Goal: Task Accomplishment & Management: Use online tool/utility

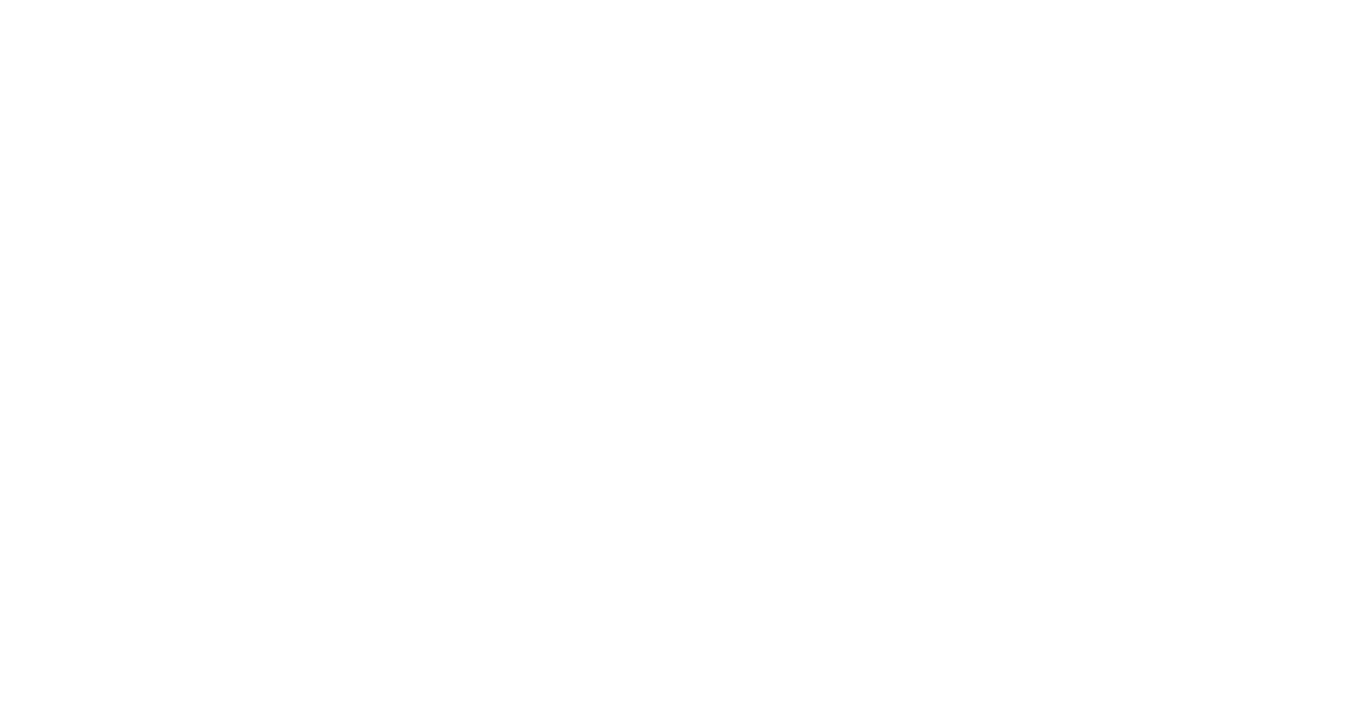
click at [141, 86] on div at bounding box center [681, 360] width 1362 height 721
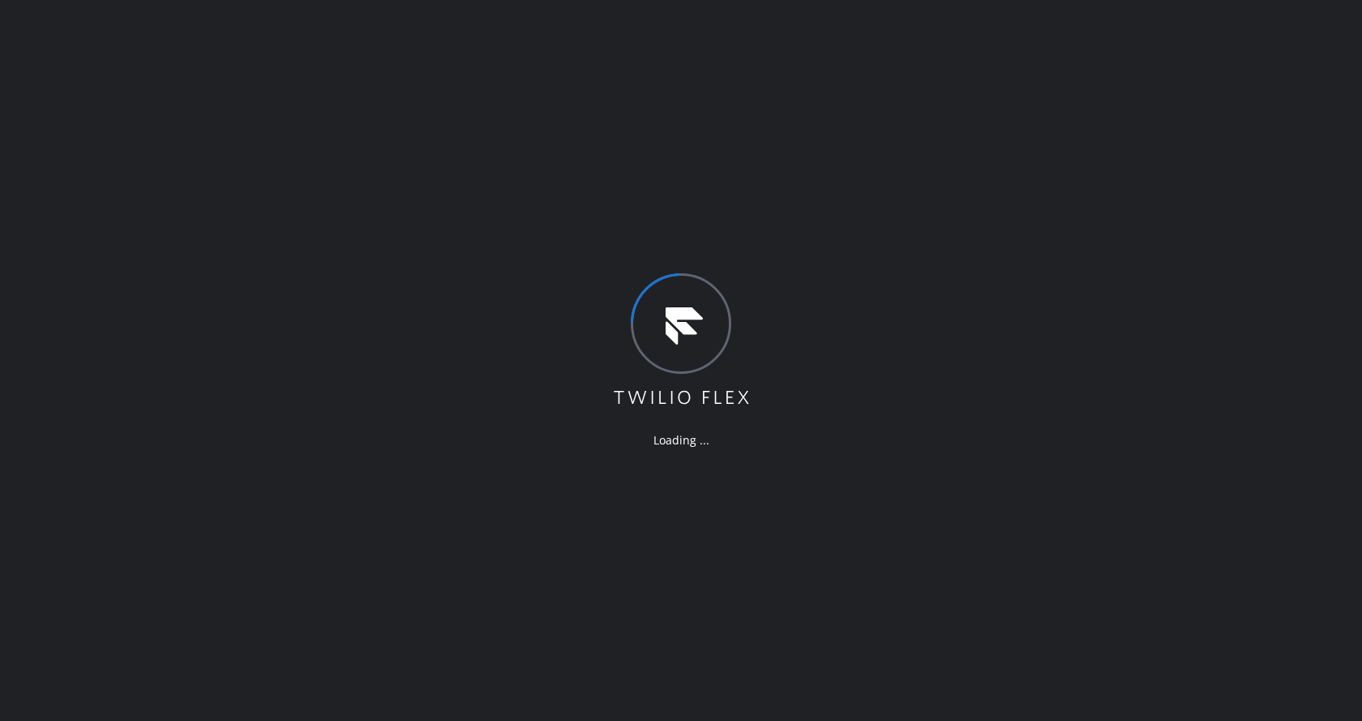
click at [732, 490] on div "Loading ..." at bounding box center [681, 360] width 1362 height 721
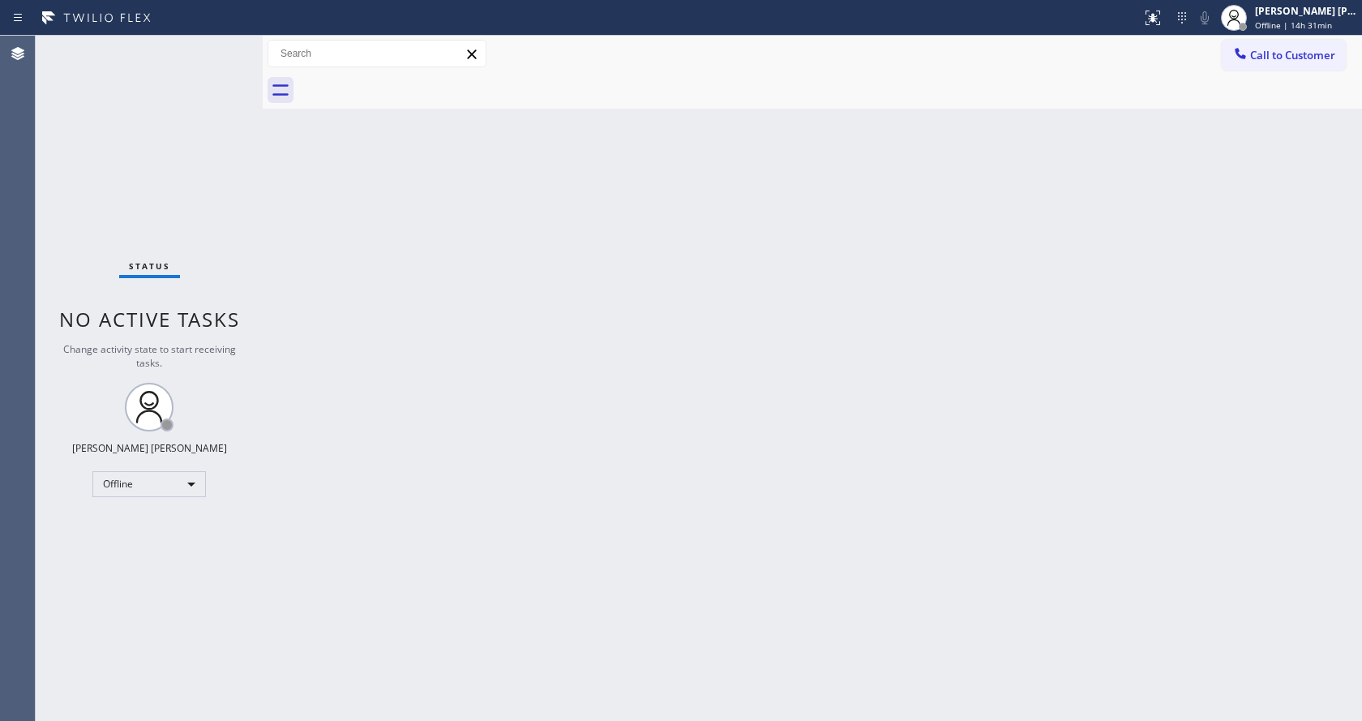
click at [626, 623] on div "Back to Dashboard Change Sender ID Customers Technicians Select a contact Outbo…" at bounding box center [812, 378] width 1099 height 685
click at [517, 602] on div "Back to Dashboard Change Sender ID Customers Technicians Select a contact Outbo…" at bounding box center [812, 378] width 1099 height 685
click at [217, 145] on div "Status No active tasks Change activity state to start receiving tasks. Jen Rose…" at bounding box center [149, 378] width 227 height 685
click at [495, 473] on div "Back to Dashboard Change Sender ID Customers Technicians Select a contact Outbo…" at bounding box center [812, 378] width 1099 height 685
click at [186, 152] on div "Status No active tasks Change activity state to start receiving tasks. Jen Rose…" at bounding box center [149, 378] width 227 height 685
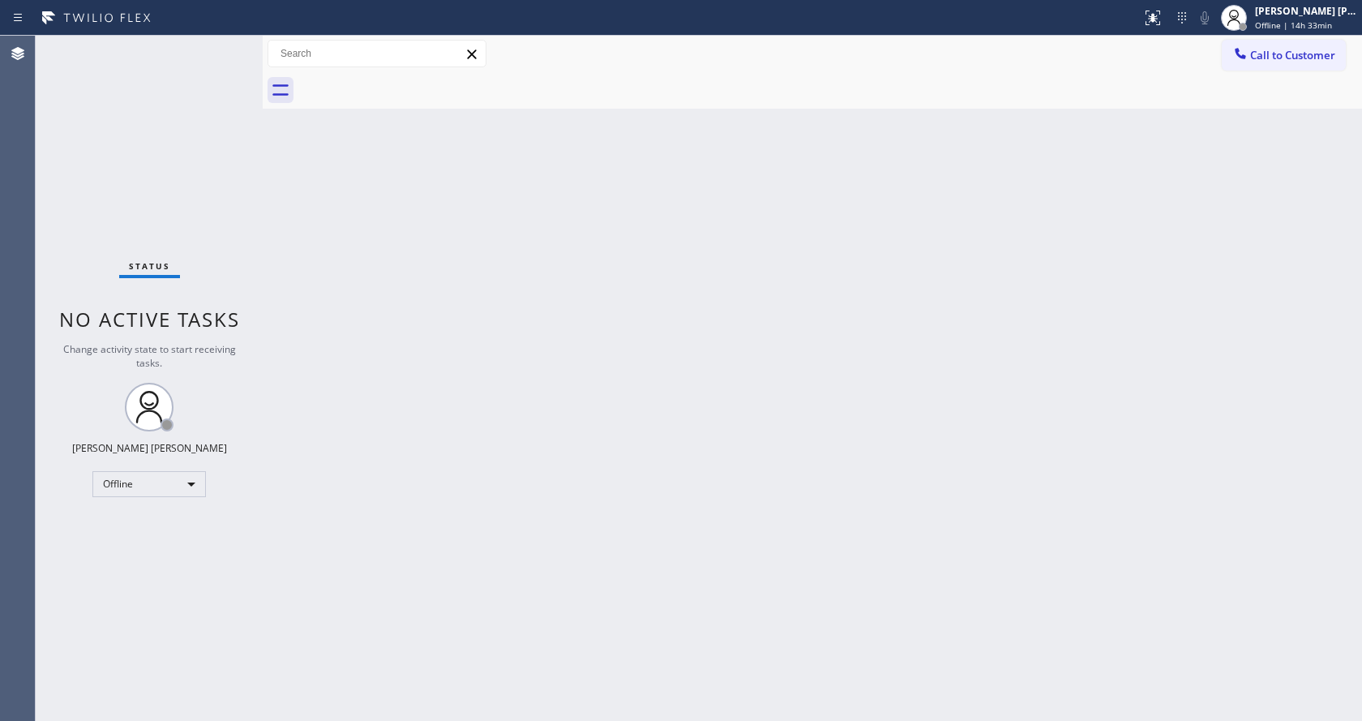
click at [1261, 263] on div "Back to Dashboard Change Sender ID Customers Technicians Select a contact Outbo…" at bounding box center [812, 378] width 1099 height 685
drag, startPoint x: 285, startPoint y: 181, endPoint x: 272, endPoint y: 169, distance: 17.2
click at [285, 181] on div "Back to Dashboard Change Sender ID Customers Technicians Select a contact Outbo…" at bounding box center [812, 378] width 1099 height 685
drag, startPoint x: 596, startPoint y: 366, endPoint x: 540, endPoint y: 386, distance: 59.5
click at [596, 366] on div "Back to Dashboard Change Sender ID Customers Technicians Select a contact Outbo…" at bounding box center [812, 378] width 1099 height 685
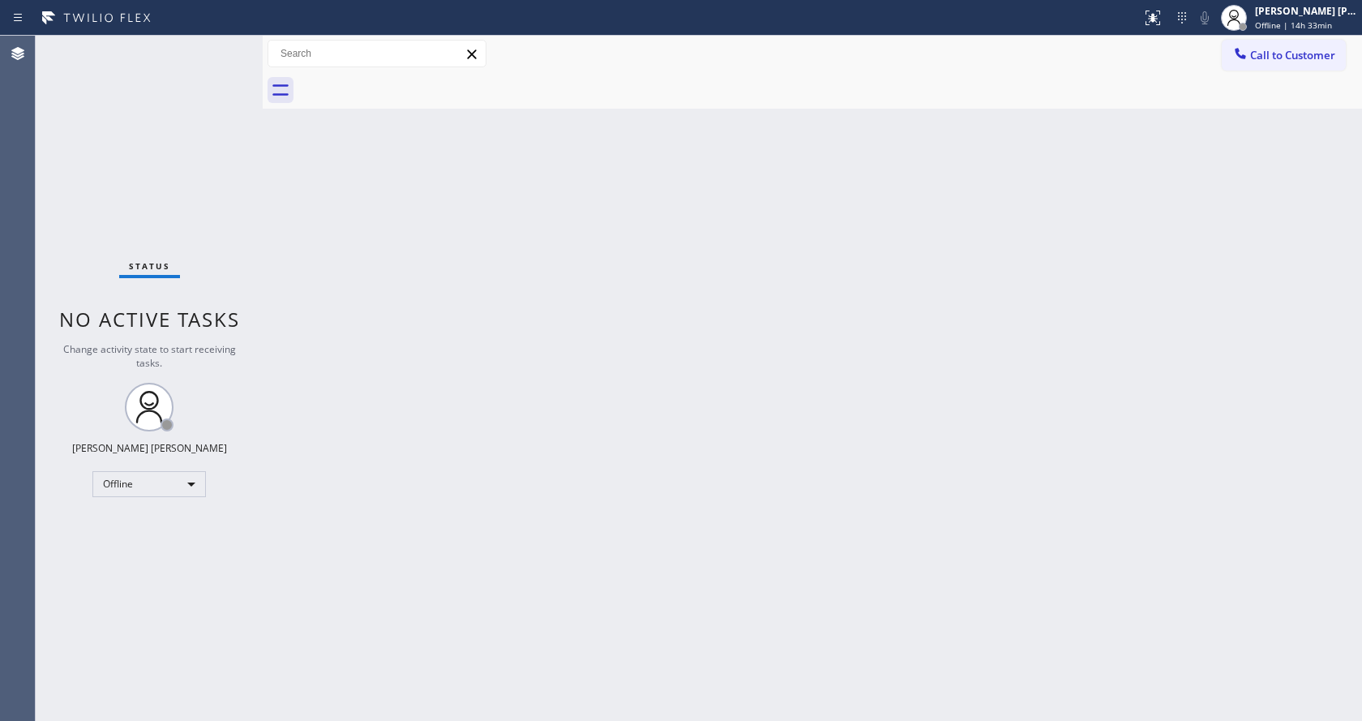
click at [318, 216] on div "Back to Dashboard Change Sender ID Customers Technicians Select a contact Outbo…" at bounding box center [812, 378] width 1099 height 685
click at [367, 307] on div "Back to Dashboard Change Sender ID Customers Technicians Select a contact Outbo…" at bounding box center [812, 378] width 1099 height 685
click at [698, 280] on div "Back to Dashboard Change Sender ID Customers Technicians Select a contact Outbo…" at bounding box center [812, 378] width 1099 height 685
click at [489, 503] on div "Back to Dashboard Change Sender ID Customers Technicians Select a contact Outbo…" at bounding box center [812, 378] width 1099 height 685
click at [325, 244] on div "Back to Dashboard Change Sender ID Customers Technicians Select a contact Outbo…" at bounding box center [812, 378] width 1099 height 685
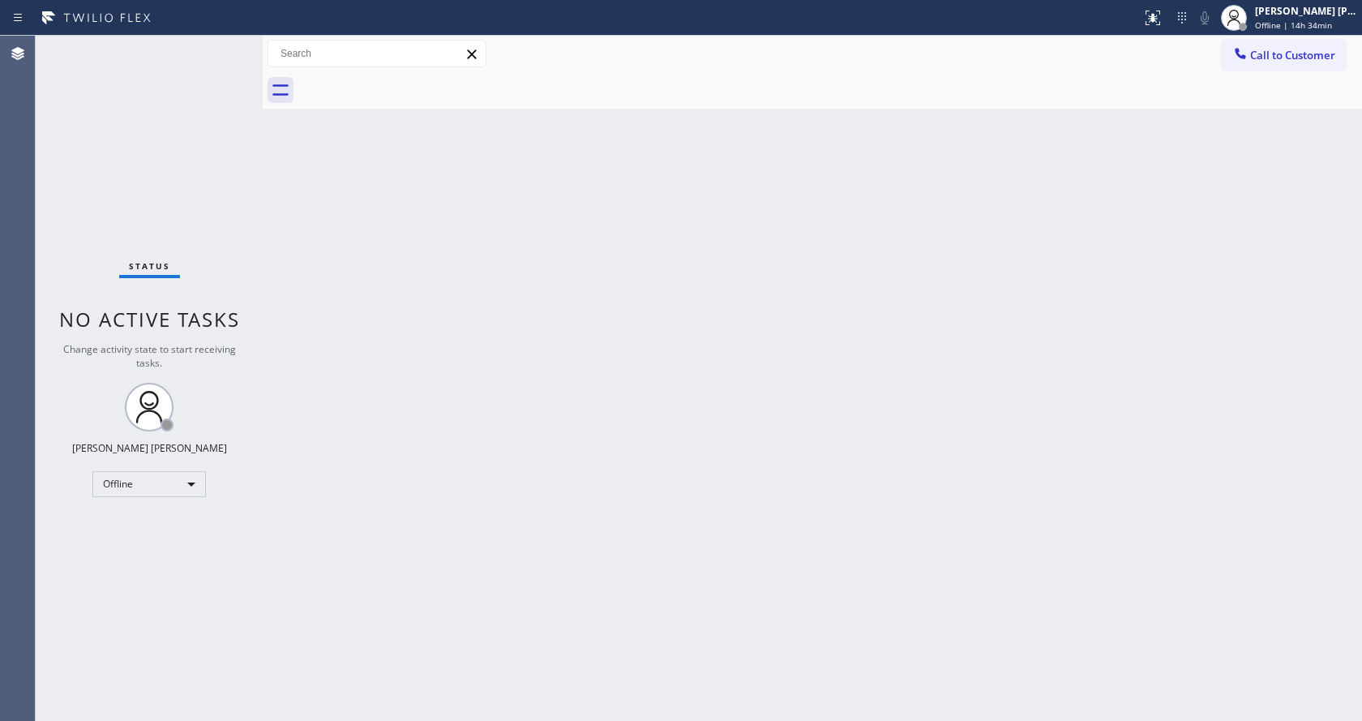
click at [225, 46] on div "Status No active tasks Change activity state to start receiving tasks. Jen Rose…" at bounding box center [149, 378] width 227 height 685
click at [223, 42] on div "Status No active tasks Change activity state to start receiving tasks. Jen Rose…" at bounding box center [149, 378] width 227 height 685
click at [225, 43] on div "Status No active tasks Change activity state to start receiving tasks. Jen Rose…" at bounding box center [149, 378] width 227 height 685
click at [192, 251] on div "Status No active tasks Change activity state to start receiving tasks. Jen Rose…" at bounding box center [149, 378] width 227 height 685
click at [606, 415] on div "Back to Dashboard Change Sender ID Customers Technicians Select a contact Outbo…" at bounding box center [812, 378] width 1099 height 685
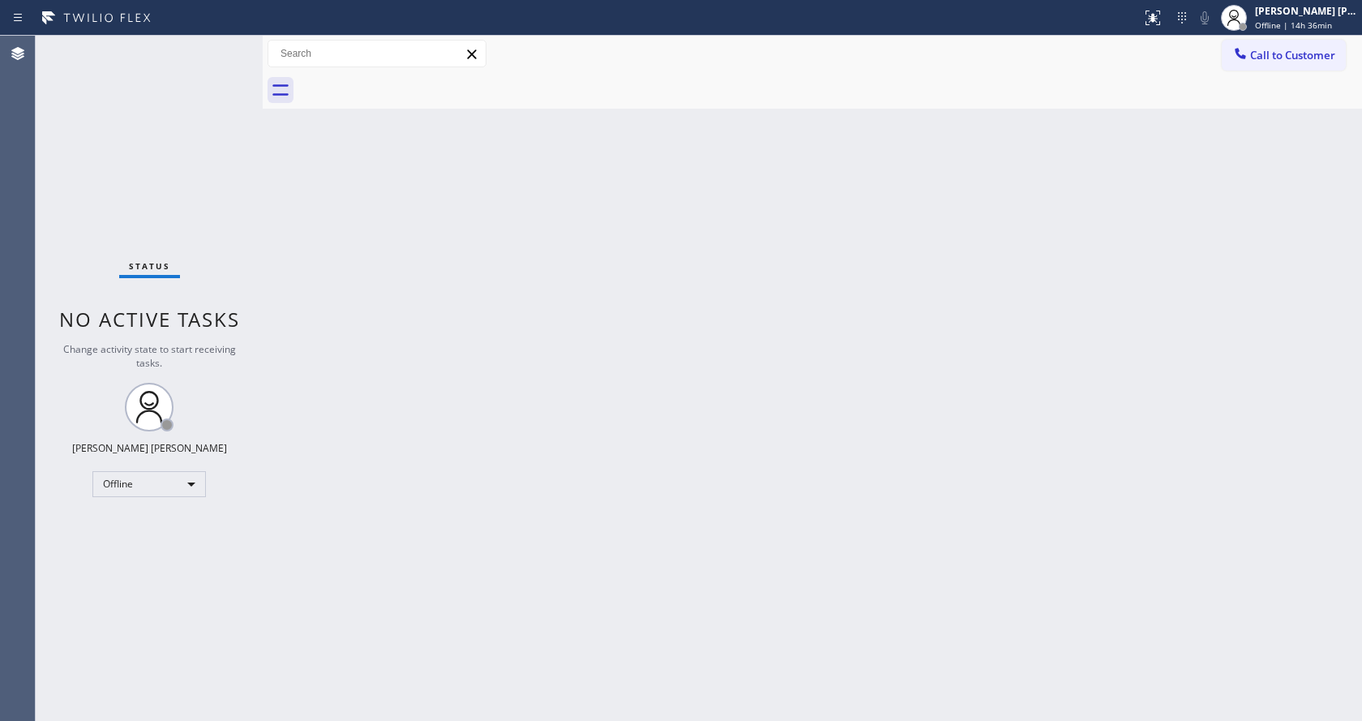
click at [332, 290] on div "Back to Dashboard Change Sender ID Customers Technicians Select a contact Outbo…" at bounding box center [812, 378] width 1099 height 685
click at [355, 225] on div "Back to Dashboard Change Sender ID Customers Technicians Select a contact Outbo…" at bounding box center [812, 378] width 1099 height 685
click at [220, 45] on div "Status No active tasks Change activity state to start receiving tasks. Jen Rose…" at bounding box center [149, 378] width 227 height 685
click at [224, 42] on div "Status No active tasks Change activity state to start receiving tasks. Jen Rose…" at bounding box center [149, 378] width 227 height 685
click at [225, 42] on div "Status No active tasks Change activity state to start receiving tasks. Jen Rose…" at bounding box center [149, 378] width 227 height 685
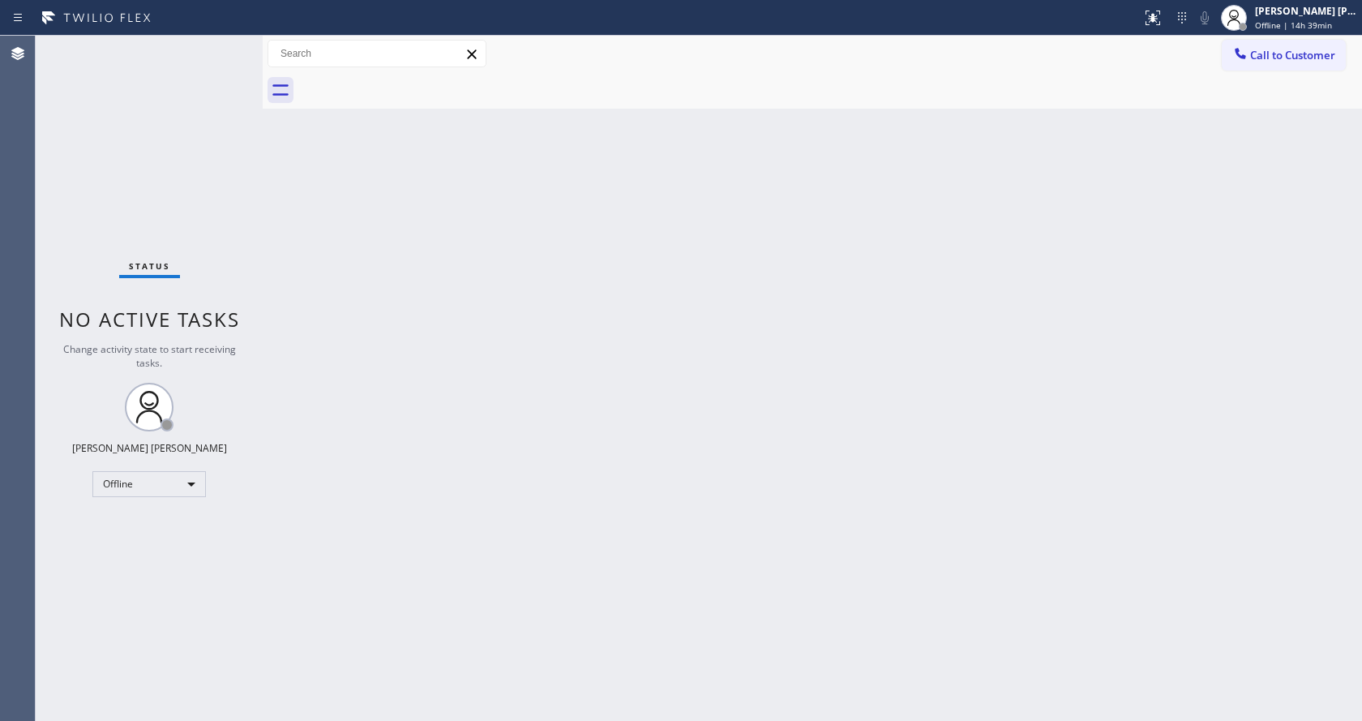
click at [293, 203] on div "Back to Dashboard Change Sender ID Customers Technicians Select a contact Outbo…" at bounding box center [812, 378] width 1099 height 685
click at [583, 383] on div "Back to Dashboard Change Sender ID Customers Technicians Select a contact Outbo…" at bounding box center [812, 378] width 1099 height 685
click at [246, 254] on div "Status No active tasks Change activity state to start receiving tasks. Jen Rose…" at bounding box center [149, 378] width 227 height 685
click at [238, 42] on div "Status No active tasks Change activity state to start receiving tasks. Jen Rose…" at bounding box center [149, 378] width 227 height 685
click at [437, 372] on div "Back to Dashboard Change Sender ID Customers Technicians Select a contact Outbo…" at bounding box center [812, 378] width 1099 height 685
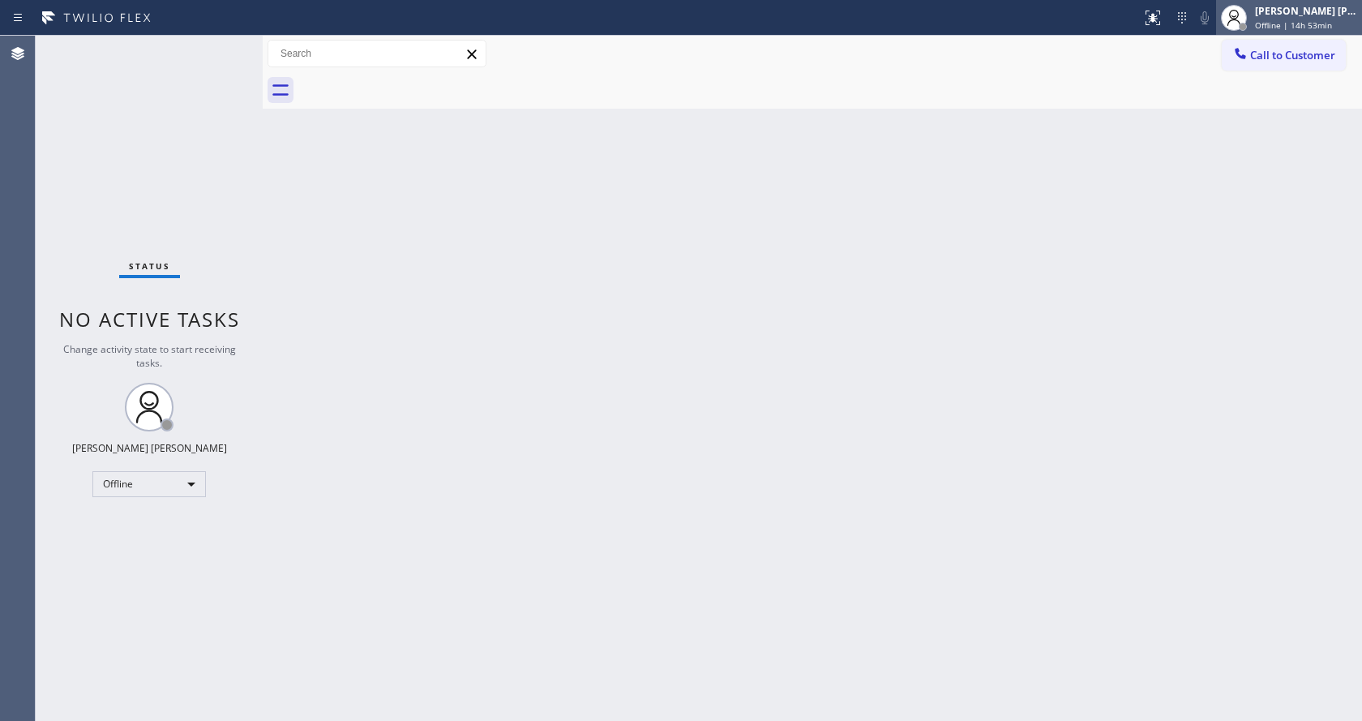
click at [1281, 31] on div "Jen Rose Villanueva Offline | 14h 53min" at bounding box center [1307, 17] width 110 height 28
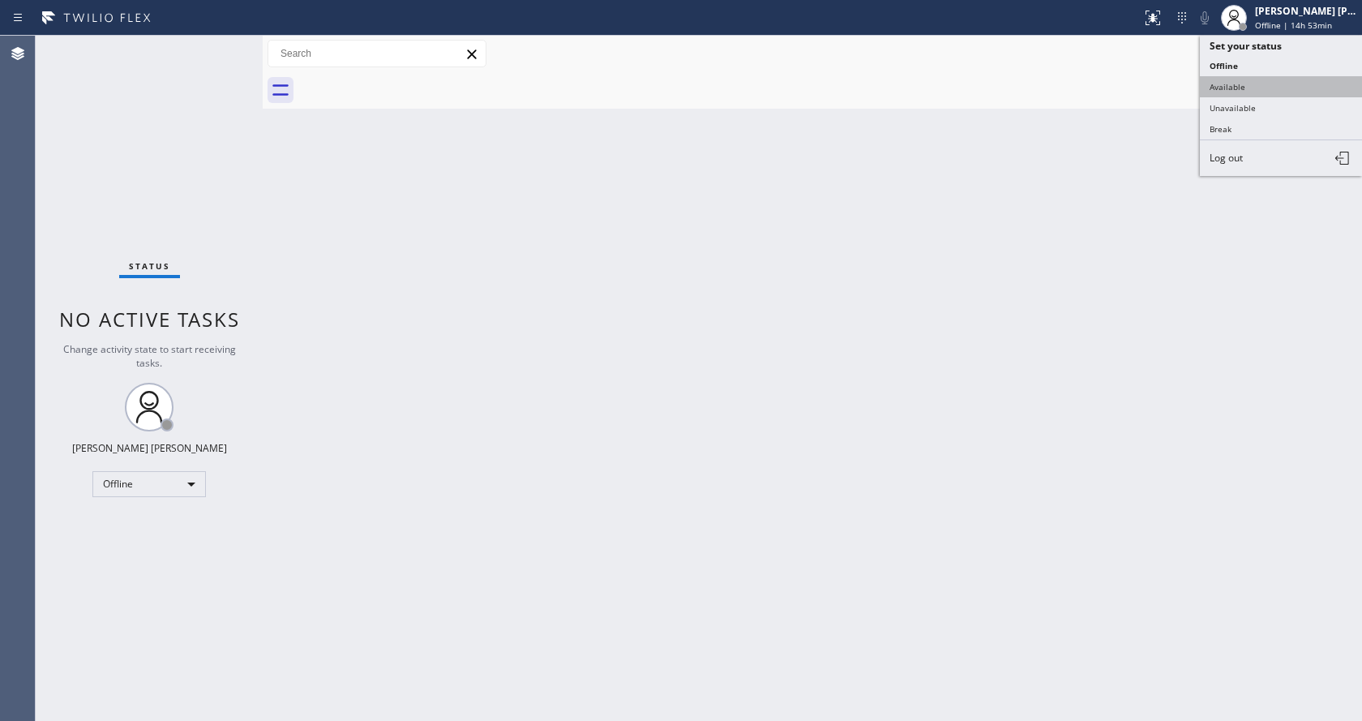
click at [1263, 81] on button "Available" at bounding box center [1281, 86] width 162 height 21
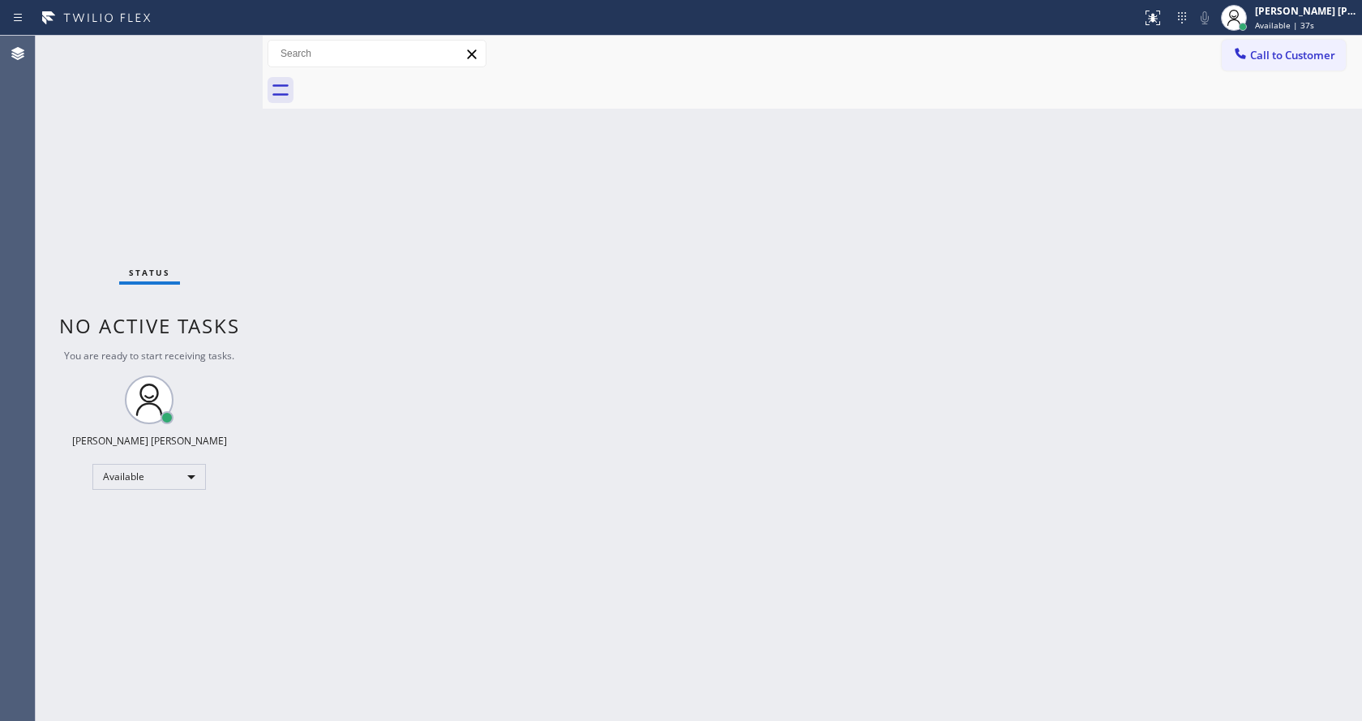
click at [225, 45] on div "Status No active tasks You are ready to start receiving tasks. [PERSON_NAME] [P…" at bounding box center [149, 378] width 227 height 685
click at [647, 462] on div "Back to Dashboard Change Sender ID Customers Technicians Select a contact Outbo…" at bounding box center [812, 378] width 1099 height 685
drag, startPoint x: 241, startPoint y: 225, endPoint x: 232, endPoint y: 201, distance: 25.9
click at [241, 225] on div "Status No active tasks You are ready to start receiving tasks. [PERSON_NAME] [P…" at bounding box center [149, 378] width 227 height 685
click at [212, 45] on div "Status No active tasks You are ready to start receiving tasks. [PERSON_NAME] [P…" at bounding box center [149, 378] width 227 height 685
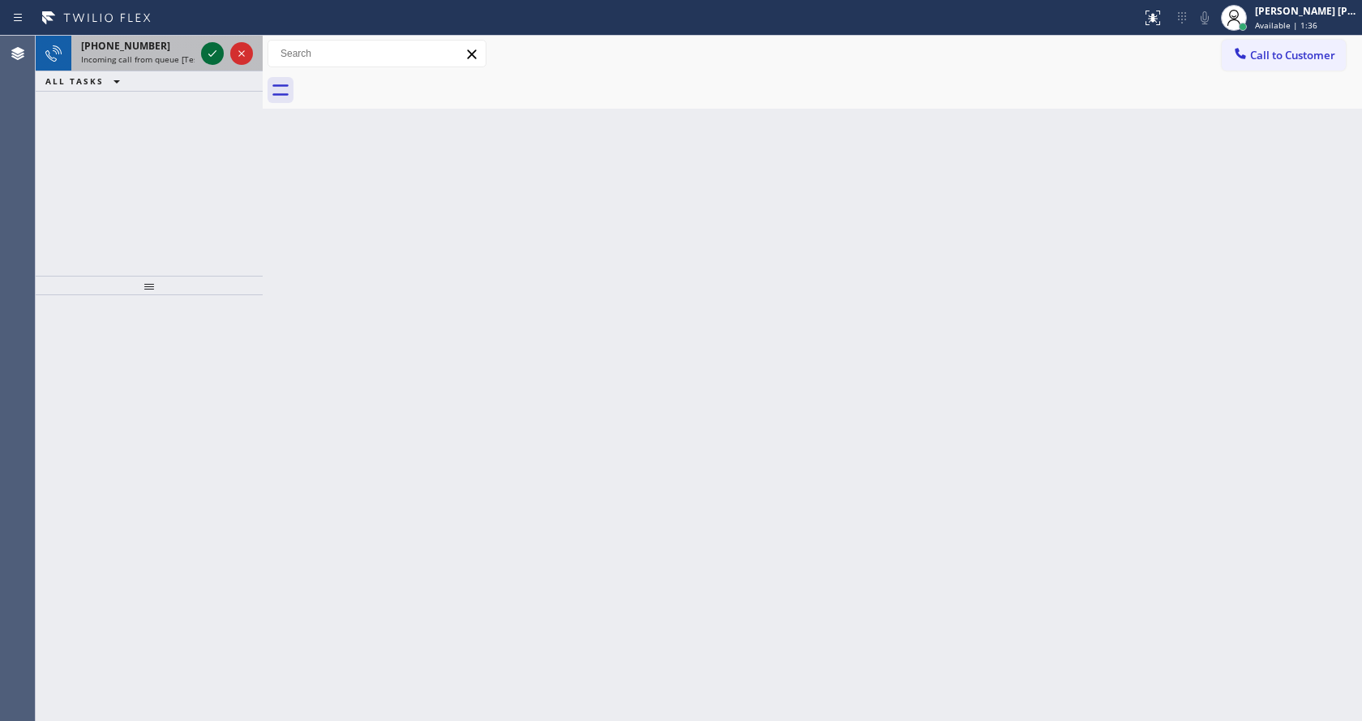
click at [213, 49] on icon at bounding box center [212, 53] width 19 height 19
click at [358, 352] on div "Back to Dashboard Change Sender ID Customers Technicians Select a contact Outbo…" at bounding box center [812, 378] width 1099 height 685
click at [210, 42] on button at bounding box center [212, 53] width 23 height 23
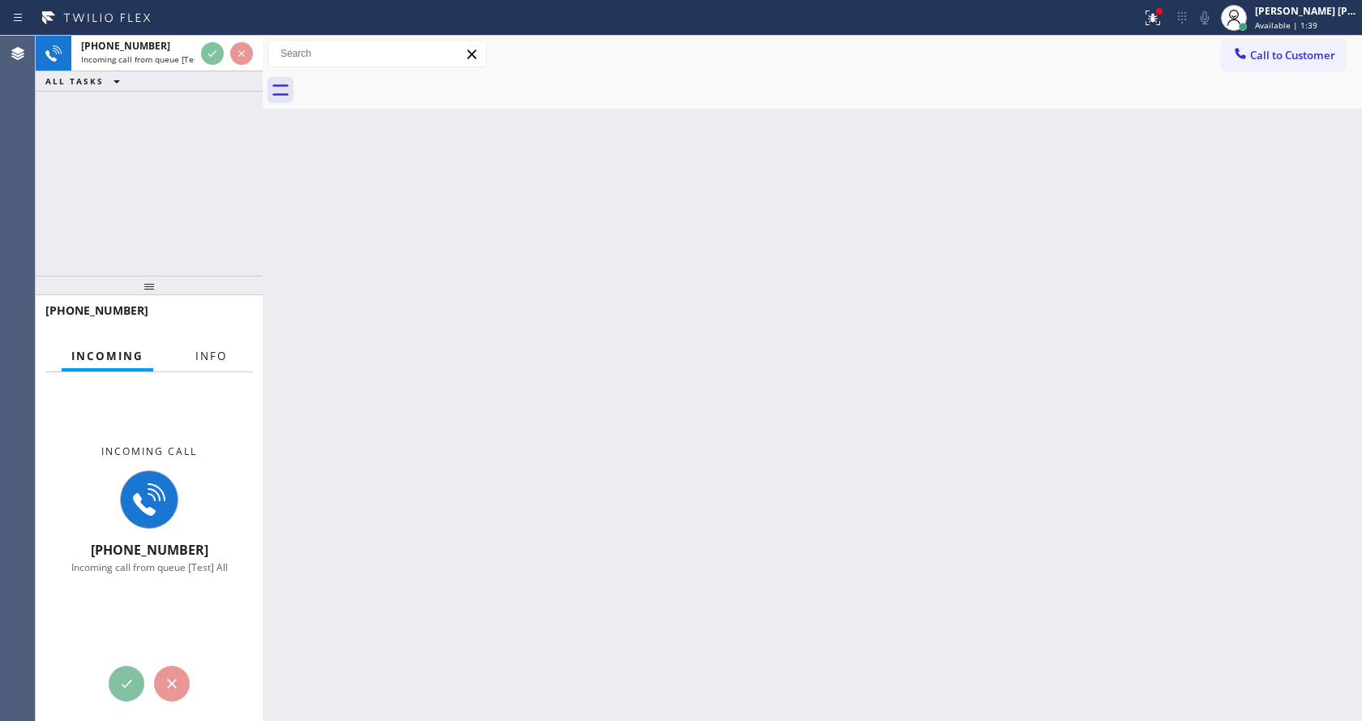
click at [224, 358] on span "Info" at bounding box center [211, 356] width 32 height 15
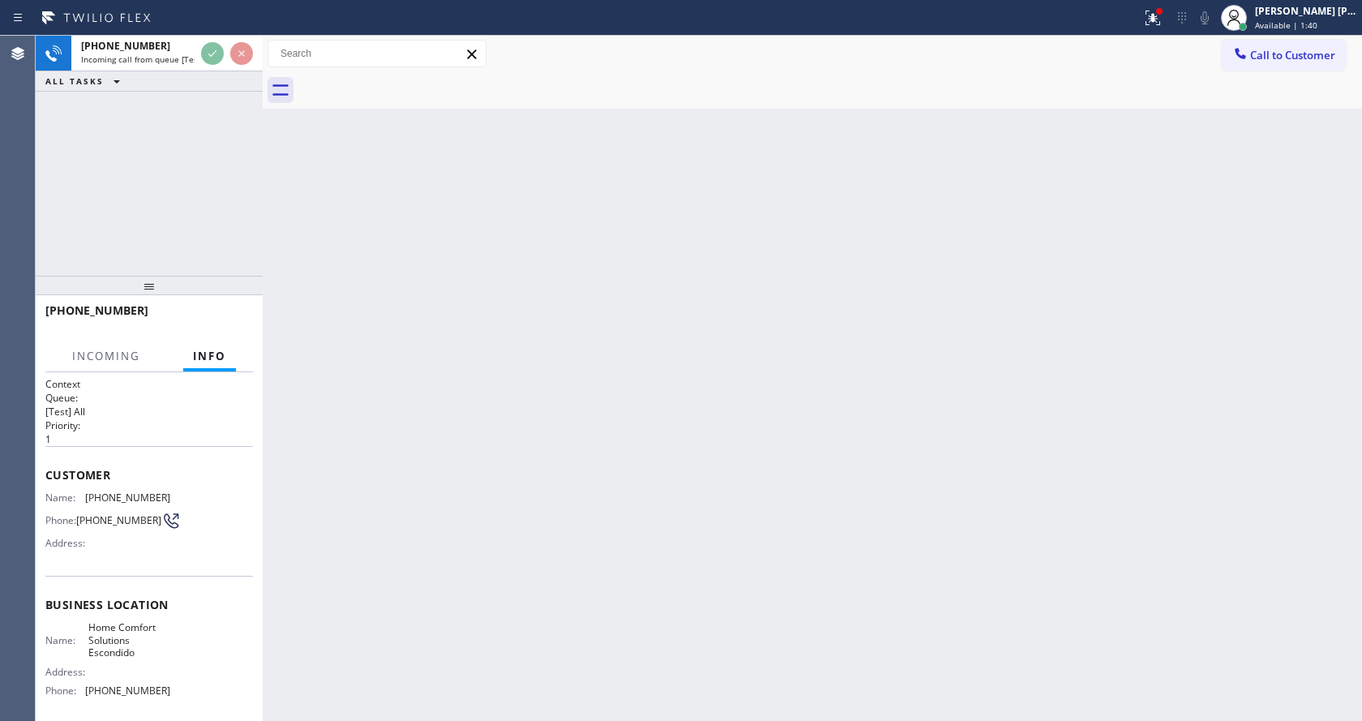
scroll to position [136, 0]
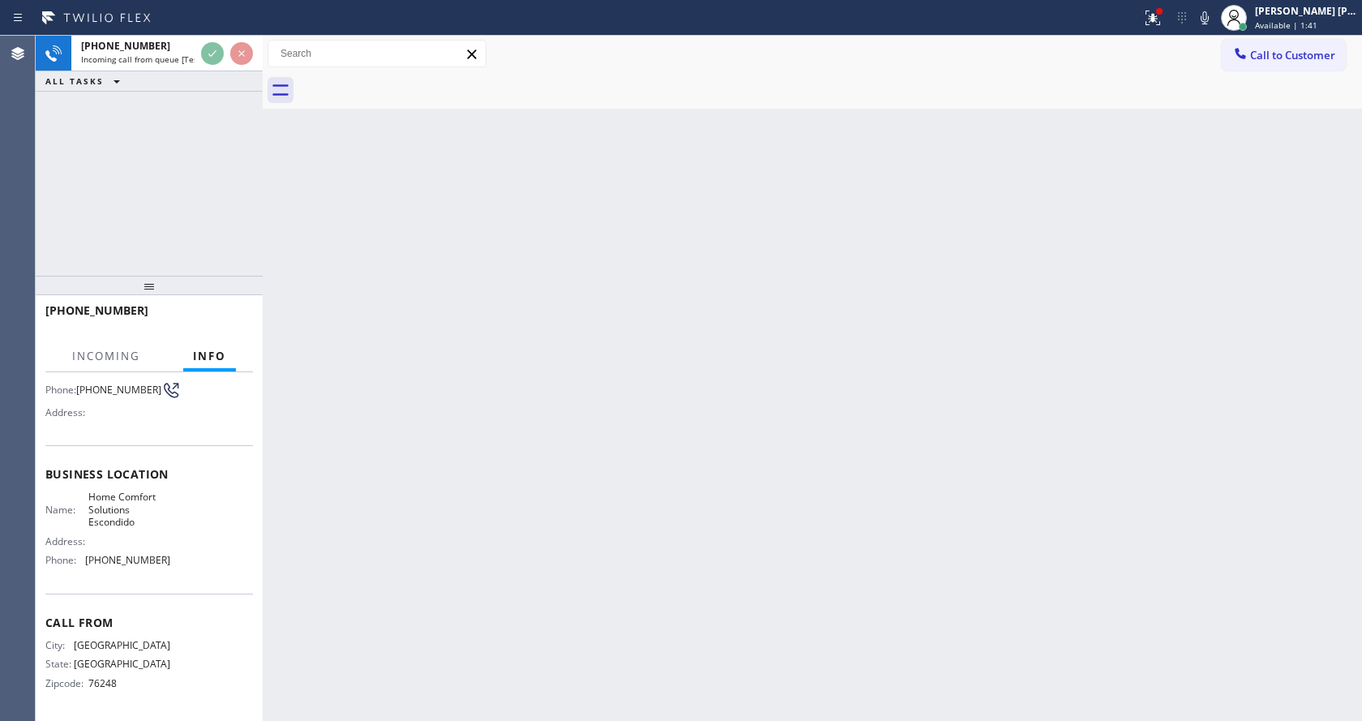
click at [623, 375] on div "Back to Dashboard Change Sender ID Customers Technicians Select a contact Outbo…" at bounding box center [812, 378] width 1099 height 685
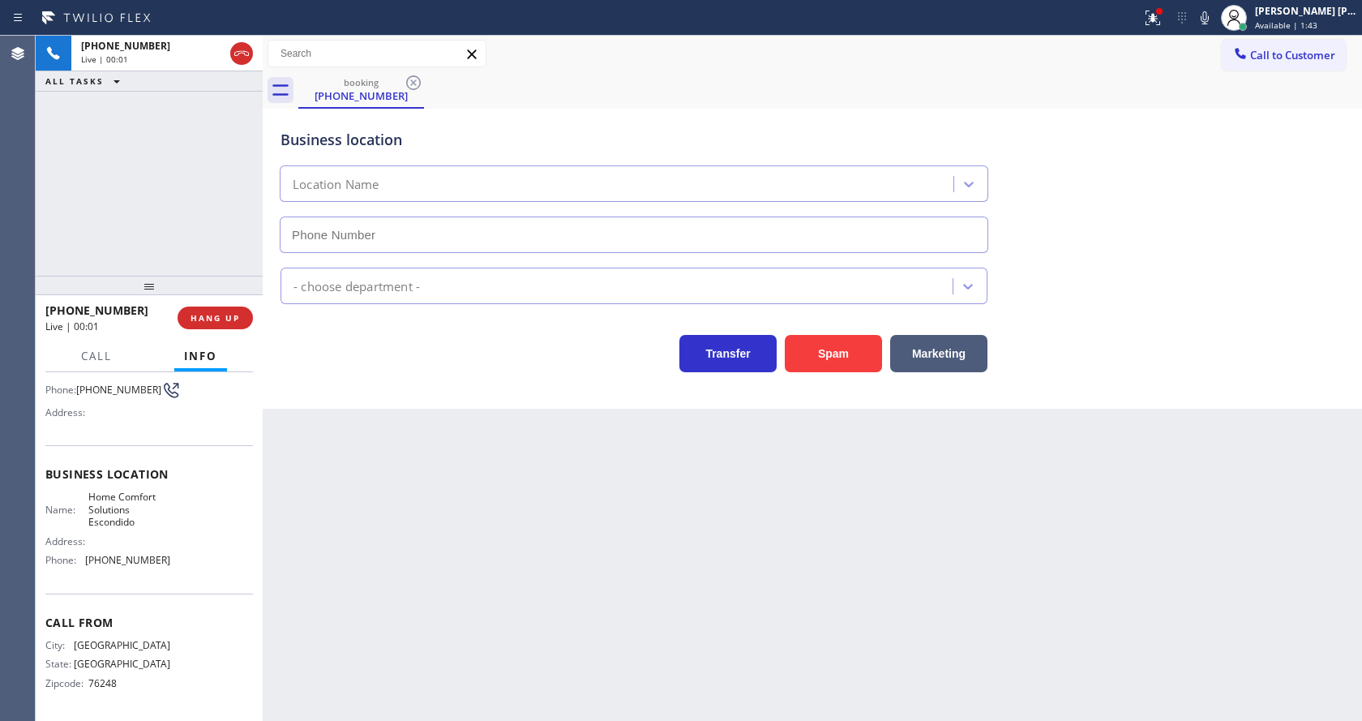
type input "(760) 309-7600"
click at [507, 492] on div "Back to Dashboard Change Sender ID Customers Technicians Select a contact Outbo…" at bounding box center [812, 378] width 1099 height 685
click at [315, 400] on div "Business location Home Comfort Solutions Escondido (760) 309-7600 HVAC Transfer…" at bounding box center [812, 259] width 1099 height 300
click at [817, 357] on button "Spam" at bounding box center [833, 353] width 97 height 37
click at [1162, 11] on div at bounding box center [1159, 11] width 10 height 10
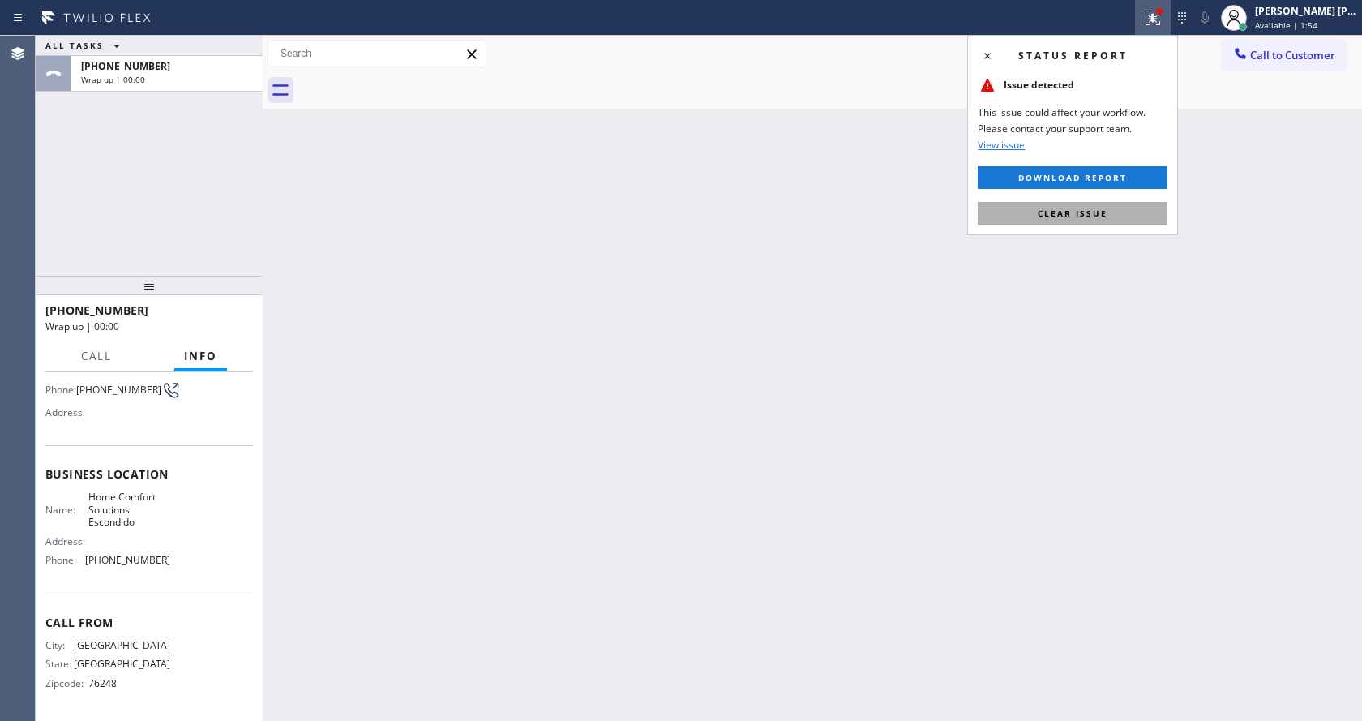
click at [1115, 220] on button "Clear issue" at bounding box center [1073, 213] width 190 height 23
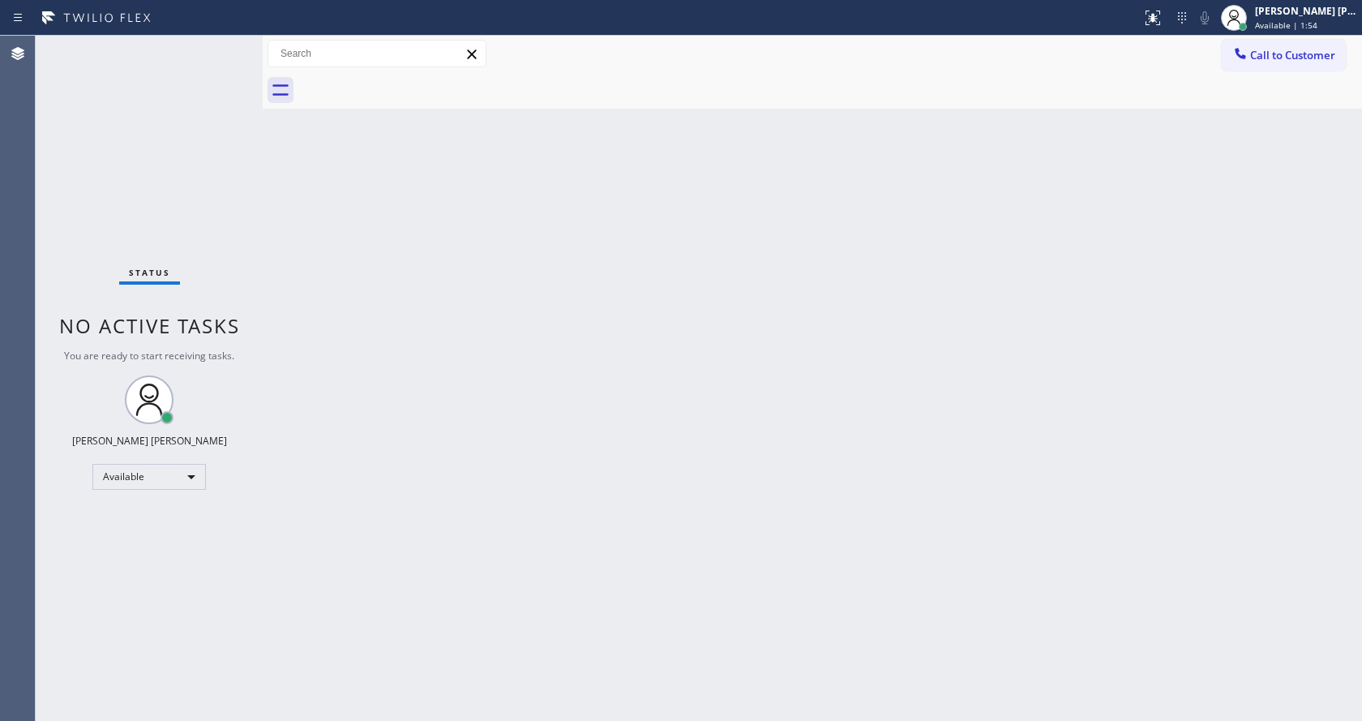
click at [1117, 220] on div "Back to Dashboard Change Sender ID Customers Technicians Select a contact Outbo…" at bounding box center [812, 378] width 1099 height 685
click at [448, 421] on div "Back to Dashboard Change Sender ID Customers Technicians Select a contact Outbo…" at bounding box center [812, 378] width 1099 height 685
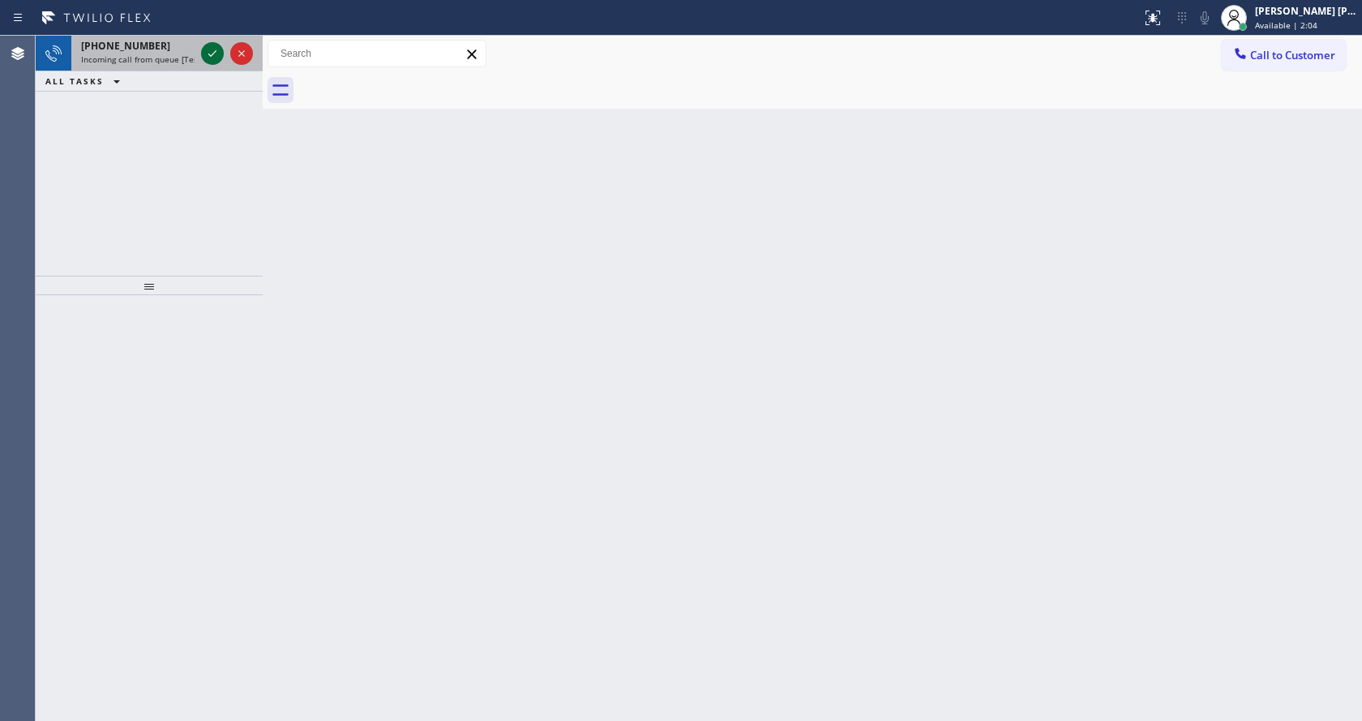
click at [211, 51] on icon at bounding box center [212, 53] width 19 height 19
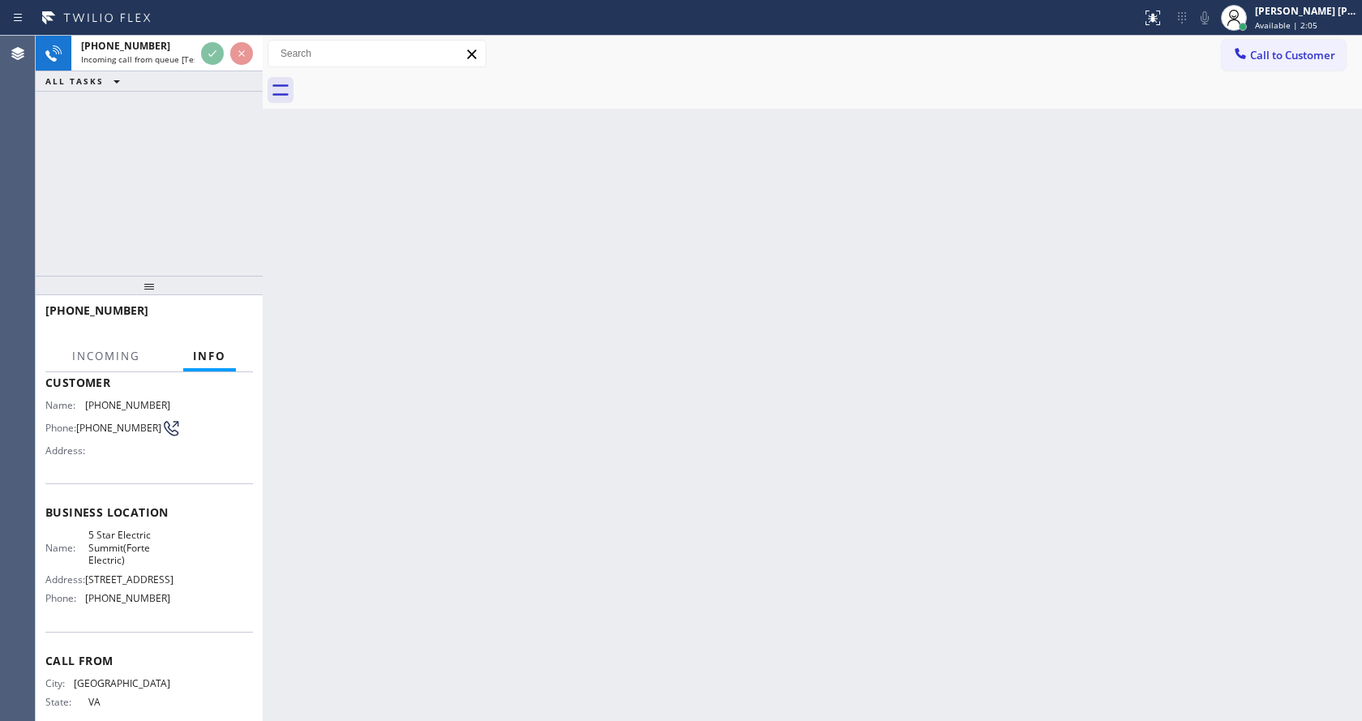
scroll to position [161, 0]
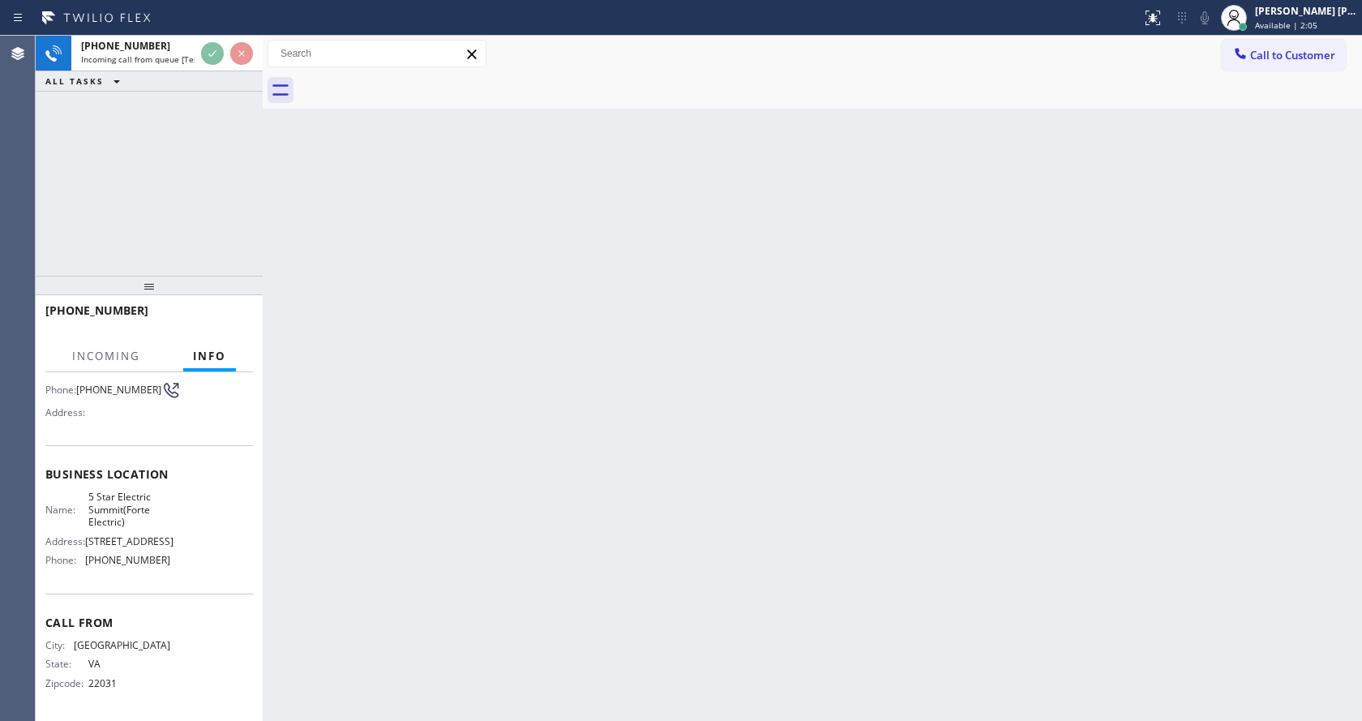
click at [628, 464] on div "Back to Dashboard Change Sender ID Customers Technicians Select a contact Outbo…" at bounding box center [812, 378] width 1099 height 685
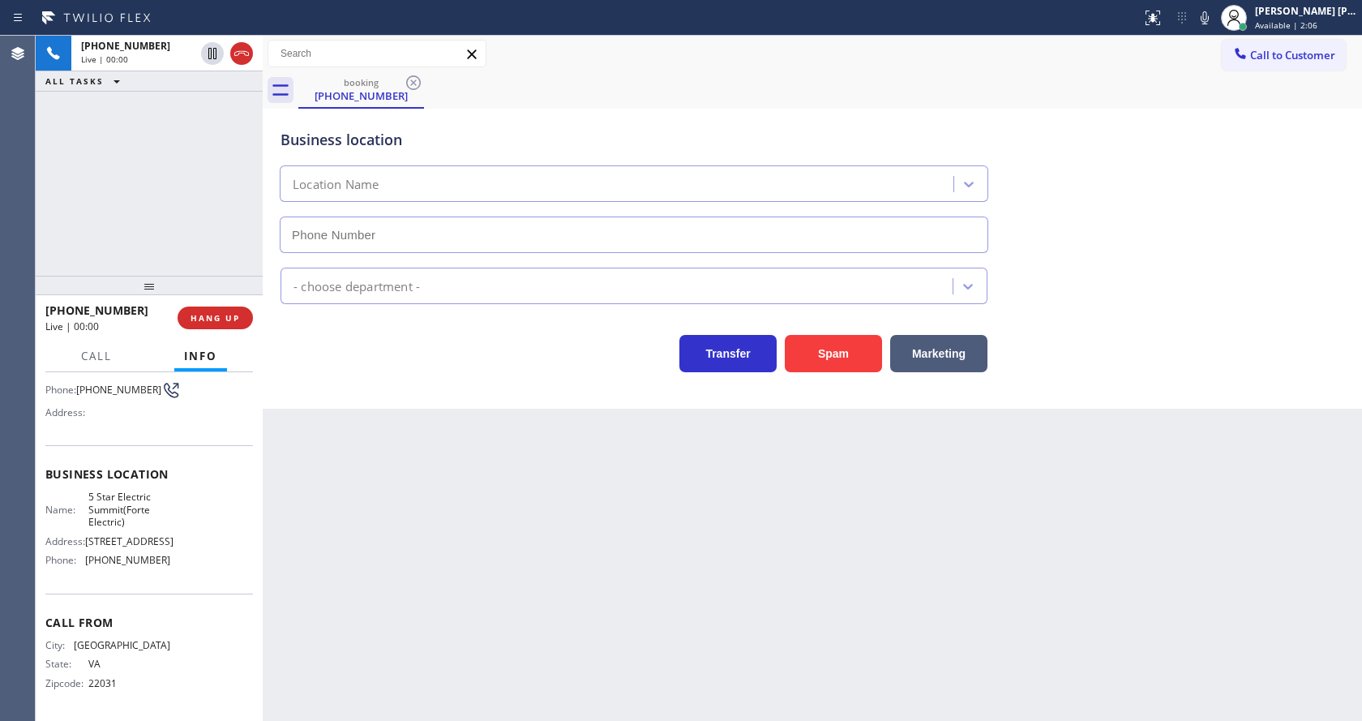
type input "[PHONE_NUMBER]"
click at [441, 484] on div "Back to Dashboard Change Sender ID Customers Technicians Select a contact Outbo…" at bounding box center [812, 378] width 1099 height 685
click at [666, 562] on div "Back to Dashboard Change Sender ID Customers Technicians Select a contact Outbo…" at bounding box center [812, 378] width 1099 height 685
click at [521, 492] on div "Back to Dashboard Change Sender ID Customers Technicians Select a contact Outbo…" at bounding box center [812, 378] width 1099 height 685
click at [334, 609] on div "Back to Dashboard Change Sender ID Customers Technicians Select a contact Outbo…" at bounding box center [812, 378] width 1099 height 685
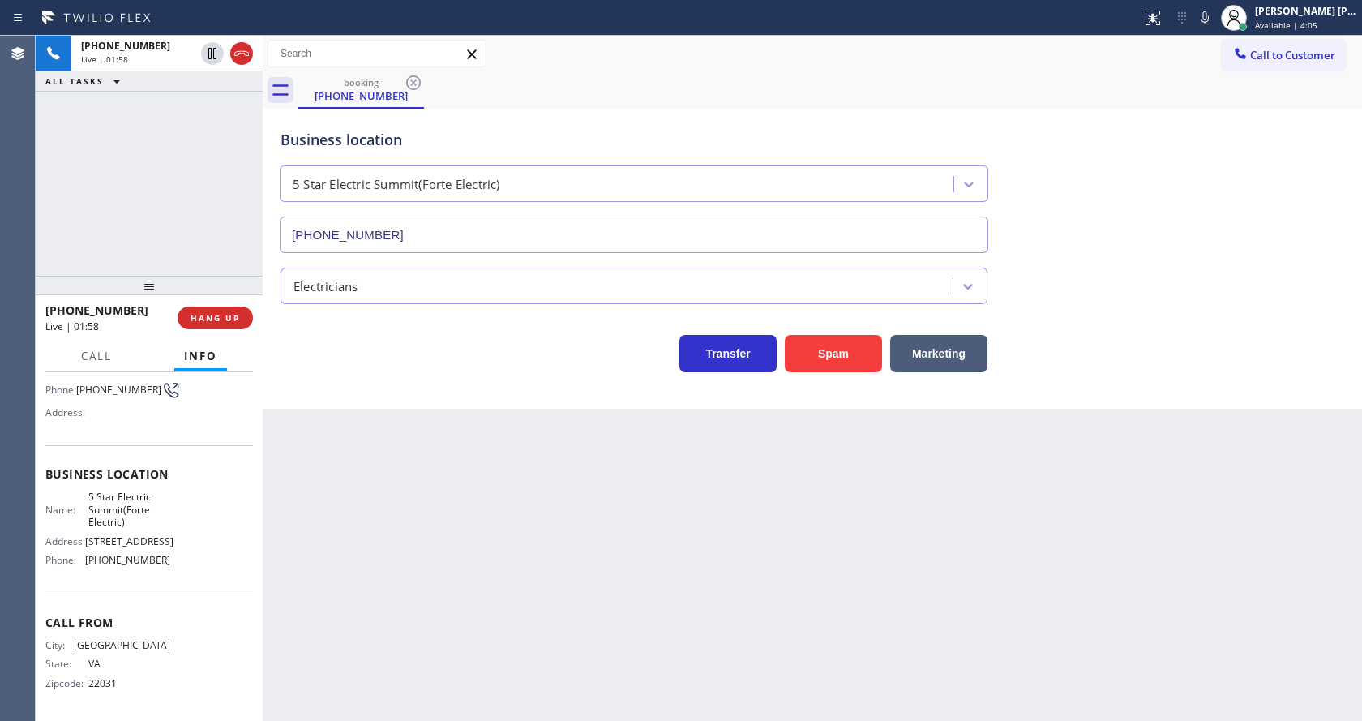
click at [503, 466] on div "Back to Dashboard Change Sender ID Customers Technicians Select a contact Outbo…" at bounding box center [812, 378] width 1099 height 685
click at [140, 490] on span "5 Star Electric Summit(Forte Electric)" at bounding box center [128, 508] width 81 height 37
drag, startPoint x: 82, startPoint y: 465, endPoint x: 145, endPoint y: 501, distance: 72.6
click at [145, 501] on div "Name: 5 Star Electric Summit(Forte Electric)" at bounding box center [107, 508] width 125 height 37
copy span "5 Star Electric Summit(Forte Electric)"
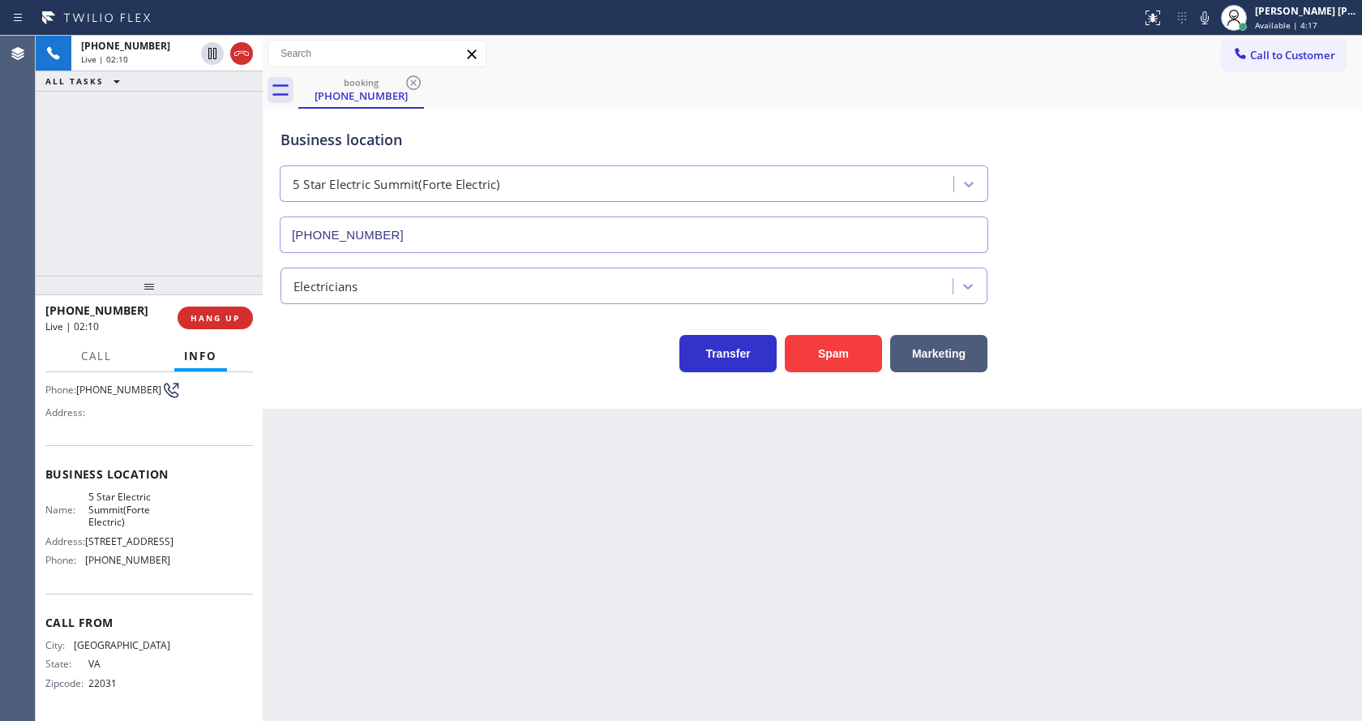
click at [437, 550] on div "Back to Dashboard Change Sender ID Customers Technicians Select a contact Outbo…" at bounding box center [812, 378] width 1099 height 685
drag, startPoint x: 210, startPoint y: 527, endPoint x: 128, endPoint y: 542, distance: 83.2
click at [206, 529] on div "Name: 5 Star Electric Summit(Forte Electric) Address: 16 Baltusrol Pl, Summit, …" at bounding box center [149, 531] width 208 height 82
drag, startPoint x: 83, startPoint y: 556, endPoint x: 183, endPoint y: 557, distance: 99.7
click at [183, 557] on div "Name: 5 Star Electric Summit(Forte Electric) Address: 16 Baltusrol Pl, Summit, …" at bounding box center [149, 531] width 208 height 82
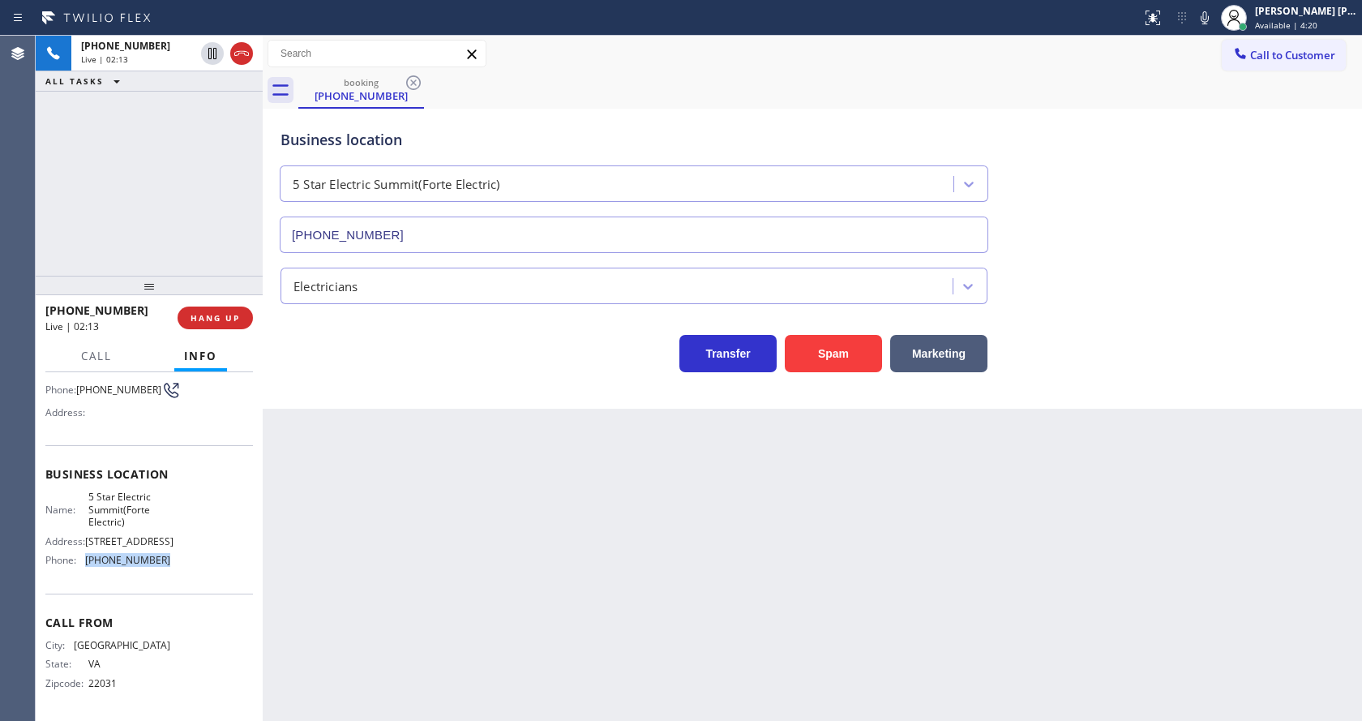
copy div "[PHONE_NUMBER]"
click at [348, 543] on div "Back to Dashboard Change Sender ID Customers Technicians Select a contact Outbo…" at bounding box center [812, 378] width 1099 height 685
click at [194, 588] on div "Business location Name: 5 Star Electric Summit(Forte Electric) Address: 16 Balt…" at bounding box center [149, 519] width 208 height 148
click at [349, 595] on div "Back to Dashboard Change Sender ID Customers Technicians Select a contact Outbo…" at bounding box center [812, 378] width 1099 height 685
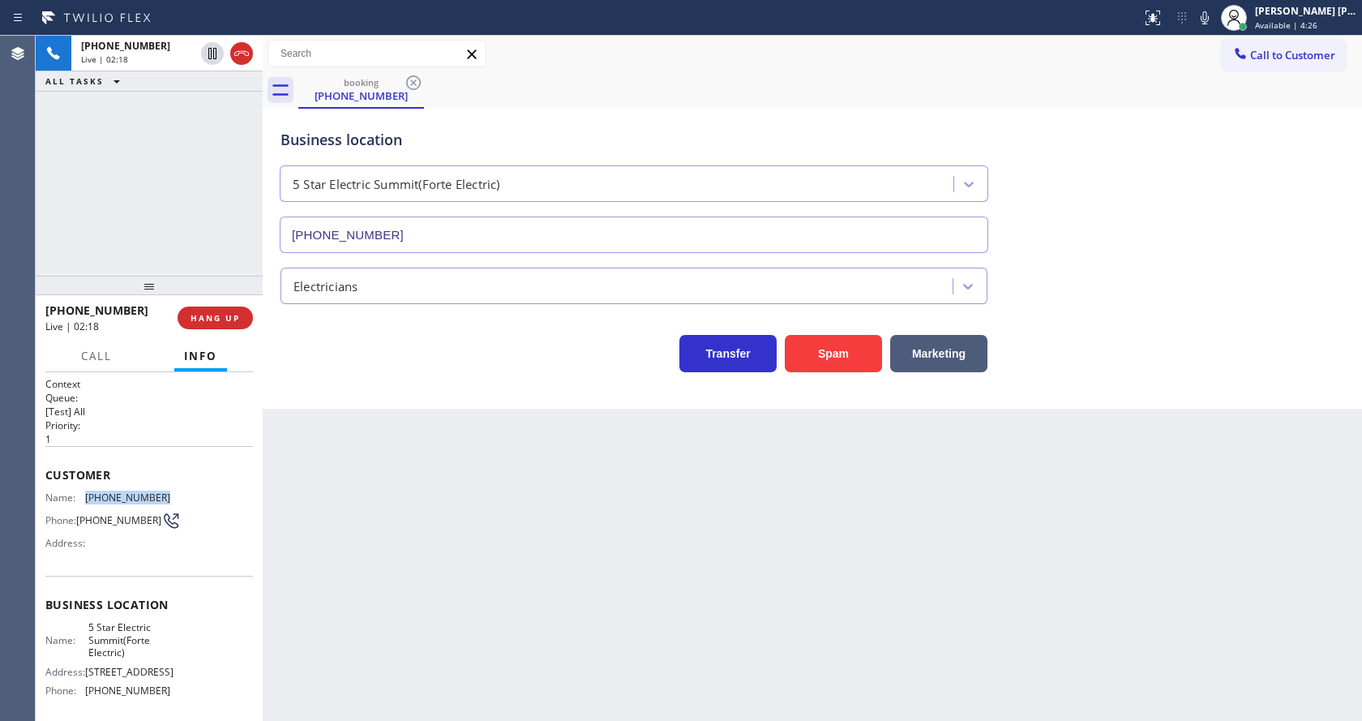
drag, startPoint x: 80, startPoint y: 495, endPoint x: 186, endPoint y: 493, distance: 105.4
click at [186, 493] on div "Name: (703) 509-3065 Phone: (703) 509-3065 Address:" at bounding box center [149, 523] width 208 height 64
copy div "[PHONE_NUMBER]"
drag, startPoint x: 418, startPoint y: 517, endPoint x: 367, endPoint y: 711, distance: 200.4
click at [416, 520] on div "Back to Dashboard Change Sender ID Customers Technicians Select a contact Outbo…" at bounding box center [812, 378] width 1099 height 685
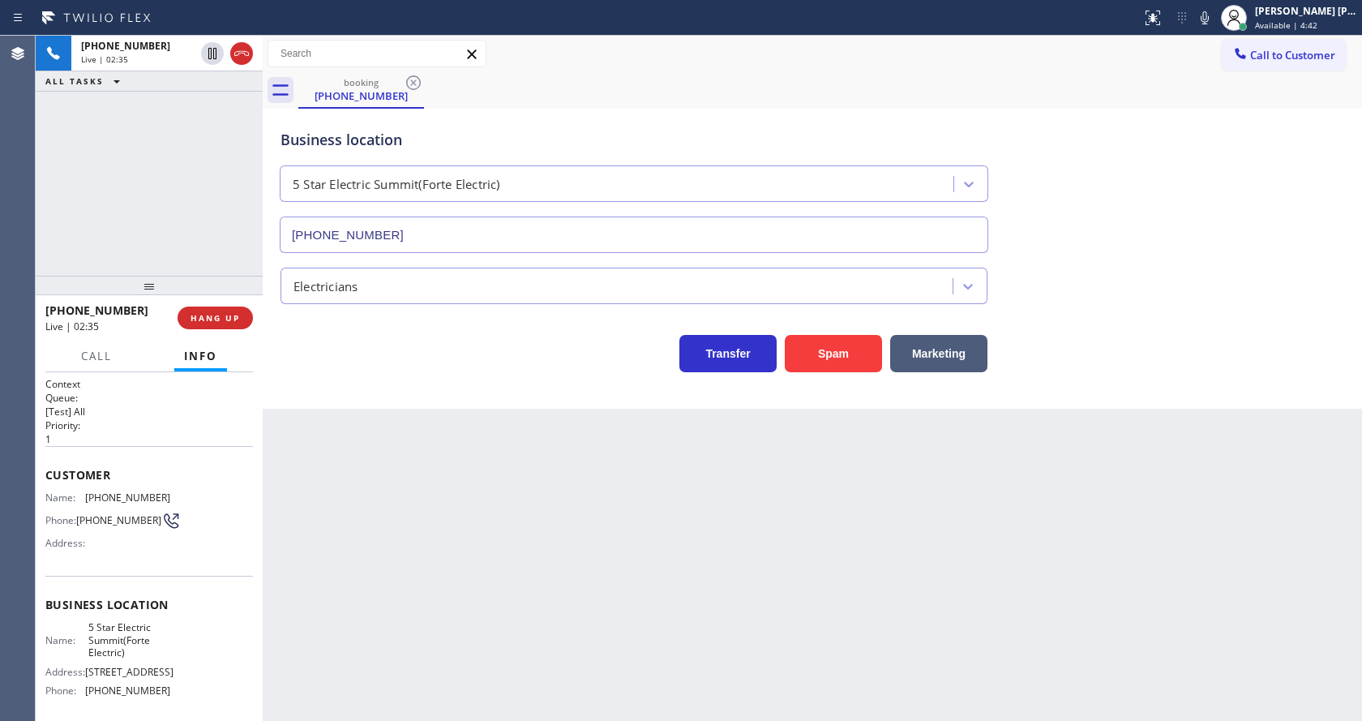
click at [1131, 302] on div "Electricians" at bounding box center [812, 282] width 1070 height 43
click at [1214, 28] on button at bounding box center [1204, 17] width 23 height 23
click at [216, 47] on icon at bounding box center [212, 53] width 19 height 19
click at [525, 600] on div "Back to Dashboard Change Sender ID Customers Technicians Select a contact Outbo…" at bounding box center [812, 378] width 1099 height 685
click at [682, 522] on div "Back to Dashboard Change Sender ID Customers Technicians Select a contact Outbo…" at bounding box center [812, 378] width 1099 height 685
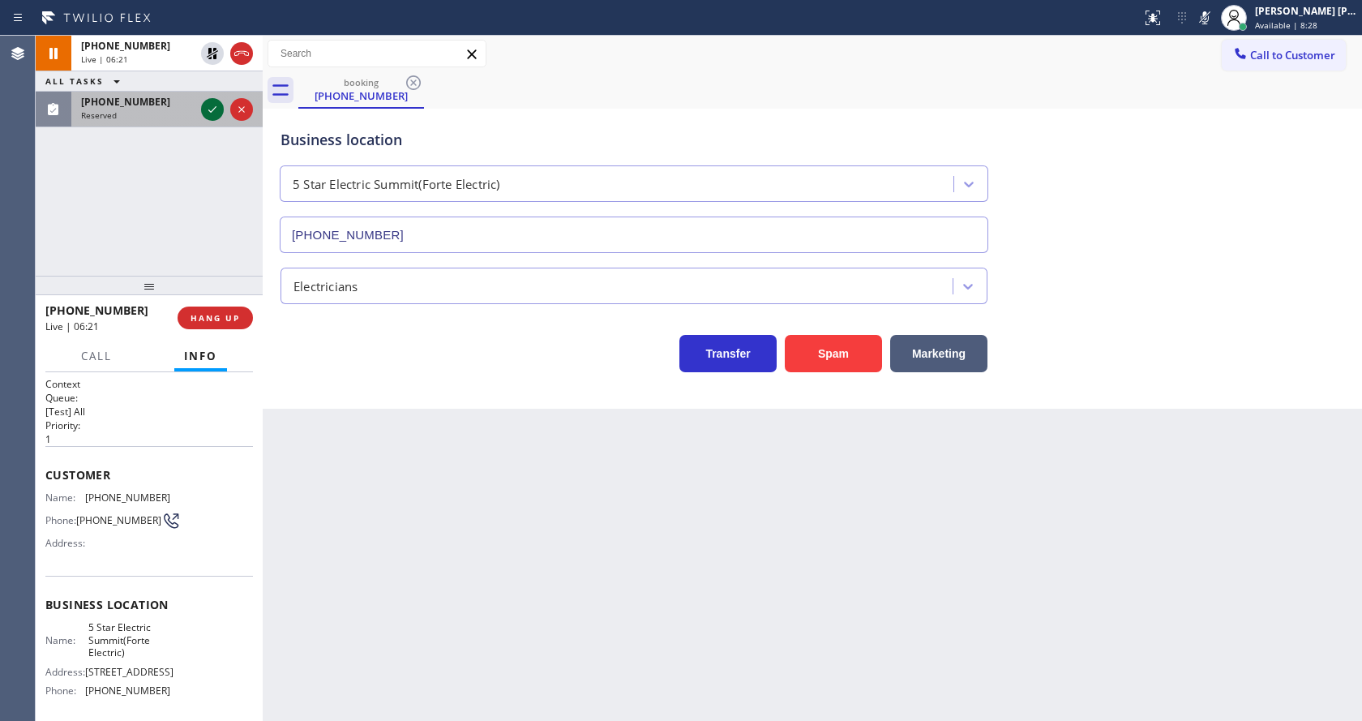
click at [214, 102] on icon at bounding box center [212, 109] width 19 height 19
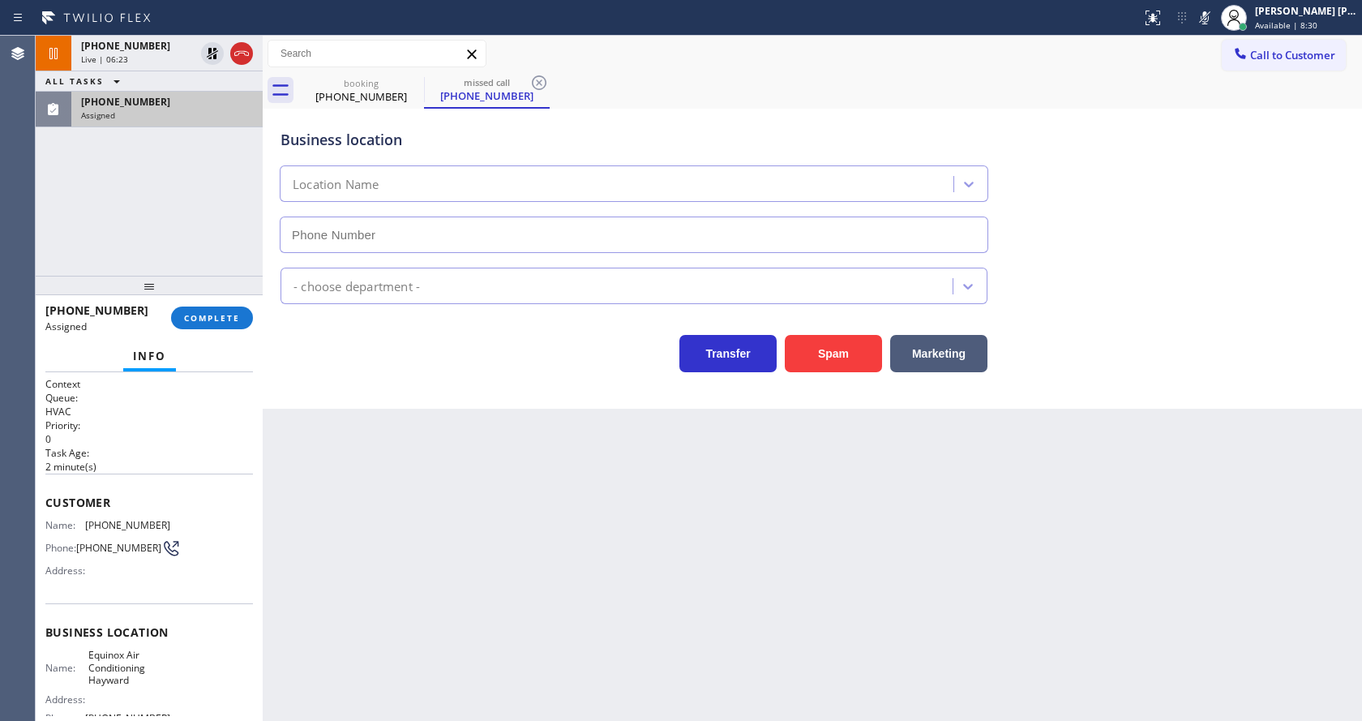
type input "[PHONE_NUMBER]"
click at [197, 319] on span "COMPLETE" at bounding box center [212, 317] width 56 height 11
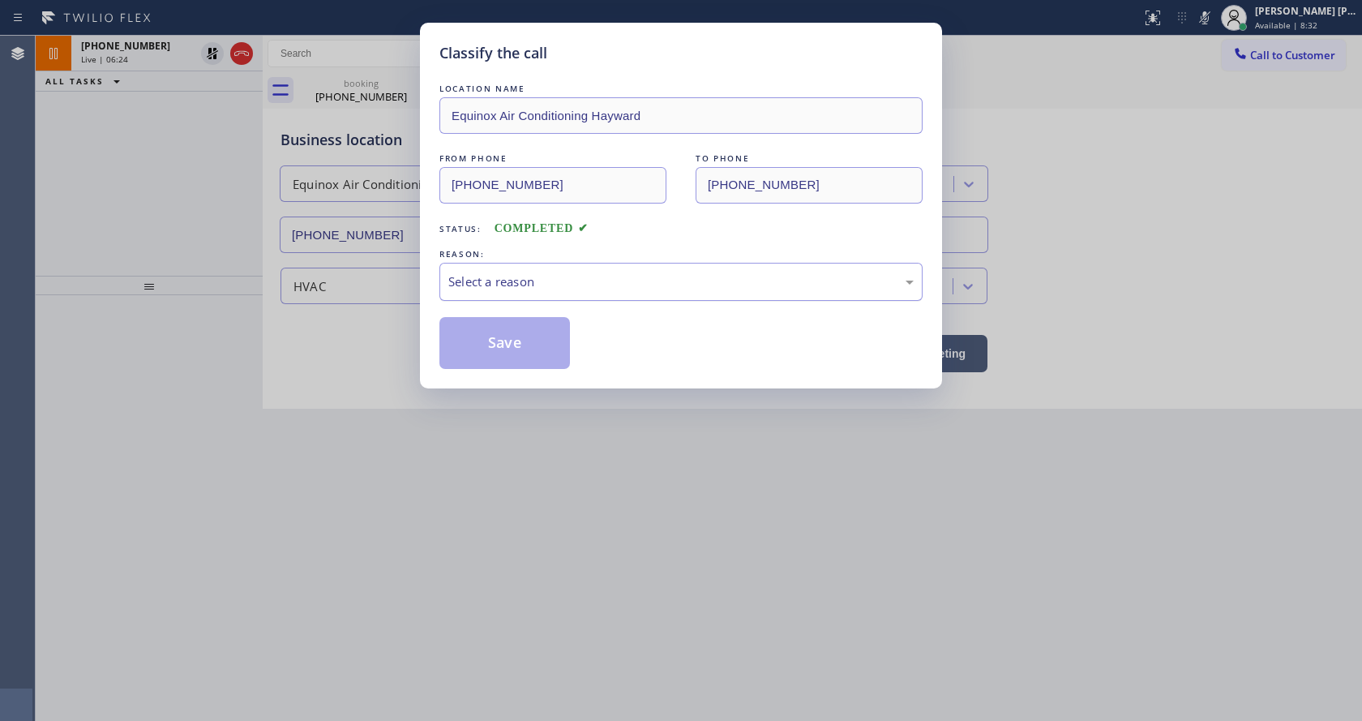
click at [536, 280] on div "Select a reason" at bounding box center [680, 281] width 465 height 19
click at [502, 349] on button "Save" at bounding box center [504, 343] width 131 height 52
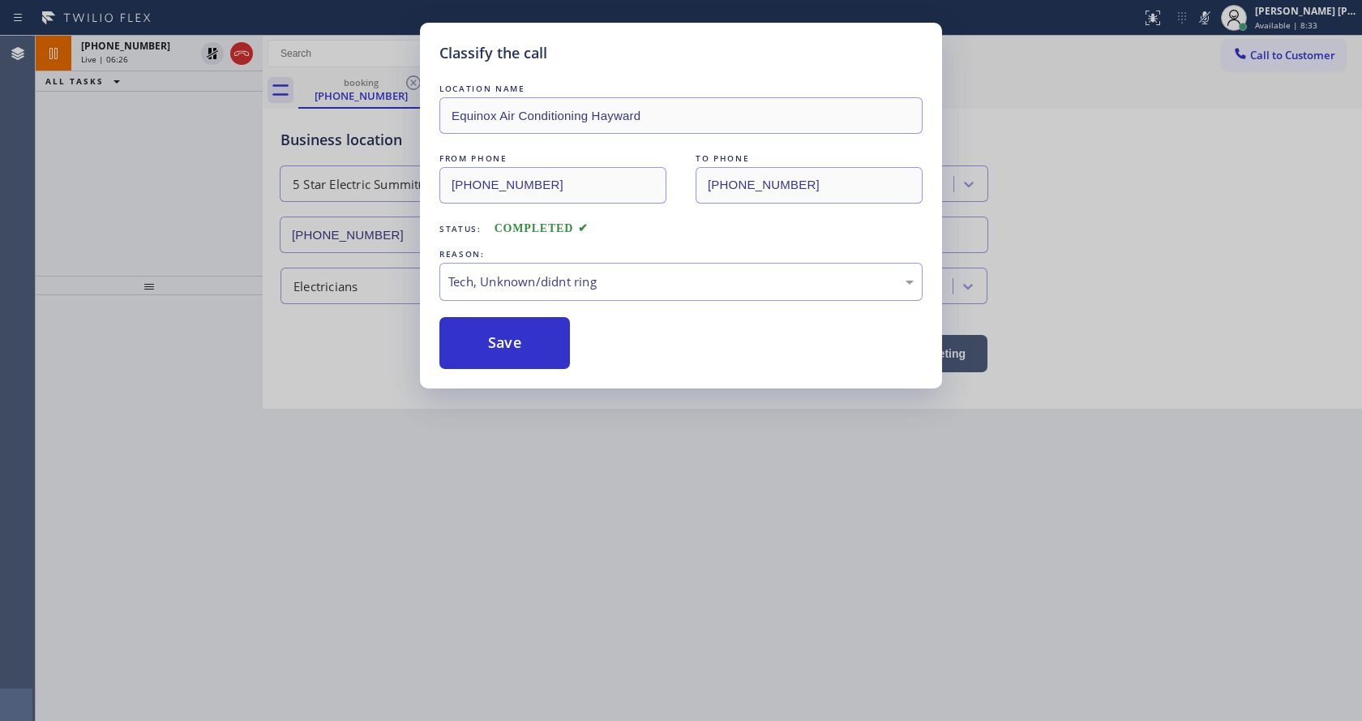
click at [622, 507] on div "Classify the call LOCATION NAME Equinox Air Conditioning Hayward FROM PHONE (85…" at bounding box center [681, 360] width 1362 height 721
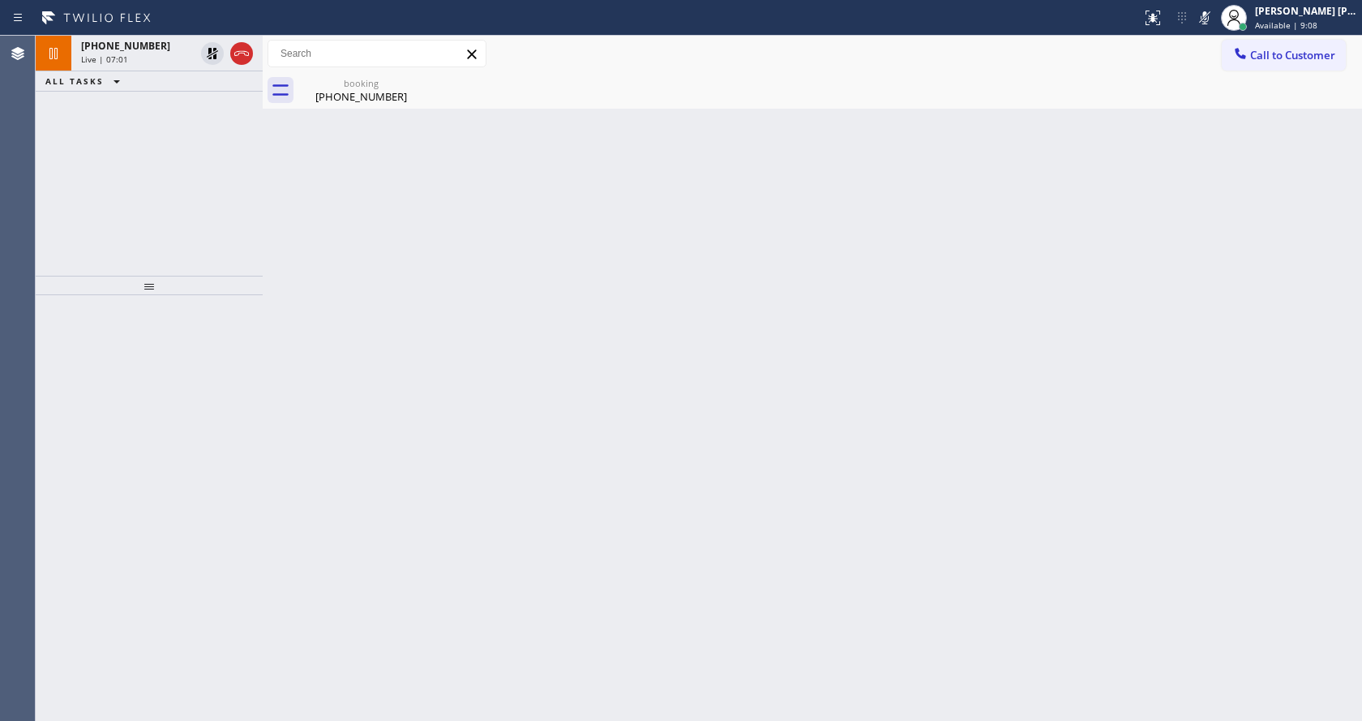
click at [209, 263] on div "+17035093065 Live | 07:01 ALL TASKS ALL TASKS ACTIVE TASKS TASKS IN WRAP UP" at bounding box center [149, 156] width 227 height 240
click at [339, 95] on div "[PHONE_NUMBER]" at bounding box center [361, 96] width 122 height 15
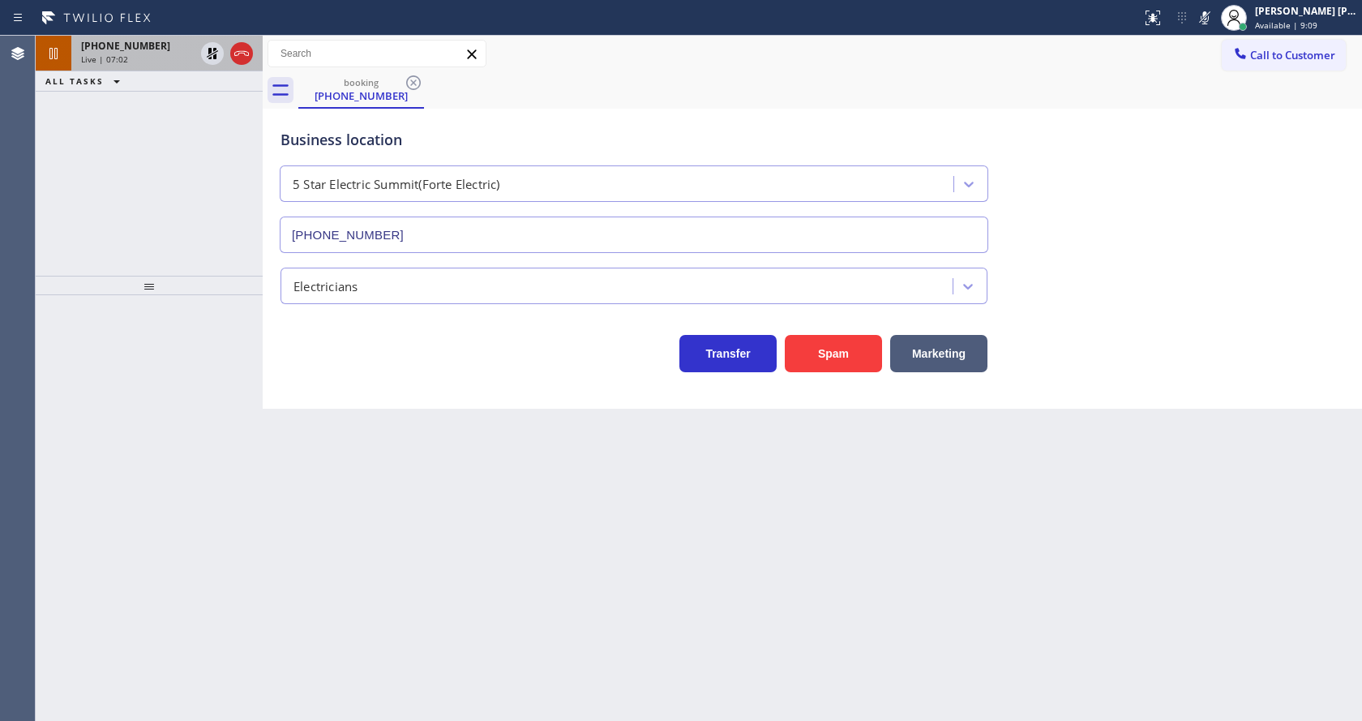
click at [174, 59] on div "Live | 07:02" at bounding box center [137, 59] width 113 height 11
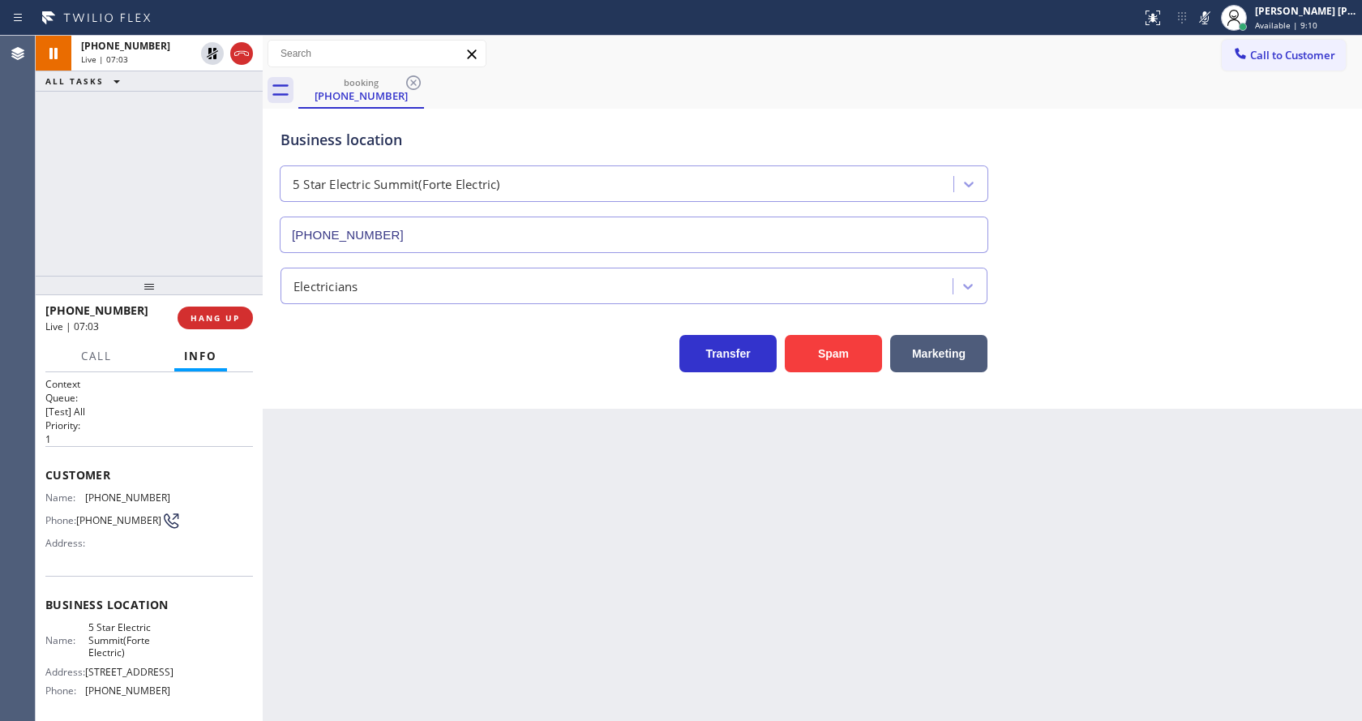
click at [405, 503] on div "Back to Dashboard Change Sender ID Customers Technicians Select a contact Outbo…" at bounding box center [812, 378] width 1099 height 685
click at [401, 720] on div "Back to Dashboard Change Sender ID Customers Technicians Select a contact Outbo…" at bounding box center [812, 378] width 1099 height 685
drag, startPoint x: 619, startPoint y: 506, endPoint x: 557, endPoint y: 564, distance: 84.9
click at [617, 509] on div "Back to Dashboard Change Sender ID Customers Technicians Select a contact Outbo…" at bounding box center [812, 378] width 1099 height 685
click at [396, 595] on div "Back to Dashboard Change Sender ID Customers Technicians Select a contact Outbo…" at bounding box center [812, 378] width 1099 height 685
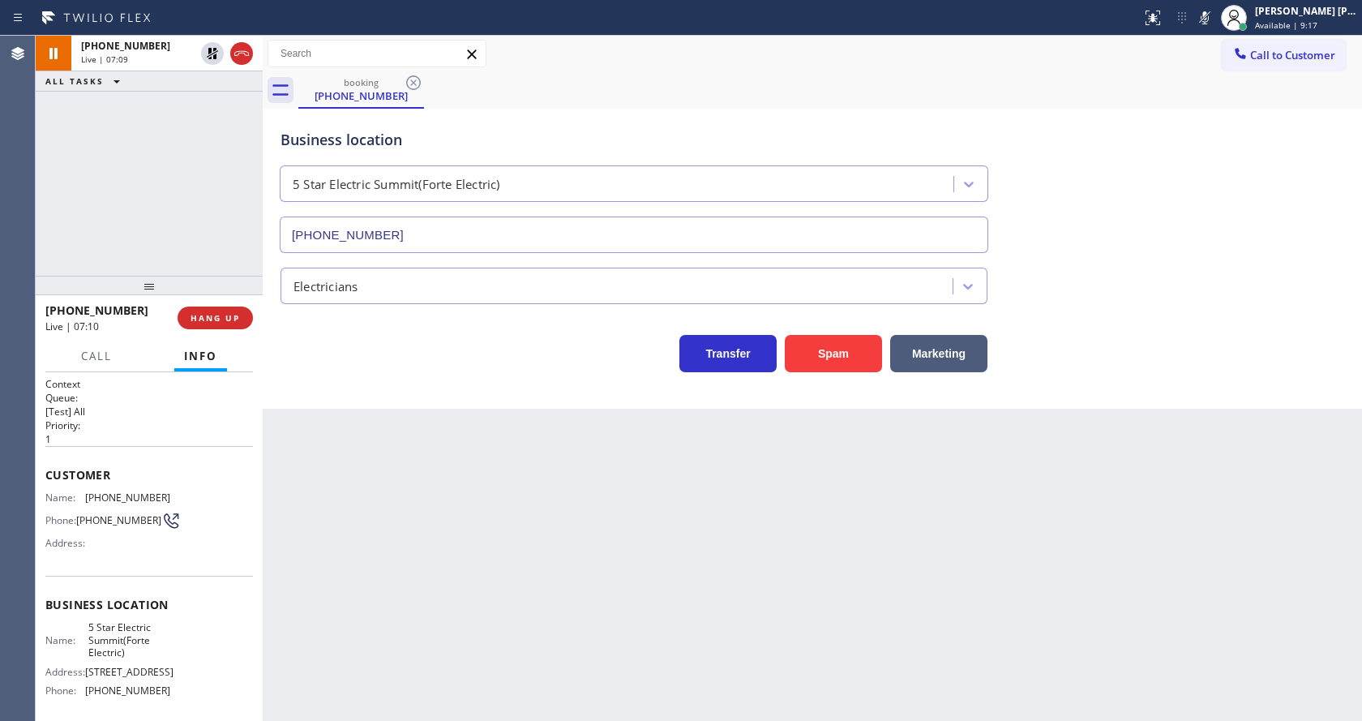
click at [704, 559] on div "Back to Dashboard Change Sender ID Customers Technicians Select a contact Outbo…" at bounding box center [812, 378] width 1099 height 685
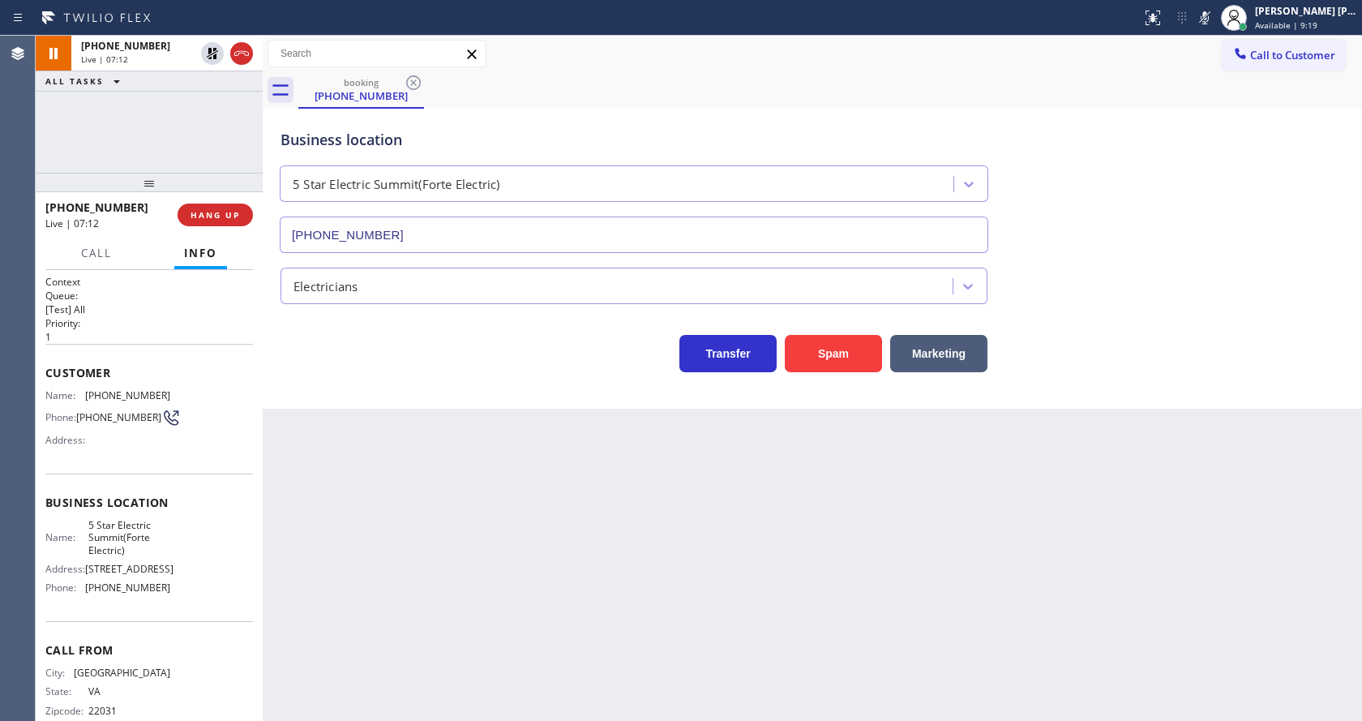
drag, startPoint x: 139, startPoint y: 293, endPoint x: 175, endPoint y: 126, distance: 170.9
click at [175, 126] on div "+17035093065 Live | 07:12 ALL TASKS ALL TASKS ACTIVE TASKS TASKS IN WRAP UP +17…" at bounding box center [149, 378] width 227 height 685
click at [210, 49] on icon at bounding box center [212, 53] width 11 height 11
click at [1207, 17] on icon at bounding box center [1204, 17] width 19 height 19
click at [575, 502] on div "Back to Dashboard Change Sender ID Customers Technicians Select a contact Outbo…" at bounding box center [812, 378] width 1099 height 685
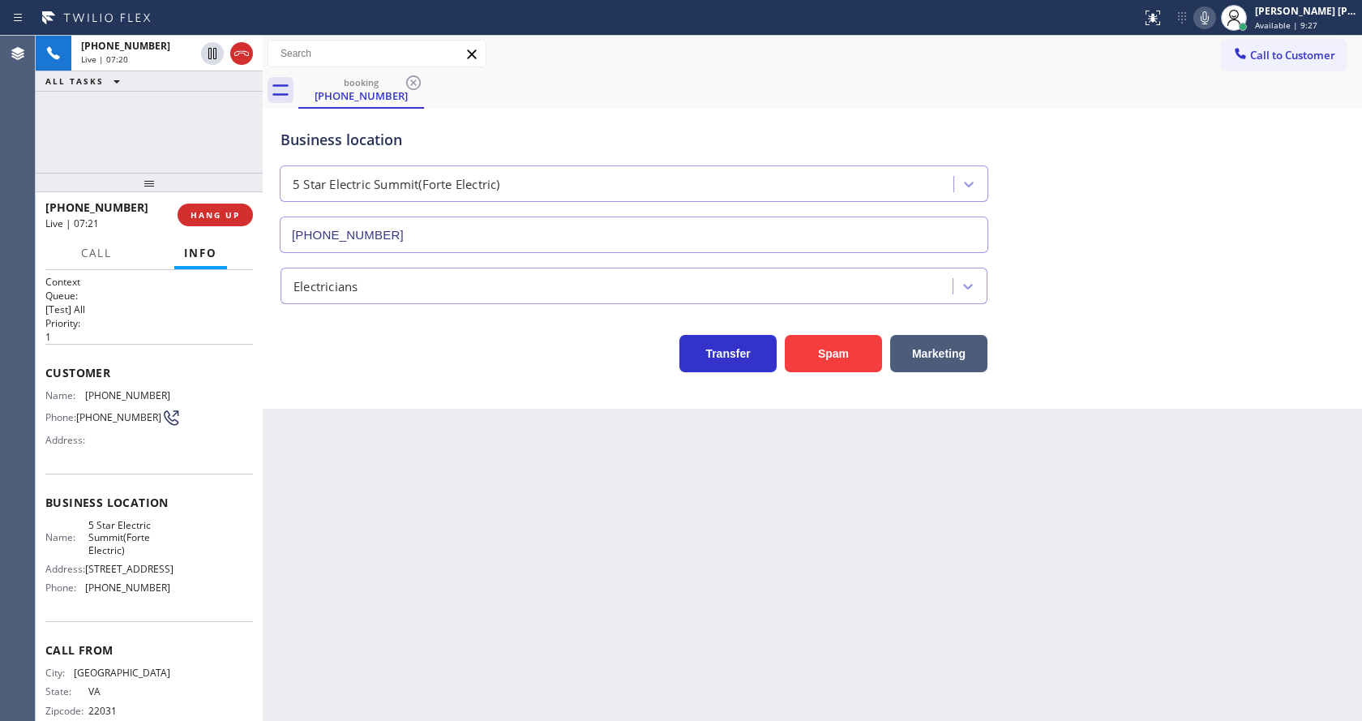
click at [1214, 24] on icon at bounding box center [1204, 17] width 19 height 19
click at [435, 533] on div "Back to Dashboard Change Sender ID Customers Technicians Select a contact Outbo…" at bounding box center [812, 378] width 1099 height 685
click at [734, 483] on div "Back to Dashboard Change Sender ID Customers Technicians Select a contact Outbo…" at bounding box center [812, 378] width 1099 height 685
click at [399, 636] on div "Back to Dashboard Change Sender ID Customers Technicians Select a contact Outbo…" at bounding box center [812, 378] width 1099 height 685
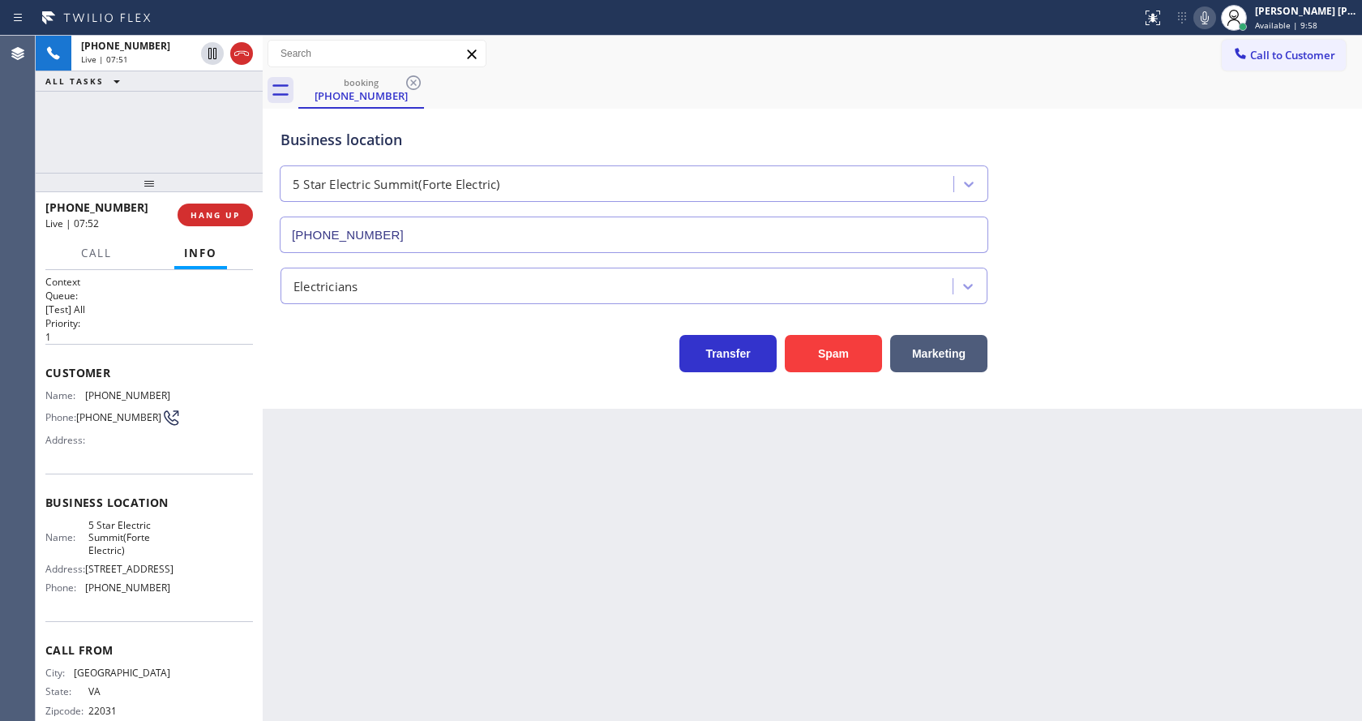
drag, startPoint x: 663, startPoint y: 563, endPoint x: 597, endPoint y: 566, distance: 65.7
click at [663, 563] on div "Back to Dashboard Change Sender ID Customers Technicians Select a contact Outbo…" at bounding box center [812, 378] width 1099 height 685
click at [332, 450] on div "Back to Dashboard Change Sender ID Customers Technicians Select a contact Outbo…" at bounding box center [812, 378] width 1099 height 685
click at [623, 532] on div "Back to Dashboard Change Sender ID Customers Technicians Select a contact Outbo…" at bounding box center [812, 378] width 1099 height 685
click at [468, 481] on div "Back to Dashboard Change Sender ID Customers Technicians Select a contact Outbo…" at bounding box center [812, 378] width 1099 height 685
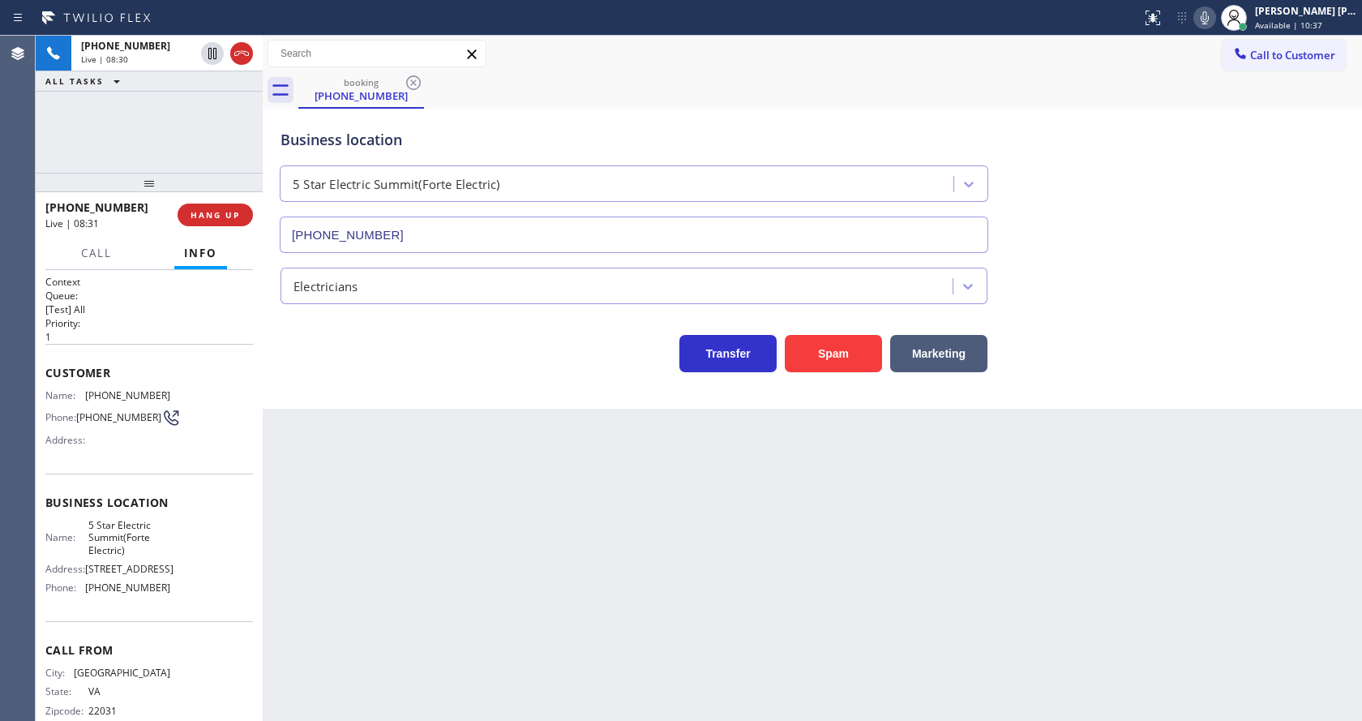
click at [642, 520] on div "Back to Dashboard Change Sender ID Customers Technicians Select a contact Outbo…" at bounding box center [812, 378] width 1099 height 685
click at [1208, 15] on icon at bounding box center [1204, 17] width 19 height 19
click at [1247, 311] on div "Transfer Spam Marketing" at bounding box center [812, 338] width 1070 height 68
click at [402, 674] on div "Back to Dashboard Change Sender ID Customers Technicians Select a contact Outbo…" at bounding box center [812, 378] width 1099 height 685
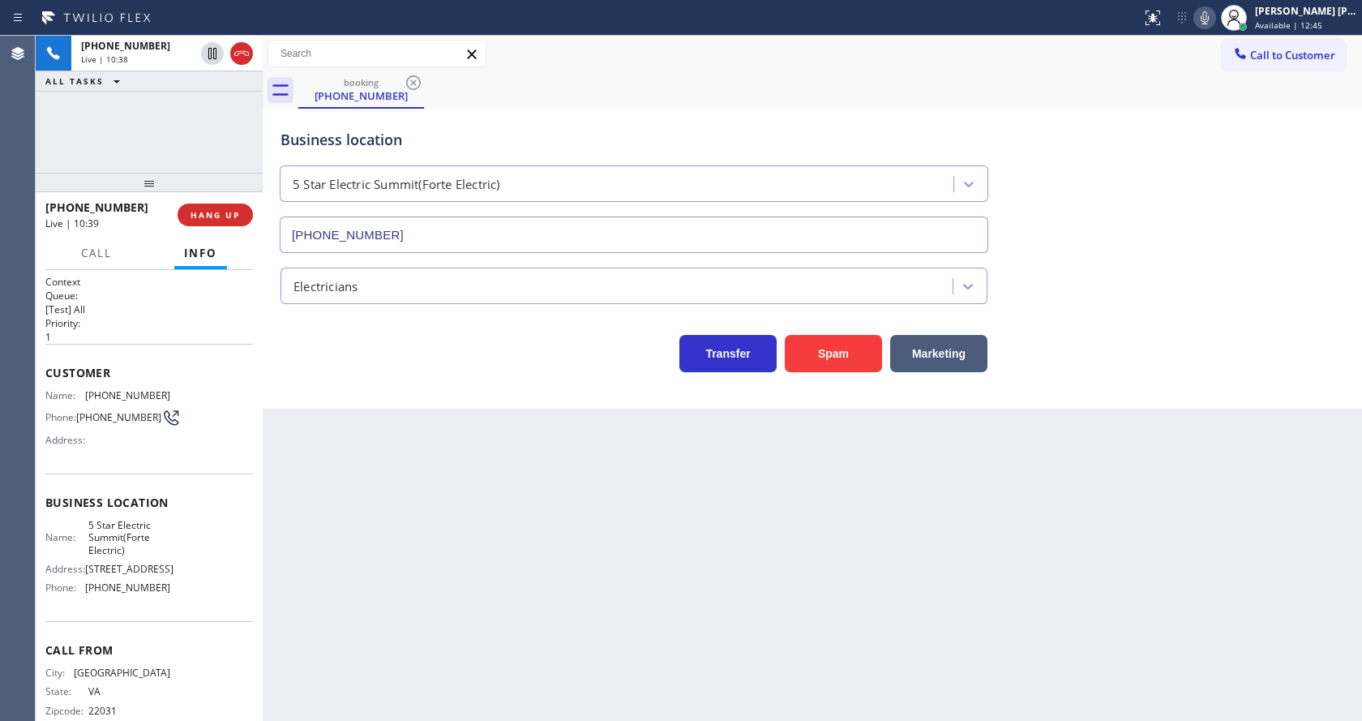
click at [320, 452] on div "Back to Dashboard Change Sender ID Customers Technicians Select a contact Outbo…" at bounding box center [812, 378] width 1099 height 685
click at [717, 509] on div "Back to Dashboard Change Sender ID Customers Technicians Select a contact Outbo…" at bounding box center [812, 378] width 1099 height 685
click at [1209, 18] on icon at bounding box center [1205, 17] width 8 height 13
drag, startPoint x: 345, startPoint y: 414, endPoint x: 507, endPoint y: 293, distance: 202.2
click at [345, 414] on div "Back to Dashboard Change Sender ID Customers Technicians Select a contact Outbo…" at bounding box center [812, 378] width 1099 height 685
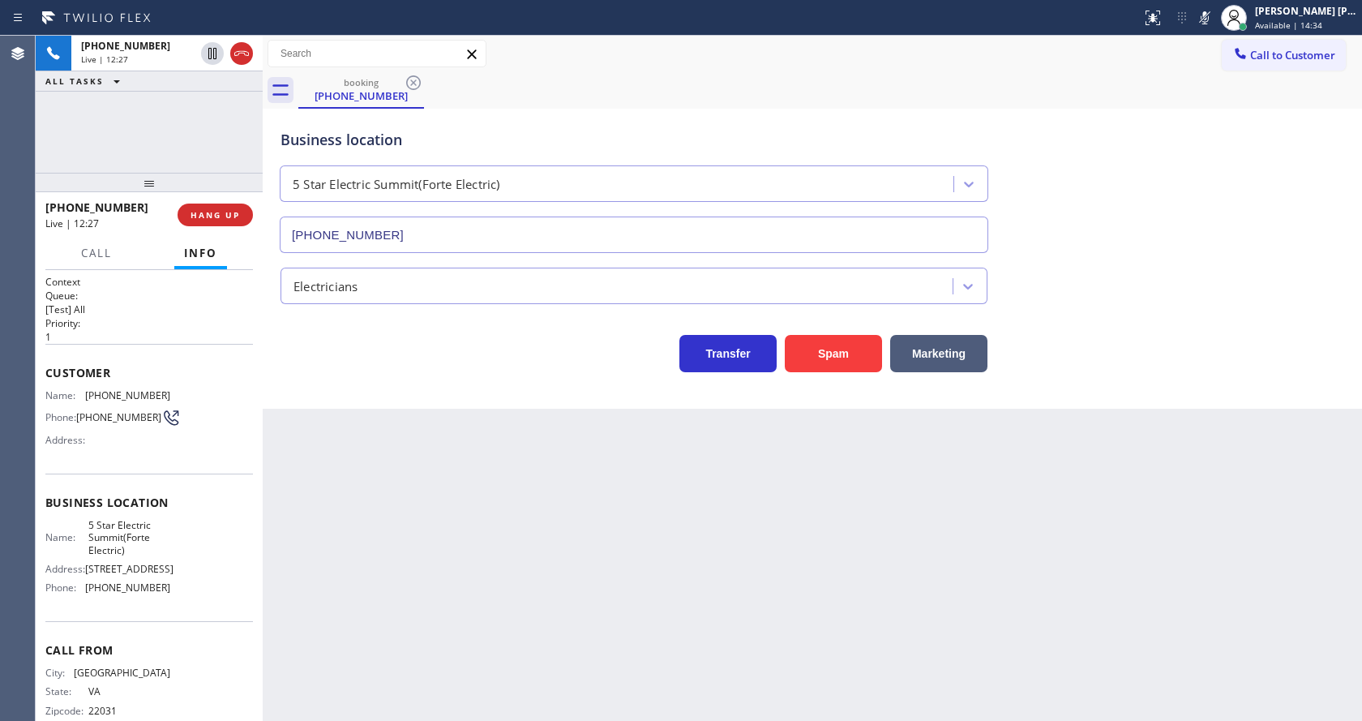
drag, startPoint x: 1207, startPoint y: 15, endPoint x: 1189, endPoint y: 54, distance: 42.1
click at [1208, 15] on icon at bounding box center [1204, 17] width 19 height 19
click at [1199, 147] on div "Business location 5 Star Electric Summit(Forte Electric) (908) 201-8274" at bounding box center [812, 179] width 1070 height 147
click at [400, 673] on div "Back to Dashboard Change Sender ID Customers Technicians Select a contact Outbo…" at bounding box center [812, 378] width 1099 height 685
click at [595, 545] on div "Back to Dashboard Change Sender ID Customers Technicians Select a contact Outbo…" at bounding box center [812, 378] width 1099 height 685
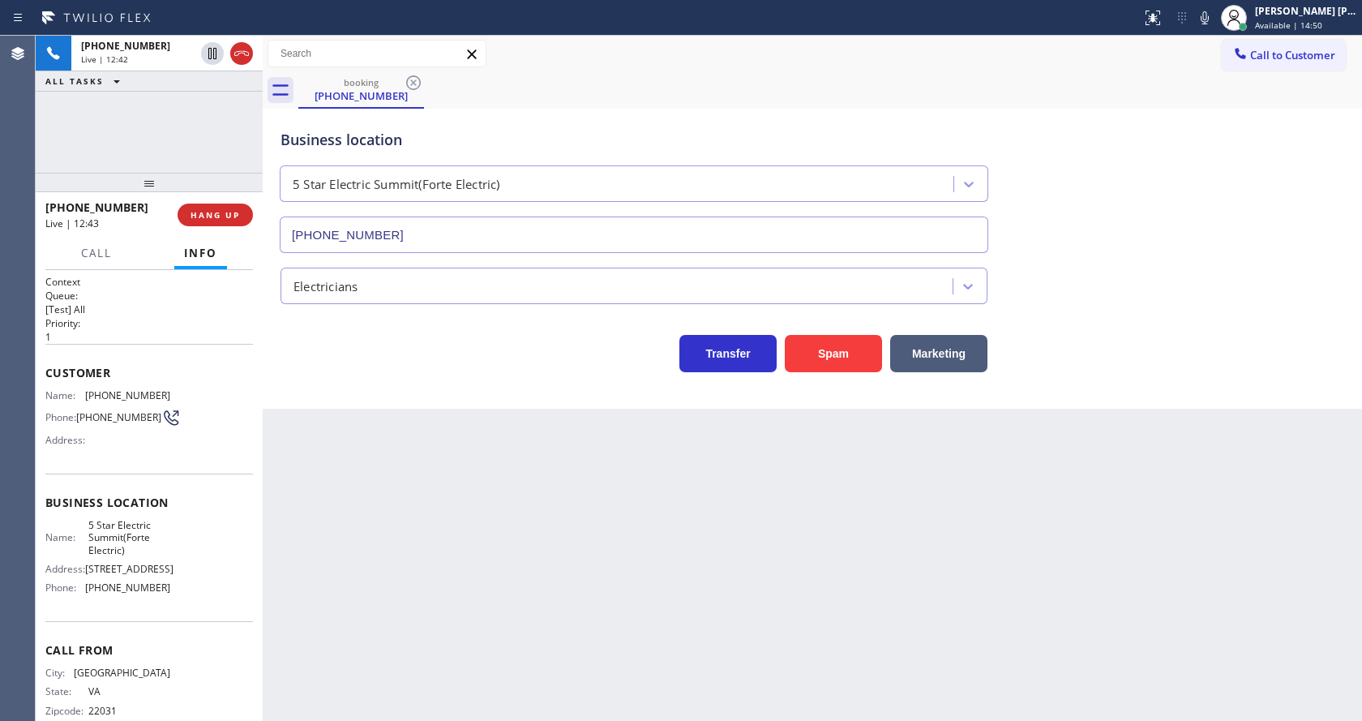
click at [316, 534] on div "Back to Dashboard Change Sender ID Customers Technicians Select a contact Outbo…" at bounding box center [812, 378] width 1099 height 685
drag, startPoint x: 723, startPoint y: 543, endPoint x: 540, endPoint y: 370, distance: 251.8
click at [726, 532] on div "Back to Dashboard Change Sender ID Customers Technicians Select a contact Outbo…" at bounding box center [812, 378] width 1099 height 685
drag, startPoint x: 495, startPoint y: 490, endPoint x: 493, endPoint y: 540, distance: 49.5
click at [495, 491] on div "Back to Dashboard Change Sender ID Customers Technicians Select a contact Outbo…" at bounding box center [812, 378] width 1099 height 685
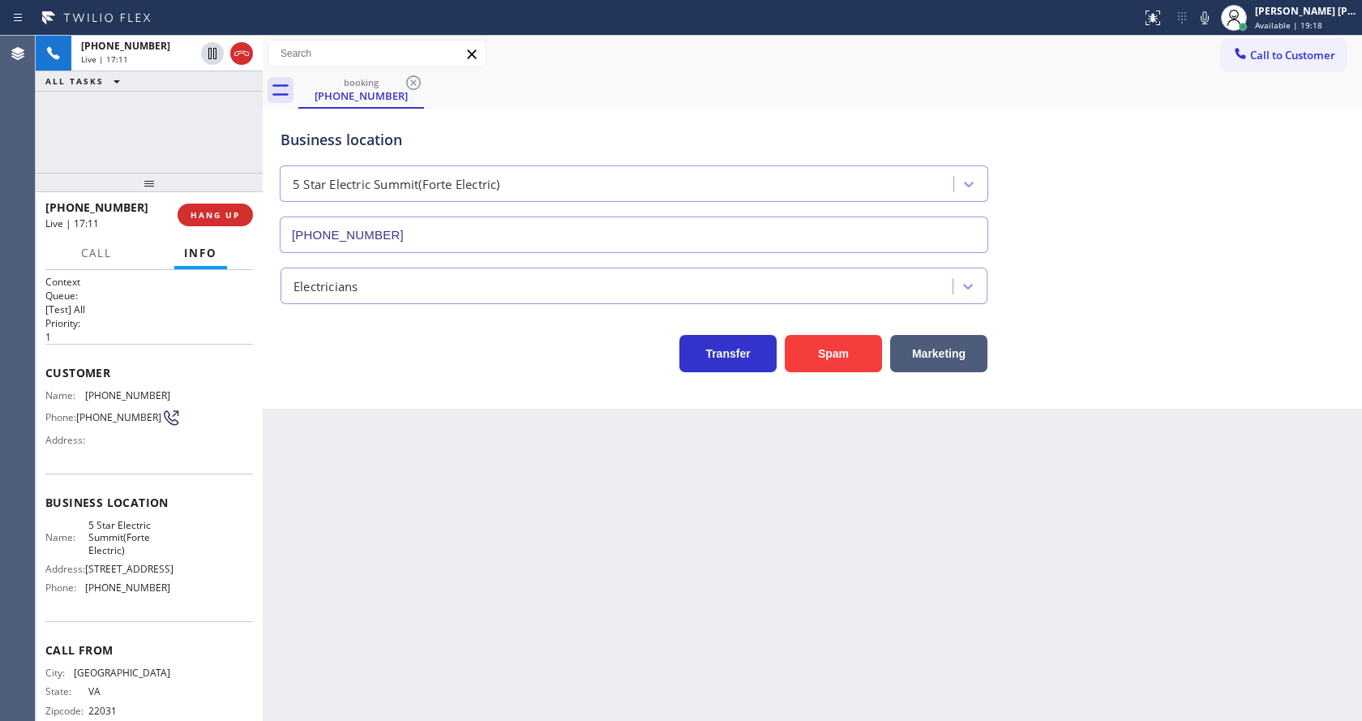
drag, startPoint x: 383, startPoint y: 464, endPoint x: 940, endPoint y: 220, distance: 608.8
click at [383, 464] on div "Back to Dashboard Change Sender ID Customers Technicians Select a contact Outbo…" at bounding box center [812, 378] width 1099 height 685
click at [1214, 15] on icon at bounding box center [1204, 17] width 19 height 19
click at [1225, 207] on div "Business location 5 Star Electric Summit(Forte Electric) (908) 201-8274" at bounding box center [812, 179] width 1070 height 147
click at [574, 546] on div "Back to Dashboard Change Sender ID Customers Technicians Select a contact Outbo…" at bounding box center [812, 378] width 1099 height 685
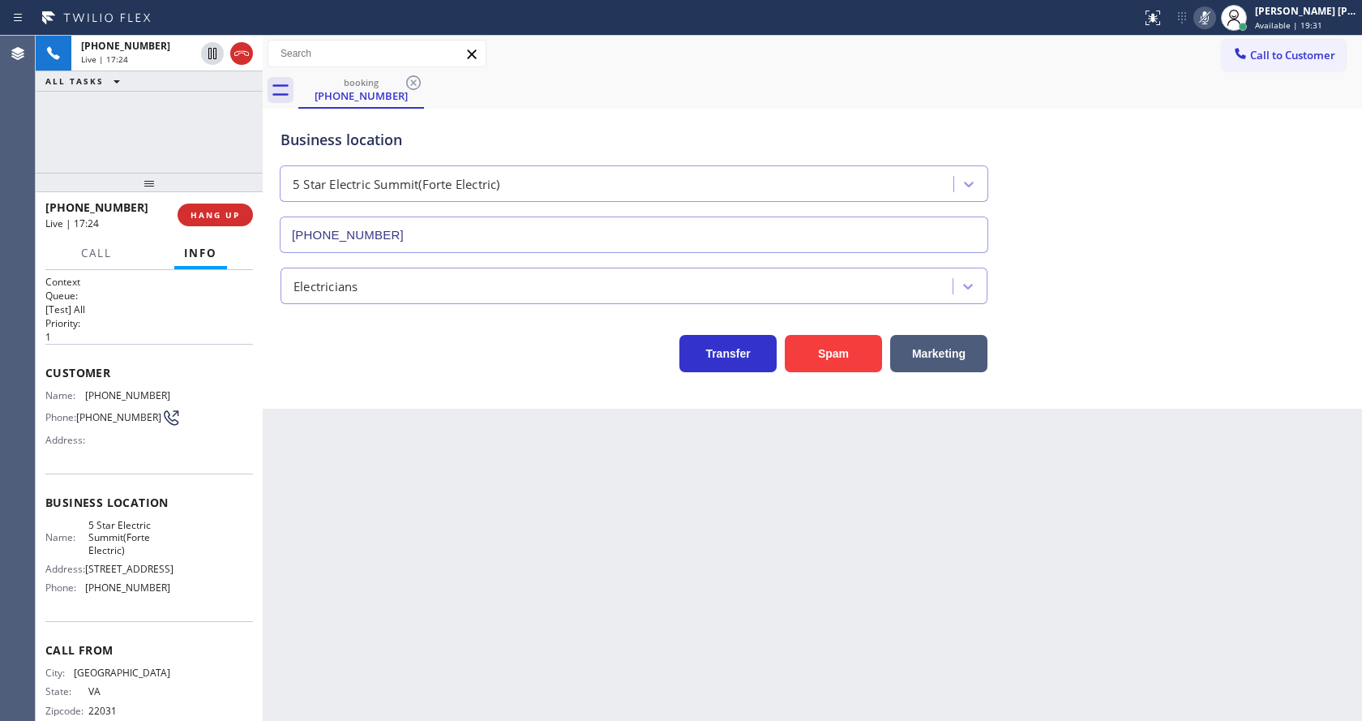
drag, startPoint x: 307, startPoint y: 400, endPoint x: 625, endPoint y: 285, distance: 337.7
click at [307, 400] on div "Business location 5 Star Electric Summit(Forte Electric) (908) 201-8274 Electri…" at bounding box center [812, 259] width 1099 height 300
click at [1209, 15] on icon at bounding box center [1205, 17] width 8 height 13
drag, startPoint x: 1235, startPoint y: 124, endPoint x: 1145, endPoint y: 417, distance: 307.2
click at [1240, 130] on div "Business location 5 Star Electric Summit(Forte Electric) (908) 201-8274" at bounding box center [812, 179] width 1070 height 147
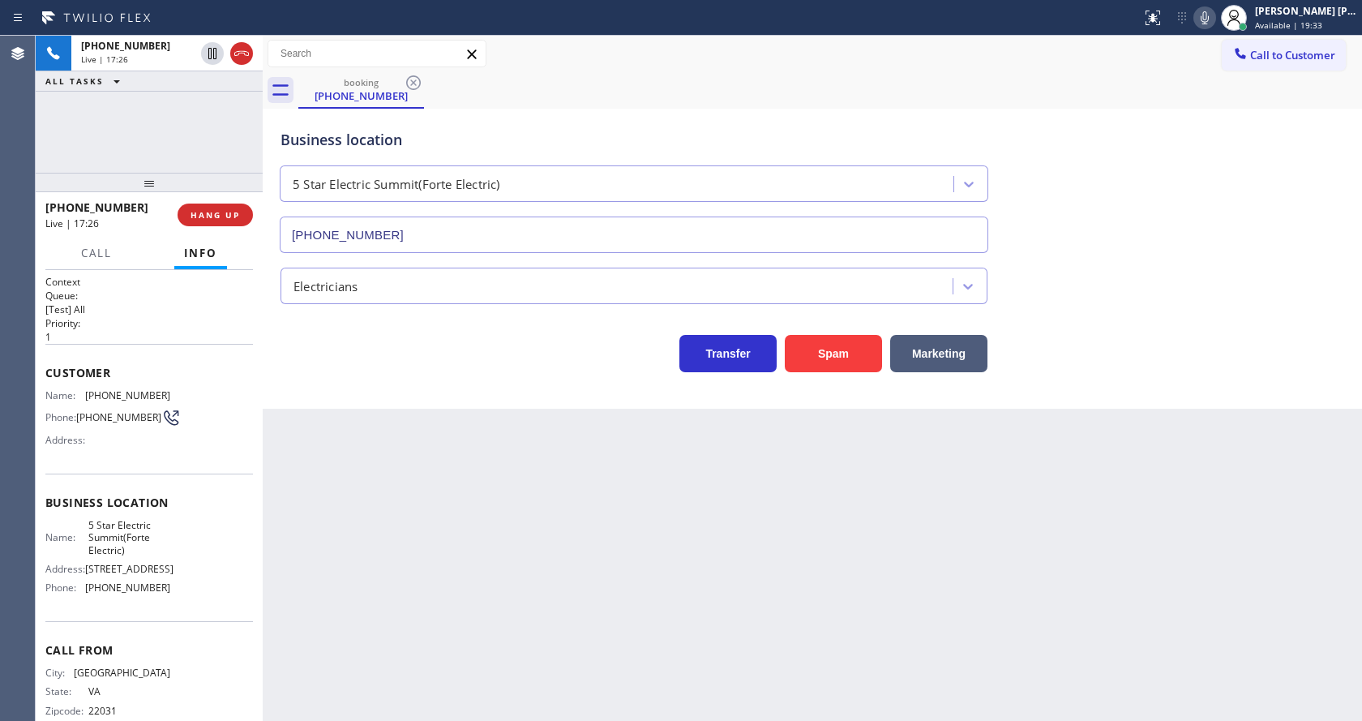
click at [485, 635] on div "Back to Dashboard Change Sender ID Customers Technicians Select a contact Outbo…" at bounding box center [812, 378] width 1099 height 685
drag, startPoint x: 948, startPoint y: 516, endPoint x: 734, endPoint y: 424, distance: 233.1
click at [948, 516] on div "Back to Dashboard Change Sender ID Customers Technicians Select a contact Outbo…" at bounding box center [812, 378] width 1099 height 685
click at [215, 106] on icon at bounding box center [212, 109] width 19 height 19
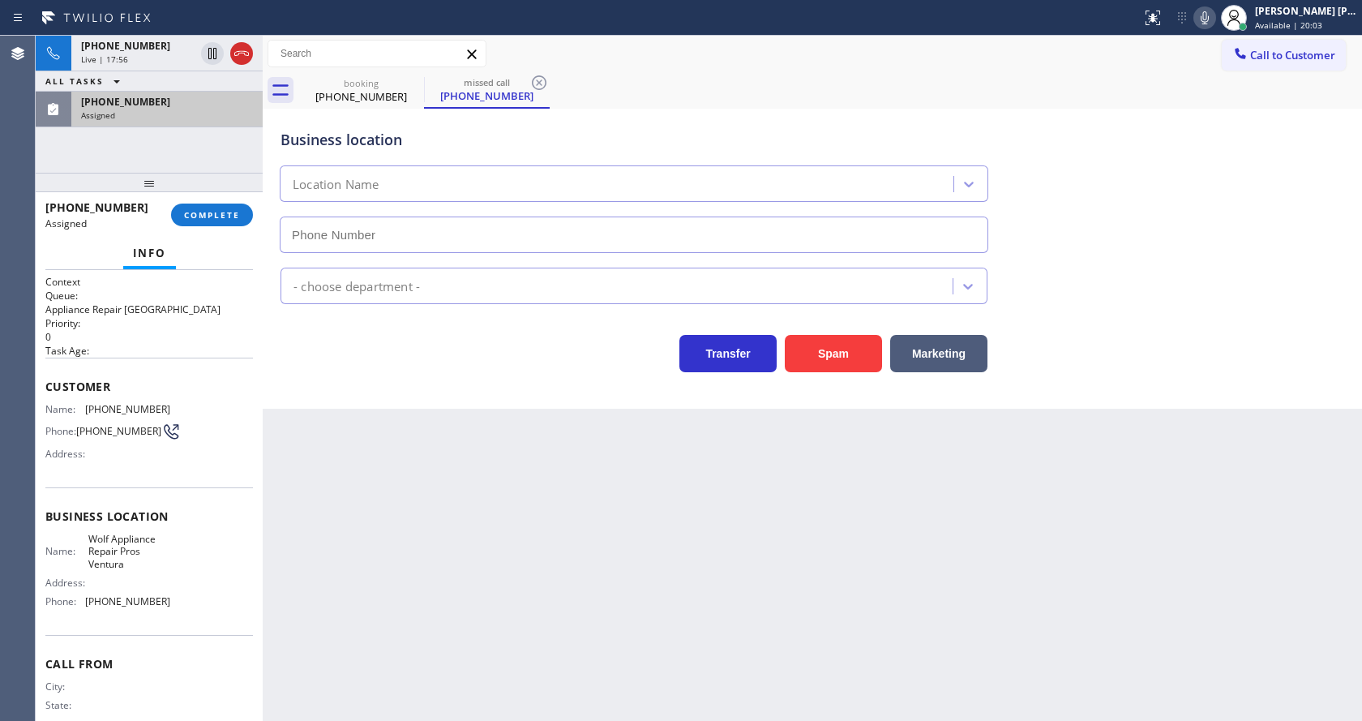
type input "[PHONE_NUMBER]"
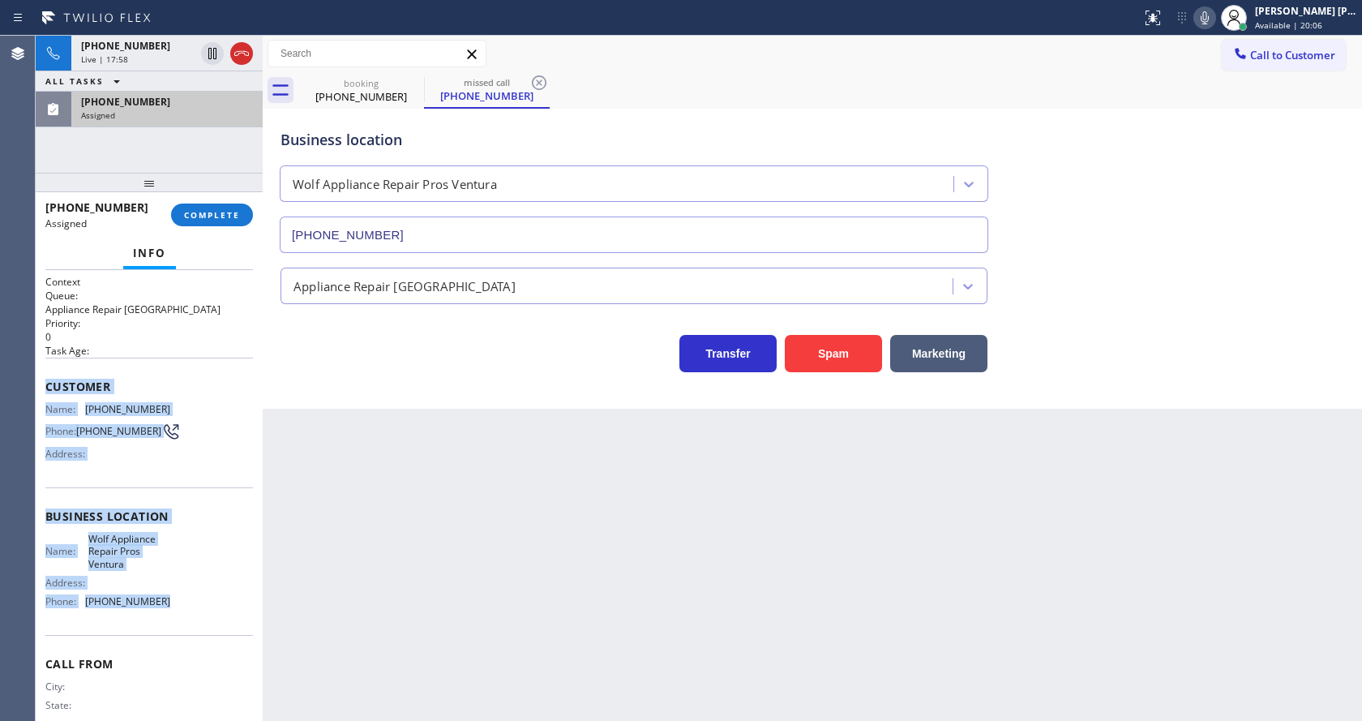
drag, startPoint x: 45, startPoint y: 383, endPoint x: 164, endPoint y: 606, distance: 252.8
click at [164, 606] on div "Context Queue: Appliance Repair High End Priority: 0 Task Age: Customer Name: (…" at bounding box center [149, 495] width 227 height 451
copy div "Customer Name: (805) 512-8987 Phone: (805) 512-8987 Address: Business location …"
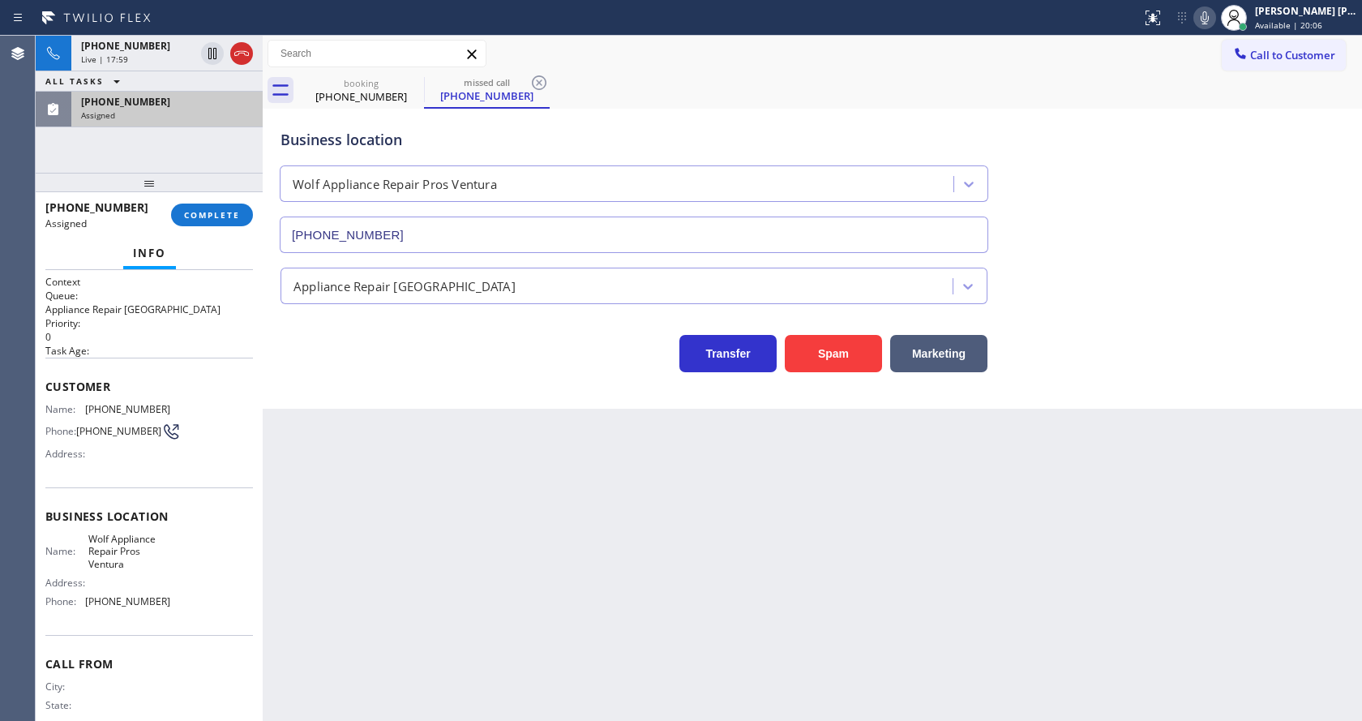
drag, startPoint x: 458, startPoint y: 578, endPoint x: 243, endPoint y: 329, distance: 328.8
click at [458, 572] on div "Back to Dashboard Change Sender ID Customers Technicians Select a contact Outbo…" at bounding box center [812, 378] width 1099 height 685
click at [206, 225] on button "COMPLETE" at bounding box center [212, 214] width 82 height 23
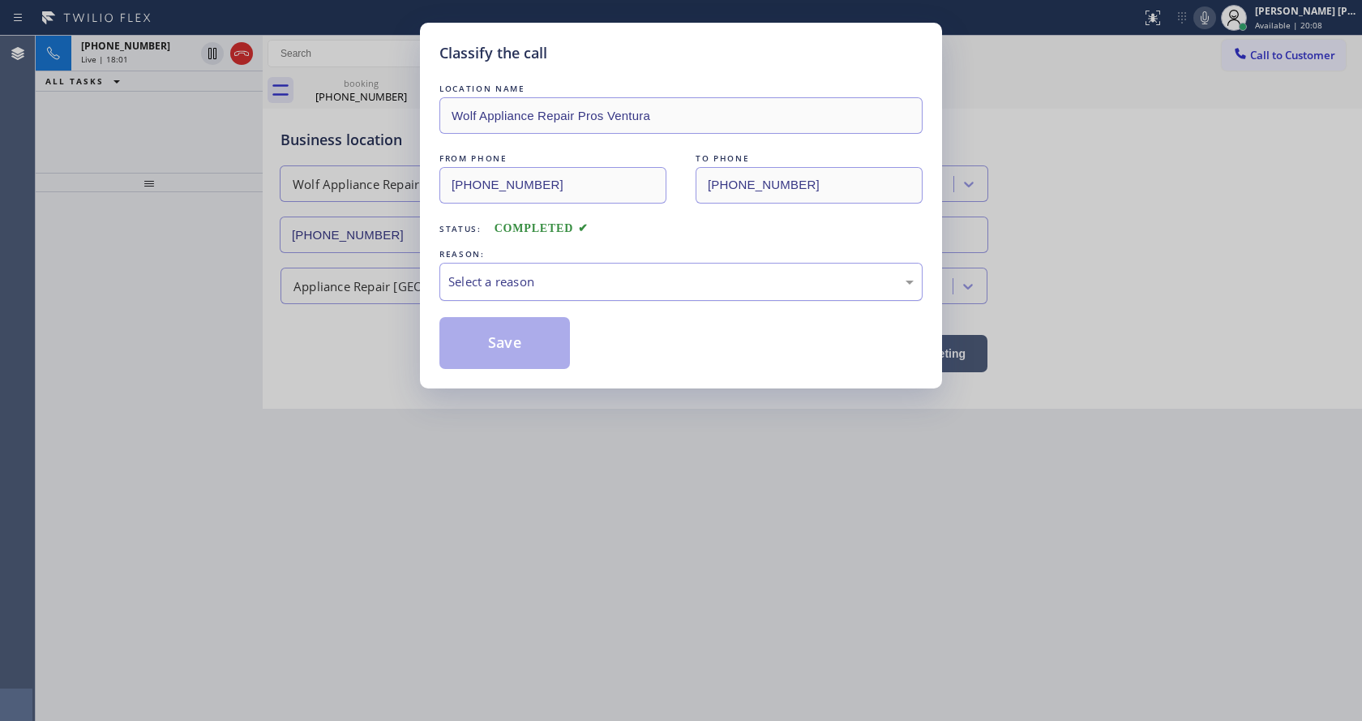
click at [501, 296] on div "Select a reason" at bounding box center [680, 282] width 483 height 38
click at [486, 346] on button "Save" at bounding box center [504, 343] width 131 height 52
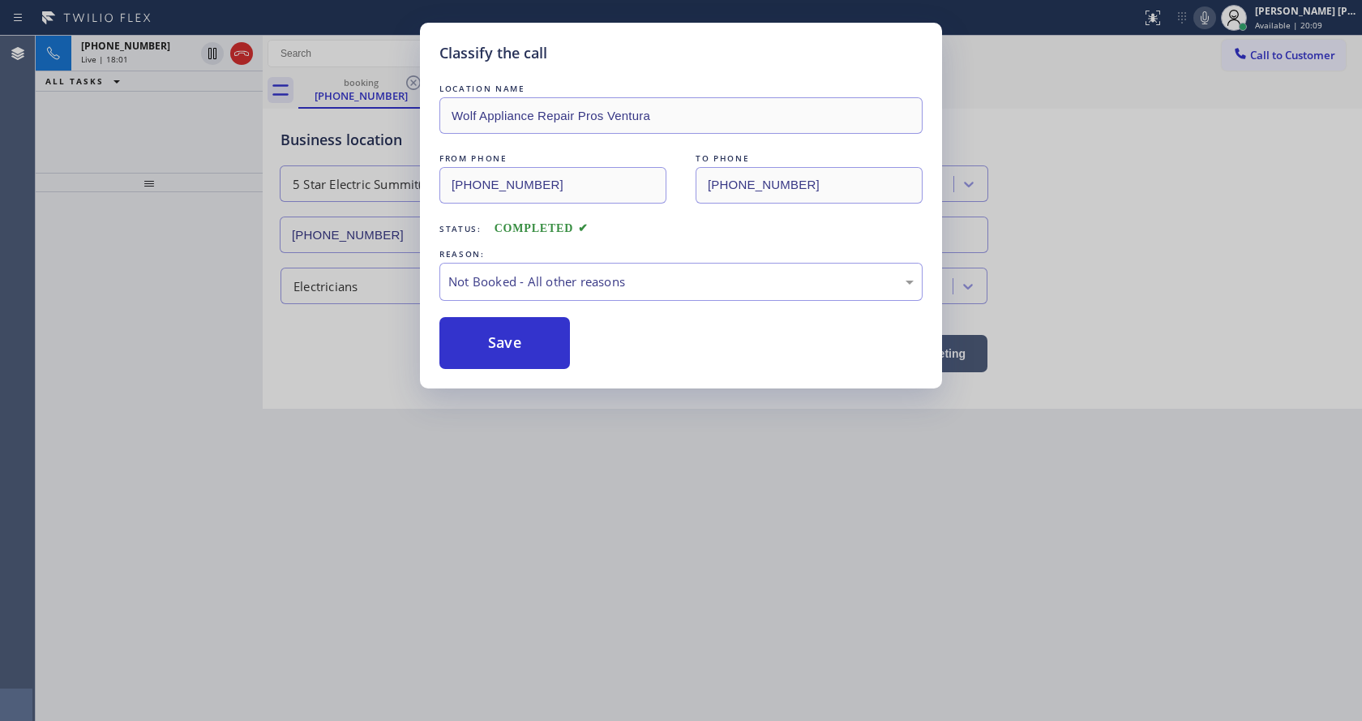
drag, startPoint x: 573, startPoint y: 480, endPoint x: 547, endPoint y: 550, distance: 74.4
click at [572, 485] on div "Classify the call LOCATION NAME Wolf Appliance Repair Pros Ventura FROM PHONE (…" at bounding box center [681, 360] width 1362 height 721
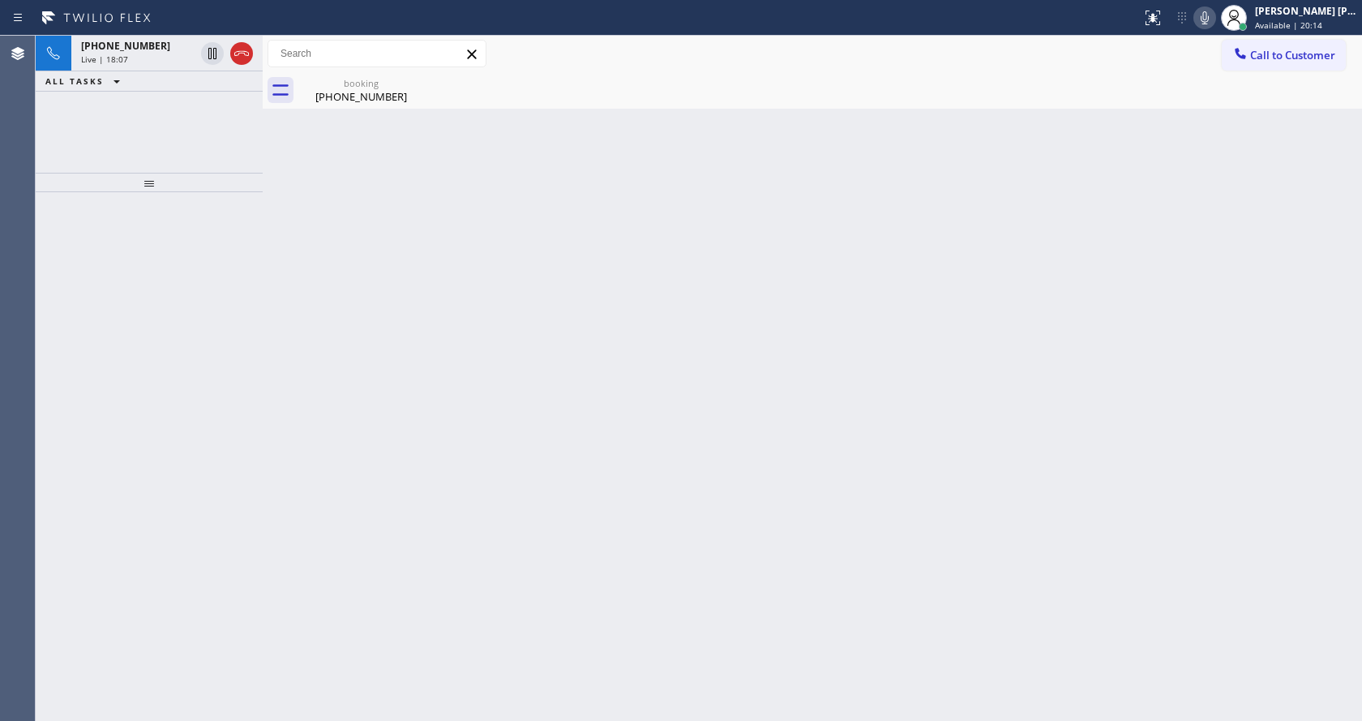
click at [332, 403] on div "Back to Dashboard Change Sender ID Customers Technicians Select a contact Outbo…" at bounding box center [812, 378] width 1099 height 685
click at [364, 92] on div "[PHONE_NUMBER]" at bounding box center [361, 96] width 122 height 15
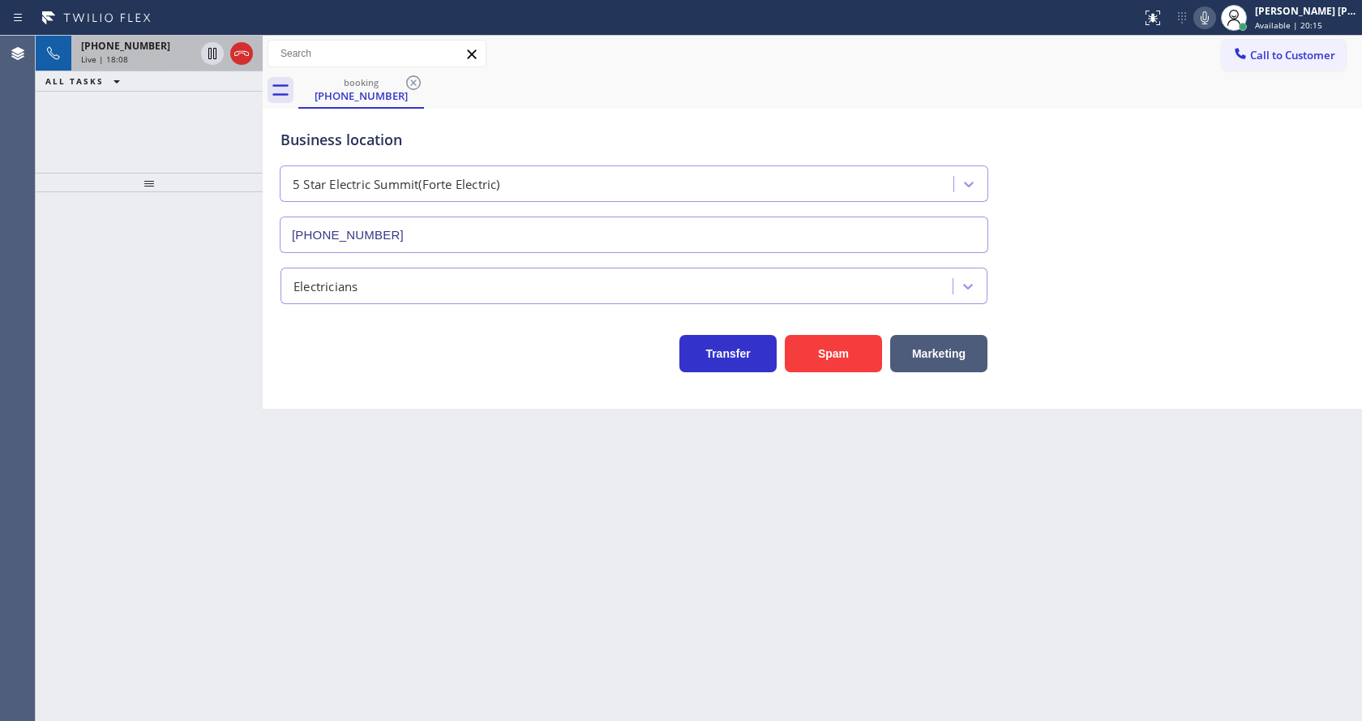
click at [163, 56] on div "Live | 18:08" at bounding box center [137, 59] width 113 height 11
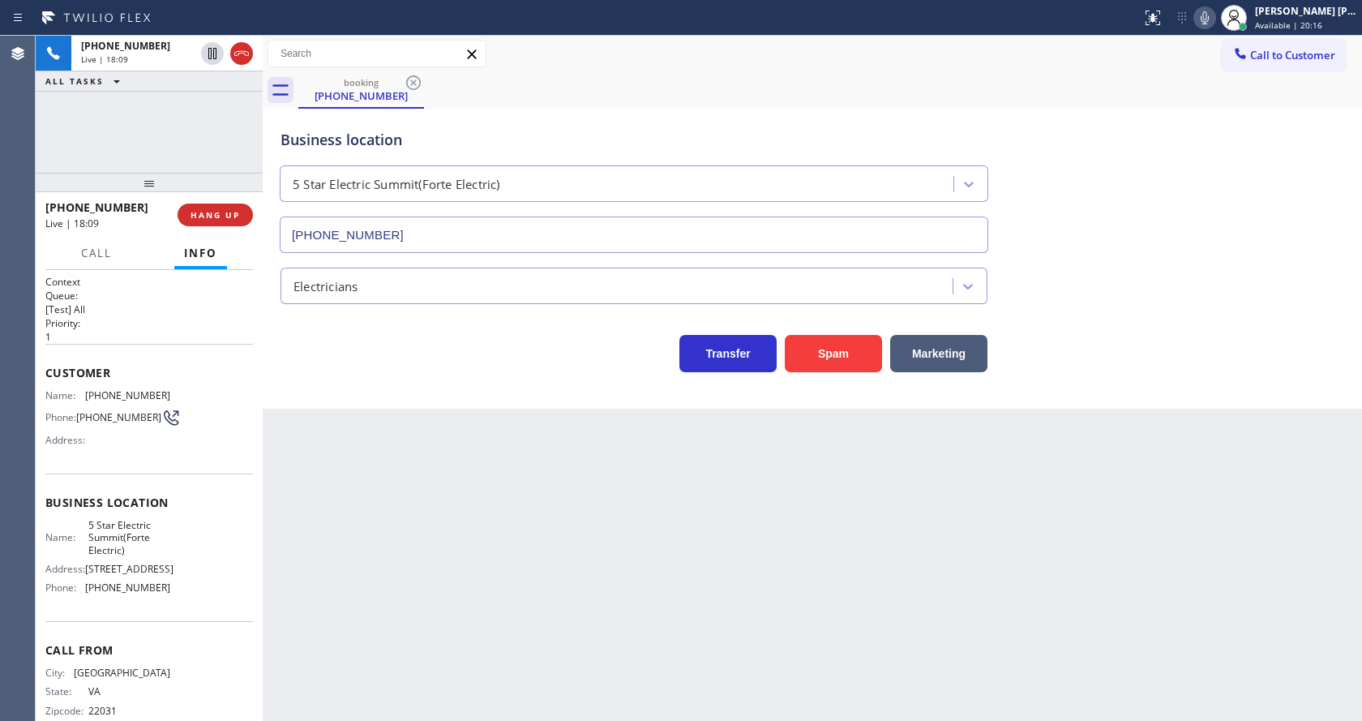
click at [469, 498] on div "Back to Dashboard Change Sender ID Customers Technicians Select a contact Outbo…" at bounding box center [812, 378] width 1099 height 685
click at [364, 436] on div "Back to Dashboard Change Sender ID Customers Technicians Select a contact Outbo…" at bounding box center [812, 378] width 1099 height 685
click at [418, 639] on div "Back to Dashboard Change Sender ID Customers Technicians Select a contact Outbo…" at bounding box center [812, 378] width 1099 height 685
click at [653, 587] on div "Back to Dashboard Change Sender ID Customers Technicians Select a contact Outbo…" at bounding box center [812, 378] width 1099 height 685
click at [1310, 187] on div "Business location 5 Star Electric Summit(Forte Electric) (908) 201-8274" at bounding box center [812, 179] width 1070 height 147
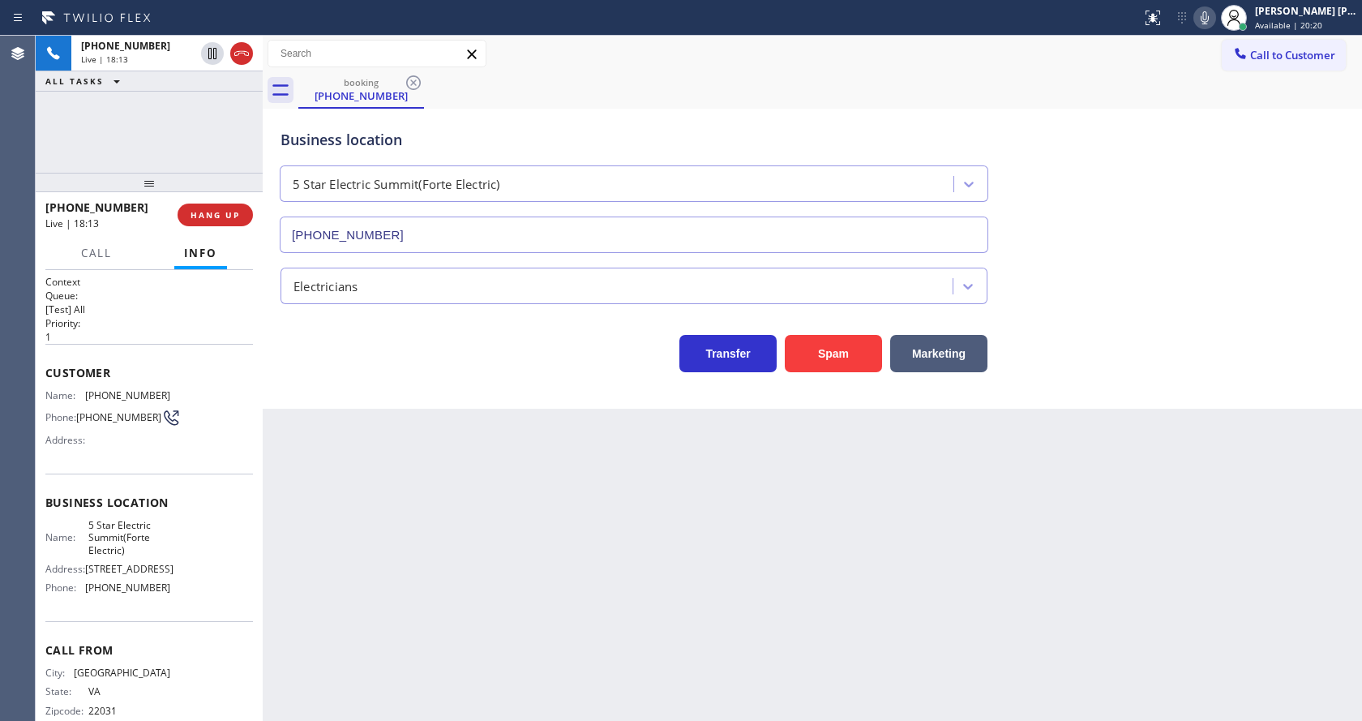
click at [764, 610] on div "Back to Dashboard Change Sender ID Customers Technicians Select a contact Outbo…" at bounding box center [812, 378] width 1099 height 685
click at [357, 410] on div "Back to Dashboard Change Sender ID Customers Technicians Select a contact Outbo…" at bounding box center [812, 378] width 1099 height 685
click at [214, 214] on span "HANG UP" at bounding box center [215, 214] width 49 height 11
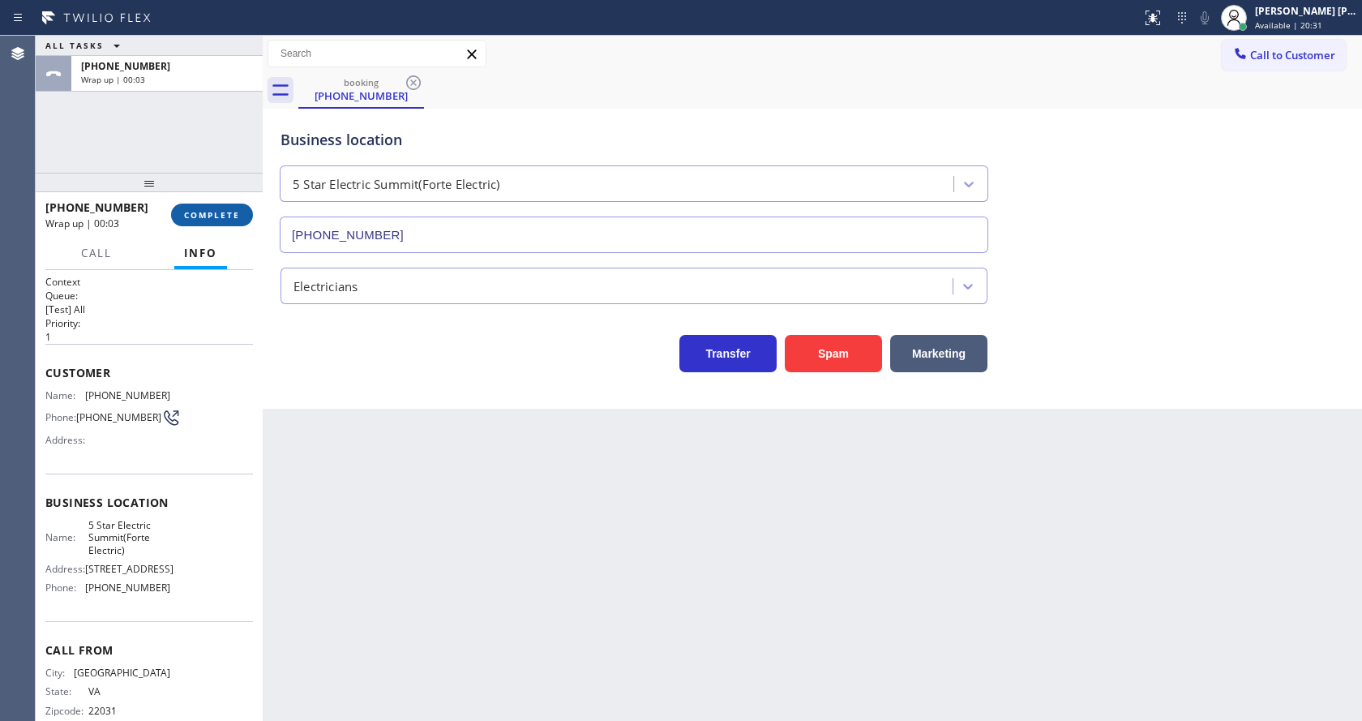
click at [205, 211] on span "COMPLETE" at bounding box center [212, 214] width 56 height 11
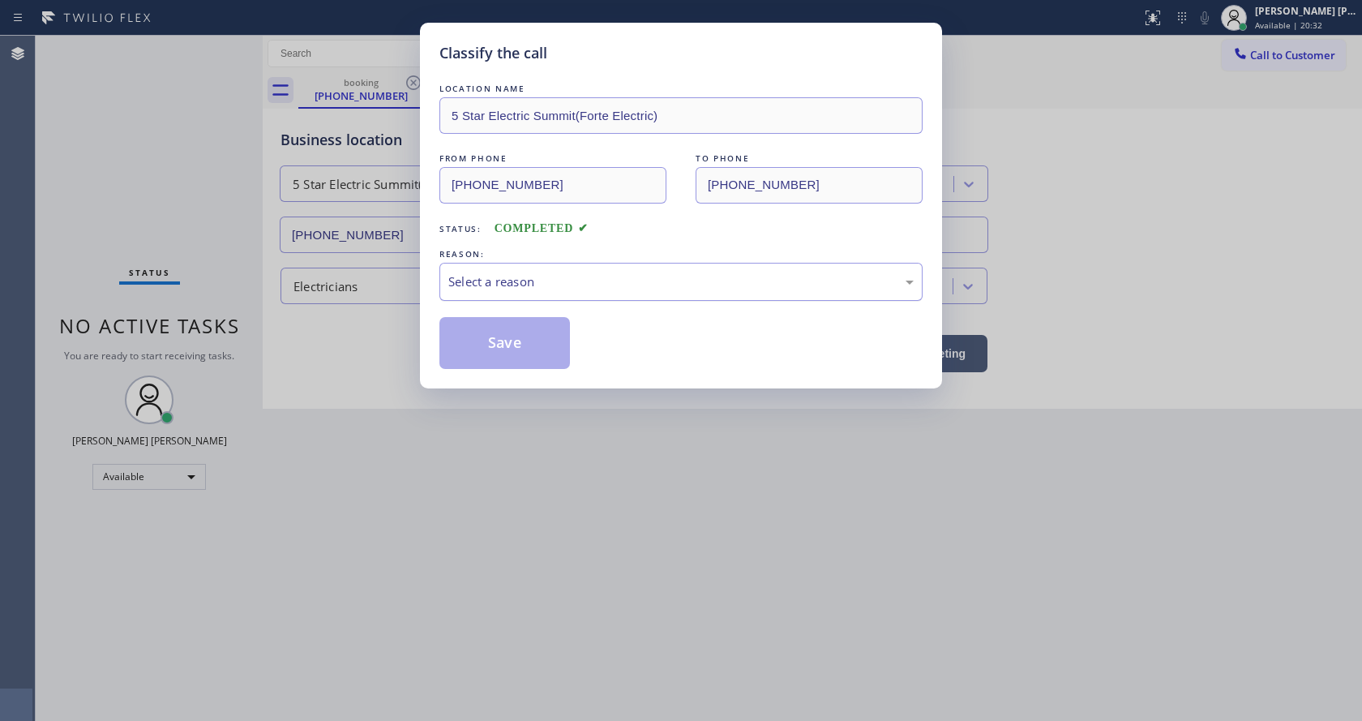
click at [477, 280] on div "Select a reason" at bounding box center [680, 281] width 465 height 19
click at [501, 338] on button "Save" at bounding box center [504, 343] width 131 height 52
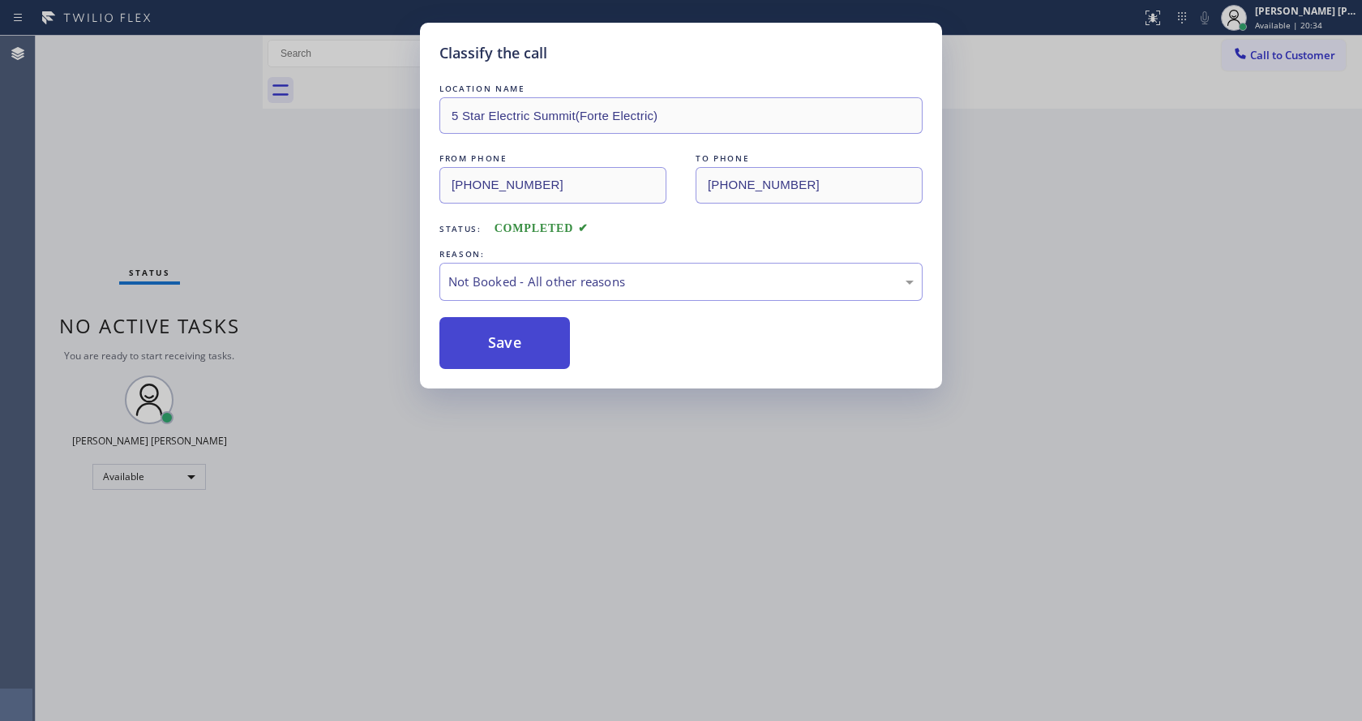
click at [501, 338] on button "Save" at bounding box center [504, 343] width 131 height 52
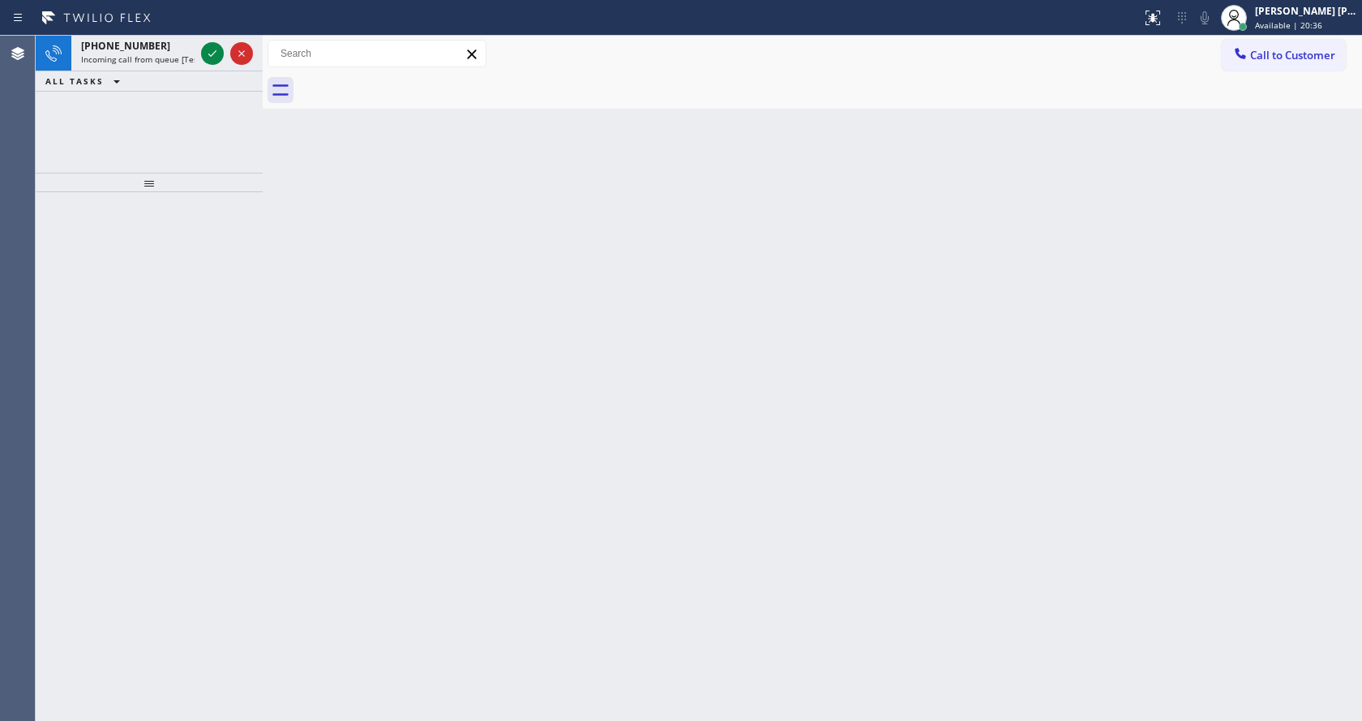
click at [503, 336] on div "Back to Dashboard Change Sender ID Customers Technicians Select a contact Outbo…" at bounding box center [812, 378] width 1099 height 685
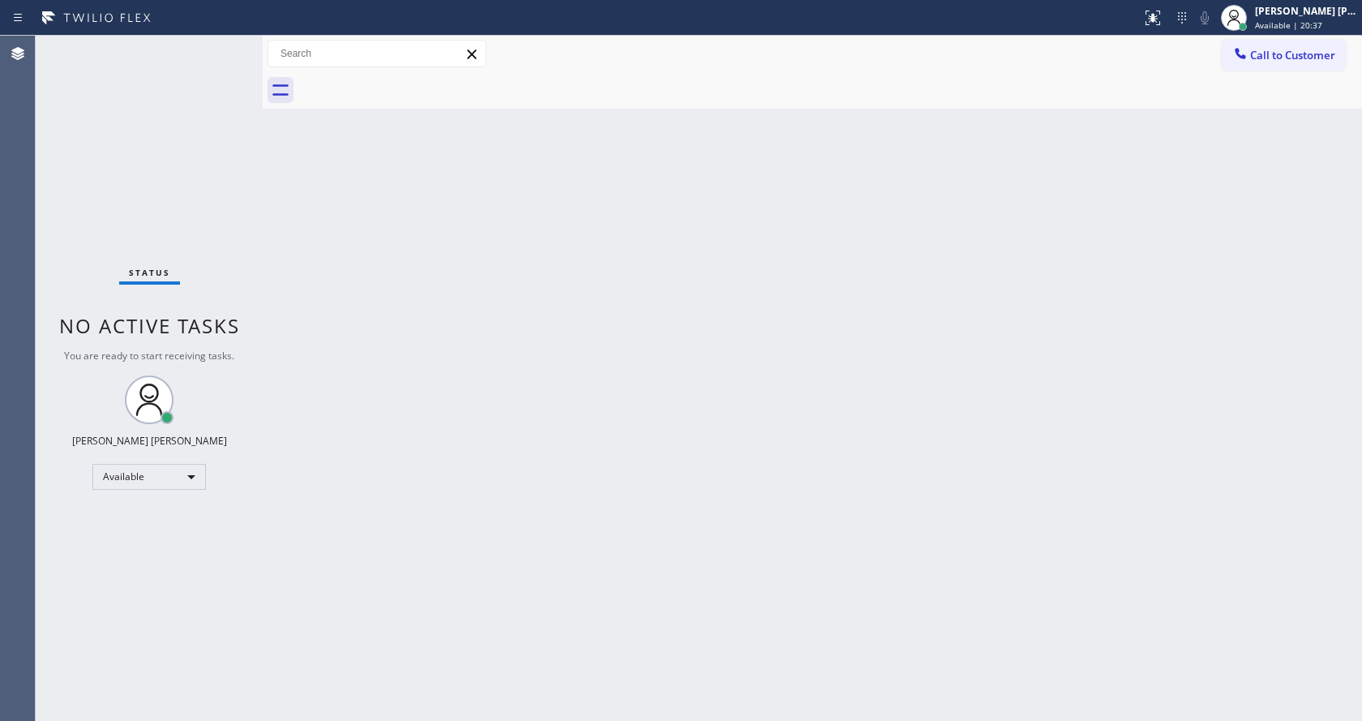
click at [667, 383] on div "Back to Dashboard Change Sender ID Customers Technicians Select a contact Outbo…" at bounding box center [812, 378] width 1099 height 685
click at [214, 164] on div "Status No active tasks You are ready to start receiving tasks. [PERSON_NAME] [P…" at bounding box center [149, 378] width 227 height 685
click at [573, 523] on div "Back to Dashboard Change Sender ID Customers Technicians Select a contact Outbo…" at bounding box center [812, 378] width 1099 height 685
click at [328, 268] on div "Back to Dashboard Change Sender ID Customers Technicians Select a contact Outbo…" at bounding box center [812, 378] width 1099 height 685
click at [224, 199] on div "Status No active tasks You are ready to start receiving tasks. [PERSON_NAME] [P…" at bounding box center [149, 378] width 227 height 685
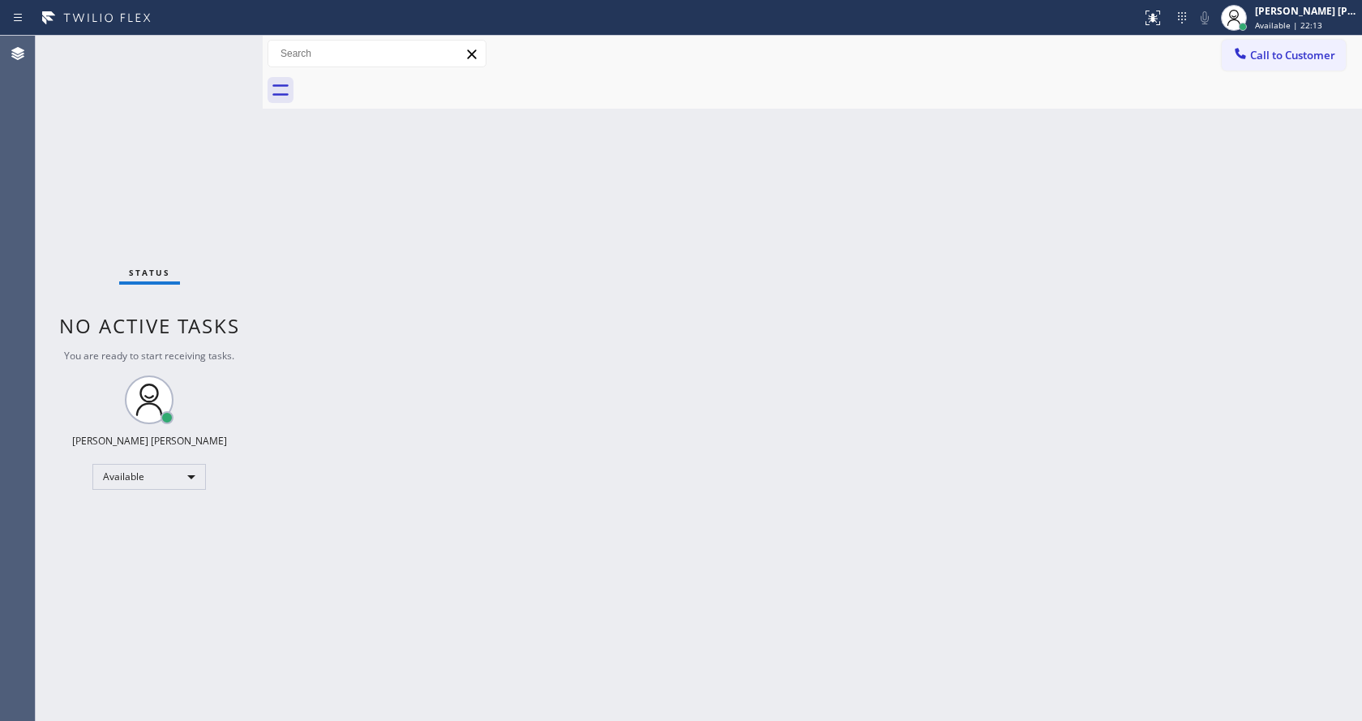
click at [224, 45] on div "Status No active tasks You are ready to start receiving tasks. [PERSON_NAME] [P…" at bounding box center [149, 378] width 227 height 685
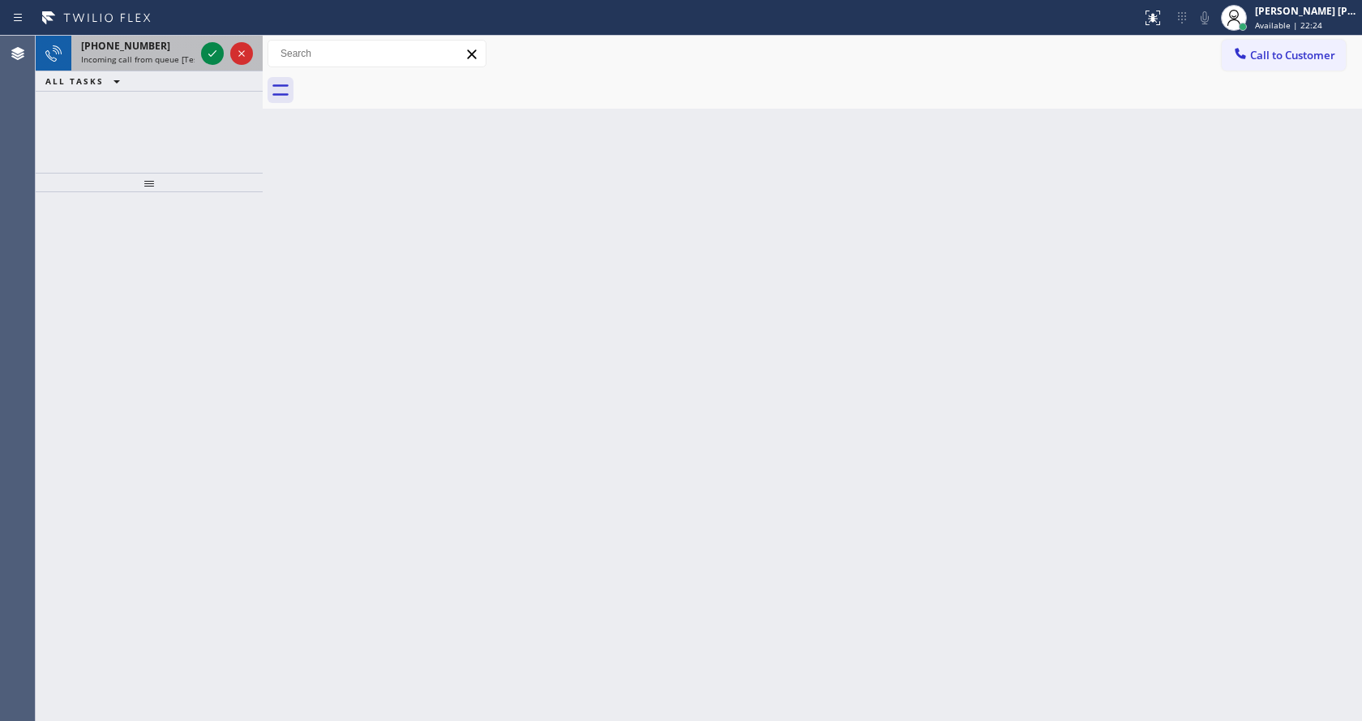
click at [180, 54] on span "Incoming call from queue [Test] All" at bounding box center [148, 59] width 135 height 11
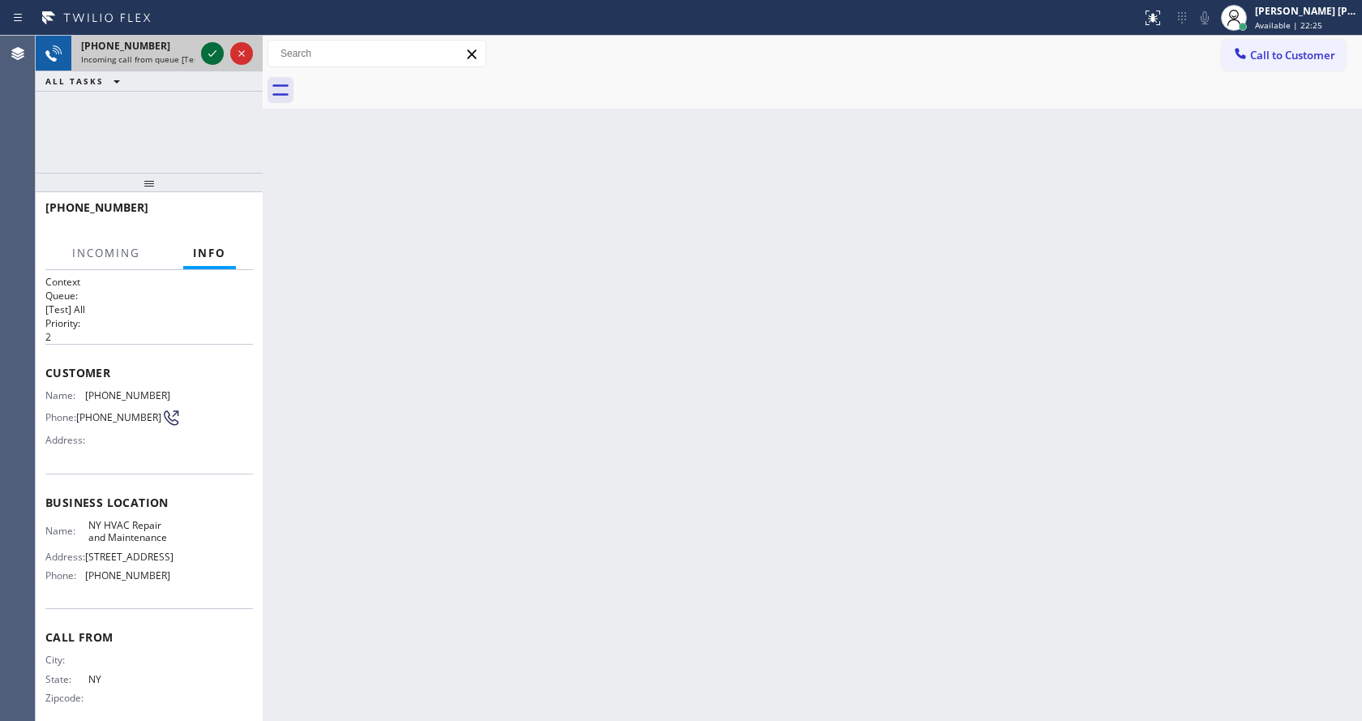
click at [204, 56] on icon at bounding box center [212, 53] width 19 height 19
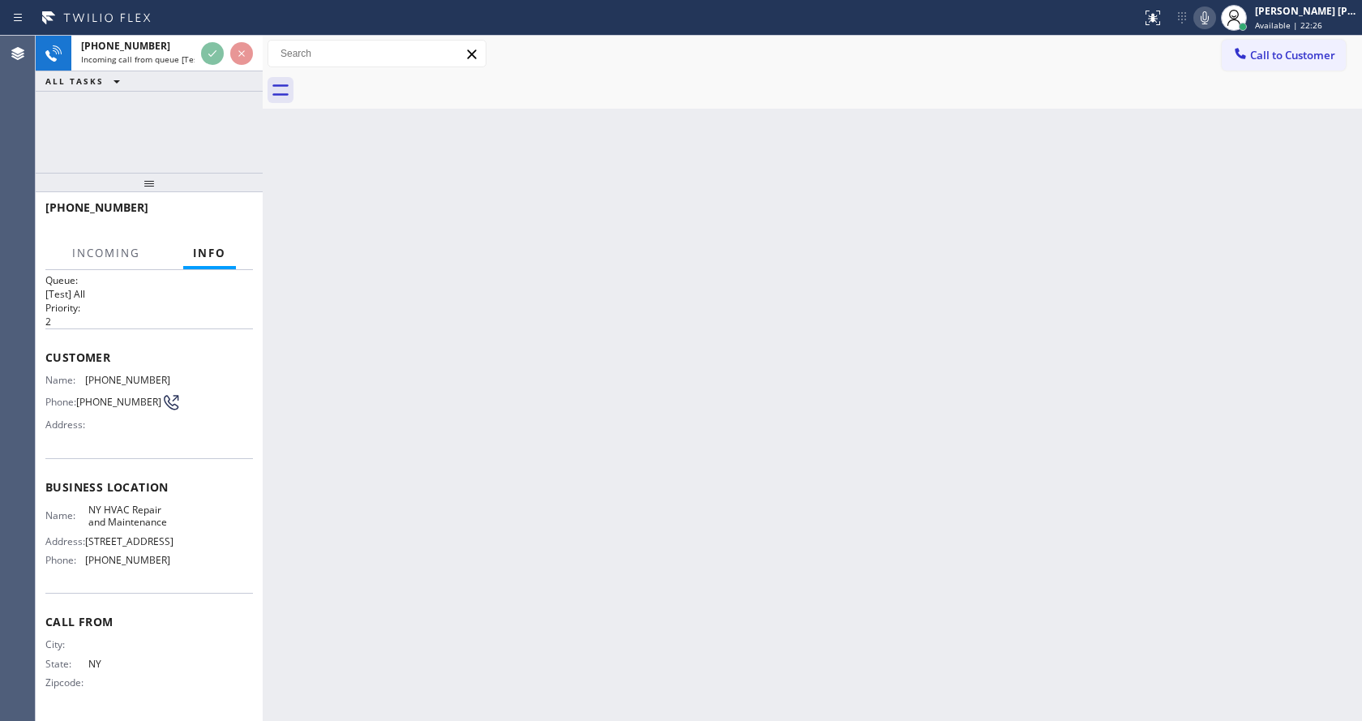
scroll to position [33, 0]
click at [500, 409] on div "Back to Dashboard Change Sender ID Customers Technicians Select a contact Outbo…" at bounding box center [812, 378] width 1099 height 685
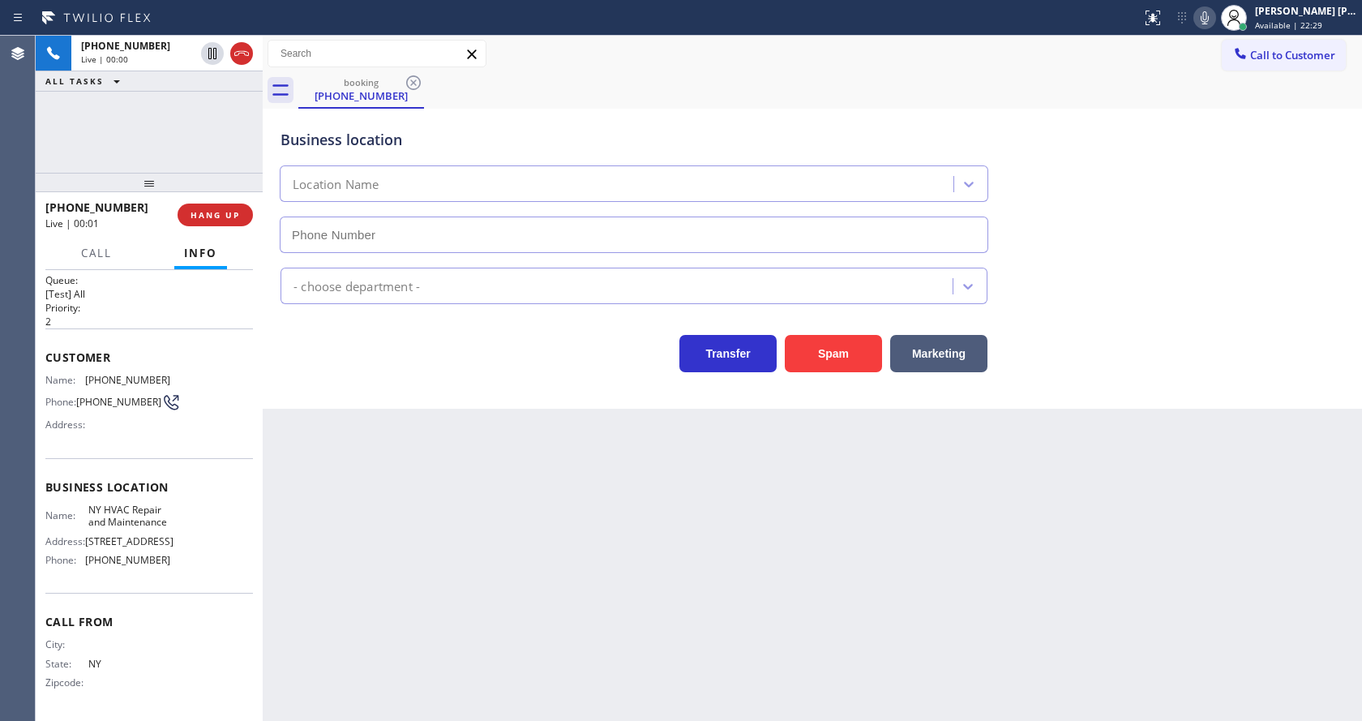
click at [471, 482] on div "Back to Dashboard Change Sender ID Customers Technicians Select a contact Outbo…" at bounding box center [812, 378] width 1099 height 685
type input "[PHONE_NUMBER]"
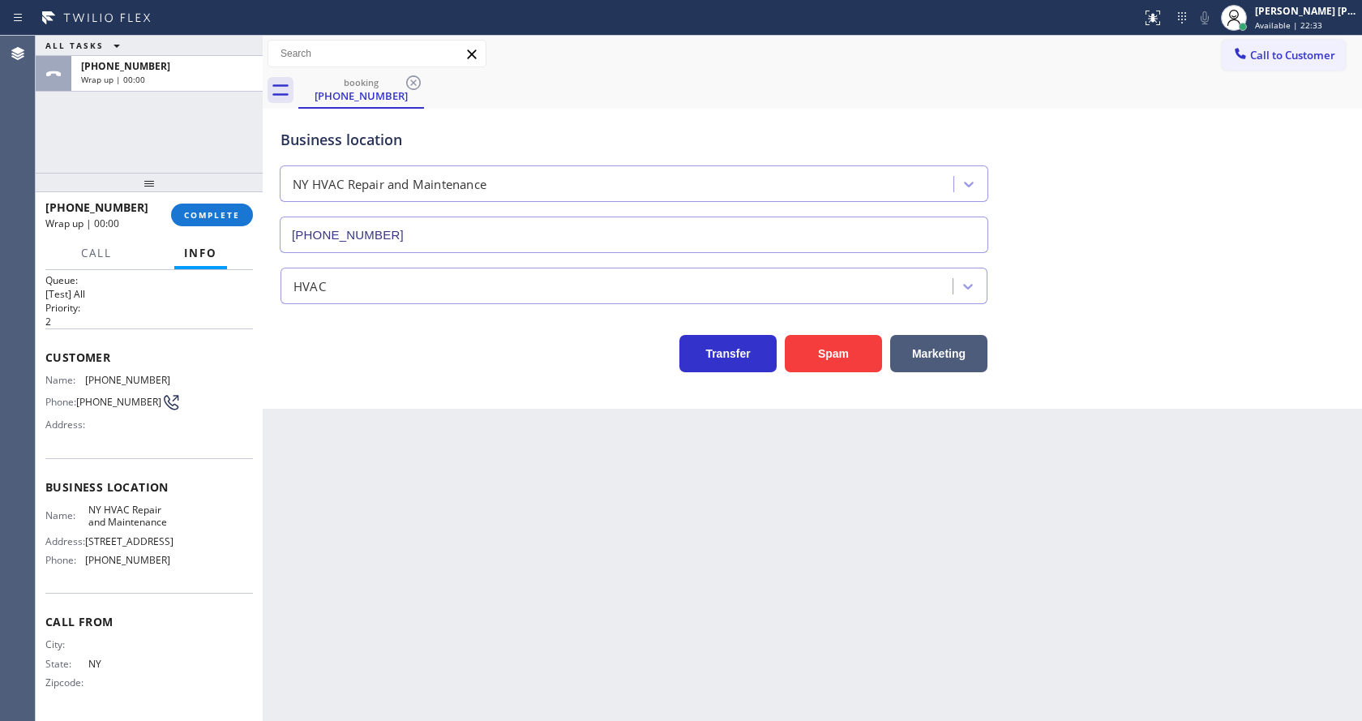
click at [287, 431] on div "Back to Dashboard Change Sender ID Customers Technicians Select a contact Outbo…" at bounding box center [812, 378] width 1099 height 685
click at [216, 224] on button "COMPLETE" at bounding box center [212, 214] width 82 height 23
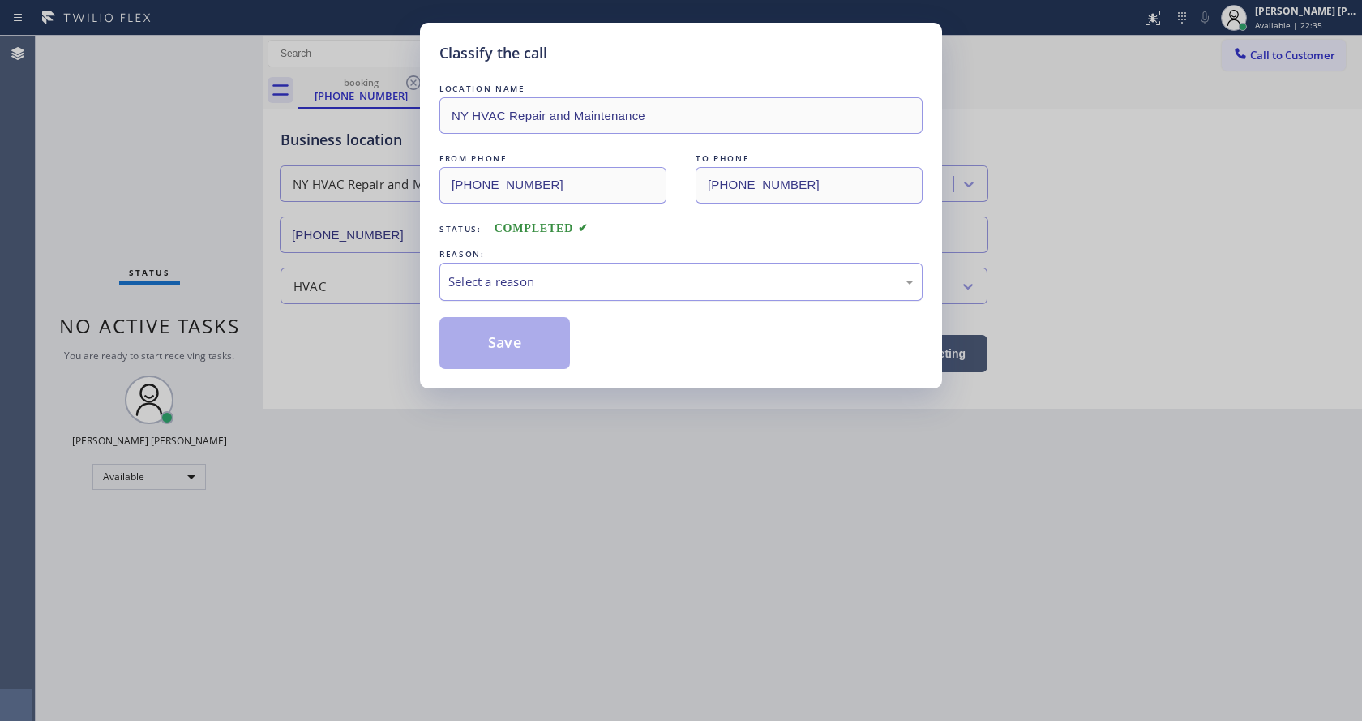
click at [516, 272] on div "Select a reason" at bounding box center [680, 281] width 465 height 19
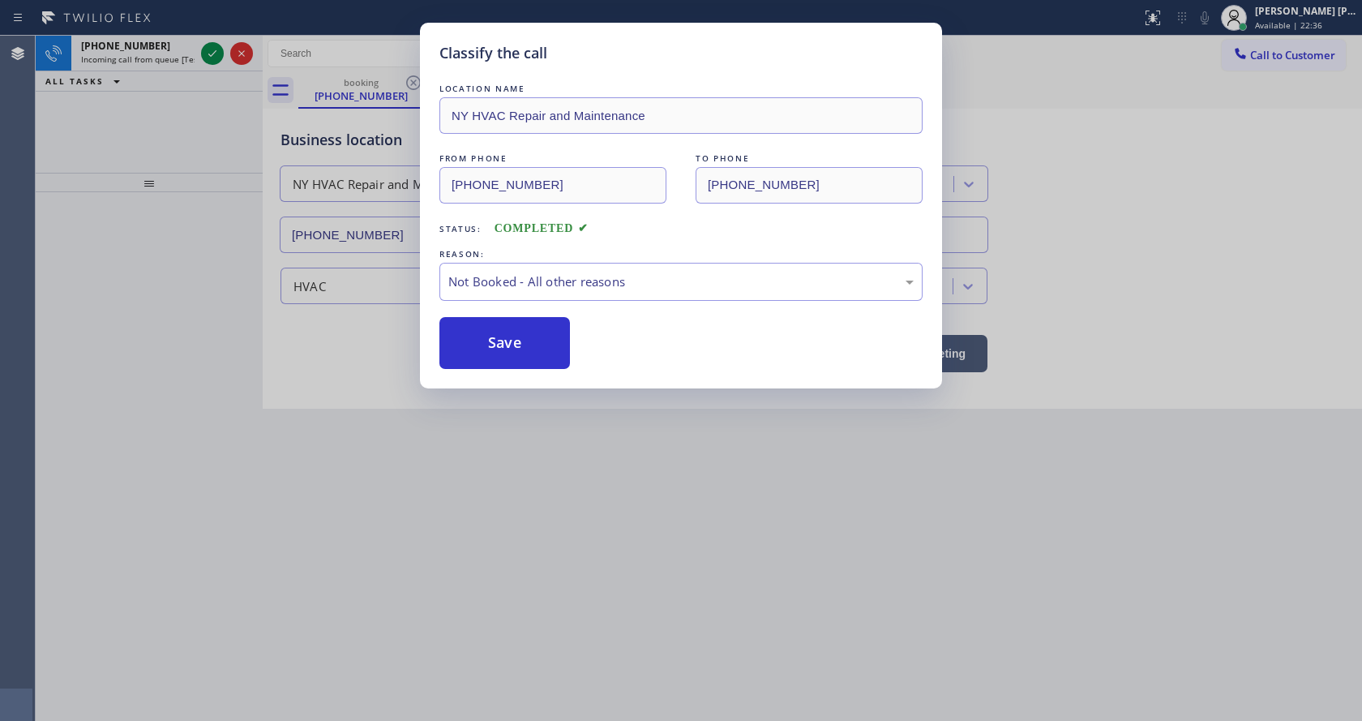
click at [522, 340] on button "Save" at bounding box center [504, 343] width 131 height 52
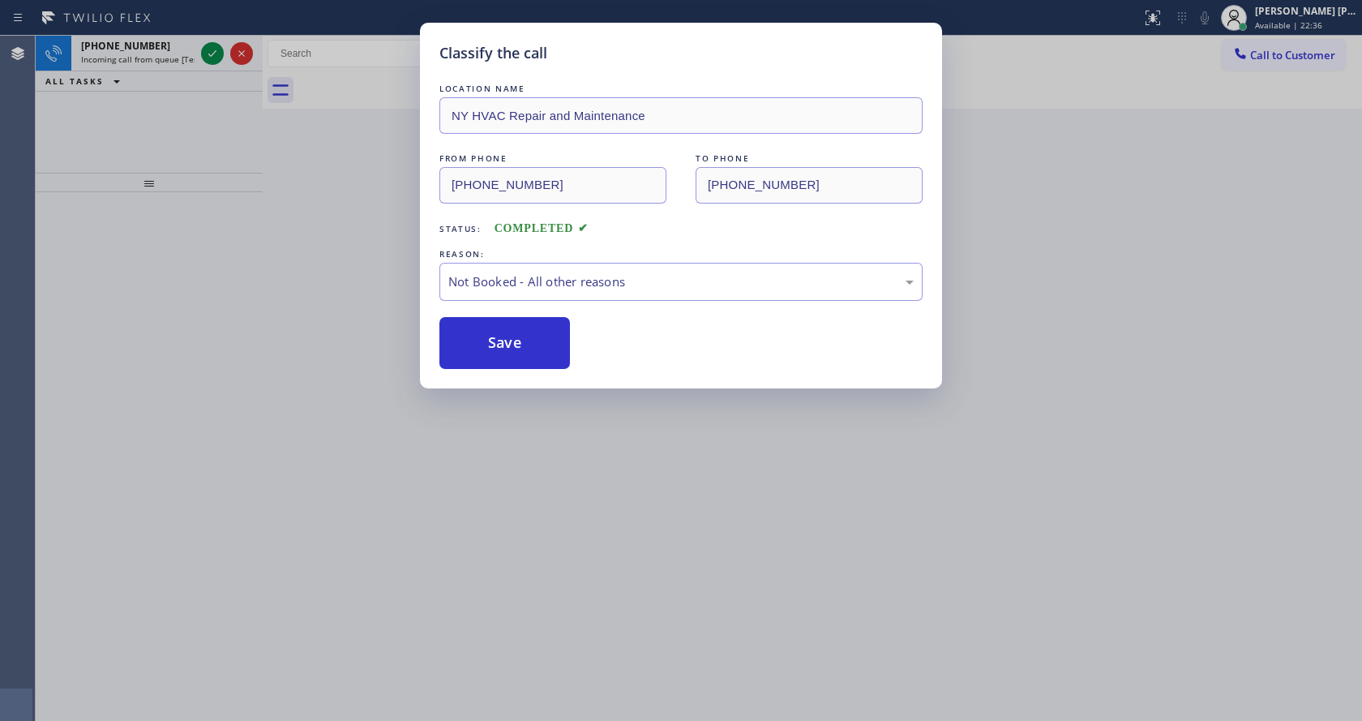
click at [522, 340] on button "Save" at bounding box center [504, 343] width 131 height 52
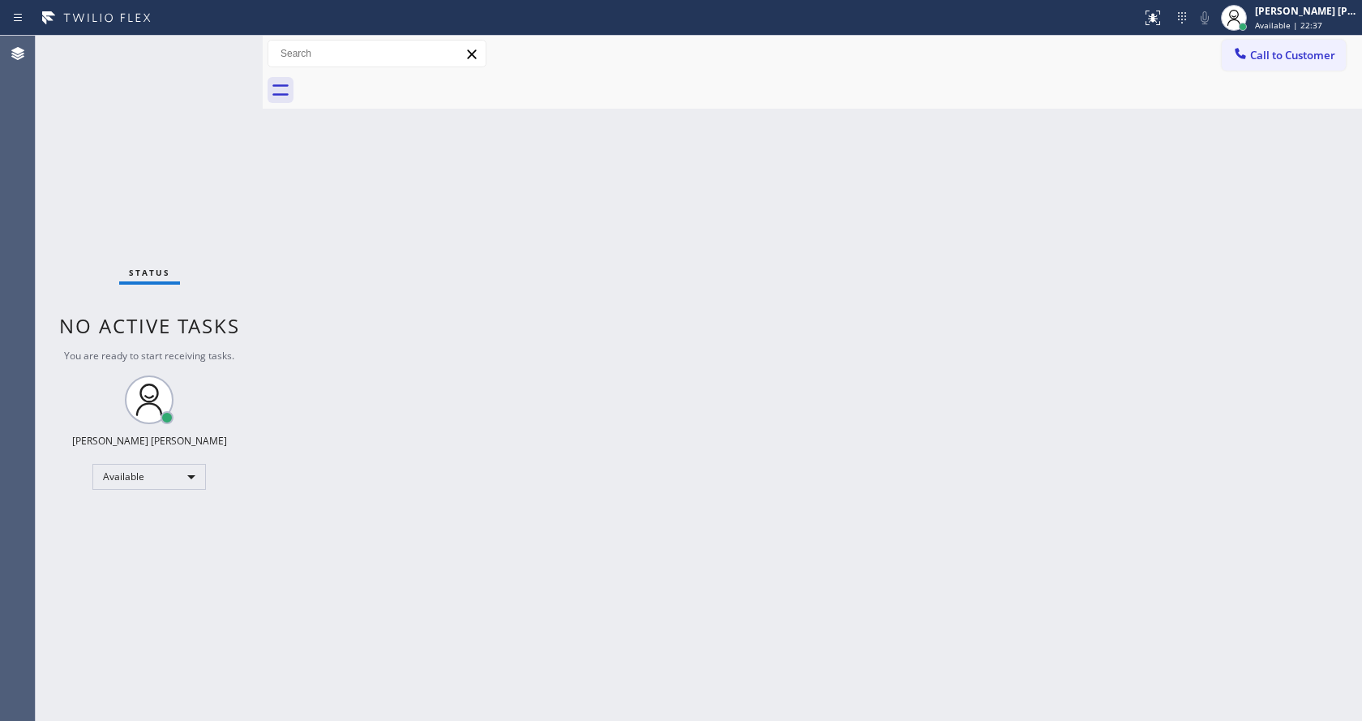
click at [159, 61] on div "Status No active tasks You are ready to start receiving tasks. [PERSON_NAME] [P…" at bounding box center [149, 378] width 227 height 685
click at [468, 464] on div "Back to Dashboard Change Sender ID Customers Technicians Select a contact Outbo…" at bounding box center [812, 378] width 1099 height 685
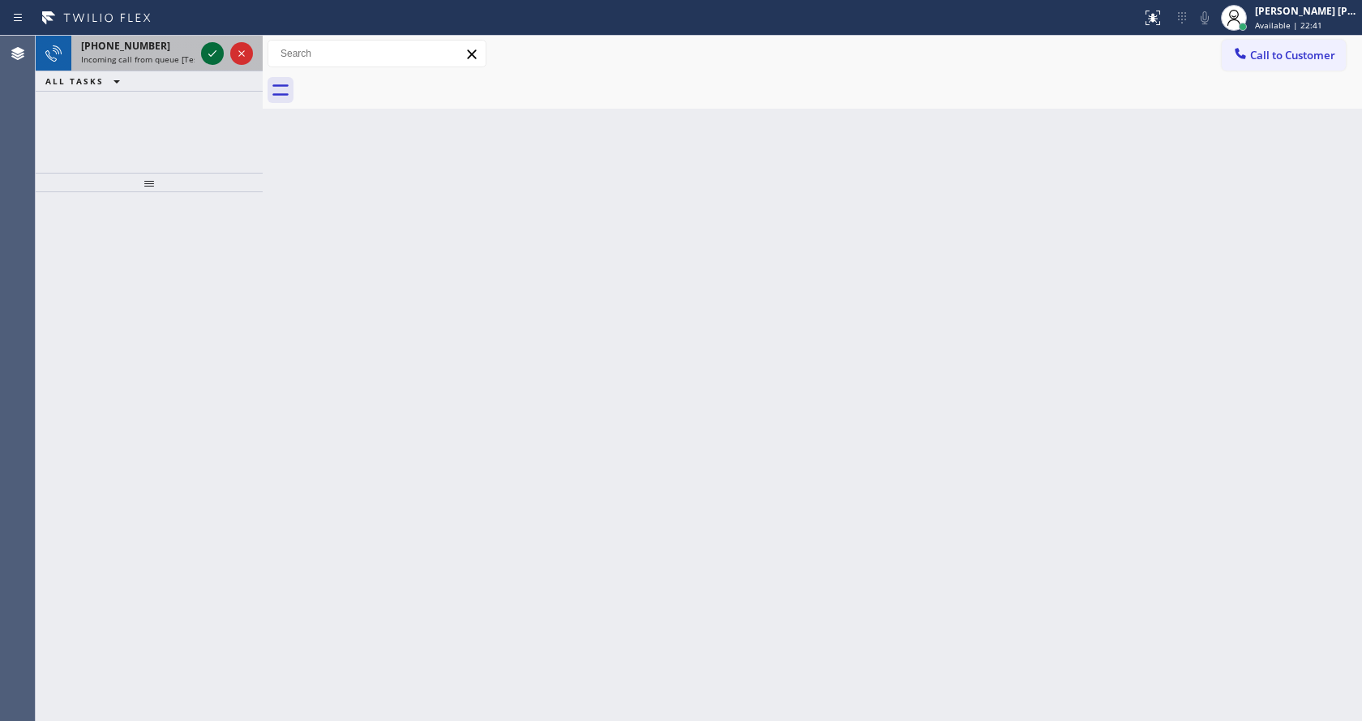
click at [208, 56] on icon at bounding box center [212, 53] width 19 height 19
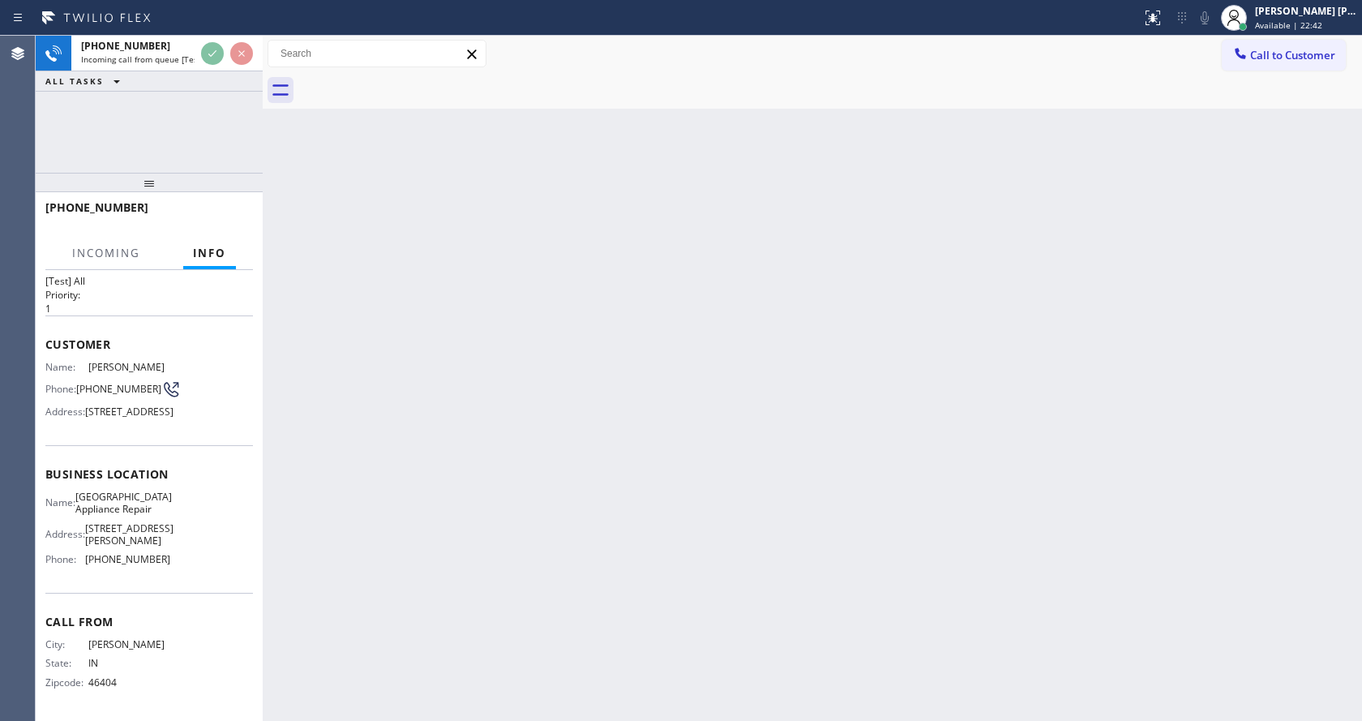
scroll to position [71, 0]
click at [636, 417] on div "Back to Dashboard Change Sender ID Customers Technicians Select a contact Outbo…" at bounding box center [812, 378] width 1099 height 685
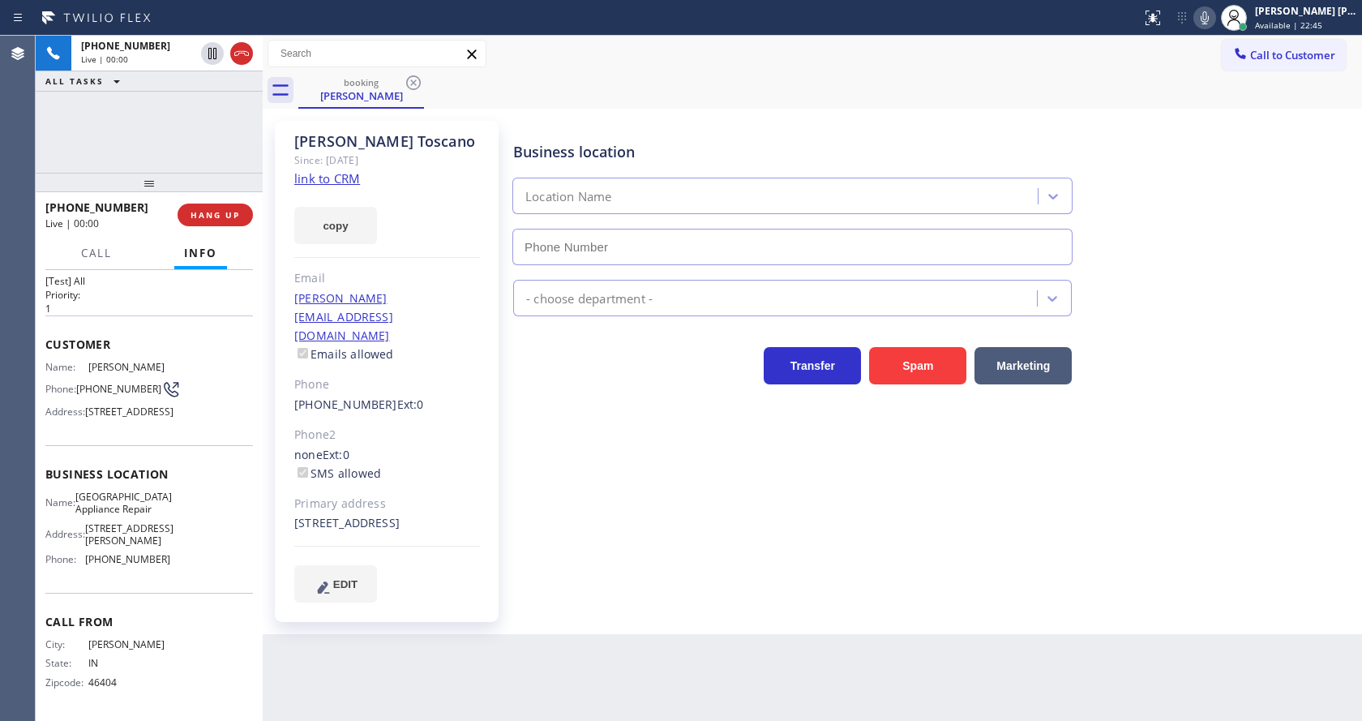
type input "[PHONE_NUMBER]"
click at [328, 182] on link "link to CRM" at bounding box center [327, 178] width 66 height 16
click at [516, 569] on div "Business location Calumet Heights Appliance Repair (773) 830-4668 Appliance Rep…" at bounding box center [934, 361] width 848 height 473
click at [1208, 23] on icon at bounding box center [1204, 17] width 19 height 19
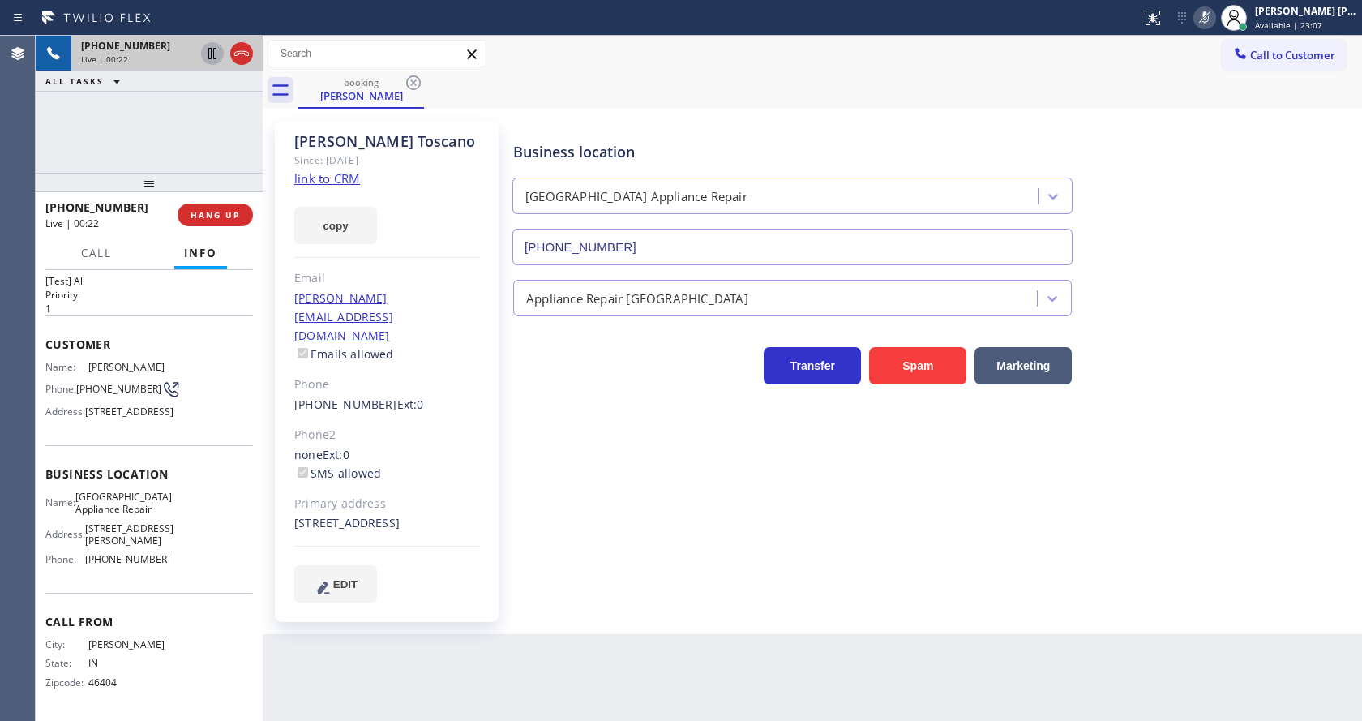
click at [212, 56] on icon at bounding box center [212, 53] width 19 height 19
click at [672, 557] on div "Business location Calumet Heights Appliance Repair (773) 830-4668 Appliance Rep…" at bounding box center [934, 361] width 848 height 473
click at [216, 413] on div "Name: Sandra Toscano Phone: (219) 781-2360 Address: 10755 S Mackinaw Ave, Chica…" at bounding box center [149, 393] width 208 height 64
click at [574, 453] on div "Business location Calumet Heights Appliance Repair (773) 830-4668 Appliance Rep…" at bounding box center [934, 361] width 848 height 473
click at [210, 56] on icon at bounding box center [212, 53] width 19 height 19
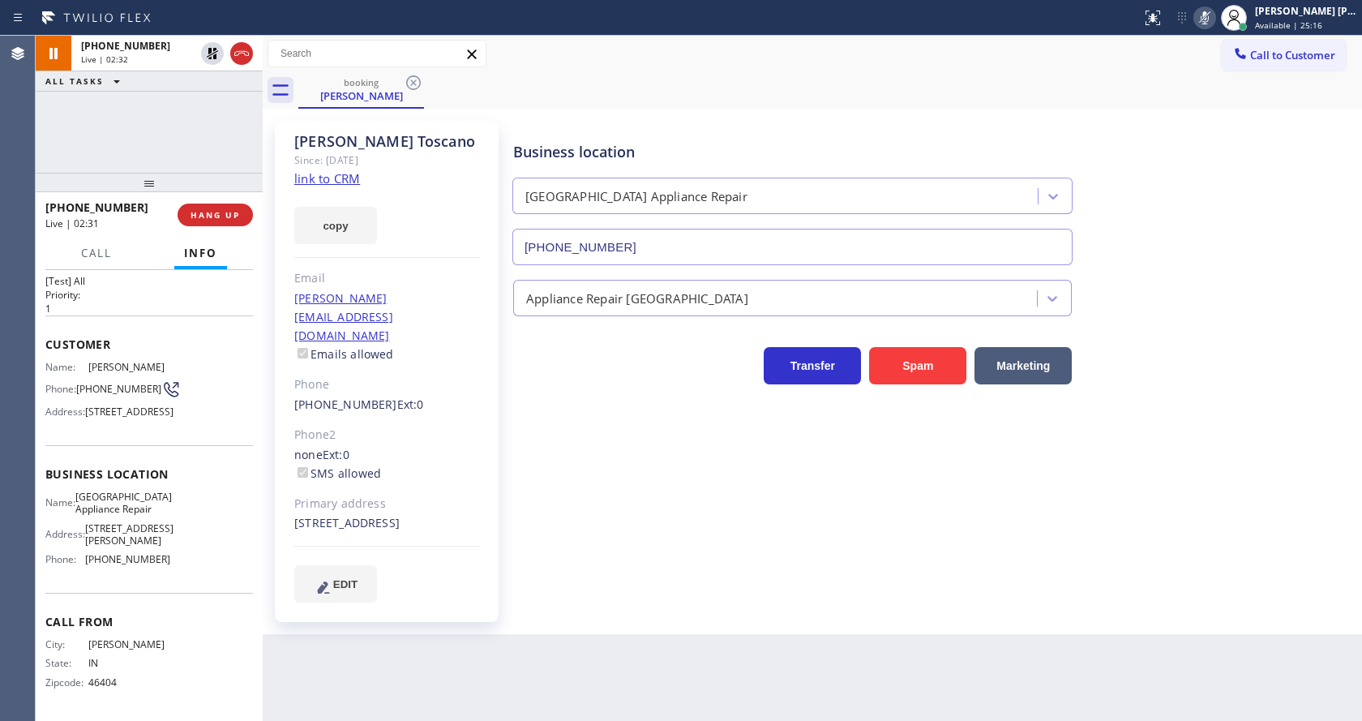
click at [1205, 17] on icon at bounding box center [1204, 17] width 19 height 19
click at [1235, 66] on button "Call to Customer" at bounding box center [1284, 55] width 124 height 31
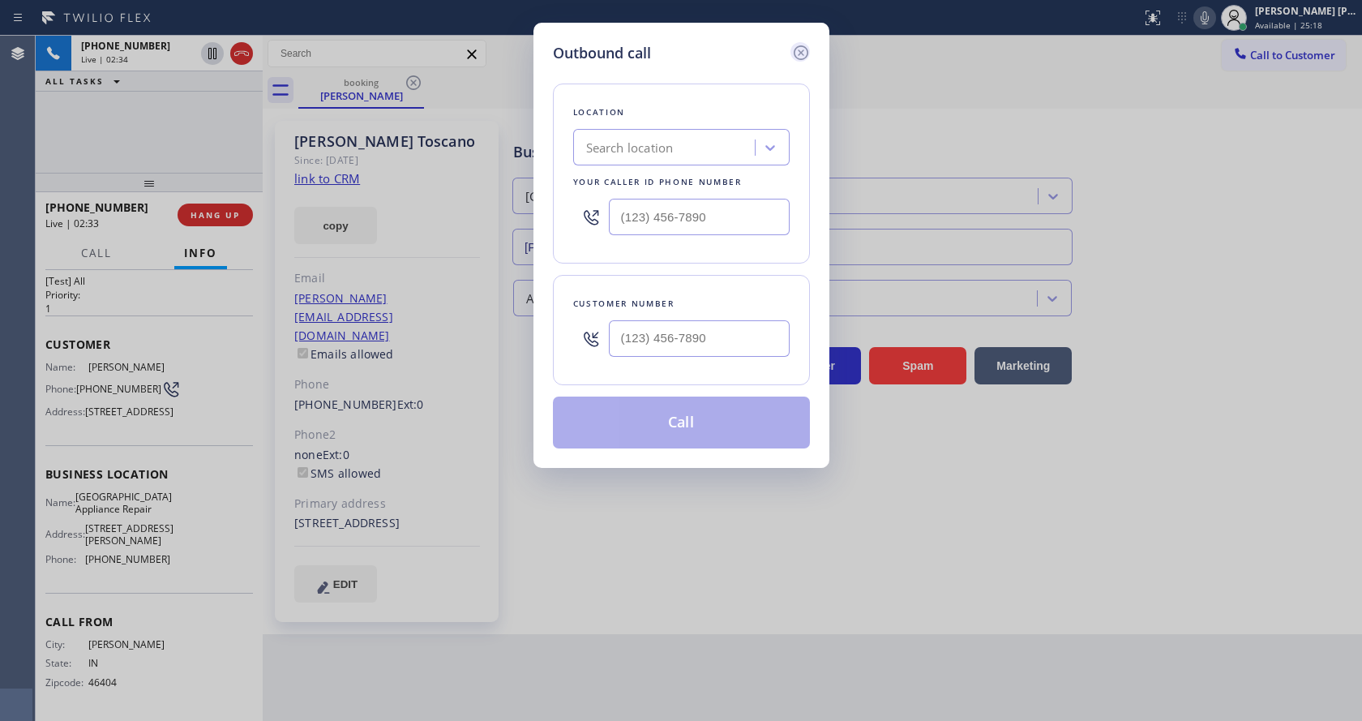
click at [796, 51] on icon at bounding box center [800, 52] width 19 height 19
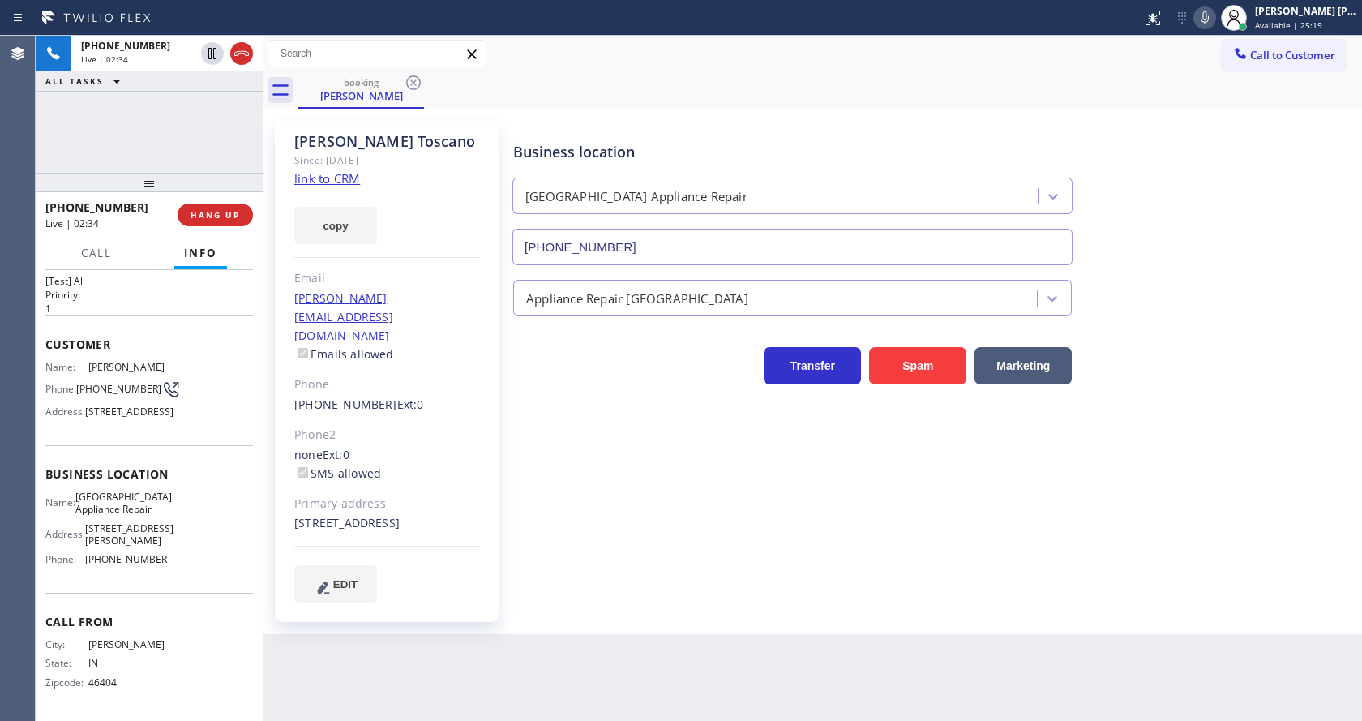
click at [572, 557] on div "Business location Calumet Heights Appliance Repair (773) 830-4668 Appliance Rep…" at bounding box center [934, 361] width 848 height 473
click at [227, 361] on div "Name: Sandra Toscano Phone: (219) 781-2360 Address: 10755 S Mackinaw Ave, Chica…" at bounding box center [149, 393] width 208 height 64
click at [635, 648] on div "Back to Dashboard Change Sender ID Customers Technicians Select a contact Outbo…" at bounding box center [812, 378] width 1099 height 685
click at [208, 211] on span "HANG UP" at bounding box center [215, 214] width 49 height 11
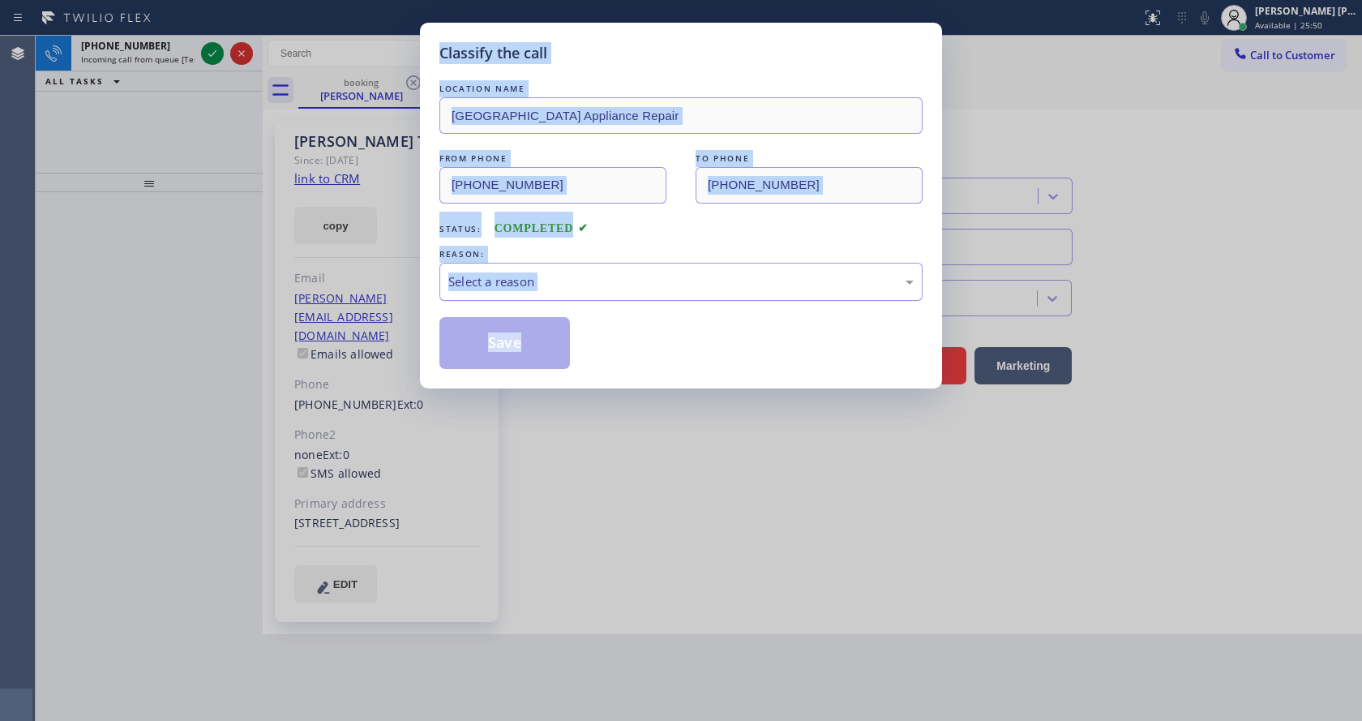
click at [495, 279] on div "Select a reason" at bounding box center [680, 281] width 465 height 19
click at [498, 336] on button "Save" at bounding box center [504, 343] width 131 height 52
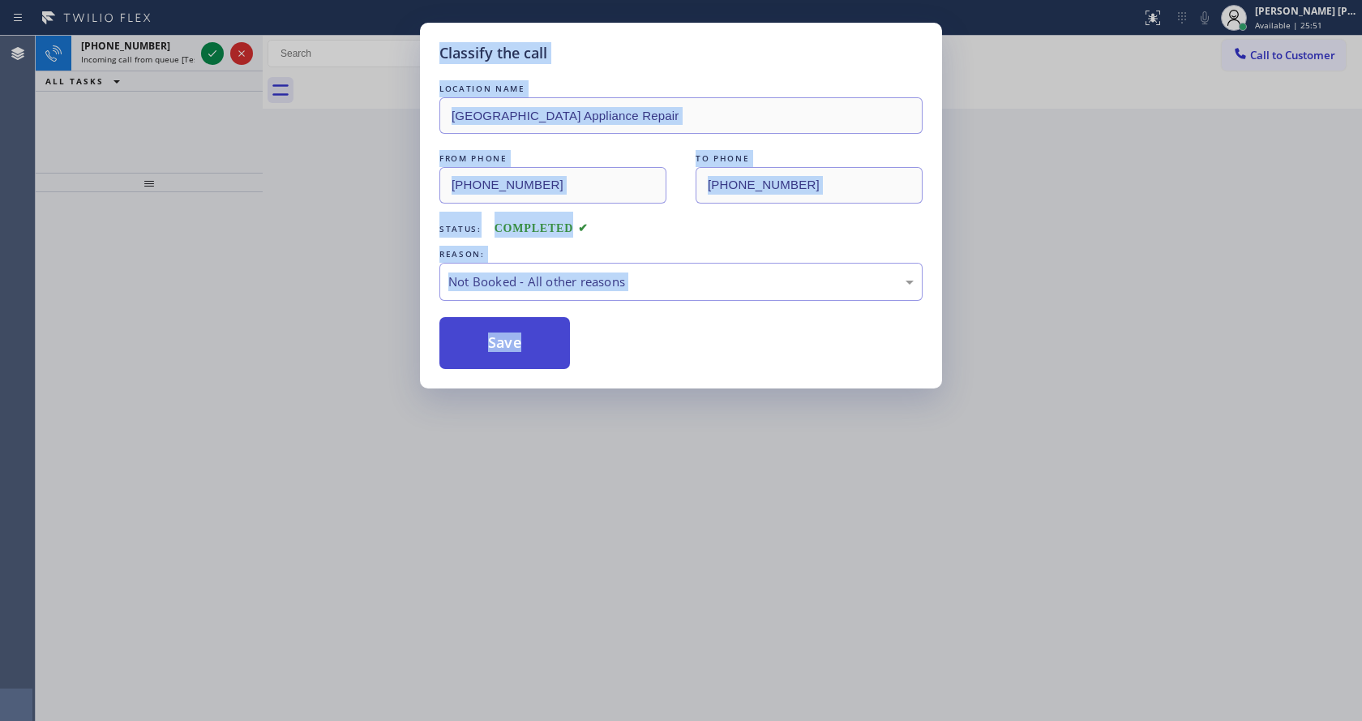
click at [498, 336] on button "Save" at bounding box center [504, 343] width 131 height 52
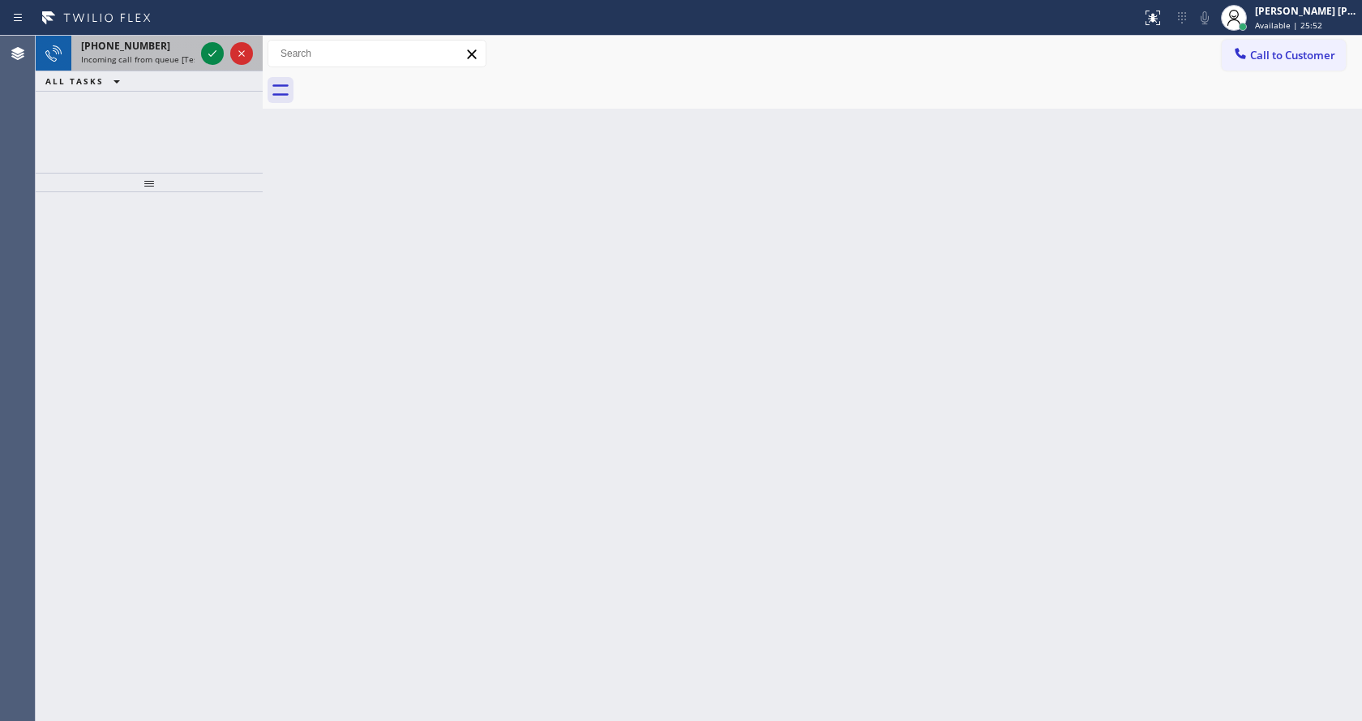
click at [193, 54] on span "Incoming call from queue [Test] All" at bounding box center [148, 59] width 135 height 11
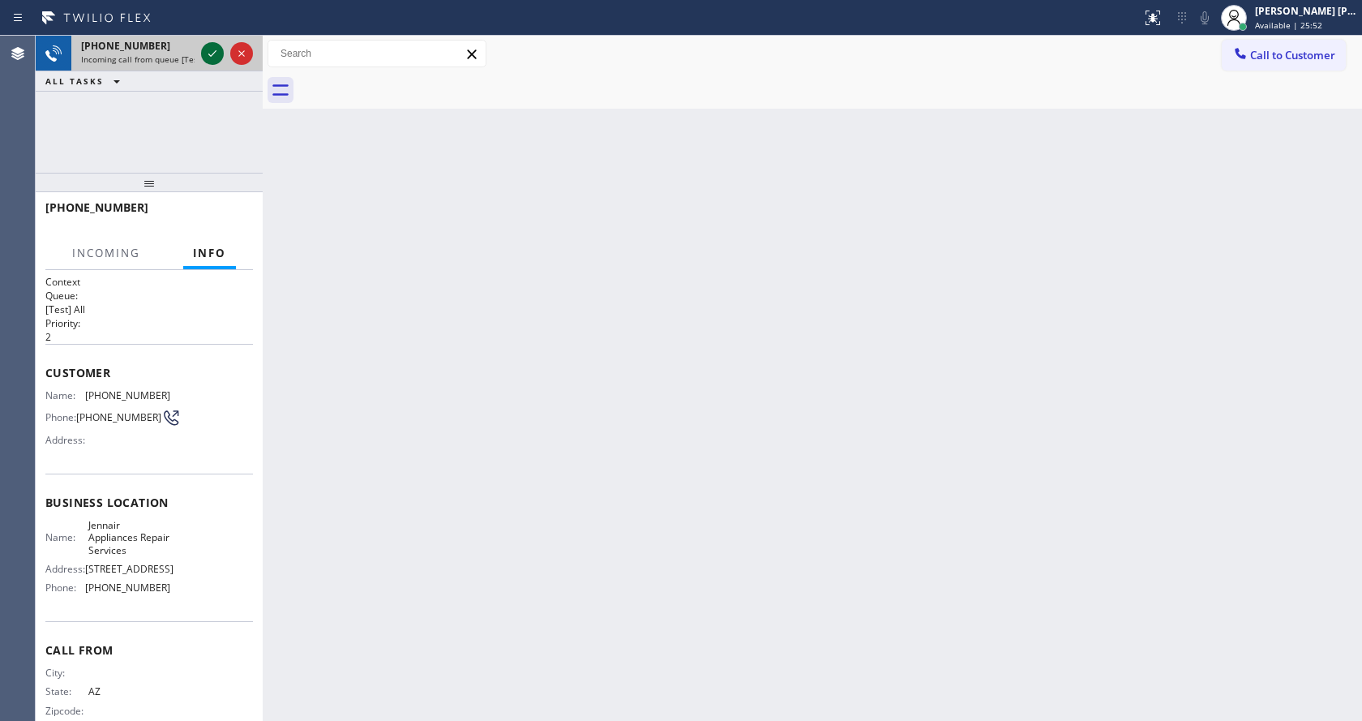
click at [211, 51] on icon at bounding box center [212, 53] width 19 height 19
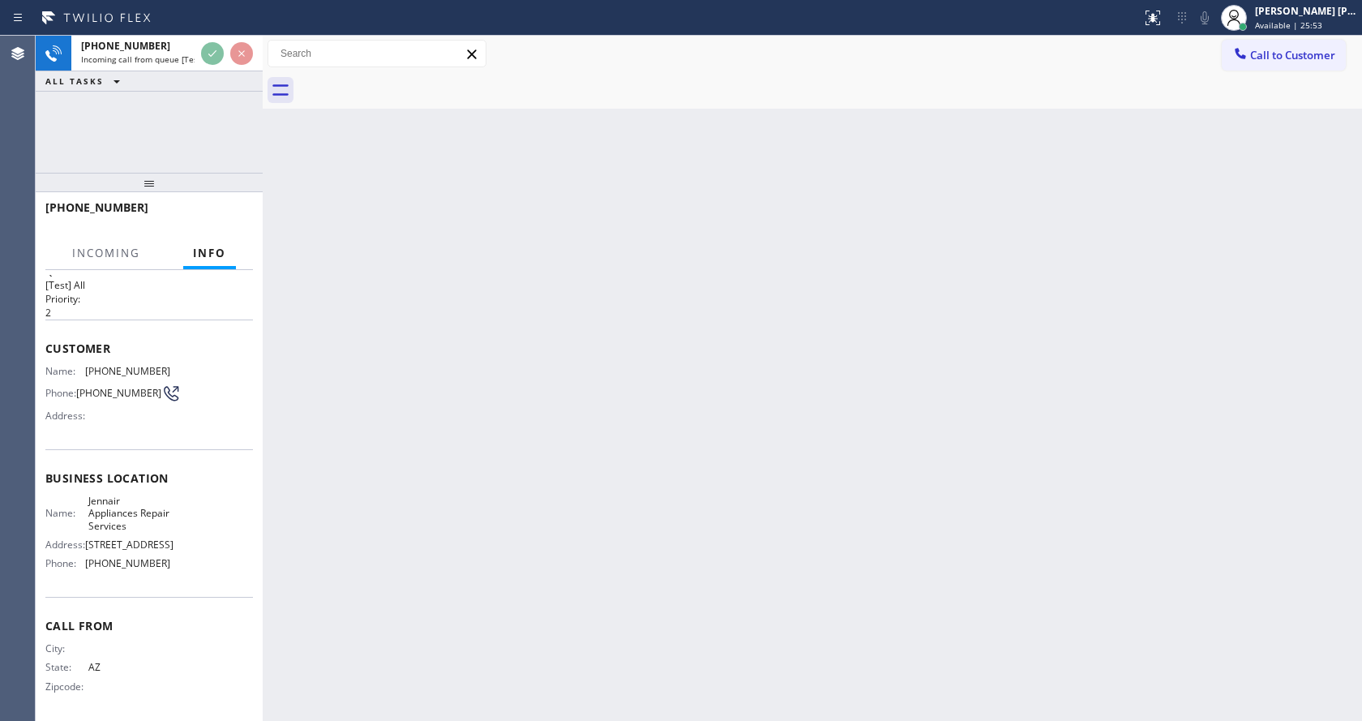
scroll to position [46, 0]
click at [438, 473] on div "Back to Dashboard Change Sender ID Customers Technicians Select a contact Outbo…" at bounding box center [812, 378] width 1099 height 685
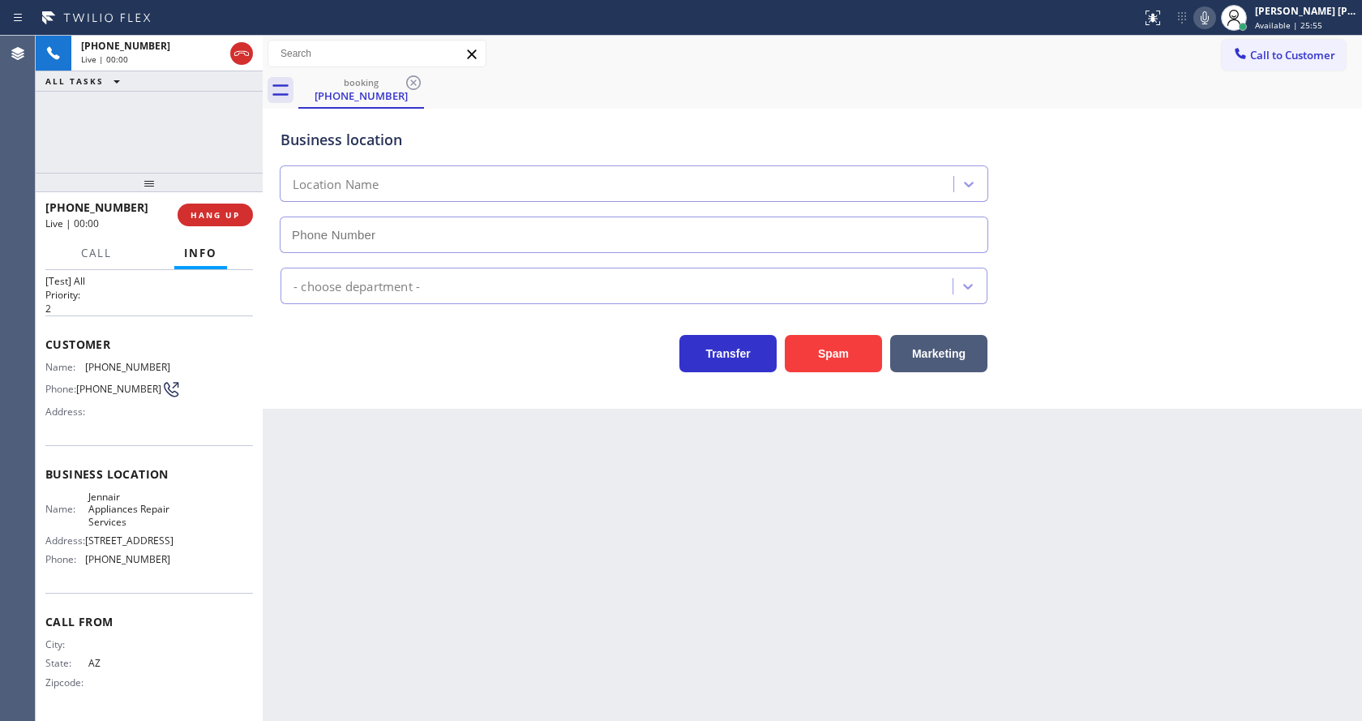
type input "[PHONE_NUMBER]"
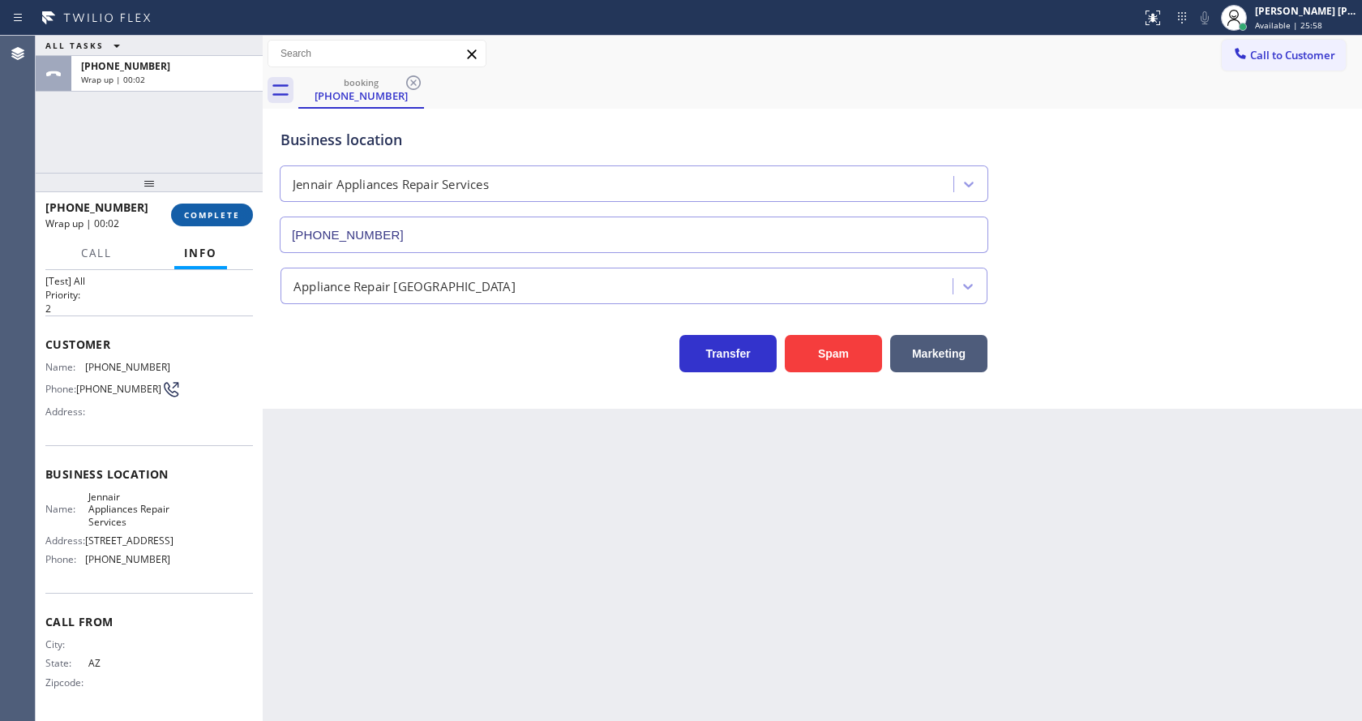
click at [206, 211] on span "COMPLETE" at bounding box center [212, 214] width 56 height 11
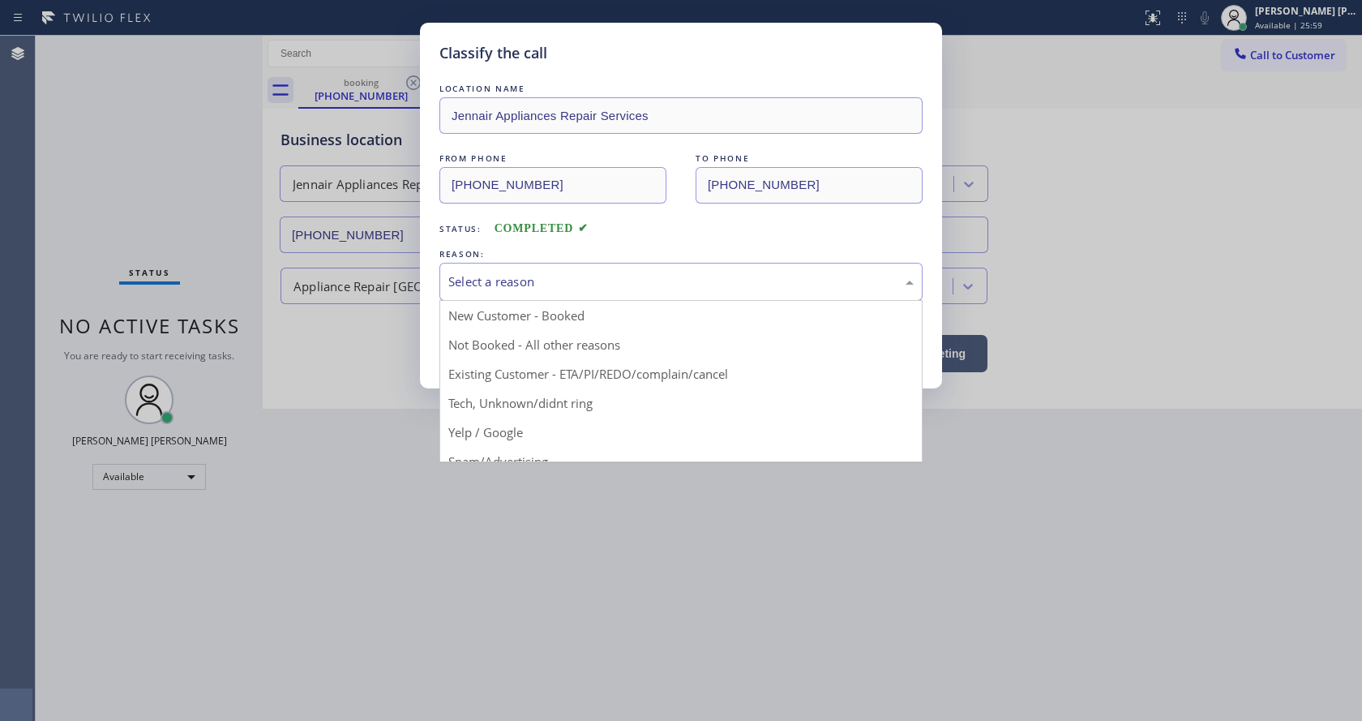
click at [498, 290] on div "Select a reason" at bounding box center [680, 281] width 465 height 19
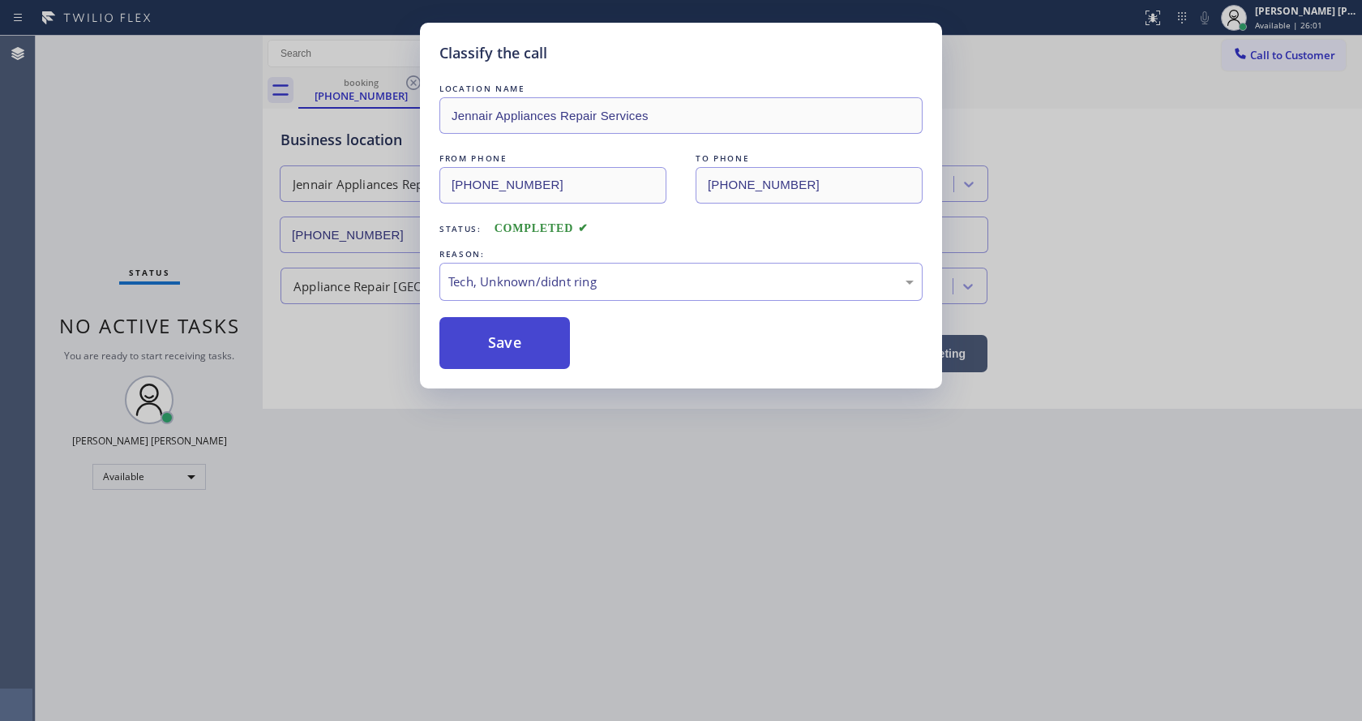
click at [497, 357] on button "Save" at bounding box center [504, 343] width 131 height 52
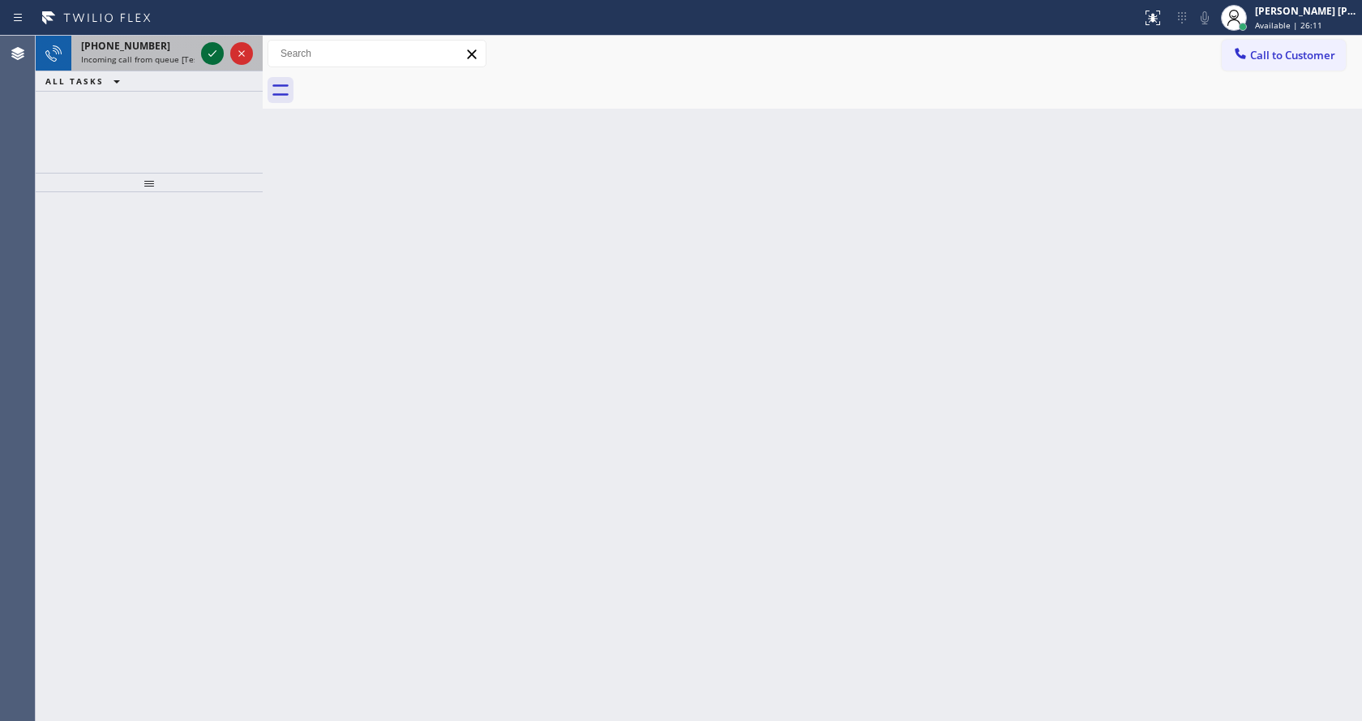
click at [215, 54] on icon at bounding box center [212, 53] width 19 height 19
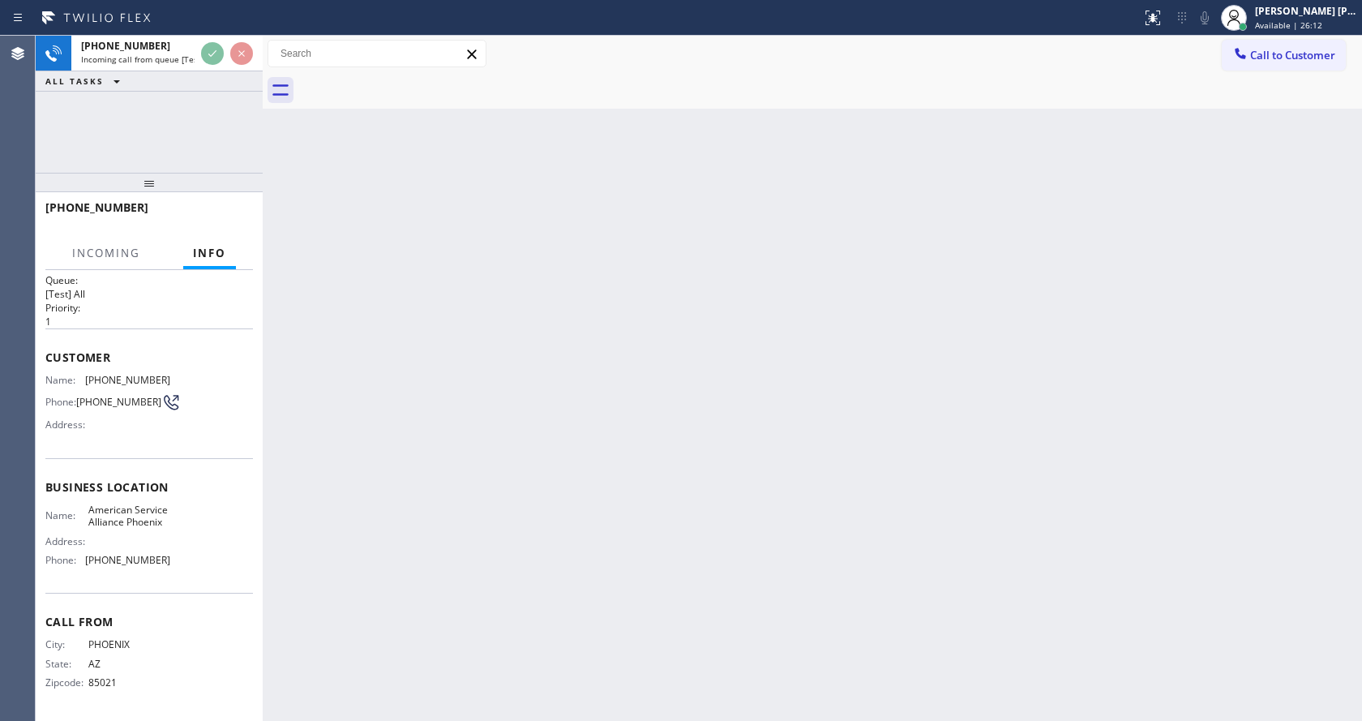
scroll to position [33, 0]
click at [517, 407] on div "Back to Dashboard Change Sender ID Customers Technicians Select a contact Outbo…" at bounding box center [812, 378] width 1099 height 685
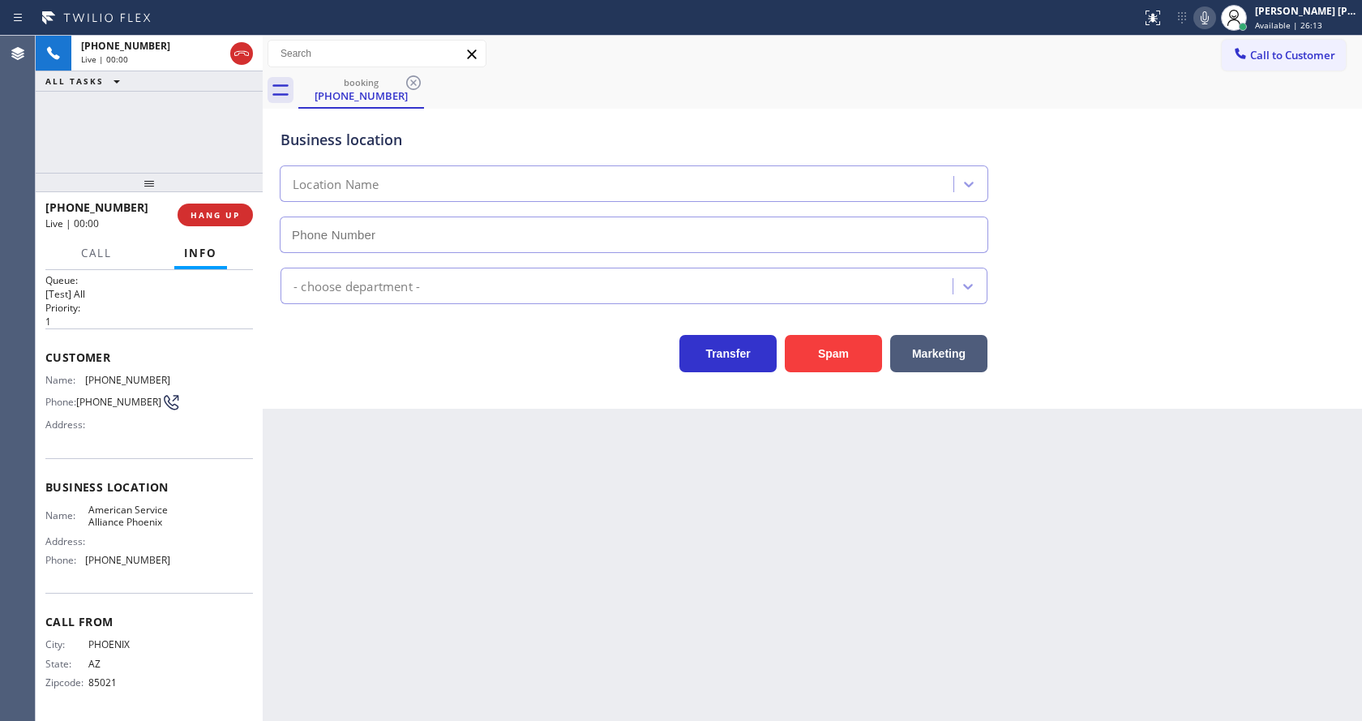
type input "[PHONE_NUMBER]"
click at [465, 701] on div "Back to Dashboard Change Sender ID Customers Technicians Select a contact Outbo…" at bounding box center [812, 378] width 1099 height 685
click at [345, 387] on div "Business location American Service Alliance Phoenix (602) 536-8383 Appliance Re…" at bounding box center [812, 259] width 1099 height 300
click at [516, 504] on div "Back to Dashboard Change Sender ID Customers Technicians Select a contact Outbo…" at bounding box center [812, 378] width 1099 height 685
drag, startPoint x: 345, startPoint y: 432, endPoint x: 258, endPoint y: 240, distance: 211.1
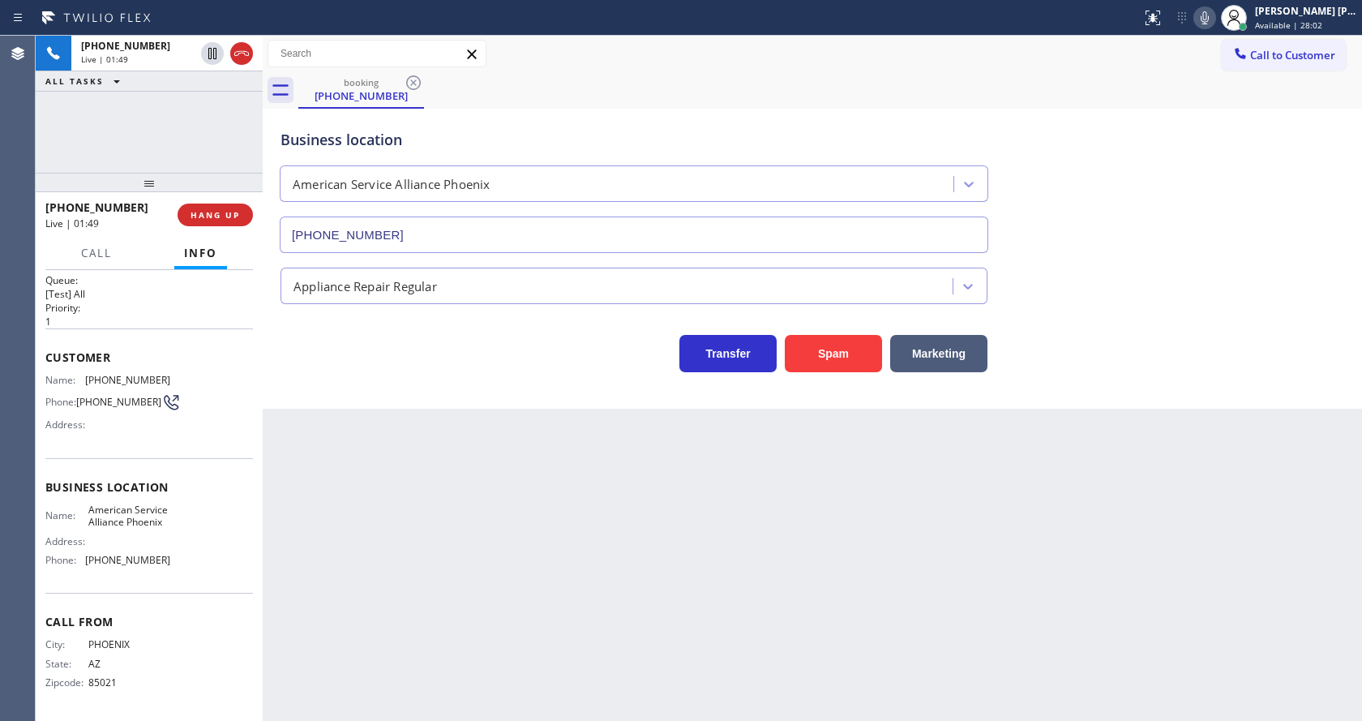
click at [345, 432] on div "Back to Dashboard Change Sender ID Customers Technicians Select a contact Outbo…" at bounding box center [812, 378] width 1099 height 685
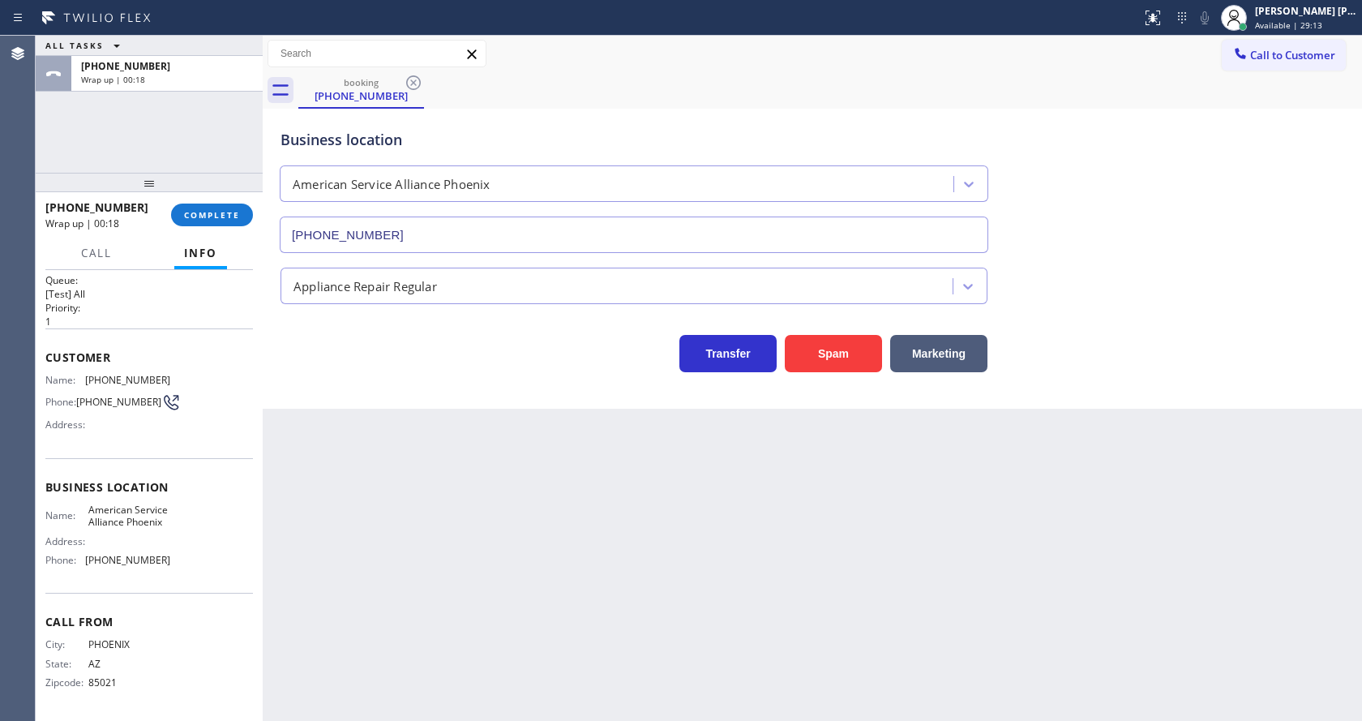
click at [477, 478] on div "Back to Dashboard Change Sender ID Customers Technicians Select a contact Outbo…" at bounding box center [812, 378] width 1099 height 685
click at [685, 456] on div "Back to Dashboard Change Sender ID Customers Technicians Select a contact Outbo…" at bounding box center [812, 378] width 1099 height 685
click at [195, 209] on span "COMPLETE" at bounding box center [212, 214] width 56 height 11
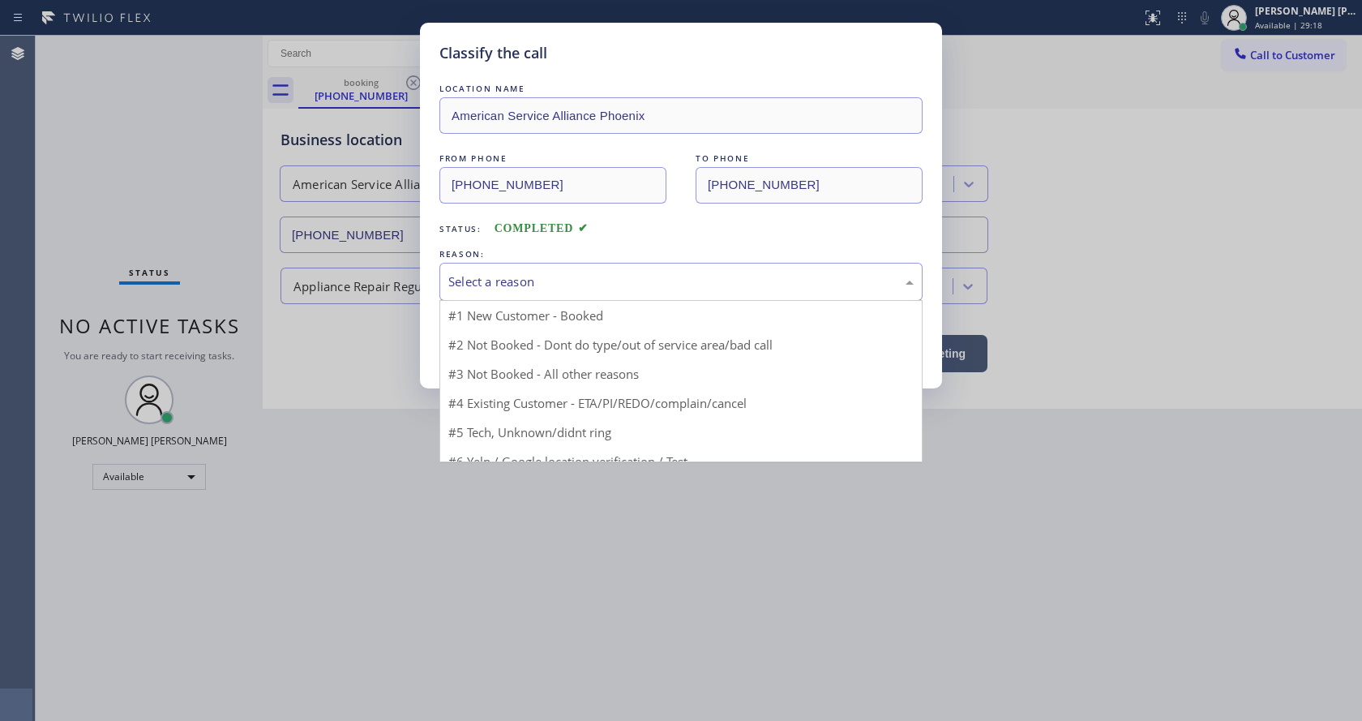
click at [531, 294] on div "Select a reason" at bounding box center [680, 282] width 483 height 38
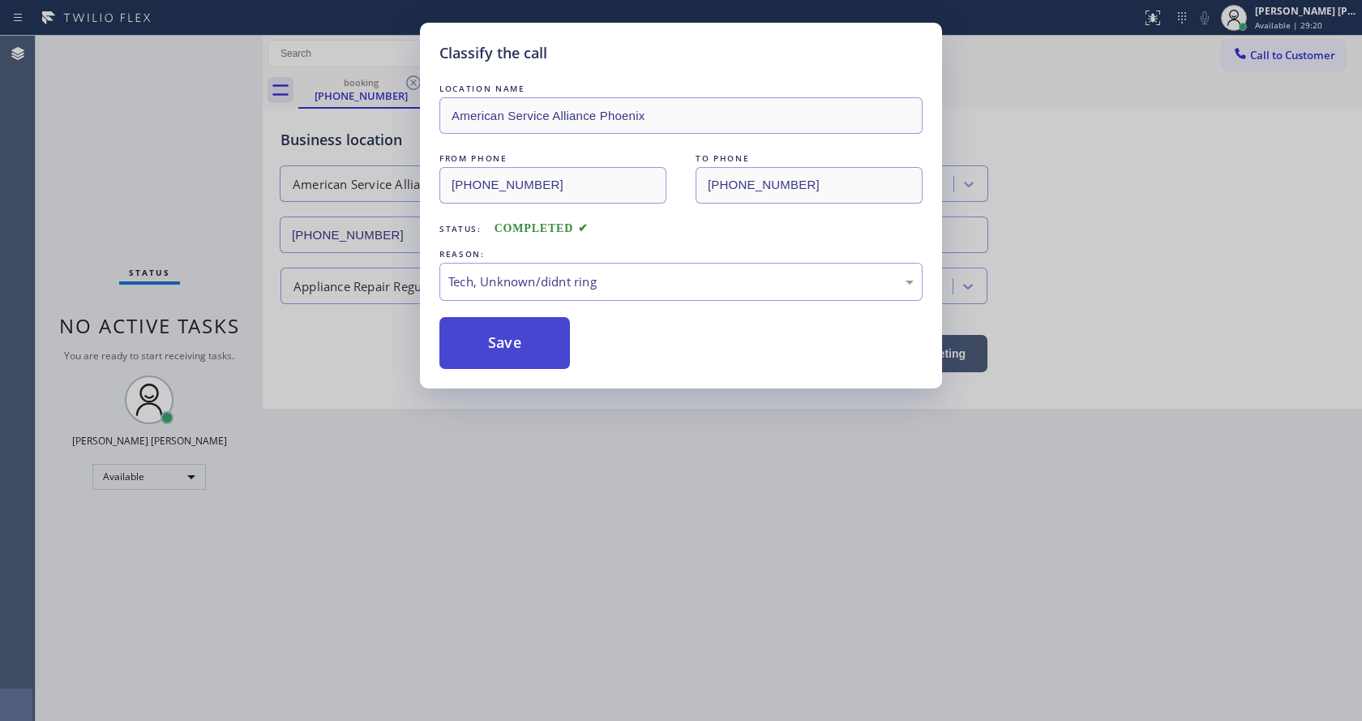
click at [510, 349] on button "Save" at bounding box center [504, 343] width 131 height 52
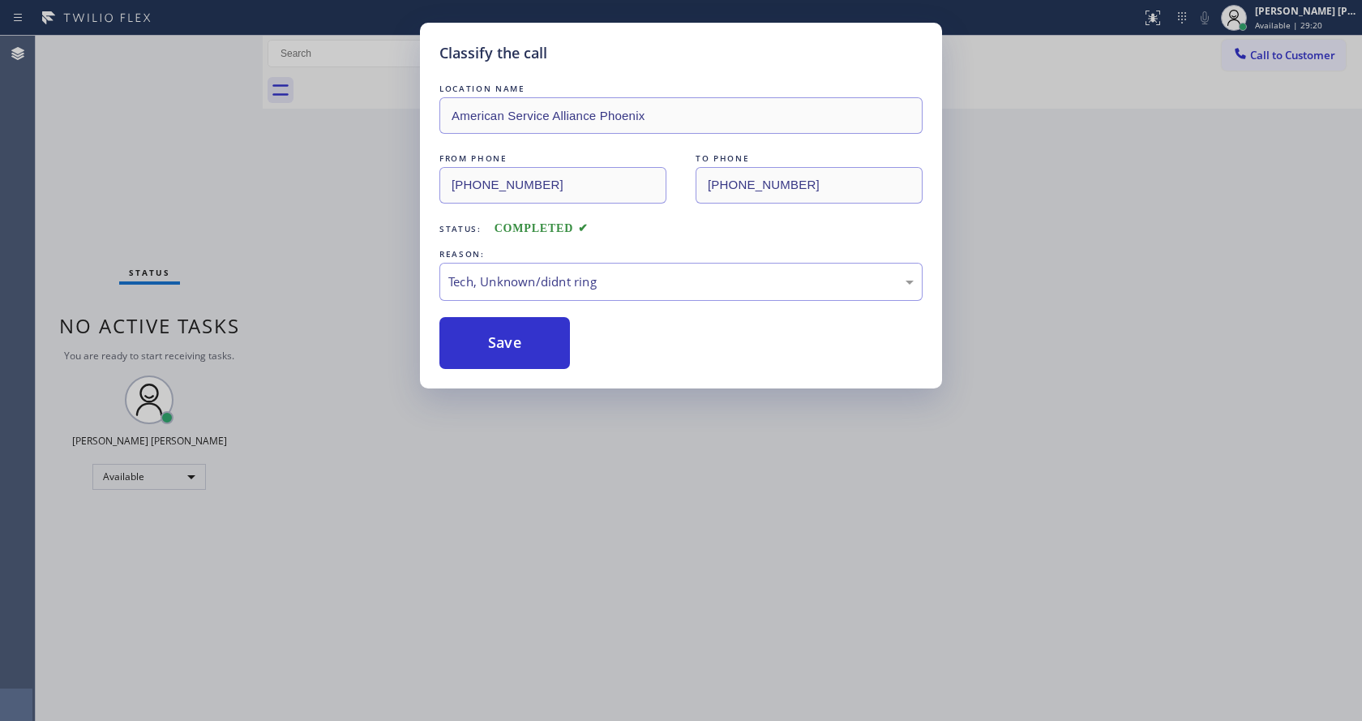
drag, startPoint x: 607, startPoint y: 462, endPoint x: 554, endPoint y: 654, distance: 199.2
click at [607, 464] on div "Classify the call LOCATION NAME American Service Alliance Phoenix FROM PHONE (4…" at bounding box center [681, 360] width 1362 height 721
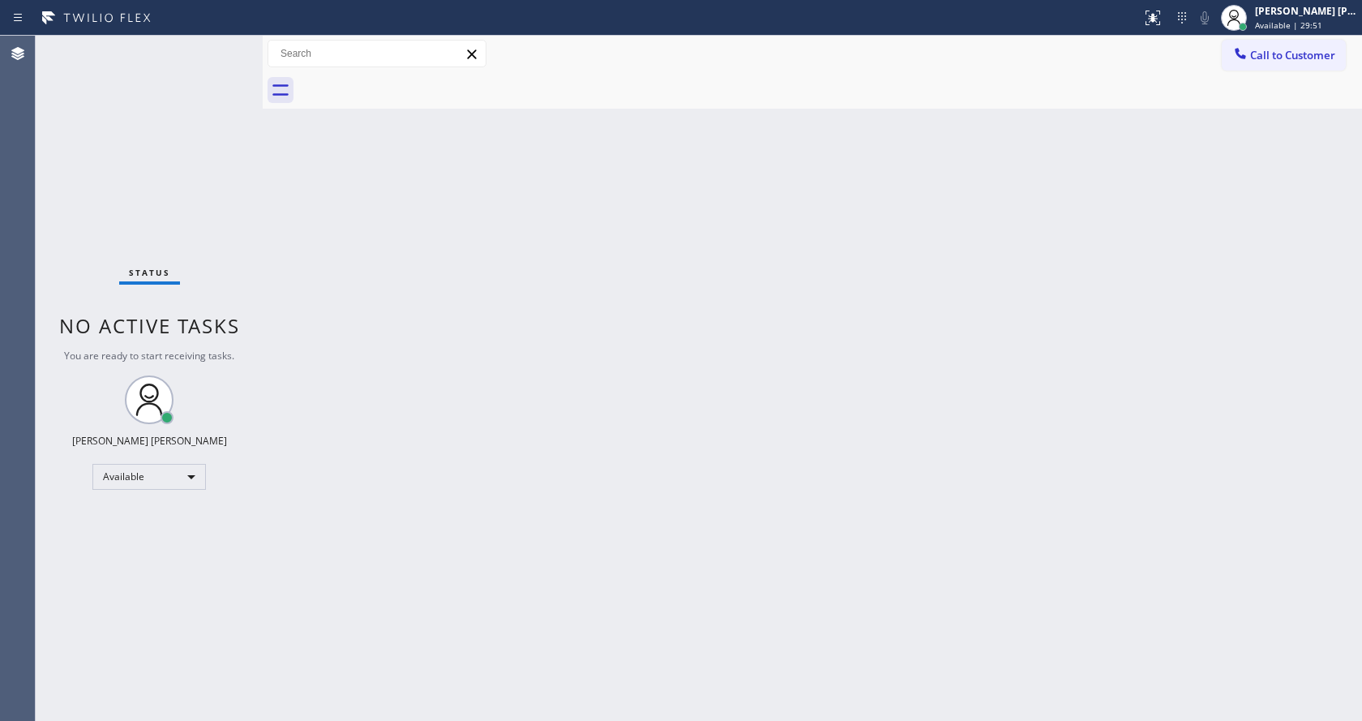
click at [135, 220] on div "Status No active tasks You are ready to start receiving tasks. [PERSON_NAME] [P…" at bounding box center [149, 378] width 227 height 685
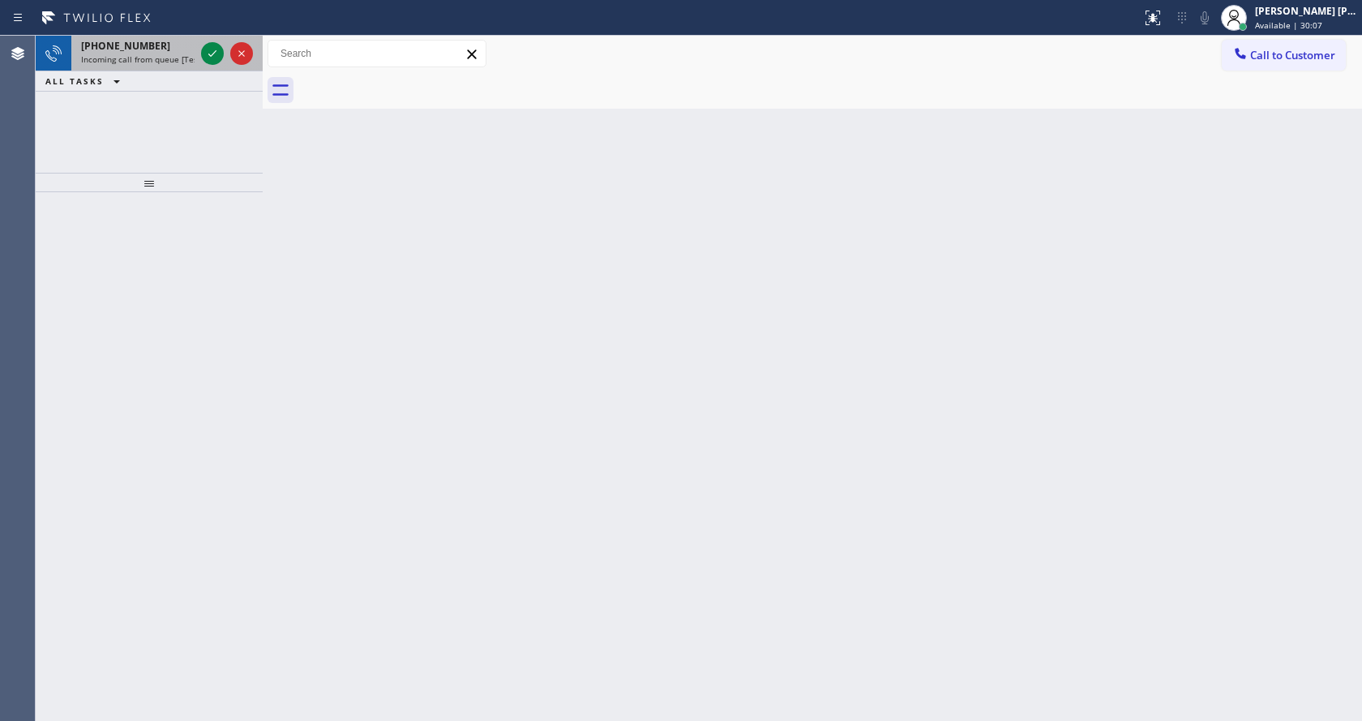
click at [151, 49] on div "+19565650007" at bounding box center [137, 46] width 113 height 14
click at [178, 57] on span "Incoming call from queue [Test] All" at bounding box center [148, 59] width 135 height 11
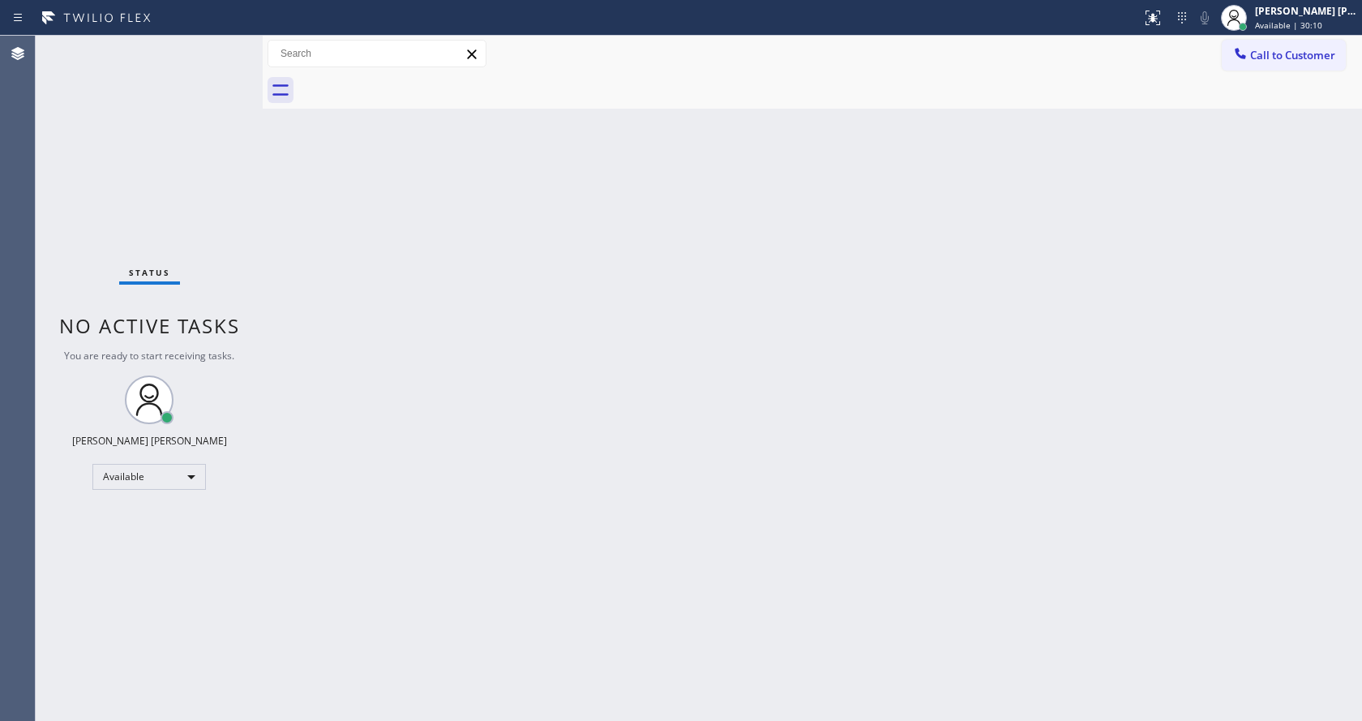
click at [973, 220] on div "Back to Dashboard Change Sender ID Customers Technicians Select a contact Outbo…" at bounding box center [812, 378] width 1099 height 685
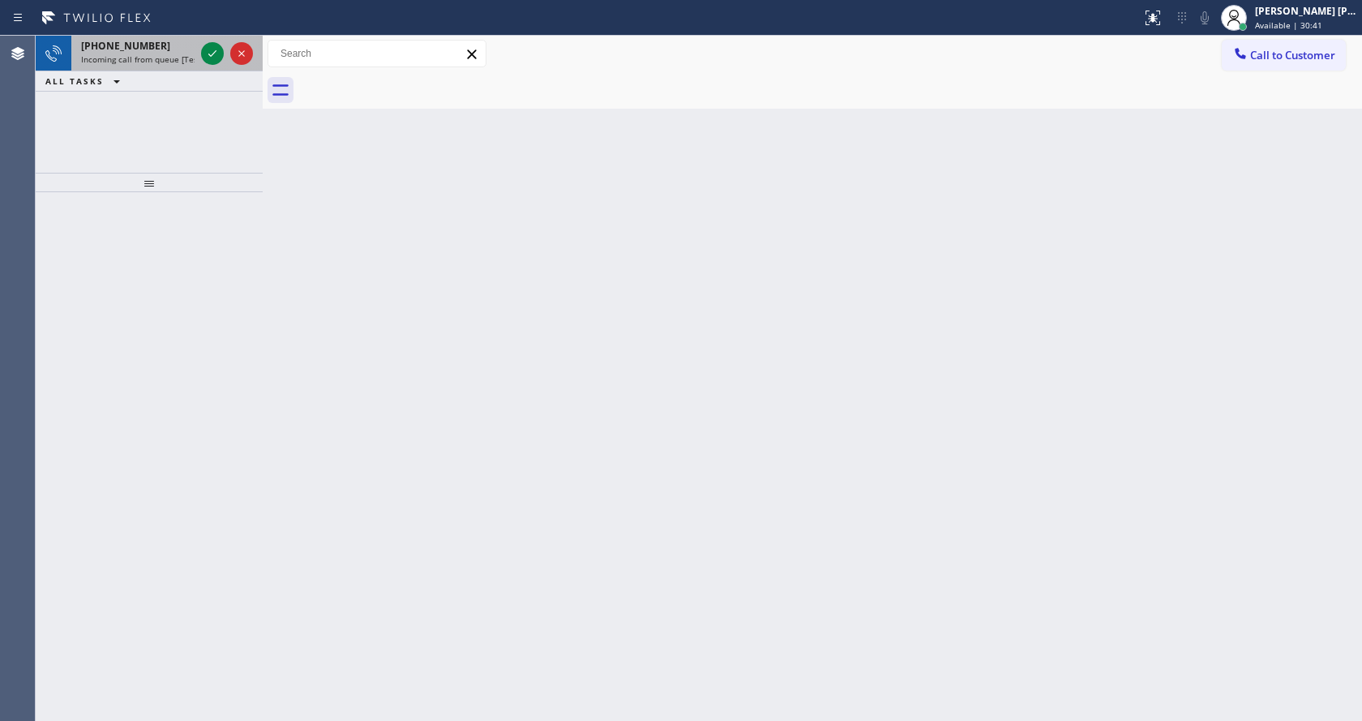
click at [169, 58] on span "Incoming call from queue [Test] All" at bounding box center [148, 59] width 135 height 11
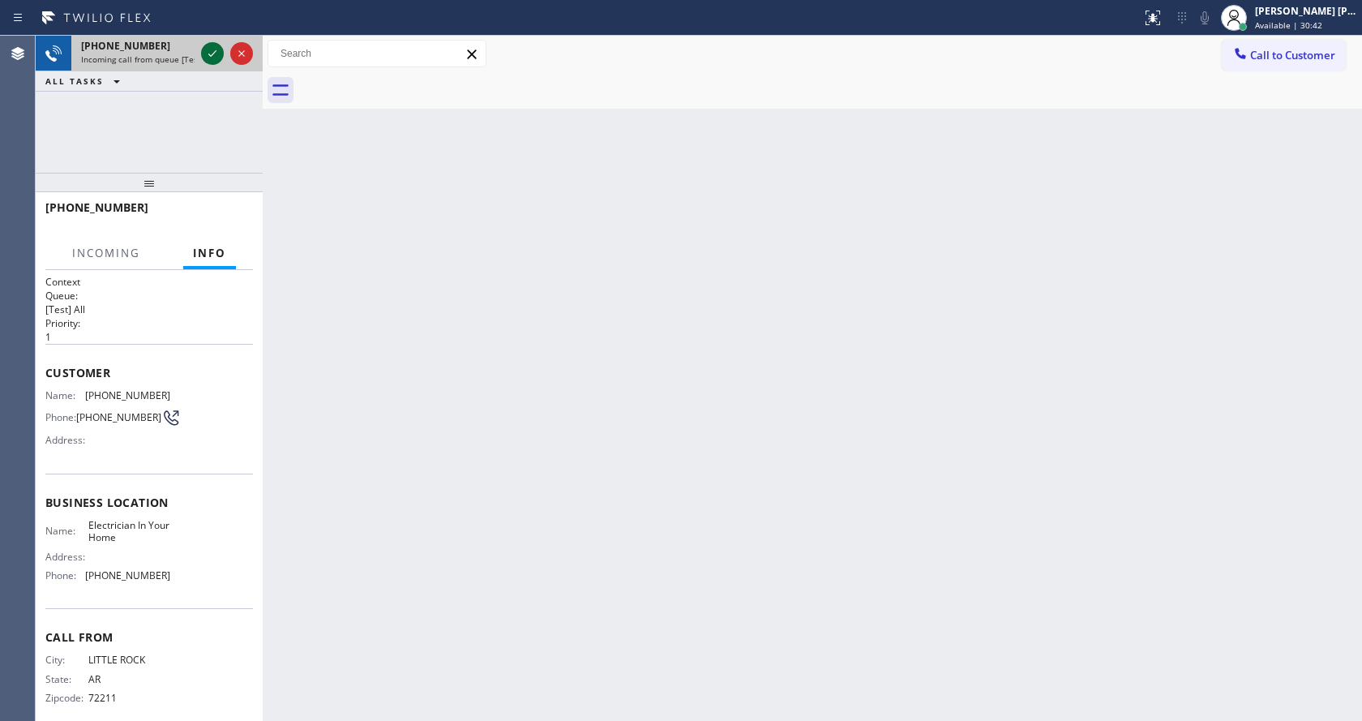
click at [213, 56] on icon at bounding box center [212, 53] width 19 height 19
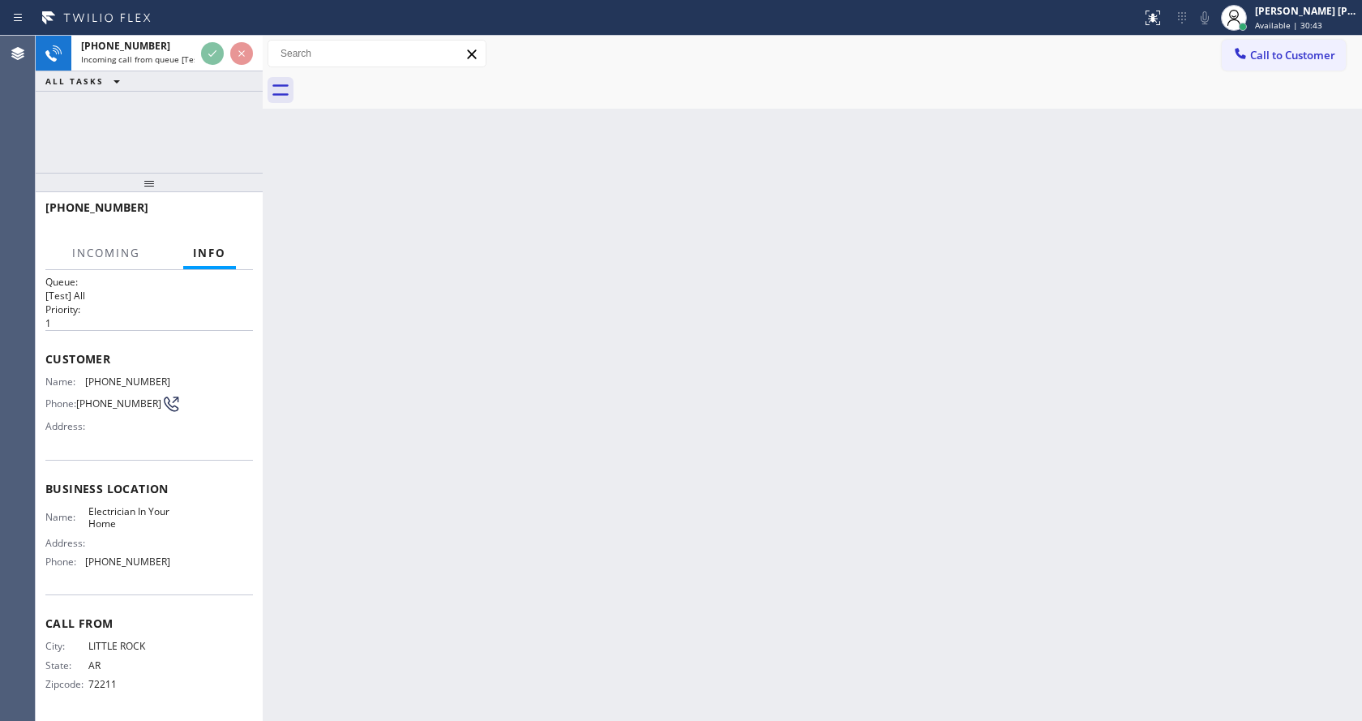
scroll to position [21, 0]
click at [421, 472] on div "Back to Dashboard Change Sender ID Customers Technicians Select a contact Outbo…" at bounding box center [812, 378] width 1099 height 685
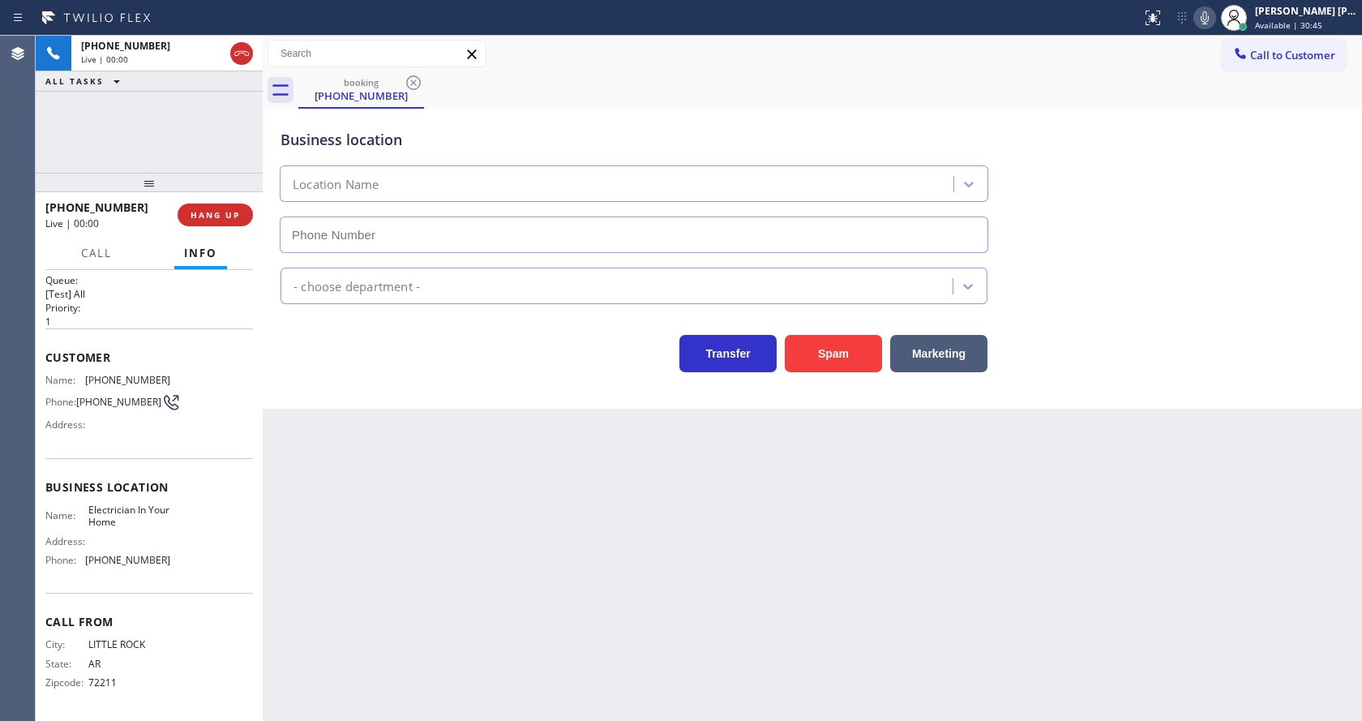
type input "(844) 730-4275"
click at [823, 367] on button "Spam" at bounding box center [833, 353] width 97 height 37
drag, startPoint x: 610, startPoint y: 535, endPoint x: 571, endPoint y: 713, distance: 182.7
click at [608, 542] on div "Back to Dashboard Change Sender ID Customers Technicians Select a contact Outbo…" at bounding box center [812, 378] width 1099 height 685
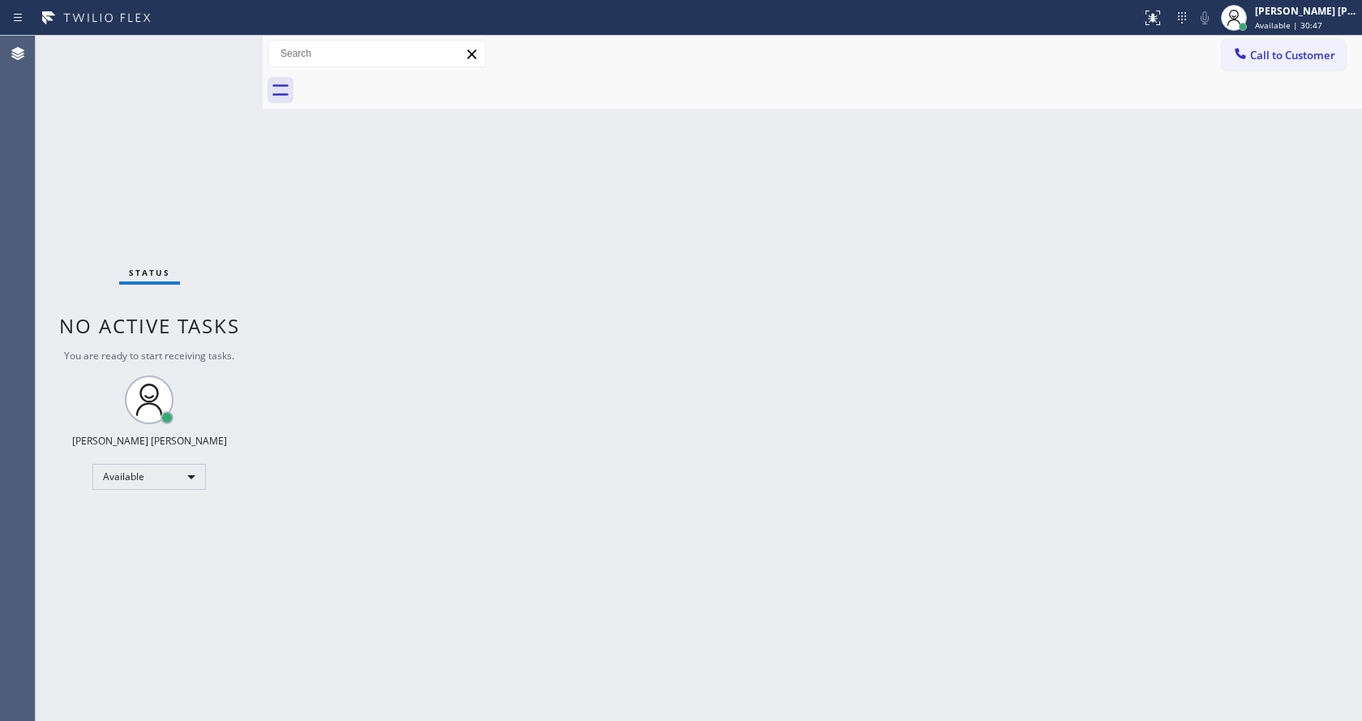
click at [197, 255] on div "Status No active tasks You are ready to start receiving tasks. [PERSON_NAME] [P…" at bounding box center [149, 378] width 227 height 685
click at [221, 45] on div "Status No active tasks You are ready to start receiving tasks. [PERSON_NAME] [P…" at bounding box center [149, 378] width 227 height 685
click at [754, 328] on div "Back to Dashboard Change Sender ID Customers Technicians Select a contact Outbo…" at bounding box center [812, 378] width 1099 height 685
click at [517, 343] on div "Back to Dashboard Change Sender ID Customers Technicians Select a contact Outbo…" at bounding box center [812, 378] width 1099 height 685
click at [541, 720] on html "Status report No issues detected If you experience an issue, please download th…" at bounding box center [681, 360] width 1362 height 721
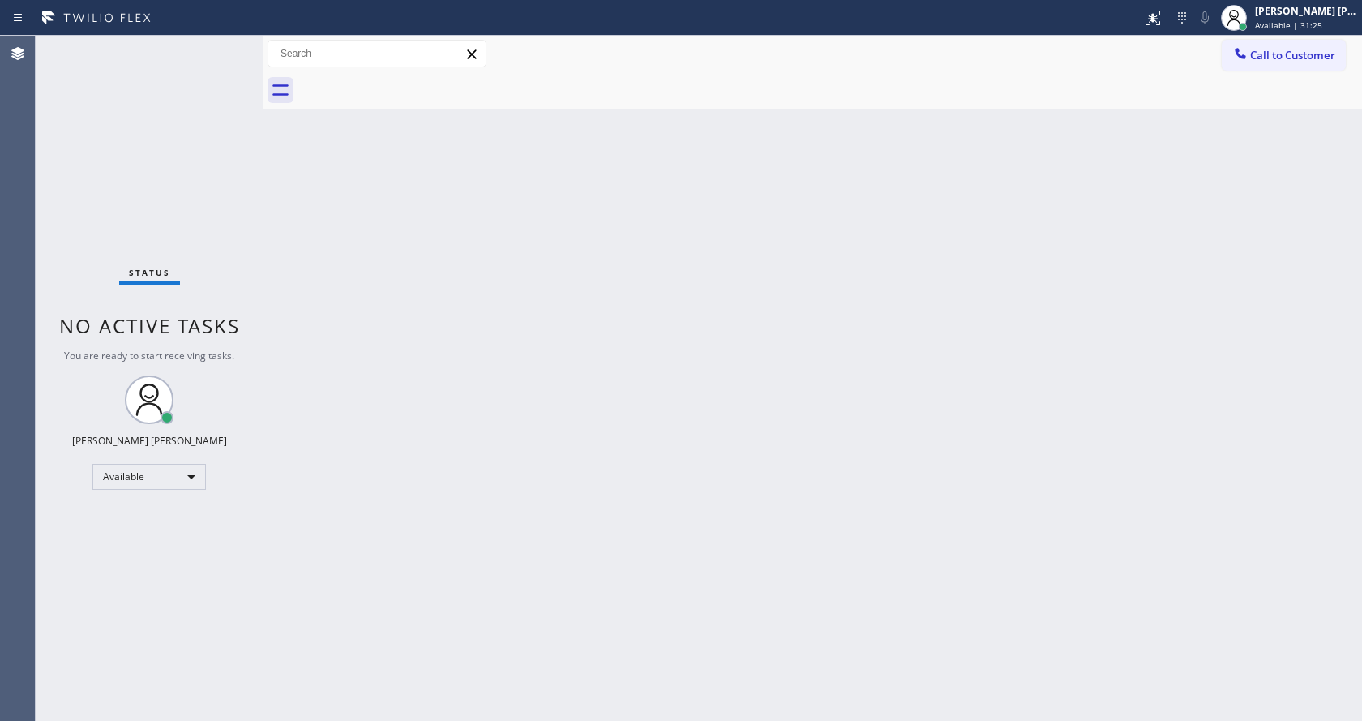
drag, startPoint x: 285, startPoint y: 266, endPoint x: 213, endPoint y: 164, distance: 124.6
click at [285, 266] on div "Back to Dashboard Change Sender ID Customers Technicians Select a contact Outbo…" at bounding box center [812, 378] width 1099 height 685
drag, startPoint x: 263, startPoint y: 46, endPoint x: 236, endPoint y: 49, distance: 26.9
click at [236, 49] on div "Status No active tasks You are ready to start receiving tasks. Jen Rose Villanu…" at bounding box center [699, 378] width 1326 height 685
click at [223, 44] on div "Status No active tasks You are ready to start receiving tasks. [PERSON_NAME] [P…" at bounding box center [148, 378] width 224 height 685
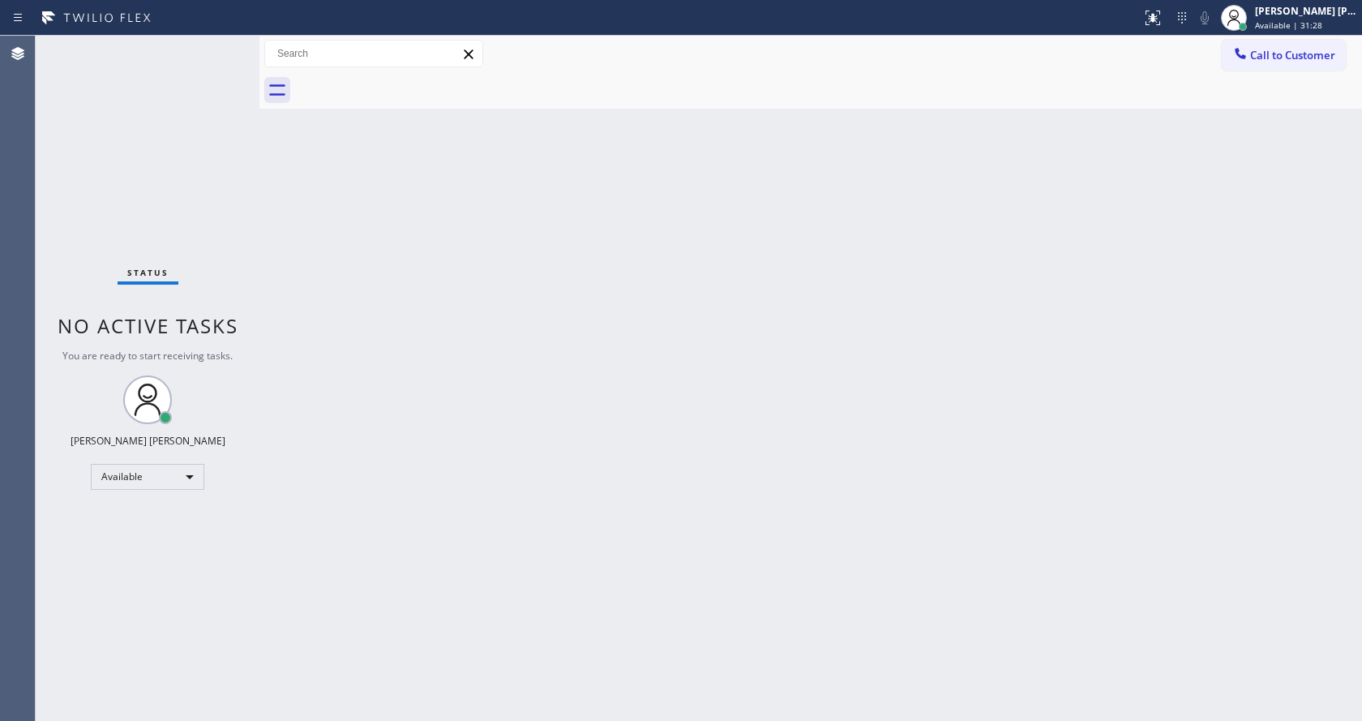
click at [221, 45] on div "Status No active tasks You are ready to start receiving tasks. [PERSON_NAME] [P…" at bounding box center [148, 378] width 224 height 685
click at [362, 186] on div "Back to Dashboard Change Sender ID Customers Technicians Select a contact Outbo…" at bounding box center [810, 378] width 1102 height 685
click at [614, 302] on div "Back to Dashboard Change Sender ID Customers Technicians Select a contact Outbo…" at bounding box center [810, 378] width 1102 height 685
click at [219, 41] on div "Status No active tasks You are ready to start receiving tasks. [PERSON_NAME] [P…" at bounding box center [148, 378] width 224 height 685
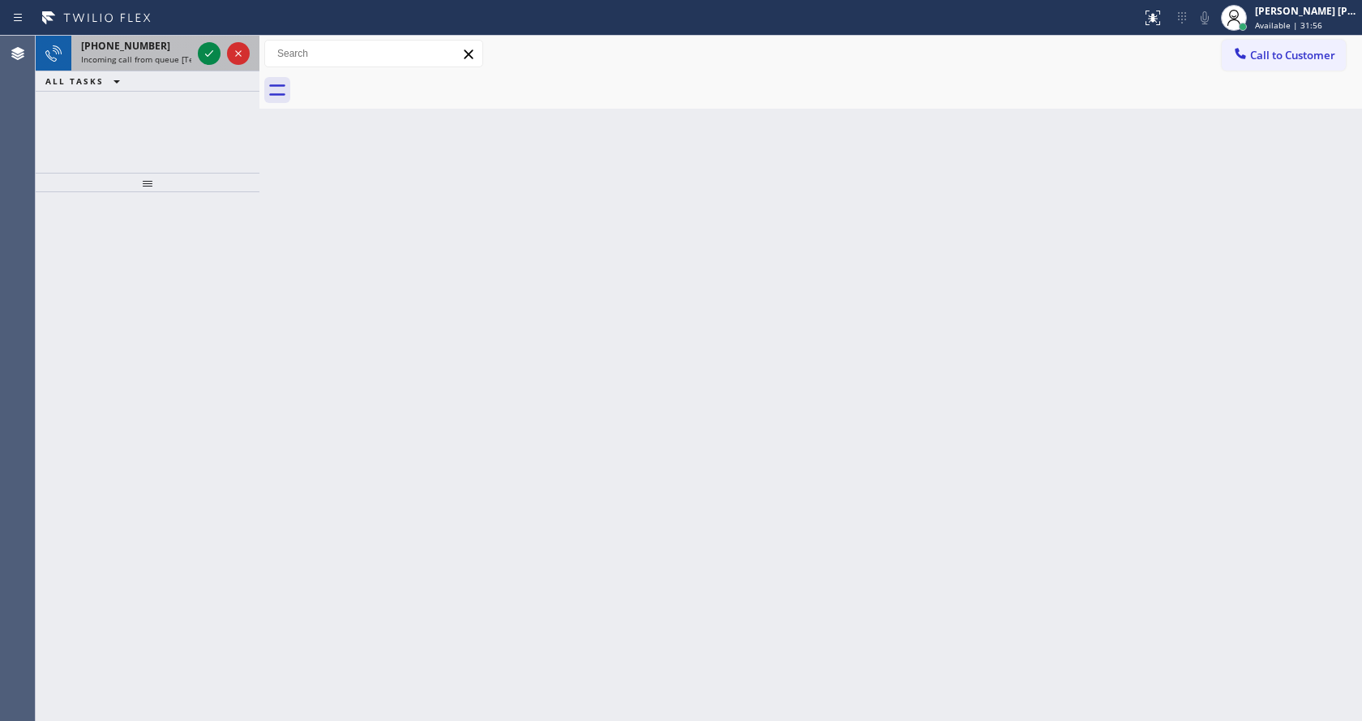
click at [219, 43] on div at bounding box center [224, 54] width 58 height 36
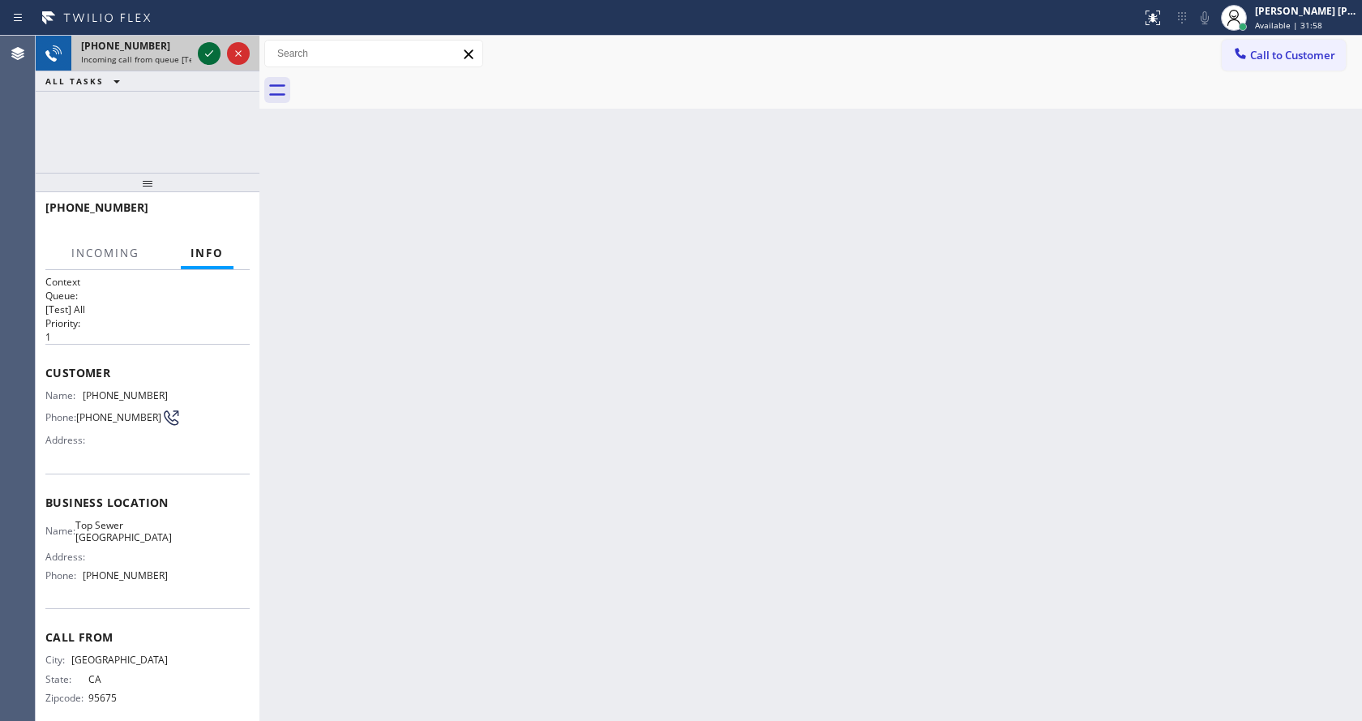
click at [209, 56] on icon at bounding box center [208, 53] width 19 height 19
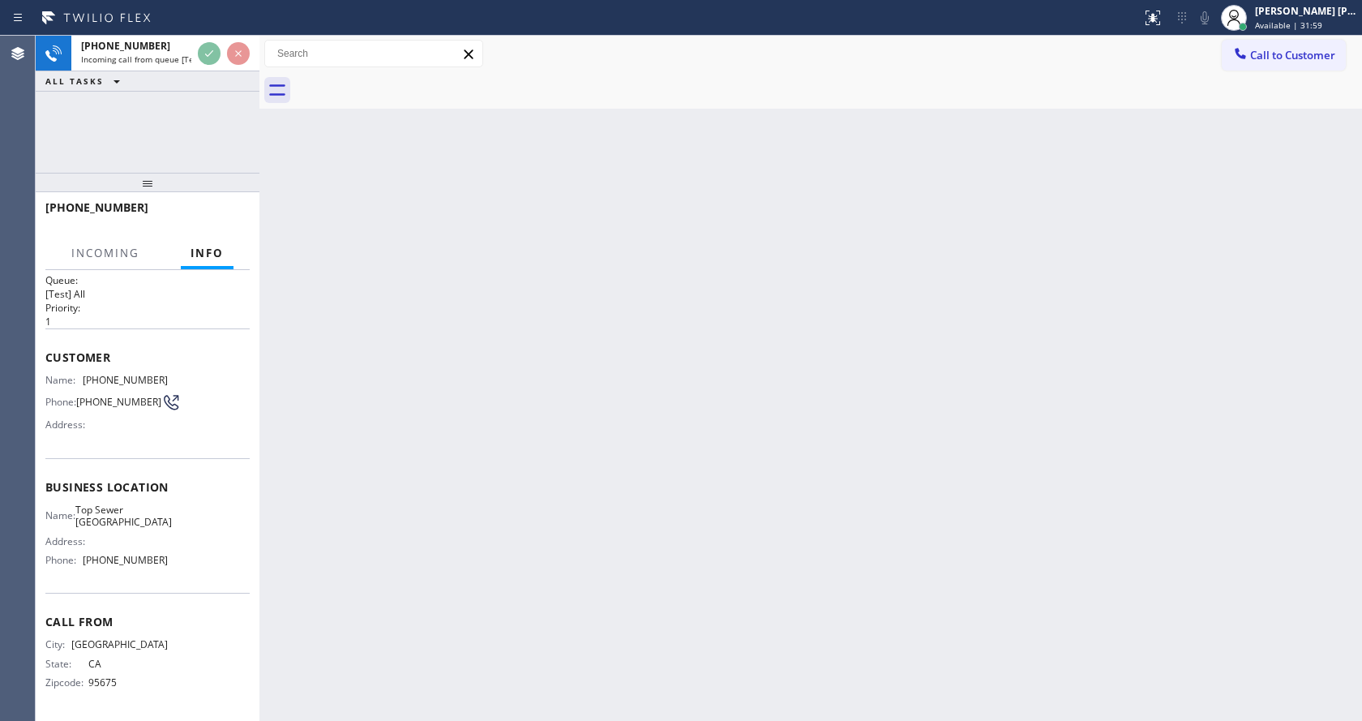
click at [668, 521] on div "Back to Dashboard Change Sender ID Customers Technicians Select a contact Outbo…" at bounding box center [810, 378] width 1102 height 685
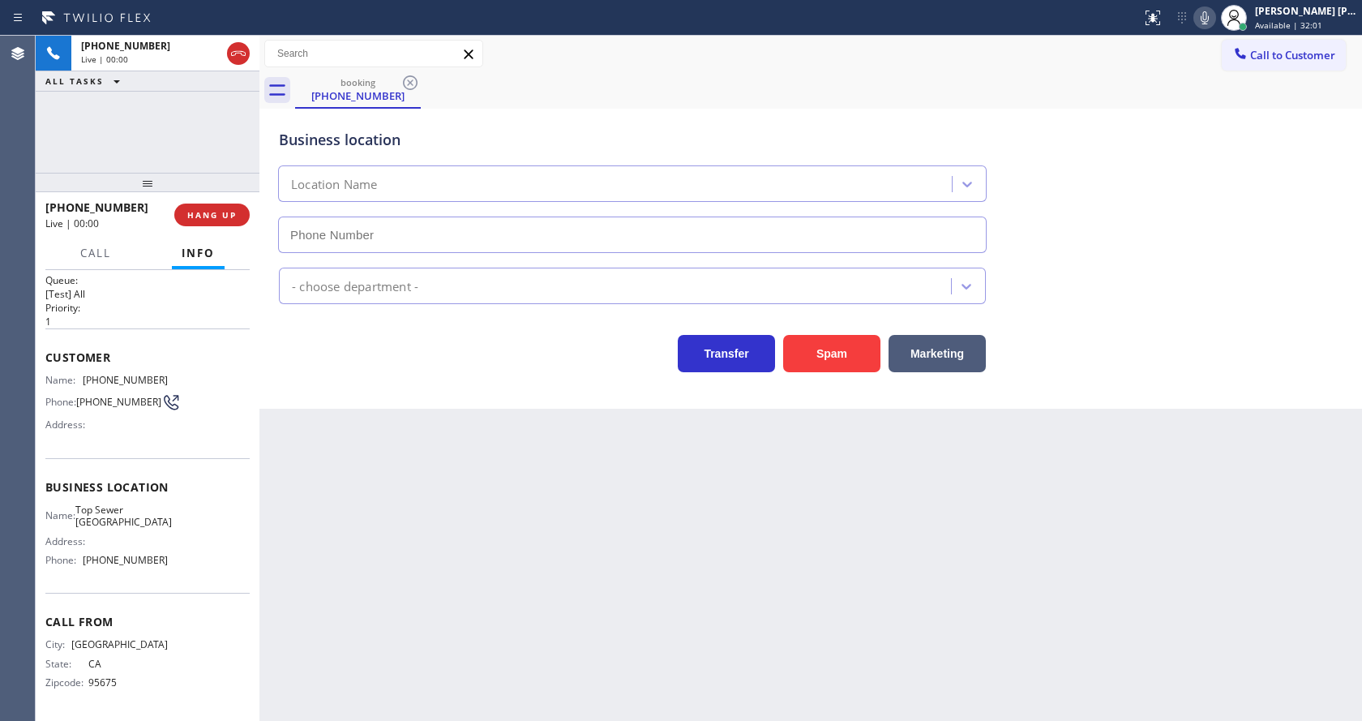
type input "(949) 569-5655"
click at [834, 370] on button "Spam" at bounding box center [831, 353] width 97 height 37
click at [814, 492] on div "Back to Dashboard Change Sender ID Customers Technicians Select a contact Outbo…" at bounding box center [810, 378] width 1102 height 685
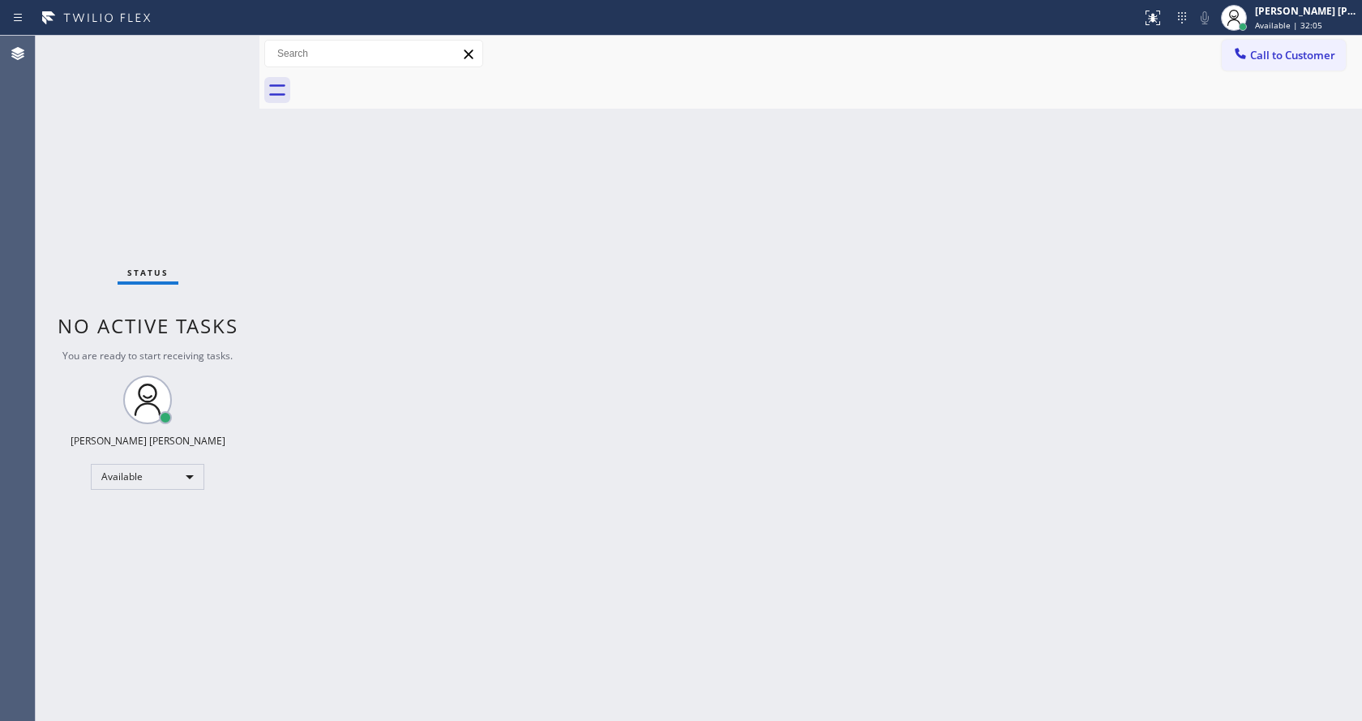
click at [266, 165] on div "Back to Dashboard Change Sender ID Customers Technicians Select a contact Outbo…" at bounding box center [810, 378] width 1102 height 685
click at [265, 221] on div "Back to Dashboard Change Sender ID Customers Technicians Select a contact Outbo…" at bounding box center [810, 378] width 1102 height 685
click at [217, 45] on div "Status No active tasks You are ready to start receiving tasks. [PERSON_NAME] [P…" at bounding box center [148, 378] width 224 height 685
click at [217, 47] on div "Status No active tasks You are ready to start receiving tasks. [PERSON_NAME] [P…" at bounding box center [148, 378] width 224 height 685
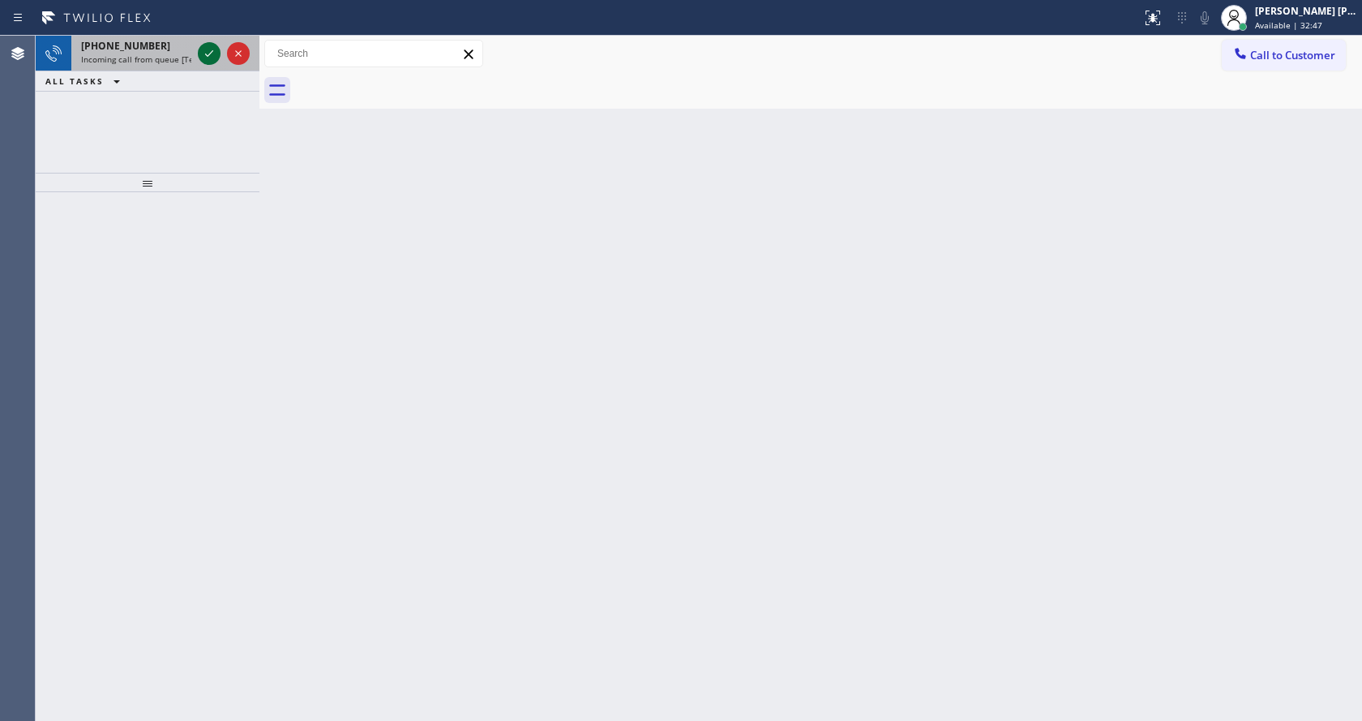
click at [217, 47] on icon at bounding box center [208, 53] width 19 height 19
click at [216, 47] on icon at bounding box center [208, 53] width 19 height 19
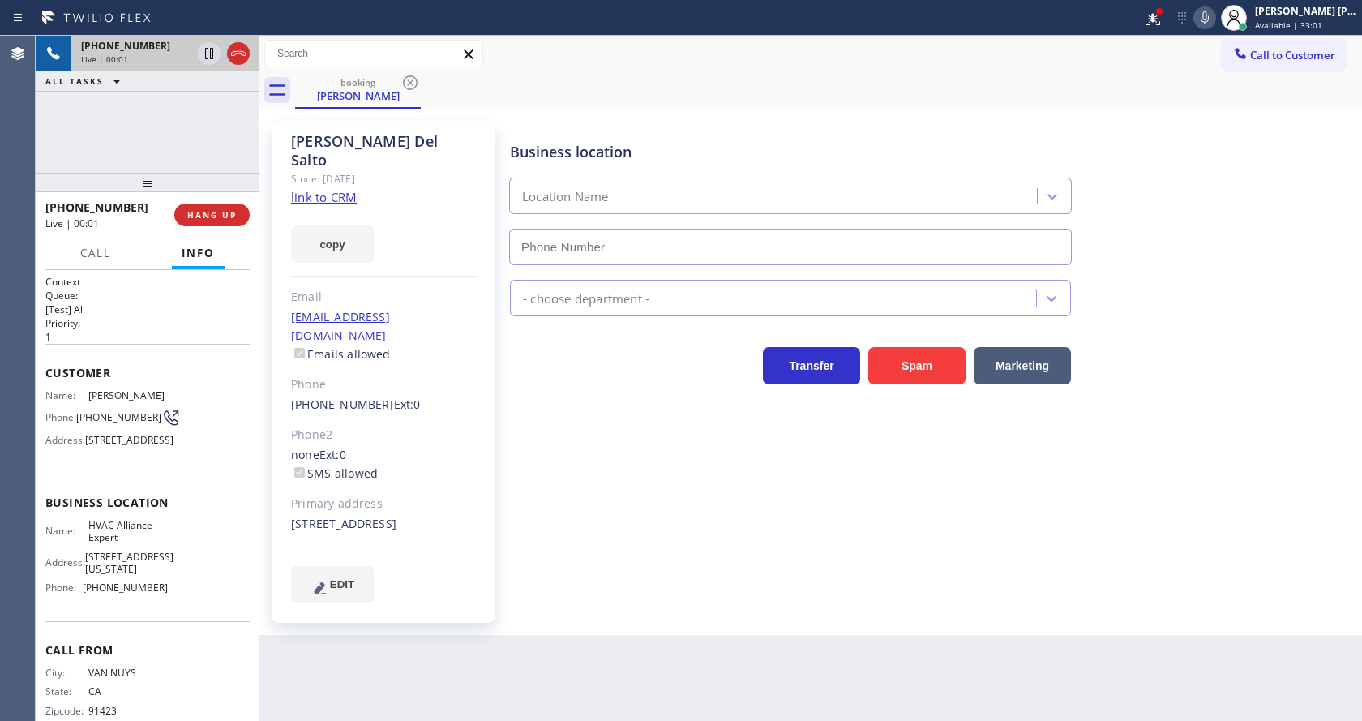
type input "[PHONE_NUMBER]"
click at [338, 189] on link "link to CRM" at bounding box center [324, 197] width 66 height 16
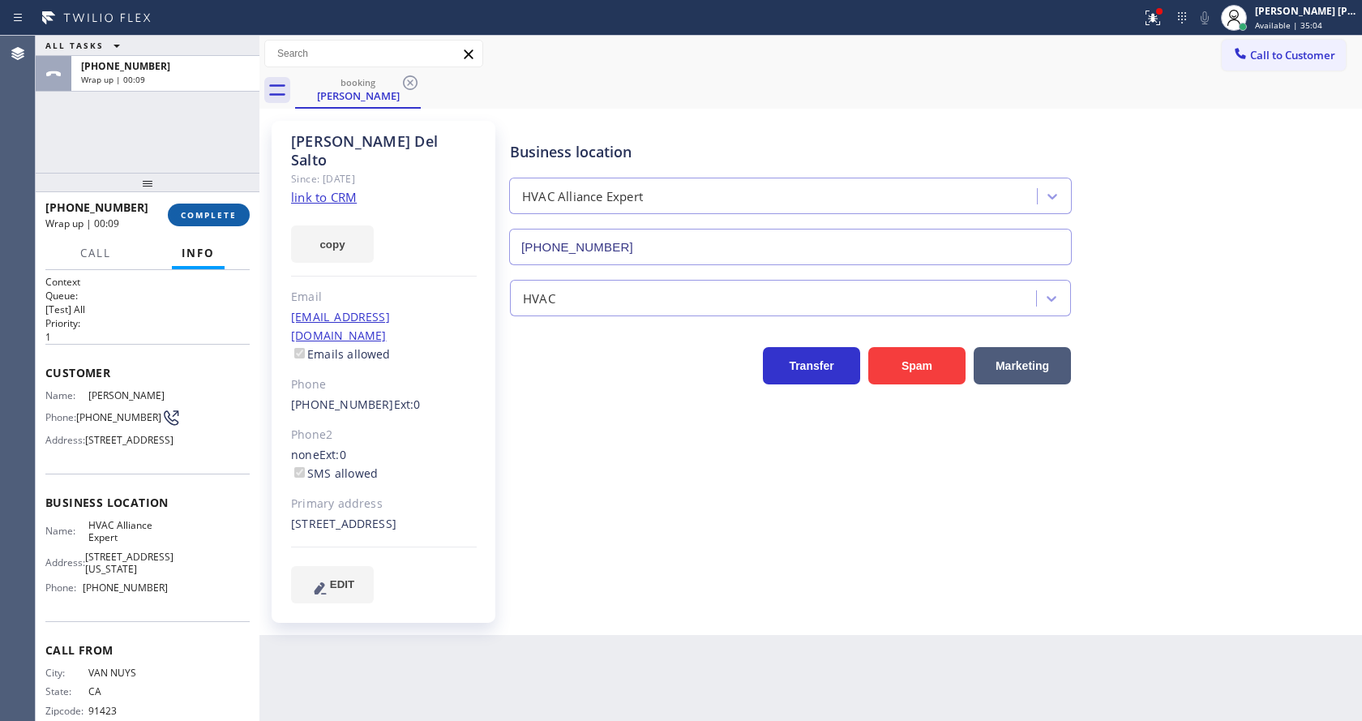
click at [188, 212] on span "COMPLETE" at bounding box center [209, 214] width 56 height 11
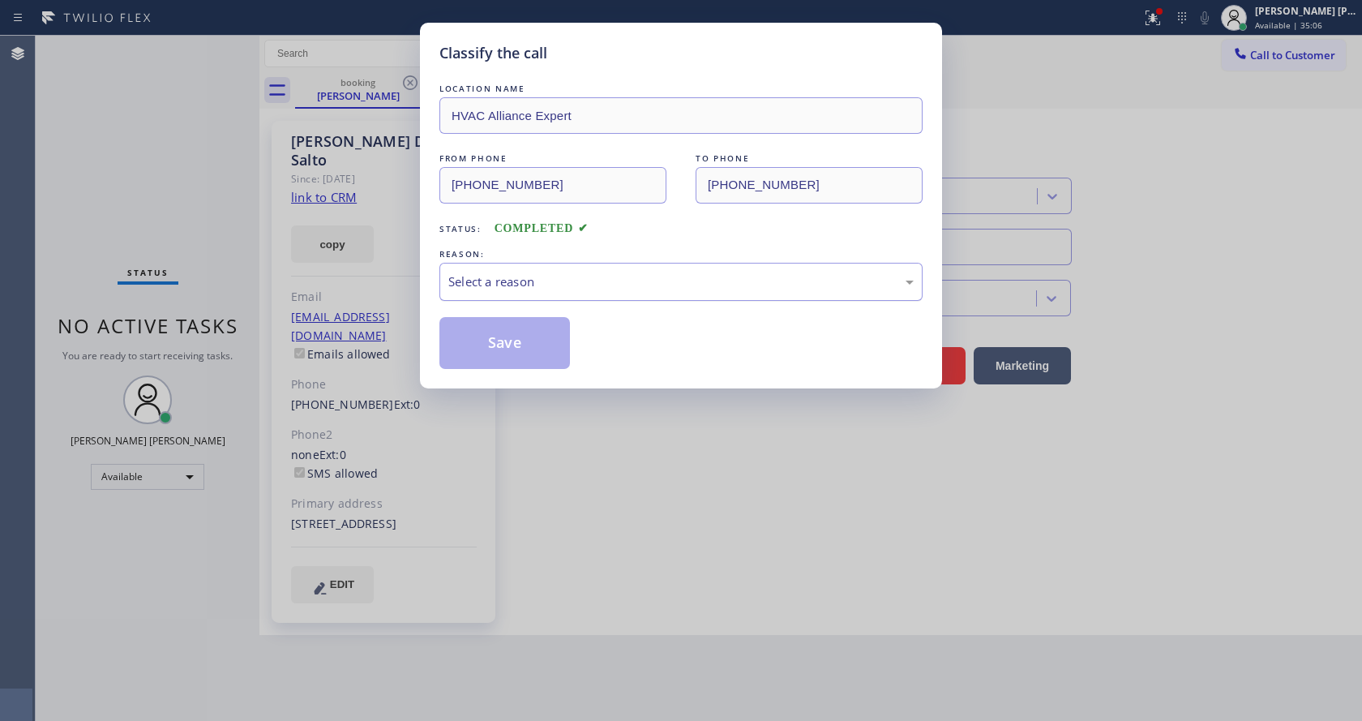
click at [568, 279] on div "Select a reason" at bounding box center [680, 281] width 465 height 19
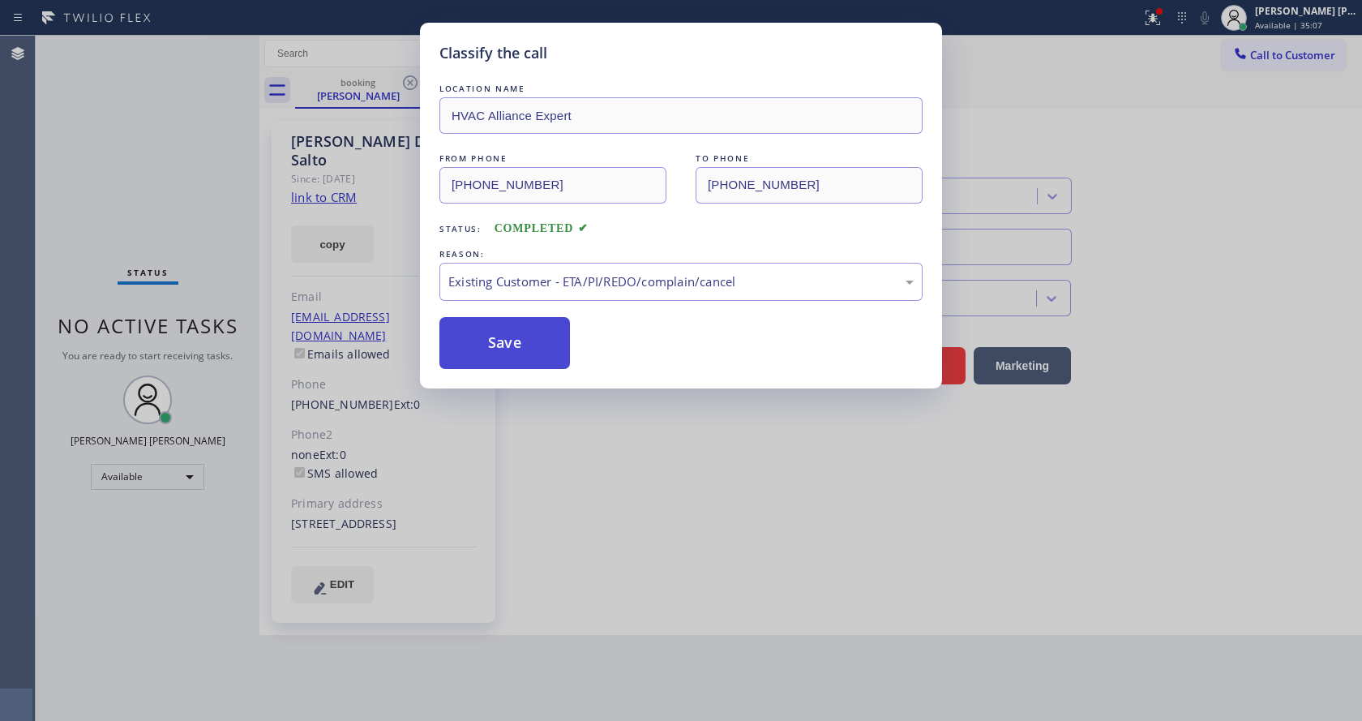
click at [513, 349] on button "Save" at bounding box center [504, 343] width 131 height 52
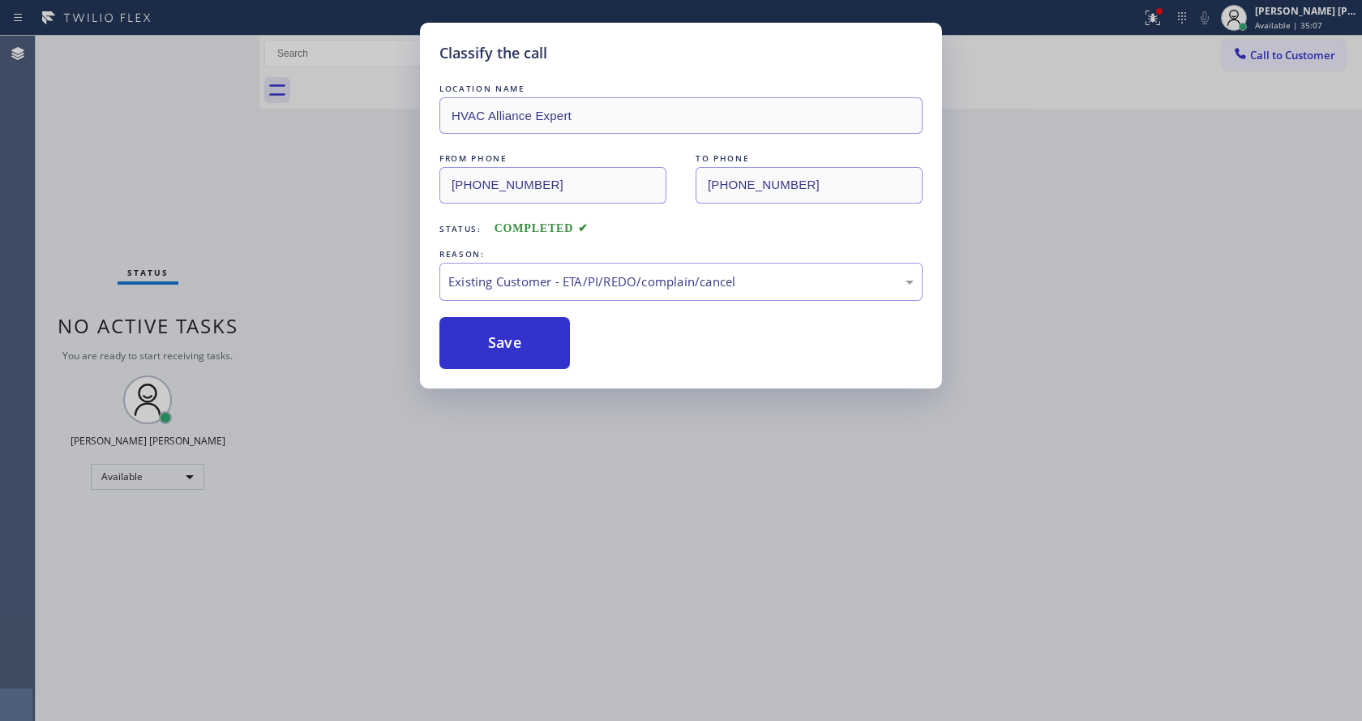
drag, startPoint x: 605, startPoint y: 460, endPoint x: 593, endPoint y: 507, distance: 48.6
click at [604, 464] on div "Classify the call LOCATION NAME HVAC Alliance Expert FROM PHONE (818) 261-9777 …" at bounding box center [681, 360] width 1362 height 721
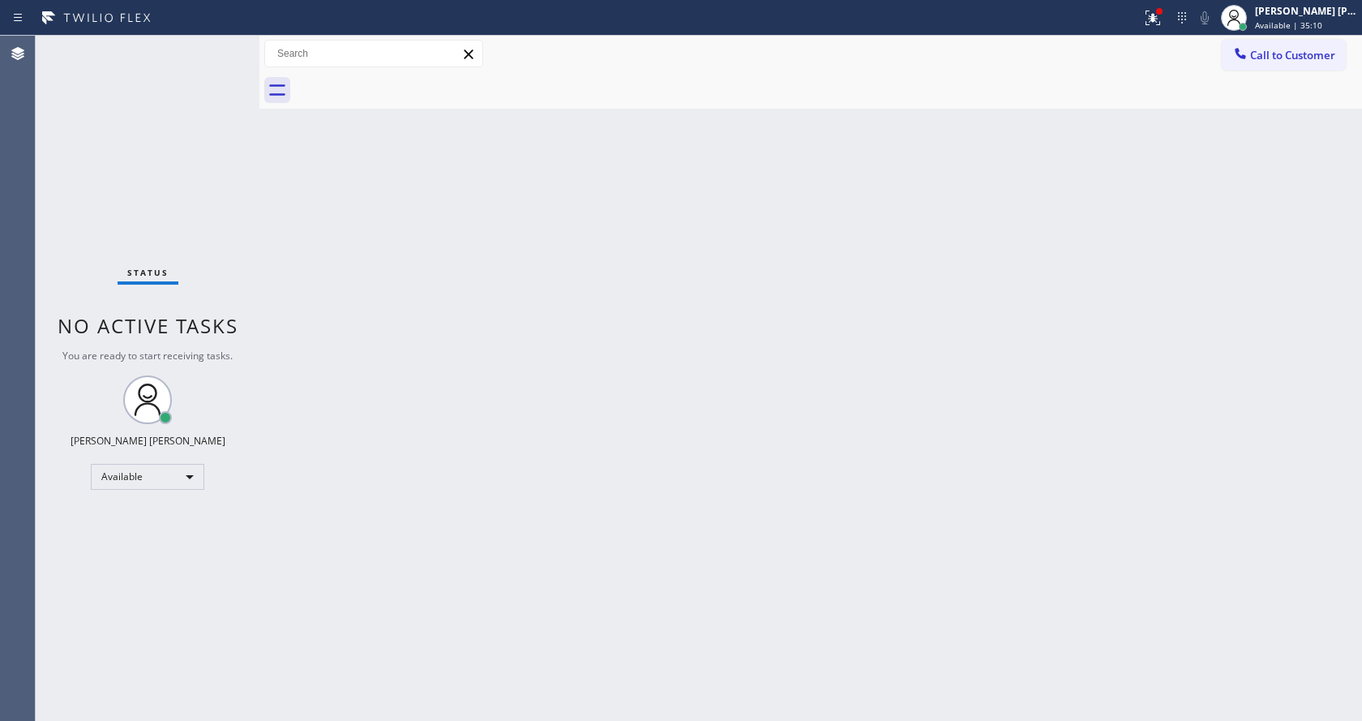
click at [282, 202] on div "Back to Dashboard Change Sender ID Customers Technicians Select a contact Outbo…" at bounding box center [810, 378] width 1102 height 685
click at [1151, 8] on icon at bounding box center [1152, 17] width 19 height 19
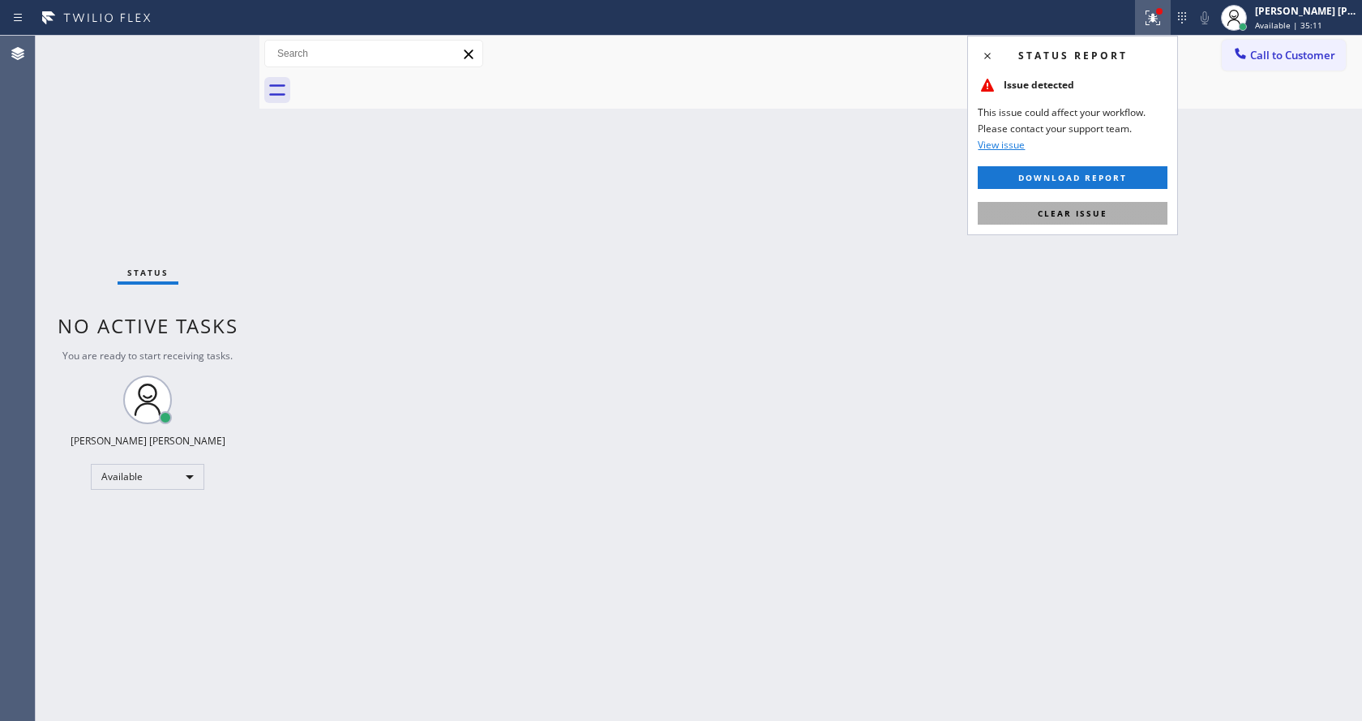
click at [1091, 220] on button "Clear issue" at bounding box center [1073, 213] width 190 height 23
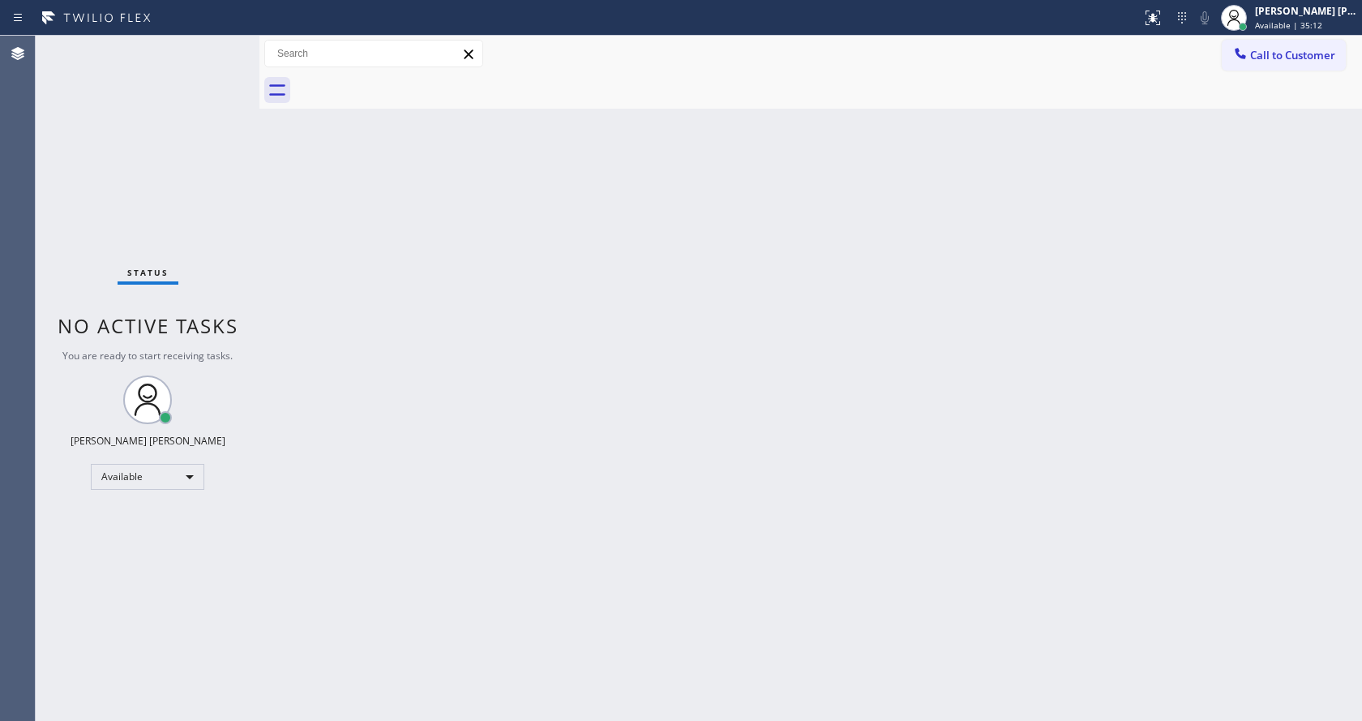
drag, startPoint x: 1115, startPoint y: 255, endPoint x: 298, endPoint y: 210, distance: 819.2
click at [1106, 261] on div "Back to Dashboard Change Sender ID Customers Technicians Select a contact Outbo…" at bounding box center [810, 378] width 1102 height 685
click at [219, 47] on div "Status No active tasks You are ready to start receiving tasks. [PERSON_NAME] [P…" at bounding box center [148, 378] width 224 height 685
click at [156, 60] on div "Status No active tasks You are ready to start receiving tasks. [PERSON_NAME] [P…" at bounding box center [148, 378] width 224 height 685
click at [196, 56] on div "Status No active tasks You are ready to start receiving tasks. [PERSON_NAME] [P…" at bounding box center [148, 378] width 224 height 685
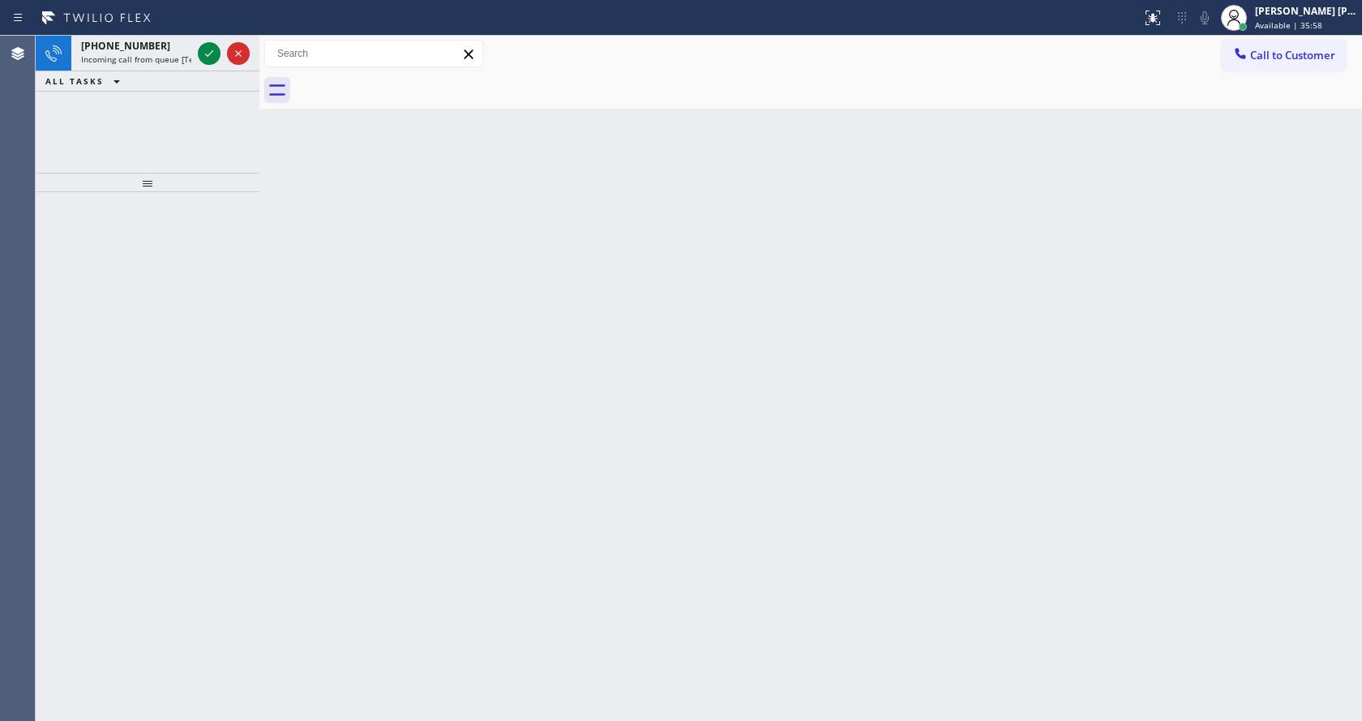
click at [196, 56] on div at bounding box center [224, 54] width 58 height 36
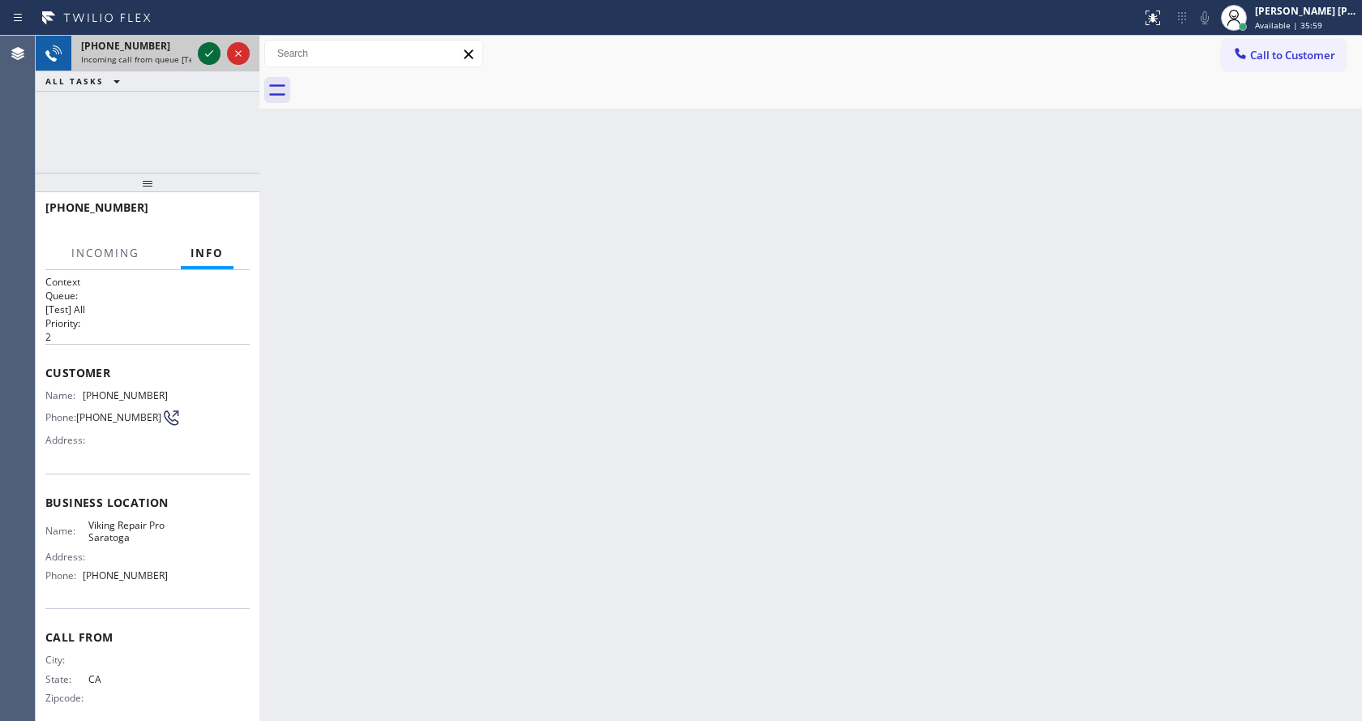
click at [208, 54] on icon at bounding box center [208, 53] width 19 height 19
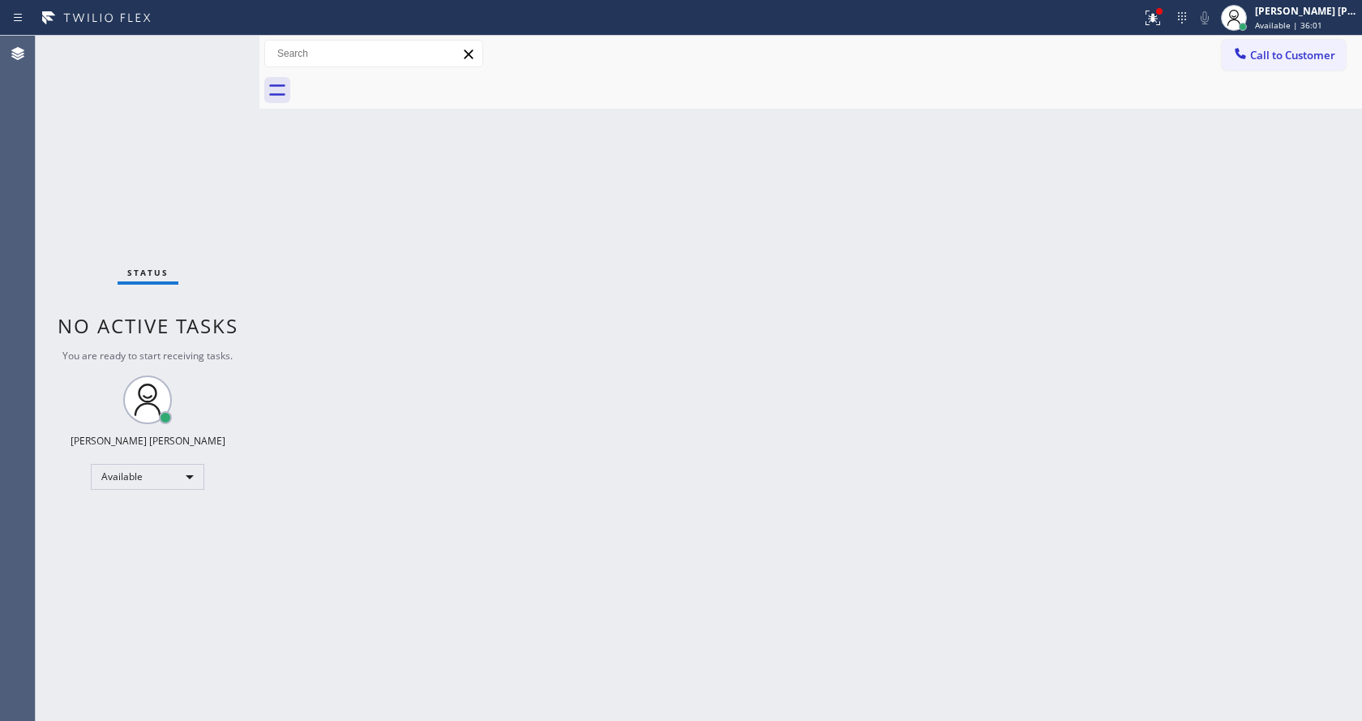
click at [614, 433] on div "Back to Dashboard Change Sender ID Customers Technicians Select a contact Outbo…" at bounding box center [810, 378] width 1102 height 685
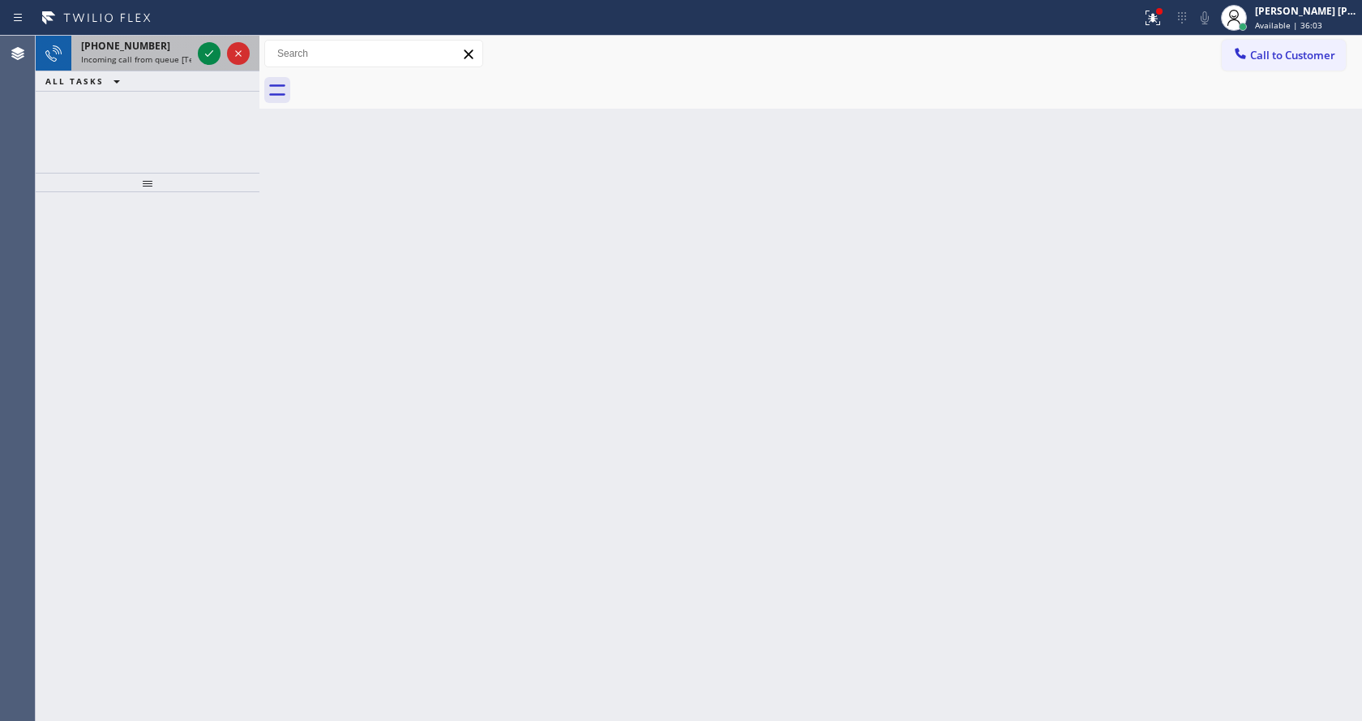
click at [184, 49] on div "+16694445332" at bounding box center [136, 46] width 110 height 14
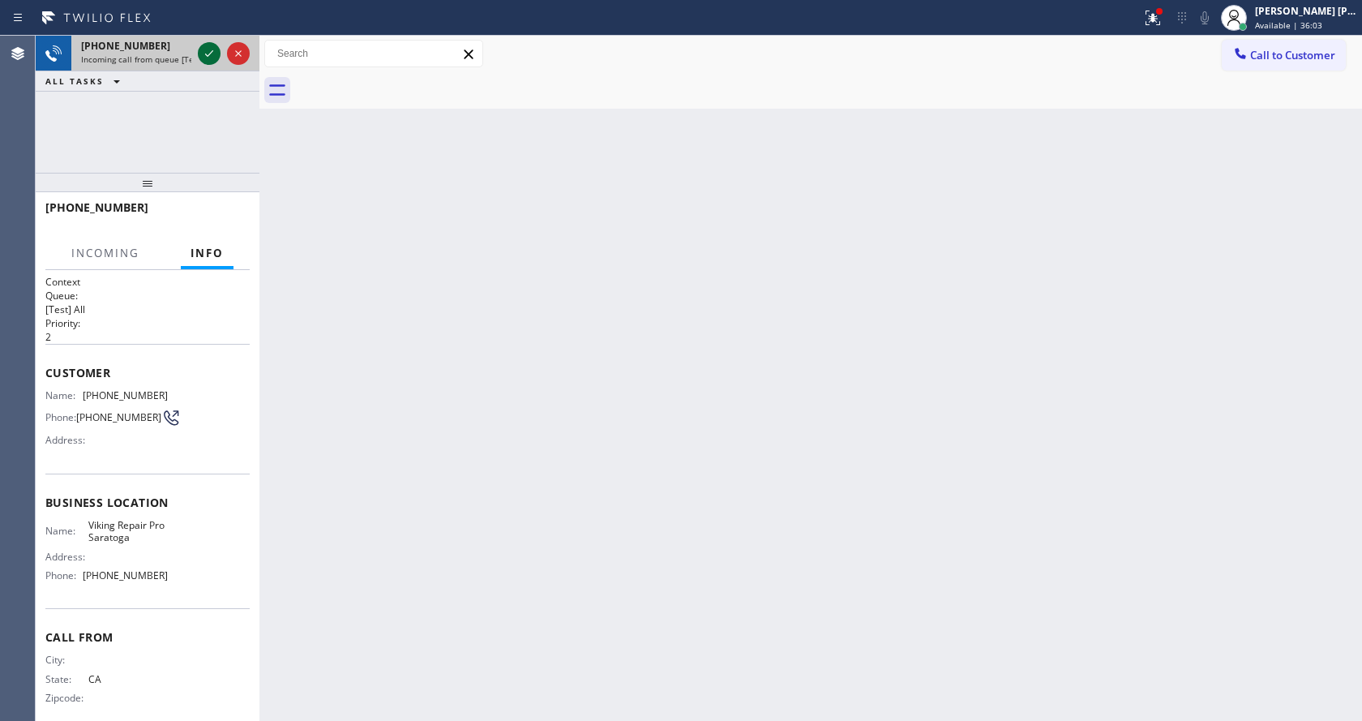
click at [202, 53] on icon at bounding box center [208, 53] width 19 height 19
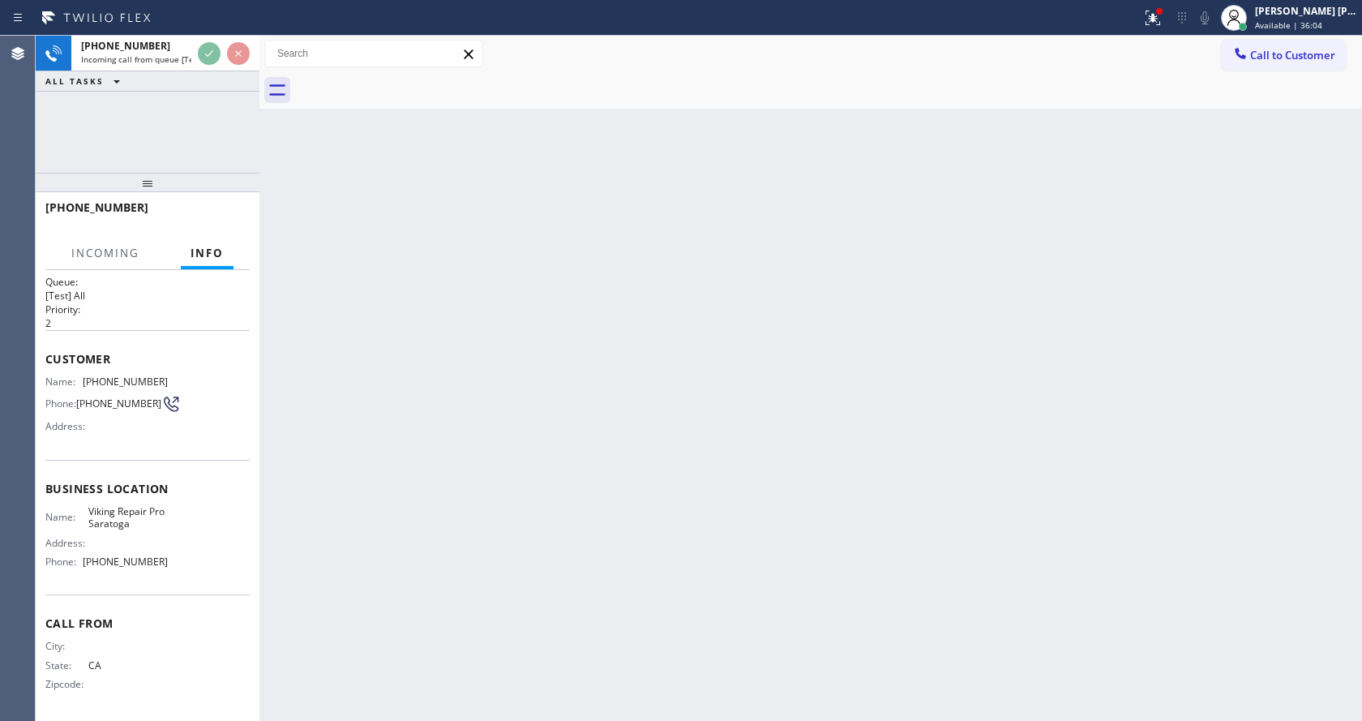
scroll to position [21, 0]
click at [437, 336] on div "Back to Dashboard Change Sender ID Customers Technicians Select a contact Outbo…" at bounding box center [810, 378] width 1102 height 685
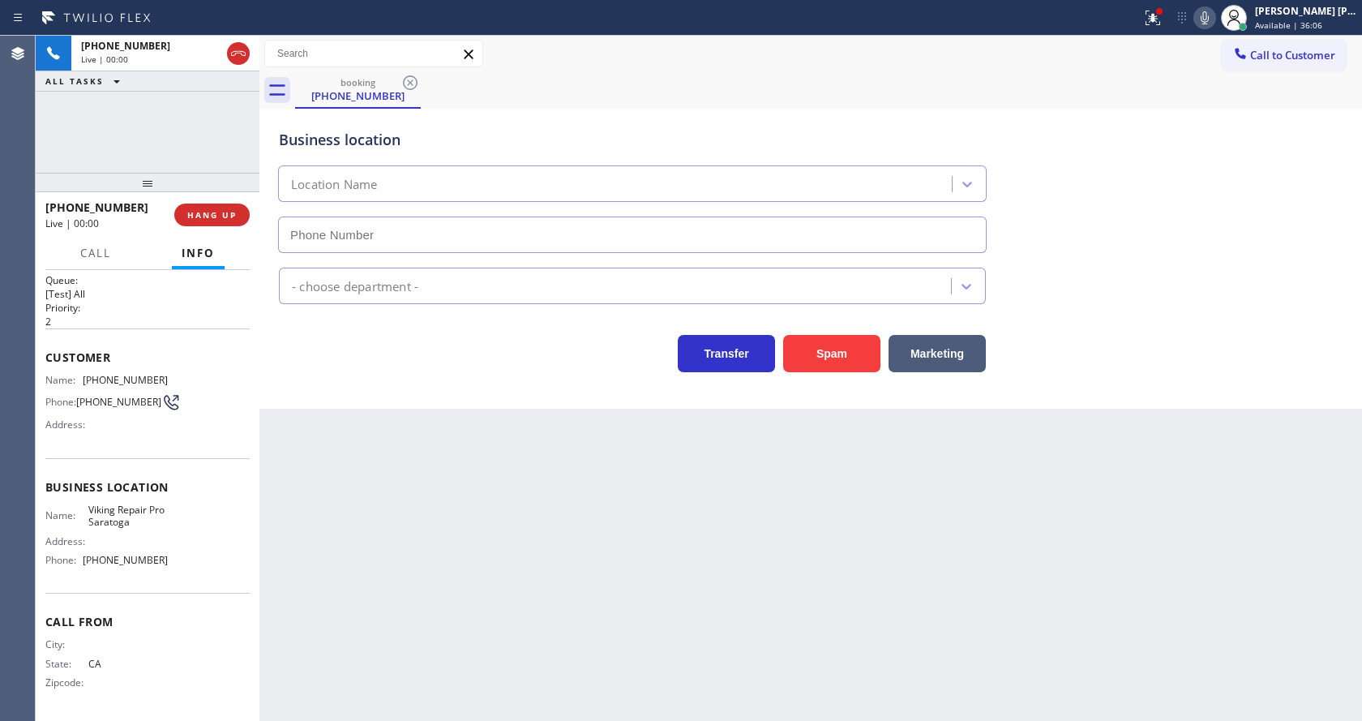
type input "(669) 202-3338"
click at [813, 356] on button "Spam" at bounding box center [831, 353] width 97 height 37
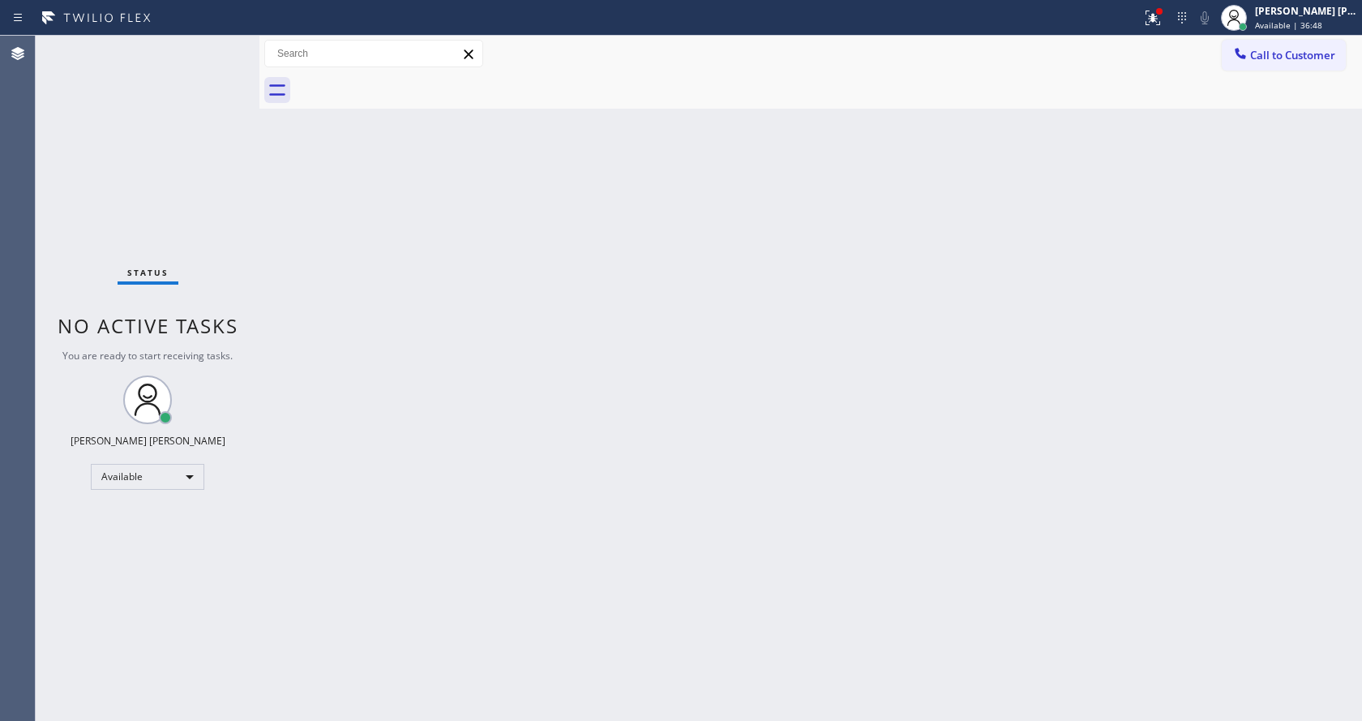
click at [212, 126] on div "Status No active tasks You are ready to start receiving tasks. [PERSON_NAME] [P…" at bounding box center [148, 378] width 224 height 685
click at [388, 364] on div "Back to Dashboard Change Sender ID Customers Technicians Select a contact Outbo…" at bounding box center [810, 378] width 1102 height 685
click at [176, 60] on div "Status No active tasks You are ready to start receiving tasks. [PERSON_NAME] [P…" at bounding box center [148, 378] width 224 height 685
click at [210, 49] on div "Status No active tasks You are ready to start receiving tasks. [PERSON_NAME] [P…" at bounding box center [148, 378] width 224 height 685
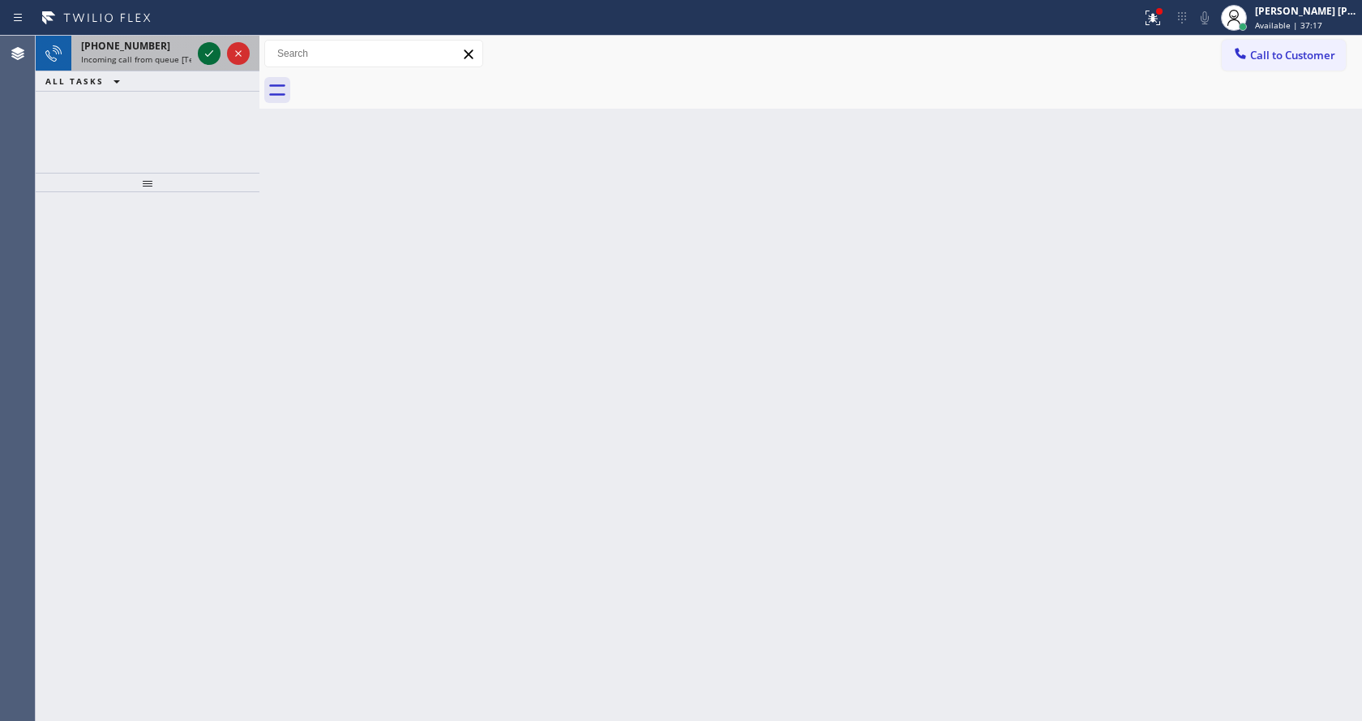
click at [211, 49] on icon at bounding box center [208, 53] width 19 height 19
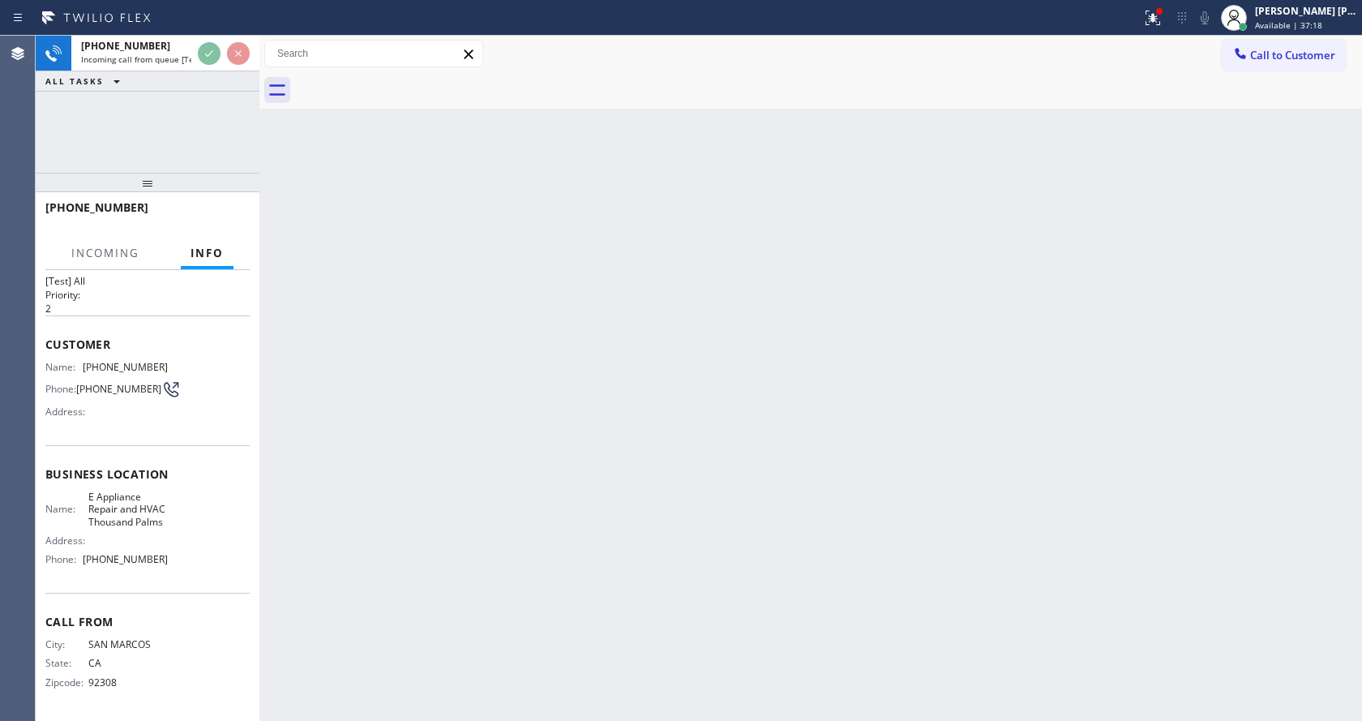
scroll to position [46, 0]
click at [577, 429] on div "Back to Dashboard Change Sender ID Customers Technicians Select a contact Outbo…" at bounding box center [810, 378] width 1102 height 685
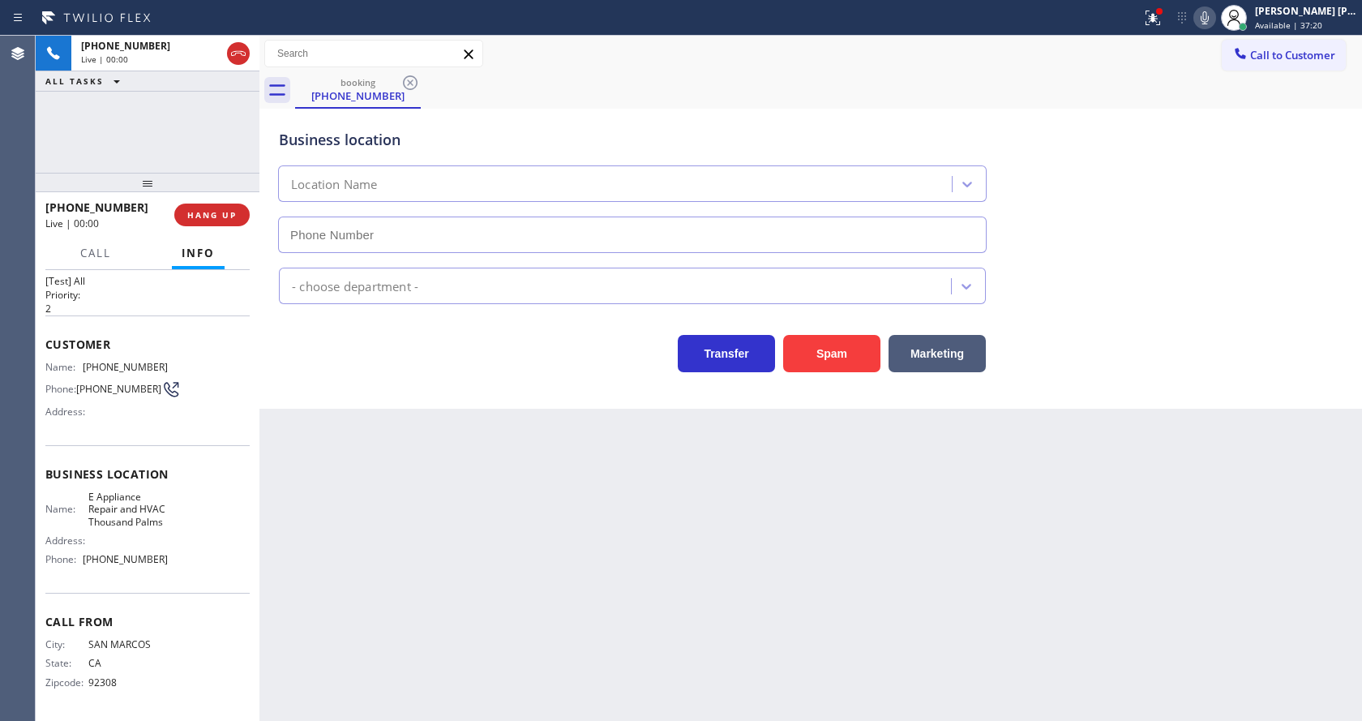
type input "(760) 854-7080"
click at [1158, 14] on icon at bounding box center [1153, 16] width 10 height 6
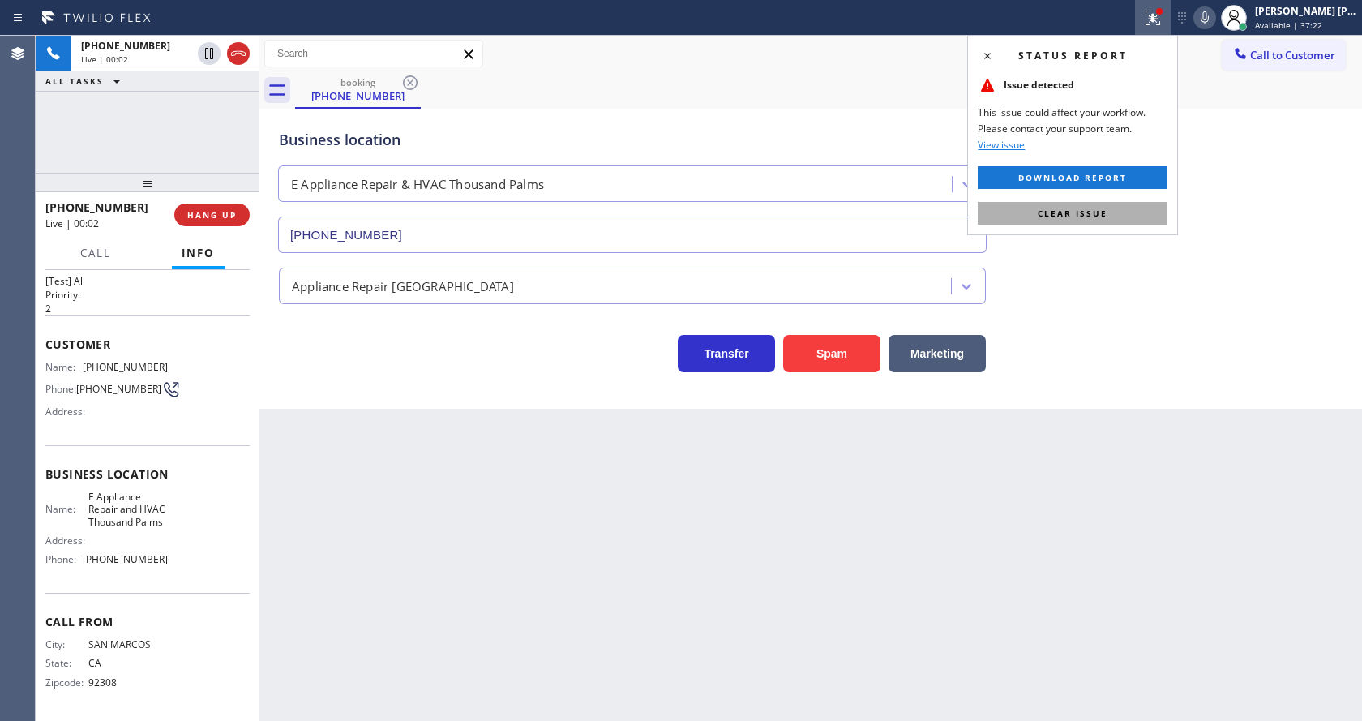
click at [1108, 213] on button "Clear issue" at bounding box center [1073, 213] width 190 height 23
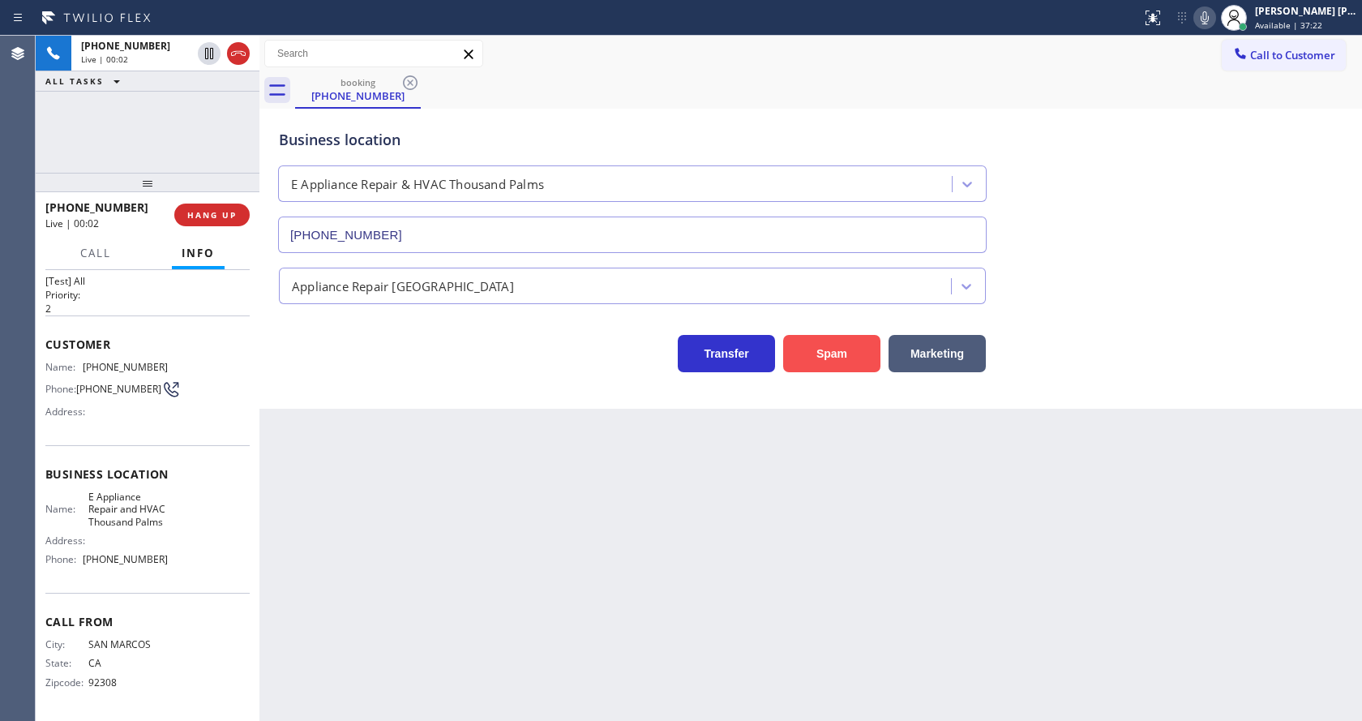
click at [816, 371] on button "Spam" at bounding box center [831, 353] width 97 height 37
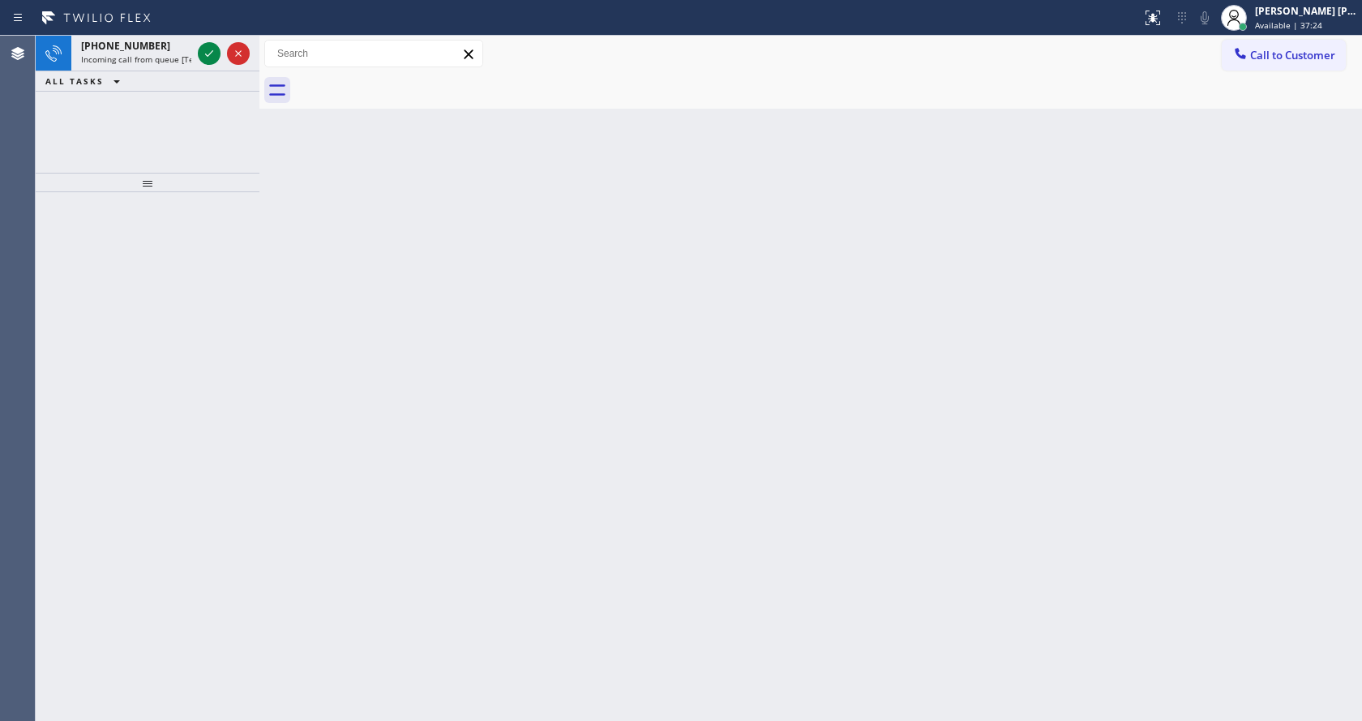
click at [693, 507] on div "Back to Dashboard Change Sender ID Customers Technicians Select a contact Outbo…" at bounding box center [810, 378] width 1102 height 685
click at [206, 48] on icon at bounding box center [208, 53] width 19 height 19
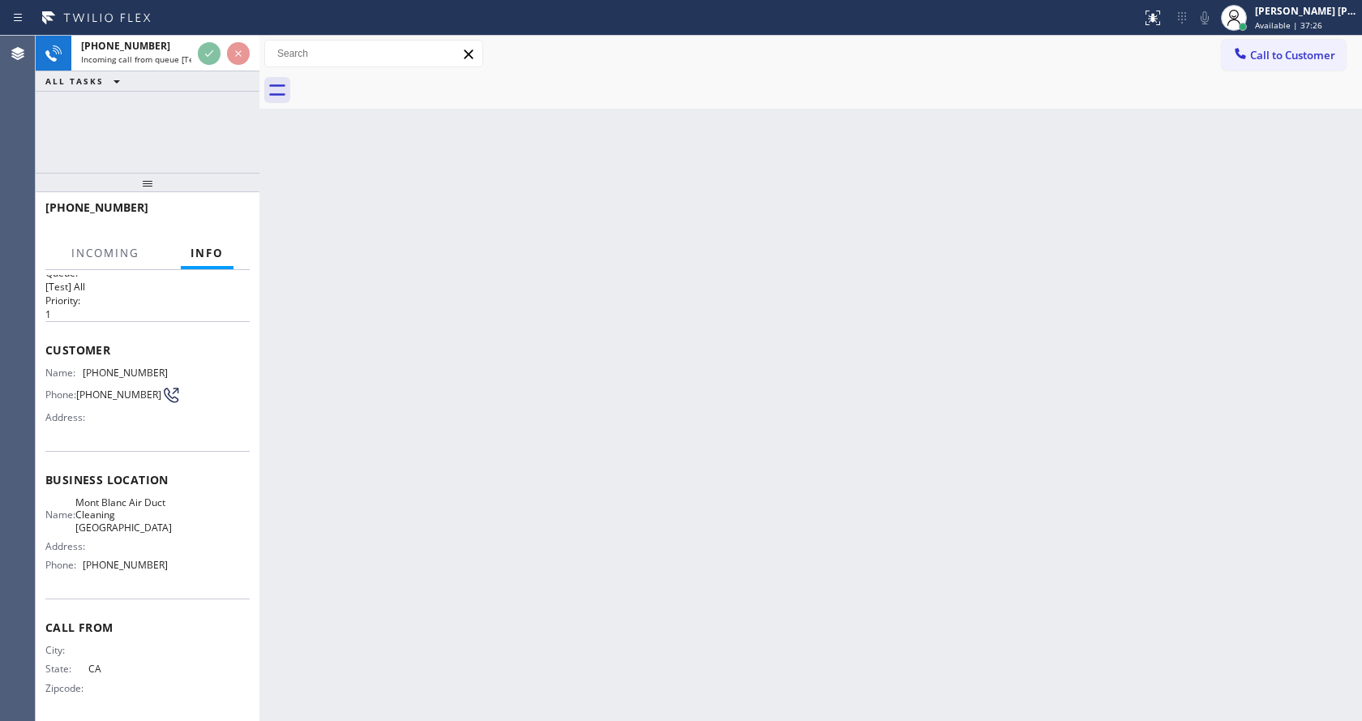
scroll to position [33, 0]
click at [733, 373] on div "Back to Dashboard Change Sender ID Customers Technicians Select a contact Outbo…" at bounding box center [810, 378] width 1102 height 685
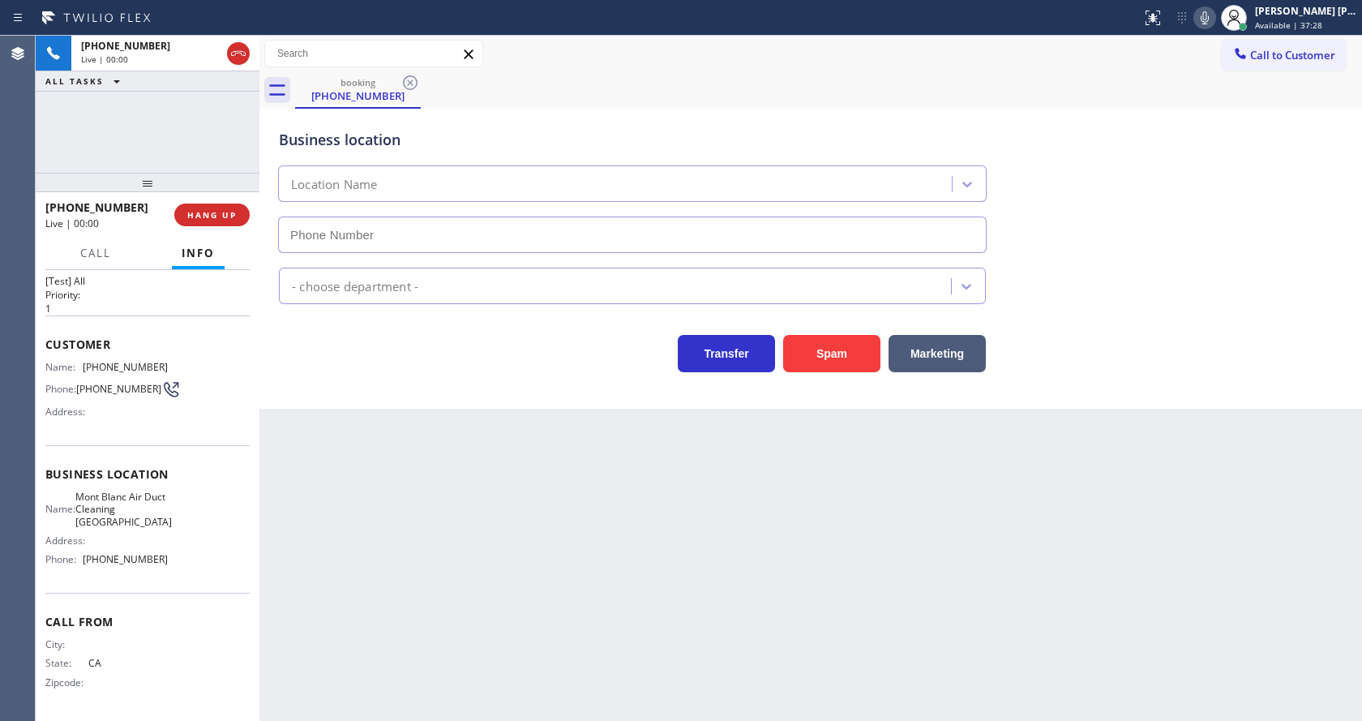
type input "(530) 288-4882"
click at [804, 356] on button "Spam" at bounding box center [831, 353] width 97 height 37
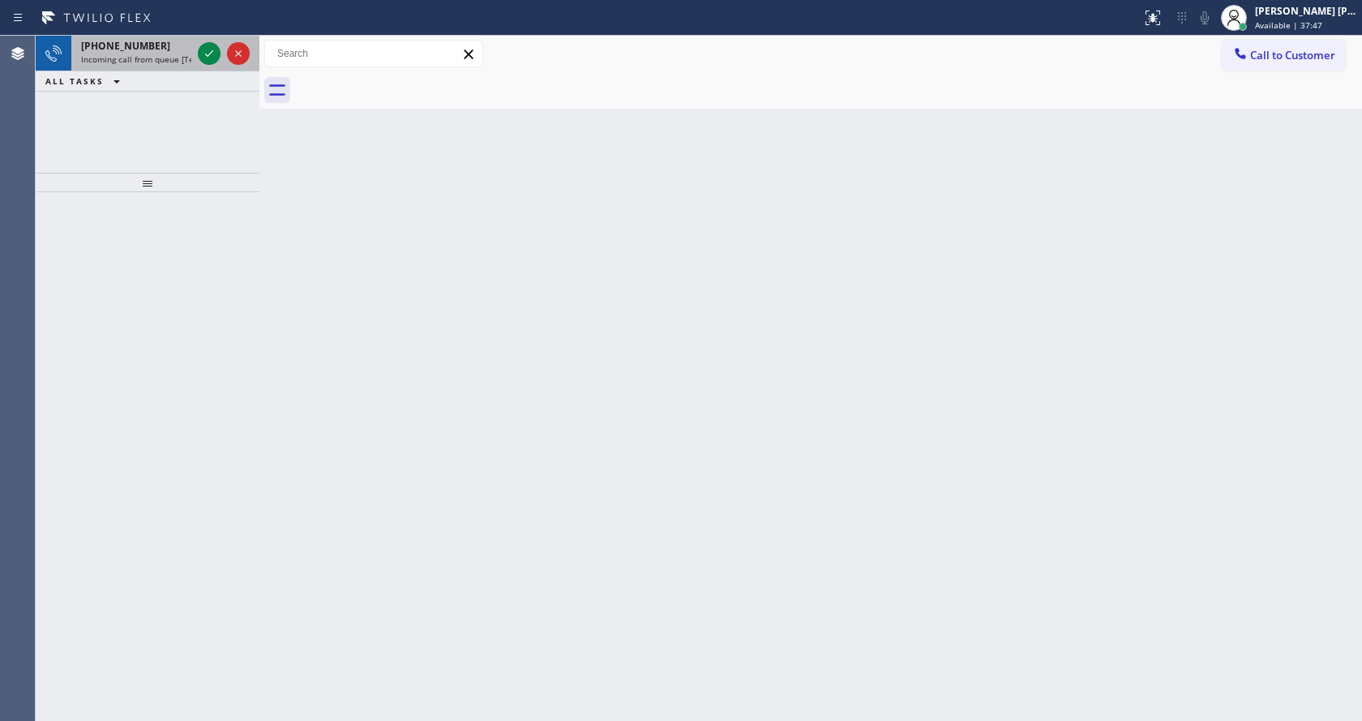
click at [130, 48] on span "+13054710200" at bounding box center [125, 46] width 89 height 14
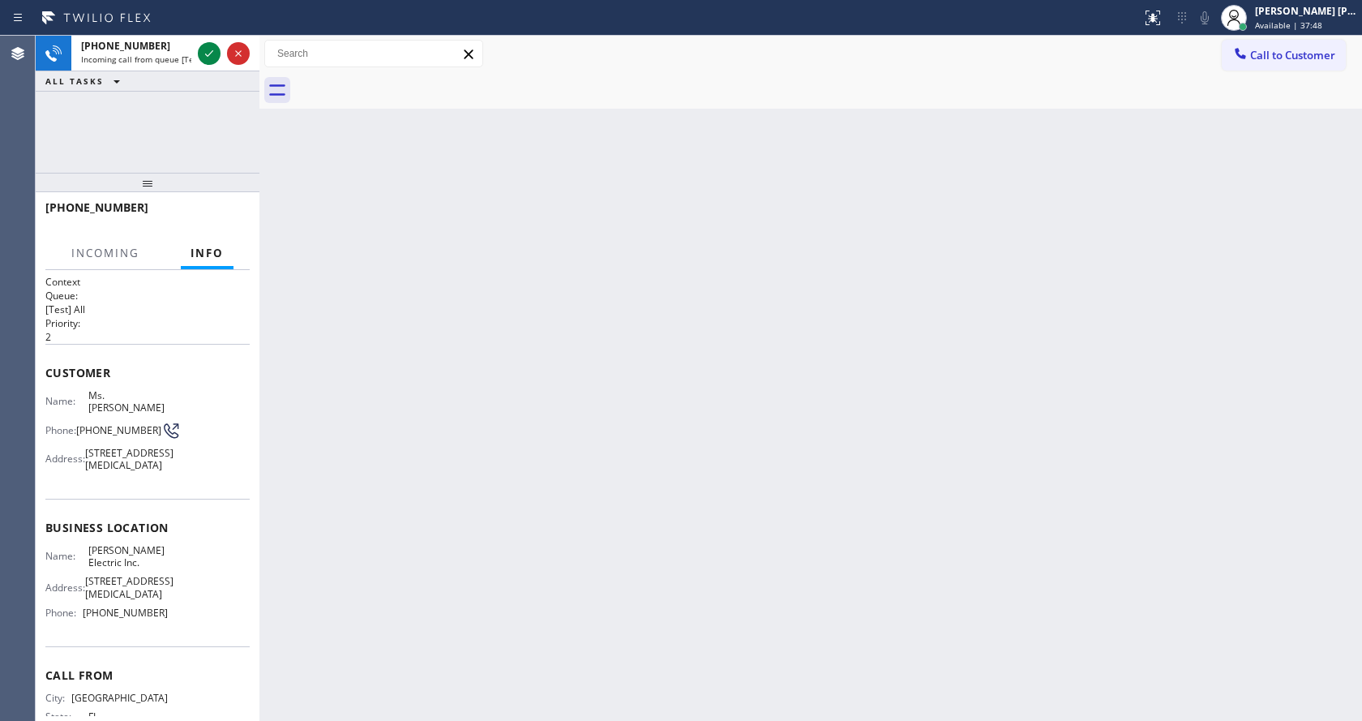
click at [644, 349] on div "Back to Dashboard Change Sender ID Customers Technicians Select a contact Outbo…" at bounding box center [810, 378] width 1102 height 685
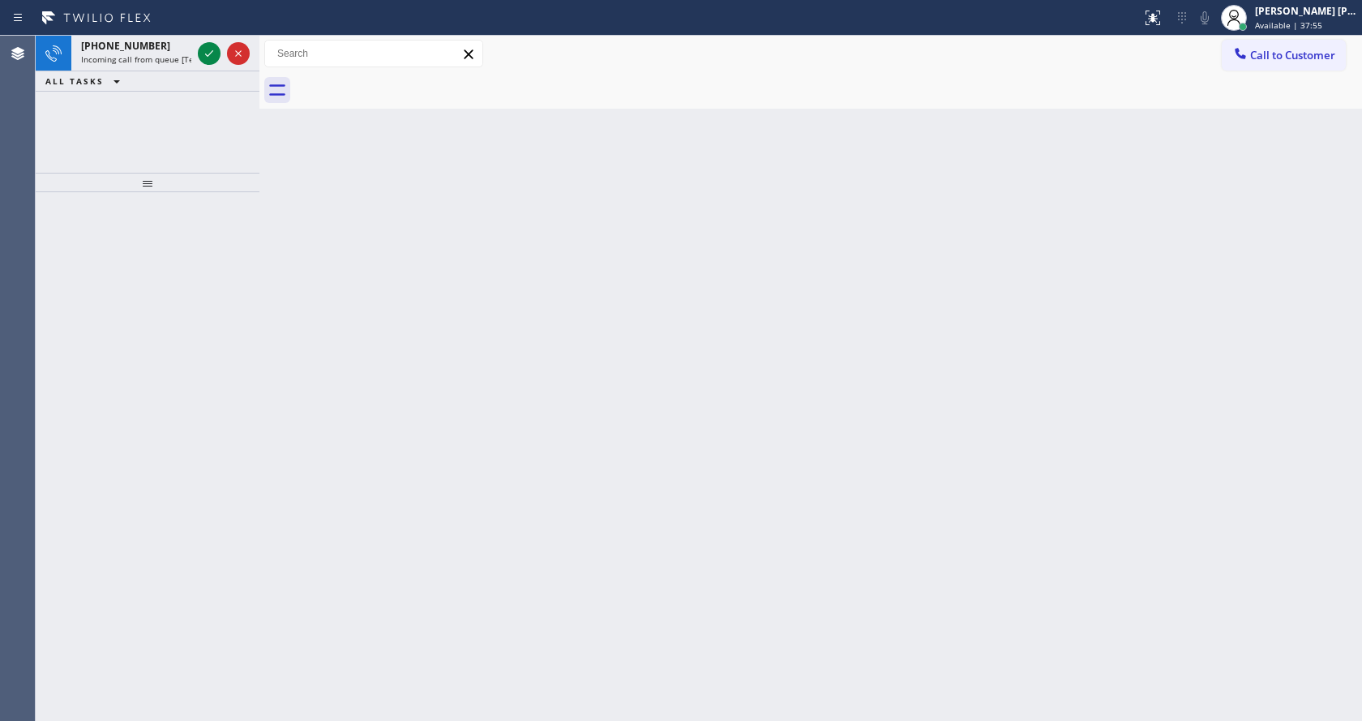
click at [274, 221] on div "Back to Dashboard Change Sender ID Customers Technicians Select a contact Outbo…" at bounding box center [810, 378] width 1102 height 685
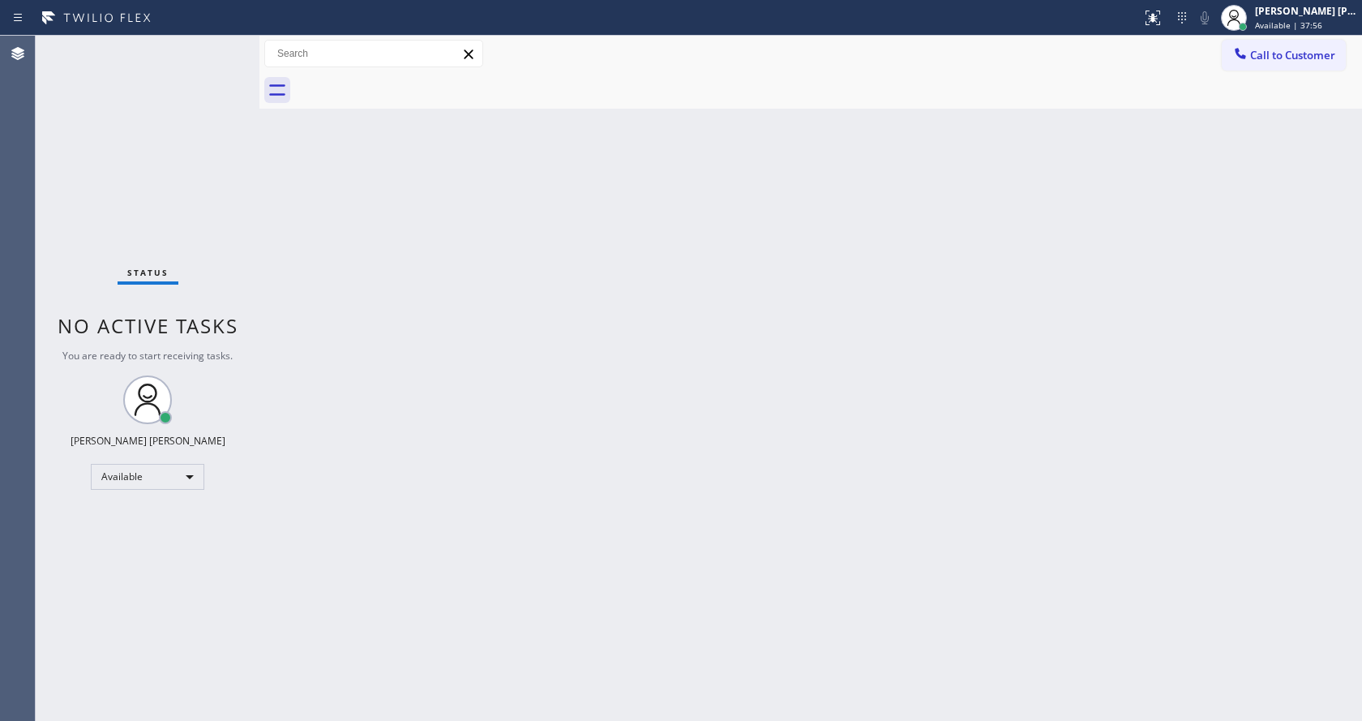
click at [168, 72] on div "Status No active tasks You are ready to start receiving tasks. [PERSON_NAME] [P…" at bounding box center [148, 378] width 224 height 685
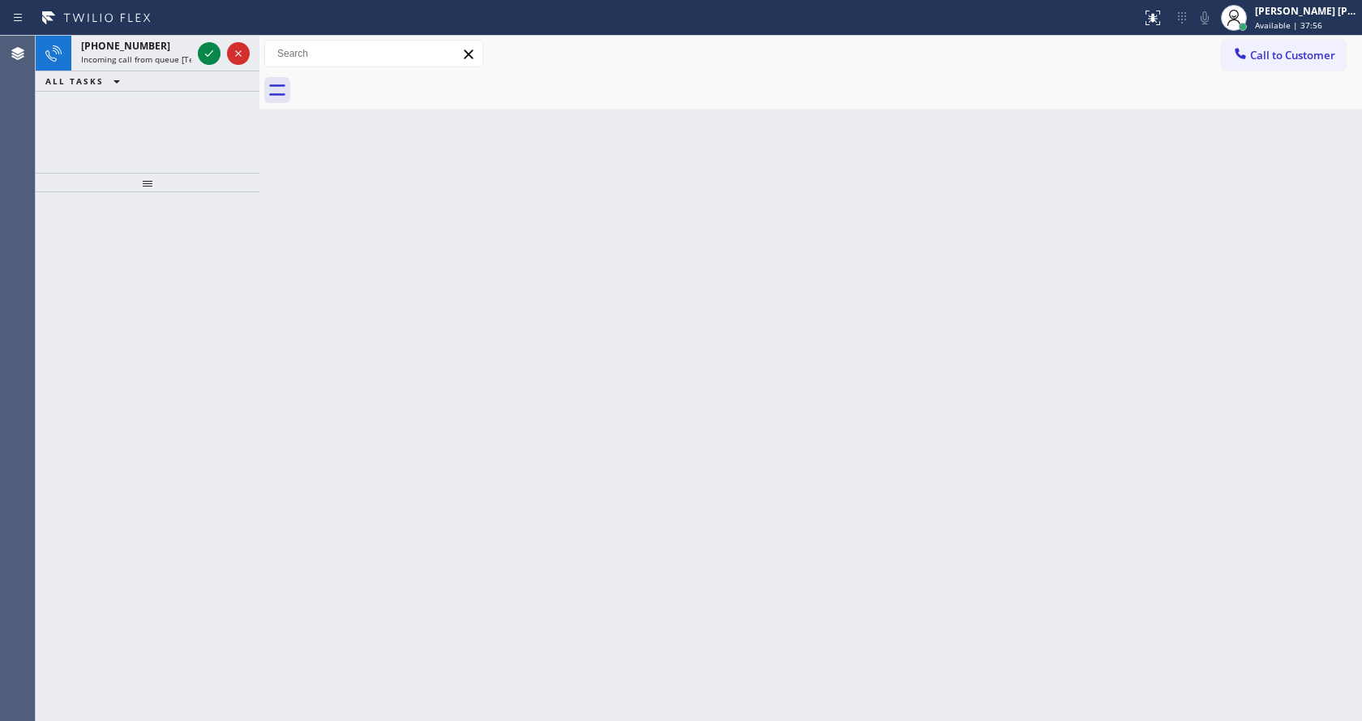
click at [967, 307] on div "Back to Dashboard Change Sender ID Customers Technicians Select a contact Outbo…" at bounding box center [810, 378] width 1102 height 685
click at [180, 66] on div "+18186998947 Incoming call from queue [Test] All" at bounding box center [132, 54] width 123 height 36
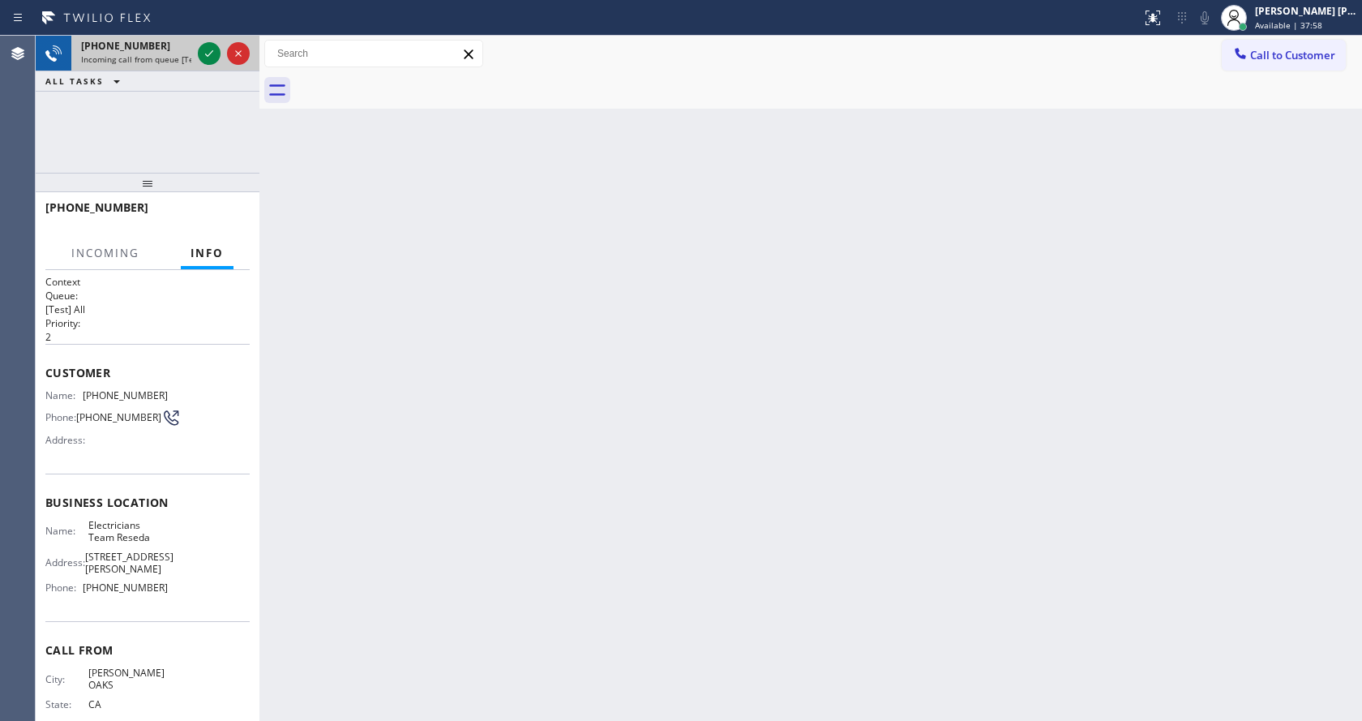
click at [189, 59] on span "Incoming call from queue [Test] All" at bounding box center [148, 59] width 135 height 11
click at [207, 54] on icon at bounding box center [208, 53] width 19 height 19
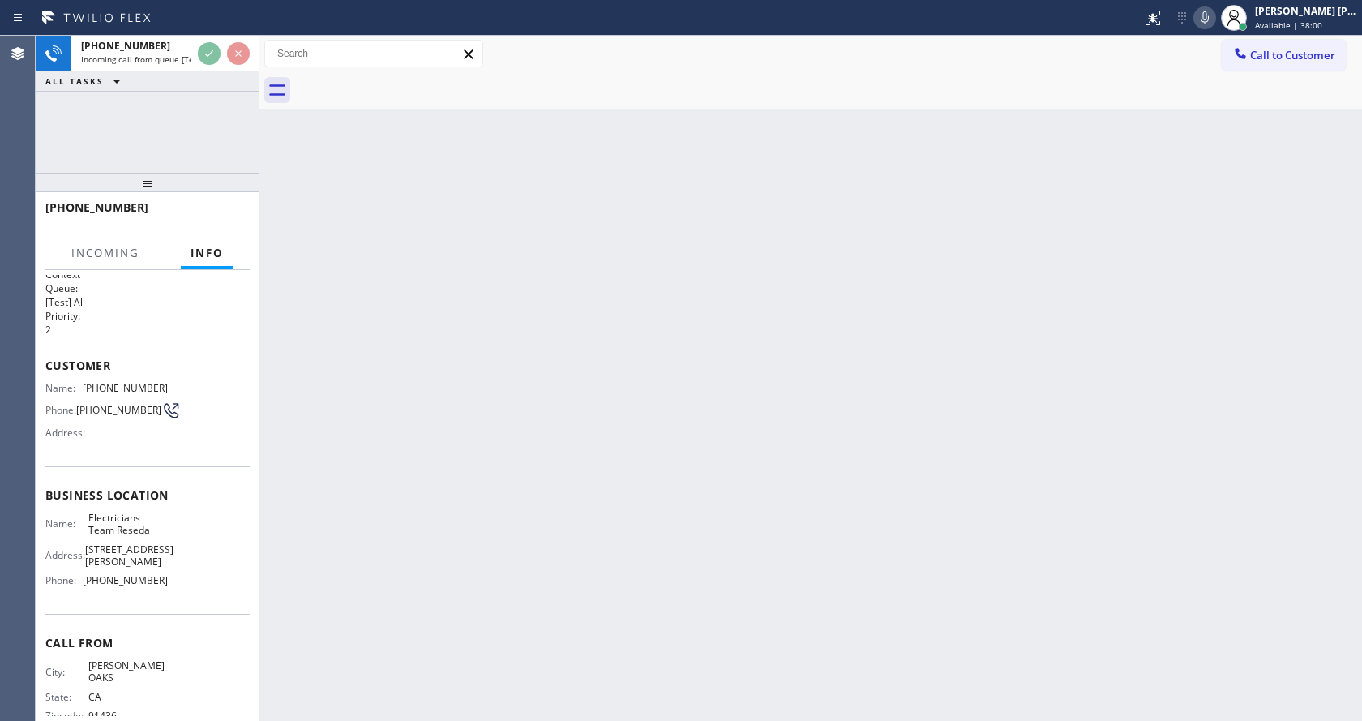
scroll to position [21, 0]
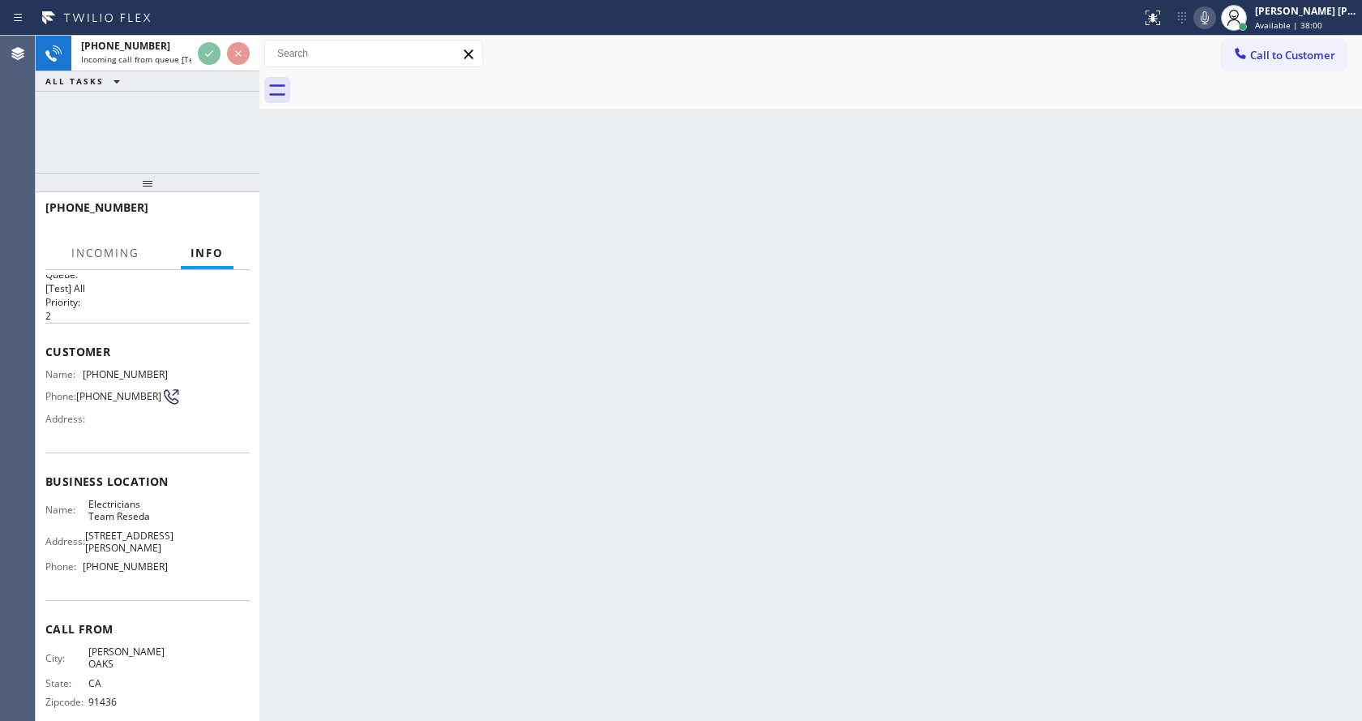
click at [663, 408] on div "Back to Dashboard Change Sender ID Customers Technicians Select a contact Outbo…" at bounding box center [810, 378] width 1102 height 685
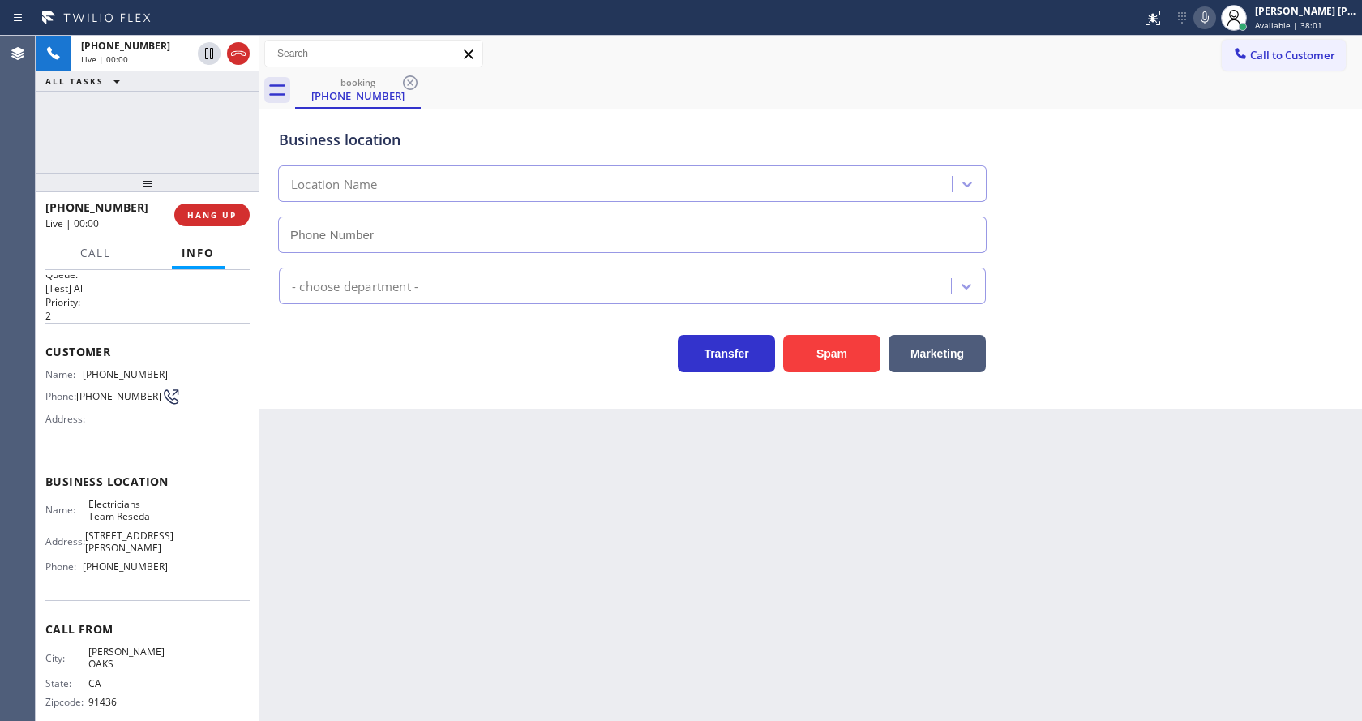
type input "[PHONE_NUMBER]"
click at [575, 629] on div "Back to Dashboard Change Sender ID Customers Technicians Select a contact Outbo…" at bounding box center [810, 378] width 1102 height 685
click at [345, 366] on div "Transfer Spam Marketing" at bounding box center [632, 349] width 713 height 45
click at [835, 353] on button "Spam" at bounding box center [831, 353] width 97 height 37
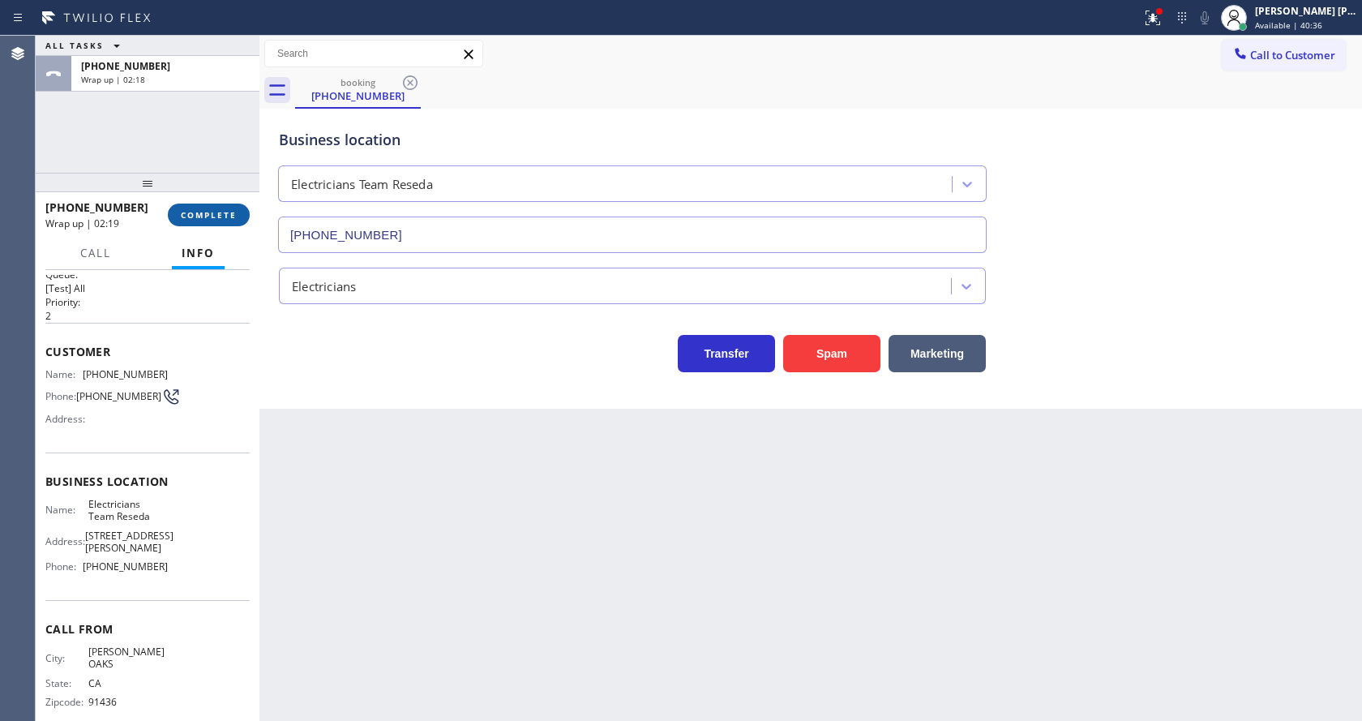
click at [187, 212] on span "COMPLETE" at bounding box center [209, 214] width 56 height 11
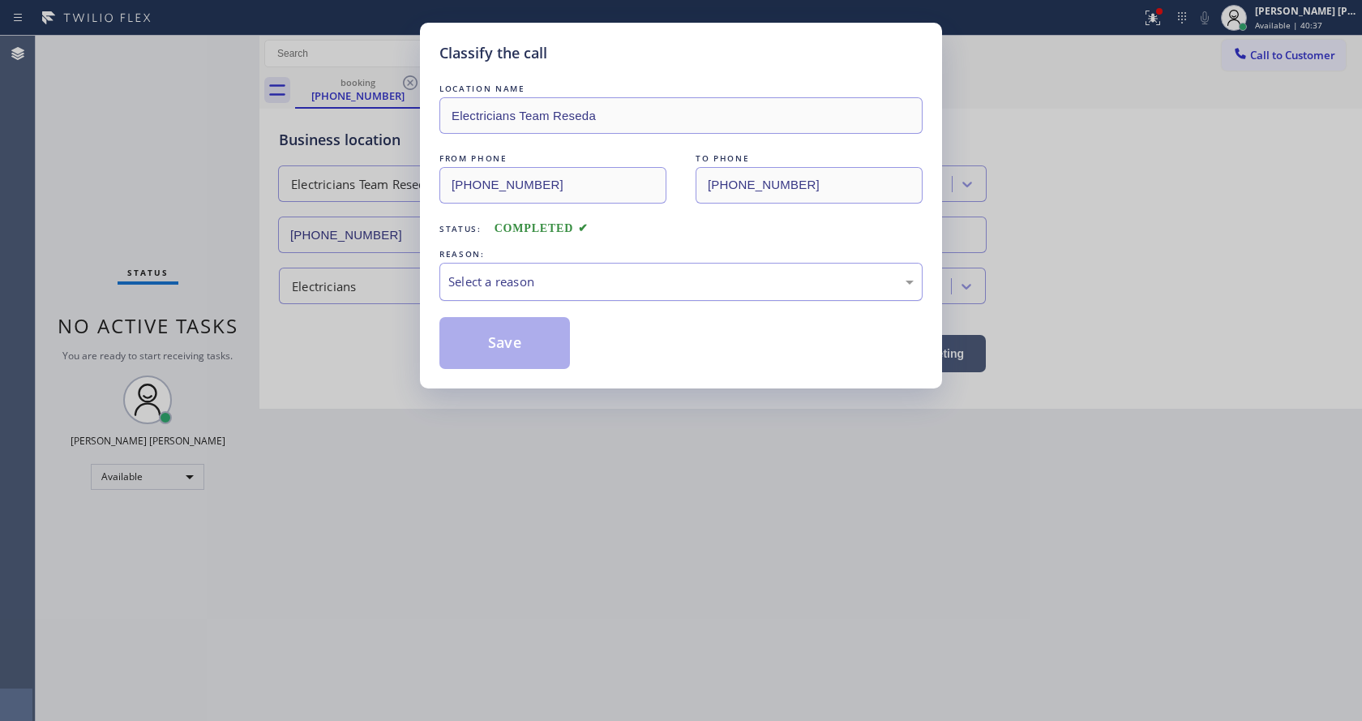
click at [511, 273] on div "Select a reason" at bounding box center [680, 281] width 465 height 19
click at [498, 329] on button "Save" at bounding box center [504, 343] width 131 height 52
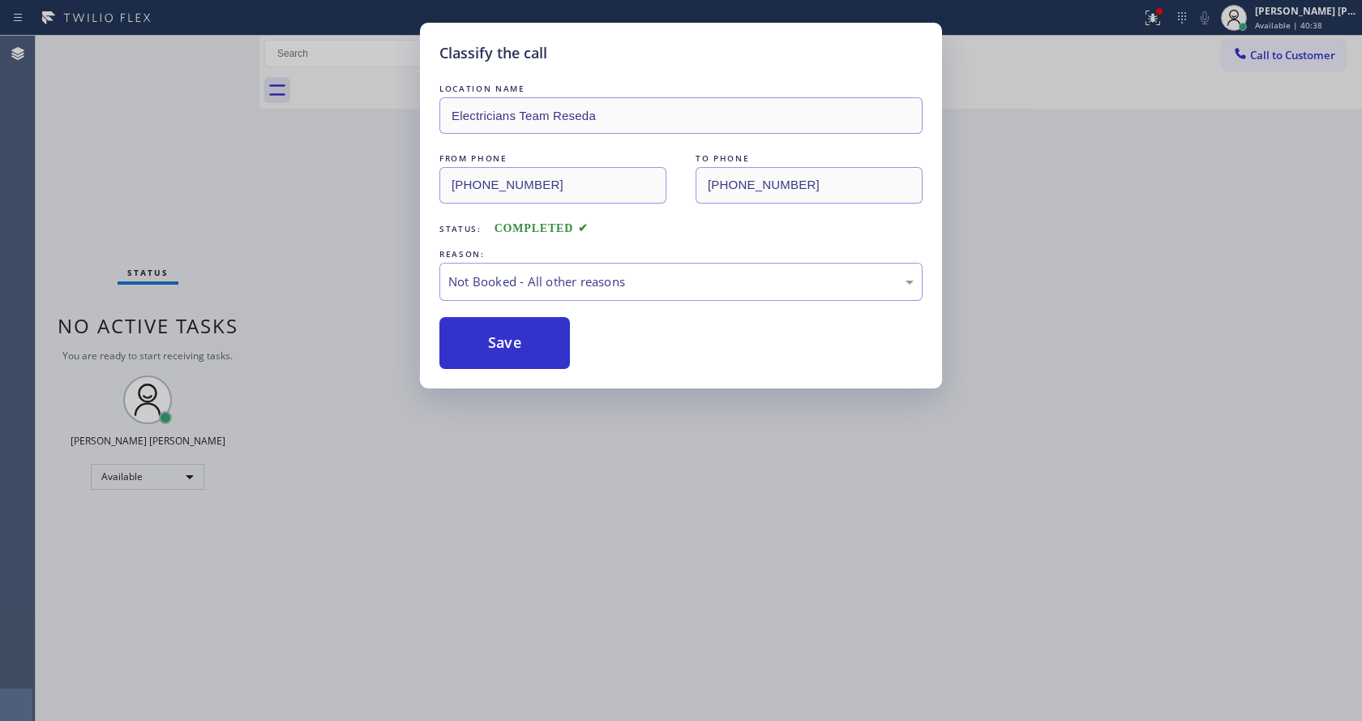
click at [498, 329] on button "Save" at bounding box center [504, 343] width 131 height 52
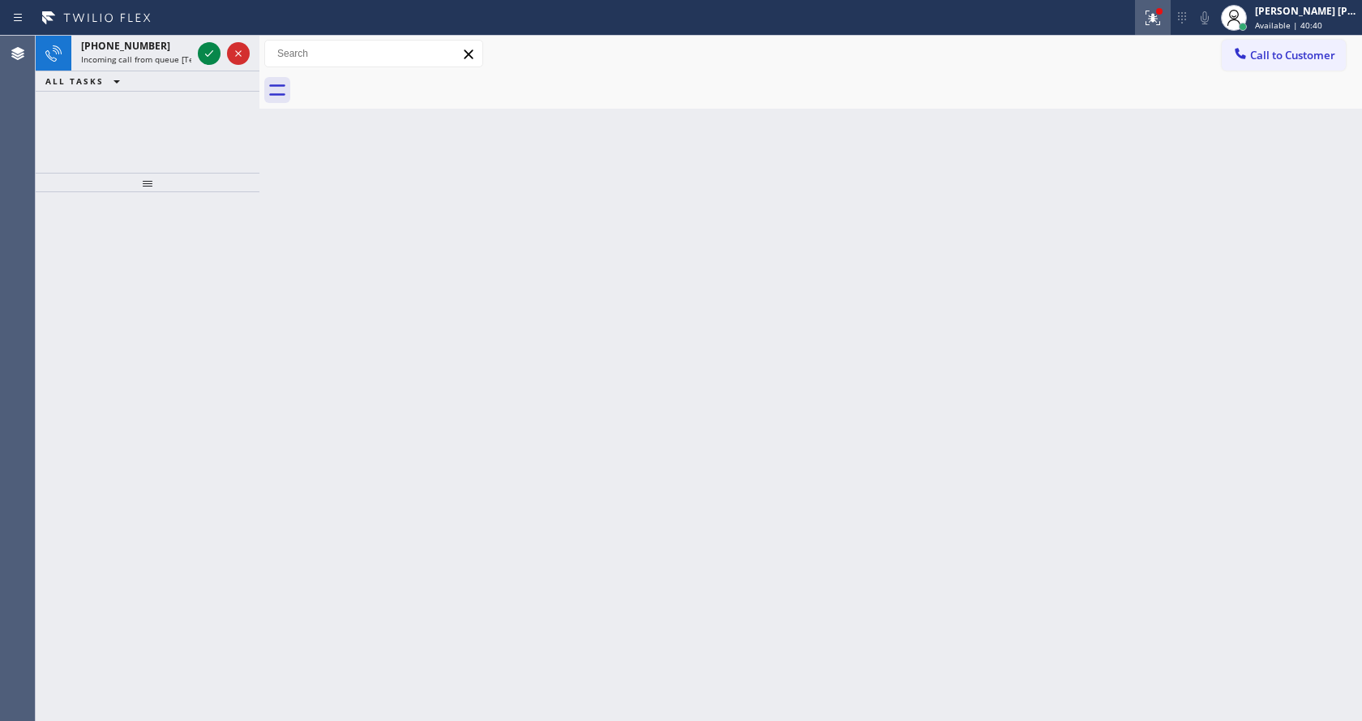
click at [1152, 15] on icon at bounding box center [1152, 17] width 19 height 19
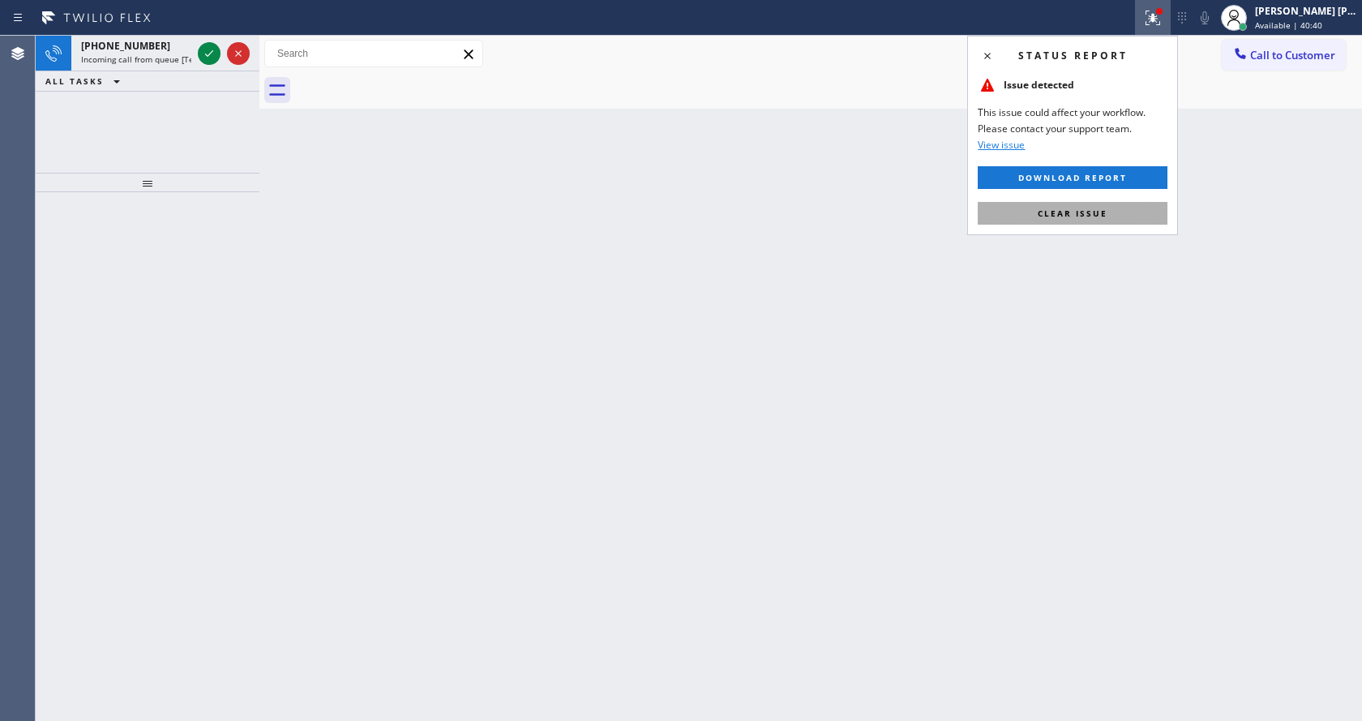
click at [1091, 212] on span "Clear issue" at bounding box center [1073, 213] width 70 height 11
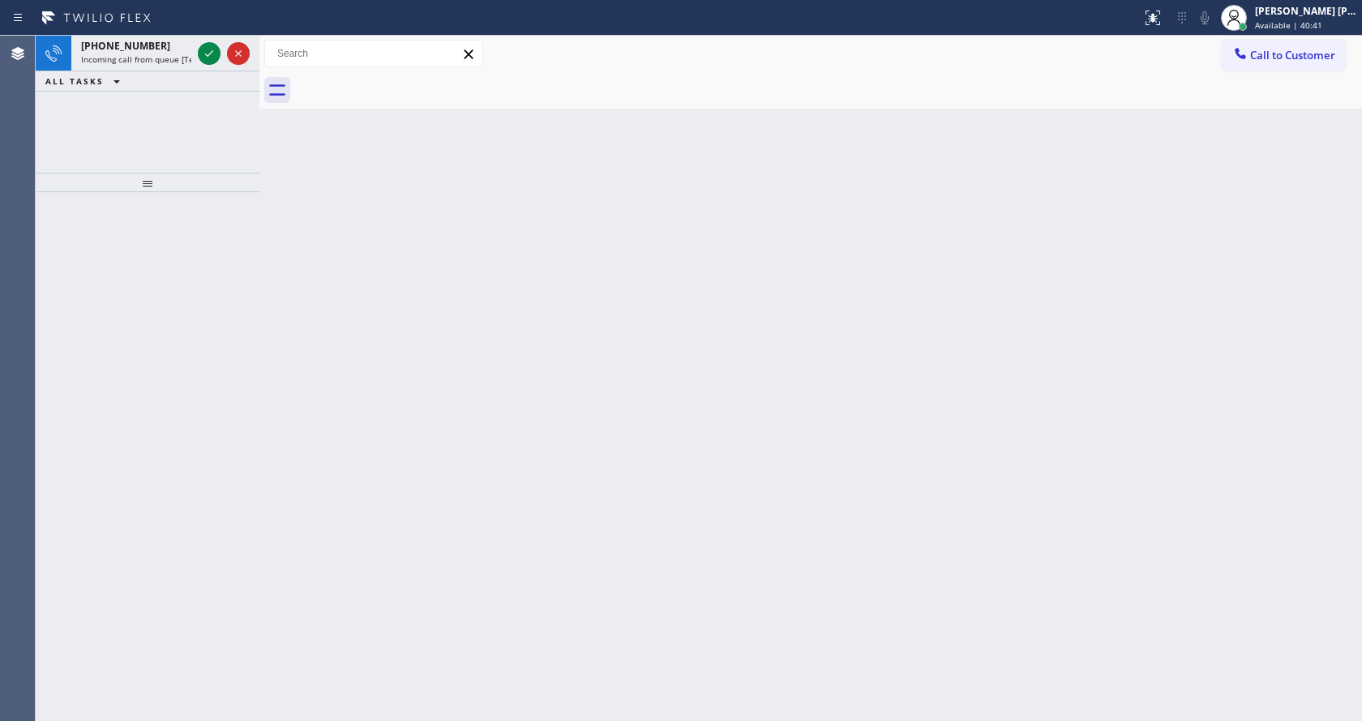
click at [356, 160] on div "Back to Dashboard Change Sender ID Customers Technicians Select a contact Outbo…" at bounding box center [810, 378] width 1102 height 685
click at [148, 58] on span "Incoming call from queue [Test] All" at bounding box center [148, 59] width 135 height 11
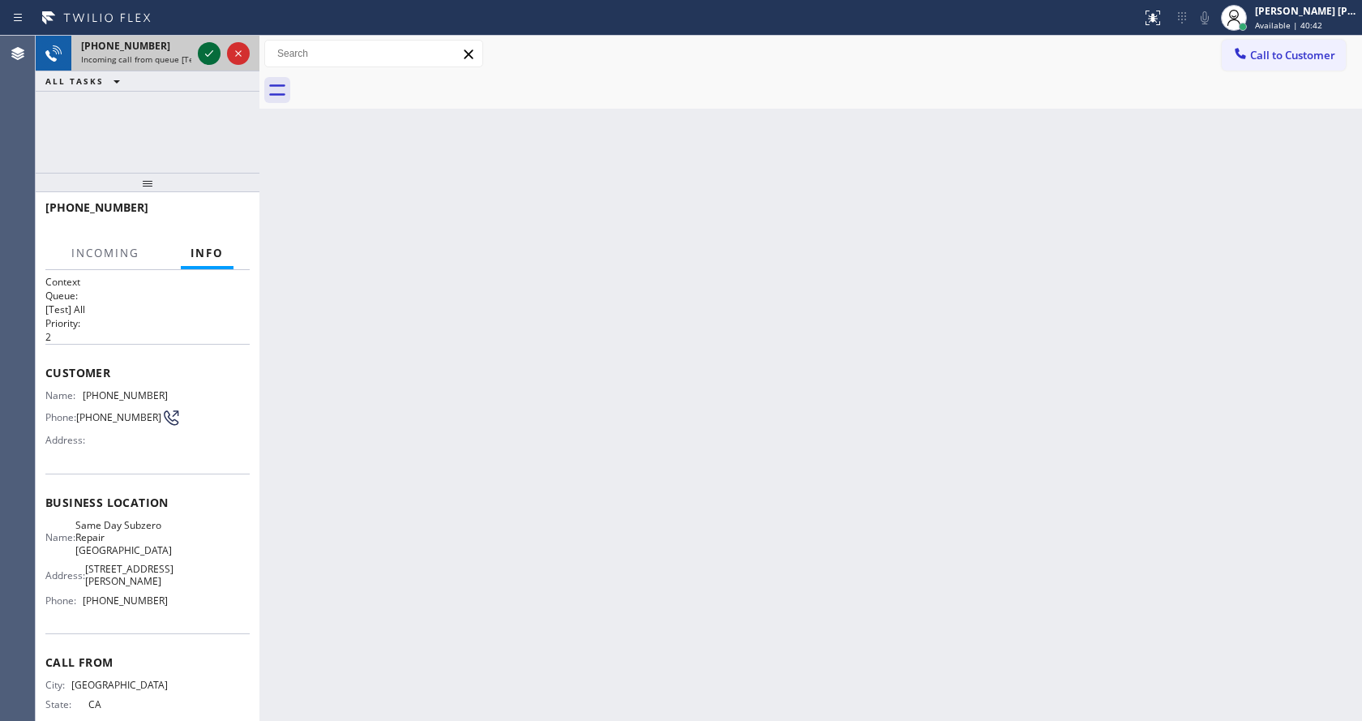
click at [200, 49] on icon at bounding box center [208, 53] width 19 height 19
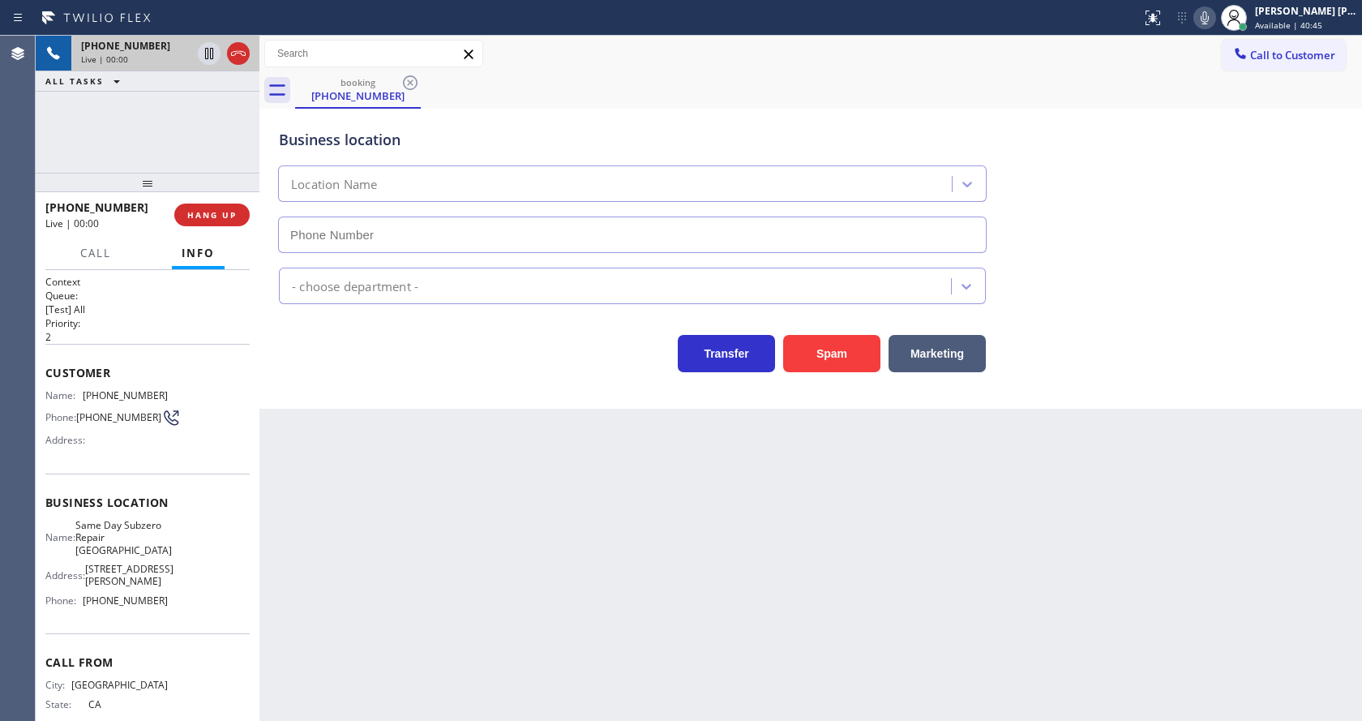
type input "(760) 388-0986"
click at [816, 351] on button "Spam" at bounding box center [831, 353] width 97 height 37
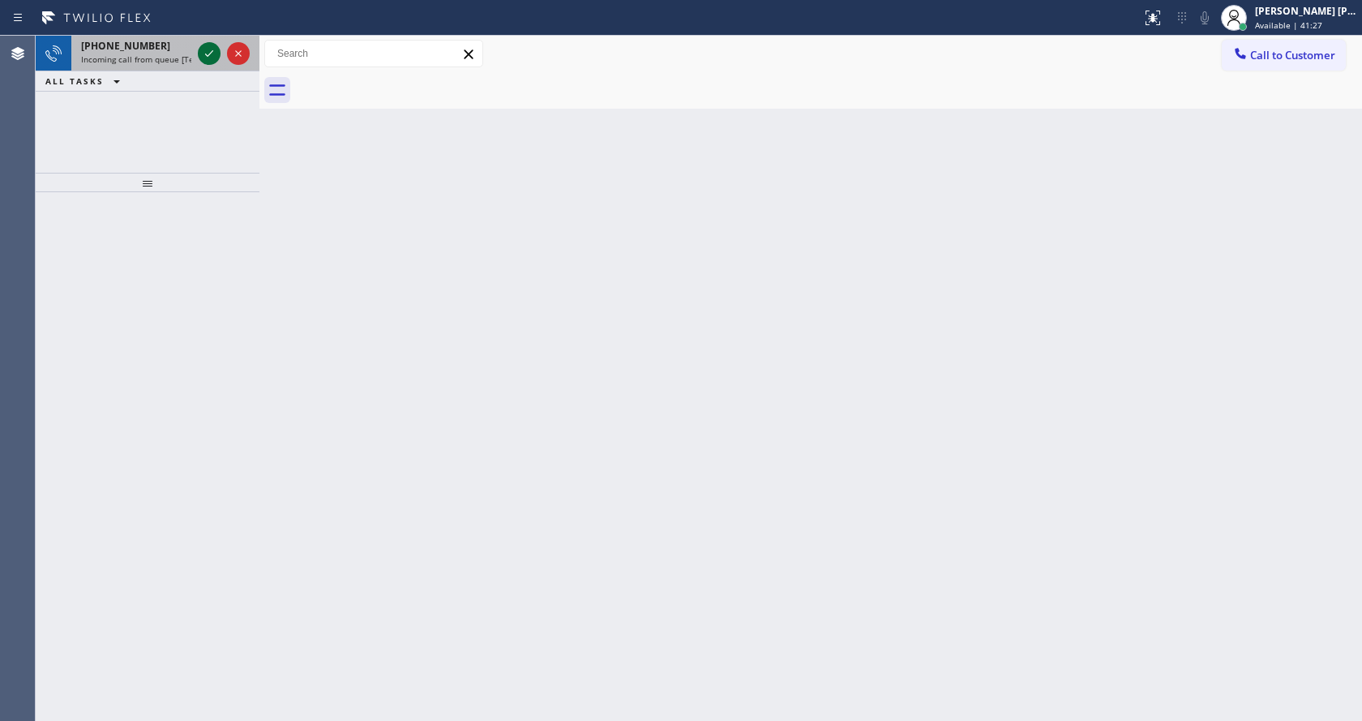
click at [211, 49] on icon at bounding box center [208, 53] width 19 height 19
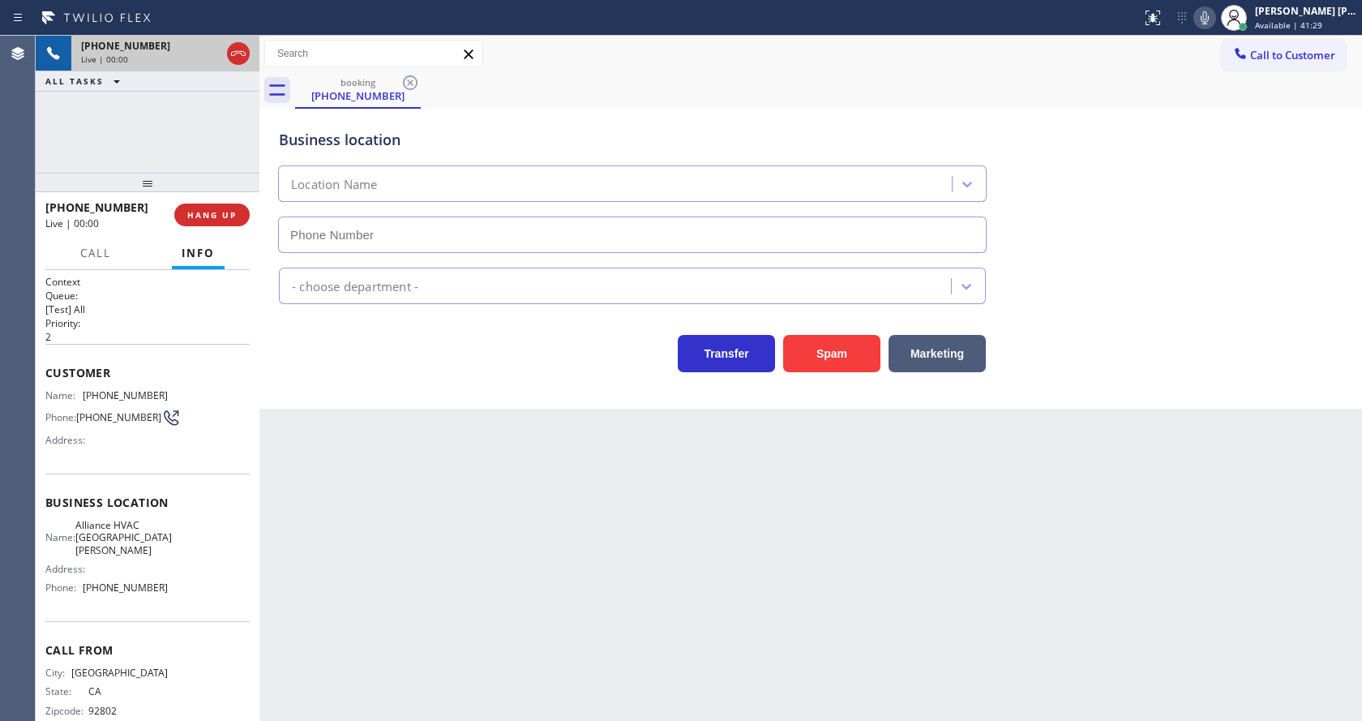
type input "(714) 360-0676"
click at [867, 349] on button "Spam" at bounding box center [831, 353] width 97 height 37
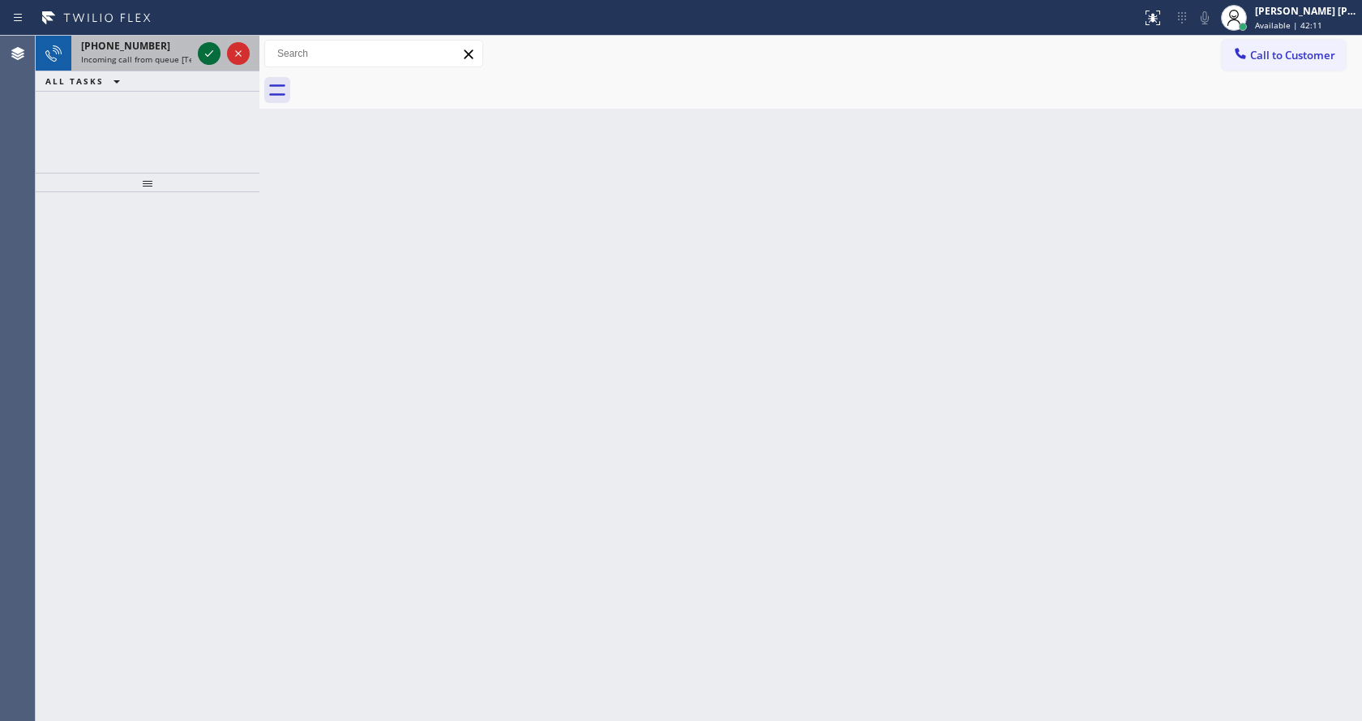
click at [208, 55] on icon at bounding box center [208, 53] width 19 height 19
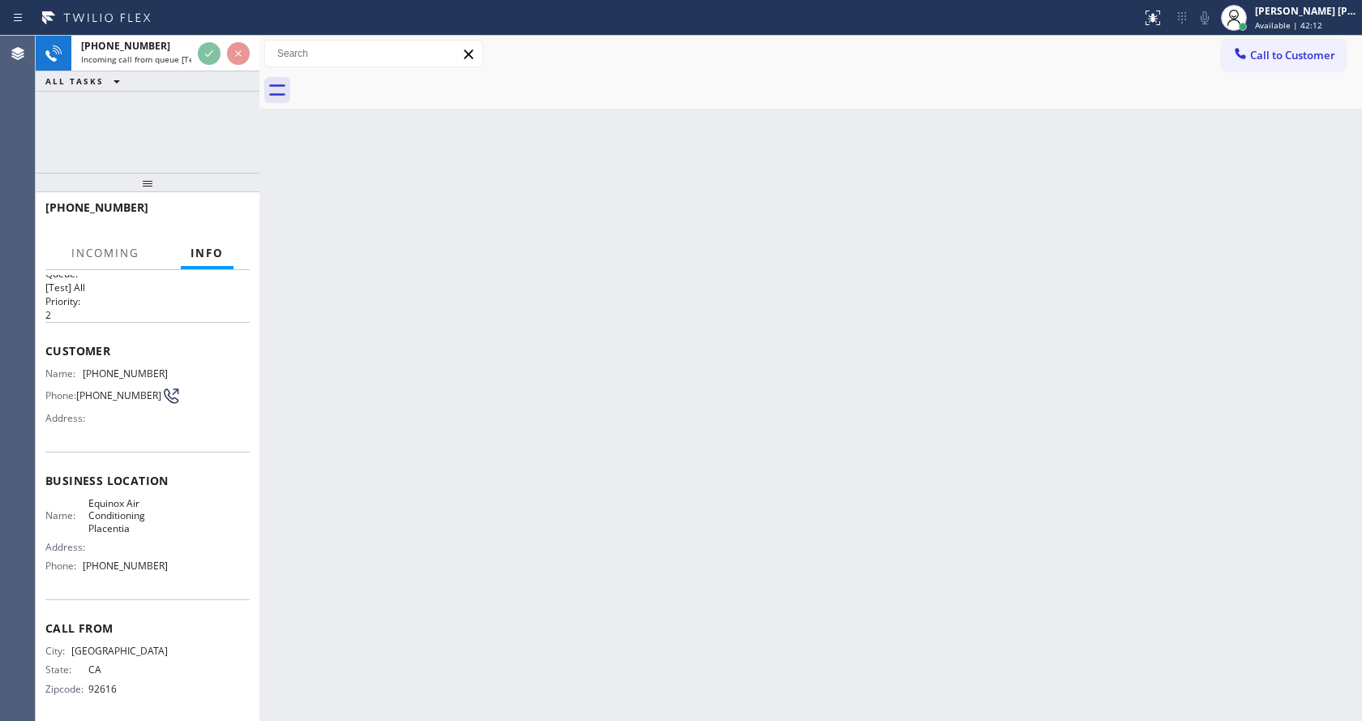
scroll to position [33, 0]
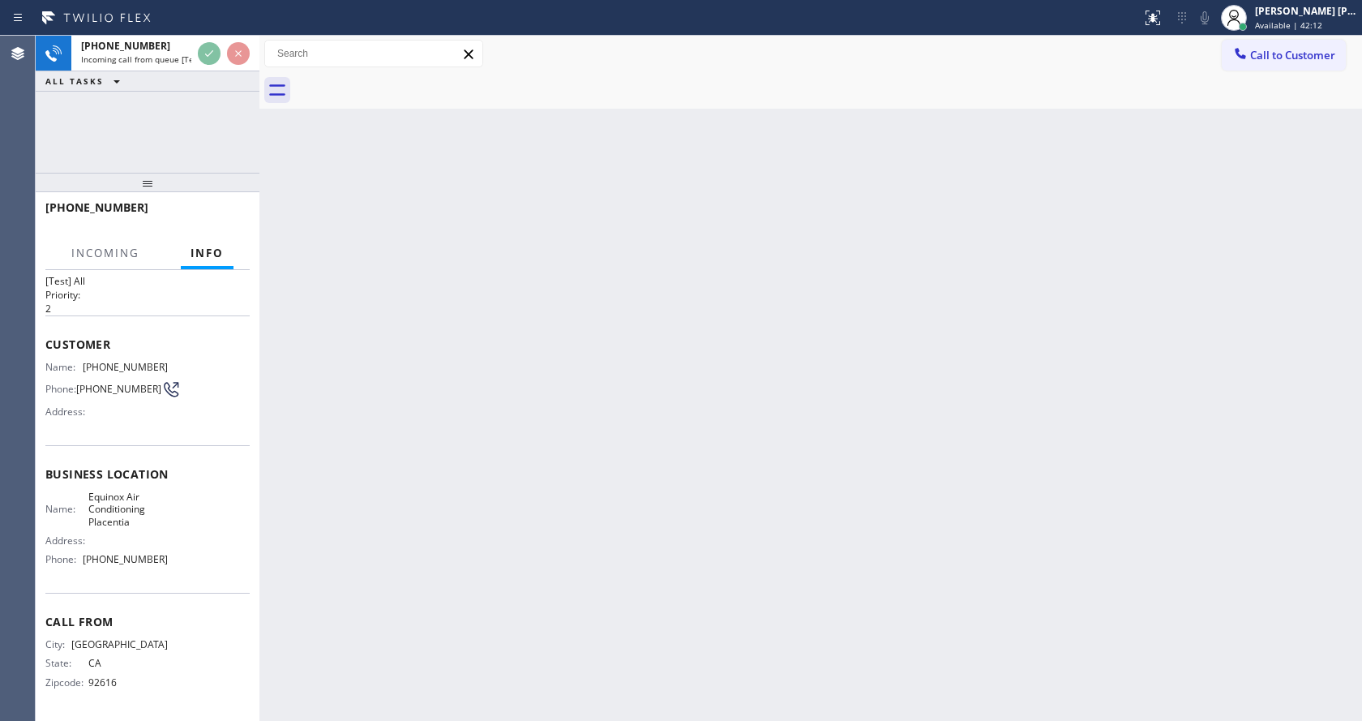
click at [568, 486] on div "Back to Dashboard Change Sender ID Customers Technicians Select a contact Outbo…" at bounding box center [810, 378] width 1102 height 685
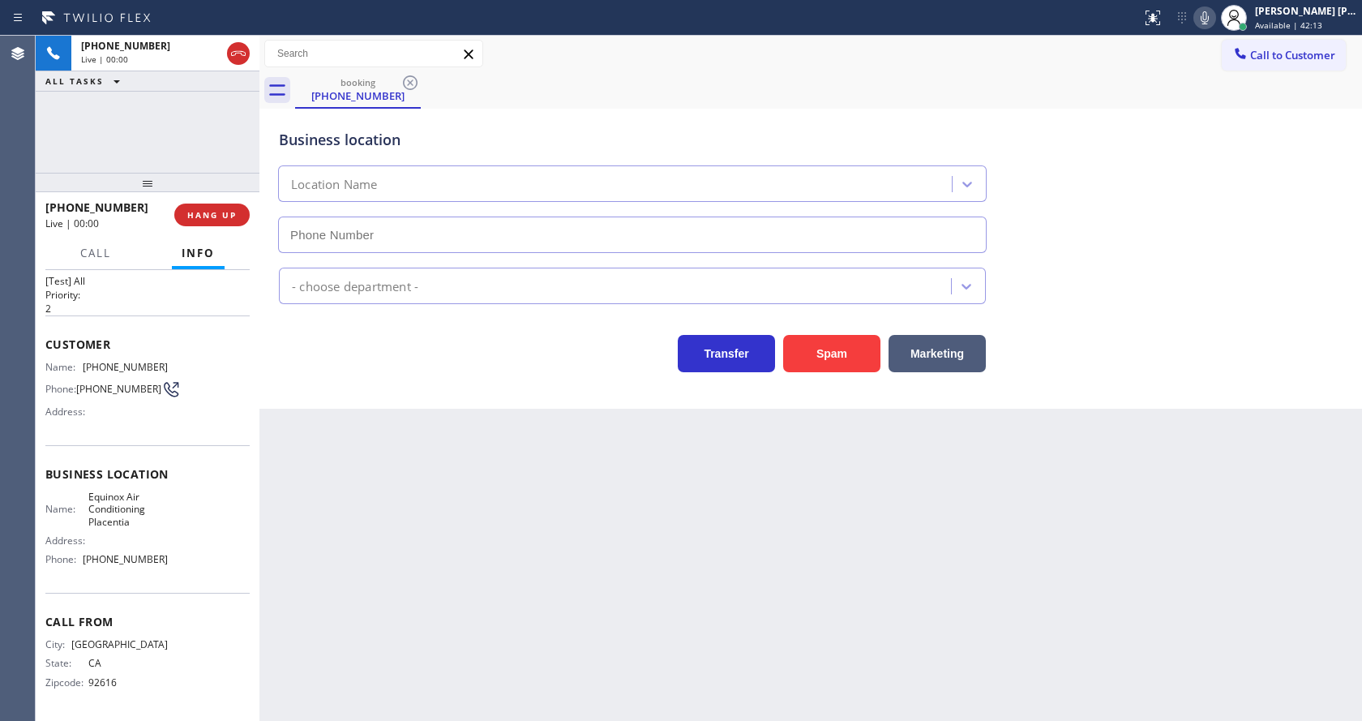
type input "[PHONE_NUMBER]"
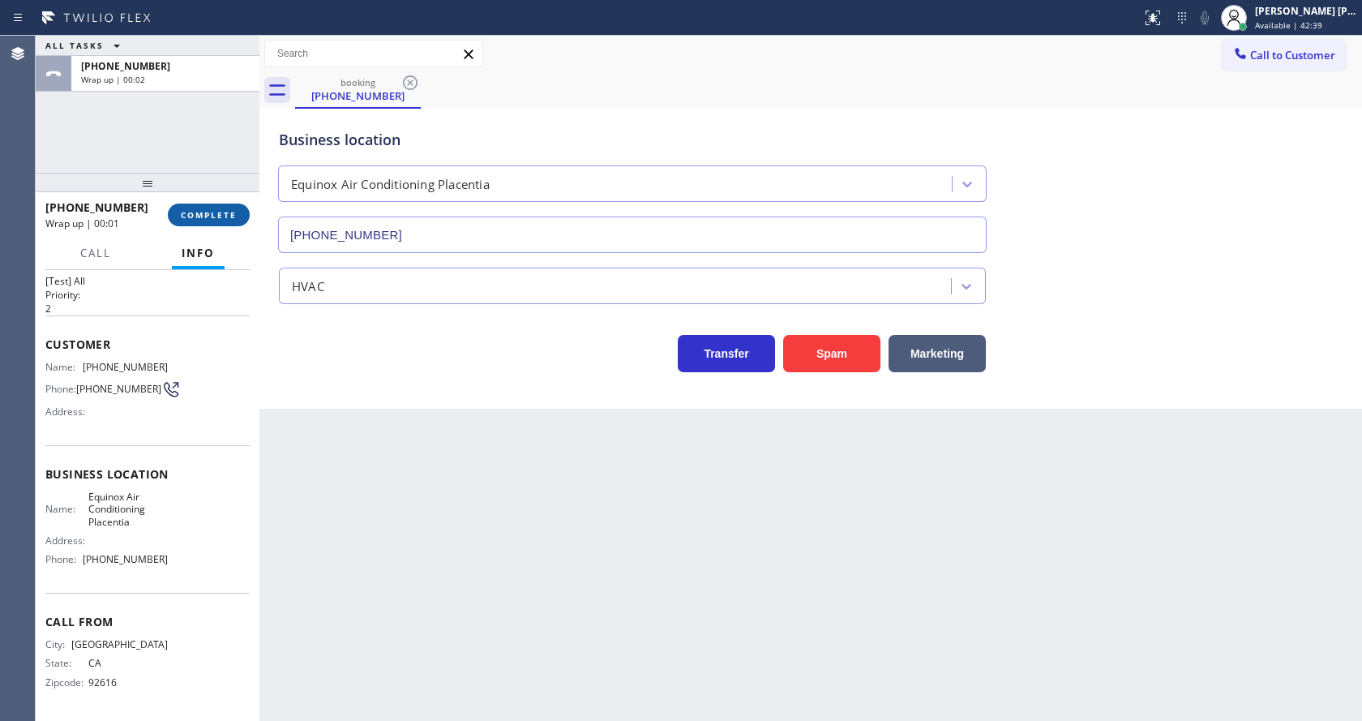
click at [180, 214] on button "COMPLETE" at bounding box center [209, 214] width 82 height 23
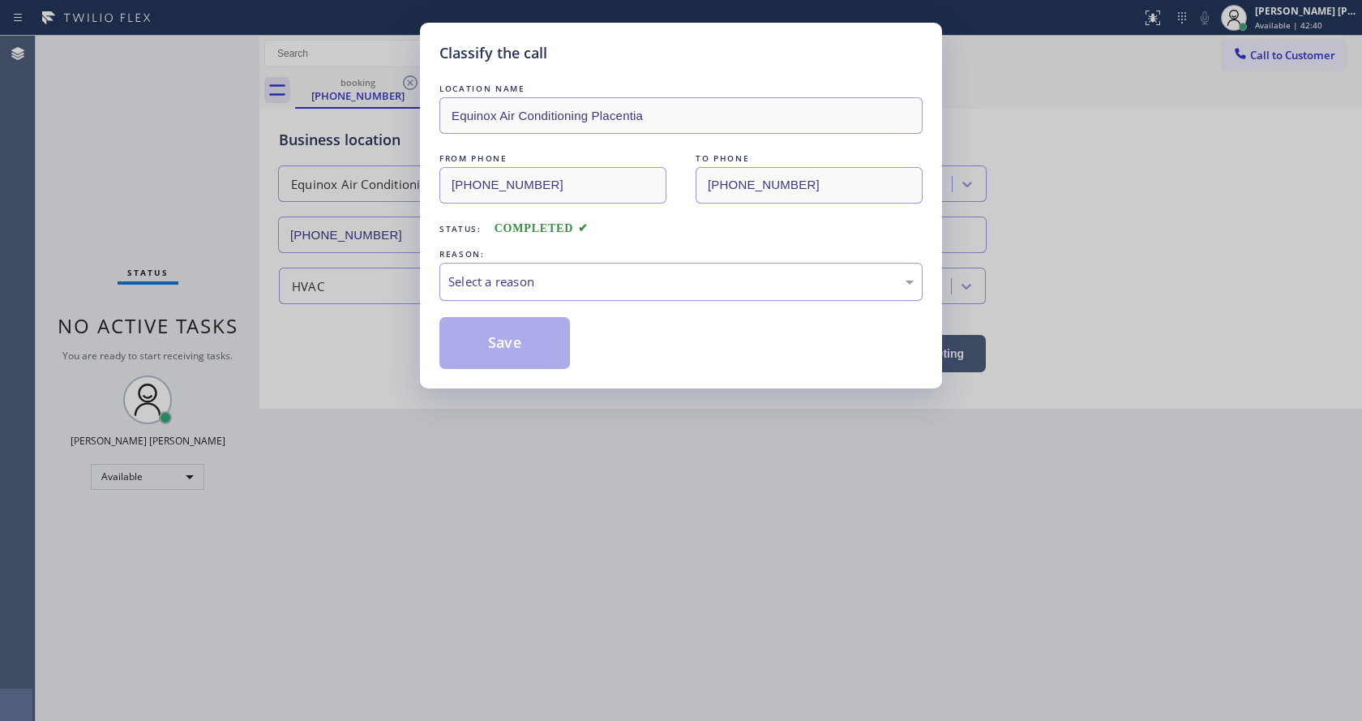
click at [542, 287] on div "Select a reason" at bounding box center [680, 281] width 465 height 19
click at [515, 348] on button "Save" at bounding box center [504, 343] width 131 height 52
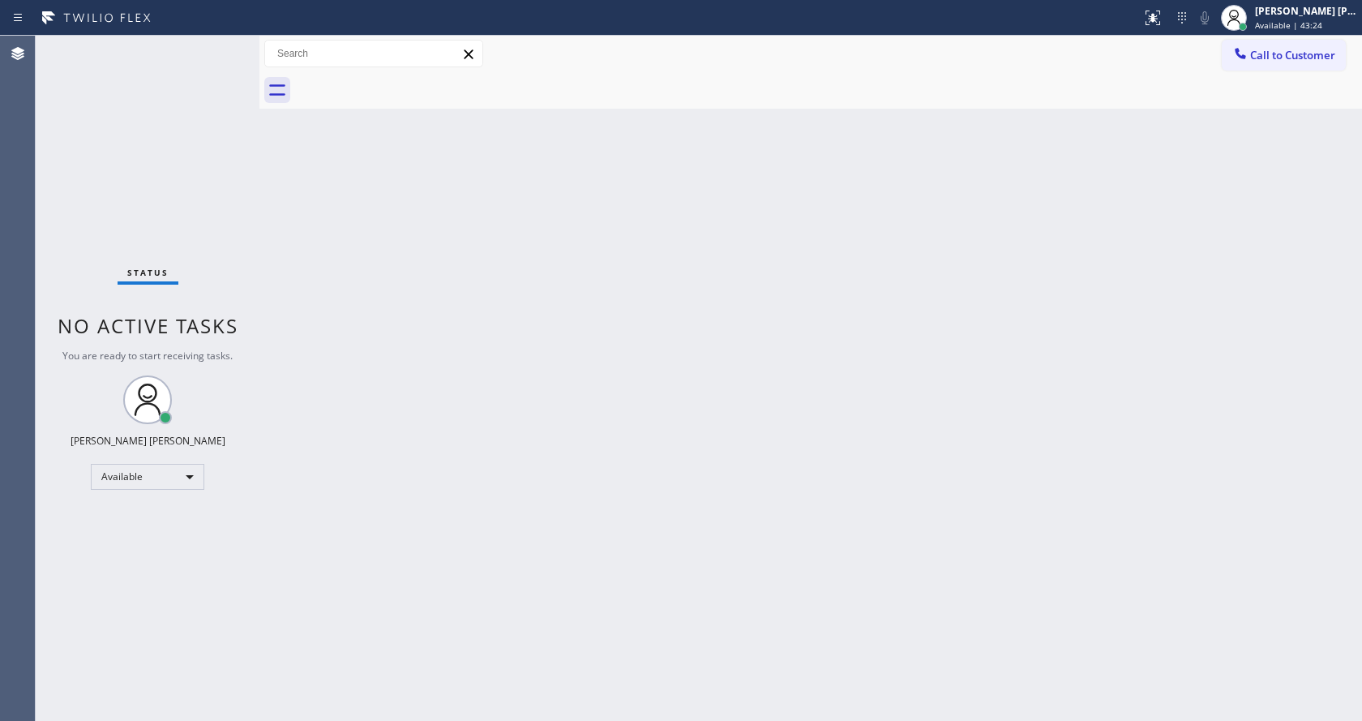
click at [207, 207] on div "Status No active tasks You are ready to start receiving tasks. [PERSON_NAME] [P…" at bounding box center [148, 378] width 224 height 685
click at [408, 294] on div "Back to Dashboard Change Sender ID Customers Technicians Select a contact Outbo…" at bounding box center [810, 378] width 1102 height 685
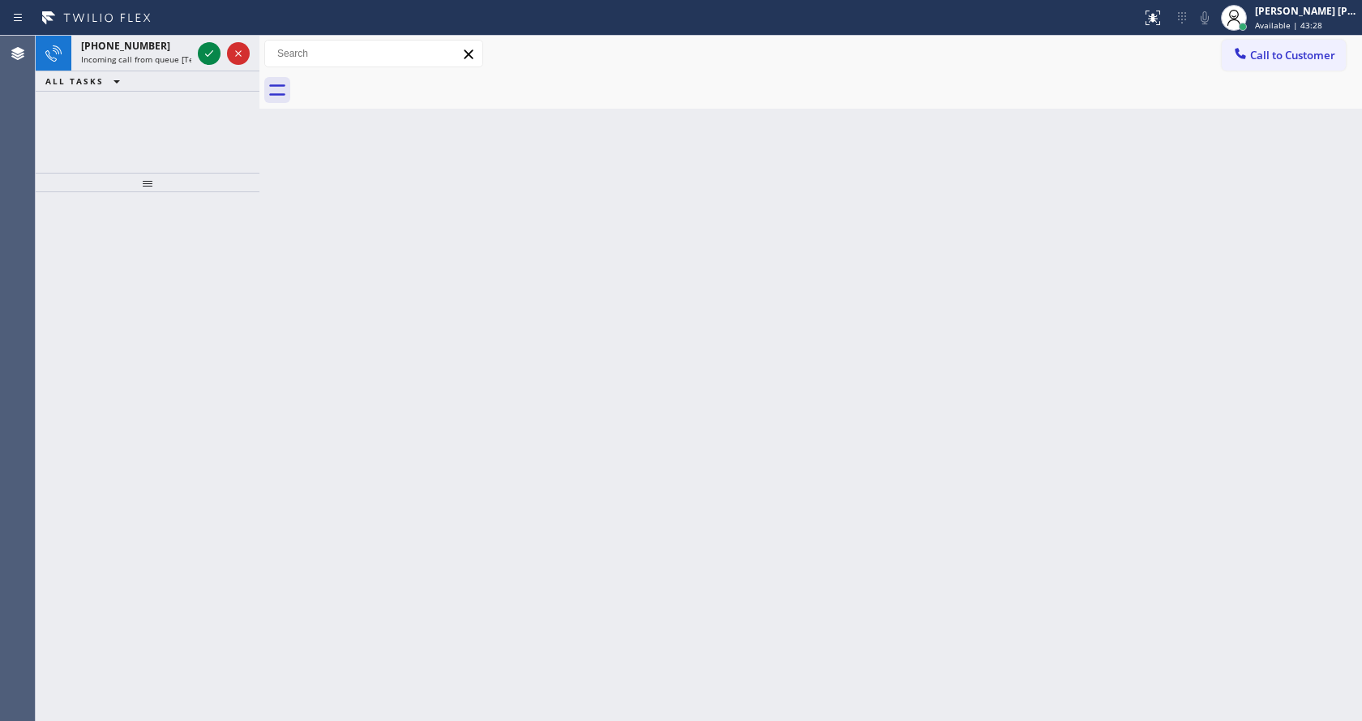
click at [311, 239] on div "Back to Dashboard Change Sender ID Customers Technicians Select a contact Outbo…" at bounding box center [810, 378] width 1102 height 685
click at [209, 58] on icon at bounding box center [208, 53] width 19 height 19
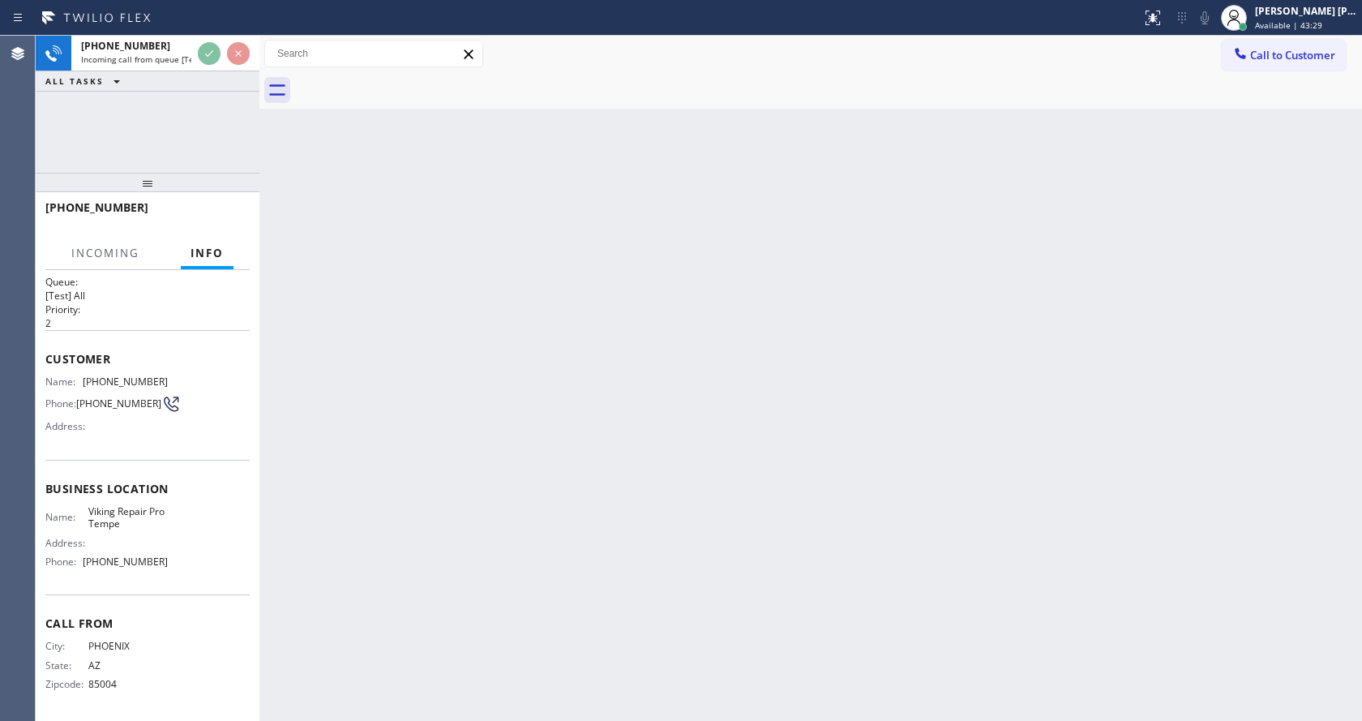
scroll to position [21, 0]
click at [586, 454] on div "Back to Dashboard Change Sender ID Customers Technicians Select a contact Outbo…" at bounding box center [810, 378] width 1102 height 685
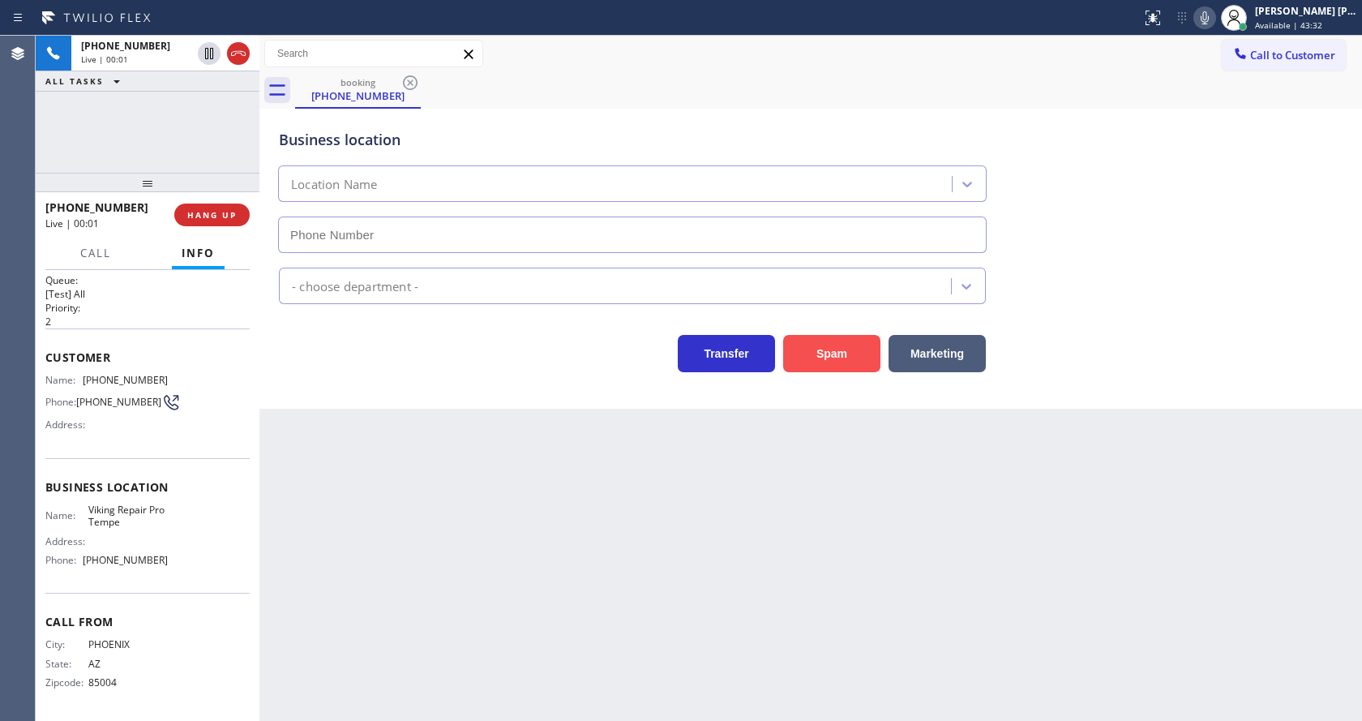
type input "(480) 618-7320"
click at [820, 357] on button "Spam" at bounding box center [831, 353] width 97 height 37
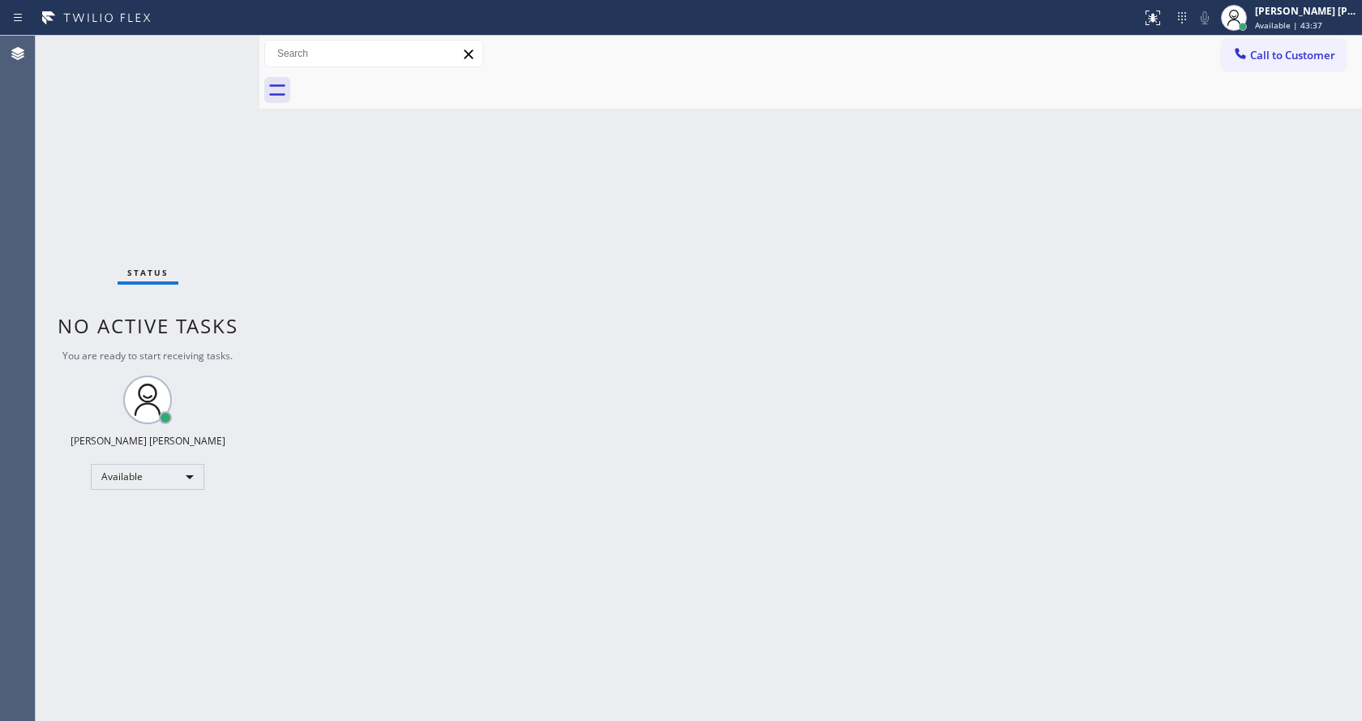
click at [212, 44] on div "Status No active tasks You are ready to start receiving tasks. [PERSON_NAME] [P…" at bounding box center [148, 378] width 224 height 685
click at [218, 46] on div "Status No active tasks You are ready to start receiving tasks. [PERSON_NAME] [P…" at bounding box center [148, 378] width 224 height 685
click at [228, 45] on div "Status No active tasks You are ready to start receiving tasks. [PERSON_NAME] [P…" at bounding box center [148, 378] width 224 height 685
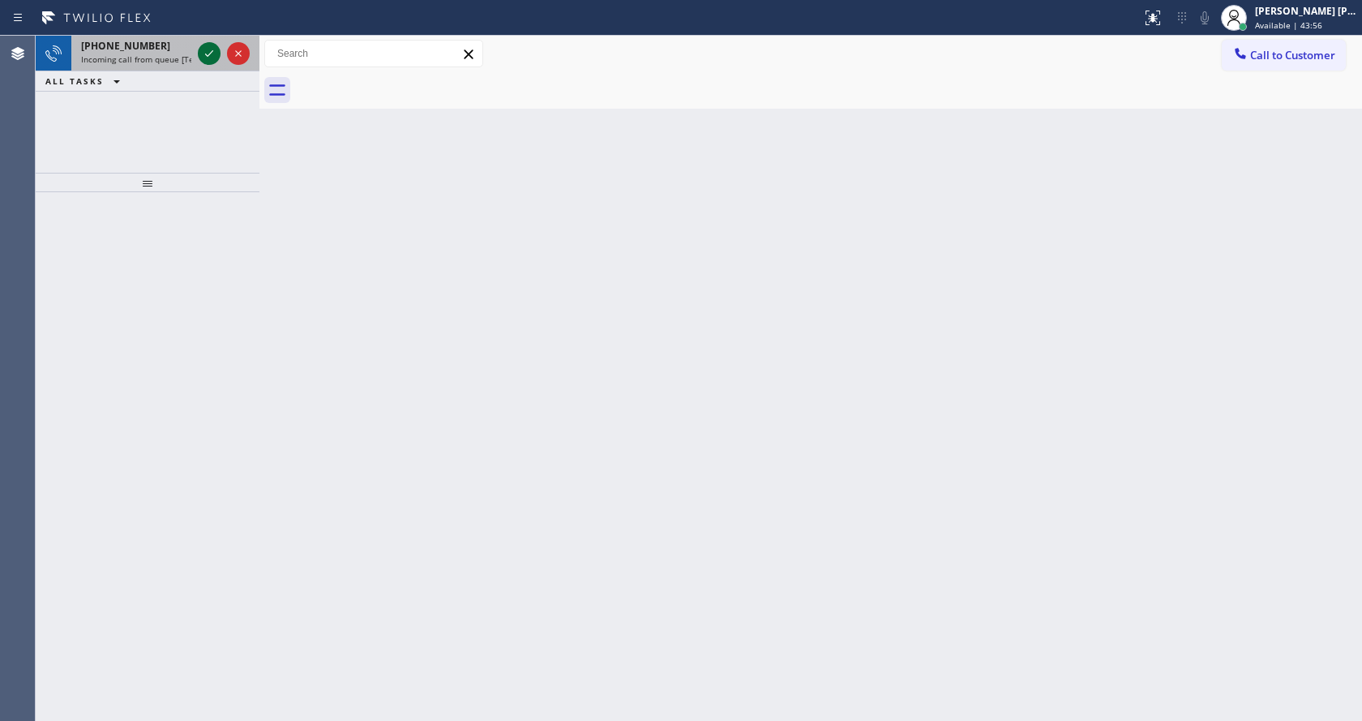
click at [212, 50] on icon at bounding box center [208, 53] width 19 height 19
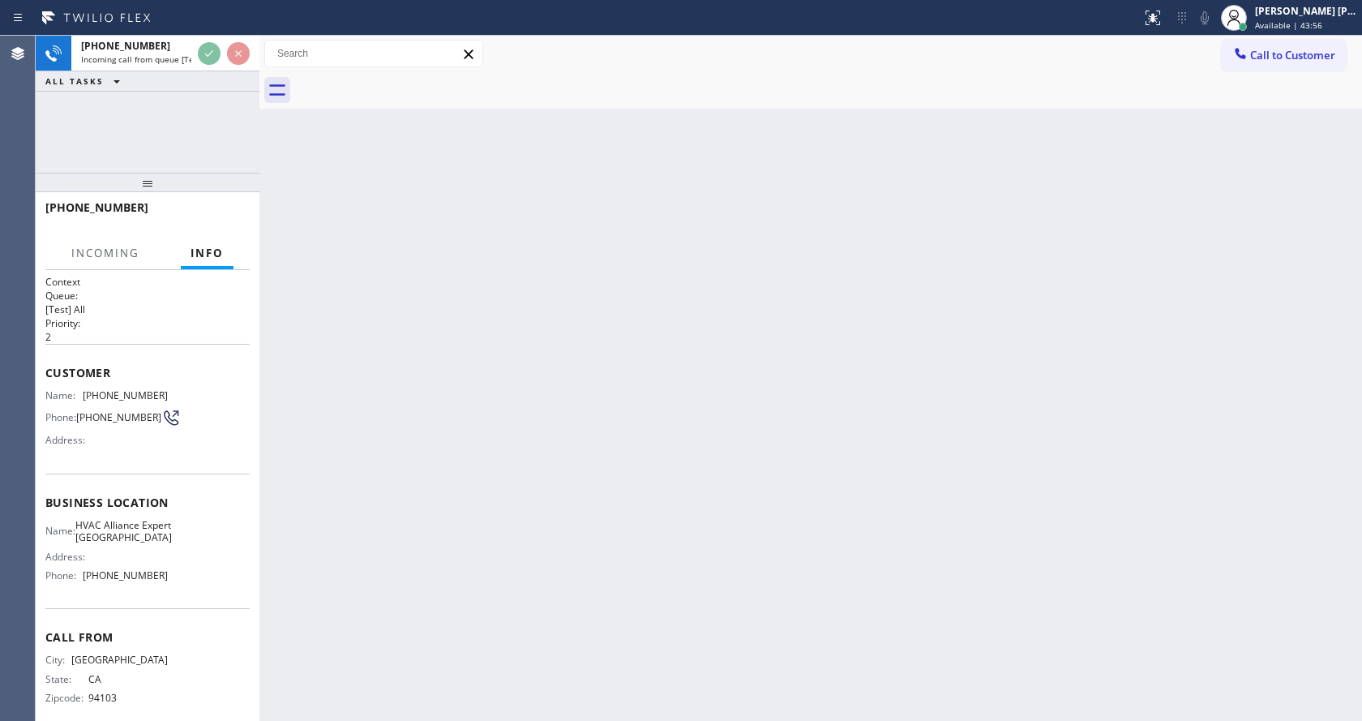
scroll to position [33, 0]
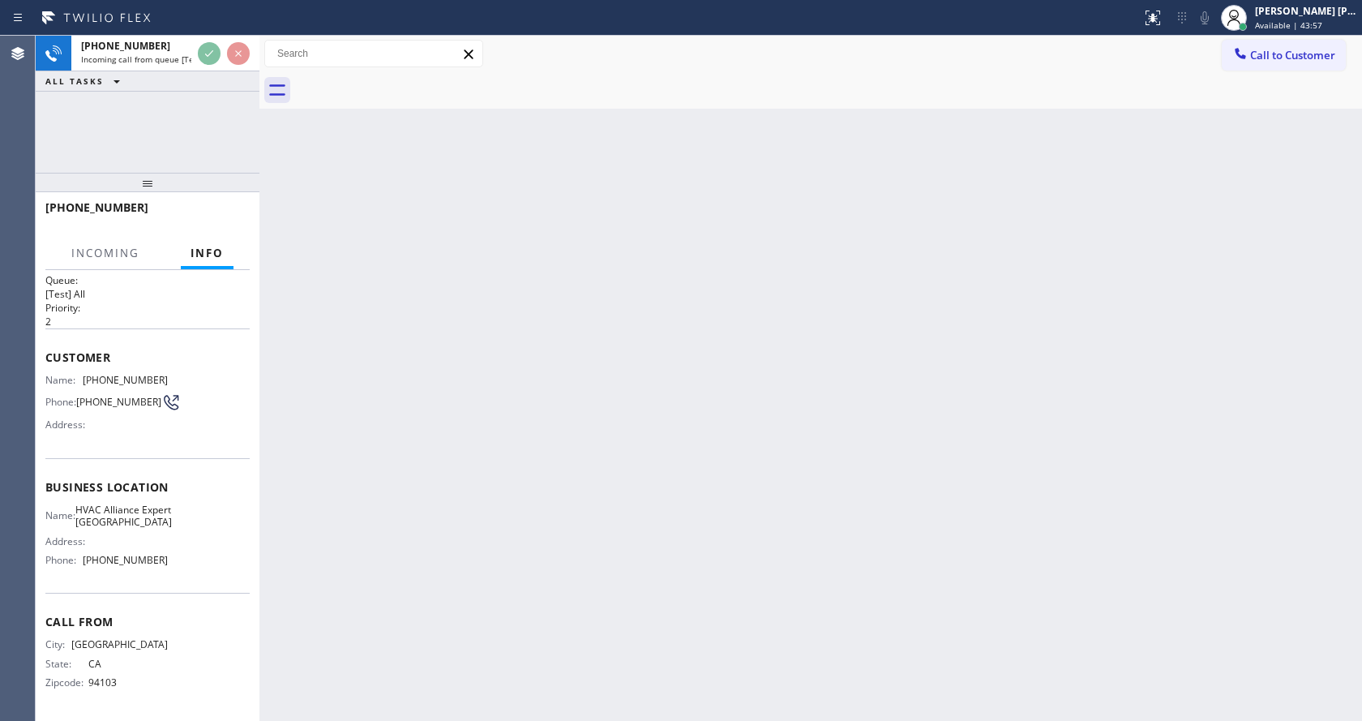
click at [600, 486] on div "Back to Dashboard Change Sender ID Customers Technicians Select a contact Outbo…" at bounding box center [810, 378] width 1102 height 685
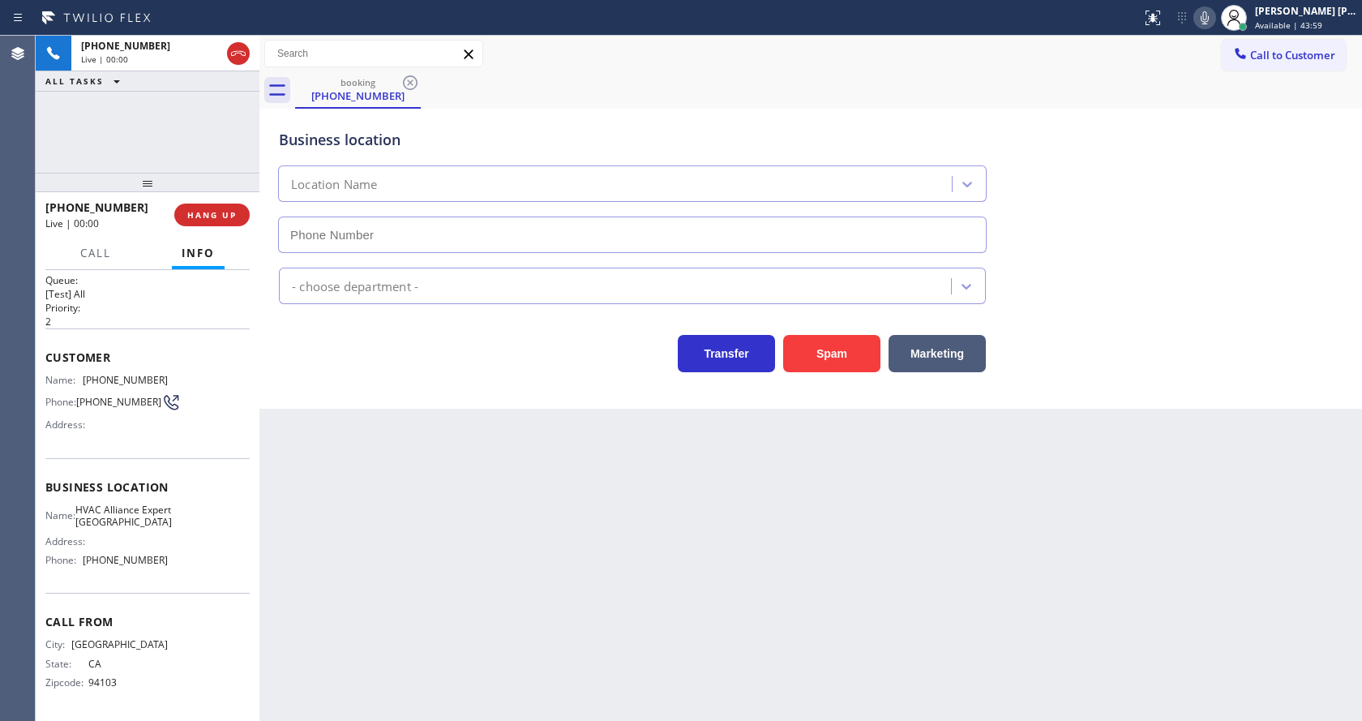
type input "(415) 688-6906"
click at [824, 343] on button "Spam" at bounding box center [831, 353] width 97 height 37
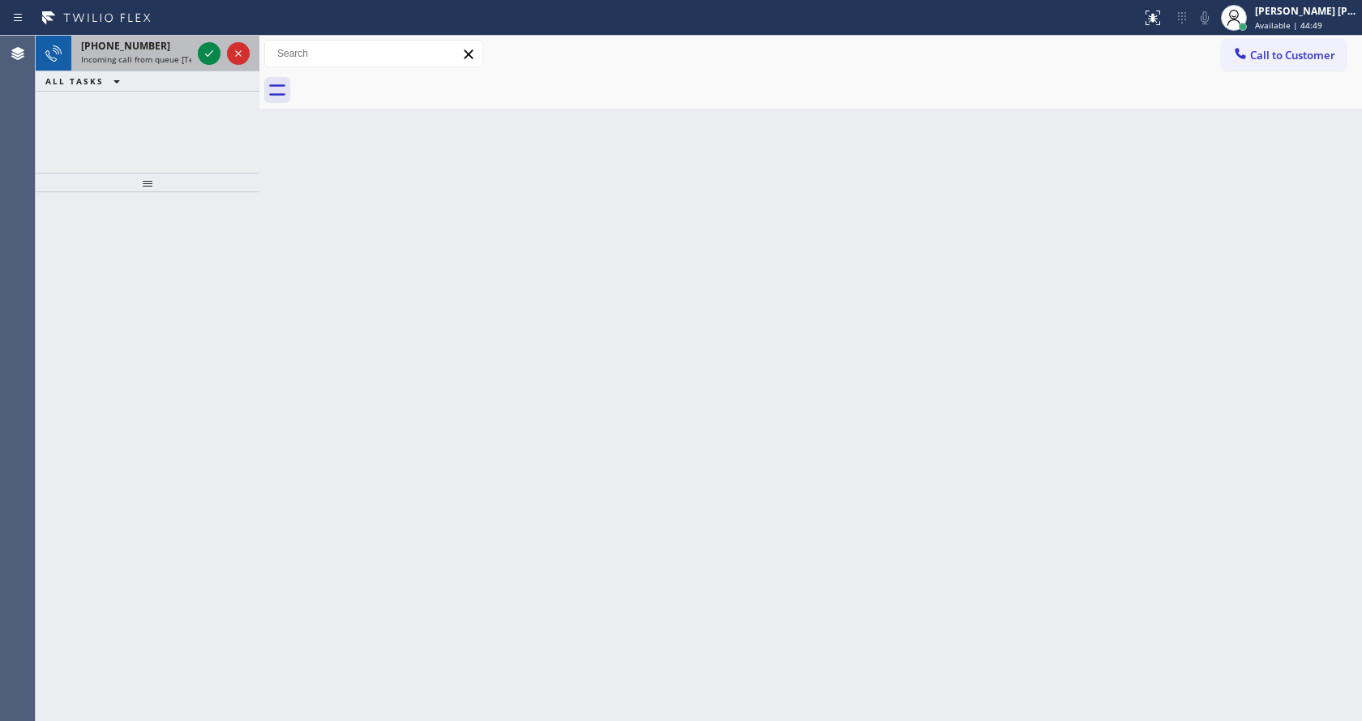
click at [173, 56] on span "Incoming call from queue [Test] All" at bounding box center [148, 59] width 135 height 11
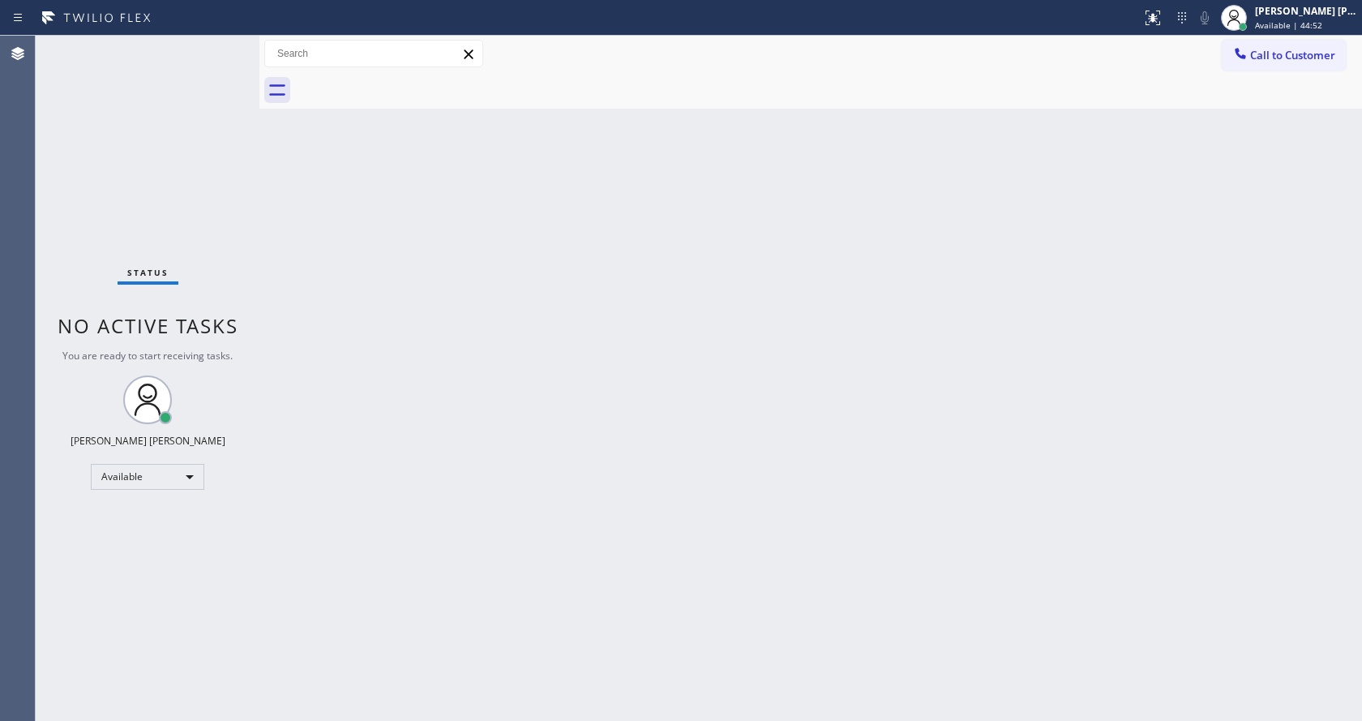
click at [719, 412] on div "Back to Dashboard Change Sender ID Customers Technicians Select a contact Outbo…" at bounding box center [810, 378] width 1102 height 685
click at [259, 242] on div at bounding box center [259, 378] width 0 height 685
click at [216, 46] on div "Status No active tasks You are ready to start receiving tasks. [PERSON_NAME] [P…" at bounding box center [148, 378] width 224 height 685
click at [173, 62] on div "Status No active tasks You are ready to start receiving tasks. [PERSON_NAME] [P…" at bounding box center [148, 378] width 224 height 685
click at [615, 359] on div "Back to Dashboard Change Sender ID Customers Technicians Select a contact Outbo…" at bounding box center [810, 378] width 1102 height 685
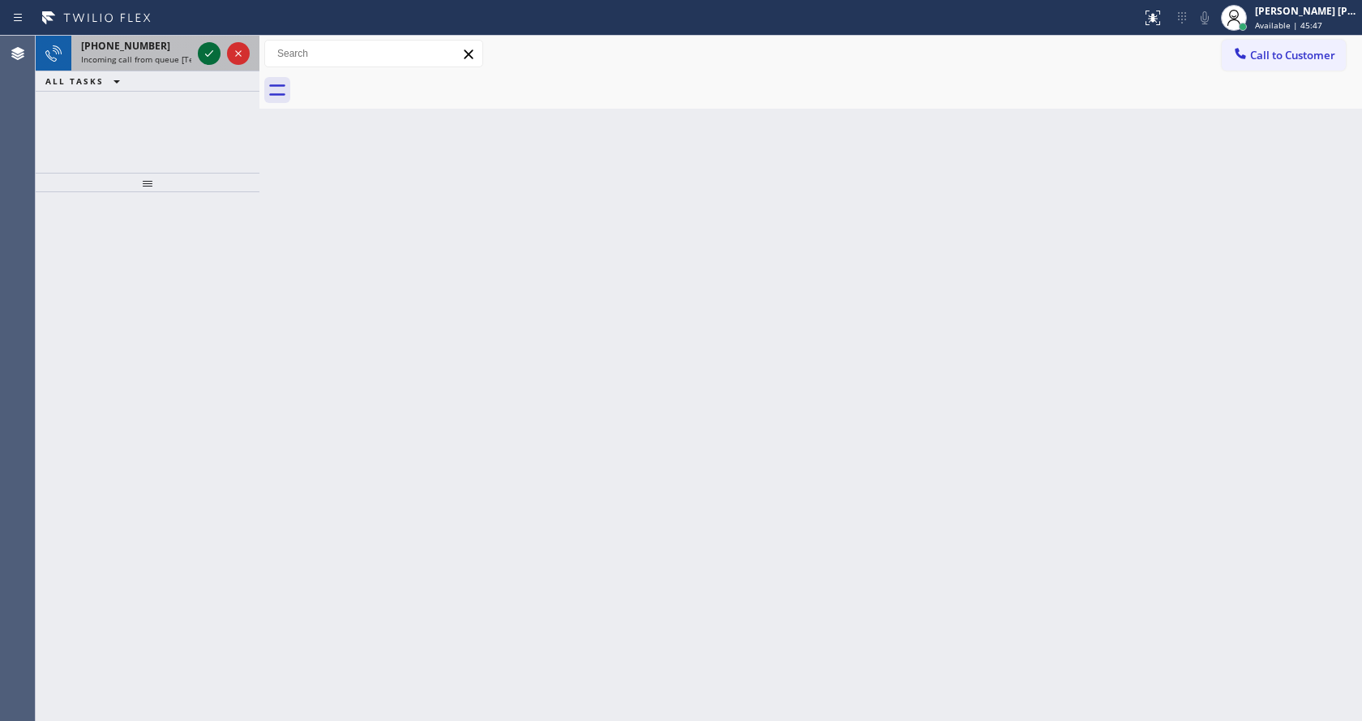
drag, startPoint x: 212, startPoint y: 80, endPoint x: 200, endPoint y: 61, distance: 22.9
click at [212, 80] on div "ALL TASKS ALL TASKS ACTIVE TASKS TASKS IN WRAP UP" at bounding box center [148, 81] width 224 height 20
click at [183, 54] on span "Incoming call from queue [Test] All" at bounding box center [148, 59] width 135 height 11
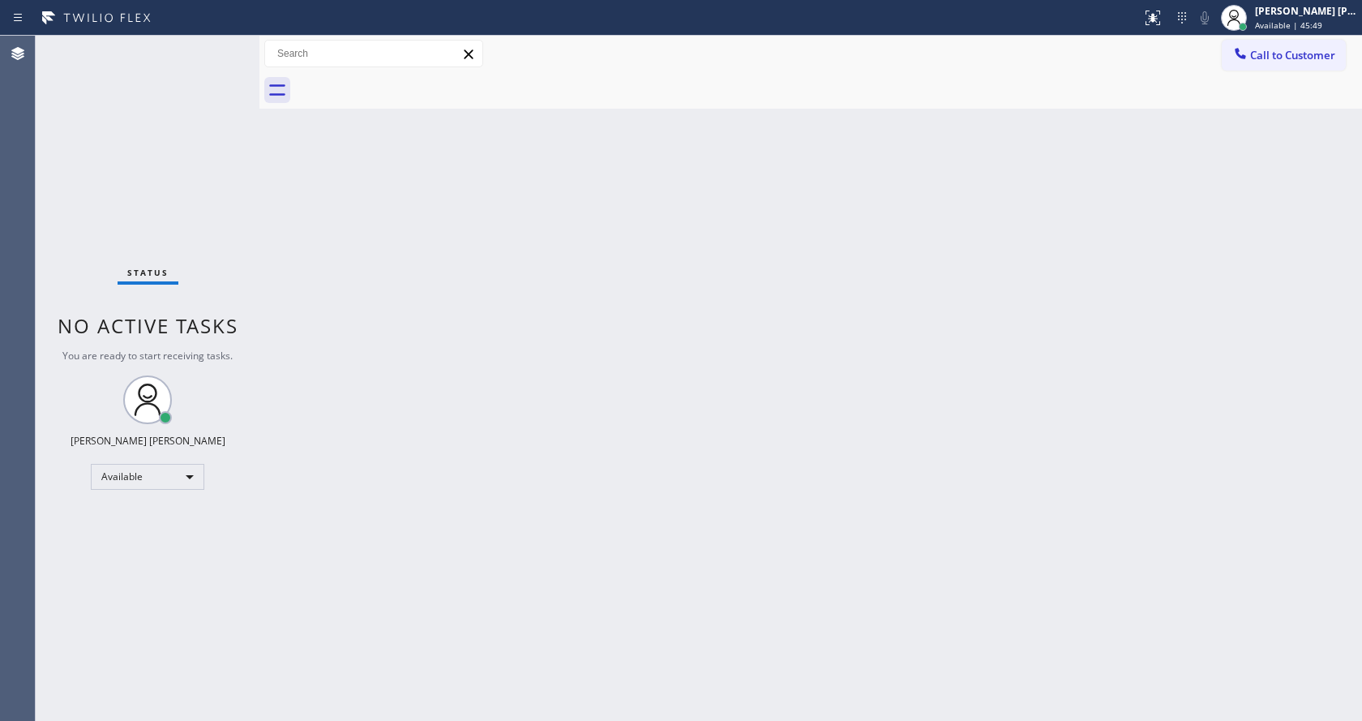
click at [199, 51] on div "Status No active tasks You are ready to start receiving tasks. [PERSON_NAME] [P…" at bounding box center [148, 378] width 224 height 685
click at [218, 46] on div "Status No active tasks You are ready to start receiving tasks. [PERSON_NAME] [P…" at bounding box center [148, 378] width 224 height 685
click at [725, 382] on div "Back to Dashboard Change Sender ID Customers Technicians Select a contact Outbo…" at bounding box center [810, 378] width 1102 height 685
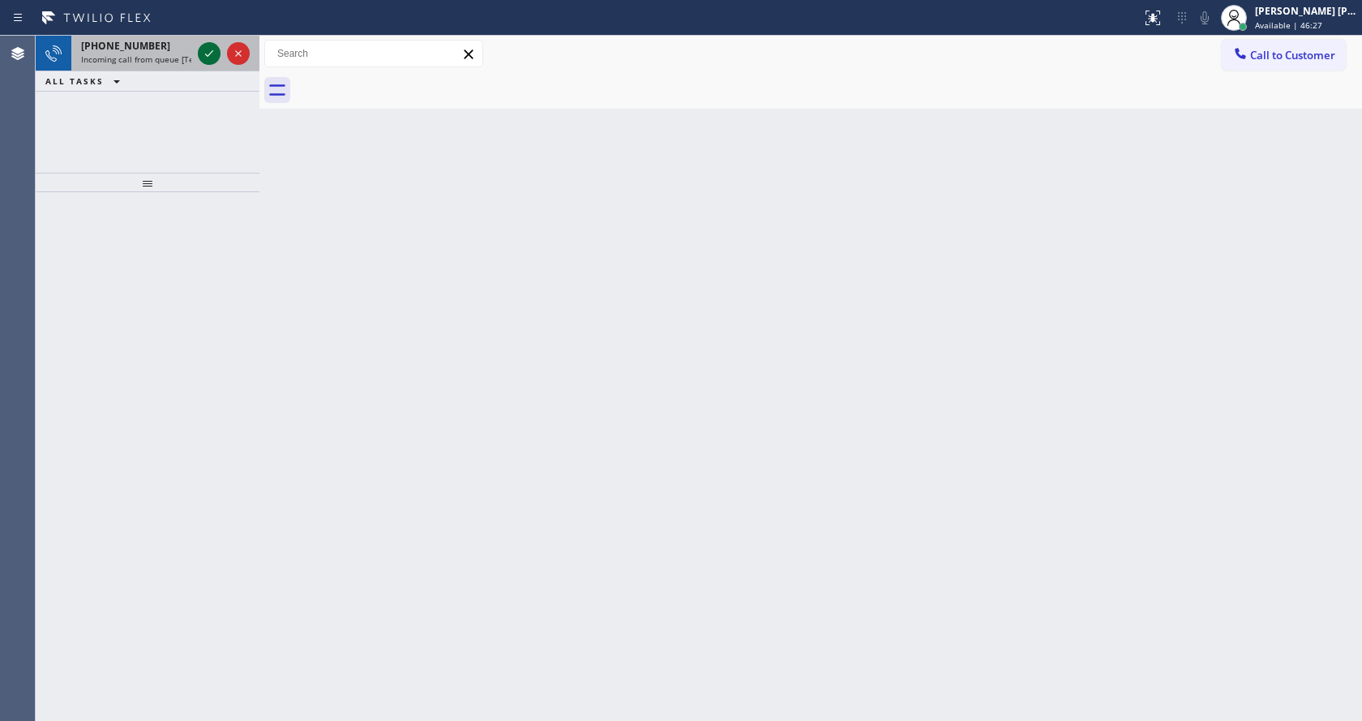
click at [213, 49] on icon at bounding box center [208, 53] width 19 height 19
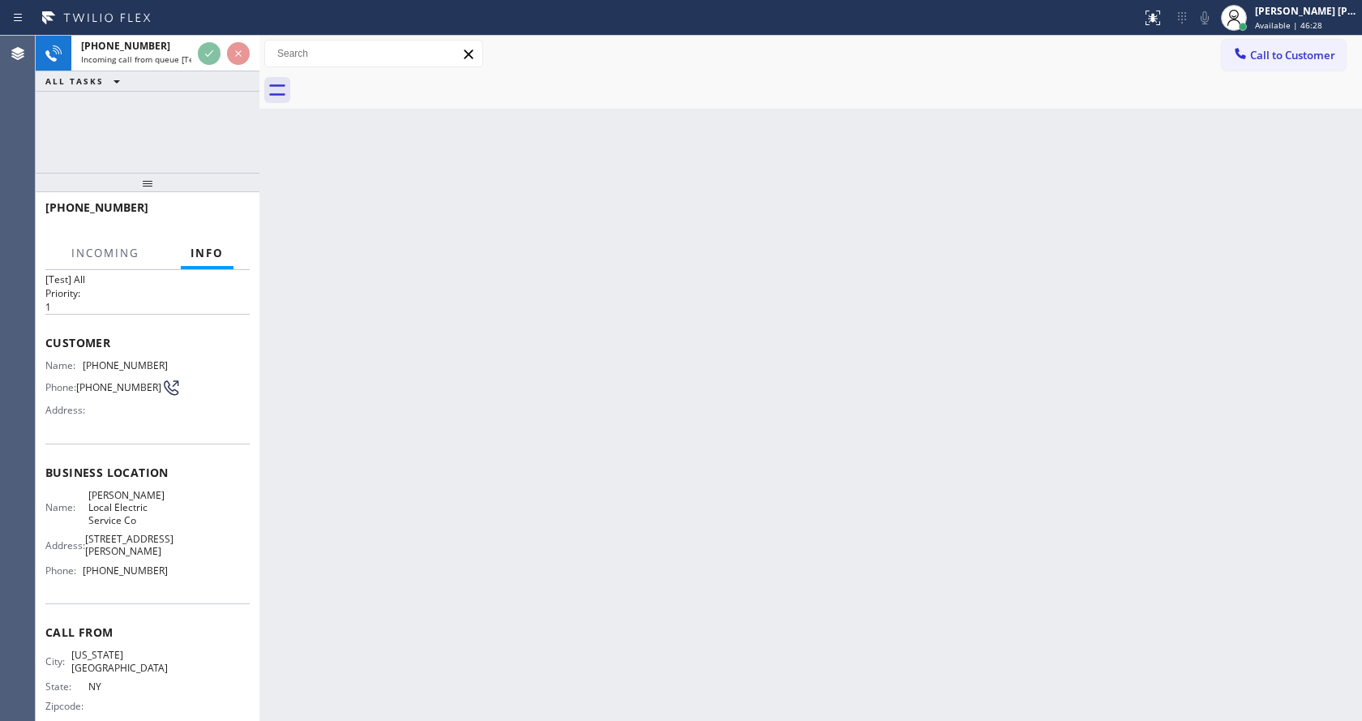
scroll to position [58, 0]
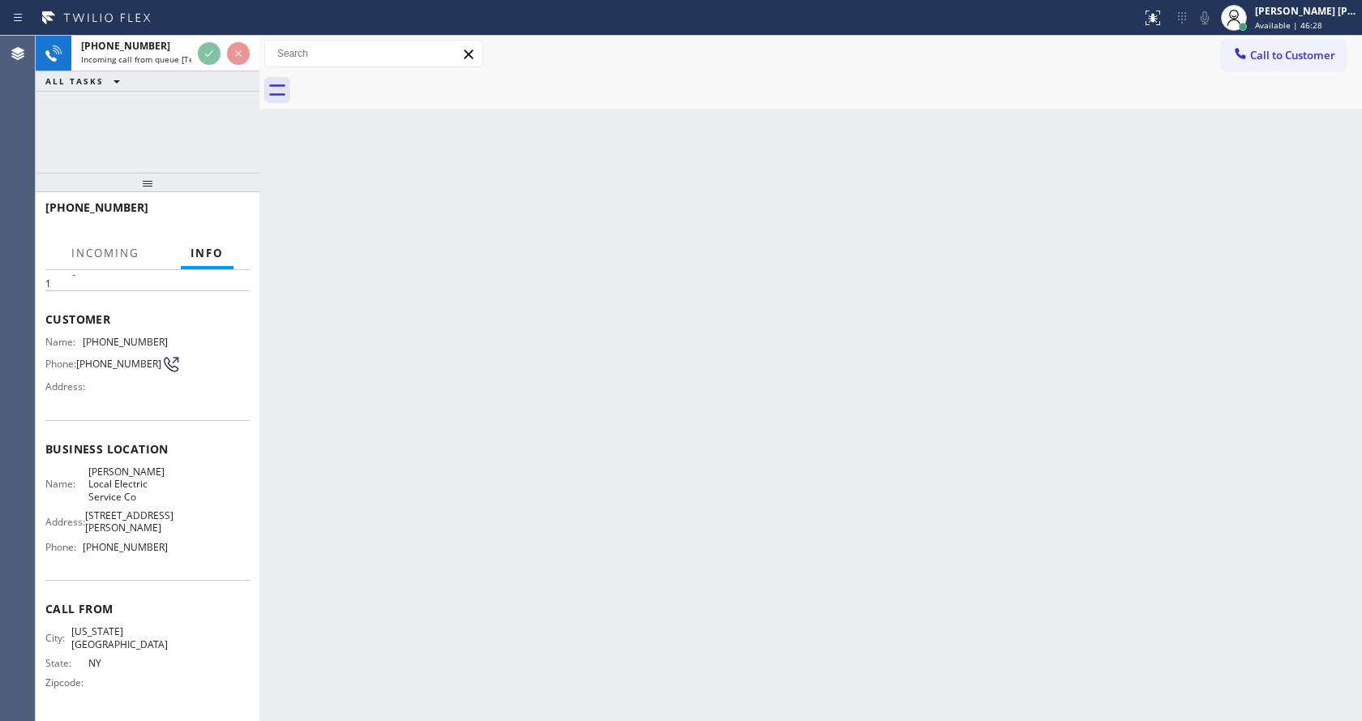
click at [545, 370] on div "Back to Dashboard Change Sender ID Customers Technicians Select a contact Outbo…" at bounding box center [810, 378] width 1102 height 685
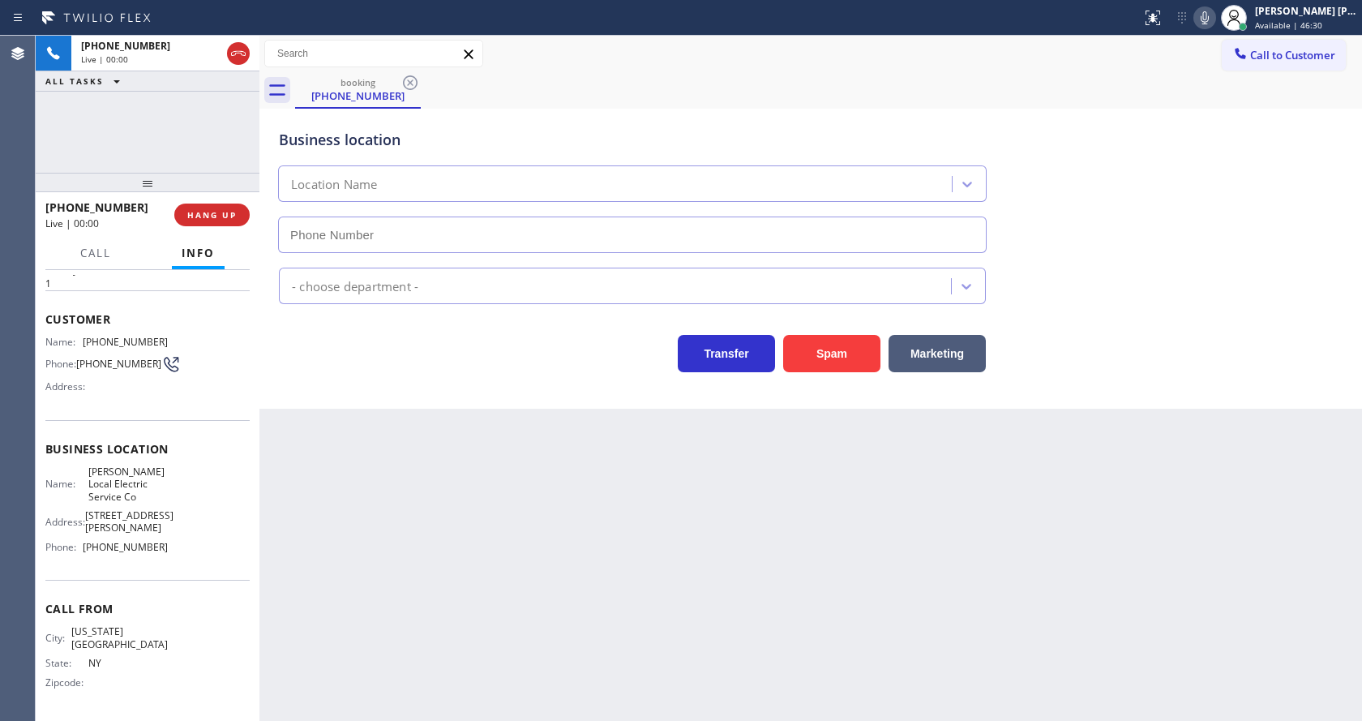
type input "(415) 877-6212"
click at [583, 507] on div "Back to Dashboard Change Sender ID Customers Technicians Select a contact Outbo…" at bounding box center [810, 378] width 1102 height 685
drag, startPoint x: 366, startPoint y: 413, endPoint x: 340, endPoint y: 387, distance: 36.7
click at [366, 413] on div "Back to Dashboard Change Sender ID Customers Technicians Select a contact Outbo…" at bounding box center [810, 378] width 1102 height 685
click at [828, 363] on button "Spam" at bounding box center [831, 353] width 97 height 37
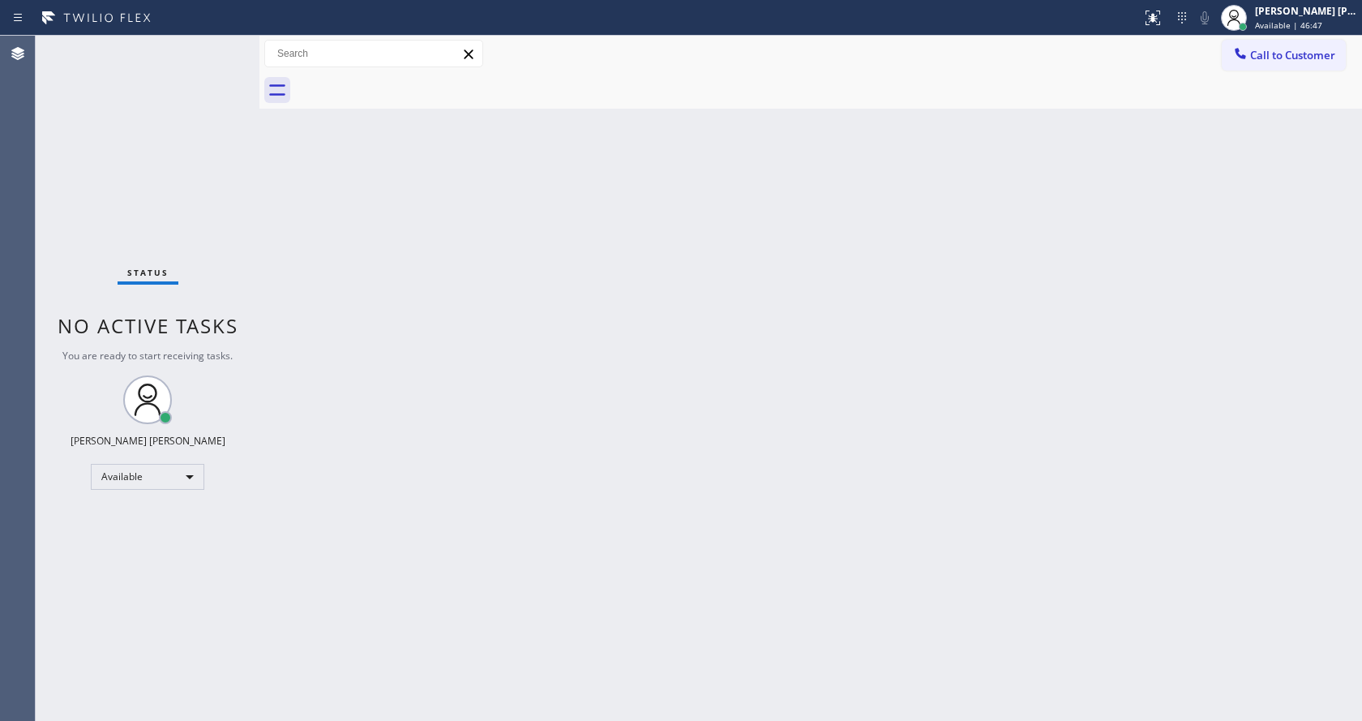
click at [544, 487] on div "Back to Dashboard Change Sender ID Customers Technicians Select a contact Outbo…" at bounding box center [810, 378] width 1102 height 685
drag, startPoint x: 670, startPoint y: 436, endPoint x: 636, endPoint y: 481, distance: 56.1
click at [659, 431] on div "Back to Dashboard Change Sender ID Customers Technicians Select a contact Outbo…" at bounding box center [810, 378] width 1102 height 685
click at [238, 241] on div "Status No active tasks You are ready to start receiving tasks. [PERSON_NAME] [P…" at bounding box center [148, 378] width 224 height 685
click at [250, 253] on div "Status No active tasks You are ready to start receiving tasks. [PERSON_NAME] [P…" at bounding box center [148, 378] width 224 height 685
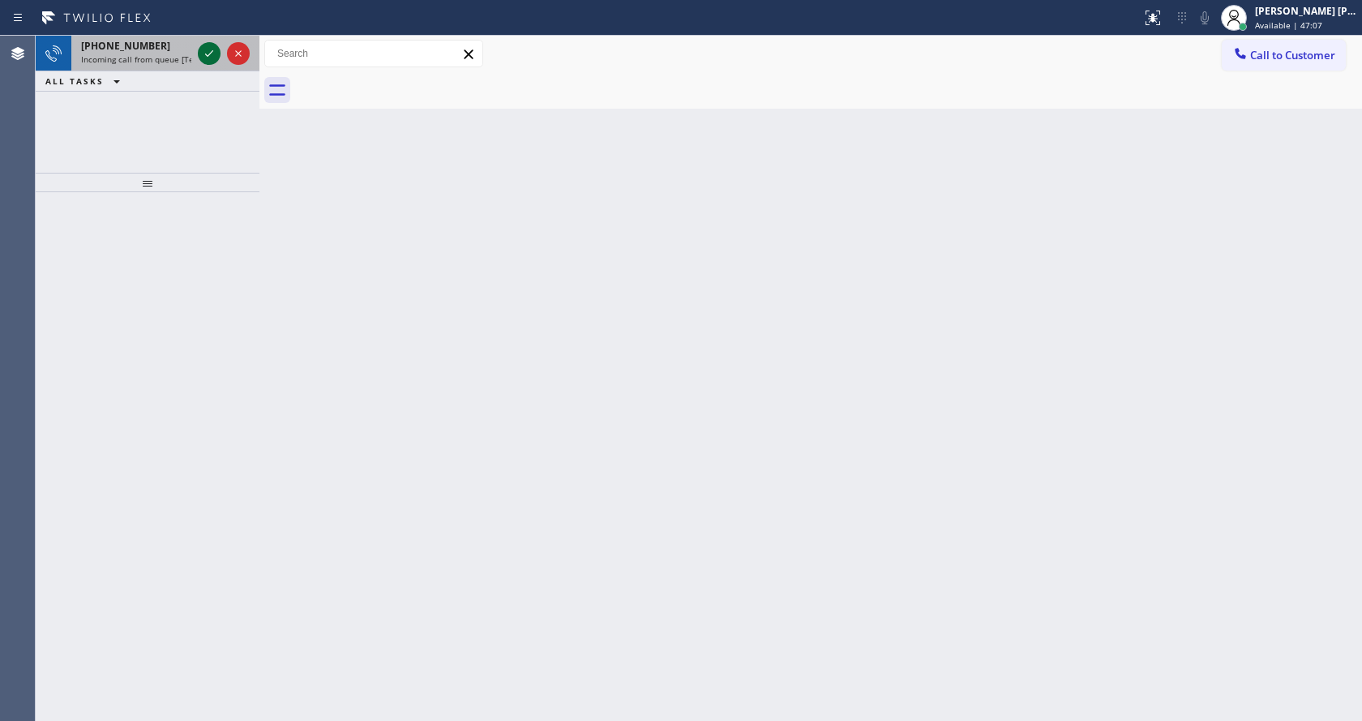
click at [212, 57] on icon at bounding box center [208, 53] width 19 height 19
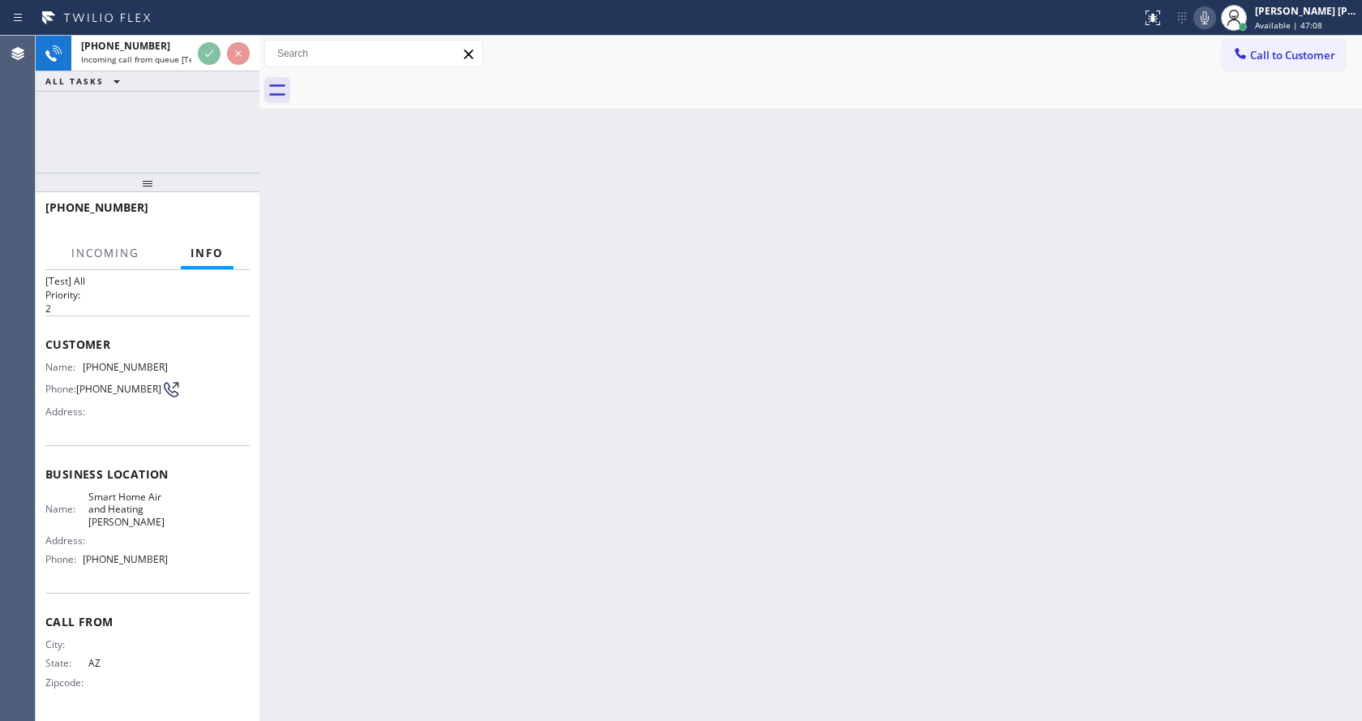
click at [486, 454] on div "Back to Dashboard Change Sender ID Customers Technicians Select a contact Outbo…" at bounding box center [810, 378] width 1102 height 685
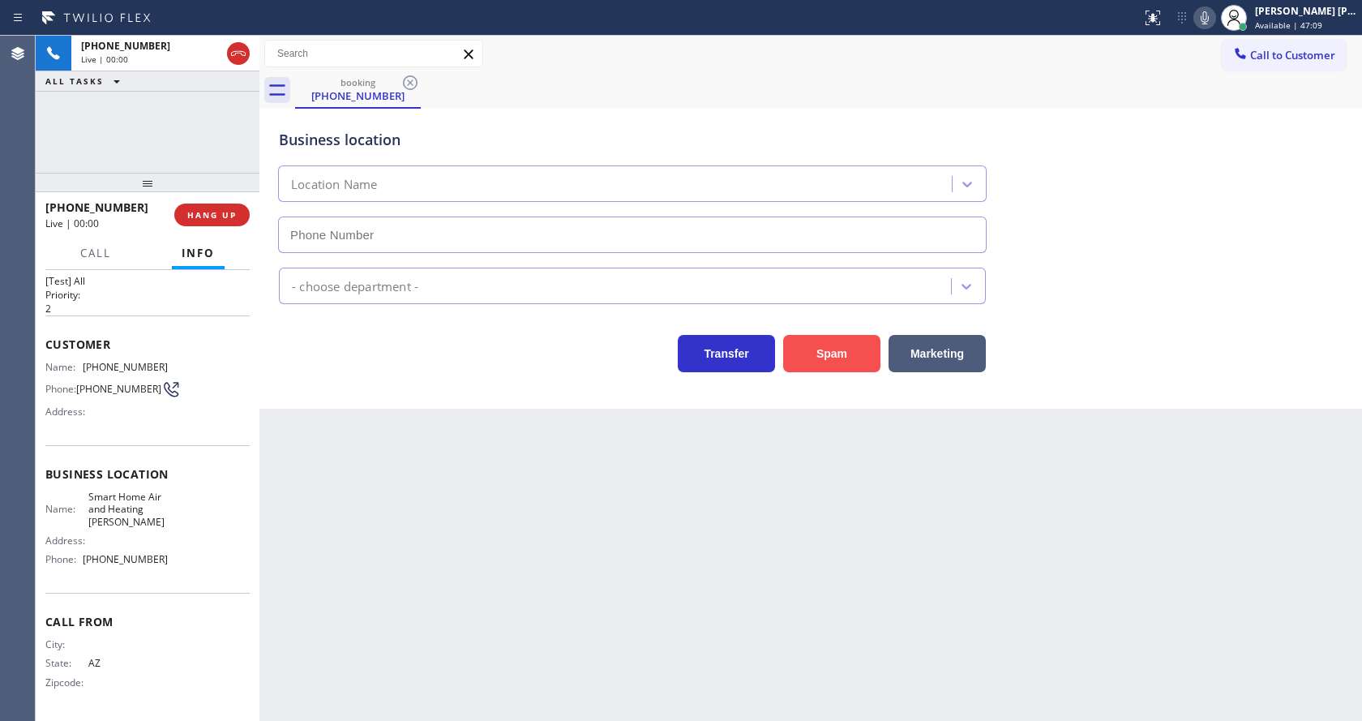
type input "(602) 671-3344"
click at [814, 362] on button "Spam" at bounding box center [831, 353] width 97 height 37
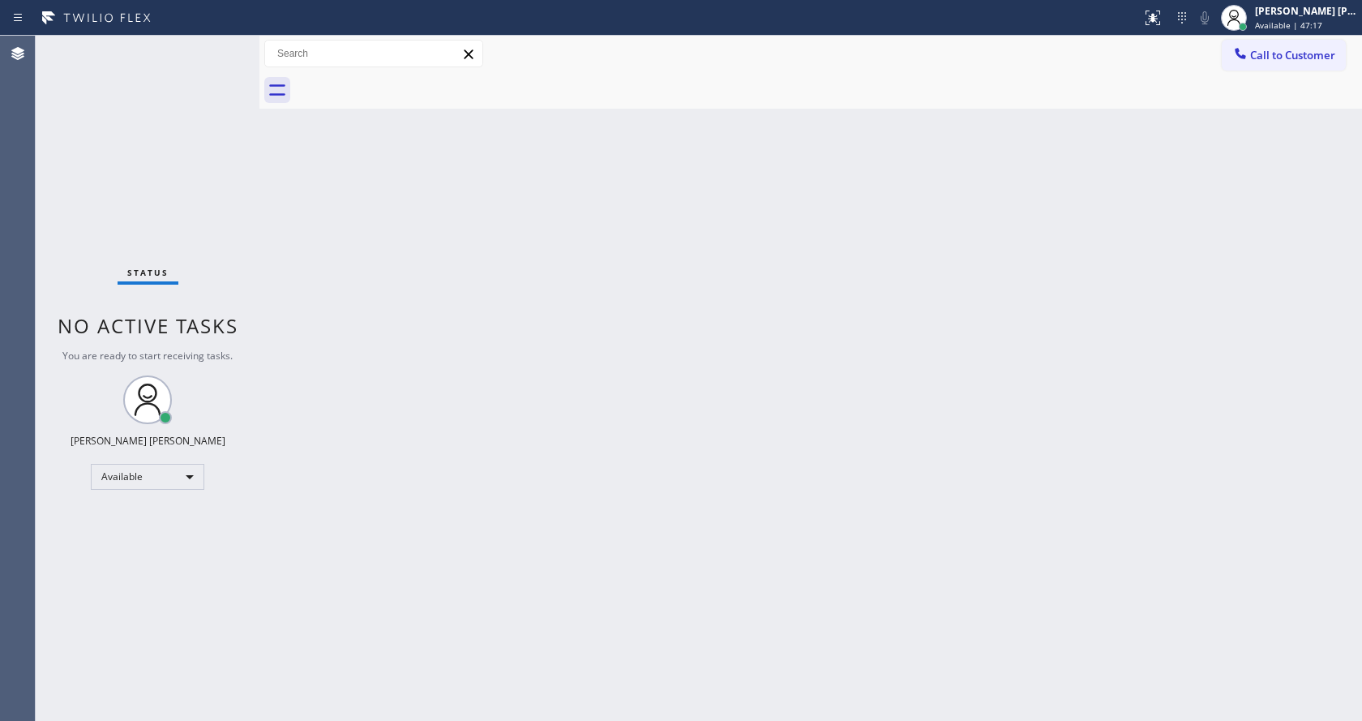
click at [354, 272] on div "Back to Dashboard Change Sender ID Customers Technicians Select a contact Outbo…" at bounding box center [810, 378] width 1102 height 685
click at [190, 154] on div "Status No active tasks You are ready to start receiving tasks. [PERSON_NAME] [P…" at bounding box center [148, 378] width 224 height 685
click at [226, 45] on div "Status No active tasks You are ready to start receiving tasks. [PERSON_NAME] [P…" at bounding box center [148, 378] width 224 height 685
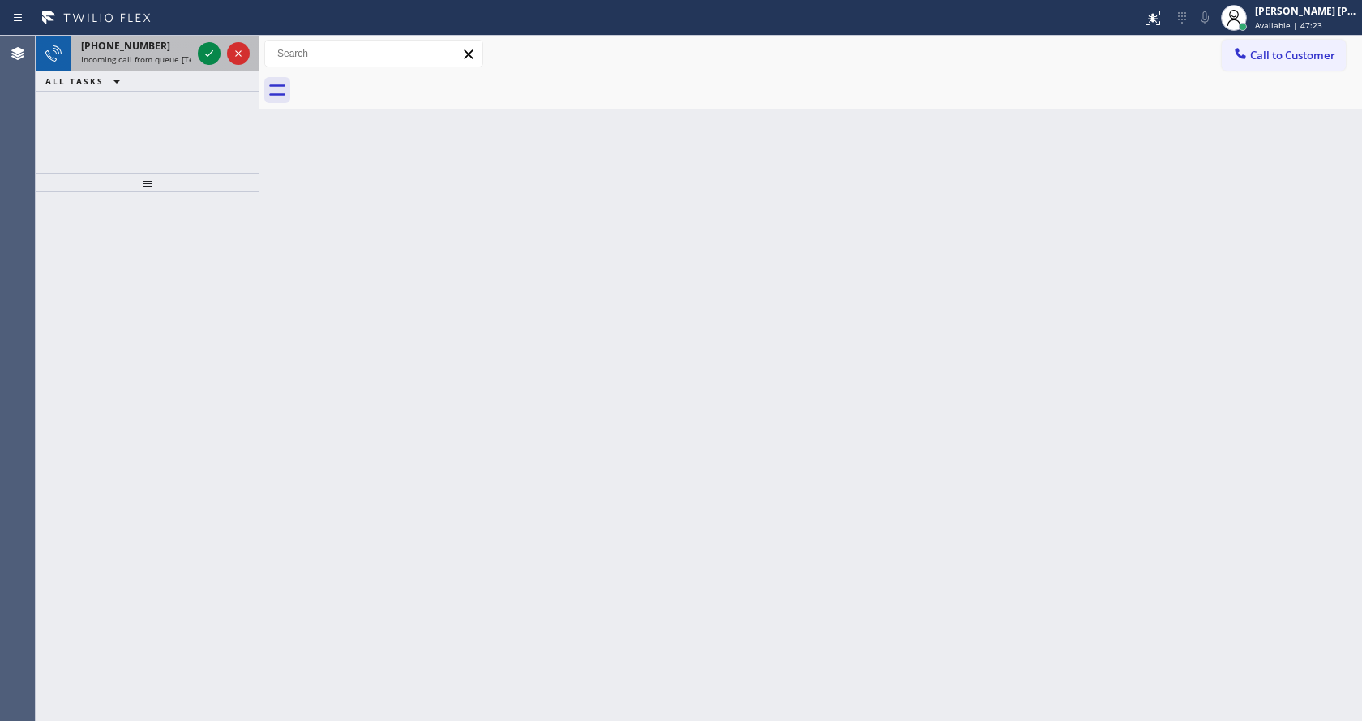
click at [223, 45] on div at bounding box center [224, 54] width 58 height 36
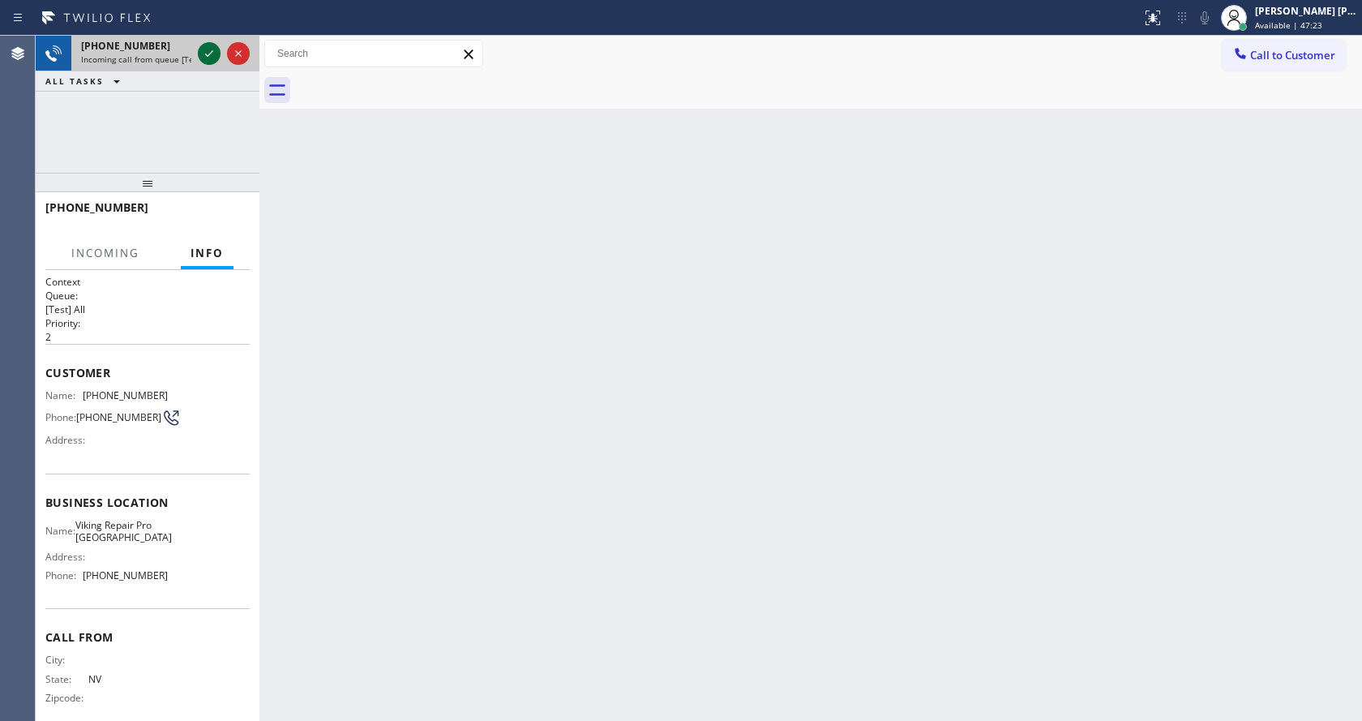
click at [216, 50] on icon at bounding box center [208, 53] width 19 height 19
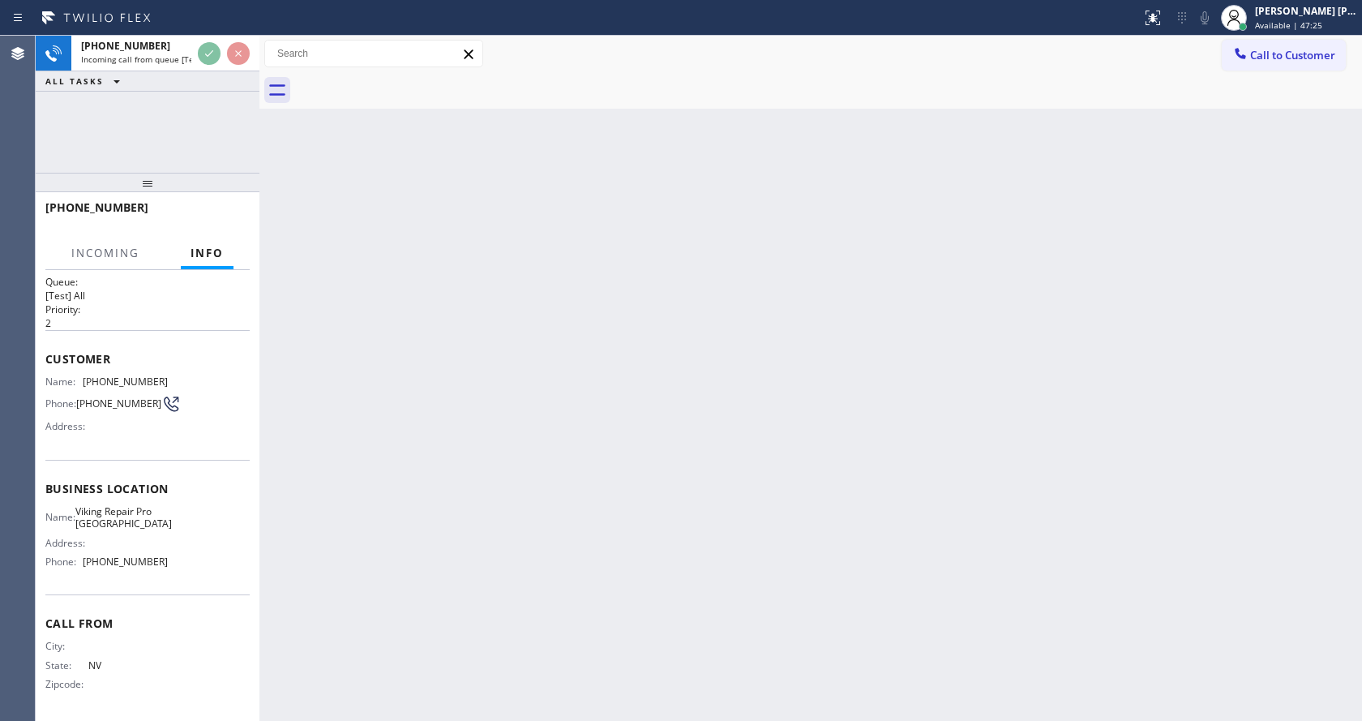
scroll to position [21, 0]
click at [598, 534] on div "Back to Dashboard Change Sender ID Customers Technicians Select a contact Outbo…" at bounding box center [810, 378] width 1102 height 685
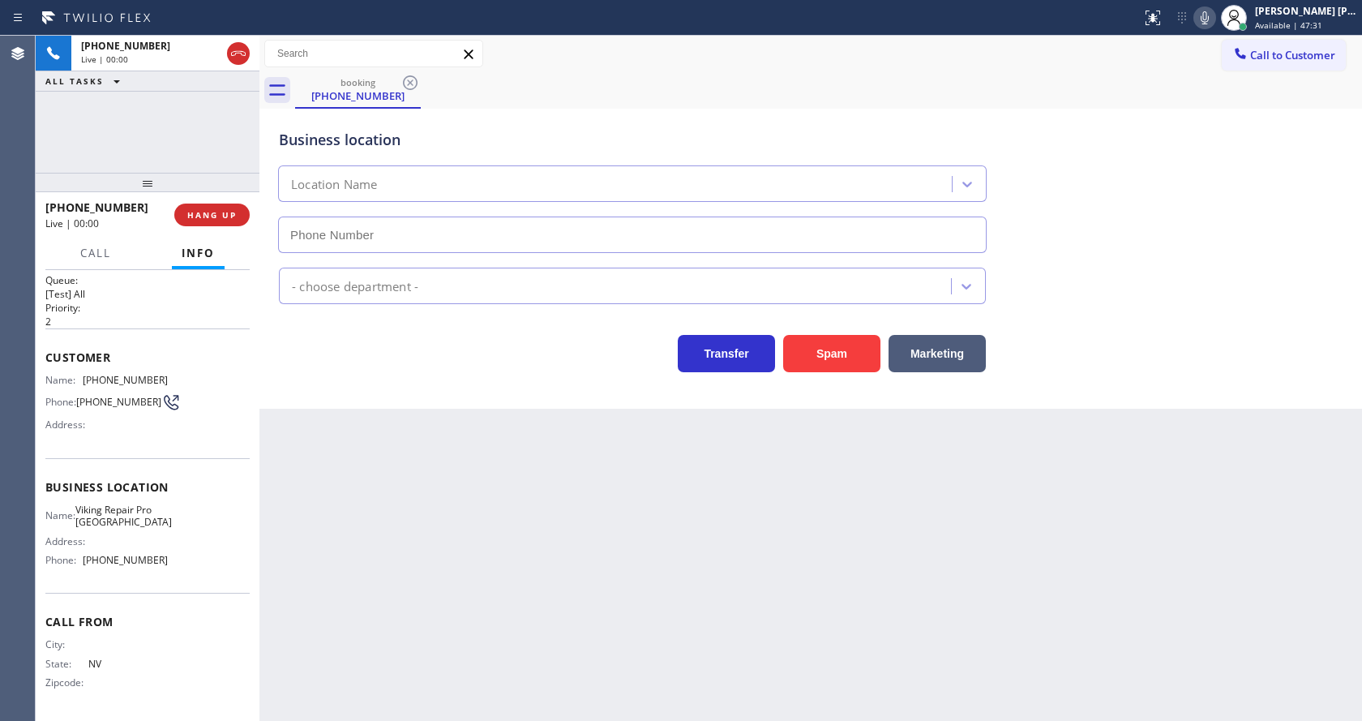
type input "[PHONE_NUMBER]"
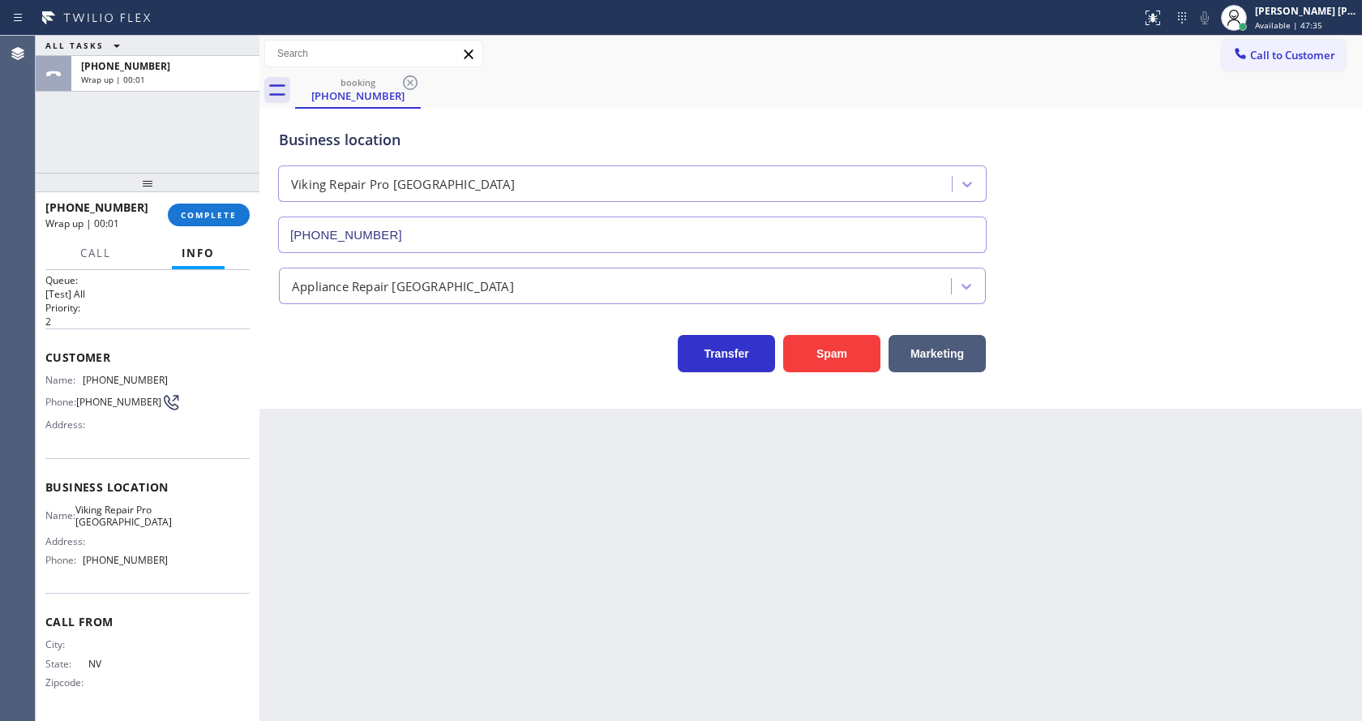
click at [205, 192] on div at bounding box center [148, 182] width 224 height 19
click at [203, 211] on span "COMPLETE" at bounding box center [209, 214] width 56 height 11
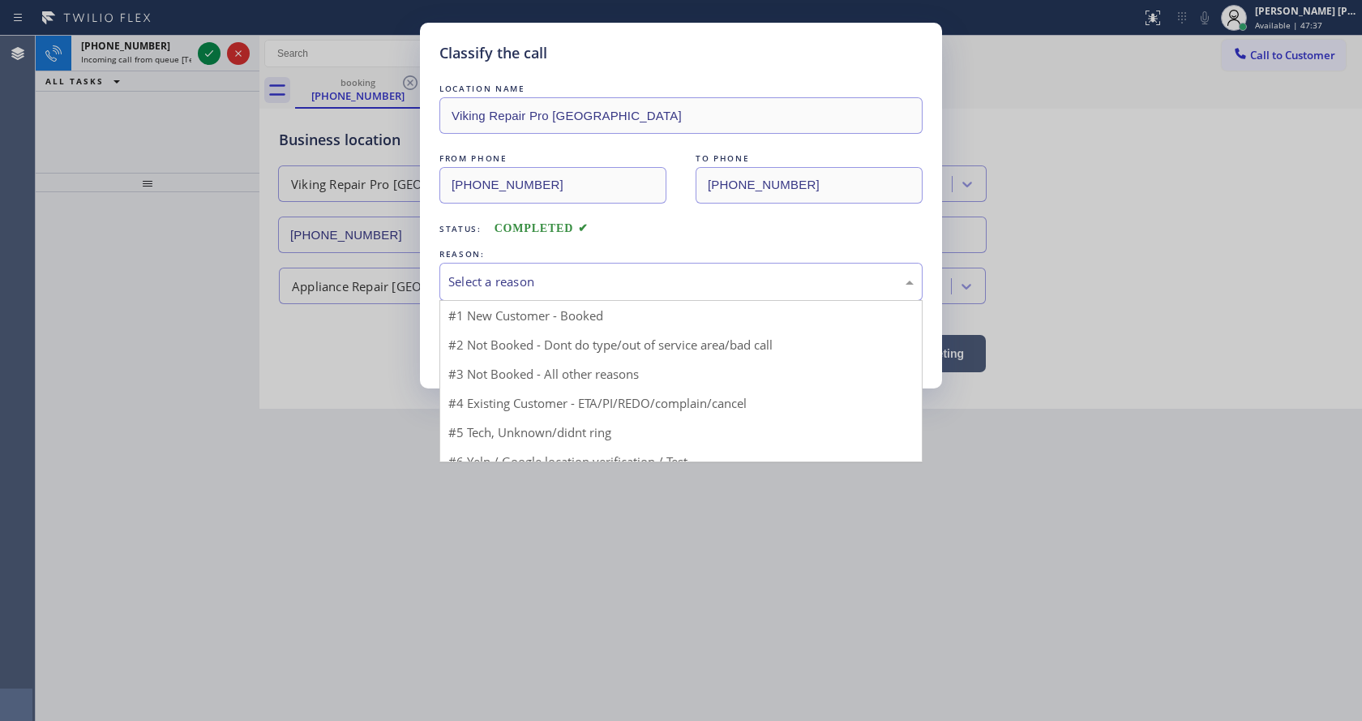
click at [507, 272] on div "Select a reason" at bounding box center [680, 281] width 465 height 19
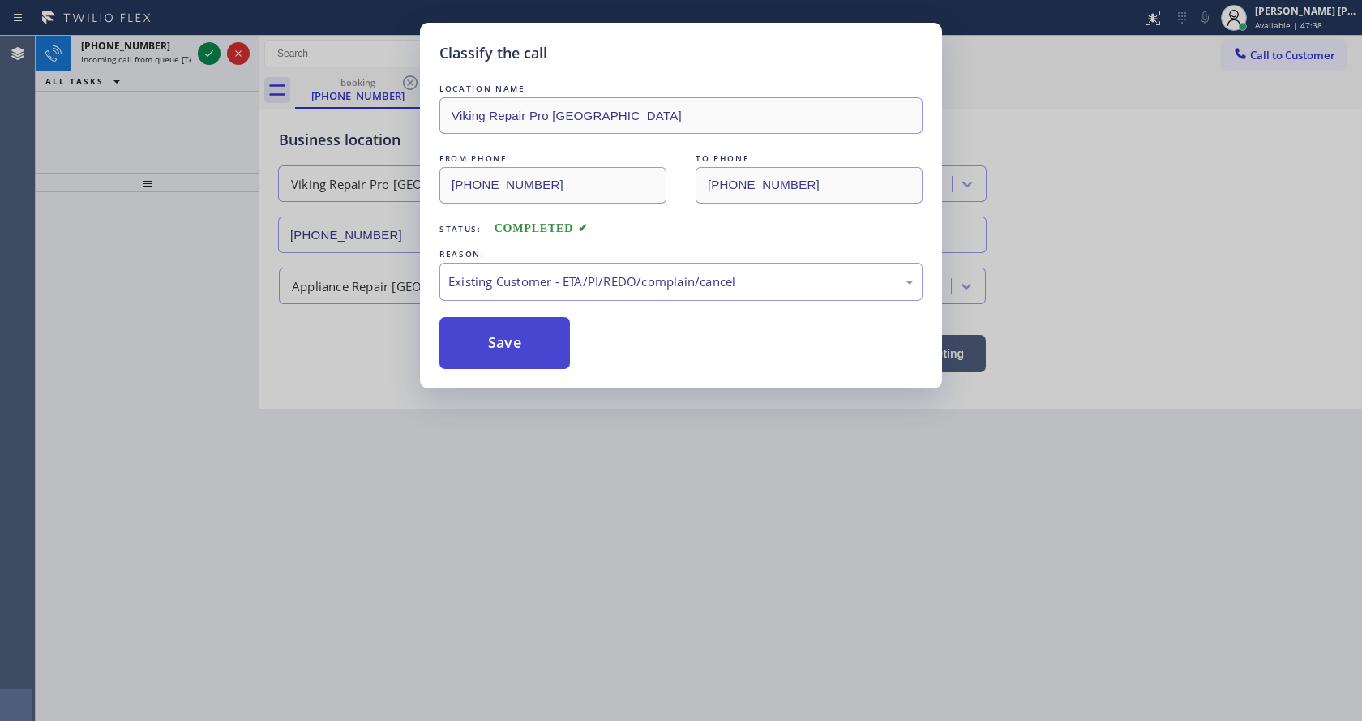
click at [509, 342] on button "Save" at bounding box center [504, 343] width 131 height 52
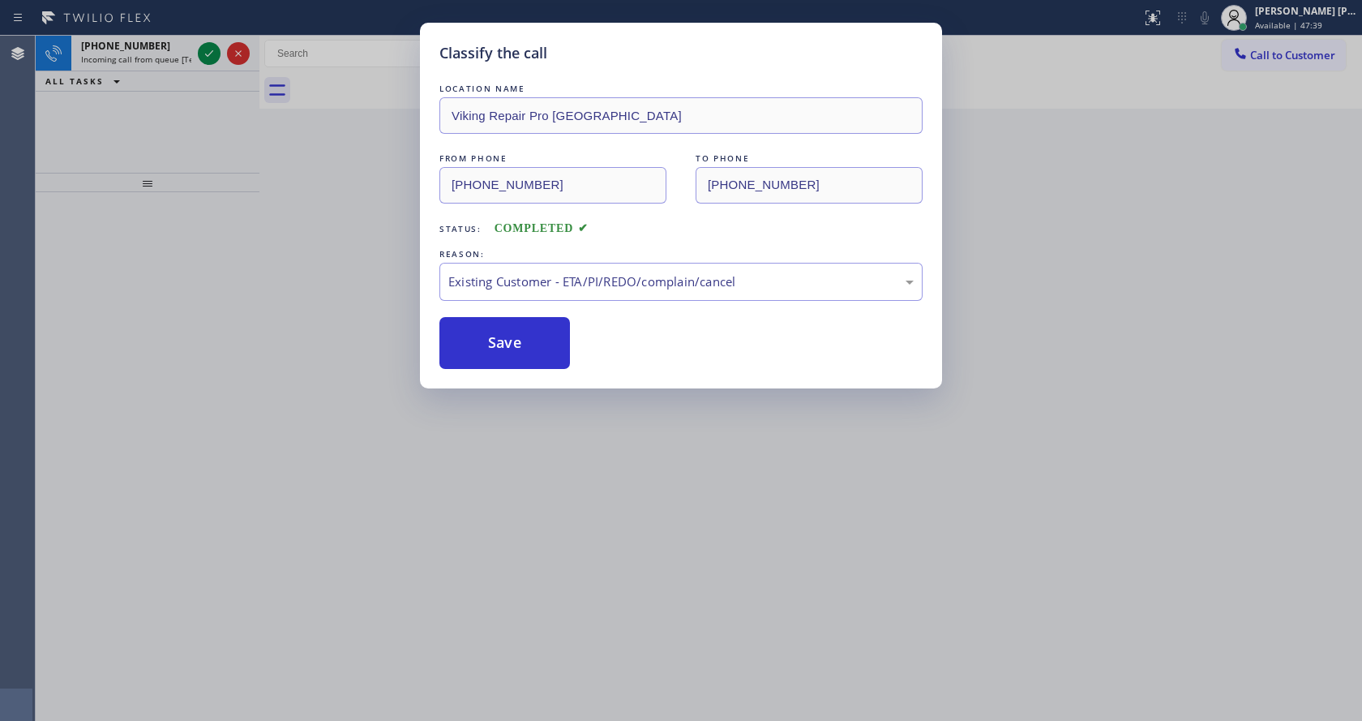
click at [212, 51] on icon at bounding box center [208, 53] width 19 height 19
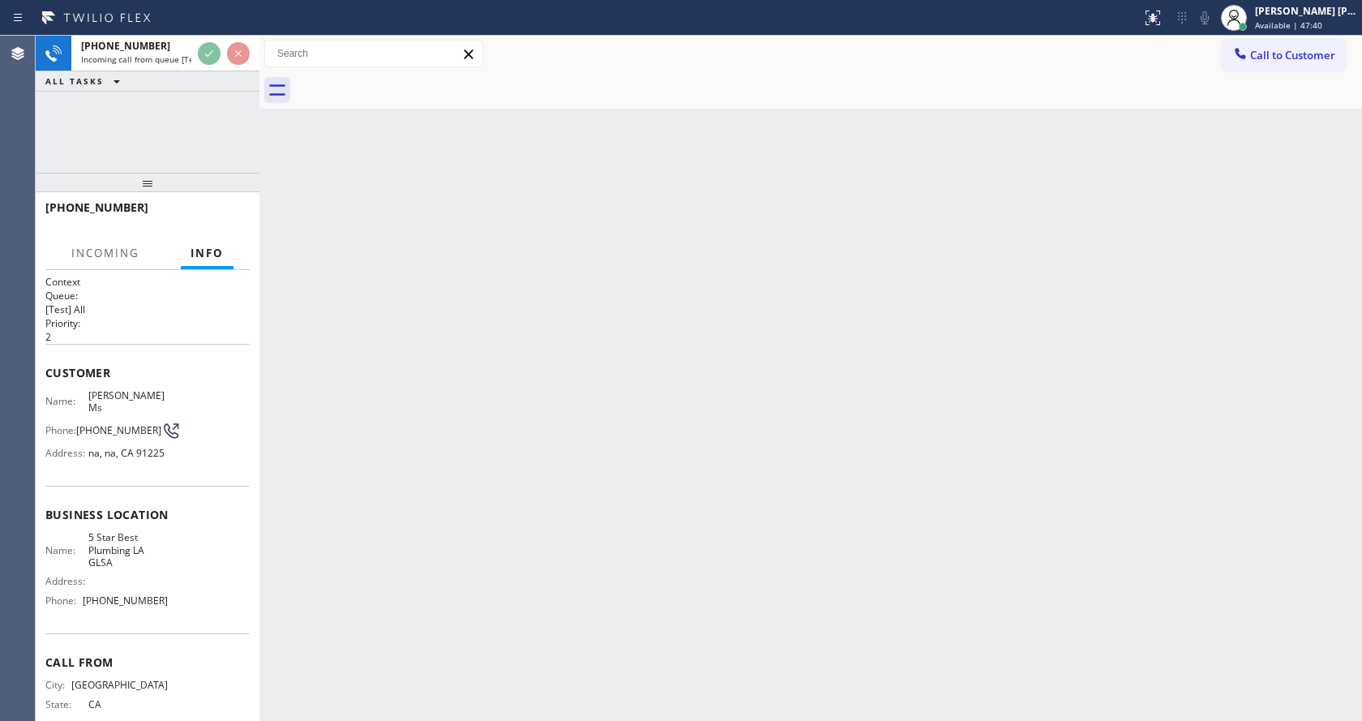
scroll to position [46, 0]
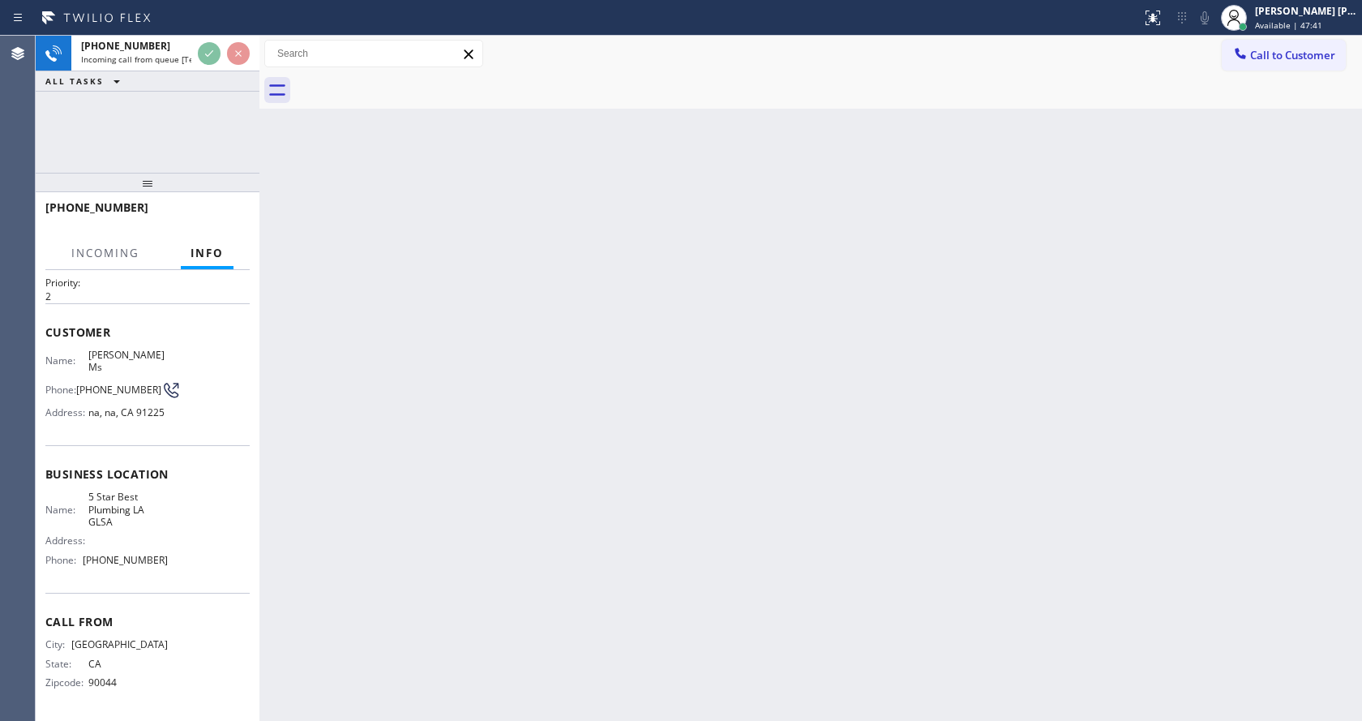
click at [507, 418] on div "Back to Dashboard Change Sender ID Customers Technicians Select a contact Outbo…" at bounding box center [810, 378] width 1102 height 685
click at [1271, 19] on span "Available | 47:44" at bounding box center [1288, 24] width 67 height 11
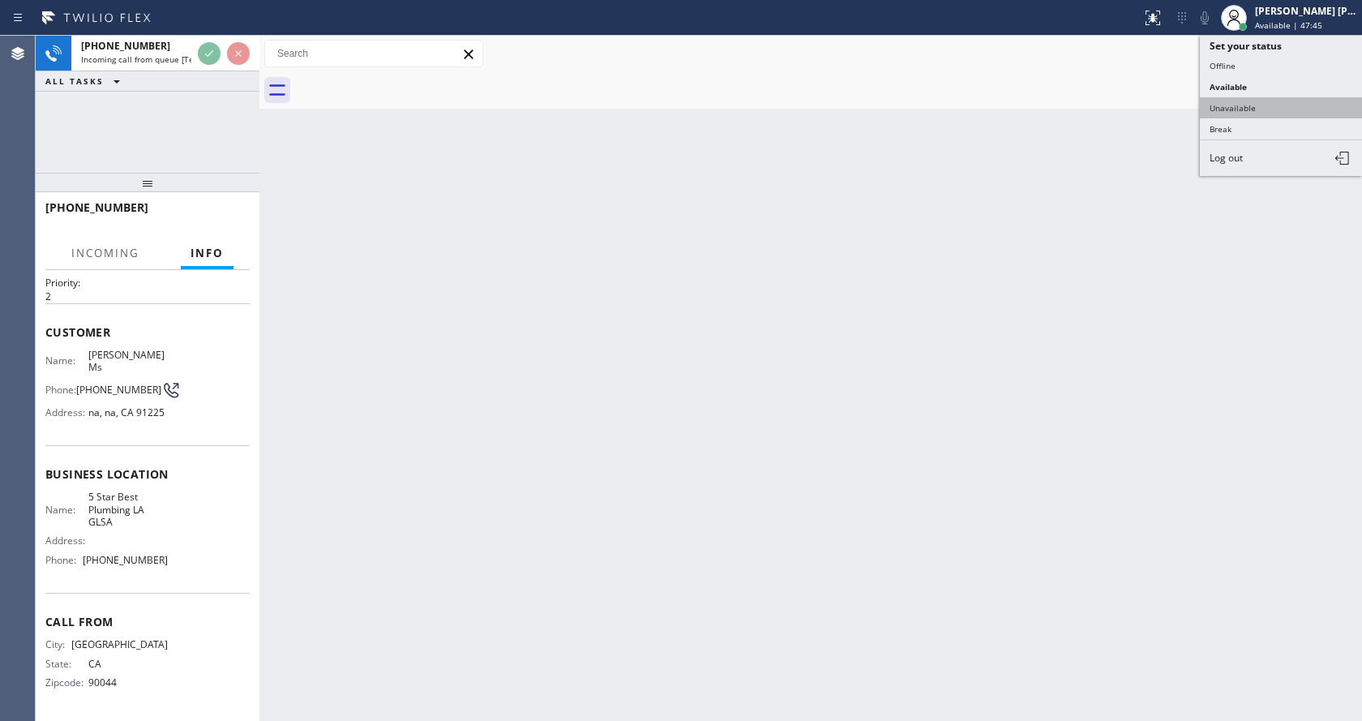
click at [1265, 108] on button "Unavailable" at bounding box center [1281, 107] width 162 height 21
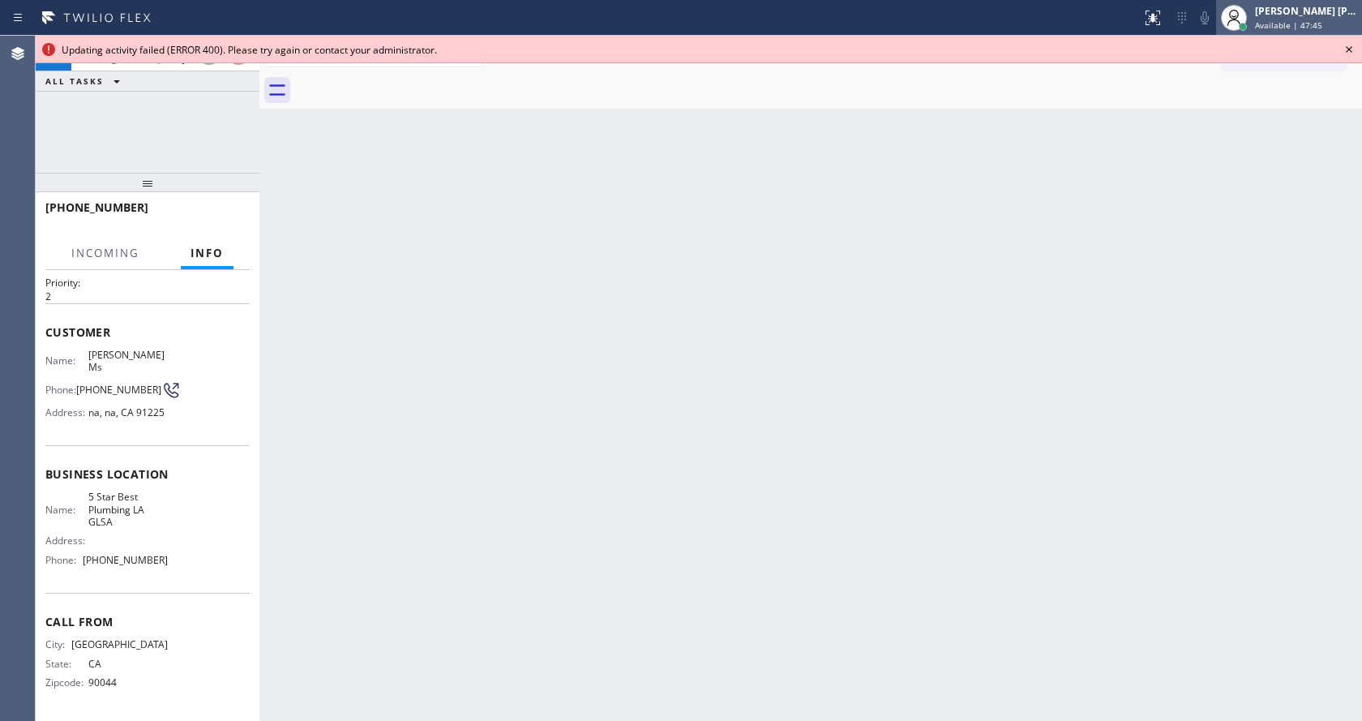
click at [1274, 31] on div "Jen Rose Villanueva Available | 47:45" at bounding box center [1307, 17] width 110 height 28
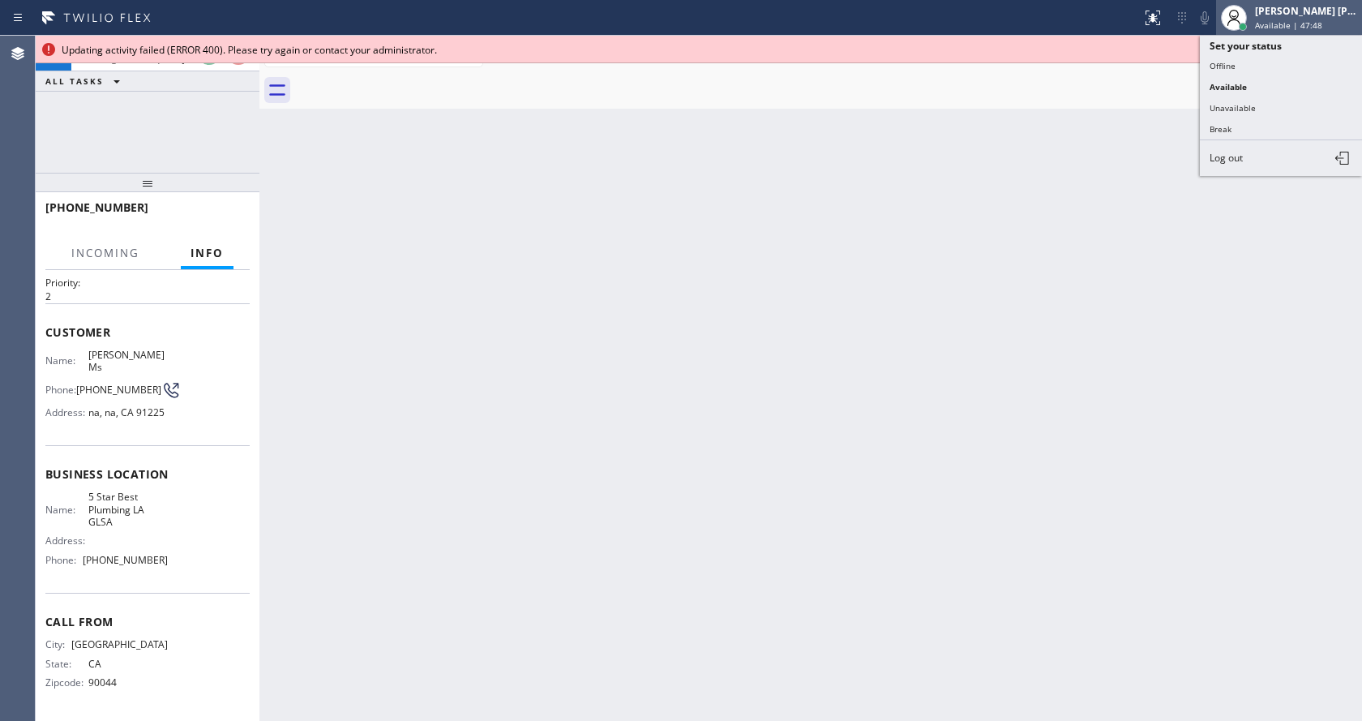
drag, startPoint x: 1295, startPoint y: 20, endPoint x: 1281, endPoint y: 45, distance: 28.7
click at [1294, 20] on span "Available | 47:48" at bounding box center [1288, 24] width 67 height 11
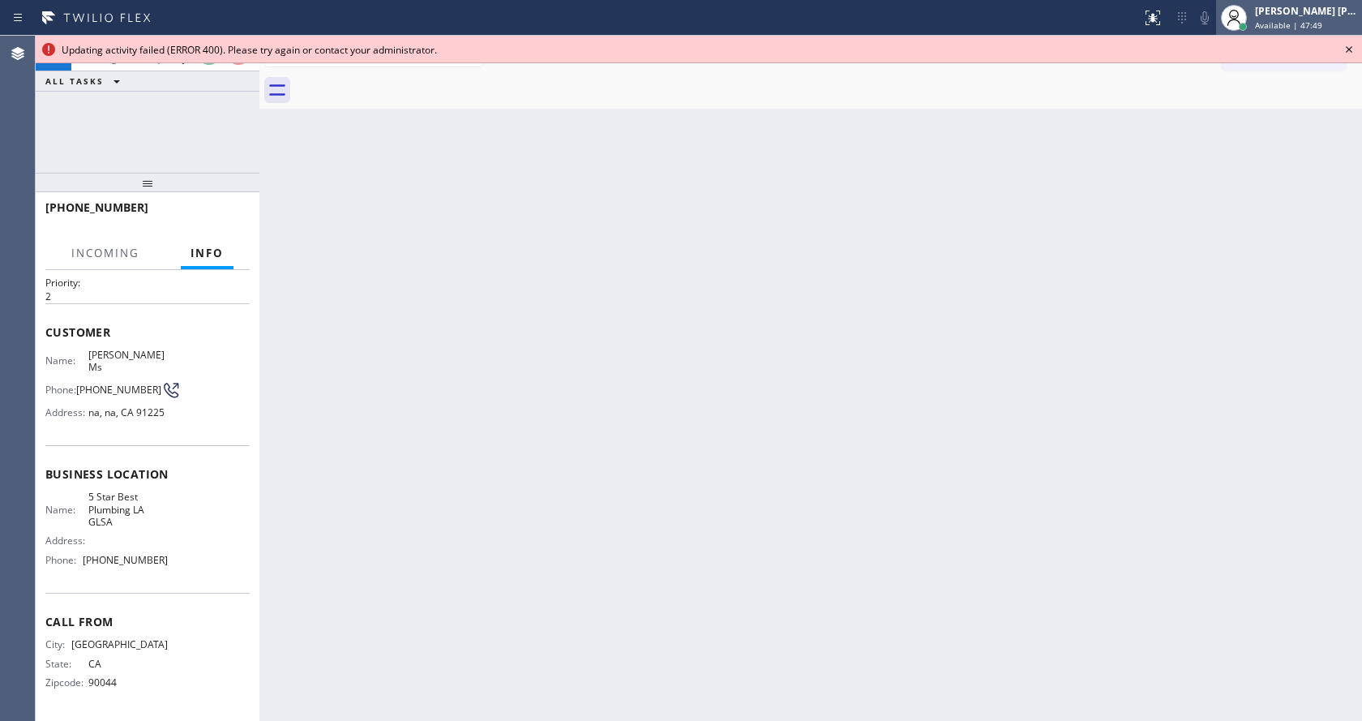
click at [1274, 20] on span "Available | 47:49" at bounding box center [1288, 24] width 67 height 11
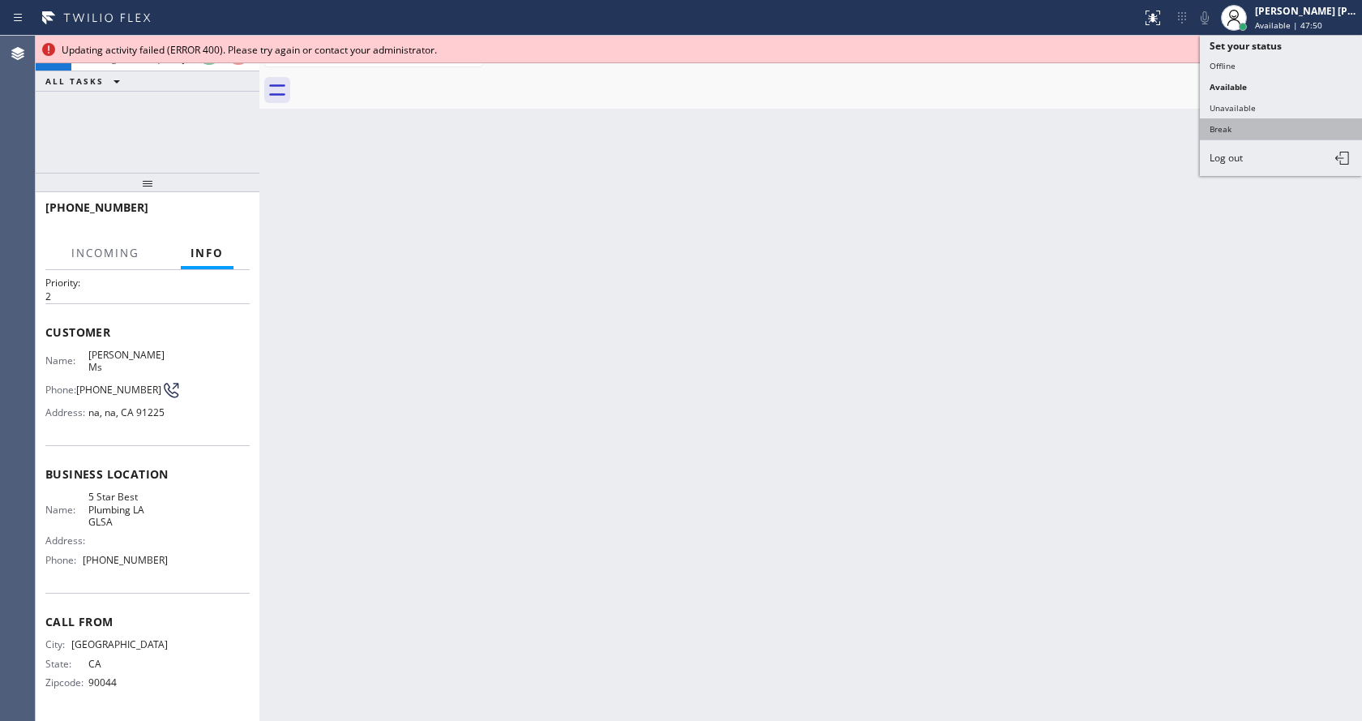
click at [1258, 136] on button "Break" at bounding box center [1281, 128] width 162 height 21
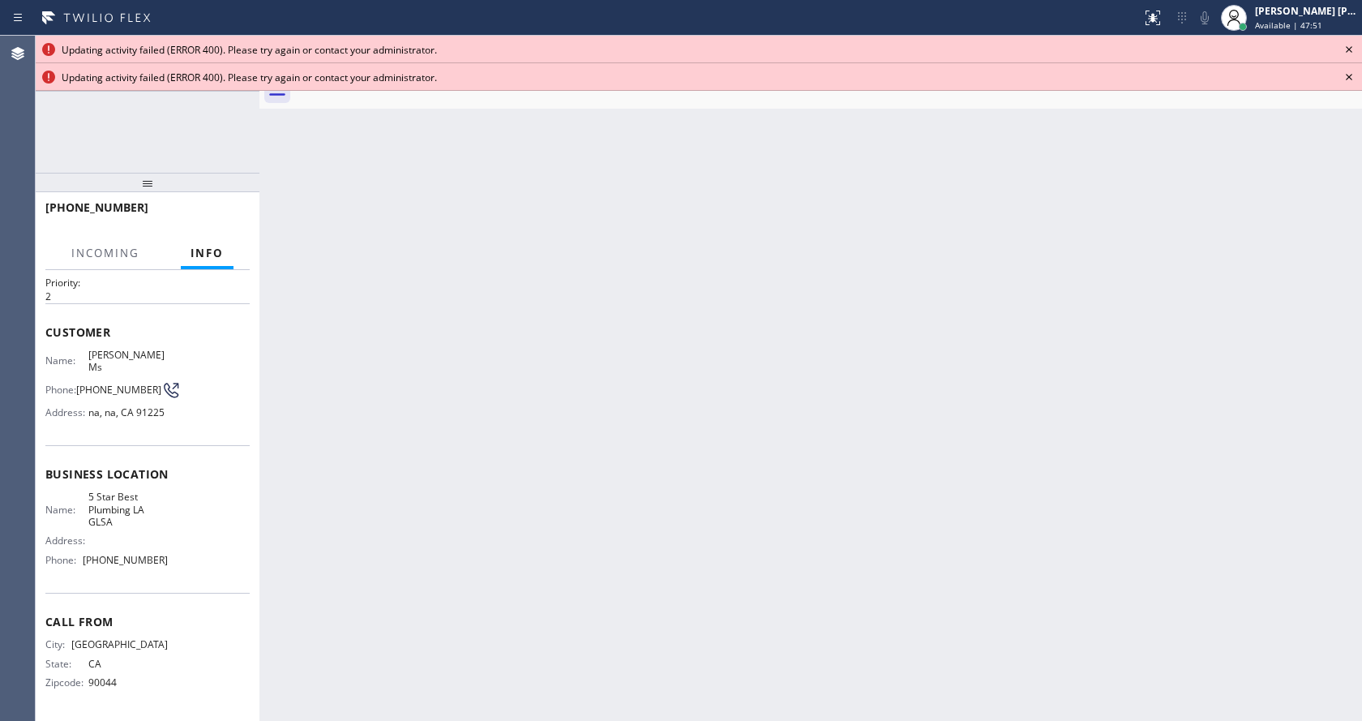
click at [1347, 49] on icon at bounding box center [1348, 49] width 19 height 19
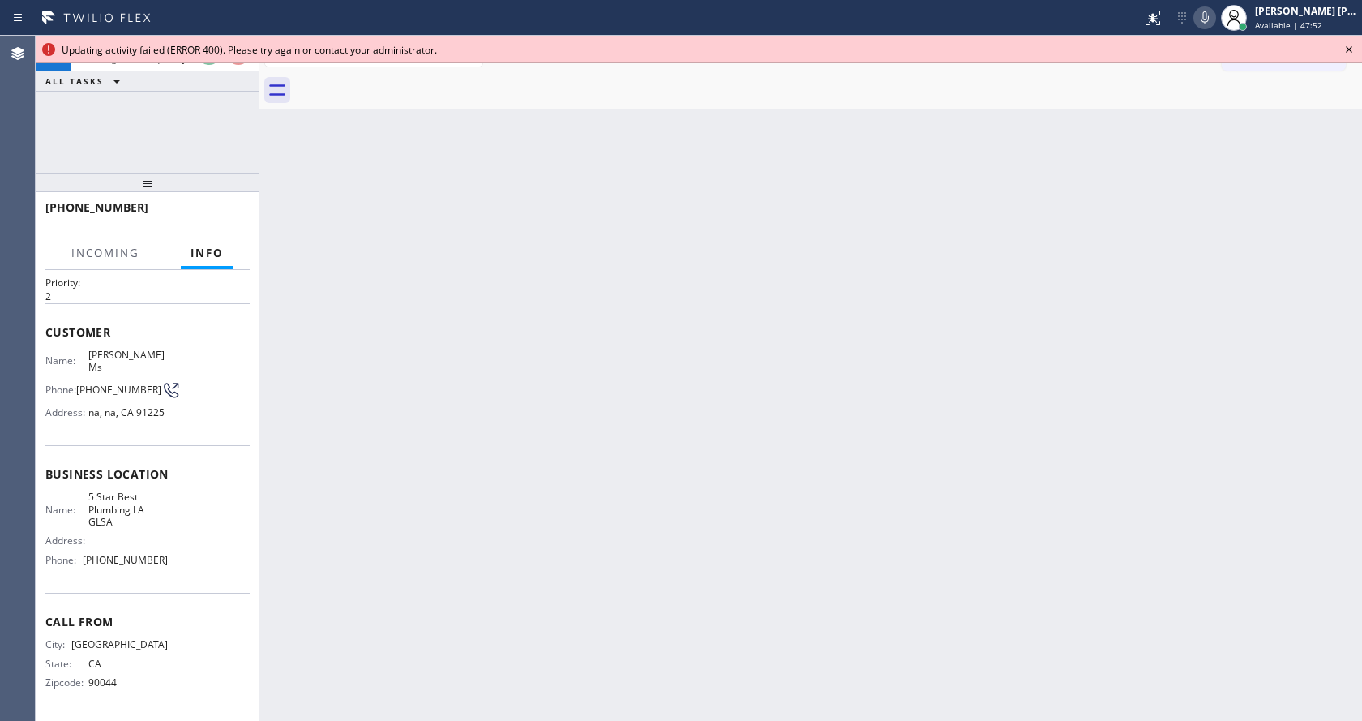
click at [1347, 51] on icon at bounding box center [1349, 49] width 6 height 6
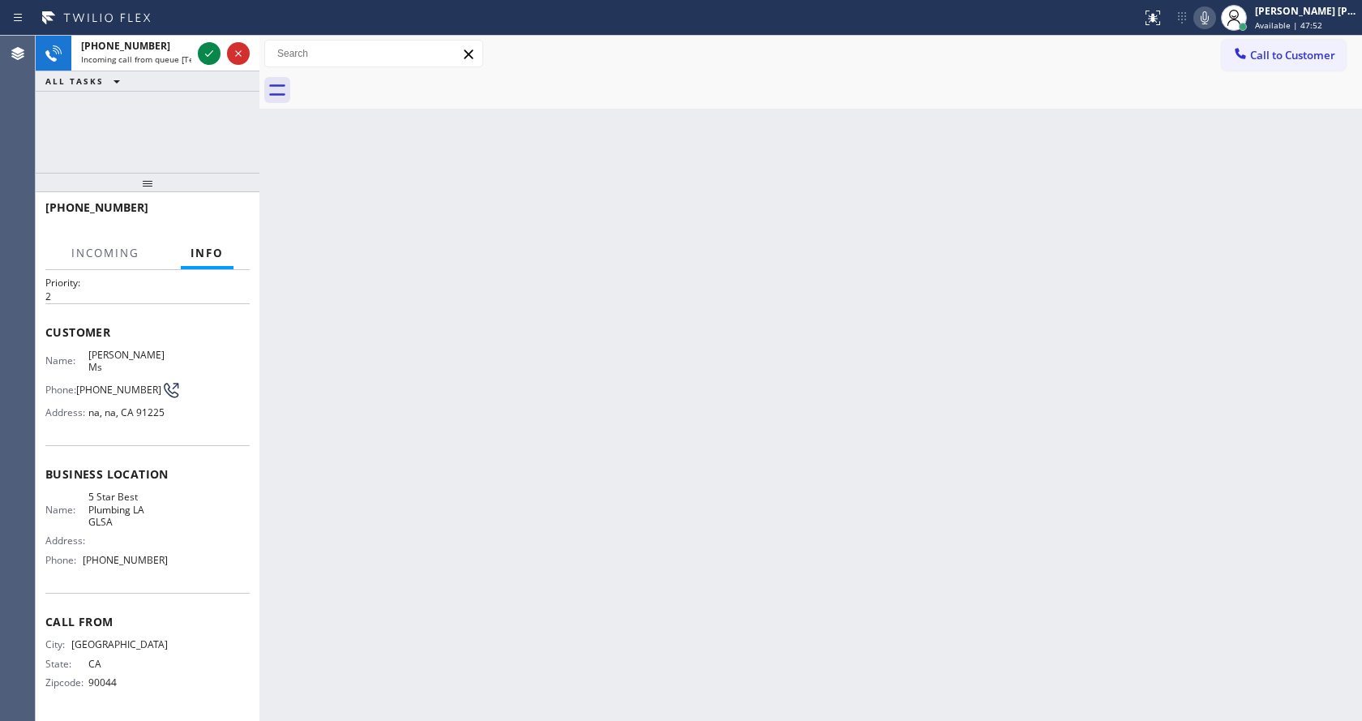
click at [922, 331] on div "Back to Dashboard Change Sender ID Customers Technicians Select a contact Outbo…" at bounding box center [810, 378] width 1102 height 685
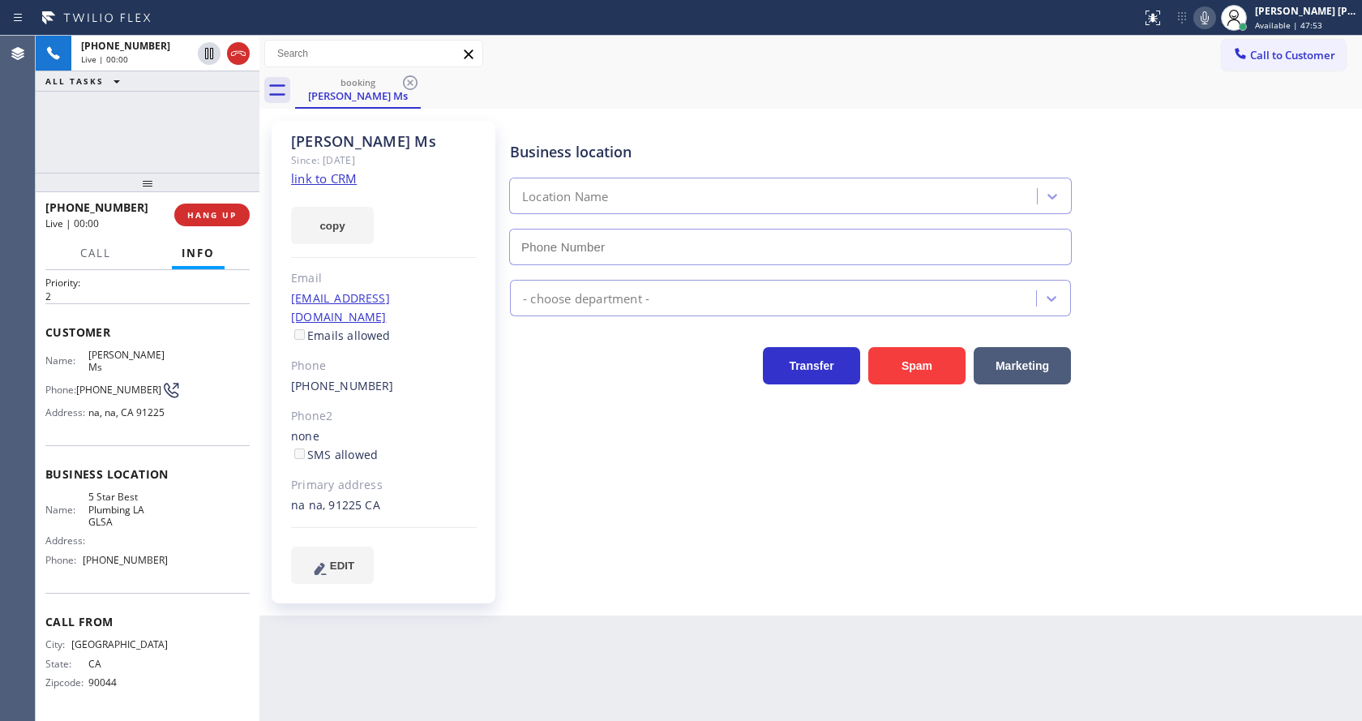
type input "[PHONE_NUMBER]"
click at [343, 178] on link "link to CRM" at bounding box center [324, 178] width 66 height 16
click at [649, 489] on div "Business location 5 Star Best Plumbing LA GLSA (213) 444-7988 Plumbing Reg Tran…" at bounding box center [932, 352] width 851 height 454
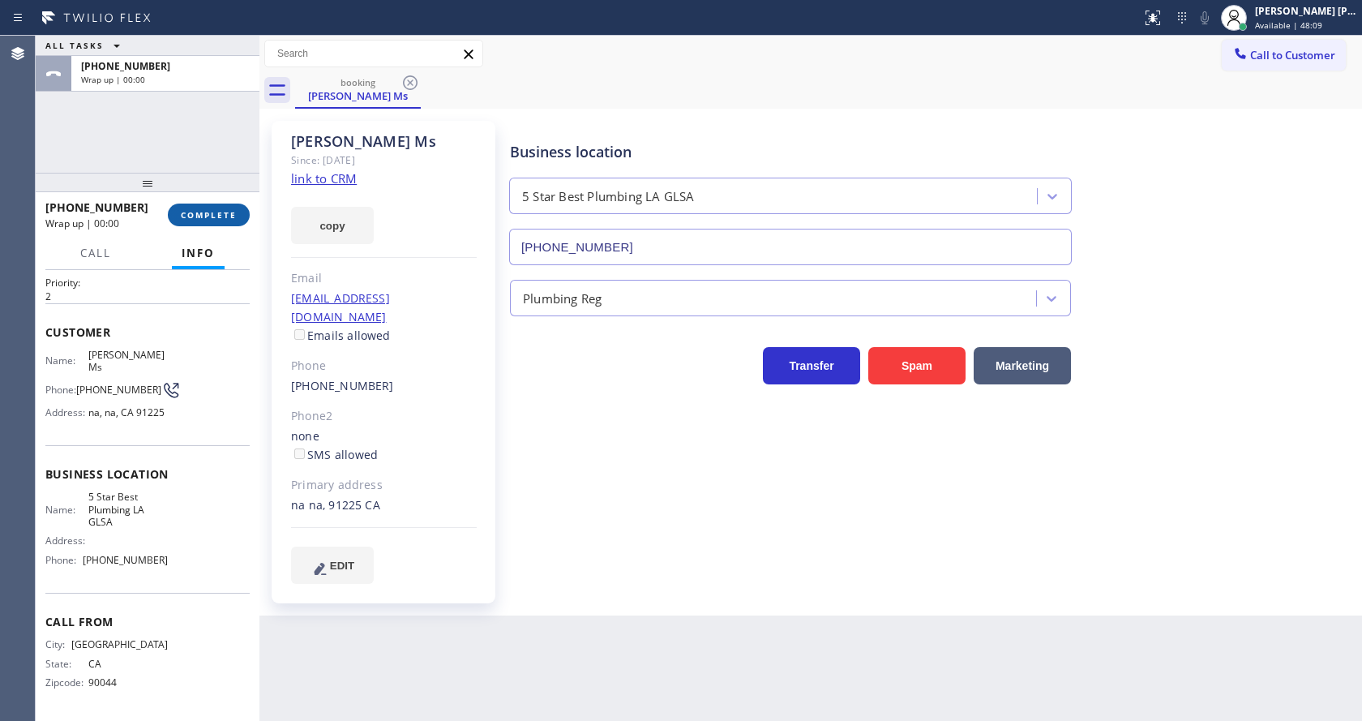
click at [193, 215] on span "COMPLETE" at bounding box center [209, 214] width 56 height 11
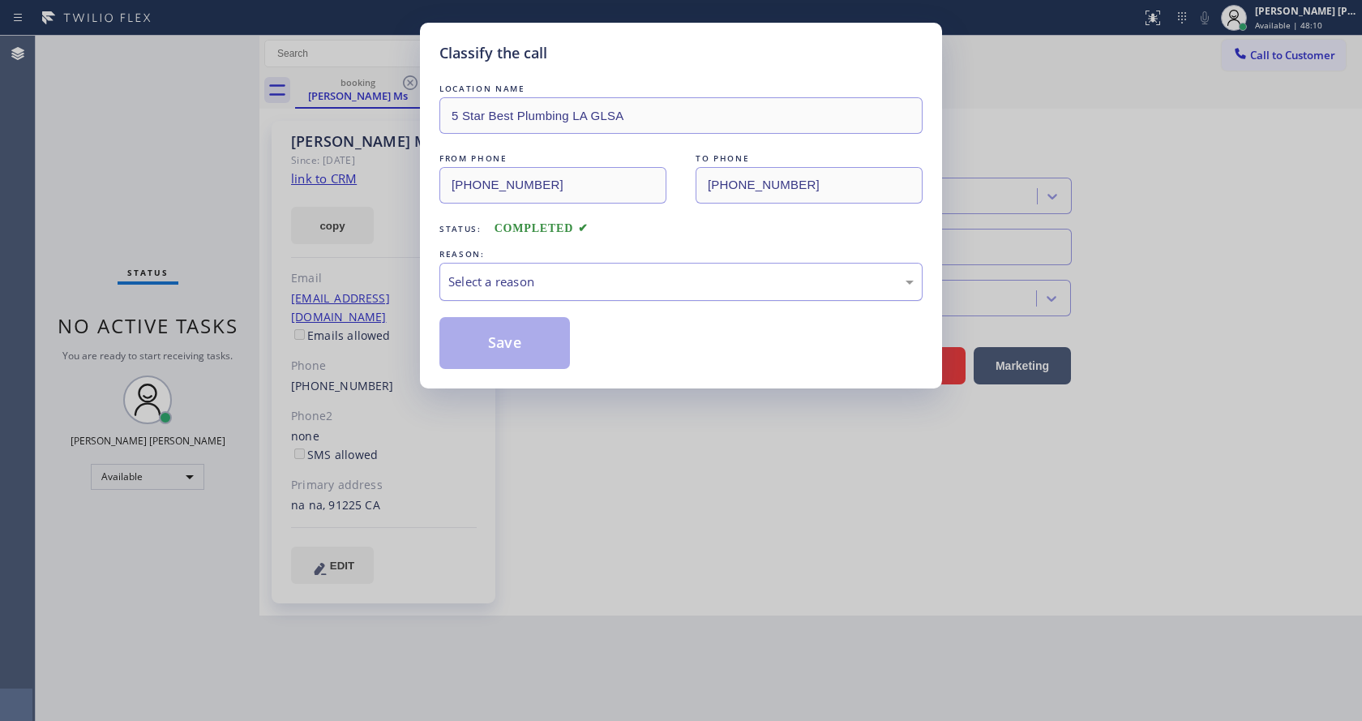
drag, startPoint x: 537, startPoint y: 272, endPoint x: 542, endPoint y: 295, distance: 24.2
click at [544, 285] on div "Select a reason" at bounding box center [680, 281] width 465 height 19
click at [491, 333] on button "Save" at bounding box center [504, 343] width 131 height 52
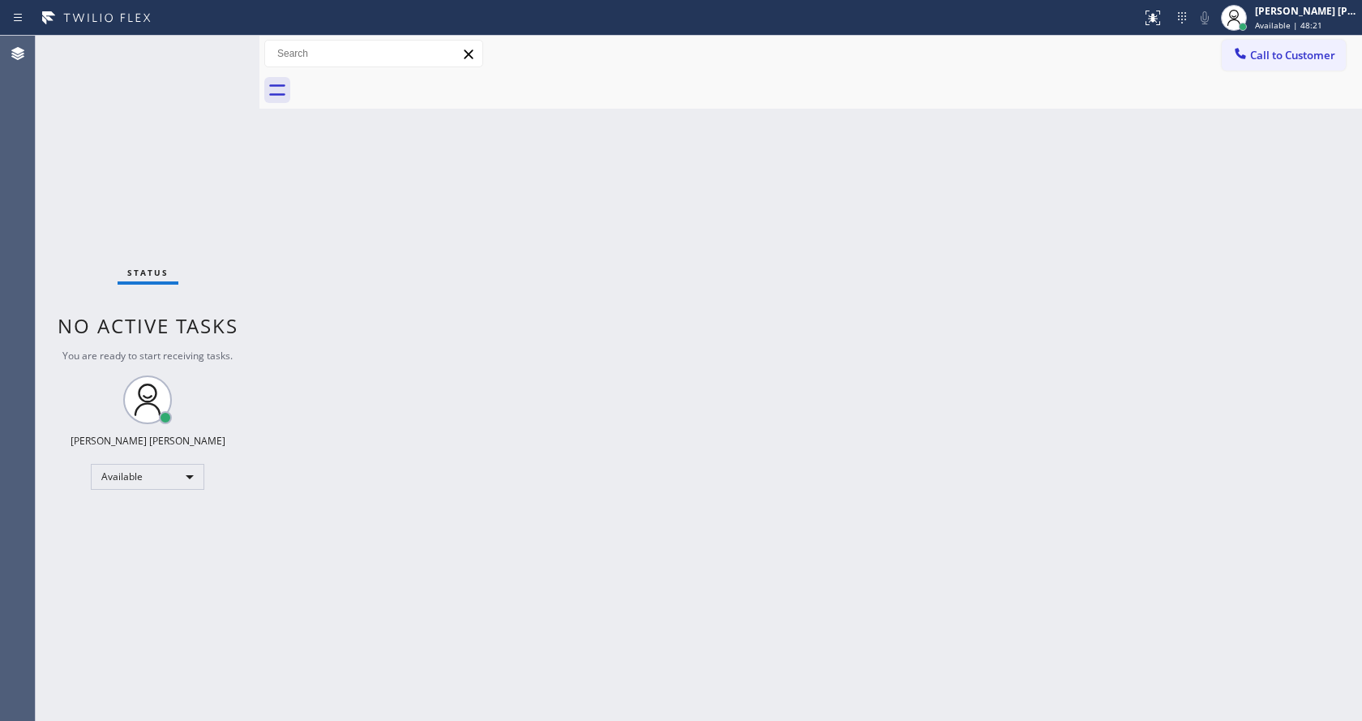
click at [570, 311] on div "Back to Dashboard Change Sender ID Customers Technicians Select a contact Outbo…" at bounding box center [810, 378] width 1102 height 685
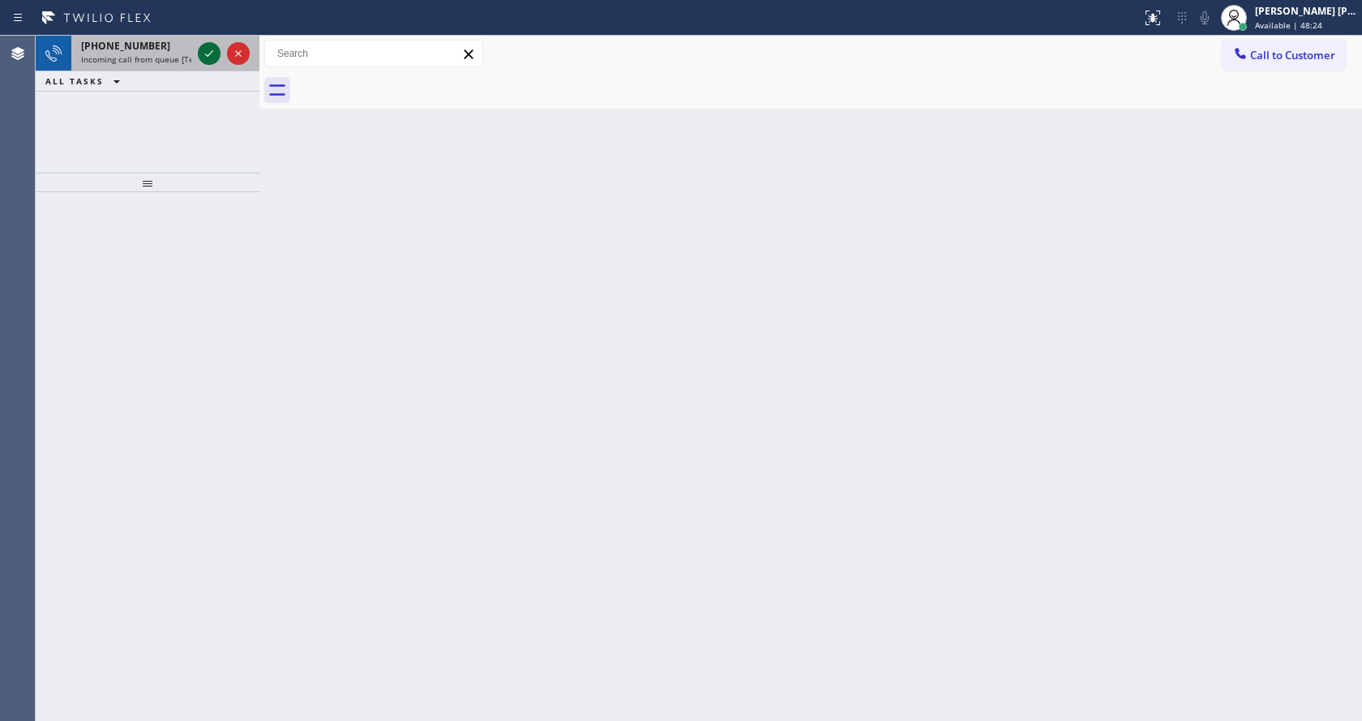
click at [203, 57] on icon at bounding box center [208, 53] width 19 height 19
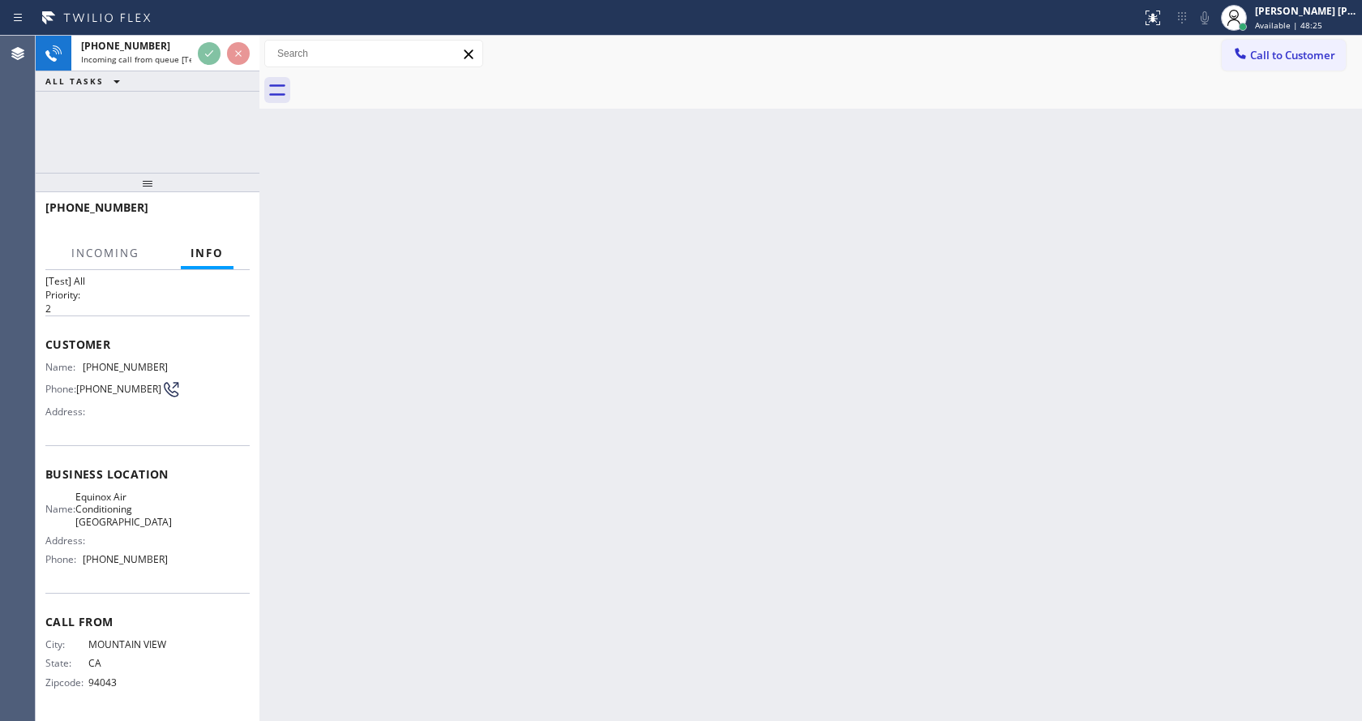
scroll to position [46, 0]
click at [561, 336] on div "Back to Dashboard Change Sender ID Customers Technicians Select a contact Outbo…" at bounding box center [810, 378] width 1102 height 685
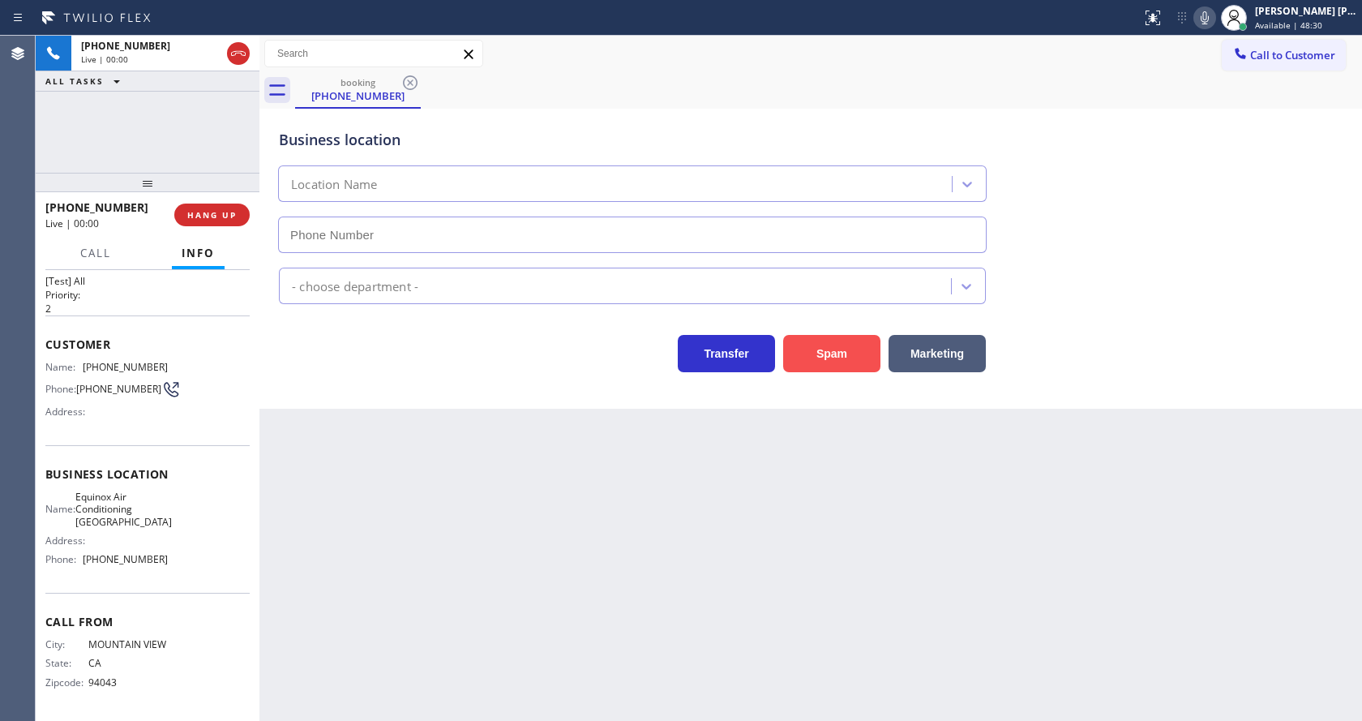
type input "(650) 360-9334"
click at [856, 350] on button "Spam" at bounding box center [831, 353] width 97 height 37
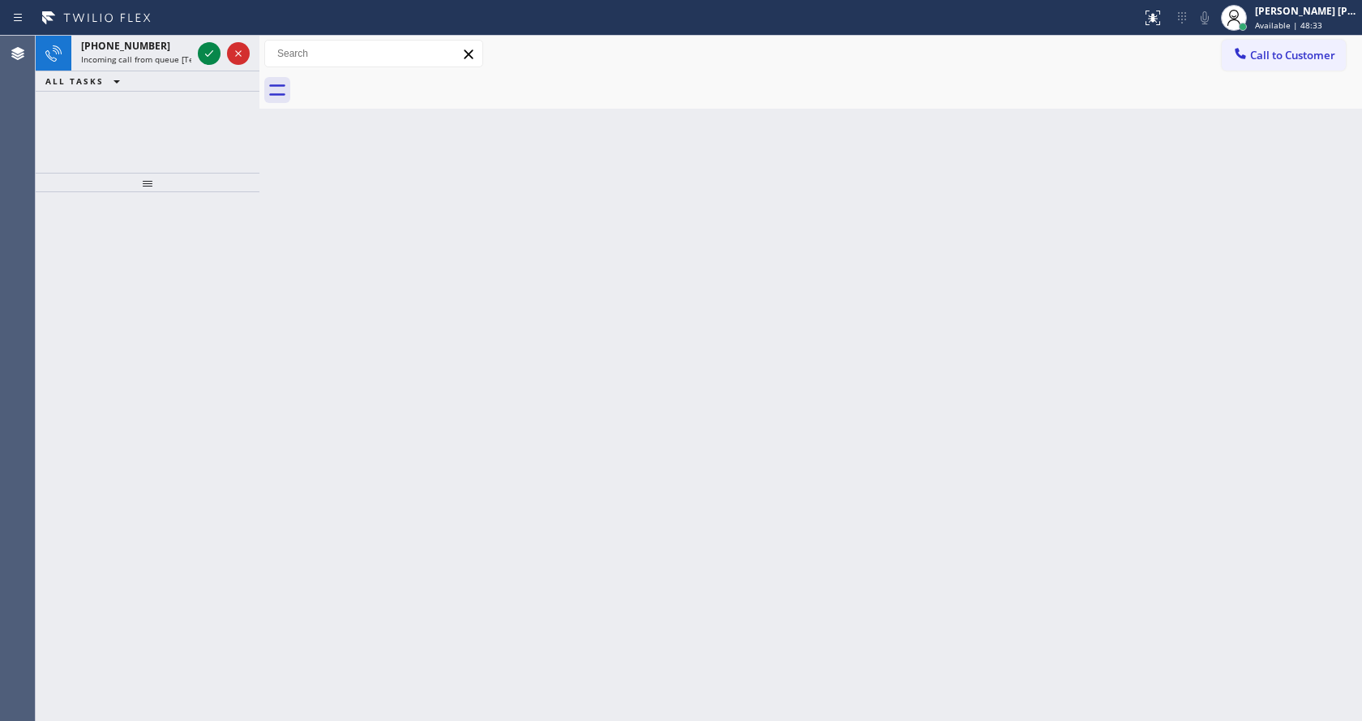
click at [655, 468] on div "Back to Dashboard Change Sender ID Customers Technicians Select a contact Outbo…" at bounding box center [810, 378] width 1102 height 685
click at [203, 50] on icon at bounding box center [208, 53] width 19 height 19
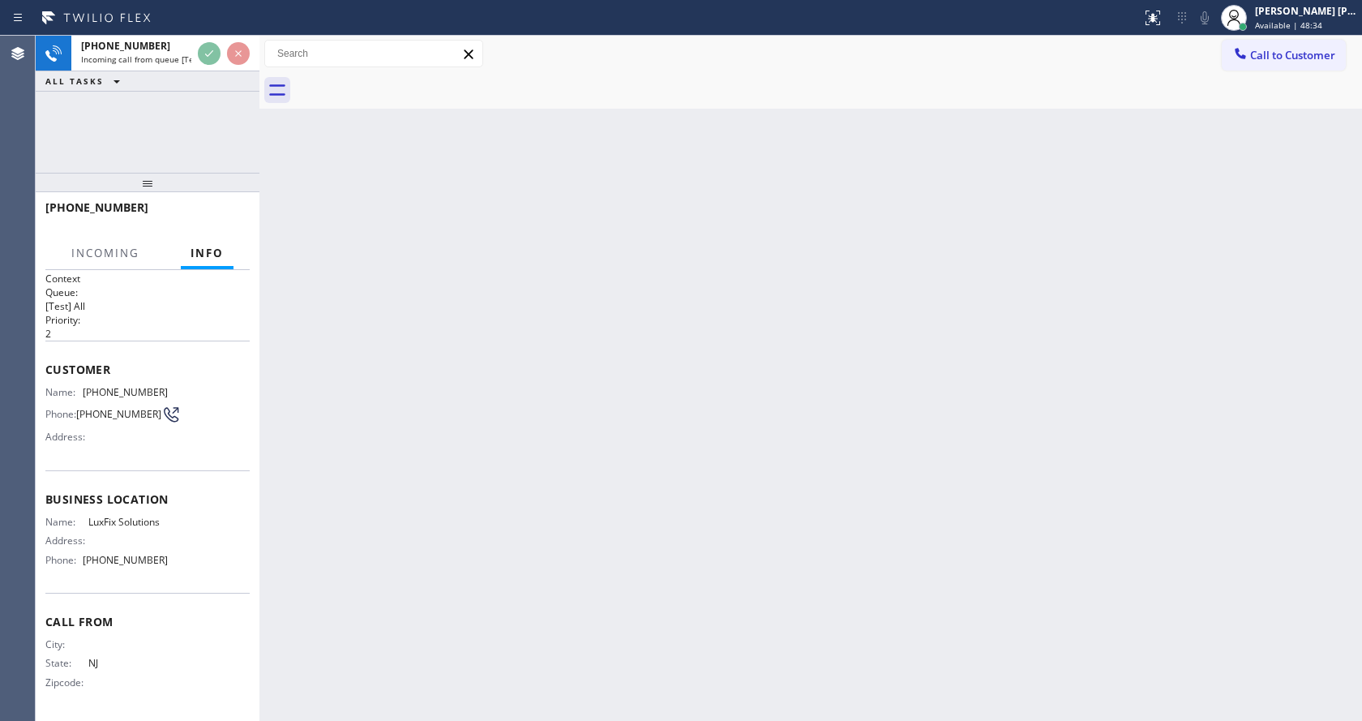
scroll to position [8, 0]
click at [679, 477] on div "Back to Dashboard Change Sender ID Customers Technicians Select a contact Outbo…" at bounding box center [810, 378] width 1102 height 685
click at [580, 520] on div "Back to Dashboard Change Sender ID Customers Technicians Select a contact Outbo…" at bounding box center [810, 378] width 1102 height 685
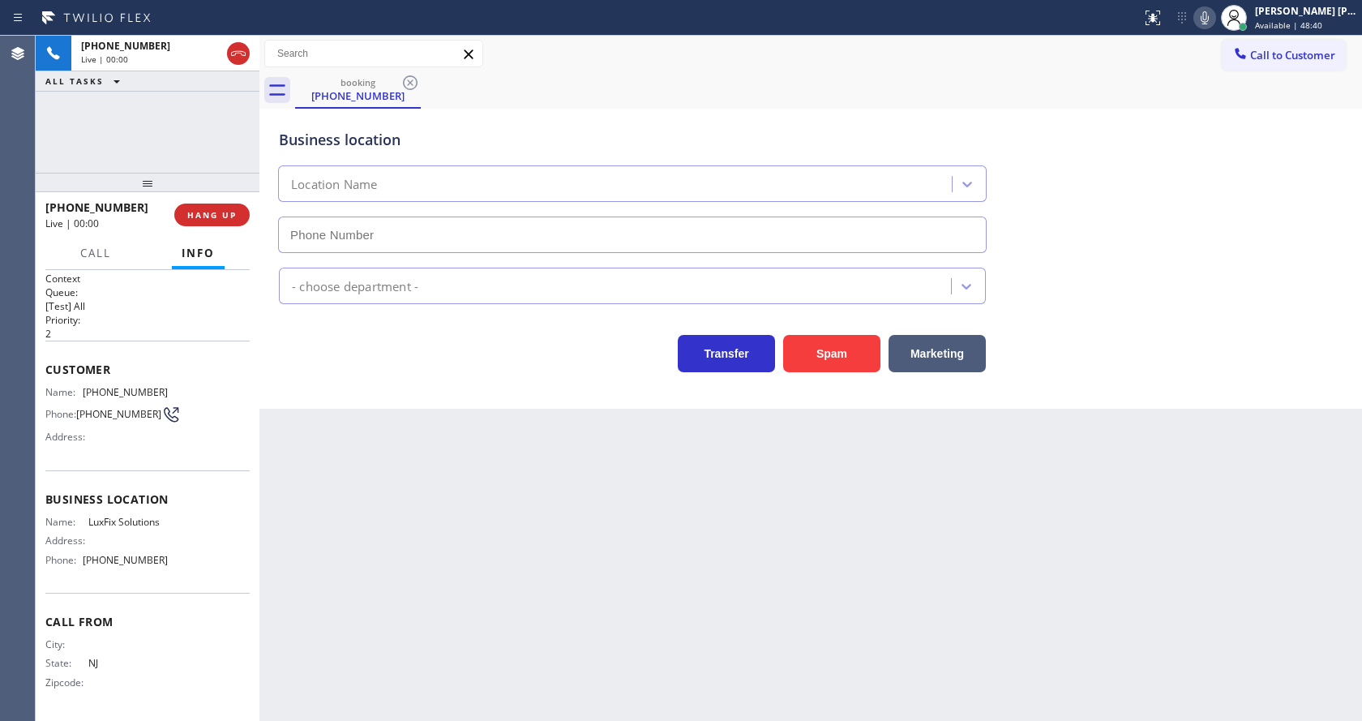
type input "(908) 201-8201"
click at [820, 343] on button "Spam" at bounding box center [831, 353] width 97 height 37
click at [572, 532] on div "Back to Dashboard Change Sender ID Customers Technicians Select a contact Outbo…" at bounding box center [810, 378] width 1102 height 685
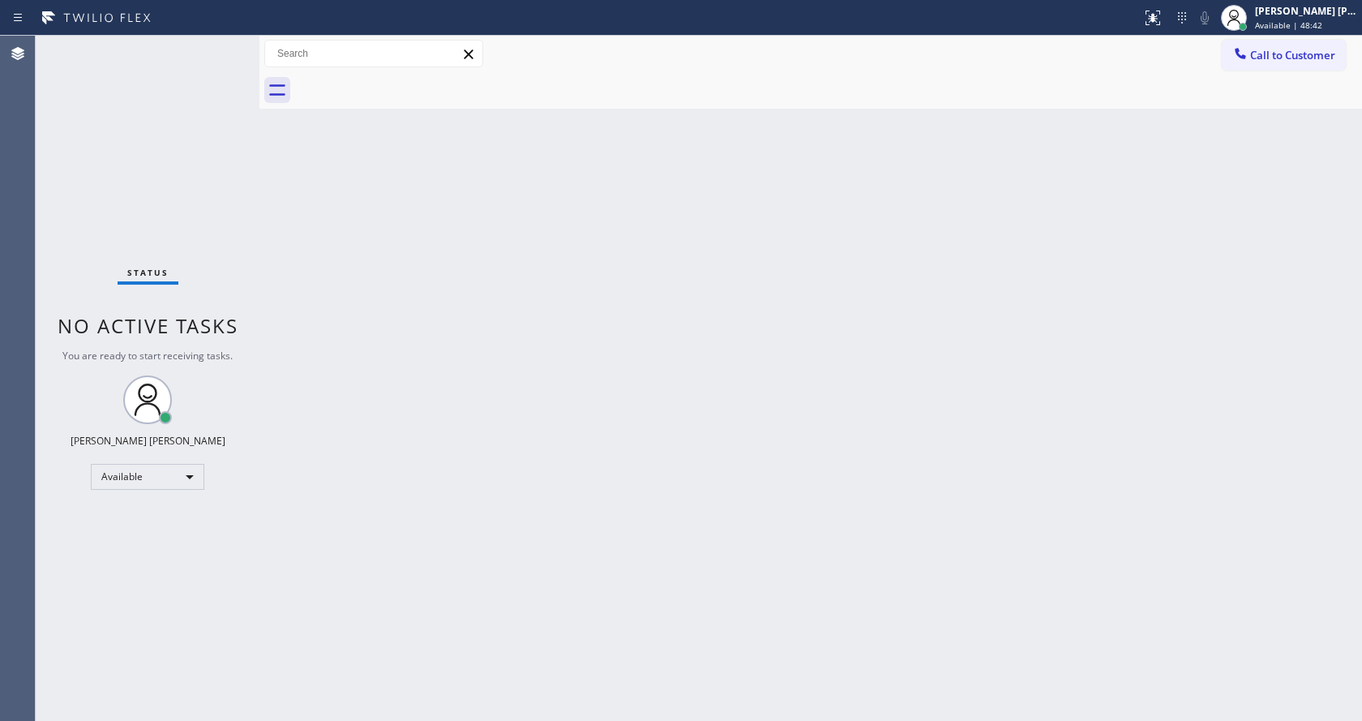
click at [303, 386] on div "Back to Dashboard Change Sender ID Customers Technicians Select a contact Outbo…" at bounding box center [810, 378] width 1102 height 685
click at [630, 378] on div "Back to Dashboard Change Sender ID Customers Technicians Select a contact Outbo…" at bounding box center [810, 378] width 1102 height 685
click at [245, 185] on div "Status No active tasks You are ready to start receiving tasks. [PERSON_NAME] [P…" at bounding box center [148, 378] width 224 height 685
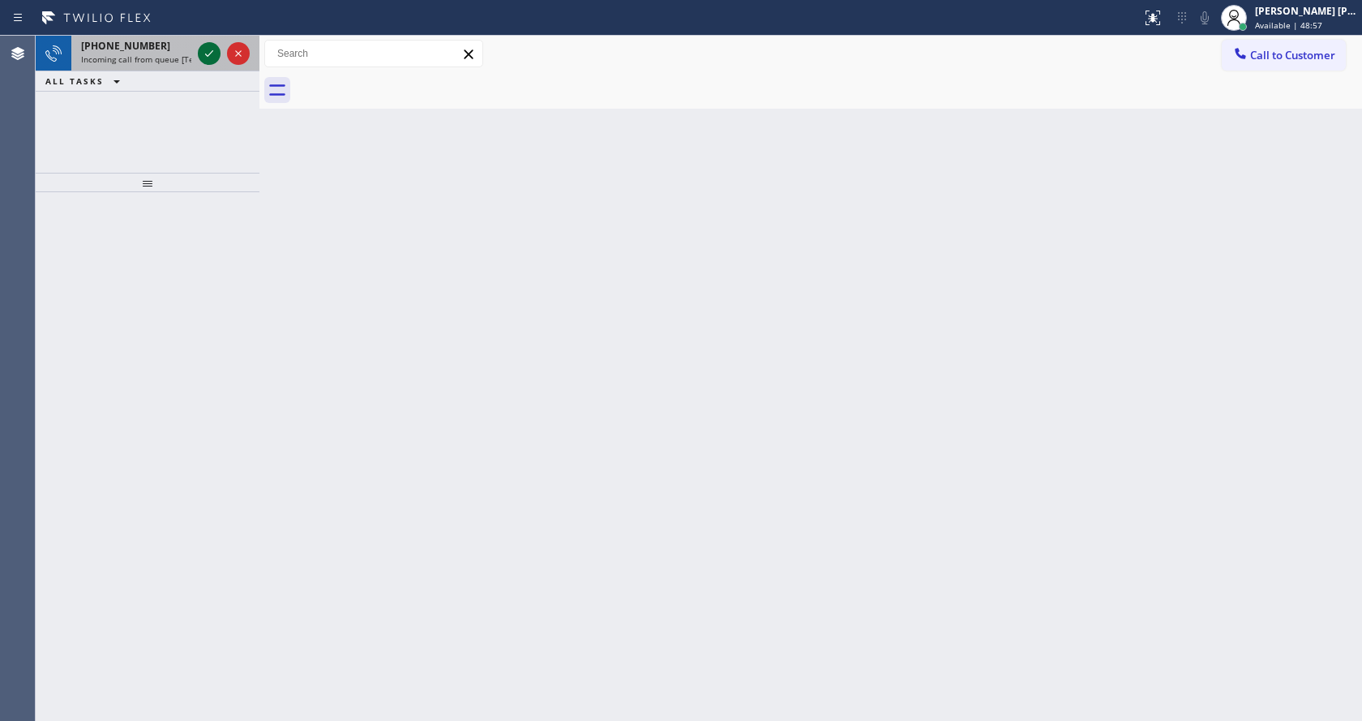
click at [211, 45] on icon at bounding box center [208, 53] width 19 height 19
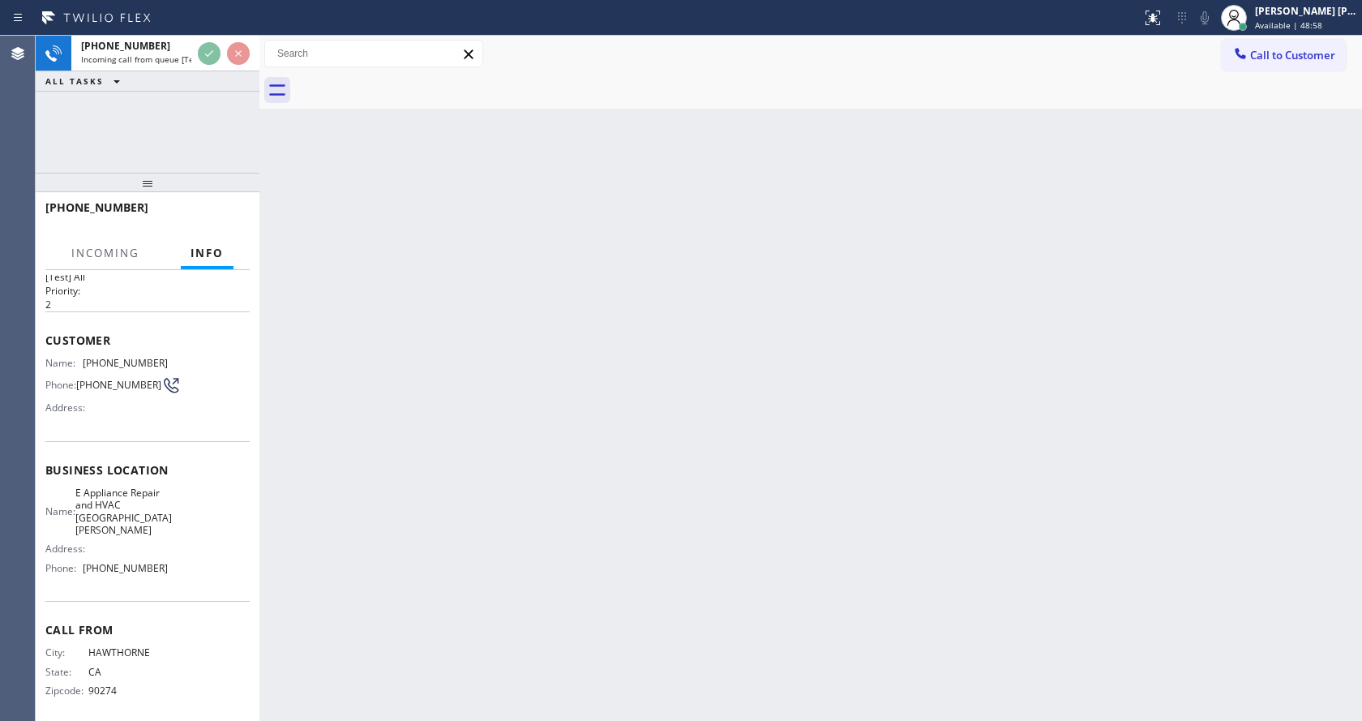
scroll to position [33, 0]
drag, startPoint x: 521, startPoint y: 482, endPoint x: 529, endPoint y: 464, distance: 20.3
click at [529, 466] on div "Back to Dashboard Change Sender ID Customers Technicians Select a contact Outbo…" at bounding box center [810, 378] width 1102 height 685
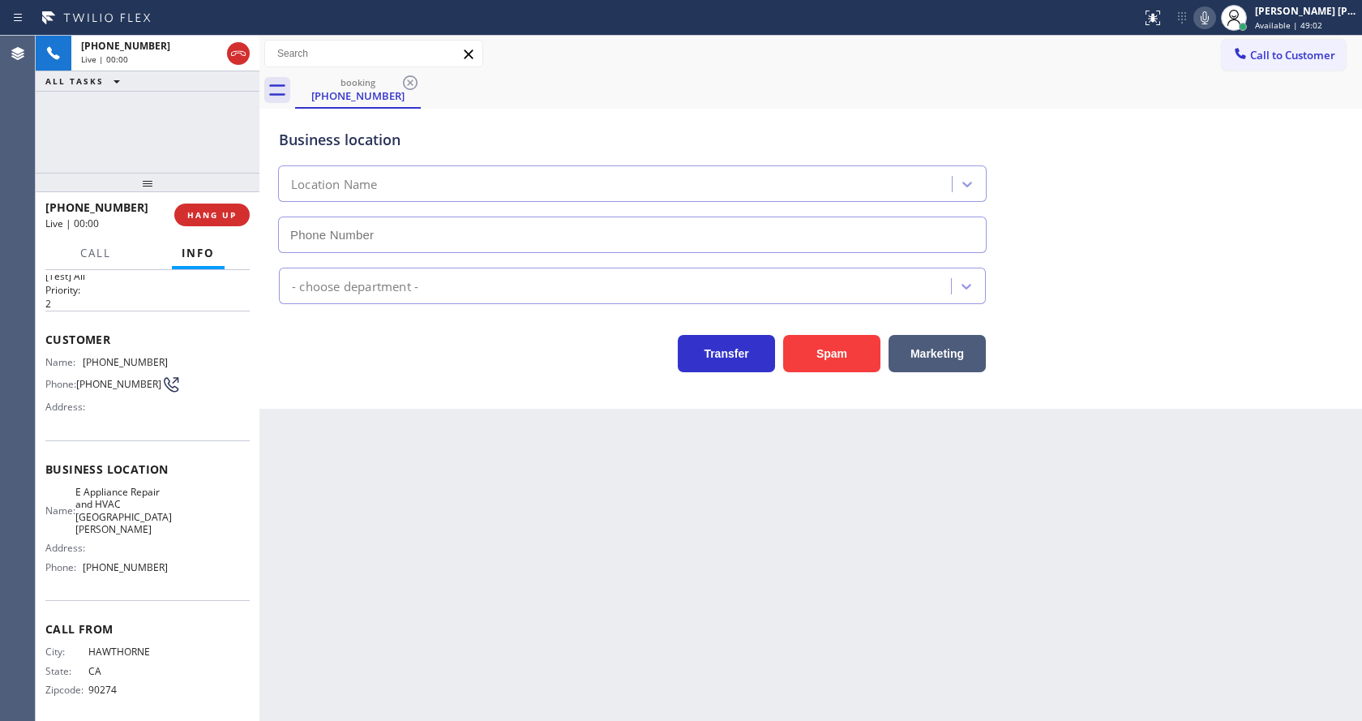
type input "(310) 361-3966"
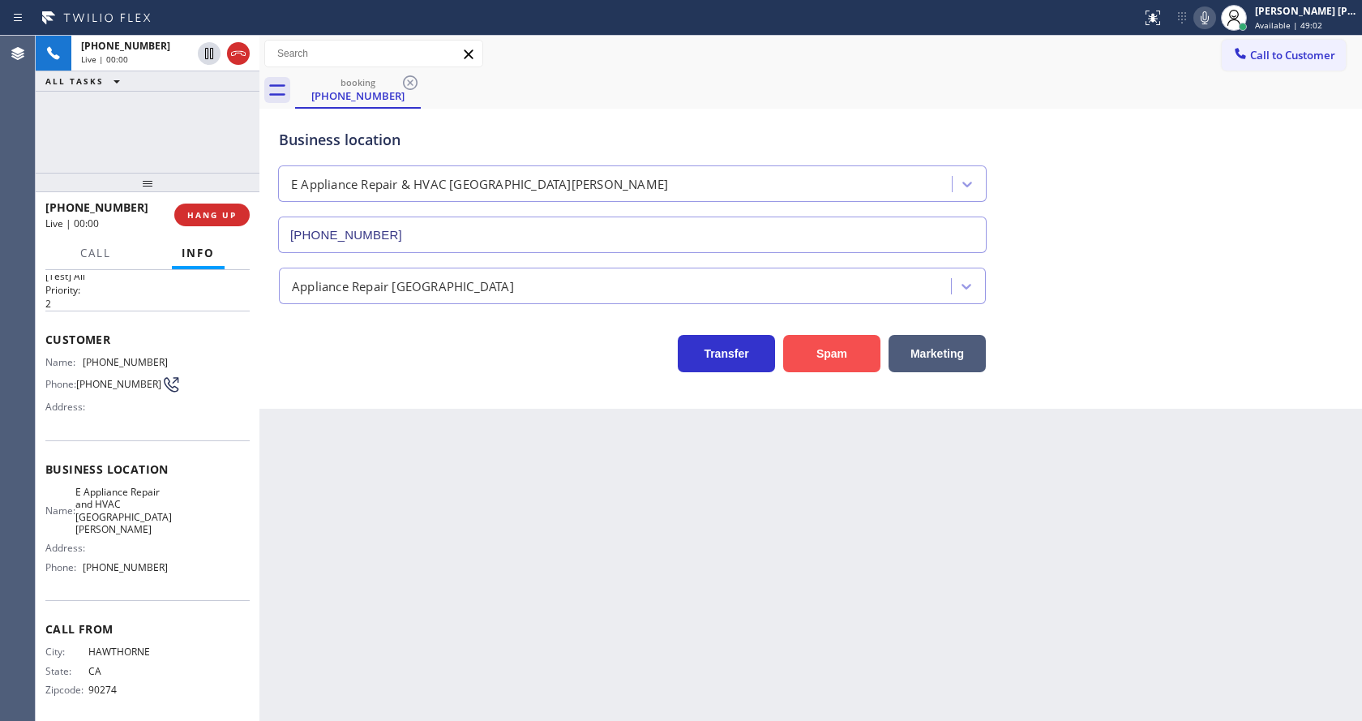
click at [818, 361] on button "Spam" at bounding box center [831, 353] width 97 height 37
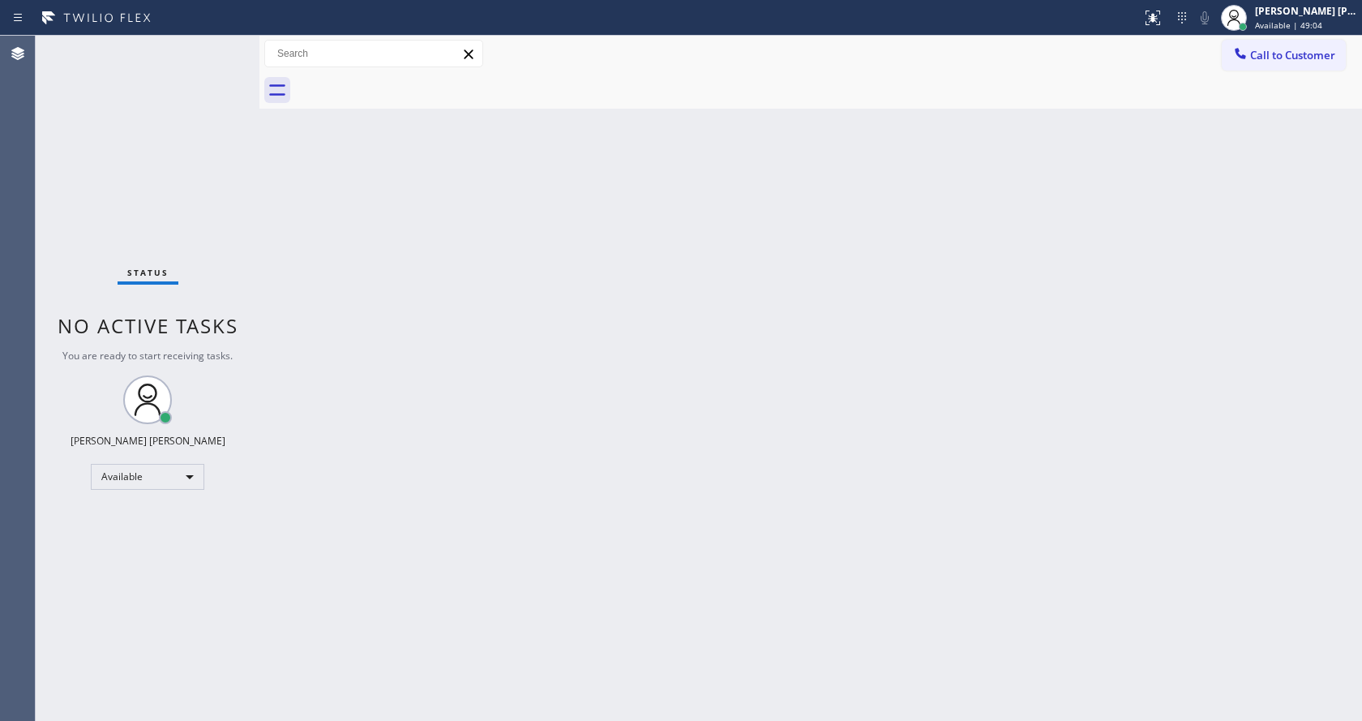
click at [359, 383] on div "Back to Dashboard Change Sender ID Customers Technicians Select a contact Outbo…" at bounding box center [810, 378] width 1102 height 685
click at [470, 456] on div "Back to Dashboard Change Sender ID Customers Technicians Select a contact Outbo…" at bounding box center [810, 378] width 1102 height 685
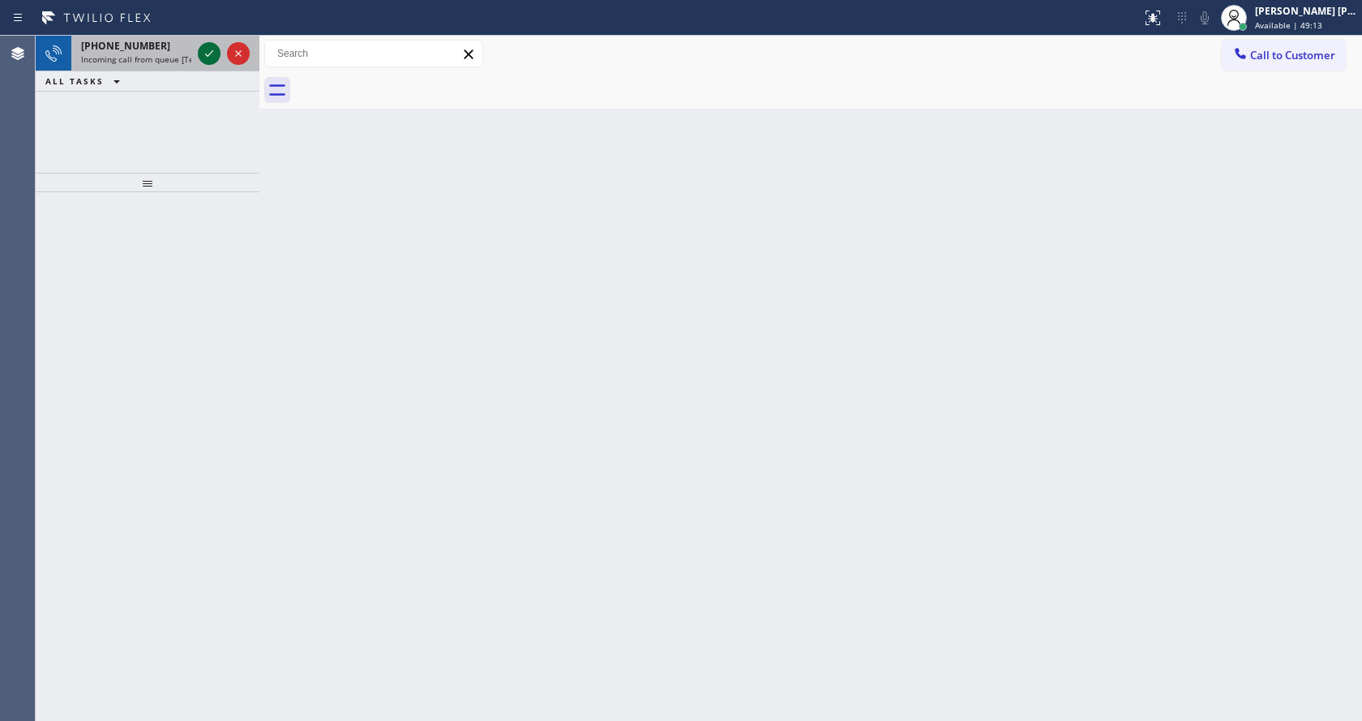
click at [206, 54] on icon at bounding box center [208, 53] width 19 height 19
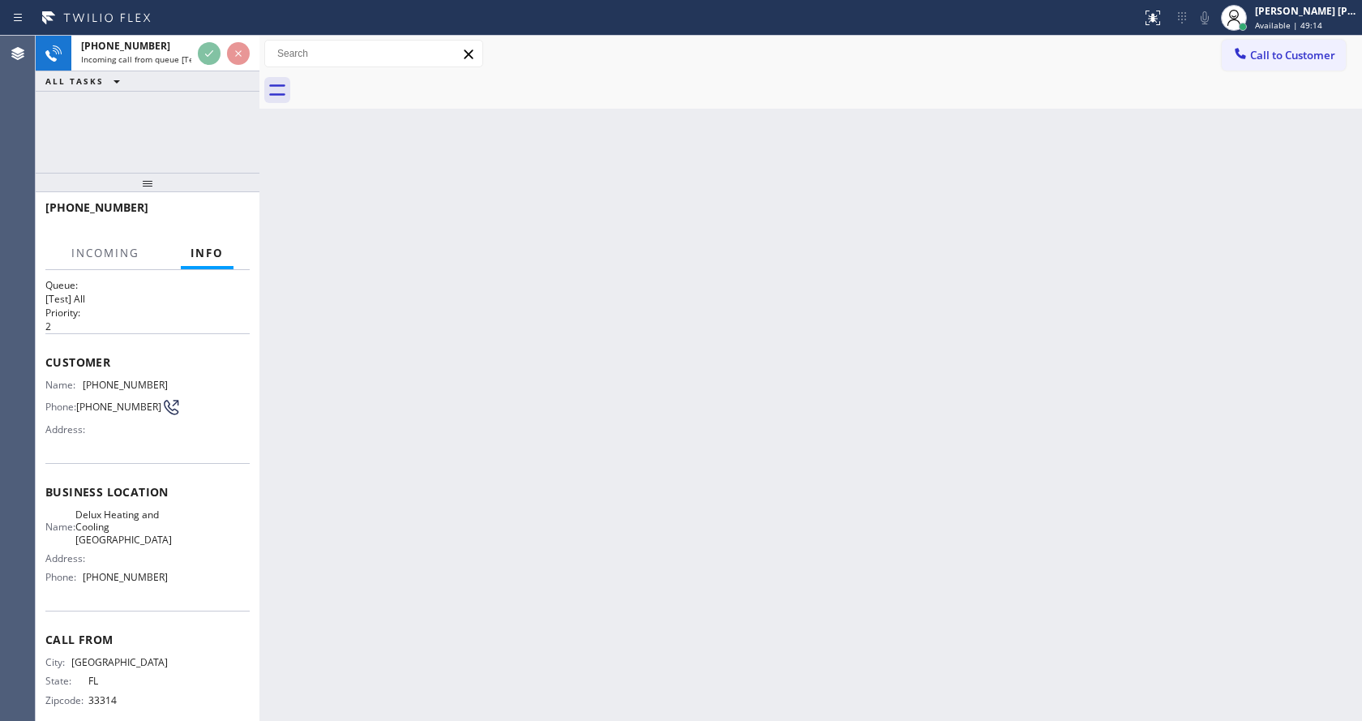
scroll to position [33, 0]
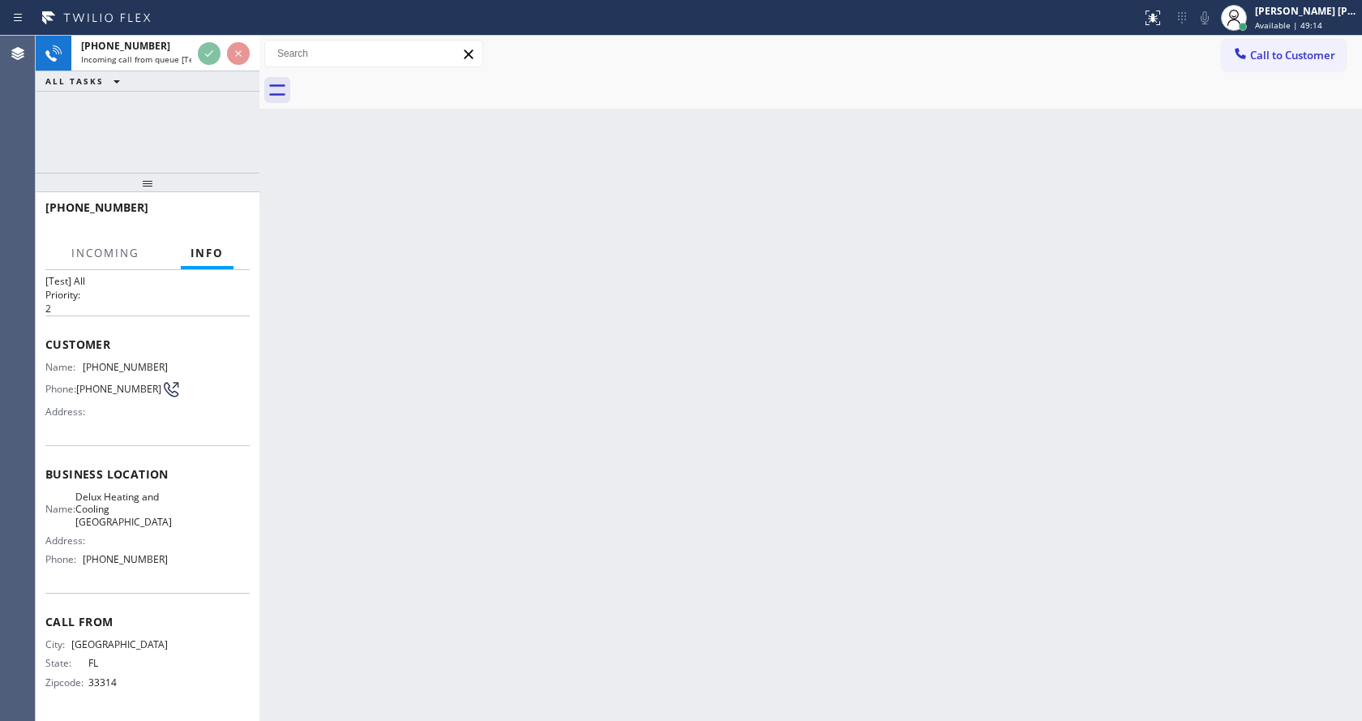
click at [569, 396] on div "Back to Dashboard Change Sender ID Customers Technicians Select a contact Outbo…" at bounding box center [810, 378] width 1102 height 685
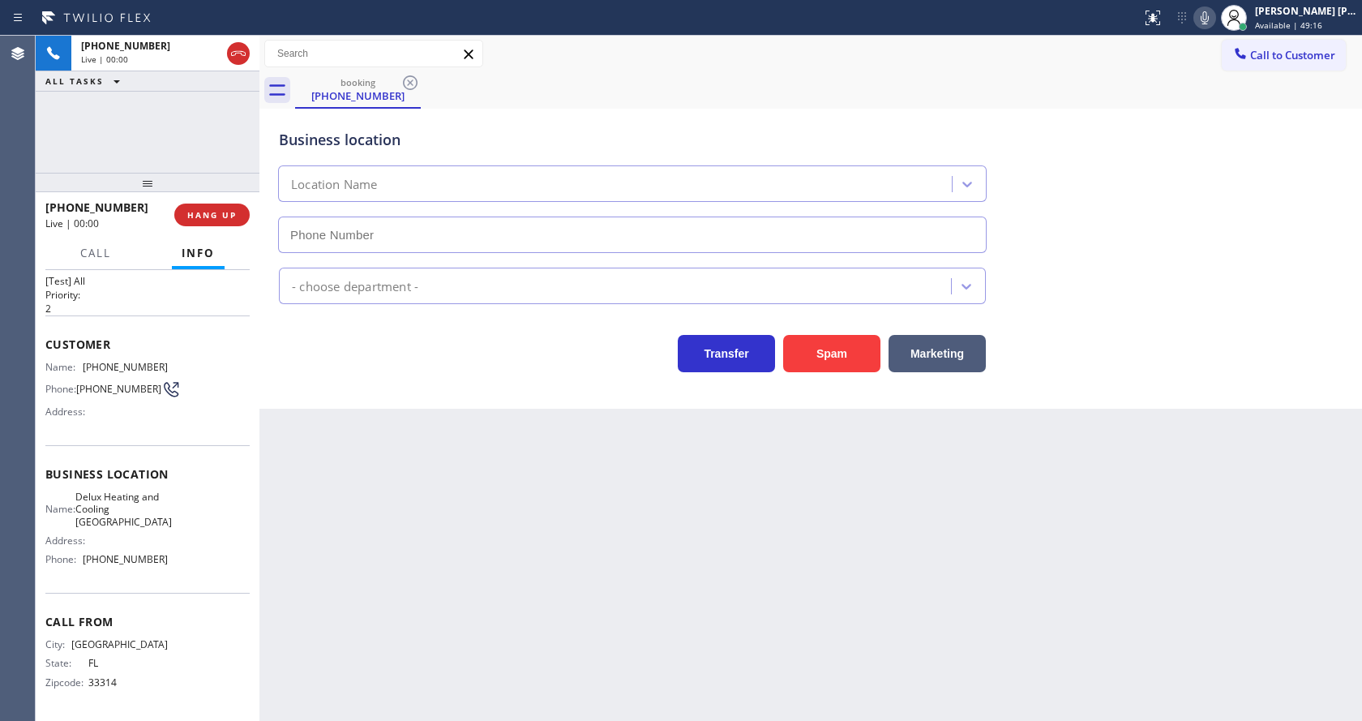
type input "(954) 417-1764"
click at [355, 396] on div "Business location Delux Heating & Cooling Fort Lauderdale (954) 417-1764 HVAC T…" at bounding box center [810, 259] width 1102 height 300
click at [811, 362] on button "Spam" at bounding box center [831, 353] width 97 height 37
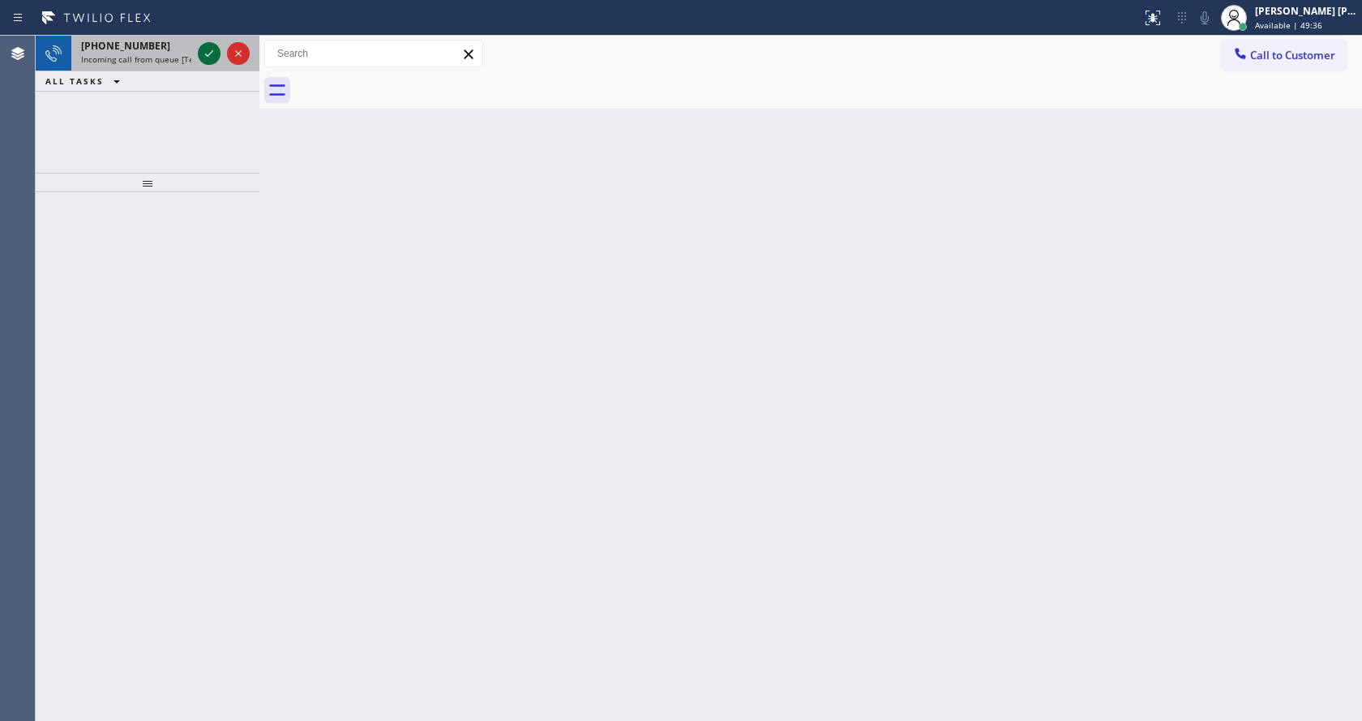
click at [208, 61] on icon at bounding box center [208, 53] width 19 height 19
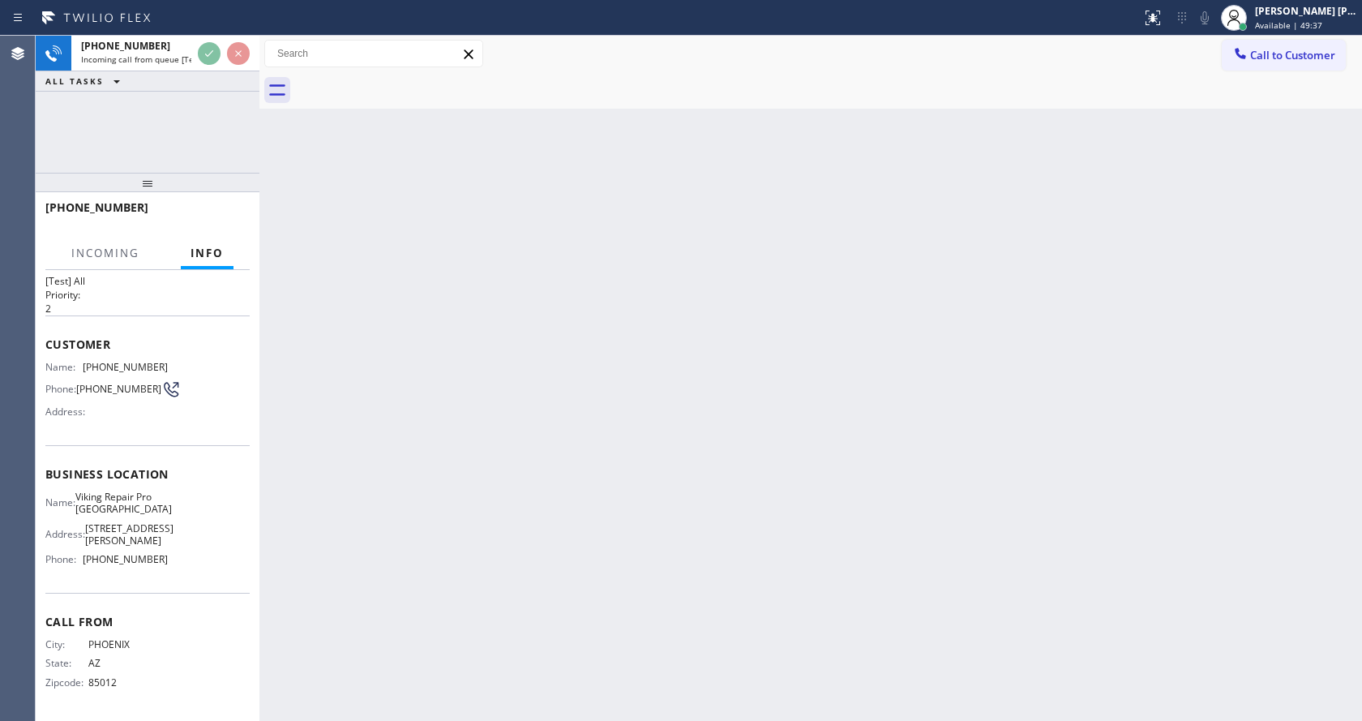
scroll to position [46, 0]
click at [513, 394] on div "Back to Dashboard Change Sender ID Customers Technicians Select a contact Outbo…" at bounding box center [810, 378] width 1102 height 685
click at [355, 395] on div "Back to Dashboard Change Sender ID Customers Technicians Select a contact Outbo…" at bounding box center [810, 378] width 1102 height 685
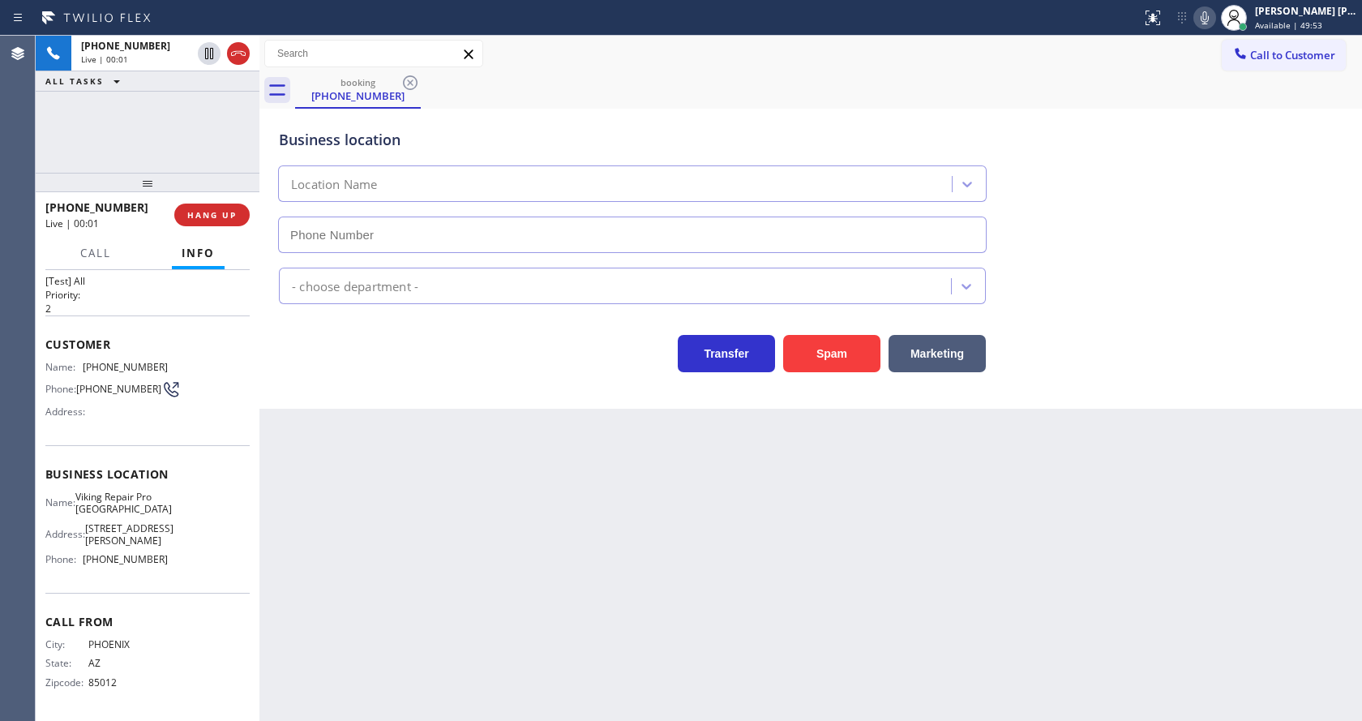
type input "(480) 608-9885"
click at [341, 392] on div "Business location Viking Repair Pro Camelback East Village (480) 608-9885 Appli…" at bounding box center [810, 259] width 1102 height 300
click at [812, 351] on button "Spam" at bounding box center [831, 353] width 97 height 37
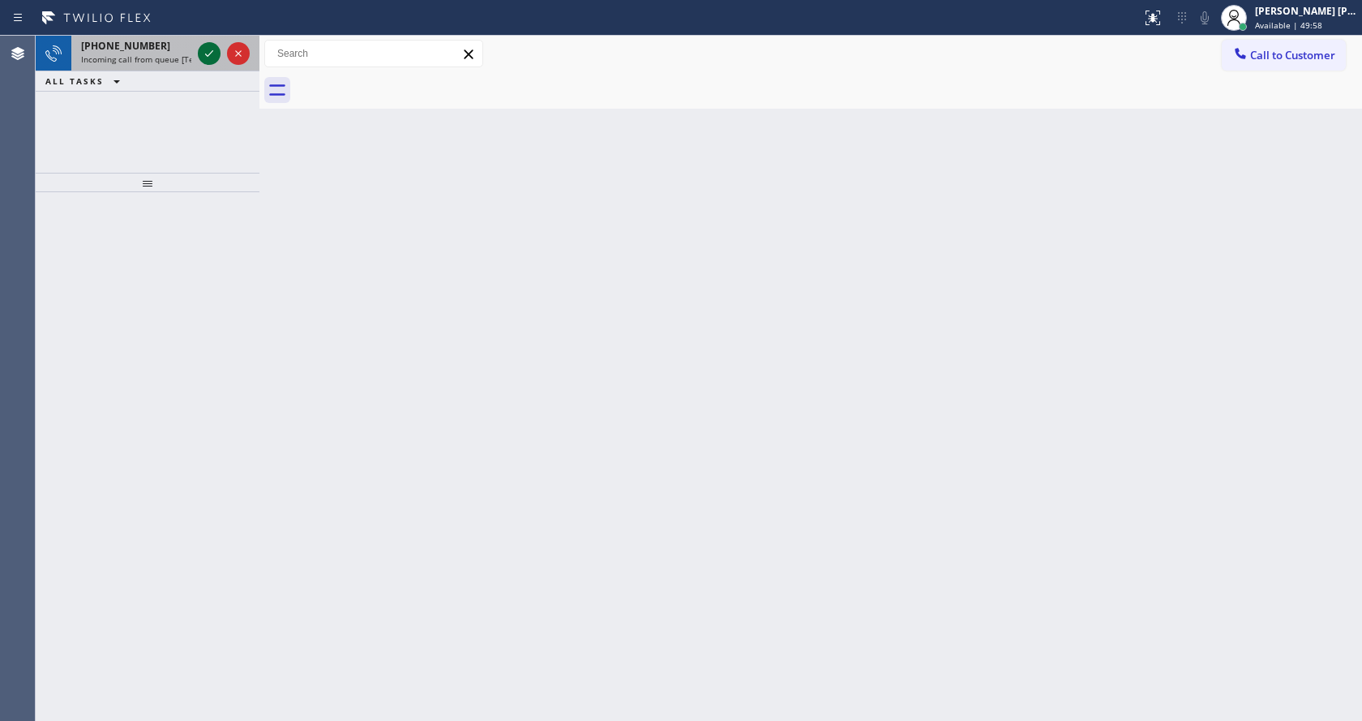
click at [212, 62] on icon at bounding box center [208, 53] width 19 height 19
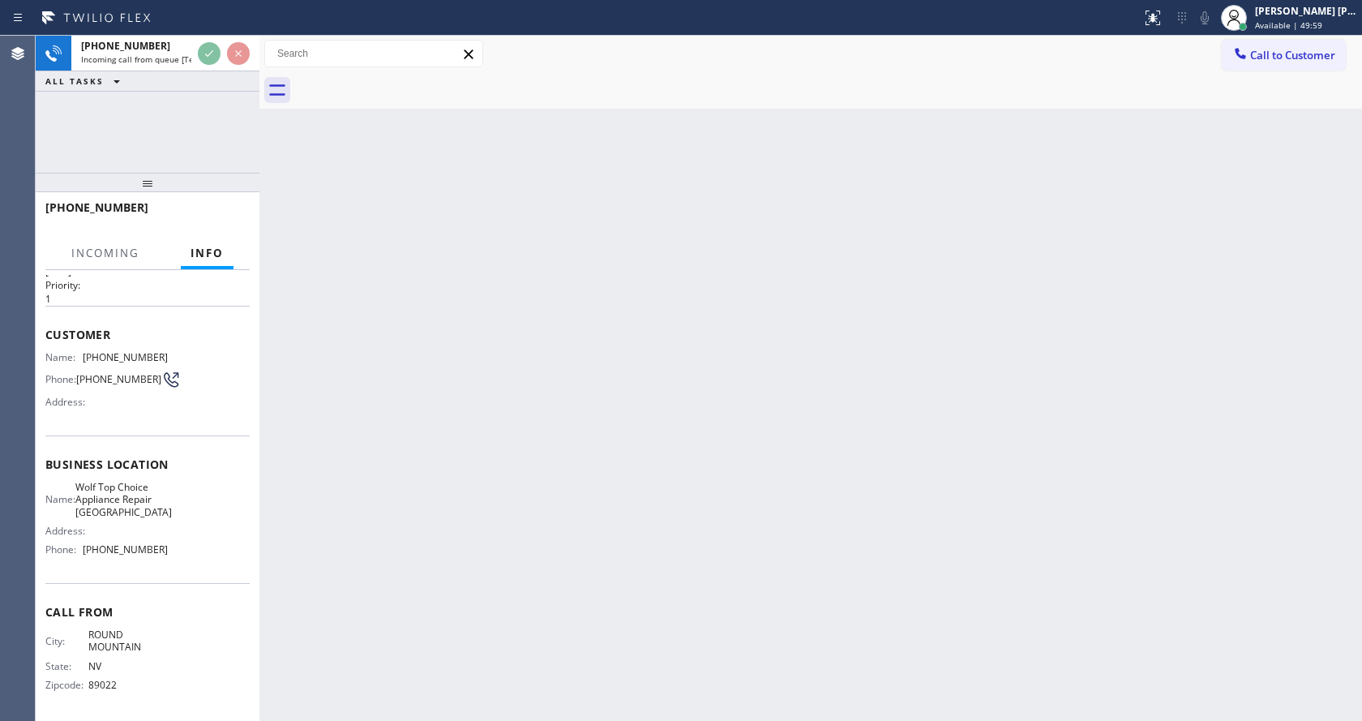
scroll to position [58, 0]
click at [521, 402] on div "Back to Dashboard Change Sender ID Customers Technicians Select a contact Outbo…" at bounding box center [810, 378] width 1102 height 685
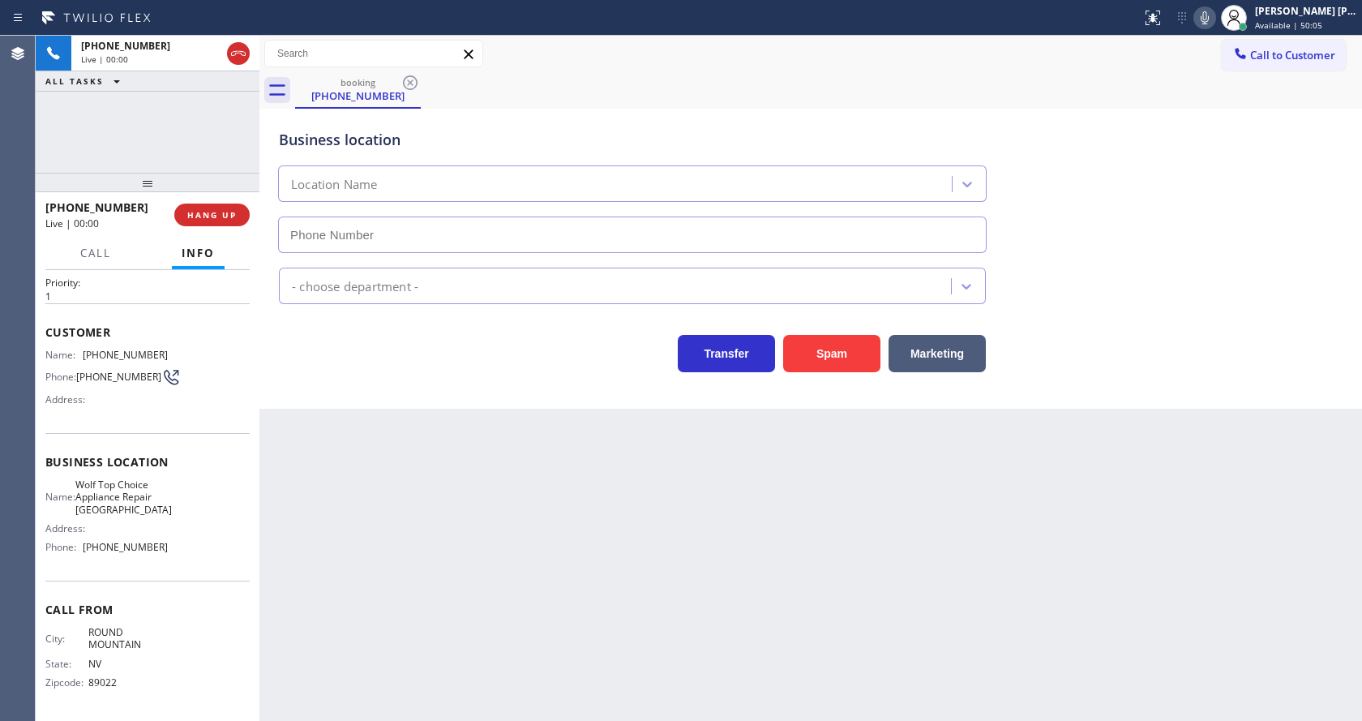
type input "(725) 234-4878"
click at [367, 446] on div "Back to Dashboard Change Sender ID Customers Technicians Select a contact Outbo…" at bounding box center [810, 378] width 1102 height 685
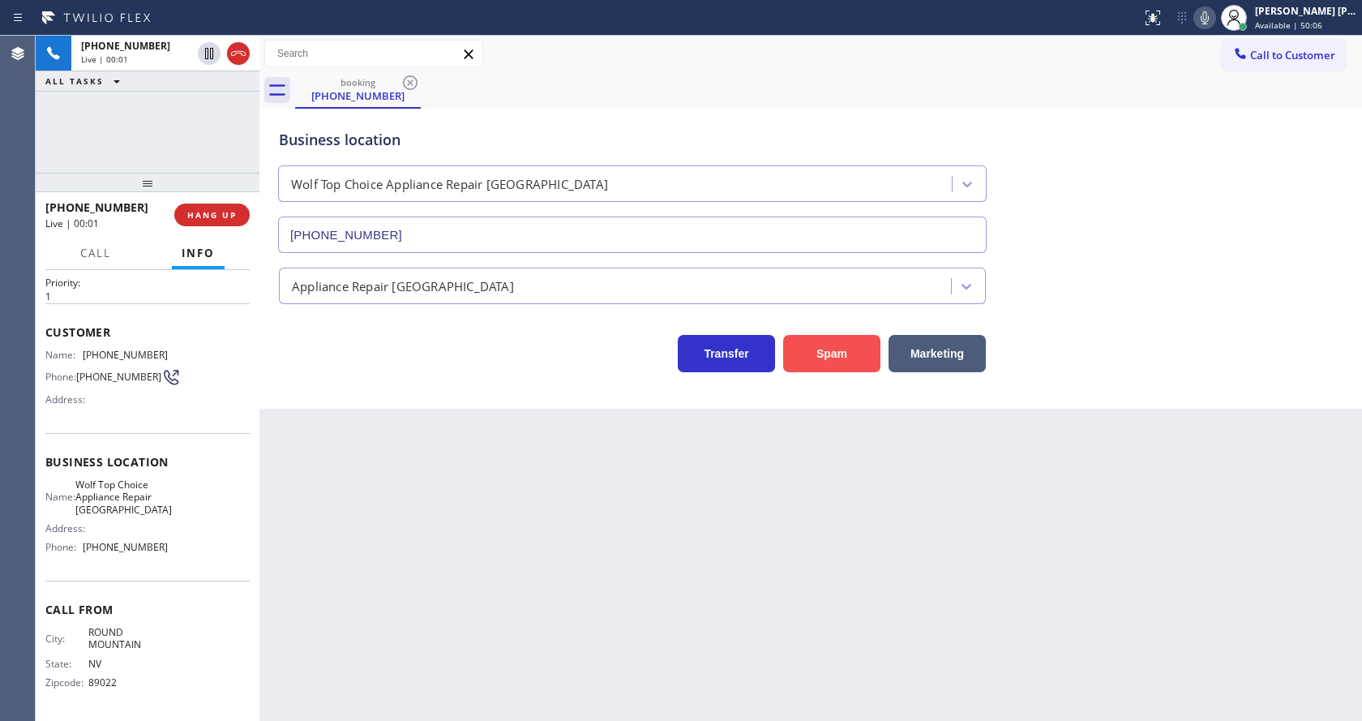
click at [818, 352] on button "Spam" at bounding box center [831, 353] width 97 height 37
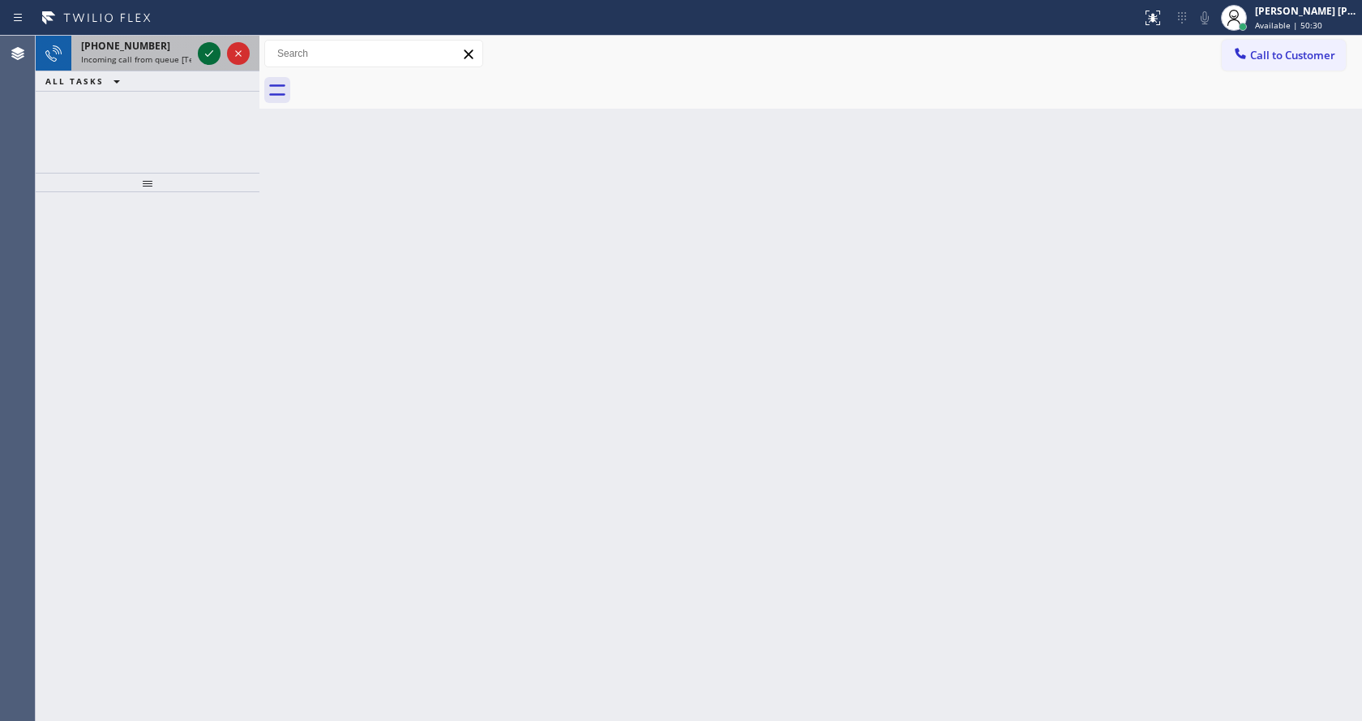
click at [216, 58] on icon at bounding box center [208, 53] width 19 height 19
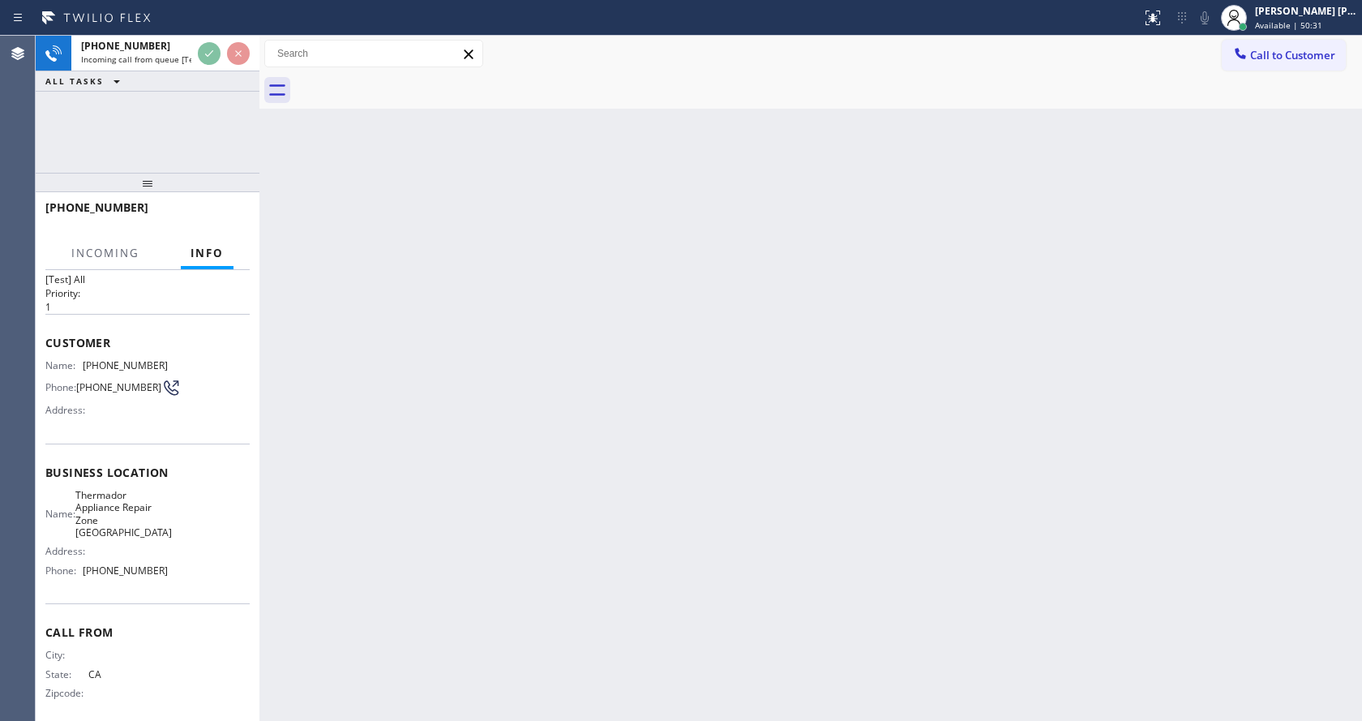
scroll to position [46, 0]
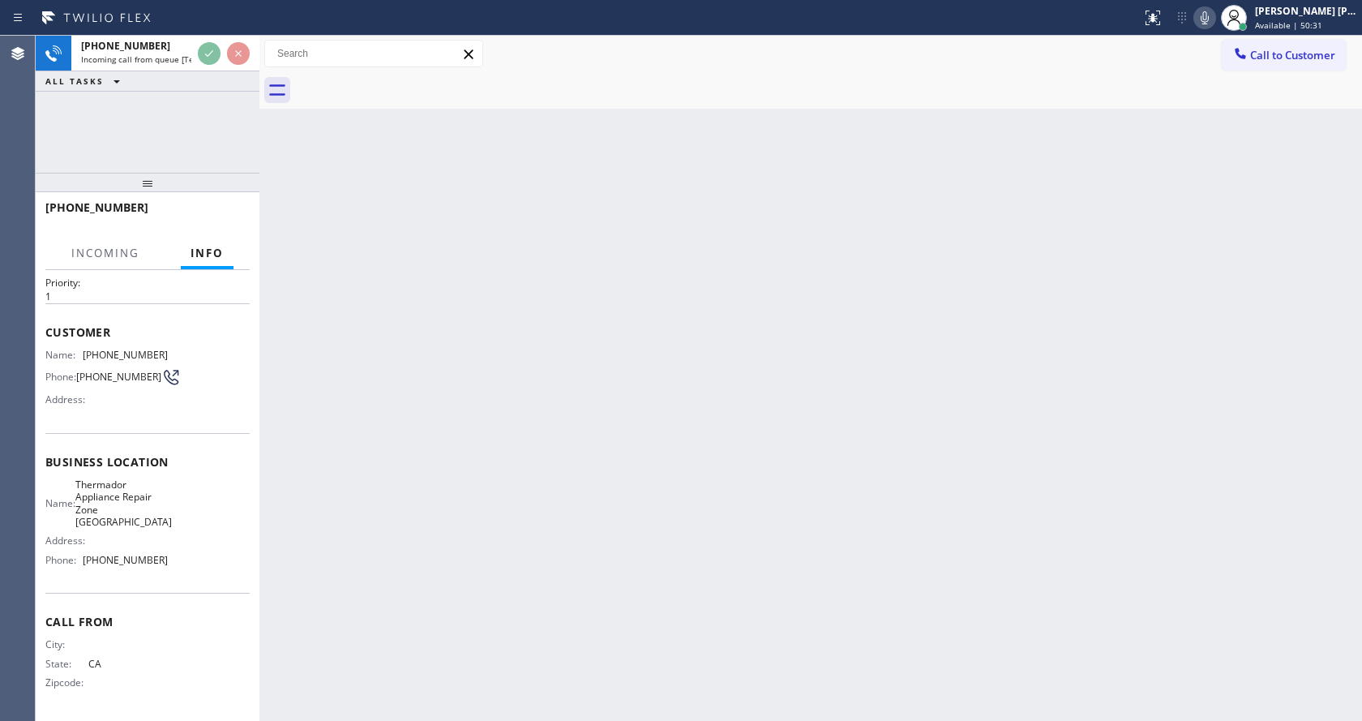
click at [668, 486] on div "Back to Dashboard Change Sender ID Customers Technicians Select a contact Outbo…" at bounding box center [810, 378] width 1102 height 685
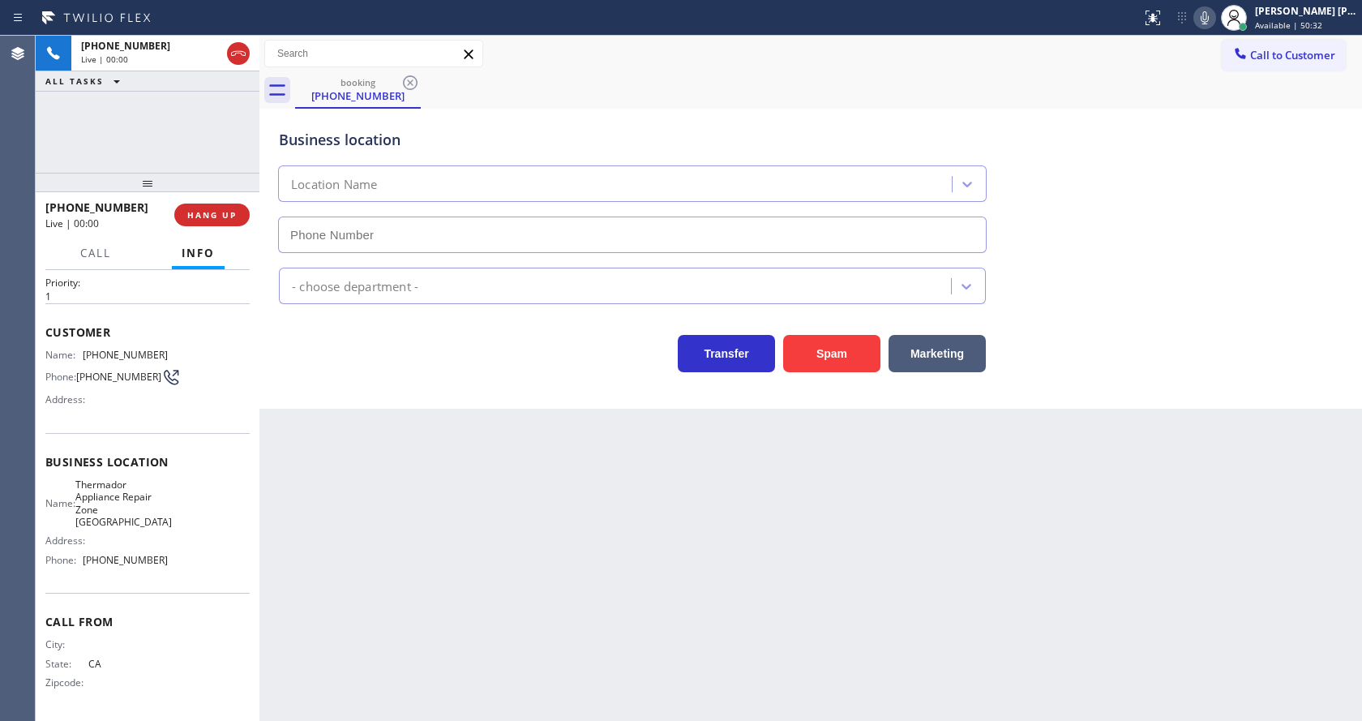
type input "[PHONE_NUMBER]"
click at [839, 346] on button "Spam" at bounding box center [831, 353] width 97 height 37
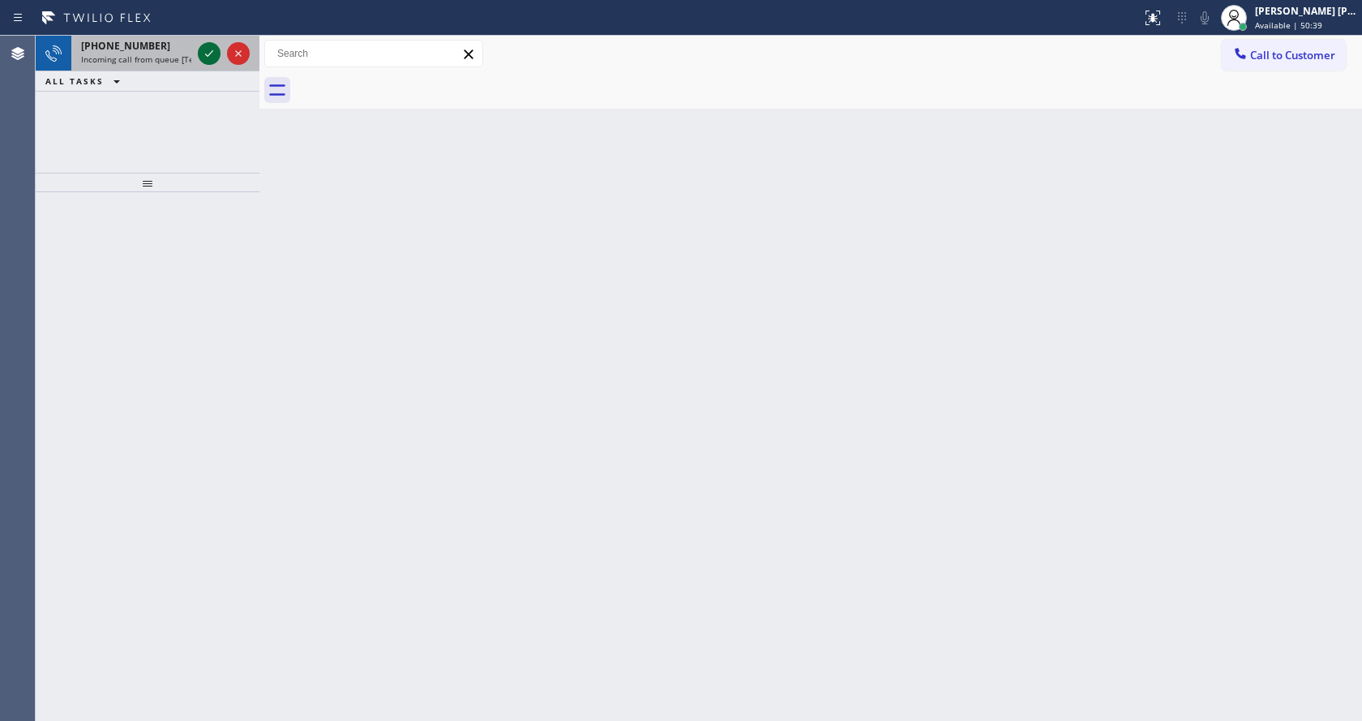
click at [203, 51] on icon at bounding box center [208, 53] width 19 height 19
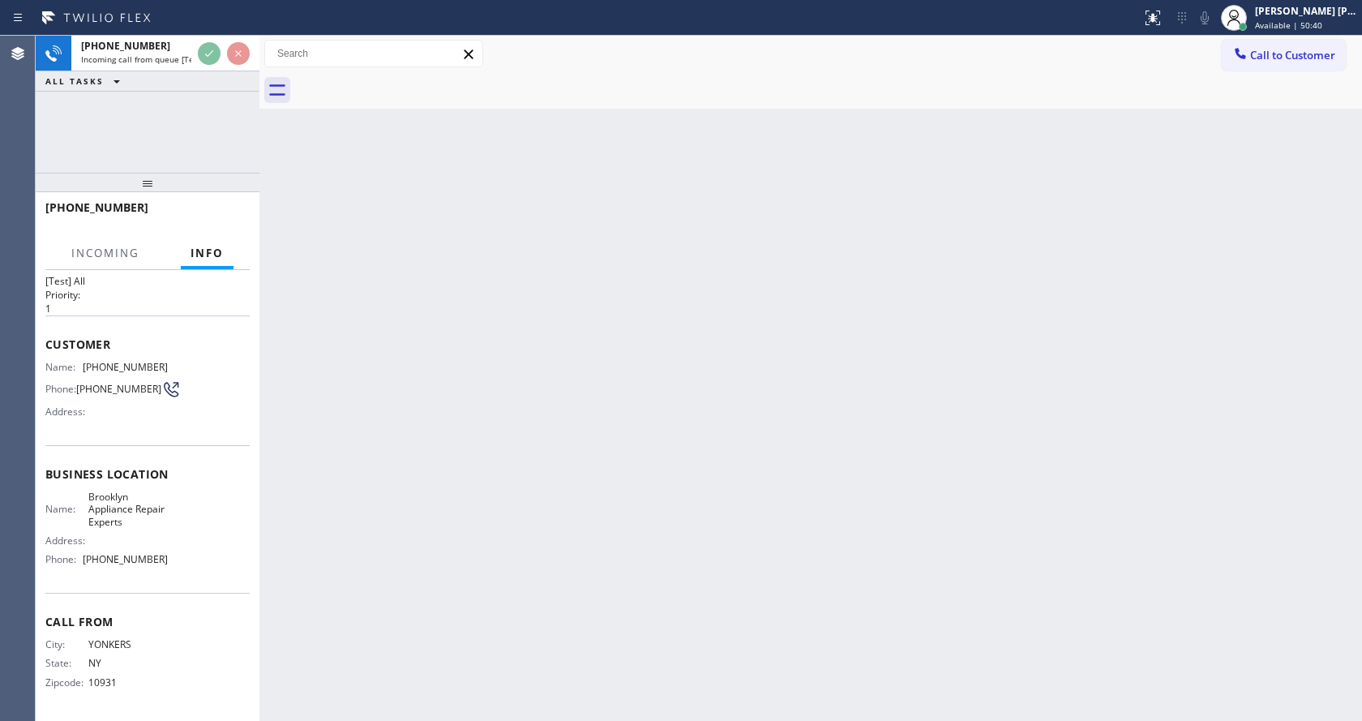
scroll to position [33, 0]
click at [437, 396] on div "Back to Dashboard Change Sender ID Customers Technicians Select a contact Outbo…" at bounding box center [810, 378] width 1102 height 685
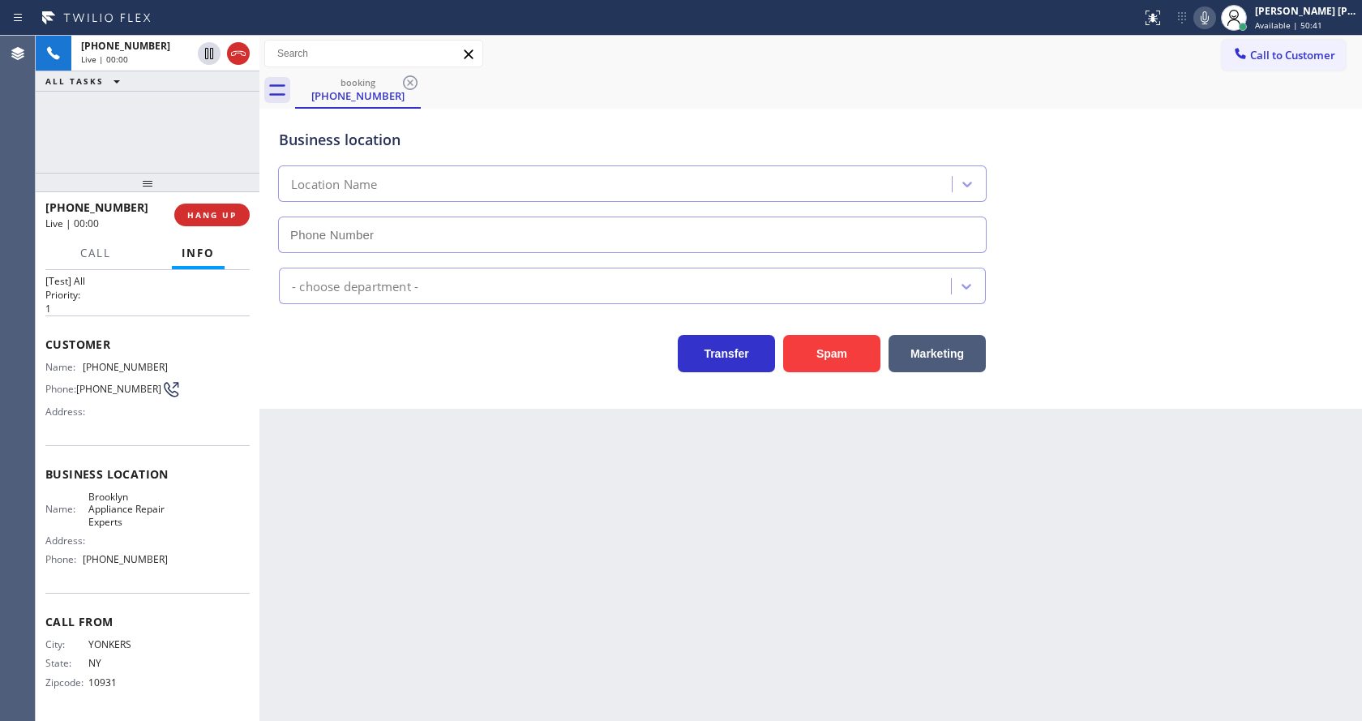
type input "[PHONE_NUMBER]"
click at [490, 493] on div "Back to Dashboard Change Sender ID Customers Technicians Select a contact Outbo…" at bounding box center [810, 378] width 1102 height 685
click at [364, 453] on div "Back to Dashboard Change Sender ID Customers Technicians Select a contact Outbo…" at bounding box center [810, 378] width 1102 height 685
click at [927, 558] on div "Back to Dashboard Change Sender ID Customers Technicians Select a contact Outbo…" at bounding box center [810, 378] width 1102 height 685
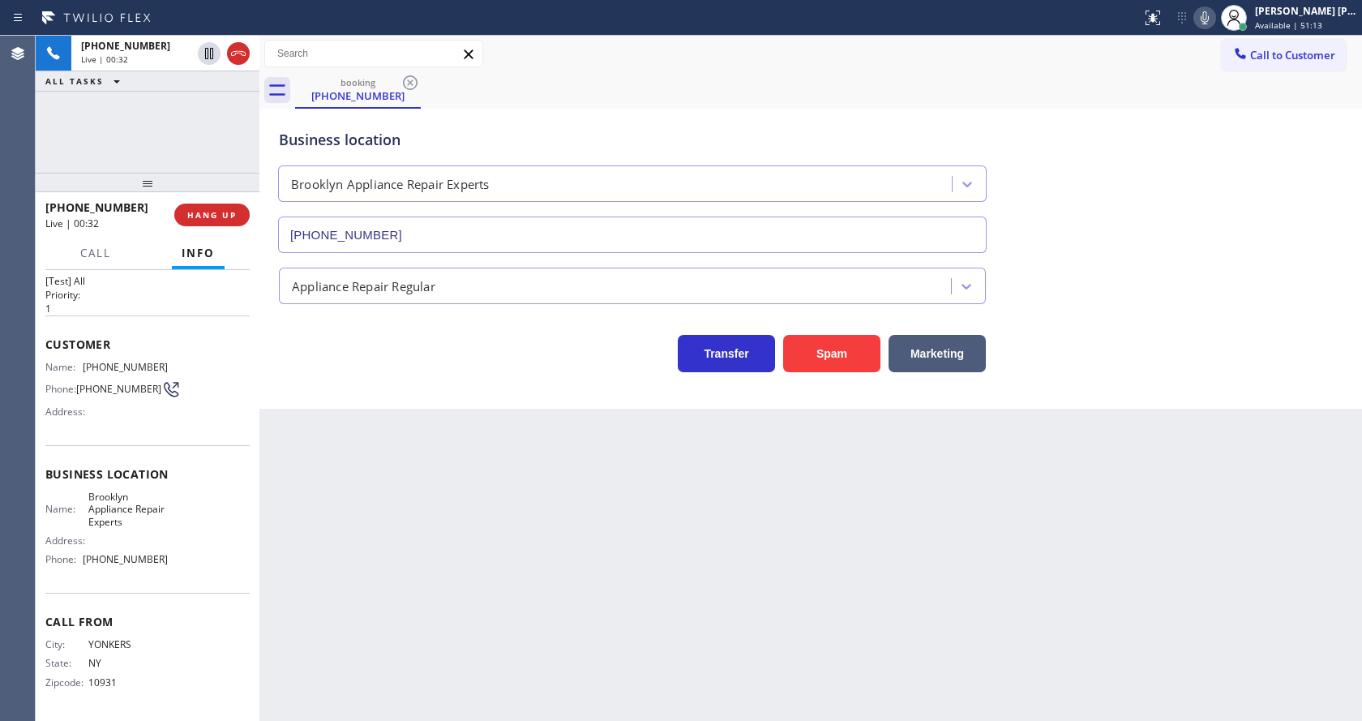
click at [1210, 26] on icon at bounding box center [1204, 17] width 19 height 19
click at [1202, 23] on icon at bounding box center [1204, 17] width 19 height 19
click at [1167, 276] on div "Appliance Repair Regular" at bounding box center [811, 282] width 1070 height 43
click at [456, 597] on div "Back to Dashboard Change Sender ID Customers Technicians Select a contact Outbo…" at bounding box center [810, 378] width 1102 height 685
click at [133, 449] on div "Business location Name: Brooklyn Appliance Repair Experts Address: Phone: (347)…" at bounding box center [147, 519] width 204 height 148
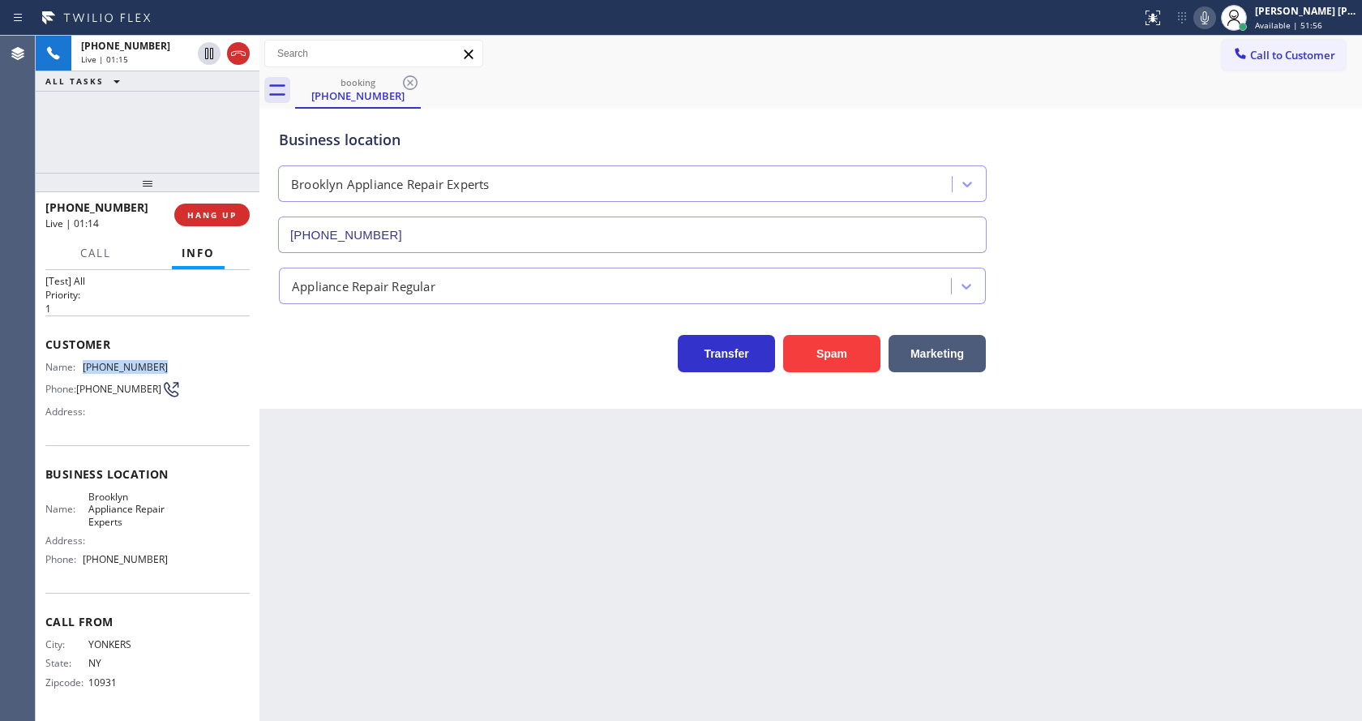
drag, startPoint x: 81, startPoint y: 357, endPoint x: 169, endPoint y: 363, distance: 88.5
click at [169, 363] on div "Name: (914) 707-0218 Phone: (914) 707-0218 Address:" at bounding box center [147, 393] width 204 height 64
copy div "[PHONE_NUMBER]"
click at [433, 566] on div "Back to Dashboard Change Sender ID Customers Technicians Select a contact Outbo…" at bounding box center [810, 378] width 1102 height 685
click at [361, 577] on div "Back to Dashboard Change Sender ID Customers Technicians Select a contact Outbo…" at bounding box center [810, 378] width 1102 height 685
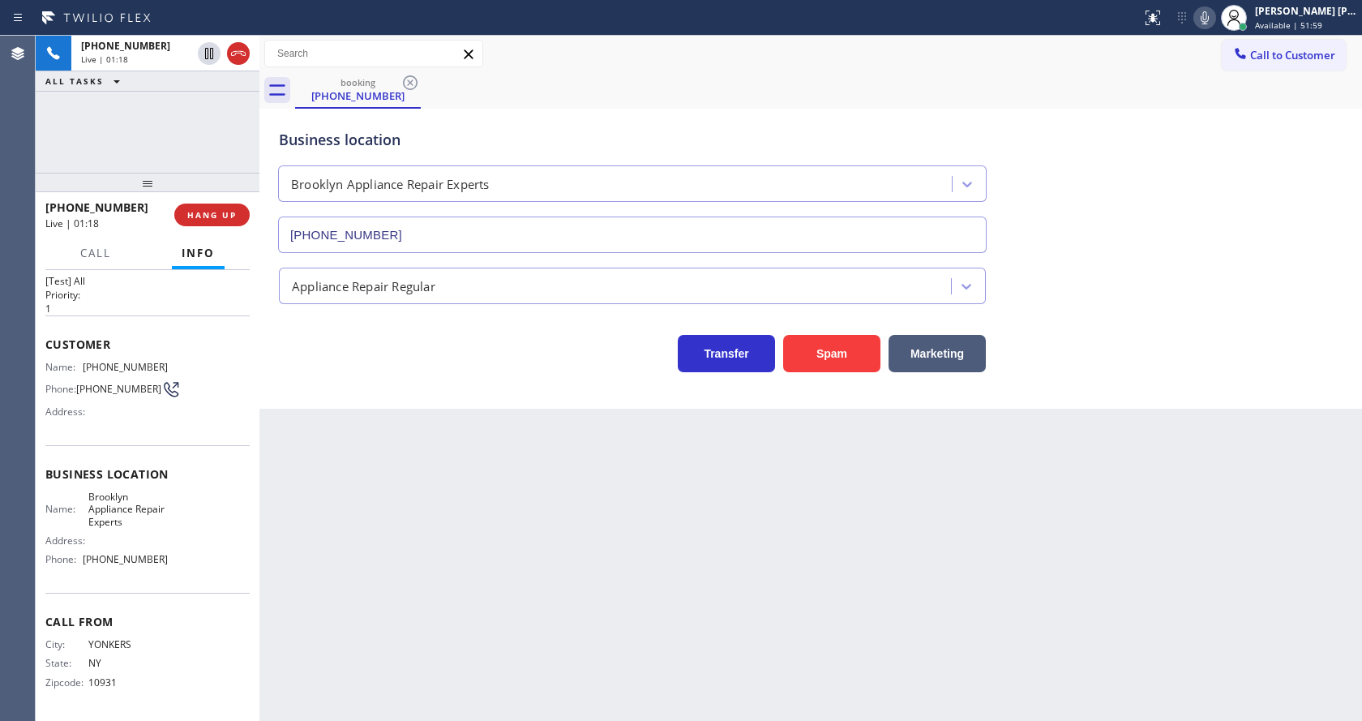
drag, startPoint x: 212, startPoint y: 540, endPoint x: 146, endPoint y: 555, distance: 67.4
click at [212, 540] on div "Name: Brooklyn Appliance Repair Experts Address: Phone: (347) 757-4373" at bounding box center [147, 531] width 204 height 82
drag, startPoint x: 85, startPoint y: 490, endPoint x: 156, endPoint y: 516, distance: 75.1
click at [156, 516] on span "Brooklyn Appliance Repair Experts" at bounding box center [128, 508] width 80 height 37
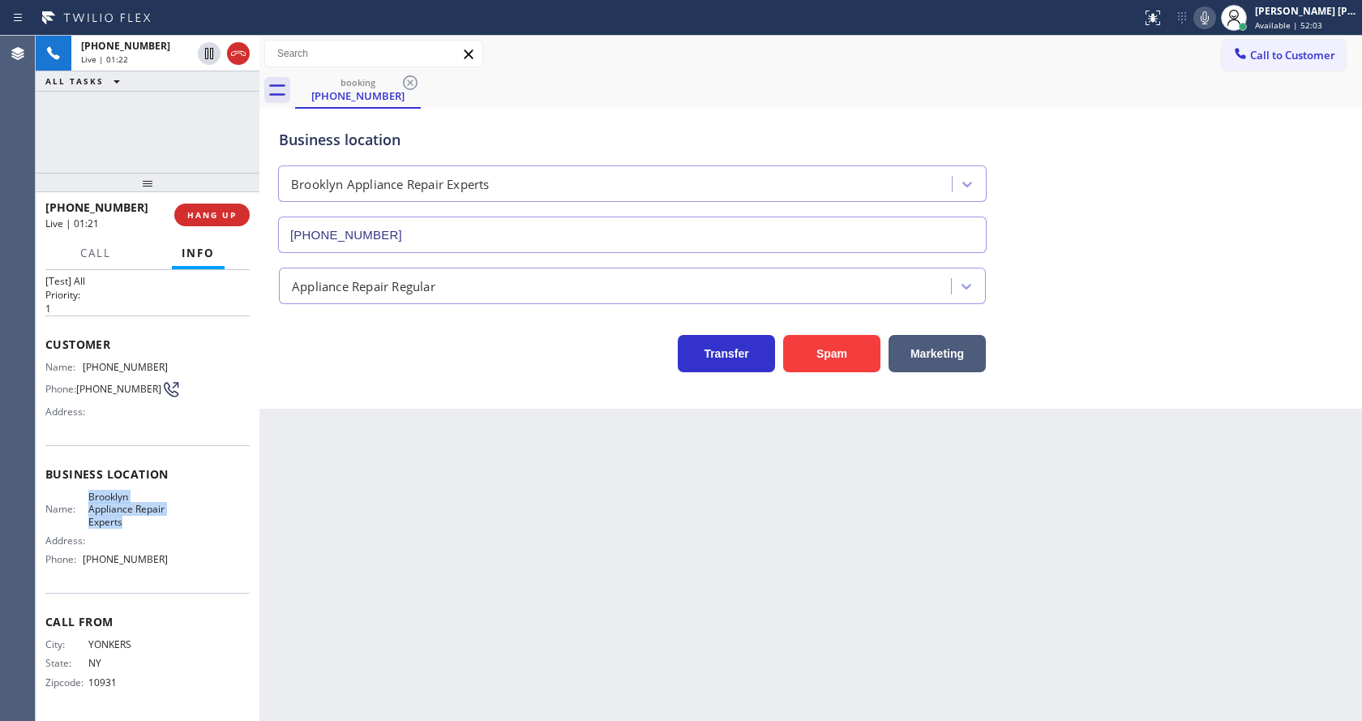
drag, startPoint x: 80, startPoint y: 495, endPoint x: 172, endPoint y: 520, distance: 95.0
click at [172, 520] on div "Name: Brooklyn Appliance Repair Experts Address: Phone: (347) 757-4373" at bounding box center [147, 531] width 204 height 82
copy span "Brooklyn Appliance Repair Experts"
drag, startPoint x: 476, startPoint y: 562, endPoint x: 439, endPoint y: 717, distance: 160.1
click at [476, 563] on div "Back to Dashboard Change Sender ID Customers Technicians Select a contact Outbo…" at bounding box center [810, 378] width 1102 height 685
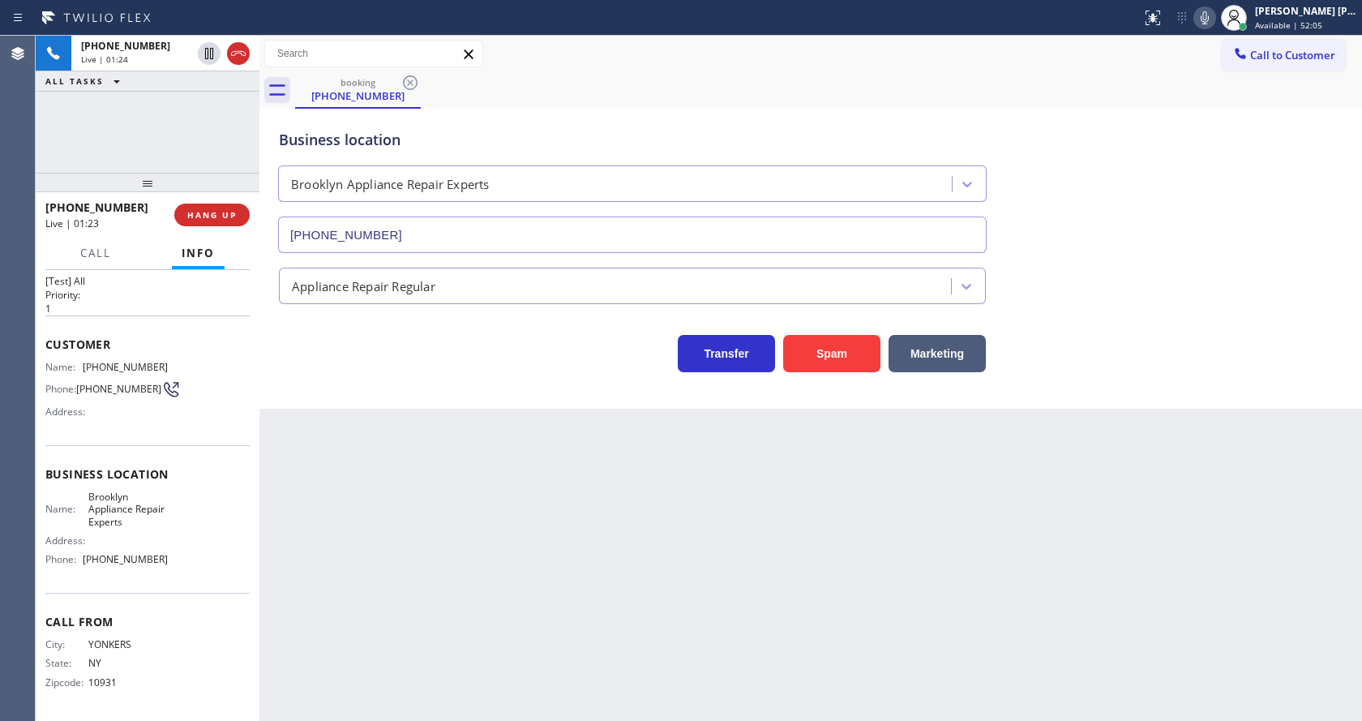
drag, startPoint x: 169, startPoint y: 584, endPoint x: 157, endPoint y: 595, distance: 16.6
click at [169, 584] on div "Business location Name: Brooklyn Appliance Repair Experts Address: Phone: (347)…" at bounding box center [147, 519] width 204 height 148
drag, startPoint x: 75, startPoint y: 562, endPoint x: 175, endPoint y: 564, distance: 99.7
click at [175, 564] on div "Name: Brooklyn Appliance Repair Experts Address: Phone: (347) 757-4373" at bounding box center [147, 531] width 204 height 82
click at [176, 563] on div "Name: Brooklyn Appliance Repair Experts Address: Phone: (347) 757-4373" at bounding box center [147, 531] width 204 height 82
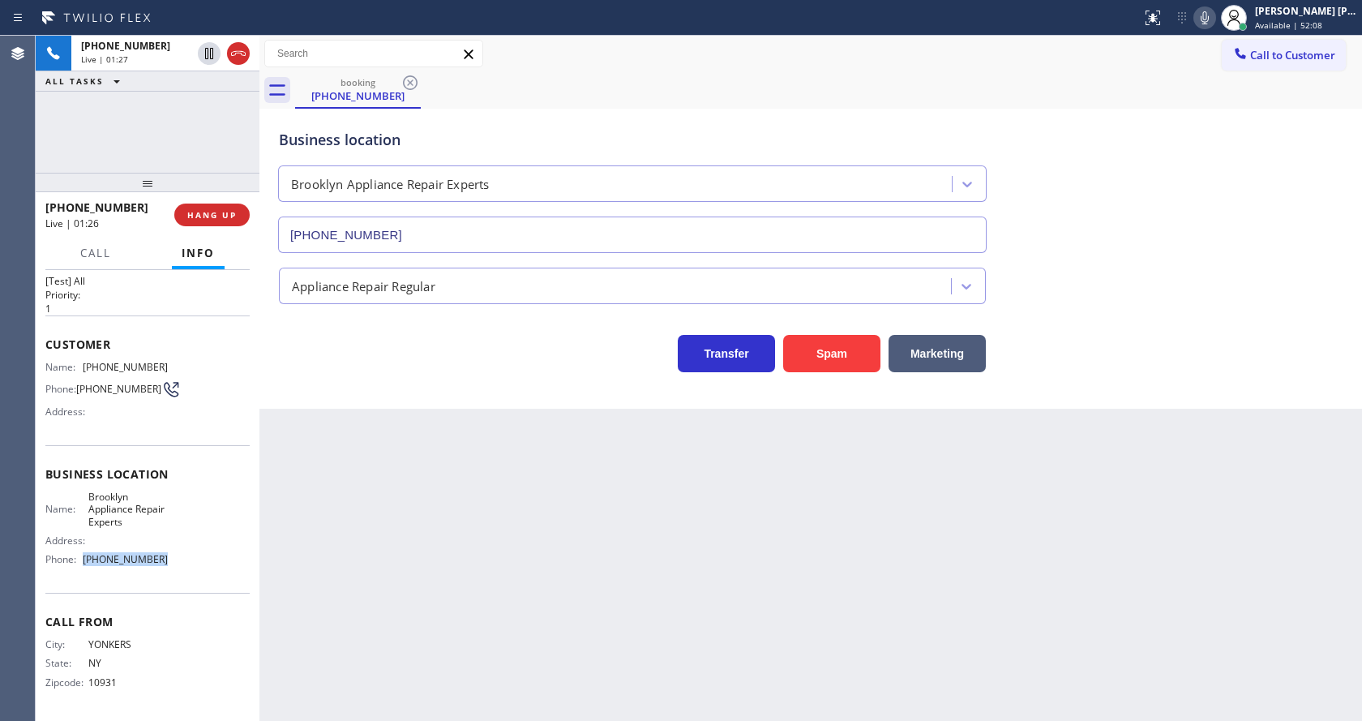
drag, startPoint x: 83, startPoint y: 561, endPoint x: 170, endPoint y: 560, distance: 86.7
click at [170, 560] on div "Name: Brooklyn Appliance Repair Experts Address: Phone: (347) 757-4373" at bounding box center [147, 531] width 204 height 82
copy div "[PHONE_NUMBER]"
drag, startPoint x: 317, startPoint y: 567, endPoint x: 345, endPoint y: 701, distance: 137.5
click at [321, 573] on div "Back to Dashboard Change Sender ID Customers Technicians Select a contact Outbo…" at bounding box center [810, 378] width 1102 height 685
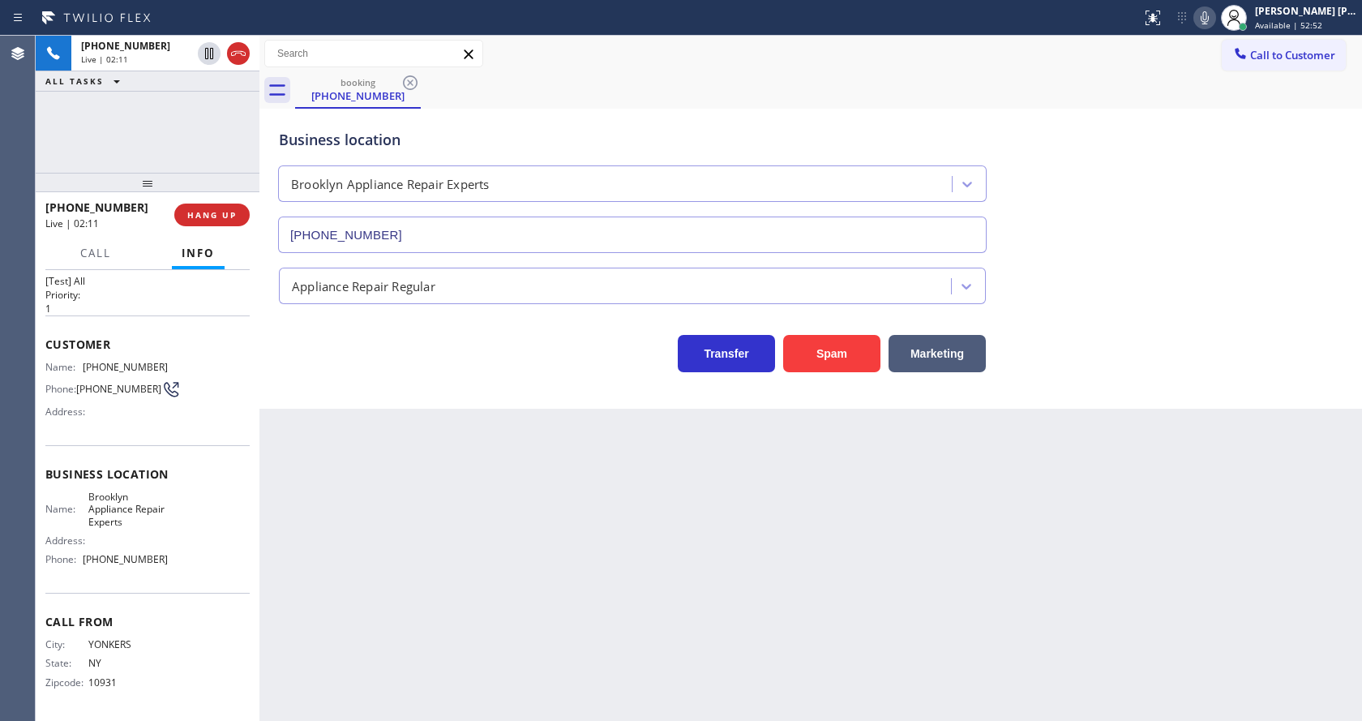
drag, startPoint x: 756, startPoint y: 622, endPoint x: 730, endPoint y: 615, distance: 26.0
click at [756, 622] on div "Back to Dashboard Change Sender ID Customers Technicians Select a contact Outbo…" at bounding box center [810, 378] width 1102 height 685
click at [332, 447] on div "Back to Dashboard Change Sender ID Customers Technicians Select a contact Outbo…" at bounding box center [810, 378] width 1102 height 685
click at [704, 539] on div "Back to Dashboard Change Sender ID Customers Technicians Select a contact Outbo…" at bounding box center [810, 378] width 1102 height 685
click at [204, 212] on span "HANG UP" at bounding box center [211, 214] width 49 height 11
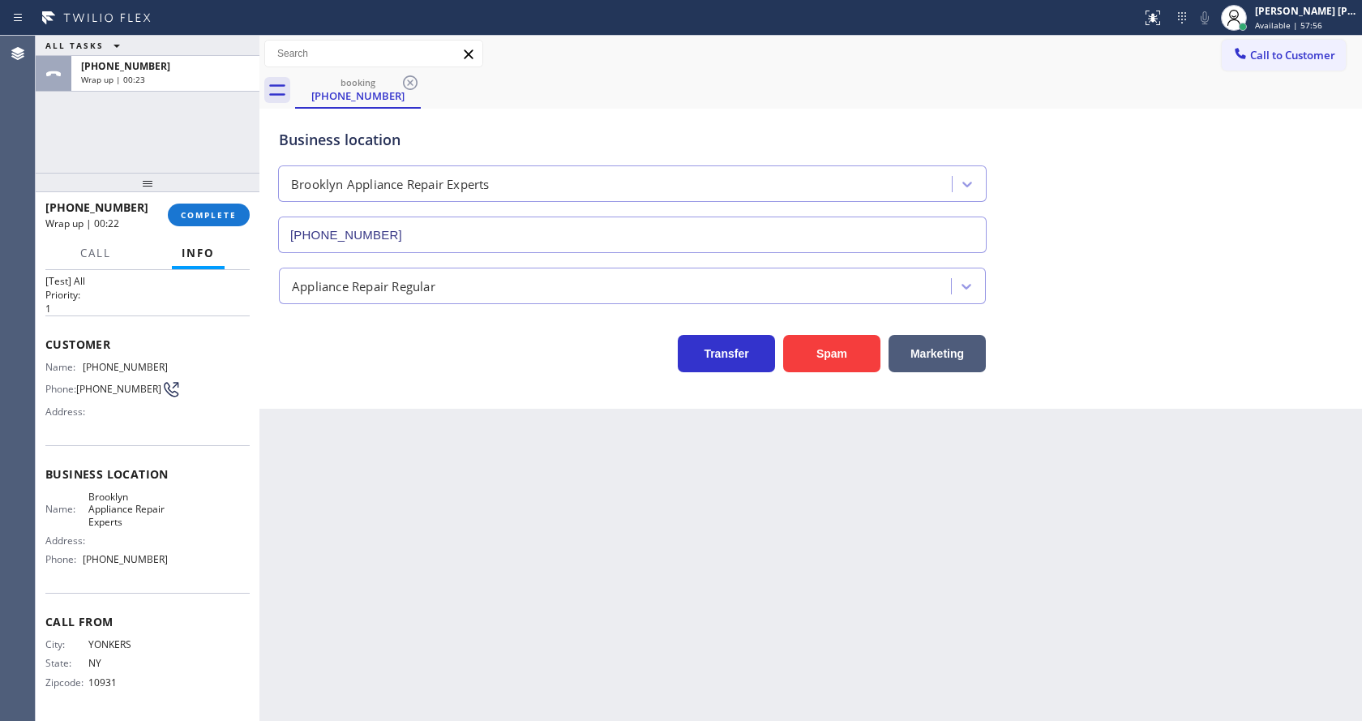
click at [440, 366] on div "Transfer Spam Marketing" at bounding box center [632, 349] width 713 height 45
click at [703, 568] on div "Back to Dashboard Change Sender ID Customers Technicians Select a contact Outbo…" at bounding box center [810, 378] width 1102 height 685
click at [201, 198] on div "+19147070218 Wrap up | 00:26 COMPLETE" at bounding box center [147, 215] width 204 height 42
click at [202, 207] on button "COMPLETE" at bounding box center [209, 214] width 82 height 23
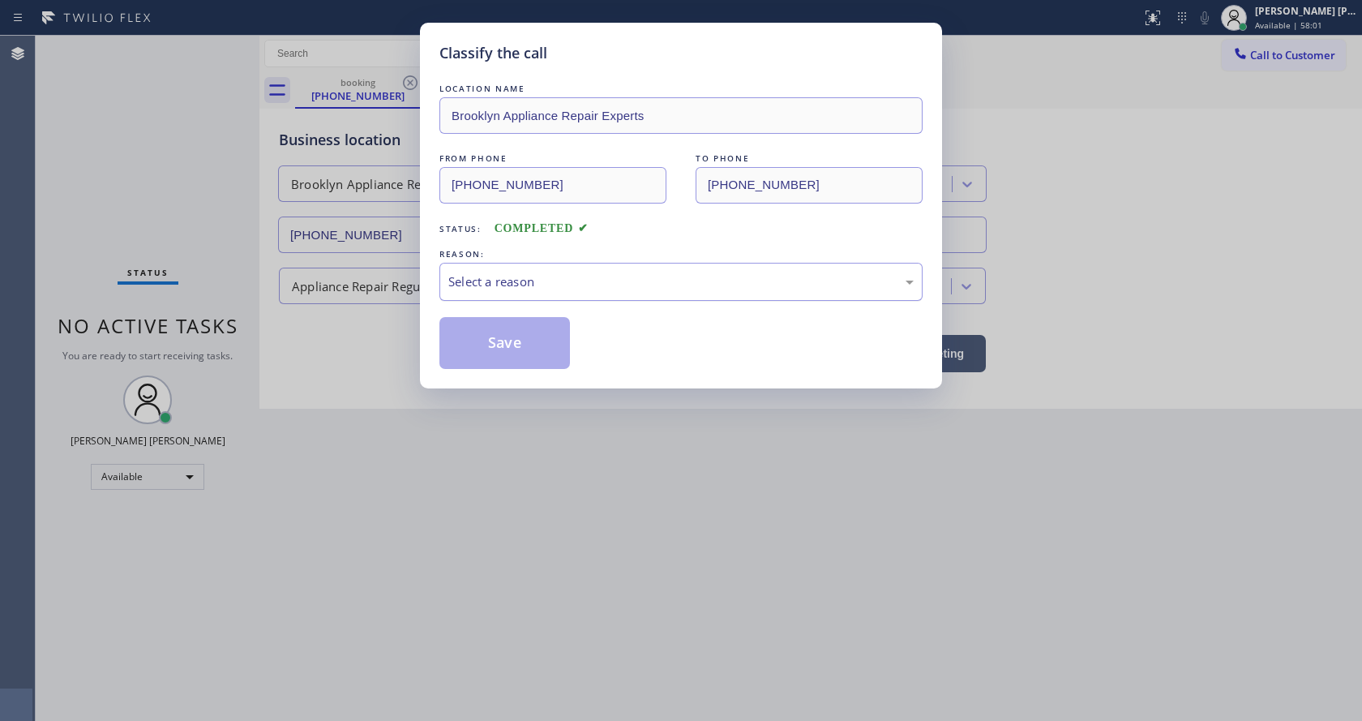
click at [521, 279] on div "Select a reason" at bounding box center [680, 281] width 465 height 19
click at [501, 329] on button "Save" at bounding box center [504, 343] width 131 height 52
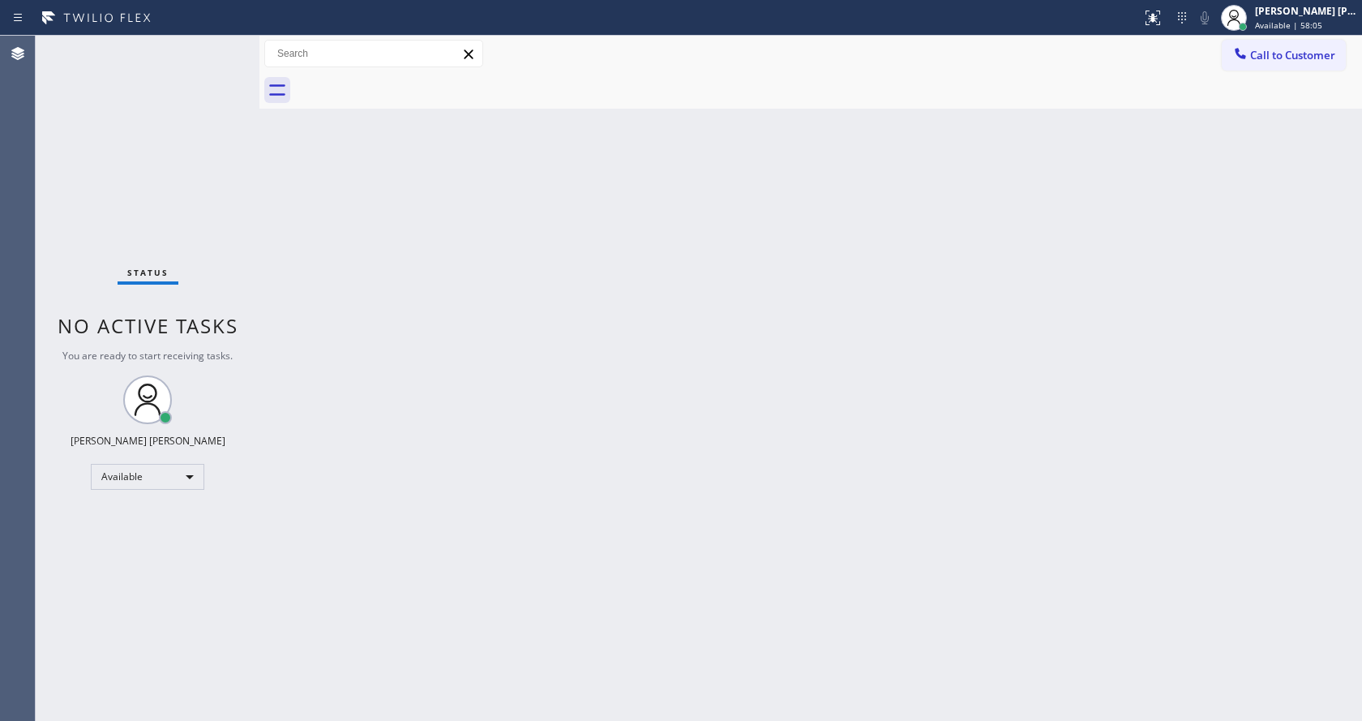
click at [779, 415] on div "Back to Dashboard Change Sender ID Customers Technicians Select a contact Outbo…" at bounding box center [810, 378] width 1102 height 685
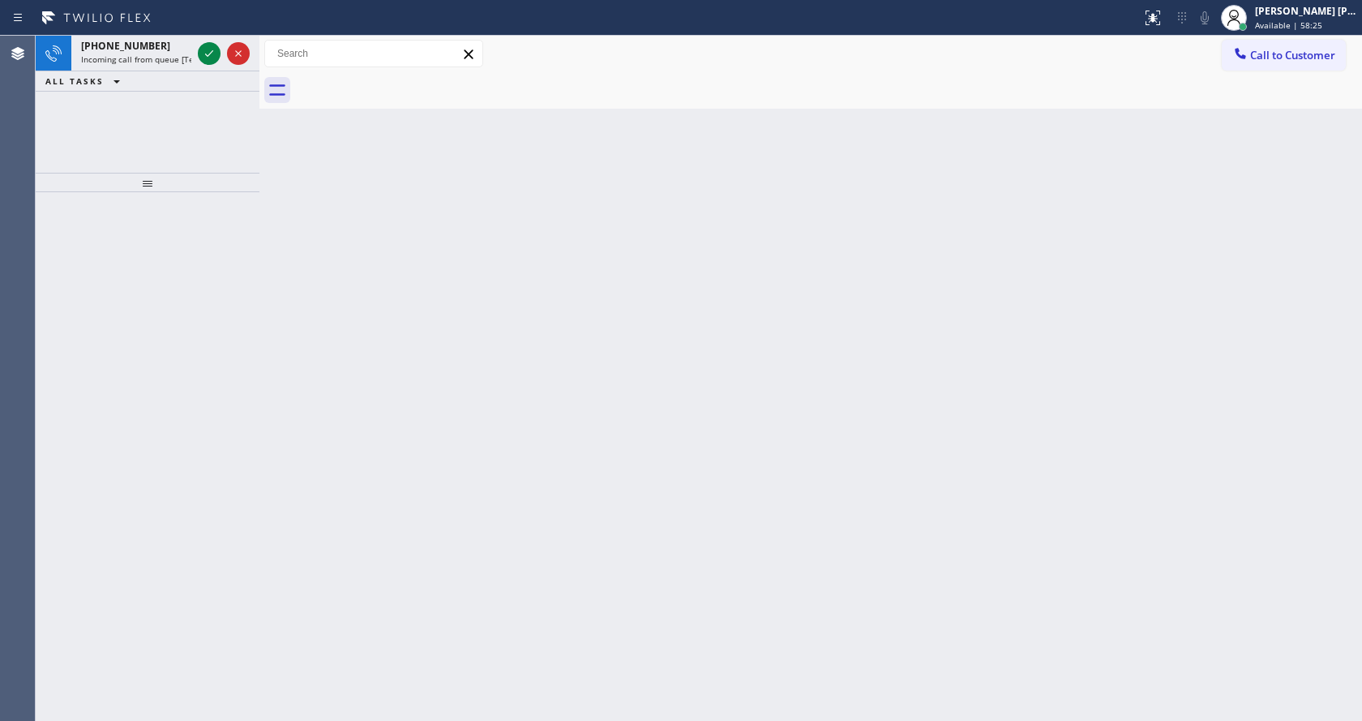
click at [207, 49] on icon at bounding box center [208, 53] width 19 height 19
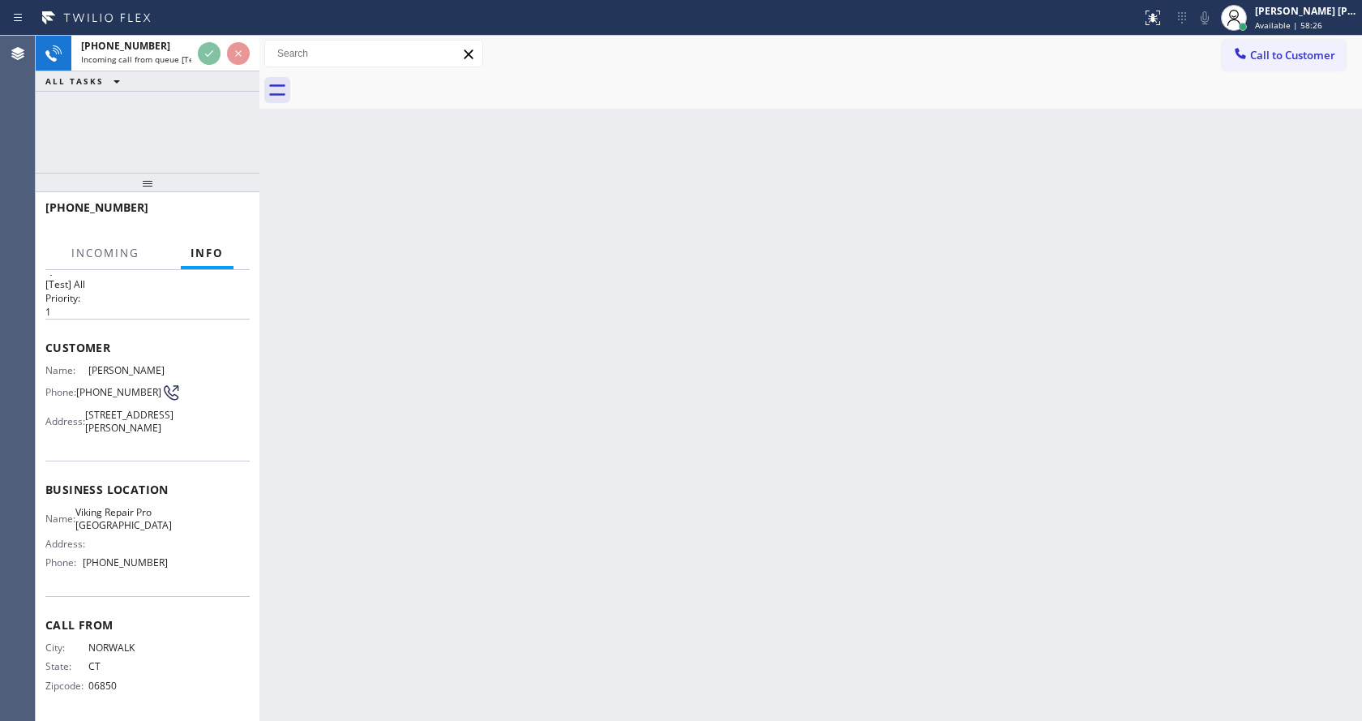
scroll to position [58, 0]
click at [524, 404] on div "Back to Dashboard Change Sender ID Customers Technicians Select a contact Outbo…" at bounding box center [810, 378] width 1102 height 685
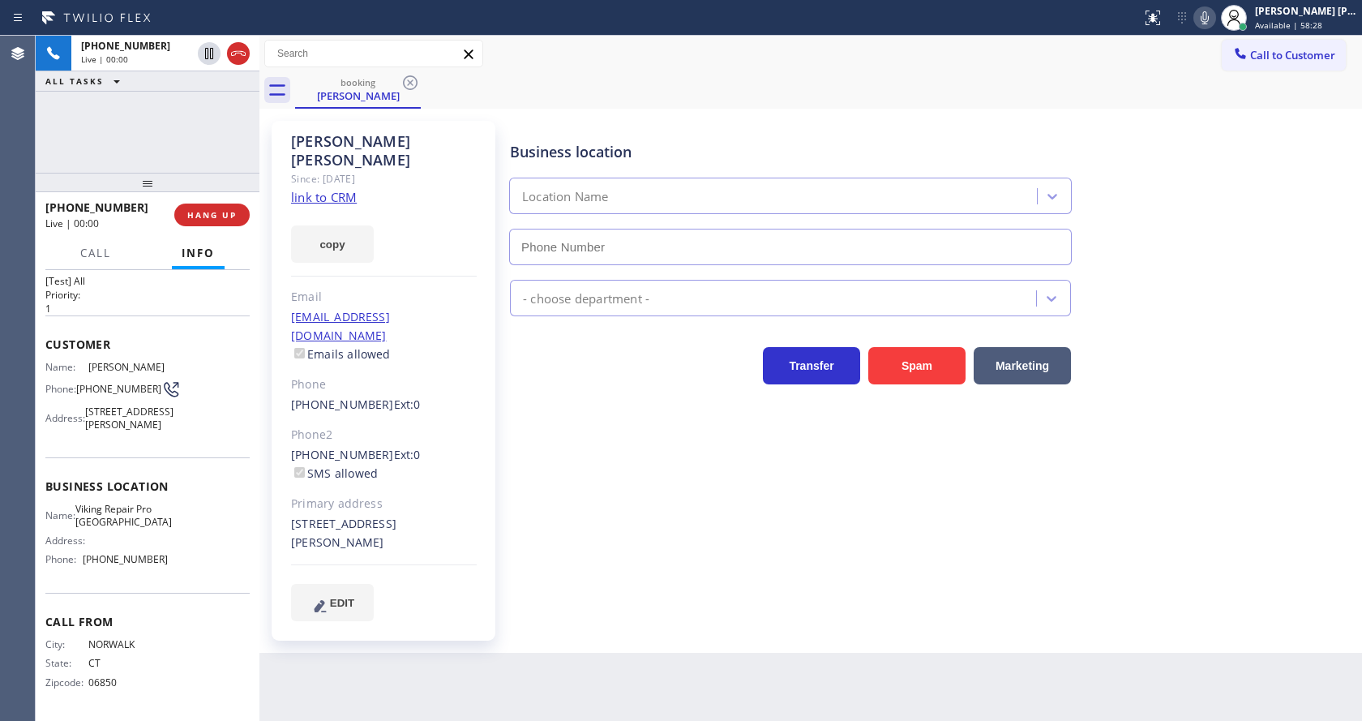
type input "[PHONE_NUMBER]"
click at [328, 189] on link "link to CRM" at bounding box center [324, 197] width 66 height 16
click at [507, 504] on div "Business location Viking Repair Pro Norwalk (475) 323-6699 Appliance Repair Hig…" at bounding box center [932, 370] width 851 height 491
click at [1262, 438] on div "Business location Viking Repair Pro Norwalk (475) 323-6699 Appliance Repair Hig…" at bounding box center [932, 370] width 851 height 491
click at [535, 680] on div "Back to Dashboard Change Sender ID Customers Technicians Select a contact Outbo…" at bounding box center [810, 378] width 1102 height 685
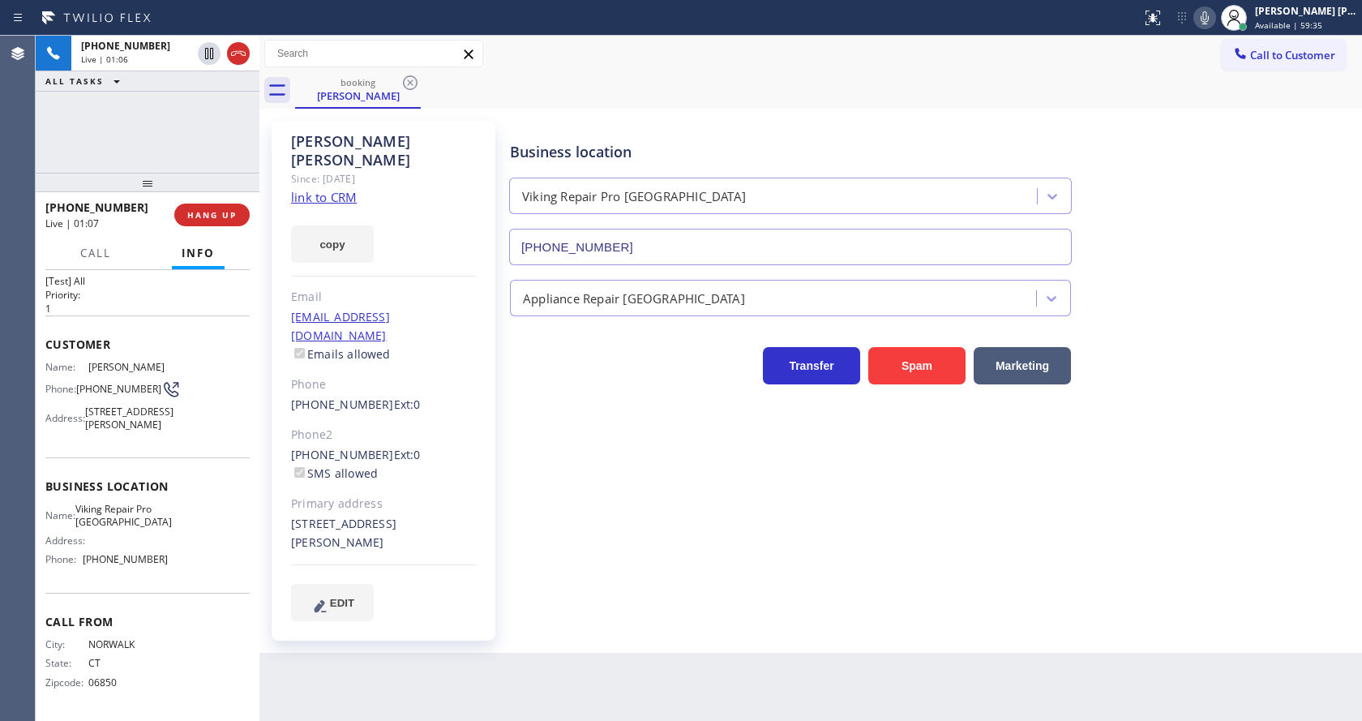
click at [1209, 22] on icon at bounding box center [1205, 17] width 8 height 13
click at [207, 52] on icon at bounding box center [208, 53] width 19 height 19
click at [678, 482] on div "Business location Viking Repair Pro Norwalk (475) 323-6699 Appliance Repair Hig…" at bounding box center [932, 370] width 851 height 491
click at [742, 521] on div "Business location Viking Repair Pro Norwalk (475) 323-6699 Appliance Repair Hig…" at bounding box center [932, 370] width 851 height 491
click at [601, 454] on div "Business location Viking Repair Pro Norwalk (475) 323-6699 Appliance Repair Hig…" at bounding box center [932, 370] width 851 height 491
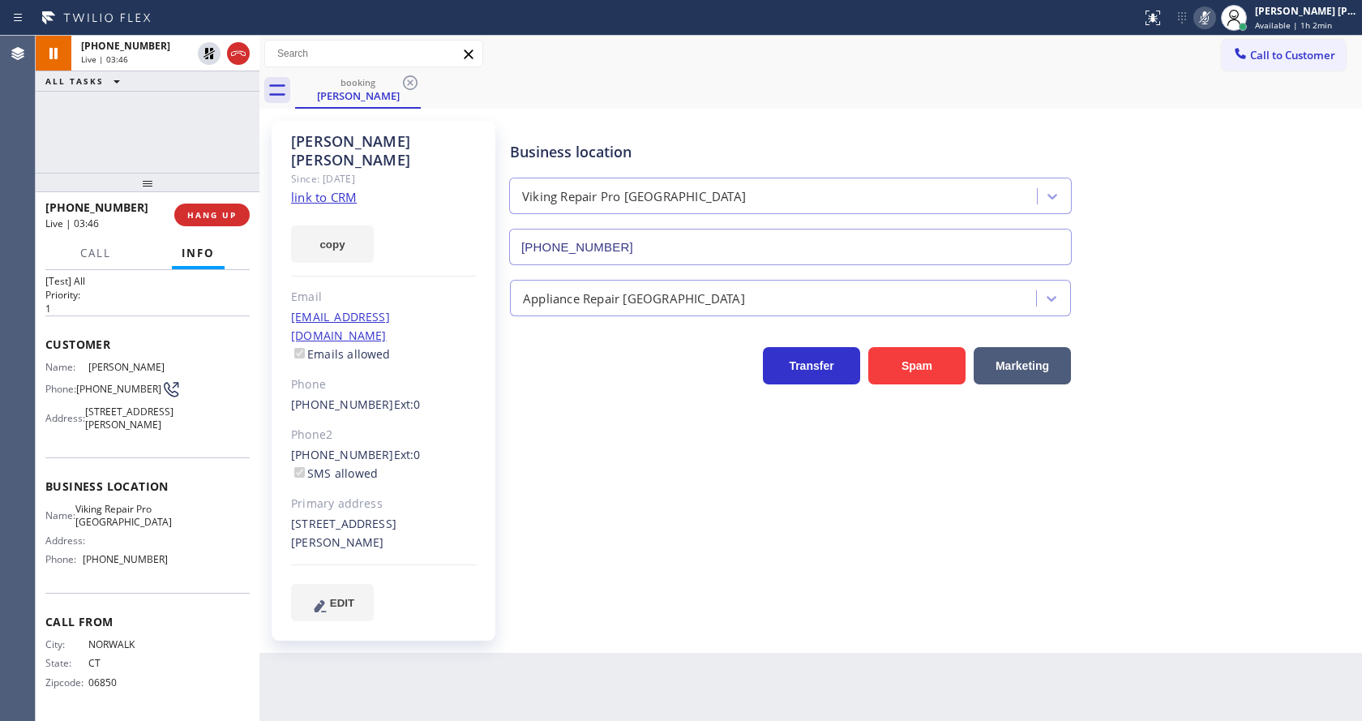
click at [708, 529] on div "Business location Viking Repair Pro Norwalk (475) 323-6699 Appliance Repair Hig…" at bounding box center [932, 370] width 851 height 491
click at [190, 323] on div "Customer Name: Marybeth Hogan Phone: (203) 847-1998 Address: 7 Lewis St, Norwal…" at bounding box center [147, 386] width 204 height 142
click at [530, 663] on div "Back to Dashboard Change Sender ID Customers Technicians Select a contact Outbo…" at bounding box center [810, 378] width 1102 height 685
click at [619, 443] on div "Business location Viking Repair Pro Norwalk (475) 323-6699 Appliance Repair Hig…" at bounding box center [932, 370] width 851 height 491
drag, startPoint x: 1169, startPoint y: 356, endPoint x: 1153, endPoint y: 352, distance: 16.7
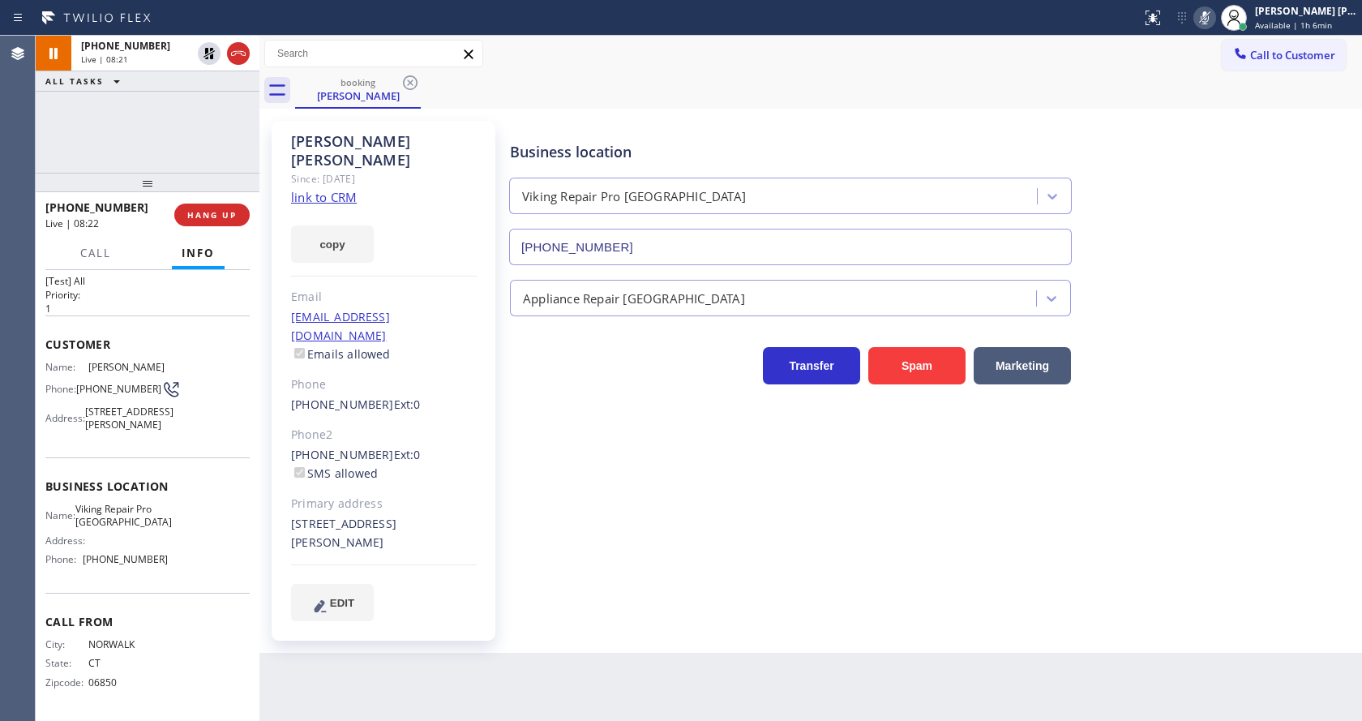
click at [1169, 356] on div "Transfer Spam Marketing" at bounding box center [932, 358] width 851 height 52
click at [207, 51] on icon at bounding box center [208, 53] width 11 height 11
click at [1211, 11] on icon at bounding box center [1204, 17] width 19 height 19
drag, startPoint x: 1256, startPoint y: 182, endPoint x: 1192, endPoint y: 319, distance: 150.9
click at [1256, 183] on div "Business location Viking Repair Pro Norwalk (475) 323-6699" at bounding box center [932, 191] width 851 height 147
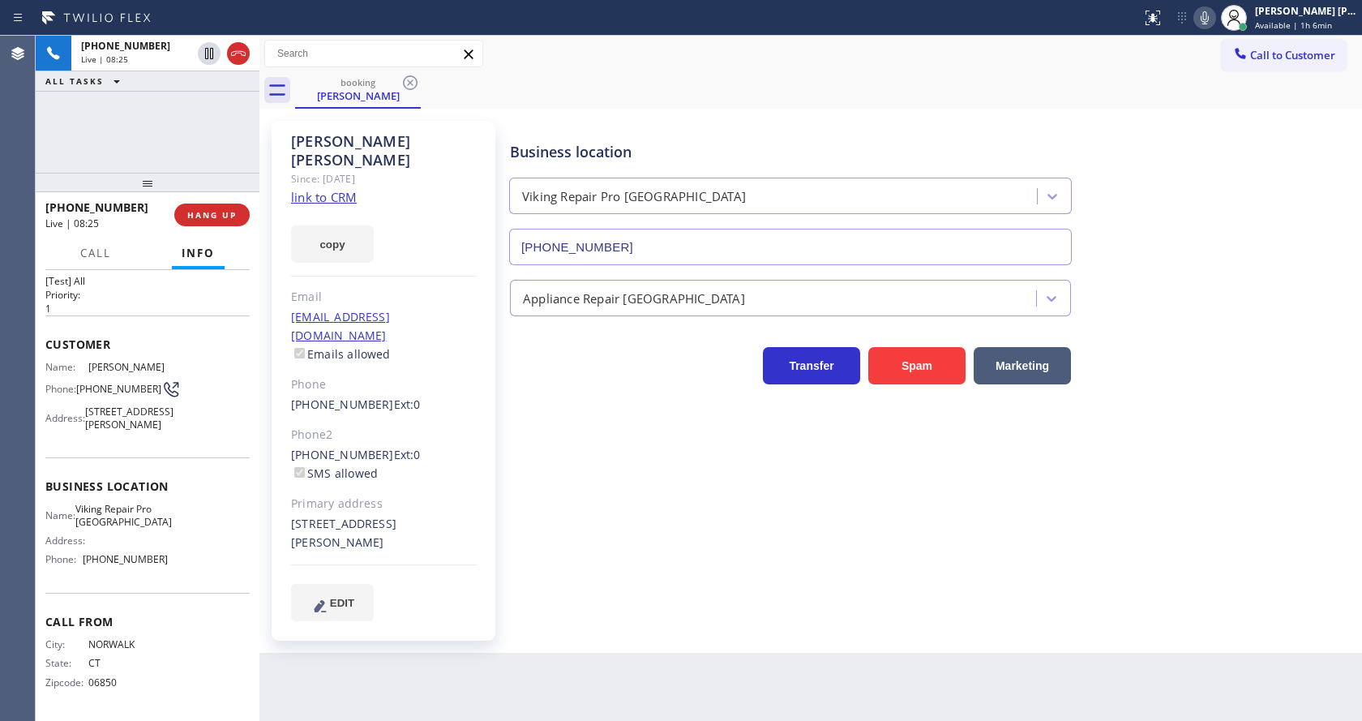
click at [759, 544] on div "Business location Viking Repair Pro Norwalk (475) 323-6699 Appliance Repair Hig…" at bounding box center [932, 370] width 851 height 491
click at [598, 604] on div "Back to Dashboard Change Sender ID Customers Technicians Select a contact Outbo…" at bounding box center [810, 378] width 1102 height 685
click at [145, 361] on span "Marybeth Hogan" at bounding box center [128, 367] width 80 height 12
click at [642, 469] on div "Business location Viking Repair Pro Norwalk (475) 323-6699 Appliance Repair Hig…" at bounding box center [932, 370] width 851 height 491
click at [592, 516] on div "Business location Viking Repair Pro Norwalk (475) 323-6699 Appliance Repair Hig…" at bounding box center [932, 370] width 851 height 491
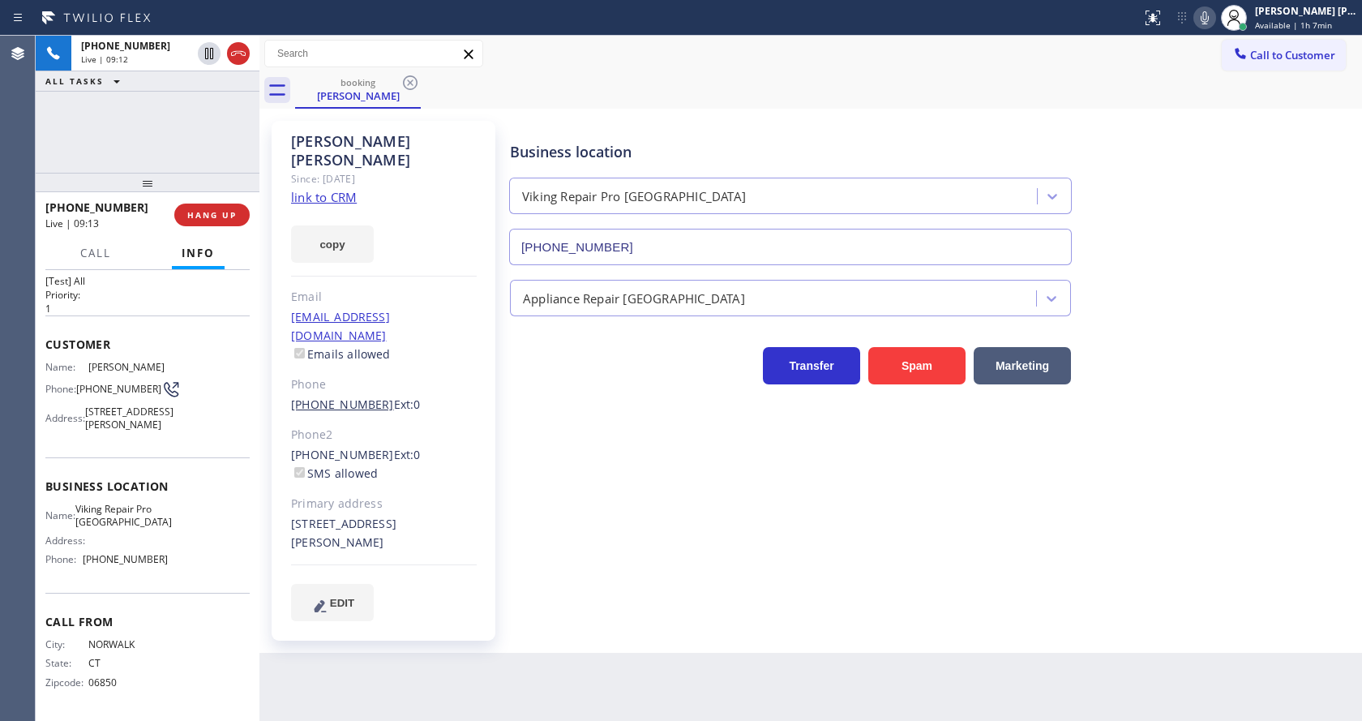
click at [367, 396] on link "[PHONE_NUMBER]" at bounding box center [342, 403] width 103 height 15
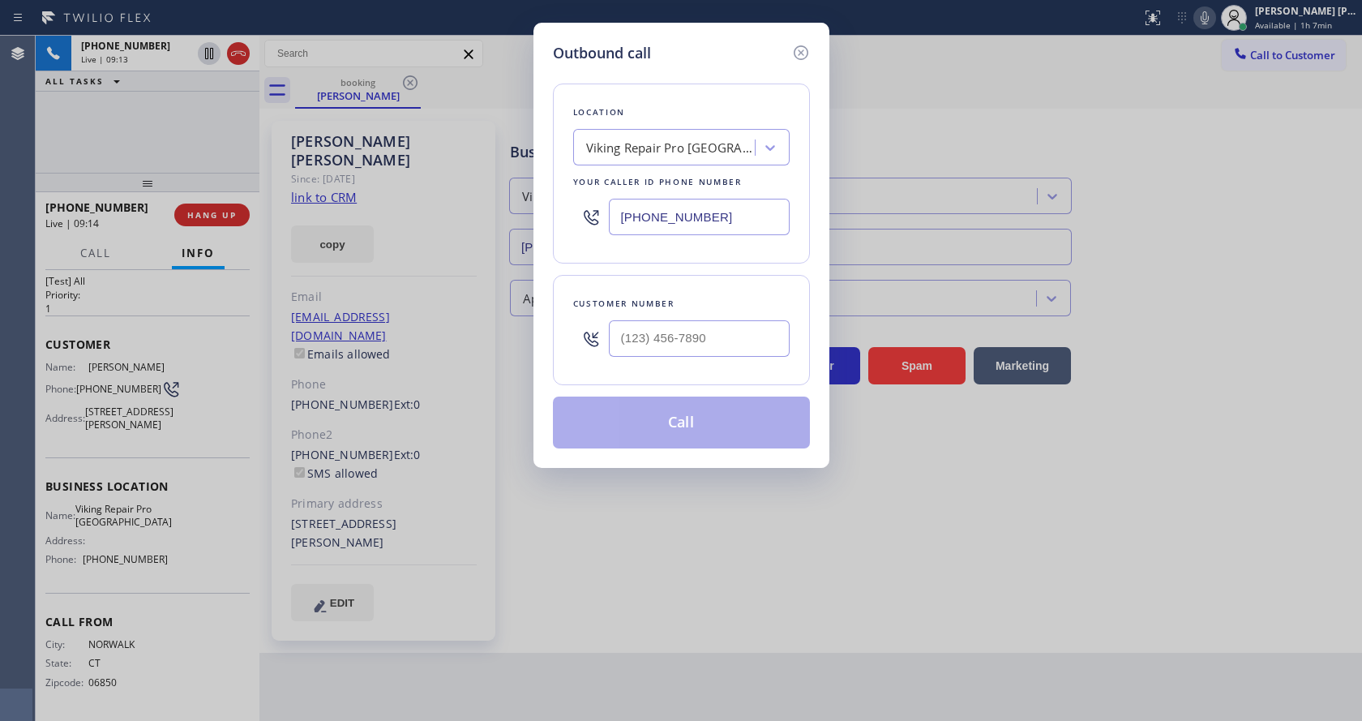
type input "[PHONE_NUMBER]"
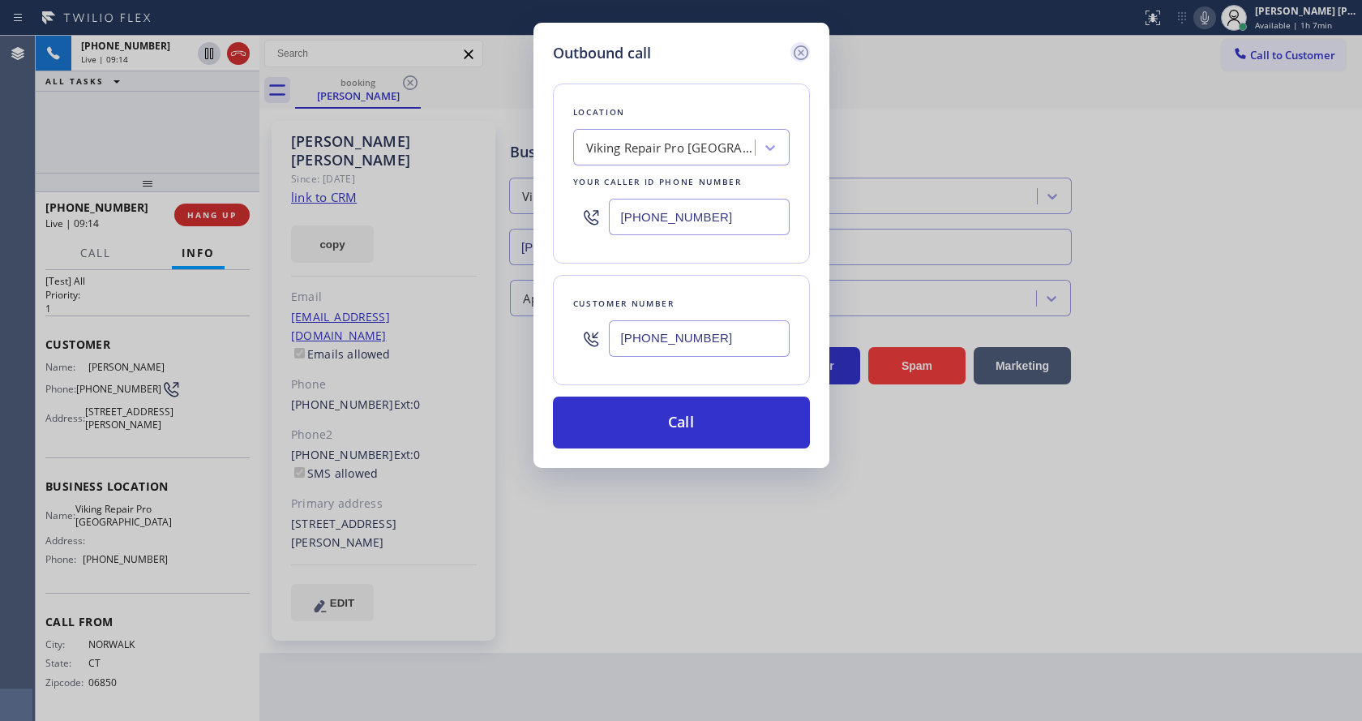
click at [802, 54] on icon at bounding box center [800, 52] width 15 height 15
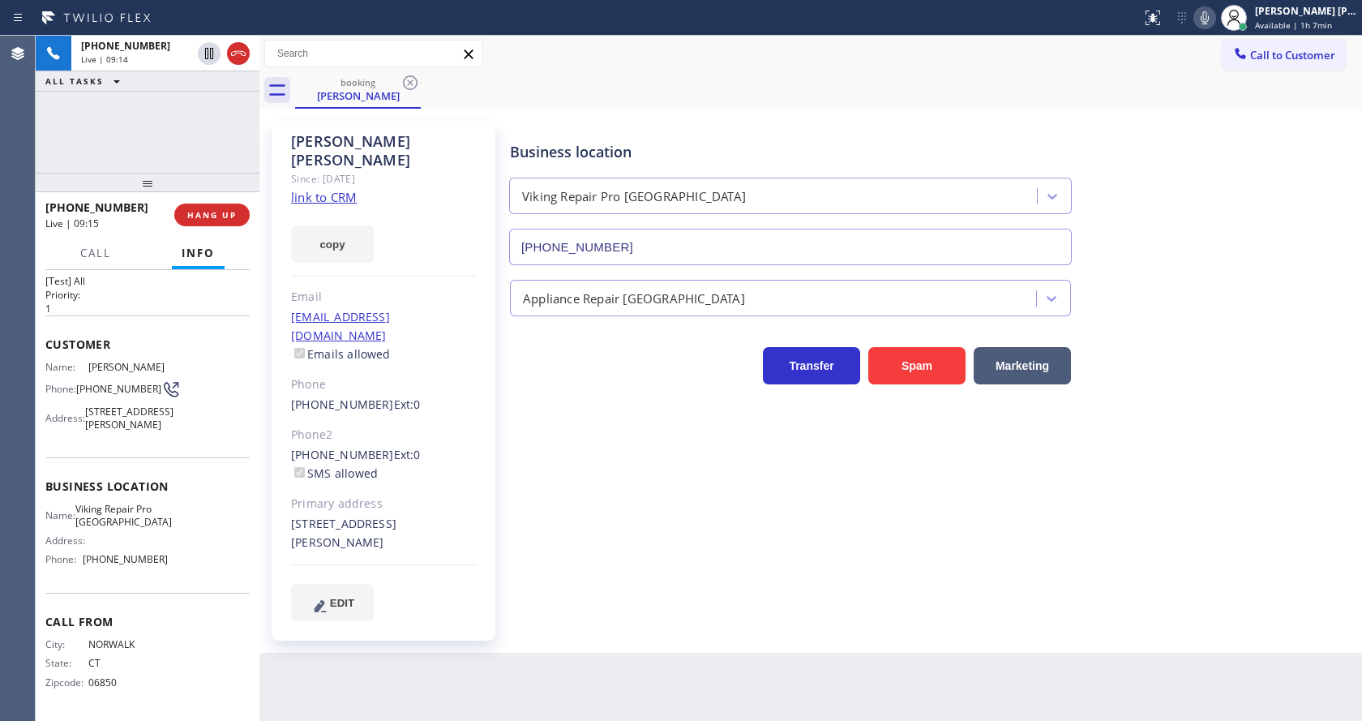
click at [647, 561] on div "Business location Viking Repair Pro Norwalk (475) 323-6699 Appliance Repair Hig…" at bounding box center [932, 387] width 851 height 524
click at [371, 426] on div "Phone2" at bounding box center [384, 435] width 186 height 19
click at [596, 520] on div "Business location Viking Repair Pro Norwalk (475) 323-6699 Appliance Repair Hig…" at bounding box center [932, 370] width 851 height 491
click at [637, 573] on div "Business location Viking Repair Pro Norwalk (475) 323-6699 Appliance Repair Hig…" at bounding box center [932, 387] width 851 height 524
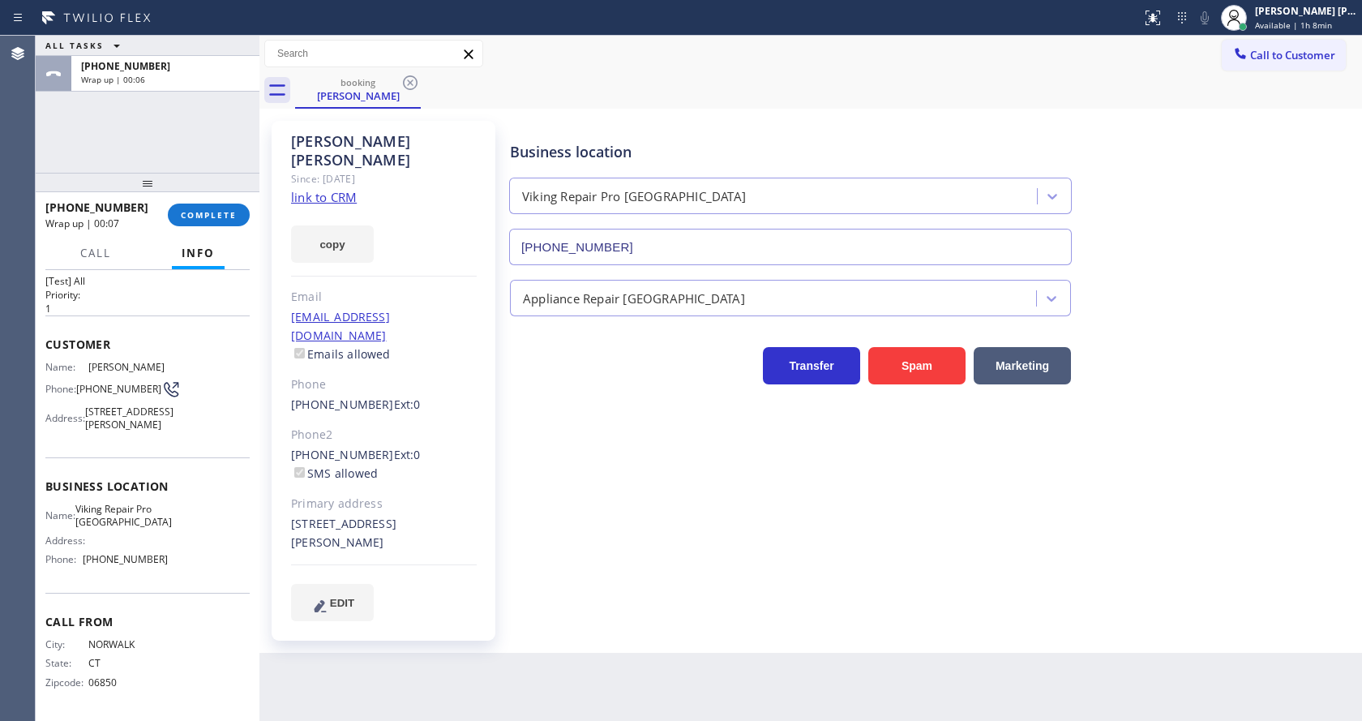
click at [690, 512] on div "Business location Viking Repair Pro Norwalk (475) 323-6699 Appliance Repair Hig…" at bounding box center [932, 370] width 851 height 491
click at [207, 210] on span "COMPLETE" at bounding box center [209, 214] width 56 height 11
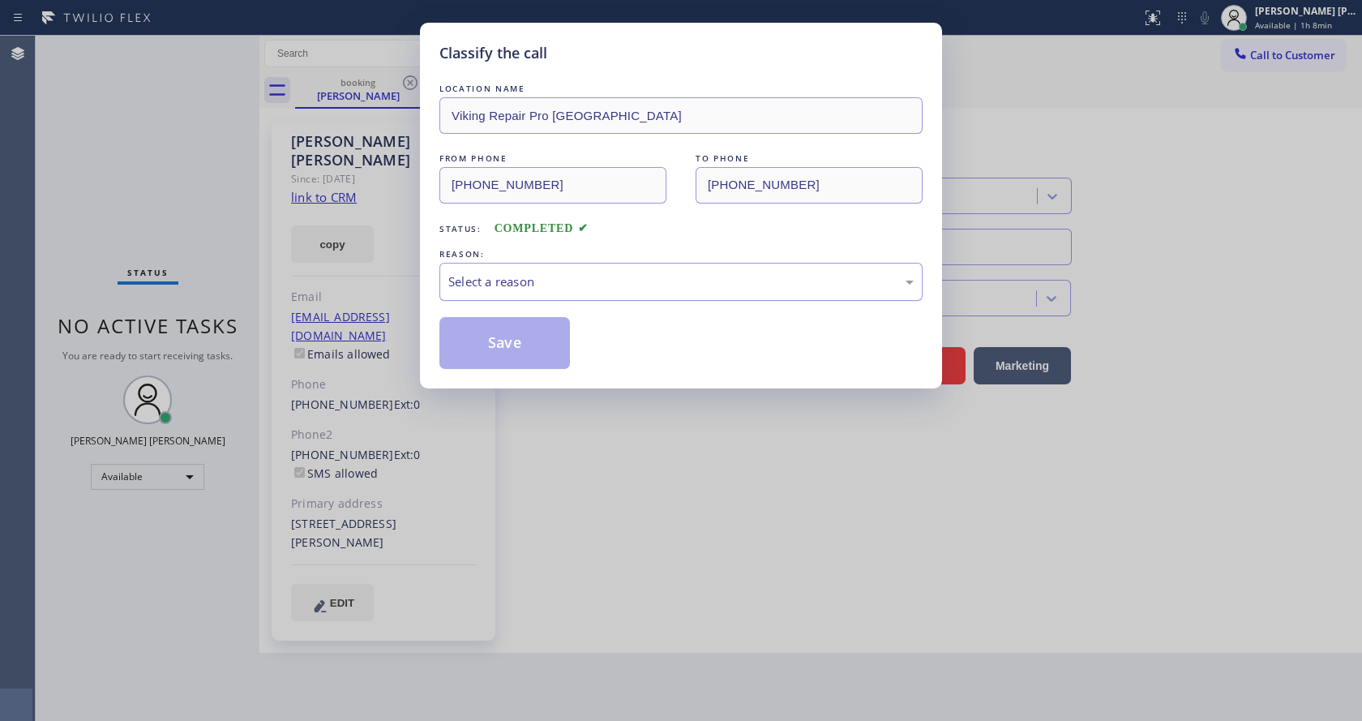
click at [566, 275] on div "Select a reason" at bounding box center [680, 281] width 465 height 19
click at [507, 333] on button "Save" at bounding box center [504, 343] width 131 height 52
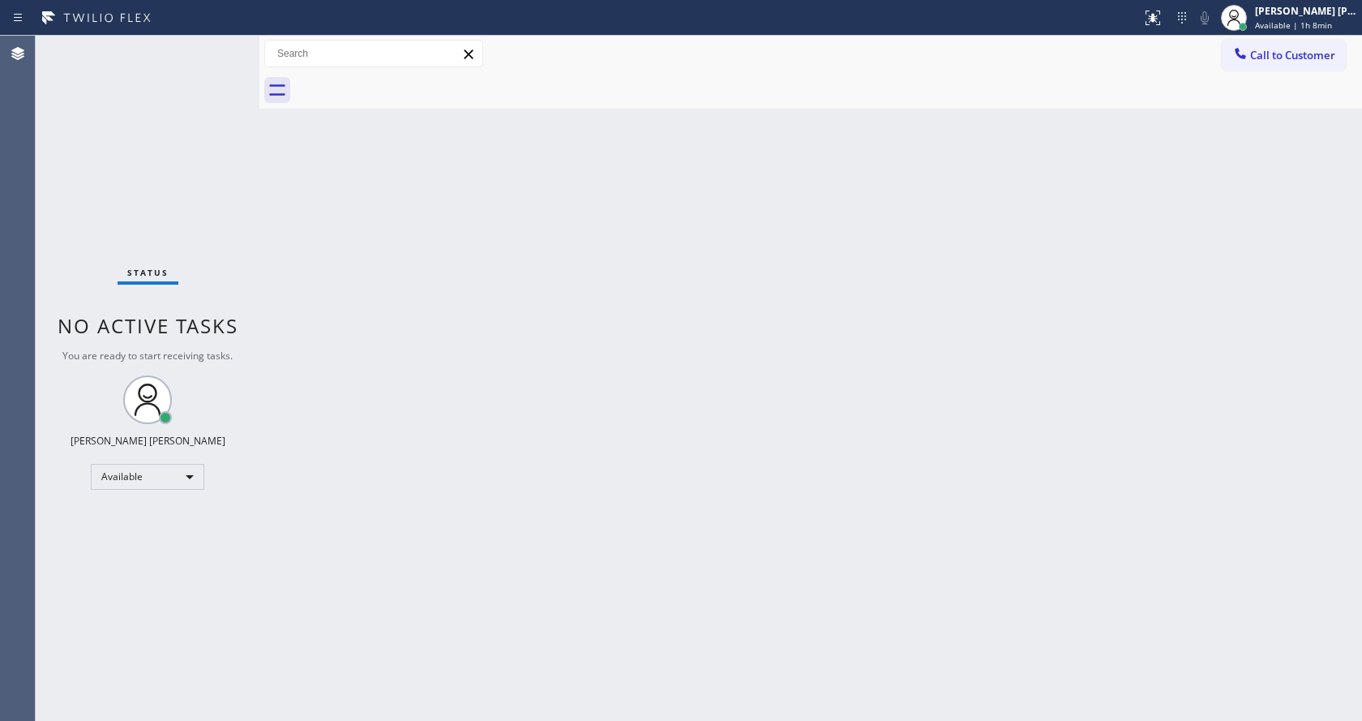
click at [576, 409] on div "Back to Dashboard Change Sender ID Customers Technicians Select a contact Outbo…" at bounding box center [810, 378] width 1102 height 685
click at [231, 272] on div "Status No active tasks You are ready to start receiving tasks. [PERSON_NAME] [P…" at bounding box center [148, 378] width 224 height 685
click at [537, 603] on div "Back to Dashboard Change Sender ID Customers Technicians Select a contact Outbo…" at bounding box center [810, 378] width 1102 height 685
click at [452, 333] on div "Back to Dashboard Change Sender ID Customers Technicians Select a contact Outbo…" at bounding box center [810, 378] width 1102 height 685
click at [254, 218] on div "Status No active tasks You are ready to start receiving tasks. Jen Rose Villanu…" at bounding box center [699, 378] width 1326 height 685
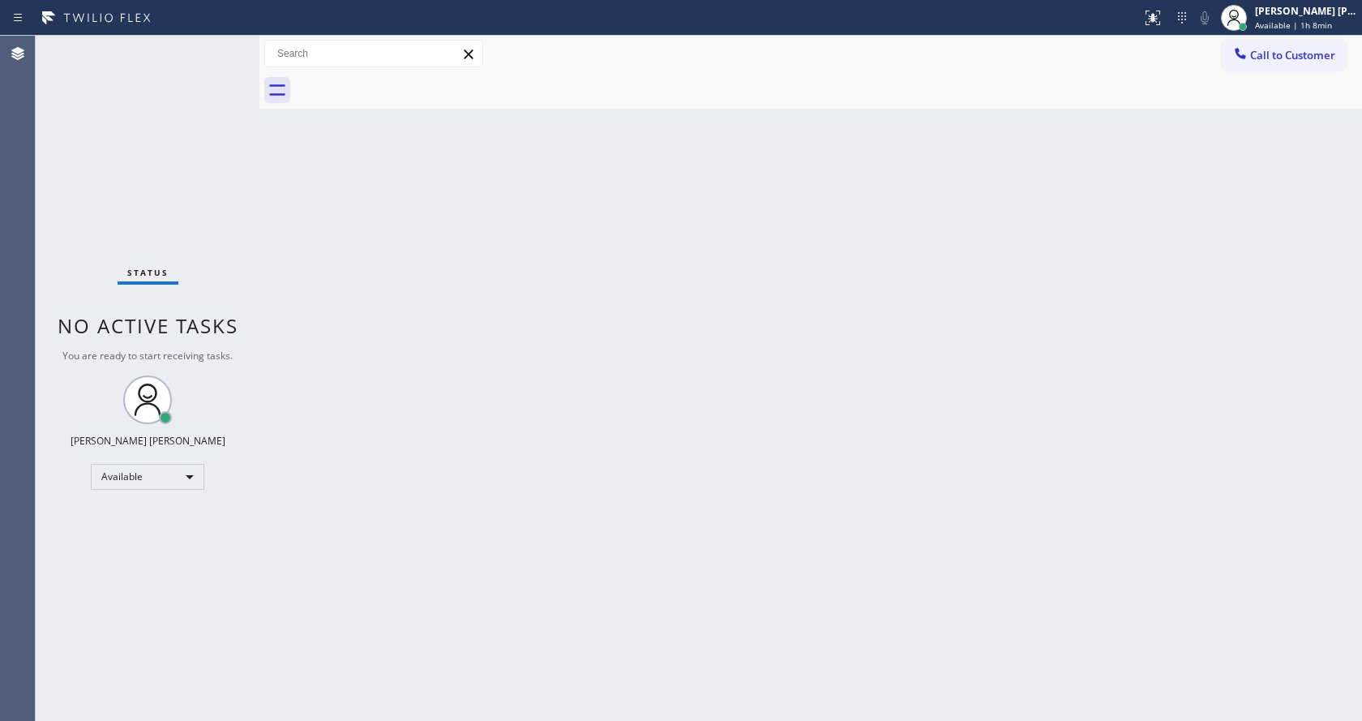
click at [220, 52] on div "Status No active tasks You are ready to start receiving tasks. [PERSON_NAME] [P…" at bounding box center [148, 378] width 224 height 685
click at [220, 50] on div "Status No active tasks You are ready to start receiving tasks. [PERSON_NAME] [P…" at bounding box center [148, 378] width 224 height 685
click at [449, 353] on div "Back to Dashboard Change Sender ID Customers Technicians Select a contact Outbo…" at bounding box center [810, 378] width 1102 height 685
click at [313, 197] on div "Back to Dashboard Change Sender ID Customers Technicians Select a contact Outbo…" at bounding box center [810, 378] width 1102 height 685
click at [220, 45] on div "Status No active tasks You are ready to start receiving tasks. [PERSON_NAME] [P…" at bounding box center [148, 378] width 224 height 685
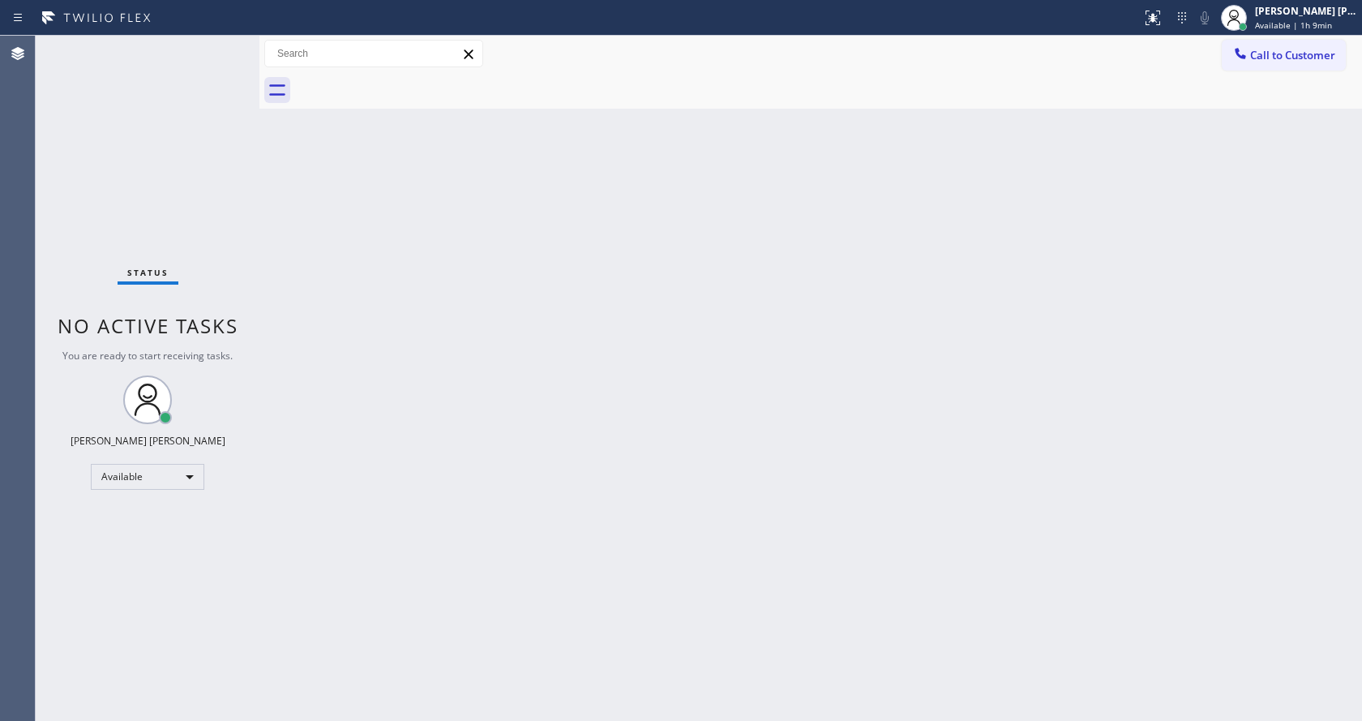
click at [218, 45] on div "Status No active tasks You are ready to start receiving tasks. [PERSON_NAME] [P…" at bounding box center [148, 378] width 224 height 685
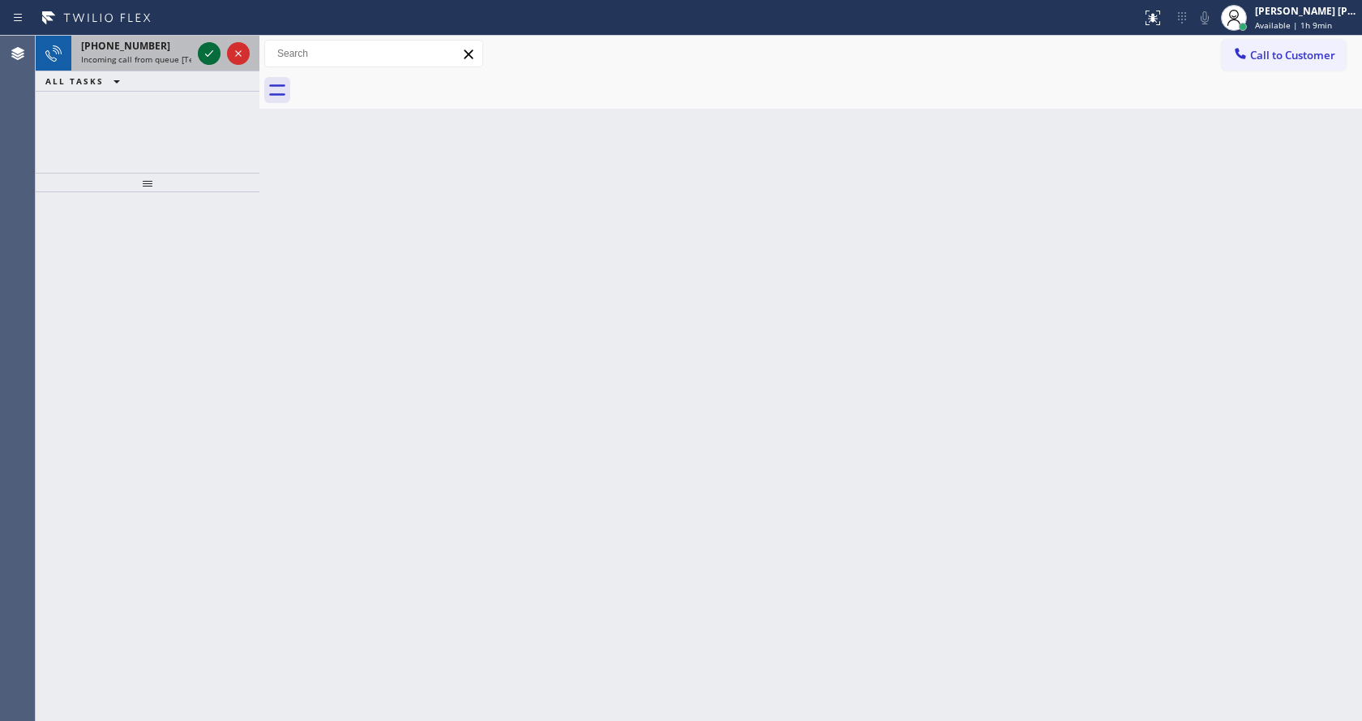
click at [202, 52] on icon at bounding box center [208, 53] width 19 height 19
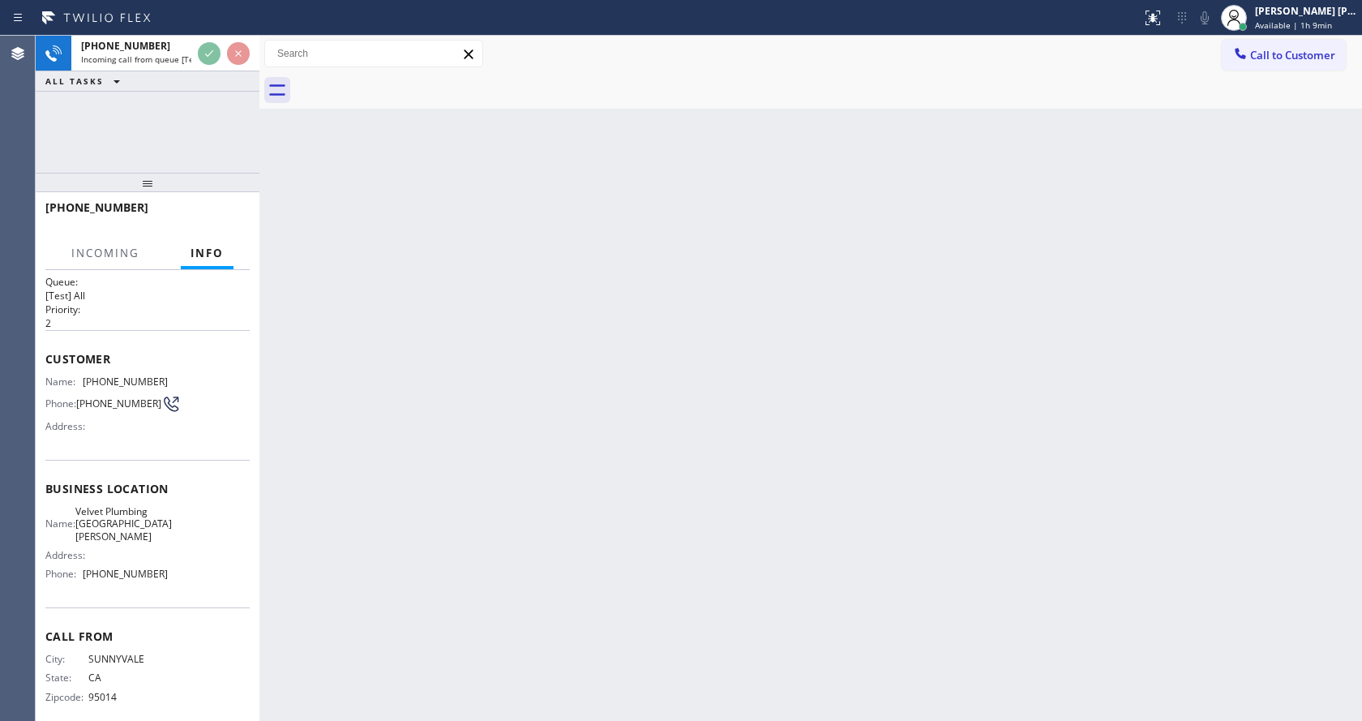
scroll to position [21, 0]
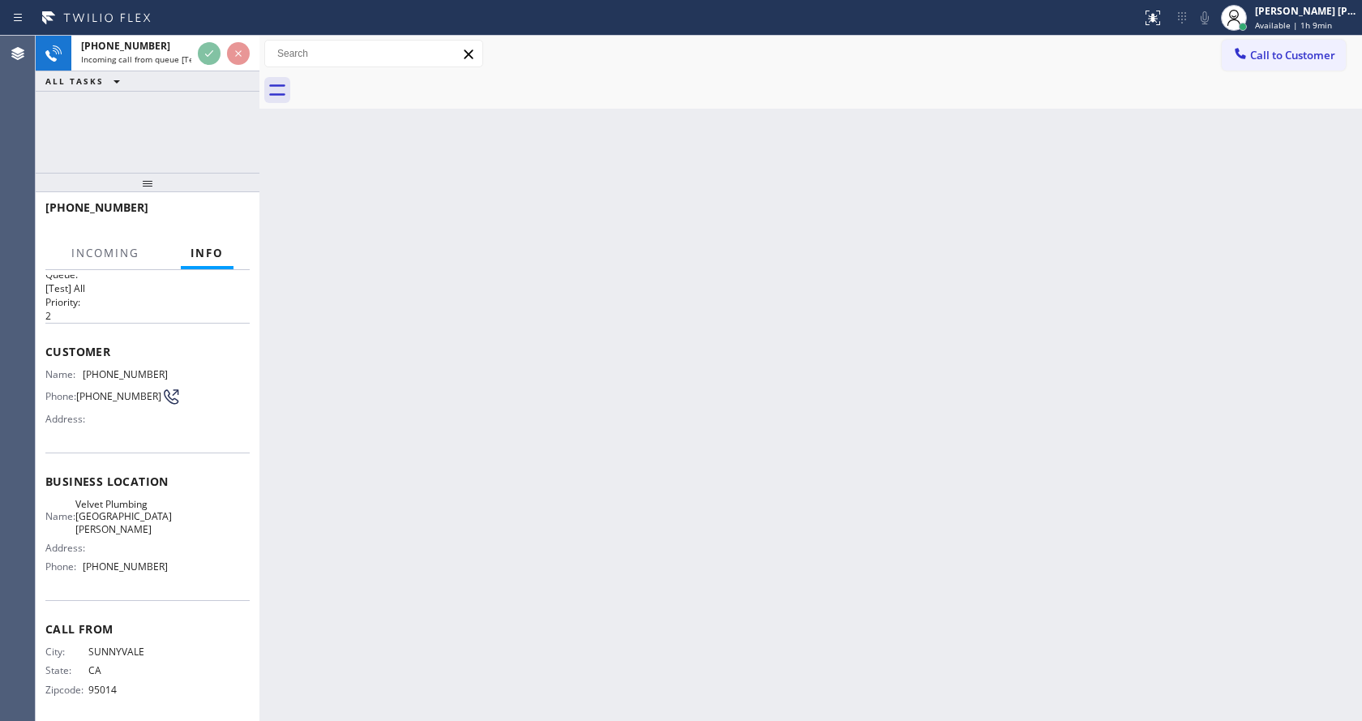
click at [730, 426] on div "Back to Dashboard Change Sender ID Customers Technicians Select a contact Outbo…" at bounding box center [810, 378] width 1102 height 685
click at [337, 528] on div "Back to Dashboard Change Sender ID Customers Technicians Select a contact Outbo…" at bounding box center [810, 378] width 1102 height 685
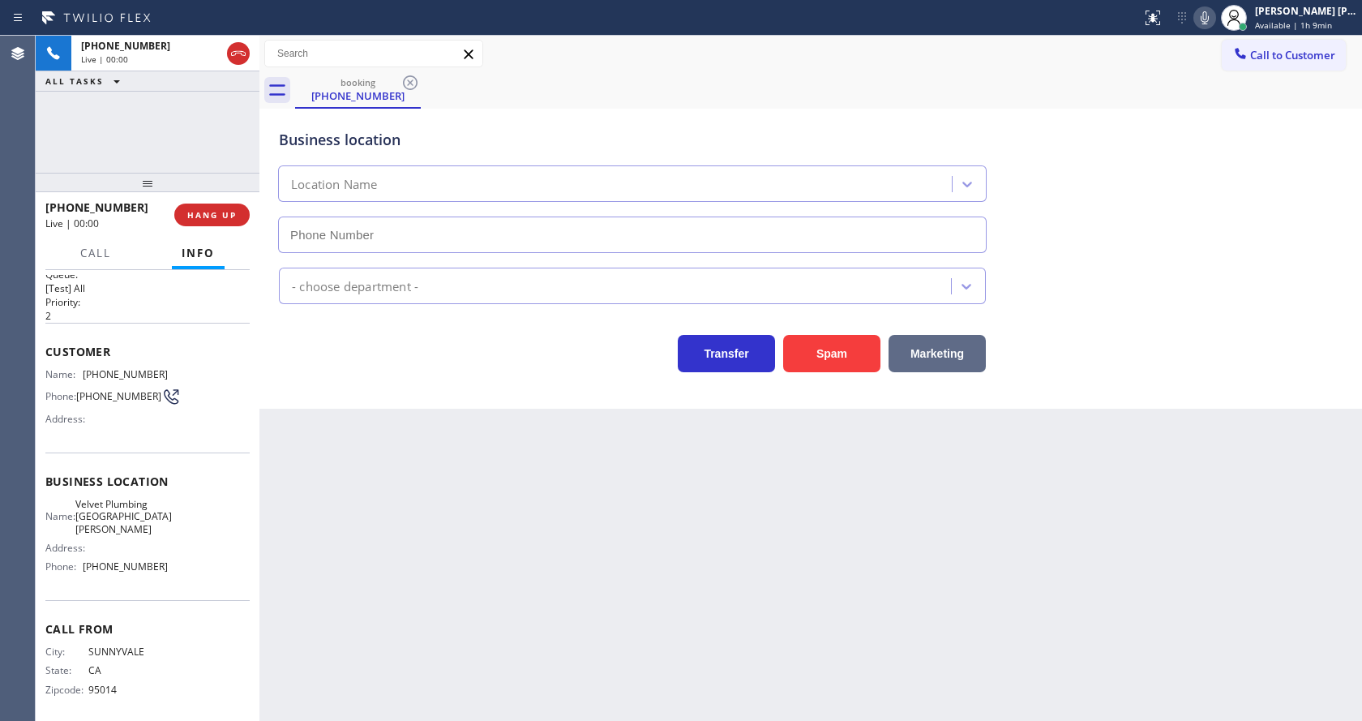
type input "(408) 549-2416"
click at [837, 359] on button "Spam" at bounding box center [831, 353] width 97 height 37
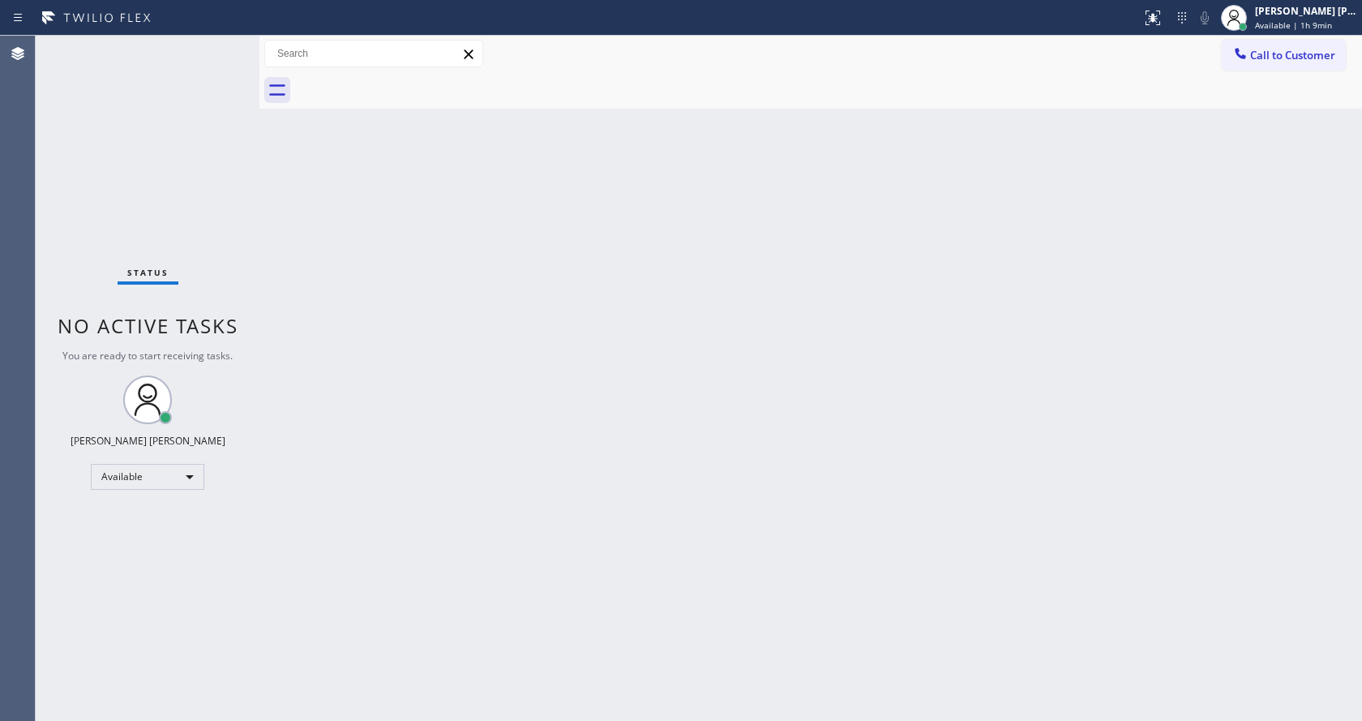
click at [696, 328] on div "Back to Dashboard Change Sender ID Customers Technicians Select a contact Outbo…" at bounding box center [810, 378] width 1102 height 685
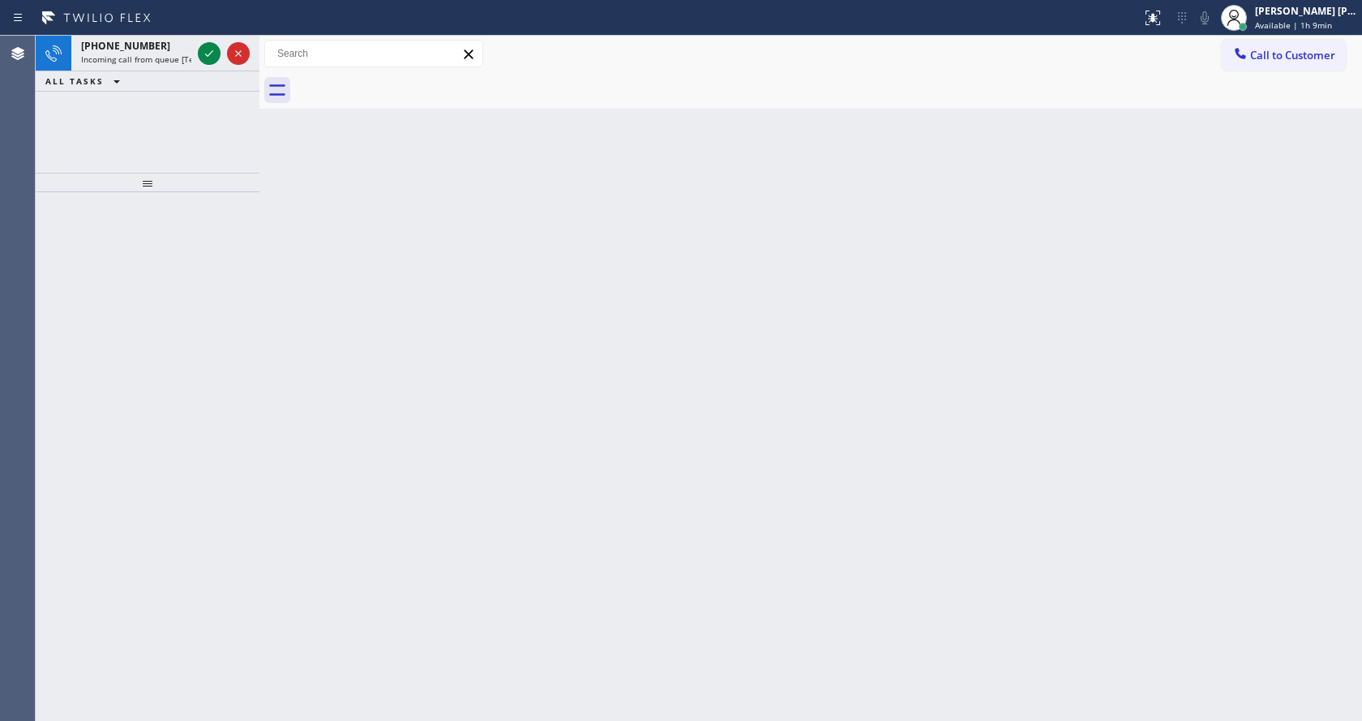
click at [594, 550] on div "Back to Dashboard Change Sender ID Customers Technicians Select a contact Outbo…" at bounding box center [810, 378] width 1102 height 685
drag, startPoint x: 196, startPoint y: 299, endPoint x: 196, endPoint y: 225, distance: 73.8
click at [196, 299] on div at bounding box center [148, 456] width 224 height 529
click at [182, 66] on div "+12092365978 Incoming call from queue [Test] All" at bounding box center [132, 54] width 123 height 36
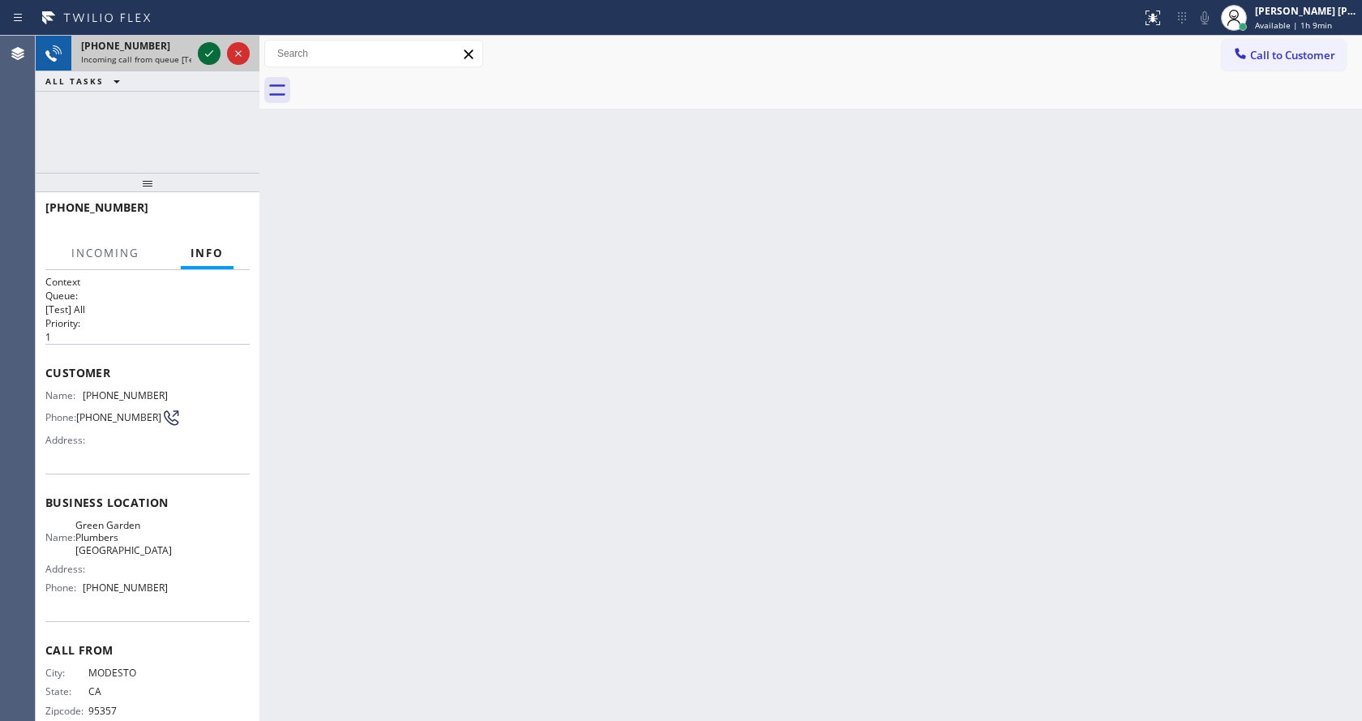
click at [203, 54] on icon at bounding box center [208, 53] width 19 height 19
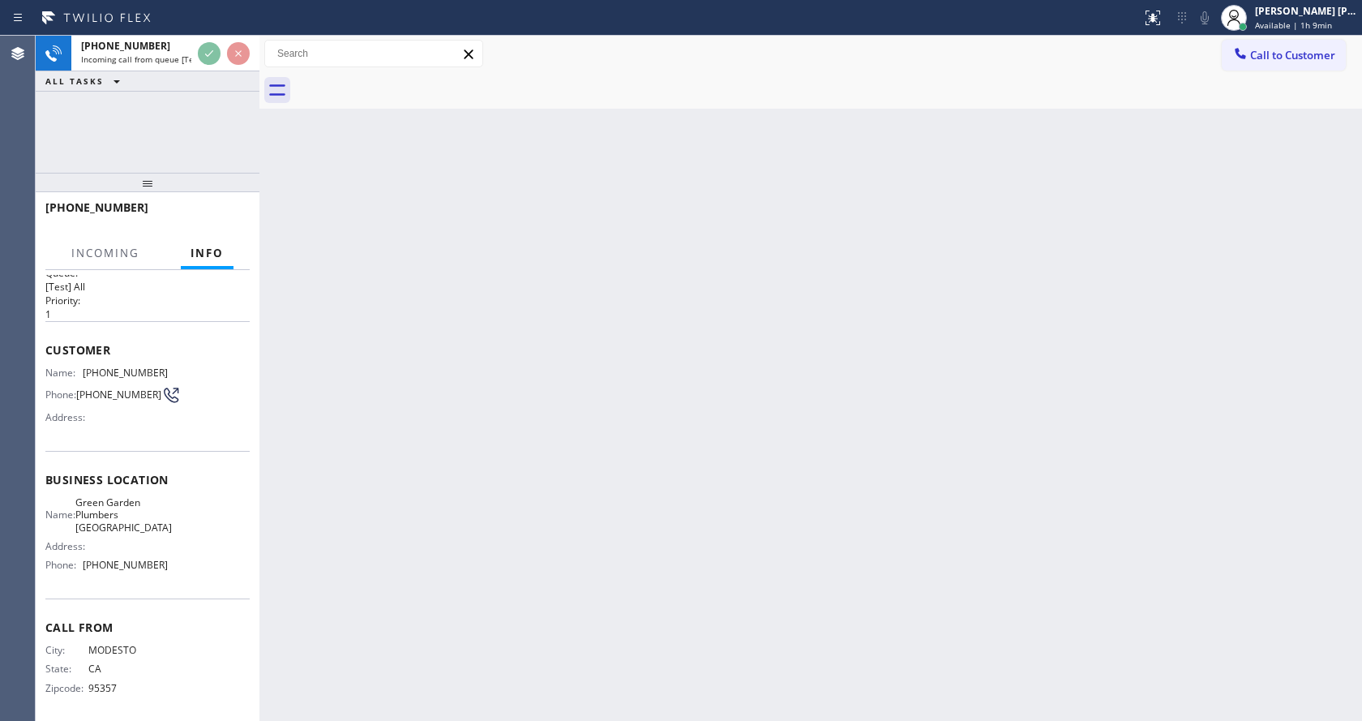
scroll to position [33, 0]
click at [819, 421] on div "Back to Dashboard Change Sender ID Customers Technicians Select a contact Outbo…" at bounding box center [810, 378] width 1102 height 685
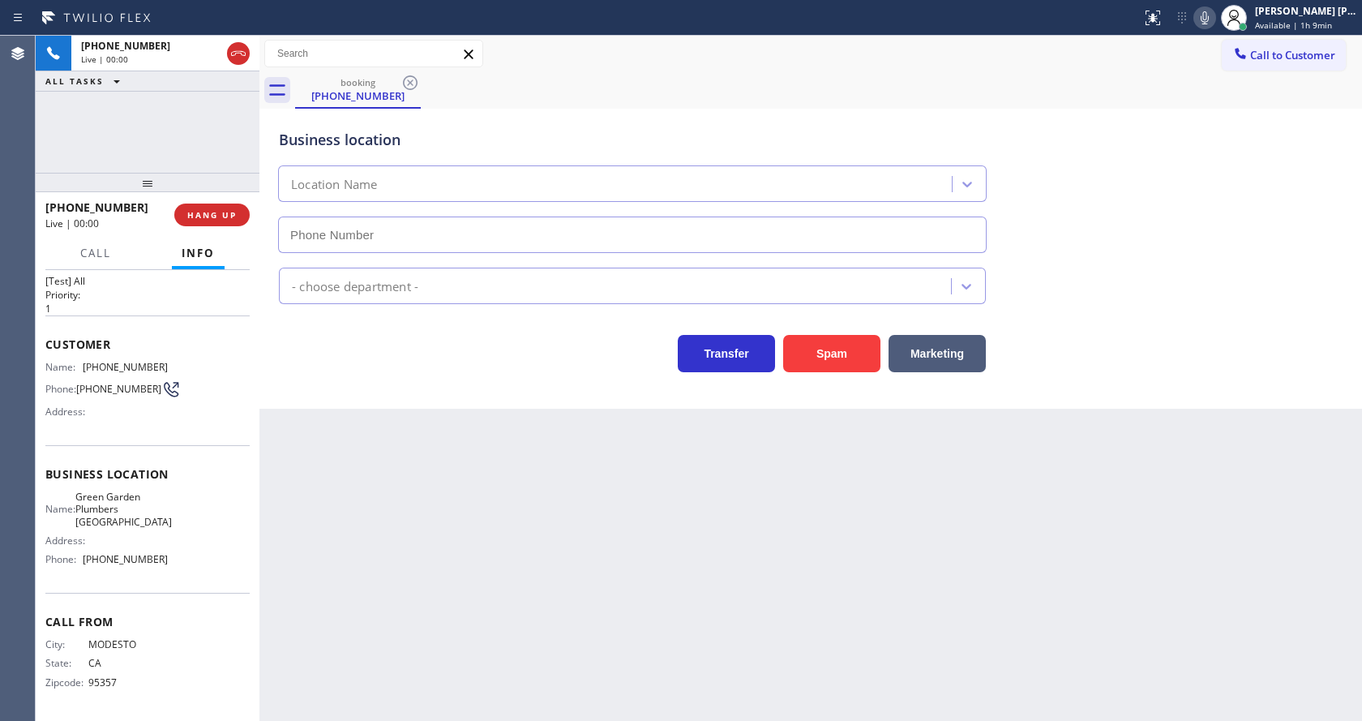
type input "(949) 635-4744"
click at [833, 340] on button "Spam" at bounding box center [831, 353] width 97 height 37
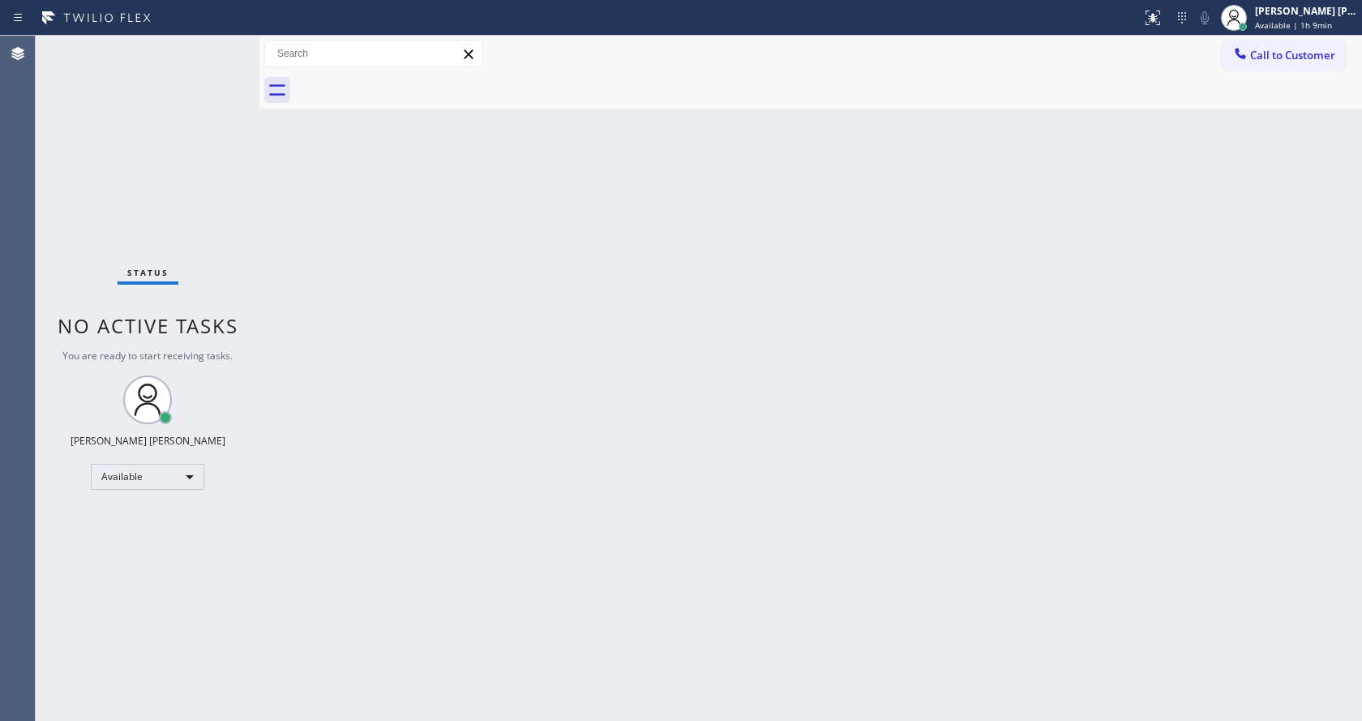
click at [629, 487] on div "Back to Dashboard Change Sender ID Customers Technicians Select a contact Outbo…" at bounding box center [810, 378] width 1102 height 685
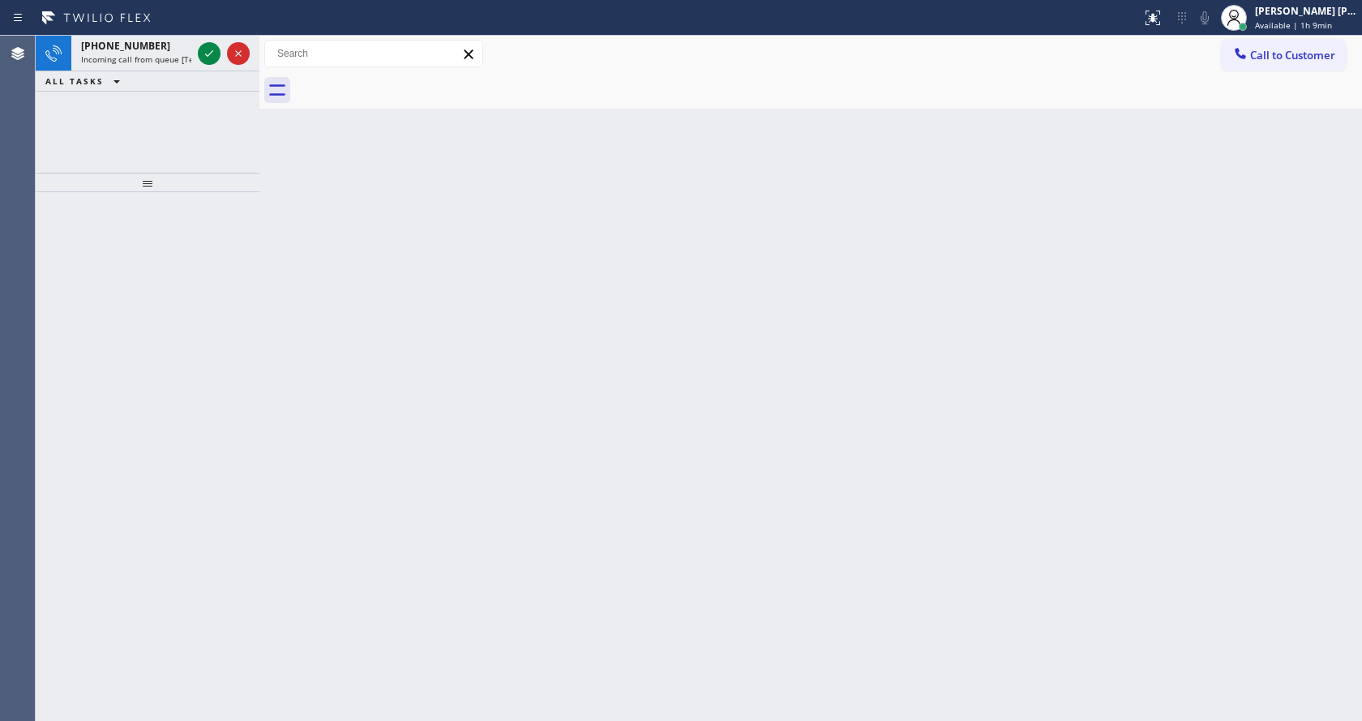
click at [336, 302] on div "Back to Dashboard Change Sender ID Customers Technicians Select a contact Outbo…" at bounding box center [810, 378] width 1102 height 685
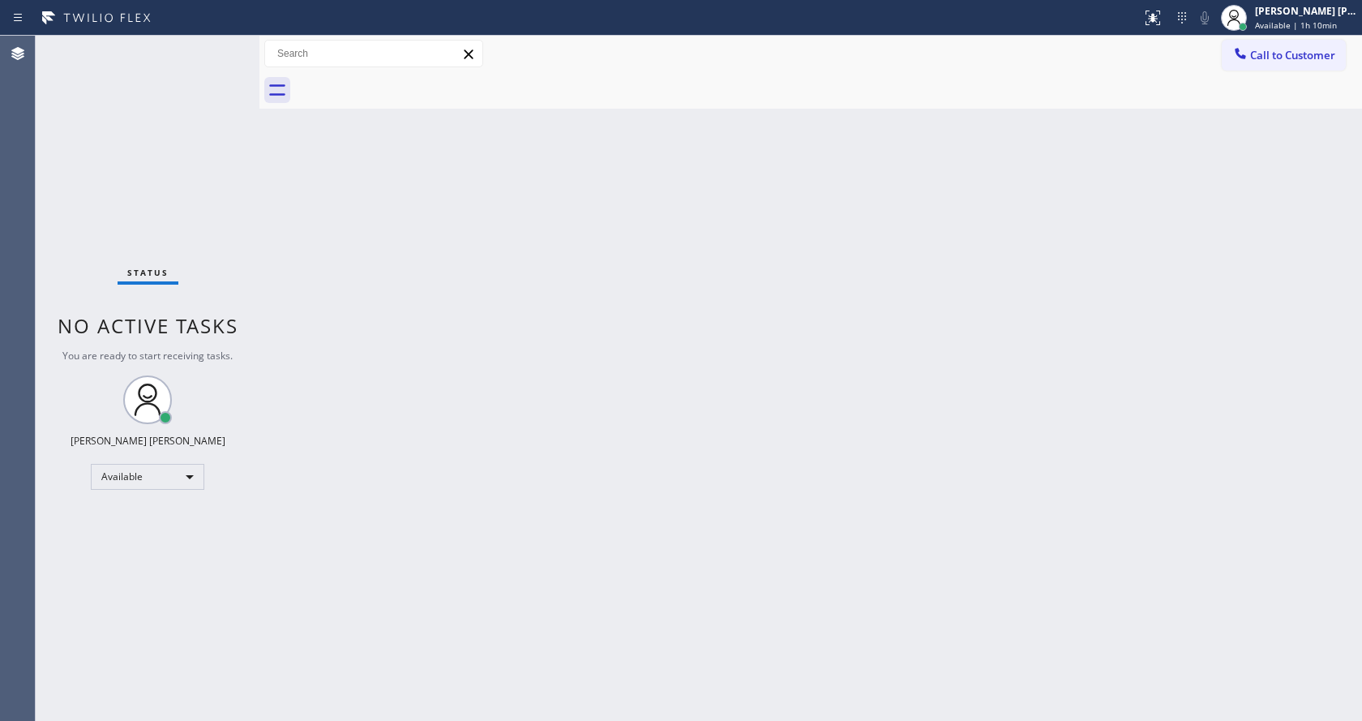
click at [212, 49] on div "Status No active tasks You are ready to start receiving tasks. [PERSON_NAME] [P…" at bounding box center [148, 378] width 224 height 685
click at [211, 49] on div "Status No active tasks You are ready to start receiving tasks. [PERSON_NAME] [P…" at bounding box center [148, 378] width 224 height 685
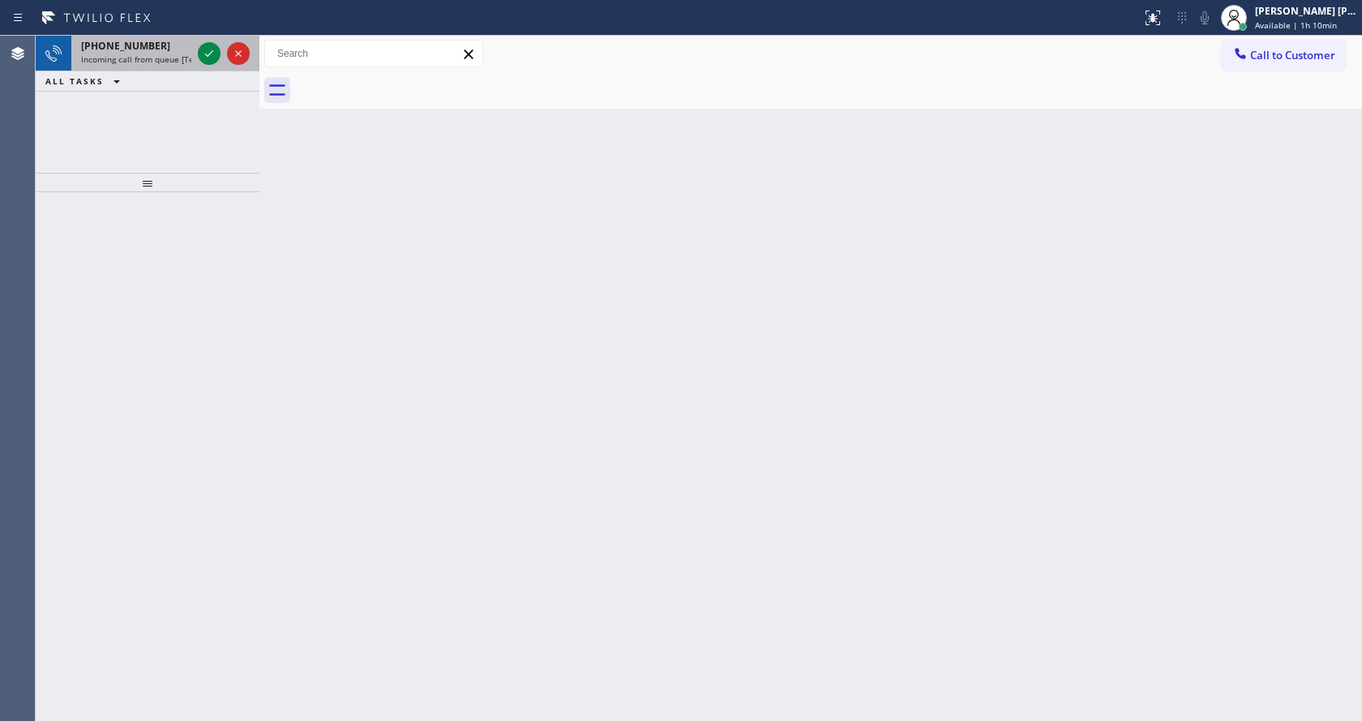
click at [161, 60] on span "Incoming call from queue [Test] All" at bounding box center [148, 59] width 135 height 11
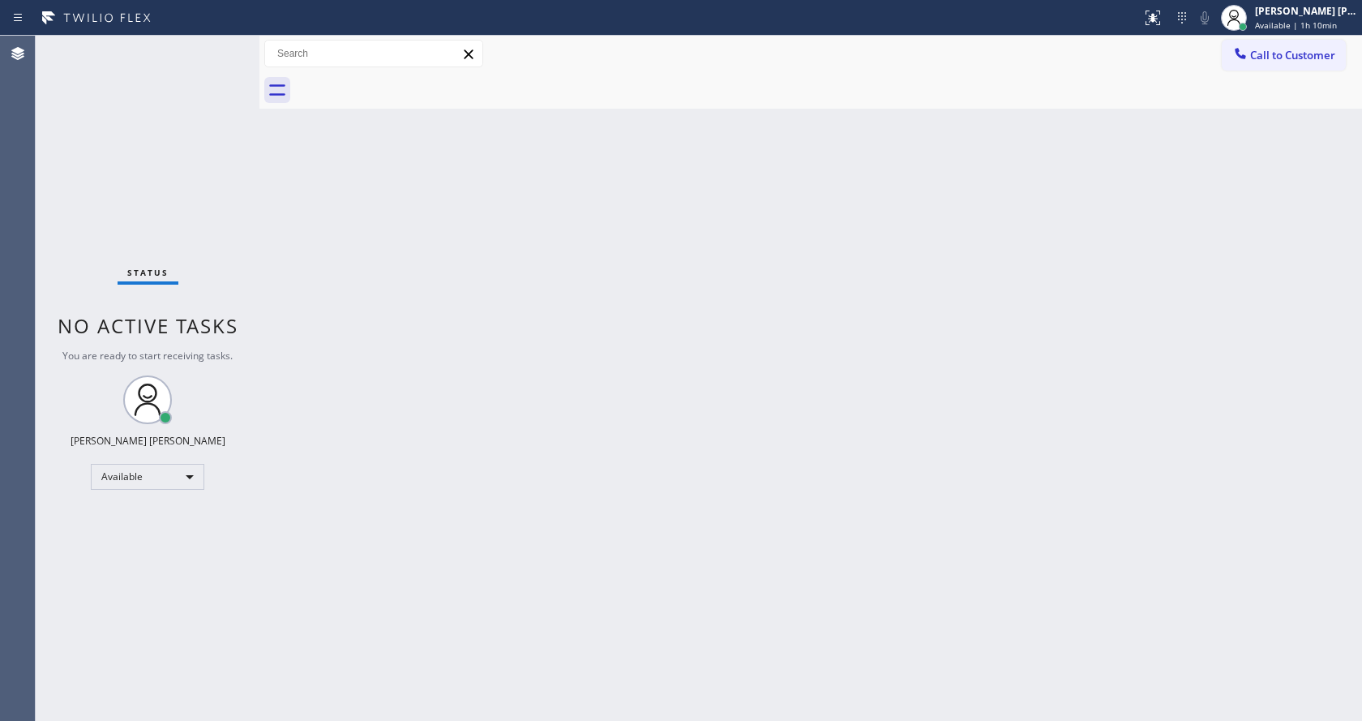
click at [949, 225] on div "Back to Dashboard Change Sender ID Customers Technicians Select a contact Outbo…" at bounding box center [810, 378] width 1102 height 685
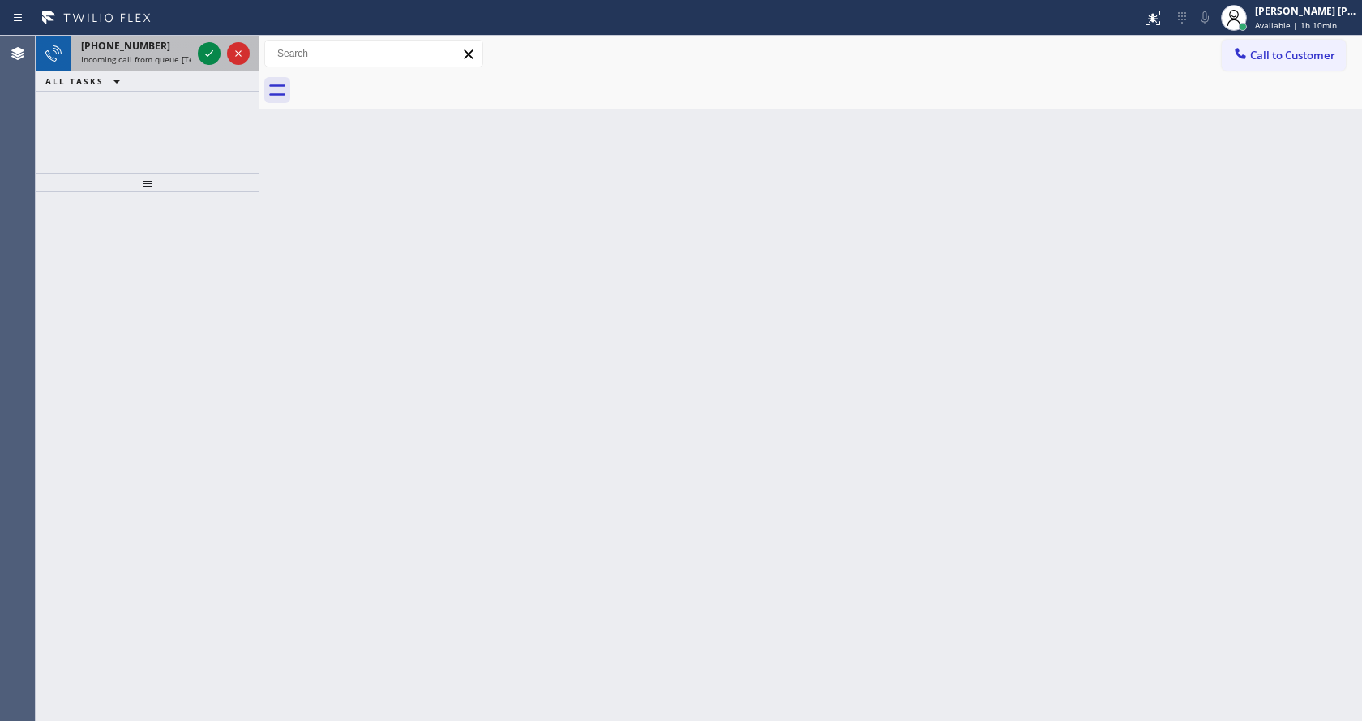
click at [168, 57] on span "Incoming call from queue [Test] All" at bounding box center [148, 59] width 135 height 11
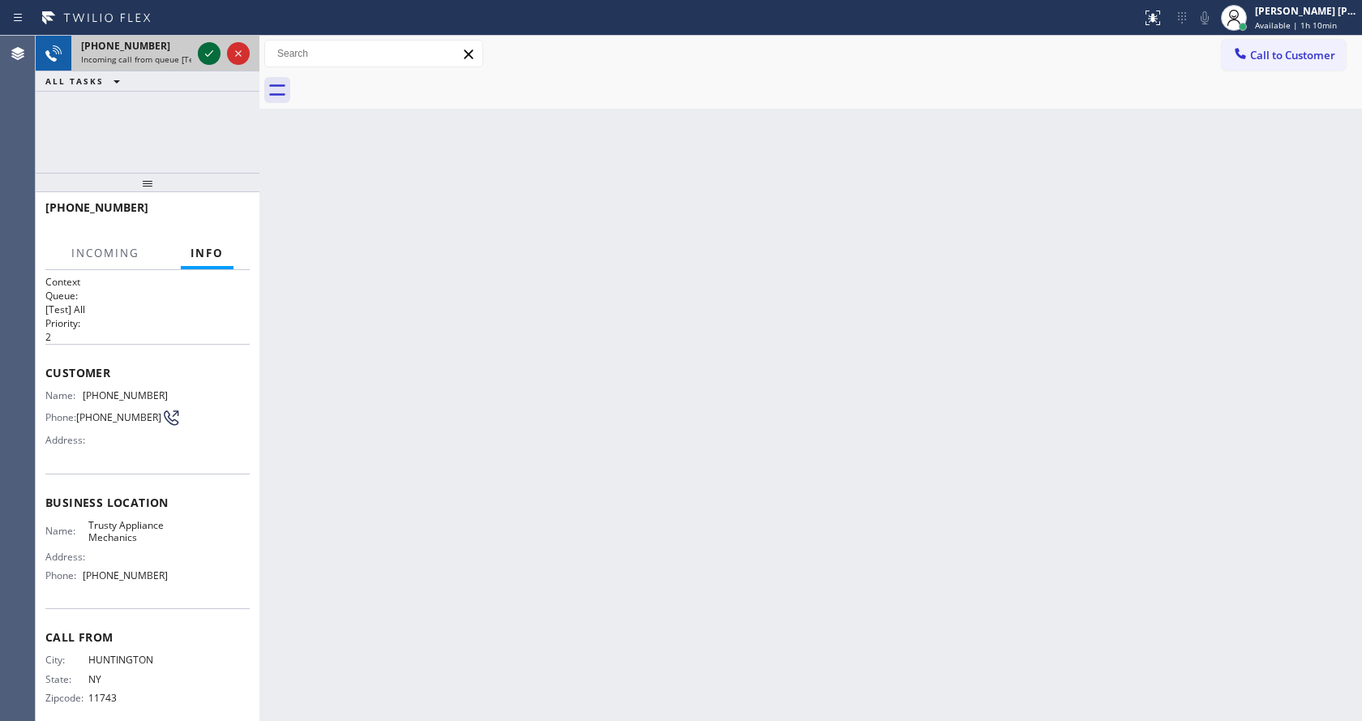
click at [203, 55] on icon at bounding box center [208, 53] width 19 height 19
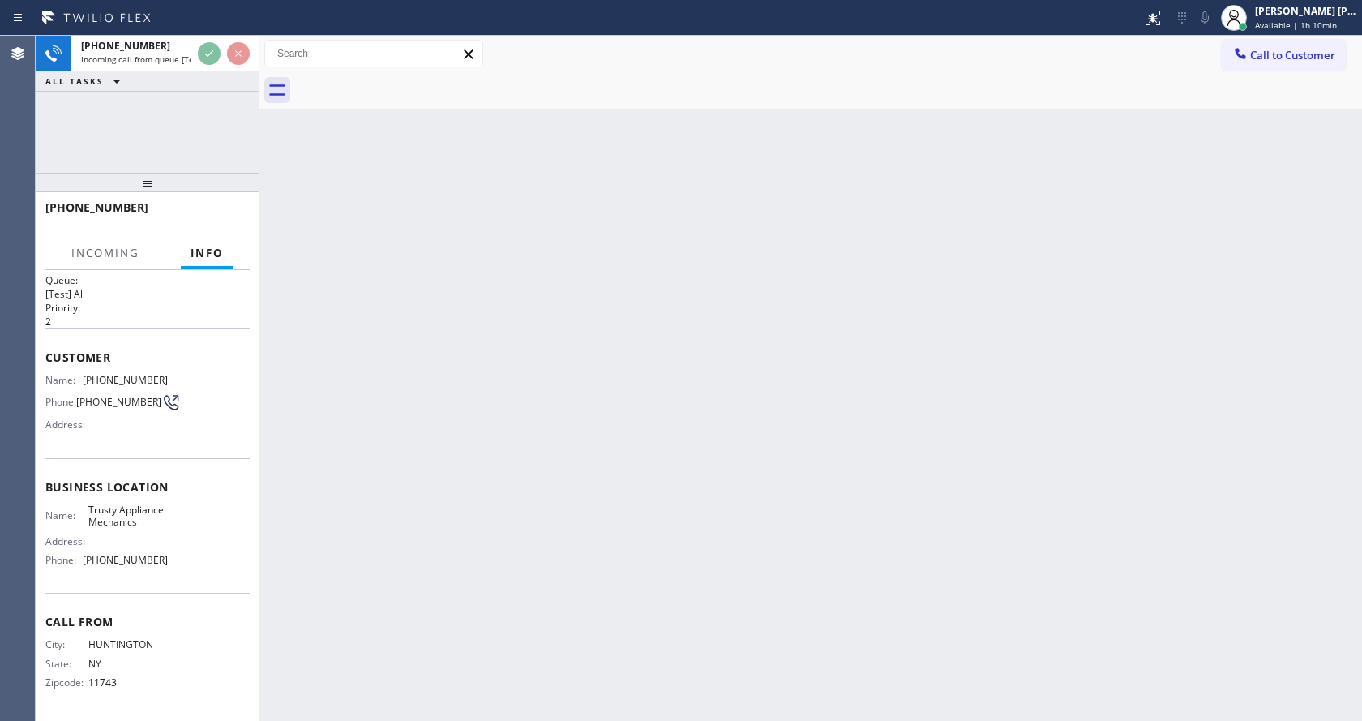
scroll to position [33, 0]
click at [628, 443] on div "Back to Dashboard Change Sender ID Customers Technicians Select a contact Outbo…" at bounding box center [810, 378] width 1102 height 685
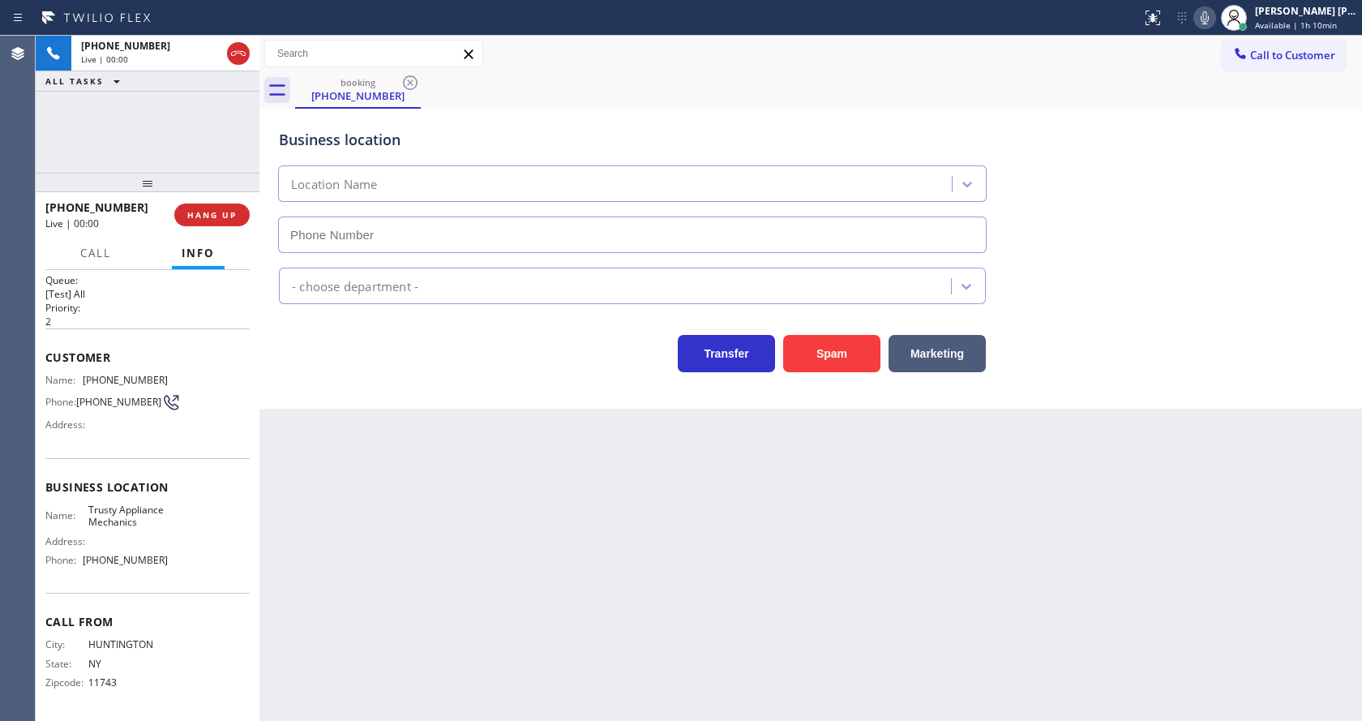
type input "(631) 515-6122"
click at [813, 363] on button "Spam" at bounding box center [831, 353] width 97 height 37
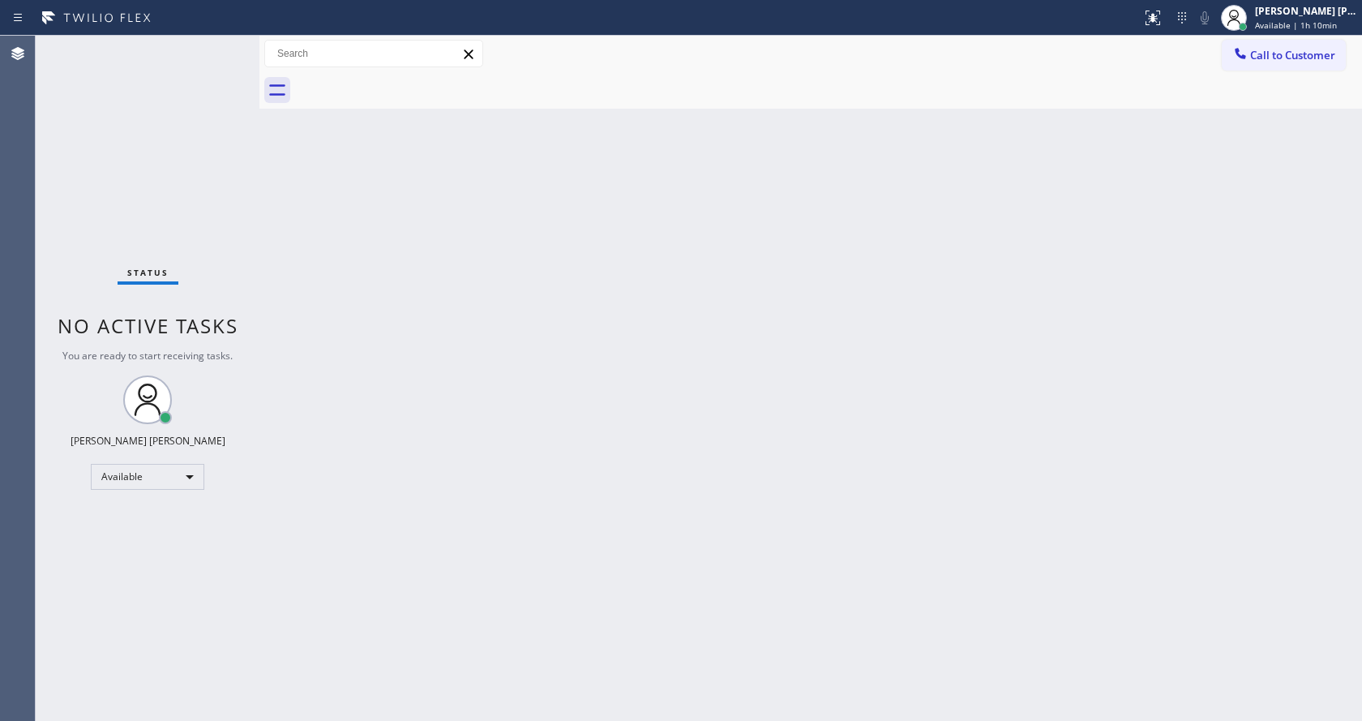
click at [219, 46] on div "Status No active tasks You are ready to start receiving tasks. [PERSON_NAME] [P…" at bounding box center [148, 378] width 224 height 685
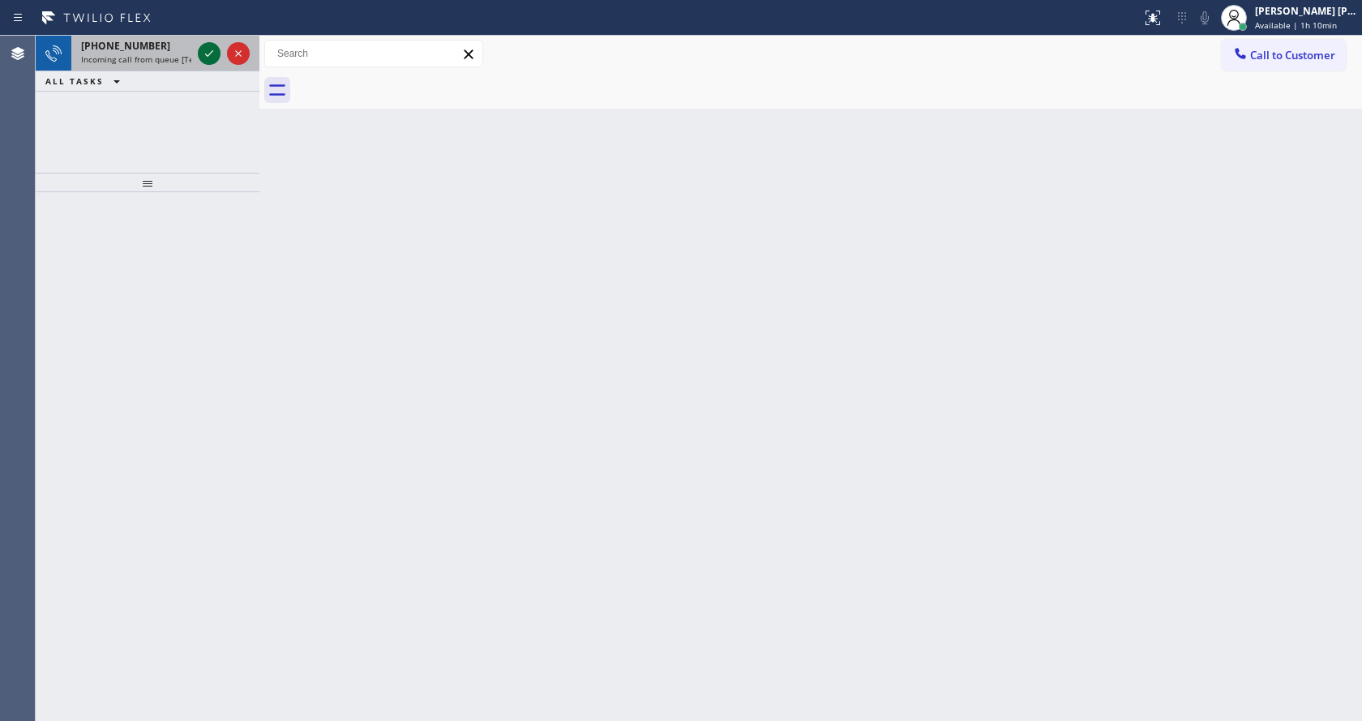
click at [219, 46] on div at bounding box center [209, 53] width 23 height 19
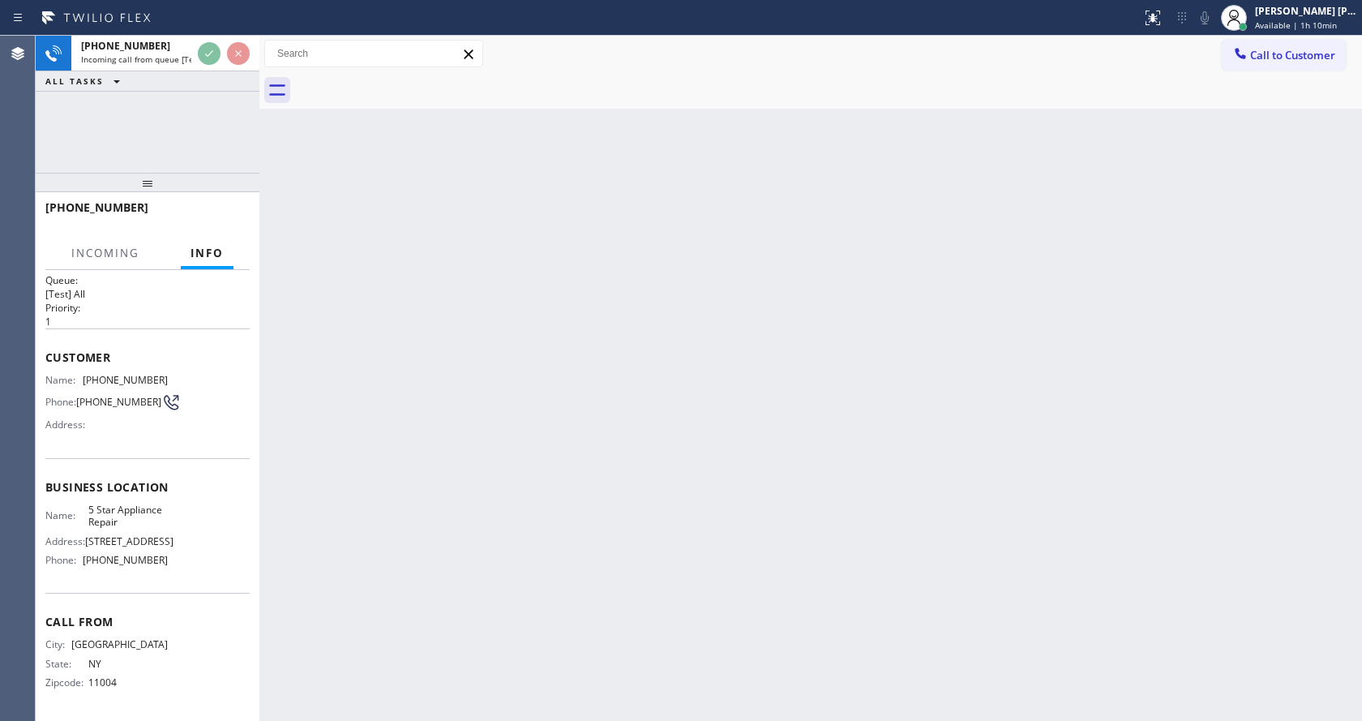
scroll to position [21, 0]
click at [504, 430] on div "Back to Dashboard Change Sender ID Customers Technicians Select a contact Outbo…" at bounding box center [810, 378] width 1102 height 685
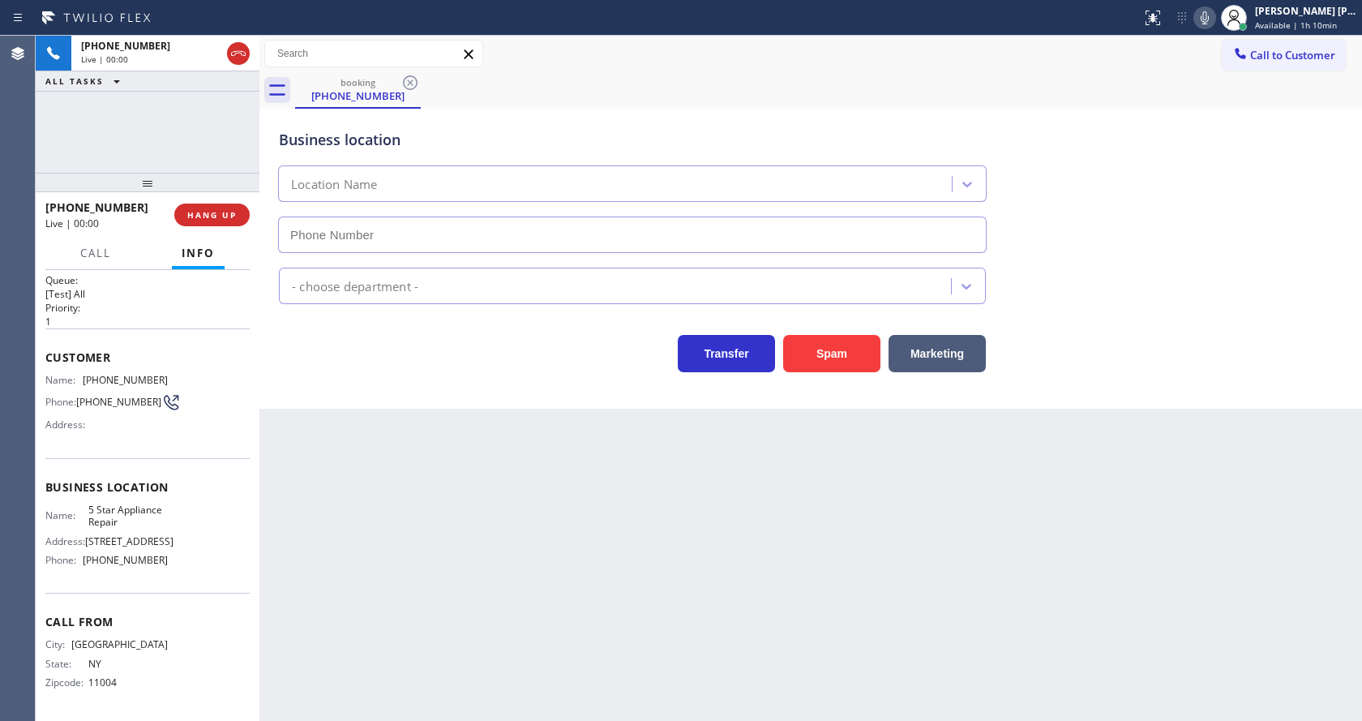
type input "[PHONE_NUMBER]"
click at [814, 338] on button "Spam" at bounding box center [831, 353] width 97 height 37
click at [841, 361] on button "Spam" at bounding box center [831, 353] width 97 height 37
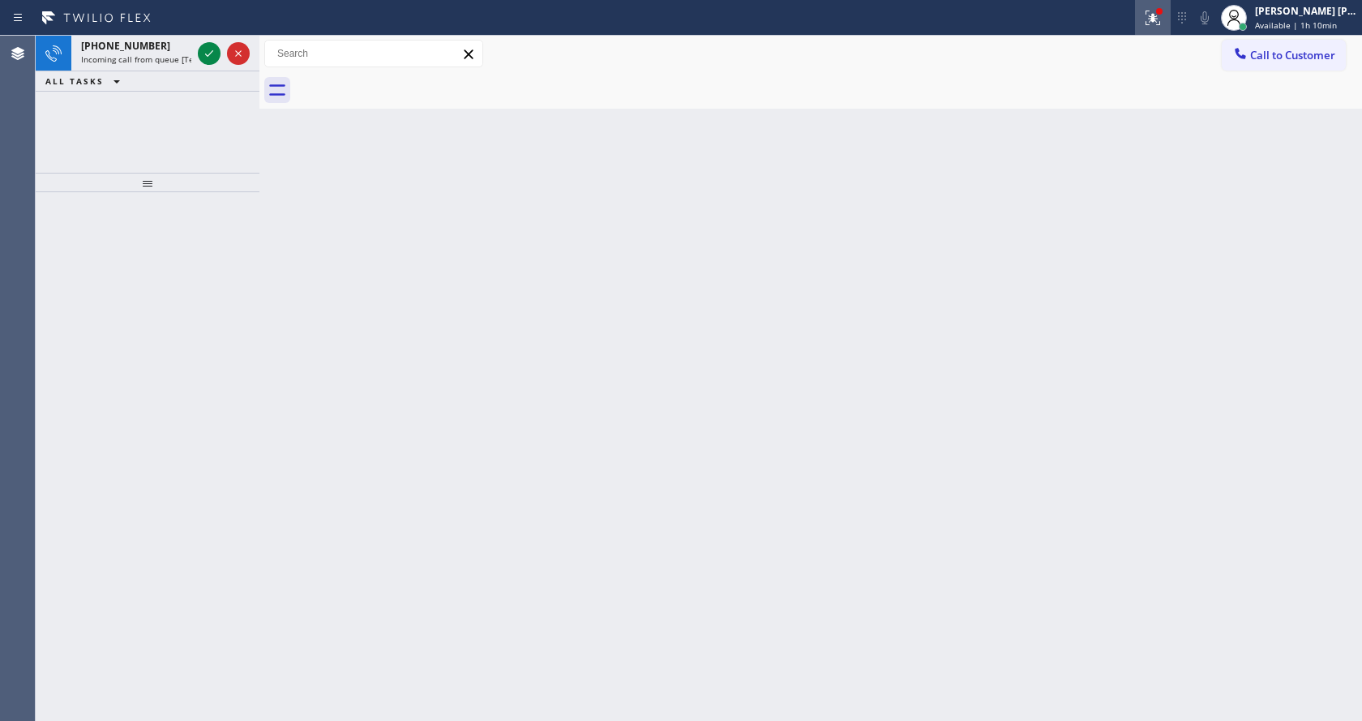
click at [1148, 20] on div at bounding box center [1153, 17] width 36 height 19
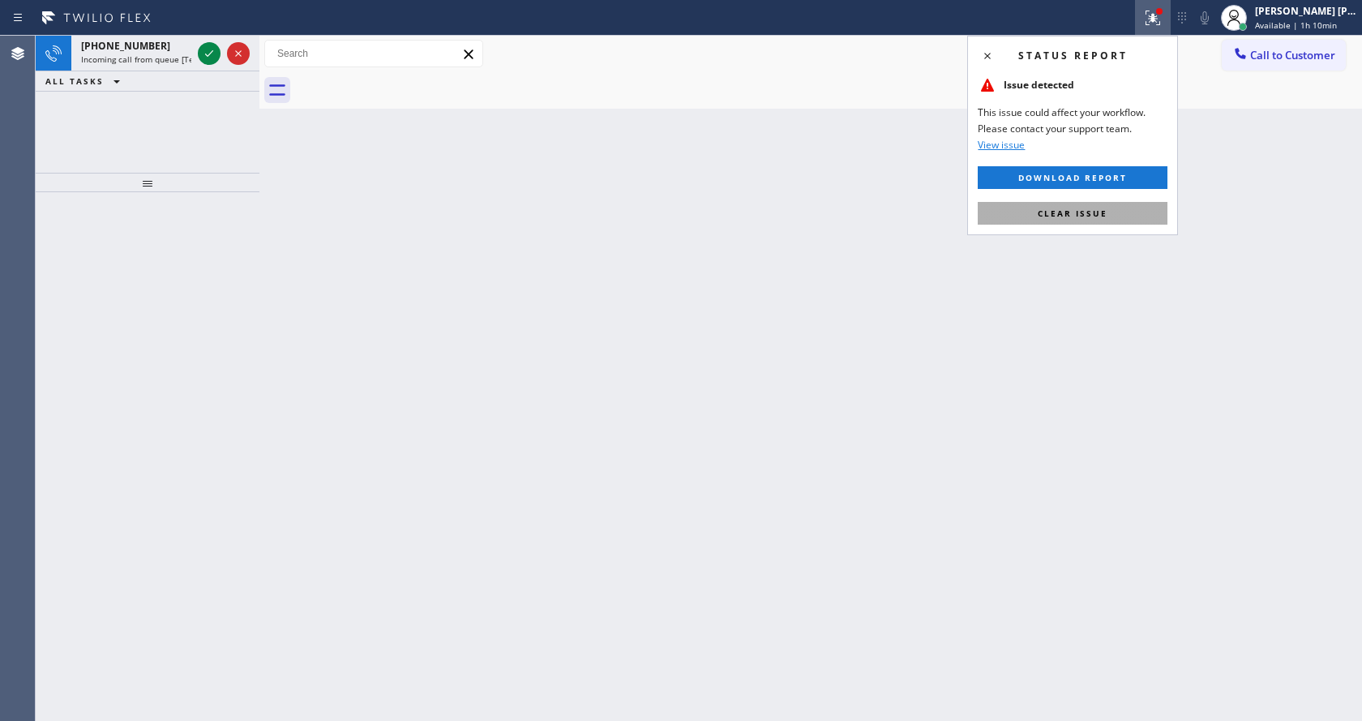
drag, startPoint x: 1083, startPoint y: 213, endPoint x: 677, endPoint y: 254, distance: 408.2
click at [1082, 213] on span "Clear issue" at bounding box center [1073, 213] width 70 height 11
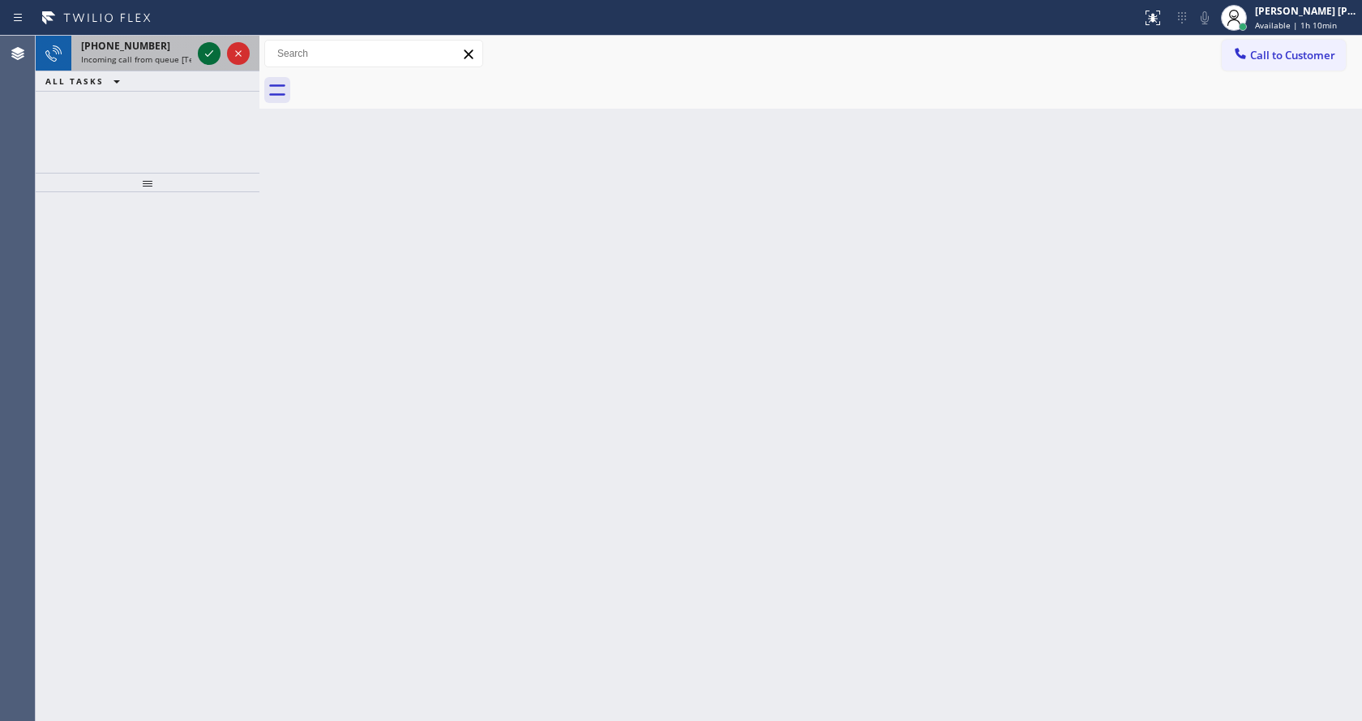
click at [205, 54] on icon at bounding box center [208, 53] width 19 height 19
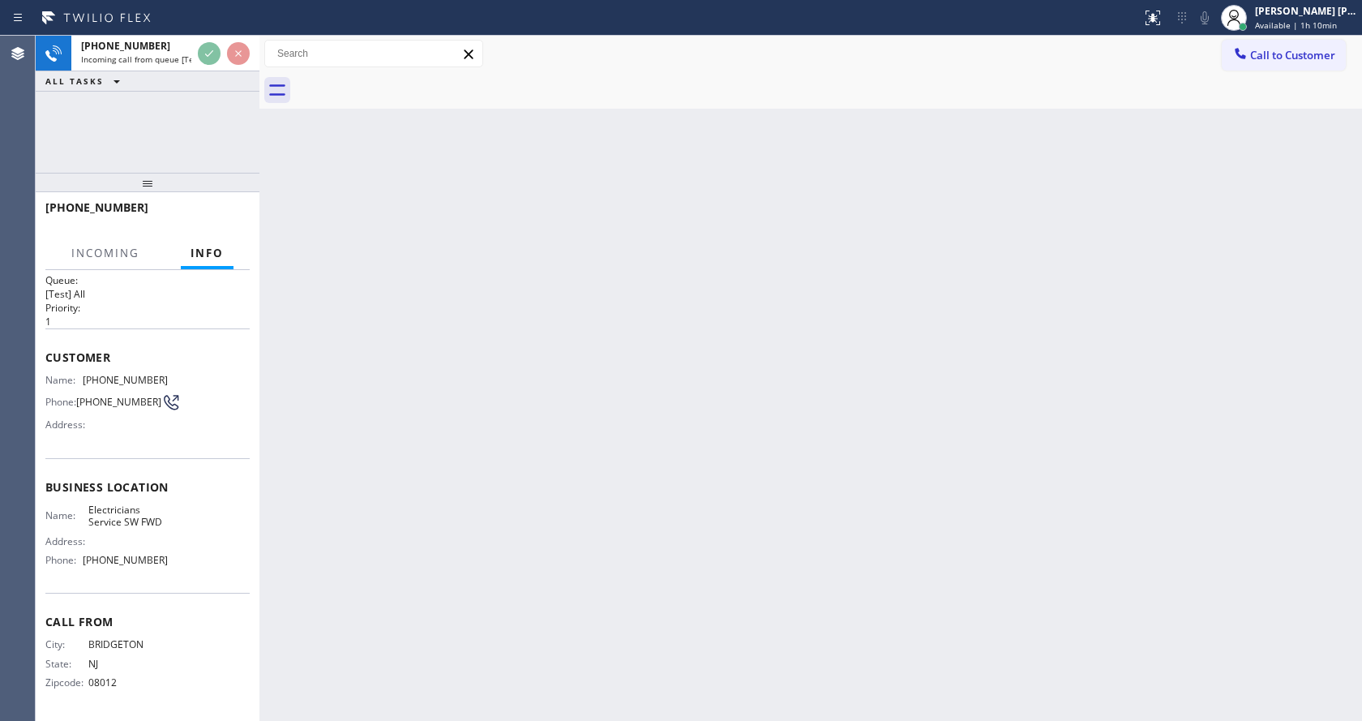
scroll to position [21, 0]
click at [717, 392] on div "Back to Dashboard Change Sender ID Customers Technicians Select a contact Outbo…" at bounding box center [810, 378] width 1102 height 685
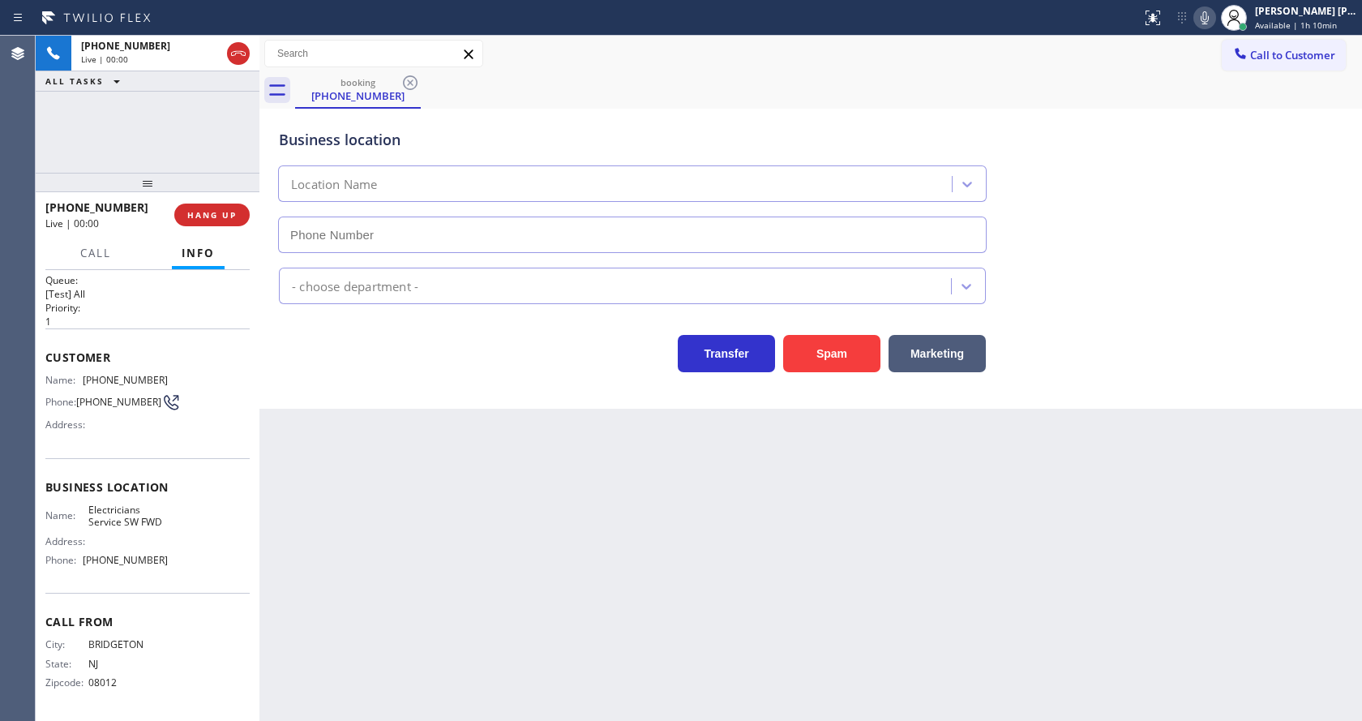
type input "[PHONE_NUMBER]"
click at [298, 370] on div "Transfer Spam Marketing" at bounding box center [632, 349] width 713 height 45
click at [475, 490] on div "Back to Dashboard Change Sender ID Customers Technicians Select a contact Outbo…" at bounding box center [810, 378] width 1102 height 685
click at [331, 468] on div "Back to Dashboard Change Sender ID Customers Technicians Select a contact Outbo…" at bounding box center [810, 378] width 1102 height 685
click at [824, 358] on button "Spam" at bounding box center [831, 353] width 97 height 37
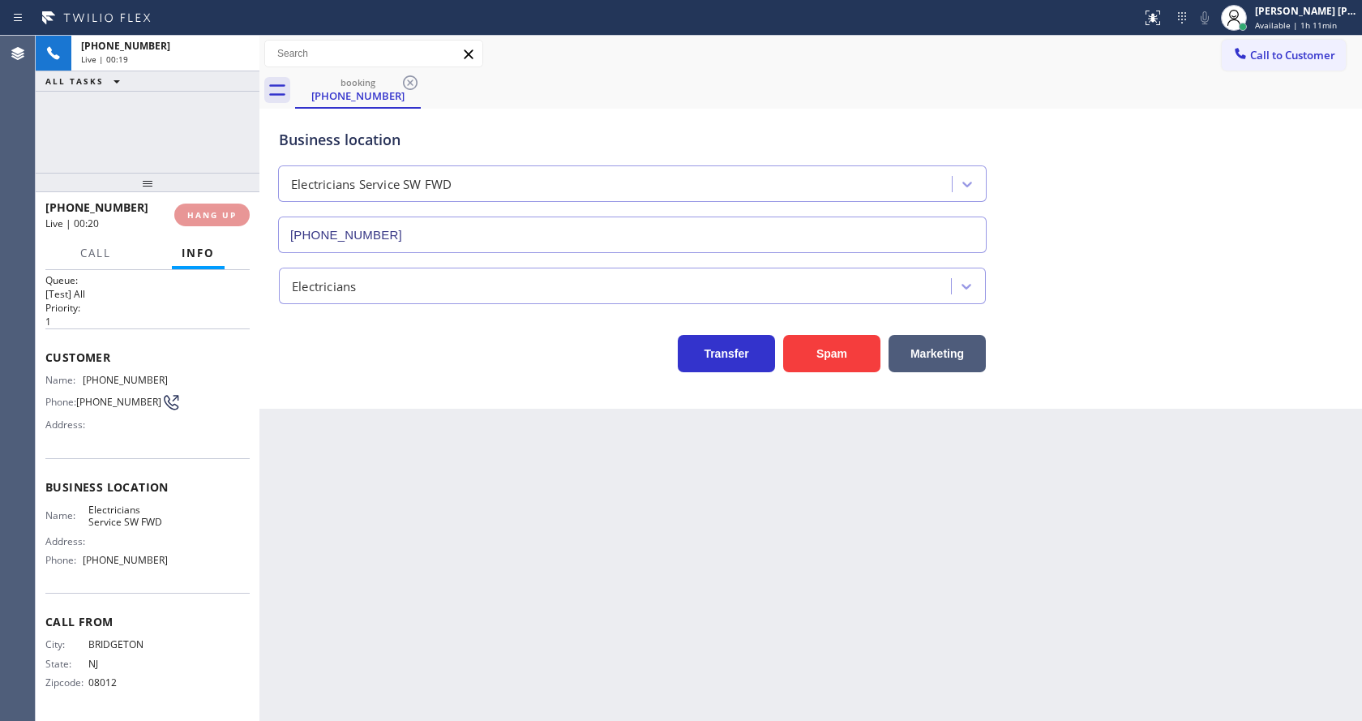
click at [708, 566] on div "Back to Dashboard Change Sender ID Customers Technicians Select a contact Outbo…" at bounding box center [810, 378] width 1102 height 685
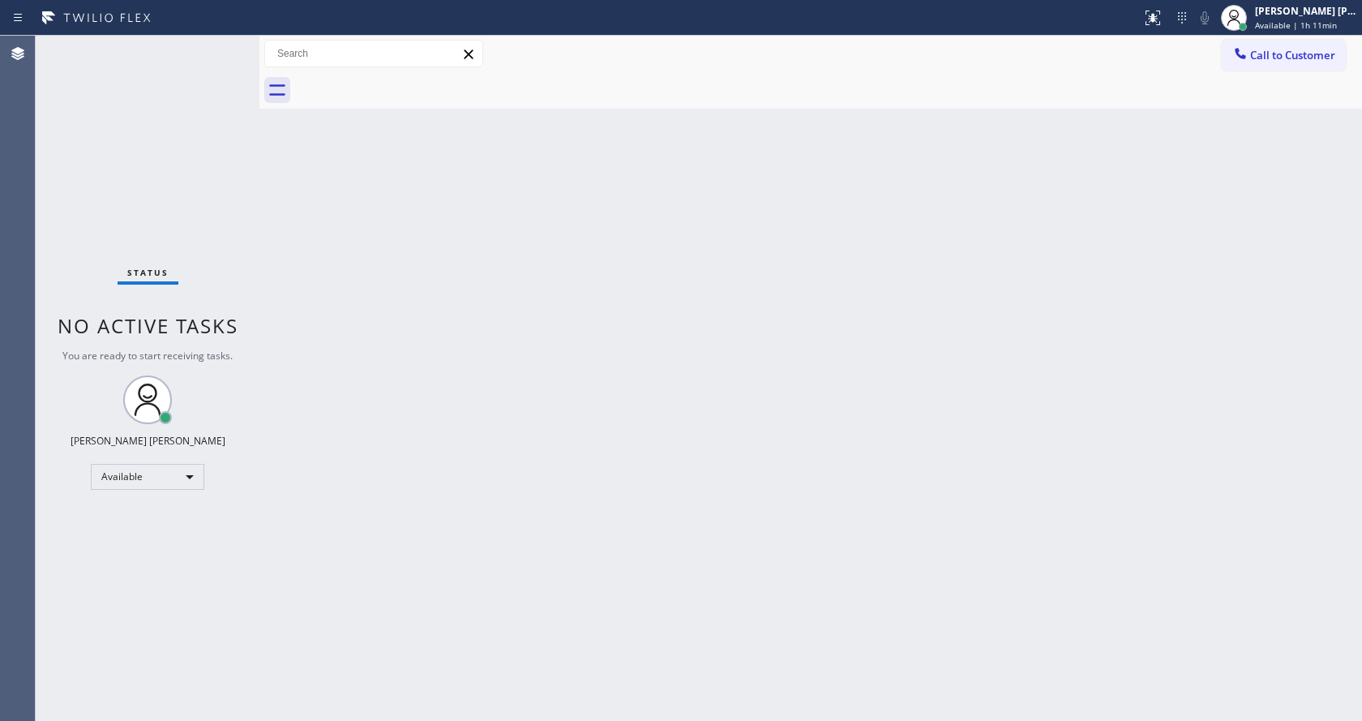
click at [216, 45] on div "Status No active tasks You are ready to start receiving tasks. [PERSON_NAME] [P…" at bounding box center [148, 378] width 224 height 685
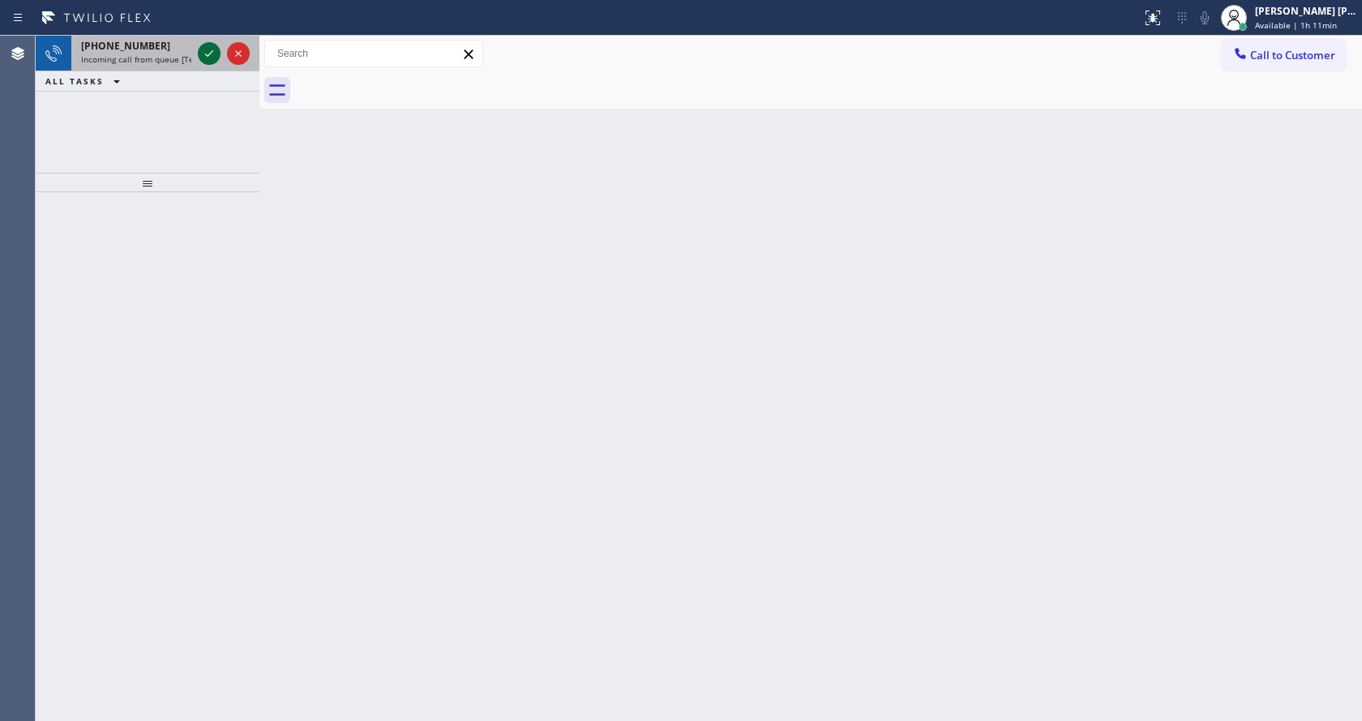
click at [216, 45] on icon at bounding box center [208, 53] width 19 height 19
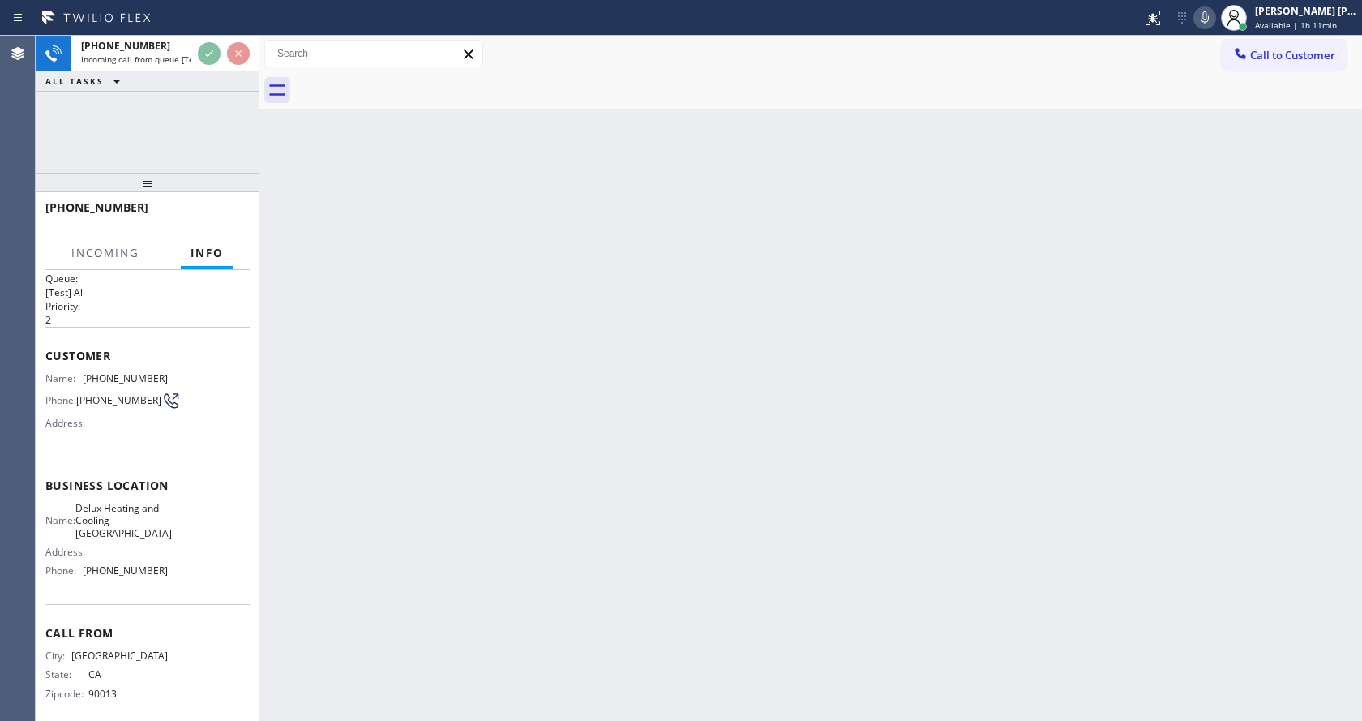
scroll to position [33, 0]
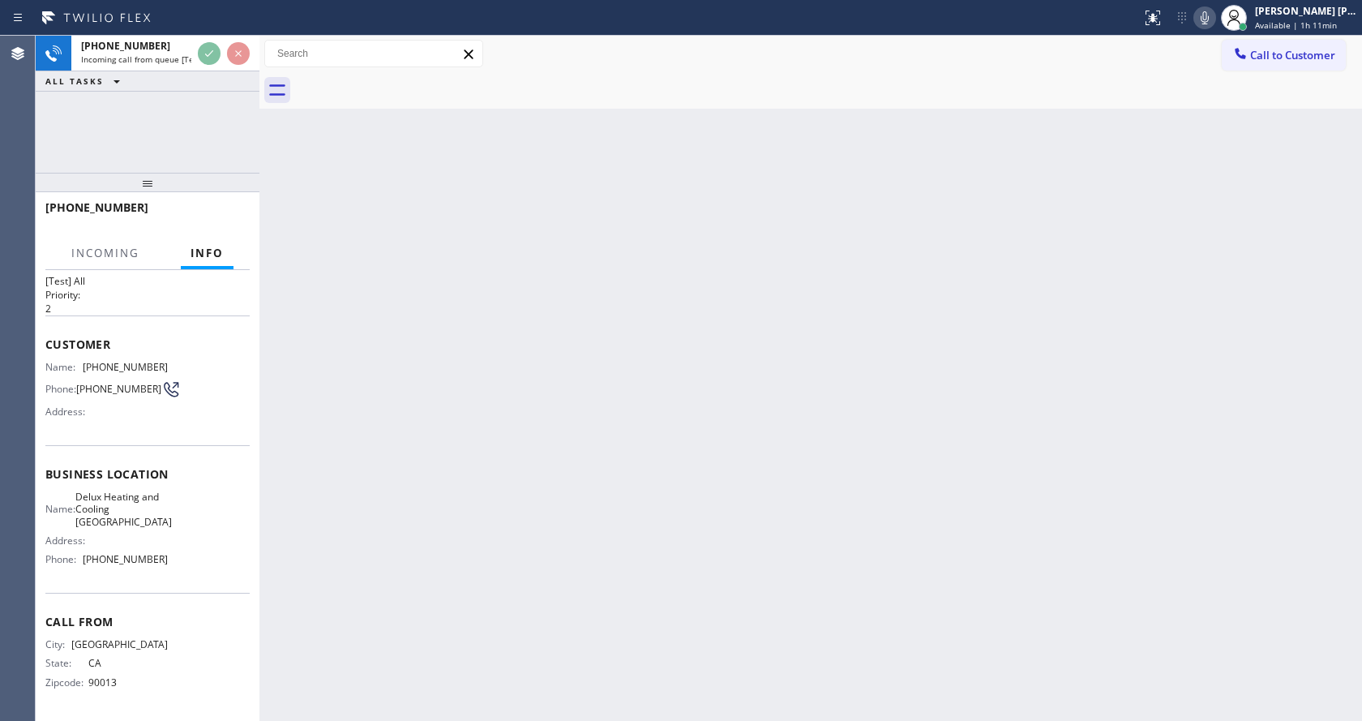
click at [747, 407] on div "Back to Dashboard Change Sender ID Customers Technicians Select a contact Outbo…" at bounding box center [810, 378] width 1102 height 685
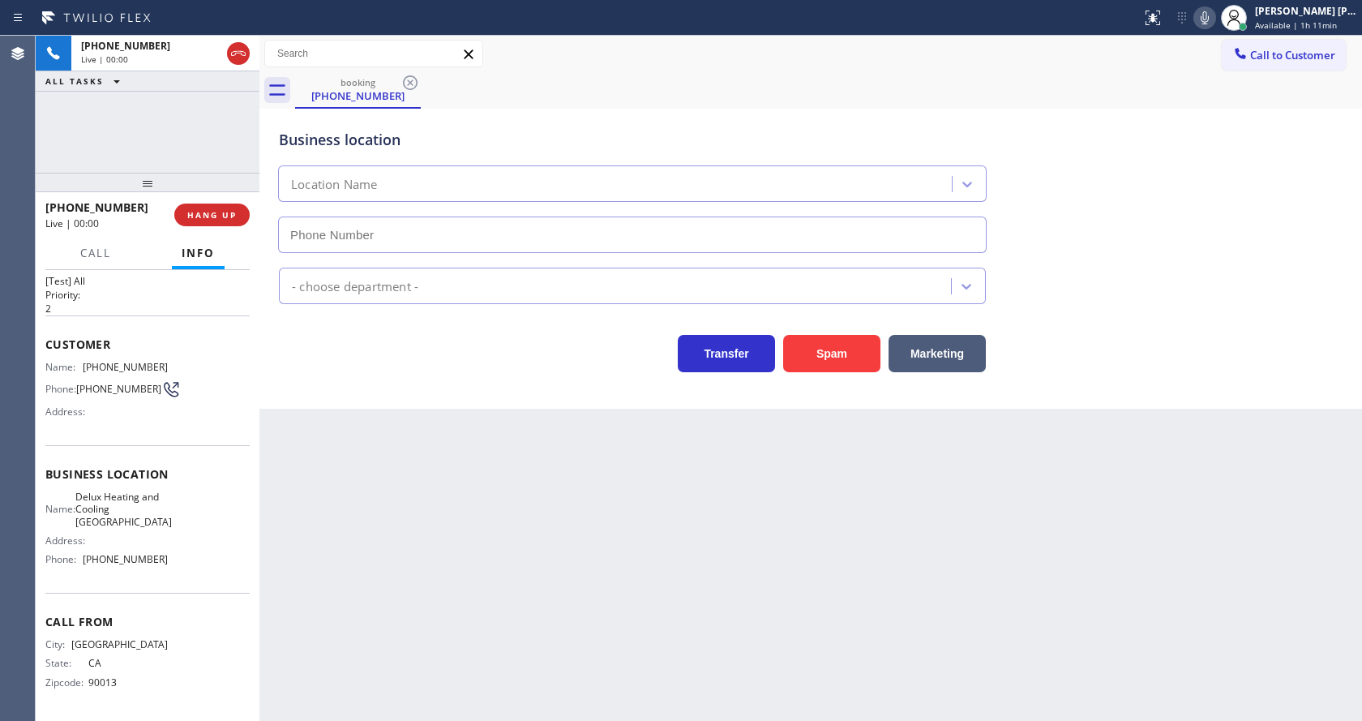
type input "(213) 513-5369"
click at [844, 345] on button "Spam" at bounding box center [831, 353] width 97 height 37
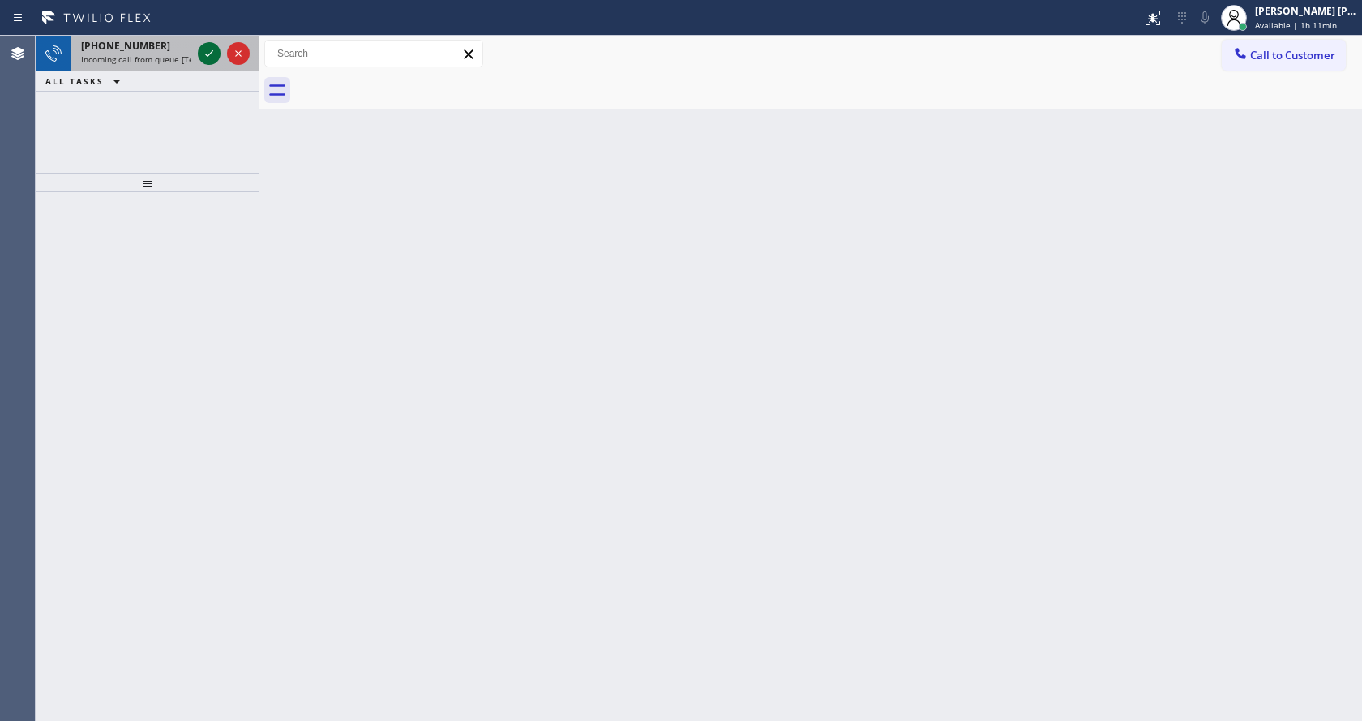
click at [210, 47] on icon at bounding box center [208, 53] width 19 height 19
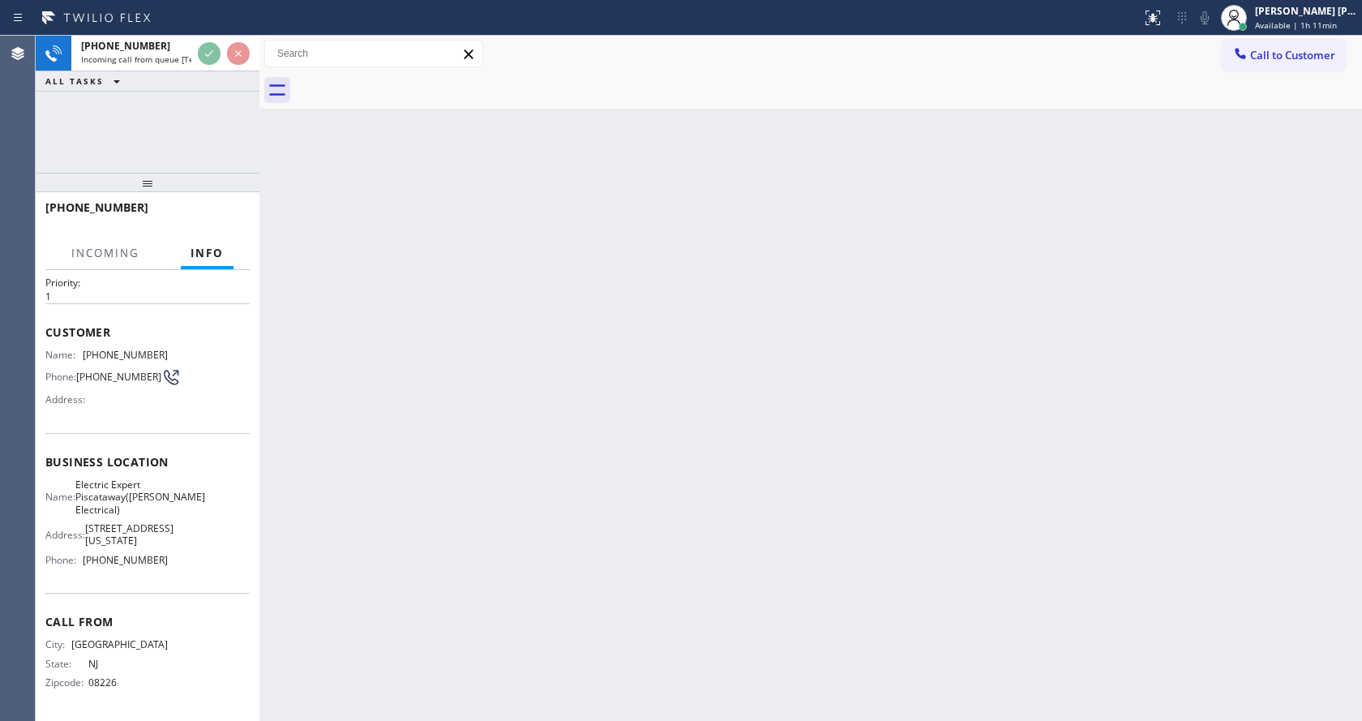
scroll to position [83, 0]
click at [531, 482] on div "Back to Dashboard Change Sender ID Customers Technicians Select a contact Outbo…" at bounding box center [810, 378] width 1102 height 685
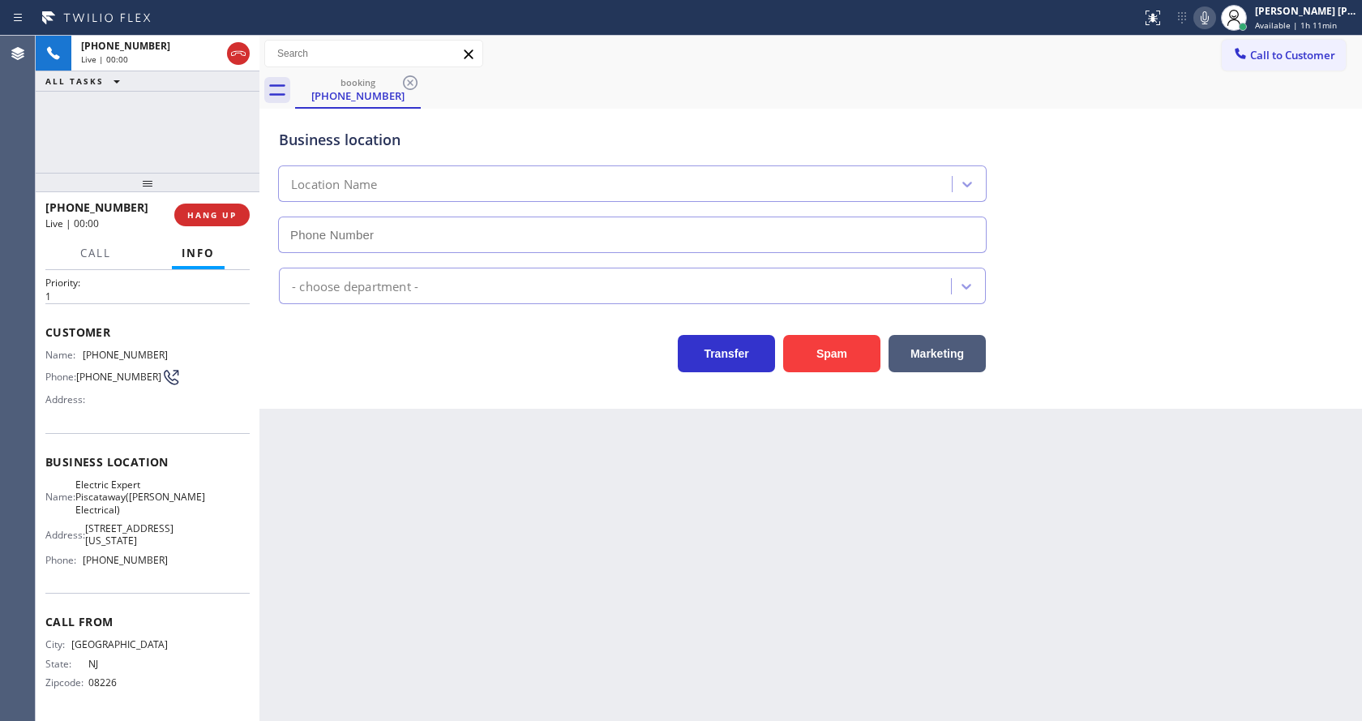
type input "(908) 734-9262"
click at [851, 362] on button "Spam" at bounding box center [831, 353] width 97 height 37
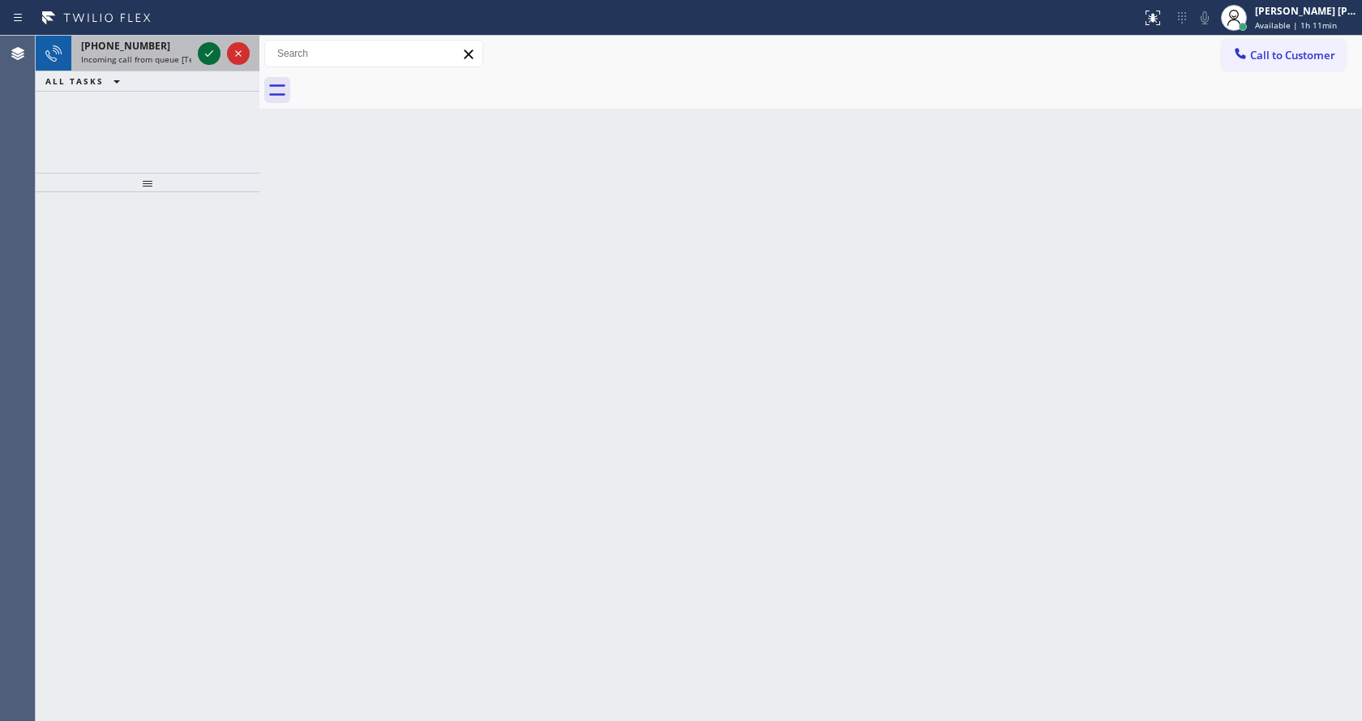
click at [206, 60] on icon at bounding box center [208, 53] width 19 height 19
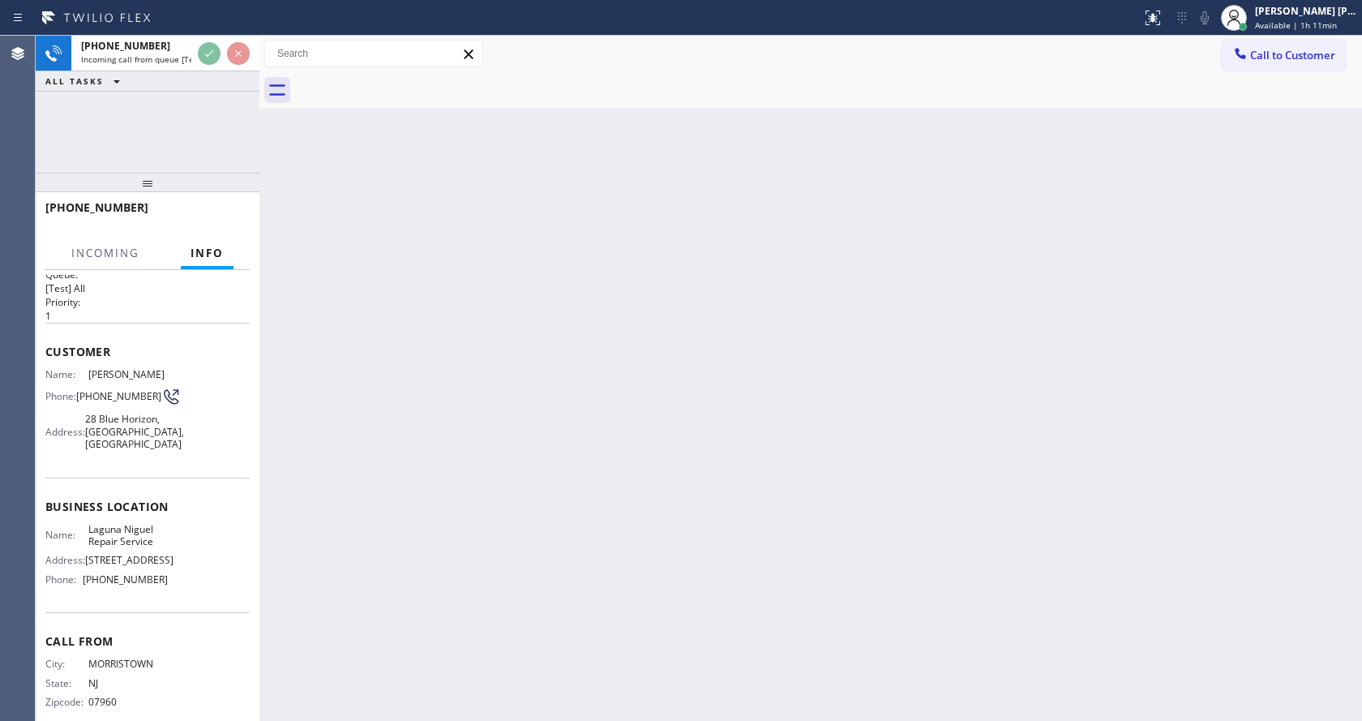
scroll to position [58, 0]
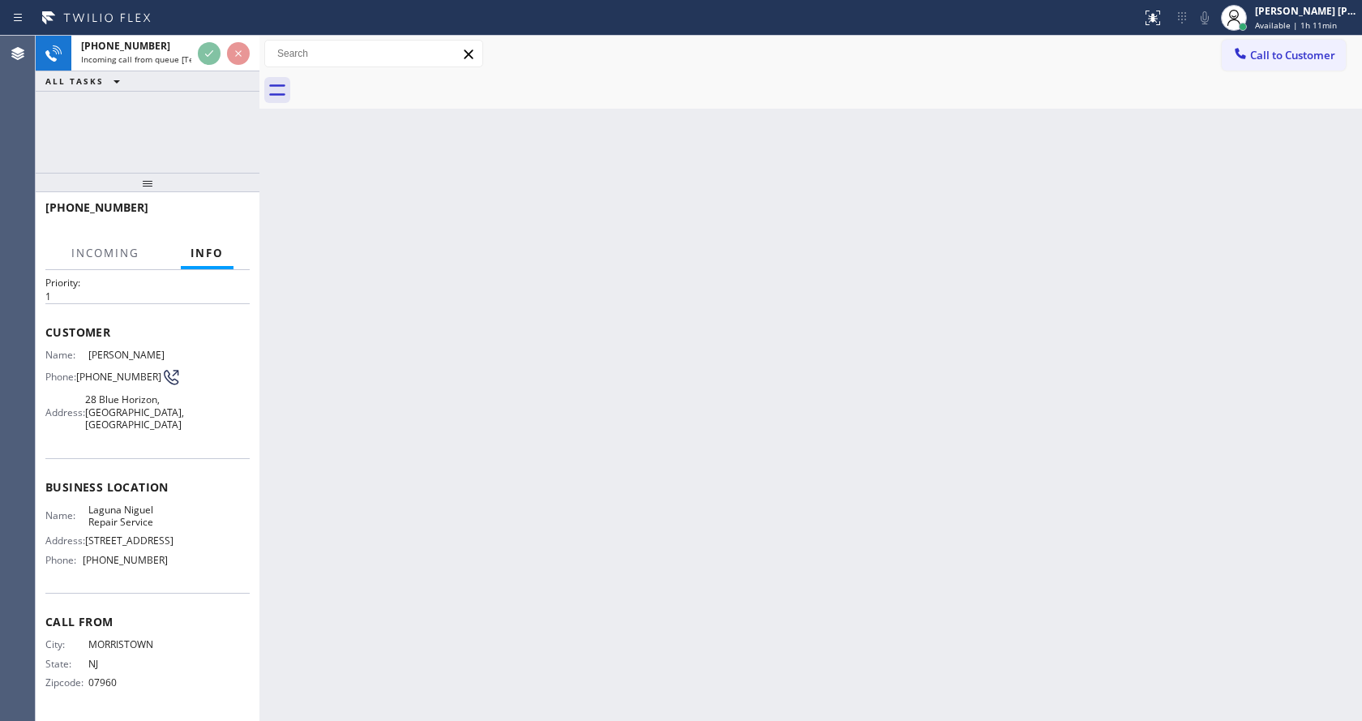
click at [691, 428] on div "Back to Dashboard Change Sender ID Customers Technicians Select a contact Outbo…" at bounding box center [810, 378] width 1102 height 685
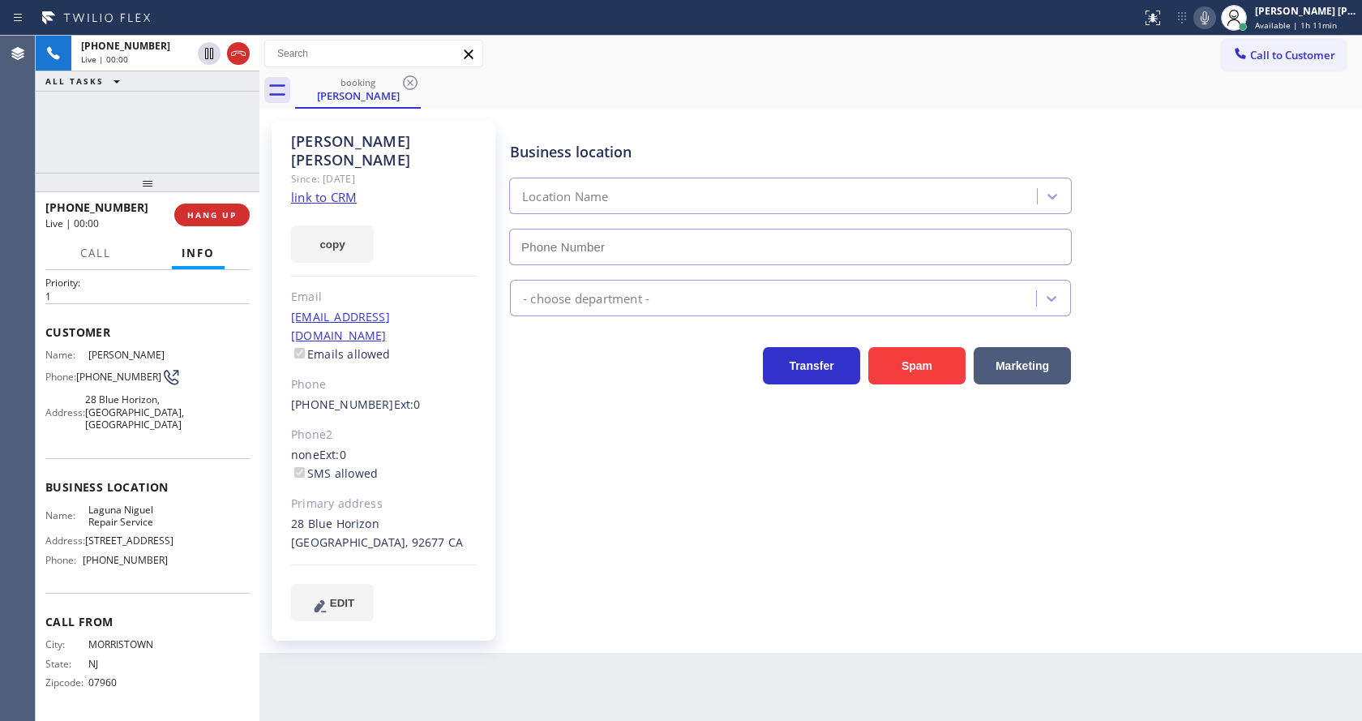
type input "[PHONE_NUMBER]"
click at [340, 189] on link "link to CRM" at bounding box center [324, 197] width 66 height 16
click at [199, 211] on span "HANG UP" at bounding box center [211, 214] width 49 height 11
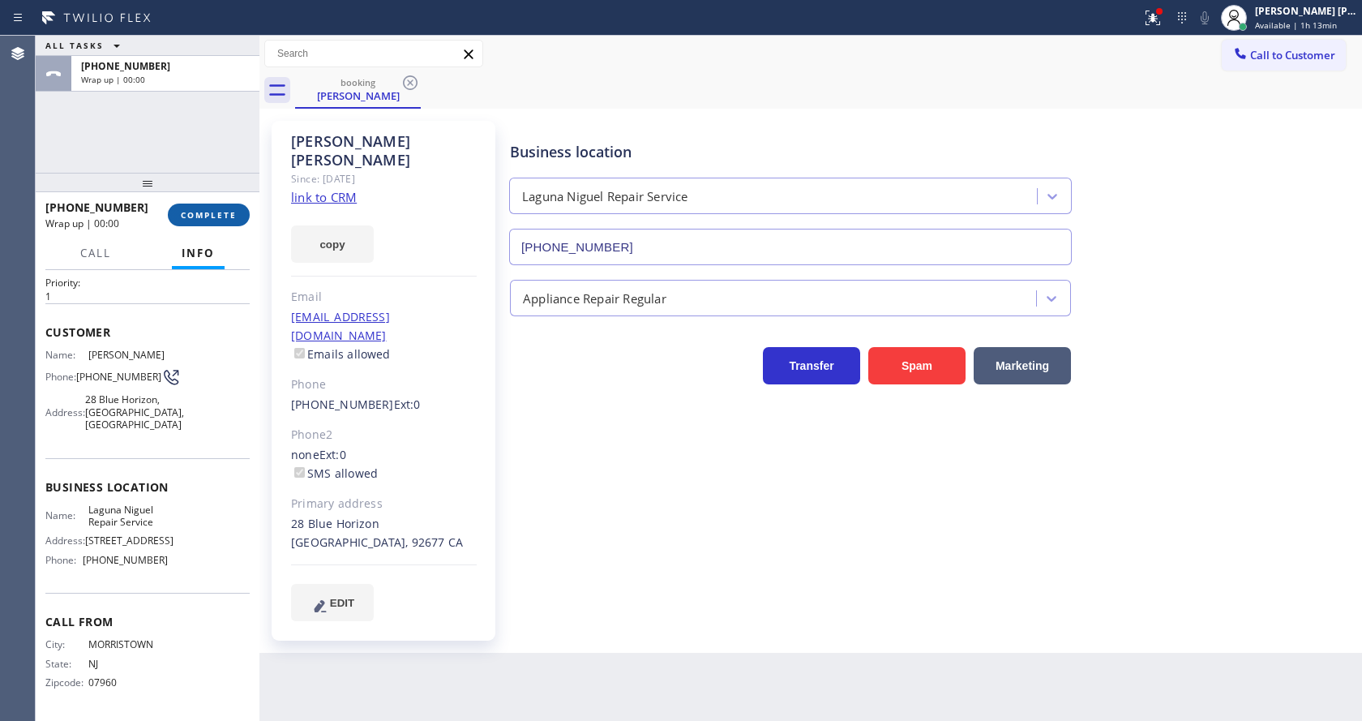
click at [199, 211] on span "COMPLETE" at bounding box center [209, 214] width 56 height 11
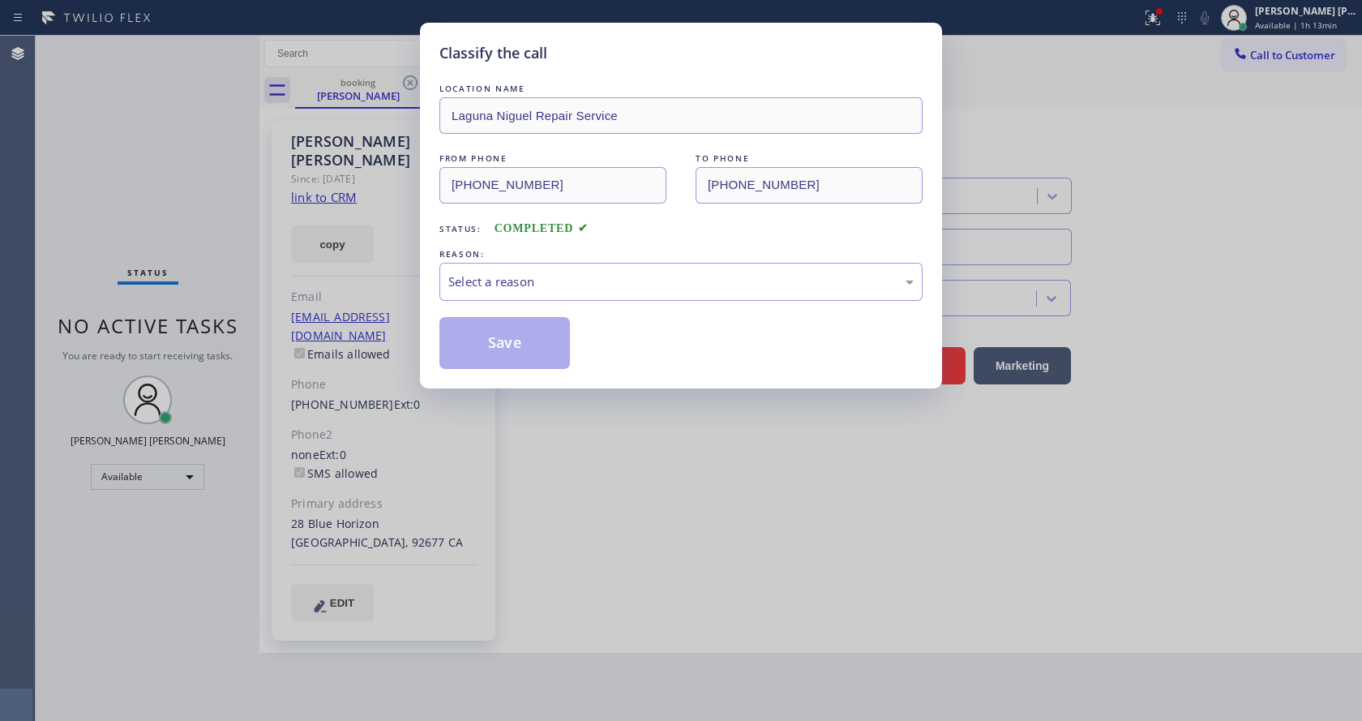
click at [567, 261] on div "REASON:" at bounding box center [680, 254] width 483 height 17
click at [565, 289] on div "Select a reason" at bounding box center [680, 281] width 465 height 19
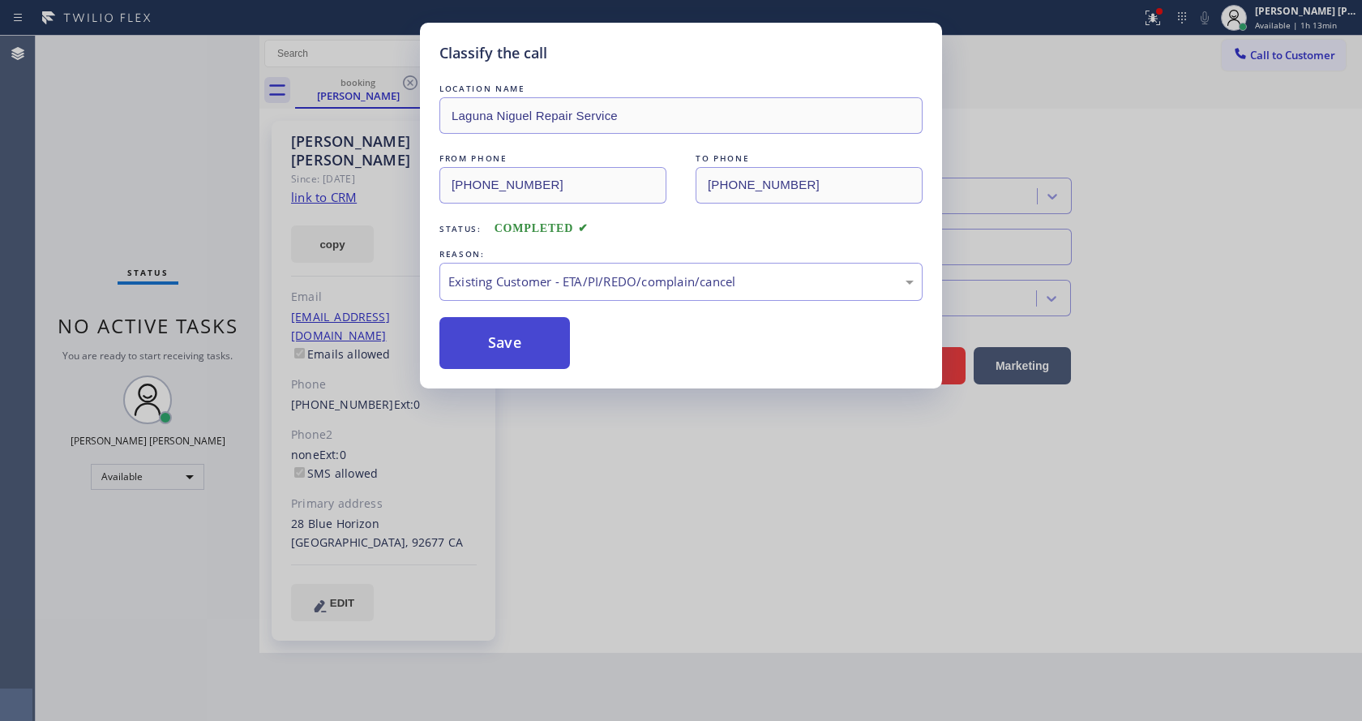
click at [523, 339] on button "Save" at bounding box center [504, 343] width 131 height 52
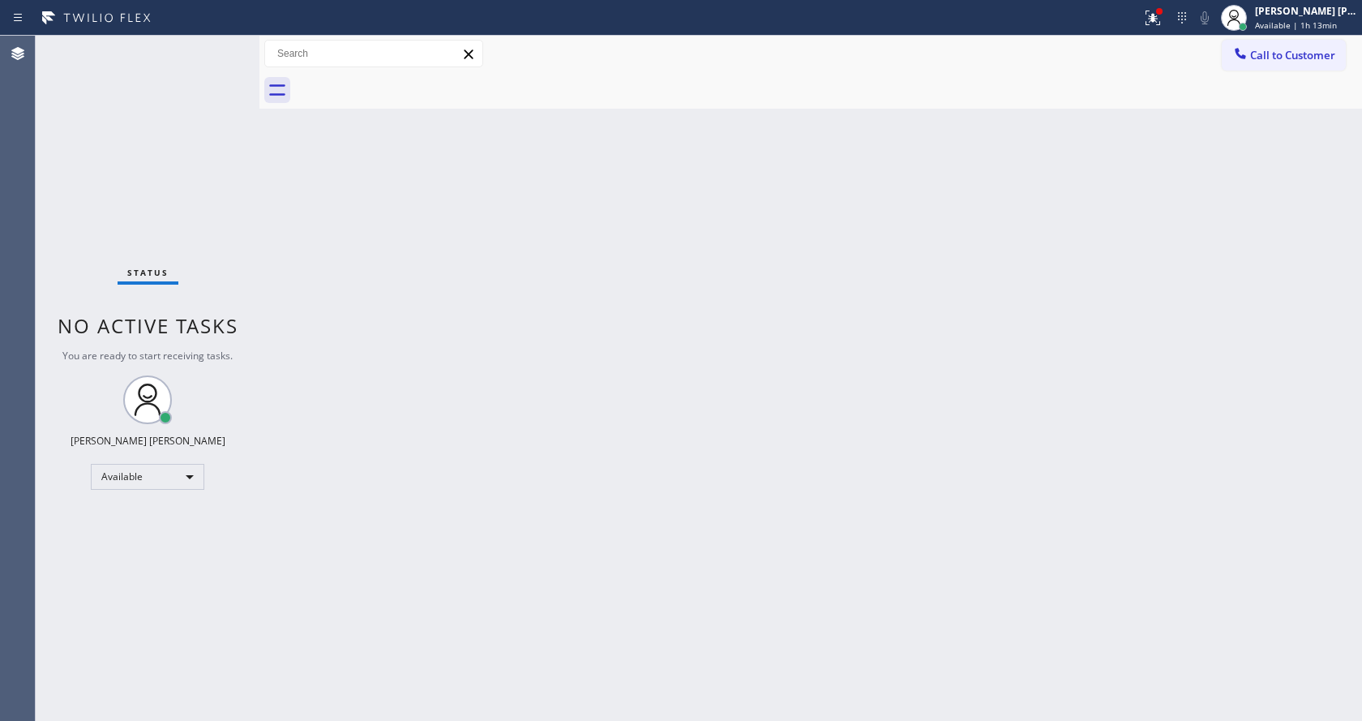
click at [940, 278] on div "Back to Dashboard Change Sender ID Customers Technicians Select a contact Outbo…" at bounding box center [810, 378] width 1102 height 685
click at [1162, 12] on div at bounding box center [1159, 11] width 6 height 6
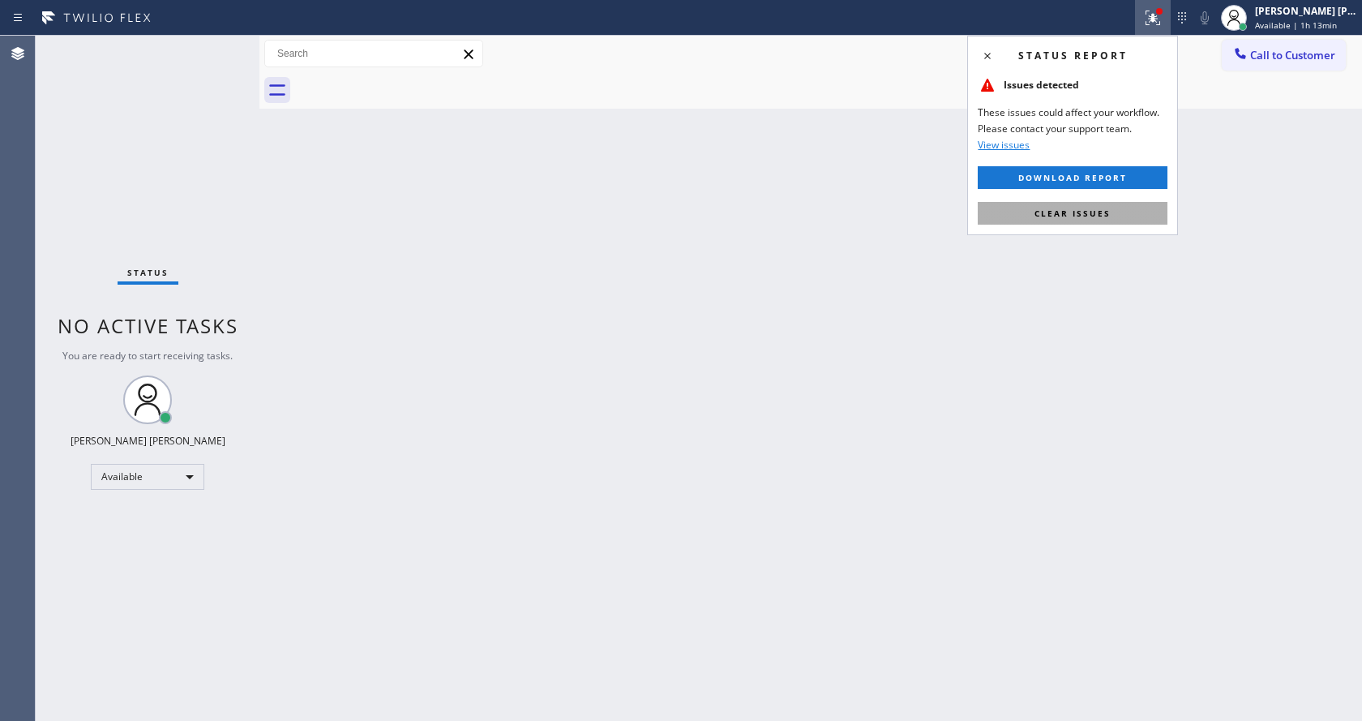
click at [1112, 202] on button "Clear issues" at bounding box center [1073, 213] width 190 height 23
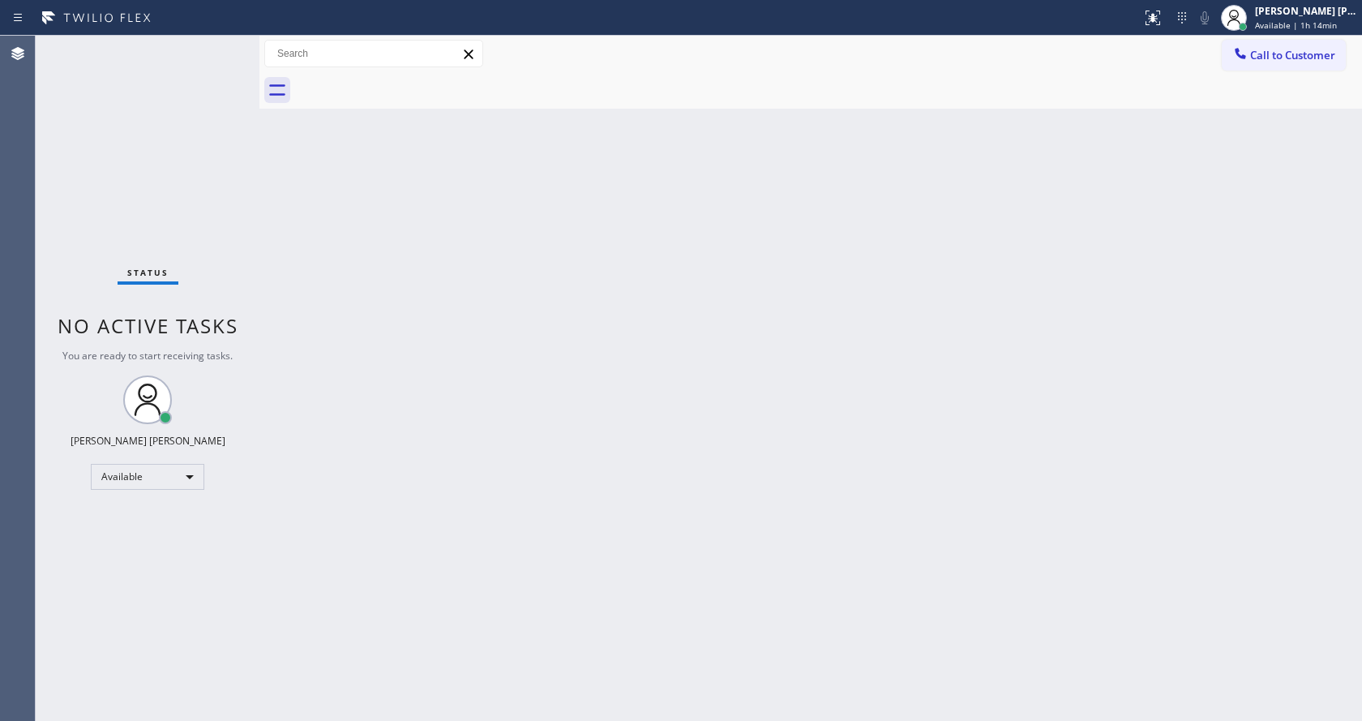
click at [153, 208] on div "Status No active tasks You are ready to start receiving tasks. [PERSON_NAME] [P…" at bounding box center [148, 378] width 224 height 685
click at [315, 310] on div "Back to Dashboard Change Sender ID Customers Technicians Select a contact Outbo…" at bounding box center [810, 378] width 1102 height 685
click at [871, 323] on div "Back to Dashboard Change Sender ID Customers Technicians Select a contact Outbo…" at bounding box center [810, 378] width 1102 height 685
click at [231, 242] on div "Status No active tasks You are ready to start receiving tasks. [PERSON_NAME] [P…" at bounding box center [148, 378] width 224 height 685
click at [223, 44] on div "Status No active tasks You are ready to start receiving tasks. [PERSON_NAME] [P…" at bounding box center [148, 378] width 224 height 685
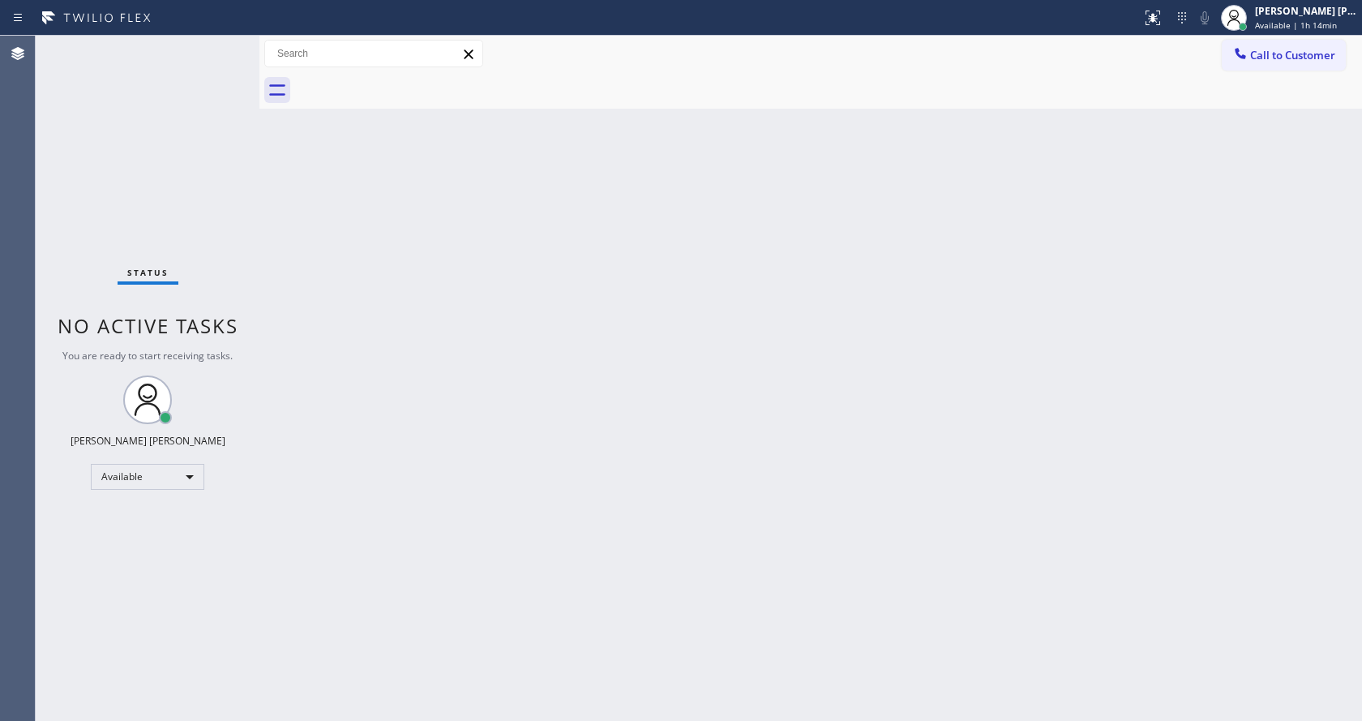
click at [216, 45] on div "Status No active tasks You are ready to start receiving tasks. [PERSON_NAME] [P…" at bounding box center [148, 378] width 224 height 685
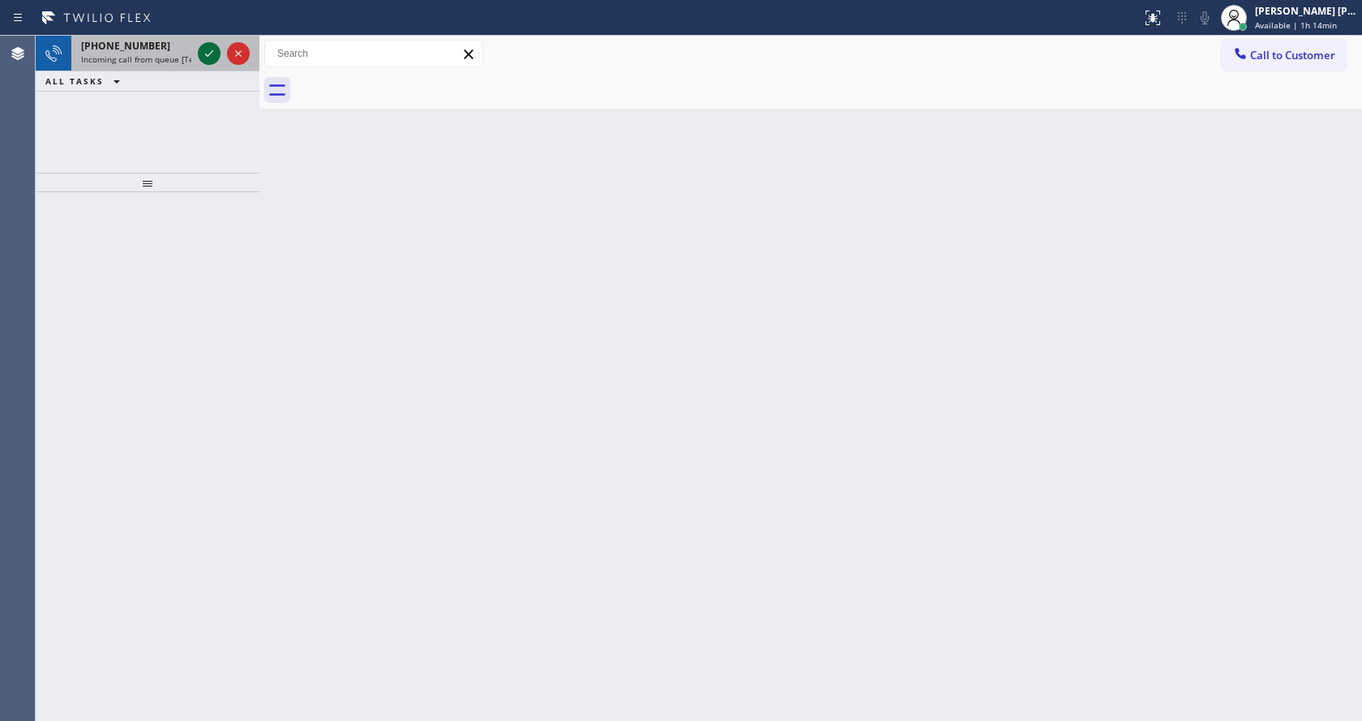
click at [216, 45] on icon at bounding box center [208, 53] width 19 height 19
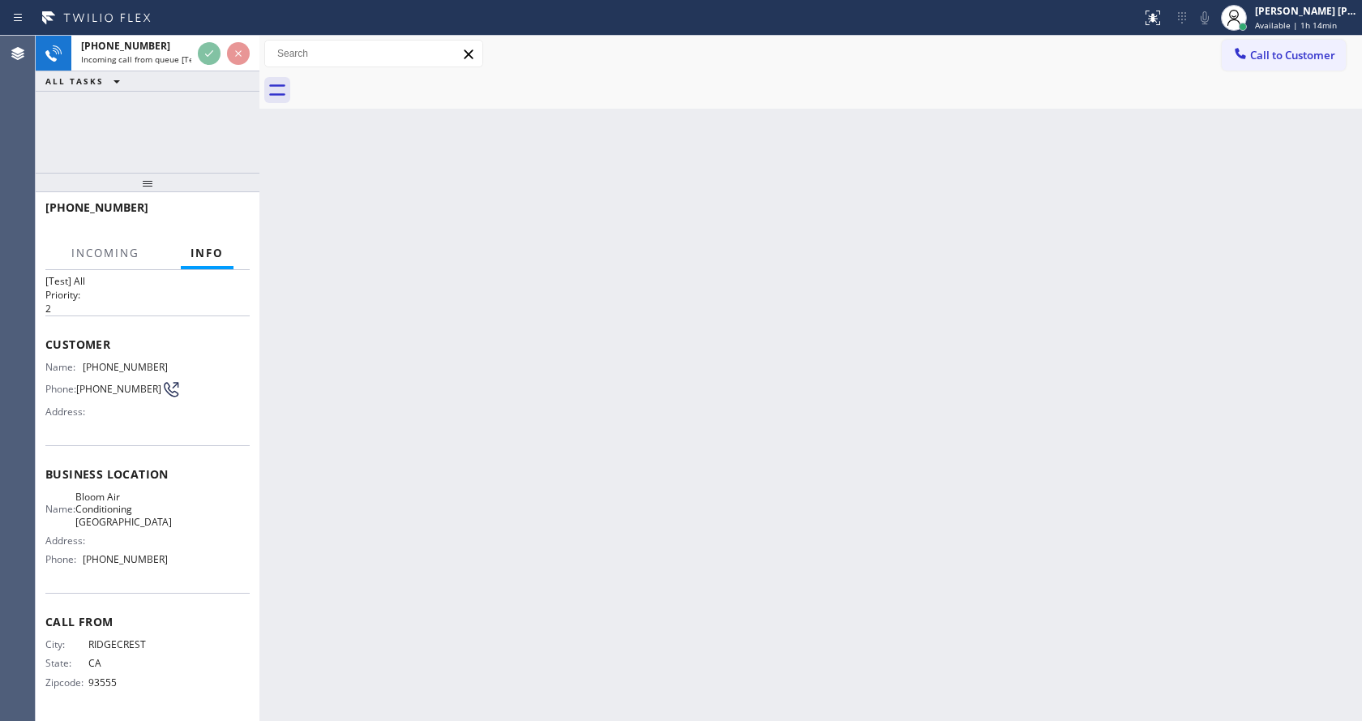
scroll to position [33, 0]
click at [559, 340] on div "Back to Dashboard Change Sender ID Customers Technicians Select a contact Outbo…" at bounding box center [810, 378] width 1102 height 685
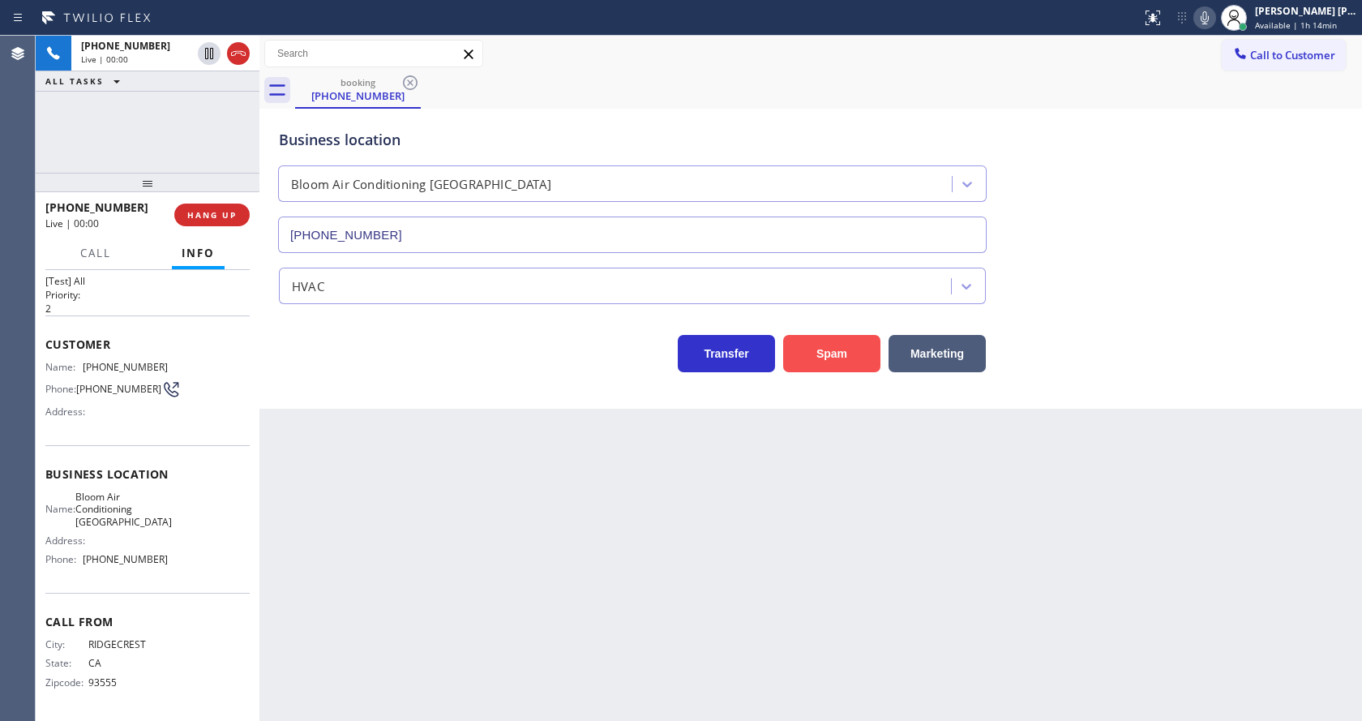
type input "(760) 492-7757"
click at [824, 348] on button "Spam" at bounding box center [831, 353] width 97 height 37
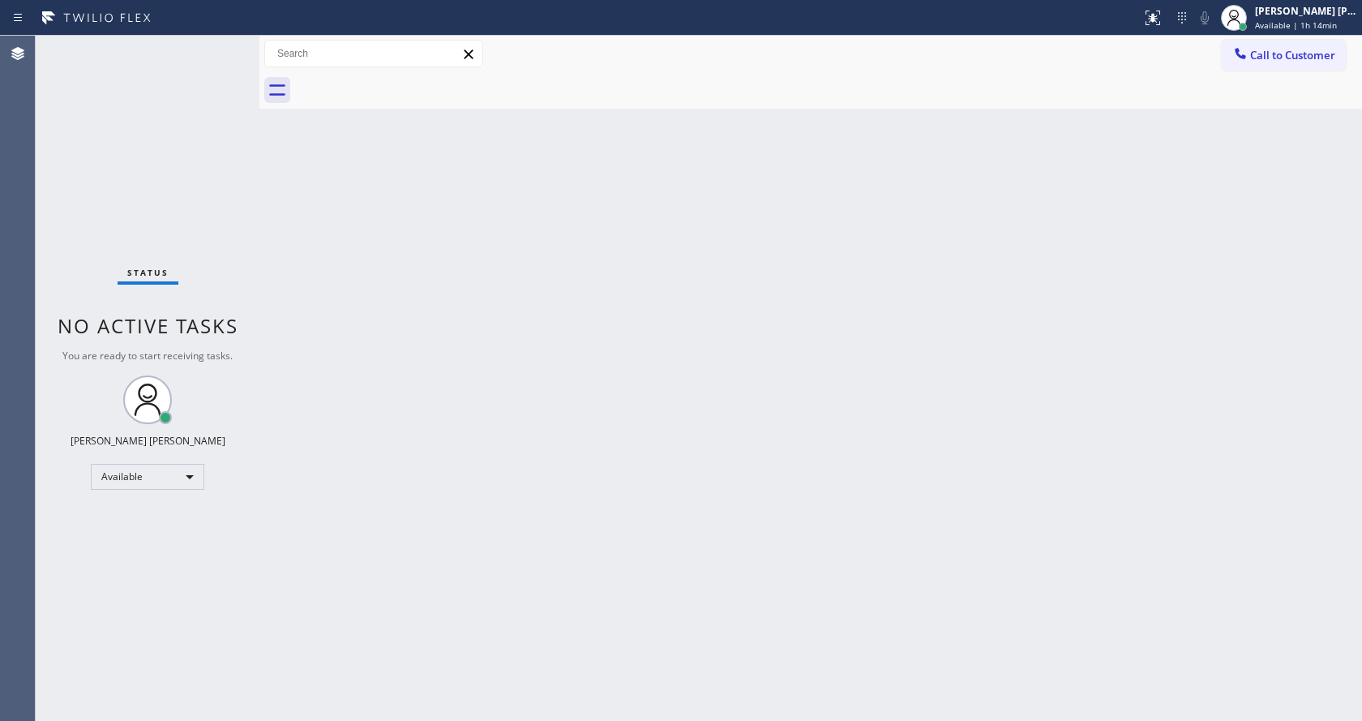
click at [207, 94] on div "Status No active tasks You are ready to start receiving tasks. [PERSON_NAME] [P…" at bounding box center [148, 378] width 224 height 685
click at [225, 48] on div "Status No active tasks You are ready to start receiving tasks. [PERSON_NAME] [P…" at bounding box center [148, 378] width 224 height 685
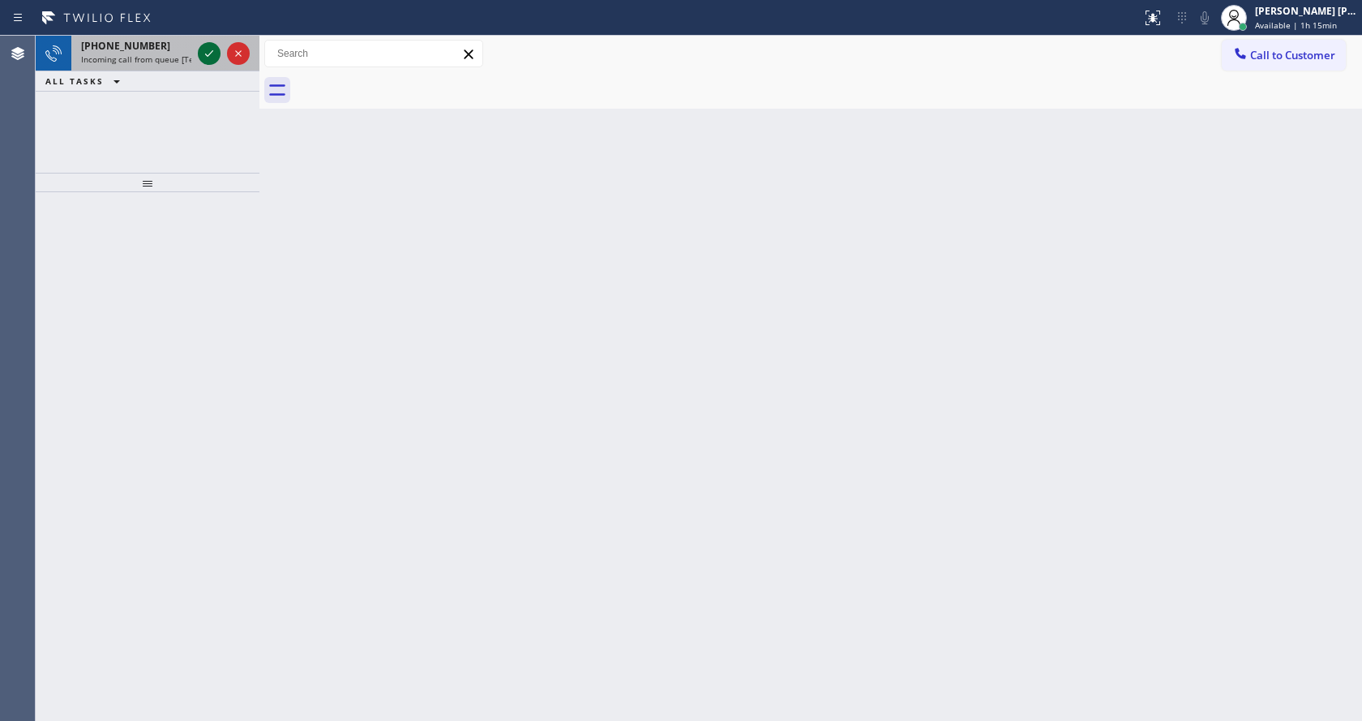
click at [214, 54] on icon at bounding box center [208, 53] width 19 height 19
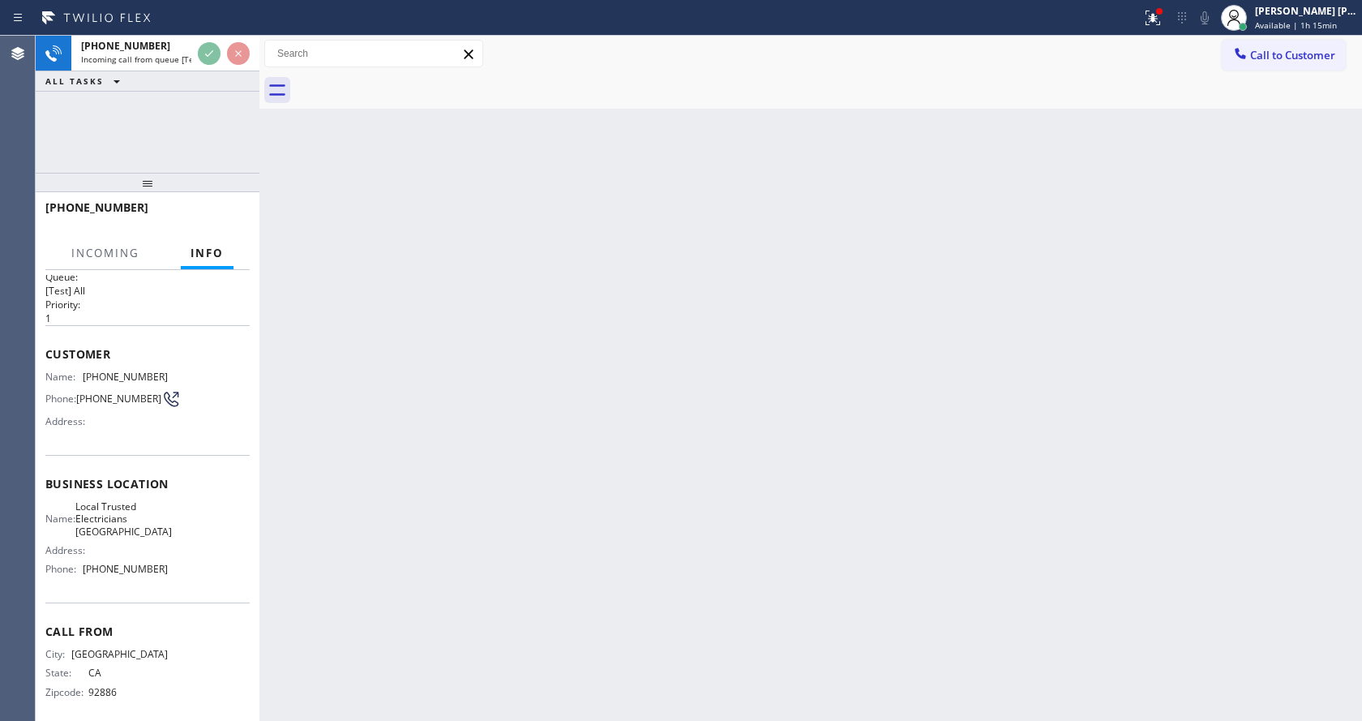
scroll to position [33, 0]
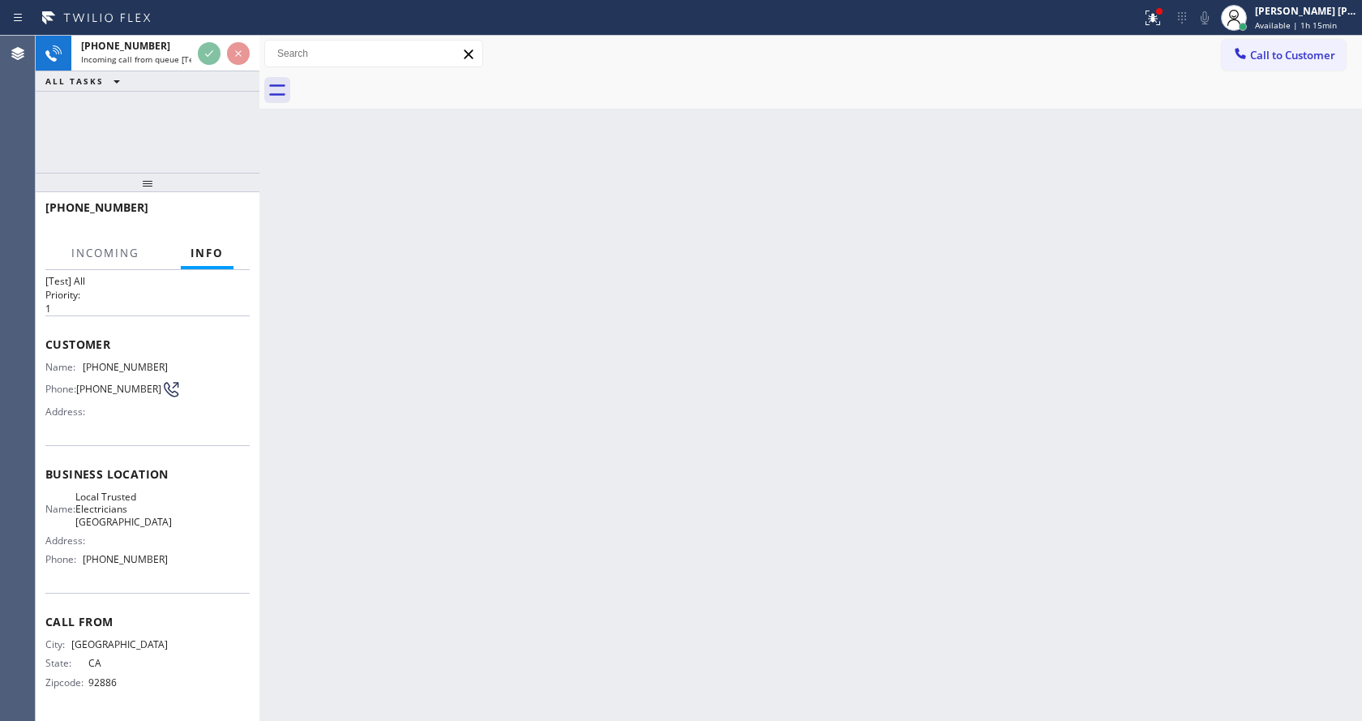
click at [582, 439] on div "Back to Dashboard Change Sender ID Customers Technicians Select a contact Outbo…" at bounding box center [810, 378] width 1102 height 685
click at [345, 411] on div "Back to Dashboard Change Sender ID Customers Technicians Select a contact Outbo…" at bounding box center [810, 378] width 1102 height 685
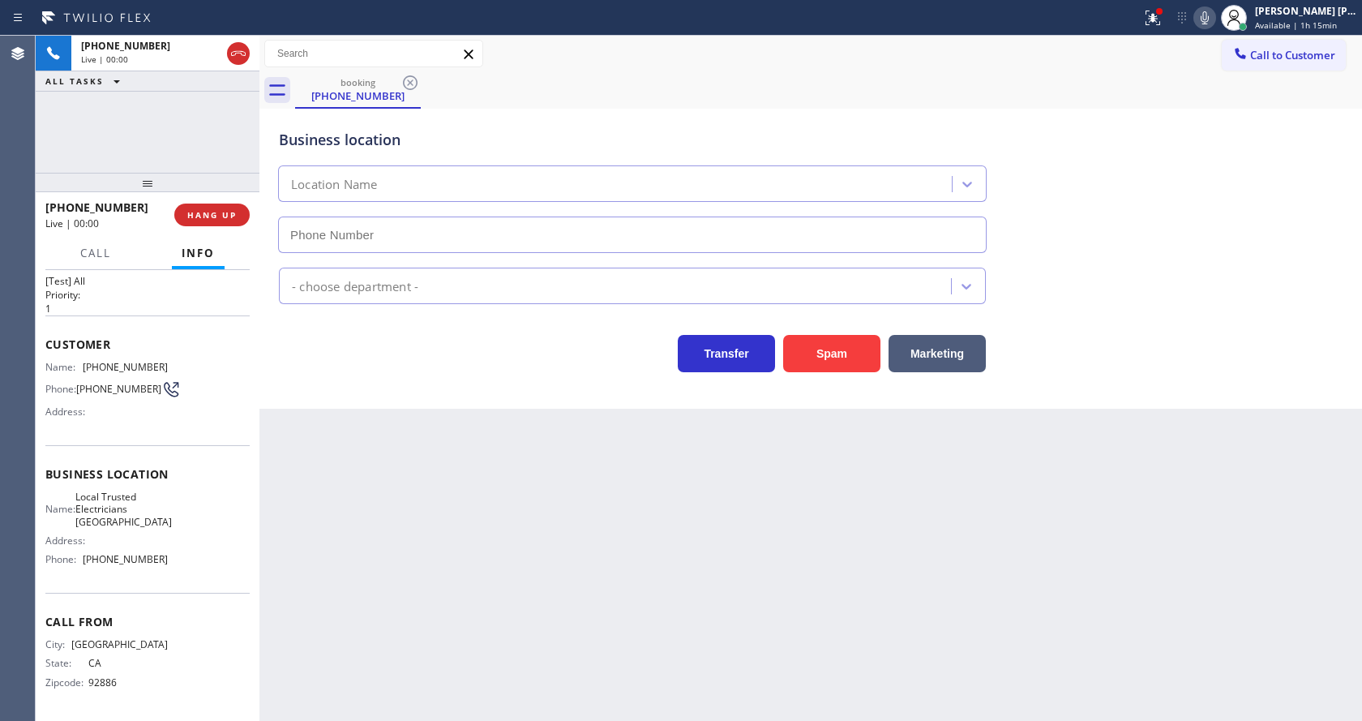
type input "[PHONE_NUMBER]"
click at [489, 525] on div "Back to Dashboard Change Sender ID Customers Technicians Select a contact Outbo…" at bounding box center [810, 378] width 1102 height 685
click at [366, 371] on div "Transfer Spam Marketing" at bounding box center [632, 349] width 713 height 45
click at [1162, 10] on div at bounding box center [1159, 11] width 6 height 6
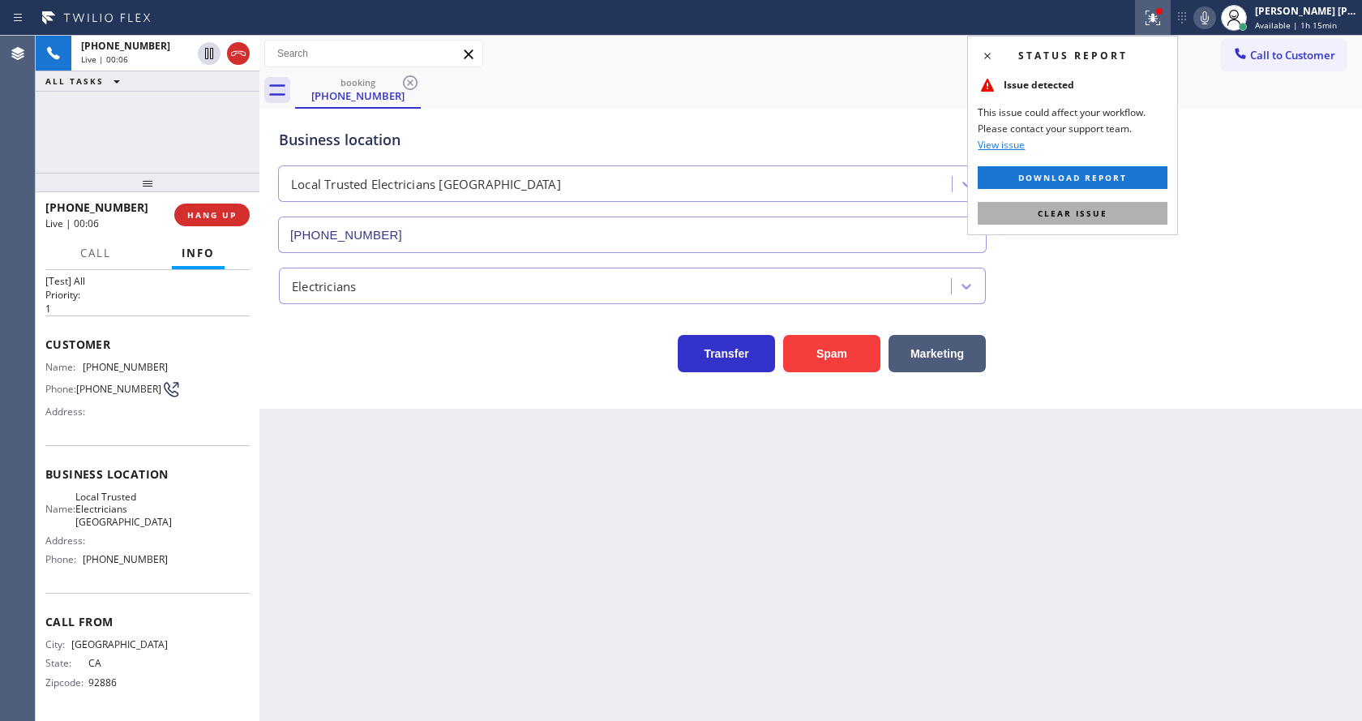
click at [1096, 216] on span "Clear issue" at bounding box center [1073, 213] width 70 height 11
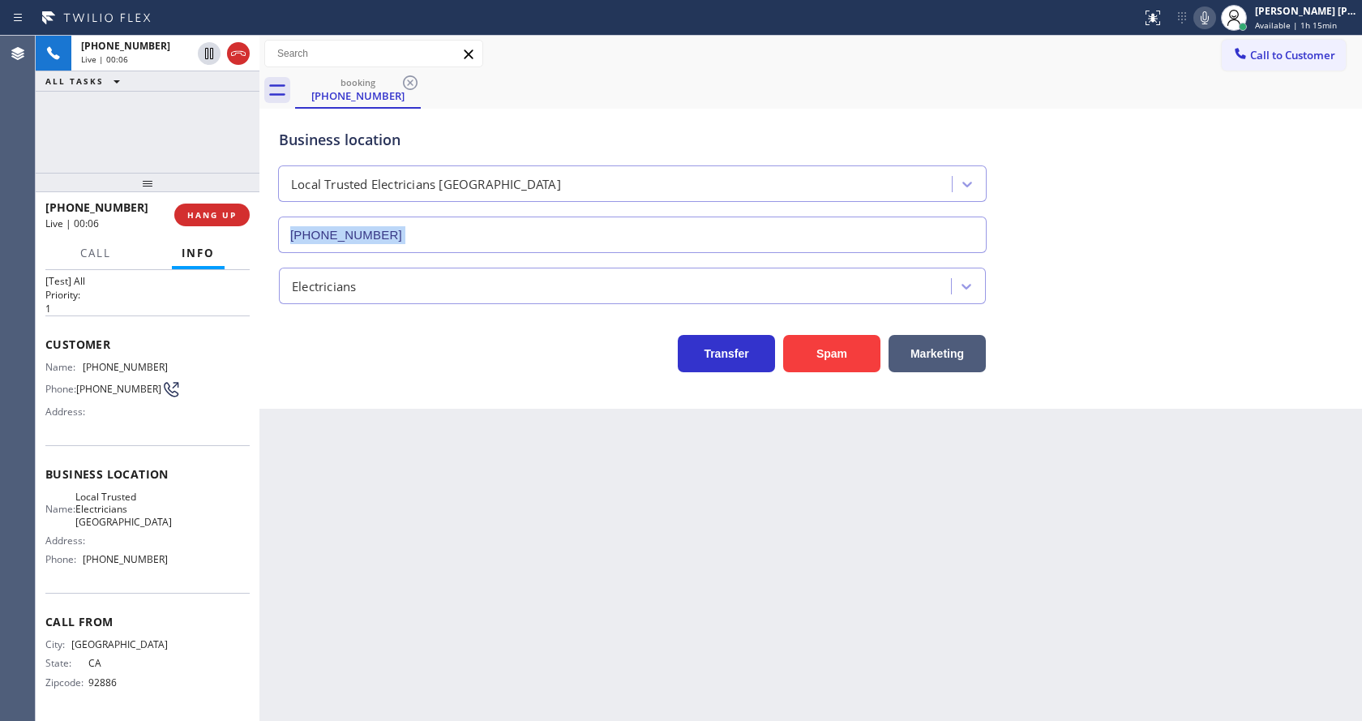
drag, startPoint x: 1096, startPoint y: 216, endPoint x: 564, endPoint y: 475, distance: 591.3
click at [1090, 220] on div "Business location Local Trusted Electricians Orange County (562) 376-2472" at bounding box center [811, 179] width 1070 height 147
click at [473, 499] on div "Back to Dashboard Change Sender ID Customers Technicians Select a contact Outbo…" at bounding box center [810, 378] width 1102 height 685
click at [167, 426] on div "Customer Name: (714) 336-0326 Phone: (714) 336-0326 Address:" at bounding box center [147, 380] width 204 height 130
drag, startPoint x: 82, startPoint y: 363, endPoint x: 190, endPoint y: 362, distance: 107.8
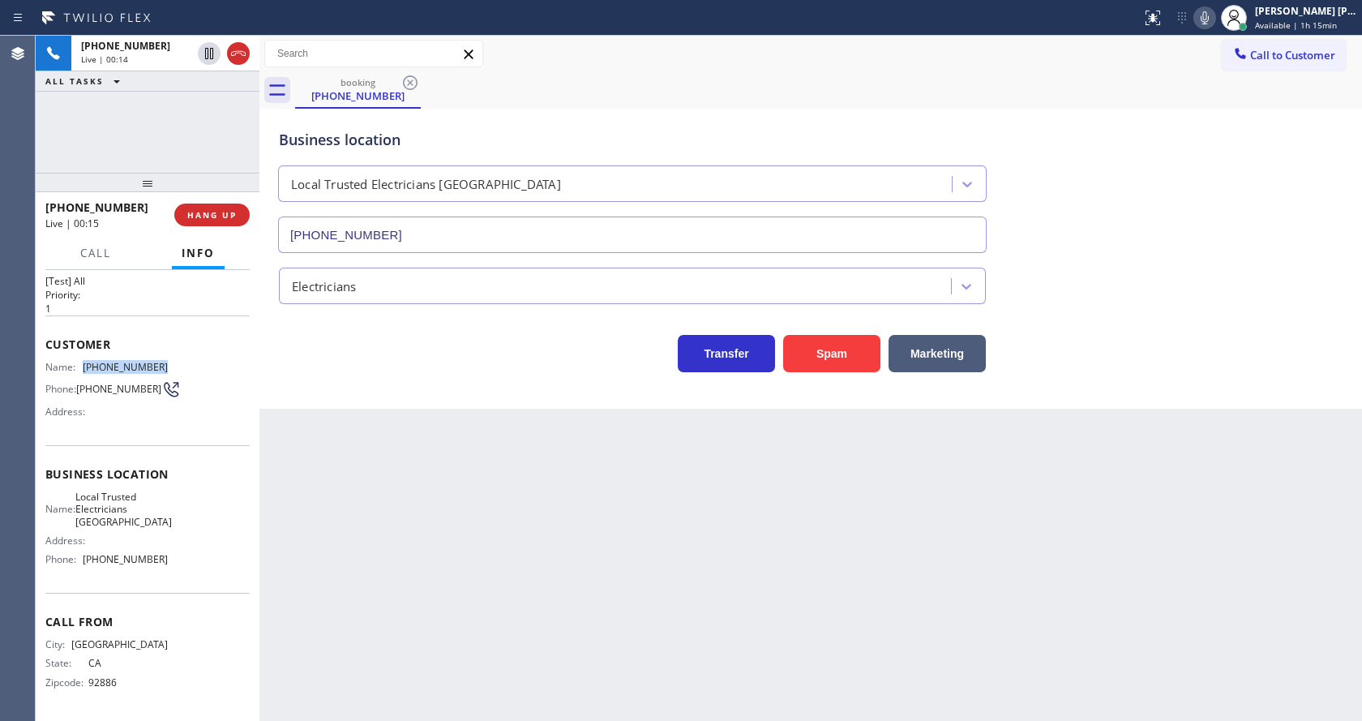
click at [190, 362] on div "Name: (714) 336-0326 Phone: (714) 336-0326 Address:" at bounding box center [147, 393] width 204 height 64
copy div "[PHONE_NUMBER]"
click at [421, 483] on div "Back to Dashboard Change Sender ID Customers Technicians Select a contact Outbo…" at bounding box center [810, 378] width 1102 height 685
click at [168, 514] on div "Name: Local Trusted Electricians Orange County Address: Phone: (562) 376-2472" at bounding box center [147, 531] width 204 height 82
drag, startPoint x: 82, startPoint y: 495, endPoint x: 161, endPoint y: 533, distance: 87.8
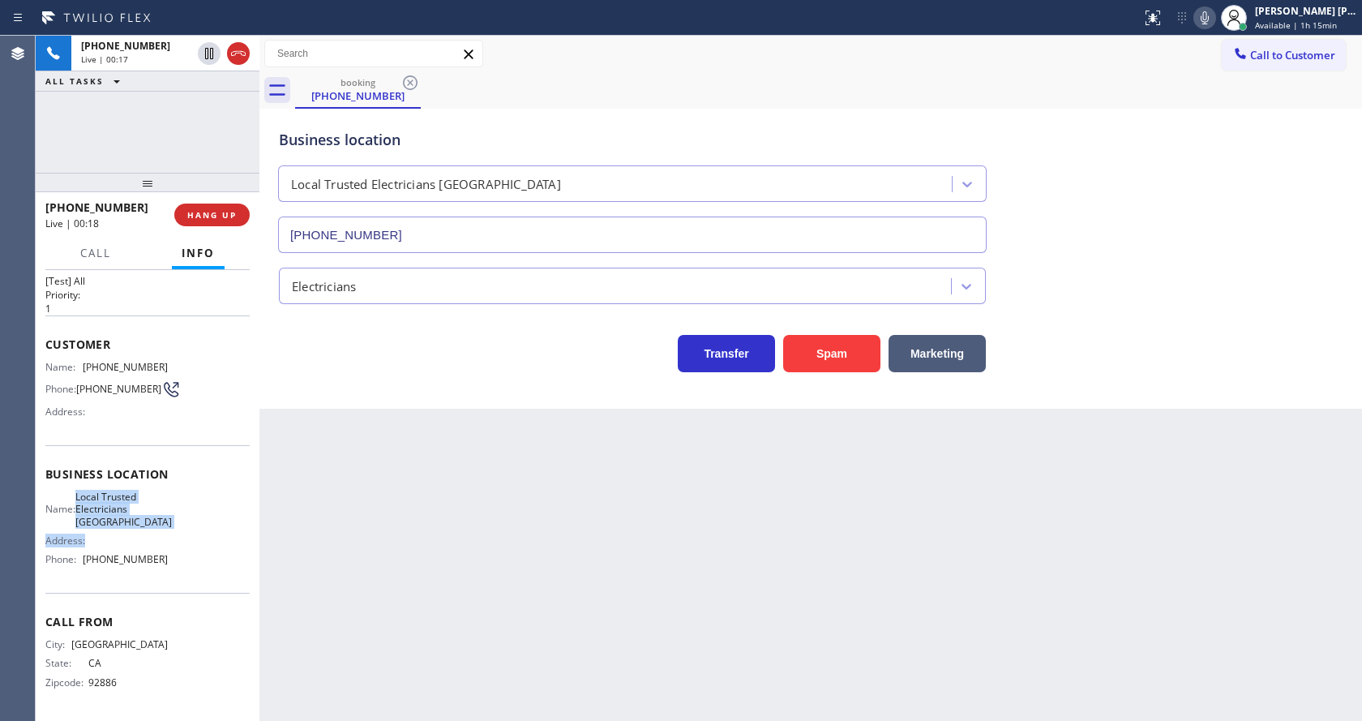
click at [161, 533] on div "Name: Local Trusted Electricians Orange County Address: Phone: (562) 376-2472" at bounding box center [147, 531] width 204 height 82
click at [161, 520] on div "Name: Local Trusted Electricians Orange County Address: Phone: (562) 376-2472" at bounding box center [147, 531] width 204 height 82
drag, startPoint x: 84, startPoint y: 494, endPoint x: 162, endPoint y: 527, distance: 84.6
click at [162, 527] on div "Name: Local Trusted Electricians Orange County Address: Phone: (562) 376-2472" at bounding box center [147, 531] width 204 height 82
copy span "Local Trusted Electricians [GEOGRAPHIC_DATA]"
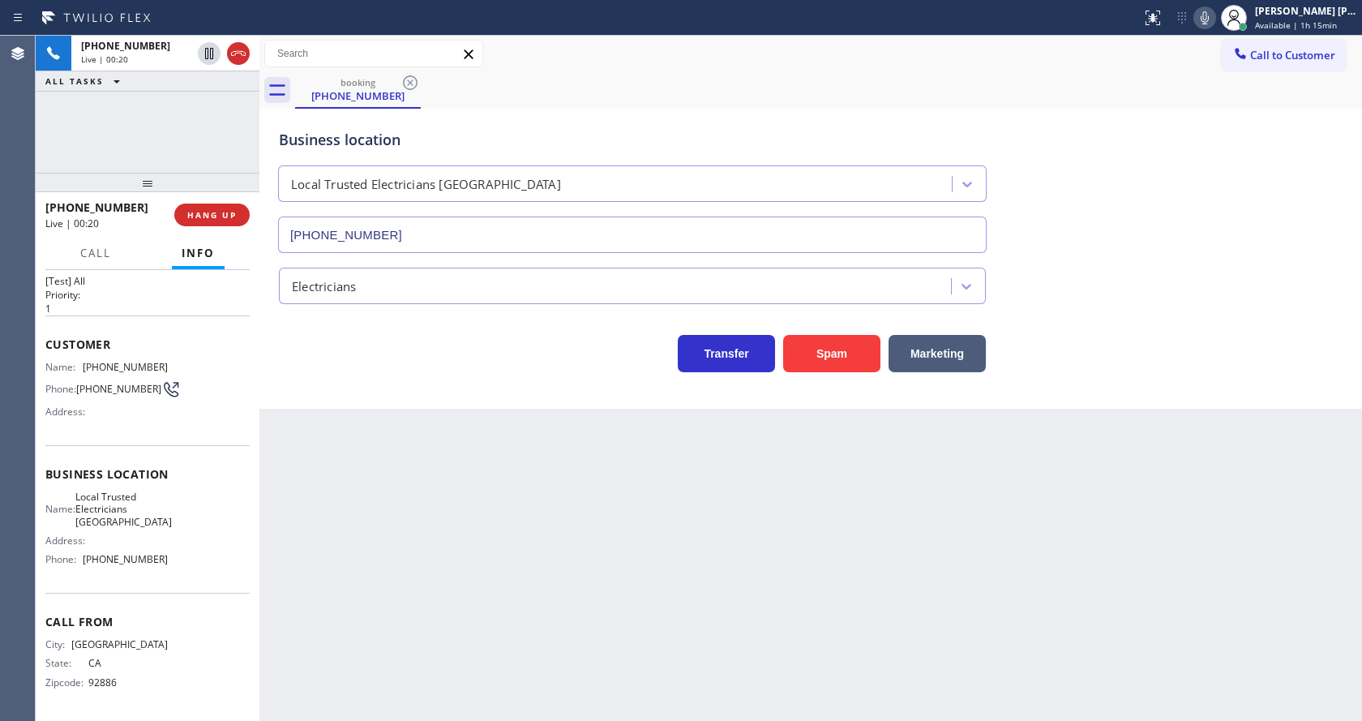
click at [362, 551] on div "Back to Dashboard Change Sender ID Customers Technicians Select a contact Outbo…" at bounding box center [810, 378] width 1102 height 685
click at [191, 563] on div "Name: Local Trusted Electricians Orange County Address: Phone: (562) 376-2472" at bounding box center [147, 531] width 204 height 82
drag, startPoint x: 82, startPoint y: 559, endPoint x: 172, endPoint y: 565, distance: 90.2
click at [172, 565] on div "Name: Local Trusted Electricians Orange County Address: Phone: (562) 376-2472" at bounding box center [147, 531] width 204 height 82
copy div "[PHONE_NUMBER]"
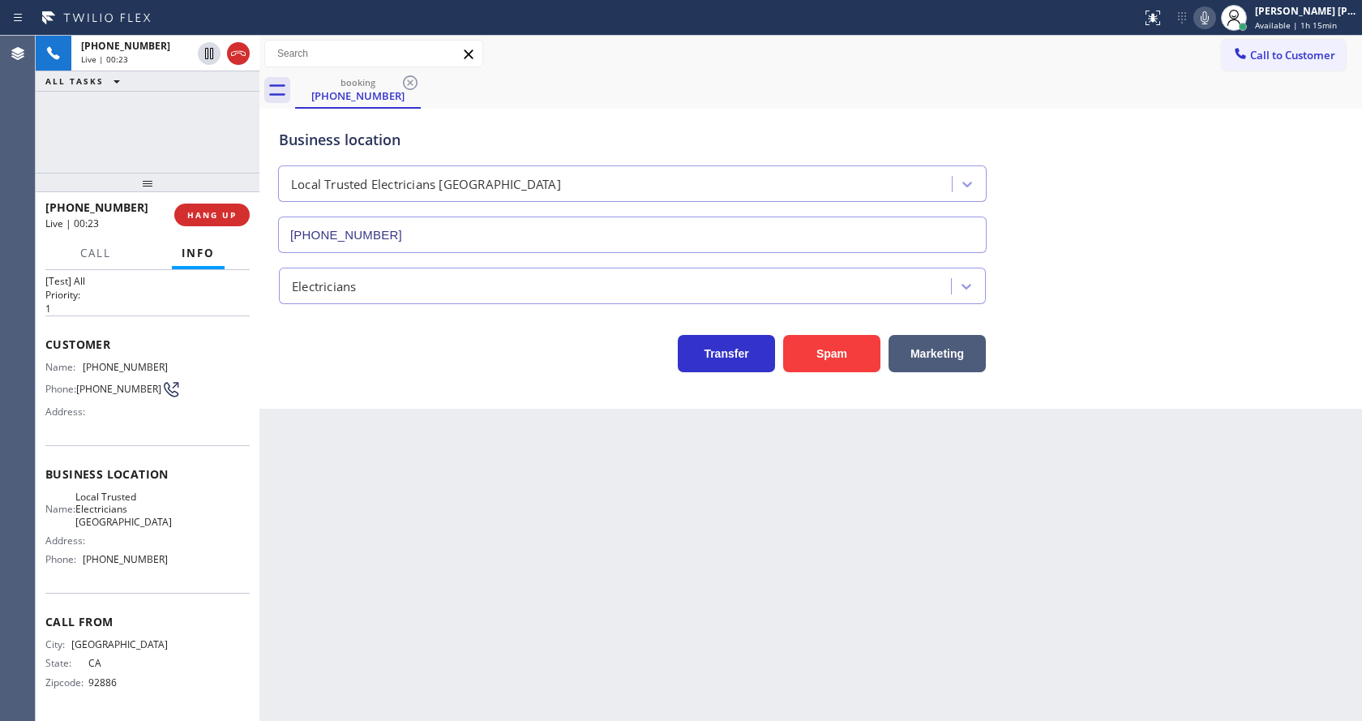
click at [376, 545] on div "Back to Dashboard Change Sender ID Customers Technicians Select a contact Outbo…" at bounding box center [810, 378] width 1102 height 685
click at [1171, 251] on div "Business location Local Trusted Electricians Orange County (562) 376-2472" at bounding box center [811, 179] width 1070 height 147
drag, startPoint x: 1139, startPoint y: 135, endPoint x: 1190, endPoint y: 58, distance: 92.4
click at [1145, 131] on div "Business location Local Trusted Electricians Orange County (562) 376-2472" at bounding box center [811, 179] width 1070 height 147
click at [1214, 17] on icon at bounding box center [1204, 17] width 19 height 19
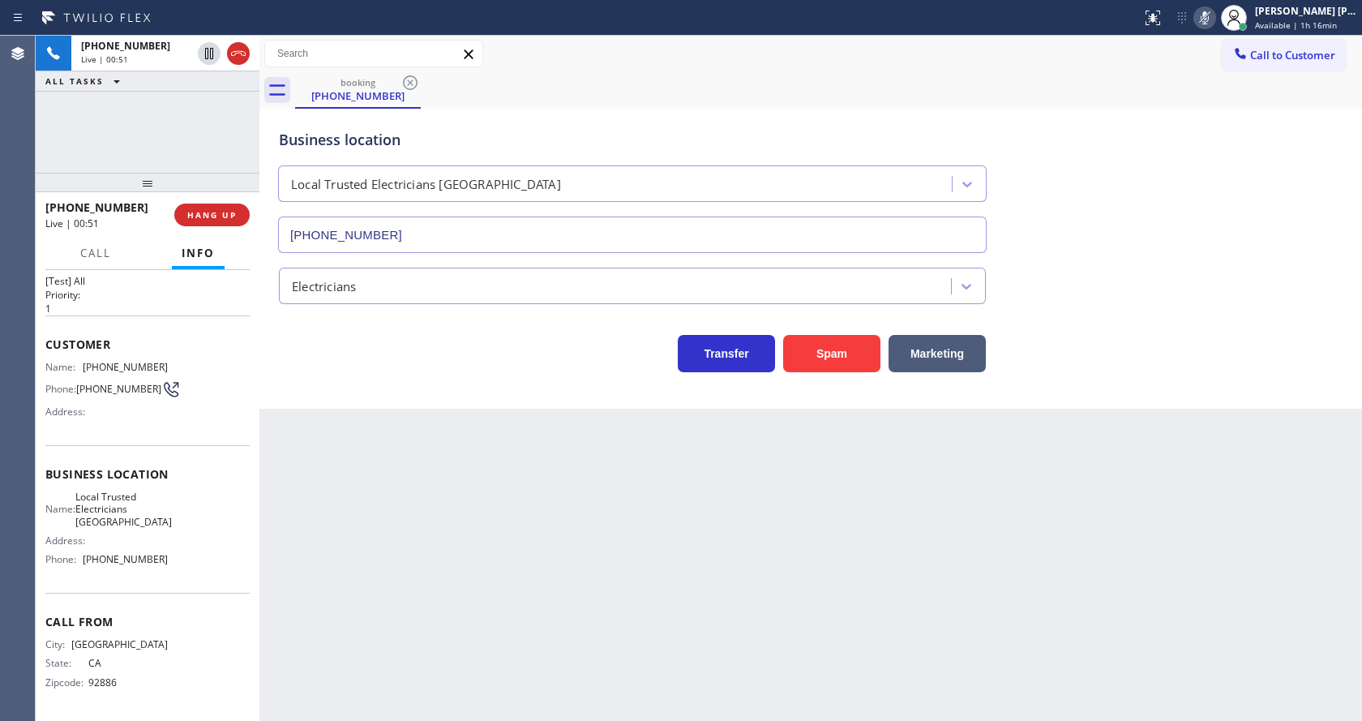
click at [437, 650] on div "Back to Dashboard Change Sender ID Customers Technicians Select a contact Outbo…" at bounding box center [810, 378] width 1102 height 685
click at [1209, 19] on icon at bounding box center [1205, 17] width 8 height 13
click at [1198, 176] on div "Business location Local Trusted Electricians Orange County (562) 376-2472" at bounding box center [811, 179] width 1070 height 147
click at [1128, 268] on div "Electricians" at bounding box center [811, 282] width 1070 height 43
click at [409, 374] on div "Business location Local Trusted Electricians Orange County (562) 376-2472 Elect…" at bounding box center [810, 259] width 1102 height 300
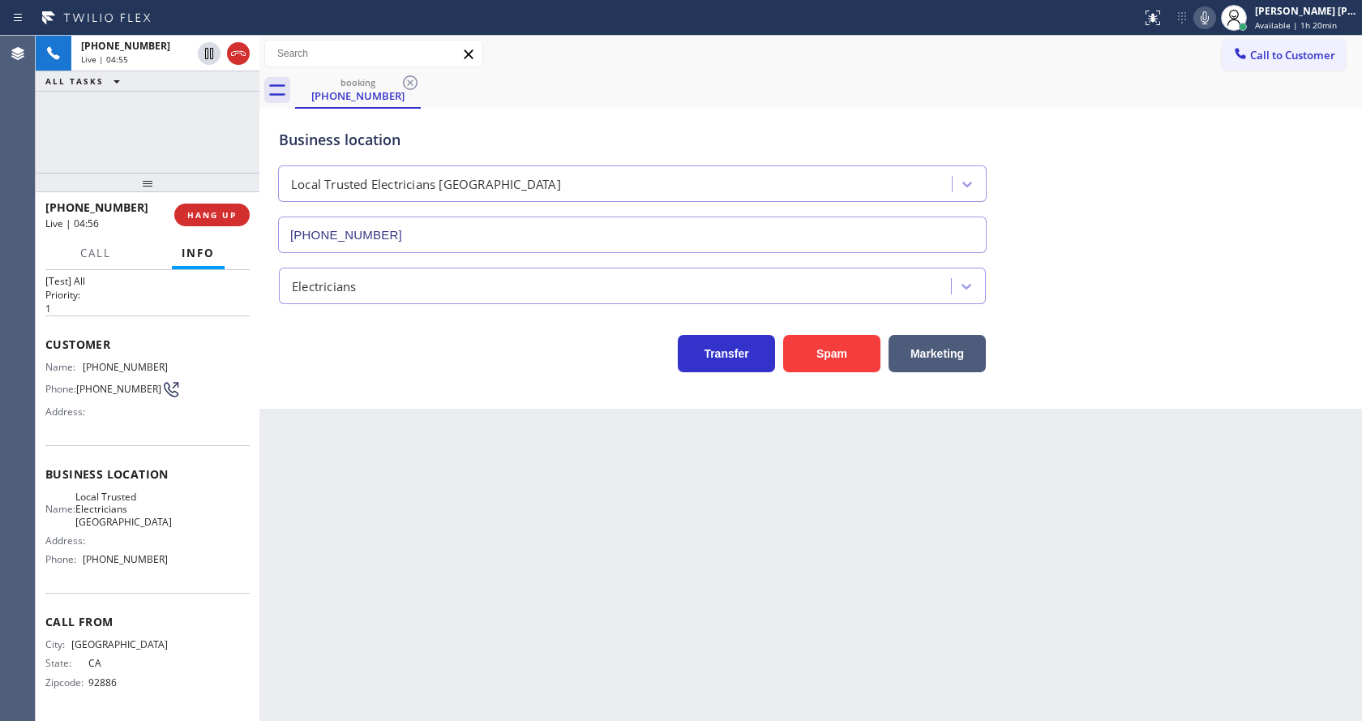
click at [704, 585] on div "Back to Dashboard Change Sender ID Customers Technicians Select a contact Outbo…" at bounding box center [810, 378] width 1102 height 685
drag, startPoint x: 1227, startPoint y: 122, endPoint x: 1227, endPoint y: 42, distance: 80.3
click at [1227, 120] on div "Business location Local Trusted Electricians Orange County (562) 376-2472" at bounding box center [811, 179] width 1070 height 147
click at [1214, 21] on icon at bounding box center [1204, 17] width 19 height 19
click at [209, 52] on icon at bounding box center [208, 53] width 19 height 19
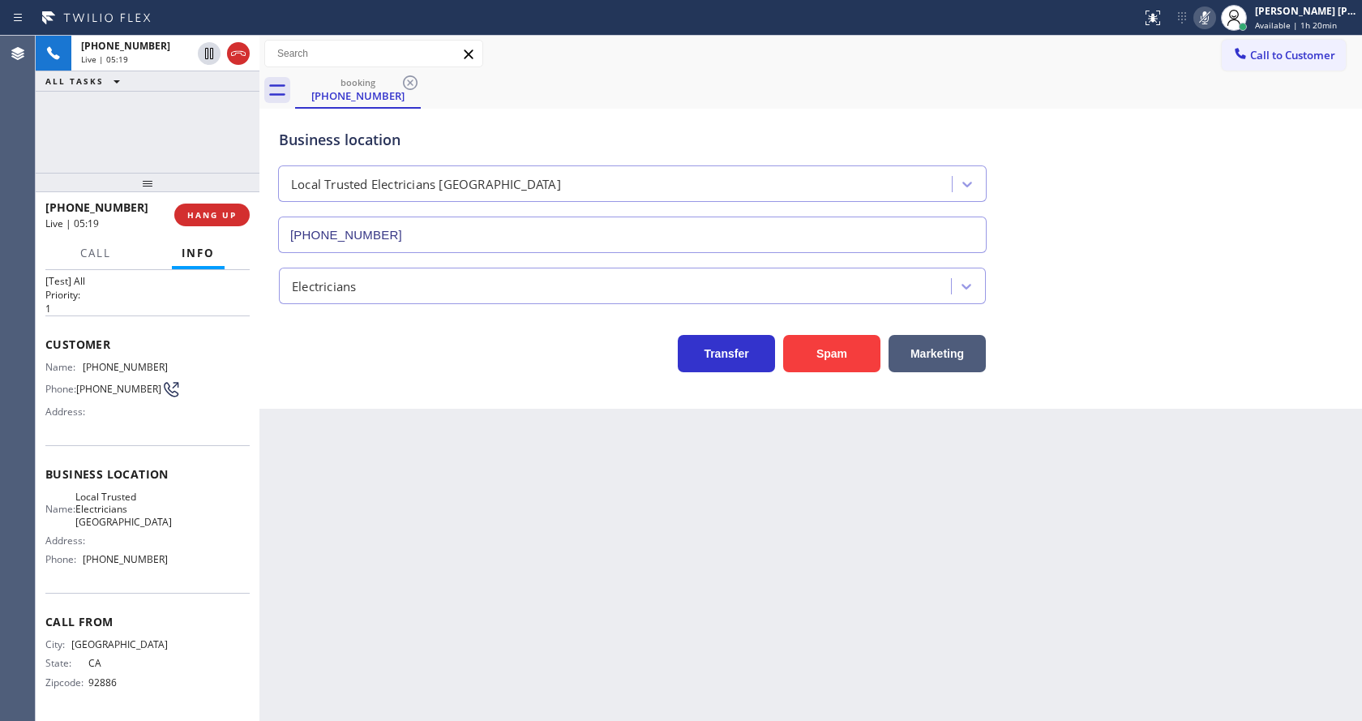
click at [515, 470] on div "Back to Dashboard Change Sender ID Customers Technicians Select a contact Outbo…" at bounding box center [810, 378] width 1102 height 685
click at [350, 508] on div "Back to Dashboard Change Sender ID Customers Technicians Select a contact Outbo…" at bounding box center [810, 378] width 1102 height 685
drag, startPoint x: 604, startPoint y: 602, endPoint x: 563, endPoint y: 650, distance: 63.3
click at [604, 602] on div "Back to Dashboard Change Sender ID Customers Technicians Select a contact Outbo…" at bounding box center [810, 378] width 1102 height 685
click at [390, 486] on div "Back to Dashboard Change Sender ID Customers Technicians Select a contact Outbo…" at bounding box center [810, 378] width 1102 height 685
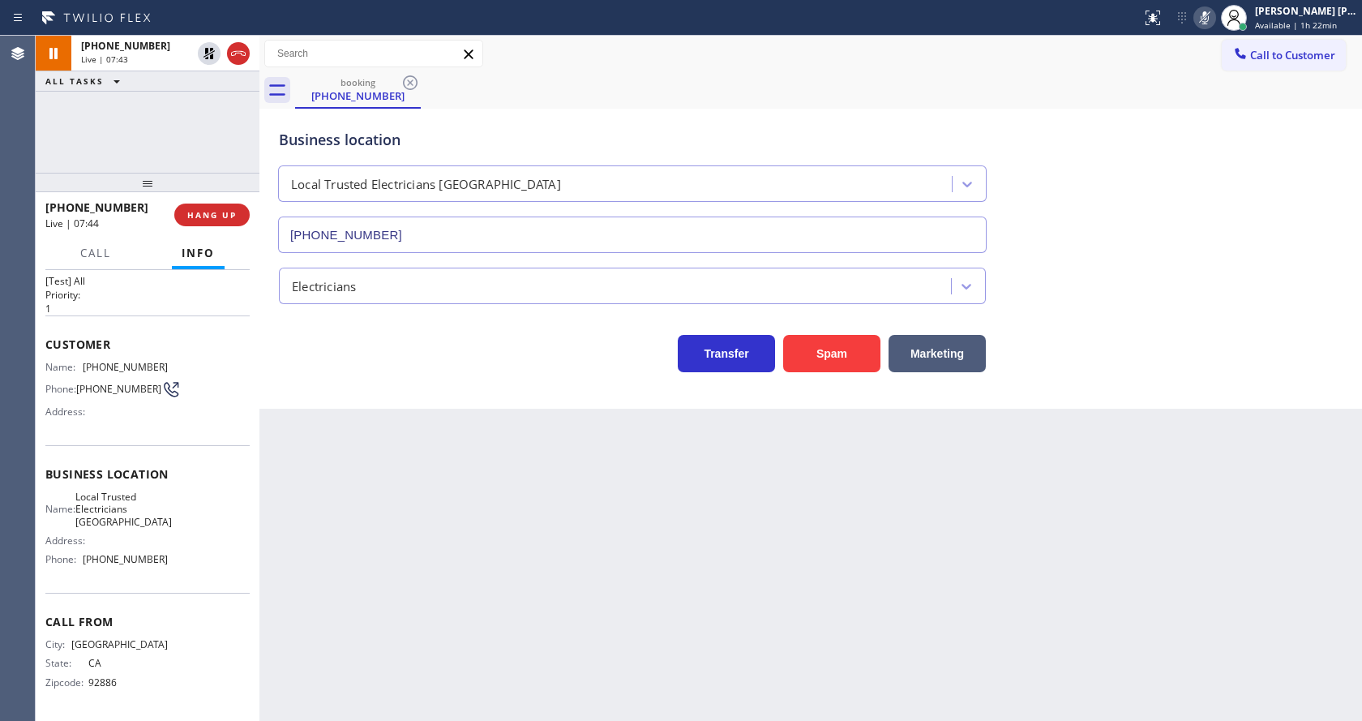
click at [720, 639] on div "Back to Dashboard Change Sender ID Customers Technicians Select a contact Outbo…" at bounding box center [810, 378] width 1102 height 685
click at [185, 122] on div "+17143360326 Live | 09:26 ALL TASKS ALL TASKS ACTIVE TASKS TASKS IN WRAP UP" at bounding box center [148, 104] width 224 height 137
click at [207, 54] on icon at bounding box center [208, 53] width 11 height 11
click at [1210, 15] on icon at bounding box center [1204, 17] width 19 height 19
click at [1219, 81] on div "booking (714) 336-0326" at bounding box center [828, 90] width 1067 height 36
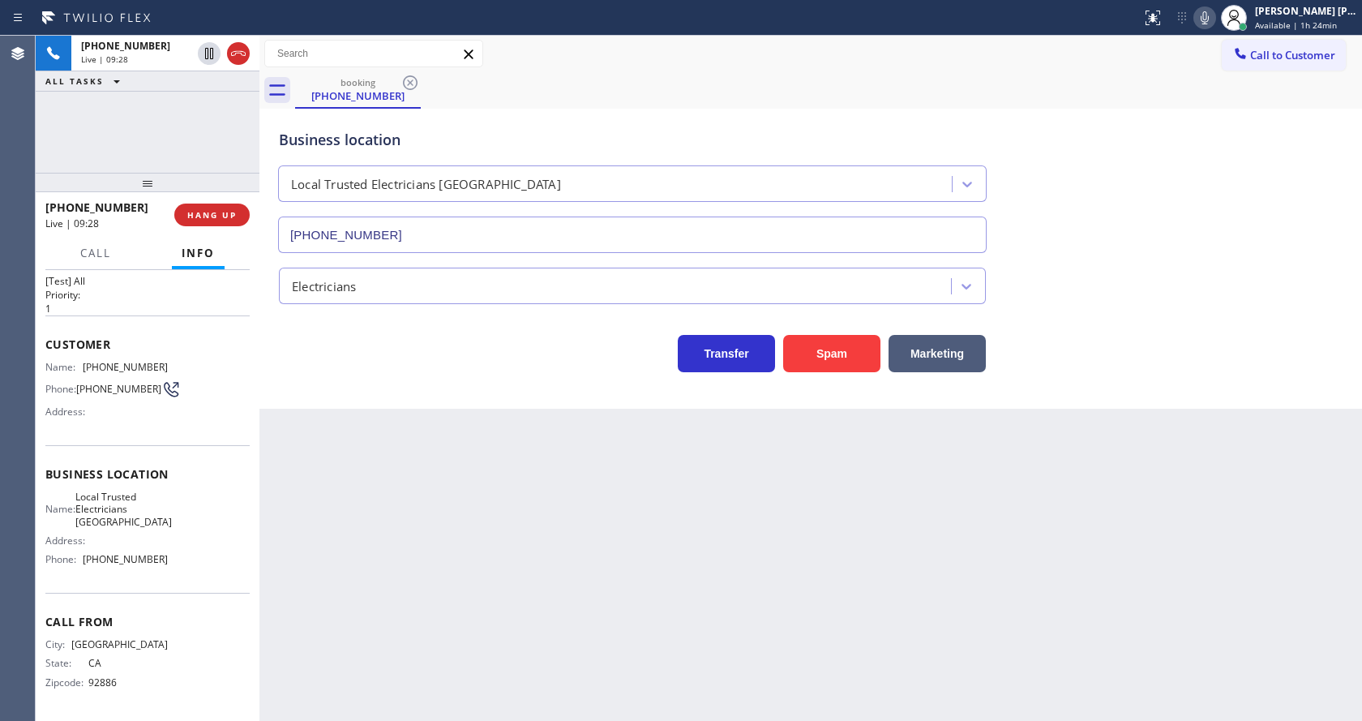
click at [537, 415] on div "Back to Dashboard Change Sender ID Customers Technicians Select a contact Outbo…" at bounding box center [810, 378] width 1102 height 685
click at [859, 589] on div "Back to Dashboard Change Sender ID Customers Technicians Select a contact Outbo…" at bounding box center [810, 378] width 1102 height 685
click at [1210, 10] on icon at bounding box center [1204, 17] width 19 height 19
click at [1218, 158] on div "Business location Local Trusted Electricians Orange County (562) 376-2472" at bounding box center [811, 179] width 1070 height 147
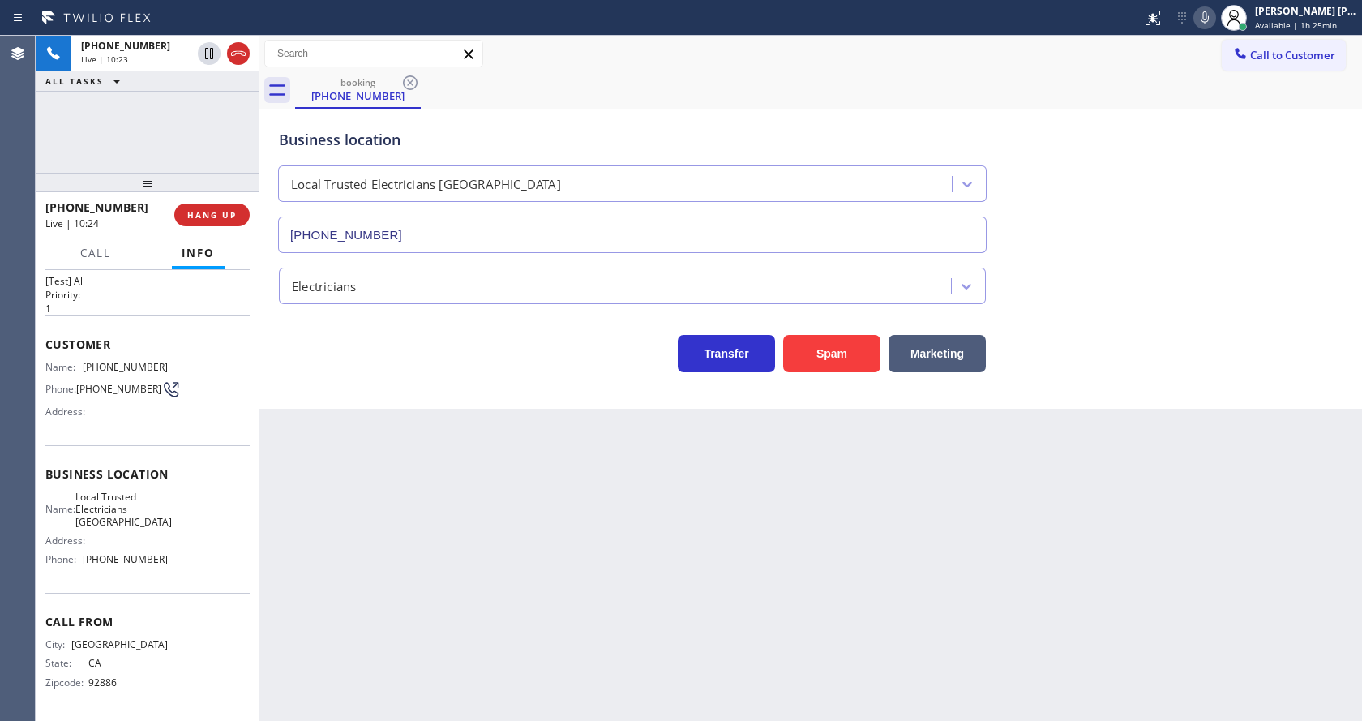
click at [344, 478] on div "Back to Dashboard Change Sender ID Customers Technicians Select a contact Outbo…" at bounding box center [810, 378] width 1102 height 685
click at [1214, 15] on icon at bounding box center [1204, 17] width 19 height 19
click at [1237, 100] on div "booking (714) 336-0326" at bounding box center [828, 90] width 1067 height 36
click at [209, 48] on icon at bounding box center [208, 53] width 19 height 19
click at [490, 546] on div "Back to Dashboard Change Sender ID Customers Technicians Select a contact Outbo…" at bounding box center [810, 378] width 1102 height 685
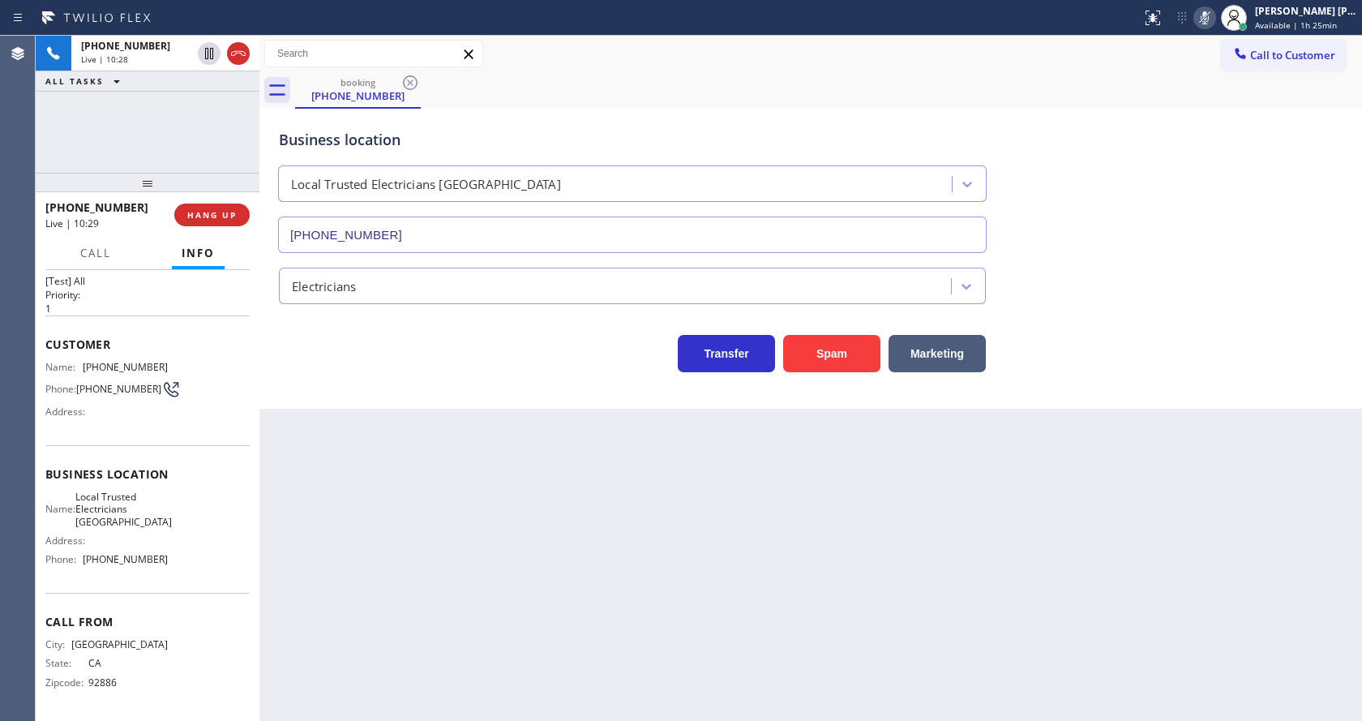
click at [360, 533] on div "Back to Dashboard Change Sender ID Customers Technicians Select a contact Outbo…" at bounding box center [810, 378] width 1102 height 685
drag, startPoint x: 364, startPoint y: 480, endPoint x: 355, endPoint y: 452, distance: 29.0
click at [364, 480] on div "Back to Dashboard Change Sender ID Customers Technicians Select a contact Outbo…" at bounding box center [810, 378] width 1102 height 685
click at [207, 102] on icon at bounding box center [208, 109] width 19 height 19
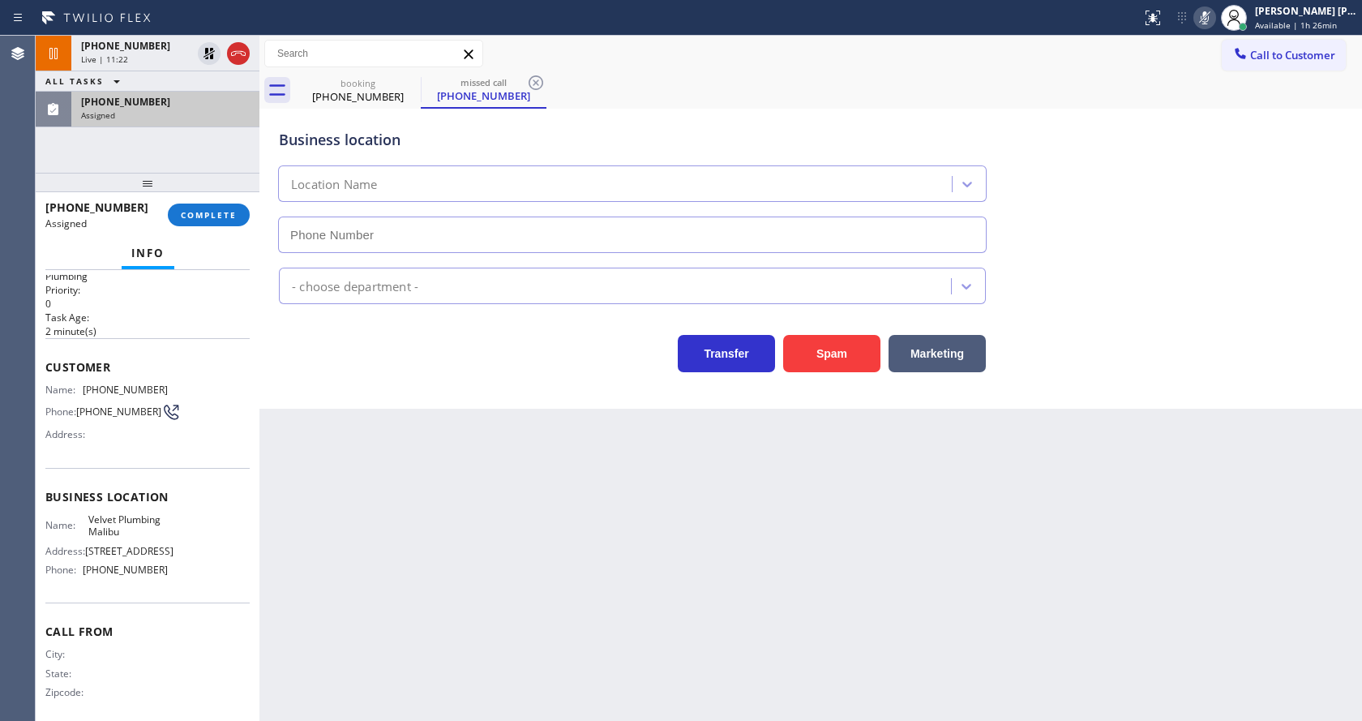
type input "[PHONE_NUMBER]"
click at [178, 206] on button "COMPLETE" at bounding box center [209, 214] width 82 height 23
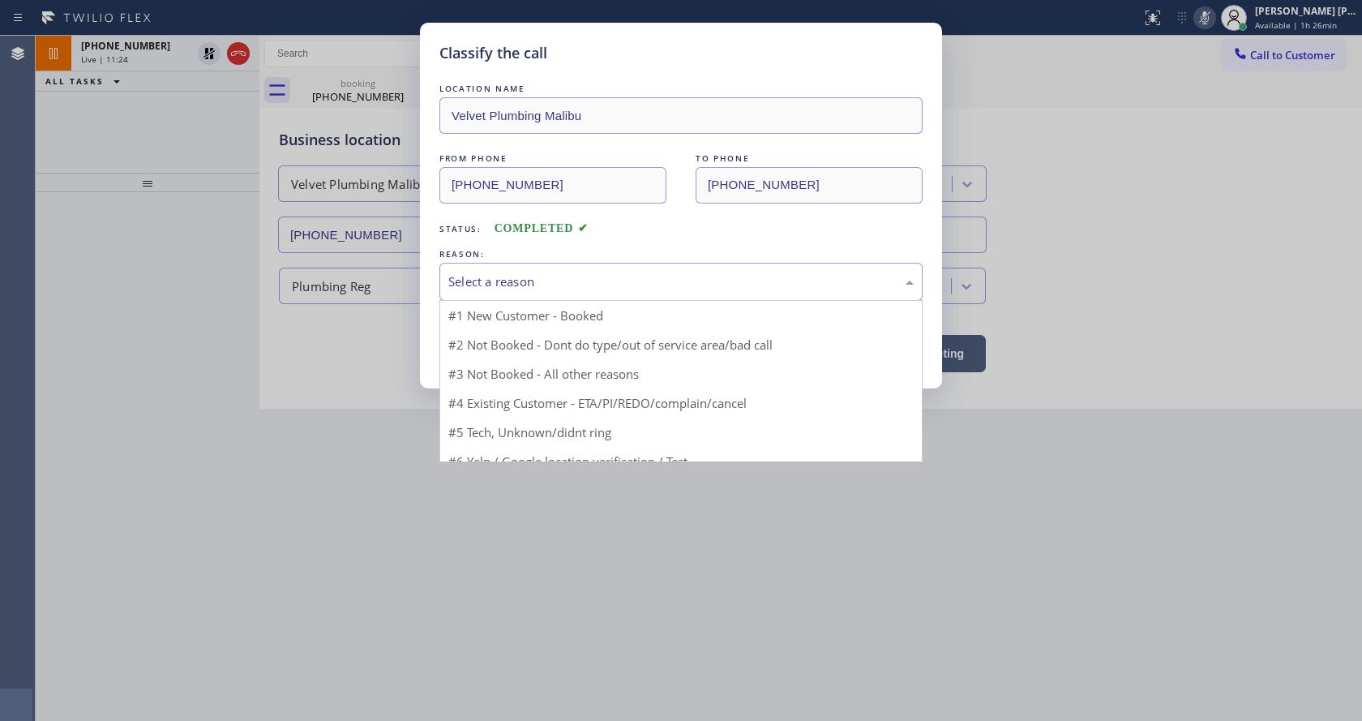
click at [552, 280] on div "Select a reason" at bounding box center [680, 281] width 465 height 19
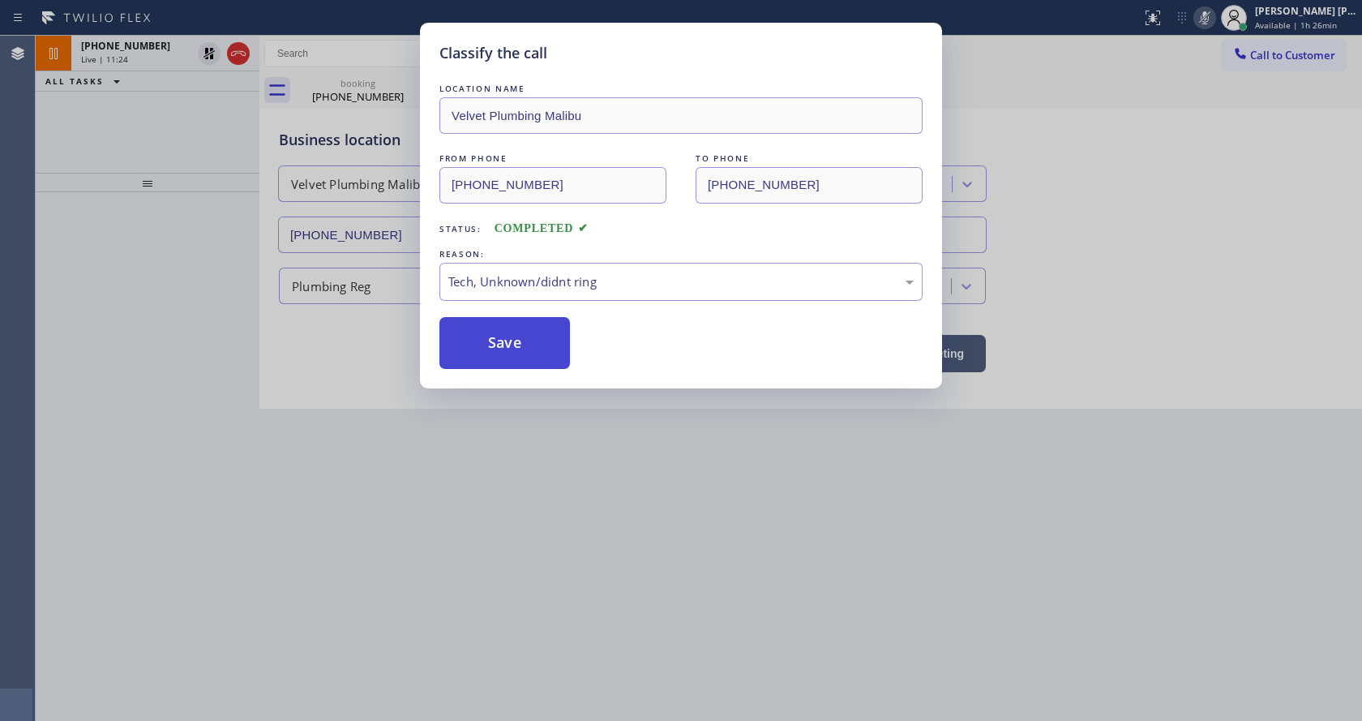
click at [508, 357] on button "Save" at bounding box center [504, 343] width 131 height 52
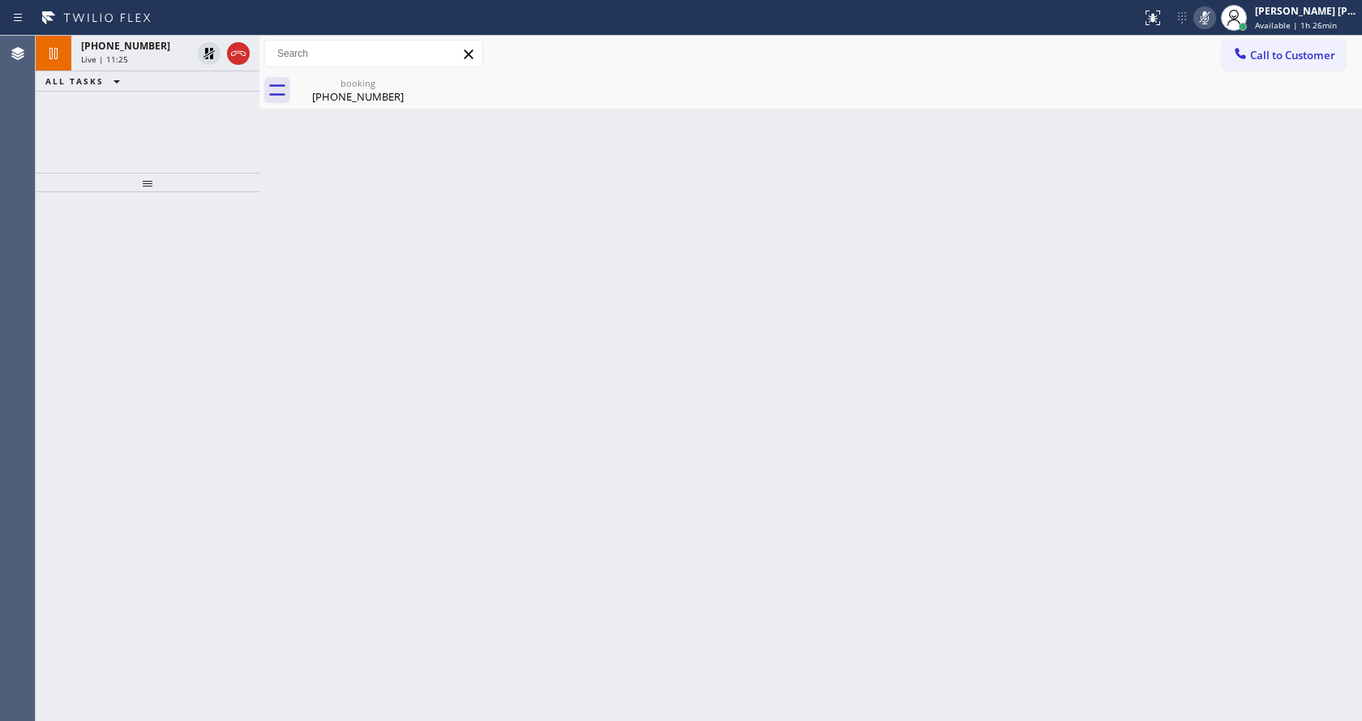
click at [151, 53] on div "+17143360326 Live | 11:25" at bounding box center [132, 54] width 123 height 36
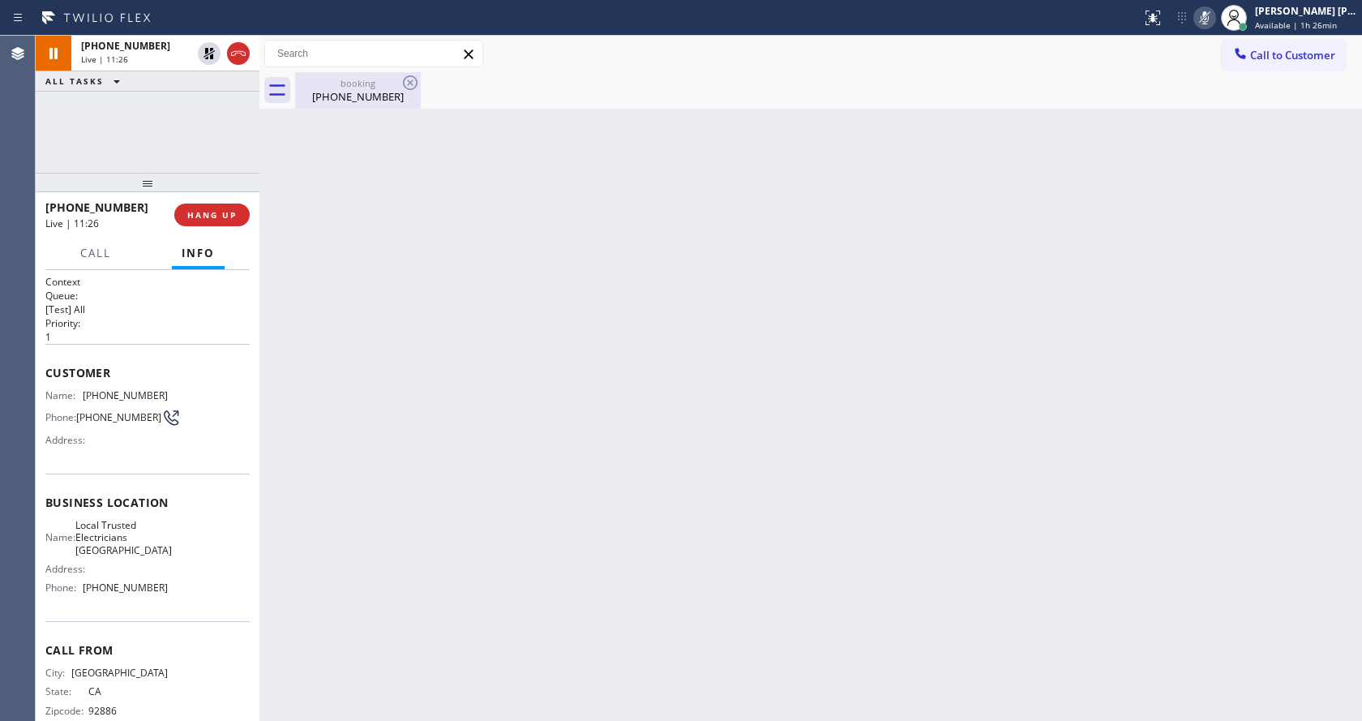
click at [355, 87] on div "booking" at bounding box center [358, 83] width 122 height 12
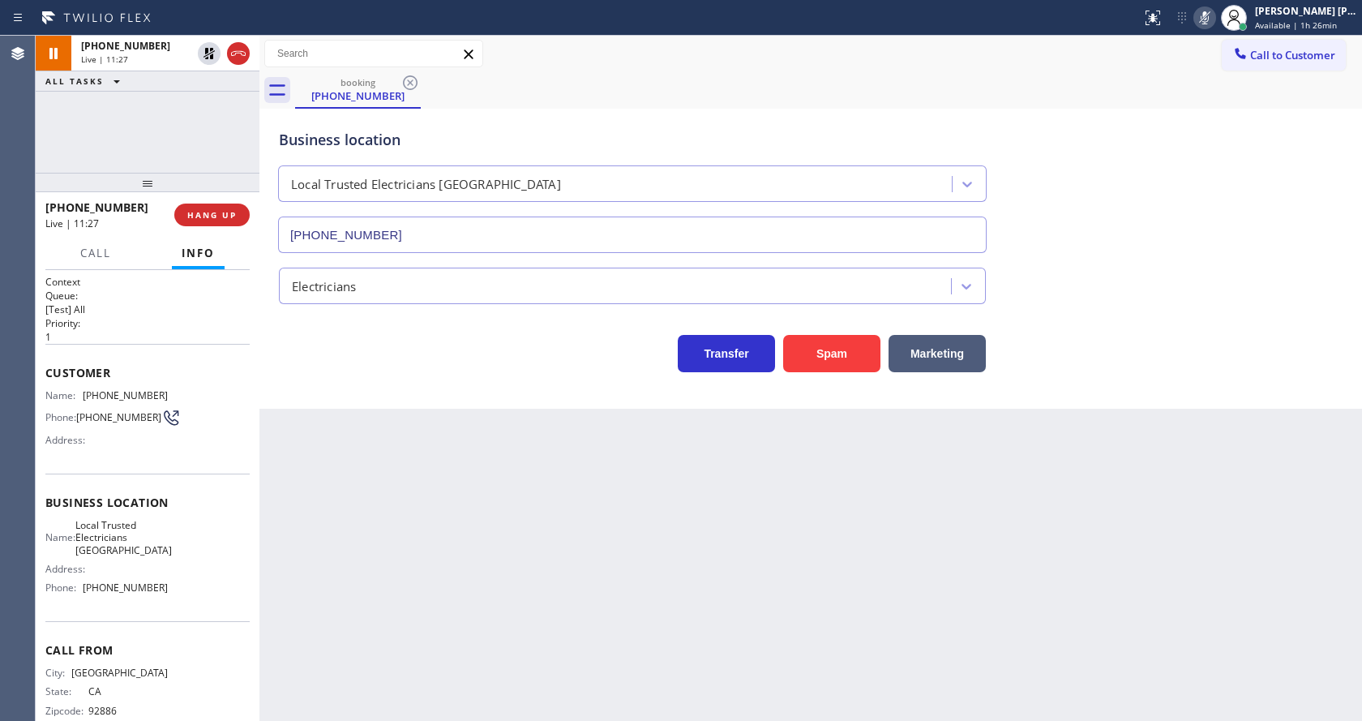
click at [1205, 24] on icon at bounding box center [1204, 17] width 19 height 19
click at [207, 48] on icon at bounding box center [208, 53] width 11 height 11
click at [417, 469] on div "Back to Dashboard Change Sender ID Customers Technicians Select a contact Outbo…" at bounding box center [810, 378] width 1102 height 685
click at [313, 507] on div "Back to Dashboard Change Sender ID Customers Technicians Select a contact Outbo…" at bounding box center [810, 378] width 1102 height 685
click at [447, 439] on div "Back to Dashboard Change Sender ID Customers Technicians Select a contact Outbo…" at bounding box center [810, 378] width 1102 height 685
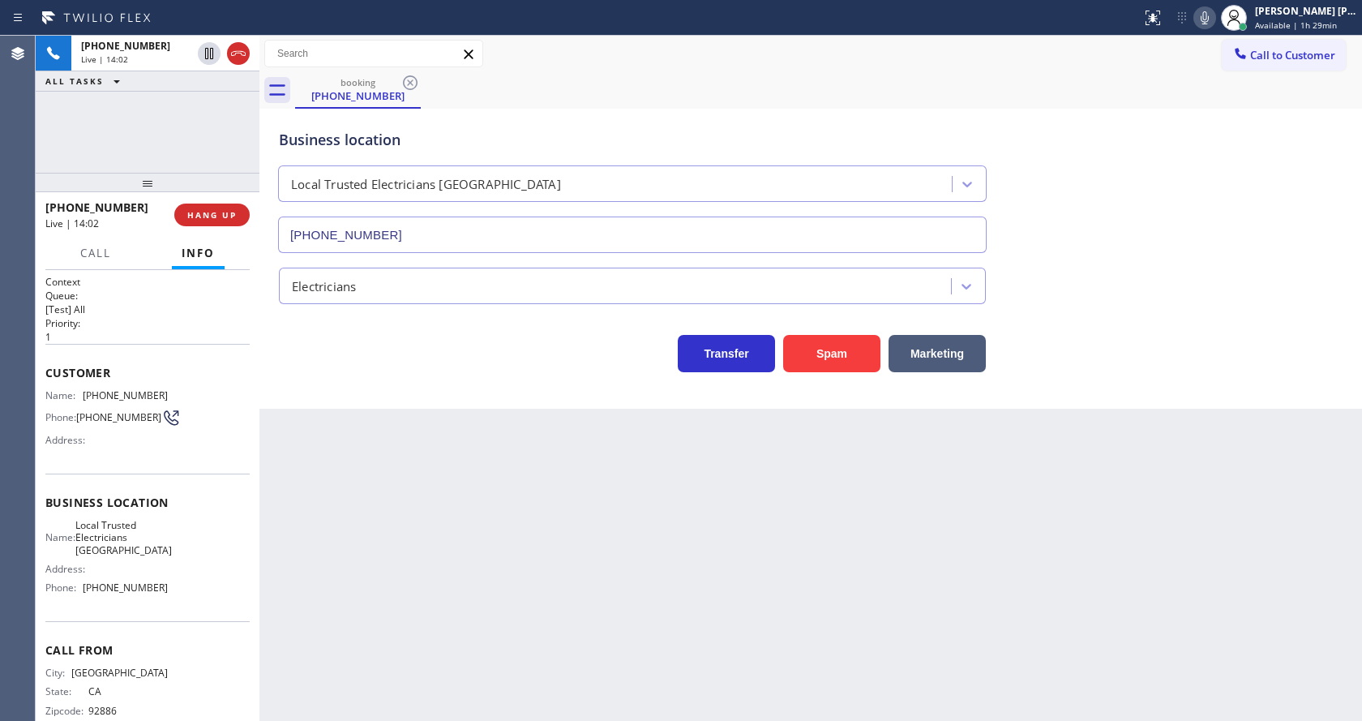
drag, startPoint x: 735, startPoint y: 565, endPoint x: 730, endPoint y: 720, distance: 154.9
click at [735, 572] on div "Back to Dashboard Change Sender ID Customers Technicians Select a contact Outbo…" at bounding box center [810, 378] width 1102 height 685
click at [697, 563] on div "Back to Dashboard Change Sender ID Customers Technicians Select a contact Outbo…" at bounding box center [810, 378] width 1102 height 685
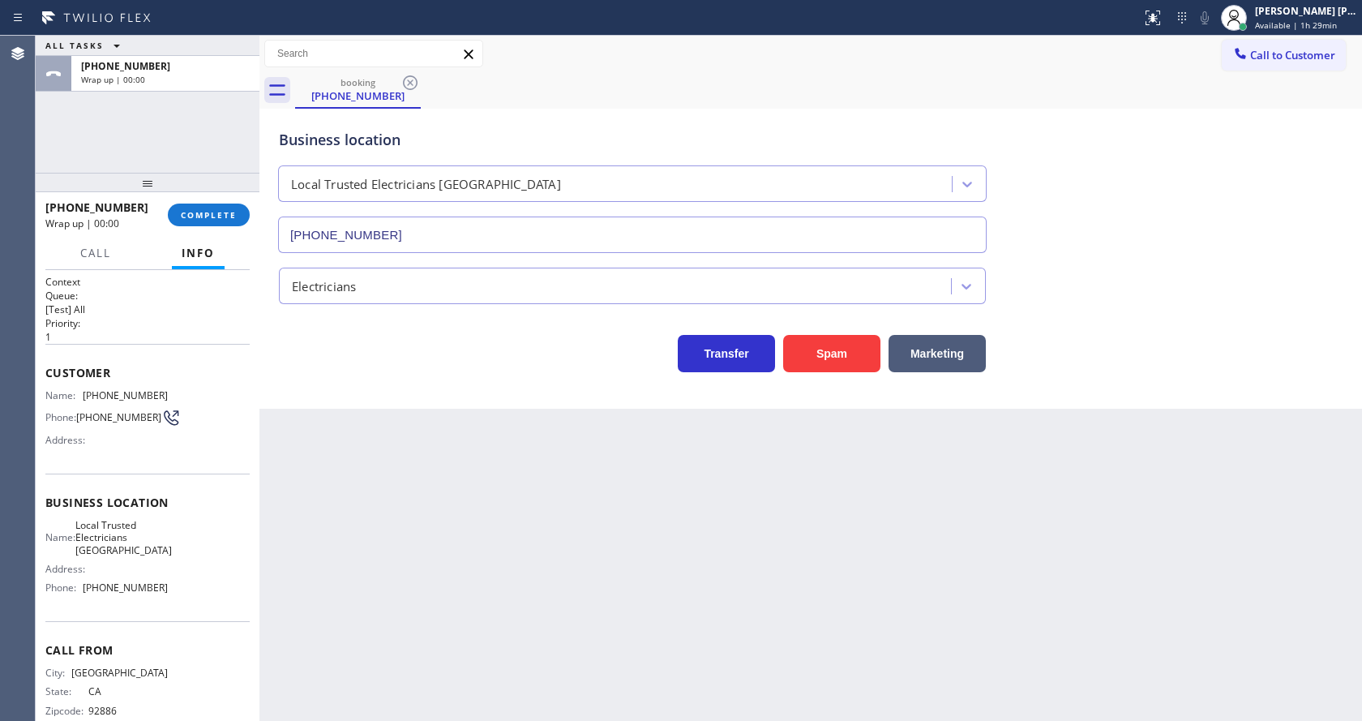
drag, startPoint x: 724, startPoint y: 545, endPoint x: 695, endPoint y: 533, distance: 31.3
click at [723, 545] on div "Back to Dashboard Change Sender ID Customers Technicians Select a contact Outbo…" at bounding box center [810, 378] width 1102 height 685
click at [182, 203] on div "+17143360326 Wrap up | 00:31 COMPLETE" at bounding box center [147, 215] width 204 height 42
click at [187, 211] on span "COMPLETE" at bounding box center [209, 214] width 56 height 11
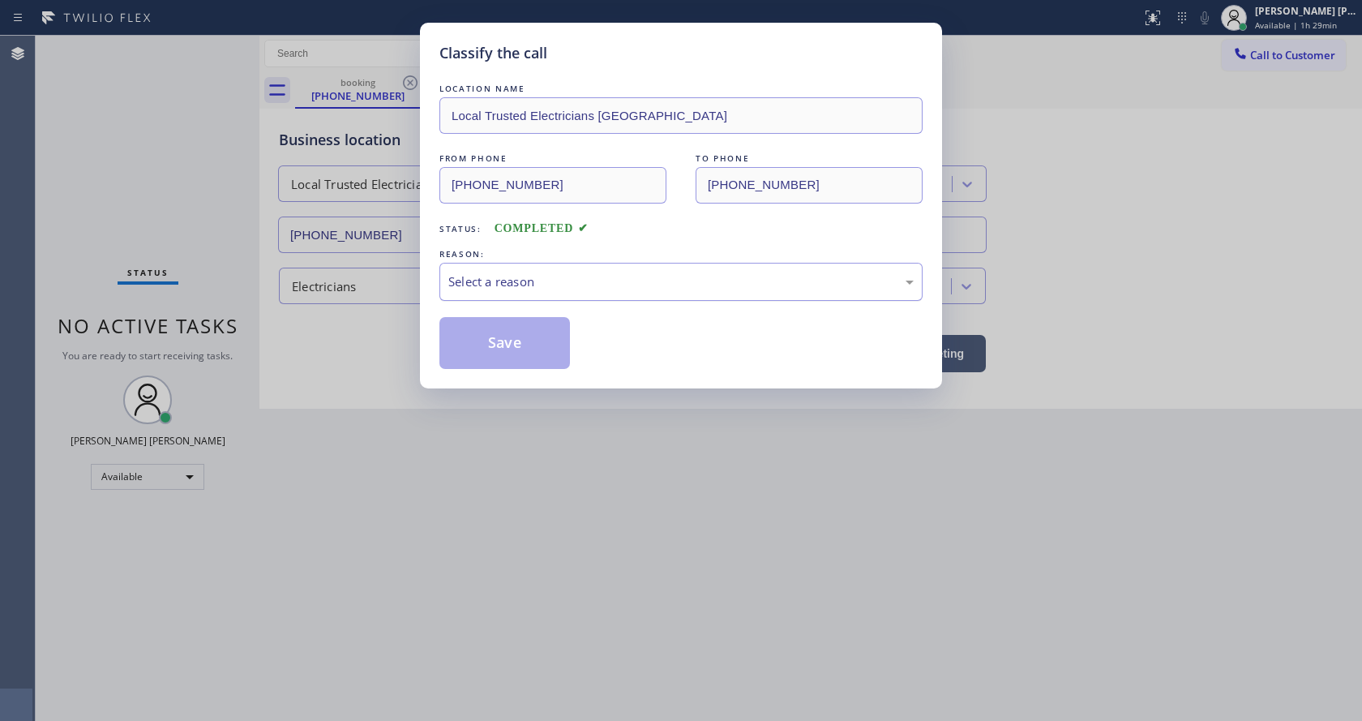
click at [530, 274] on div "Select a reason" at bounding box center [680, 281] width 465 height 19
click at [502, 343] on button "Save" at bounding box center [504, 343] width 131 height 52
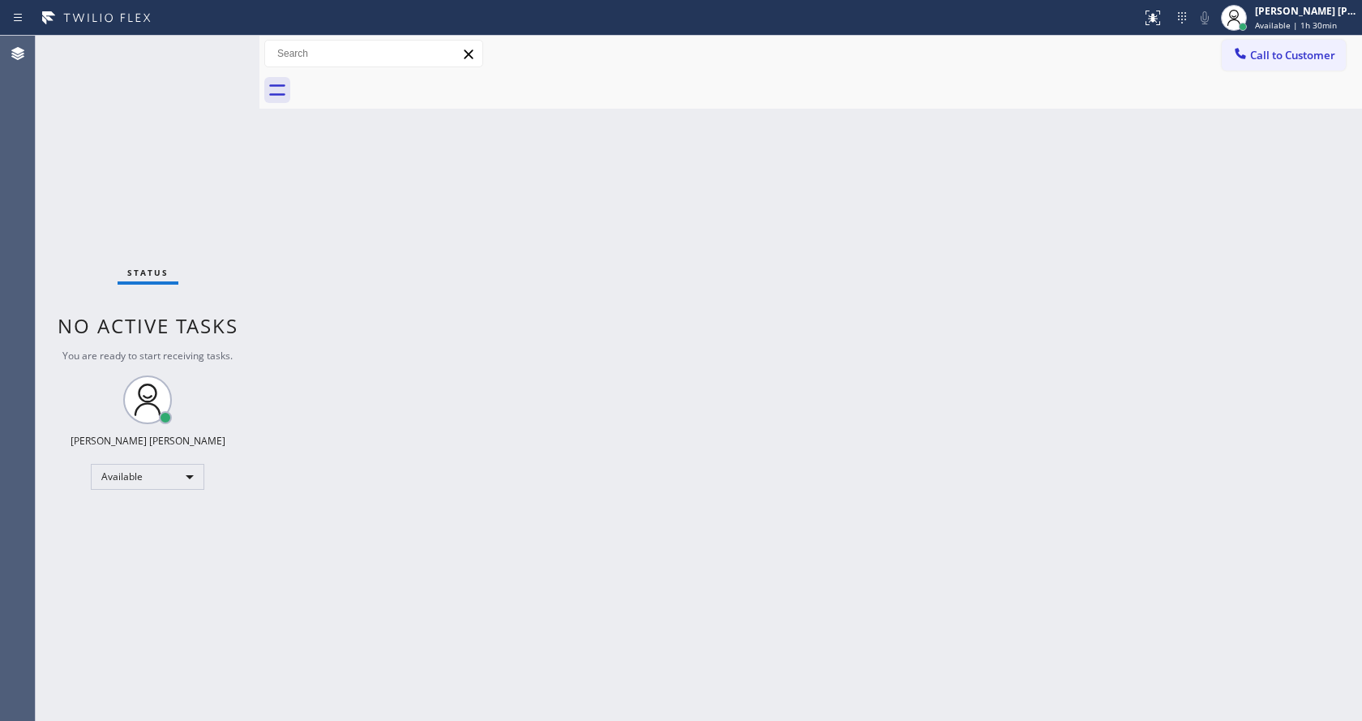
click at [428, 510] on div "Back to Dashboard Change Sender ID Customers Technicians Select a contact Outbo…" at bounding box center [810, 378] width 1102 height 685
drag, startPoint x: 483, startPoint y: 391, endPoint x: 499, endPoint y: 674, distance: 283.3
click at [486, 404] on div "Back to Dashboard Change Sender ID Customers Technicians Select a contact Outbo…" at bounding box center [810, 378] width 1102 height 685
drag, startPoint x: 334, startPoint y: 241, endPoint x: 343, endPoint y: 263, distance: 23.6
click at [339, 253] on div "Back to Dashboard Change Sender ID Customers Technicians Select a contact Outbo…" at bounding box center [810, 378] width 1102 height 685
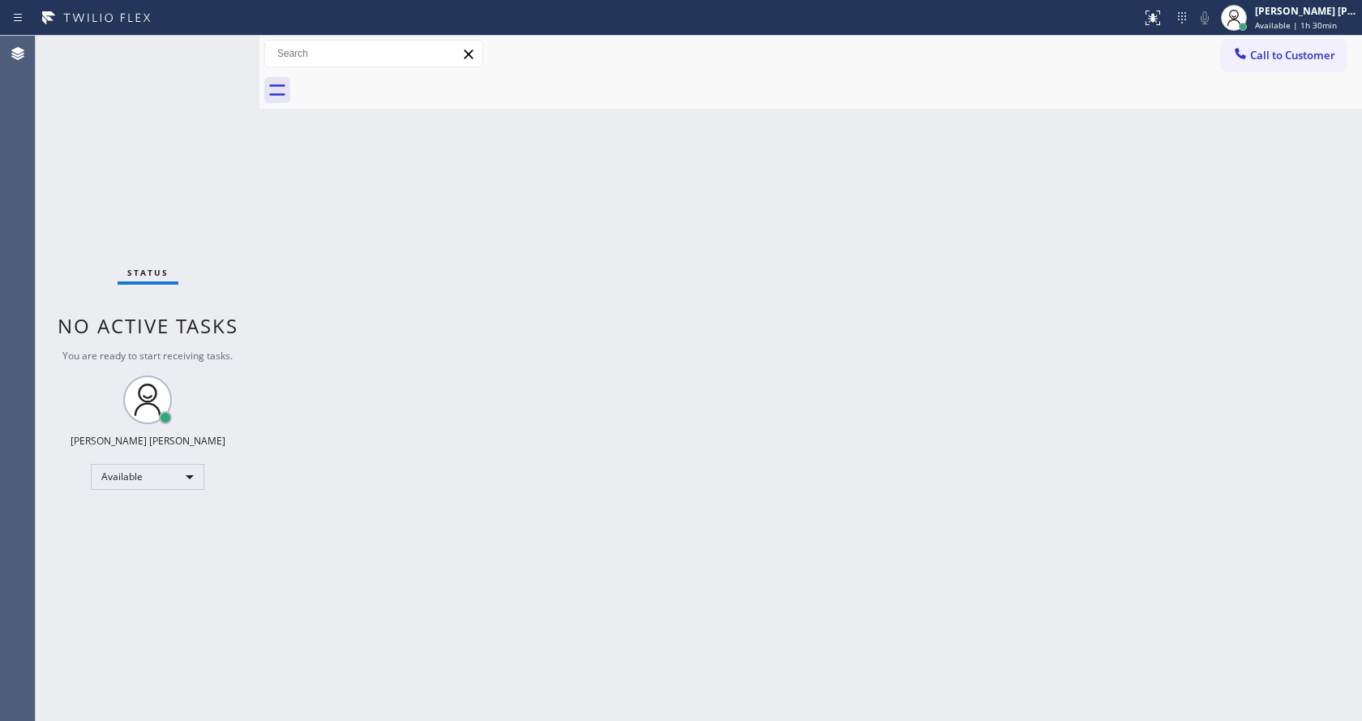
drag, startPoint x: 818, startPoint y: 512, endPoint x: 465, endPoint y: 279, distance: 423.1
click at [818, 511] on div "Back to Dashboard Change Sender ID Customers Technicians Select a contact Outbo…" at bounding box center [810, 378] width 1102 height 685
click at [547, 408] on div "Back to Dashboard Change Sender ID Customers Technicians Select a contact Outbo…" at bounding box center [810, 378] width 1102 height 685
click at [226, 208] on div "Status No active tasks You are ready to start receiving tasks. [PERSON_NAME] [P…" at bounding box center [148, 378] width 224 height 685
click at [738, 430] on div "Back to Dashboard Change Sender ID Customers Technicians Select a contact Outbo…" at bounding box center [810, 378] width 1102 height 685
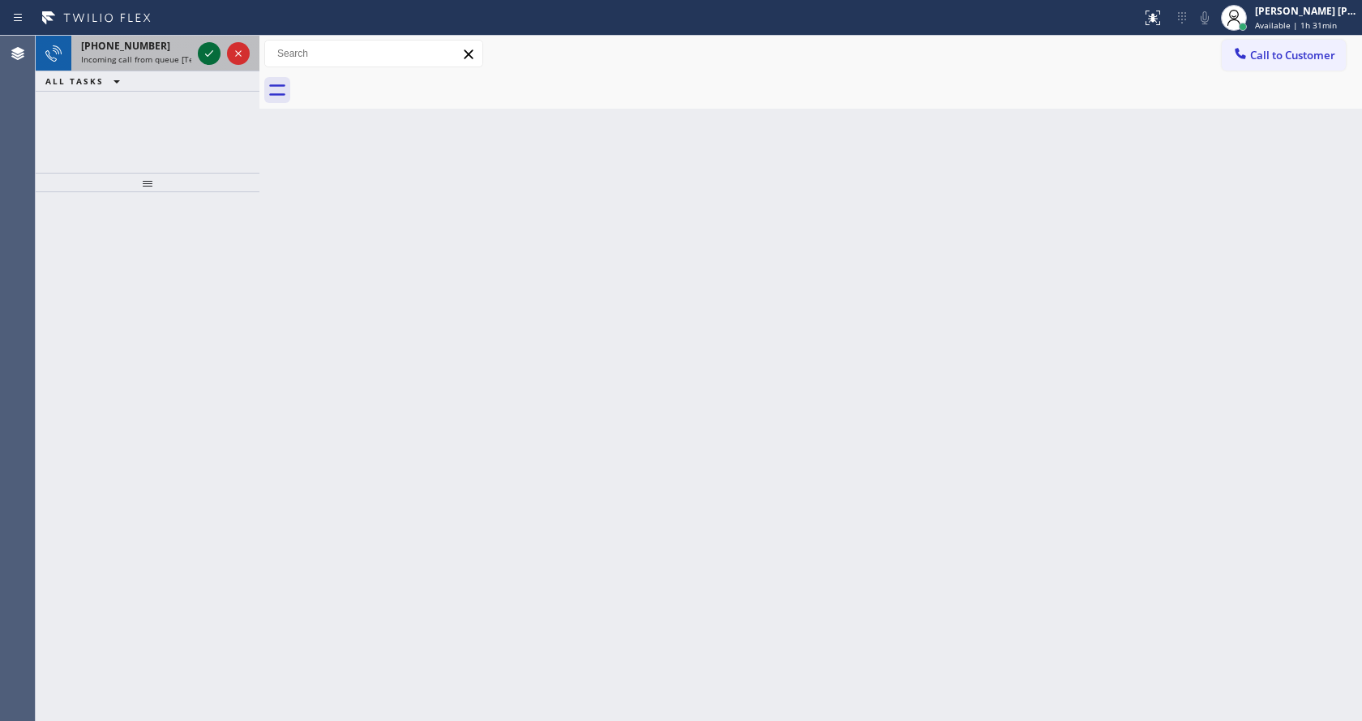
click at [202, 51] on icon at bounding box center [208, 53] width 19 height 19
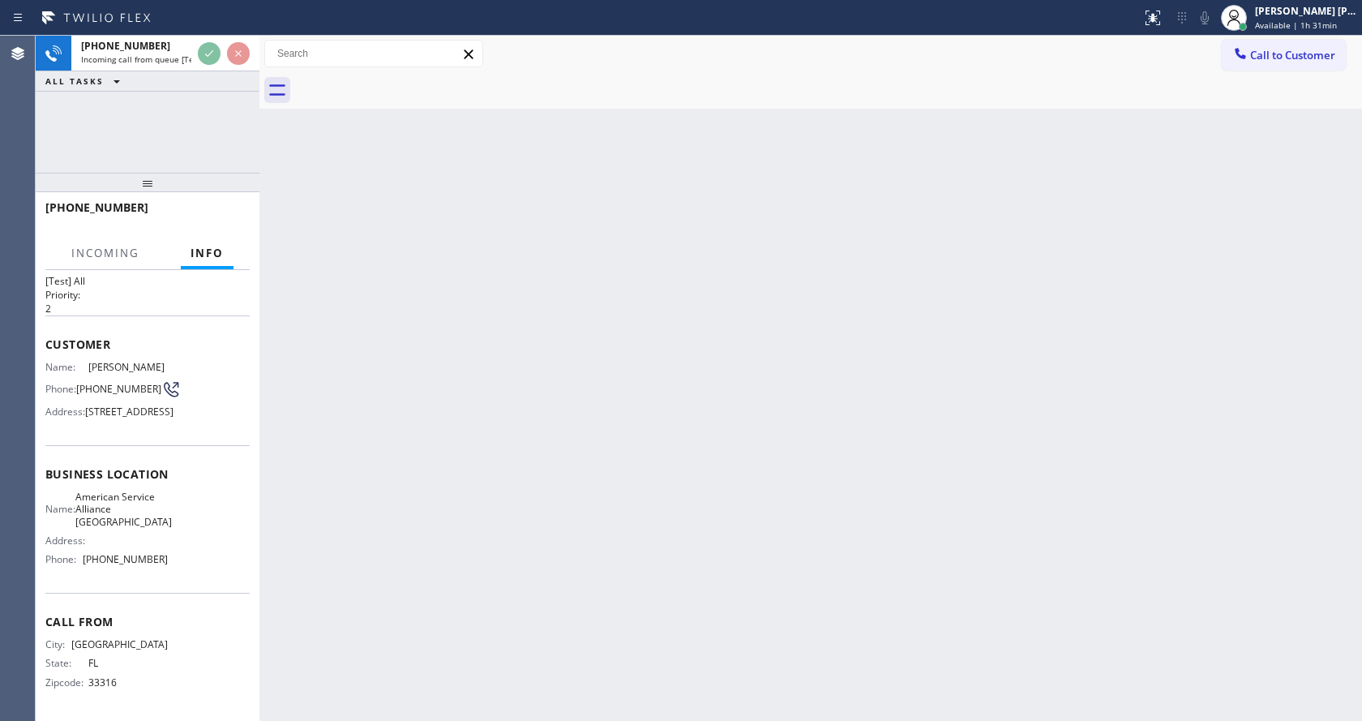
scroll to position [83, 0]
click at [560, 420] on div "Back to Dashboard Change Sender ID Customers Technicians Select a contact Outbo…" at bounding box center [810, 378] width 1102 height 685
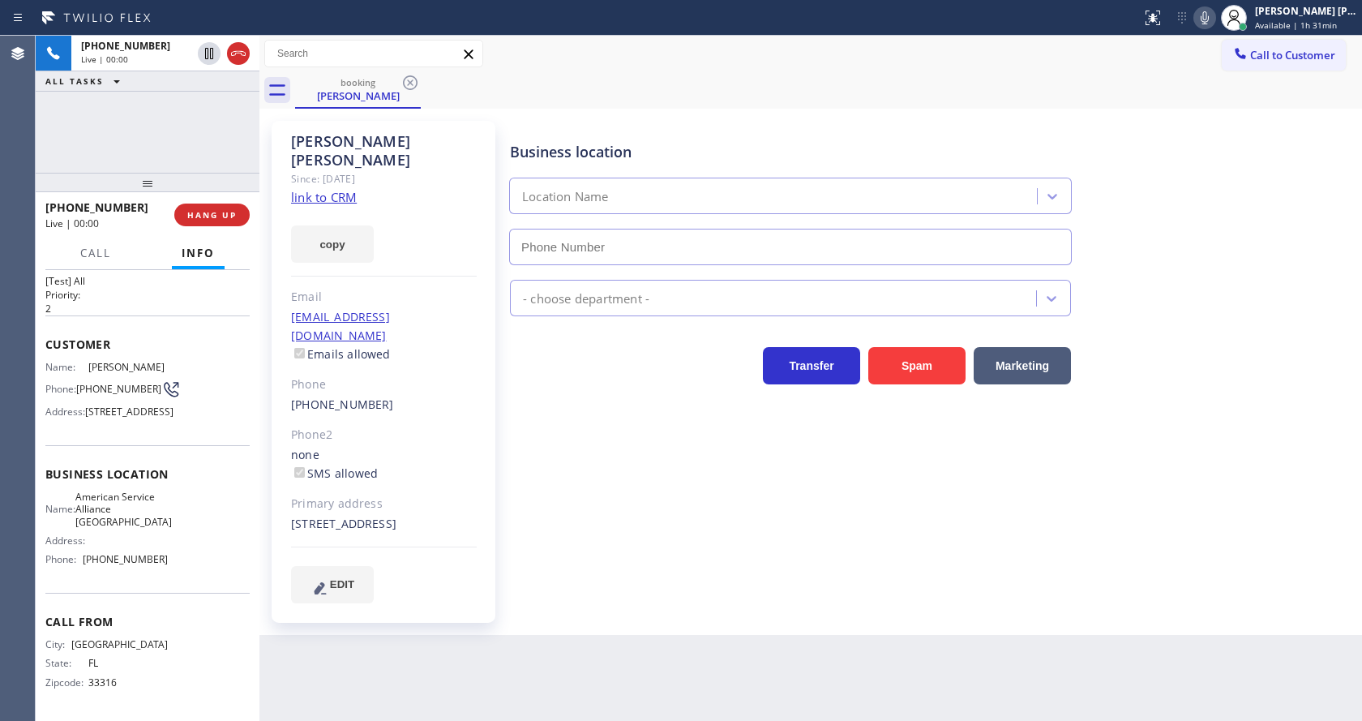
type input "[PHONE_NUMBER]"
click at [619, 475] on div "Business location American Service Alliance Coral Springs (954) 835-4535 Applia…" at bounding box center [932, 361] width 851 height 473
click at [346, 189] on link "link to CRM" at bounding box center [324, 197] width 66 height 16
click at [215, 209] on span "HANG UP" at bounding box center [211, 214] width 49 height 11
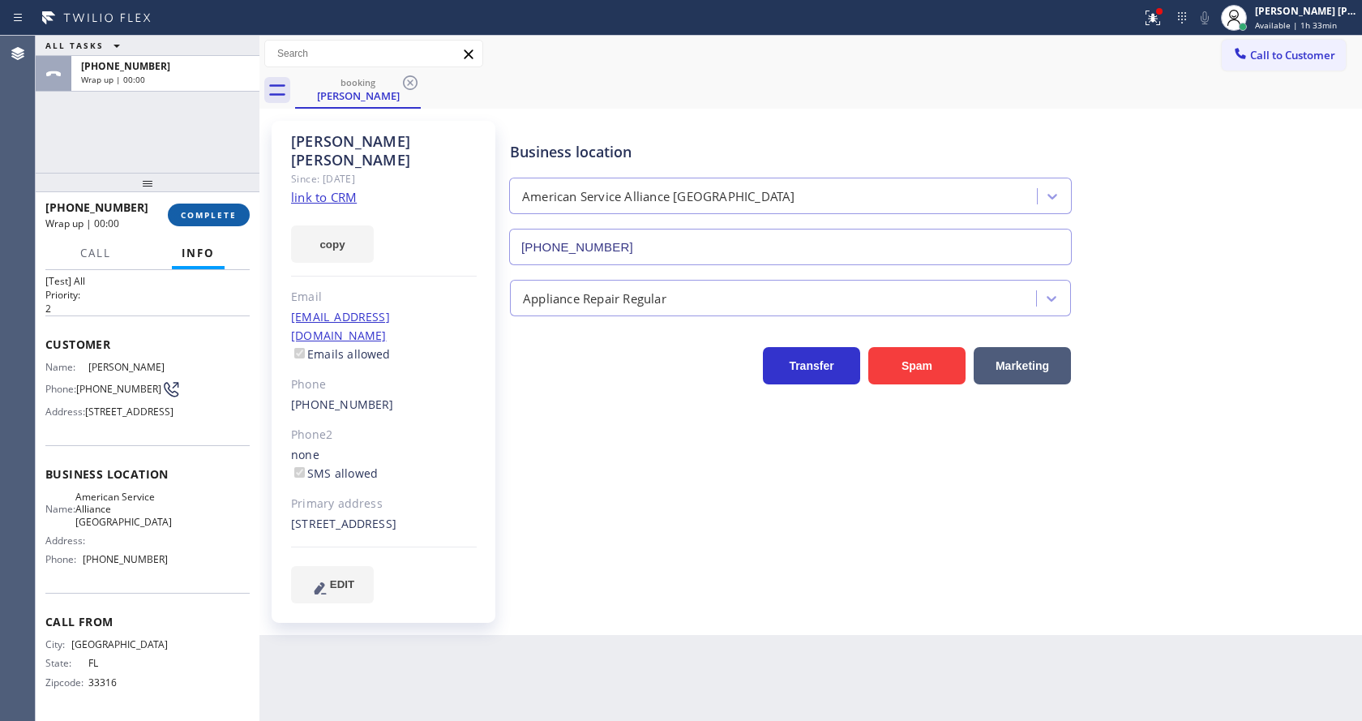
click at [215, 209] on span "COMPLETE" at bounding box center [209, 214] width 56 height 11
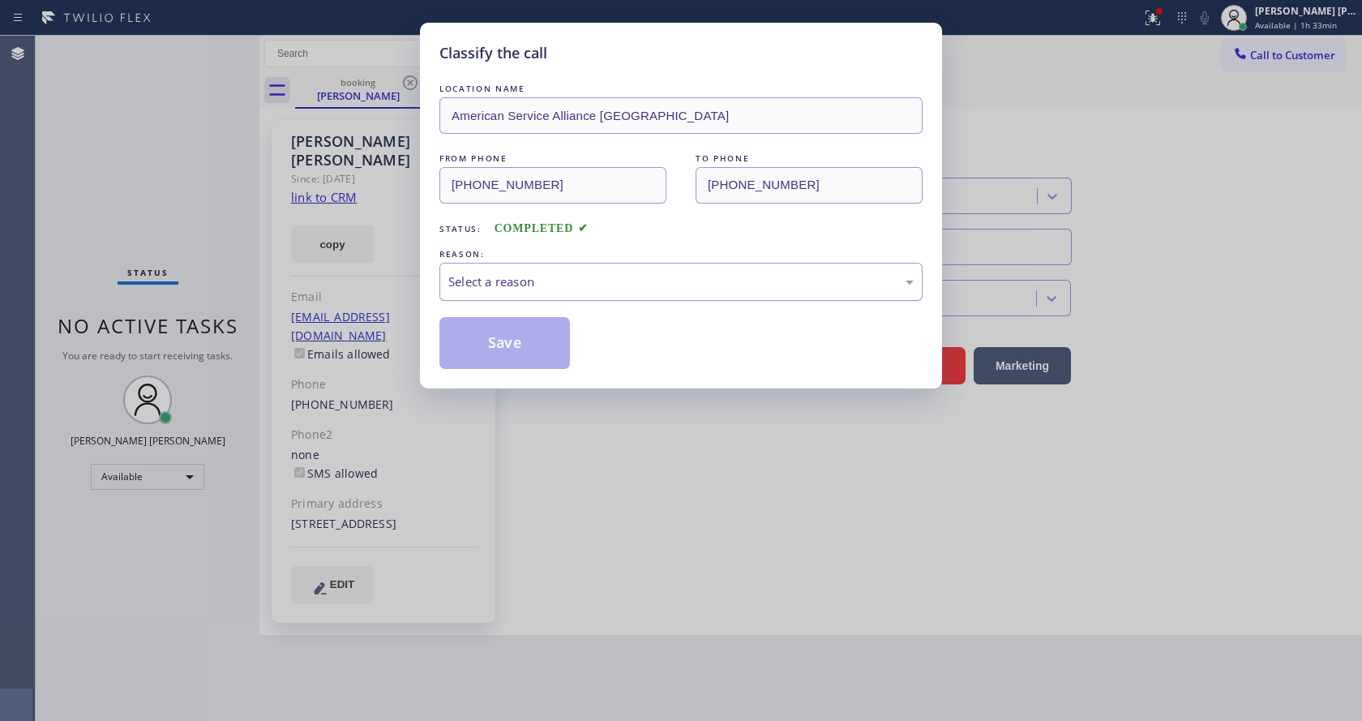
drag, startPoint x: 471, startPoint y: 274, endPoint x: 477, endPoint y: 280, distance: 9.2
click at [477, 280] on div "Select a reason" at bounding box center [680, 281] width 465 height 19
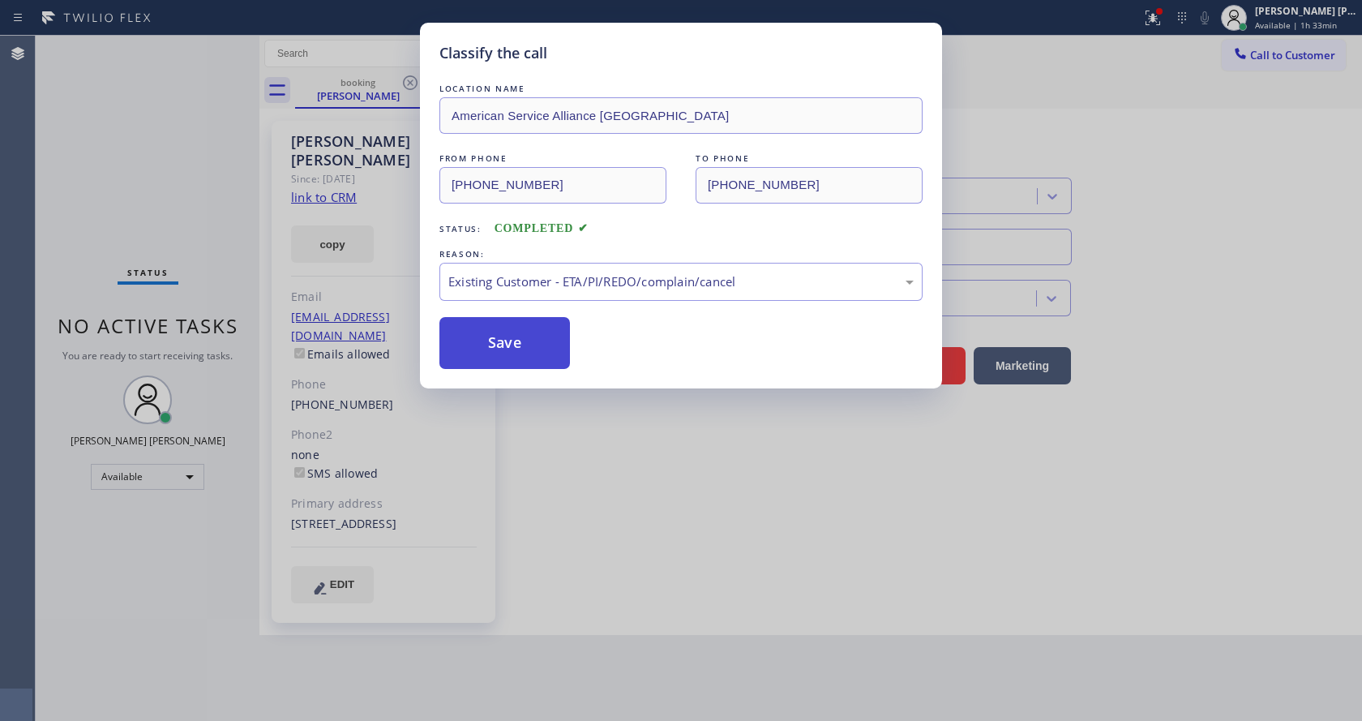
click at [507, 337] on button "Save" at bounding box center [504, 343] width 131 height 52
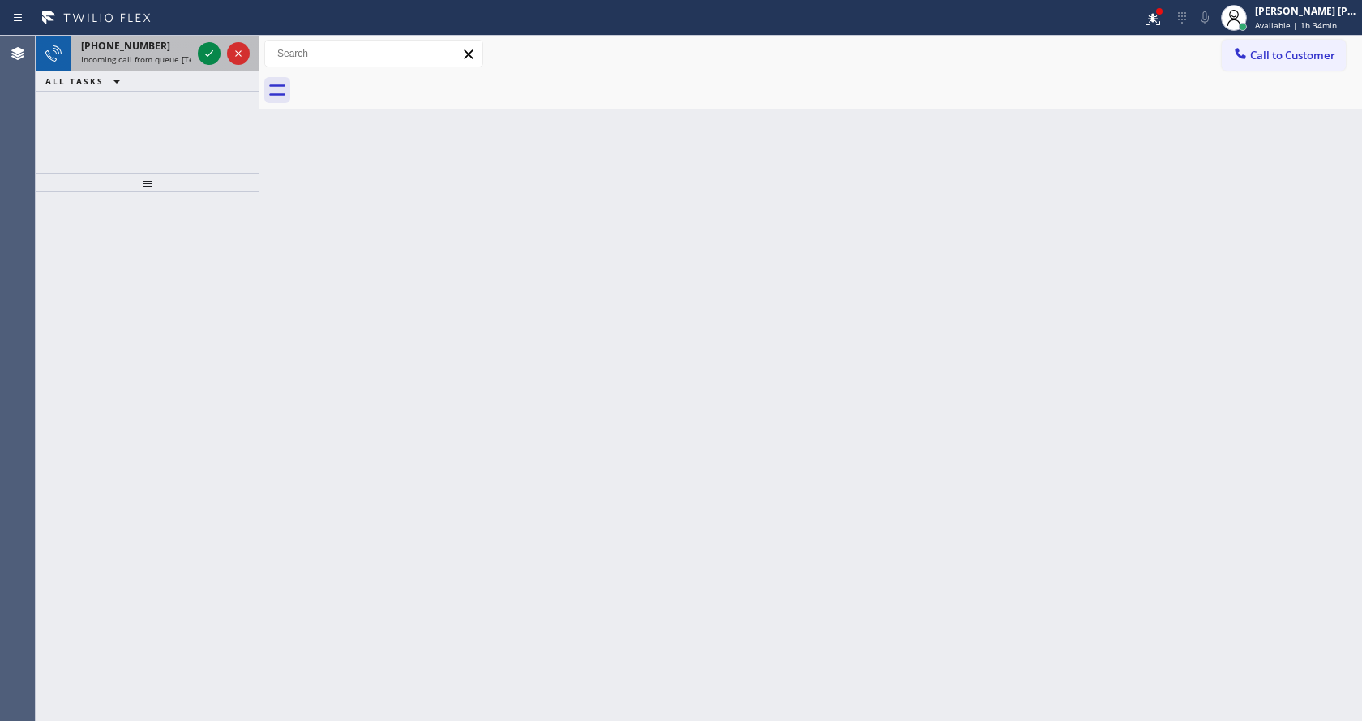
click at [184, 48] on div "+12092455973" at bounding box center [136, 46] width 110 height 14
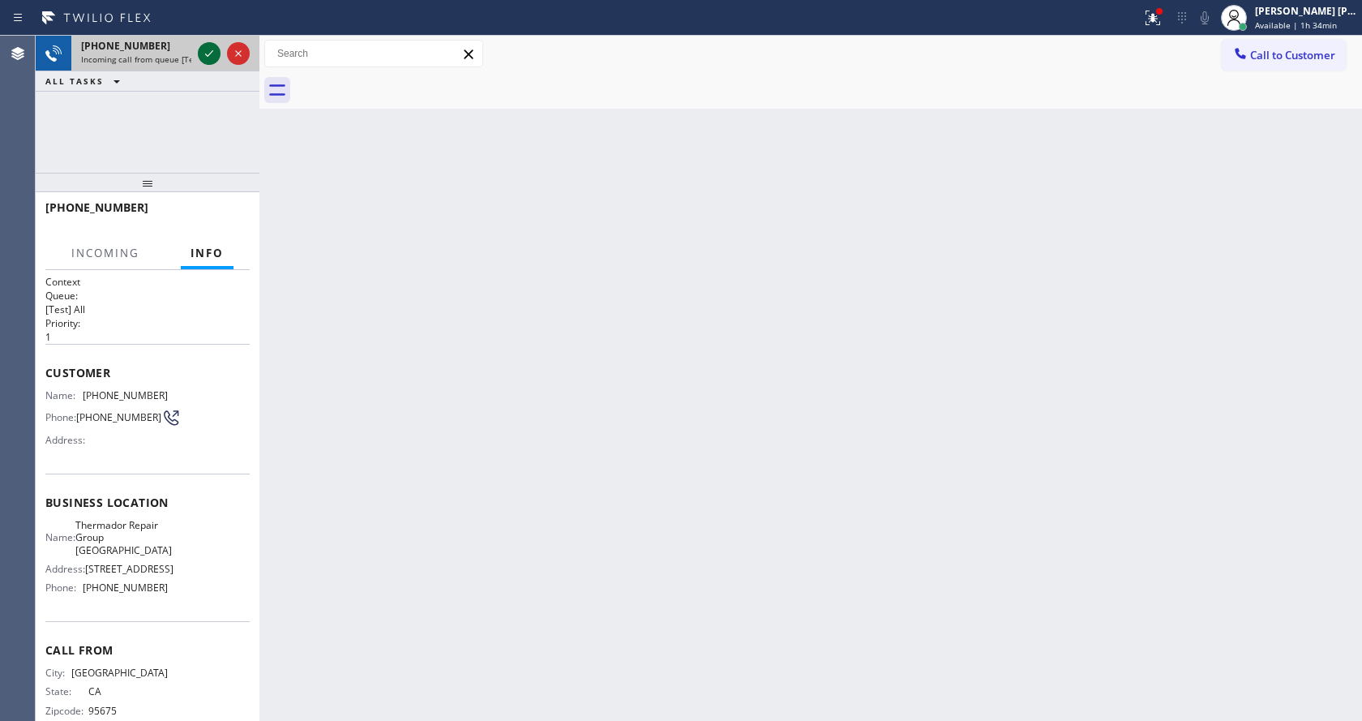
click at [202, 55] on icon at bounding box center [208, 53] width 19 height 19
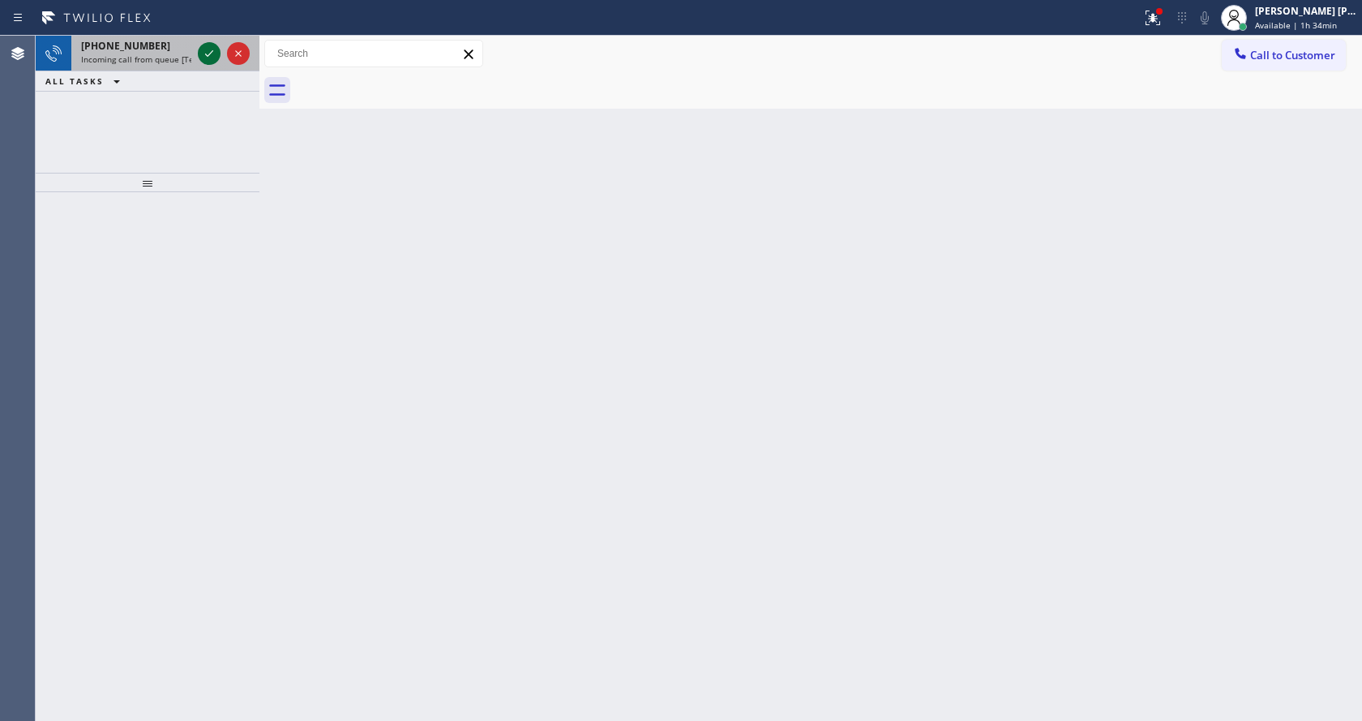
click at [216, 54] on icon at bounding box center [208, 53] width 19 height 19
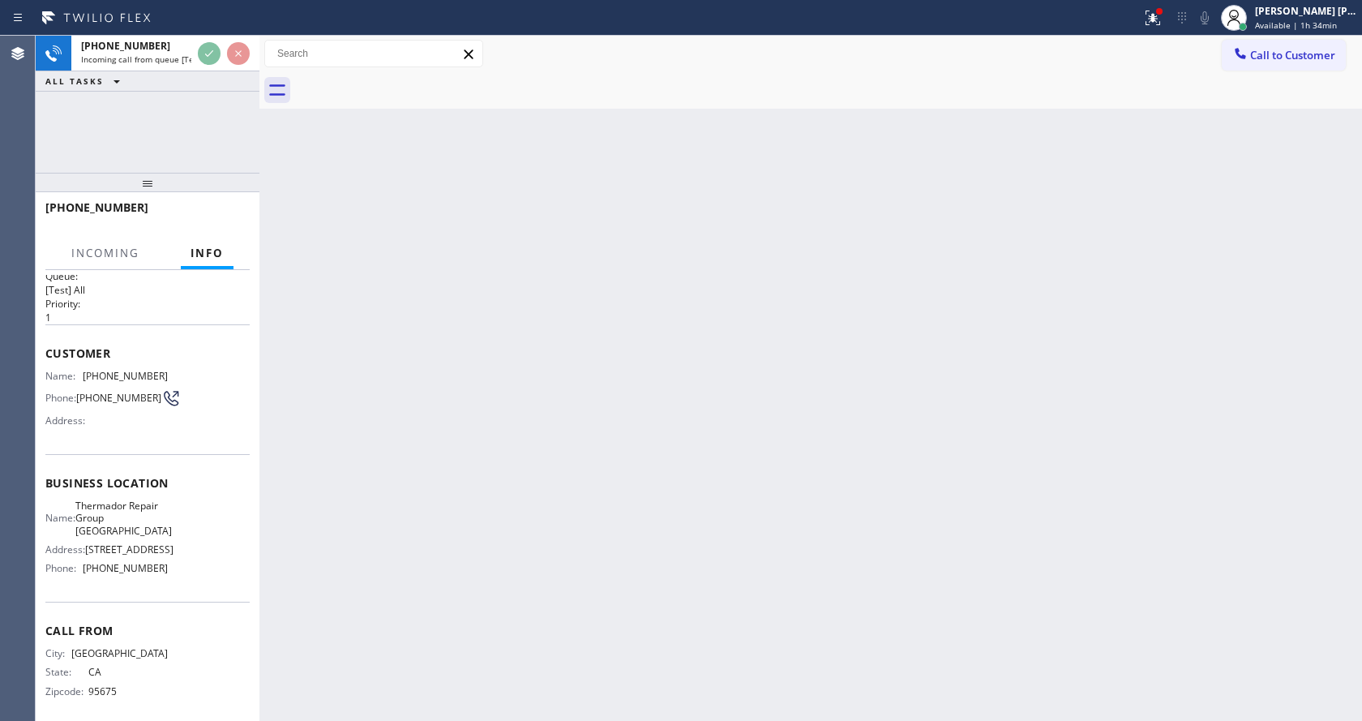
scroll to position [46, 0]
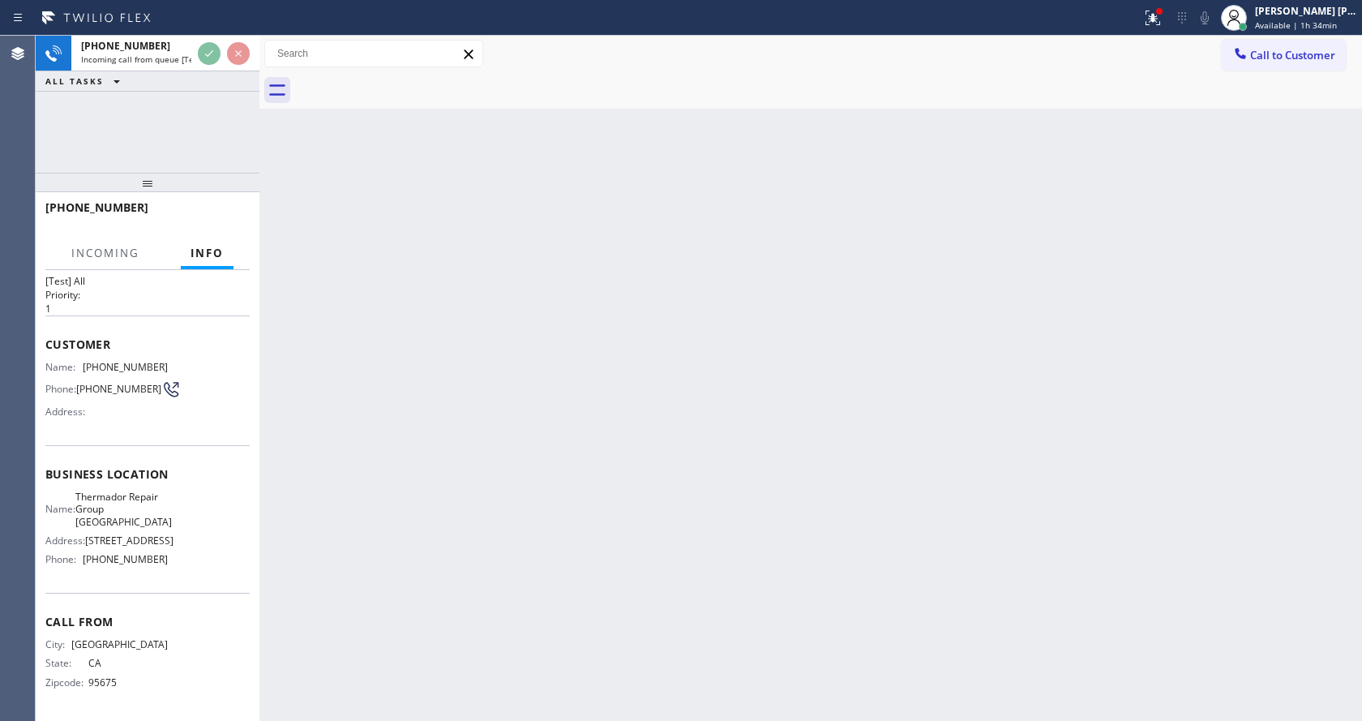
click at [439, 471] on div "Back to Dashboard Change Sender ID Customers Technicians Select a contact Outbo…" at bounding box center [810, 378] width 1102 height 685
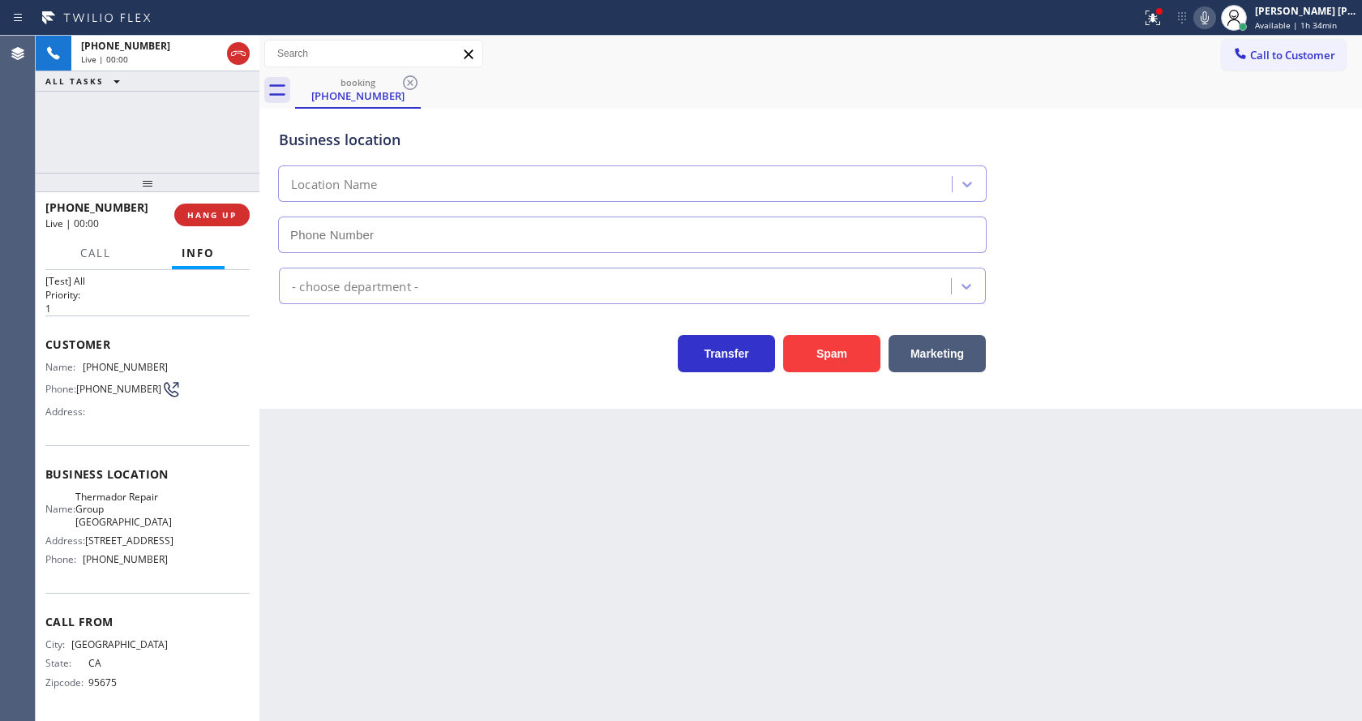
type input "(650) 600-7779"
click at [707, 530] on div "Back to Dashboard Change Sender ID Customers Technicians Select a contact Outbo…" at bounding box center [810, 378] width 1102 height 685
click at [820, 358] on button "Spam" at bounding box center [831, 353] width 97 height 37
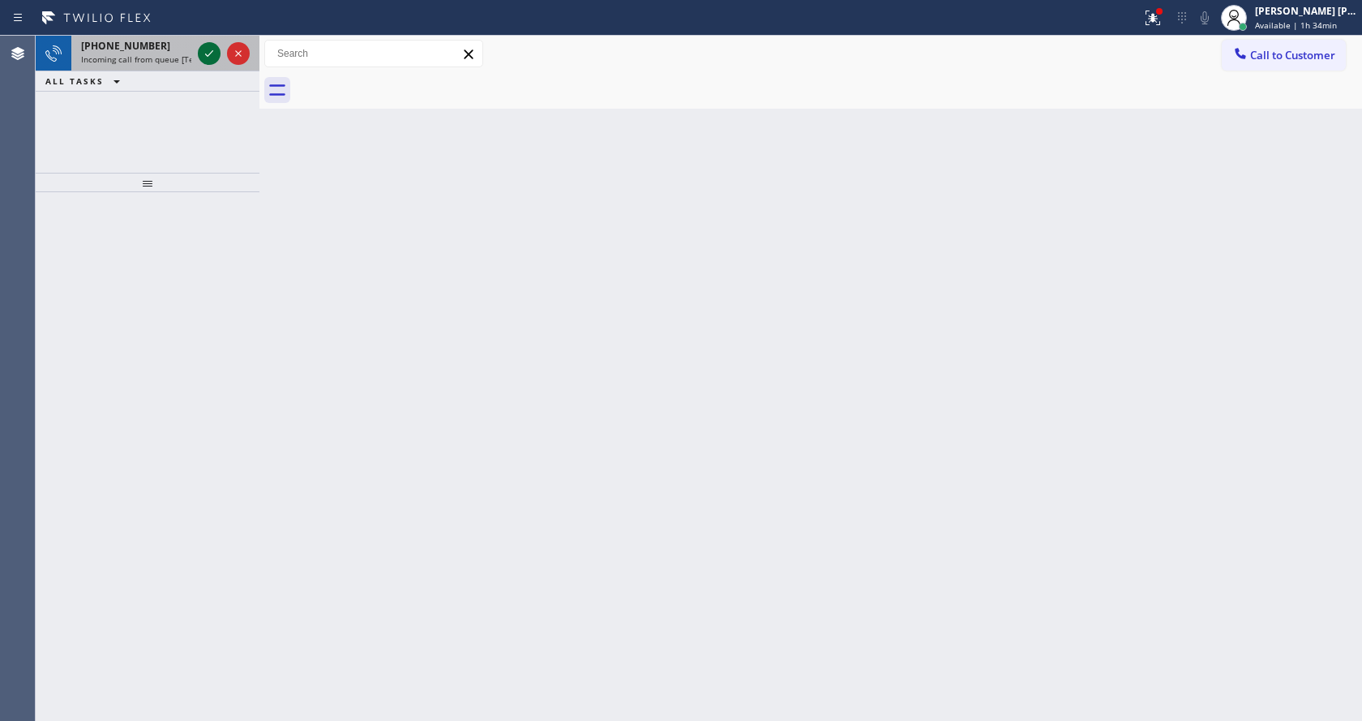
click at [211, 54] on icon at bounding box center [209, 53] width 8 height 6
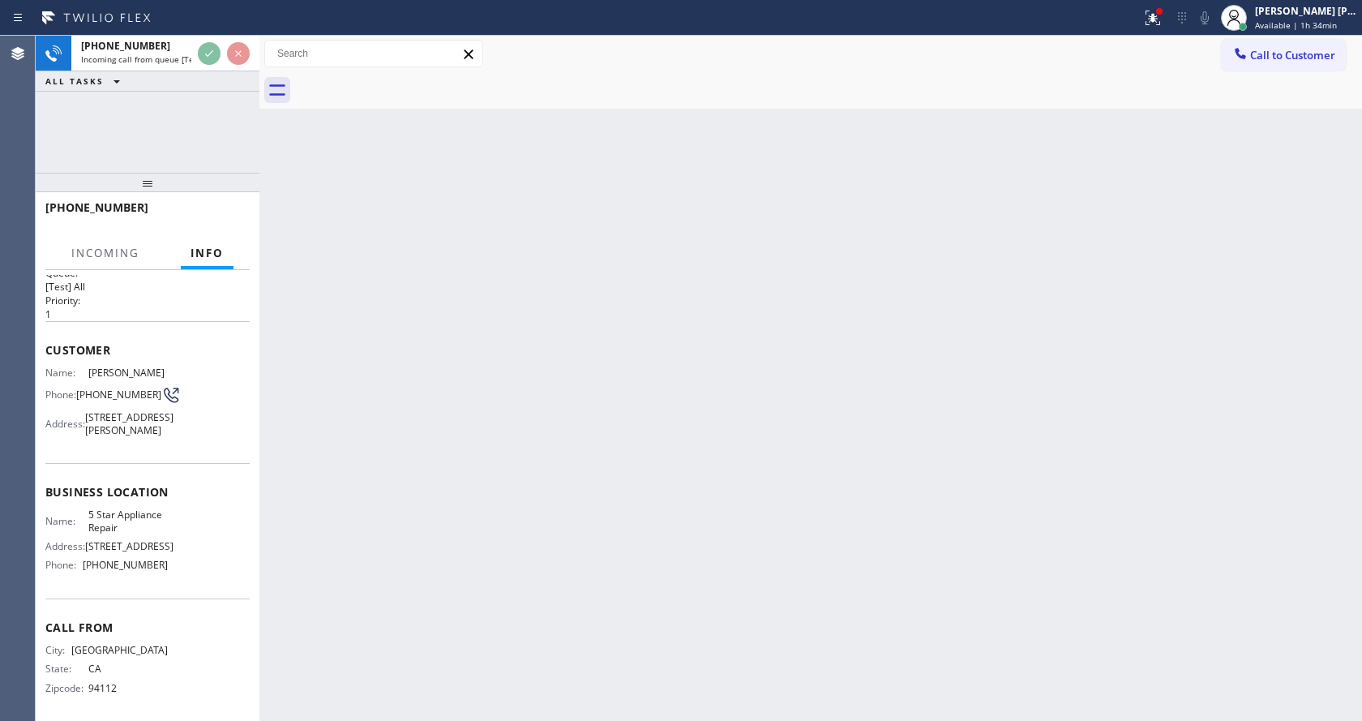
scroll to position [58, 0]
click at [673, 466] on div "Back to Dashboard Change Sender ID Customers Technicians Select a contact Outbo…" at bounding box center [810, 378] width 1102 height 685
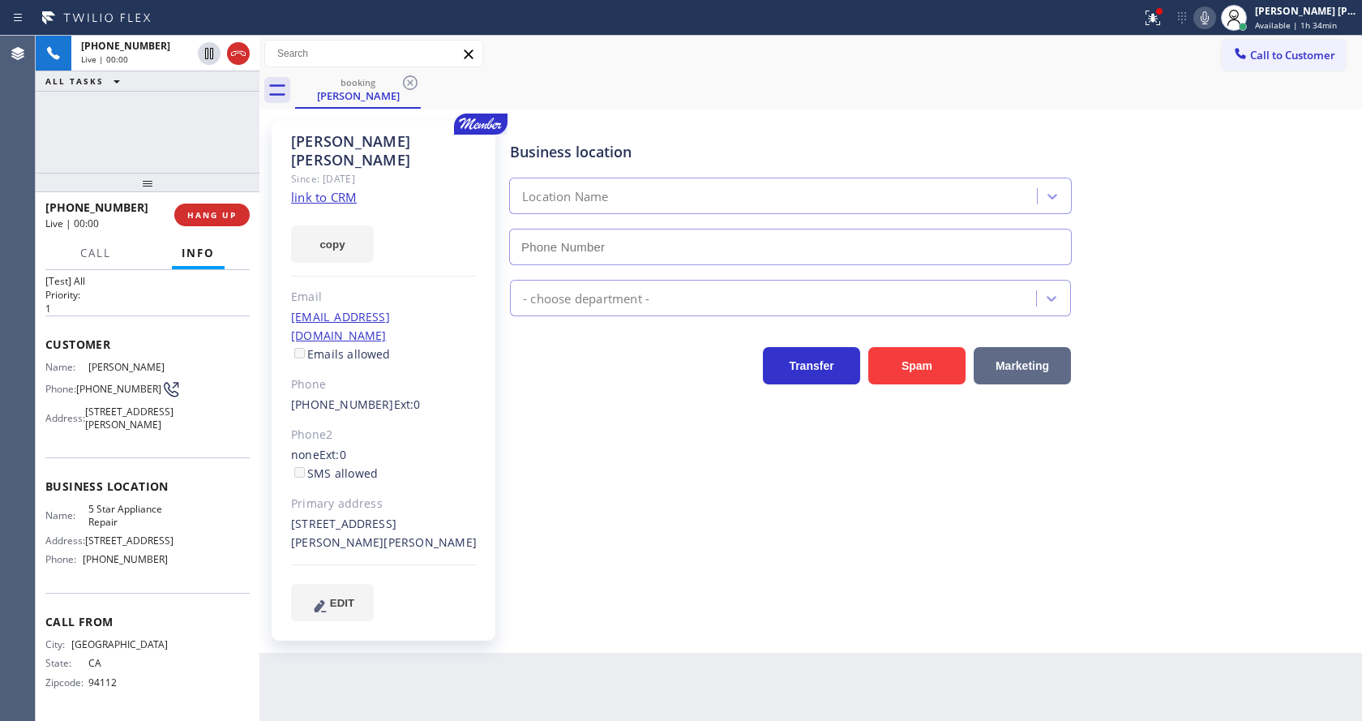
type input "[PHONE_NUMBER]"
click at [1162, 10] on div at bounding box center [1159, 11] width 6 height 6
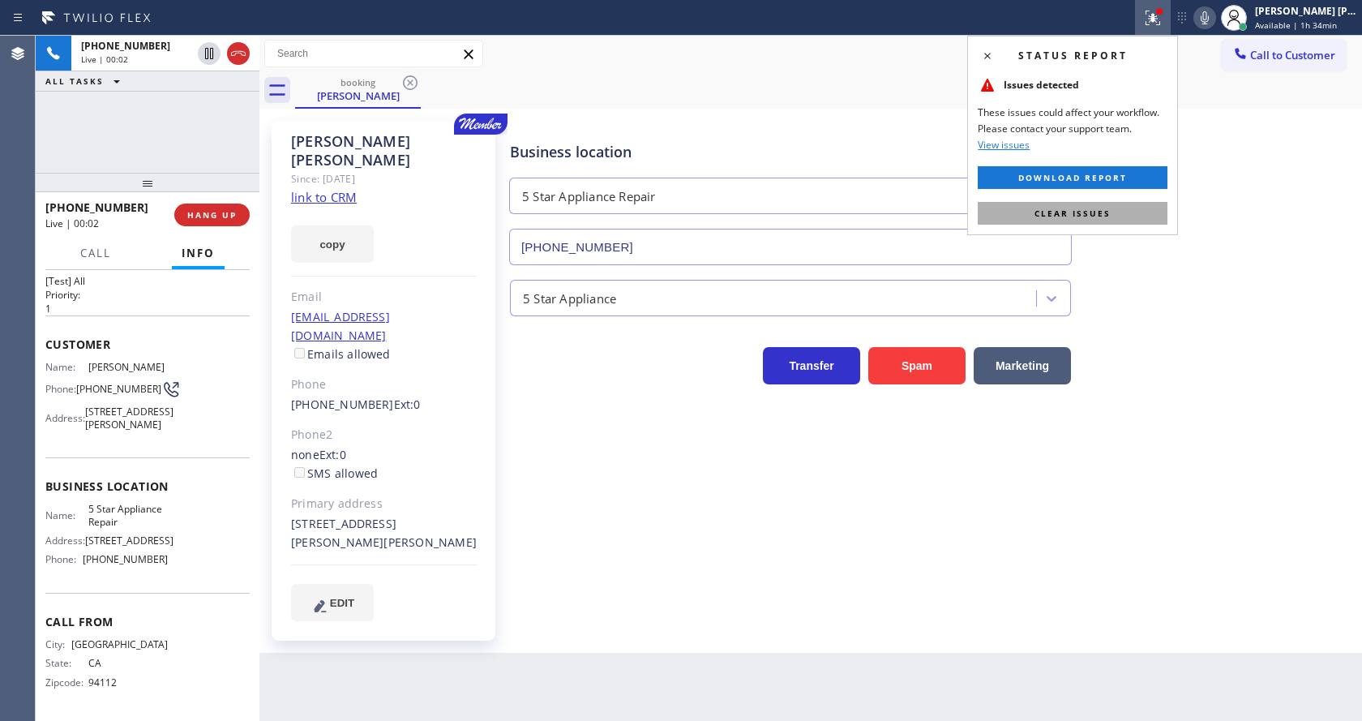
click at [1140, 214] on button "Clear issues" at bounding box center [1073, 213] width 190 height 23
click at [1210, 225] on div "Business location 5 Star Appliance Repair (855) 731-4952" at bounding box center [932, 191] width 851 height 147
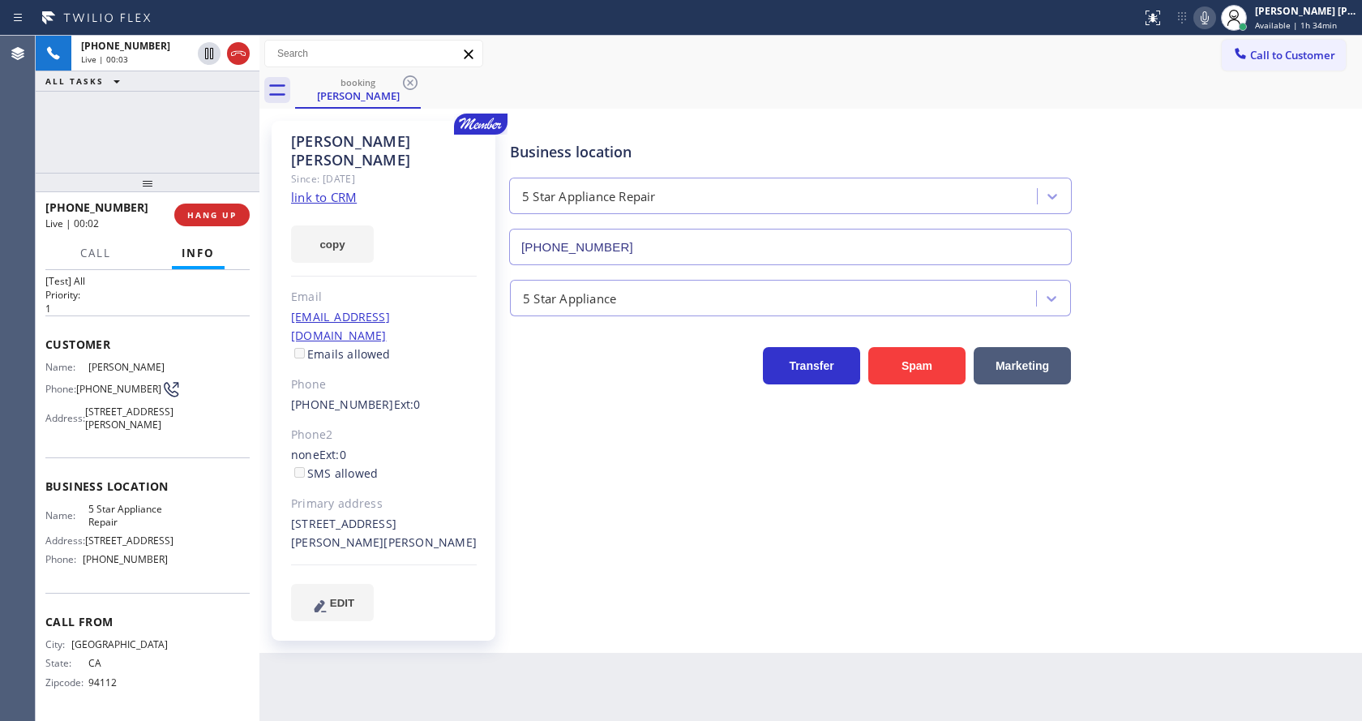
click at [337, 189] on link "link to CRM" at bounding box center [324, 197] width 66 height 16
click at [453, 515] on div "2738 El Prado Road Burlingame, 94010 CA" at bounding box center [384, 533] width 186 height 37
click at [614, 450] on div "Business location 5 Star Appliance Repair (855) 731-4952 5 Star Appliance Trans…" at bounding box center [932, 370] width 851 height 491
click at [1204, 15] on icon at bounding box center [1204, 17] width 19 height 19
click at [212, 49] on icon at bounding box center [209, 53] width 8 height 11
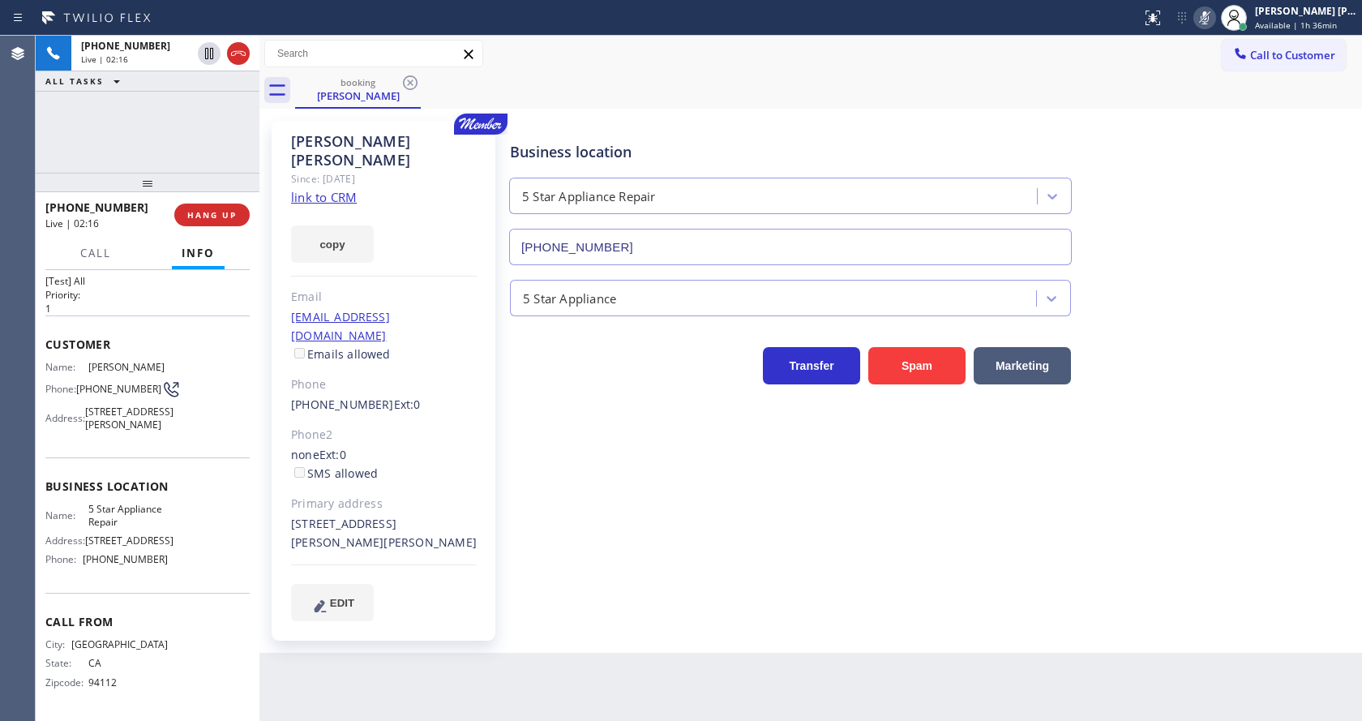
click at [579, 476] on div "Business location 5 Star Appliance Repair (855) 731-4952 5 Star Appliance Trans…" at bounding box center [932, 370] width 851 height 491
drag, startPoint x: 191, startPoint y: 307, endPoint x: 182, endPoint y: 149, distance: 158.4
click at [190, 336] on span "Customer" at bounding box center [147, 343] width 204 height 15
click at [209, 50] on icon at bounding box center [208, 53] width 19 height 19
click at [1210, 15] on icon at bounding box center [1204, 17] width 19 height 19
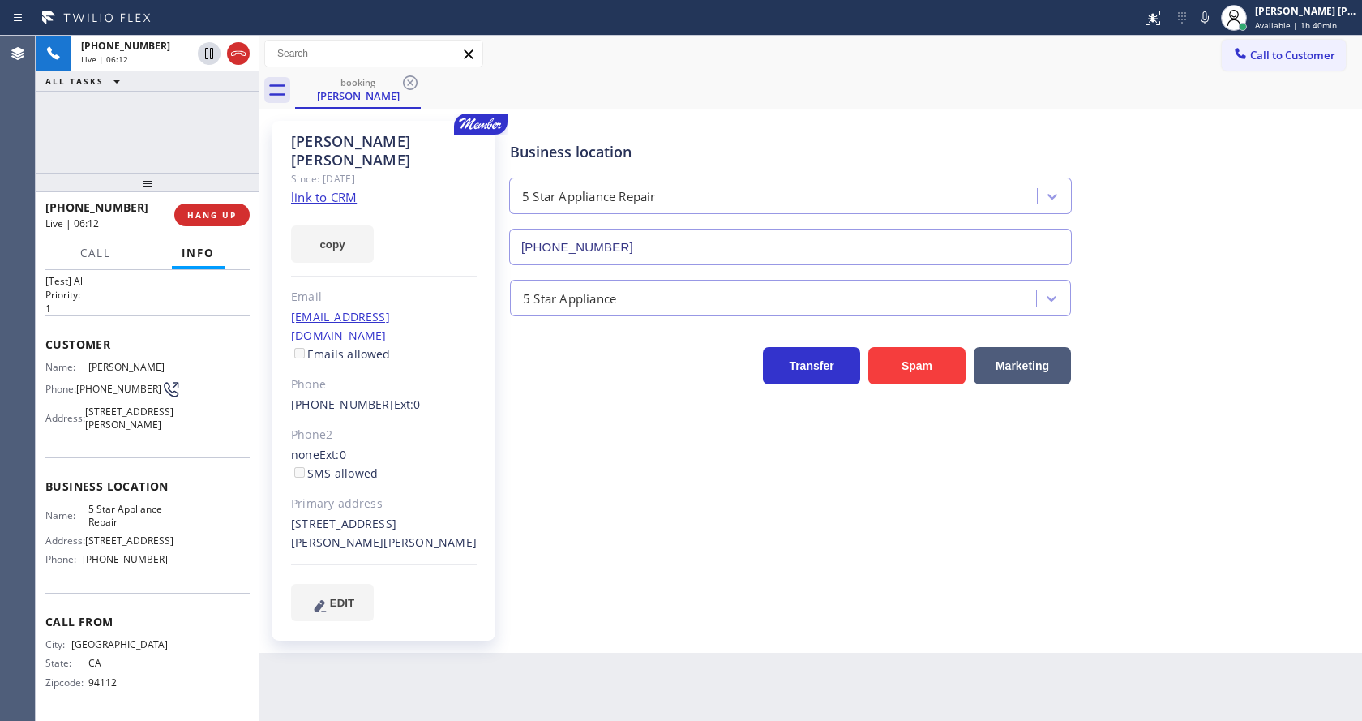
click at [1266, 109] on div "Robin Matlock Since: 20 may 2020 link to CRM copy Email rmatlock3@gmail.com Ema…" at bounding box center [810, 381] width 1102 height 544
click at [584, 461] on div "Business location 5 Star Appliance Repair (855) 731-4952 5 Star Appliance Trans…" at bounding box center [932, 370] width 851 height 491
click at [194, 315] on div "Customer Name: Robin Matlock Phone: (415) 994-2630 Address: 2738 El Prado Road,…" at bounding box center [147, 386] width 204 height 142
click at [199, 211] on span "HANG UP" at bounding box center [211, 214] width 49 height 11
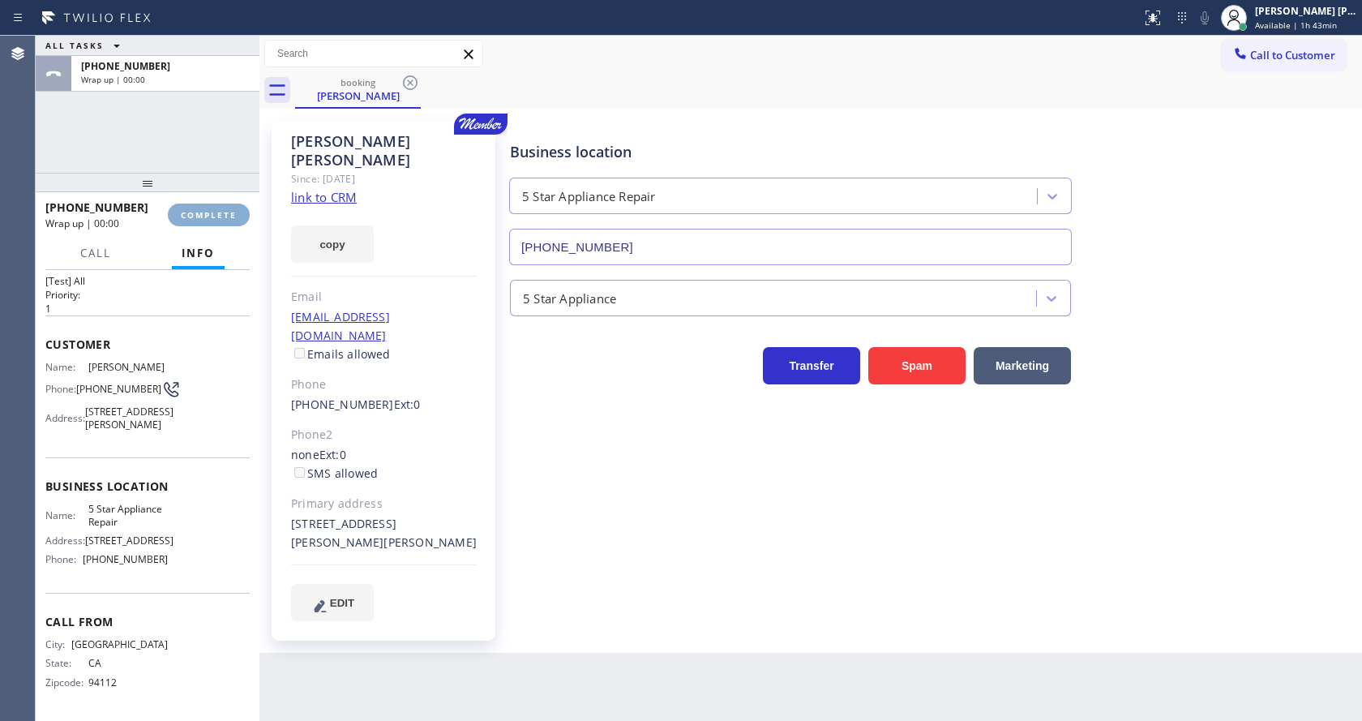
click at [200, 211] on span "COMPLETE" at bounding box center [209, 214] width 56 height 11
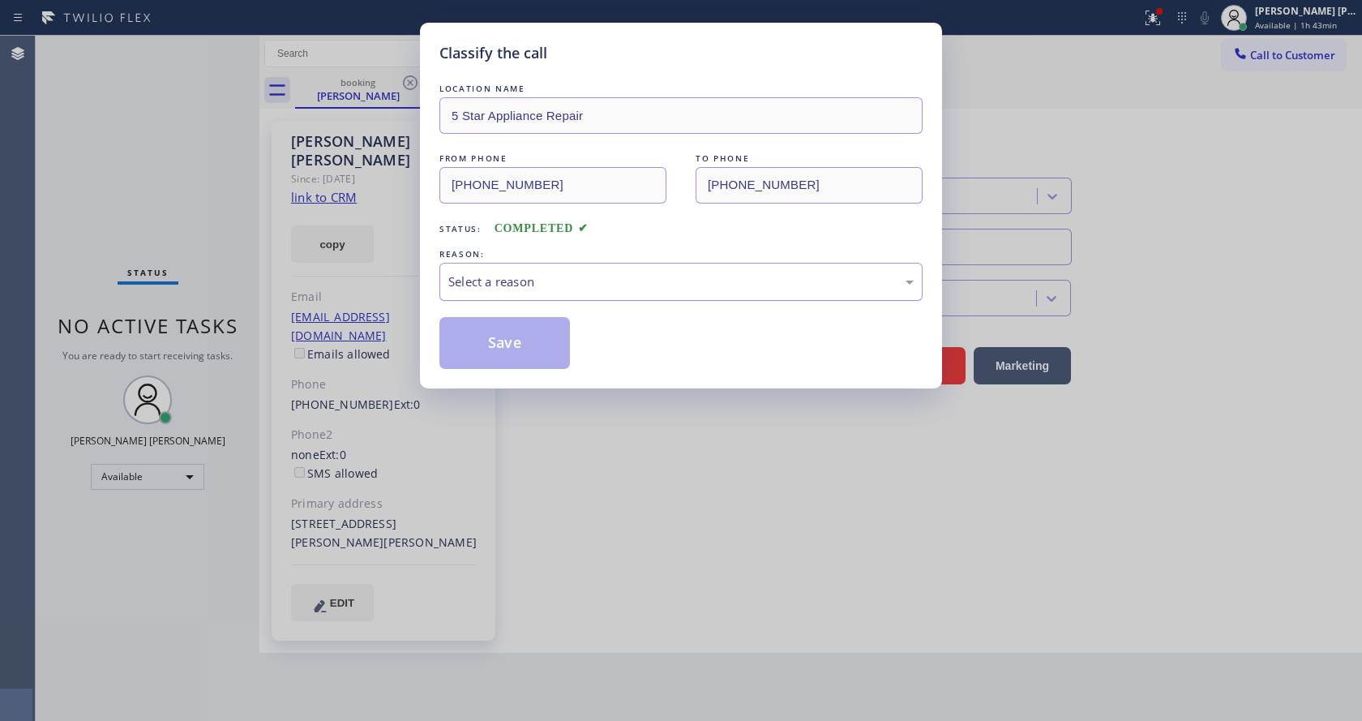
click at [550, 267] on div "Select a reason" at bounding box center [680, 282] width 483 height 38
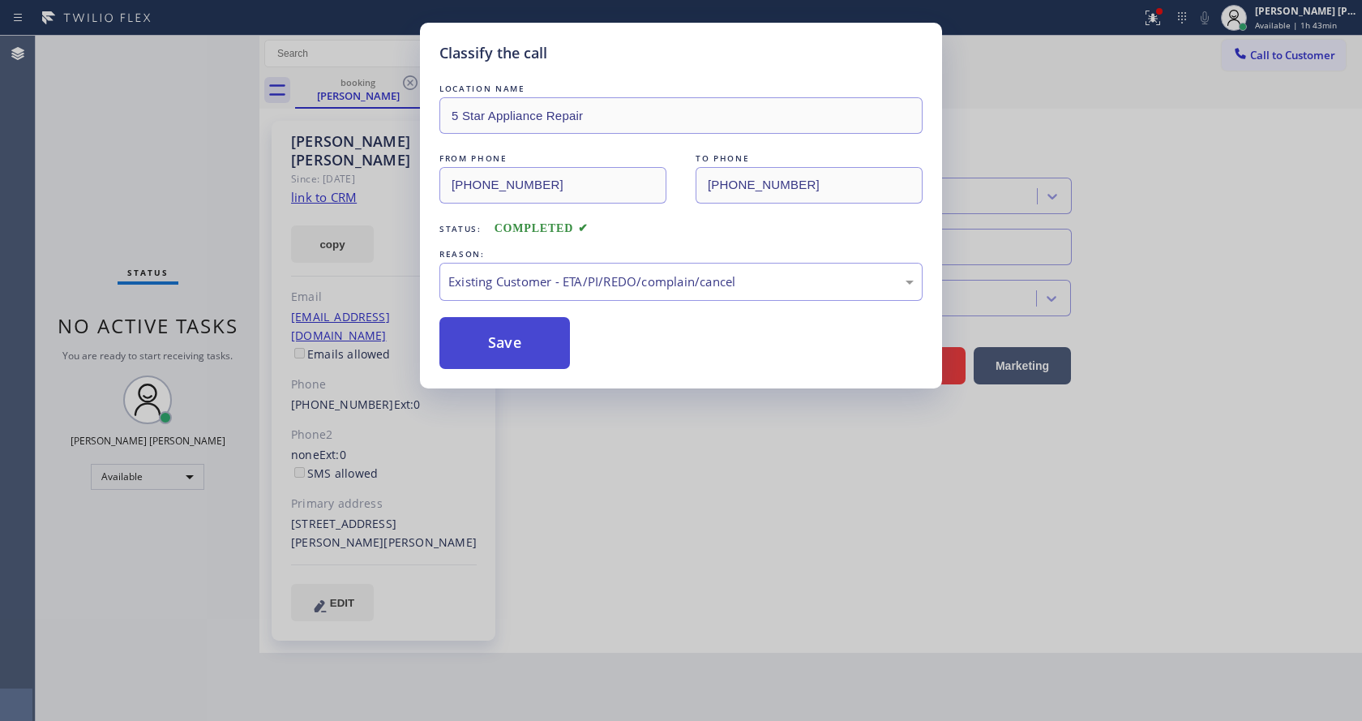
click at [512, 336] on button "Save" at bounding box center [504, 343] width 131 height 52
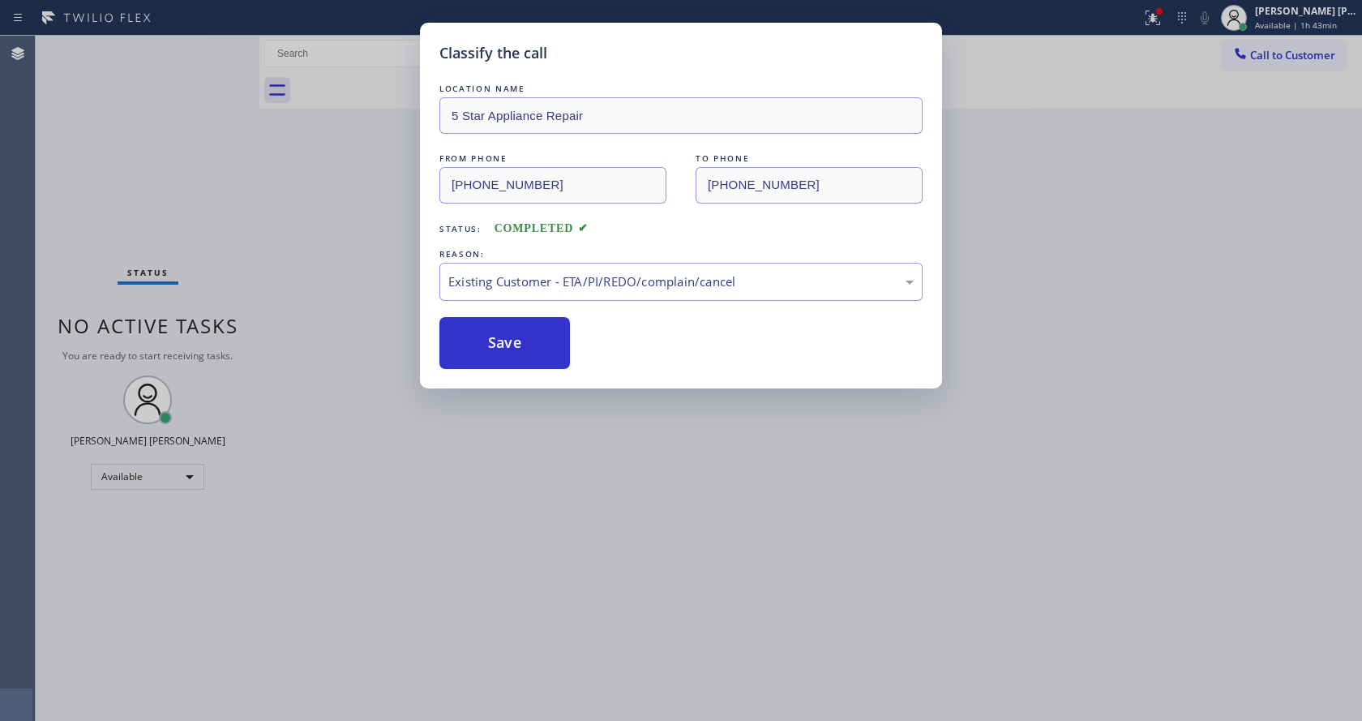
click at [608, 568] on div "Classify the call LOCATION NAME 5 Star Appliance Repair FROM PHONE (415) 994-26…" at bounding box center [681, 360] width 1362 height 721
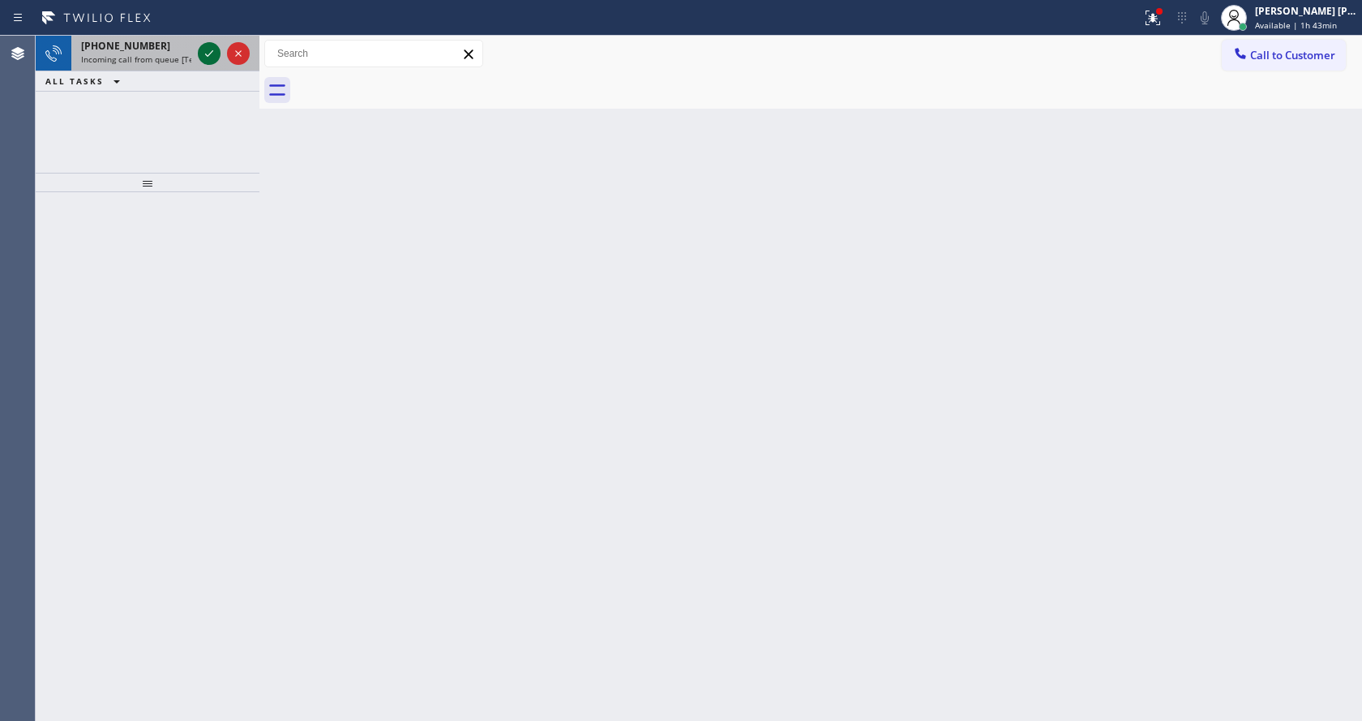
click at [211, 55] on icon at bounding box center [208, 53] width 19 height 19
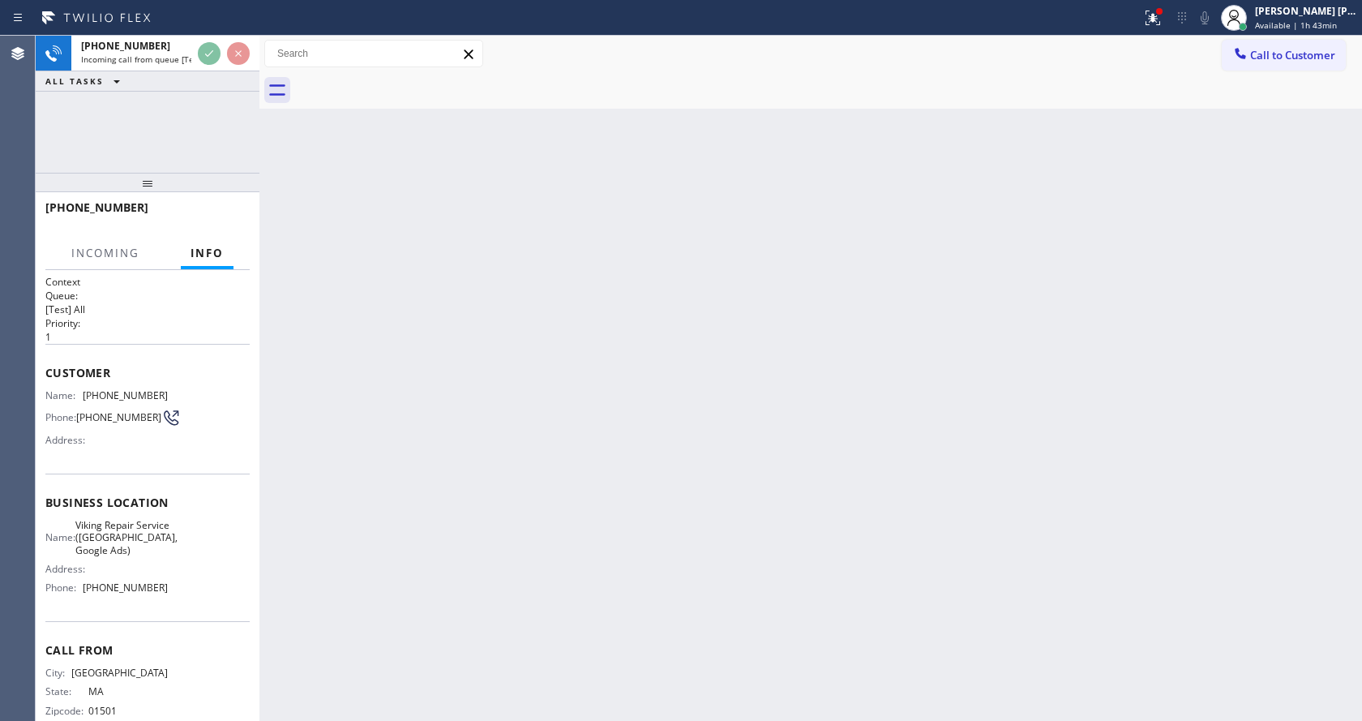
scroll to position [33, 0]
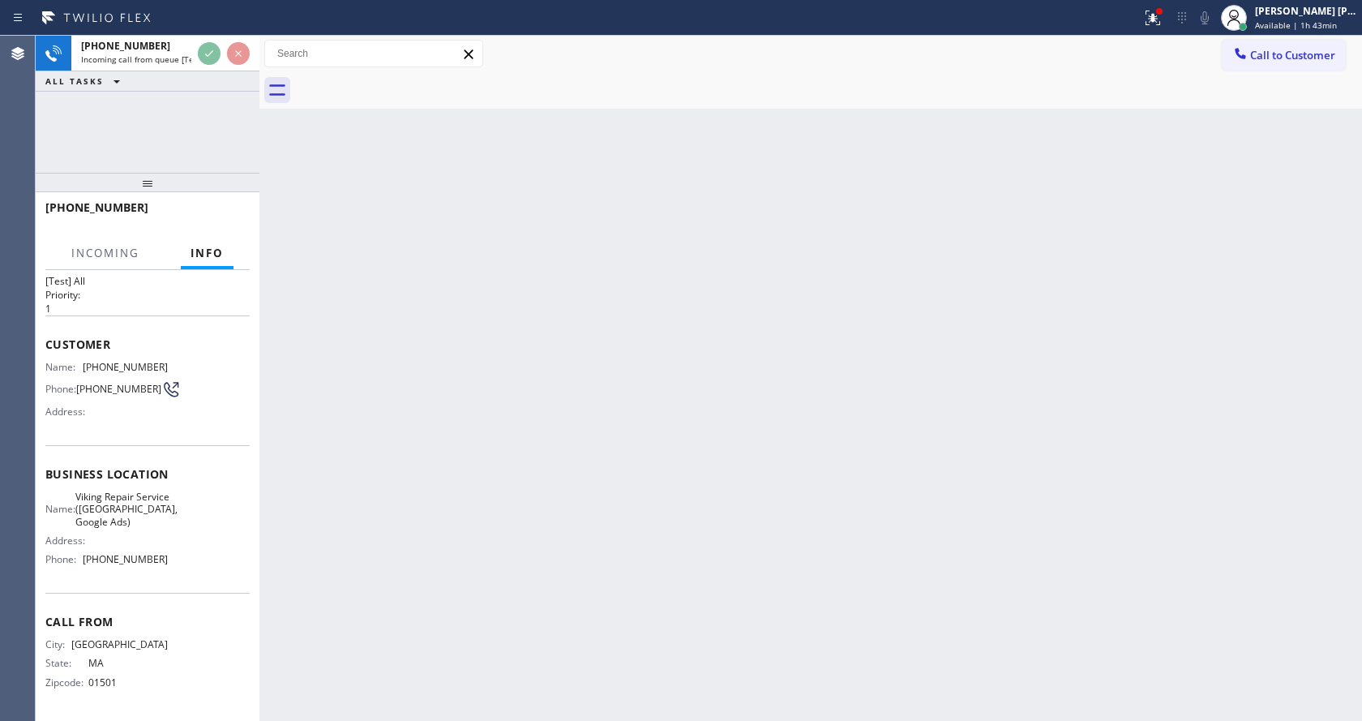
click at [453, 490] on div "Back to Dashboard Change Sender ID Customers Technicians Select a contact Outbo…" at bounding box center [810, 378] width 1102 height 685
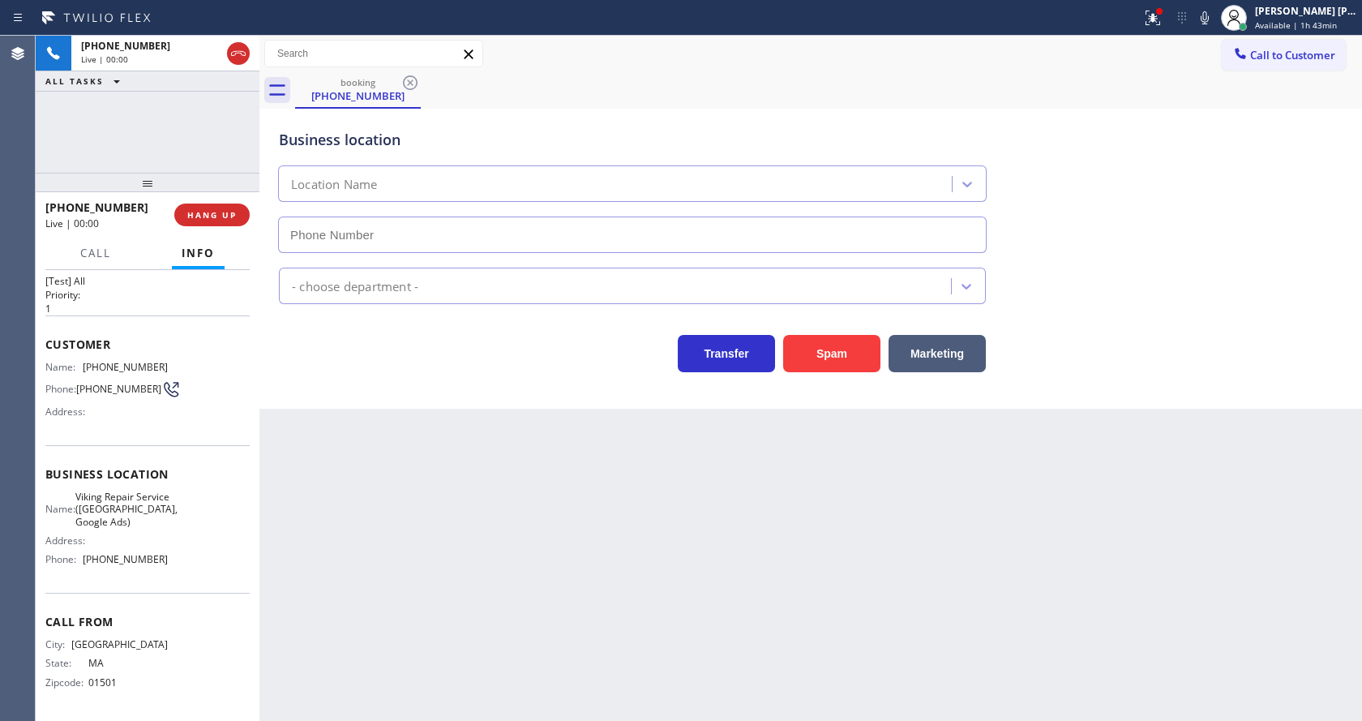
type input "[PHONE_NUMBER]"
click at [614, 476] on div "Back to Dashboard Change Sender ID Customers Technicians Select a contact Outbo…" at bounding box center [810, 378] width 1102 height 685
click at [568, 542] on div "Back to Dashboard Change Sender ID Customers Technicians Select a contact Outbo…" at bounding box center [810, 378] width 1102 height 685
click at [499, 589] on div "Back to Dashboard Change Sender ID Customers Technicians Select a contact Outbo…" at bounding box center [810, 378] width 1102 height 685
click at [517, 601] on div "Back to Dashboard Change Sender ID Customers Technicians Select a contact Outbo…" at bounding box center [810, 378] width 1102 height 685
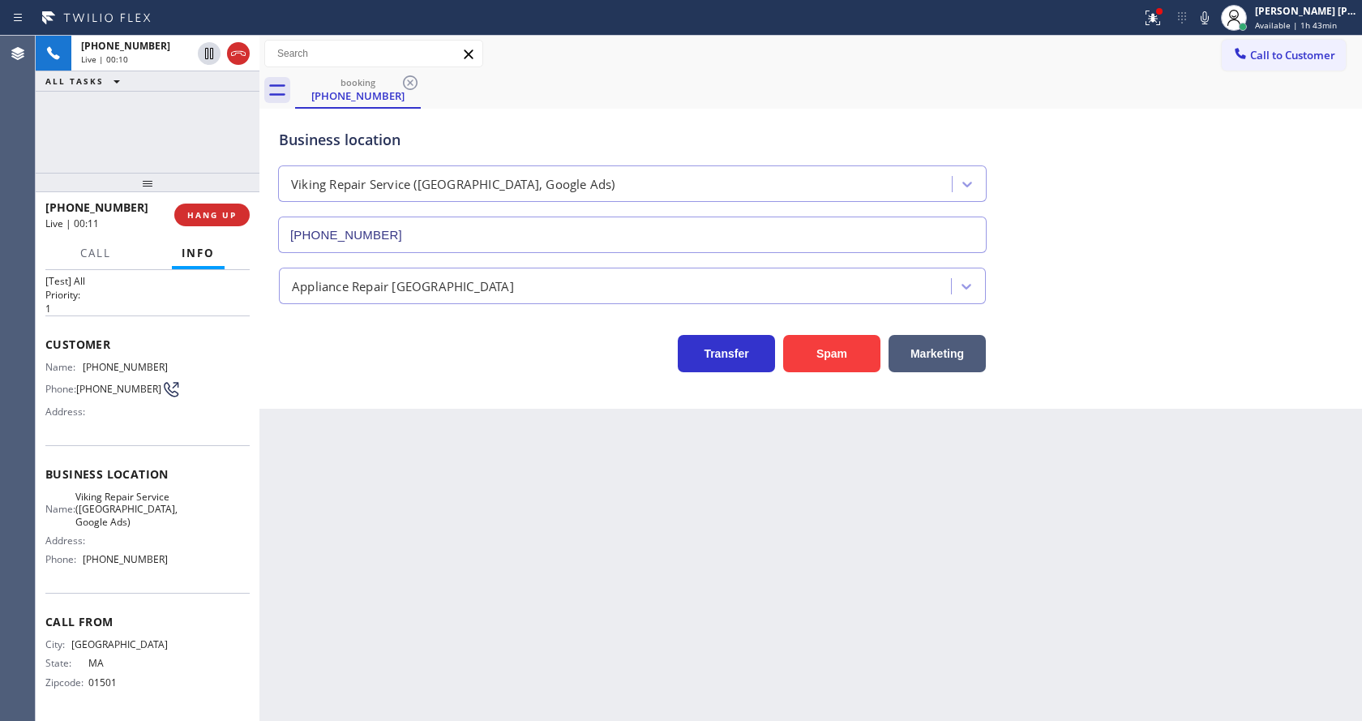
click at [759, 625] on div "Back to Dashboard Change Sender ID Customers Technicians Select a contact Outbo…" at bounding box center [810, 378] width 1102 height 685
click at [342, 441] on div "Back to Dashboard Change Sender ID Customers Technicians Select a contact Outbo…" at bounding box center [810, 378] width 1102 height 685
click at [495, 504] on div "Back to Dashboard Change Sender ID Customers Technicians Select a contact Outbo…" at bounding box center [810, 378] width 1102 height 685
click at [319, 436] on div "Back to Dashboard Change Sender ID Customers Technicians Select a contact Outbo…" at bounding box center [810, 378] width 1102 height 685
click at [203, 208] on button "HANG UP" at bounding box center [211, 214] width 75 height 23
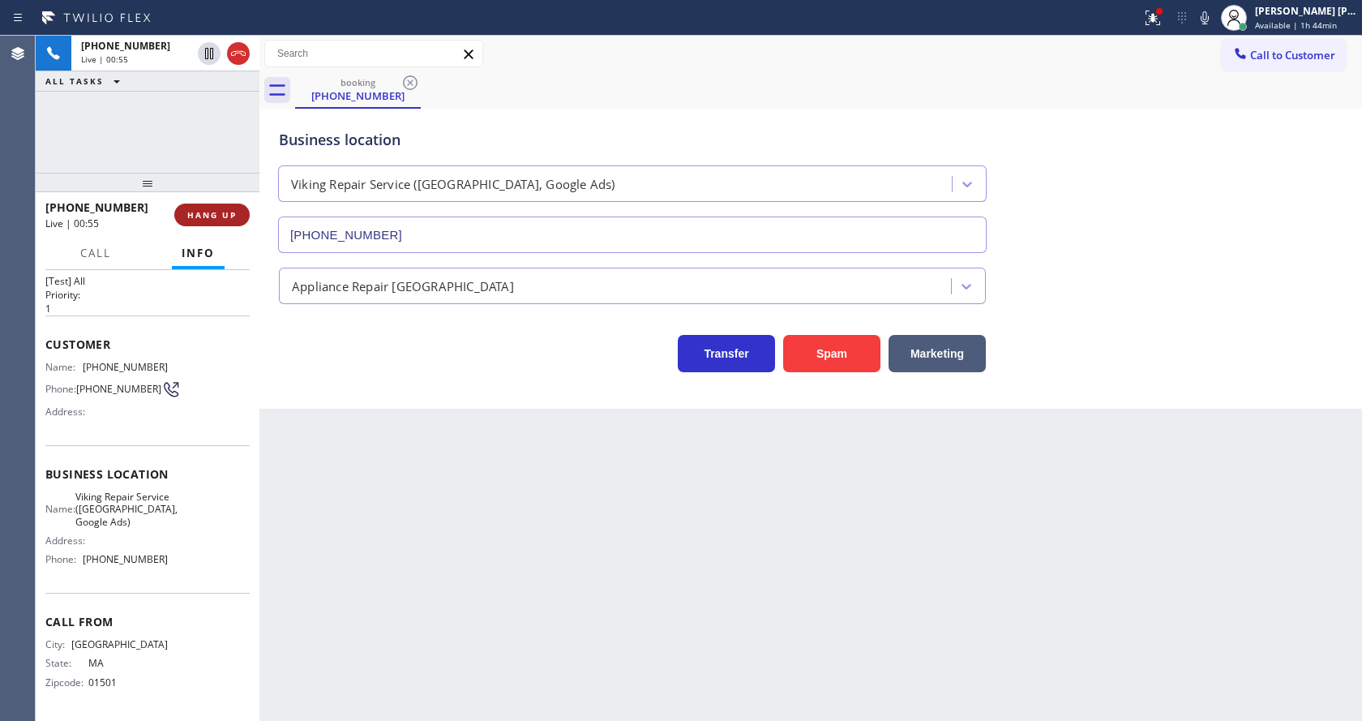
click at [203, 208] on button "HANG UP" at bounding box center [211, 214] width 75 height 23
click at [203, 210] on span "COMPLETE" at bounding box center [209, 214] width 56 height 11
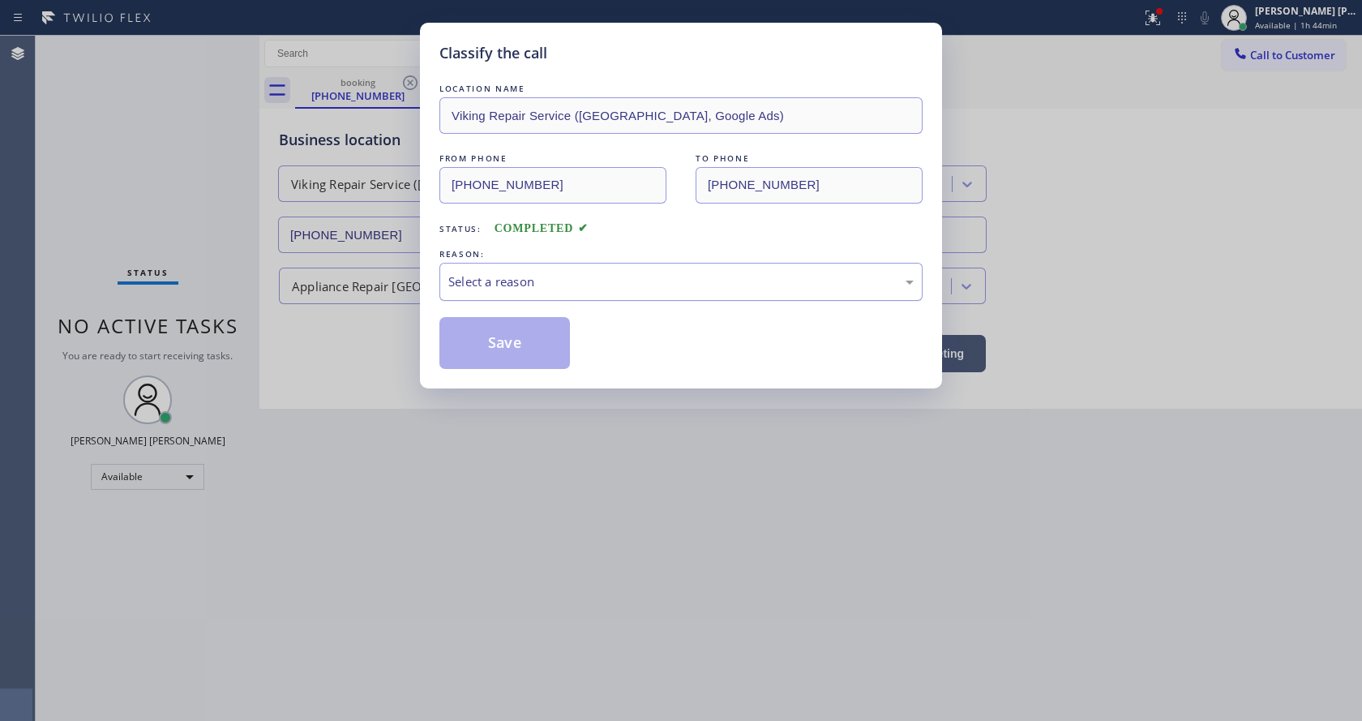
click at [552, 280] on div "Select a reason" at bounding box center [680, 281] width 465 height 19
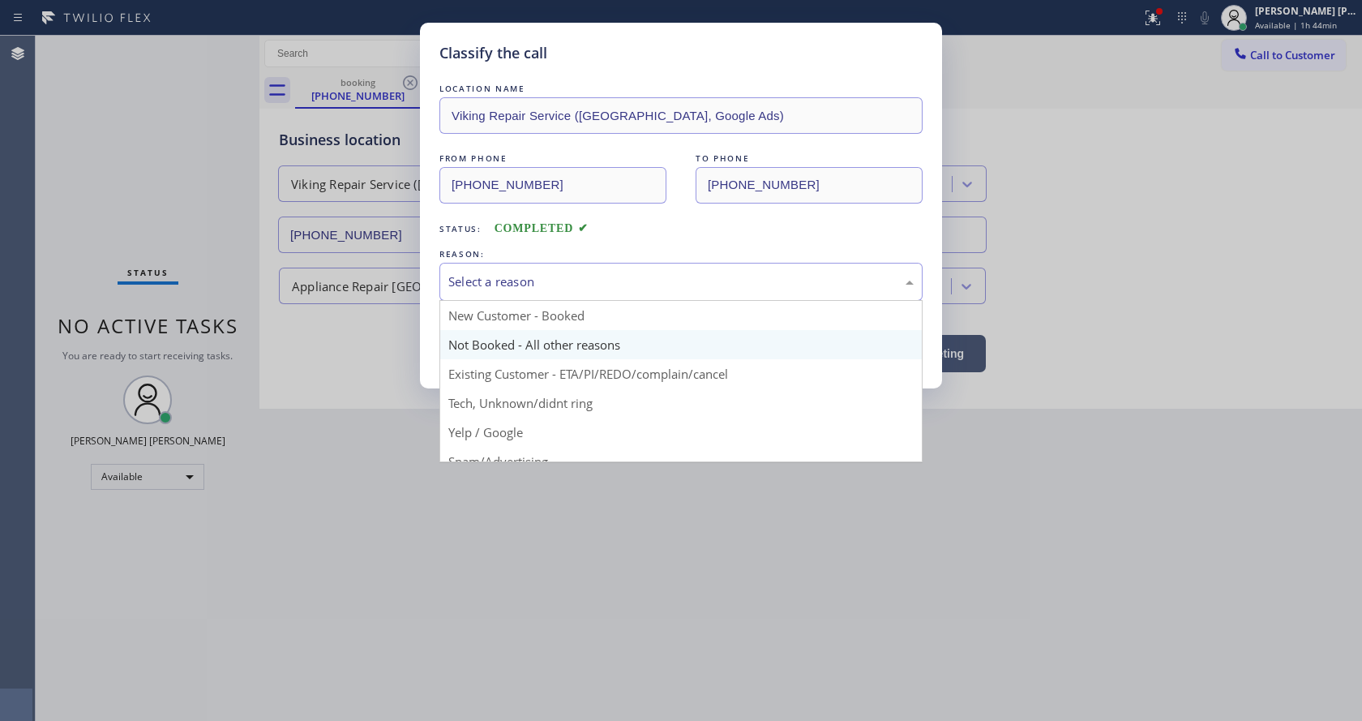
click at [529, 336] on button "Save" at bounding box center [504, 343] width 131 height 52
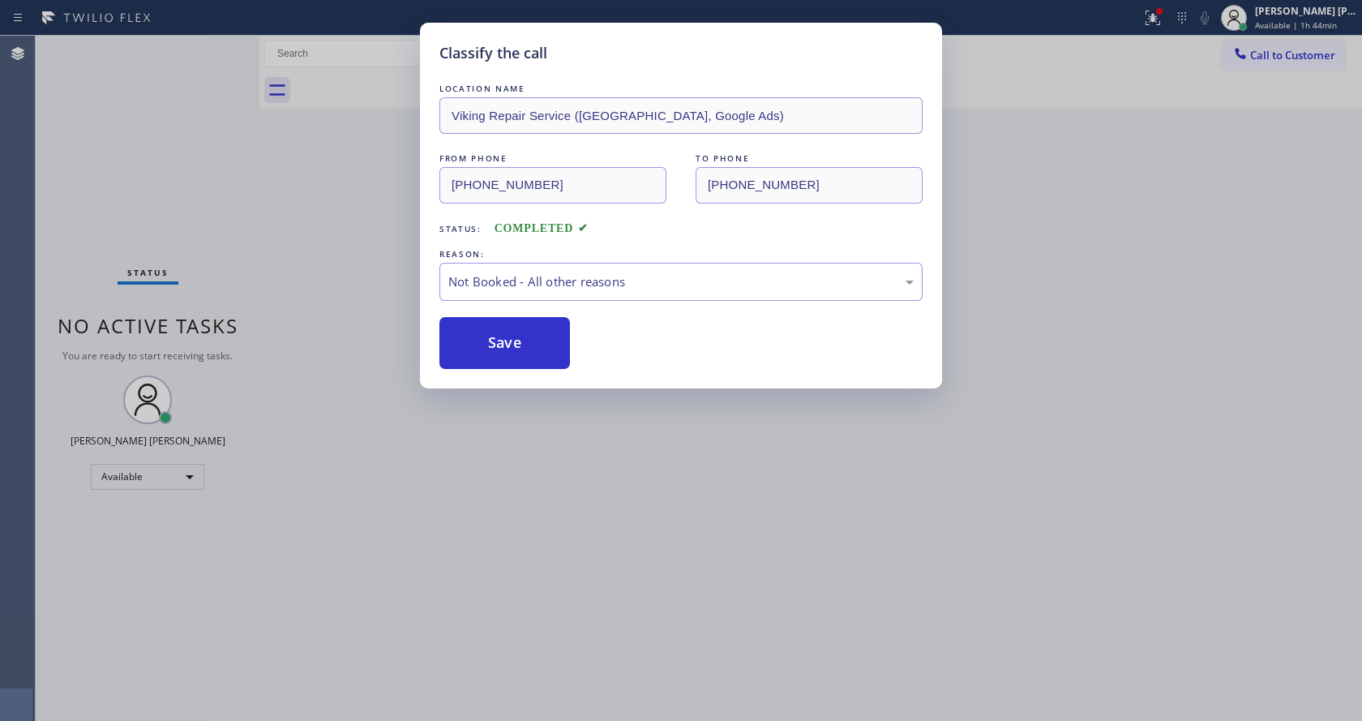
click at [529, 336] on button "Save" at bounding box center [504, 343] width 131 height 52
click at [648, 430] on div "Classify the call LOCATION NAME Viking Repair Service (Boston, Google Ads) FROM…" at bounding box center [681, 360] width 1362 height 721
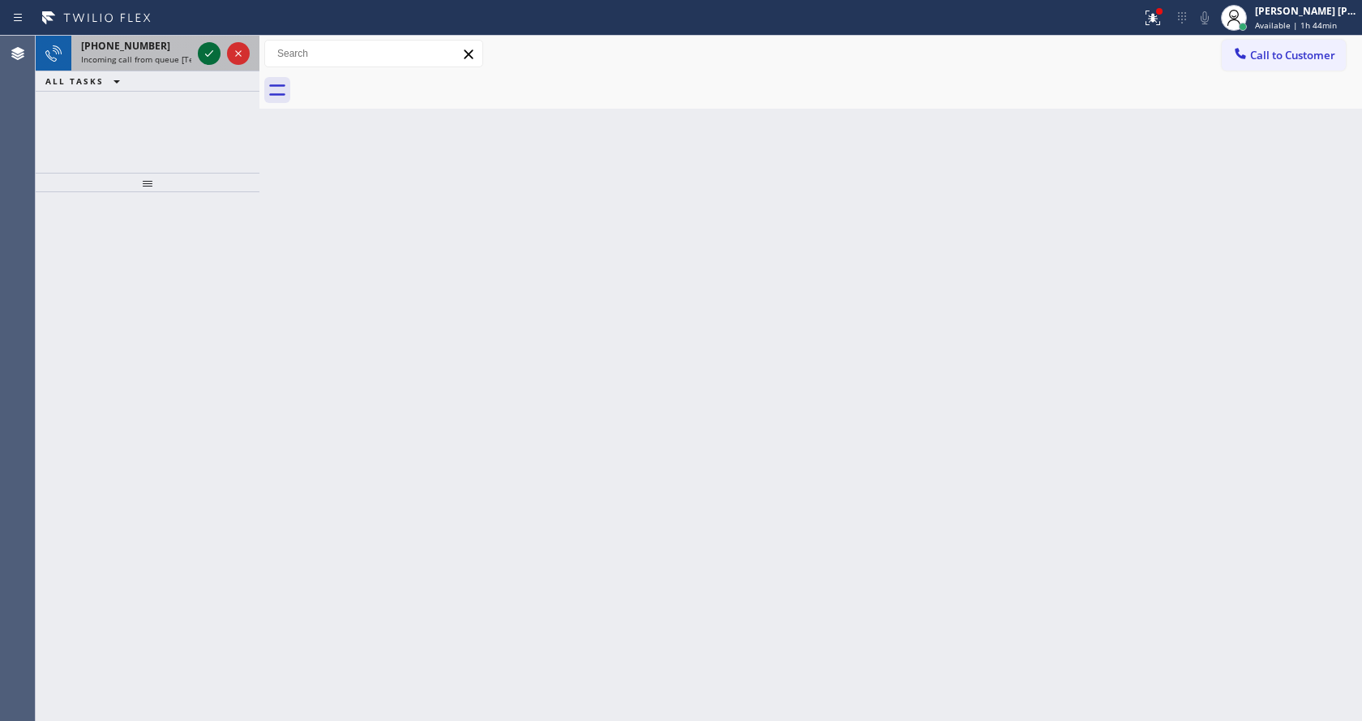
click at [212, 52] on icon at bounding box center [209, 53] width 8 height 6
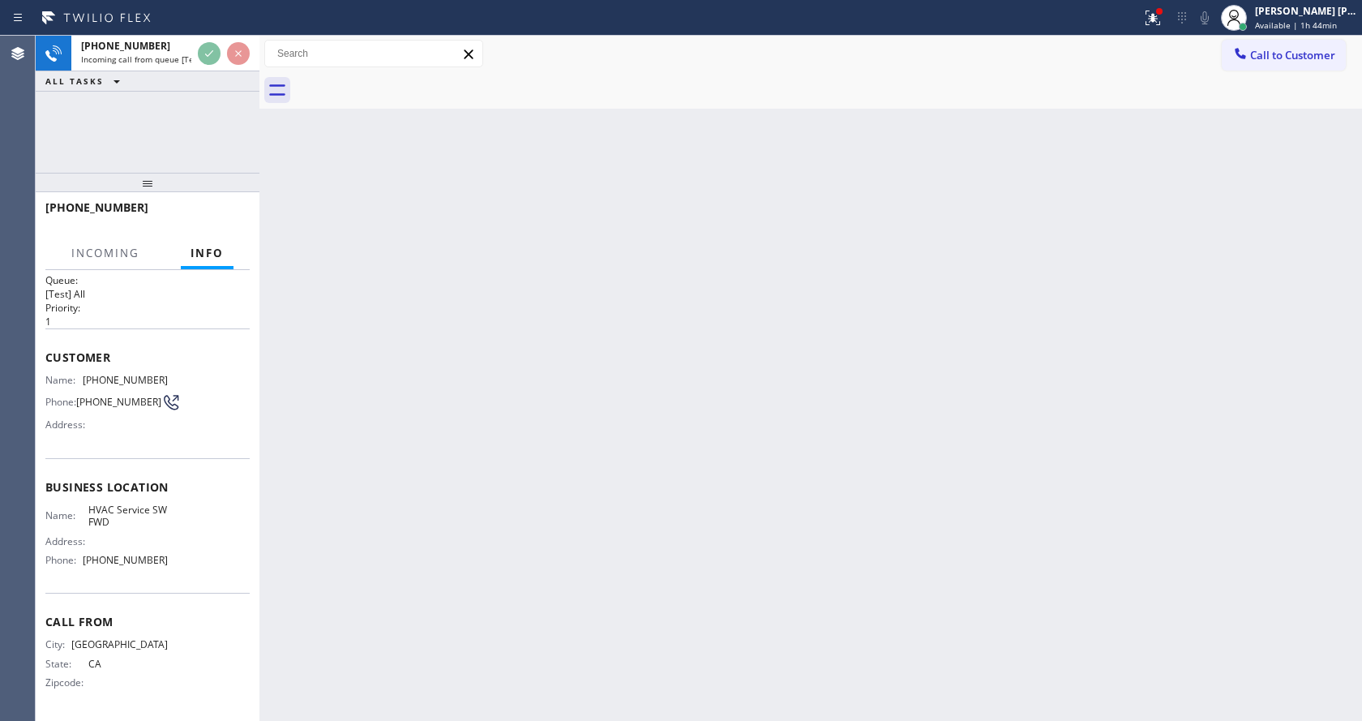
scroll to position [21, 0]
click at [767, 407] on div "Back to Dashboard Change Sender ID Customers Technicians Select a contact Outbo…" at bounding box center [810, 378] width 1102 height 685
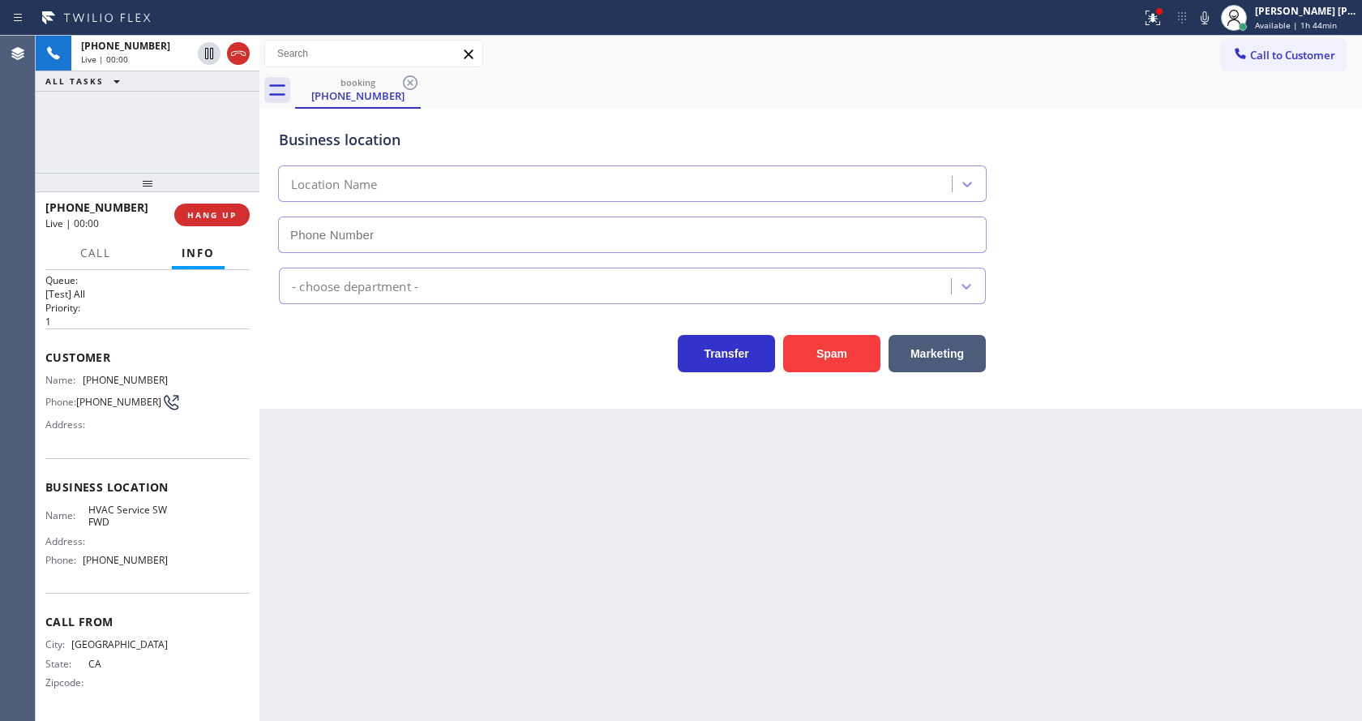
type input "(213) 855-2552"
click at [833, 362] on button "Spam" at bounding box center [831, 353] width 97 height 37
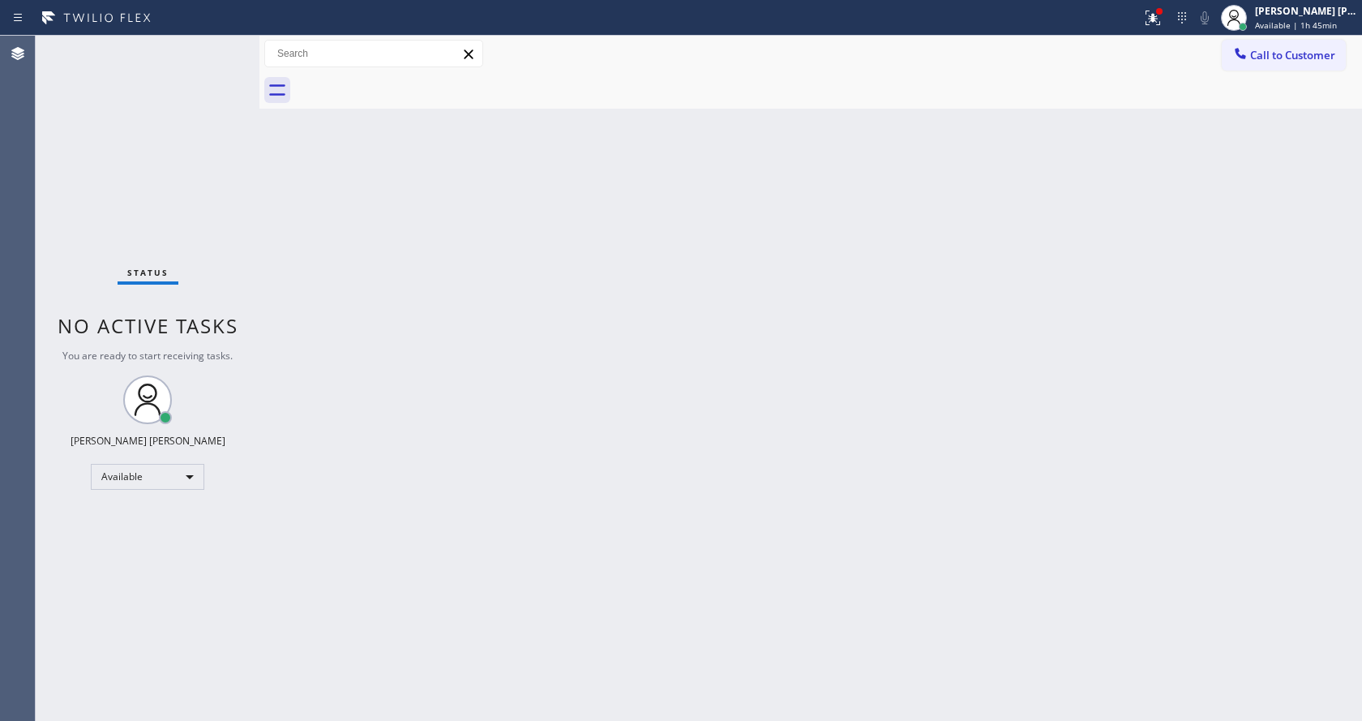
drag, startPoint x: 630, startPoint y: 322, endPoint x: 778, endPoint y: 234, distance: 172.3
click at [631, 322] on div "Back to Dashboard Change Sender ID Customers Technicians Select a contact Outbo…" at bounding box center [810, 378] width 1102 height 685
drag, startPoint x: 1149, startPoint y: 20, endPoint x: 1119, endPoint y: 87, distance: 72.9
click at [1148, 26] on div at bounding box center [1153, 17] width 36 height 19
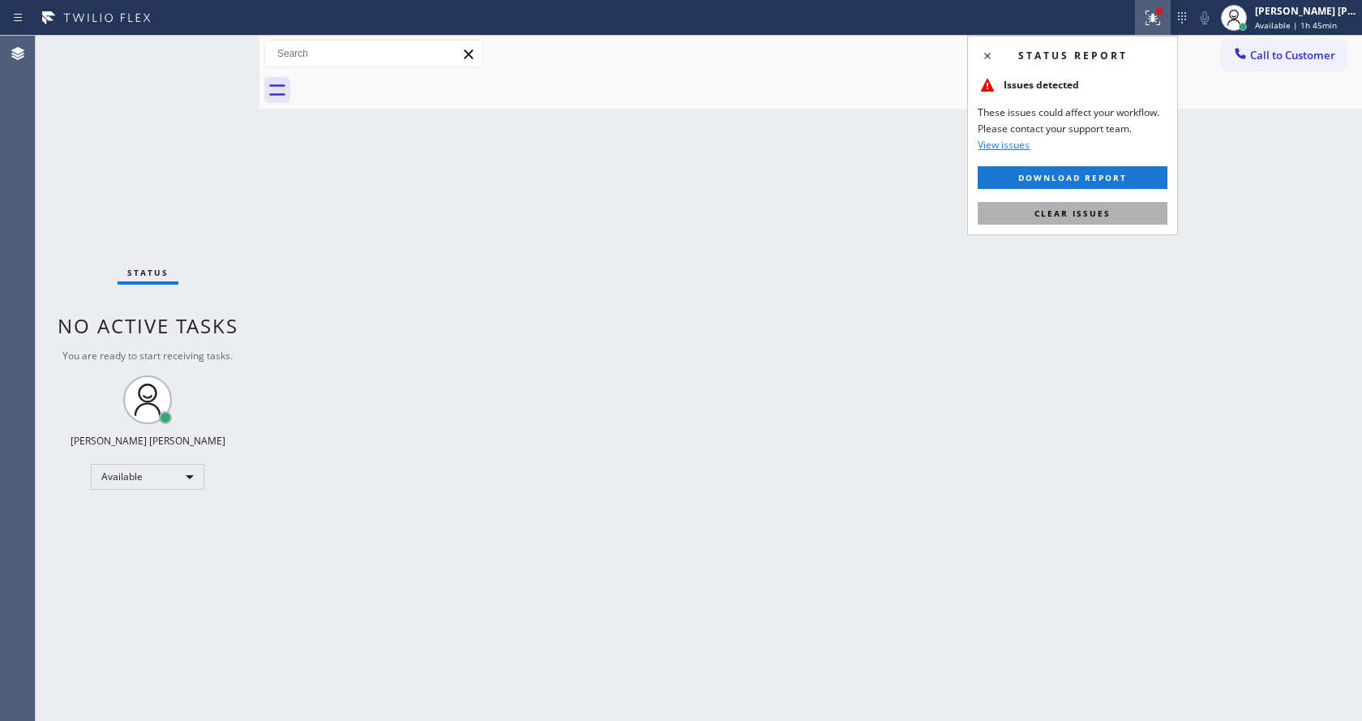
click at [1067, 216] on span "Clear issues" at bounding box center [1072, 213] width 76 height 11
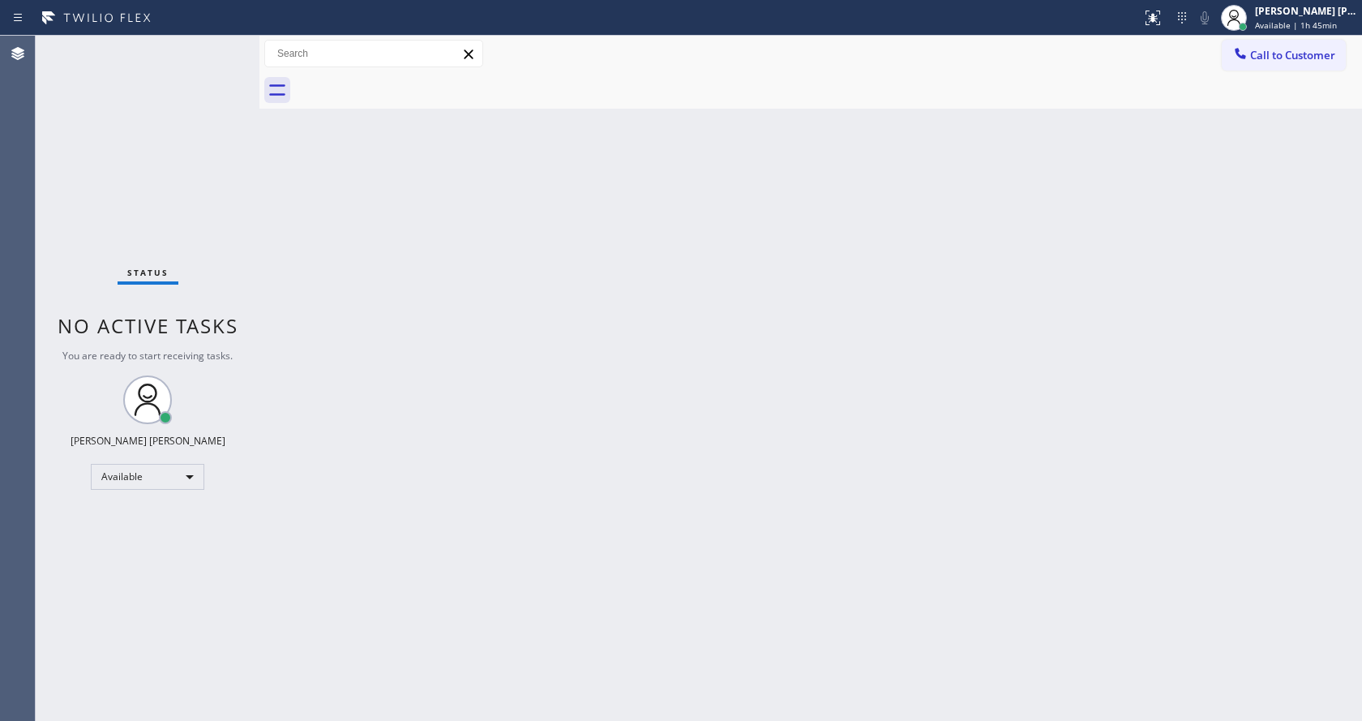
click at [638, 468] on div "Back to Dashboard Change Sender ID Customers Technicians Select a contact Outbo…" at bounding box center [810, 378] width 1102 height 685
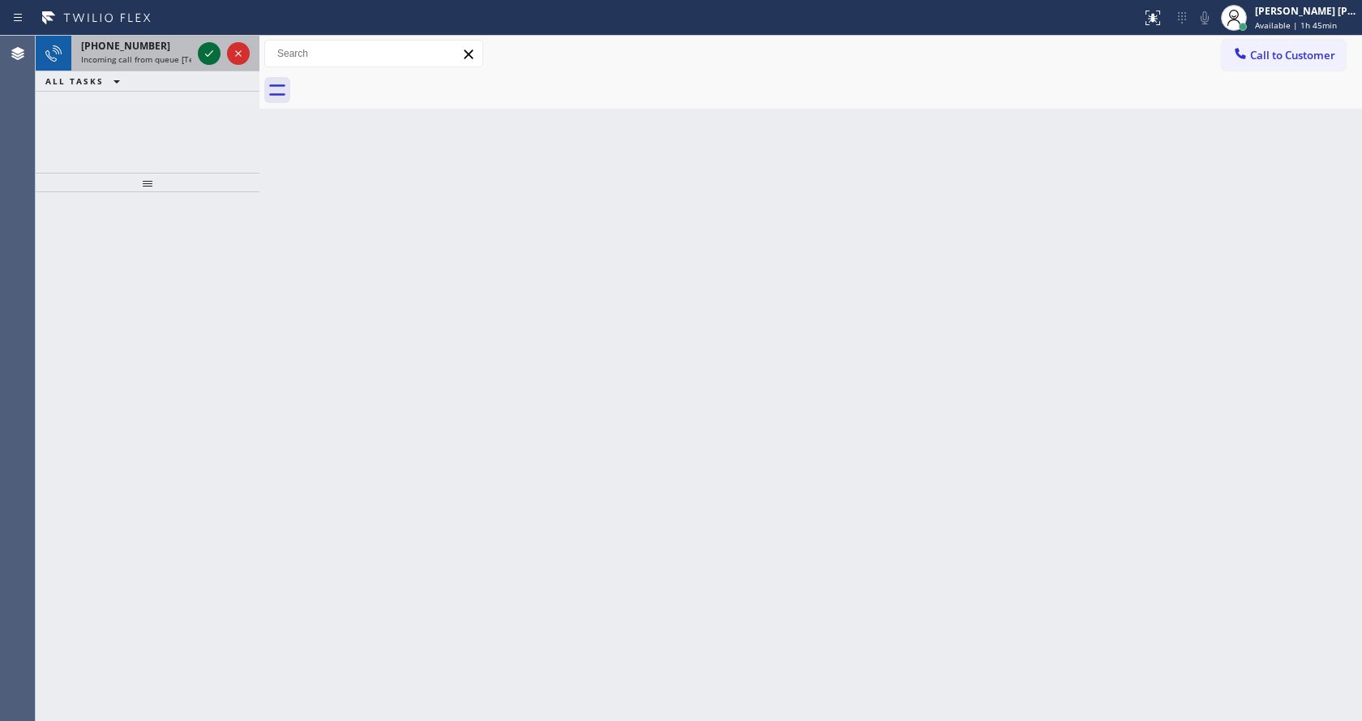
click at [210, 48] on icon at bounding box center [208, 53] width 19 height 19
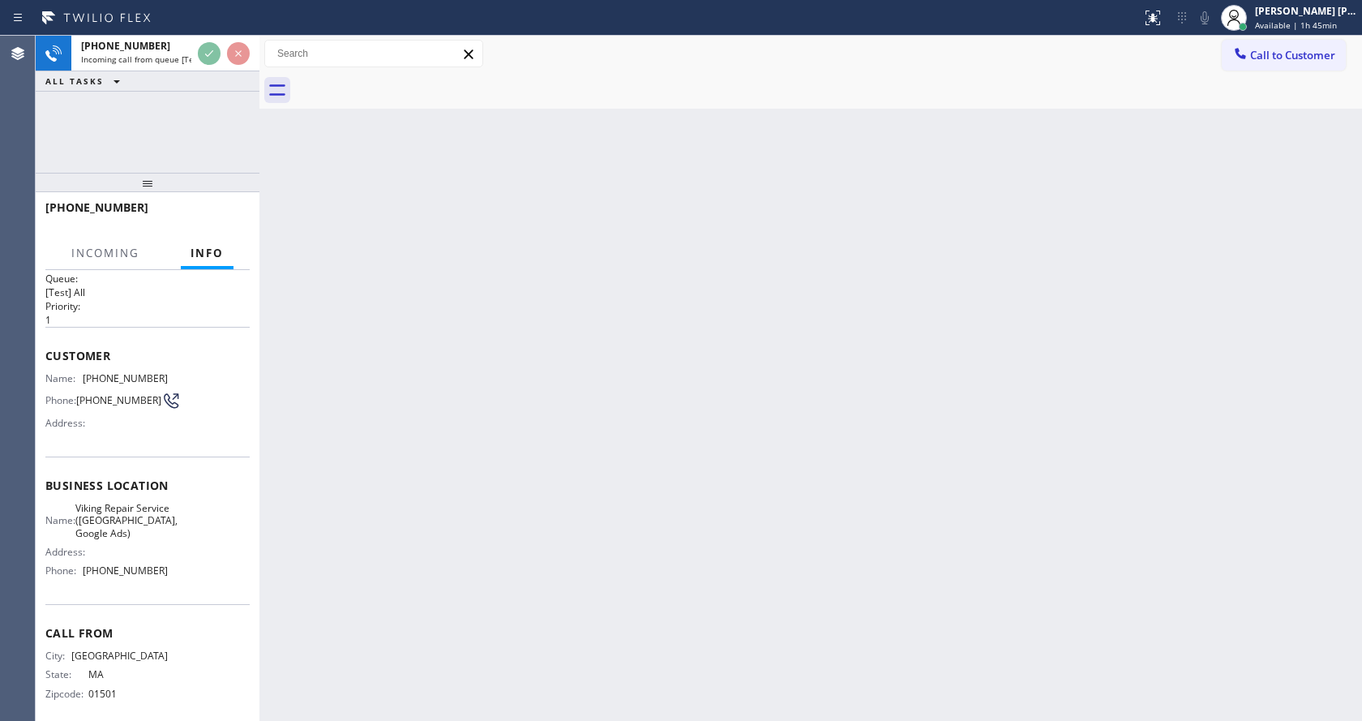
scroll to position [33, 0]
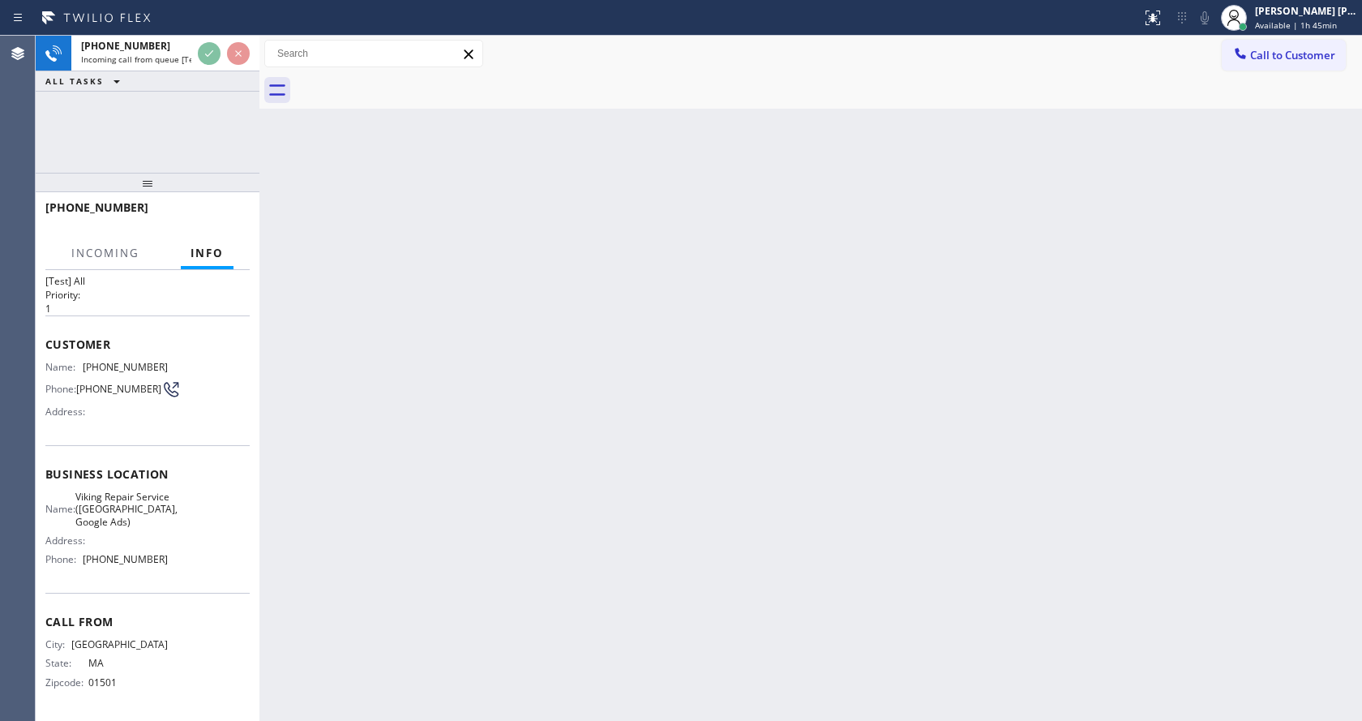
click at [490, 418] on div "Back to Dashboard Change Sender ID Customers Technicians Select a contact Outbo…" at bounding box center [810, 378] width 1102 height 685
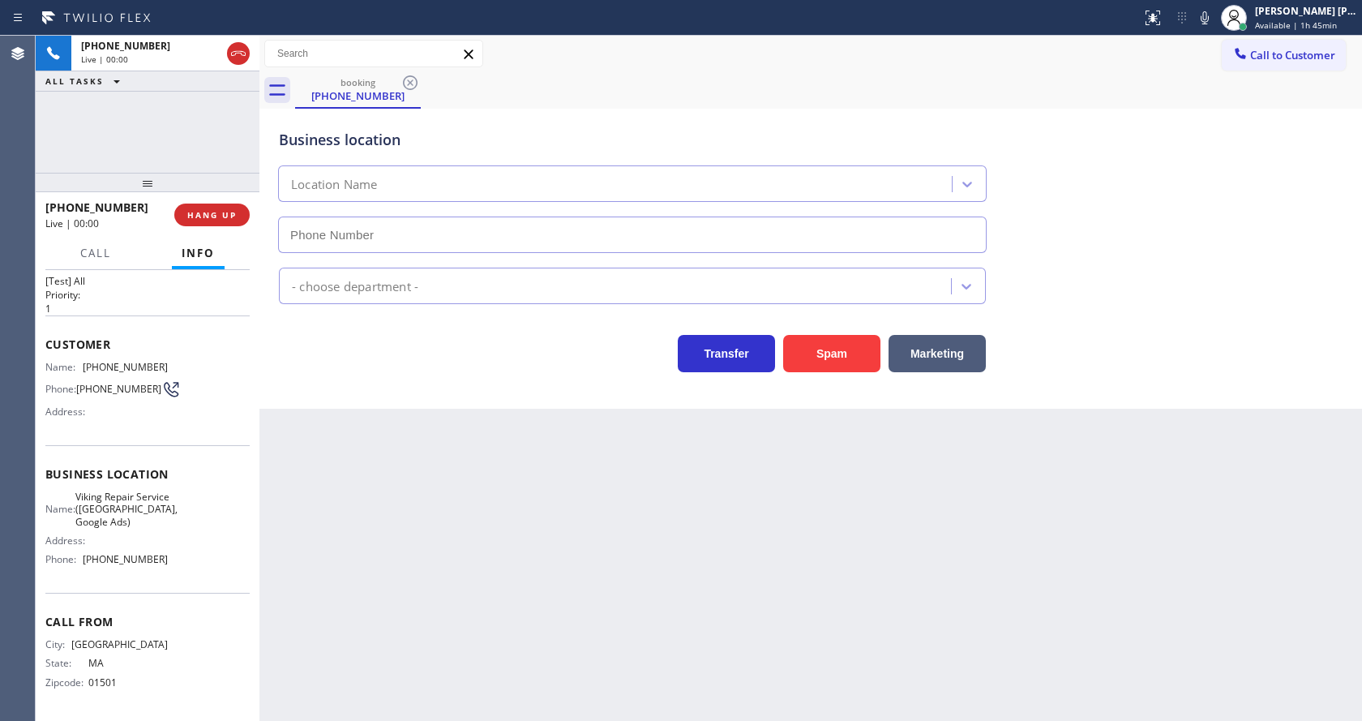
type input "[PHONE_NUMBER]"
click at [1209, 20] on icon at bounding box center [1204, 17] width 19 height 19
click at [1206, 20] on icon at bounding box center [1204, 17] width 19 height 19
click at [1193, 225] on div "Business location Viking Repair Service (Boston, Google Ads) (857) 355-0854" at bounding box center [811, 179] width 1070 height 147
click at [413, 512] on div "Back to Dashboard Change Sender ID Customers Technicians Select a contact Outbo…" at bounding box center [810, 378] width 1102 height 685
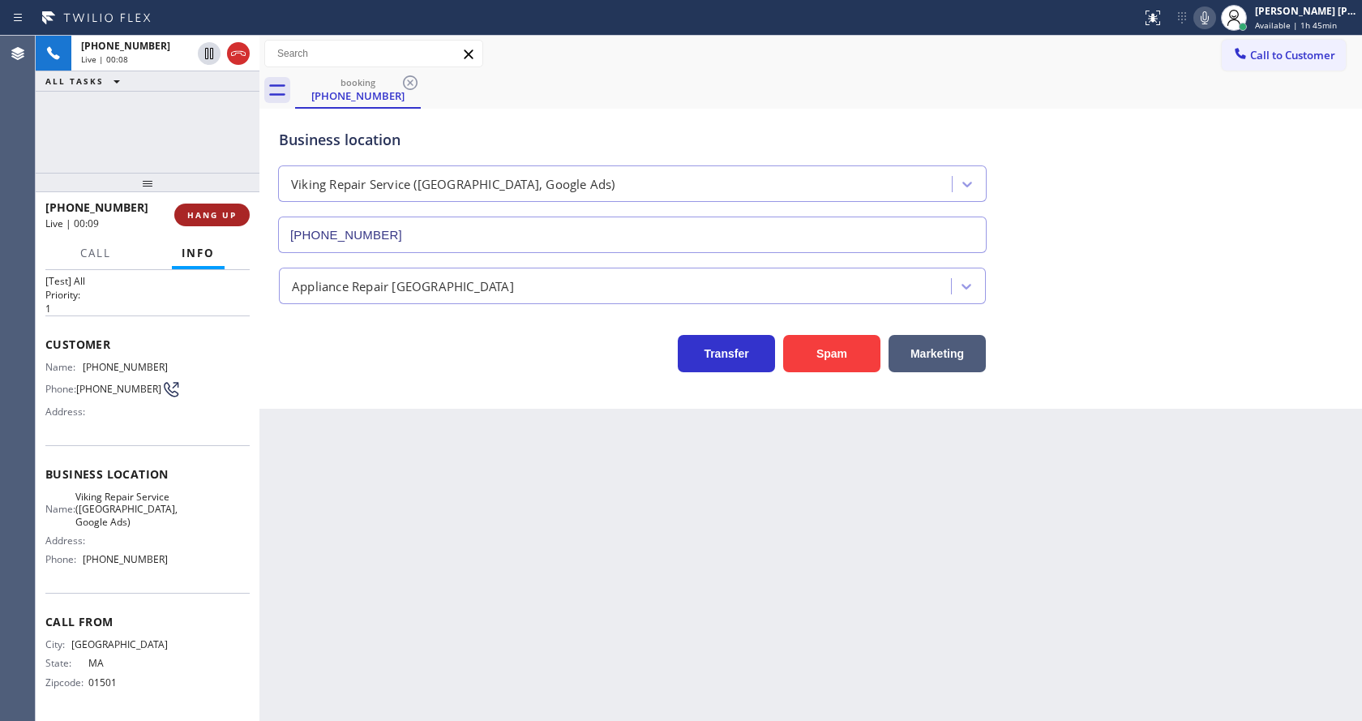
click at [206, 212] on span "HANG UP" at bounding box center [211, 214] width 49 height 11
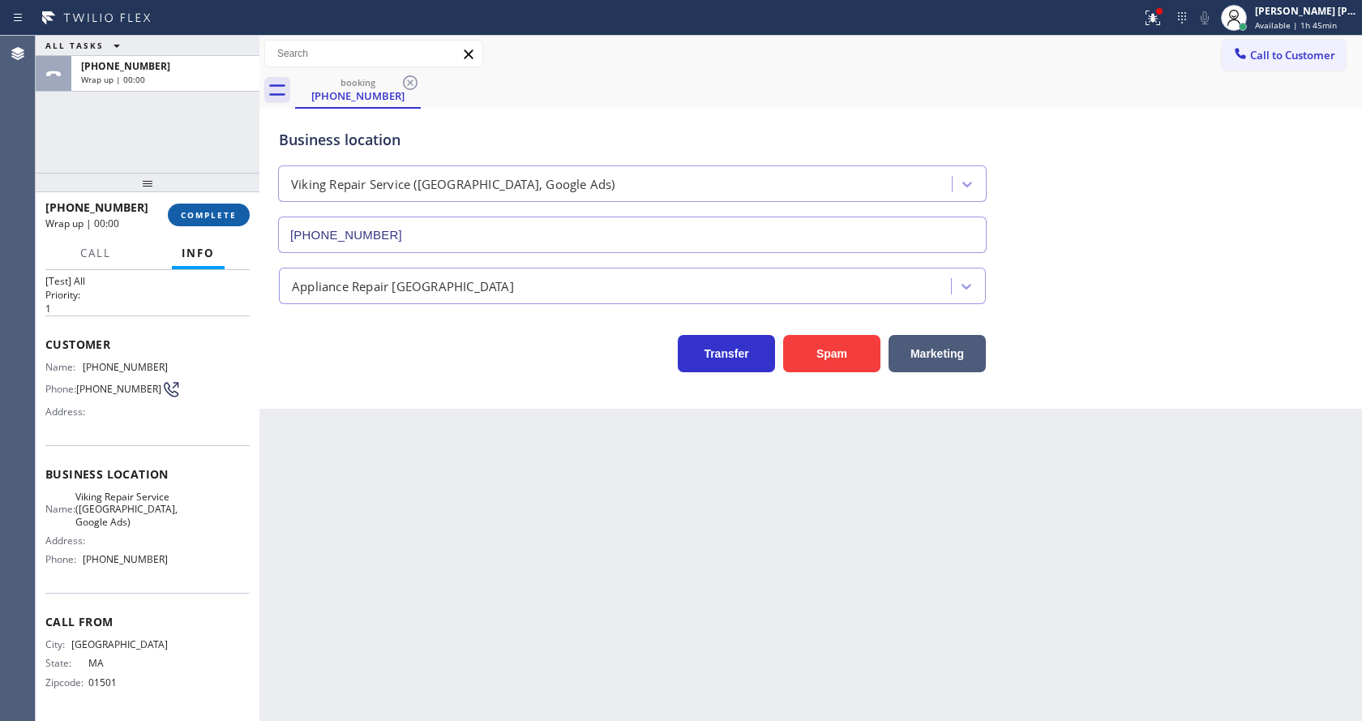
click at [206, 212] on span "COMPLETE" at bounding box center [209, 214] width 56 height 11
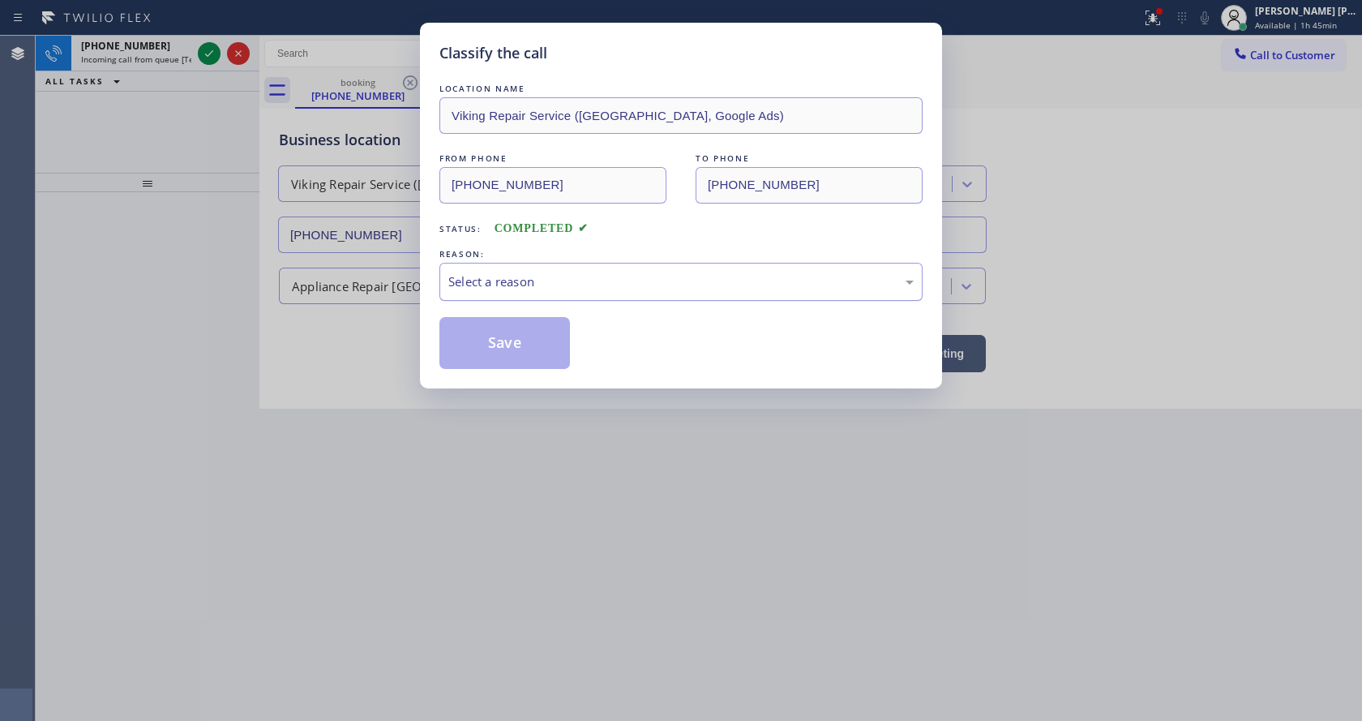
click at [538, 272] on div "Select a reason" at bounding box center [680, 281] width 465 height 19
click at [496, 340] on button "Save" at bounding box center [504, 343] width 131 height 52
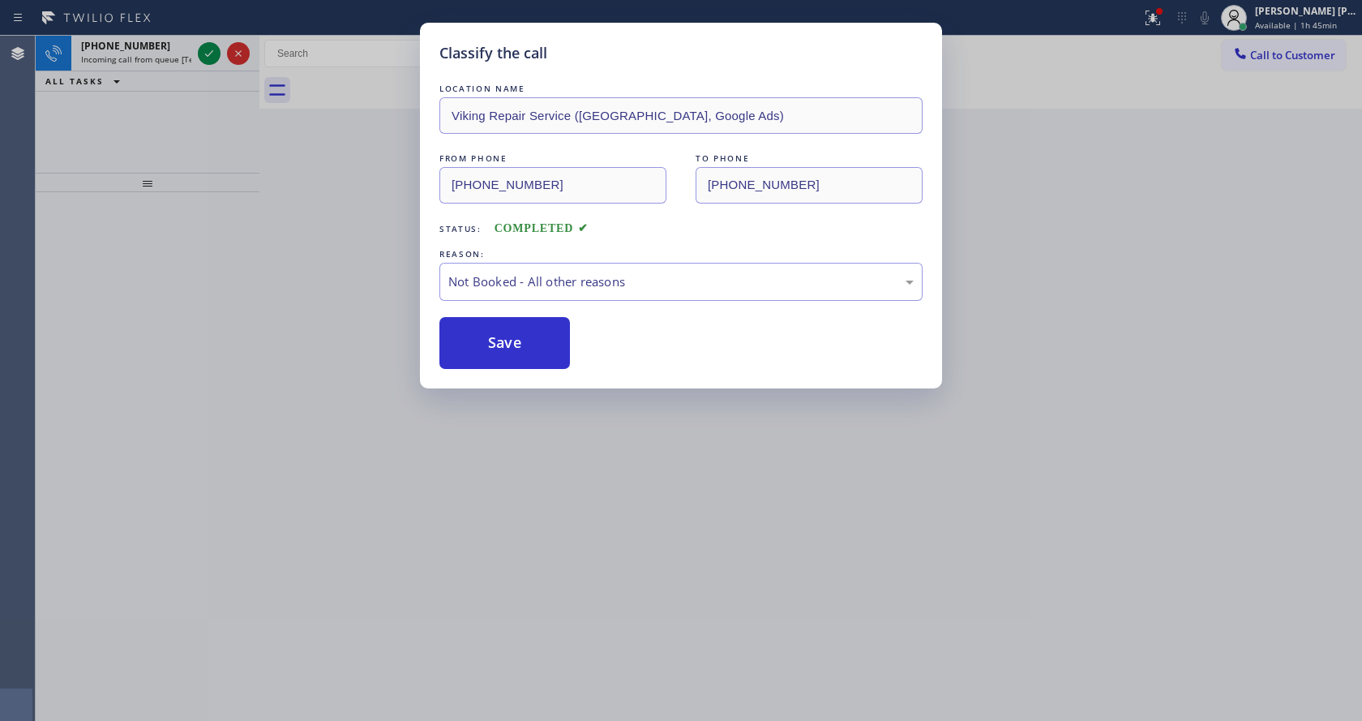
click at [496, 340] on button "Save" at bounding box center [504, 343] width 131 height 52
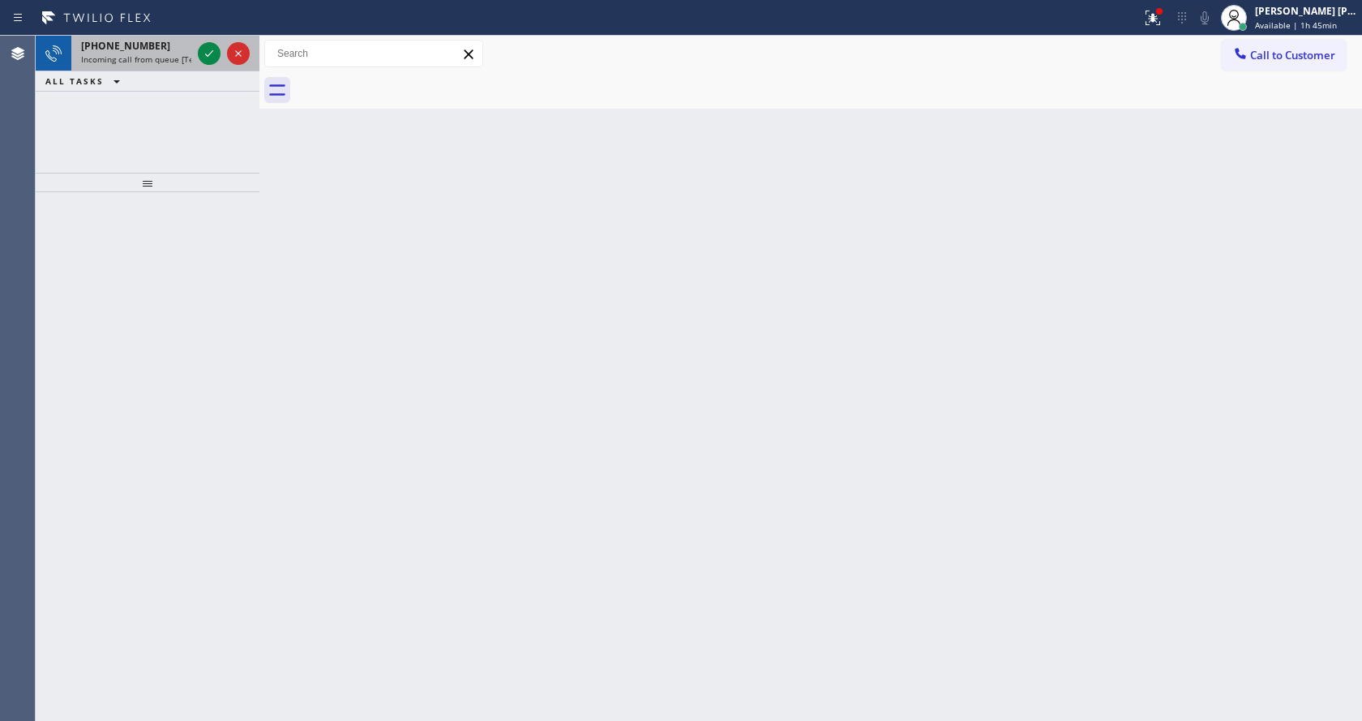
click at [139, 45] on span "+17252970486" at bounding box center [125, 46] width 89 height 14
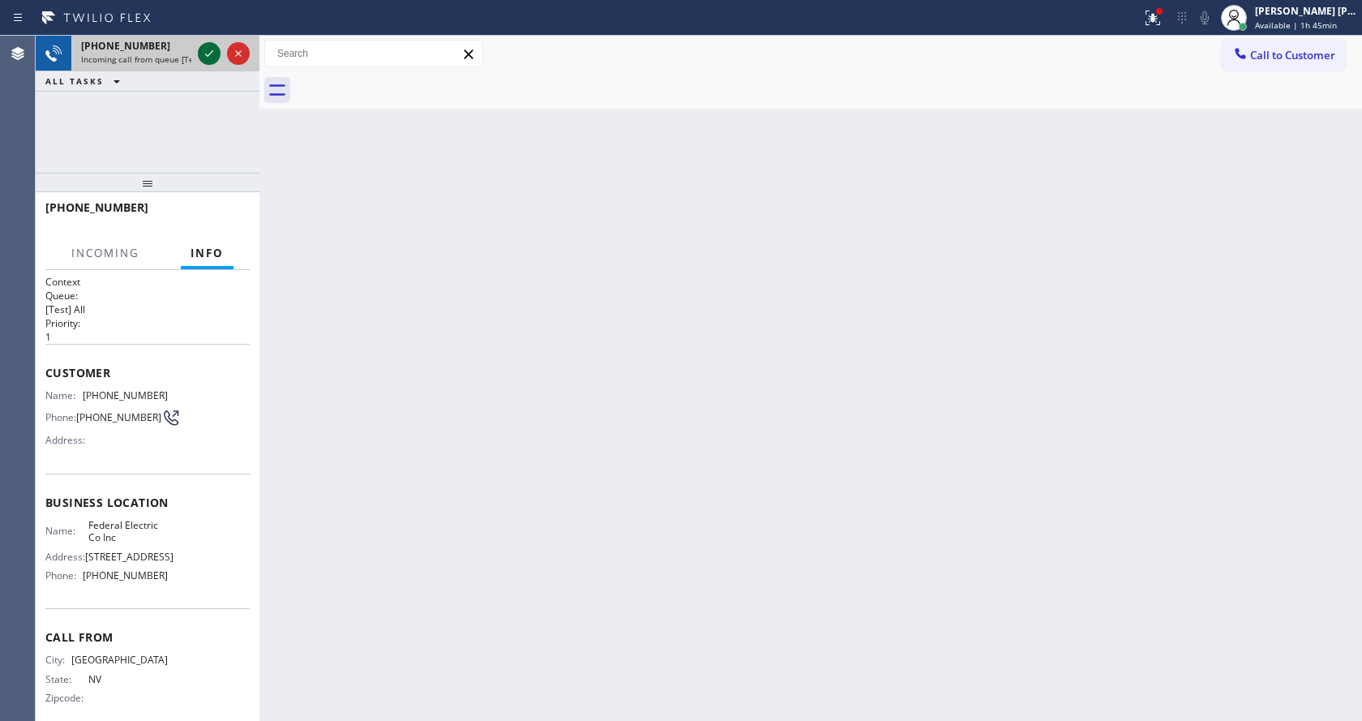
click at [205, 52] on icon at bounding box center [208, 53] width 19 height 19
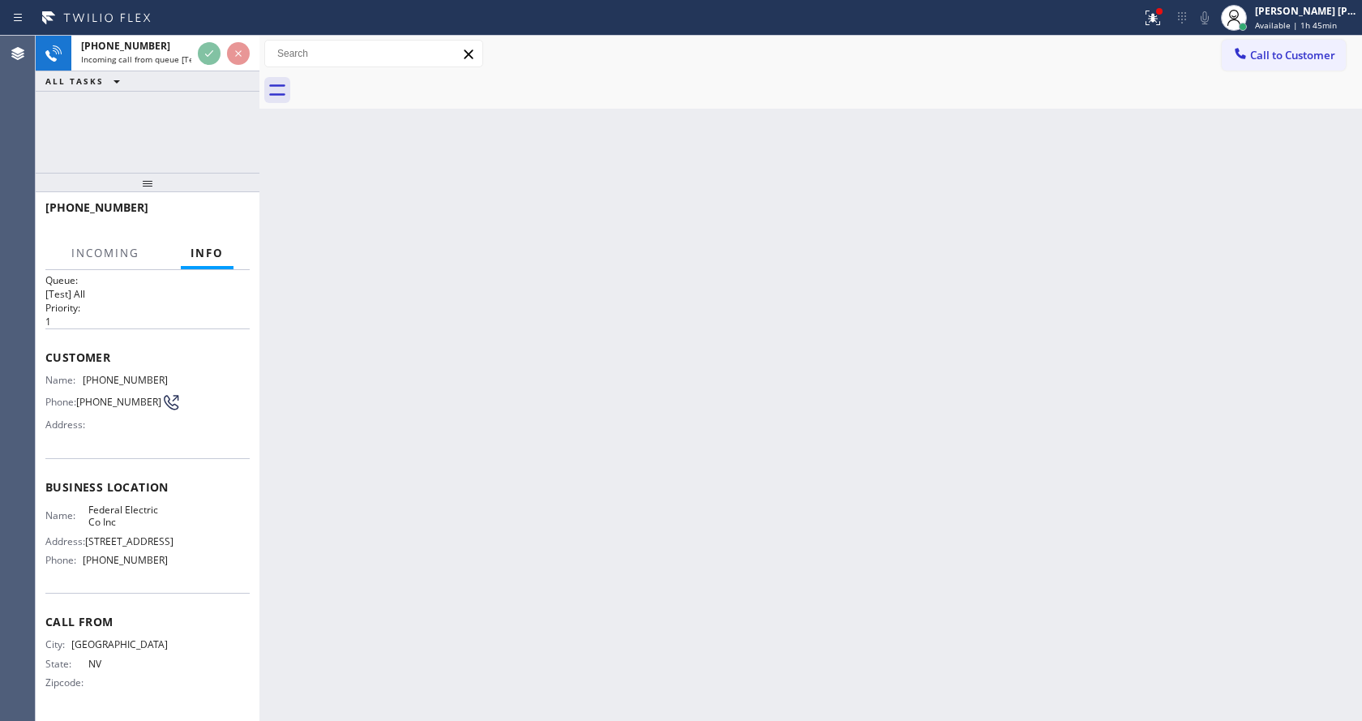
scroll to position [58, 0]
click at [520, 425] on div "Back to Dashboard Change Sender ID Customers Technicians Select a contact Outbo…" at bounding box center [810, 378] width 1102 height 685
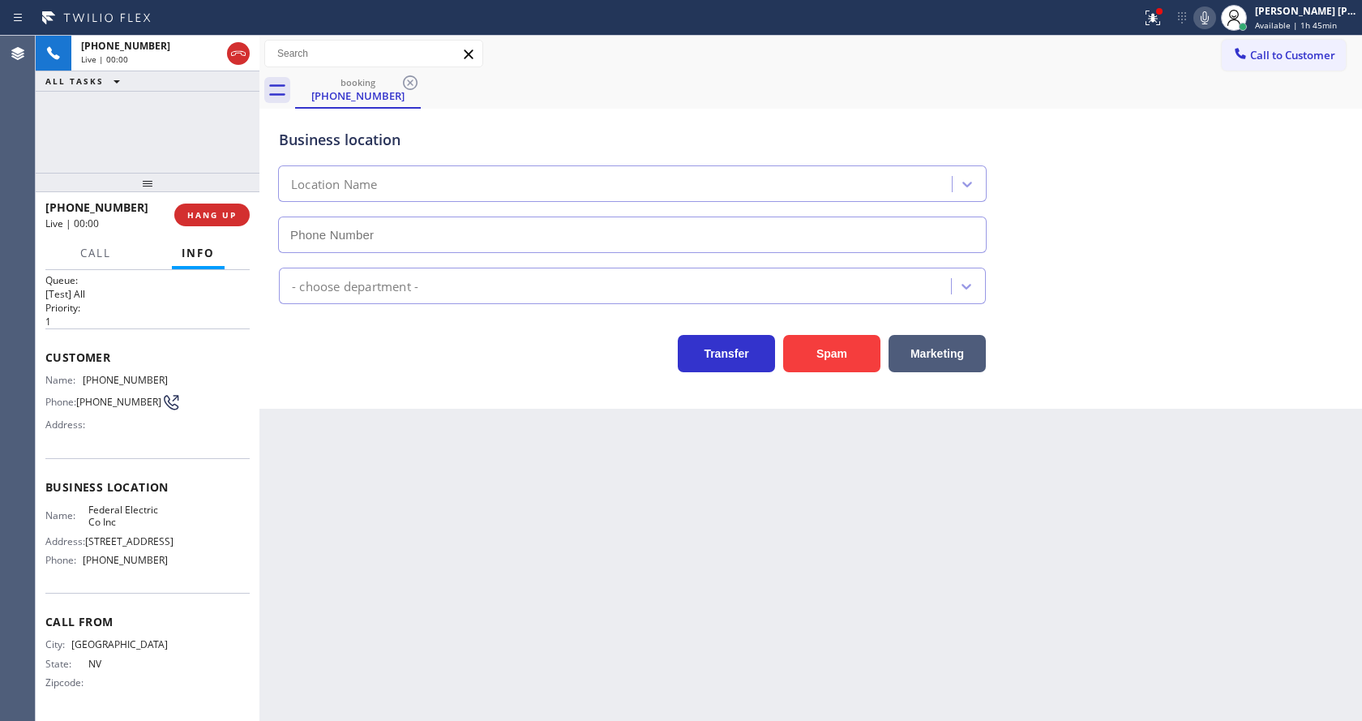
type input "(201) 992-8442"
click at [837, 357] on button "Spam" at bounding box center [831, 353] width 97 height 37
click at [583, 608] on div "Back to Dashboard Change Sender ID Customers Technicians Select a contact Outbo…" at bounding box center [810, 378] width 1102 height 685
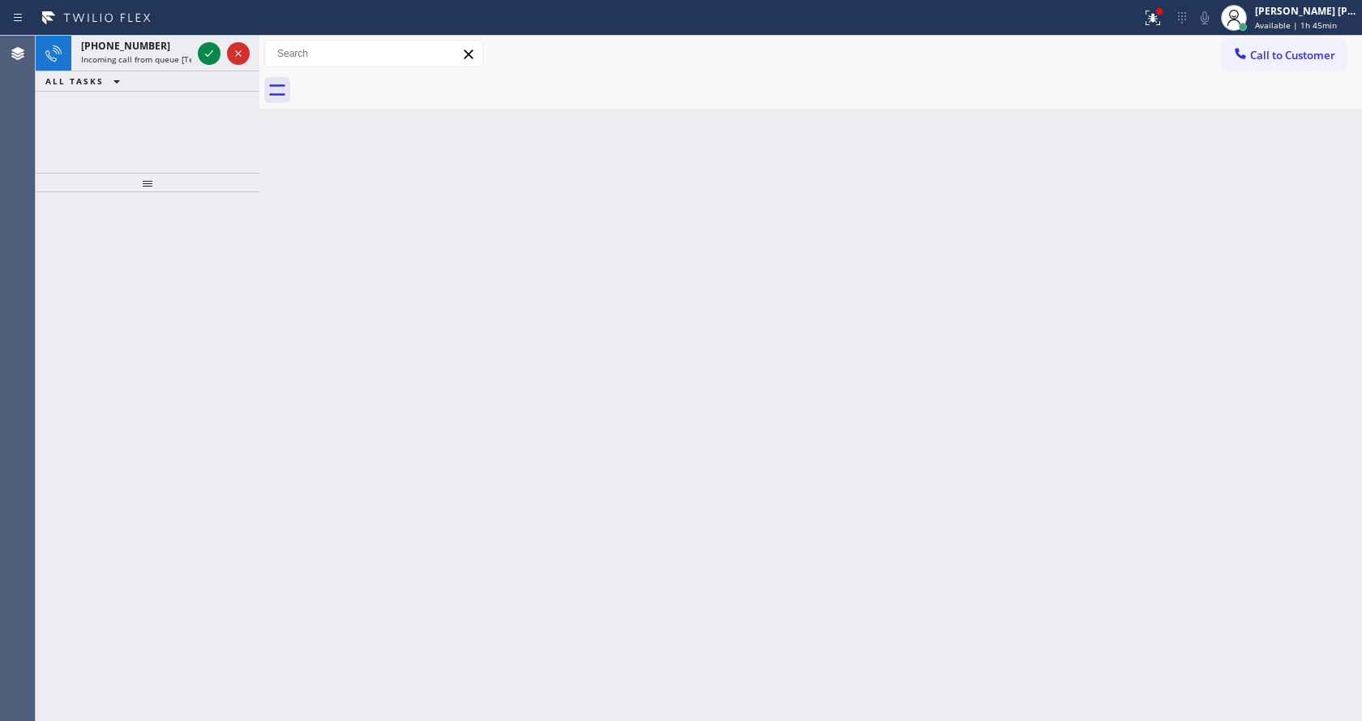
click at [186, 71] on div "ALL TASKS ALL TASKS ACTIVE TASKS TASKS IN WRAP UP" at bounding box center [148, 81] width 224 height 20
click at [195, 49] on div at bounding box center [224, 54] width 58 height 36
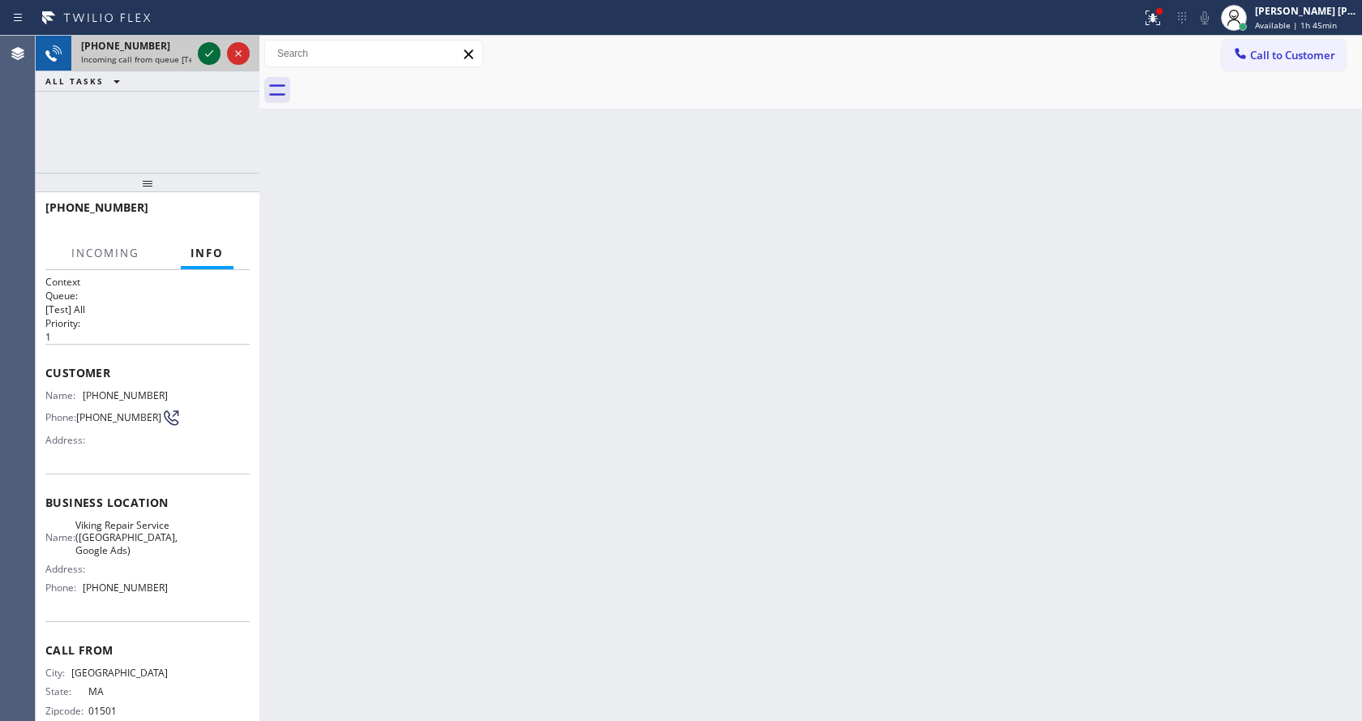
click at [203, 51] on icon at bounding box center [208, 53] width 19 height 19
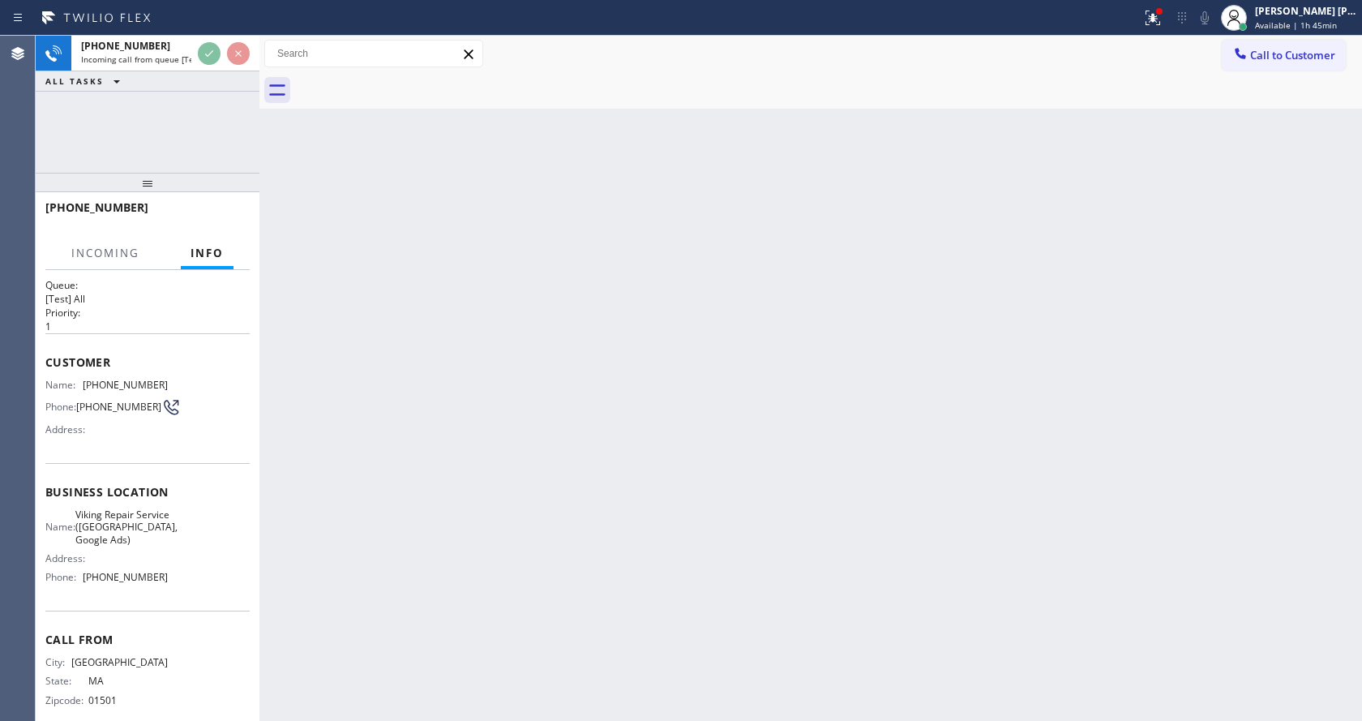
scroll to position [33, 0]
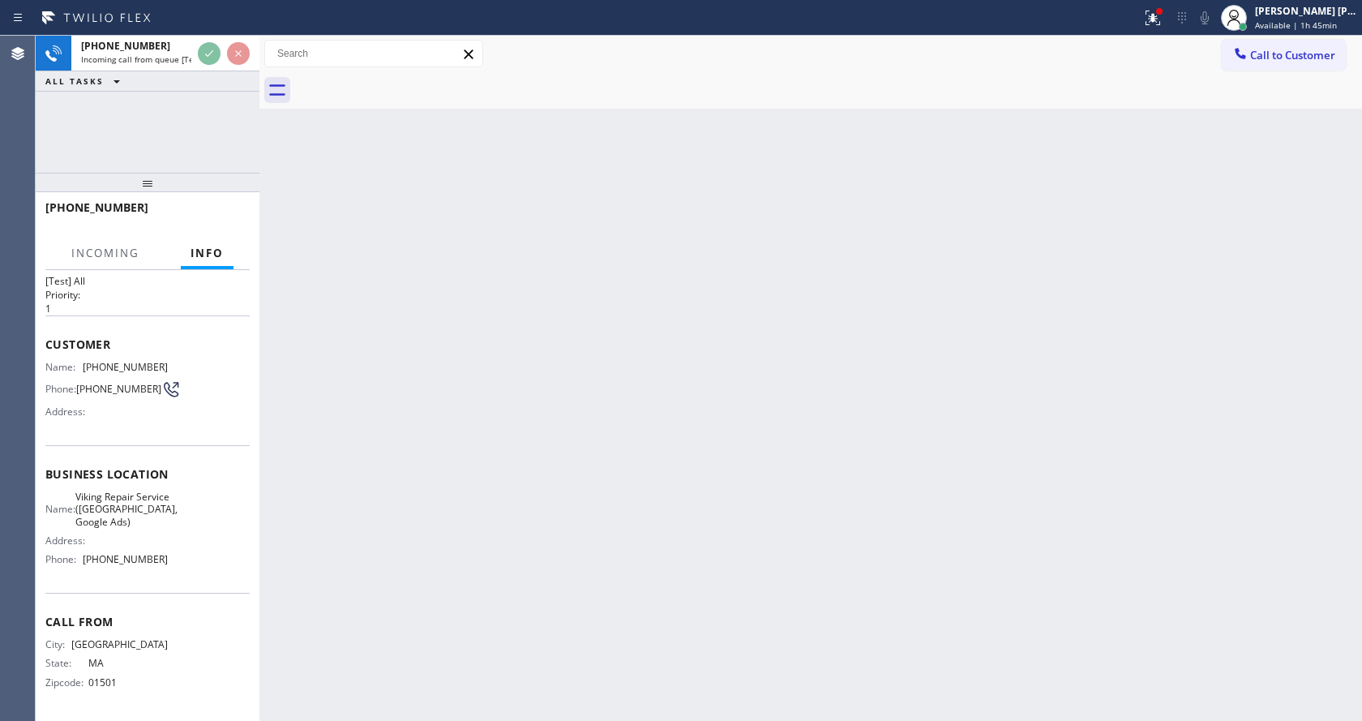
click at [636, 403] on div "Back to Dashboard Change Sender ID Customers Technicians Select a contact Outbo…" at bounding box center [810, 378] width 1102 height 685
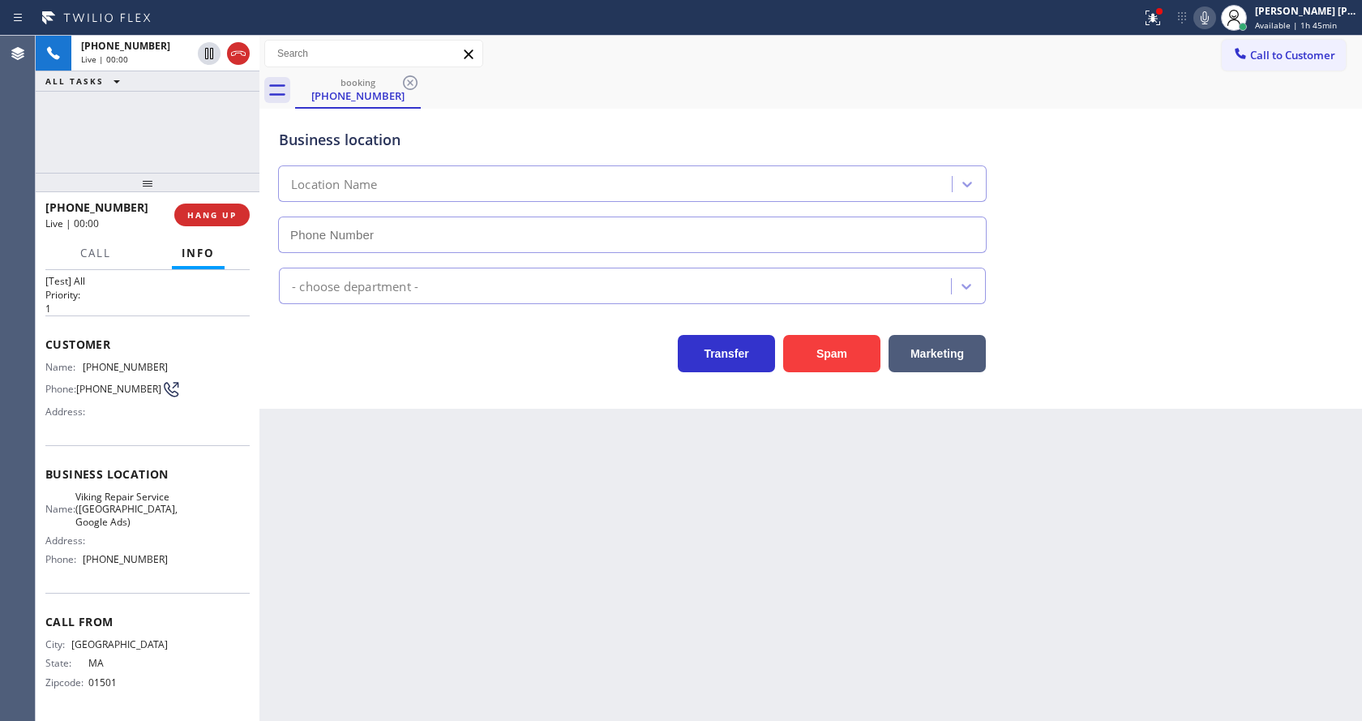
type input "[PHONE_NUMBER]"
click at [606, 494] on div "Back to Dashboard Change Sender ID Customers Technicians Select a contact Outbo…" at bounding box center [810, 378] width 1102 height 685
click at [382, 418] on div "Back to Dashboard Change Sender ID Customers Technicians Select a contact Outbo…" at bounding box center [810, 378] width 1102 height 685
click at [1162, 11] on div at bounding box center [1159, 11] width 6 height 6
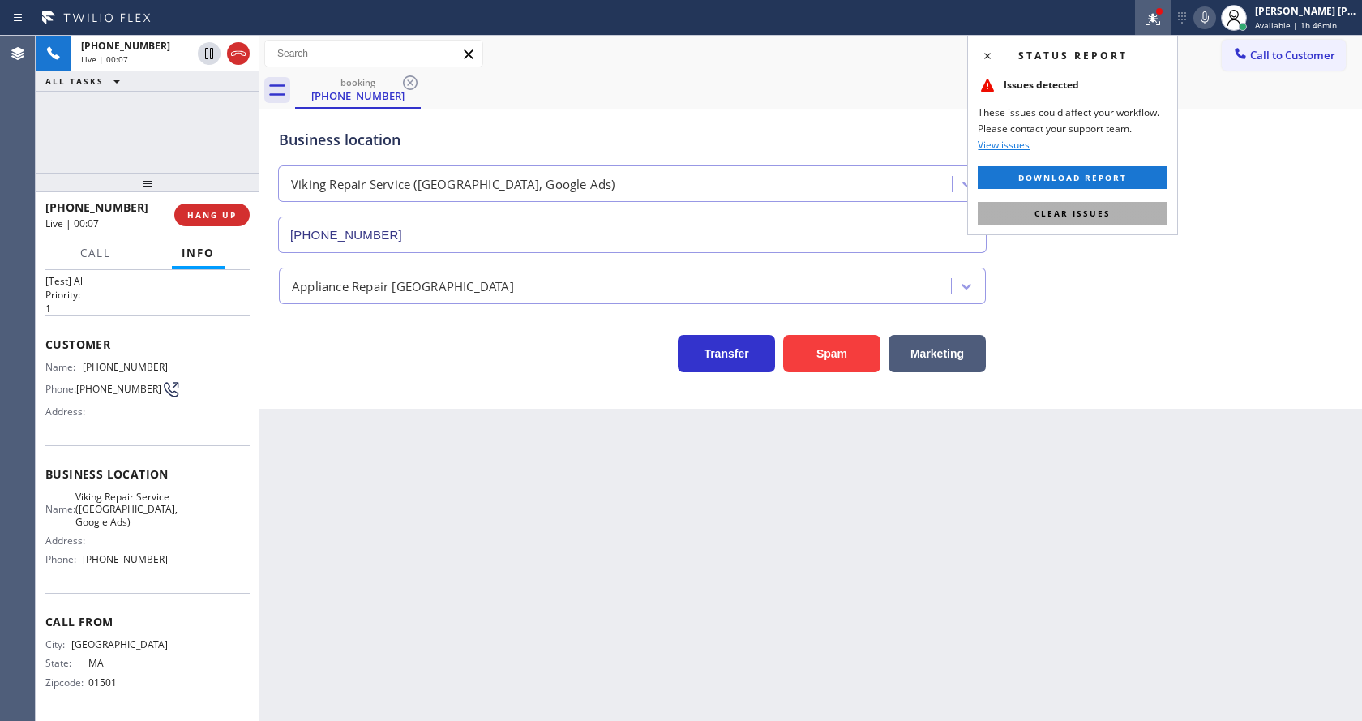
click at [1094, 212] on span "Clear issues" at bounding box center [1072, 213] width 76 height 11
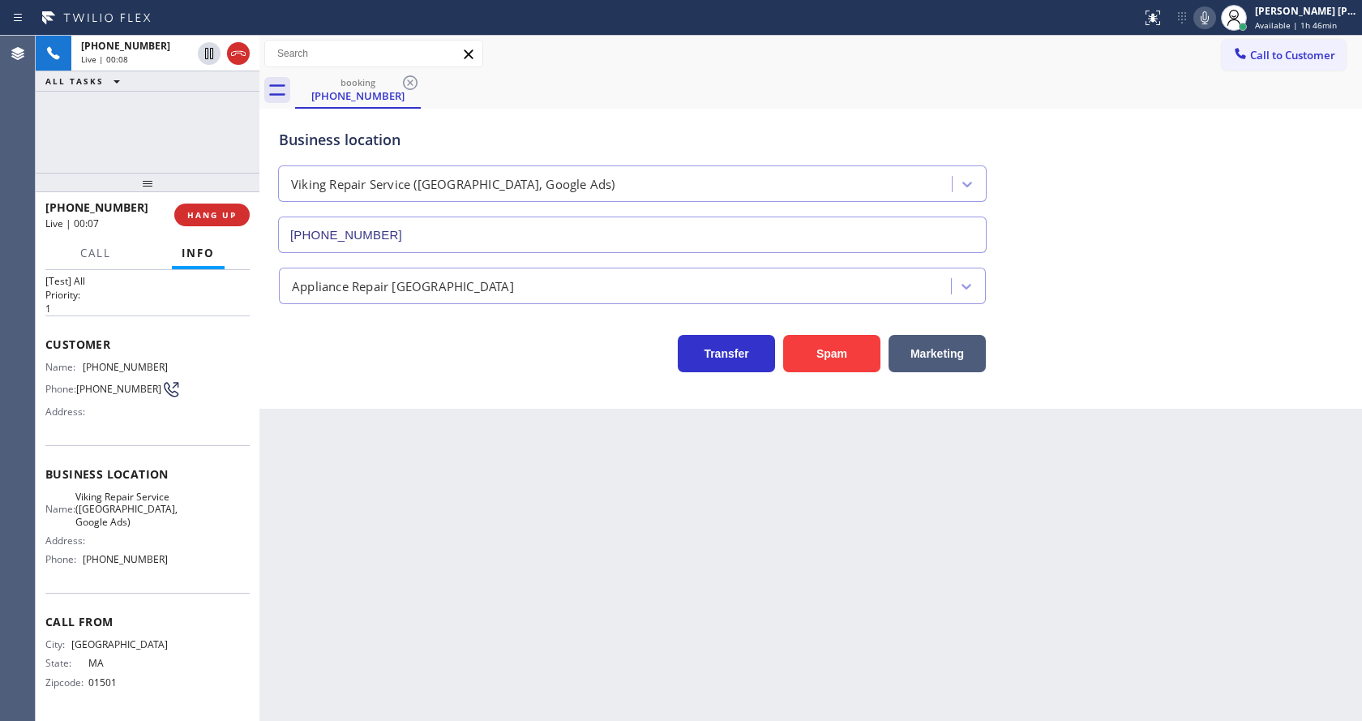
click at [1191, 228] on div "Business location Viking Repair Service (Boston, Google Ads) (857) 355-0854" at bounding box center [811, 179] width 1070 height 147
click at [491, 533] on div "Back to Dashboard Change Sender ID Customers Technicians Select a contact Outbo…" at bounding box center [810, 378] width 1102 height 685
click at [320, 395] on div "Business location Viking Repair Service (Boston, Google Ads) (857) 355-0854 App…" at bounding box center [810, 259] width 1102 height 300
click at [657, 615] on div "Back to Dashboard Change Sender ID Customers Technicians Select a contact Outbo…" at bounding box center [810, 378] width 1102 height 685
click at [409, 434] on div "Back to Dashboard Change Sender ID Customers Technicians Select a contact Outbo…" at bounding box center [810, 378] width 1102 height 685
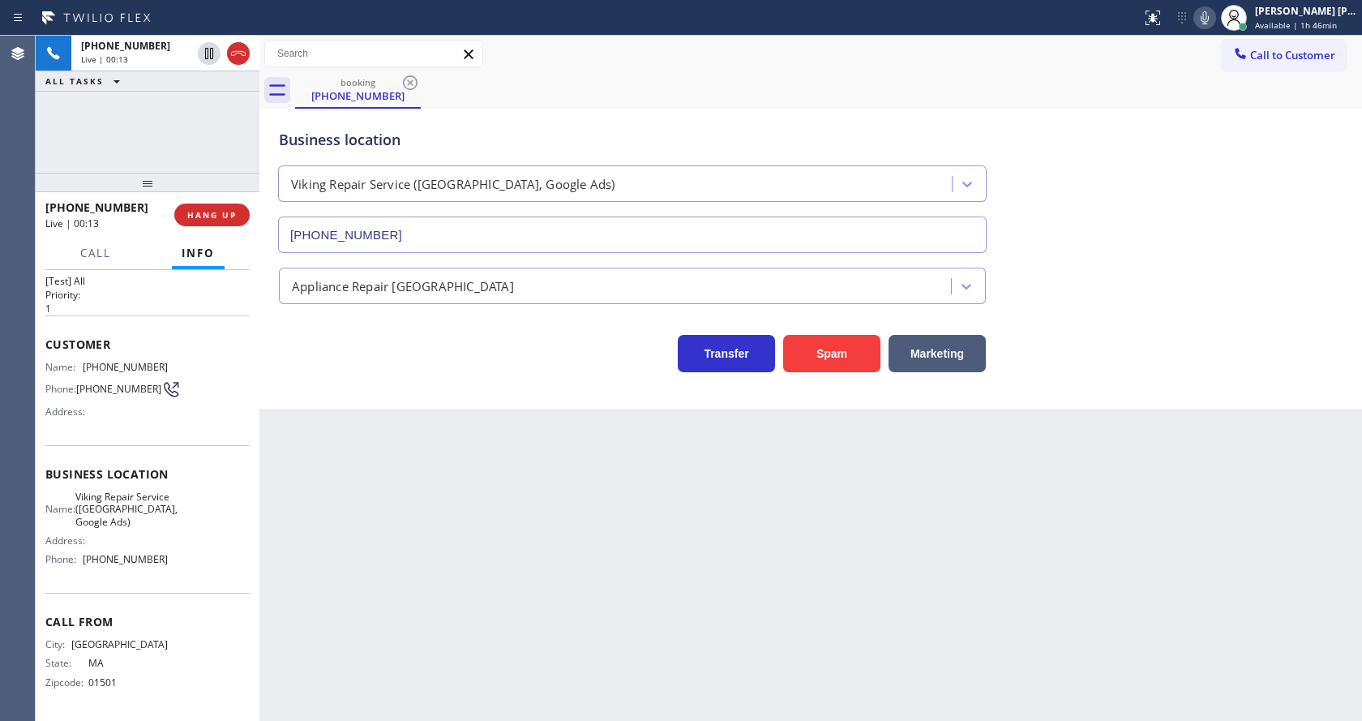
click at [343, 422] on div "Back to Dashboard Change Sender ID Customers Technicians Select a contact Outbo…" at bounding box center [810, 378] width 1102 height 685
click at [531, 550] on div "Back to Dashboard Change Sender ID Customers Technicians Select a contact Outbo…" at bounding box center [810, 378] width 1102 height 685
click at [700, 628] on div "Back to Dashboard Change Sender ID Customers Technicians Select a contact Outbo…" at bounding box center [810, 378] width 1102 height 685
click at [375, 438] on div "Back to Dashboard Change Sender ID Customers Technicians Select a contact Outbo…" at bounding box center [810, 378] width 1102 height 685
click at [1214, 13] on icon at bounding box center [1204, 17] width 19 height 19
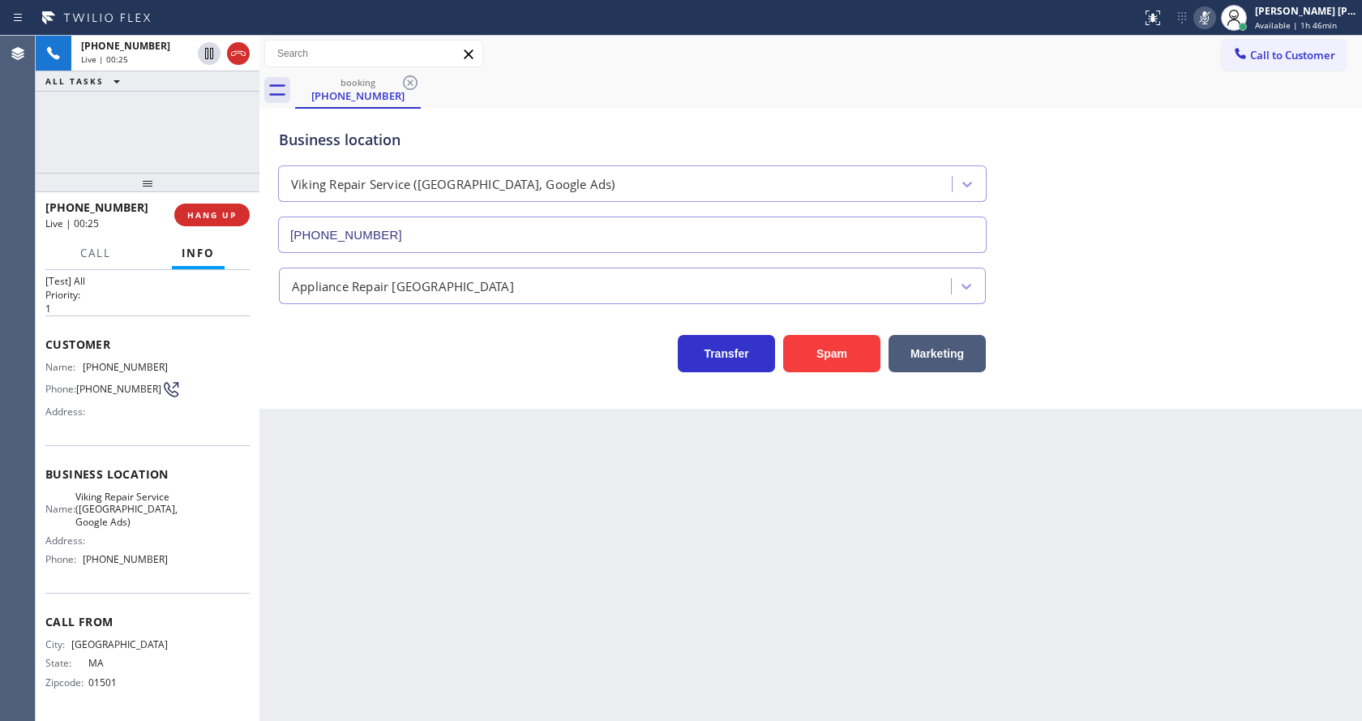
click at [507, 473] on div "Back to Dashboard Change Sender ID Customers Technicians Select a contact Outbo…" at bounding box center [810, 378] width 1102 height 685
click at [818, 529] on div "Back to Dashboard Change Sender ID Customers Technicians Select a contact Outbo…" at bounding box center [810, 378] width 1102 height 685
click at [1206, 14] on icon at bounding box center [1204, 17] width 19 height 19
click at [1199, 137] on div "Business location Viking Repair Service (Boston, Google Ads) (857) 355-0854" at bounding box center [811, 179] width 1070 height 147
click at [482, 381] on div "Business location Viking Repair Service (Boston, Google Ads) (857) 355-0854 App…" at bounding box center [810, 259] width 1102 height 300
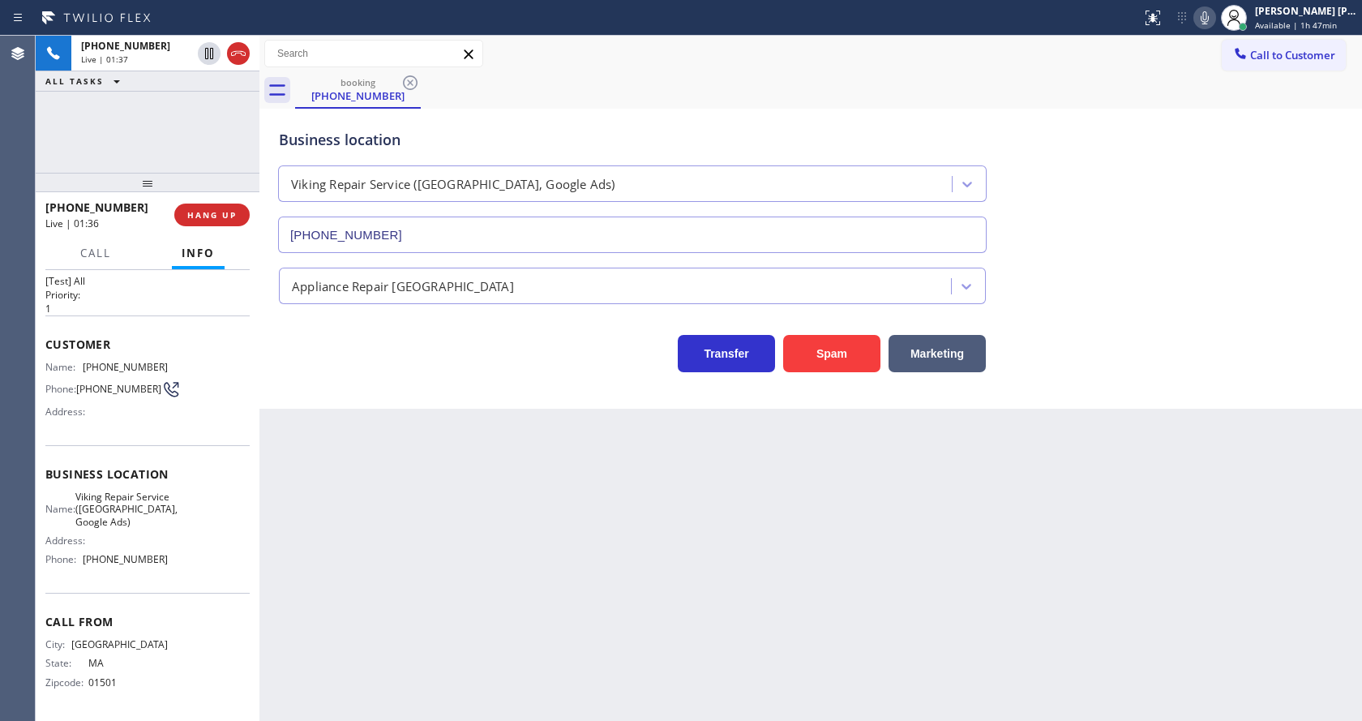
click at [487, 638] on div "Back to Dashboard Change Sender ID Customers Technicians Select a contact Outbo…" at bounding box center [810, 378] width 1102 height 685
drag, startPoint x: 189, startPoint y: 447, endPoint x: 139, endPoint y: 378, distance: 84.8
click at [189, 447] on div "Business location Name: Viking Repair Service (Boston, Google Ads) Address: Pho…" at bounding box center [147, 519] width 204 height 148
drag, startPoint x: 76, startPoint y: 361, endPoint x: 167, endPoint y: 365, distance: 90.9
click at [167, 365] on div "Name: (508) 612-4455 Phone: (508) 612-4455 Address:" at bounding box center [147, 393] width 204 height 64
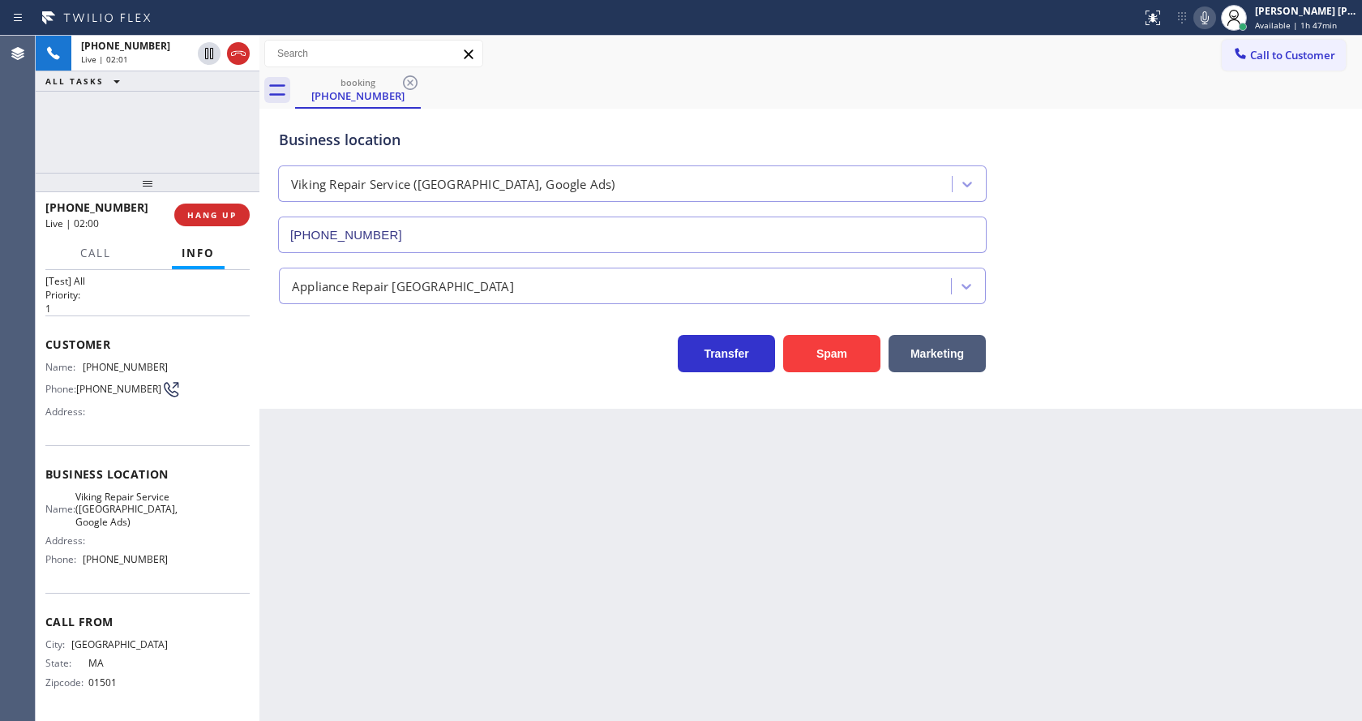
drag, startPoint x: 430, startPoint y: 482, endPoint x: 389, endPoint y: 691, distance: 214.0
click at [430, 487] on div "Back to Dashboard Change Sender ID Customers Technicians Select a contact Outbo…" at bounding box center [810, 378] width 1102 height 685
click at [126, 543] on div "Address:" at bounding box center [106, 540] width 122 height 12
drag, startPoint x: 87, startPoint y: 493, endPoint x: 161, endPoint y: 529, distance: 82.7
click at [161, 529] on div "Name: Viking Repair Service (Boston, Google Ads) Address: Phone: (857) 355-0854" at bounding box center [147, 531] width 204 height 82
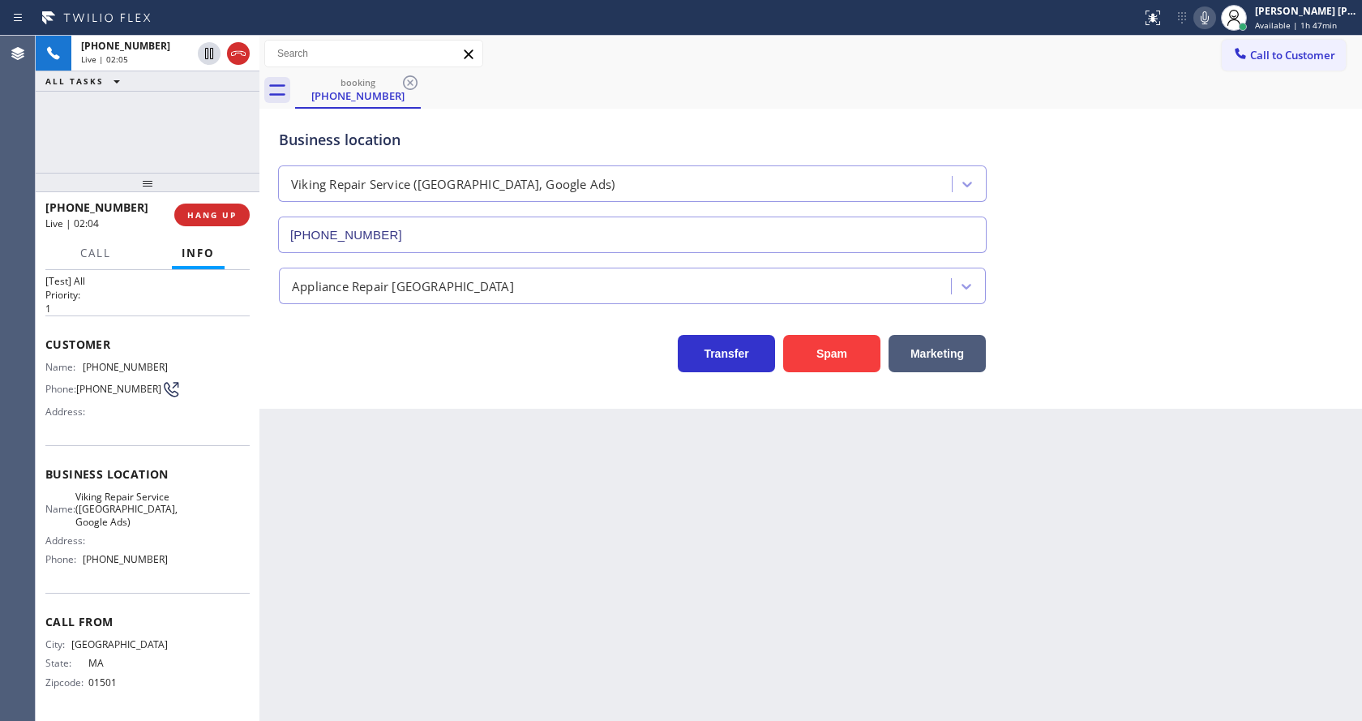
click at [403, 516] on div "Back to Dashboard Change Sender ID Customers Technicians Select a contact Outbo…" at bounding box center [810, 378] width 1102 height 685
click at [186, 567] on div "Name: Viking Repair Service (Boston, Google Ads) Address: Phone: (857) 355-0854" at bounding box center [147, 531] width 204 height 82
drag, startPoint x: 124, startPoint y: 559, endPoint x: 177, endPoint y: 559, distance: 52.7
click at [177, 559] on div "Name: Viking Repair Service (Boston, Google Ads) Address: Phone: (857) 355-0854" at bounding box center [147, 531] width 204 height 82
drag, startPoint x: 435, startPoint y: 545, endPoint x: 428, endPoint y: 633, distance: 88.7
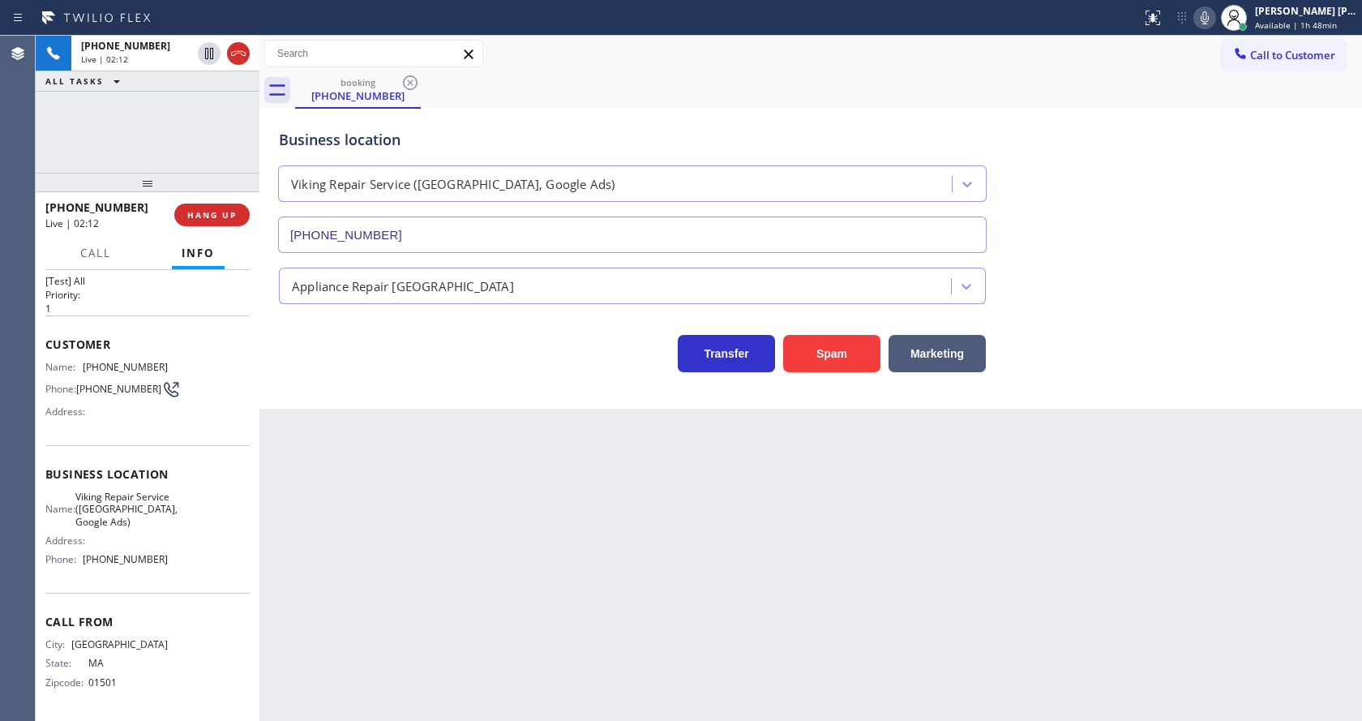
click at [435, 546] on div "Back to Dashboard Change Sender ID Customers Technicians Select a contact Outbo…" at bounding box center [810, 378] width 1102 height 685
drag, startPoint x: 850, startPoint y: 608, endPoint x: 849, endPoint y: 636, distance: 28.4
click at [850, 608] on div "Back to Dashboard Change Sender ID Customers Technicians Select a contact Outbo…" at bounding box center [810, 378] width 1102 height 685
click at [621, 623] on div "Back to Dashboard Change Sender ID Customers Technicians Select a contact Outbo…" at bounding box center [810, 378] width 1102 height 685
click at [652, 509] on div "Back to Dashboard Change Sender ID Customers Technicians Select a contact Outbo…" at bounding box center [810, 378] width 1102 height 685
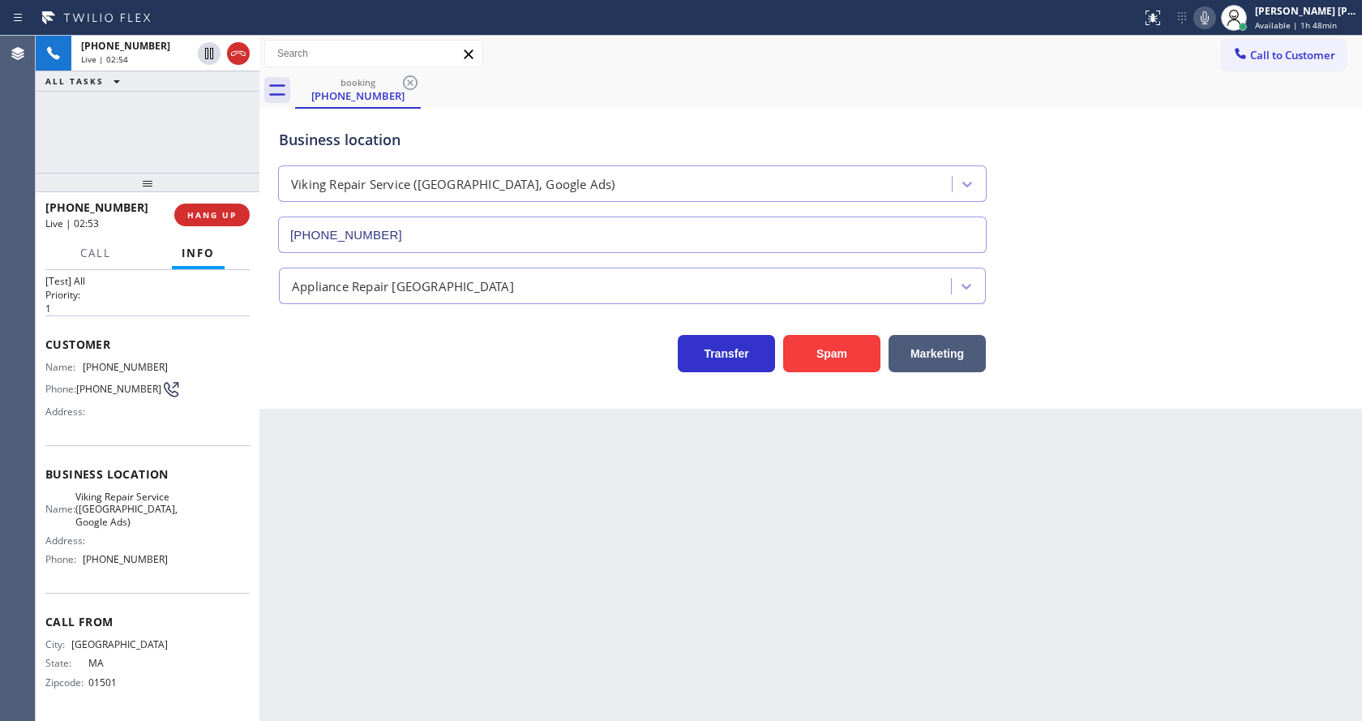
click at [669, 552] on div "Back to Dashboard Change Sender ID Customers Technicians Select a contact Outbo…" at bounding box center [810, 378] width 1102 height 685
click at [1210, 12] on icon at bounding box center [1204, 17] width 19 height 19
click at [1210, 16] on icon at bounding box center [1204, 17] width 19 height 19
click at [1208, 212] on div "Business location Viking Repair Service (Boston, Google Ads) (857) 355-0854" at bounding box center [811, 179] width 1070 height 147
click at [415, 602] on div "Back to Dashboard Change Sender ID Customers Technicians Select a contact Outbo…" at bounding box center [810, 378] width 1102 height 685
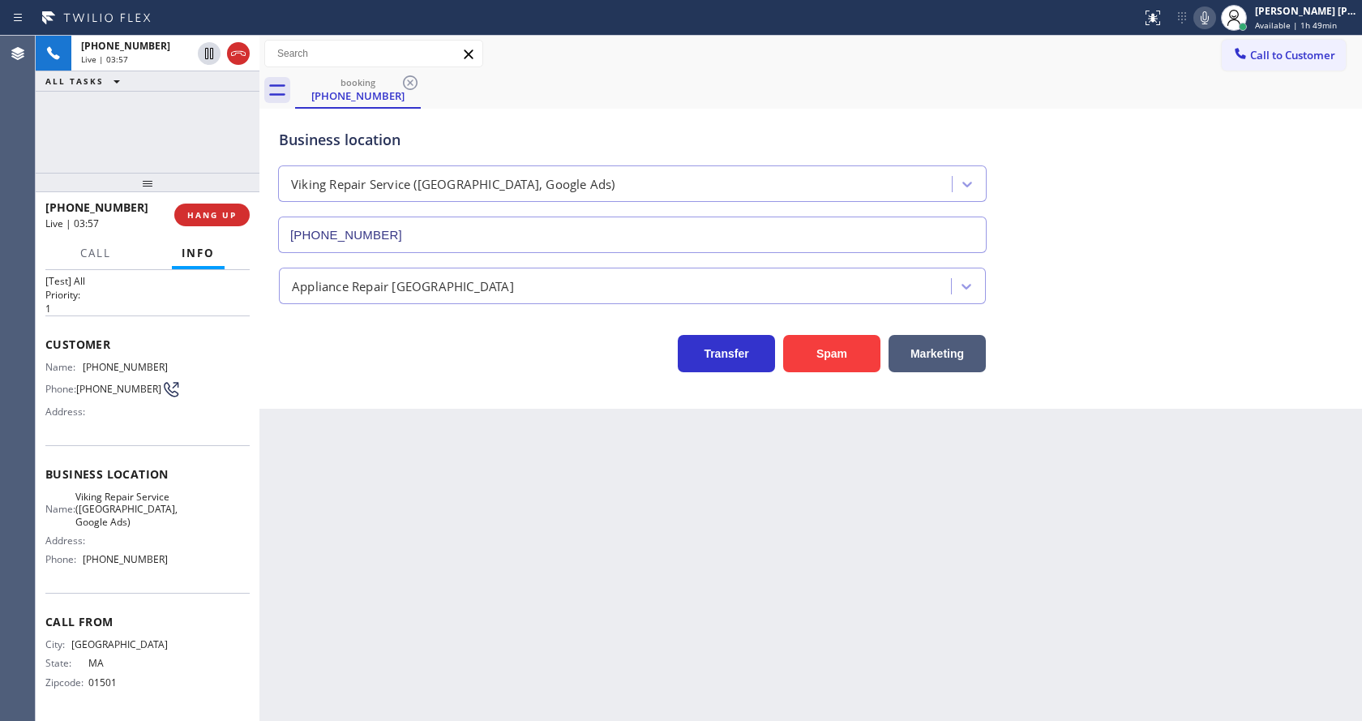
click at [728, 529] on div "Back to Dashboard Change Sender ID Customers Technicians Select a contact Outbo…" at bounding box center [810, 378] width 1102 height 685
click at [345, 607] on div "Back to Dashboard Change Sender ID Customers Technicians Select a contact Outbo…" at bounding box center [810, 378] width 1102 height 685
click at [647, 553] on div "Back to Dashboard Change Sender ID Customers Technicians Select a contact Outbo…" at bounding box center [810, 378] width 1102 height 685
click at [492, 553] on div "Back to Dashboard Change Sender ID Customers Technicians Select a contact Outbo…" at bounding box center [810, 378] width 1102 height 685
click at [427, 565] on div "Back to Dashboard Change Sender ID Customers Technicians Select a contact Outbo…" at bounding box center [810, 378] width 1102 height 685
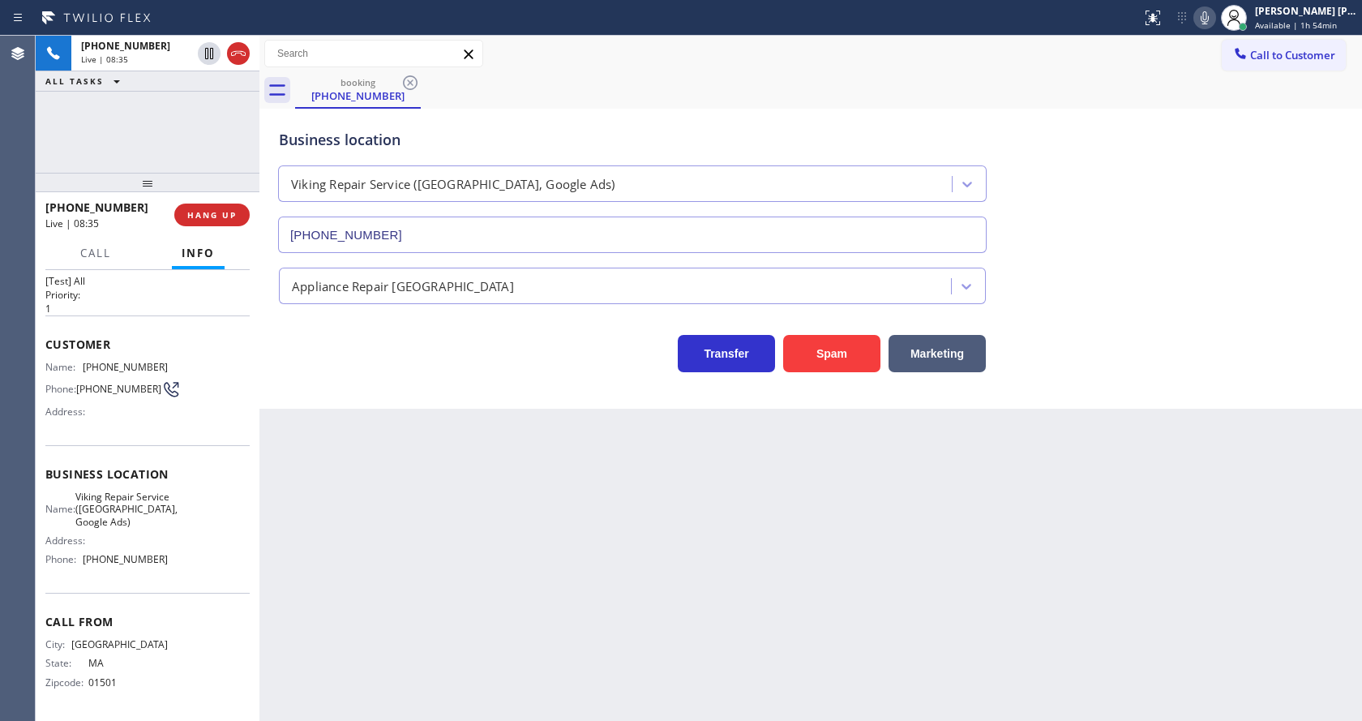
click at [635, 499] on div "Back to Dashboard Change Sender ID Customers Technicians Select a contact Outbo…" at bounding box center [810, 378] width 1102 height 685
click at [209, 212] on span "HANG UP" at bounding box center [211, 214] width 49 height 11
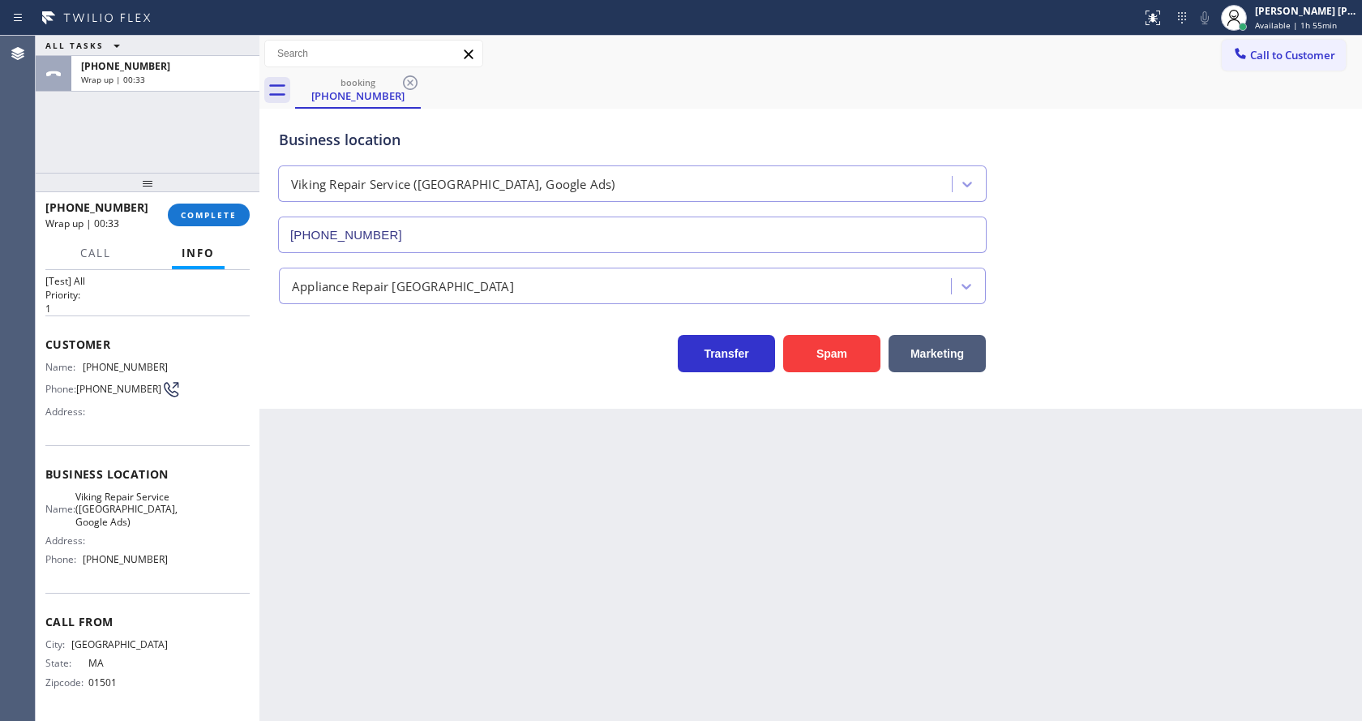
click at [402, 439] on div "Back to Dashboard Change Sender ID Customers Technicians Select a contact Outbo…" at bounding box center [810, 378] width 1102 height 685
click at [431, 528] on div "Back to Dashboard Change Sender ID Customers Technicians Select a contact Outbo…" at bounding box center [810, 378] width 1102 height 685
click at [417, 447] on div "Back to Dashboard Change Sender ID Customers Technicians Select a contact Outbo…" at bounding box center [810, 378] width 1102 height 685
click at [683, 515] on div "Back to Dashboard Change Sender ID Customers Technicians Select a contact Outbo…" at bounding box center [810, 378] width 1102 height 685
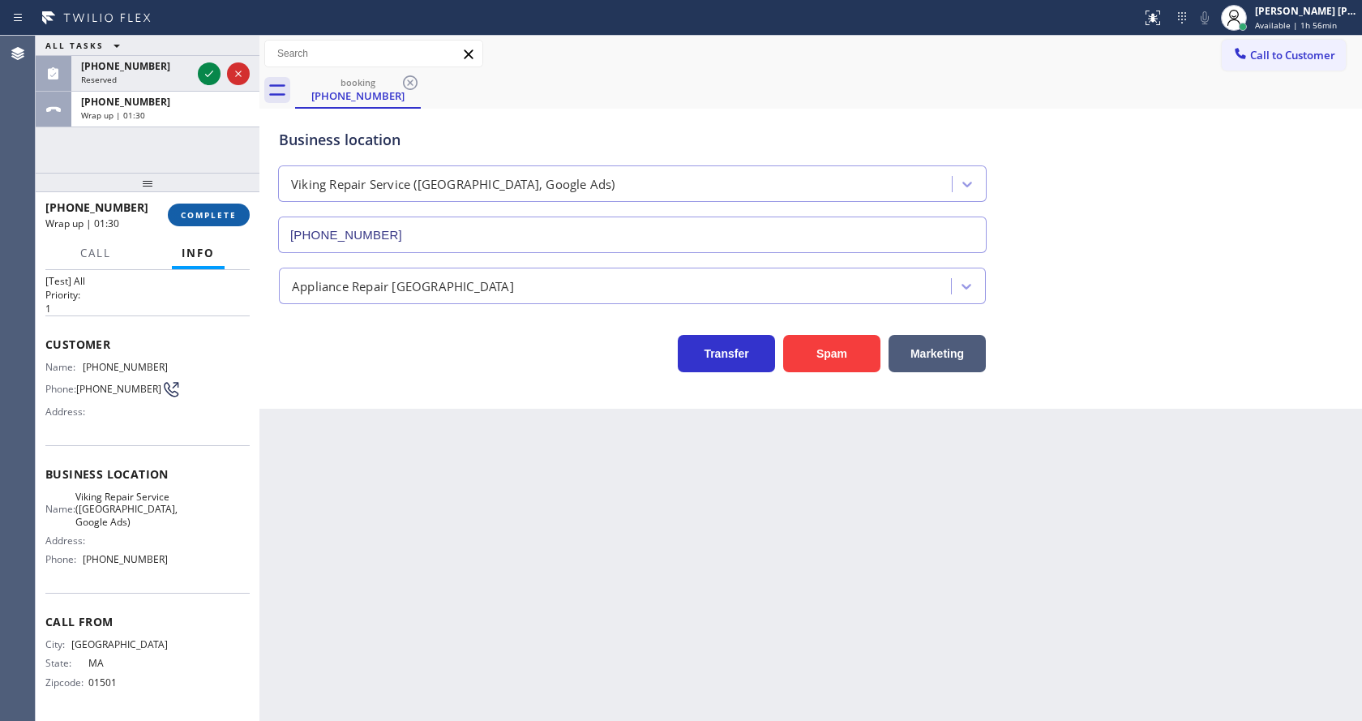
click at [203, 212] on span "COMPLETE" at bounding box center [209, 214] width 56 height 11
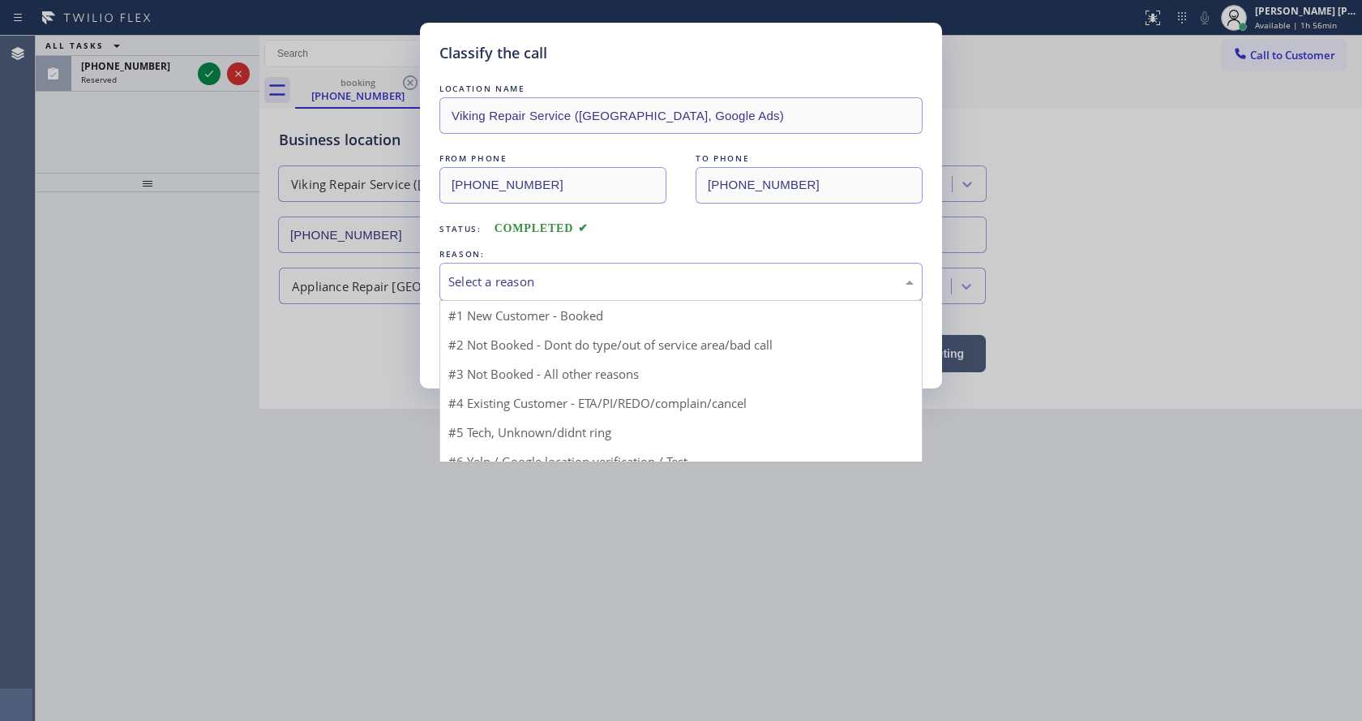
click at [463, 282] on div "Select a reason" at bounding box center [680, 281] width 465 height 19
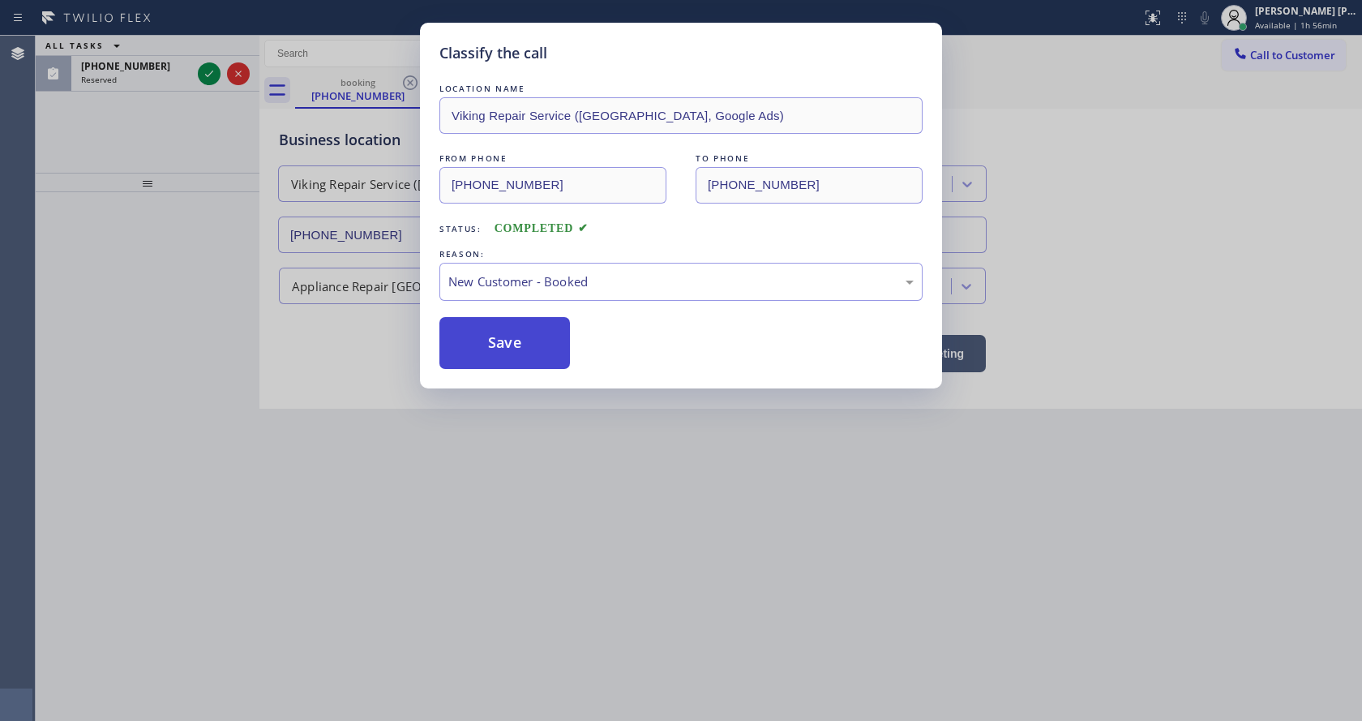
click at [490, 346] on button "Save" at bounding box center [504, 343] width 131 height 52
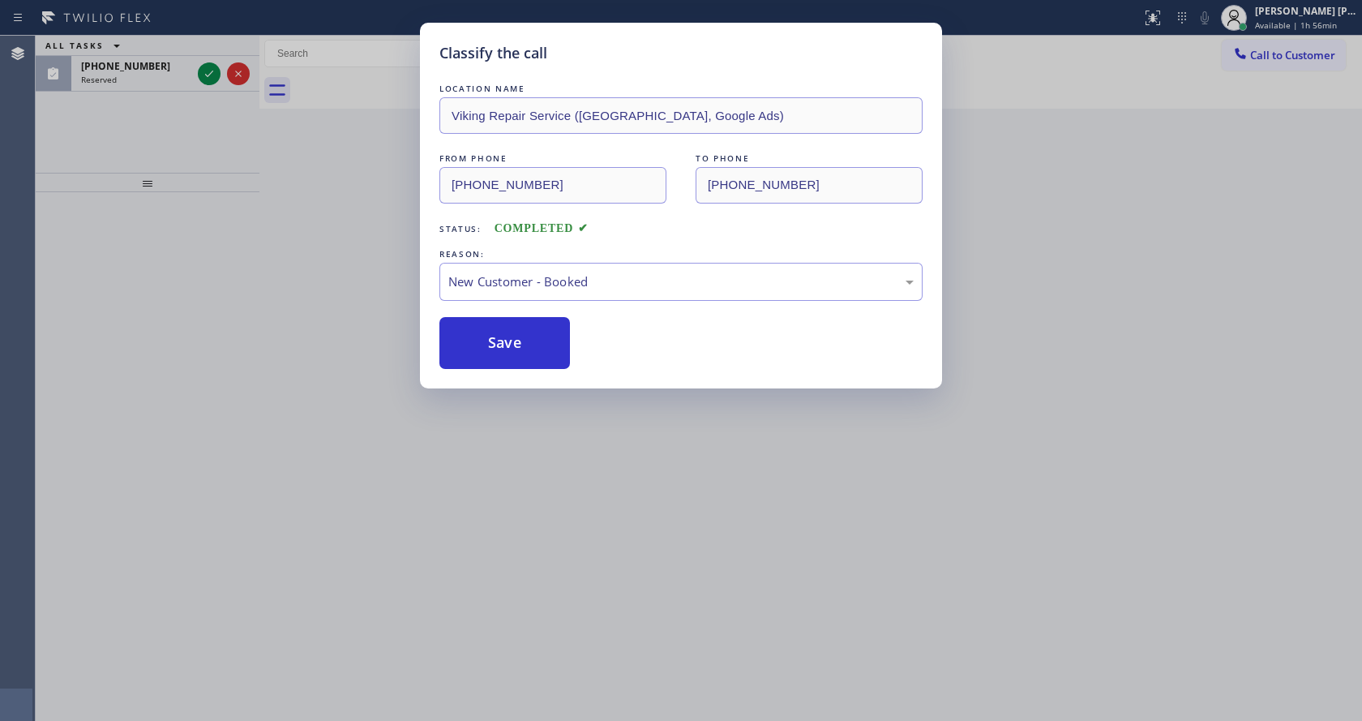
click at [204, 68] on icon at bounding box center [208, 73] width 19 height 19
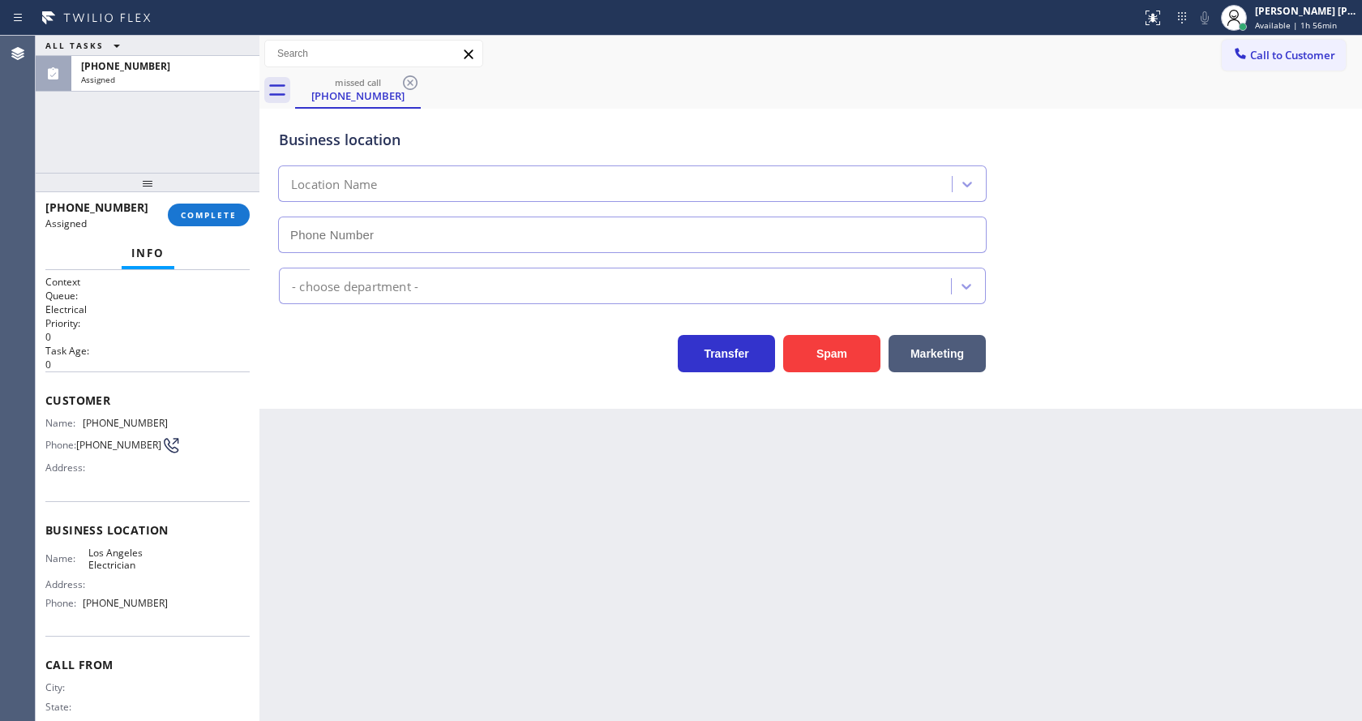
type input "[PHONE_NUMBER]"
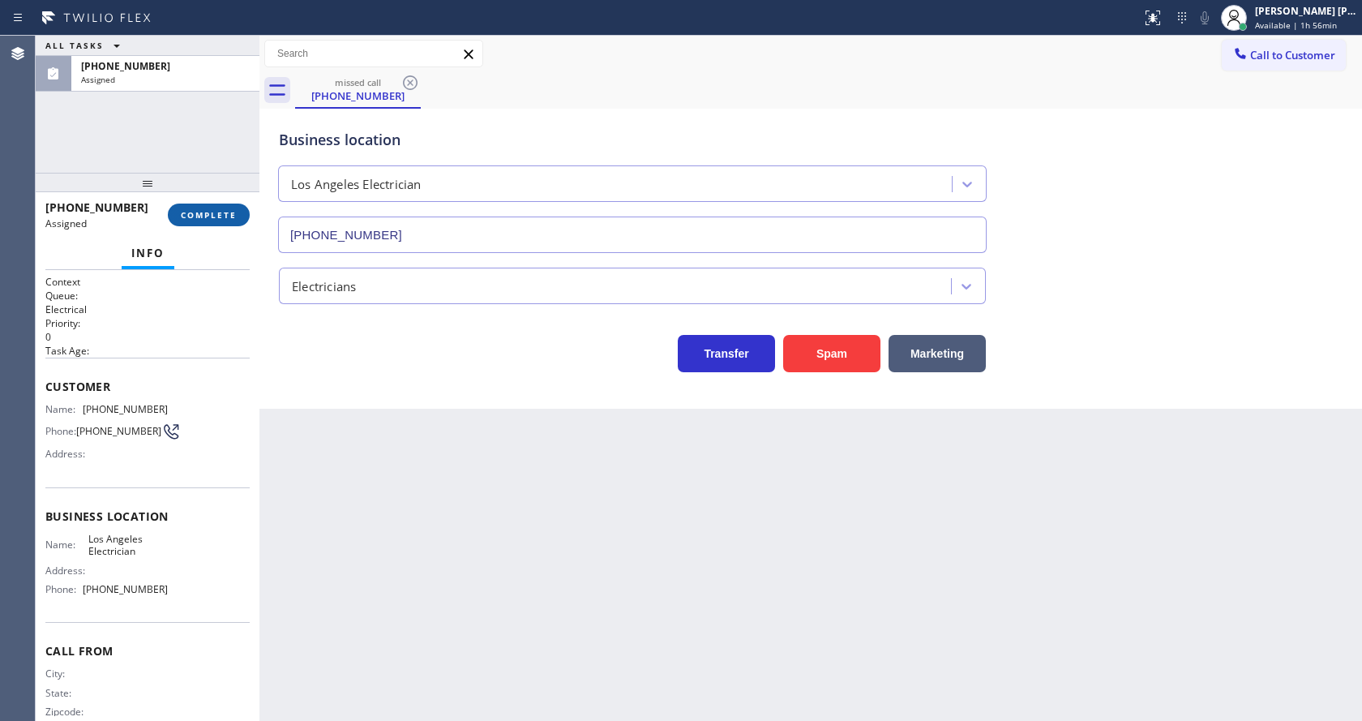
click at [195, 215] on span "COMPLETE" at bounding box center [209, 214] width 56 height 11
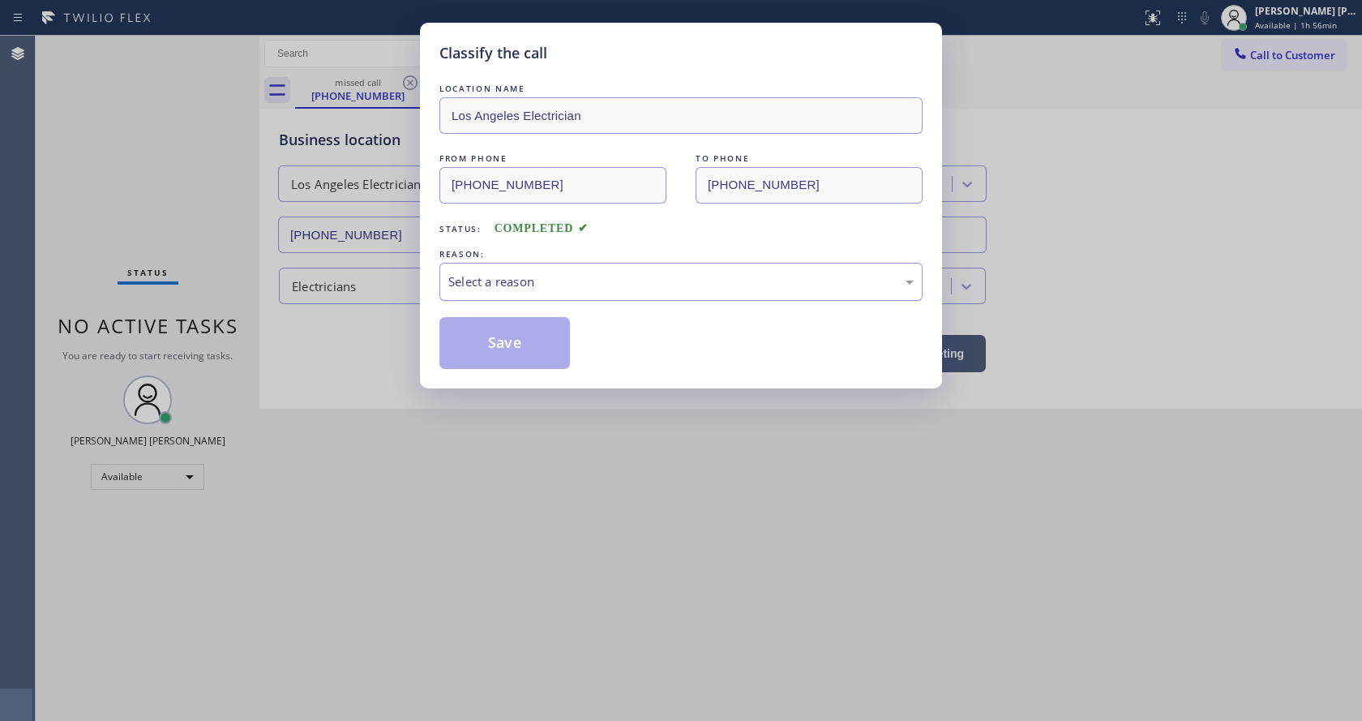
click at [484, 293] on div "Select a reason" at bounding box center [680, 282] width 483 height 38
click at [494, 332] on button "Save" at bounding box center [504, 343] width 131 height 52
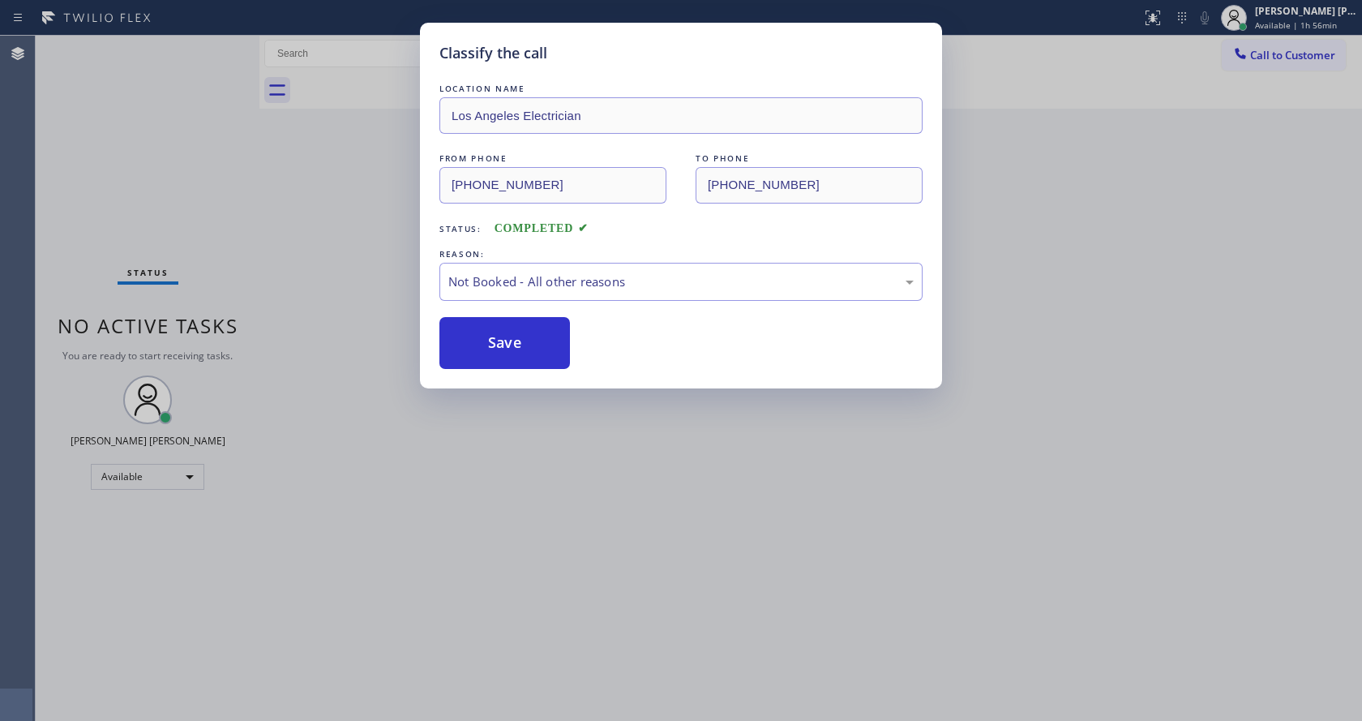
click at [494, 332] on button "Save" at bounding box center [504, 343] width 131 height 52
click at [500, 335] on button "Save" at bounding box center [504, 343] width 131 height 52
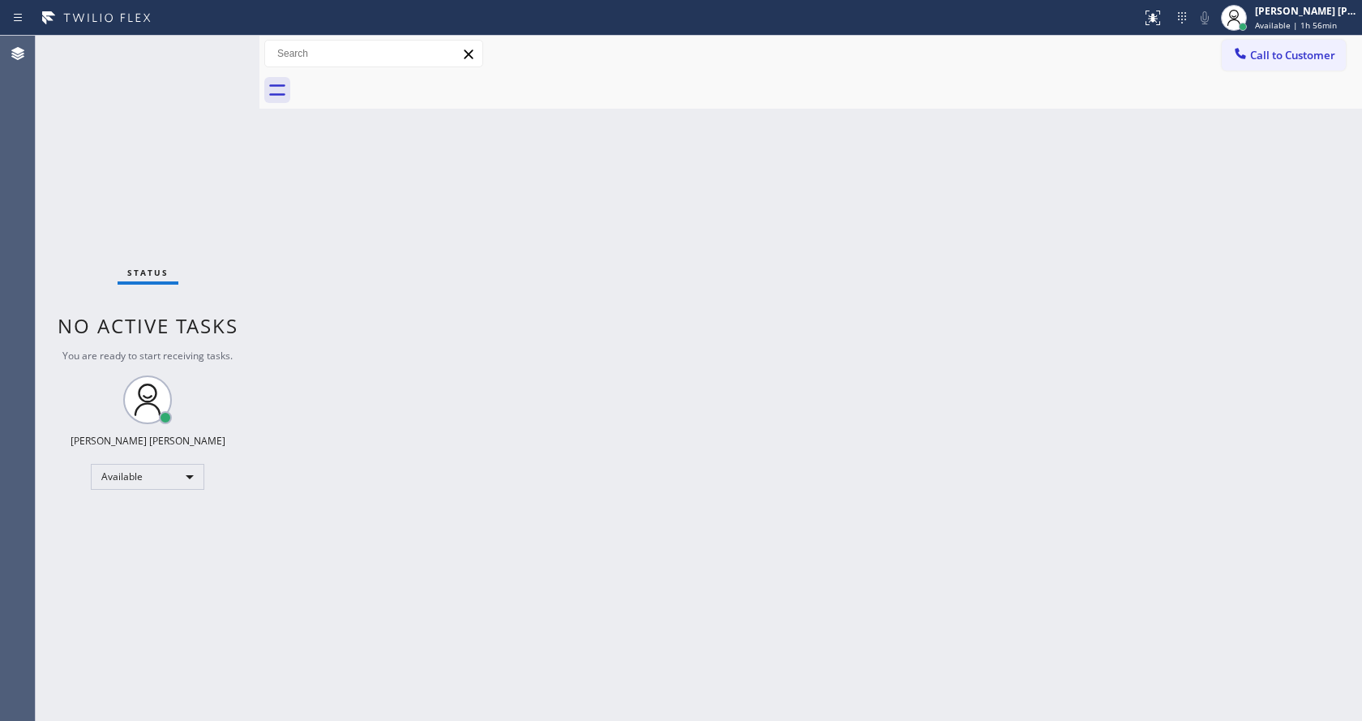
click at [453, 458] on div "Back to Dashboard Change Sender ID Customers Technicians Select a contact Outbo…" at bounding box center [810, 378] width 1102 height 685
click at [952, 368] on div "Back to Dashboard Change Sender ID Customers Technicians Select a contact Outbo…" at bounding box center [810, 378] width 1102 height 685
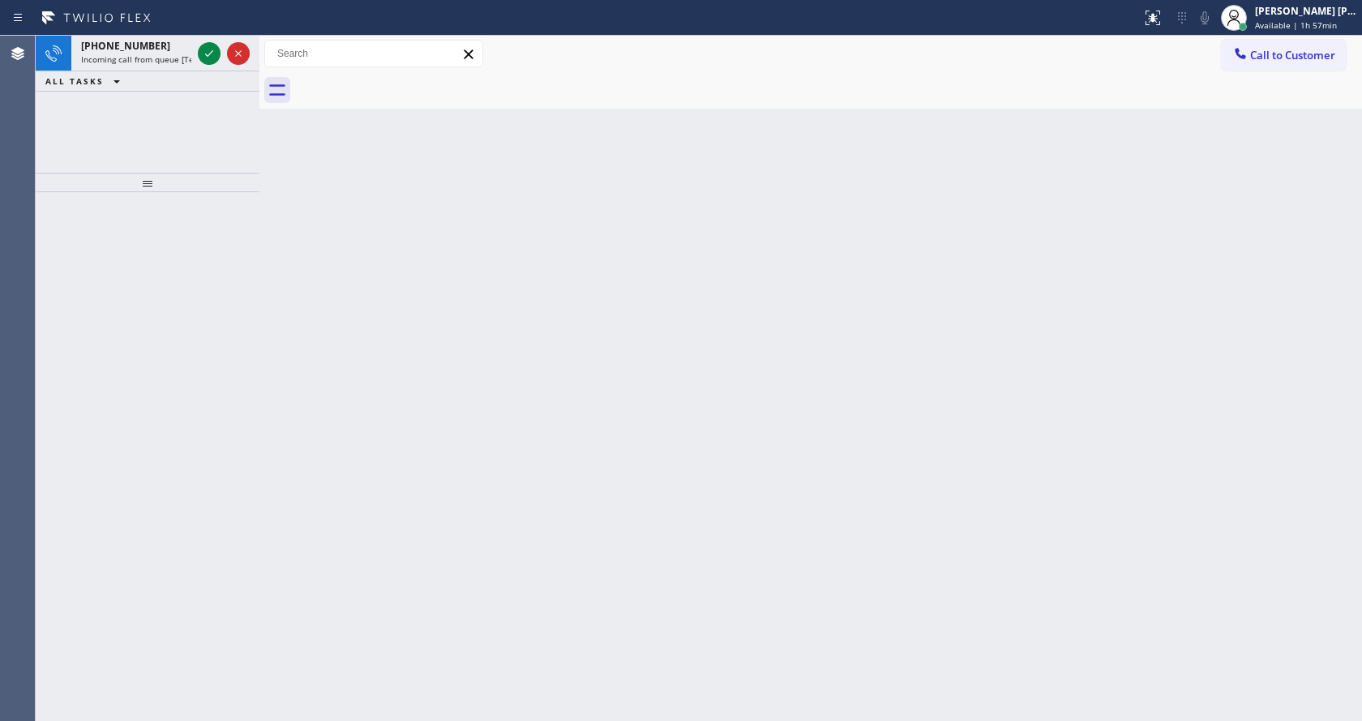
click at [156, 197] on div at bounding box center [148, 456] width 224 height 529
click at [205, 58] on icon at bounding box center [208, 53] width 19 height 19
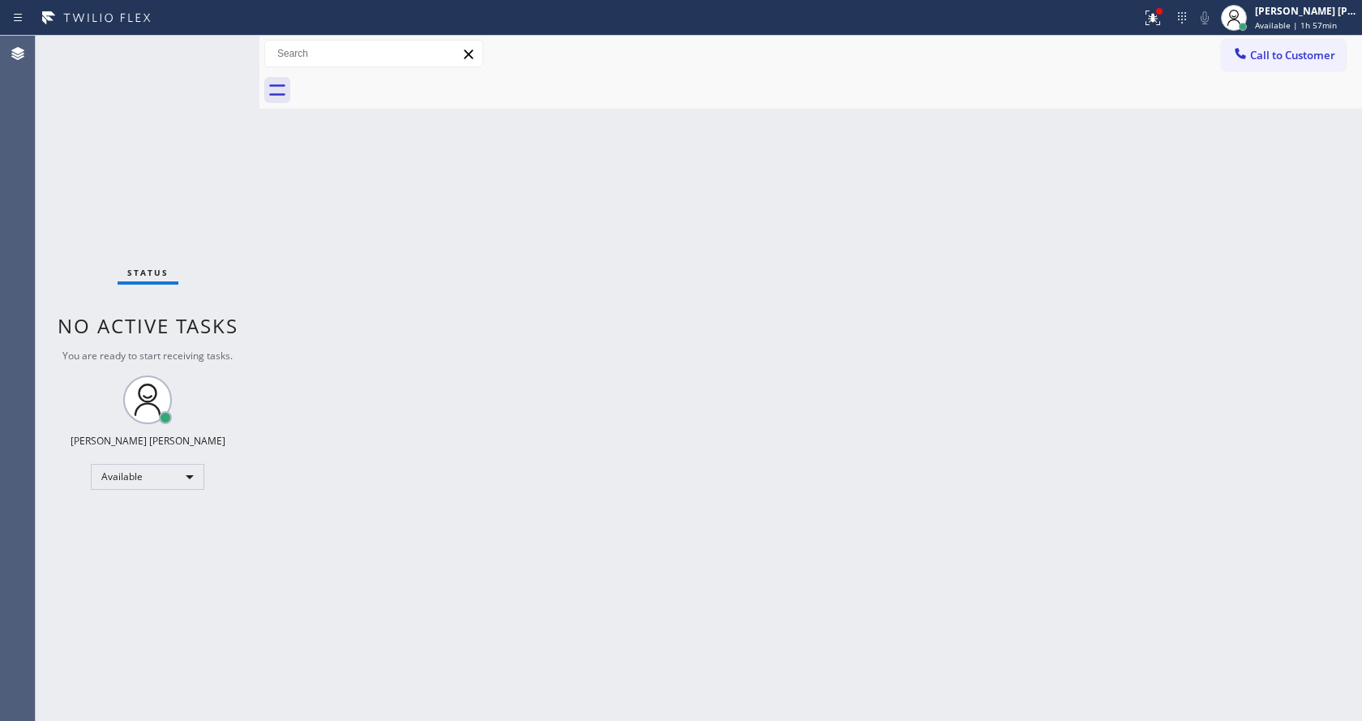
click at [400, 349] on div "Back to Dashboard Change Sender ID Customers Technicians Select a contact Outbo…" at bounding box center [810, 378] width 1102 height 685
click at [245, 239] on div "Status No active tasks You are ready to start receiving tasks. [PERSON_NAME] [P…" at bounding box center [148, 378] width 224 height 685
click at [580, 371] on div "Back to Dashboard Change Sender ID Customers Technicians Select a contact Outbo…" at bounding box center [810, 378] width 1102 height 685
click at [790, 391] on div "Back to Dashboard Change Sender ID Customers Technicians Select a contact Outbo…" at bounding box center [810, 378] width 1102 height 685
click at [1159, 8] on icon at bounding box center [1152, 17] width 19 height 19
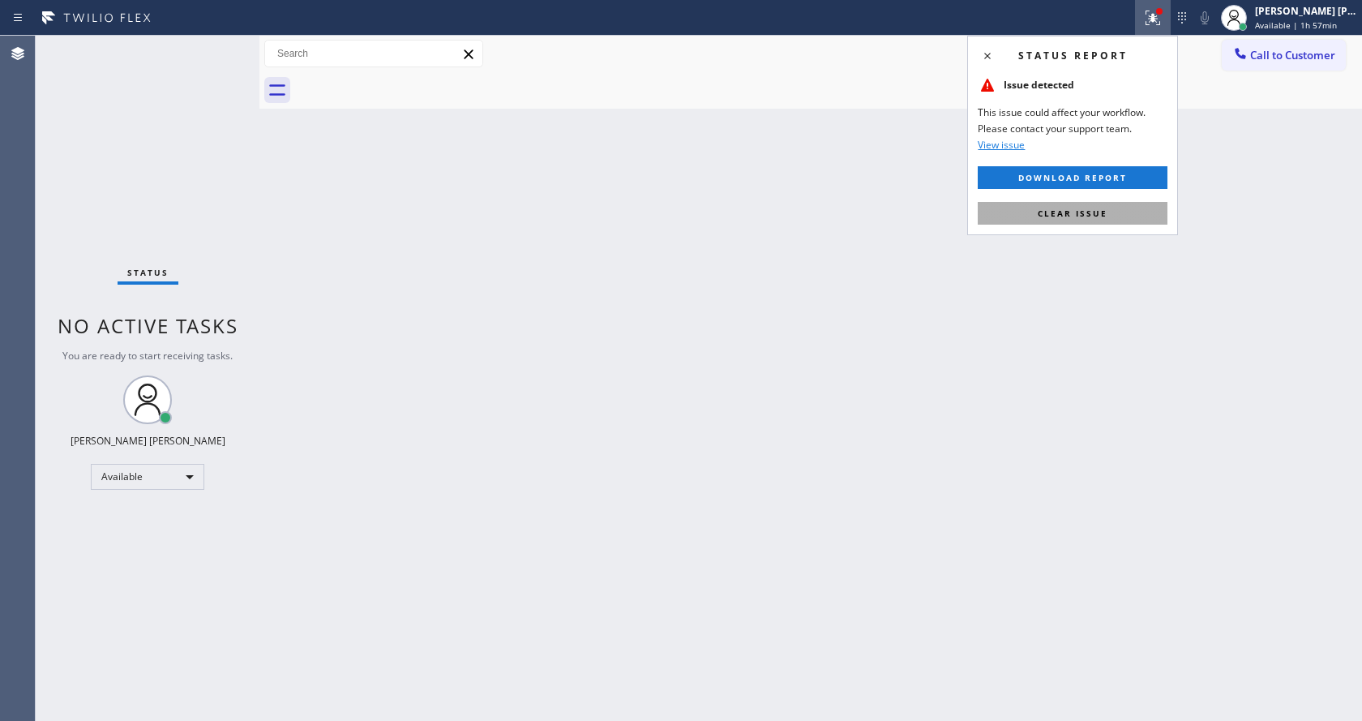
click at [1054, 215] on span "Clear issue" at bounding box center [1073, 213] width 70 height 11
click at [1096, 330] on div "Back to Dashboard Change Sender ID Customers Technicians Select a contact Outbo…" at bounding box center [810, 378] width 1102 height 685
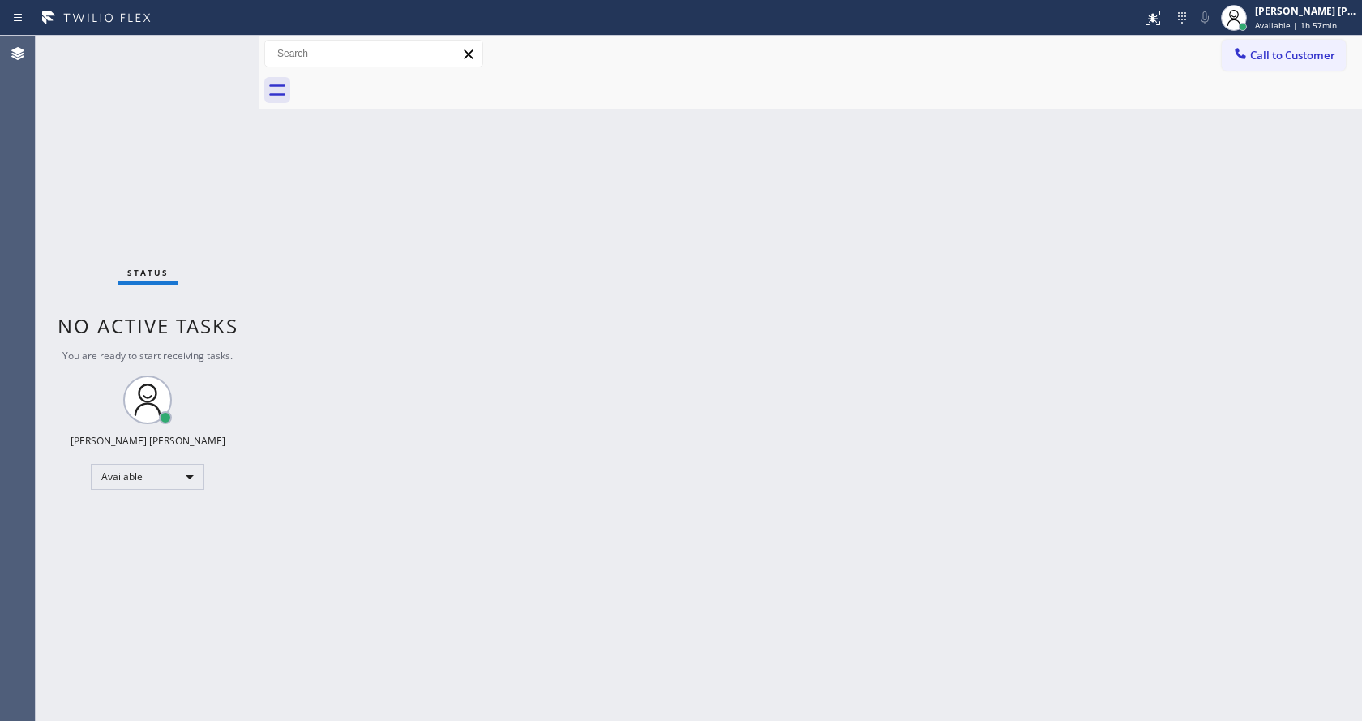
click at [310, 219] on div "Back to Dashboard Change Sender ID Customers Technicians Select a contact Outbo…" at bounding box center [810, 378] width 1102 height 685
click at [237, 134] on div "Status No active tasks You are ready to start receiving tasks. [PERSON_NAME] [P…" at bounding box center [148, 378] width 224 height 685
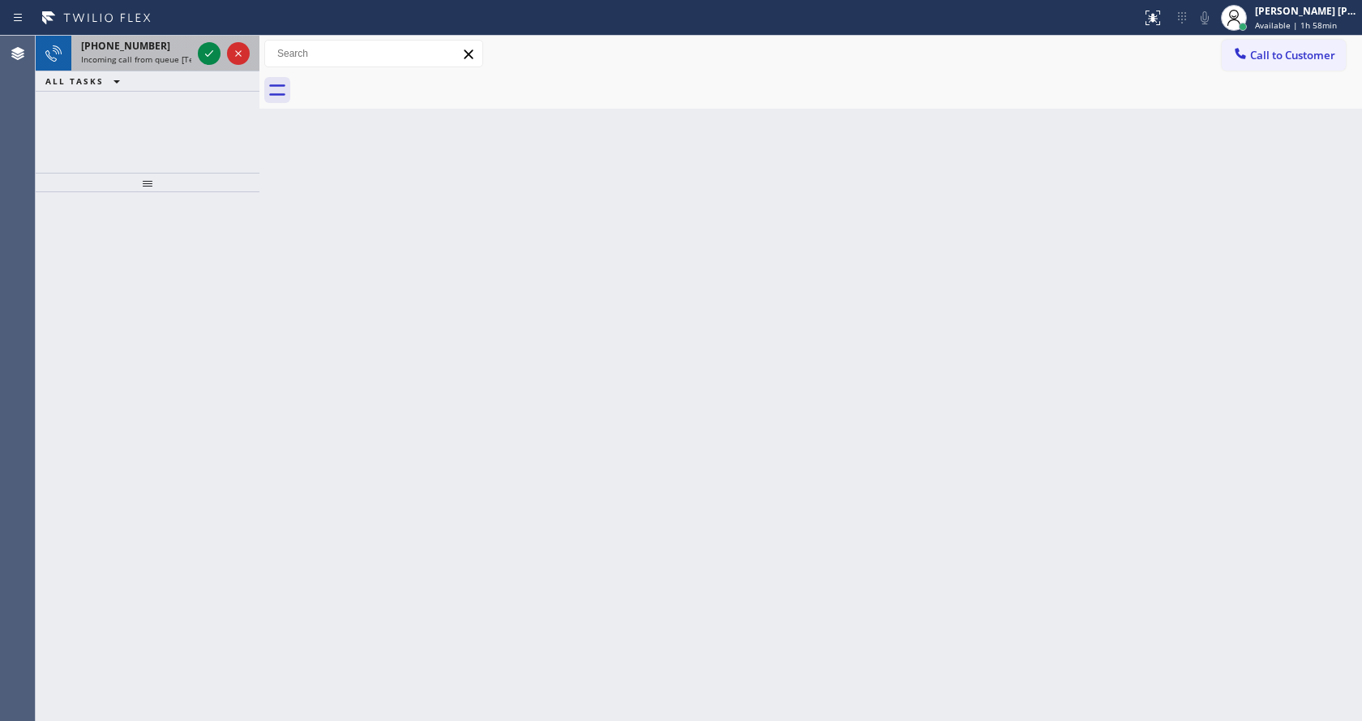
click at [159, 56] on span "Incoming call from queue [Test] All" at bounding box center [148, 59] width 135 height 11
click at [205, 54] on icon at bounding box center [208, 53] width 19 height 19
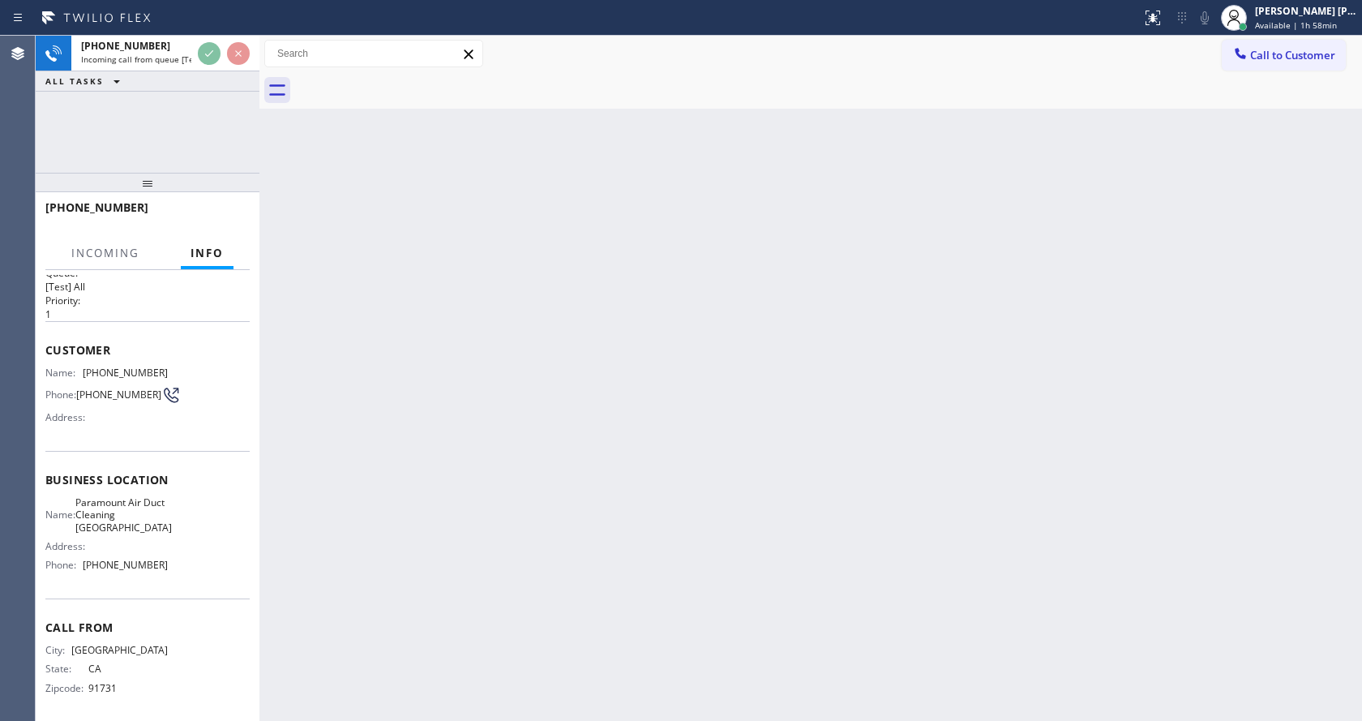
scroll to position [33, 0]
click at [732, 400] on div "Back to Dashboard Change Sender ID Customers Technicians Select a contact Outbo…" at bounding box center [810, 378] width 1102 height 685
drag, startPoint x: 721, startPoint y: 402, endPoint x: 715, endPoint y: 396, distance: 8.6
click at [717, 397] on div "Back to Dashboard Change Sender ID Customers Technicians Select a contact Outbo…" at bounding box center [810, 378] width 1102 height 685
click at [323, 413] on div "Back to Dashboard Change Sender ID Customers Technicians Select a contact Outbo…" at bounding box center [810, 378] width 1102 height 685
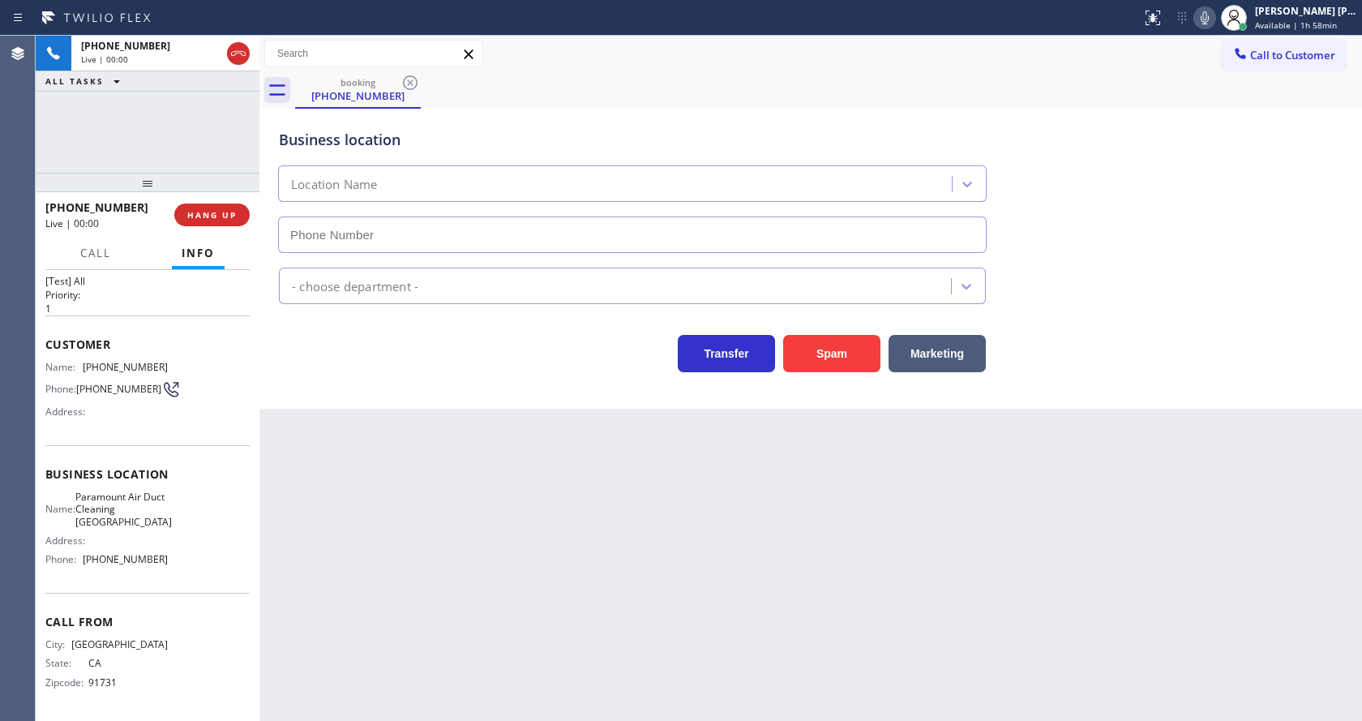
type input "[PHONE_NUMBER]"
click at [514, 516] on div "Back to Dashboard Change Sender ID Customers Technicians Select a contact Outbo…" at bounding box center [810, 378] width 1102 height 685
click at [644, 635] on div "Back to Dashboard Change Sender ID Customers Technicians Select a contact Outbo…" at bounding box center [810, 378] width 1102 height 685
click at [341, 399] on div "Business location Paramount Air Duct Cleaning Torrance (310) 742-0990 Air Duct …" at bounding box center [810, 259] width 1102 height 300
click at [79, 436] on div "Customer Name: (626) 379-8720 Phone: (626) 379-8720 Address:" at bounding box center [147, 380] width 204 height 130
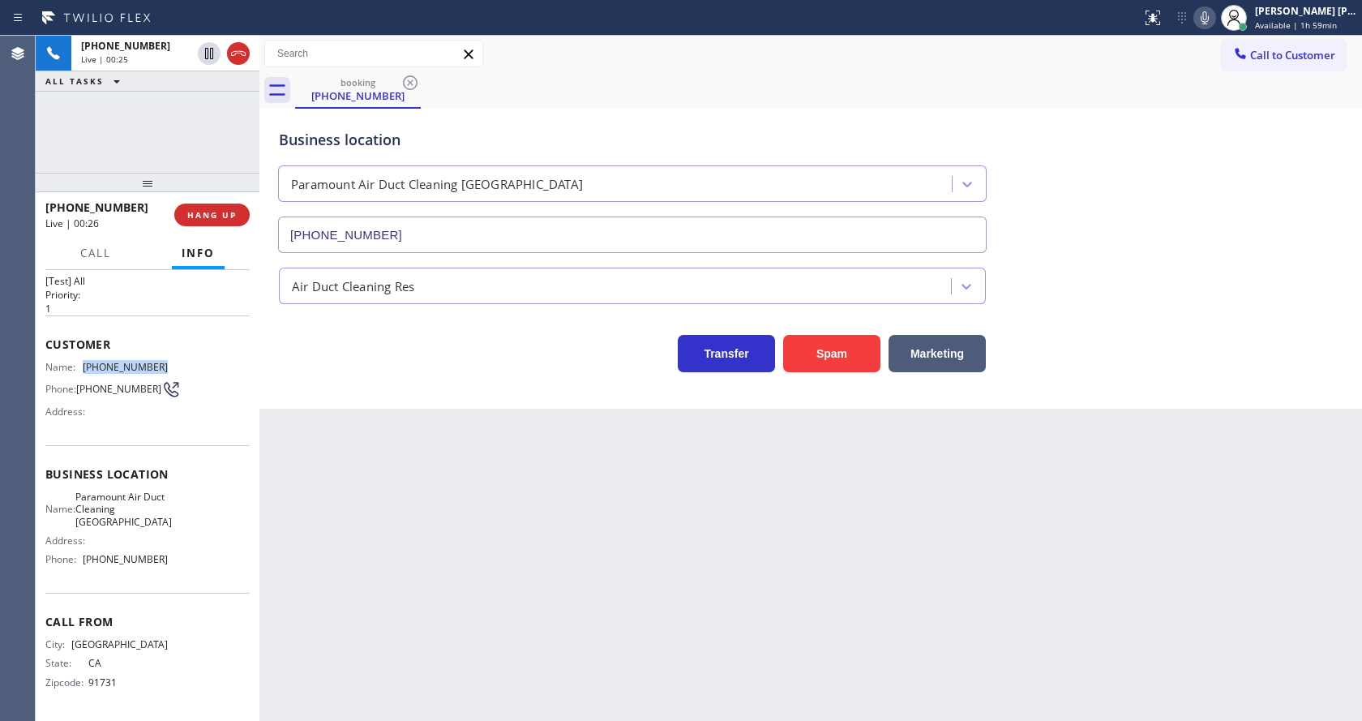
drag, startPoint x: 79, startPoint y: 359, endPoint x: 165, endPoint y: 364, distance: 86.9
click at [165, 364] on div "Name: (626) 379-8720 Phone: (626) 379-8720 Address:" at bounding box center [147, 393] width 204 height 64
drag, startPoint x: 393, startPoint y: 453, endPoint x: 379, endPoint y: 598, distance: 145.8
click at [393, 456] on div "Back to Dashboard Change Sender ID Customers Technicians Select a contact Outbo…" at bounding box center [810, 378] width 1102 height 685
click at [166, 531] on div "Name: Paramount Air Duct Cleaning Torrance Address: Phone: (310) 742-0990" at bounding box center [147, 531] width 204 height 82
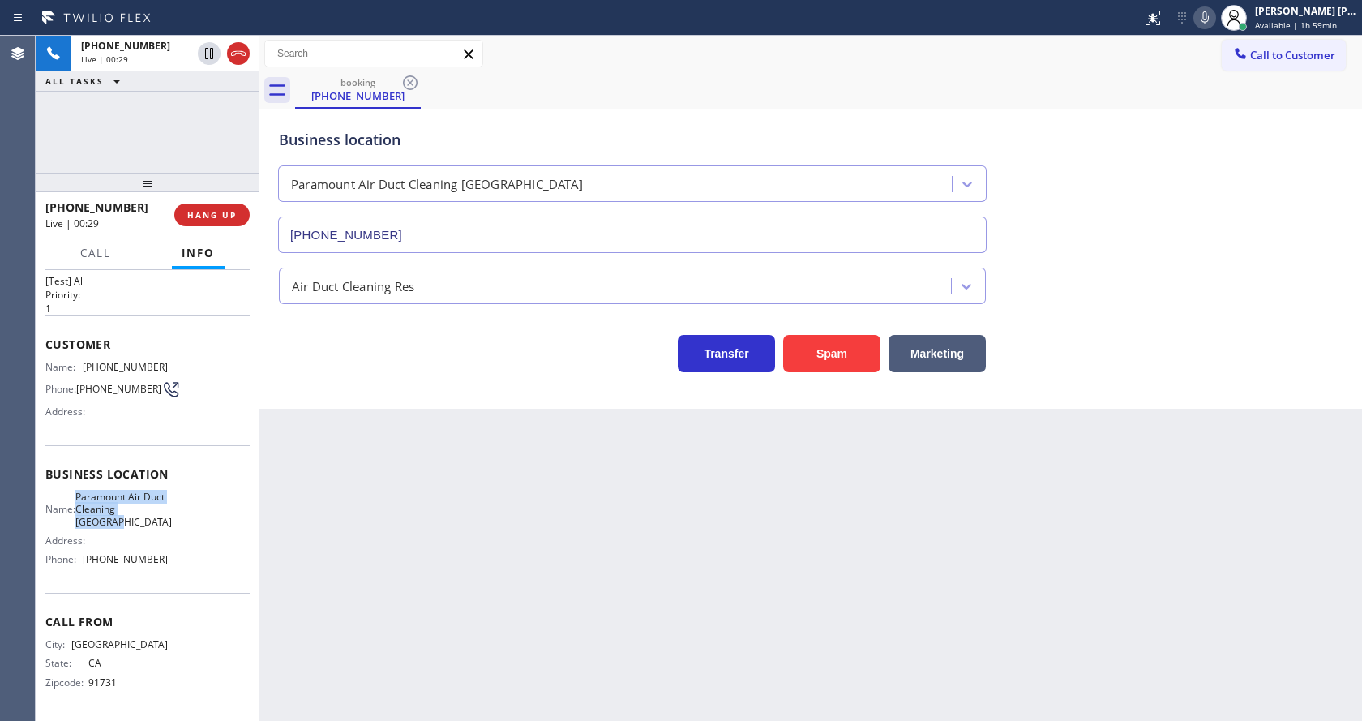
drag, startPoint x: 85, startPoint y: 495, endPoint x: 139, endPoint y: 528, distance: 63.7
click at [139, 528] on span "Paramount Air Duct Cleaning [GEOGRAPHIC_DATA]" at bounding box center [123, 508] width 96 height 37
click at [405, 526] on div "Back to Dashboard Change Sender ID Customers Technicians Select a contact Outbo…" at bounding box center [810, 378] width 1102 height 685
click at [180, 595] on div "Call From City: PASADENA State: CA Zipcode: 91731" at bounding box center [147, 654] width 204 height 122
drag, startPoint x: 83, startPoint y: 557, endPoint x: 200, endPoint y: 558, distance: 116.7
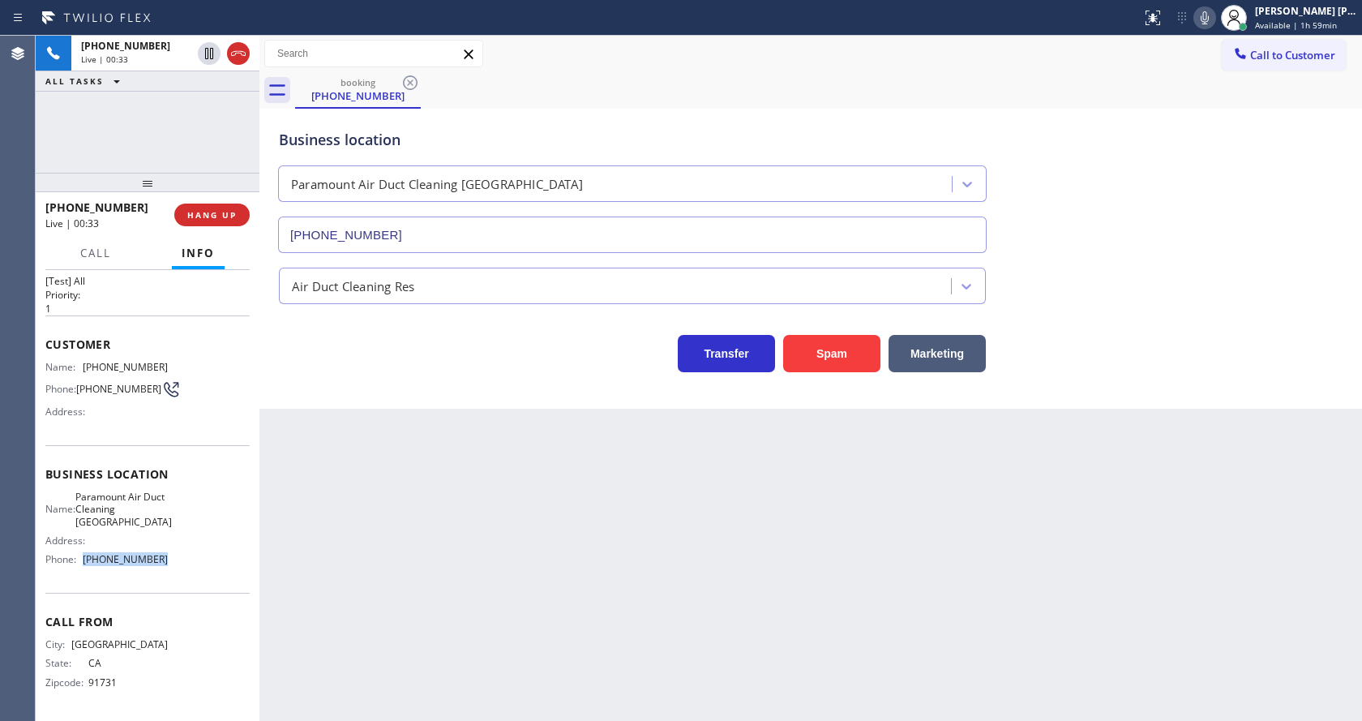
click at [200, 558] on div "Name: Paramount Air Duct Cleaning Torrance Address: Phone: (310) 742-0990" at bounding box center [147, 531] width 204 height 82
drag, startPoint x: 447, startPoint y: 516, endPoint x: 375, endPoint y: 698, distance: 196.1
click at [446, 516] on div "Back to Dashboard Change Sender ID Customers Technicians Select a contact Outbo…" at bounding box center [810, 378] width 1102 height 685
click at [731, 529] on div "Back to Dashboard Change Sender ID Customers Technicians Select a contact Outbo…" at bounding box center [810, 378] width 1102 height 685
click at [748, 597] on div "Back to Dashboard Change Sender ID Customers Technicians Select a contact Outbo…" at bounding box center [810, 378] width 1102 height 685
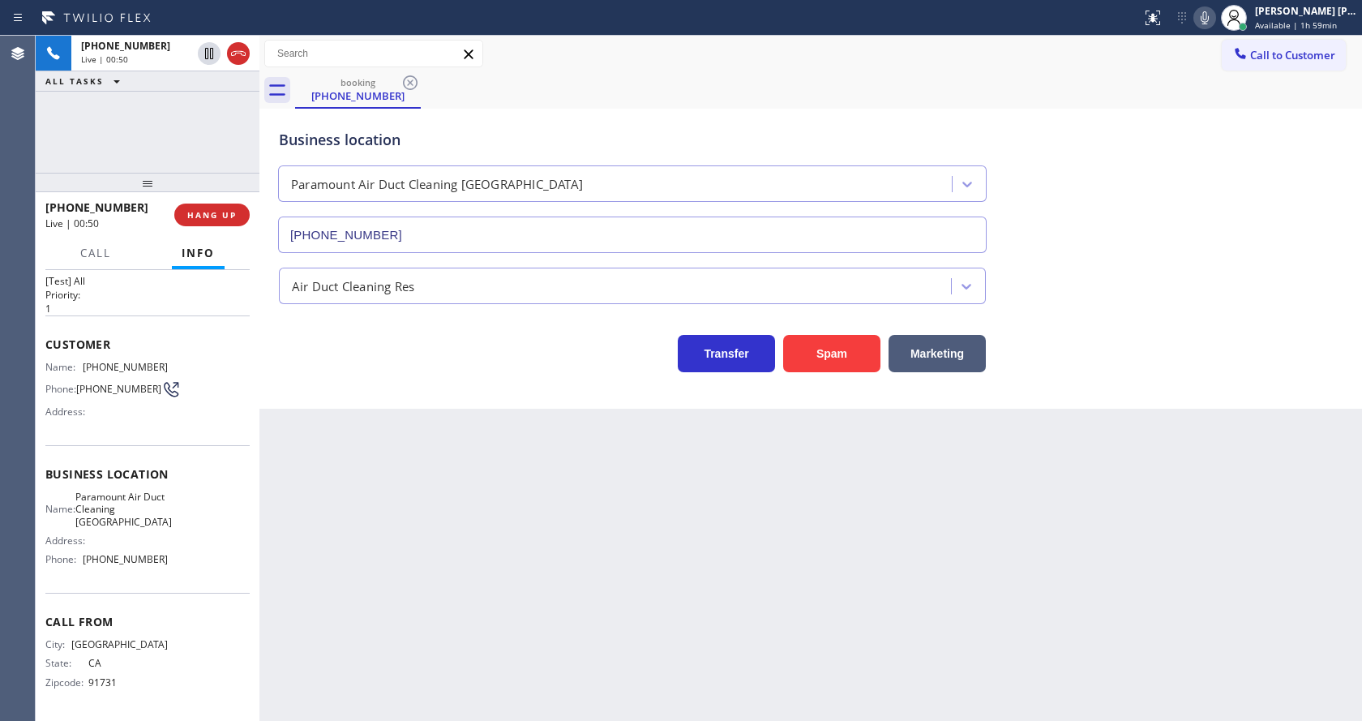
click at [356, 666] on div "Back to Dashboard Change Sender ID Customers Technicians Select a contact Outbo…" at bounding box center [810, 378] width 1102 height 685
click at [935, 557] on div "Back to Dashboard Change Sender ID Customers Technicians Select a contact Outbo…" at bounding box center [810, 378] width 1102 height 685
click at [788, 631] on div "Back to Dashboard Change Sender ID Customers Technicians Select a contact Outbo…" at bounding box center [810, 378] width 1102 height 685
click at [696, 495] on div "Back to Dashboard Change Sender ID Customers Technicians Select a contact Outbo…" at bounding box center [810, 378] width 1102 height 685
click at [413, 592] on div "Back to Dashboard Change Sender ID Customers Technicians Select a contact Outbo…" at bounding box center [810, 378] width 1102 height 685
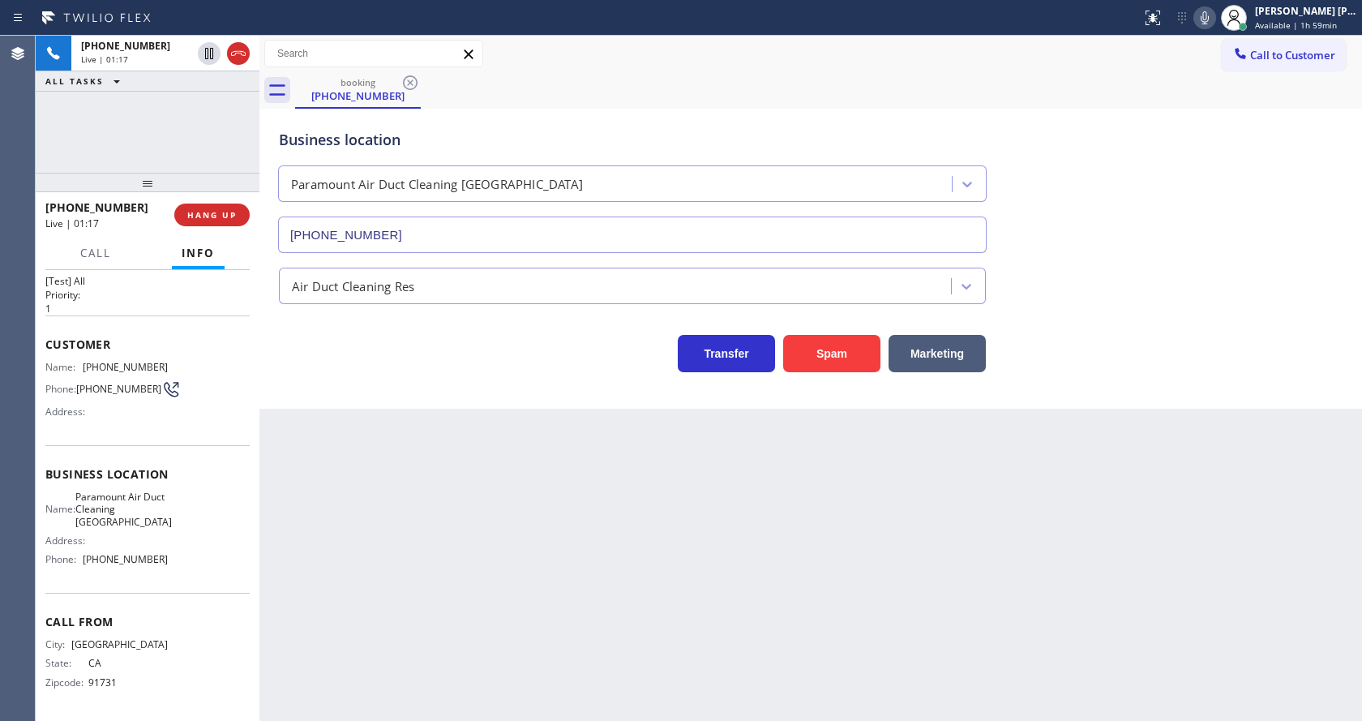
click at [703, 617] on div "Back to Dashboard Change Sender ID Customers Technicians Select a contact Outbo…" at bounding box center [810, 378] width 1102 height 685
click at [734, 619] on div "Back to Dashboard Change Sender ID Customers Technicians Select a contact Outbo…" at bounding box center [810, 378] width 1102 height 685
click at [522, 543] on div "Back to Dashboard Change Sender ID Customers Technicians Select a contact Outbo…" at bounding box center [810, 378] width 1102 height 685
click at [1202, 21] on icon at bounding box center [1204, 17] width 19 height 19
click at [208, 48] on icon at bounding box center [208, 53] width 19 height 19
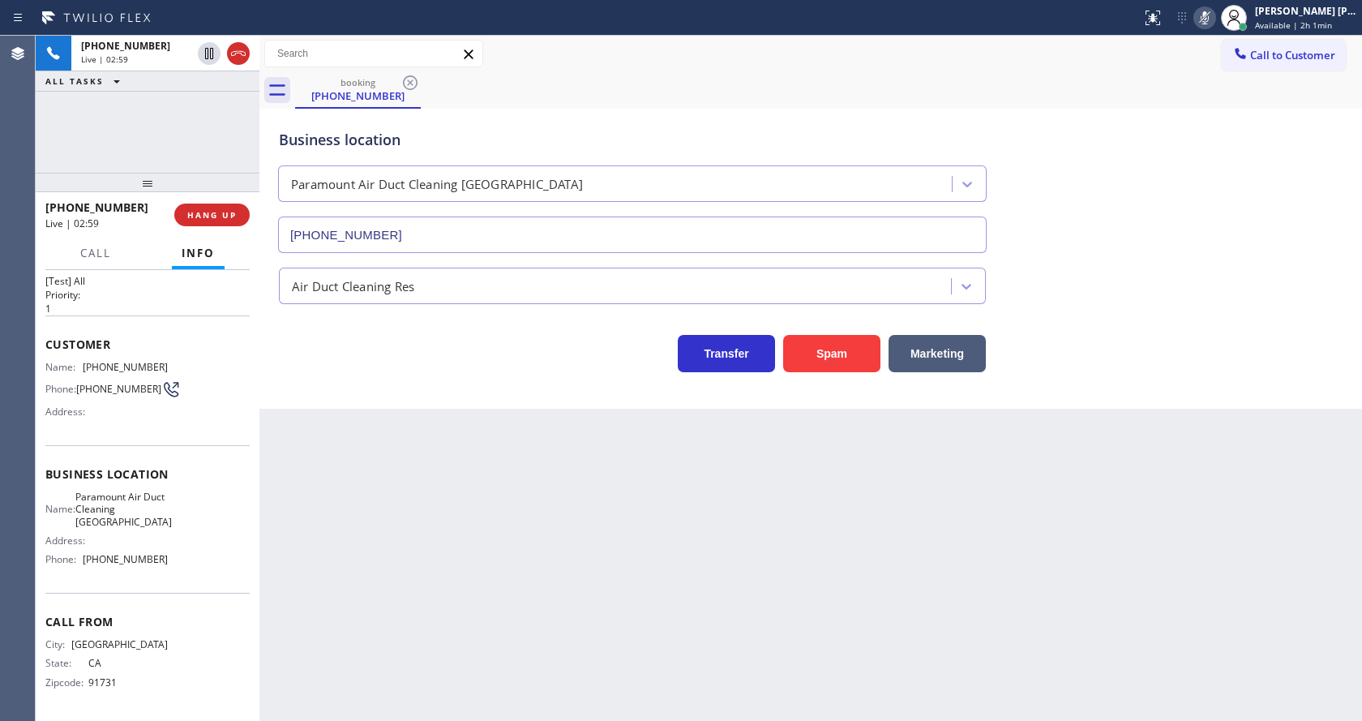
click at [502, 562] on div "Back to Dashboard Change Sender ID Customers Technicians Select a contact Outbo…" at bounding box center [810, 378] width 1102 height 685
click at [1342, 326] on div "Transfer Spam Marketing" at bounding box center [811, 346] width 1070 height 52
click at [555, 617] on div "Back to Dashboard Change Sender ID Customers Technicians Select a contact Outbo…" at bounding box center [810, 378] width 1102 height 685
click at [533, 687] on div "Back to Dashboard Change Sender ID Customers Technicians Select a contact Outbo…" at bounding box center [810, 378] width 1102 height 685
click at [373, 439] on div "Back to Dashboard Change Sender ID Customers Technicians Select a contact Outbo…" at bounding box center [810, 378] width 1102 height 685
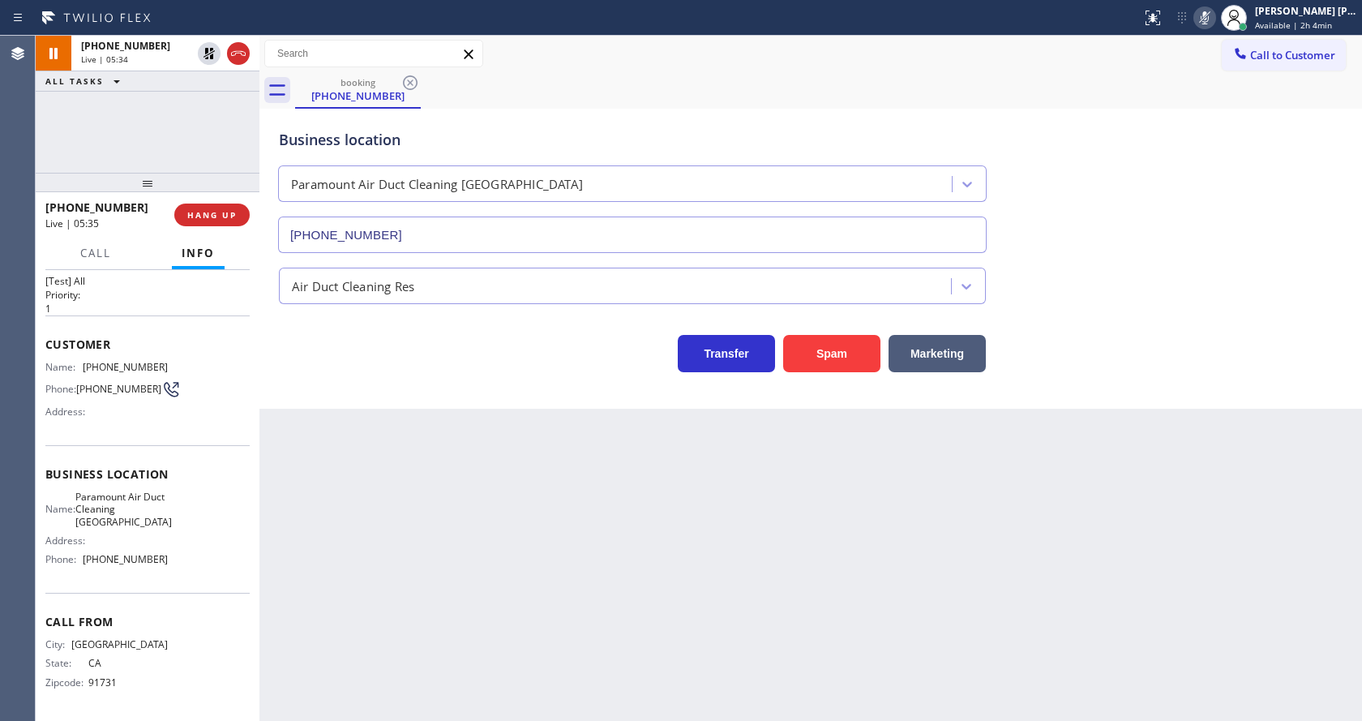
click at [611, 552] on div "Back to Dashboard Change Sender ID Customers Technicians Select a contact Outbo…" at bounding box center [810, 378] width 1102 height 685
click at [211, 50] on icon at bounding box center [208, 53] width 11 height 11
click at [1205, 19] on icon at bounding box center [1204, 17] width 19 height 19
click at [1222, 84] on div "booking (626) 379-8720" at bounding box center [828, 90] width 1067 height 36
click at [502, 525] on div "Back to Dashboard Change Sender ID Customers Technicians Select a contact Outbo…" at bounding box center [810, 378] width 1102 height 685
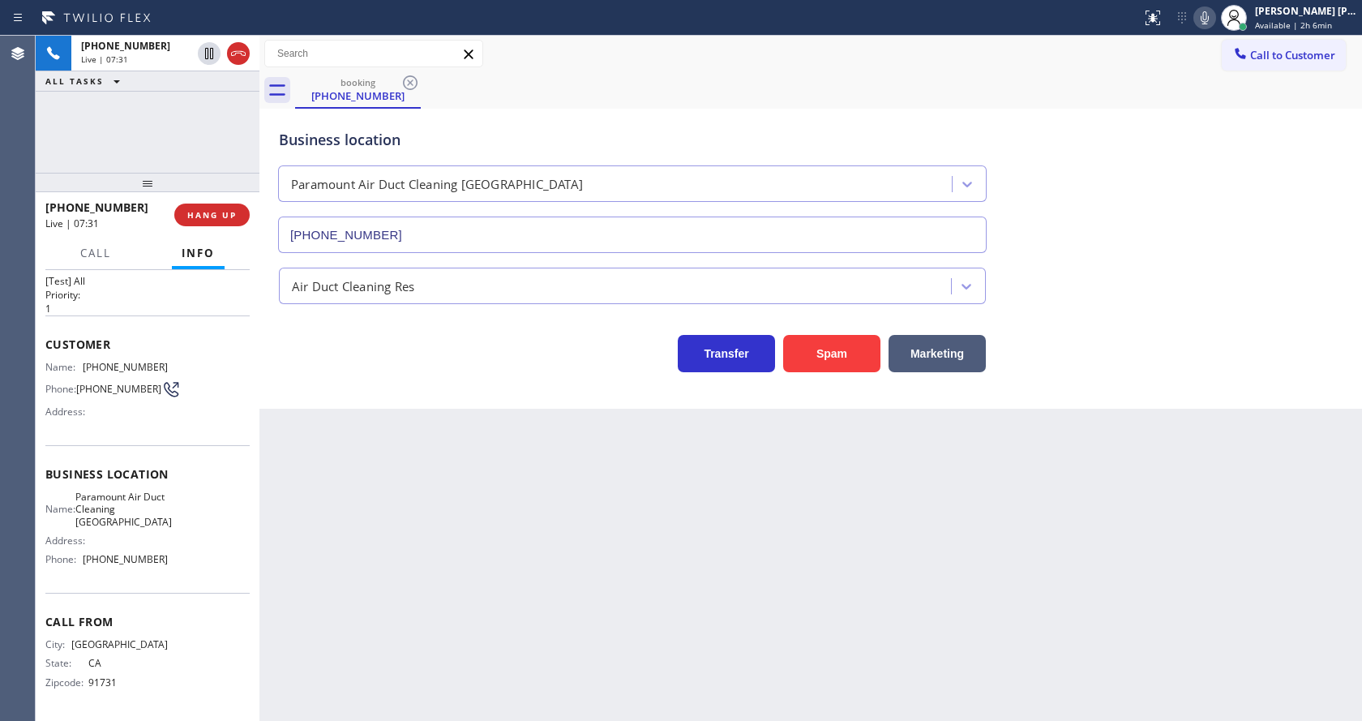
click at [396, 670] on div "Back to Dashboard Change Sender ID Customers Technicians Select a contact Outbo…" at bounding box center [810, 378] width 1102 height 685
click at [567, 520] on div "Back to Dashboard Change Sender ID Customers Technicians Select a contact Outbo…" at bounding box center [810, 378] width 1102 height 685
click at [300, 431] on div "Back to Dashboard Change Sender ID Customers Technicians Select a contact Outbo…" at bounding box center [810, 378] width 1102 height 685
click at [374, 487] on div "Back to Dashboard Change Sender ID Customers Technicians Select a contact Outbo…" at bounding box center [810, 378] width 1102 height 685
click at [736, 537] on div "Back to Dashboard Change Sender ID Customers Technicians Select a contact Outbo…" at bounding box center [810, 378] width 1102 height 685
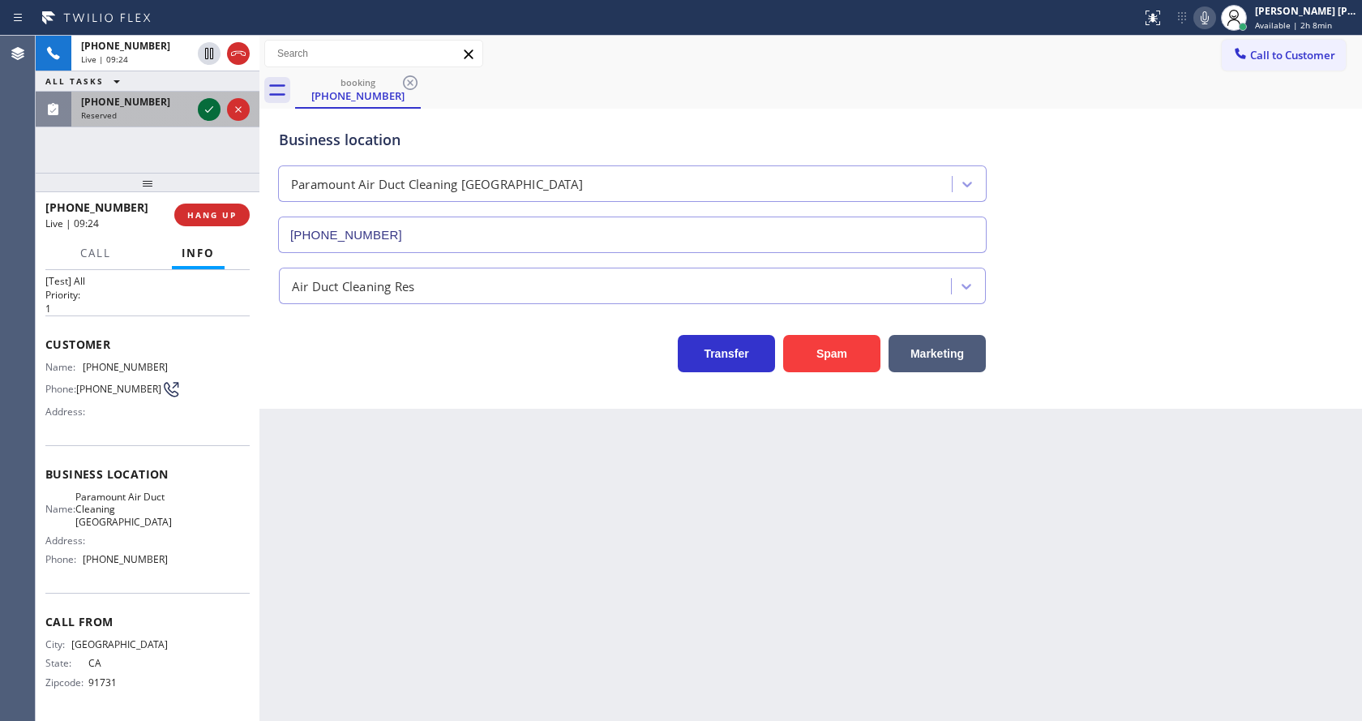
click at [211, 110] on icon at bounding box center [208, 109] width 19 height 19
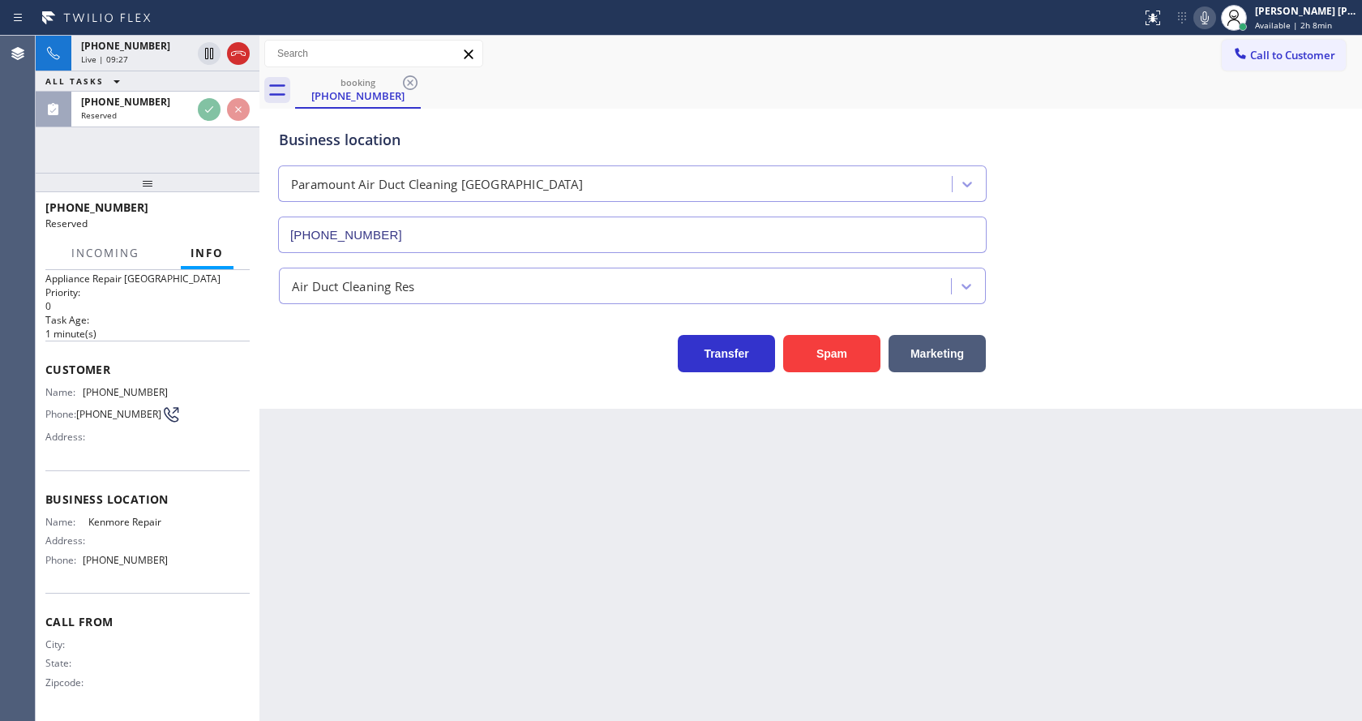
click at [435, 505] on div "Back to Dashboard Change Sender ID Customers Technicians Select a contact Outbo…" at bounding box center [810, 378] width 1102 height 685
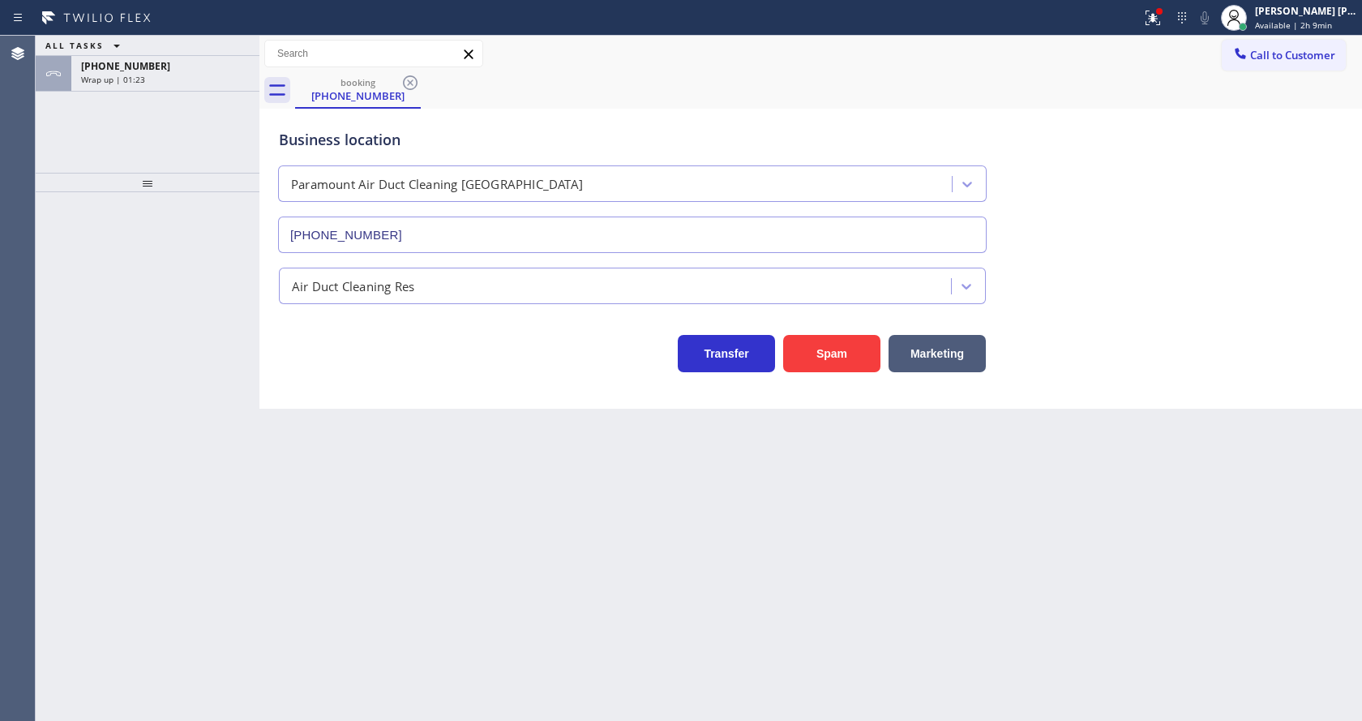
click at [536, 598] on div "Back to Dashboard Change Sender ID Customers Technicians Select a contact Outbo…" at bounding box center [810, 378] width 1102 height 685
click at [745, 456] on div "Back to Dashboard Change Sender ID Customers Technicians Select a contact Outbo…" at bounding box center [810, 378] width 1102 height 685
click at [169, 65] on div "+16263798720" at bounding box center [165, 66] width 169 height 14
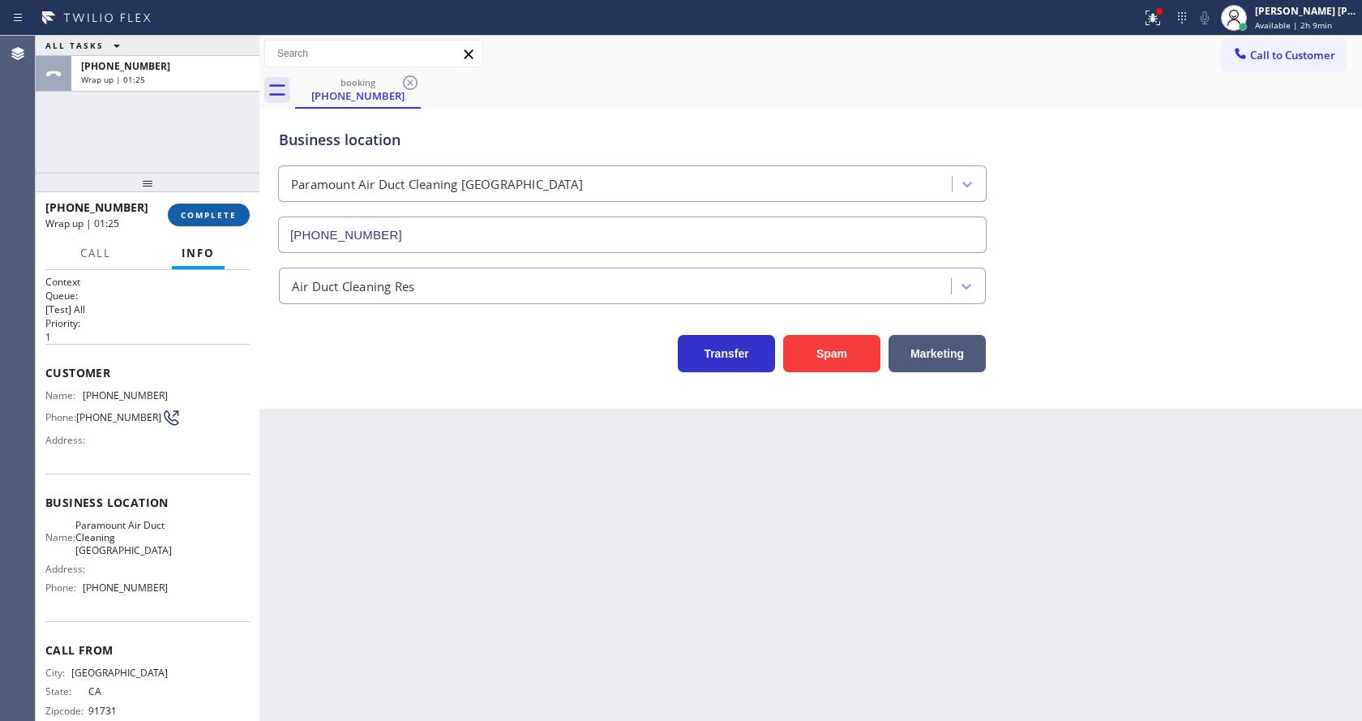
click at [195, 210] on span "COMPLETE" at bounding box center [209, 214] width 56 height 11
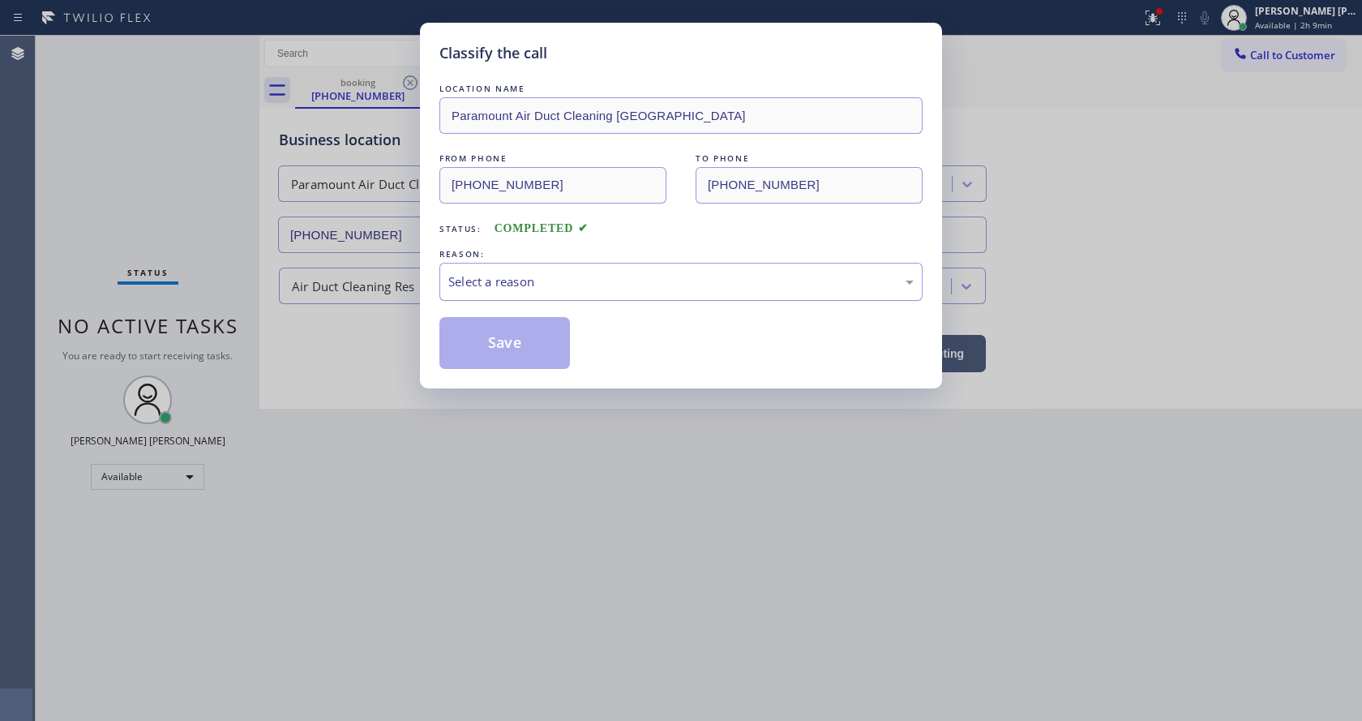
click at [494, 275] on div "Select a reason" at bounding box center [680, 281] width 465 height 19
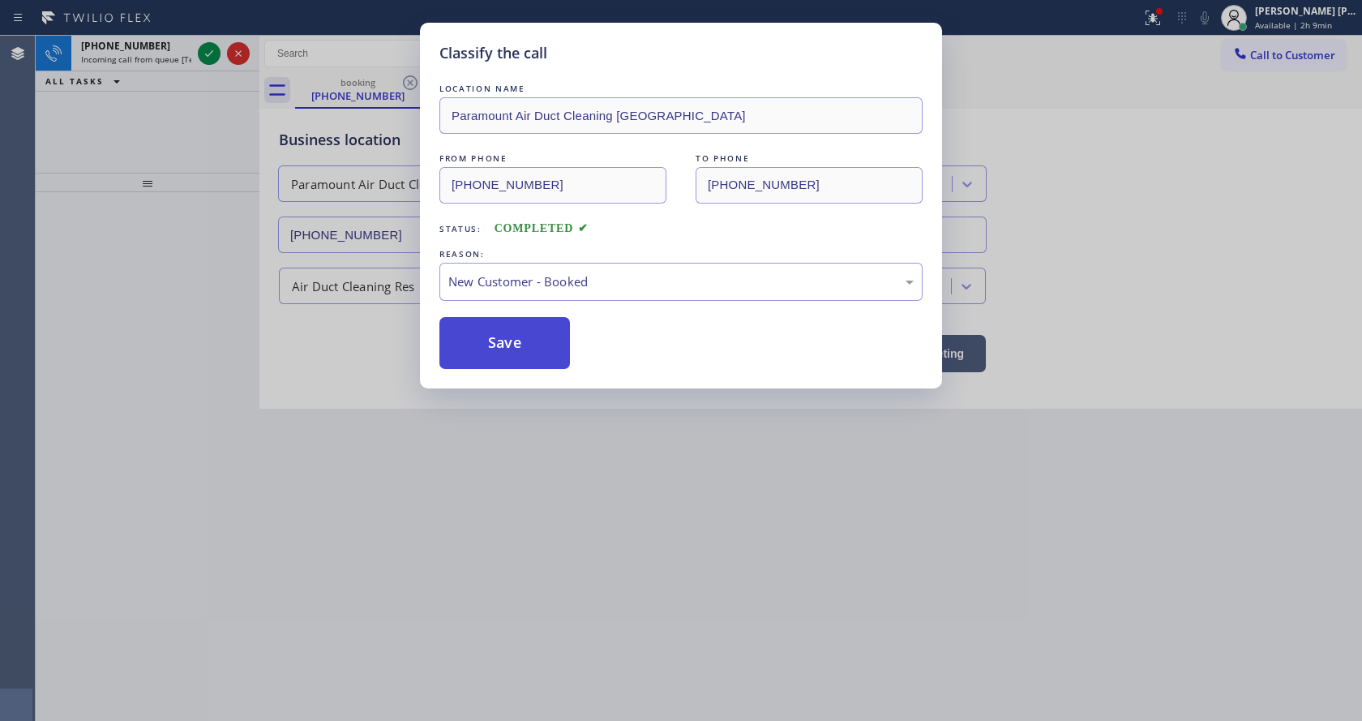
click at [490, 333] on button "Save" at bounding box center [504, 343] width 131 height 52
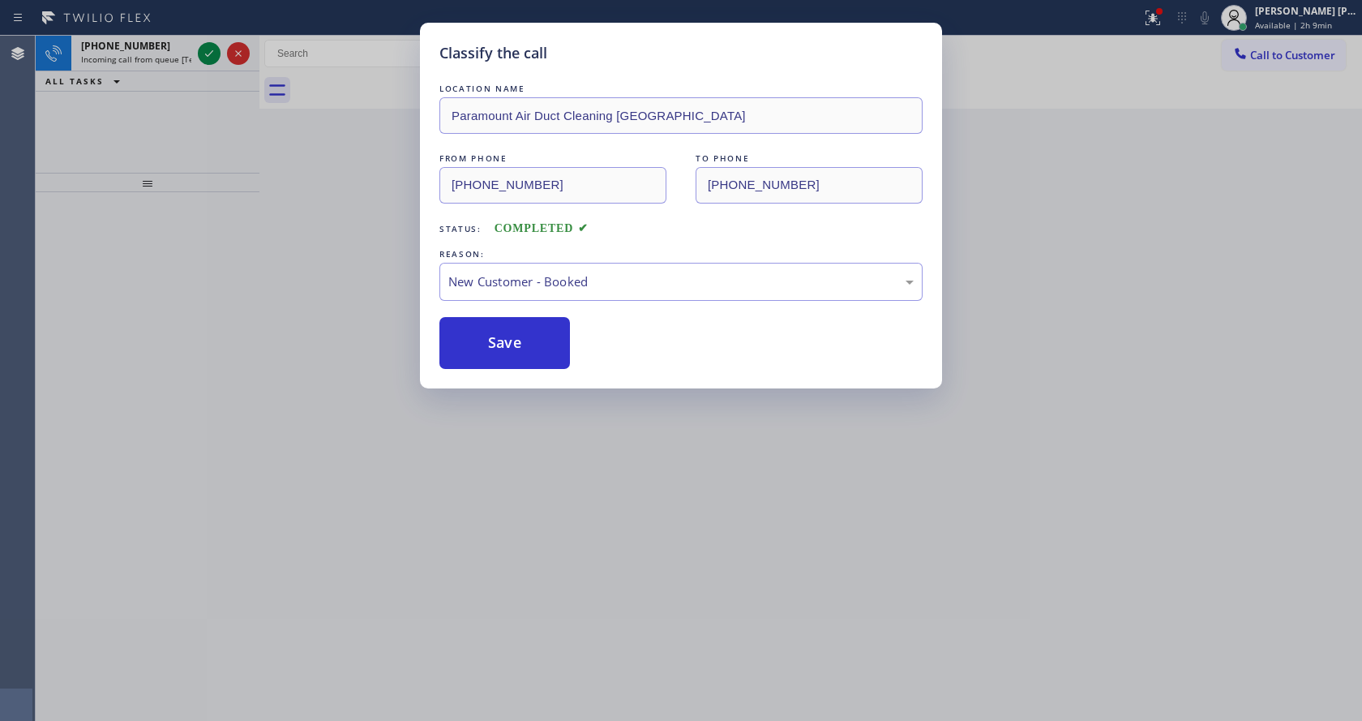
drag, startPoint x: 659, startPoint y: 539, endPoint x: 562, endPoint y: 596, distance: 112.6
click at [657, 546] on div "Classify the call LOCATION NAME Paramount Air Duct Cleaning Torrance FROM PHONE…" at bounding box center [681, 360] width 1362 height 721
click at [372, 496] on div "Back to Dashboard Change Sender ID Customers Technicians Select a contact Outbo…" at bounding box center [810, 378] width 1102 height 685
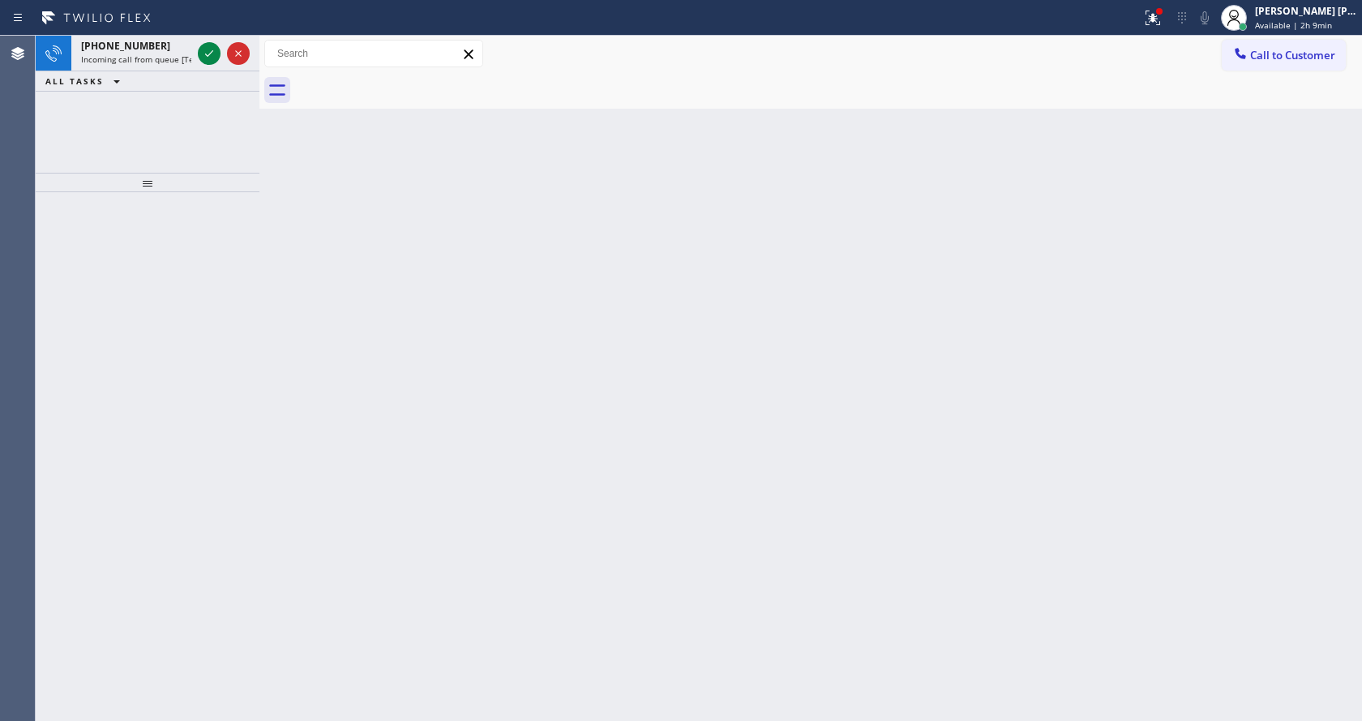
click at [706, 378] on div "Back to Dashboard Change Sender ID Customers Technicians Select a contact Outbo…" at bounding box center [810, 378] width 1102 height 685
click at [169, 64] on span "Incoming call from queue [Test] All" at bounding box center [148, 59] width 135 height 11
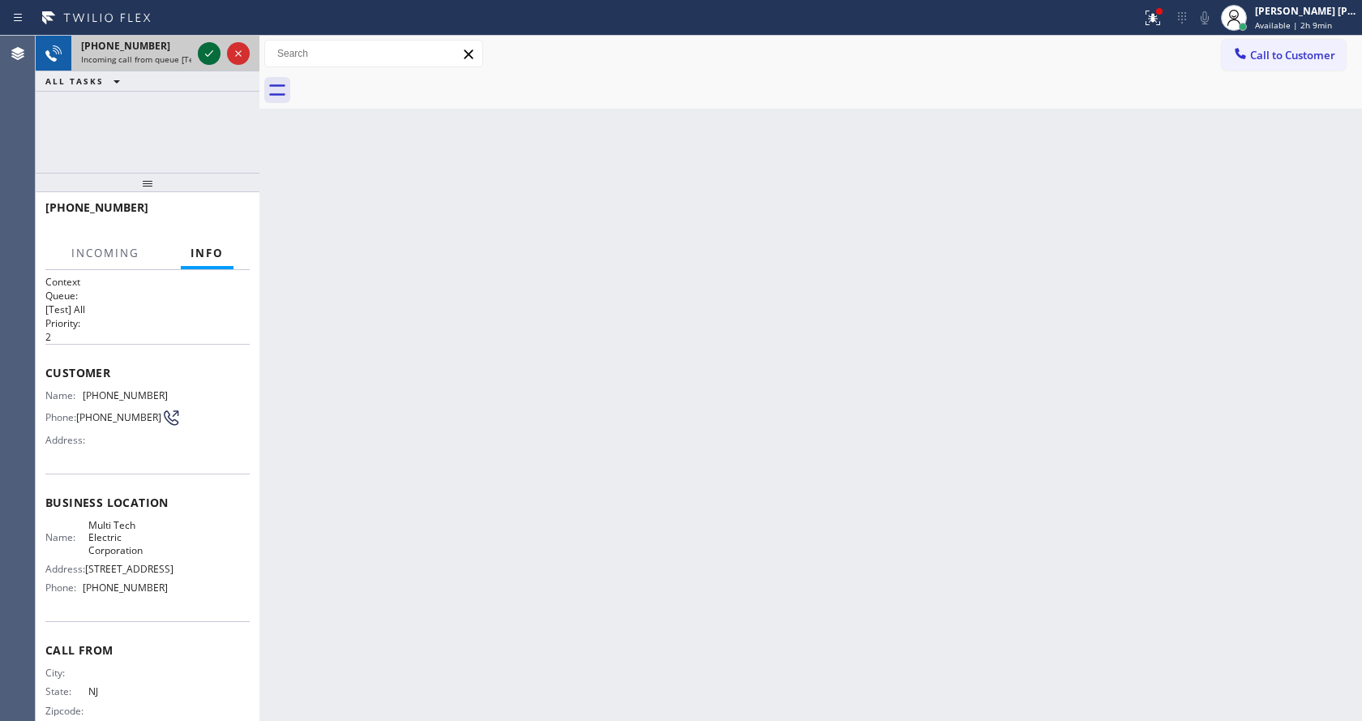
click at [212, 54] on icon at bounding box center [208, 53] width 19 height 19
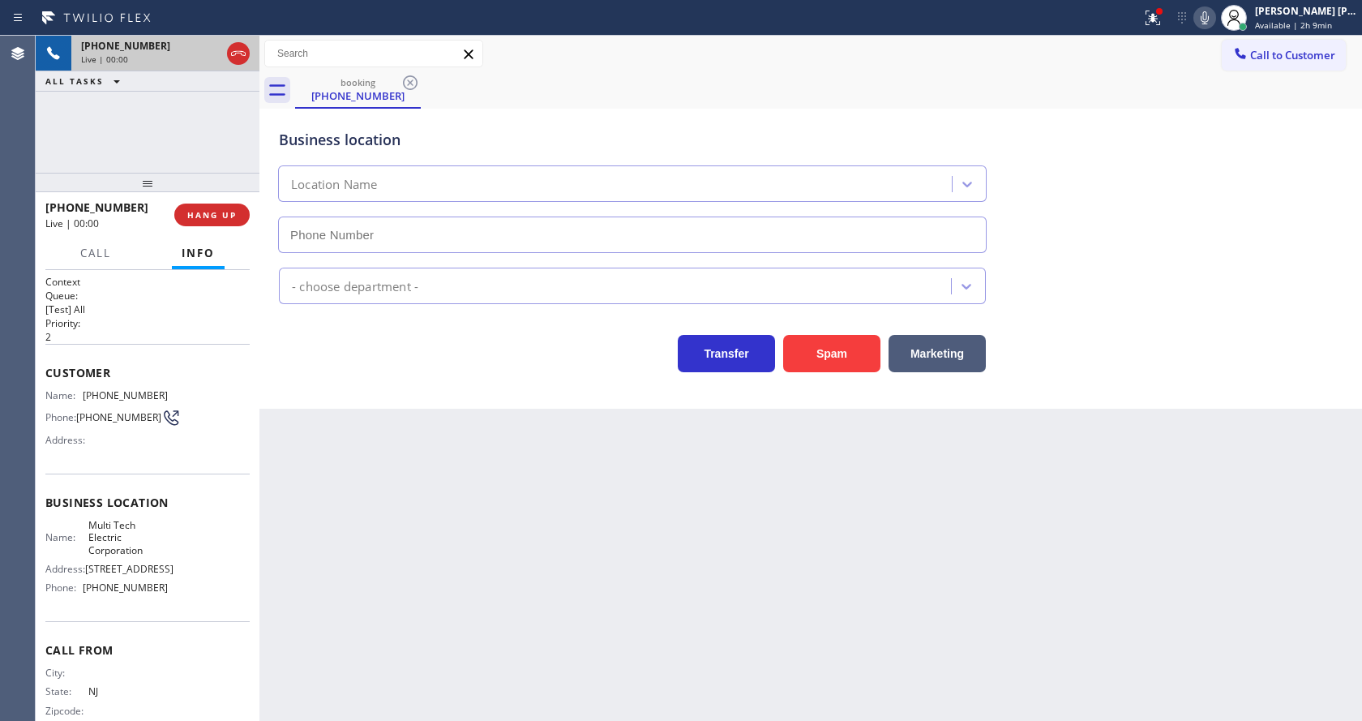
type input "(862) 415-0430"
click at [807, 362] on button "Spam" at bounding box center [831, 353] width 97 height 37
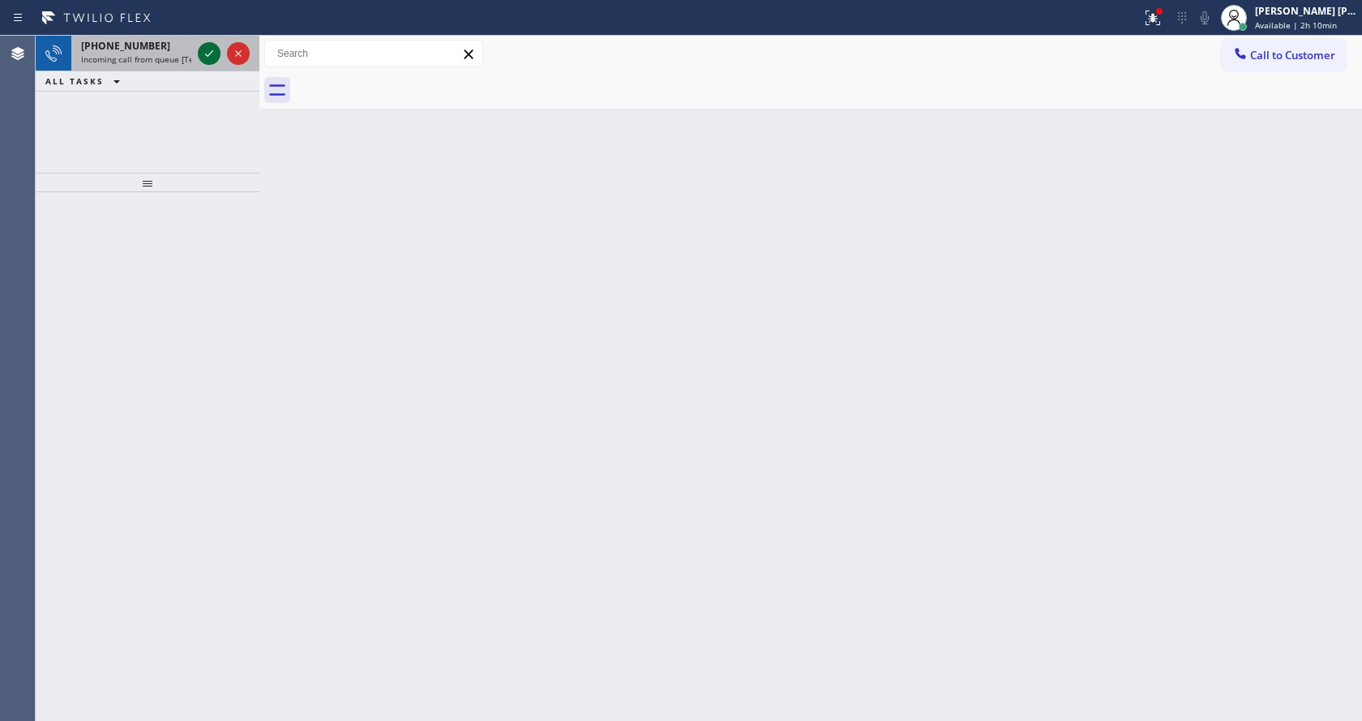
drag, startPoint x: 165, startPoint y: 61, endPoint x: 205, endPoint y: 53, distance: 41.3
click at [166, 61] on span "Incoming call from queue [Test] All" at bounding box center [148, 59] width 135 height 11
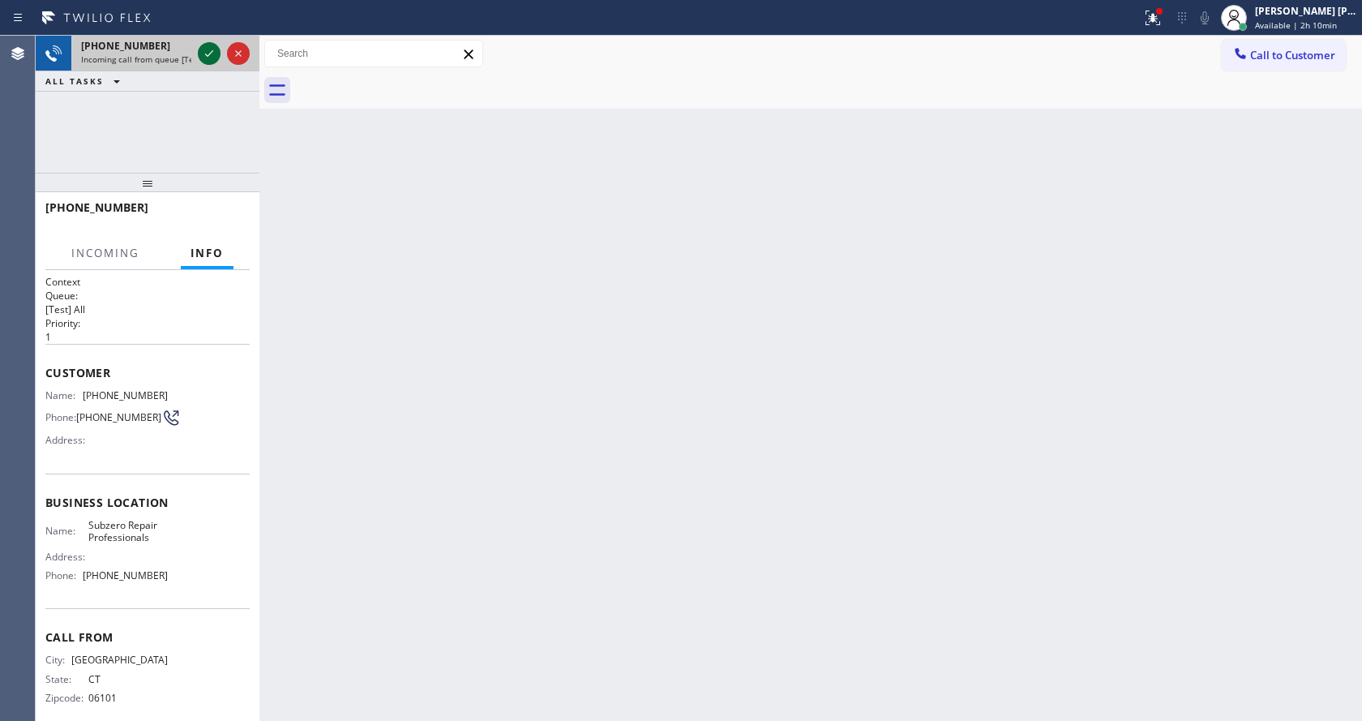
click at [209, 52] on icon at bounding box center [208, 53] width 19 height 19
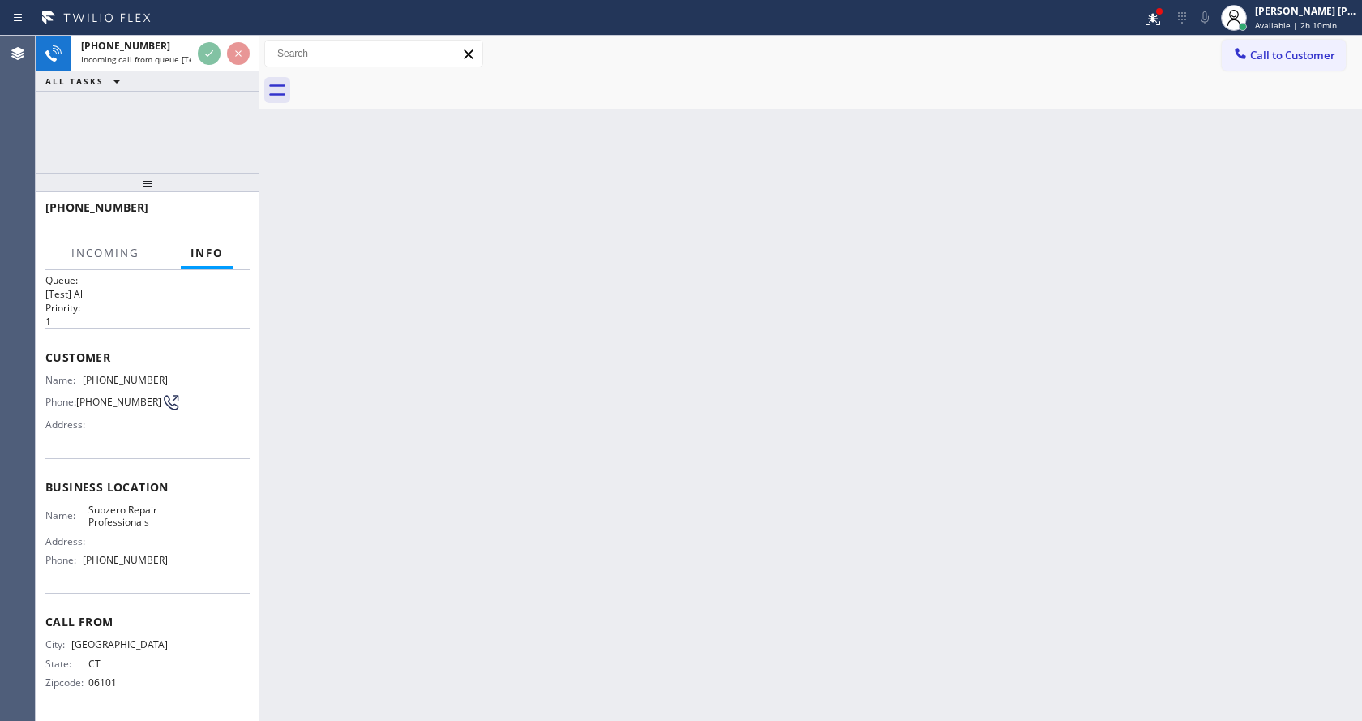
scroll to position [21, 0]
click at [456, 392] on div "Back to Dashboard Change Sender ID Customers Technicians Select a contact Outbo…" at bounding box center [810, 378] width 1102 height 685
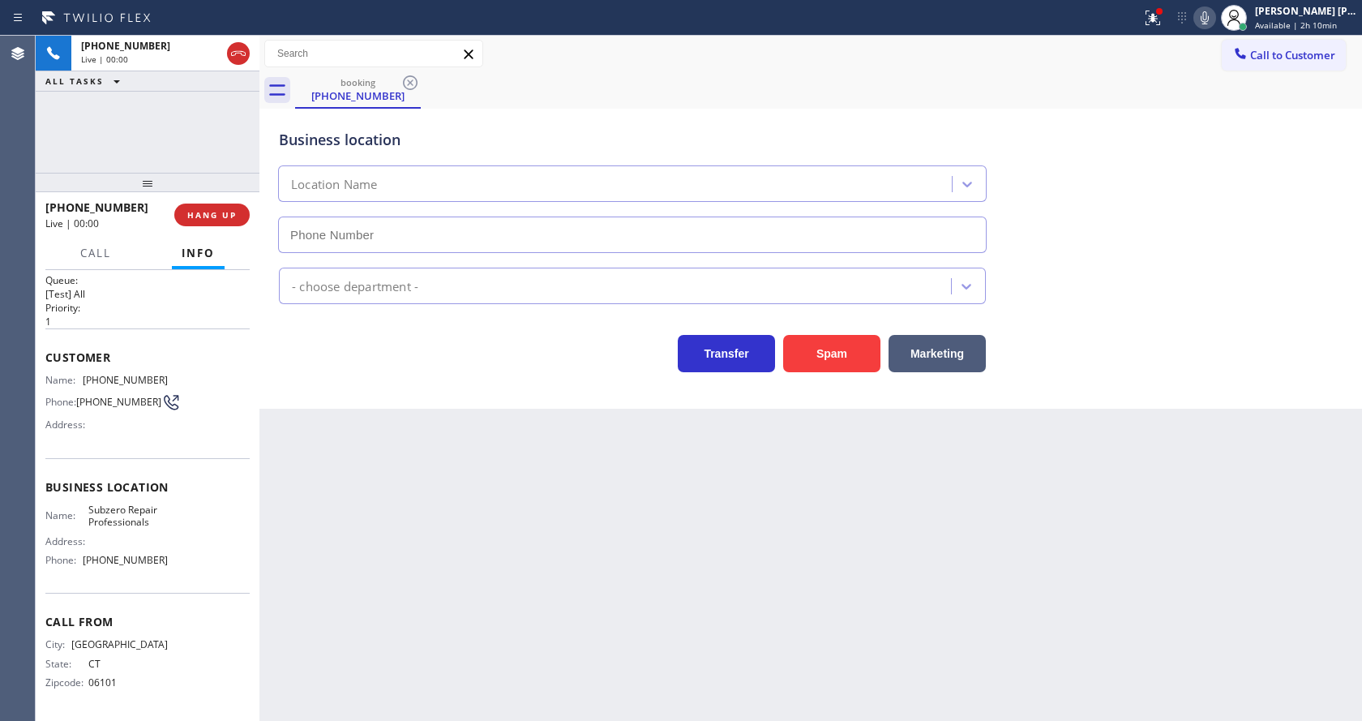
type input "[PHONE_NUMBER]"
click at [574, 542] on div "Back to Dashboard Change Sender ID Customers Technicians Select a contact Outbo…" at bounding box center [810, 378] width 1102 height 685
click at [493, 567] on div "Back to Dashboard Change Sender ID Customers Technicians Select a contact Outbo…" at bounding box center [810, 378] width 1102 height 685
click at [429, 563] on div "Back to Dashboard Change Sender ID Customers Technicians Select a contact Outbo…" at bounding box center [810, 378] width 1102 height 685
click at [594, 629] on div "Back to Dashboard Change Sender ID Customers Technicians Select a contact Outbo…" at bounding box center [810, 378] width 1102 height 685
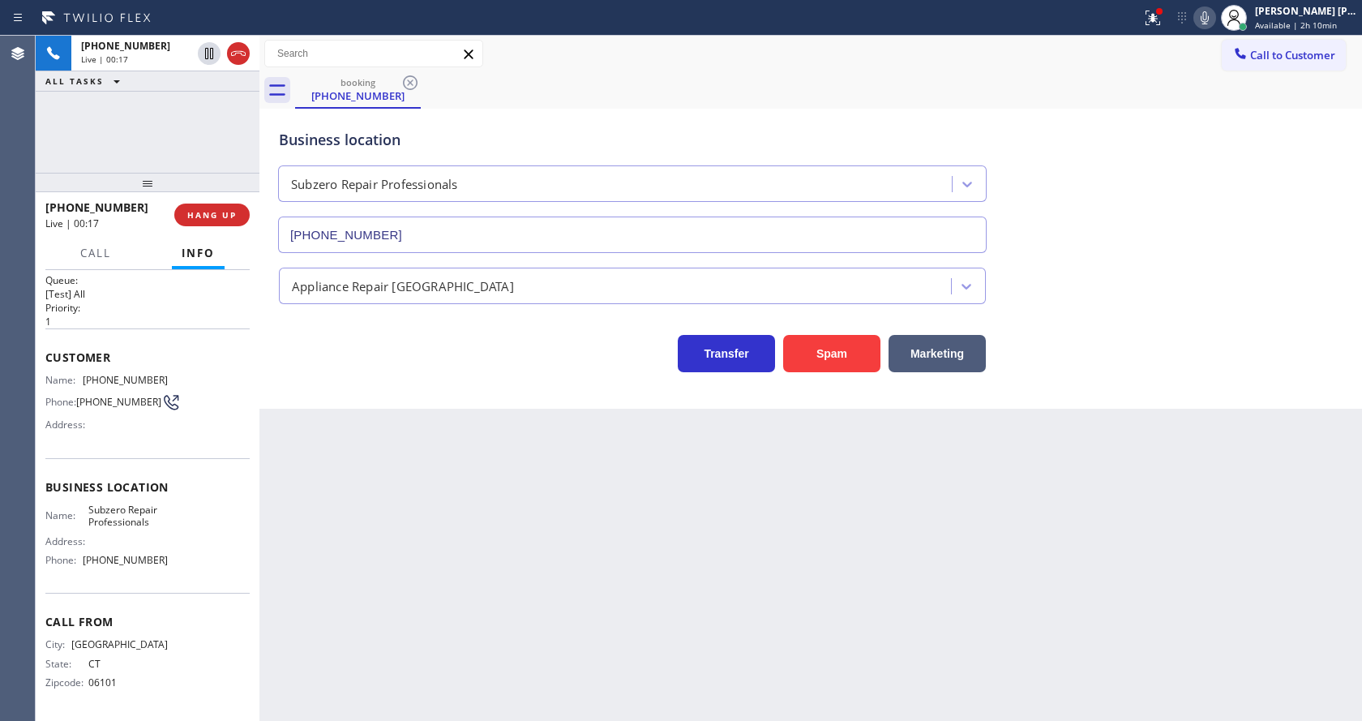
click at [323, 431] on div "Back to Dashboard Change Sender ID Customers Technicians Select a contact Outbo…" at bounding box center [810, 378] width 1102 height 685
click at [523, 563] on div "Back to Dashboard Change Sender ID Customers Technicians Select a contact Outbo…" at bounding box center [810, 378] width 1102 height 685
click at [165, 466] on div "Business location Name: Subzero Repair Professionals Address: Phone: (602) 691-…" at bounding box center [147, 525] width 204 height 135
drag, startPoint x: 83, startPoint y: 371, endPoint x: 177, endPoint y: 379, distance: 94.4
click at [177, 379] on div "Name: (860) 874-7647 Phone: (860) 874-7647 Address:" at bounding box center [147, 406] width 204 height 64
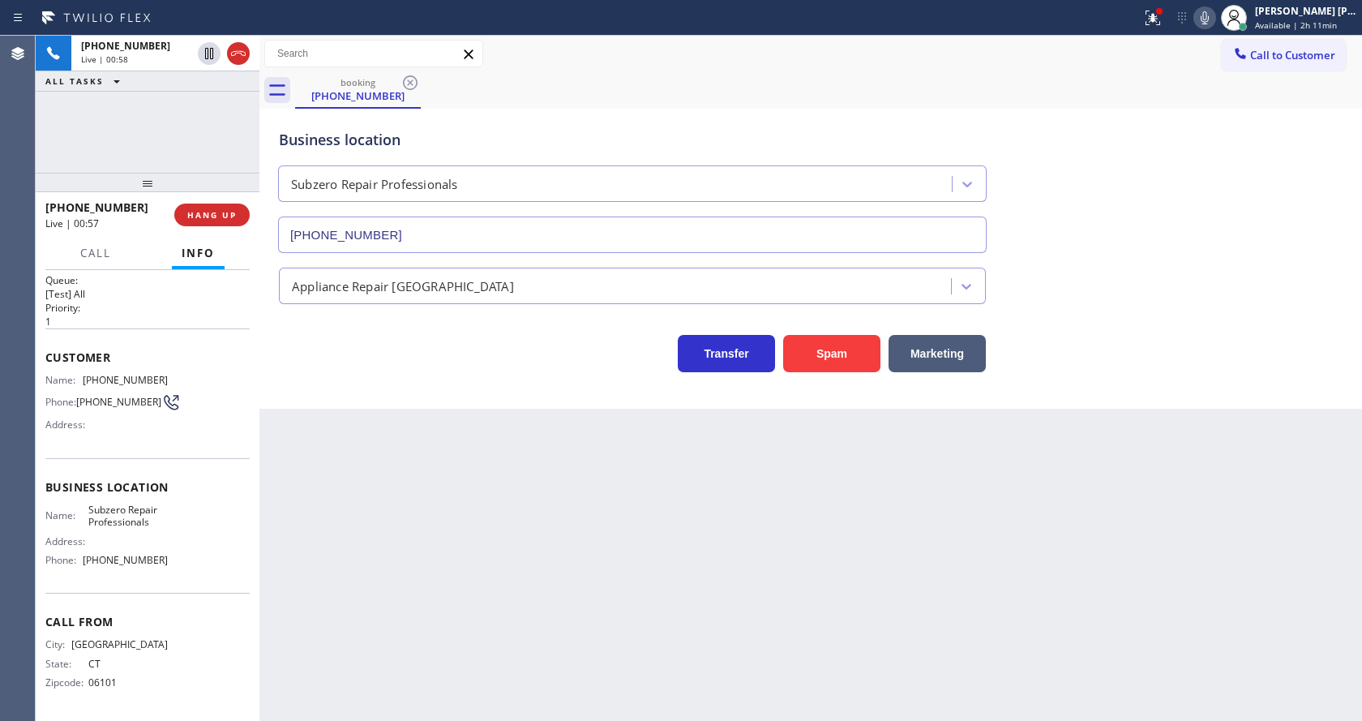
drag, startPoint x: 383, startPoint y: 479, endPoint x: 391, endPoint y: 604, distance: 125.1
click at [387, 493] on div "Back to Dashboard Change Sender ID Customers Technicians Select a contact Outbo…" at bounding box center [810, 378] width 1102 height 685
click at [139, 524] on span "Subzero Repair Professionals" at bounding box center [128, 515] width 80 height 25
drag, startPoint x: 82, startPoint y: 507, endPoint x: 168, endPoint y: 529, distance: 88.7
click at [168, 529] on div "Name: Subzero Repair Professionals Address: Phone: (602) 691-7988" at bounding box center [147, 538] width 204 height 70
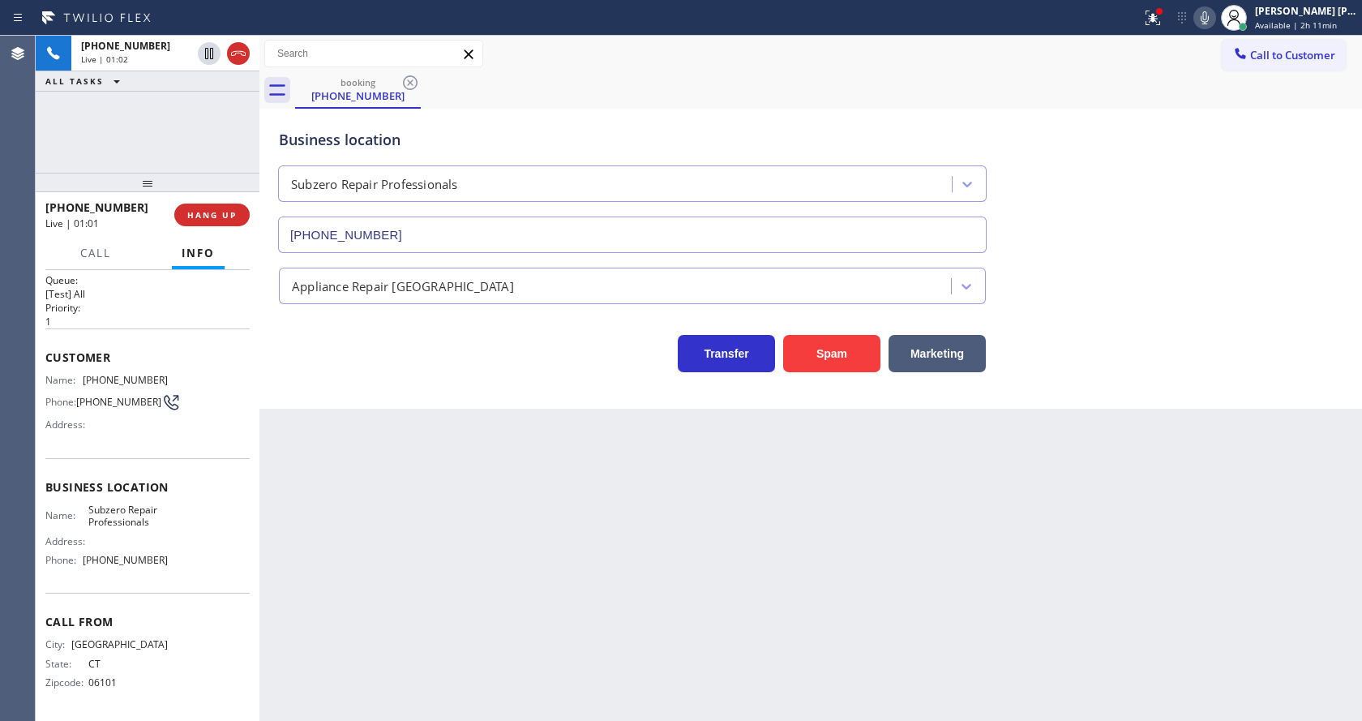
click at [358, 499] on div "Back to Dashboard Change Sender ID Customers Technicians Select a contact Outbo…" at bounding box center [810, 378] width 1102 height 685
click at [141, 540] on div "Address:" at bounding box center [106, 541] width 122 height 12
drag, startPoint x: 80, startPoint y: 554, endPoint x: 165, endPoint y: 566, distance: 85.2
click at [165, 566] on div "Name: Subzero Repair Professionals Address: Phone: (602) 691-7988" at bounding box center [147, 538] width 204 height 70
drag, startPoint x: 292, startPoint y: 530, endPoint x: 360, endPoint y: 711, distance: 193.2
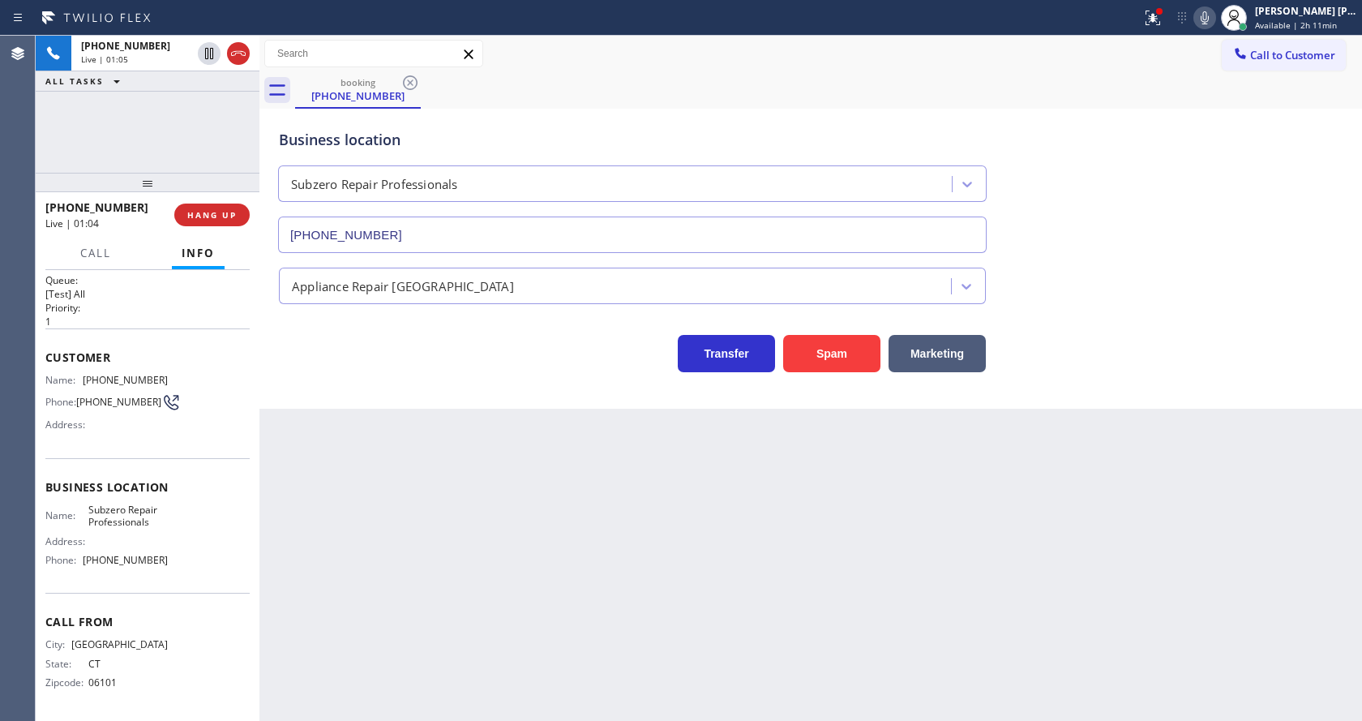
click at [295, 534] on div "Back to Dashboard Change Sender ID Customers Technicians Select a contact Outbo…" at bounding box center [810, 378] width 1102 height 685
click at [775, 537] on div "Back to Dashboard Change Sender ID Customers Technicians Select a contact Outbo…" at bounding box center [810, 378] width 1102 height 685
click at [363, 649] on div "Back to Dashboard Change Sender ID Customers Technicians Select a contact Outbo…" at bounding box center [810, 378] width 1102 height 685
drag, startPoint x: 670, startPoint y: 497, endPoint x: 695, endPoint y: 486, distance: 26.5
click at [670, 498] on div "Back to Dashboard Change Sender ID Customers Technicians Select a contact Outbo…" at bounding box center [810, 378] width 1102 height 685
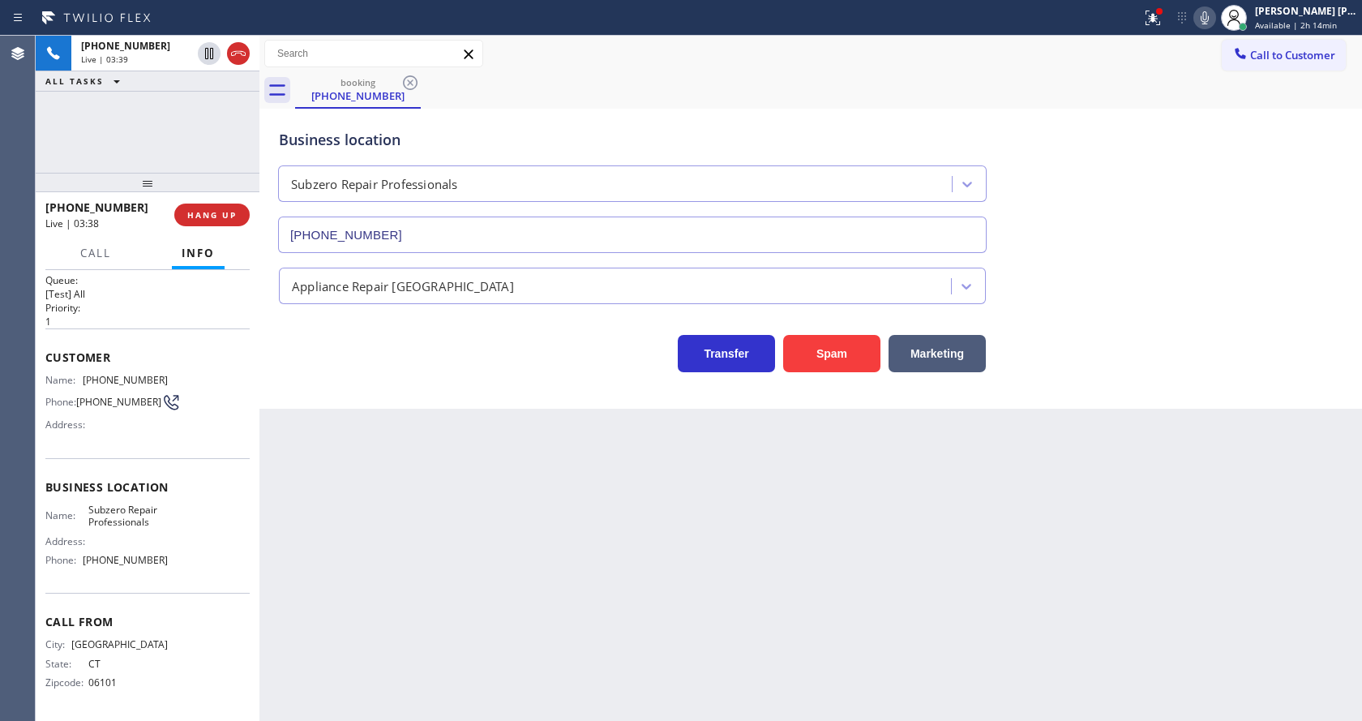
click at [448, 572] on div "Back to Dashboard Change Sender ID Customers Technicians Select a contact Outbo…" at bounding box center [810, 378] width 1102 height 685
click at [600, 510] on div "Back to Dashboard Change Sender ID Customers Technicians Select a contact Outbo…" at bounding box center [810, 378] width 1102 height 685
click at [380, 492] on div "Back to Dashboard Change Sender ID Customers Technicians Select a contact Outbo…" at bounding box center [810, 378] width 1102 height 685
click at [644, 514] on div "Back to Dashboard Change Sender ID Customers Technicians Select a contact Outbo…" at bounding box center [810, 378] width 1102 height 685
click at [486, 469] on div "Back to Dashboard Change Sender ID Customers Technicians Select a contact Outbo…" at bounding box center [810, 378] width 1102 height 685
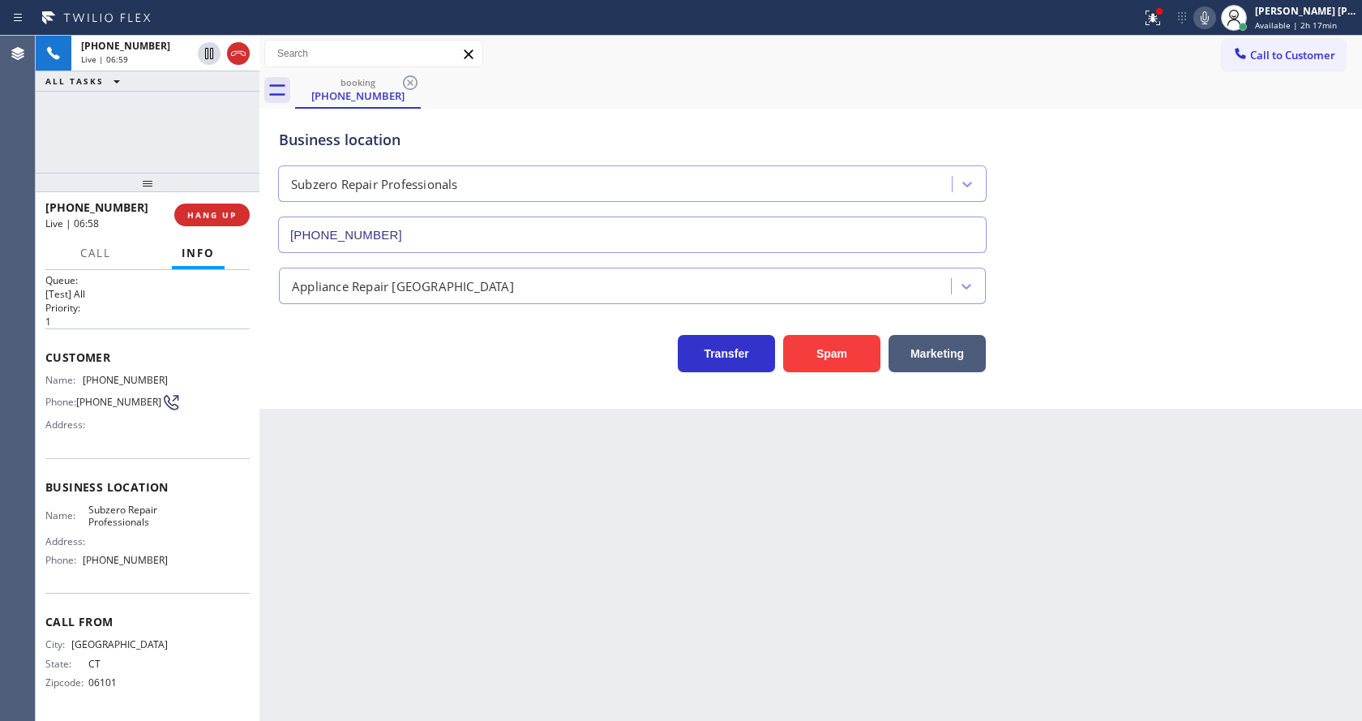
click at [456, 577] on div "Back to Dashboard Change Sender ID Customers Technicians Select a contact Outbo…" at bounding box center [810, 378] width 1102 height 685
click at [658, 473] on div "Back to Dashboard Change Sender ID Customers Technicians Select a contact Outbo…" at bounding box center [810, 378] width 1102 height 685
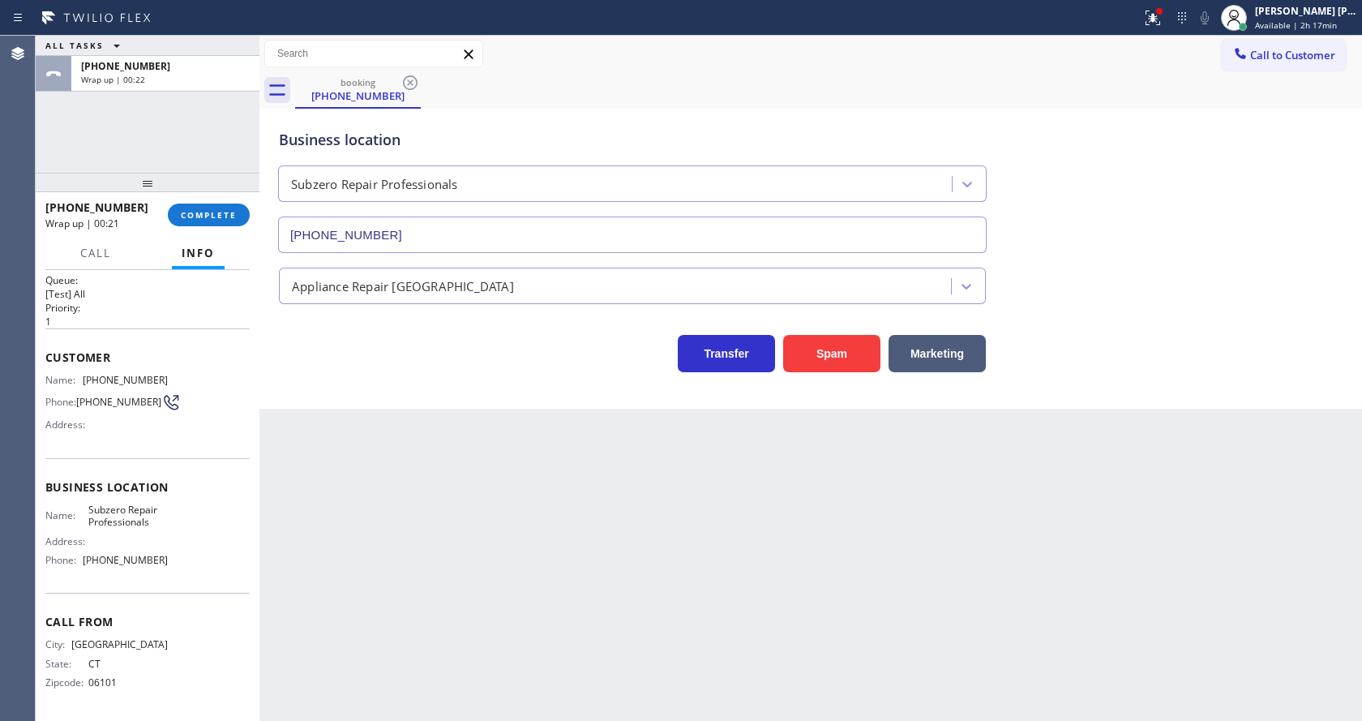
click at [521, 543] on div "Back to Dashboard Change Sender ID Customers Technicians Select a contact Outbo…" at bounding box center [810, 378] width 1102 height 685
click at [765, 502] on div "Back to Dashboard Change Sender ID Customers Technicians Select a contact Outbo…" at bounding box center [810, 378] width 1102 height 685
drag, startPoint x: 349, startPoint y: 469, endPoint x: 362, endPoint y: 635, distance: 165.9
click at [349, 469] on div "Back to Dashboard Change Sender ID Customers Technicians Select a contact Outbo…" at bounding box center [810, 378] width 1102 height 685
click at [712, 527] on div "Back to Dashboard Change Sender ID Customers Technicians Select a contact Outbo…" at bounding box center [810, 378] width 1102 height 685
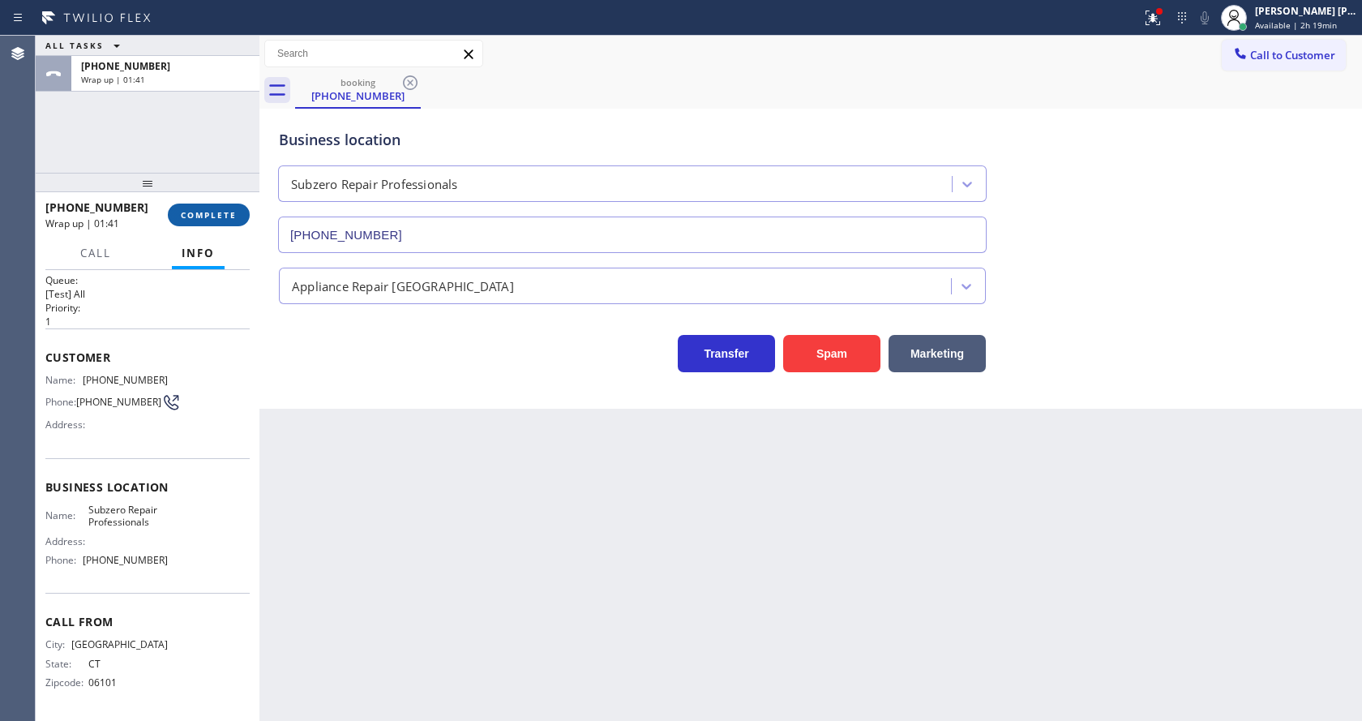
click at [195, 209] on span "COMPLETE" at bounding box center [209, 214] width 56 height 11
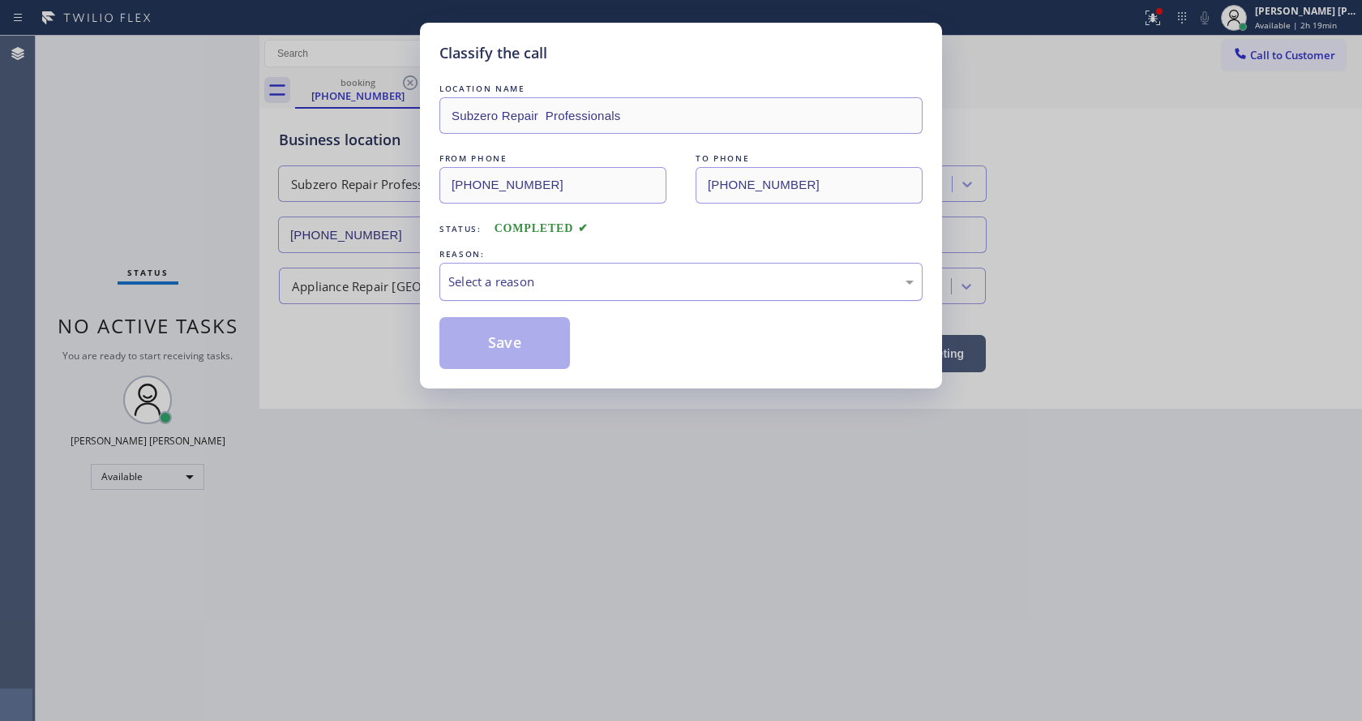
click at [503, 293] on div "Select a reason" at bounding box center [680, 282] width 483 height 38
click at [487, 350] on button "Save" at bounding box center [504, 343] width 131 height 52
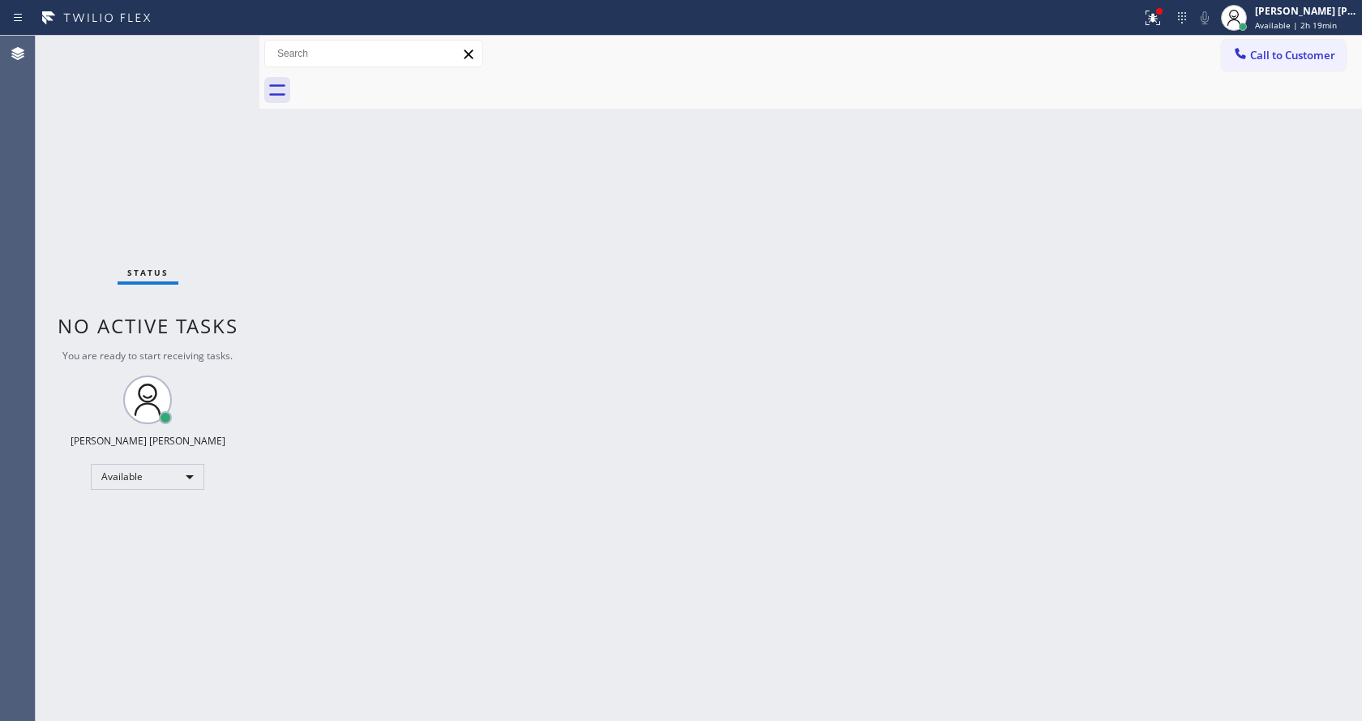
click at [420, 388] on div "Back to Dashboard Change Sender ID Customers Technicians Select a contact Outbo…" at bounding box center [810, 378] width 1102 height 685
click at [877, 345] on div "Back to Dashboard Change Sender ID Customers Technicians Select a contact Outbo…" at bounding box center [810, 378] width 1102 height 685
click at [460, 485] on div "Back to Dashboard Change Sender ID Customers Technicians Select a contact Outbo…" at bounding box center [810, 378] width 1102 height 685
click at [762, 451] on div "Back to Dashboard Change Sender ID Customers Technicians Select a contact Outbo…" at bounding box center [810, 378] width 1102 height 685
drag, startPoint x: 322, startPoint y: 300, endPoint x: 259, endPoint y: 124, distance: 186.7
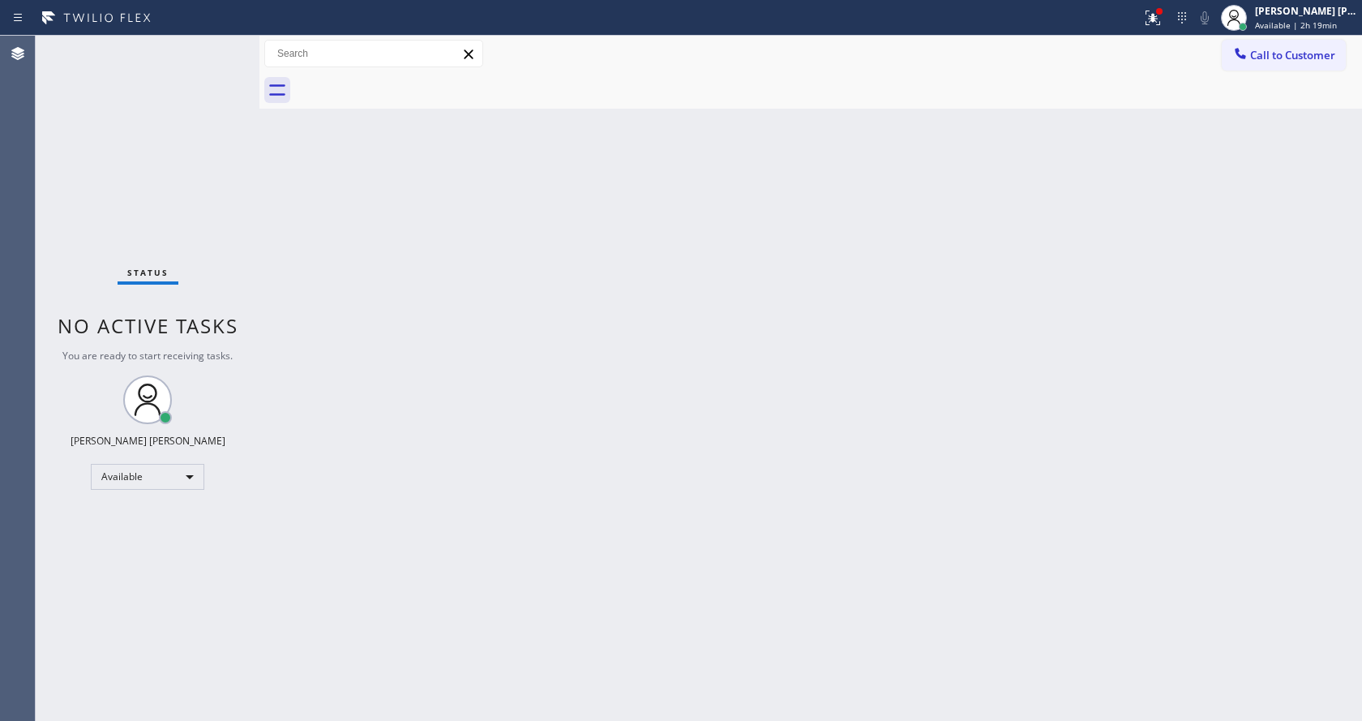
click at [322, 300] on div "Back to Dashboard Change Sender ID Customers Technicians Select a contact Outbo…" at bounding box center [810, 378] width 1102 height 685
click at [451, 364] on div "Back to Dashboard Change Sender ID Customers Technicians Select a contact Outbo…" at bounding box center [810, 378] width 1102 height 685
drag, startPoint x: 367, startPoint y: 187, endPoint x: 184, endPoint y: 113, distance: 197.5
click at [367, 187] on div "Back to Dashboard Change Sender ID Customers Technicians Select a contact Outbo…" at bounding box center [810, 378] width 1102 height 685
click at [300, 402] on div "Back to Dashboard Change Sender ID Customers Technicians Select a contact Outbo…" at bounding box center [810, 378] width 1102 height 685
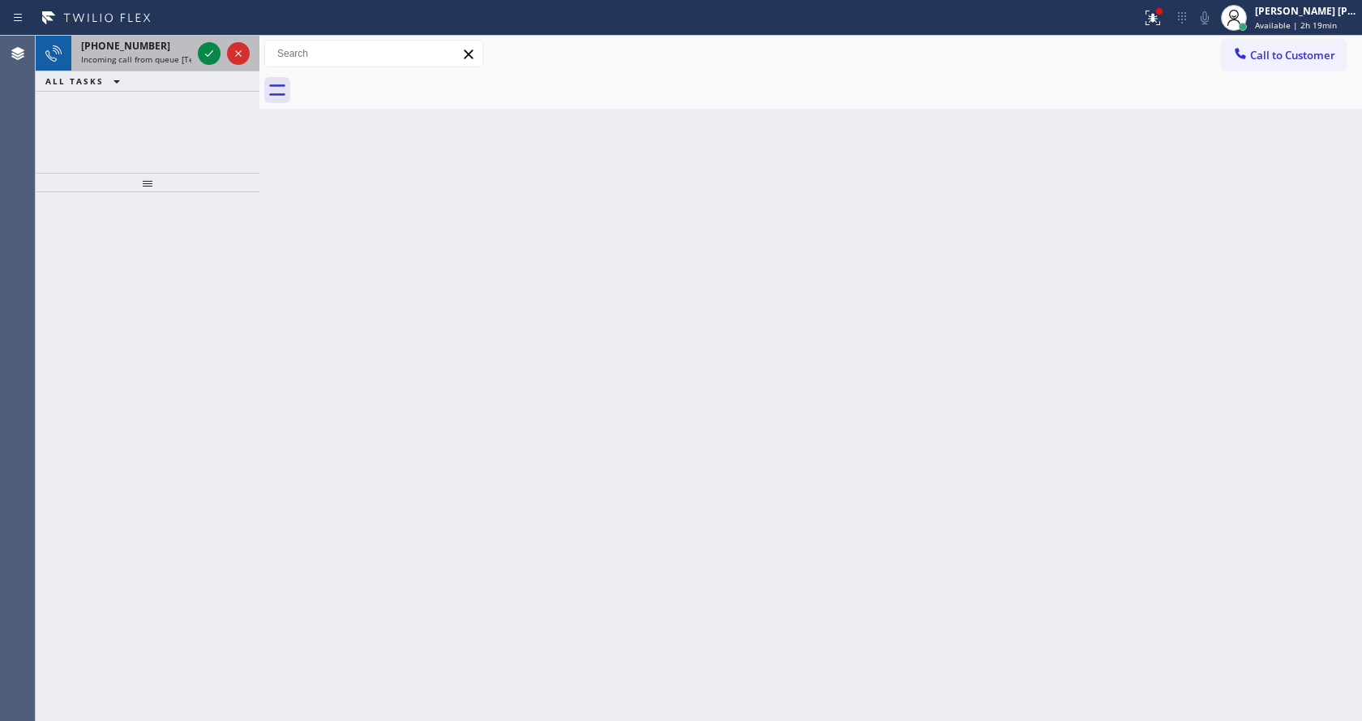
drag, startPoint x: 149, startPoint y: 54, endPoint x: 177, endPoint y: 65, distance: 29.8
click at [149, 54] on span "Incoming call from queue [Test] All" at bounding box center [148, 59] width 135 height 11
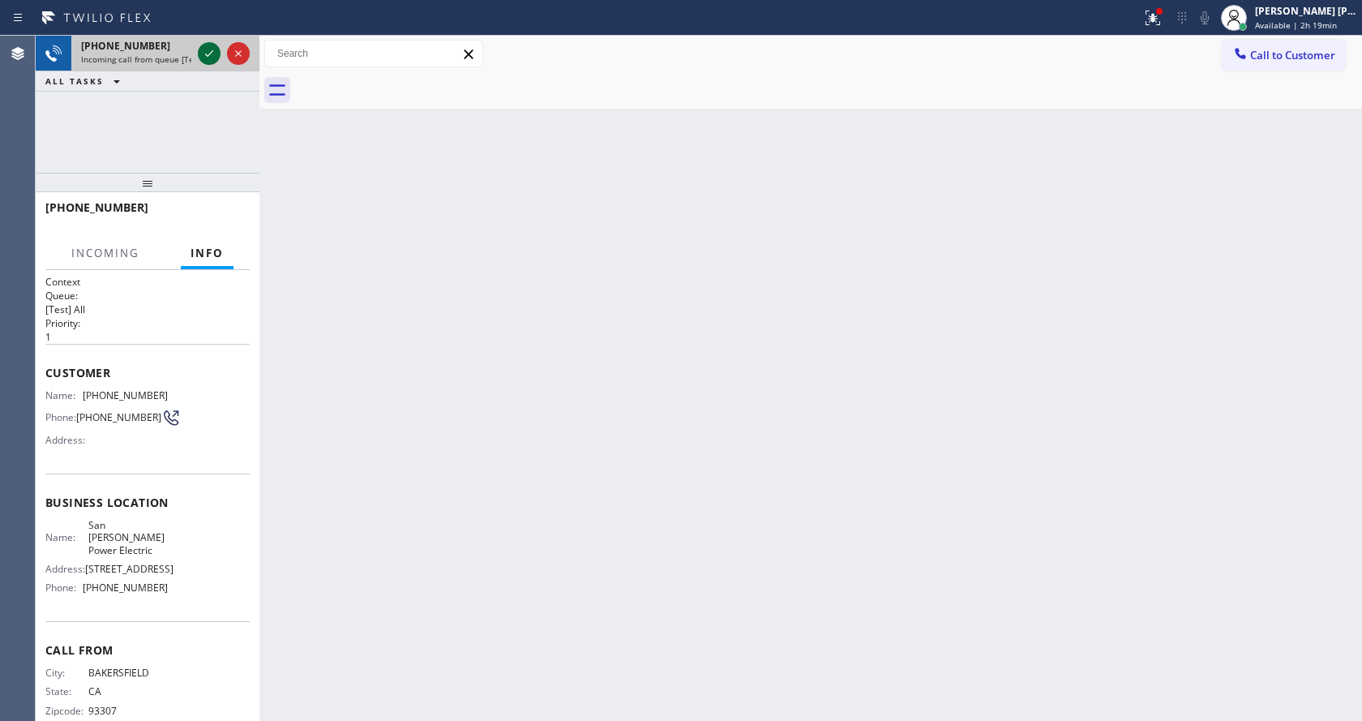
click at [203, 56] on icon at bounding box center [208, 53] width 19 height 19
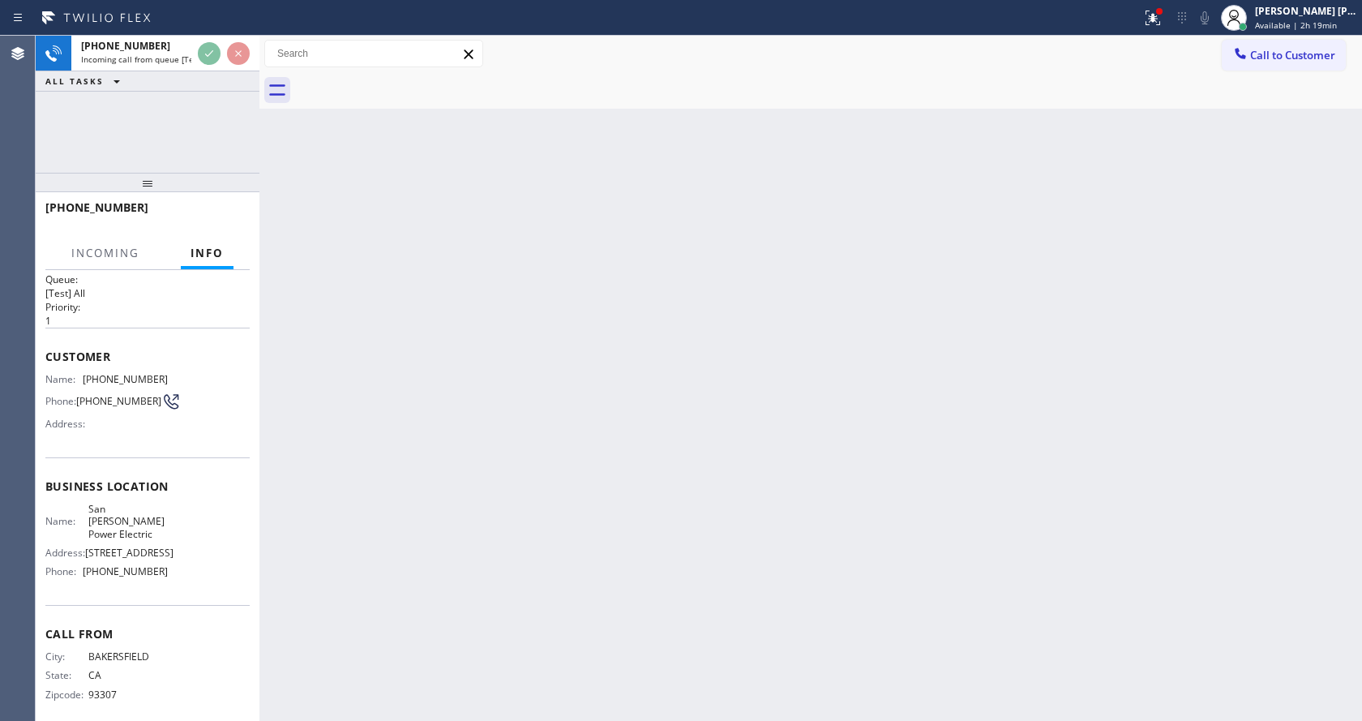
scroll to position [21, 0]
click at [556, 383] on div "Back to Dashboard Change Sender ID Customers Technicians Select a contact Outbo…" at bounding box center [810, 378] width 1102 height 685
click at [1162, 19] on icon at bounding box center [1152, 17] width 19 height 19
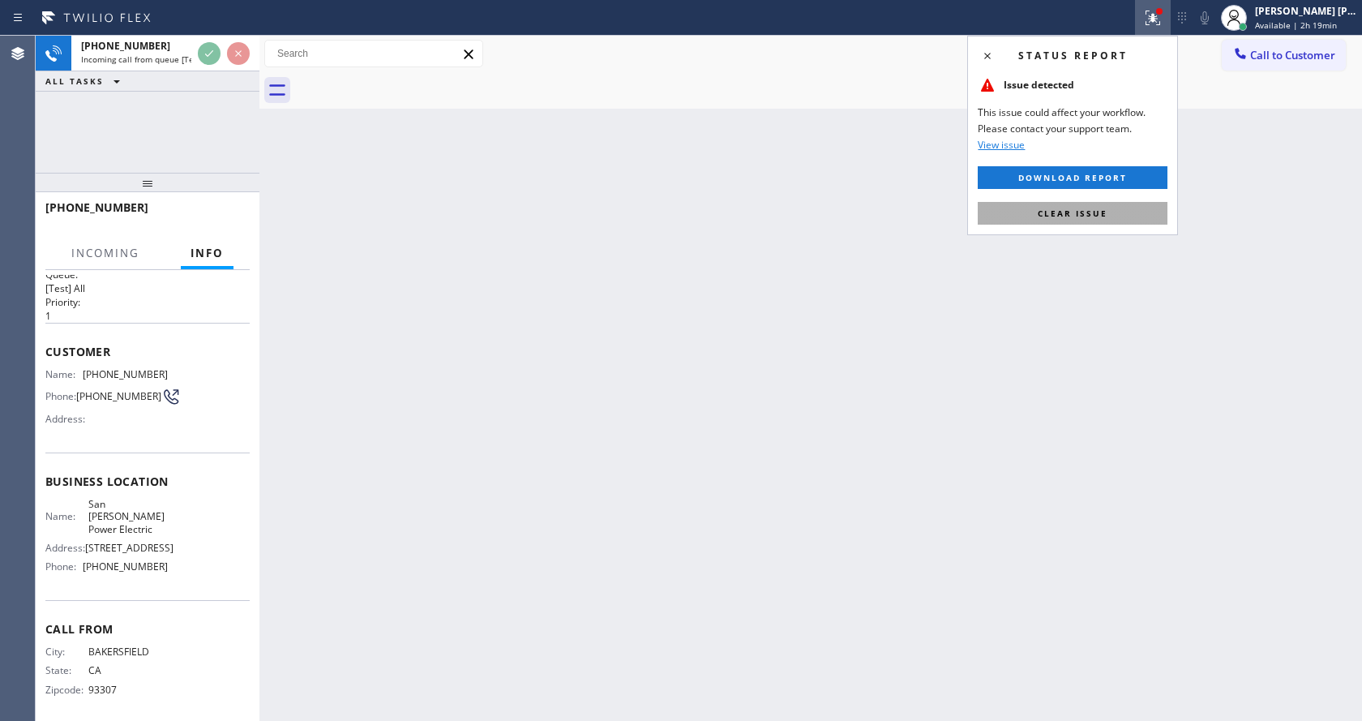
click at [1107, 219] on button "Clear issue" at bounding box center [1073, 213] width 190 height 23
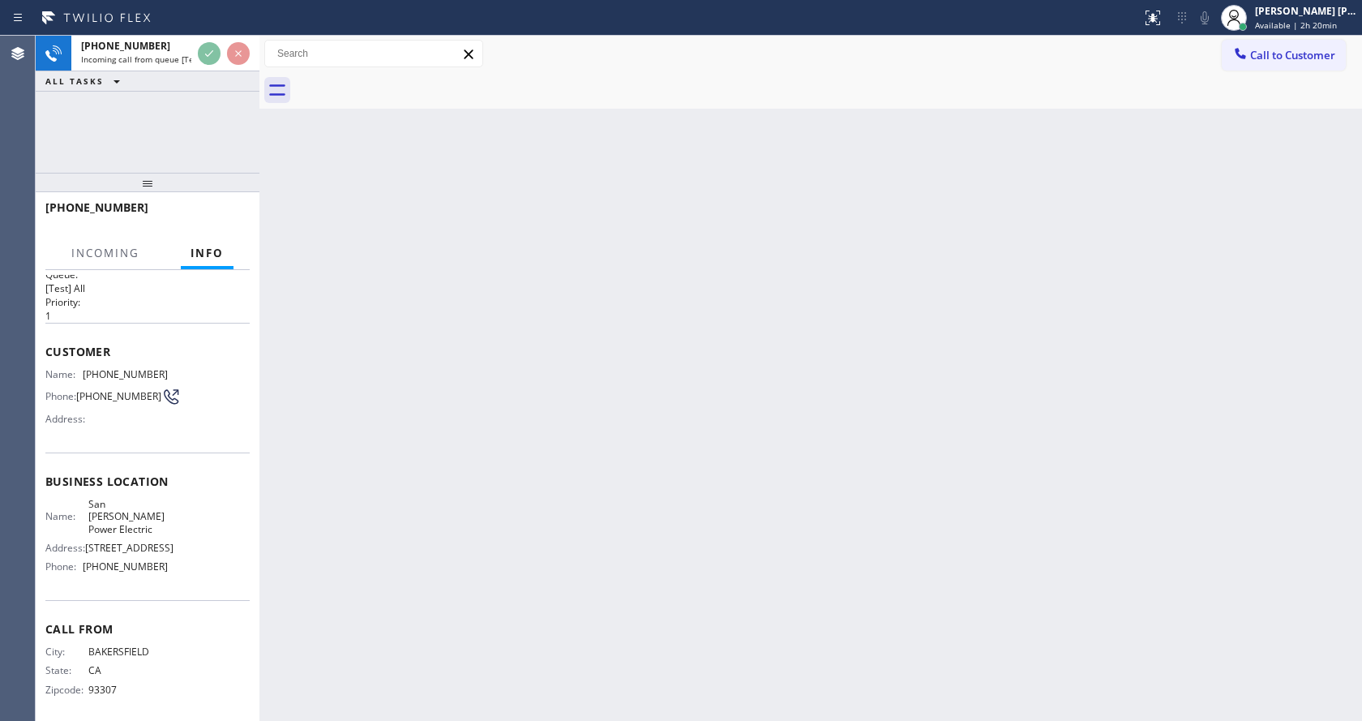
click at [970, 405] on div "Back to Dashboard Change Sender ID Customers Technicians Select a contact Outbo…" at bounding box center [810, 378] width 1102 height 685
click at [379, 308] on div "Back to Dashboard Change Sender ID Customers Technicians Select a contact Outbo…" at bounding box center [810, 378] width 1102 height 685
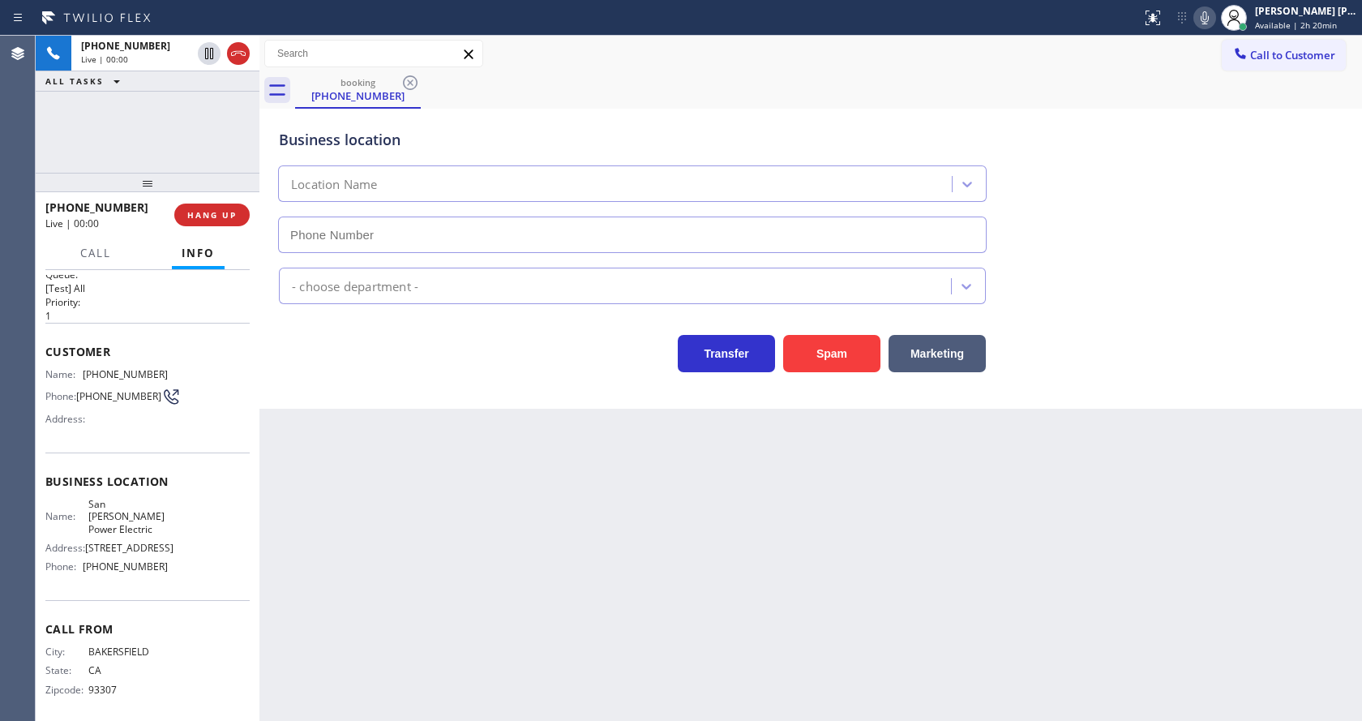
type input "[PHONE_NUMBER]"
click at [488, 643] on div "Back to Dashboard Change Sender ID Customers Technicians Select a contact Outbo…" at bounding box center [810, 378] width 1102 height 685
click at [325, 456] on div "Back to Dashboard Change Sender ID Customers Technicians Select a contact Outbo…" at bounding box center [810, 378] width 1102 height 685
click at [524, 563] on div "Back to Dashboard Change Sender ID Customers Technicians Select a contact Outbo…" at bounding box center [810, 378] width 1102 height 685
click at [313, 488] on div "Back to Dashboard Change Sender ID Customers Technicians Select a contact Outbo…" at bounding box center [810, 378] width 1102 height 685
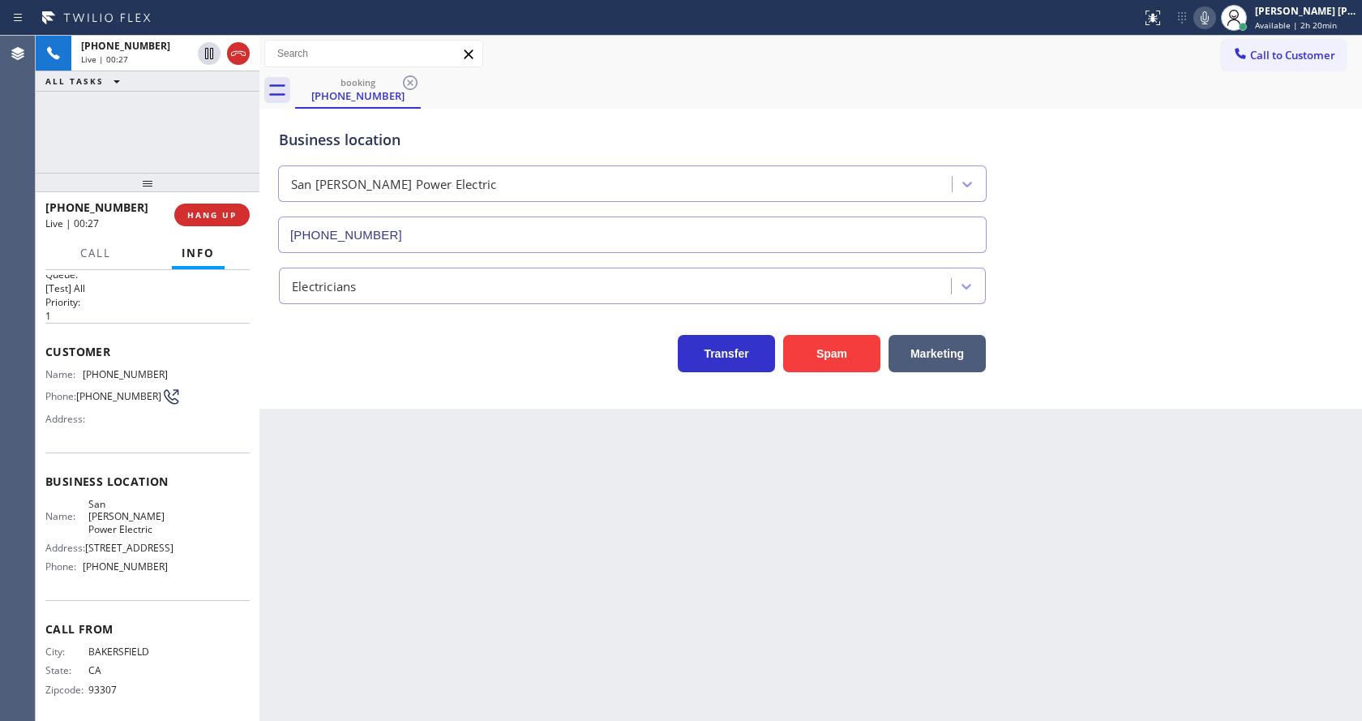
click at [296, 439] on div "Back to Dashboard Change Sender ID Customers Technicians Select a contact Outbo…" at bounding box center [810, 378] width 1102 height 685
click at [1213, 8] on icon at bounding box center [1204, 17] width 19 height 19
click at [1203, 17] on icon at bounding box center [1204, 17] width 19 height 19
click at [1182, 298] on div "Electricians" at bounding box center [811, 282] width 1070 height 43
click at [1187, 315] on div "Transfer Spam Marketing" at bounding box center [811, 338] width 1070 height 68
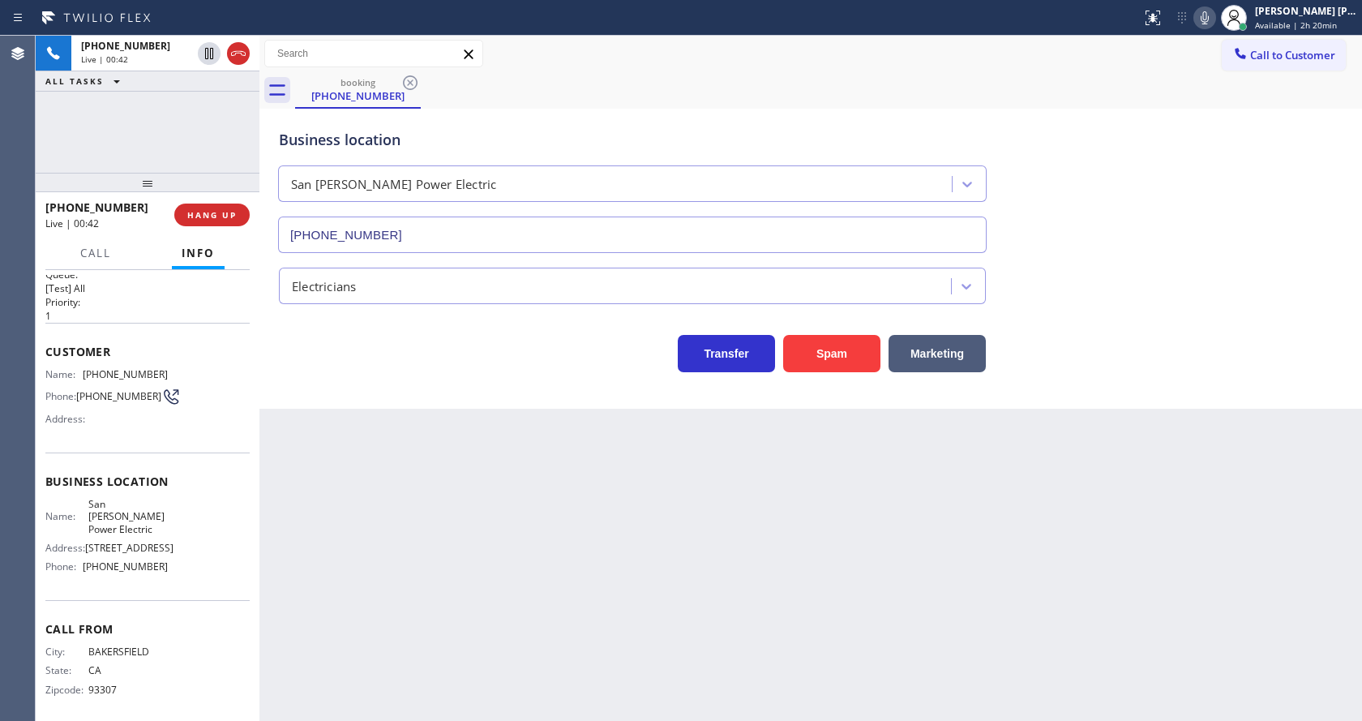
click at [590, 630] on div "Back to Dashboard Change Sender ID Customers Technicians Select a contact Outbo…" at bounding box center [810, 378] width 1102 height 685
click at [663, 578] on div "Back to Dashboard Change Sender ID Customers Technicians Select a contact Outbo…" at bounding box center [810, 378] width 1102 height 685
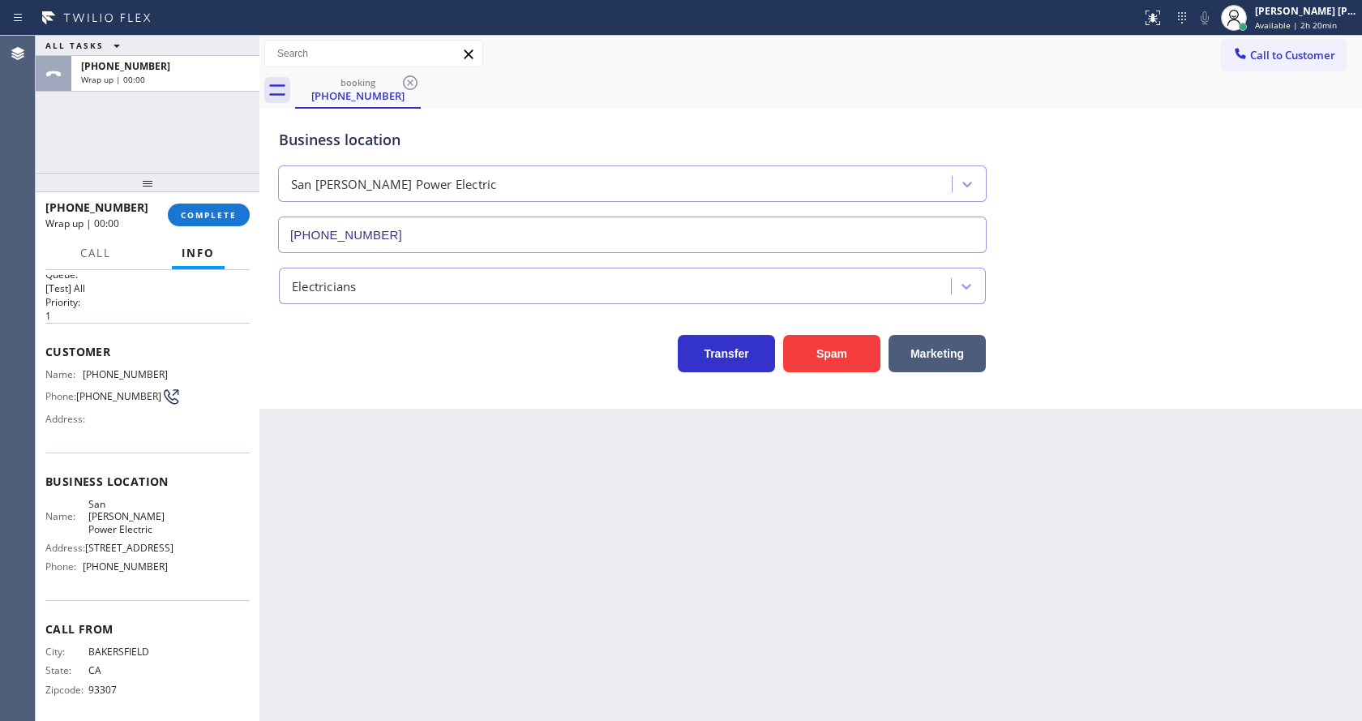
click at [209, 191] on div at bounding box center [148, 182] width 224 height 19
click at [209, 211] on span "COMPLETE" at bounding box center [209, 214] width 56 height 11
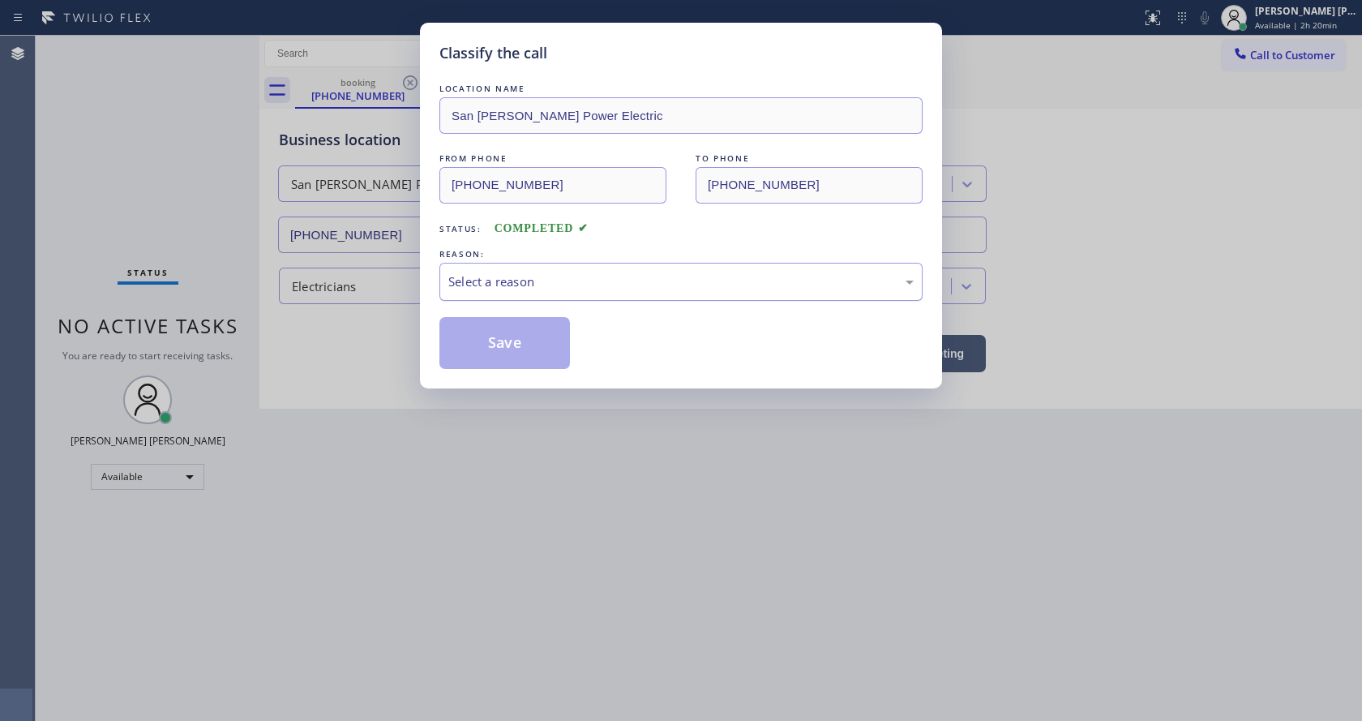
click at [521, 288] on div "Select a reason" at bounding box center [680, 281] width 465 height 19
click at [518, 353] on button "Save" at bounding box center [504, 343] width 131 height 52
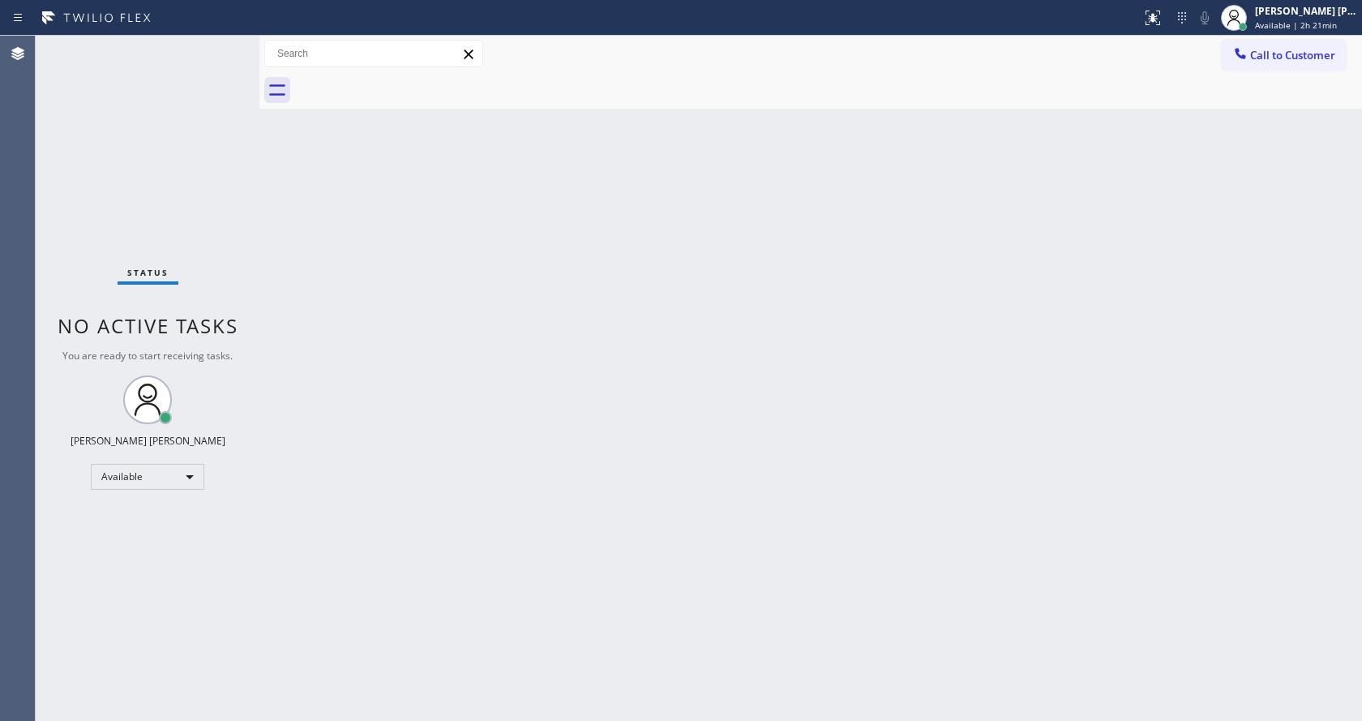
click at [400, 385] on div "Back to Dashboard Change Sender ID Customers Technicians Select a contact Outbo…" at bounding box center [810, 378] width 1102 height 685
click at [953, 315] on div "Back to Dashboard Change Sender ID Customers Technicians Select a contact Outbo…" at bounding box center [810, 378] width 1102 height 685
click at [394, 520] on div "Back to Dashboard Change Sender ID Customers Technicians Select a contact Outbo…" at bounding box center [810, 378] width 1102 height 685
click at [816, 389] on div "Back to Dashboard Change Sender ID Customers Technicians Select a contact Outbo…" at bounding box center [810, 378] width 1102 height 685
click at [312, 272] on div "Back to Dashboard Change Sender ID Customers Technicians Select a contact Outbo…" at bounding box center [810, 378] width 1102 height 685
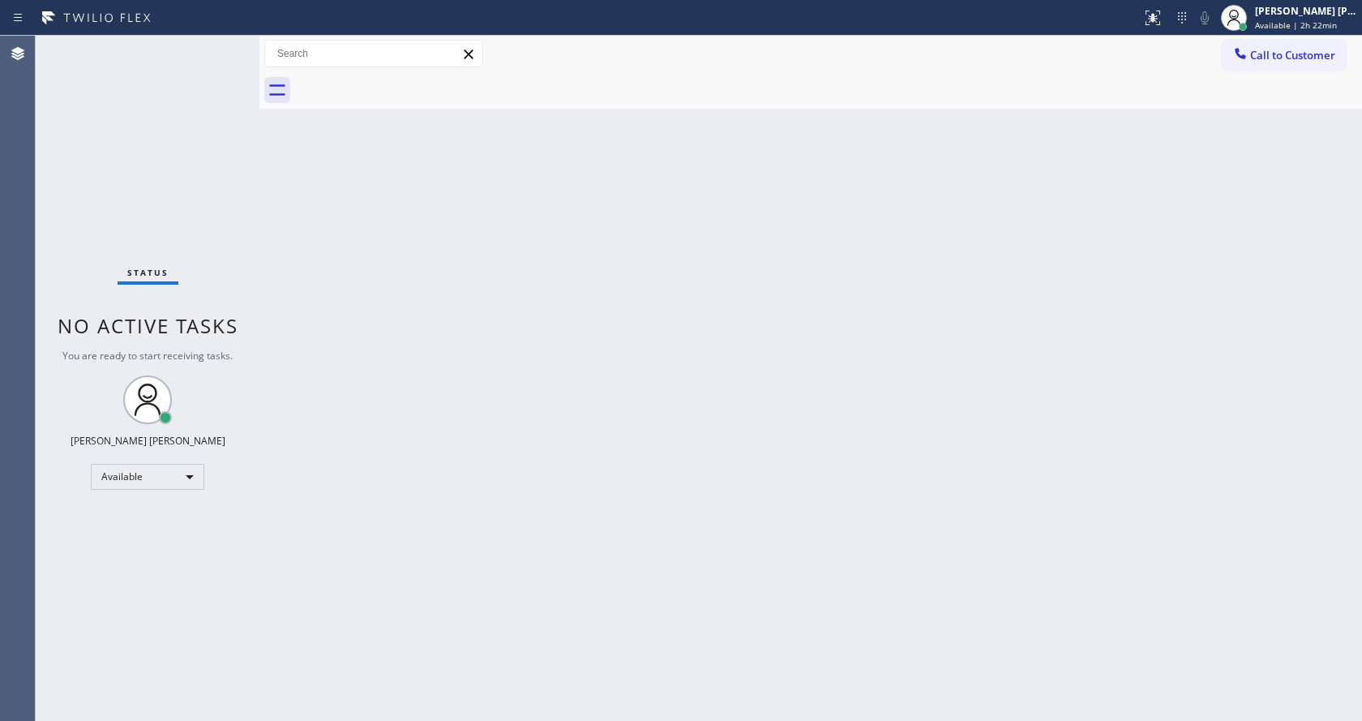
click at [259, 228] on div at bounding box center [259, 378] width 0 height 685
click at [210, 46] on div "Status No active tasks You are ready to start receiving tasks. [PERSON_NAME] [P…" at bounding box center [148, 378] width 224 height 685
drag, startPoint x: 225, startPoint y: 141, endPoint x: 193, endPoint y: 36, distance: 109.2
click at [225, 141] on div "Status No active tasks You are ready to start receiving tasks. [PERSON_NAME] [P…" at bounding box center [148, 378] width 224 height 685
click at [333, 268] on div "Back to Dashboard Change Sender ID Customers Technicians Select a contact Outbo…" at bounding box center [810, 378] width 1102 height 685
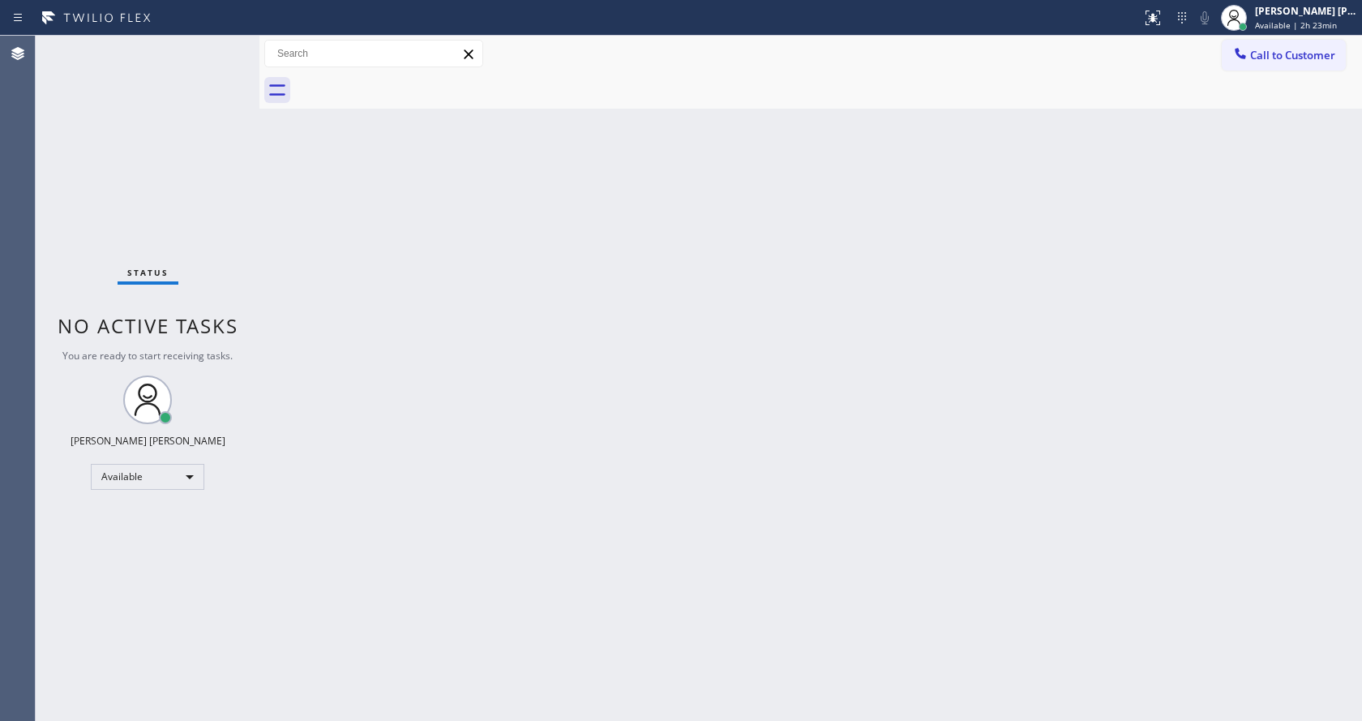
click at [245, 233] on div "Status No active tasks You are ready to start receiving tasks. [PERSON_NAME] [P…" at bounding box center [148, 378] width 224 height 685
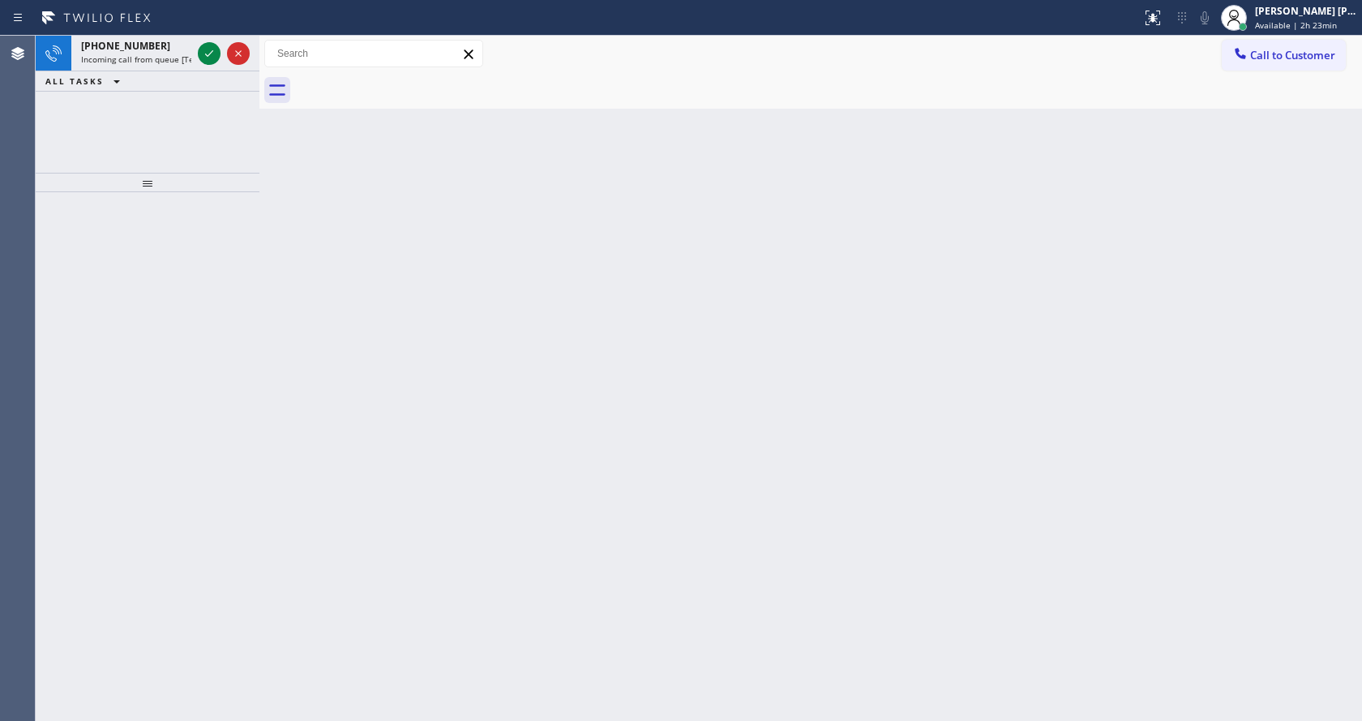
drag, startPoint x: 861, startPoint y: 374, endPoint x: 586, endPoint y: 285, distance: 288.9
click at [861, 374] on div "Back to Dashboard Change Sender ID Customers Technicians Select a contact Outbo…" at bounding box center [810, 378] width 1102 height 685
click at [208, 60] on icon at bounding box center [208, 53] width 19 height 19
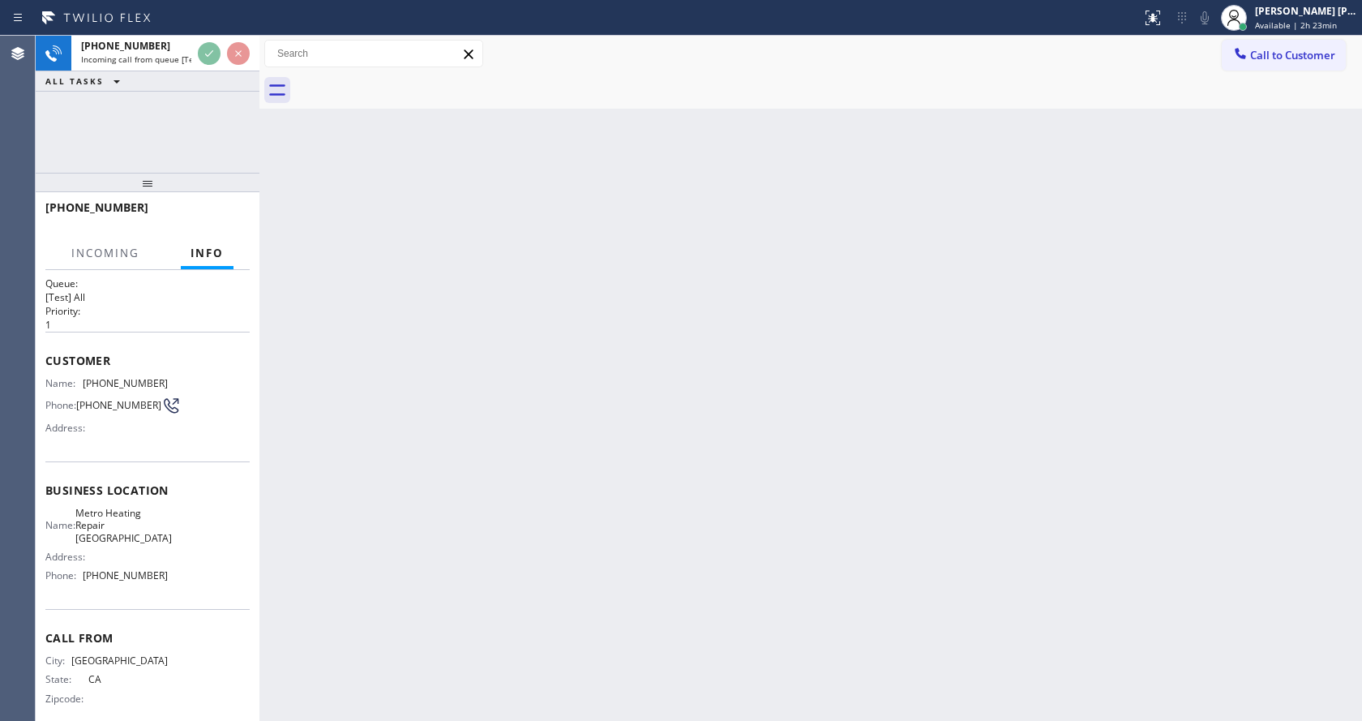
scroll to position [33, 0]
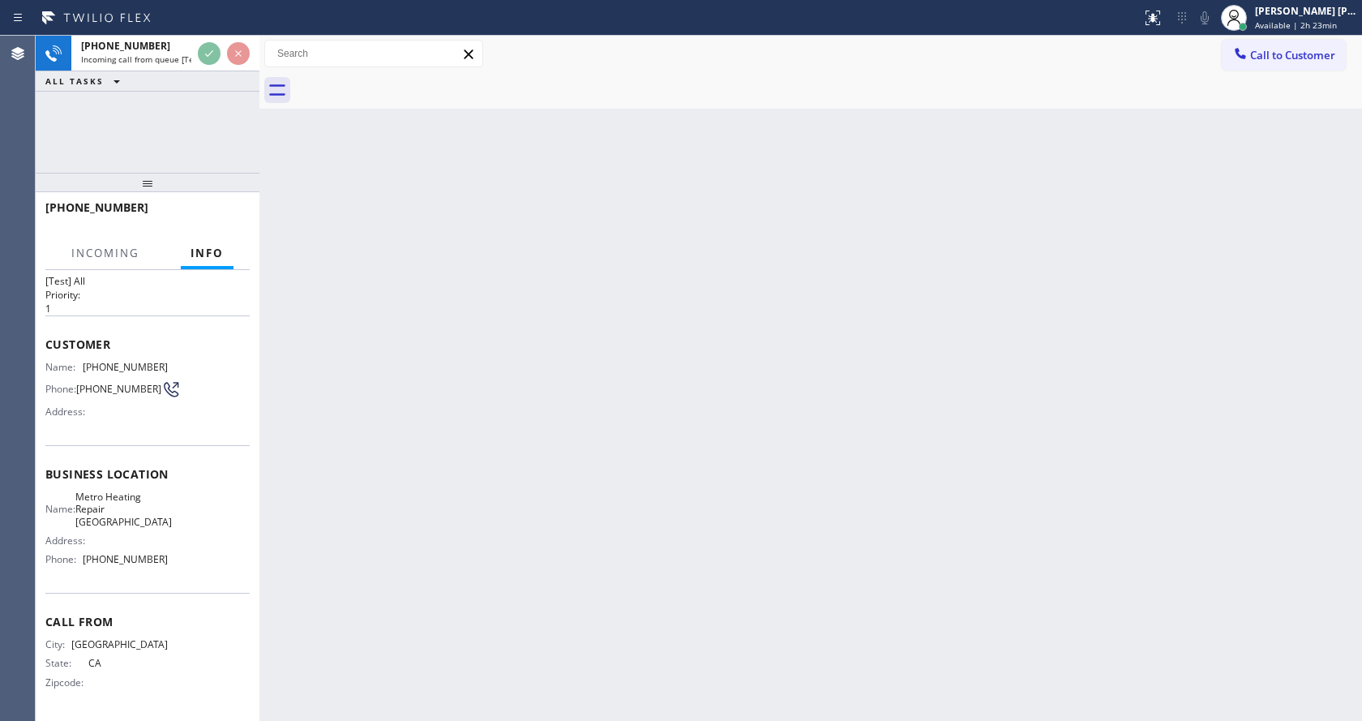
click at [613, 365] on div "Back to Dashboard Change Sender ID Customers Technicians Select a contact Outbo…" at bounding box center [810, 378] width 1102 height 685
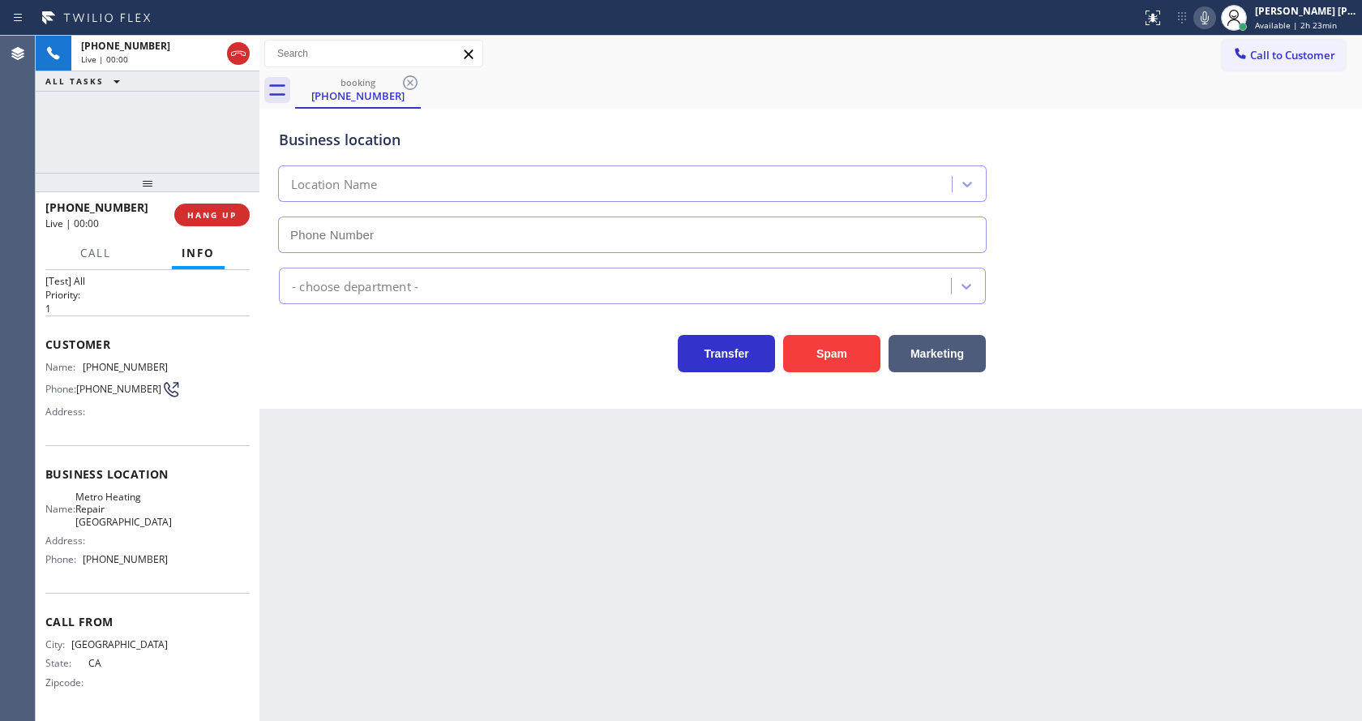
type input "(415) 324-4422"
click at [338, 362] on div "Transfer Spam Marketing" at bounding box center [632, 349] width 713 height 45
click at [841, 353] on button "Spam" at bounding box center [831, 353] width 97 height 37
click at [441, 623] on div "Back to Dashboard Change Sender ID Customers Technicians Select a contact Outbo…" at bounding box center [810, 378] width 1102 height 685
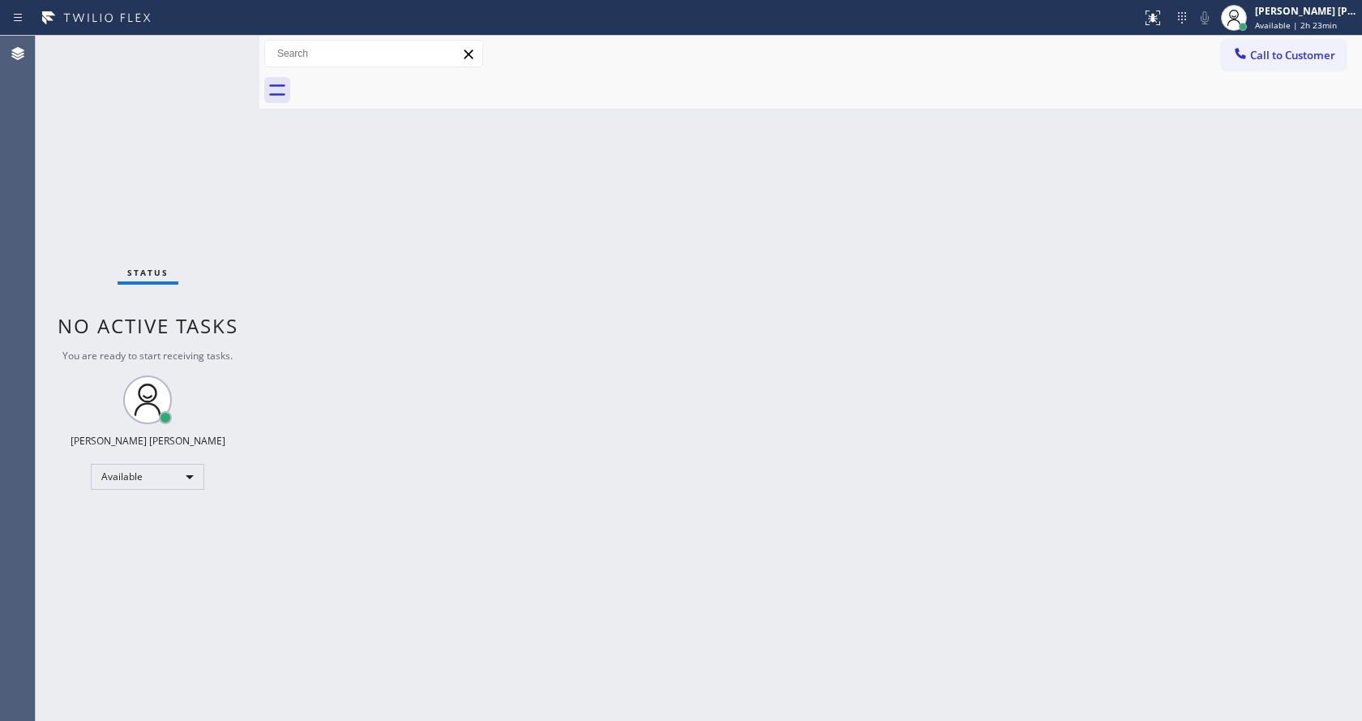
click at [351, 426] on div "Back to Dashboard Change Sender ID Customers Technicians Select a contact Outbo…" at bounding box center [810, 378] width 1102 height 685
drag, startPoint x: 259, startPoint y: 69, endPoint x: 218, endPoint y: 61, distance: 41.3
click at [224, 64] on div "Status No active tasks You are ready to start receiving tasks. Jen Rose Villanu…" at bounding box center [699, 378] width 1326 height 685
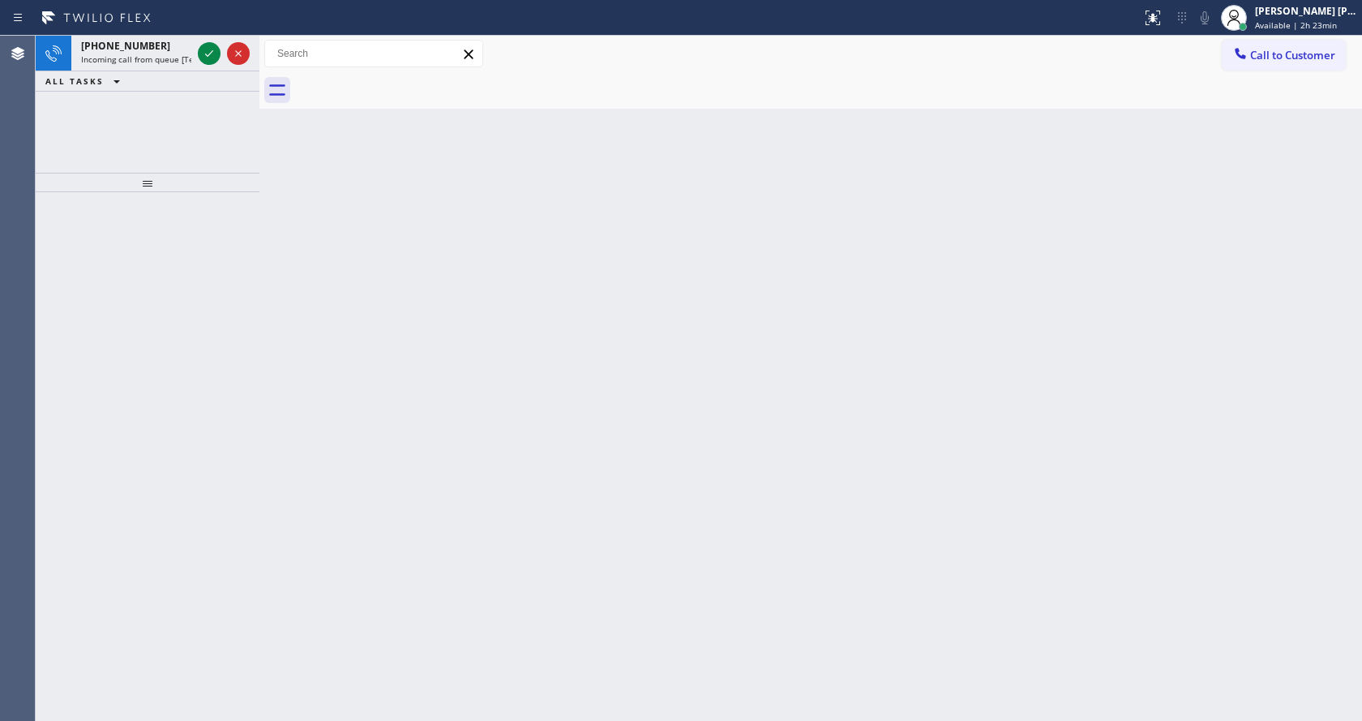
click at [218, 43] on div at bounding box center [224, 54] width 58 height 36
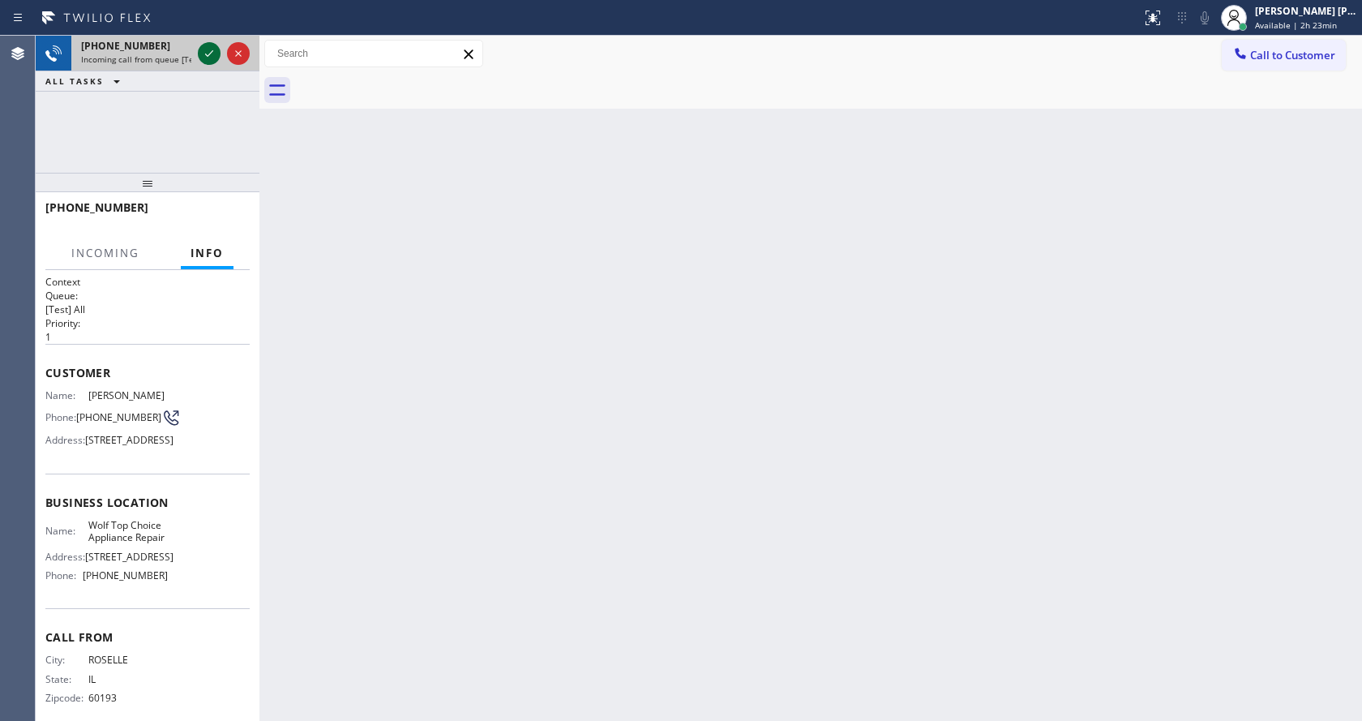
click at [209, 50] on icon at bounding box center [208, 53] width 19 height 19
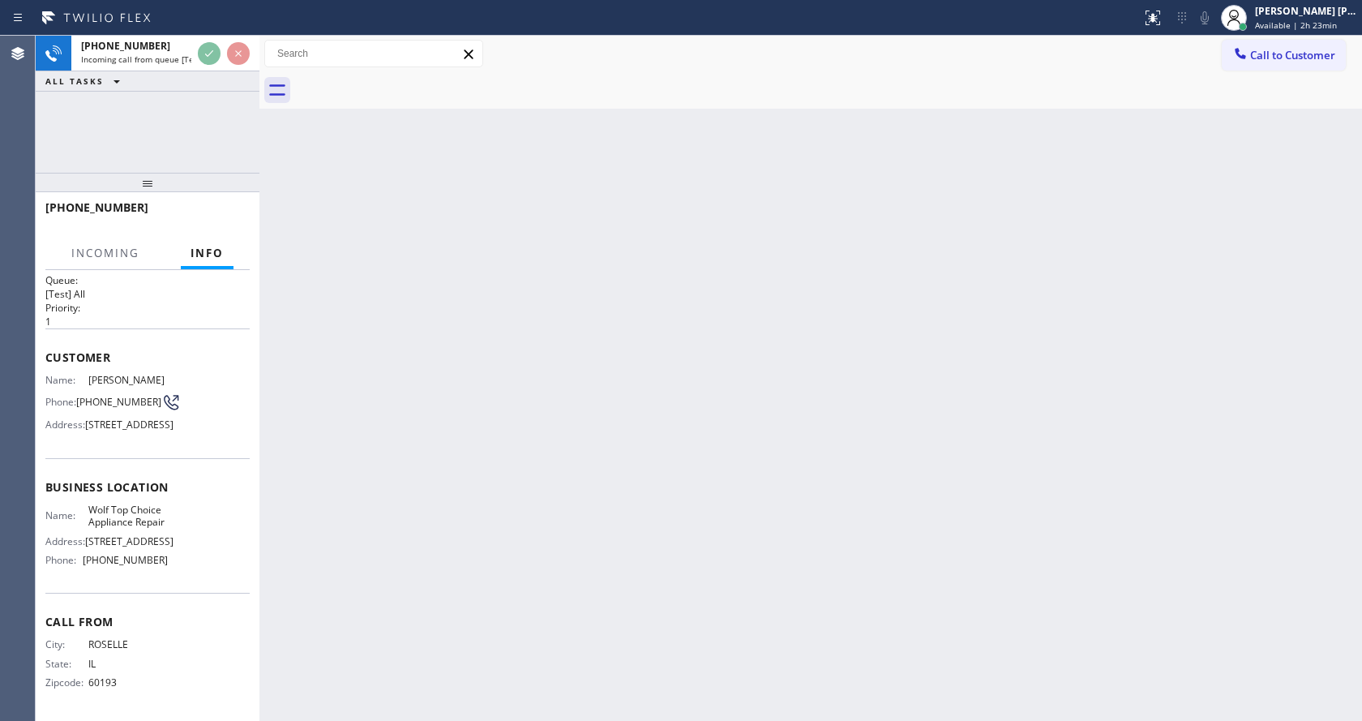
scroll to position [58, 0]
click at [576, 480] on div "Back to Dashboard Change Sender ID Customers Technicians Select a contact Outbo…" at bounding box center [810, 378] width 1102 height 685
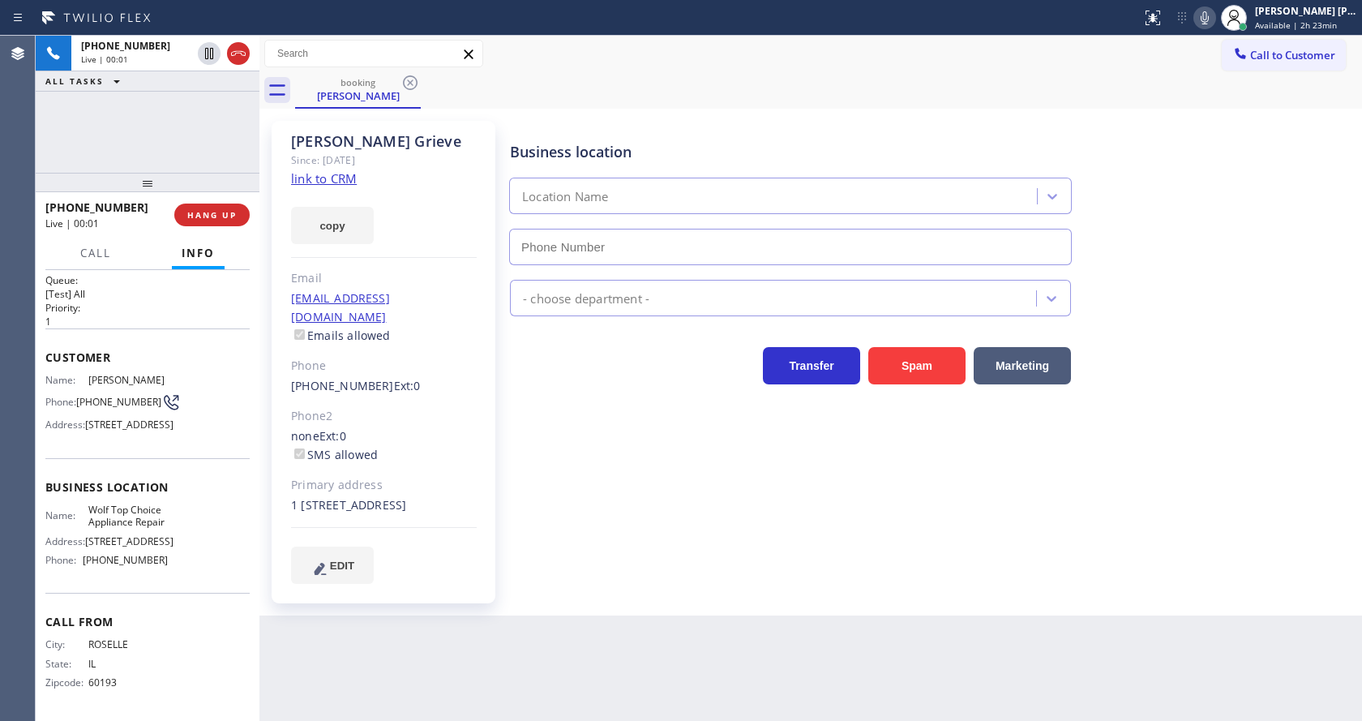
type input "[PHONE_NUMBER]"
click at [338, 182] on link "link to CRM" at bounding box center [324, 178] width 66 height 16
click at [482, 529] on div "Danny Grieve Since: 20 may 2020 link to CRM copy Email dgrieve92@gmail.com Emai…" at bounding box center [384, 362] width 224 height 482
click at [684, 537] on div "Business location Wolf Top Choice Appliance Repair (877) 917-9852 Appliance Rep…" at bounding box center [932, 352] width 851 height 454
click at [1208, 25] on icon at bounding box center [1204, 17] width 19 height 19
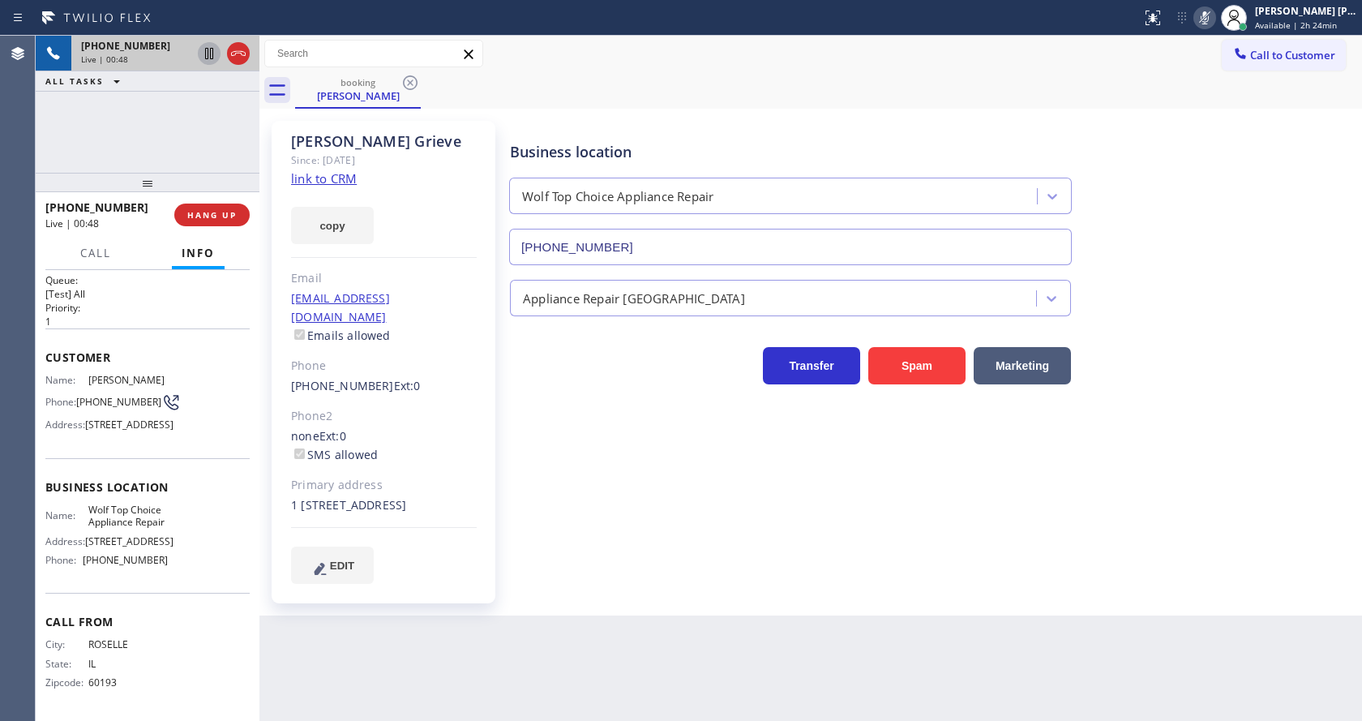
click at [206, 48] on icon at bounding box center [209, 53] width 8 height 11
click at [574, 456] on div "Business location Wolf Top Choice Appliance Repair (877) 917-9852 Appliance Rep…" at bounding box center [932, 352] width 851 height 454
click at [211, 51] on icon at bounding box center [208, 53] width 11 height 11
click at [1209, 15] on icon at bounding box center [1205, 17] width 8 height 13
click at [1221, 139] on div "Business location Wolf Top Choice Appliance Repair (877) 917-9852" at bounding box center [932, 191] width 851 height 147
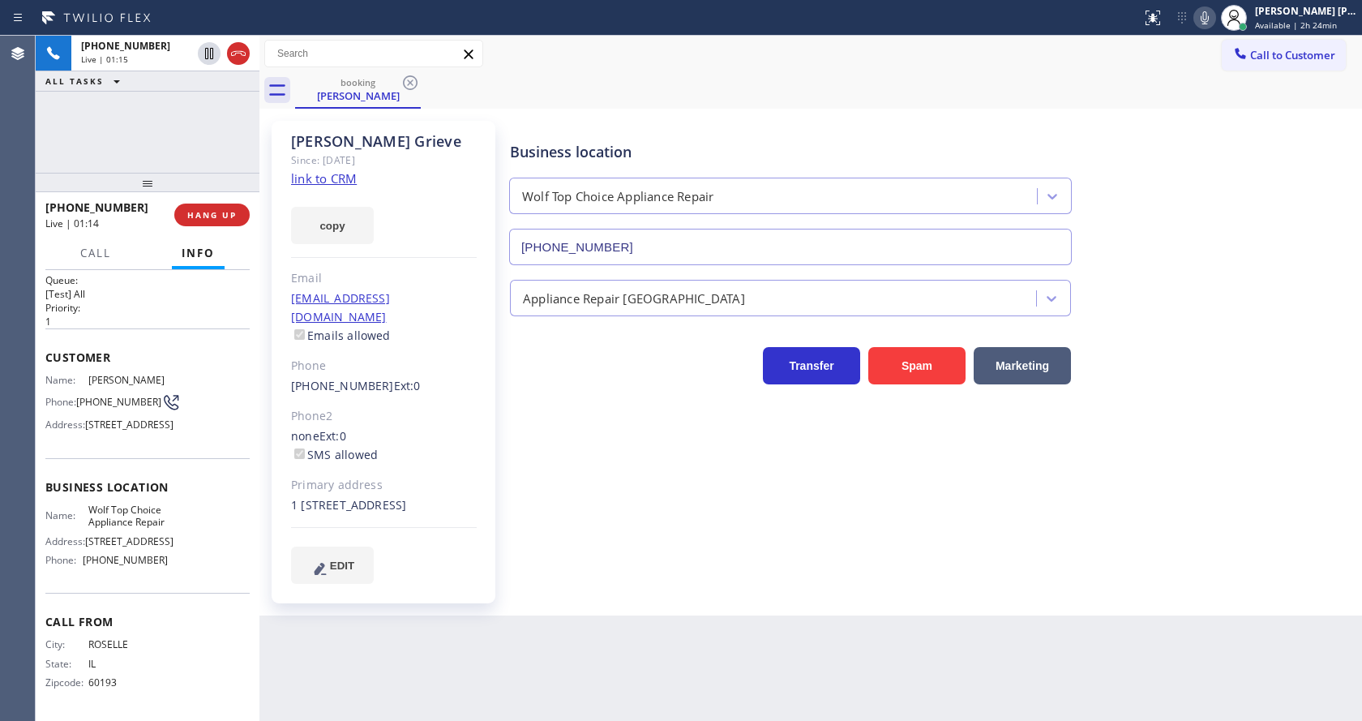
click at [551, 475] on div "Business location Wolf Top Choice Appliance Repair (877) 917-9852 Appliance Rep…" at bounding box center [932, 352] width 851 height 454
click at [188, 374] on div "Name: Danny Grieve Phone: (630) 917-0013 Address: 247 Clinton Ave, Oak Park, IL…" at bounding box center [147, 406] width 204 height 64
click at [675, 576] on div "Business location Wolf Top Choice Appliance Repair (877) 917-9852 Appliance Rep…" at bounding box center [932, 352] width 851 height 454
click at [229, 349] on span "Customer" at bounding box center [147, 356] width 204 height 15
click at [197, 214] on span "HANG UP" at bounding box center [211, 214] width 49 height 11
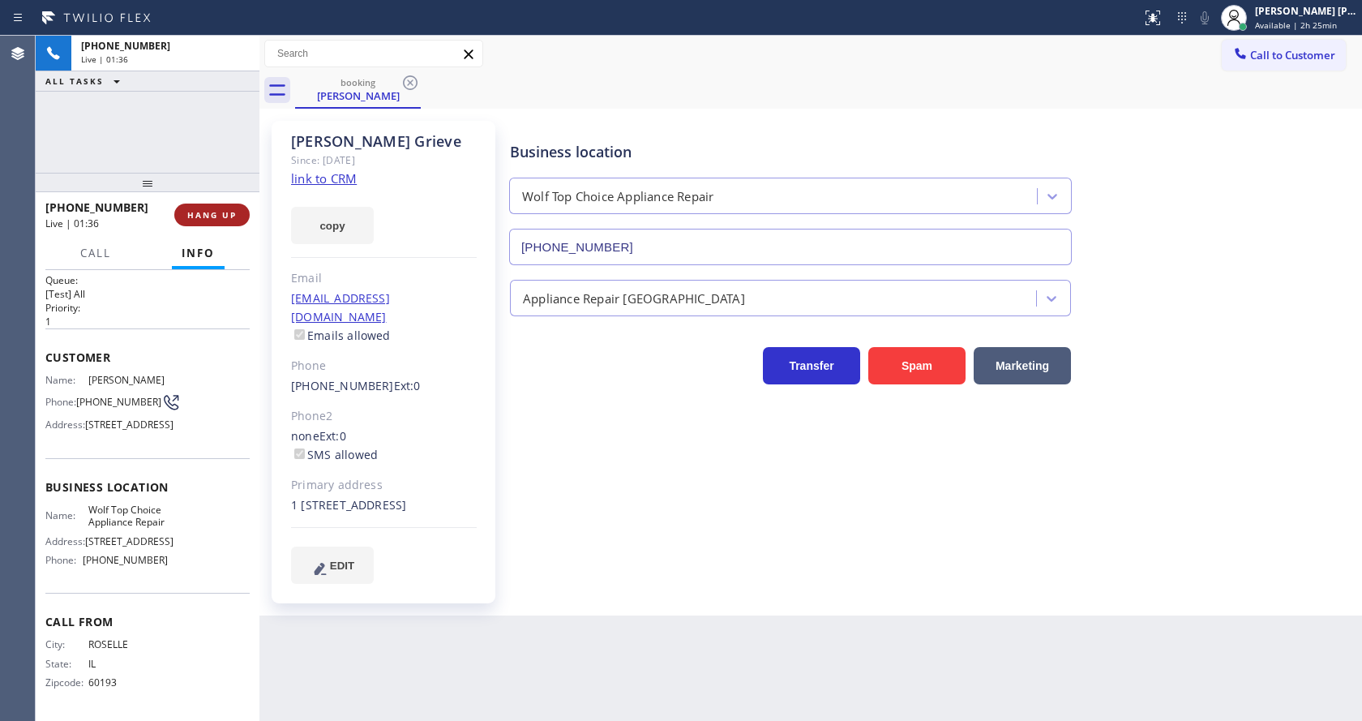
click at [197, 214] on span "HANG UP" at bounding box center [211, 214] width 49 height 11
click at [197, 214] on span "COMPLETE" at bounding box center [209, 214] width 56 height 11
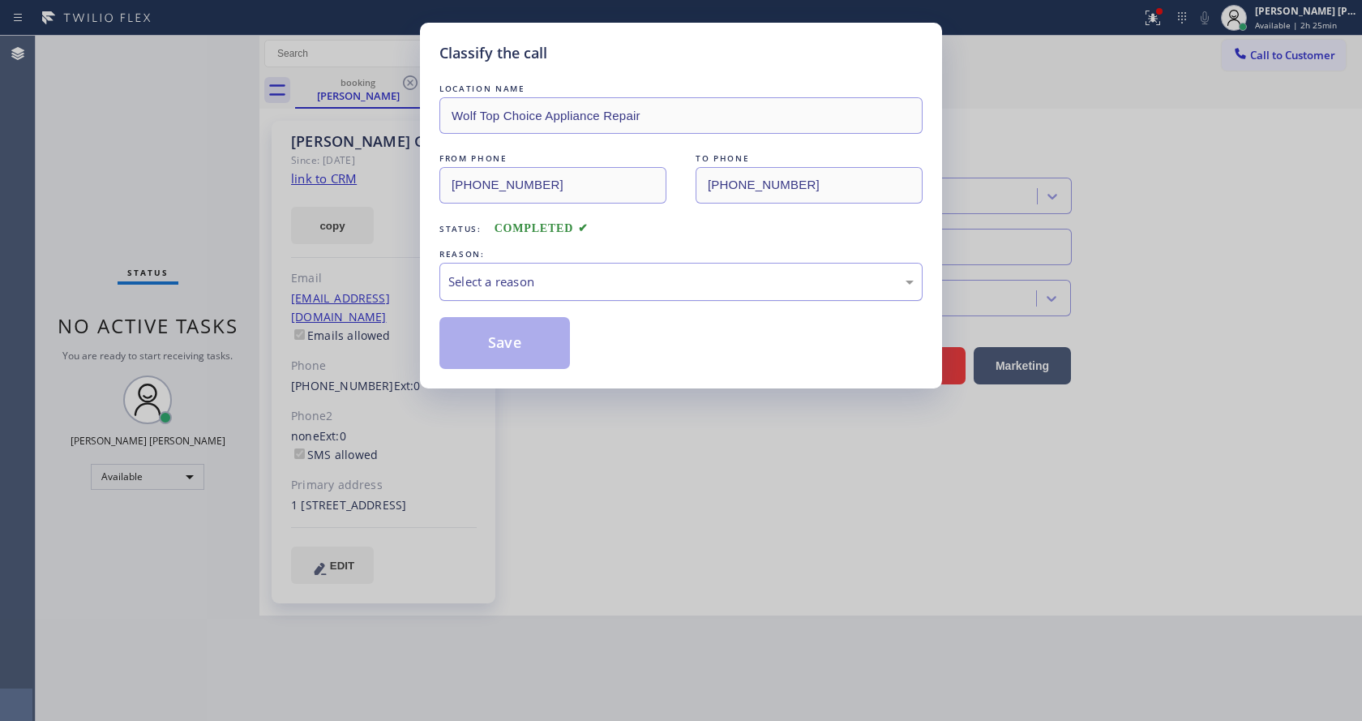
click at [515, 280] on div "Select a reason" at bounding box center [680, 281] width 465 height 19
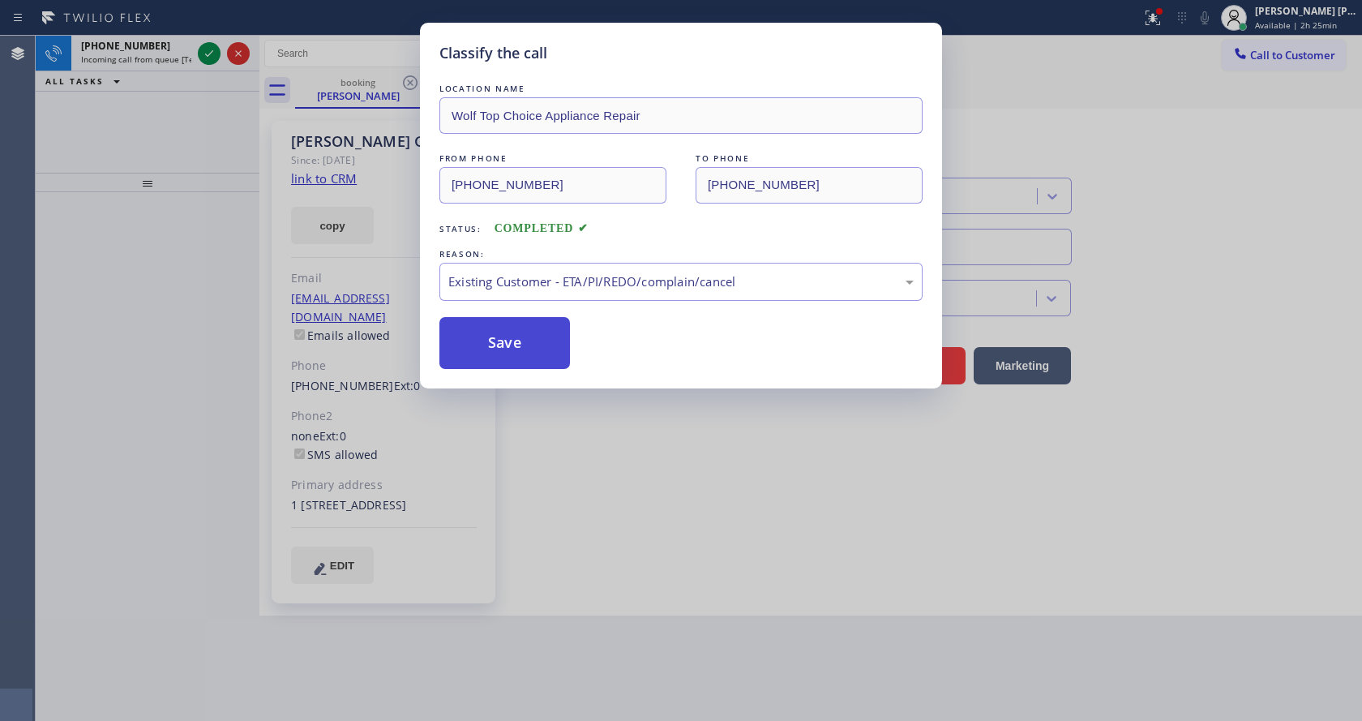
click at [480, 336] on button "Save" at bounding box center [504, 343] width 131 height 52
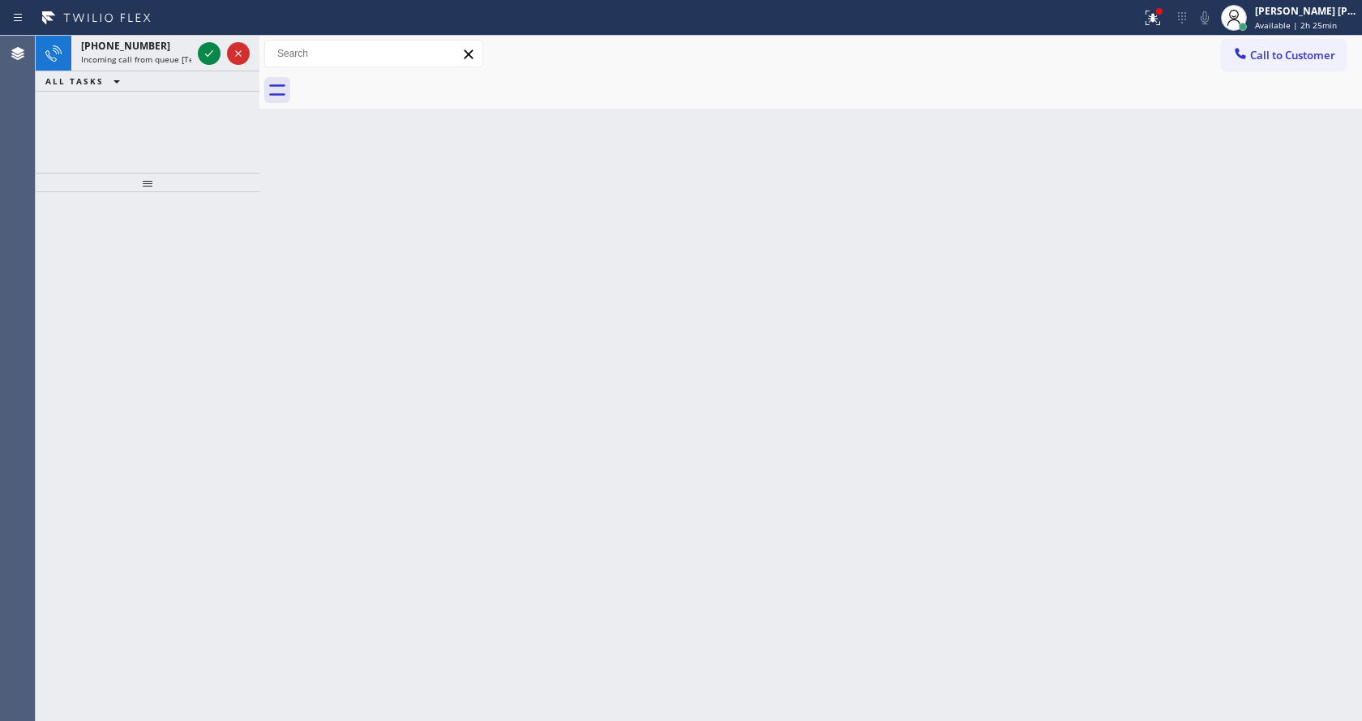
click at [156, 57] on span "Incoming call from queue [Test] All" at bounding box center [148, 59] width 135 height 11
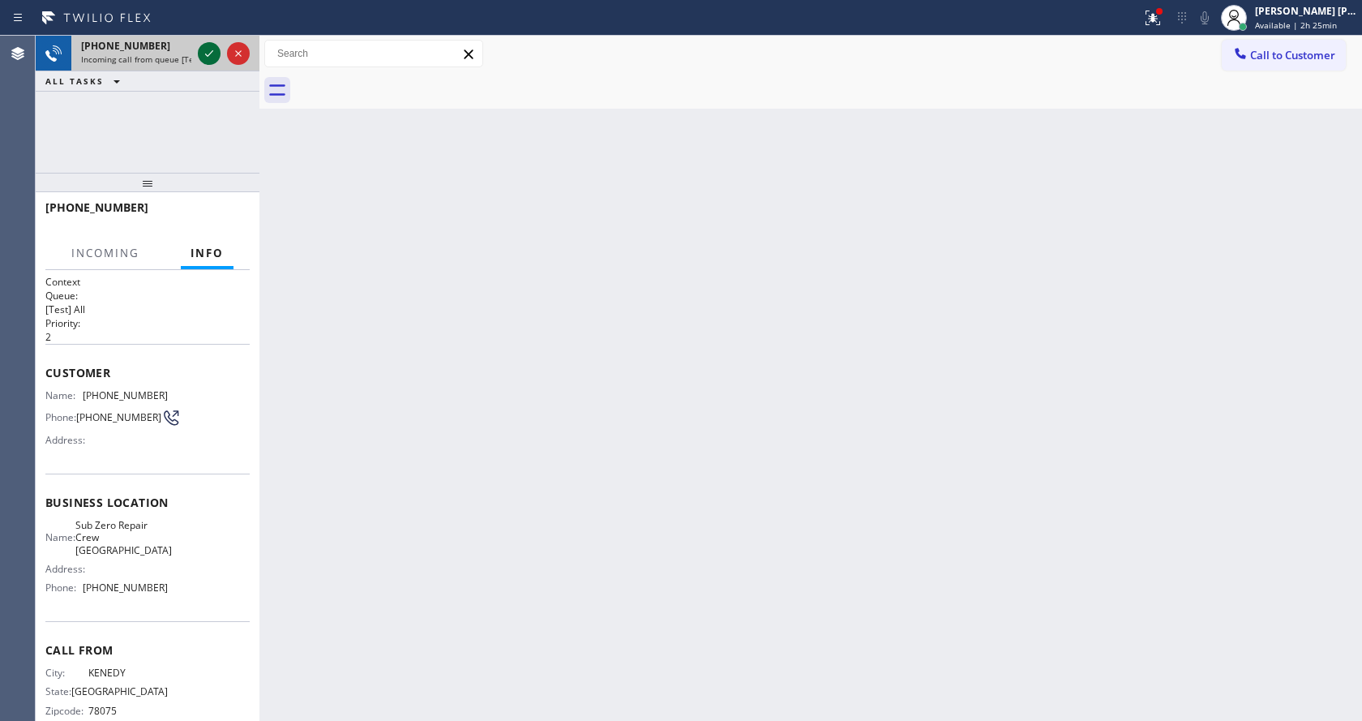
click at [199, 49] on icon at bounding box center [208, 53] width 19 height 19
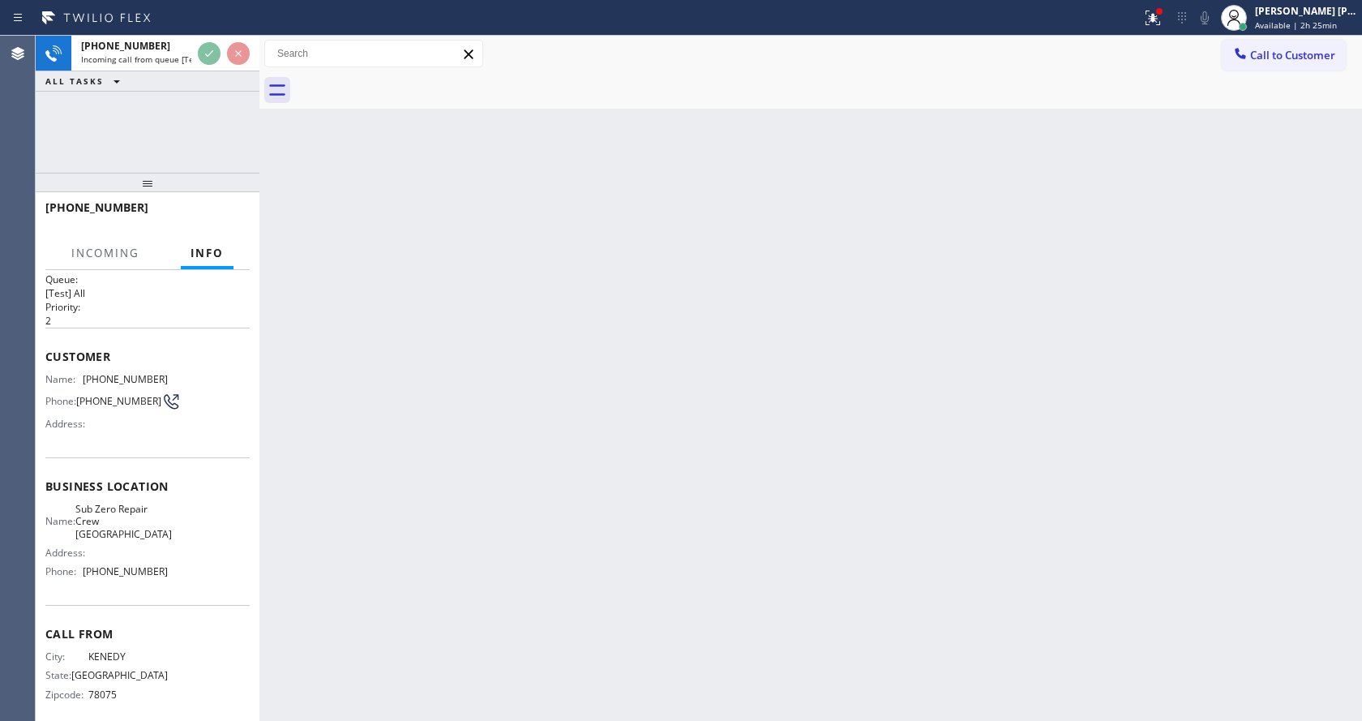
scroll to position [21, 0]
click at [486, 530] on div "Back to Dashboard Change Sender ID Customers Technicians Select a contact Outbo…" at bounding box center [810, 378] width 1102 height 685
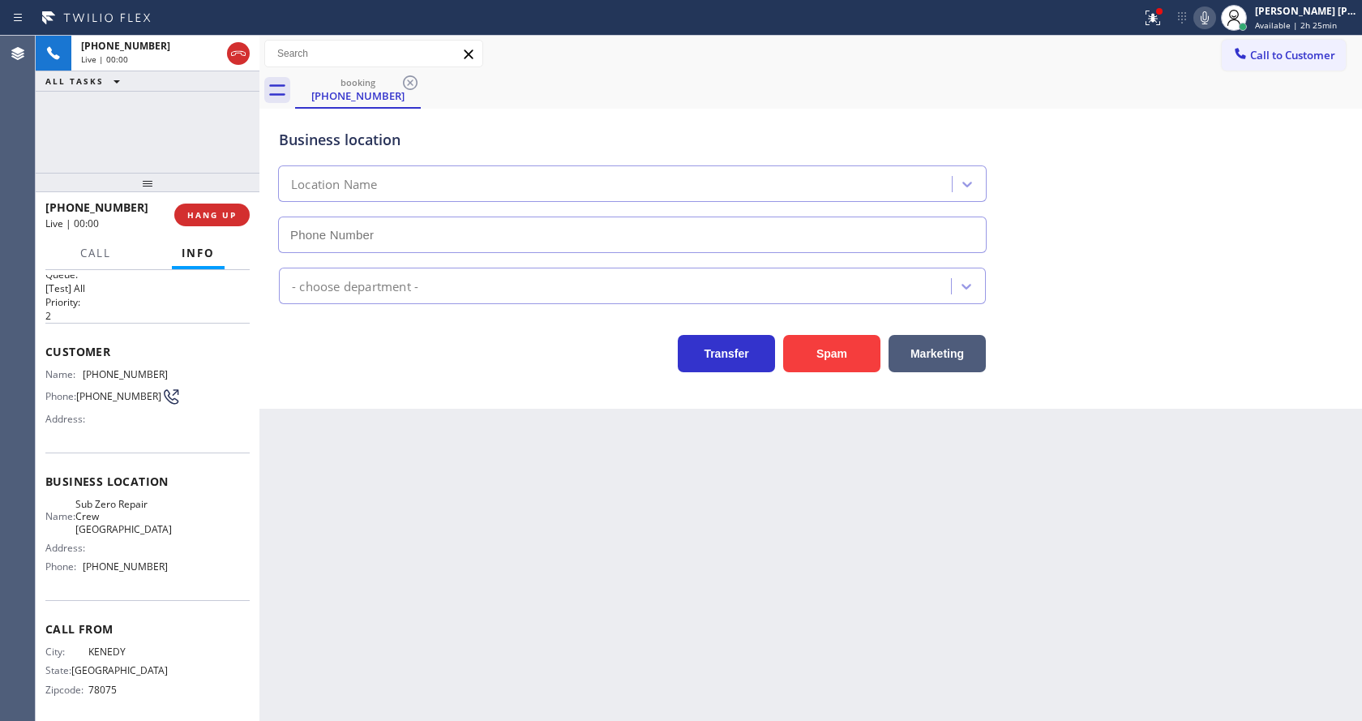
type input "(361) 203-2870"
click at [839, 353] on button "Spam" at bounding box center [831, 353] width 97 height 37
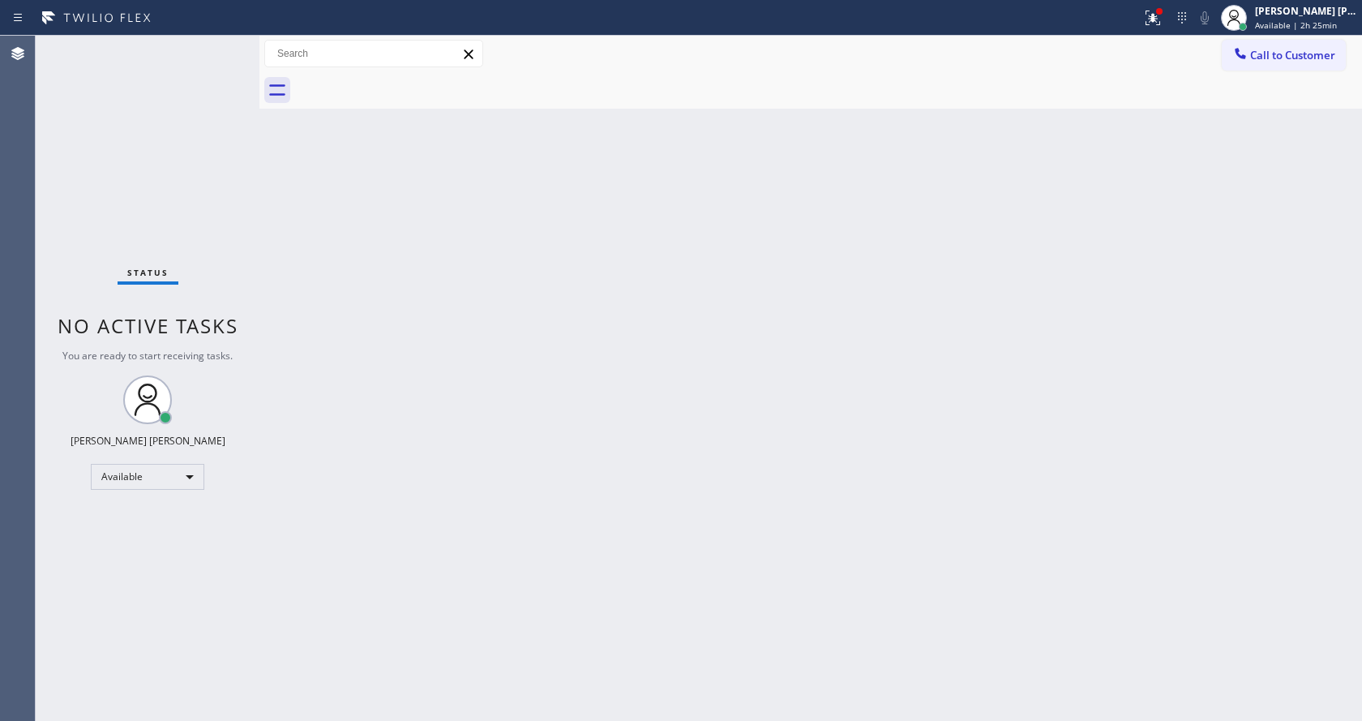
click at [227, 221] on div "Status No active tasks You are ready to start receiving tasks. [PERSON_NAME] [P…" at bounding box center [148, 378] width 224 height 685
click at [222, 45] on div "Status No active tasks You are ready to start receiving tasks. [PERSON_NAME] [P…" at bounding box center [148, 378] width 224 height 685
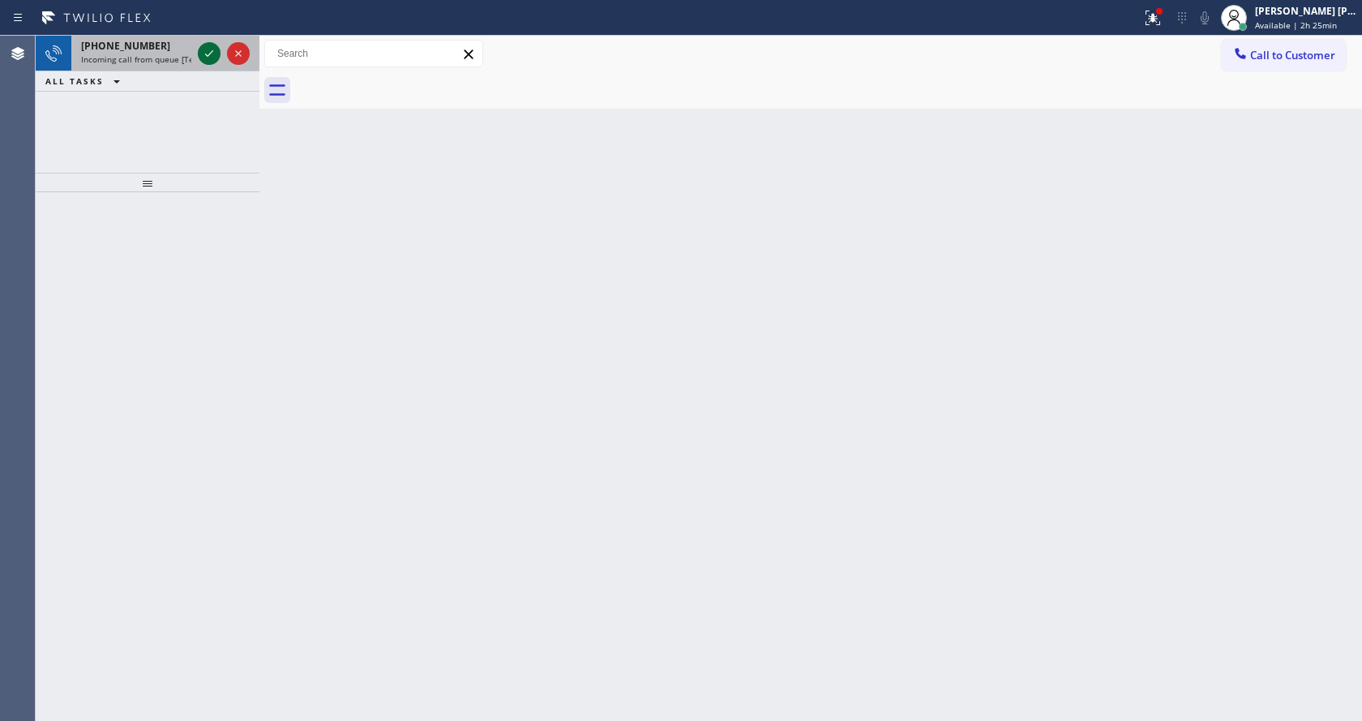
click at [203, 50] on icon at bounding box center [208, 53] width 19 height 19
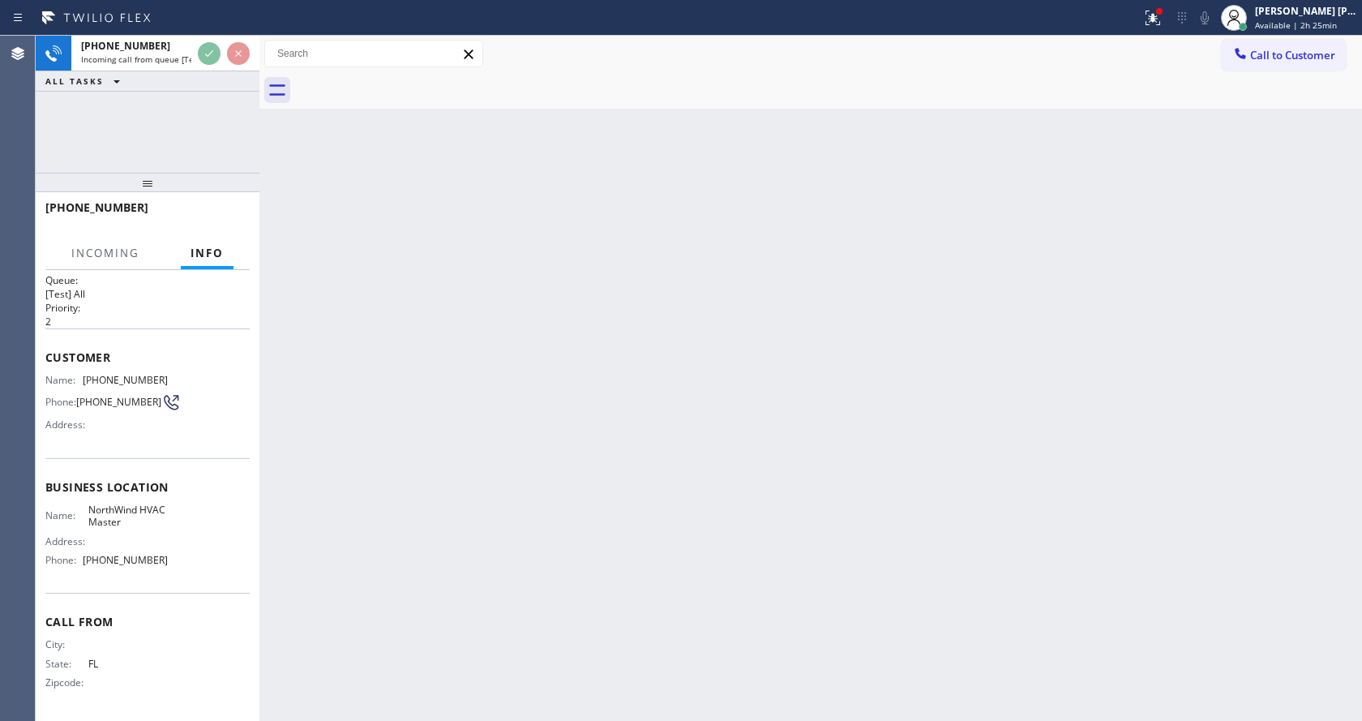
scroll to position [21, 0]
click at [582, 422] on div "Back to Dashboard Change Sender ID Customers Technicians Select a contact Outbo…" at bounding box center [810, 378] width 1102 height 685
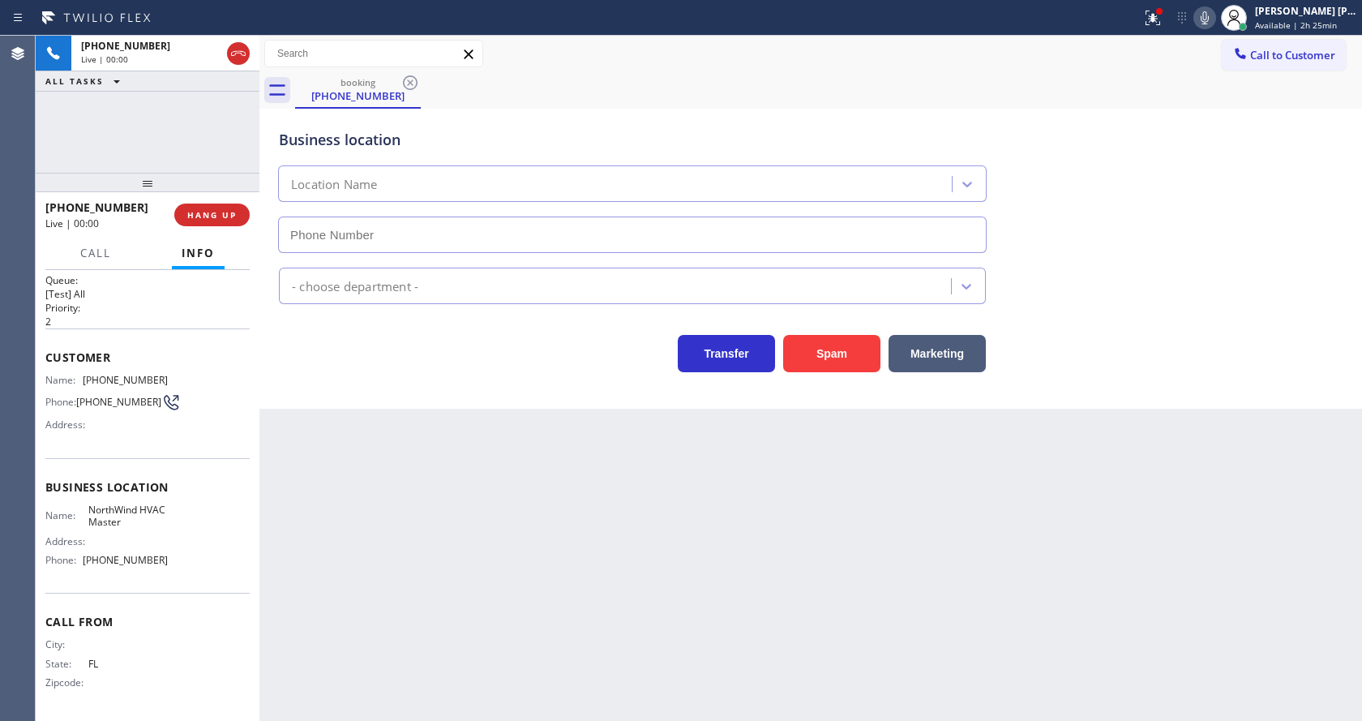
type input "(786) 589-7428"
click at [466, 468] on div "Back to Dashboard Change Sender ID Customers Technicians Select a contact Outbo…" at bounding box center [810, 378] width 1102 height 685
click at [350, 366] on div "Transfer Spam Marketing" at bounding box center [632, 349] width 713 height 45
click at [1154, 15] on icon at bounding box center [1152, 17] width 19 height 19
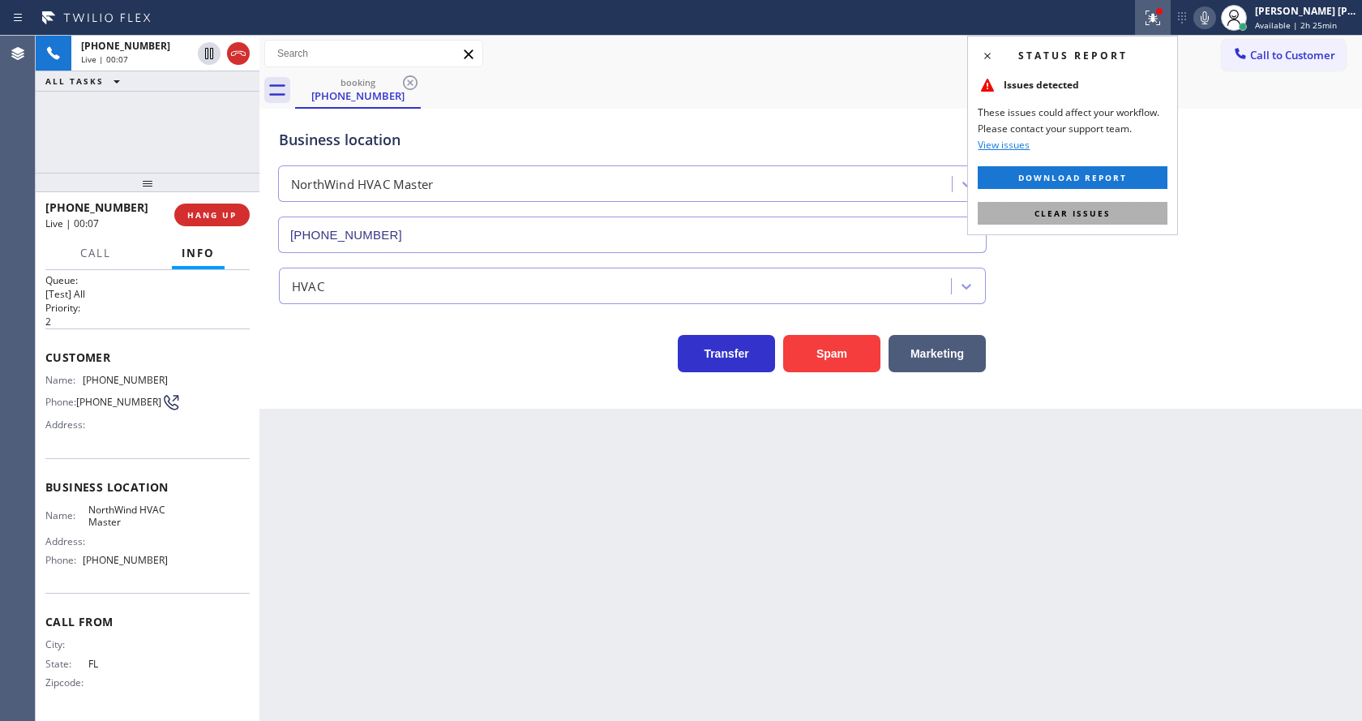
click at [1107, 210] on span "Clear issues" at bounding box center [1072, 213] width 76 height 11
click at [1152, 230] on div "Business location NorthWind HVAC Master (786) 589-7428" at bounding box center [811, 179] width 1070 height 147
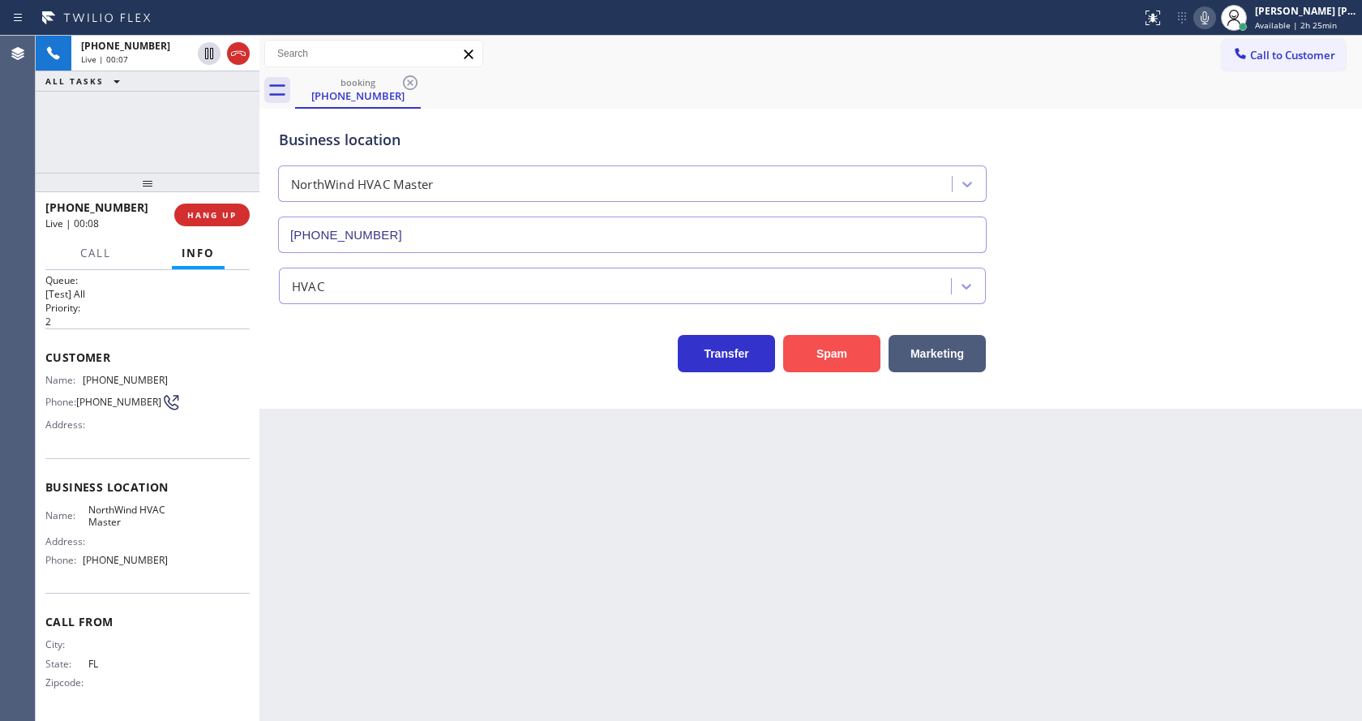
click at [831, 343] on button "Spam" at bounding box center [831, 353] width 97 height 37
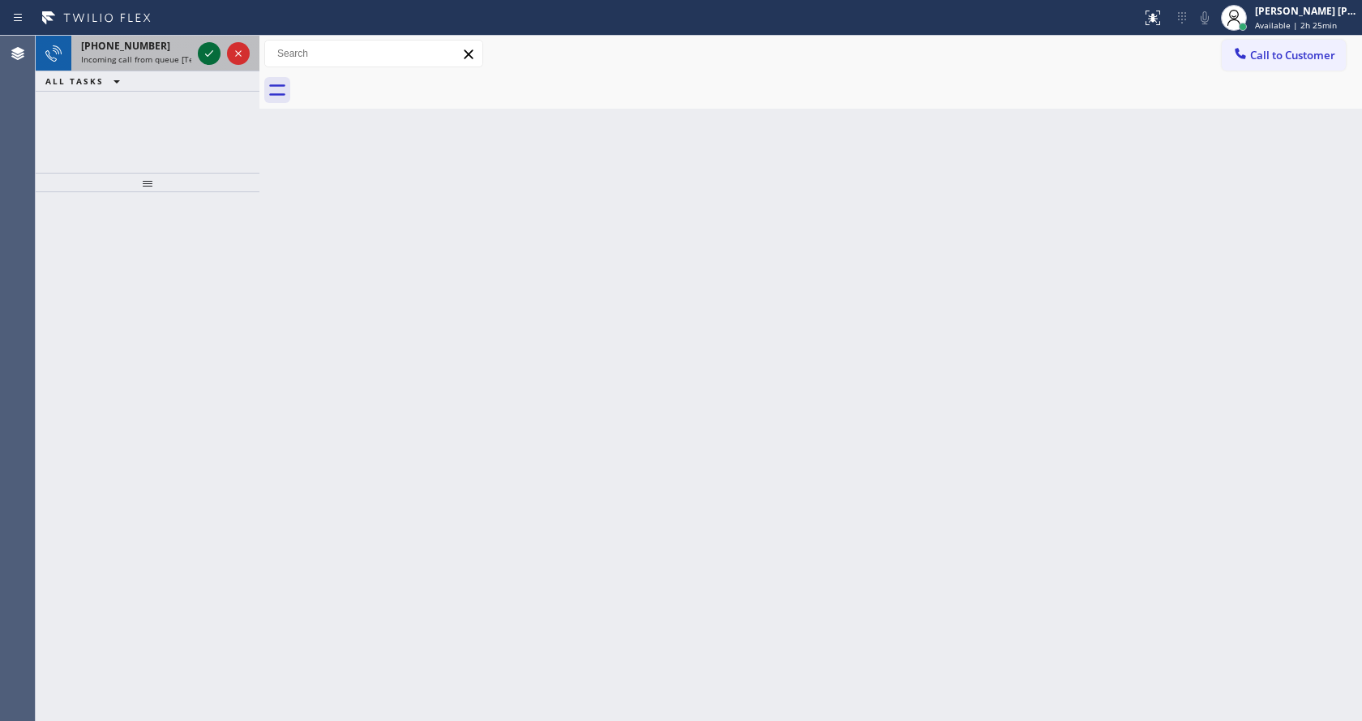
click at [206, 45] on icon at bounding box center [208, 53] width 19 height 19
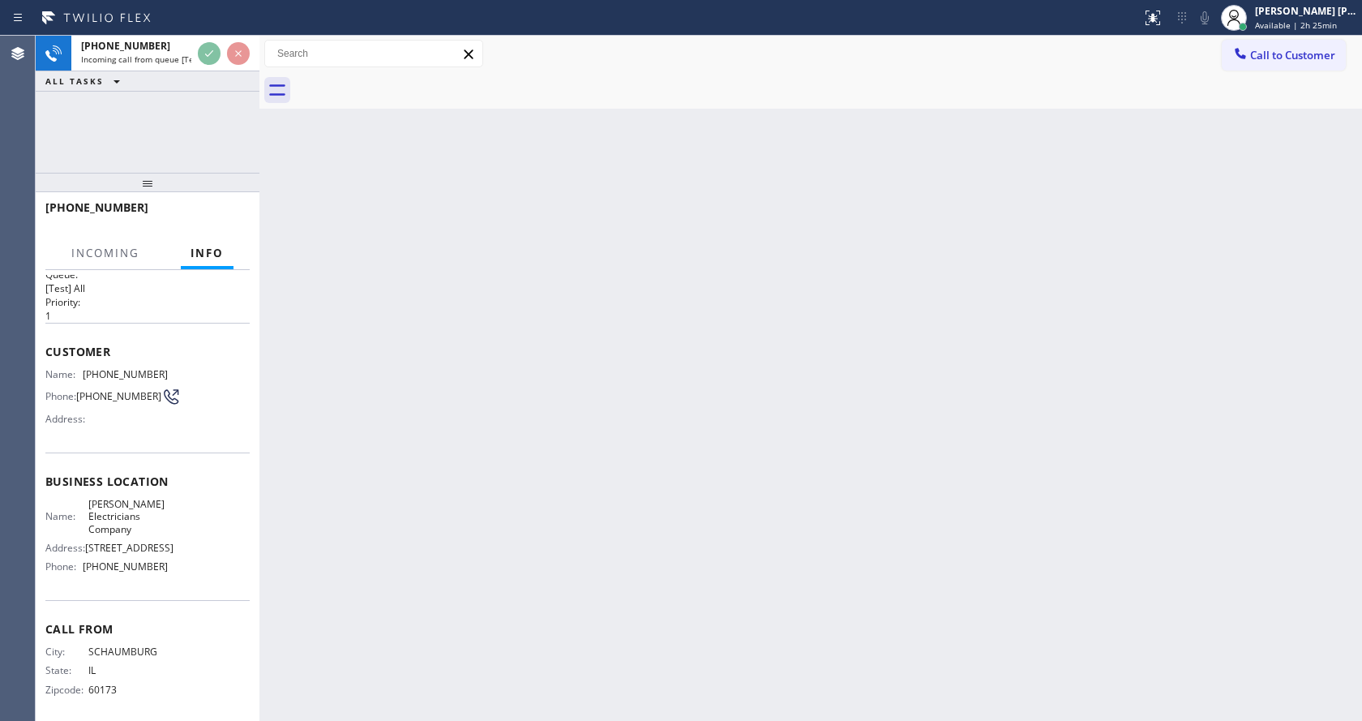
scroll to position [33, 0]
click at [548, 426] on div "Back to Dashboard Change Sender ID Customers Technicians Select a contact Outbo…" at bounding box center [810, 378] width 1102 height 685
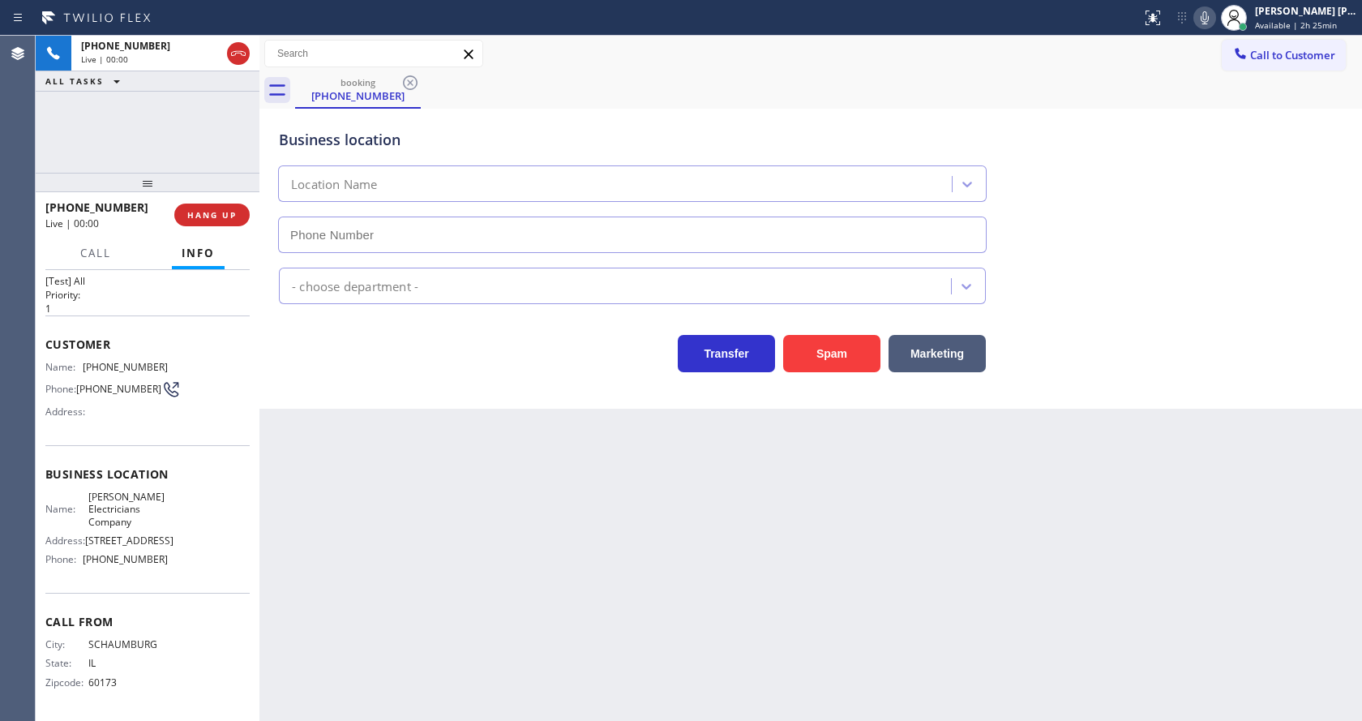
type input "[PHONE_NUMBER]"
click at [1209, 18] on icon at bounding box center [1205, 17] width 8 height 13
drag, startPoint x: 1216, startPoint y: 11, endPoint x: 1214, endPoint y: 277, distance: 265.9
click at [1214, 11] on icon at bounding box center [1204, 17] width 19 height 19
click at [1214, 277] on div "Electricians" at bounding box center [811, 282] width 1070 height 43
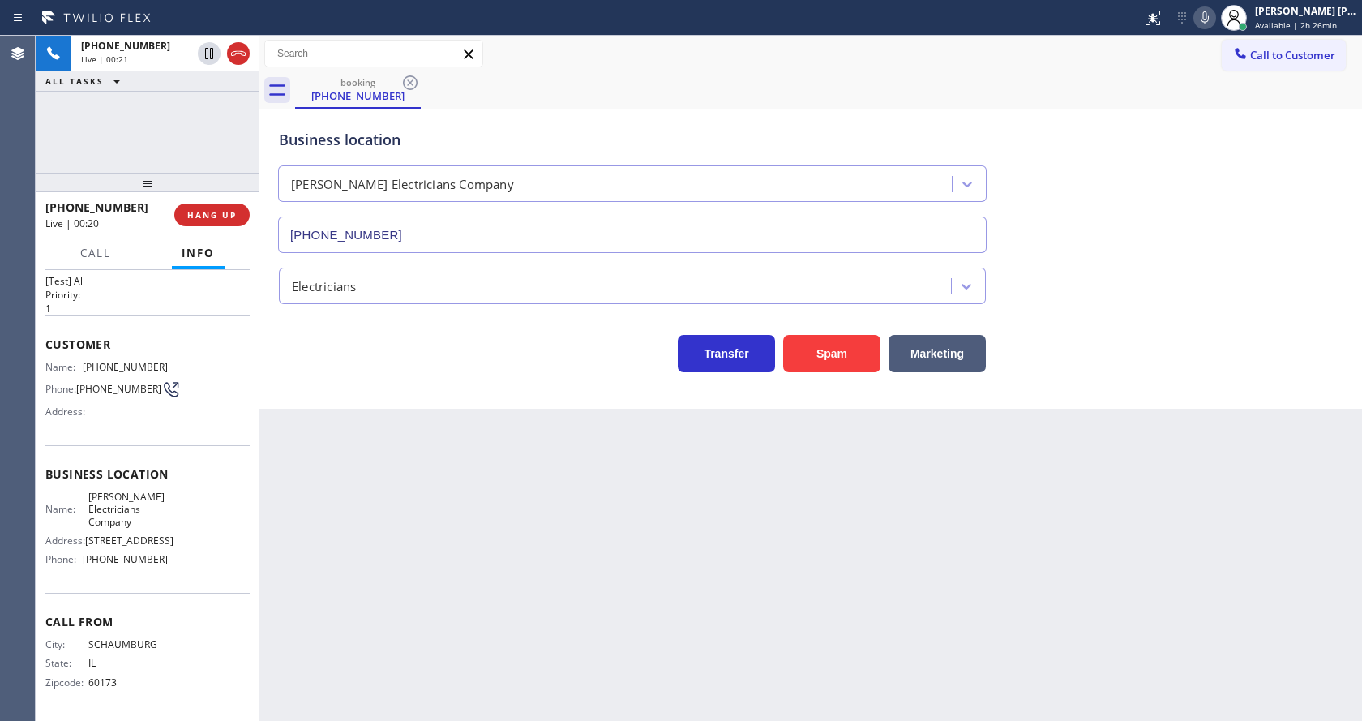
click at [322, 622] on div "Back to Dashboard Change Sender ID Customers Technicians Select a contact Outbo…" at bounding box center [810, 378] width 1102 height 685
click at [182, 426] on div "Customer Name: (224) 216-7844 Phone: (224) 216-7844 Address:" at bounding box center [147, 380] width 204 height 130
click at [717, 512] on div "Back to Dashboard Change Sender ID Customers Technicians Select a contact Outbo…" at bounding box center [810, 378] width 1102 height 685
click at [366, 445] on div "Back to Dashboard Change Sender ID Customers Technicians Select a contact Outbo…" at bounding box center [810, 378] width 1102 height 685
click at [172, 463] on div "Business location Name: Campbell Electricians Company Address: 3608 Grand Ave P…" at bounding box center [147, 519] width 204 height 148
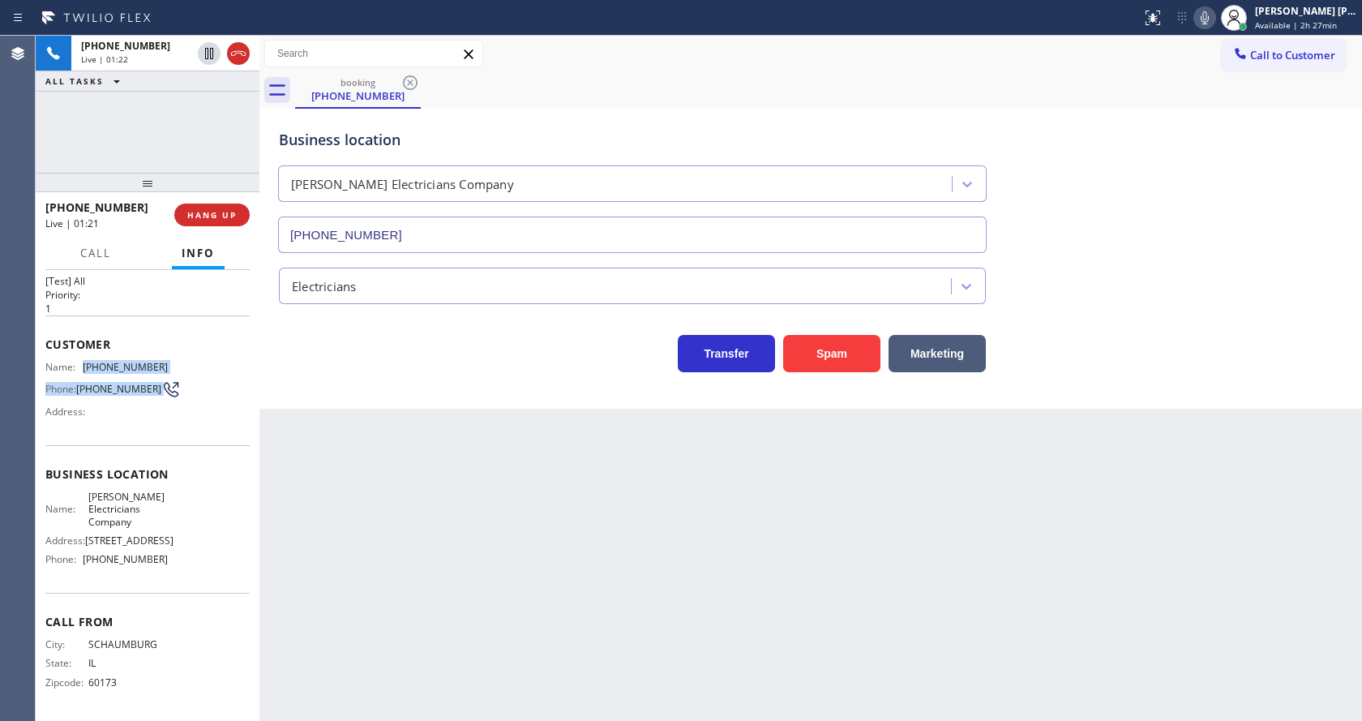
drag, startPoint x: 81, startPoint y: 359, endPoint x: 176, endPoint y: 371, distance: 95.6
click at [176, 371] on div "Name: (224) 216-7844 Phone: (224) 216-7844 Address:" at bounding box center [147, 393] width 204 height 64
click at [172, 361] on div "Name: (224) 216-7844 Phone: (224) 216-7844 Address:" at bounding box center [147, 393] width 204 height 64
drag, startPoint x: 82, startPoint y: 358, endPoint x: 175, endPoint y: 369, distance: 93.8
click at [175, 369] on div "Name: (224) 216-7844 Phone: (224) 216-7844 Address:" at bounding box center [147, 393] width 204 height 64
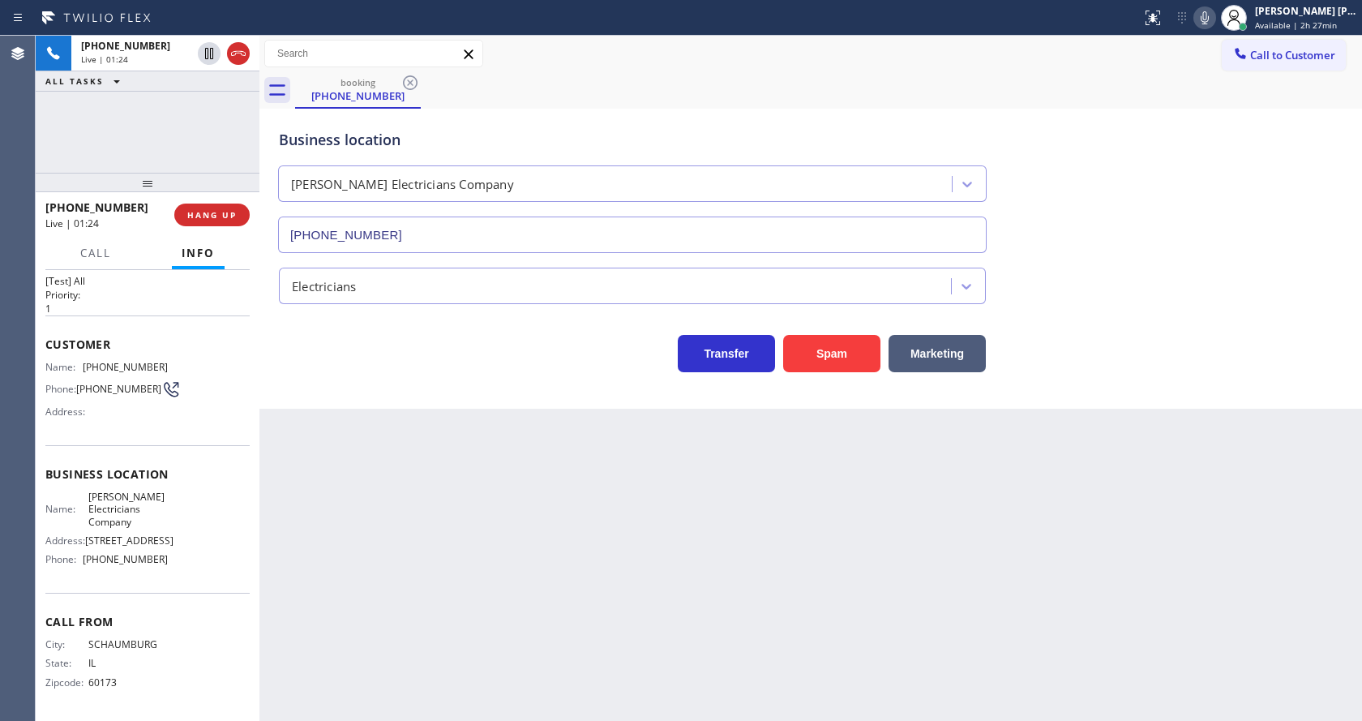
drag, startPoint x: 439, startPoint y: 449, endPoint x: 388, endPoint y: 715, distance: 270.8
click at [437, 460] on div "Back to Dashboard Change Sender ID Customers Technicians Select a contact Outbo…" at bounding box center [810, 378] width 1102 height 685
click at [185, 503] on div "Name: Campbell Electricians Company Address: 3608 Grand Ave Phone: (510) 800-57…" at bounding box center [147, 531] width 204 height 82
drag, startPoint x: 81, startPoint y: 495, endPoint x: 139, endPoint y: 524, distance: 64.9
click at [139, 524] on div "Name: Campbell Electricians Company" at bounding box center [106, 508] width 122 height 37
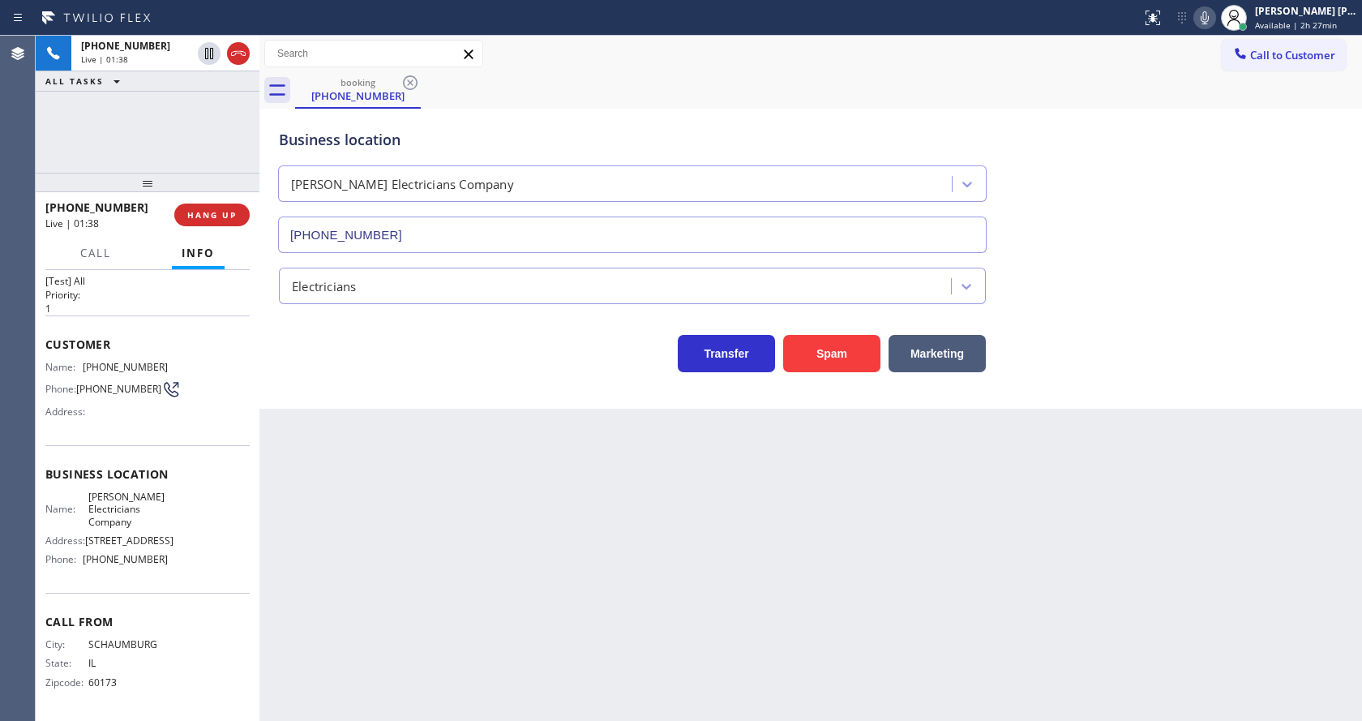
drag, startPoint x: 419, startPoint y: 515, endPoint x: 387, endPoint y: 695, distance: 182.9
click at [415, 521] on div "Back to Dashboard Change Sender ID Customers Technicians Select a contact Outbo…" at bounding box center [810, 378] width 1102 height 685
click at [165, 567] on div "Name: Campbell Electricians Company Address: 3608 Grand Ave Phone: (510) 800-57…" at bounding box center [147, 531] width 204 height 82
drag, startPoint x: 83, startPoint y: 554, endPoint x: 164, endPoint y: 561, distance: 81.3
click at [164, 561] on div "Name: Campbell Electricians Company Address: 3608 Grand Ave Phone: (510) 800-57…" at bounding box center [147, 531] width 204 height 82
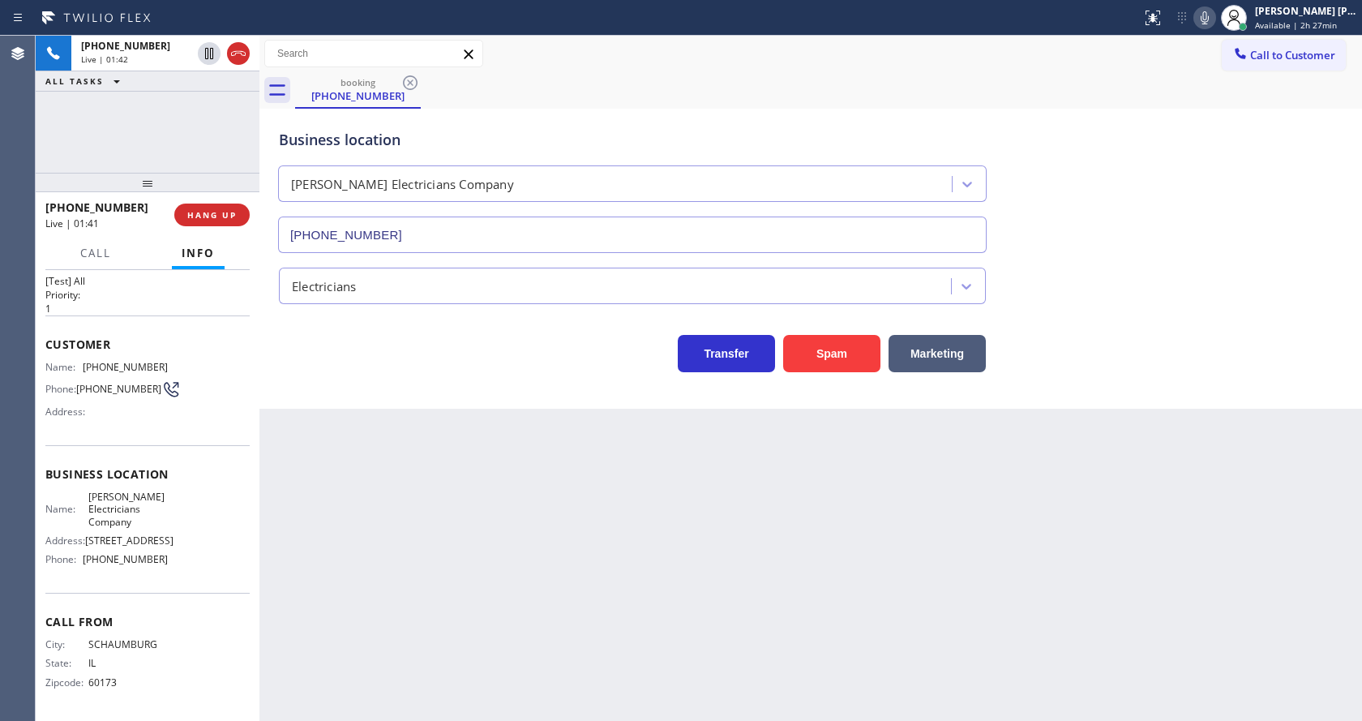
click at [440, 555] on div "Back to Dashboard Change Sender ID Customers Technicians Select a contact Outbo…" at bounding box center [810, 378] width 1102 height 685
click at [728, 498] on div "Back to Dashboard Change Sender ID Customers Technicians Select a contact Outbo…" at bounding box center [810, 378] width 1102 height 685
click at [485, 604] on div "Back to Dashboard Change Sender ID Customers Technicians Select a contact Outbo…" at bounding box center [810, 378] width 1102 height 685
click at [1214, 19] on icon at bounding box center [1204, 17] width 19 height 19
click at [208, 46] on icon at bounding box center [208, 53] width 19 height 19
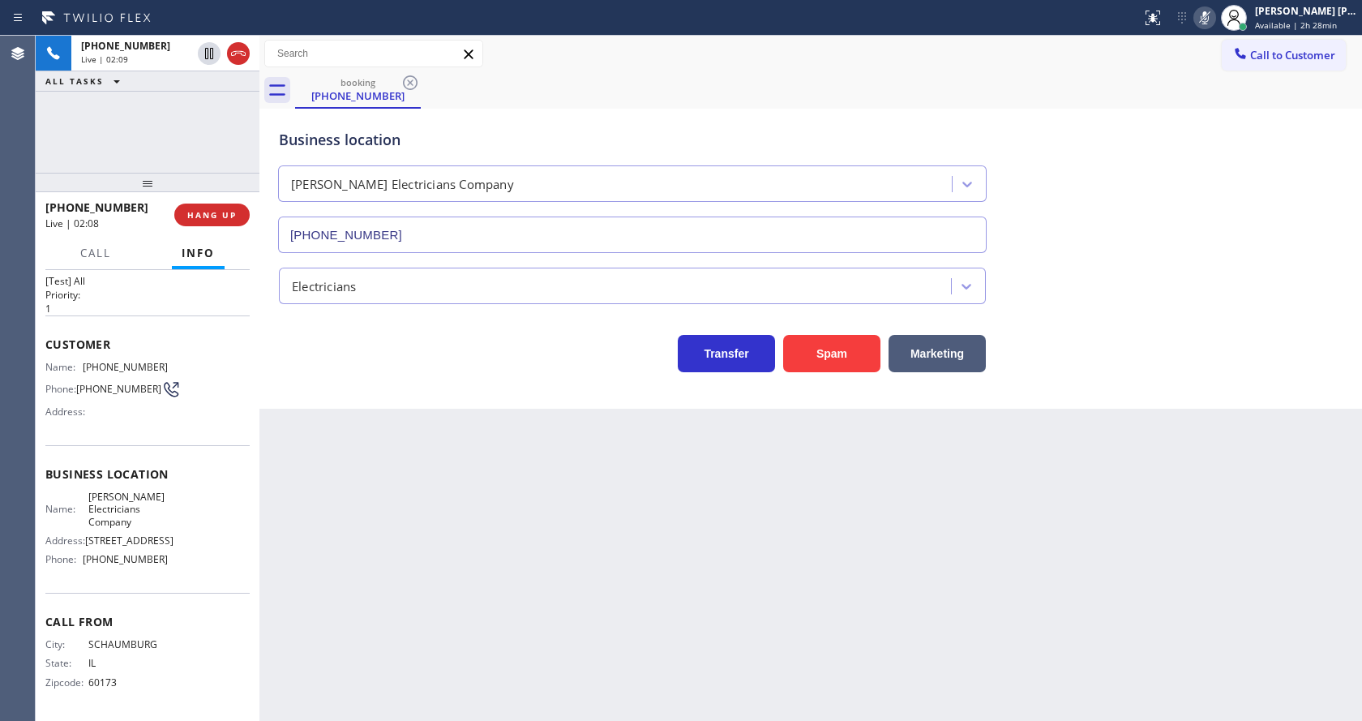
click at [559, 619] on div "Back to Dashboard Change Sender ID Customers Technicians Select a contact Outbo…" at bounding box center [810, 378] width 1102 height 685
click at [353, 490] on div "Back to Dashboard Change Sender ID Customers Technicians Select a contact Outbo…" at bounding box center [810, 378] width 1102 height 685
click at [567, 494] on div "Back to Dashboard Change Sender ID Customers Technicians Select a contact Outbo…" at bounding box center [810, 378] width 1102 height 685
click at [205, 53] on icon at bounding box center [208, 53] width 11 height 11
click at [1209, 24] on icon at bounding box center [1205, 17] width 8 height 13
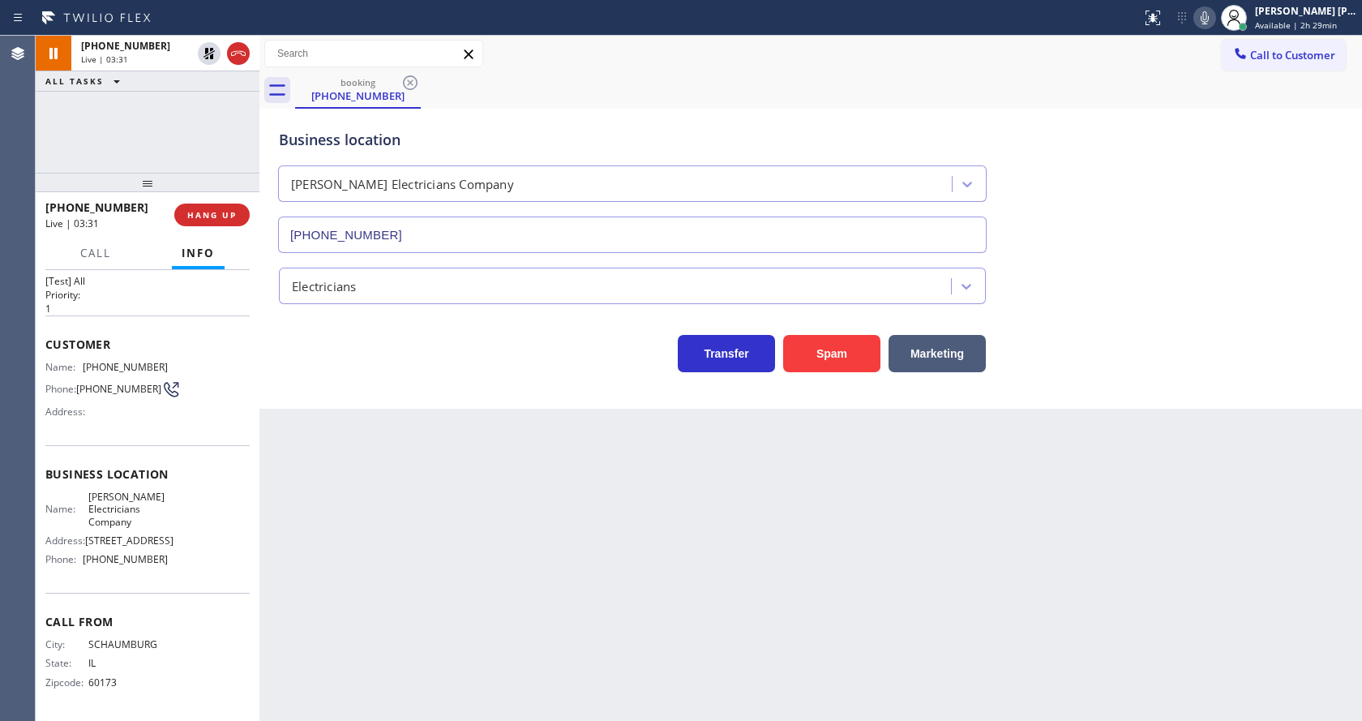
click at [1230, 77] on div "booking (224) 216-7844" at bounding box center [828, 90] width 1067 height 36
click at [572, 456] on div "Back to Dashboard Change Sender ID Customers Technicians Select a contact Outbo…" at bounding box center [810, 378] width 1102 height 685
click at [490, 504] on div "Back to Dashboard Change Sender ID Customers Technicians Select a contact Outbo…" at bounding box center [810, 378] width 1102 height 685
click at [587, 516] on div "Back to Dashboard Change Sender ID Customers Technicians Select a contact Outbo…" at bounding box center [810, 378] width 1102 height 685
click at [376, 511] on div "Back to Dashboard Change Sender ID Customers Technicians Select a contact Outbo…" at bounding box center [810, 378] width 1102 height 685
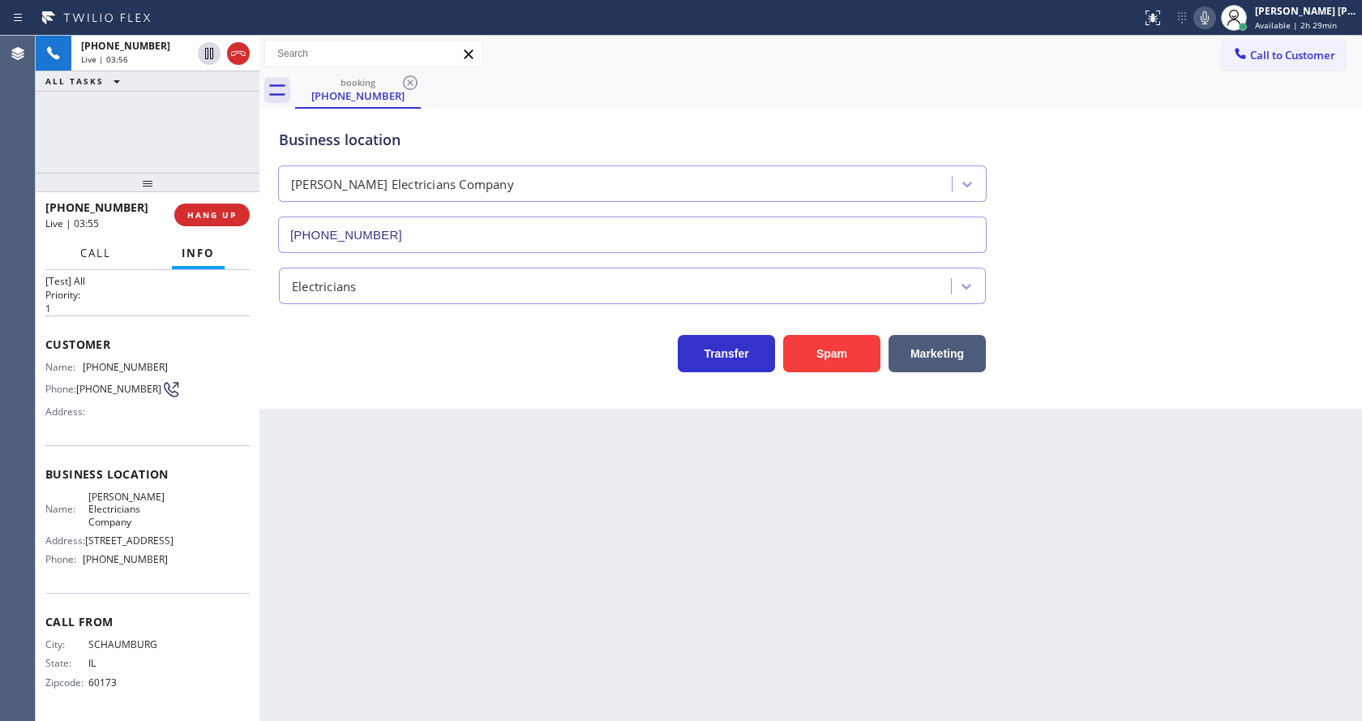
click at [90, 258] on span "Call" at bounding box center [95, 253] width 31 height 15
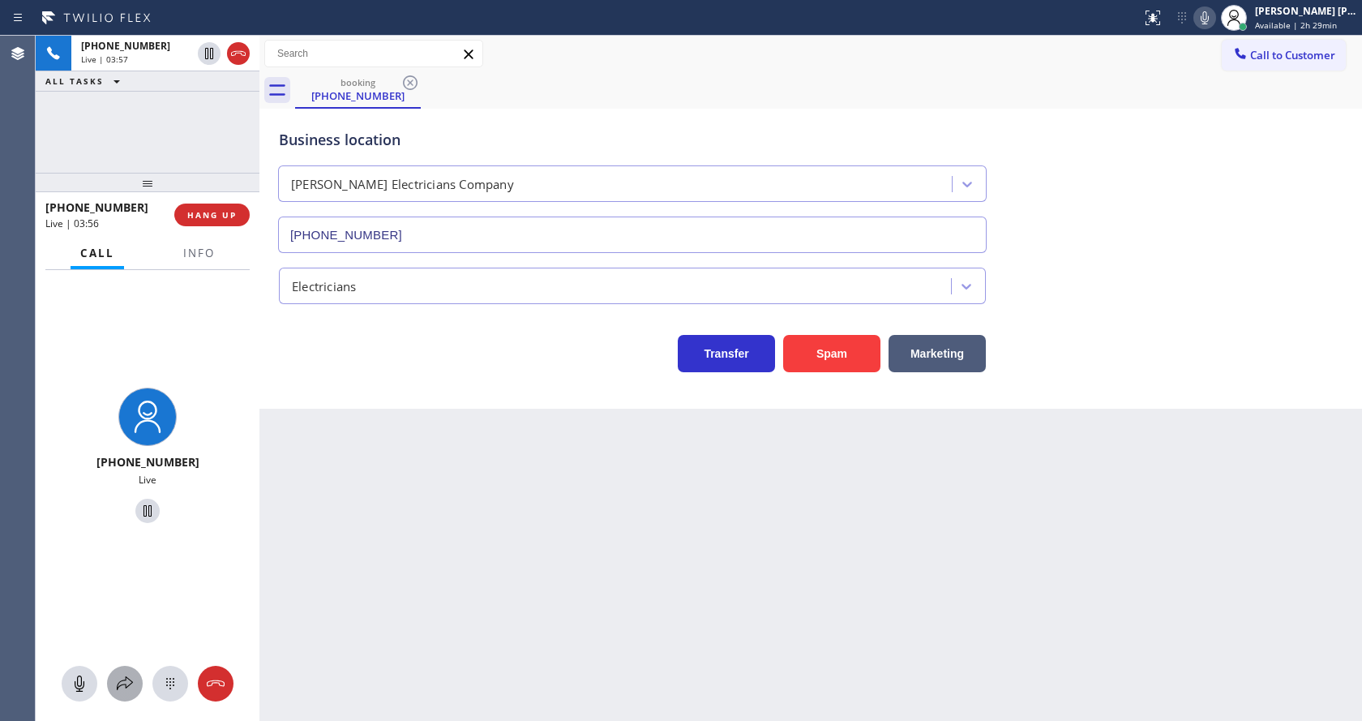
click at [129, 677] on icon at bounding box center [124, 683] width 19 height 19
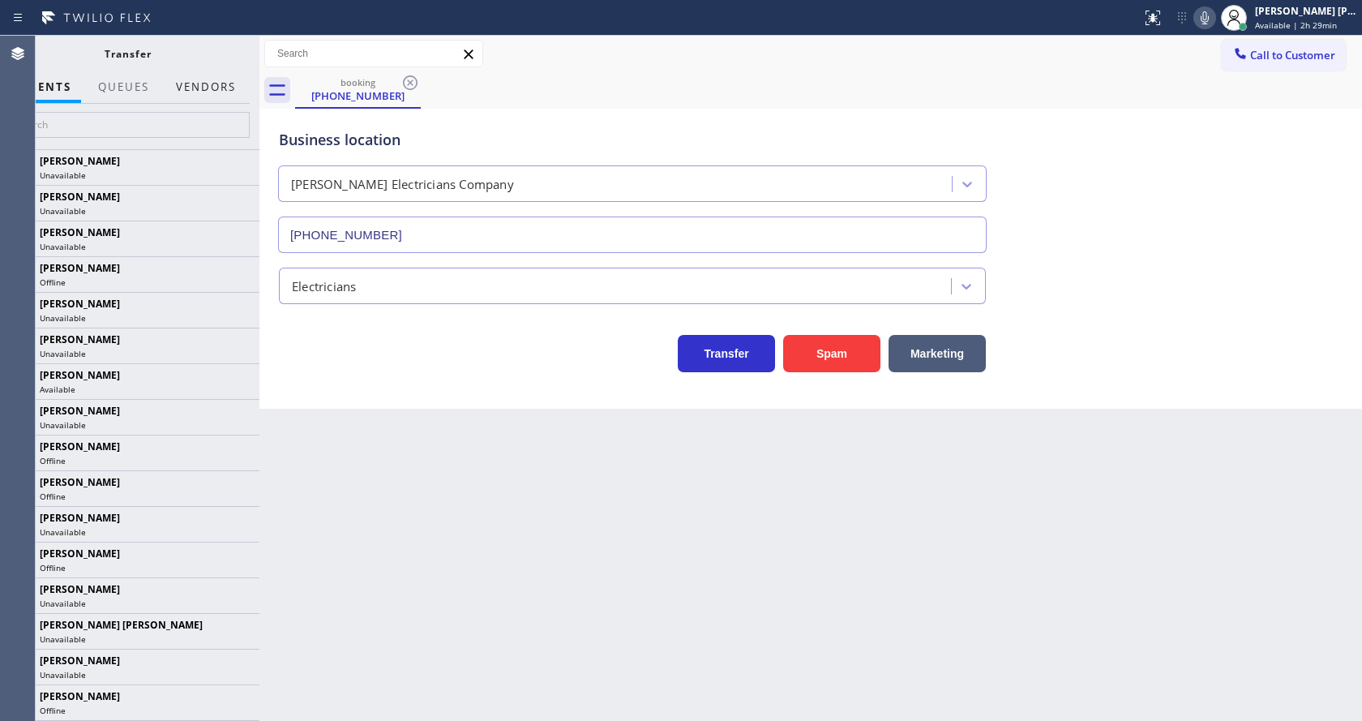
click at [203, 92] on button "Vendors" at bounding box center [205, 87] width 79 height 32
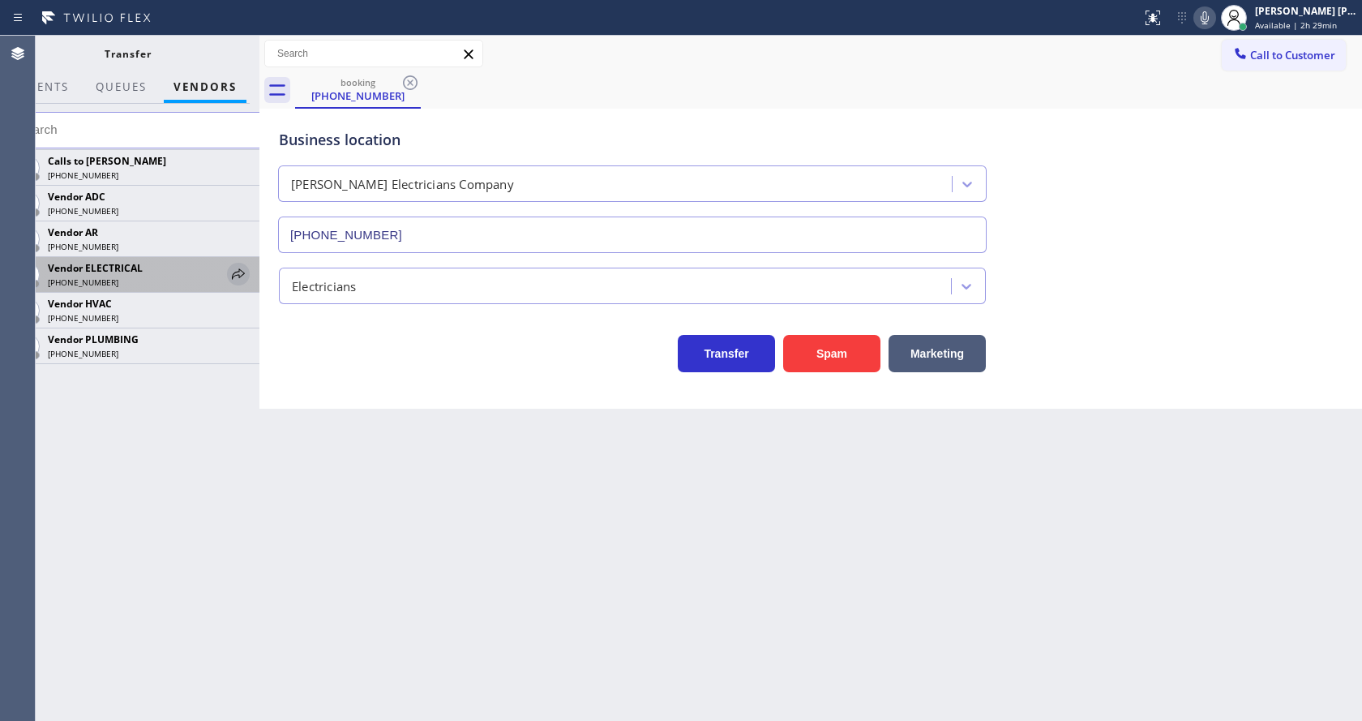
click at [237, 272] on icon at bounding box center [238, 273] width 13 height 11
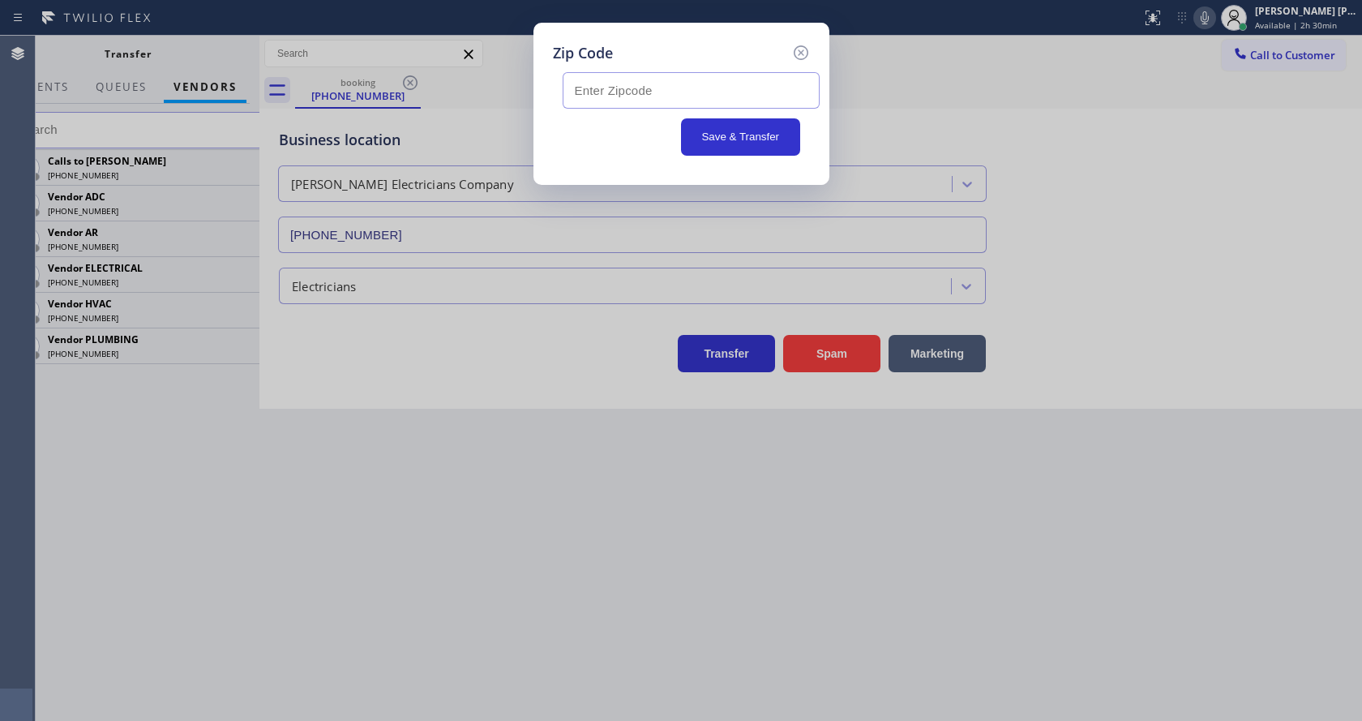
click at [619, 439] on div "Zip Code Save & Transfer" at bounding box center [681, 360] width 1362 height 721
drag, startPoint x: 382, startPoint y: 373, endPoint x: 402, endPoint y: 350, distance: 30.4
click at [382, 373] on div "Zip Code Save & Transfer" at bounding box center [681, 360] width 1362 height 721
click at [625, 93] on input "text" at bounding box center [691, 90] width 257 height 36
paste input "94556"
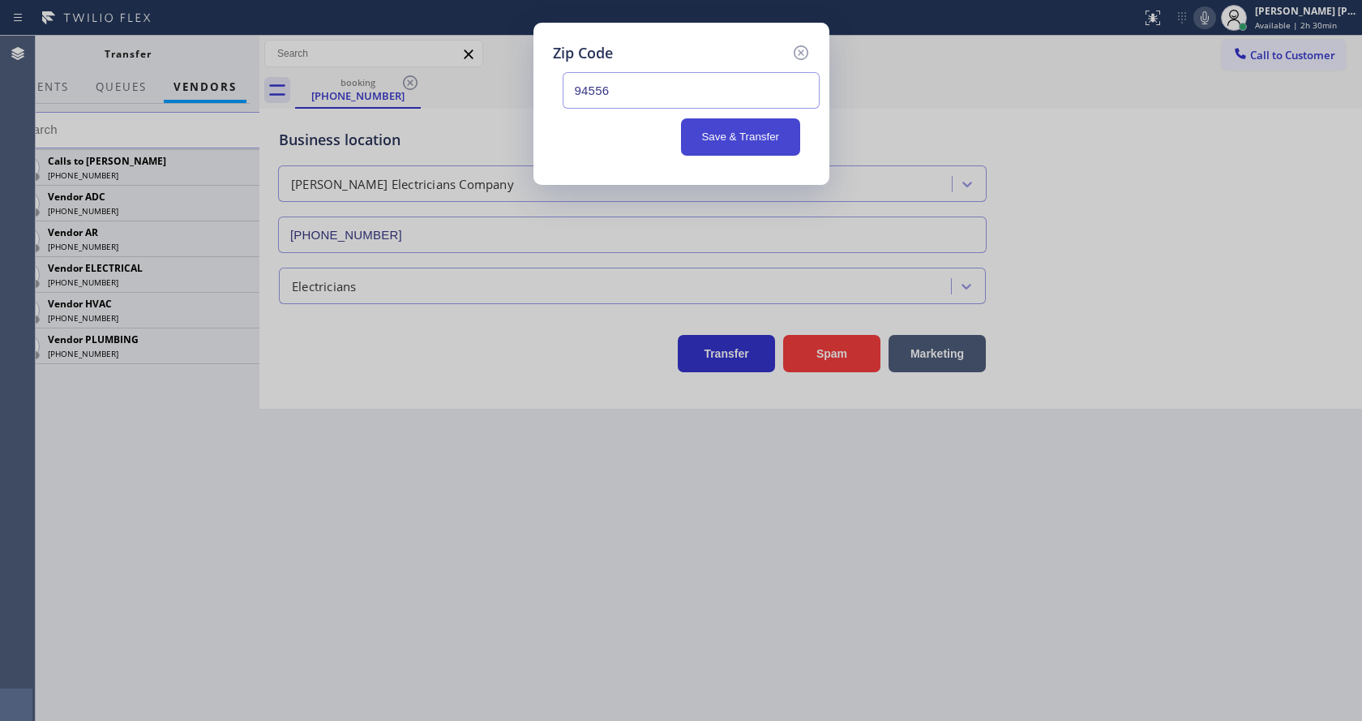
type input "94556"
click at [720, 135] on button "Save & Transfer" at bounding box center [740, 136] width 119 height 37
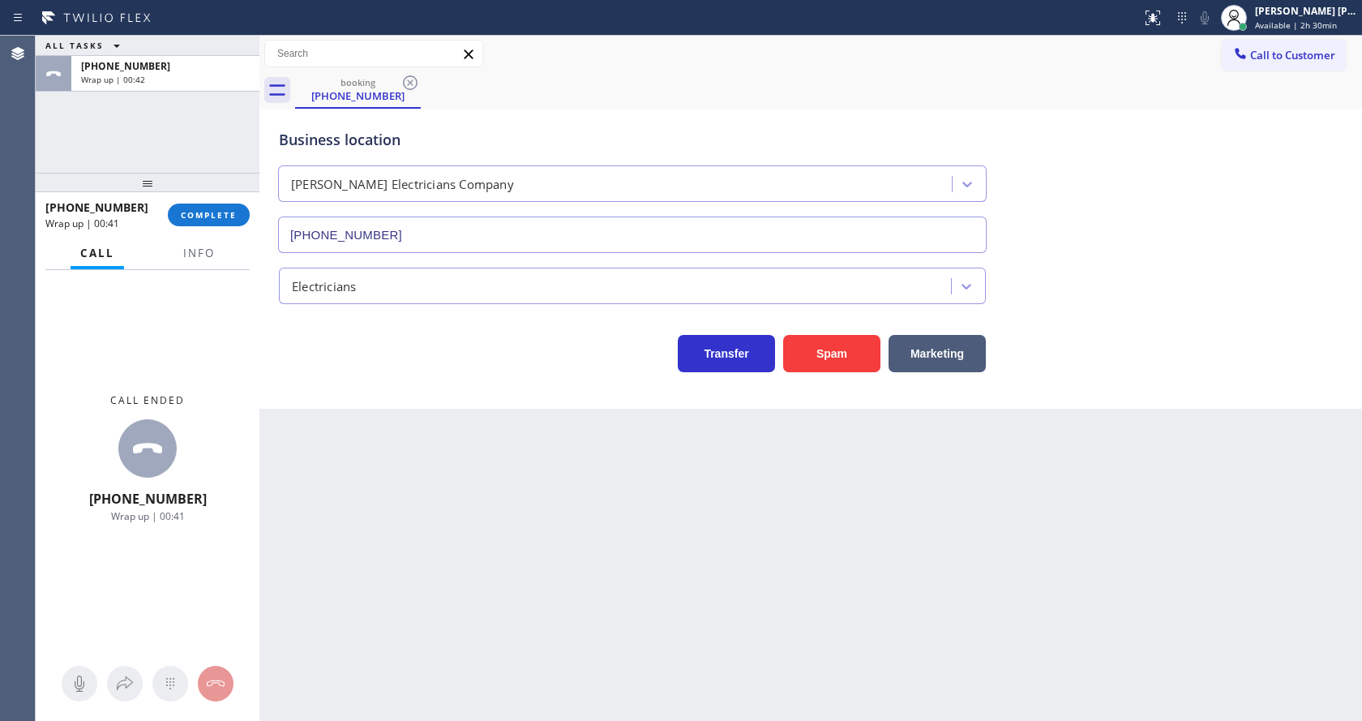
click at [270, 313] on div "Business location Campbell Electricians Company (510) 800-5780 Electricians Tra…" at bounding box center [810, 242] width 1094 height 259
click at [221, 216] on span "COMPLETE" at bounding box center [209, 214] width 56 height 11
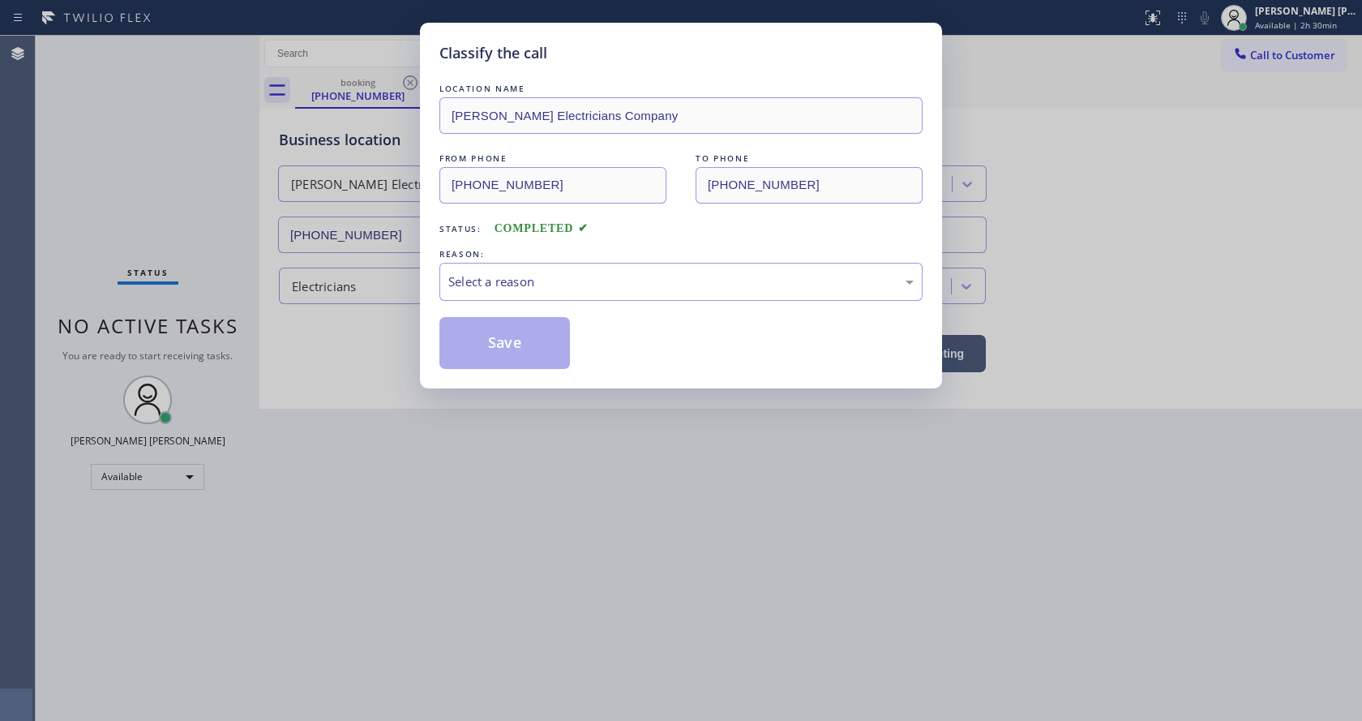
click at [445, 276] on div "Select a reason" at bounding box center [680, 282] width 483 height 38
click at [486, 336] on button "Save" at bounding box center [504, 343] width 131 height 52
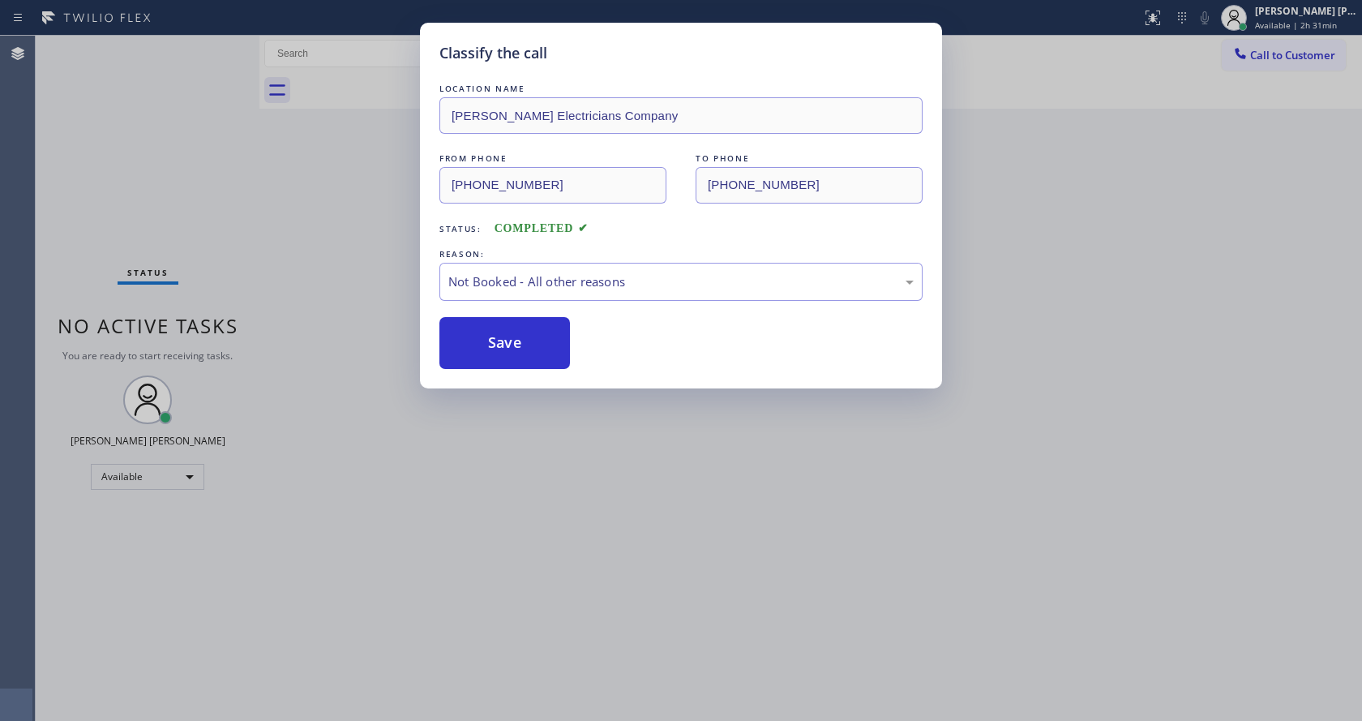
click at [576, 417] on div "Classify the call LOCATION NAME Campbell Electricians Company FROM PHONE (224) …" at bounding box center [681, 360] width 1362 height 721
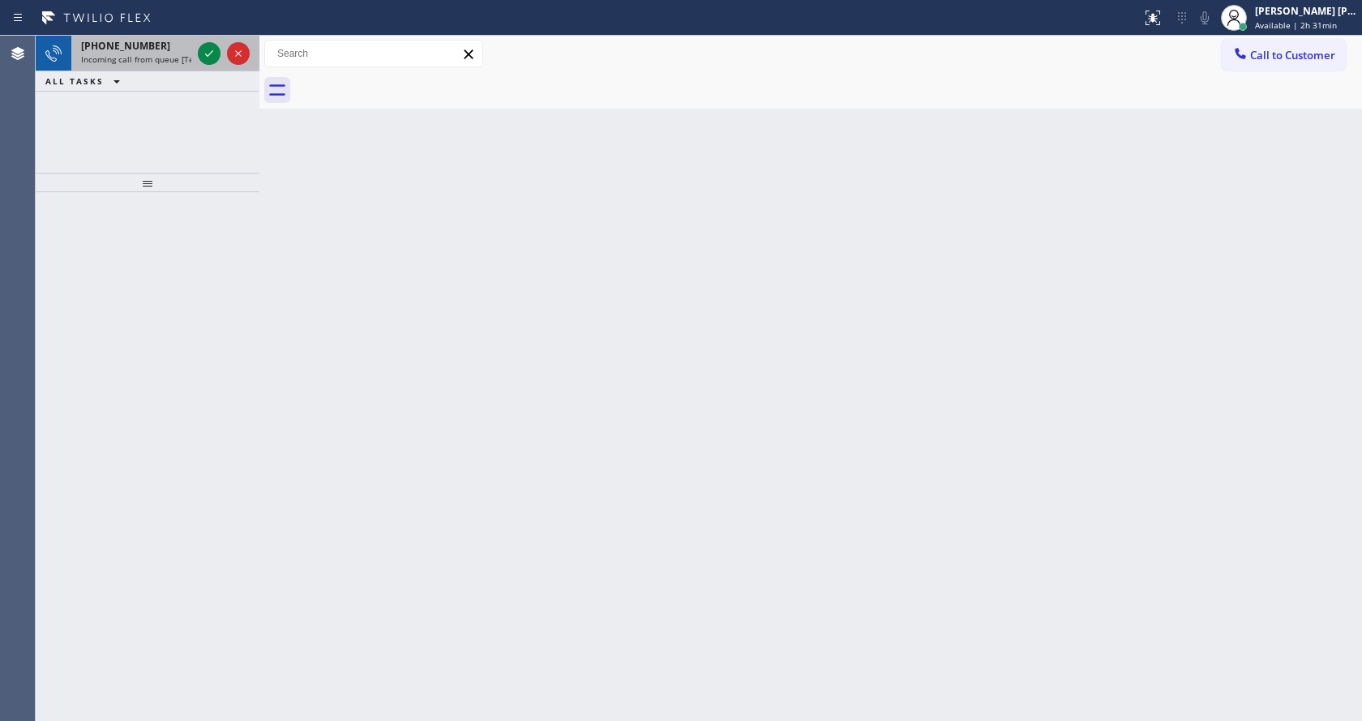
drag, startPoint x: 162, startPoint y: 43, endPoint x: 182, endPoint y: 49, distance: 21.0
click at [162, 43] on div "+17602585185" at bounding box center [136, 46] width 110 height 14
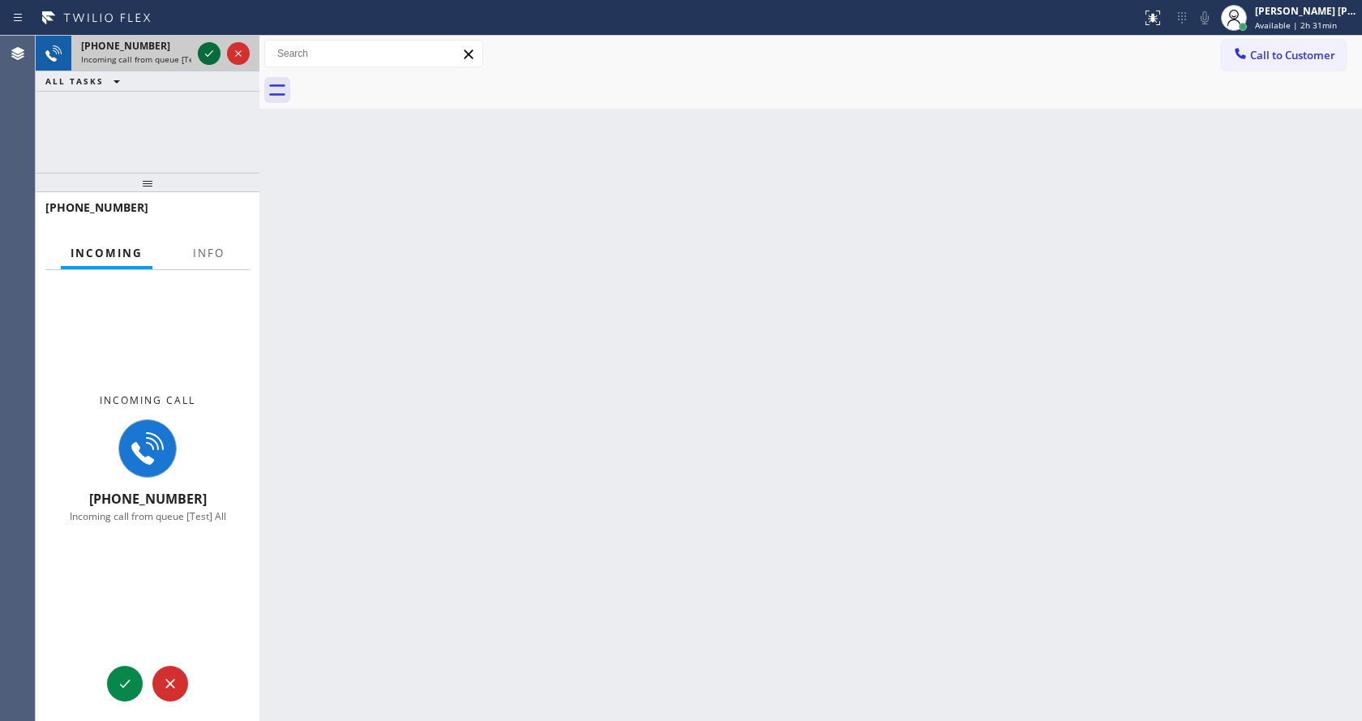
click at [208, 54] on icon at bounding box center [208, 53] width 19 height 19
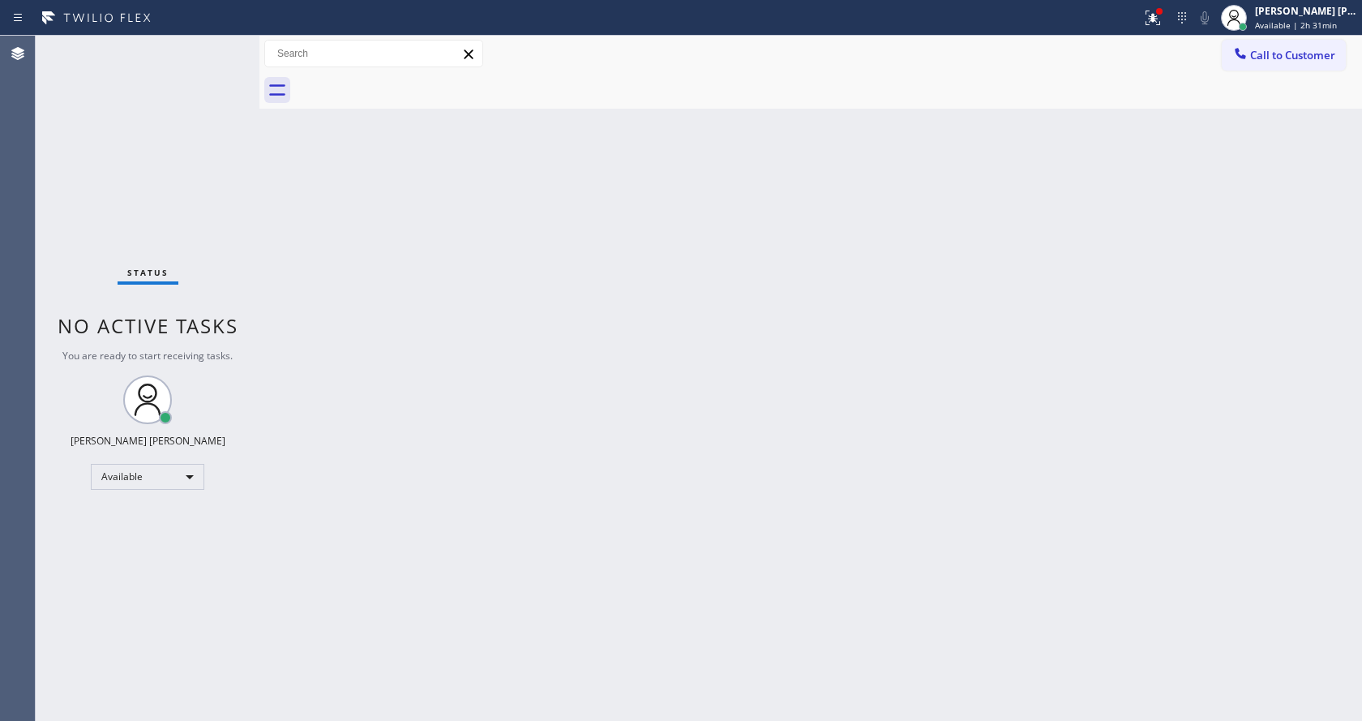
click at [193, 133] on div "Status No active tasks You are ready to start receiving tasks. [PERSON_NAME] [P…" at bounding box center [148, 378] width 224 height 685
click at [1162, 22] on icon at bounding box center [1152, 17] width 19 height 19
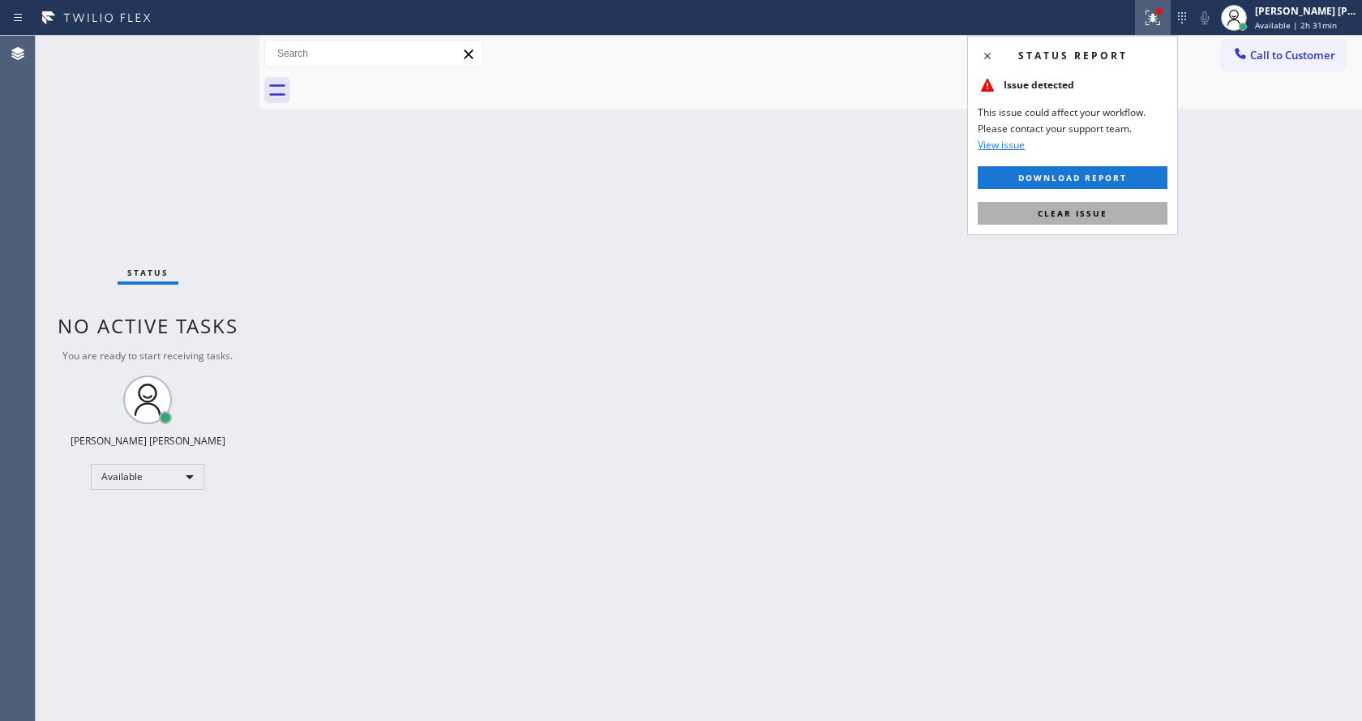
click at [1102, 203] on button "Clear issue" at bounding box center [1073, 213] width 190 height 23
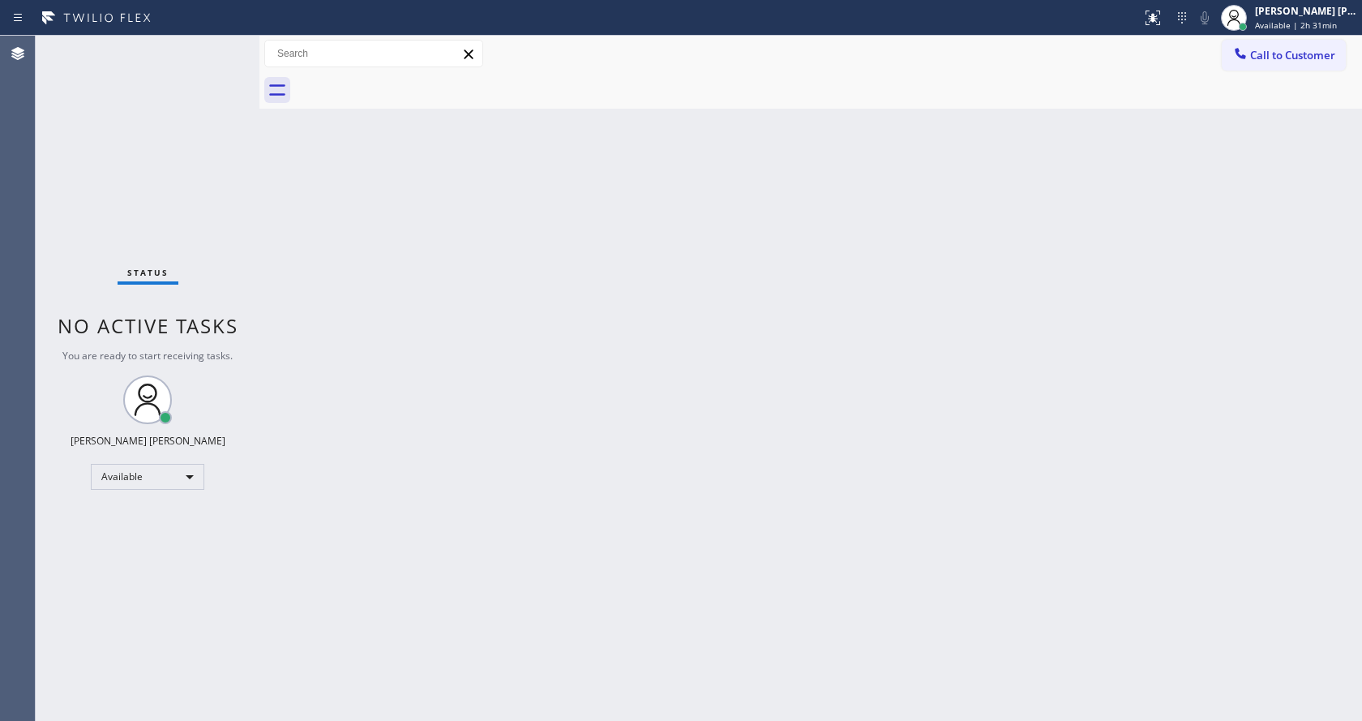
click at [1136, 234] on div "Back to Dashboard Change Sender ID Customers Technicians Select a contact Outbo…" at bounding box center [810, 378] width 1102 height 685
drag, startPoint x: 303, startPoint y: 248, endPoint x: 355, endPoint y: 241, distance: 52.4
click at [303, 248] on div "Back to Dashboard Change Sender ID Customers Technicians Select a contact Outbo…" at bounding box center [810, 378] width 1102 height 685
click at [1272, 26] on span "Available | 2h 31min" at bounding box center [1296, 24] width 82 height 11
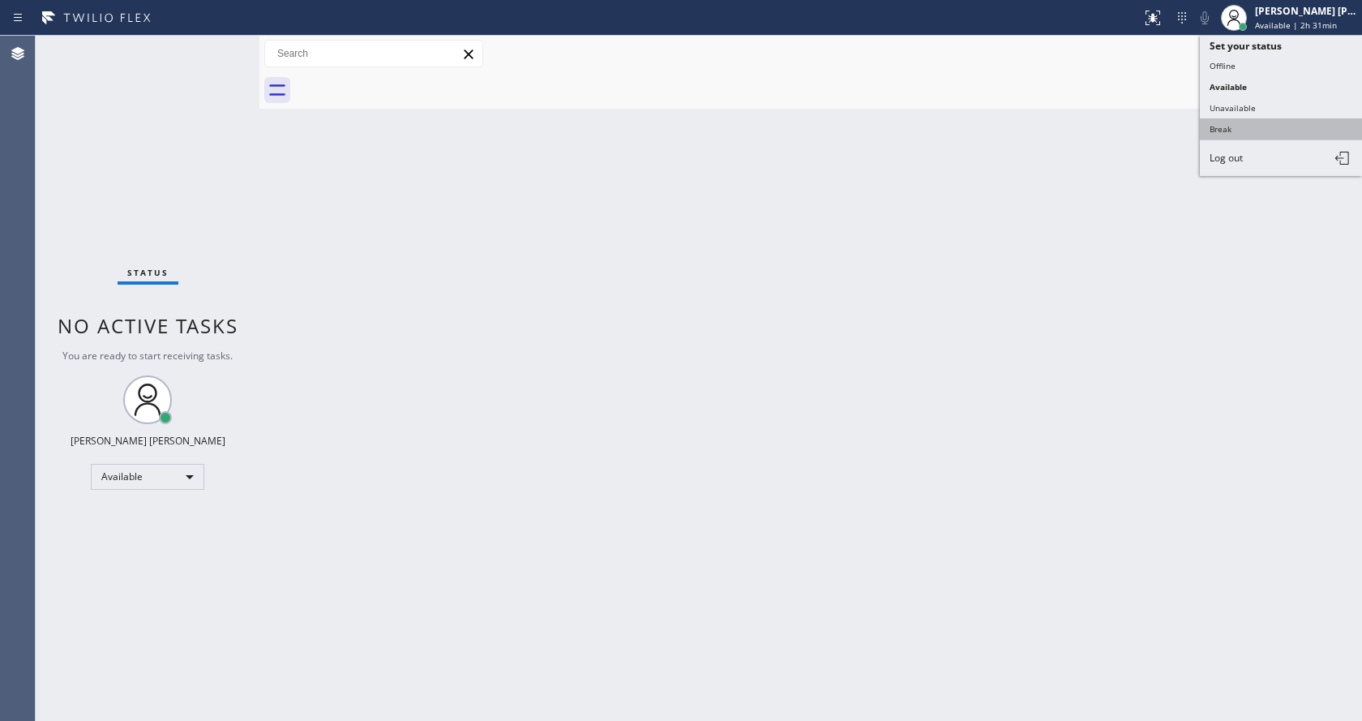
click at [1264, 126] on button "Break" at bounding box center [1281, 128] width 162 height 21
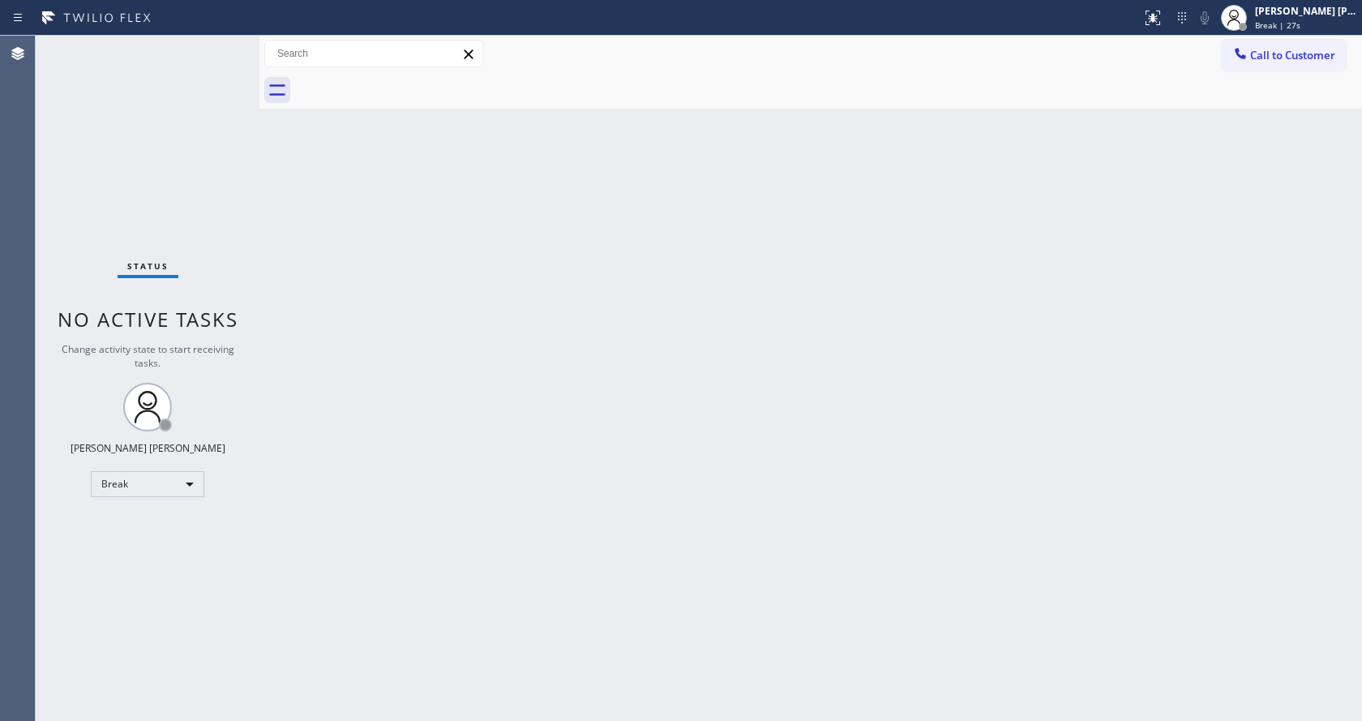
click at [254, 223] on div "Status No active tasks Change activity state to start receiving tasks. Jen Rose…" at bounding box center [148, 378] width 224 height 685
drag, startPoint x: 334, startPoint y: 259, endPoint x: 365, endPoint y: 286, distance: 40.8
click at [344, 270] on div "Back to Dashboard Change Sender ID Customers Technicians Select a contact Outbo…" at bounding box center [810, 378] width 1102 height 685
click at [373, 283] on div "Back to Dashboard Change Sender ID Customers Technicians Select a contact Outbo…" at bounding box center [810, 378] width 1102 height 685
click at [279, 241] on div "Back to Dashboard Change Sender ID Customers Technicians Select a contact Outbo…" at bounding box center [810, 378] width 1102 height 685
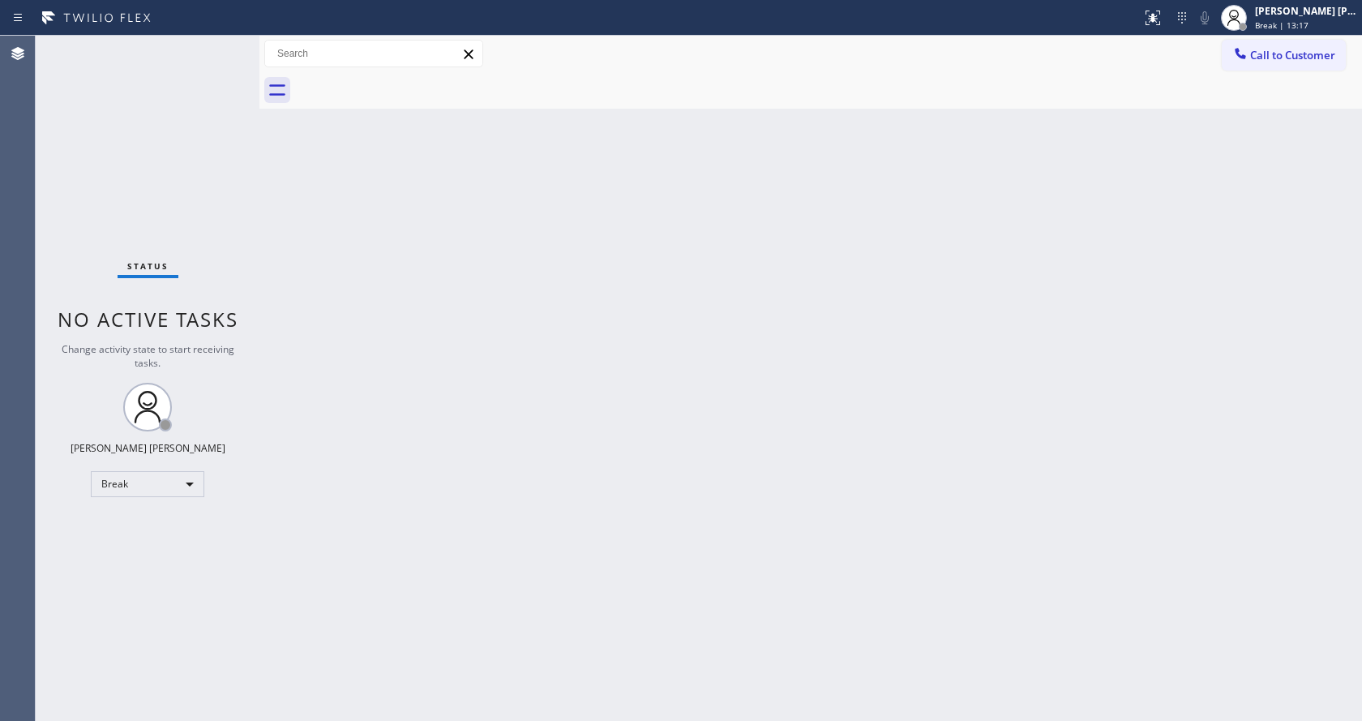
drag, startPoint x: 257, startPoint y: 66, endPoint x: 225, endPoint y: 61, distance: 32.0
click at [225, 62] on div "Status No active tasks Change activity state to start receiving tasks. Jen Rose…" at bounding box center [699, 378] width 1326 height 685
click at [219, 45] on div "Status No active tasks Change activity state to start receiving tasks. Jen Rose…" at bounding box center [148, 378] width 224 height 685
drag, startPoint x: 293, startPoint y: 276, endPoint x: 285, endPoint y: 271, distance: 9.9
click at [293, 276] on div "Back to Dashboard Change Sender ID Customers Technicians Select a contact Outbo…" at bounding box center [810, 378] width 1102 height 685
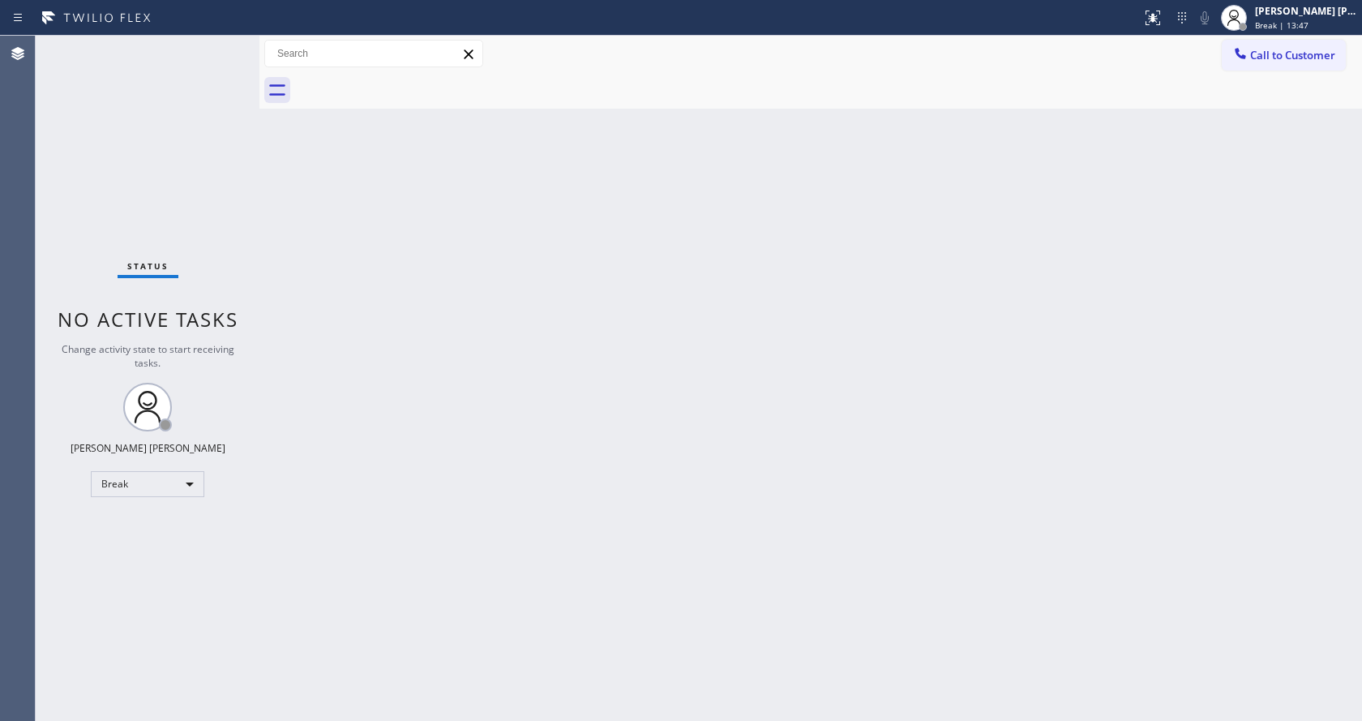
click at [220, 46] on div "Status No active tasks Change activity state to start receiving tasks. Jen Rose…" at bounding box center [148, 378] width 224 height 685
click at [221, 47] on div "Status No active tasks Change activity state to start receiving tasks. Jen Rose…" at bounding box center [148, 378] width 224 height 685
click at [221, 43] on div "Status No active tasks Change activity state to start receiving tasks. Jen Rose…" at bounding box center [148, 378] width 224 height 685
click at [222, 45] on div "Status No active tasks Change activity state to start receiving tasks. Jen Rose…" at bounding box center [148, 378] width 224 height 685
click at [614, 481] on div "Back to Dashboard Change Sender ID Customers Technicians Select a contact Outbo…" at bounding box center [810, 378] width 1102 height 685
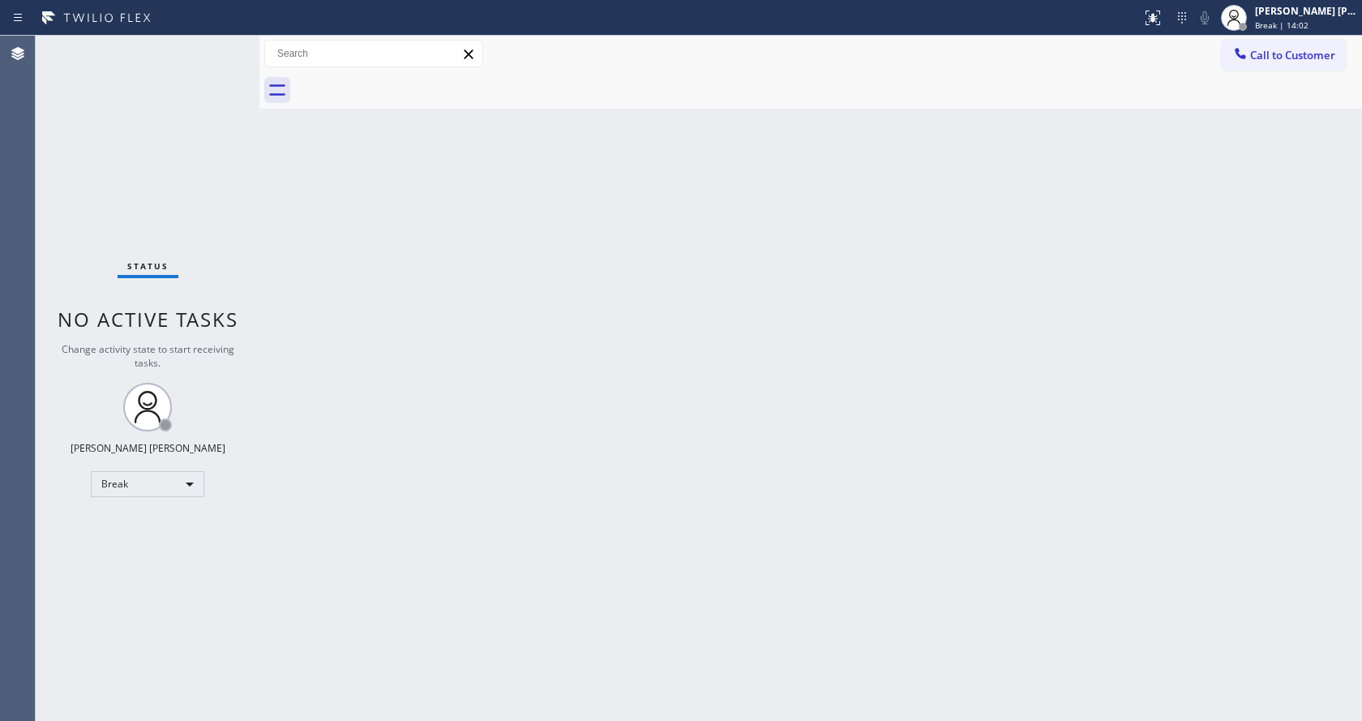
click at [250, 173] on div "Status No active tasks Change activity state to start receiving tasks. Jen Rose…" at bounding box center [148, 378] width 224 height 685
click at [198, 200] on div "Status No active tasks Change activity state to start receiving tasks. Jen Rose…" at bounding box center [148, 378] width 224 height 685
click at [1283, 29] on span "Break | 14:50" at bounding box center [1282, 24] width 54 height 11
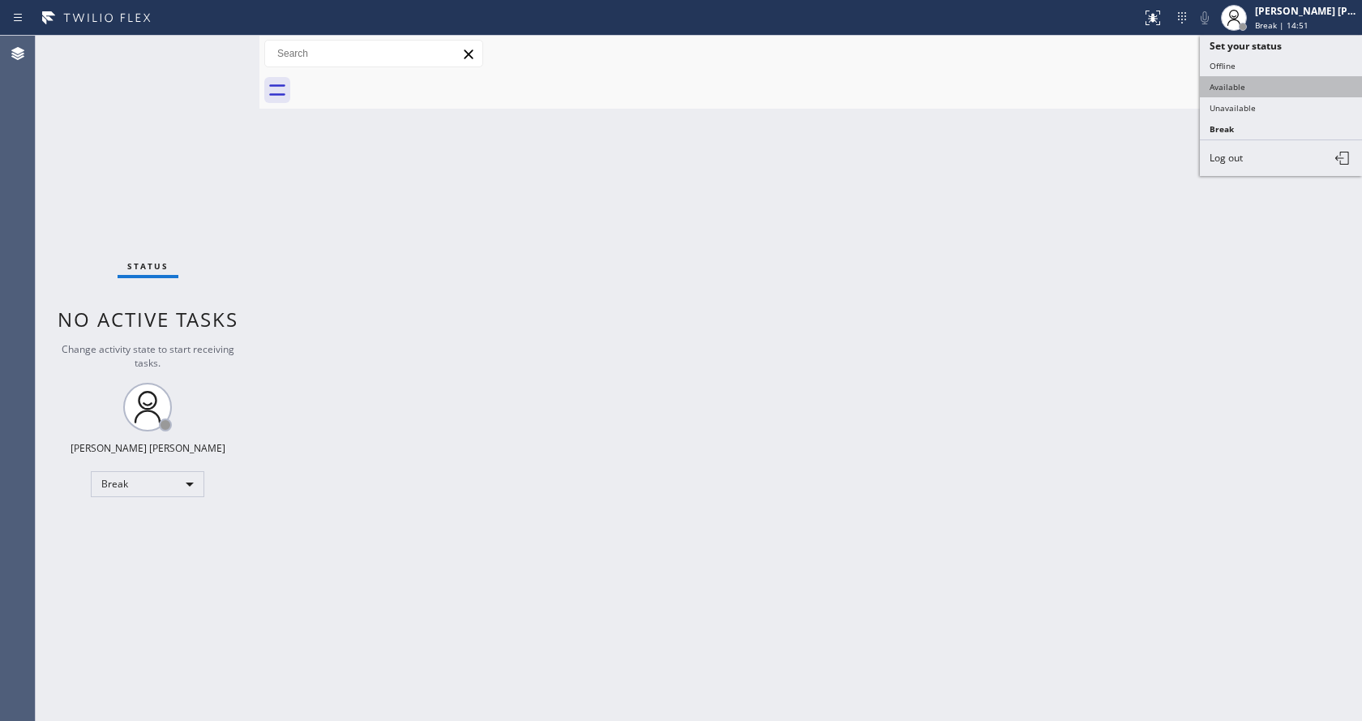
click at [1273, 91] on button "Available" at bounding box center [1281, 86] width 162 height 21
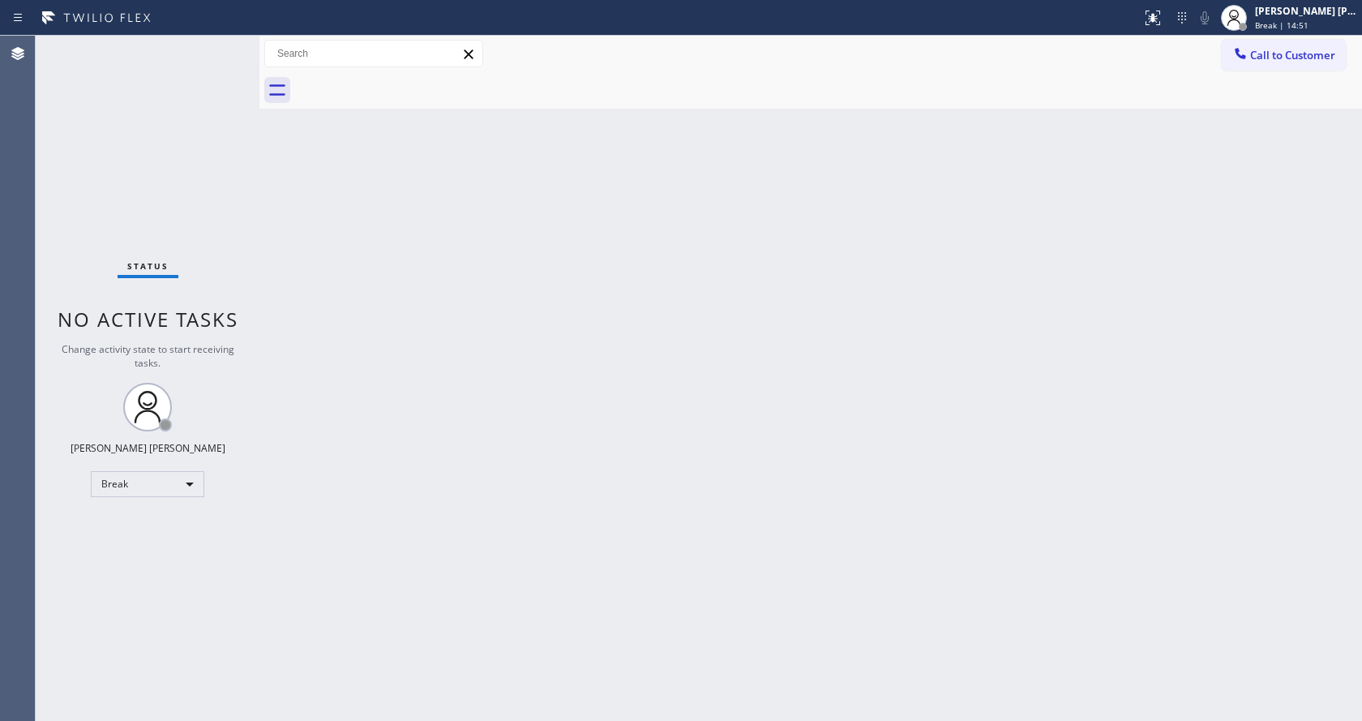
click at [768, 504] on div "Back to Dashboard Change Sender ID Customers Technicians Select a contact Outbo…" at bounding box center [810, 378] width 1102 height 685
click at [508, 328] on div "Back to Dashboard Change Sender ID Customers Technicians Select a contact Outbo…" at bounding box center [810, 378] width 1102 height 685
click at [273, 237] on div "Back to Dashboard Change Sender ID Customers Technicians Select a contact Outbo…" at bounding box center [810, 378] width 1102 height 685
click at [222, 47] on div "Status No active tasks You are ready to start receiving tasks. [PERSON_NAME] [P…" at bounding box center [148, 378] width 224 height 685
click at [223, 45] on div "Status No active tasks You are ready to start receiving tasks. [PERSON_NAME] [P…" at bounding box center [148, 378] width 224 height 685
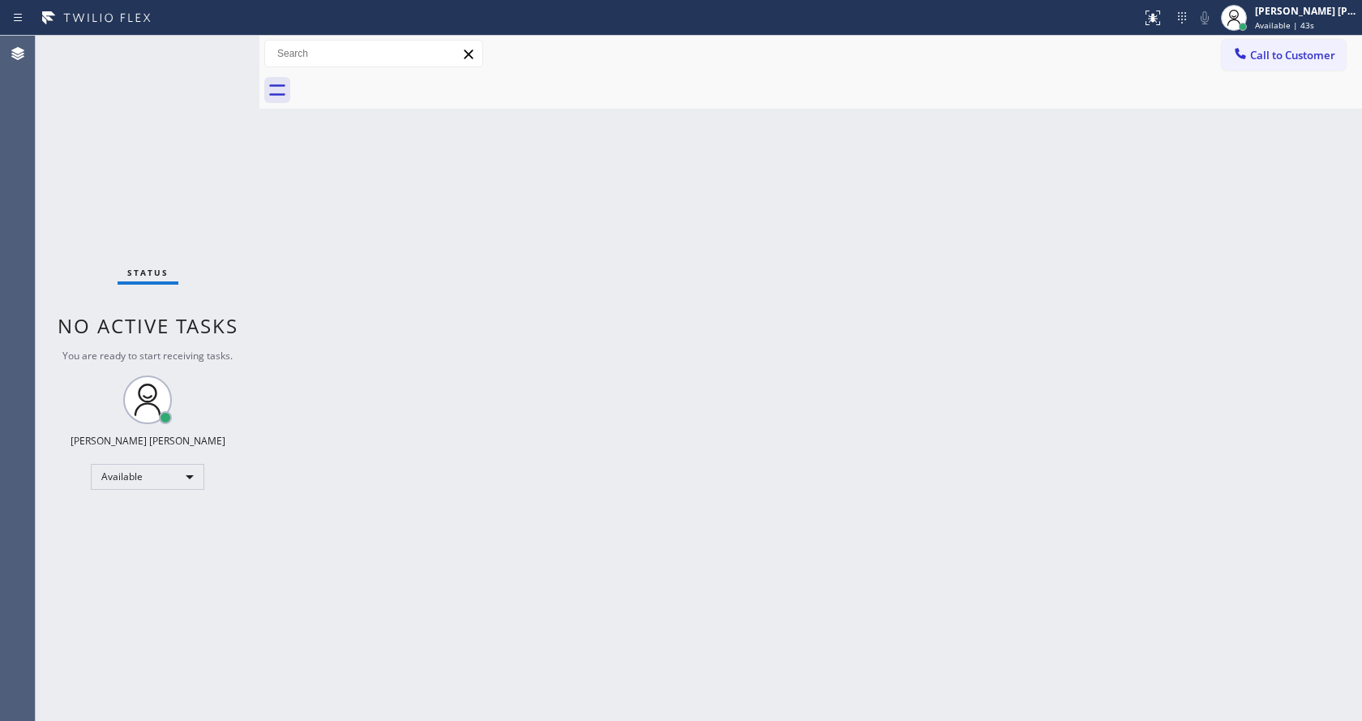
click at [199, 54] on div "Status No active tasks You are ready to start receiving tasks. [PERSON_NAME] [P…" at bounding box center [148, 378] width 224 height 685
click at [213, 43] on div "Status No active tasks You are ready to start receiving tasks. [PERSON_NAME] [P…" at bounding box center [148, 378] width 224 height 685
click at [218, 46] on div "Status No active tasks You are ready to start receiving tasks. [PERSON_NAME] [P…" at bounding box center [148, 378] width 224 height 685
click at [220, 45] on div "Status No active tasks You are ready to start receiving tasks. [PERSON_NAME] [P…" at bounding box center [148, 378] width 224 height 685
click at [218, 49] on div "Status No active tasks You are ready to start receiving tasks. [PERSON_NAME] [P…" at bounding box center [148, 378] width 224 height 685
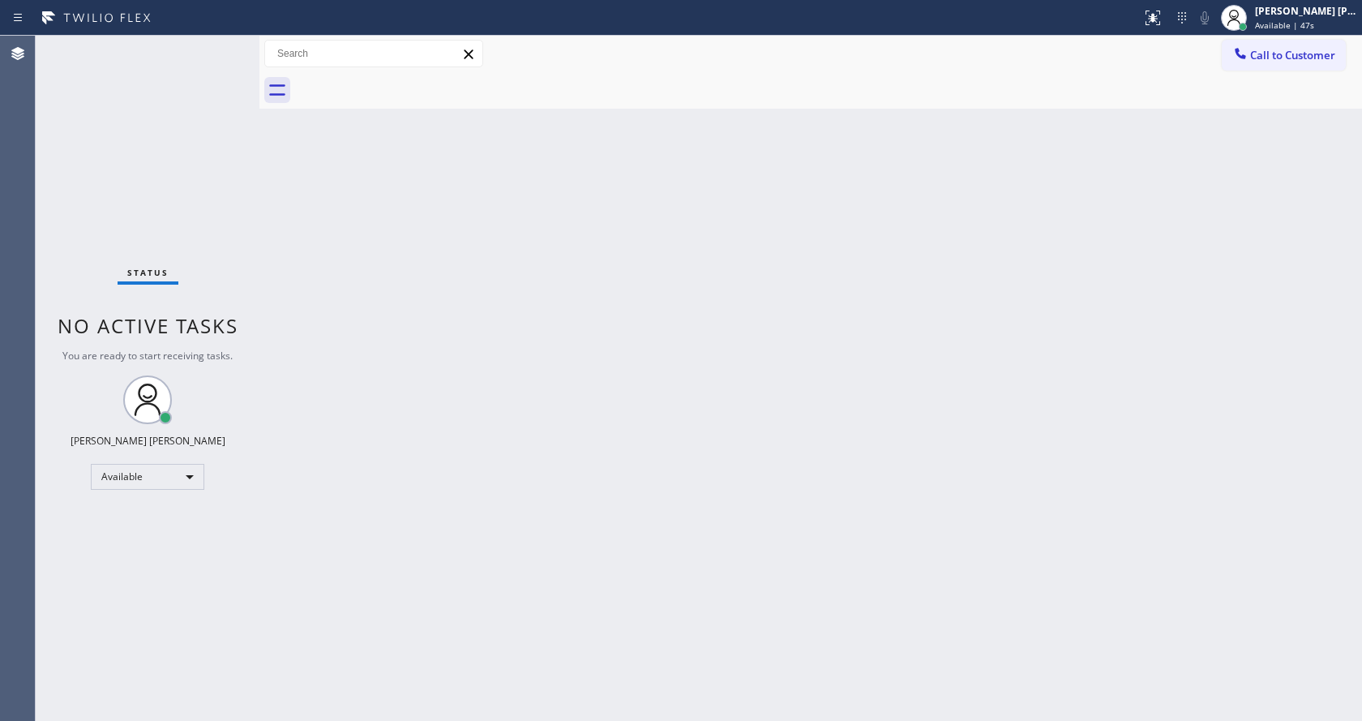
click at [219, 47] on div "Status No active tasks You are ready to start receiving tasks. [PERSON_NAME] [P…" at bounding box center [148, 378] width 224 height 685
click at [222, 45] on div "Status No active tasks You are ready to start receiving tasks. [PERSON_NAME] [P…" at bounding box center [148, 378] width 224 height 685
click at [221, 45] on div "Status No active tasks You are ready to start receiving tasks. [PERSON_NAME] [P…" at bounding box center [148, 378] width 224 height 685
click at [94, 215] on div "Status No active tasks You are ready to start receiving tasks. [PERSON_NAME] [P…" at bounding box center [148, 378] width 224 height 685
click at [390, 330] on div "Back to Dashboard Change Sender ID Customers Technicians Select a contact Outbo…" at bounding box center [810, 378] width 1102 height 685
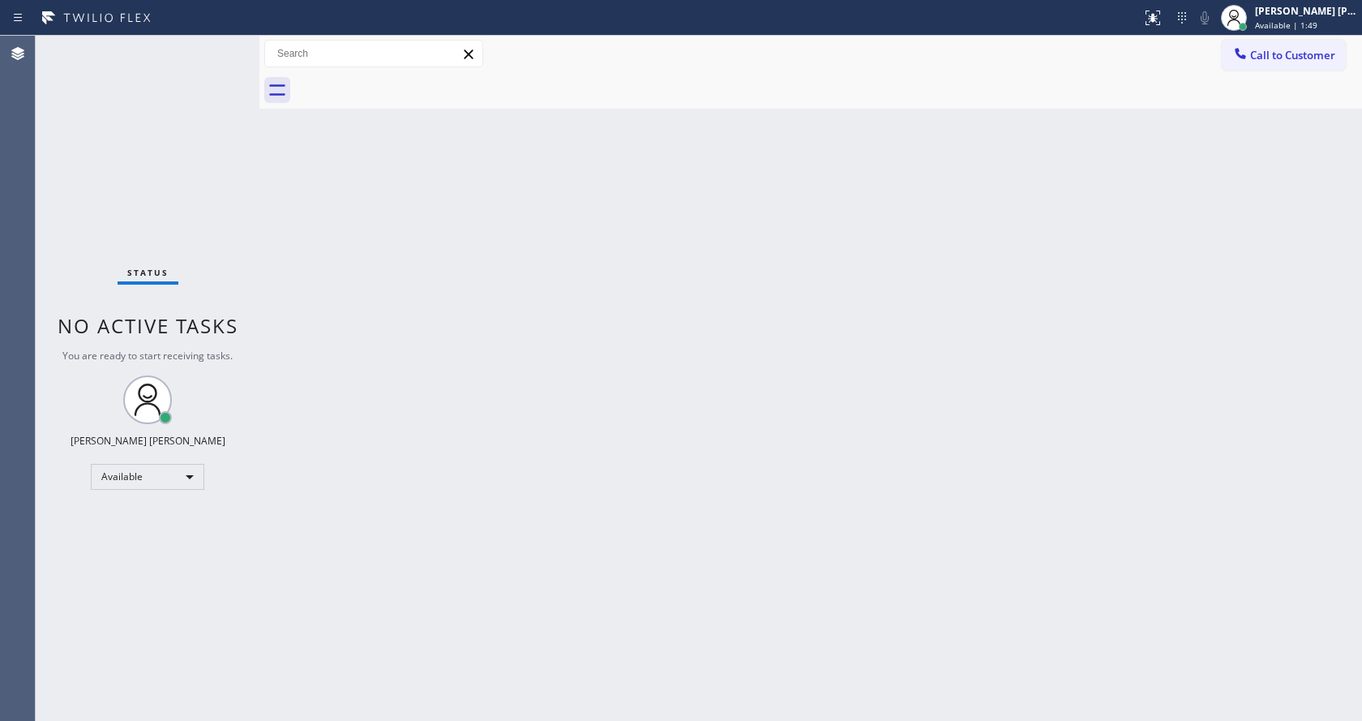
click at [773, 454] on div "Back to Dashboard Change Sender ID Customers Technicians Select a contact Outbo…" at bounding box center [810, 378] width 1102 height 685
click at [259, 325] on div at bounding box center [259, 378] width 0 height 685
click at [221, 47] on div "Status No active tasks You are ready to start receiving tasks. [PERSON_NAME] [P…" at bounding box center [148, 378] width 224 height 685
click at [220, 43] on div "Status No active tasks You are ready to start receiving tasks. [PERSON_NAME] [P…" at bounding box center [148, 378] width 224 height 685
click at [218, 42] on div "Status No active tasks You are ready to start receiving tasks. [PERSON_NAME] [P…" at bounding box center [148, 378] width 224 height 685
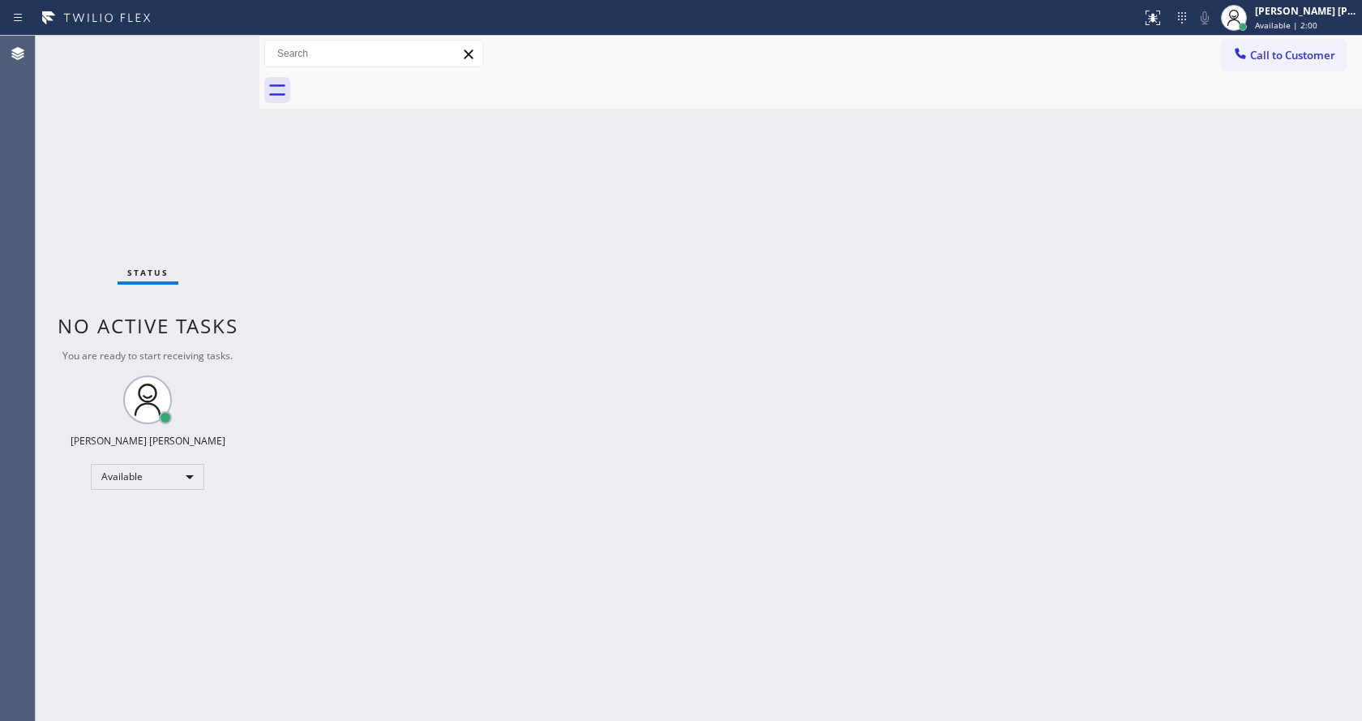
click at [218, 44] on div "Status No active tasks You are ready to start receiving tasks. [PERSON_NAME] [P…" at bounding box center [148, 378] width 224 height 685
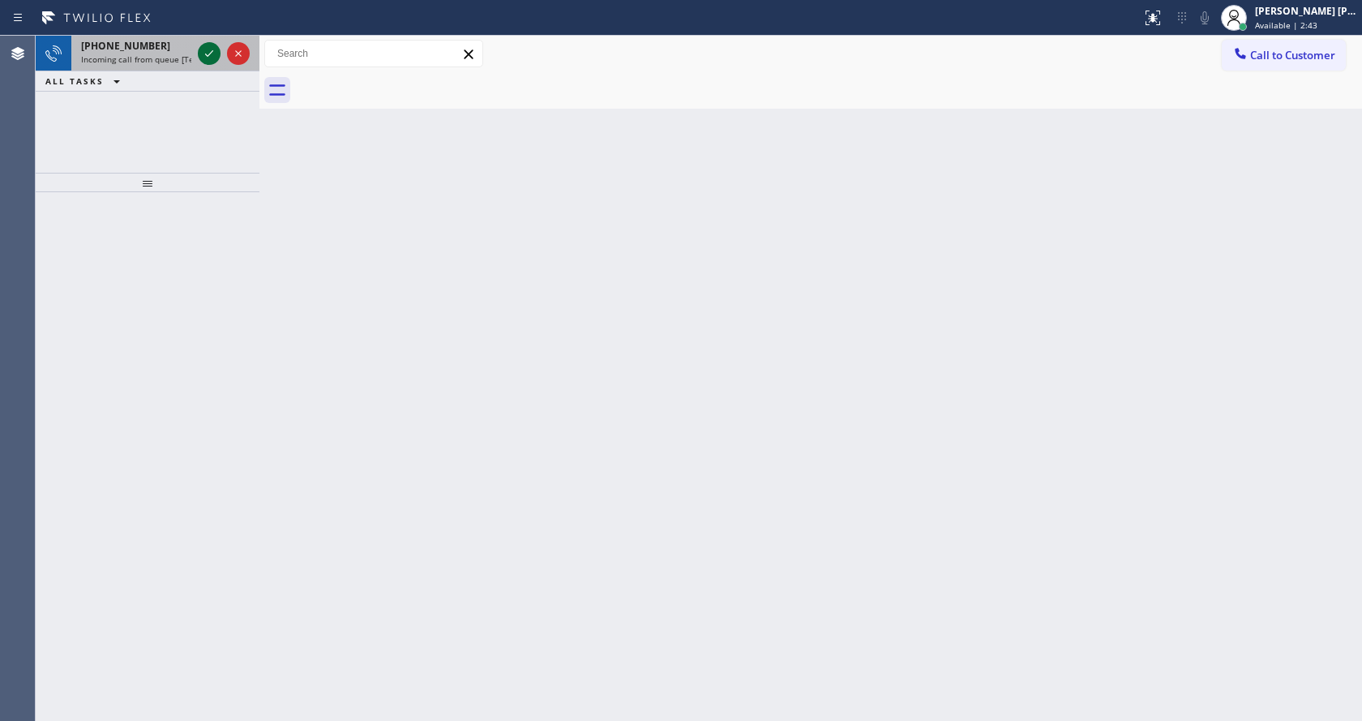
click at [208, 48] on icon at bounding box center [208, 53] width 19 height 19
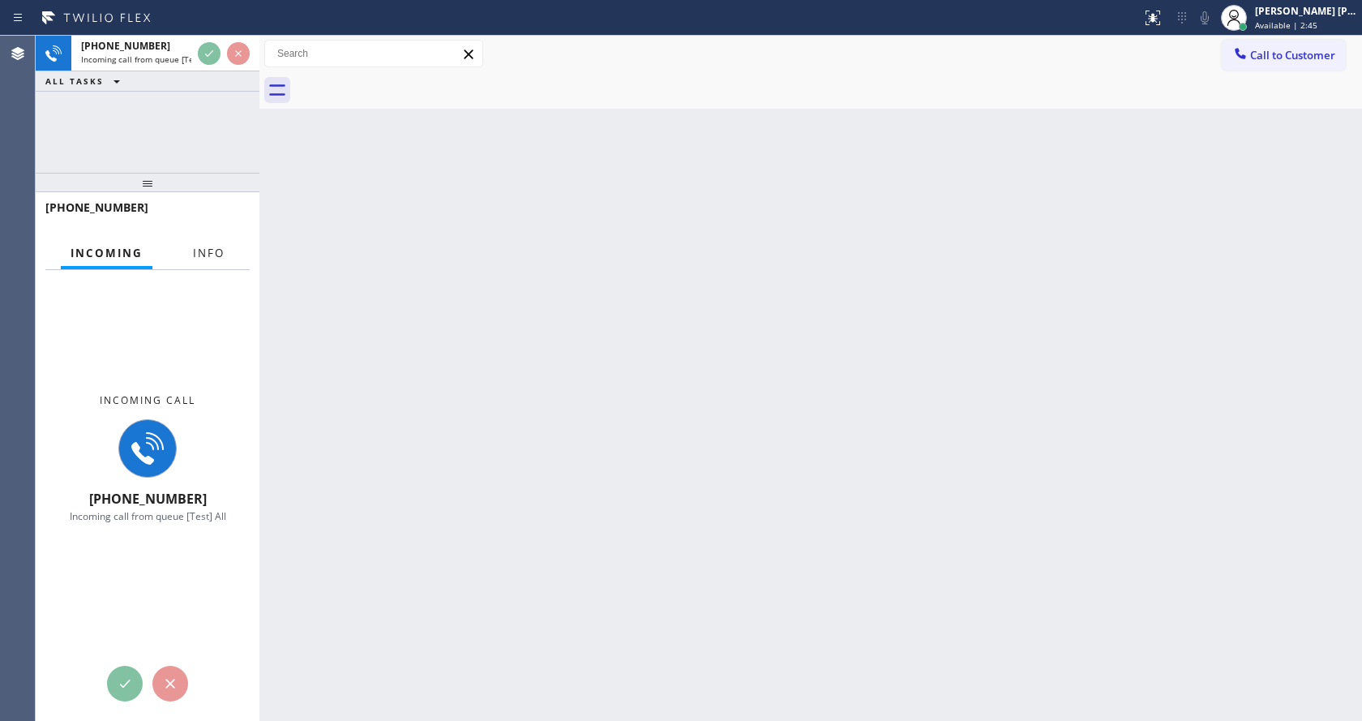
drag, startPoint x: 216, startPoint y: 256, endPoint x: 284, endPoint y: 186, distance: 96.9
click at [256, 229] on div "+12136855139 Incoming call from queue [Test] All ALL TASKS ALL TASKS ACTIVE TAS…" at bounding box center [699, 378] width 1326 height 685
click at [198, 243] on button "Info" at bounding box center [208, 254] width 51 height 32
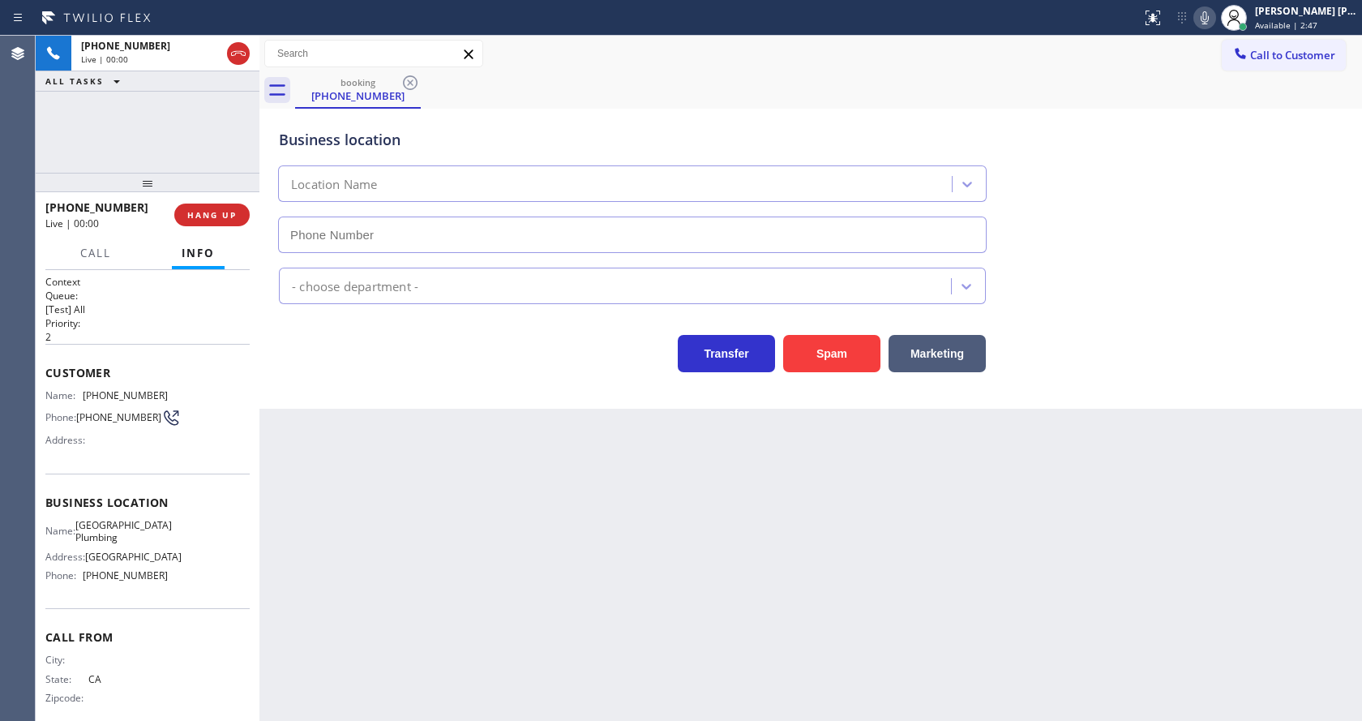
type input "[PHONE_NUMBER]"
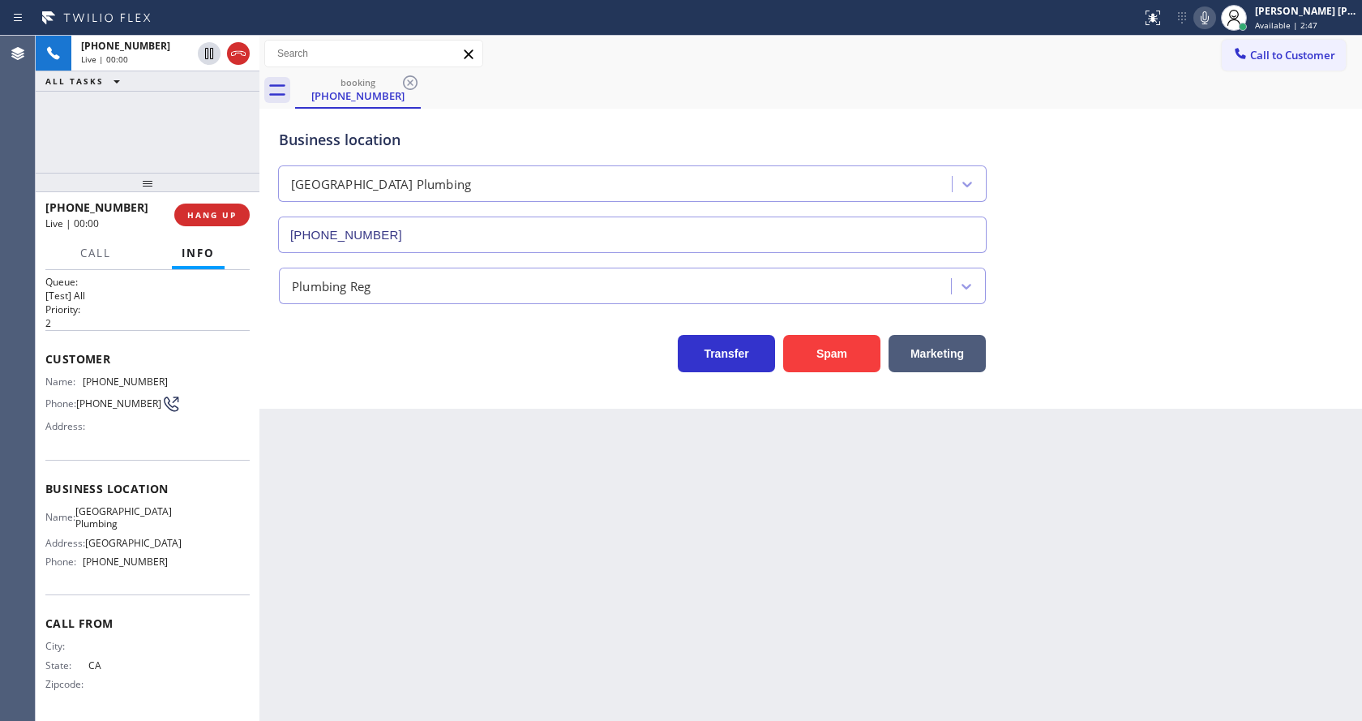
scroll to position [21, 0]
click at [417, 460] on div "Back to Dashboard Change Sender ID Customers Technicians Select a contact Outbo…" at bounding box center [810, 378] width 1102 height 685
click at [512, 512] on div "Back to Dashboard Change Sender ID Customers Technicians Select a contact Outbo…" at bounding box center [810, 378] width 1102 height 685
click at [387, 405] on div "Business location University Park Plumbing (213) 474-7849 Plumbing Reg Transfer…" at bounding box center [810, 259] width 1102 height 300
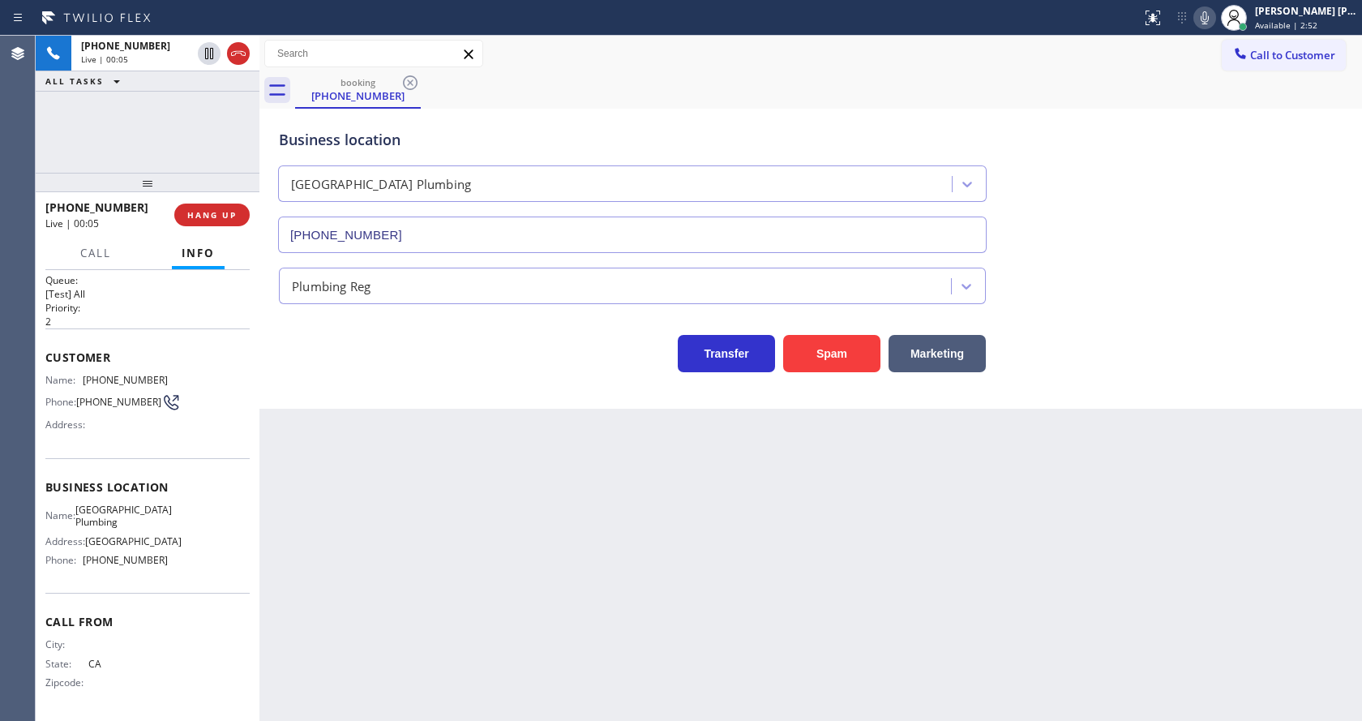
click at [751, 544] on div "Back to Dashboard Change Sender ID Customers Technicians Select a contact Outbo…" at bounding box center [810, 378] width 1102 height 685
click at [554, 557] on div "Back to Dashboard Change Sender ID Customers Technicians Select a contact Outbo…" at bounding box center [810, 378] width 1102 height 685
click at [282, 454] on div "Back to Dashboard Change Sender ID Customers Technicians Select a contact Outbo…" at bounding box center [810, 378] width 1102 height 685
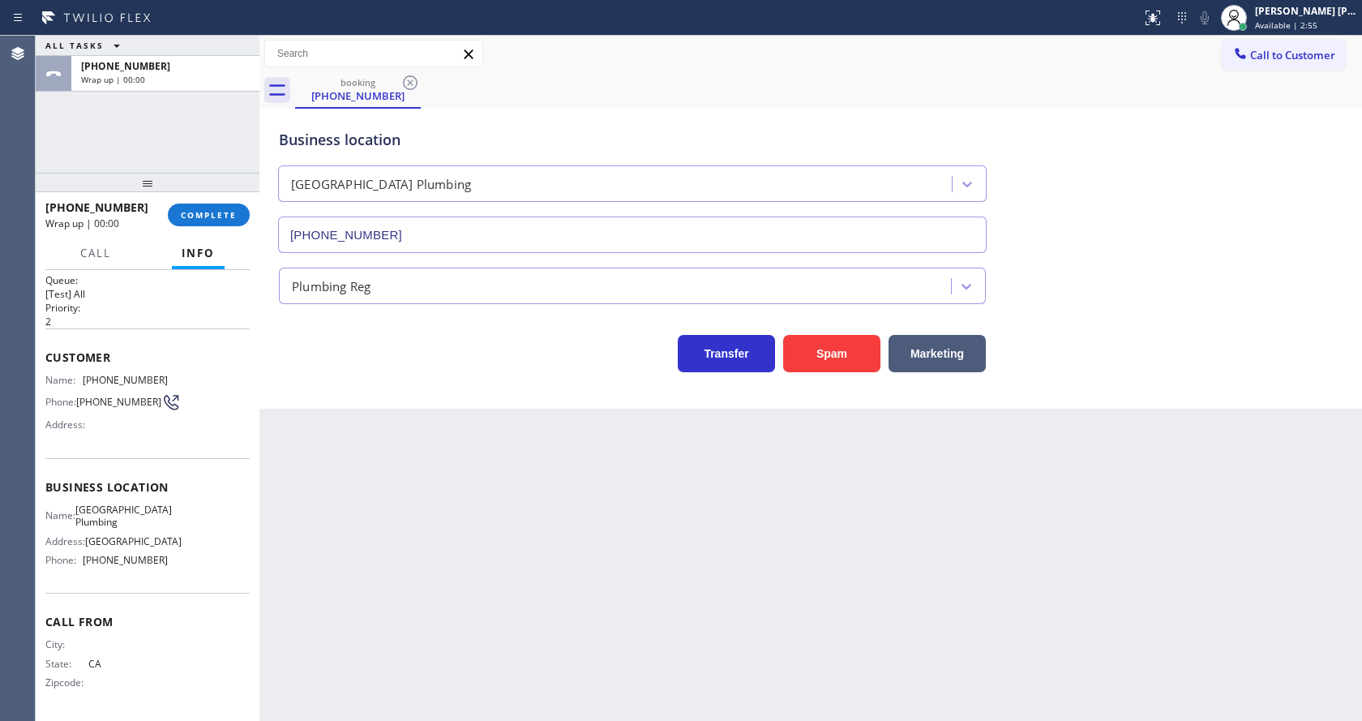
click at [203, 191] on div at bounding box center [148, 182] width 224 height 19
click at [203, 206] on button "COMPLETE" at bounding box center [209, 214] width 82 height 23
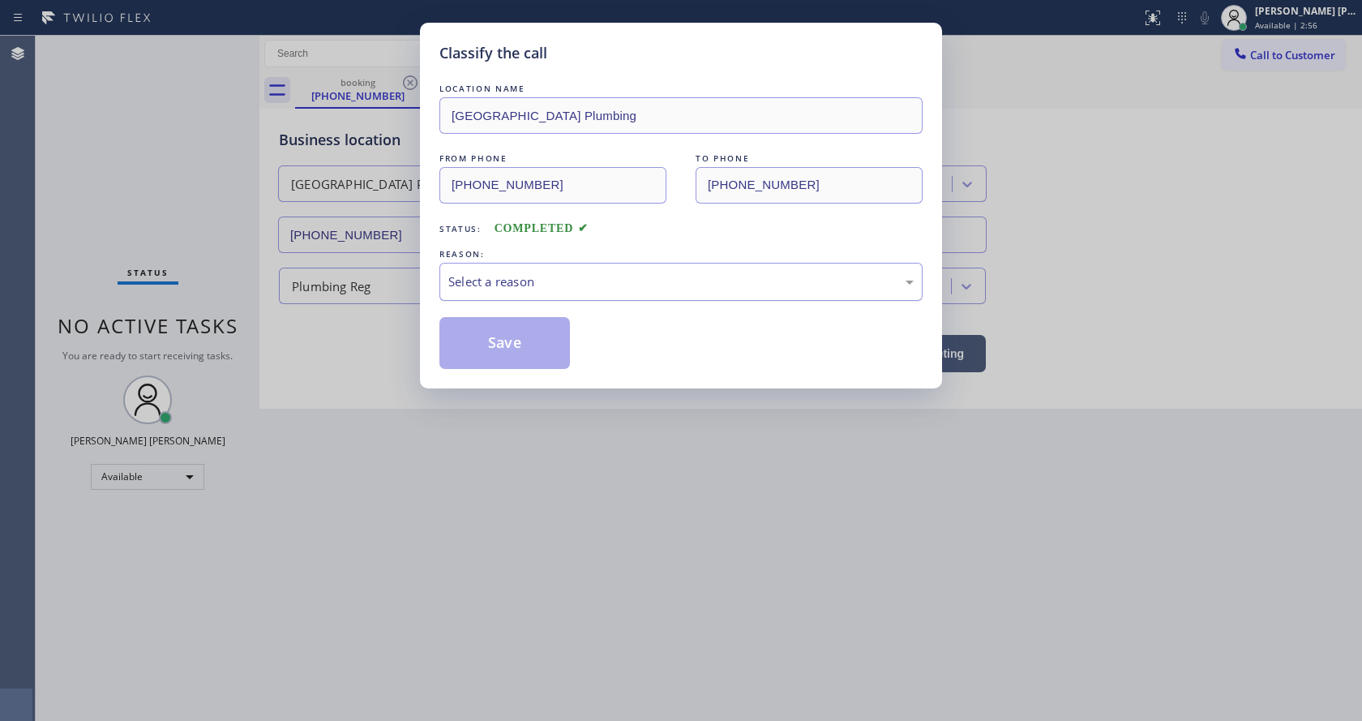
click at [553, 275] on div "Select a reason" at bounding box center [680, 281] width 465 height 19
click at [518, 353] on button "Save" at bounding box center [504, 343] width 131 height 52
click at [594, 393] on div "Classify the call LOCATION NAME University Park Plumbing FROM PHONE (213) 685-5…" at bounding box center [681, 360] width 1362 height 721
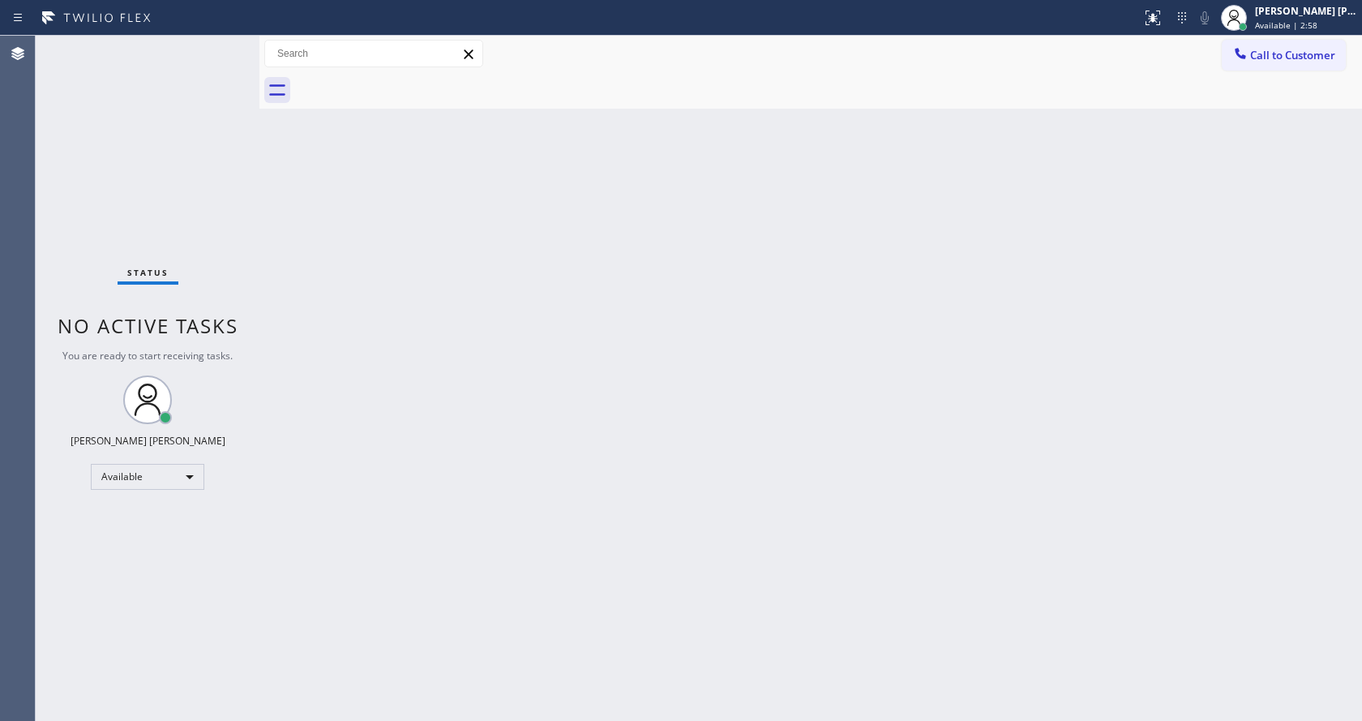
click at [264, 336] on div "Back to Dashboard Change Sender ID Customers Technicians Select a contact Outbo…" at bounding box center [810, 378] width 1102 height 685
drag, startPoint x: 700, startPoint y: 379, endPoint x: 605, endPoint y: 515, distance: 166.4
click at [685, 389] on div "Back to Dashboard Change Sender ID Customers Technicians Select a contact Outbo…" at bounding box center [810, 378] width 1102 height 685
click at [160, 231] on div "Status No active tasks You are ready to start receiving tasks. [PERSON_NAME] [P…" at bounding box center [148, 378] width 224 height 685
click at [220, 49] on div "Status No active tasks You are ready to start receiving tasks. [PERSON_NAME] [P…" at bounding box center [148, 378] width 224 height 685
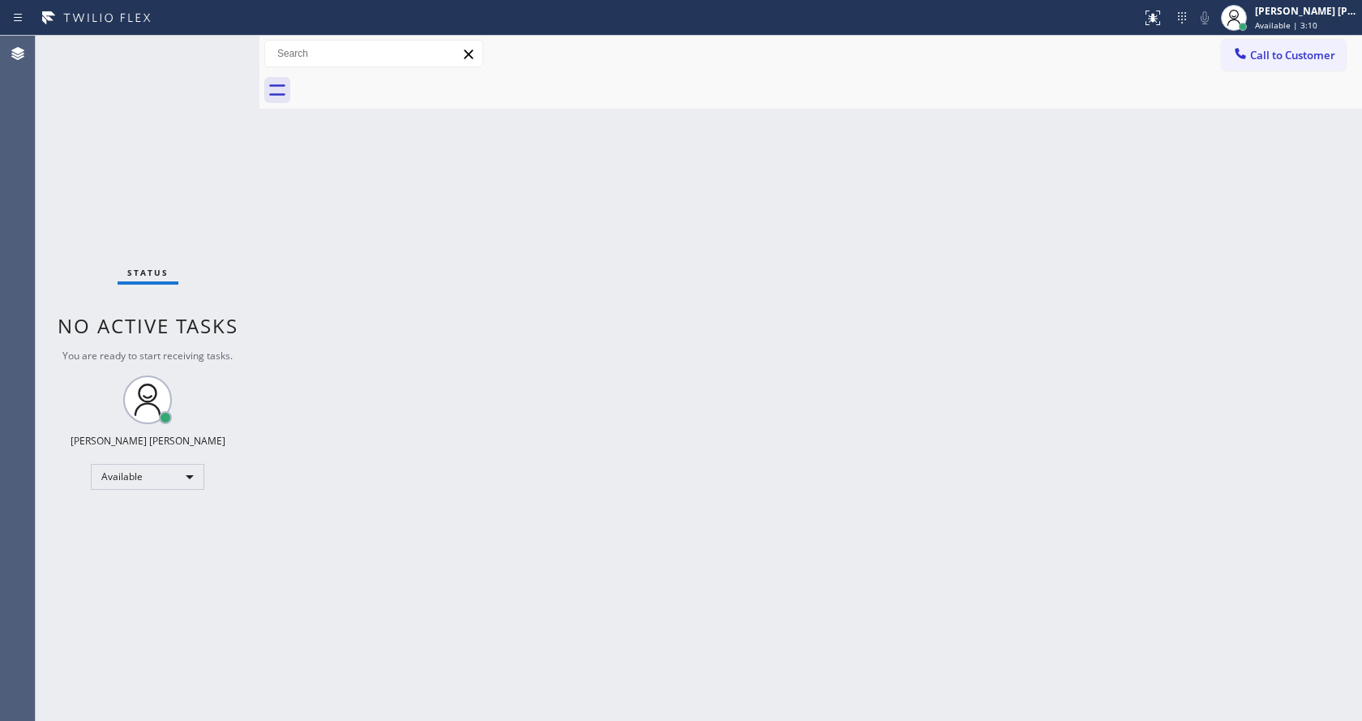
click at [220, 45] on div "Status No active tasks You are ready to start receiving tasks. [PERSON_NAME] [P…" at bounding box center [148, 378] width 224 height 685
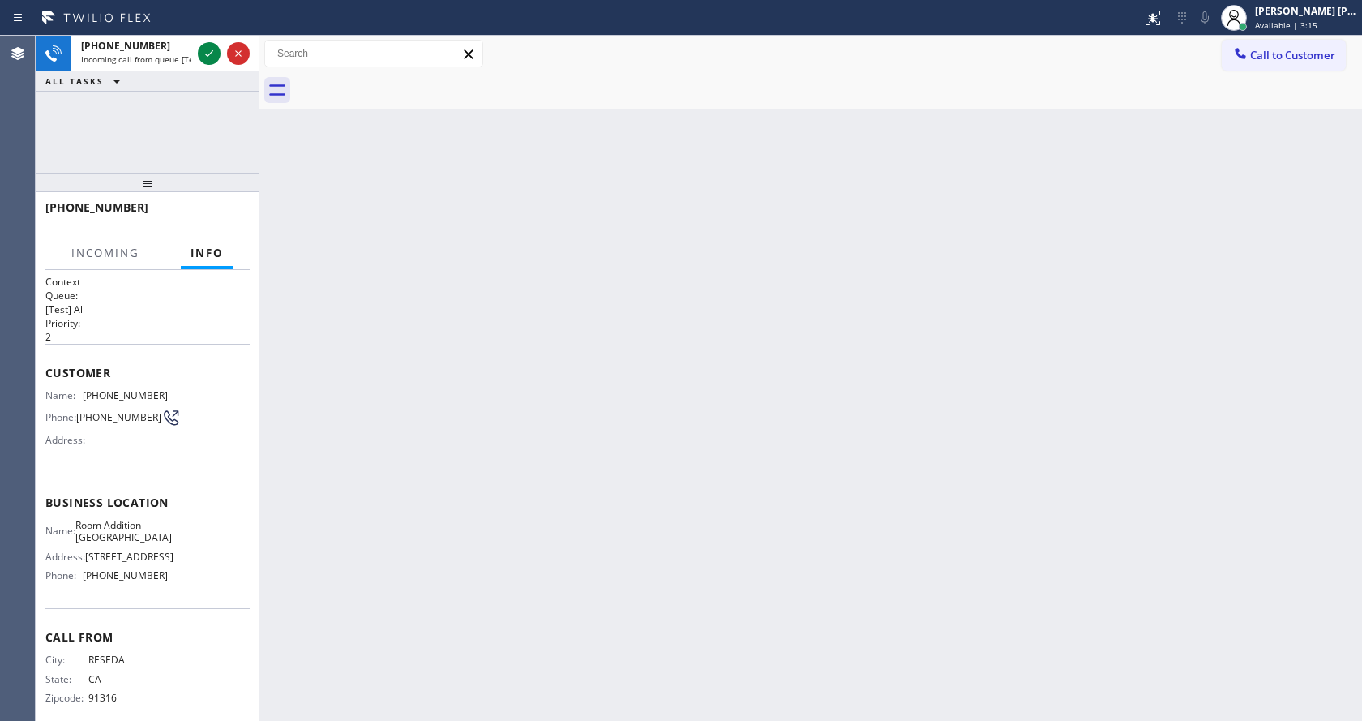
click at [220, 45] on div at bounding box center [224, 54] width 58 height 36
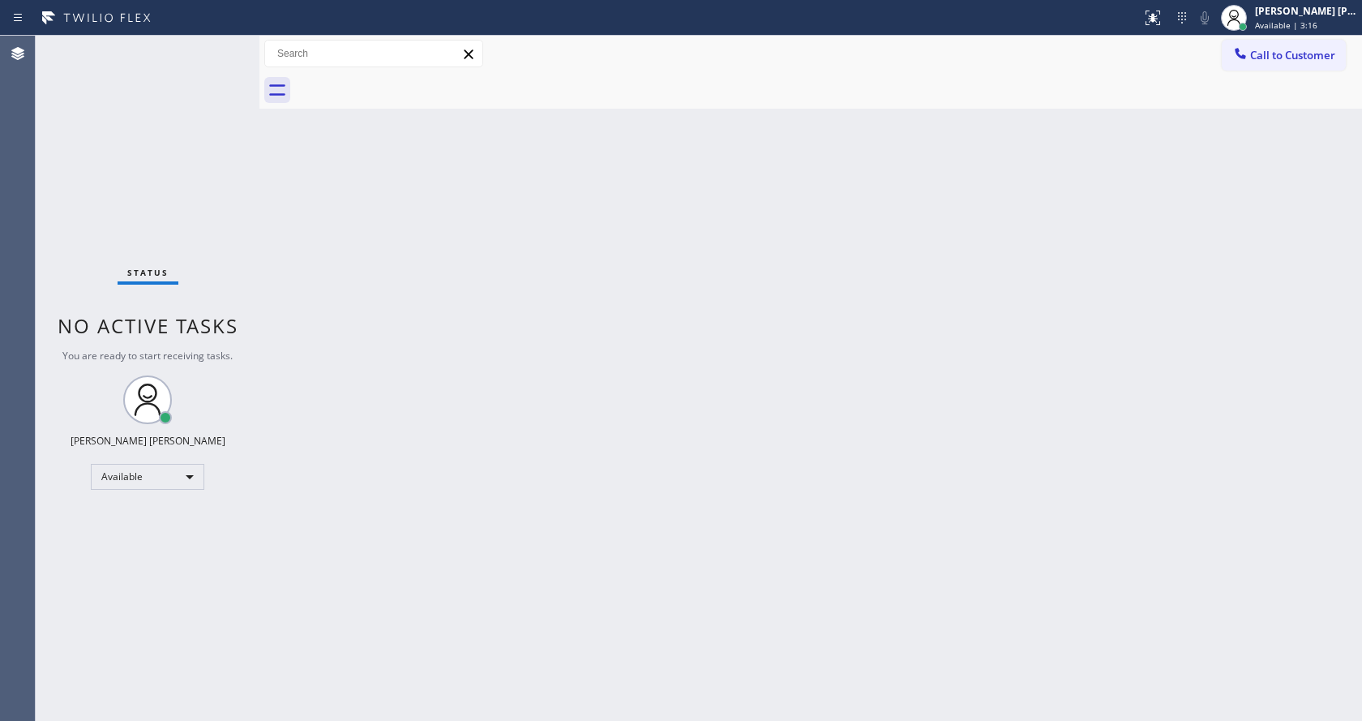
click at [212, 48] on div "Status No active tasks You are ready to start receiving tasks. [PERSON_NAME] [P…" at bounding box center [148, 378] width 224 height 685
click at [211, 50] on div "Status No active tasks You are ready to start receiving tasks. [PERSON_NAME] [P…" at bounding box center [148, 378] width 224 height 685
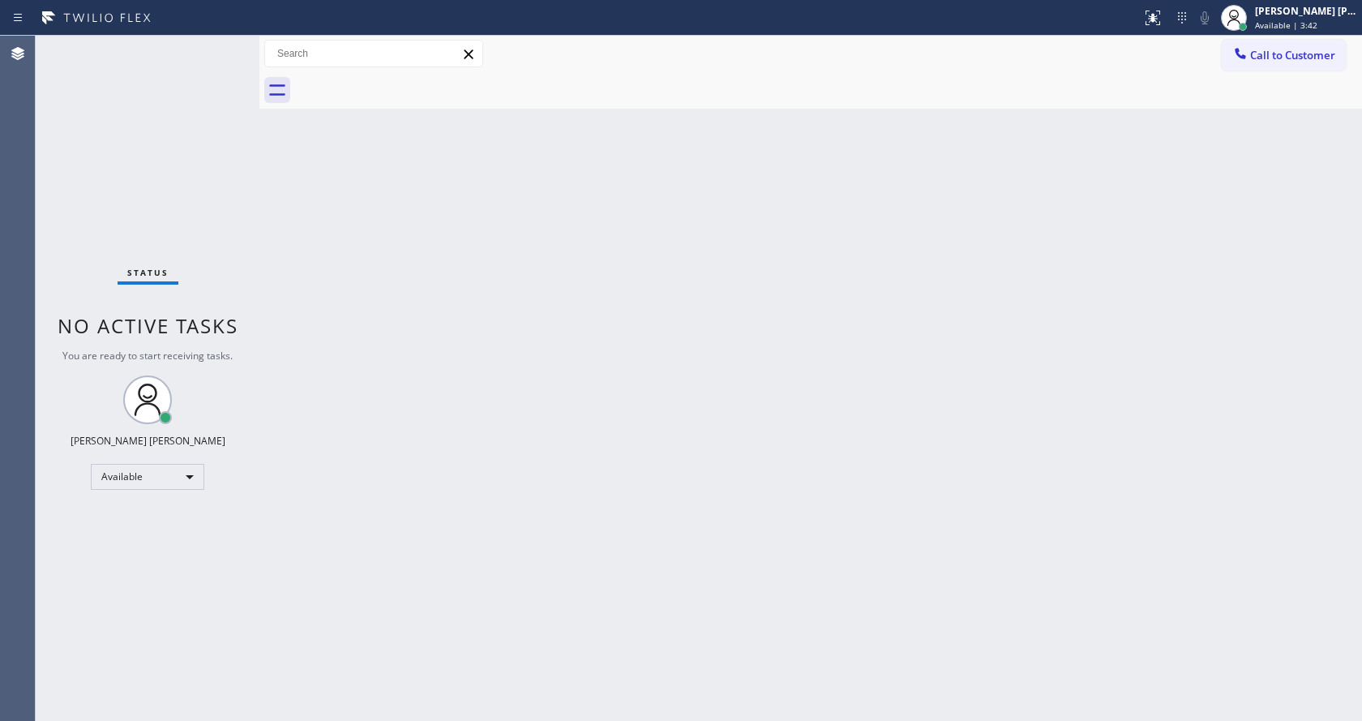
click at [211, 50] on div "Status No active tasks You are ready to start receiving tasks. [PERSON_NAME] [P…" at bounding box center [148, 378] width 224 height 685
drag, startPoint x: 208, startPoint y: 219, endPoint x: 204, endPoint y: 122, distance: 96.5
click at [208, 219] on div "Status No active tasks You are ready to start receiving tasks. [PERSON_NAME] [P…" at bounding box center [148, 378] width 224 height 685
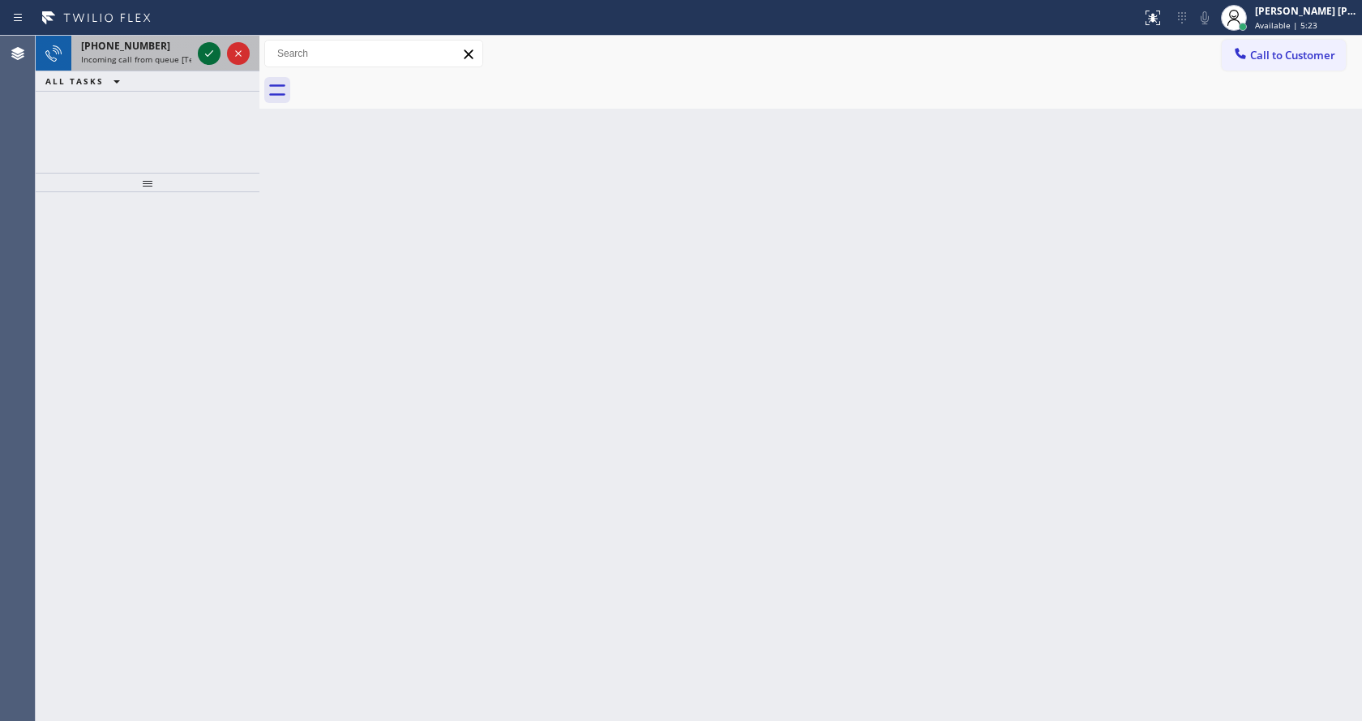
click at [206, 48] on icon at bounding box center [208, 53] width 19 height 19
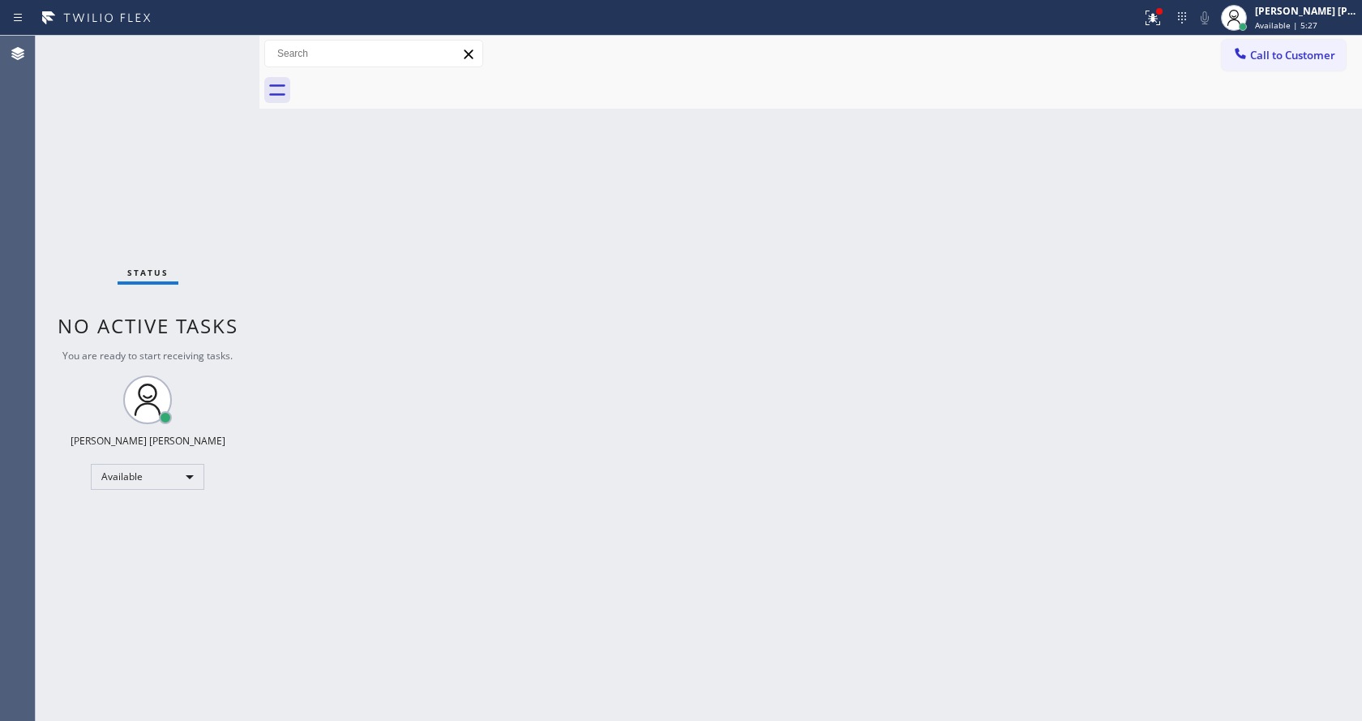
click at [575, 438] on div "Back to Dashboard Change Sender ID Customers Technicians Select a contact Outbo…" at bounding box center [810, 378] width 1102 height 685
click at [208, 241] on div "Status No active tasks You are ready to start receiving tasks. [PERSON_NAME] [P…" at bounding box center [148, 378] width 224 height 685
click at [345, 335] on div "Back to Dashboard Change Sender ID Customers Technicians Select a contact Outbo…" at bounding box center [810, 378] width 1102 height 685
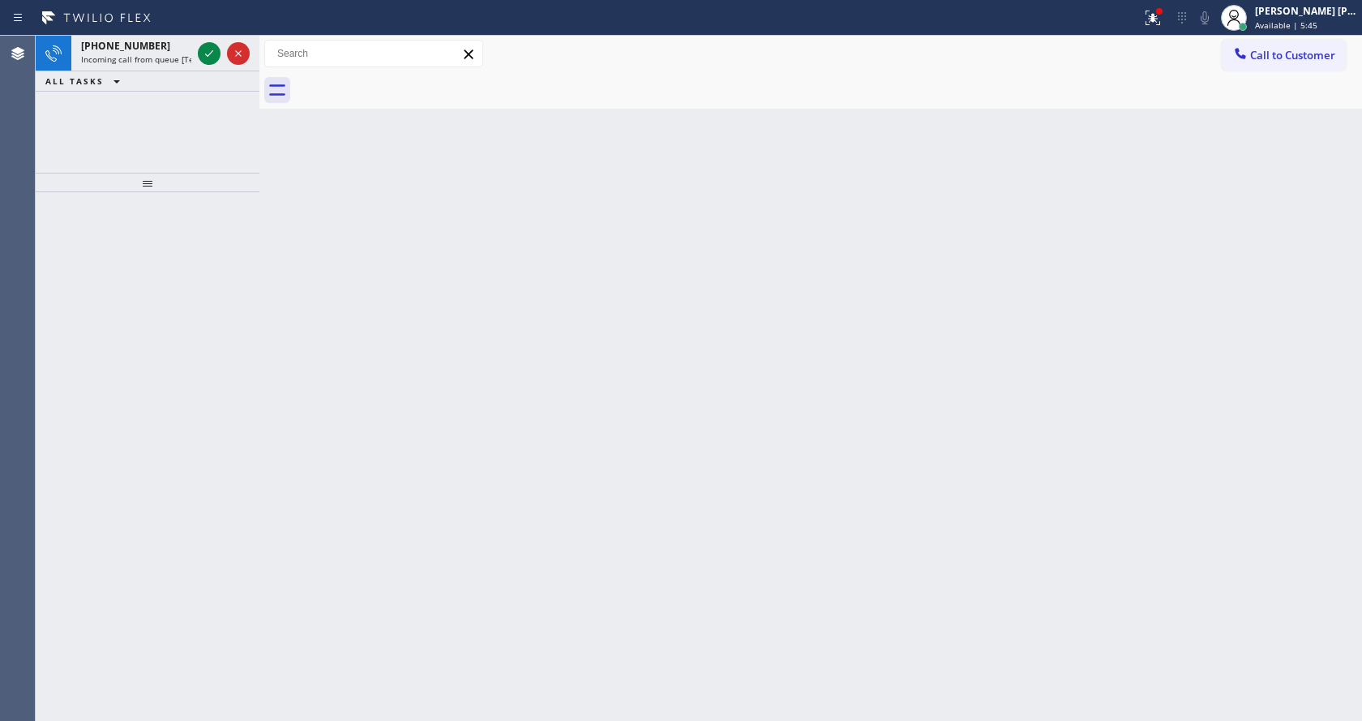
click at [193, 148] on div "+13236056196 Incoming call from queue [Test] All ALL TASKS ALL TASKS ACTIVE TAS…" at bounding box center [148, 104] width 224 height 137
click at [166, 64] on div "+13236056196 Incoming call from queue [Test] All" at bounding box center [132, 54] width 123 height 36
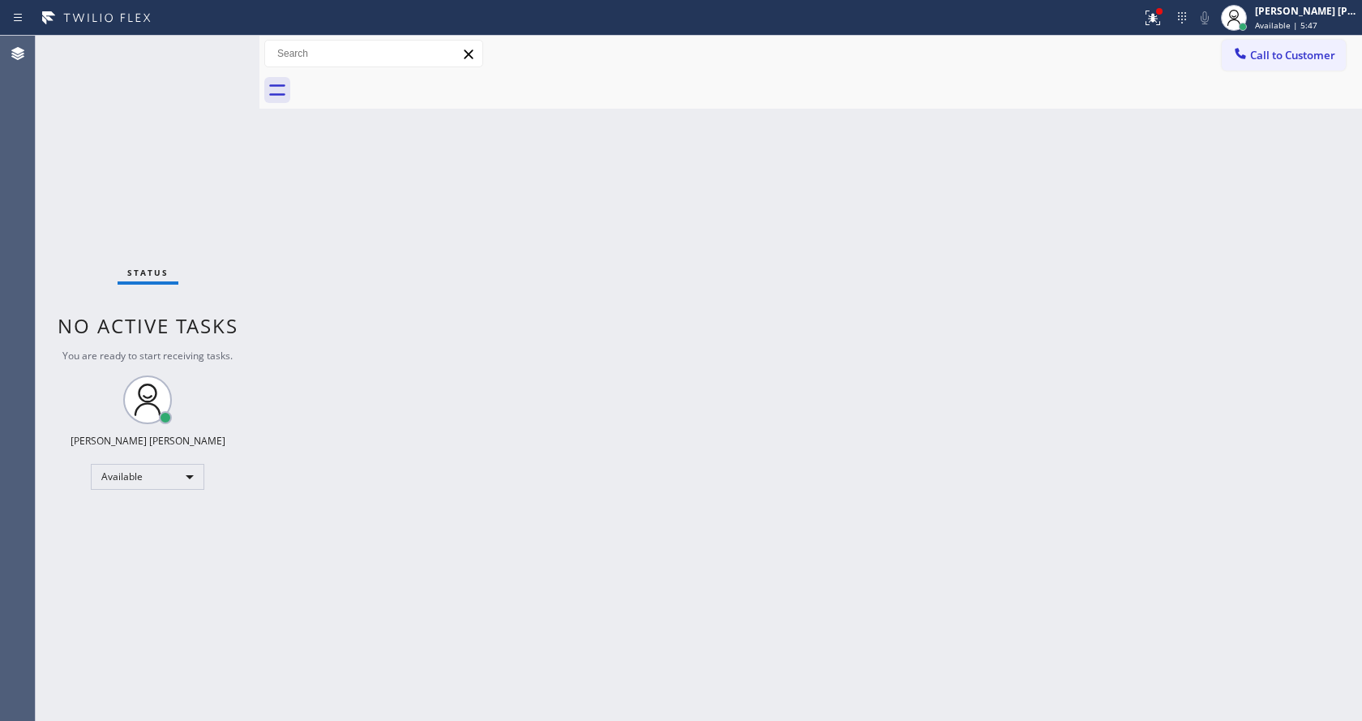
click at [915, 313] on div "Back to Dashboard Change Sender ID Customers Technicians Select a contact Outbo…" at bounding box center [810, 378] width 1102 height 685
click at [1162, 11] on div at bounding box center [1159, 11] width 6 height 6
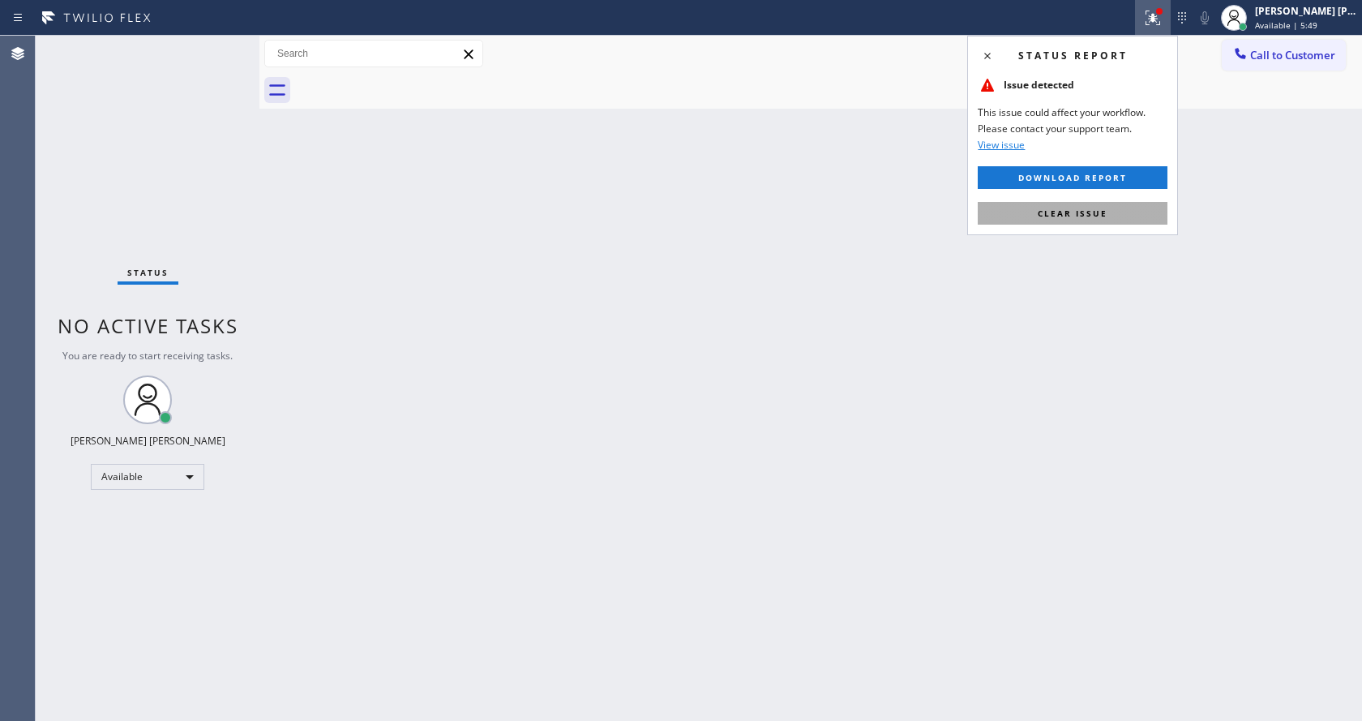
click at [1067, 208] on span "Clear issue" at bounding box center [1073, 213] width 70 height 11
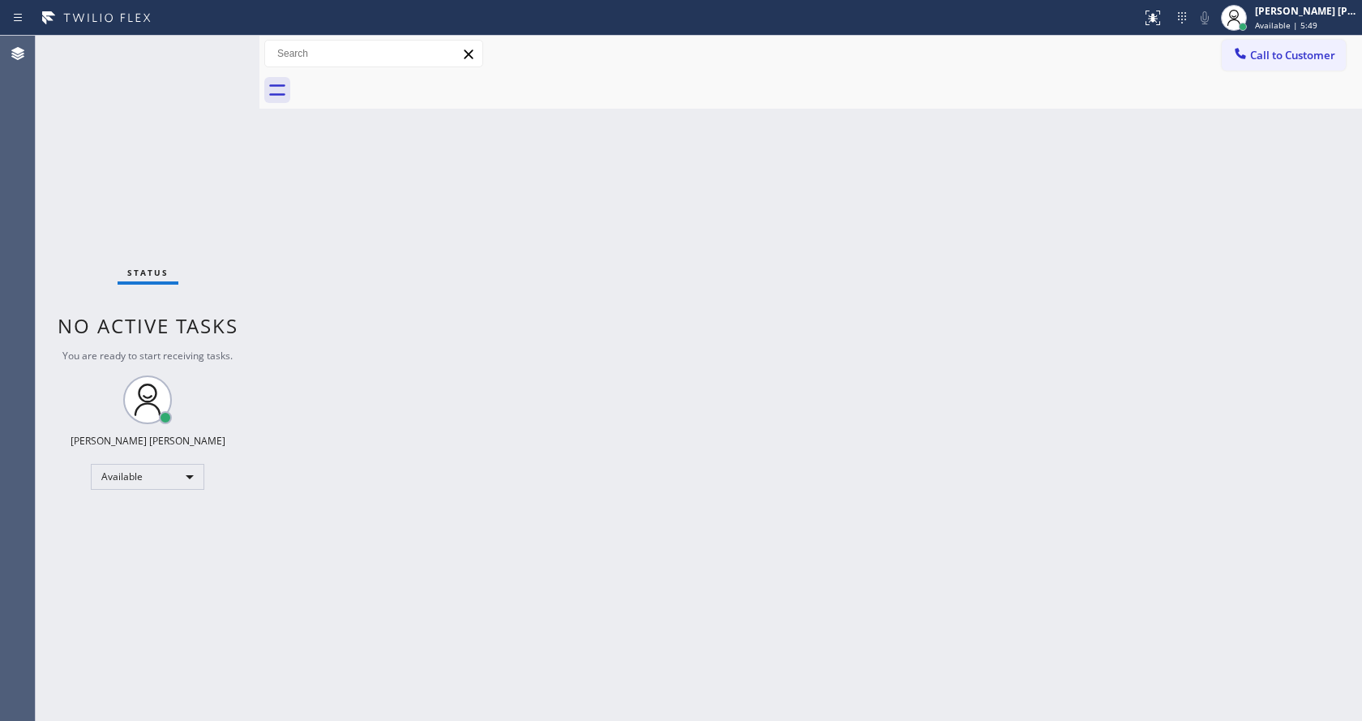
click at [467, 346] on div "Back to Dashboard Change Sender ID Customers Technicians Select a contact Outbo…" at bounding box center [810, 378] width 1102 height 685
click at [219, 48] on div "Status No active tasks You are ready to start receiving tasks. [PERSON_NAME] [P…" at bounding box center [148, 378] width 224 height 685
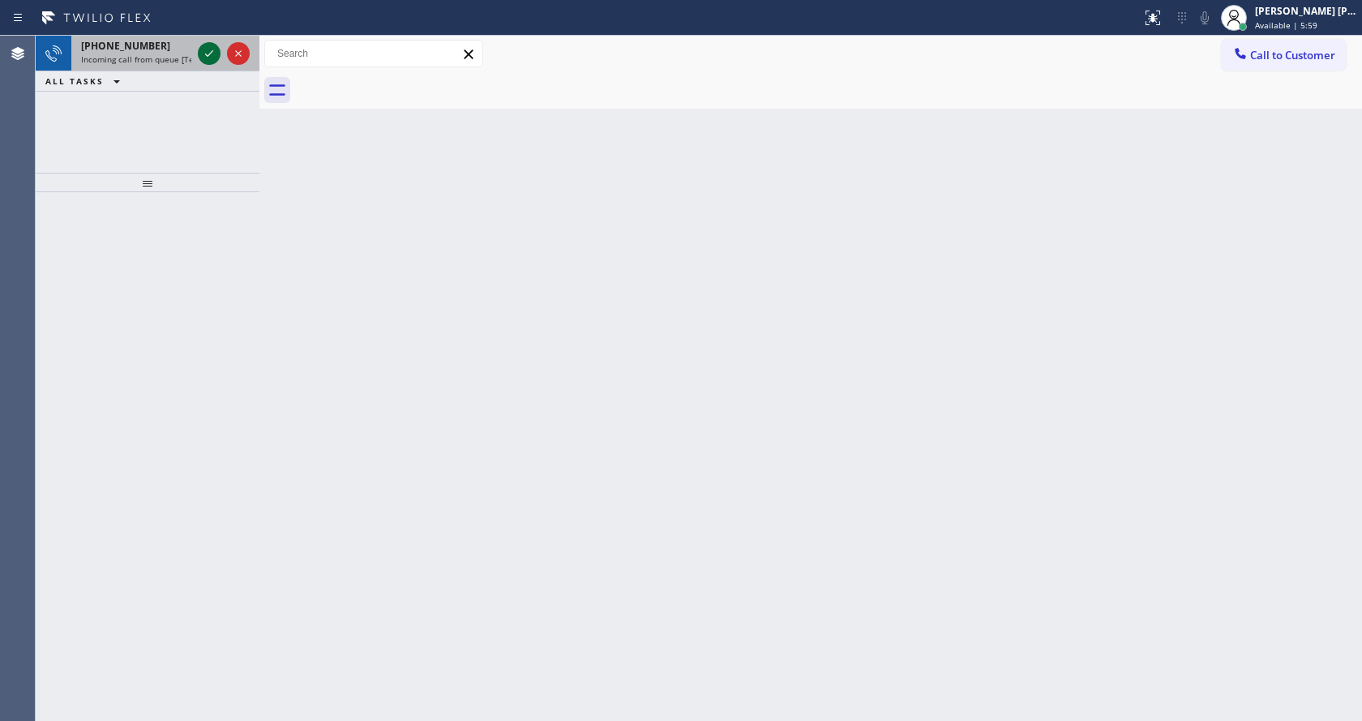
click at [207, 54] on icon at bounding box center [208, 53] width 19 height 19
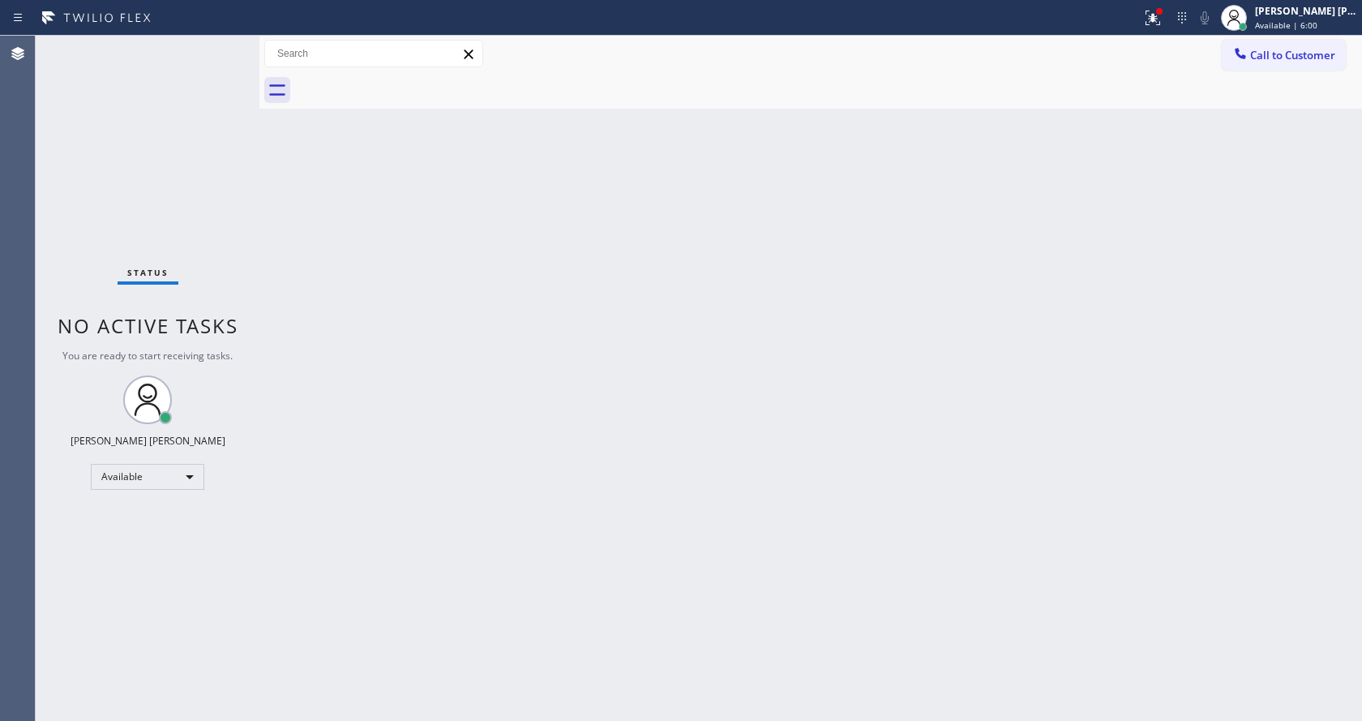
click at [408, 341] on div "Back to Dashboard Change Sender ID Customers Technicians Select a contact Outbo…" at bounding box center [810, 378] width 1102 height 685
click at [1155, 21] on icon at bounding box center [1152, 17] width 19 height 19
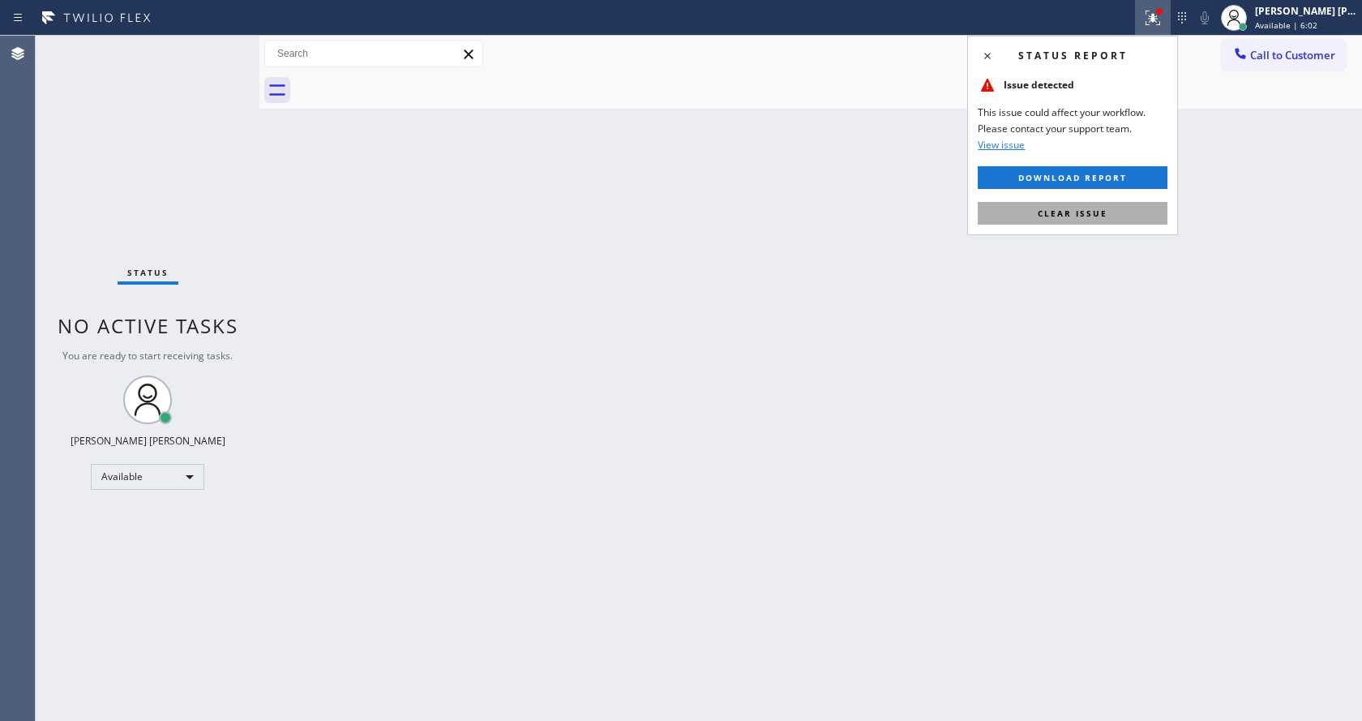
click at [1110, 209] on button "Clear issue" at bounding box center [1073, 213] width 190 height 23
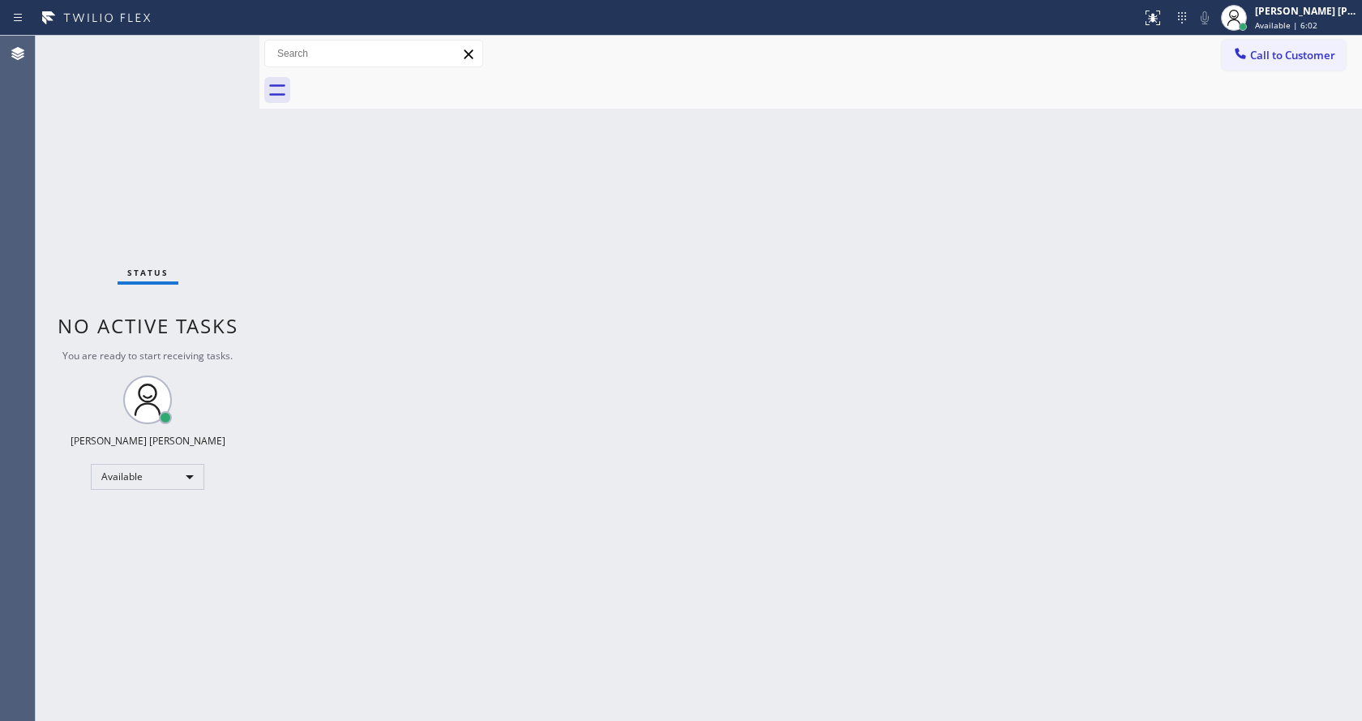
drag, startPoint x: 1127, startPoint y: 210, endPoint x: 1029, endPoint y: 244, distance: 103.8
click at [1117, 217] on div "Back to Dashboard Change Sender ID Customers Technicians Select a contact Outbo…" at bounding box center [810, 378] width 1102 height 685
drag, startPoint x: 360, startPoint y: 306, endPoint x: 358, endPoint y: 323, distance: 17.1
click at [360, 307] on div "Back to Dashboard Change Sender ID Customers Technicians Select a contact Outbo…" at bounding box center [810, 378] width 1102 height 685
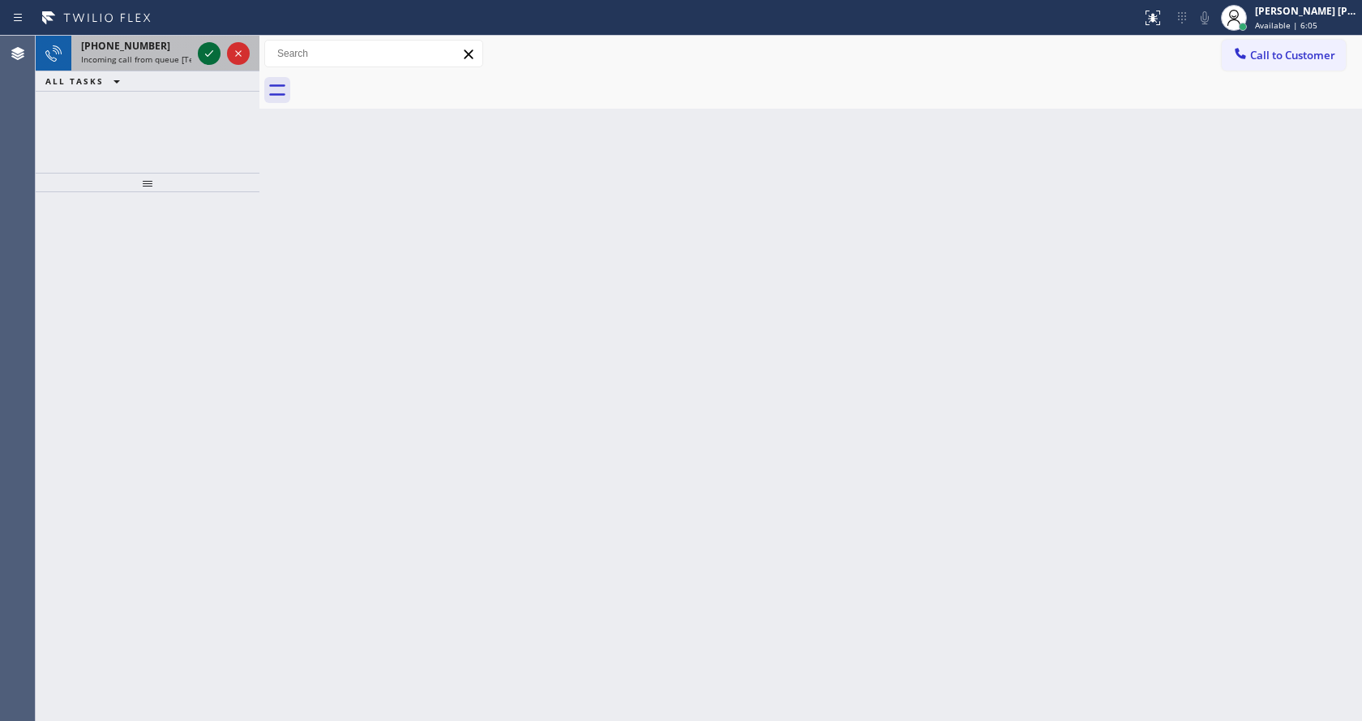
click at [203, 48] on icon at bounding box center [208, 53] width 19 height 19
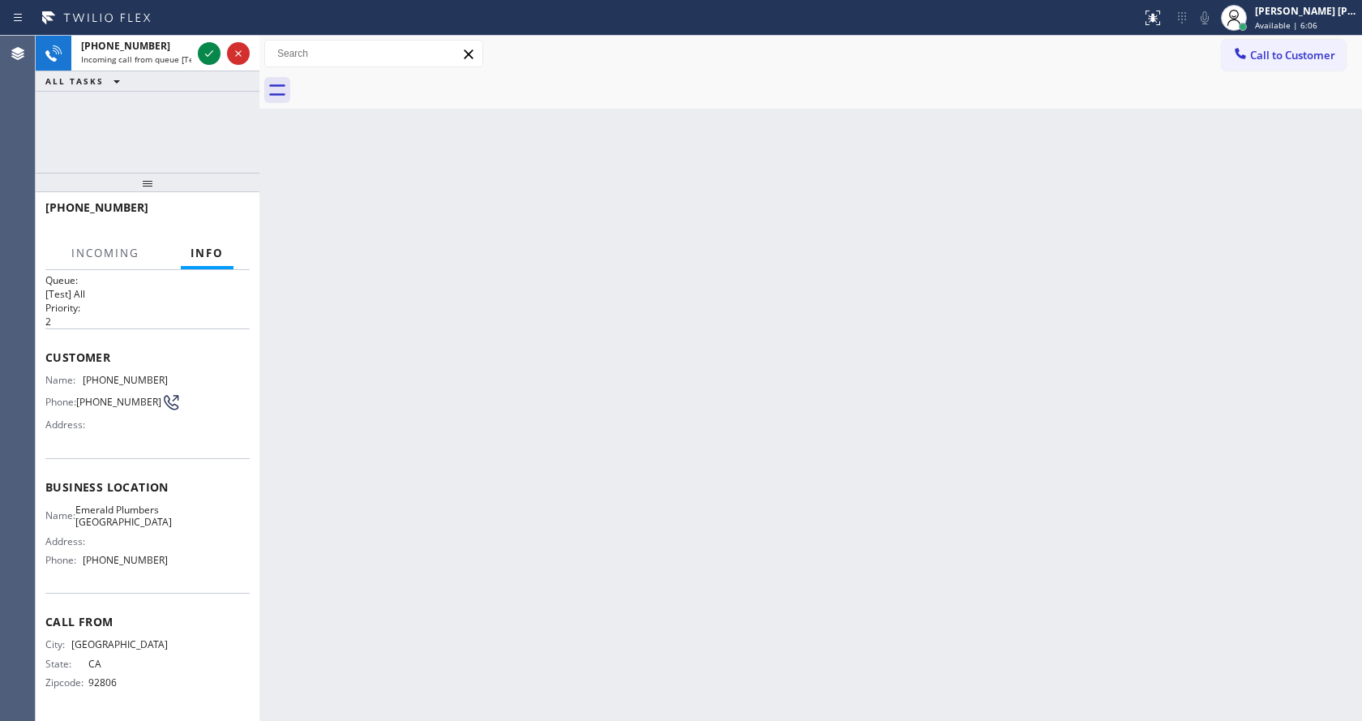
scroll to position [33, 0]
click at [537, 443] on div "Back to Dashboard Change Sender ID Customers Technicians Select a contact Outbo…" at bounding box center [810, 378] width 1102 height 685
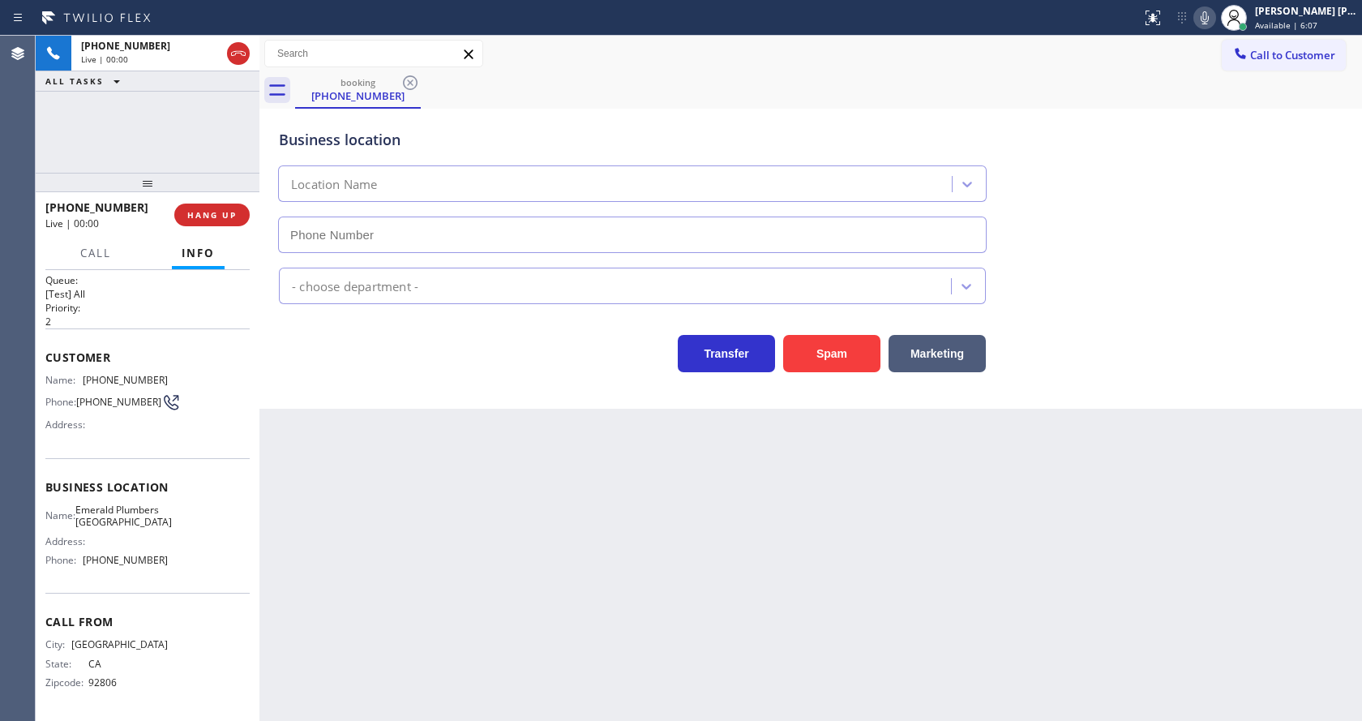
type input "(714) 463-1133"
click at [820, 351] on button "Spam" at bounding box center [831, 353] width 97 height 37
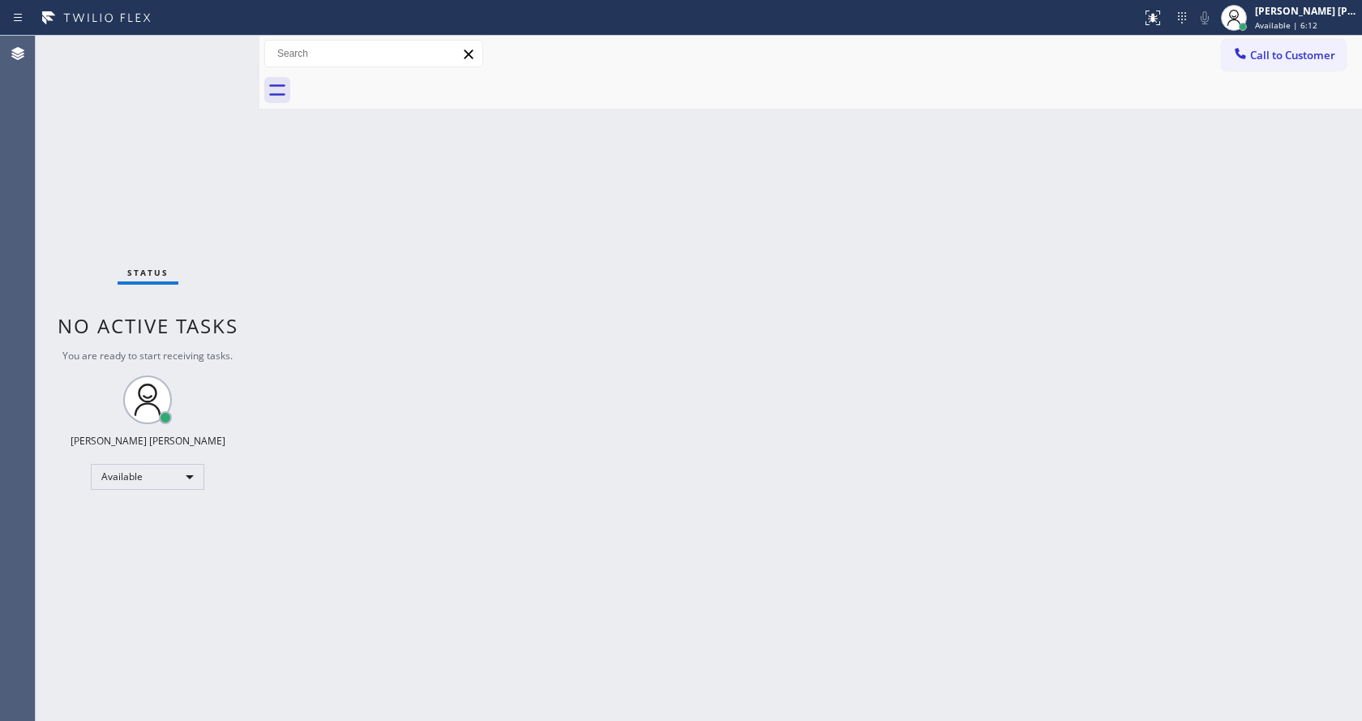
click at [281, 448] on div "Back to Dashboard Change Sender ID Customers Technicians Select a contact Outbo…" at bounding box center [810, 378] width 1102 height 685
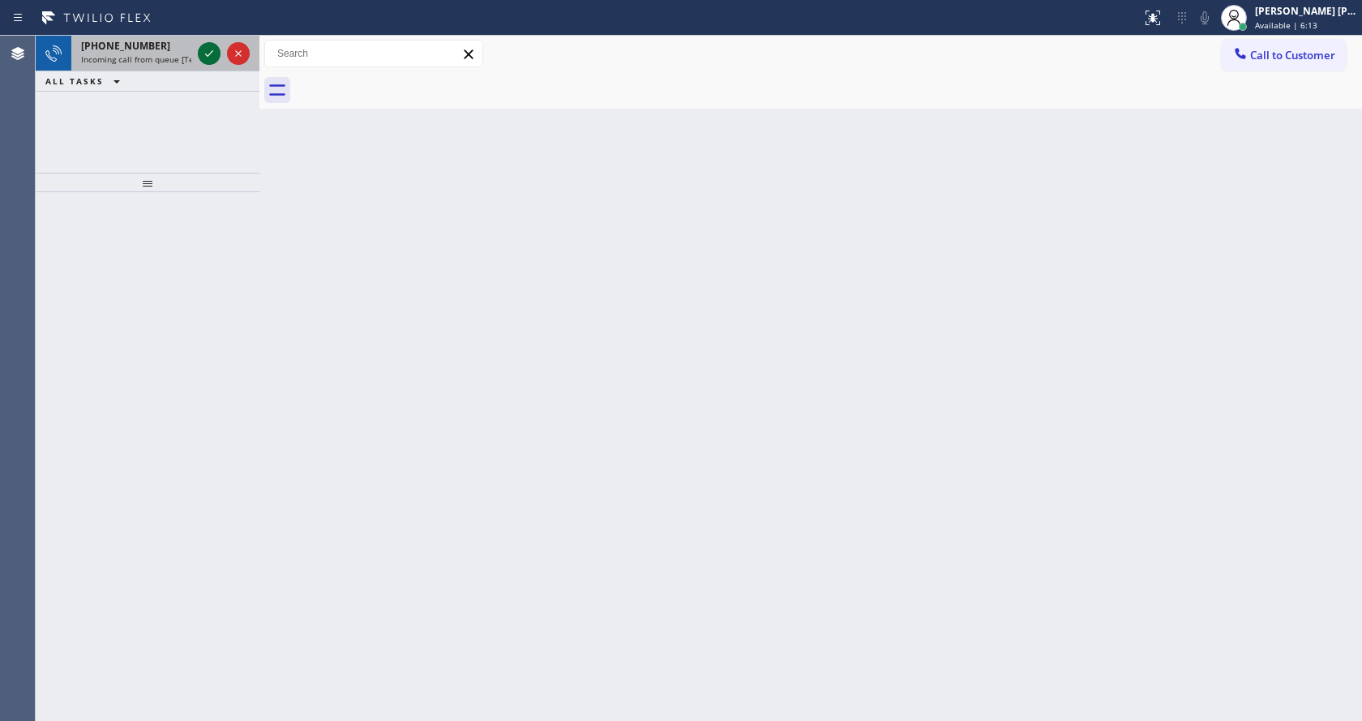
click at [213, 59] on icon at bounding box center [208, 53] width 19 height 19
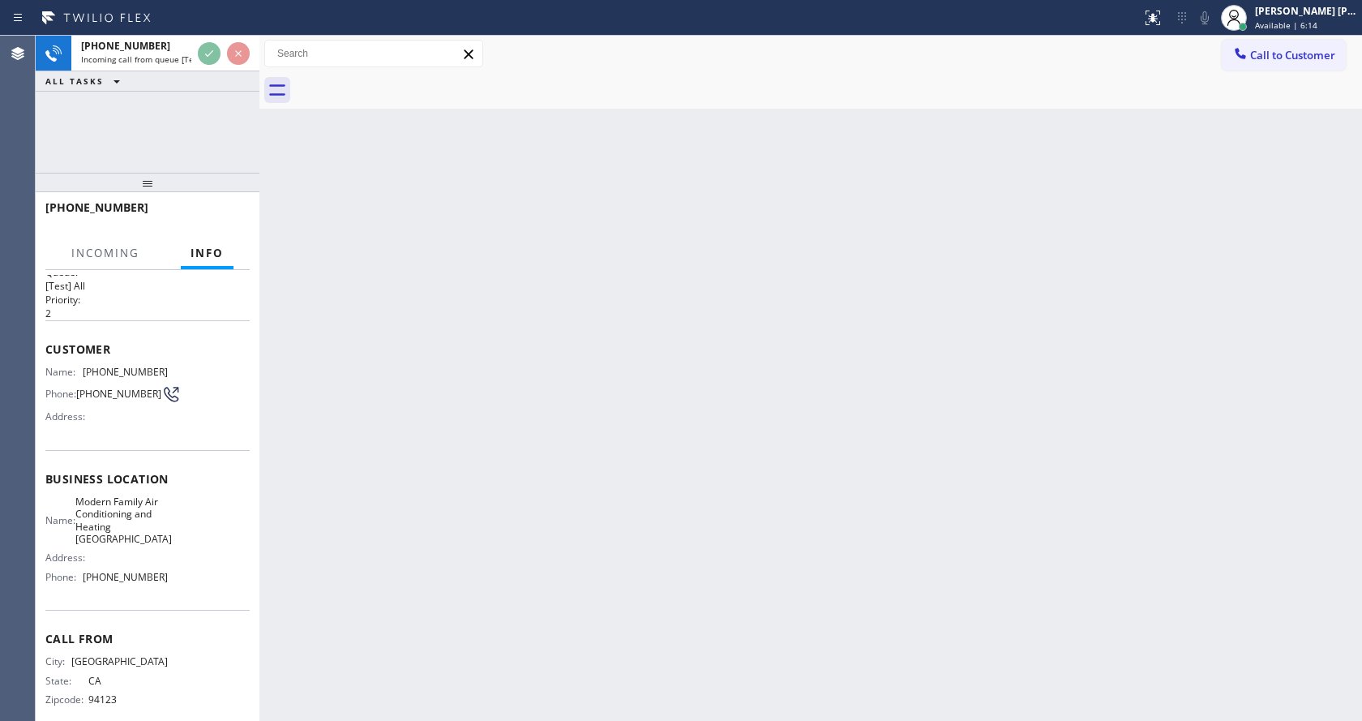
scroll to position [46, 0]
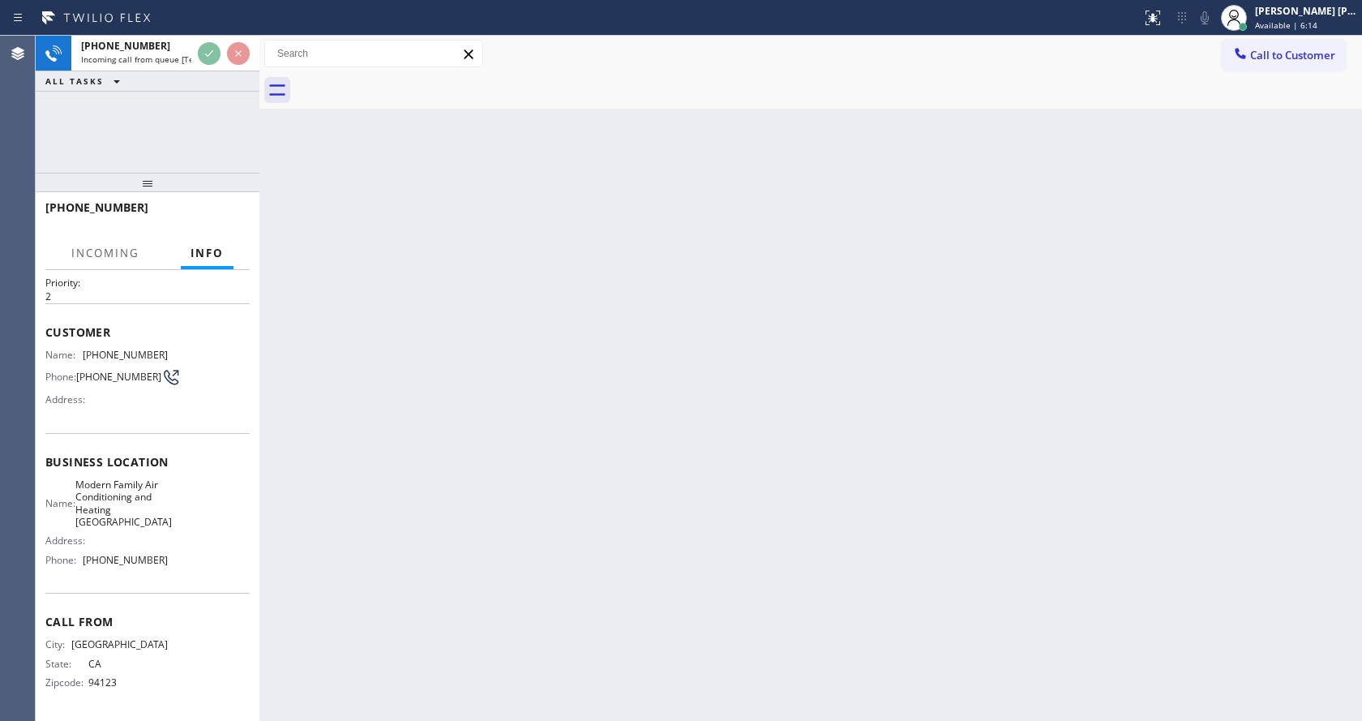
click at [760, 388] on div "Back to Dashboard Change Sender ID Customers Technicians Select a contact Outbo…" at bounding box center [810, 378] width 1102 height 685
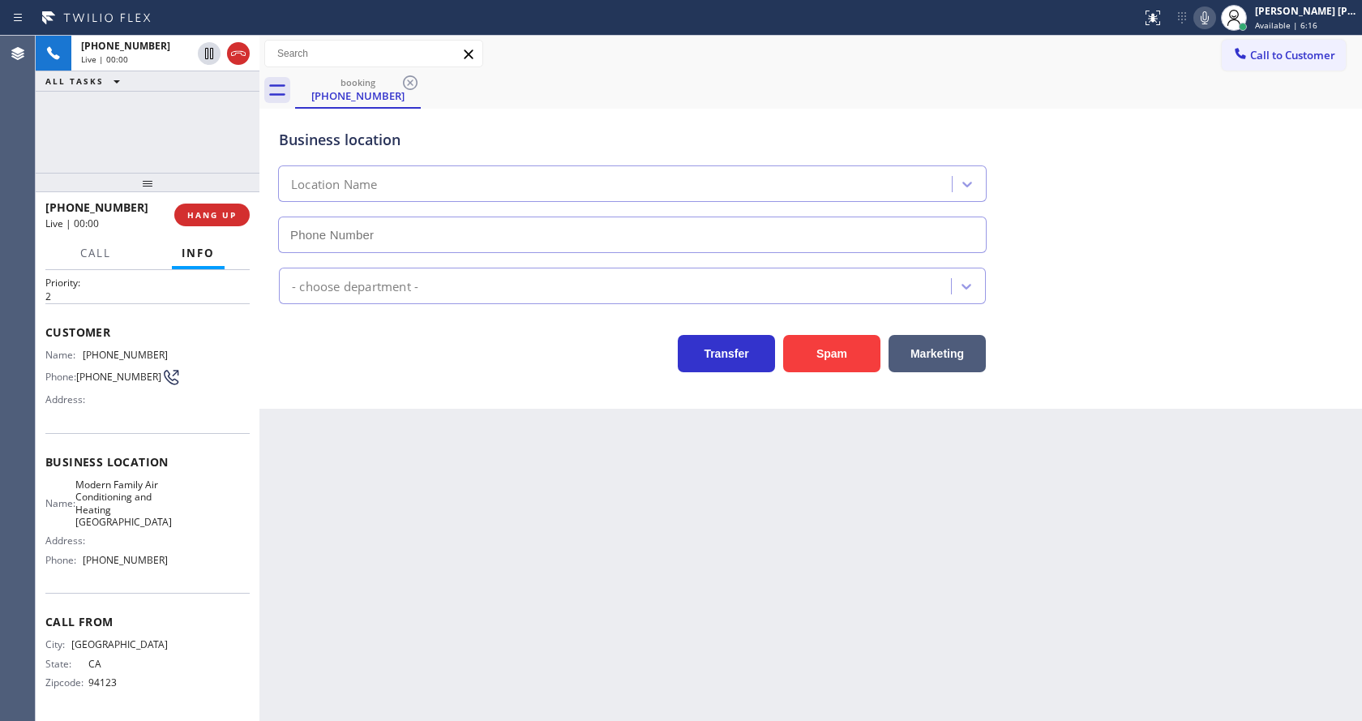
type input "(415) 842-1696"
click at [816, 362] on button "Spam" at bounding box center [831, 353] width 97 height 37
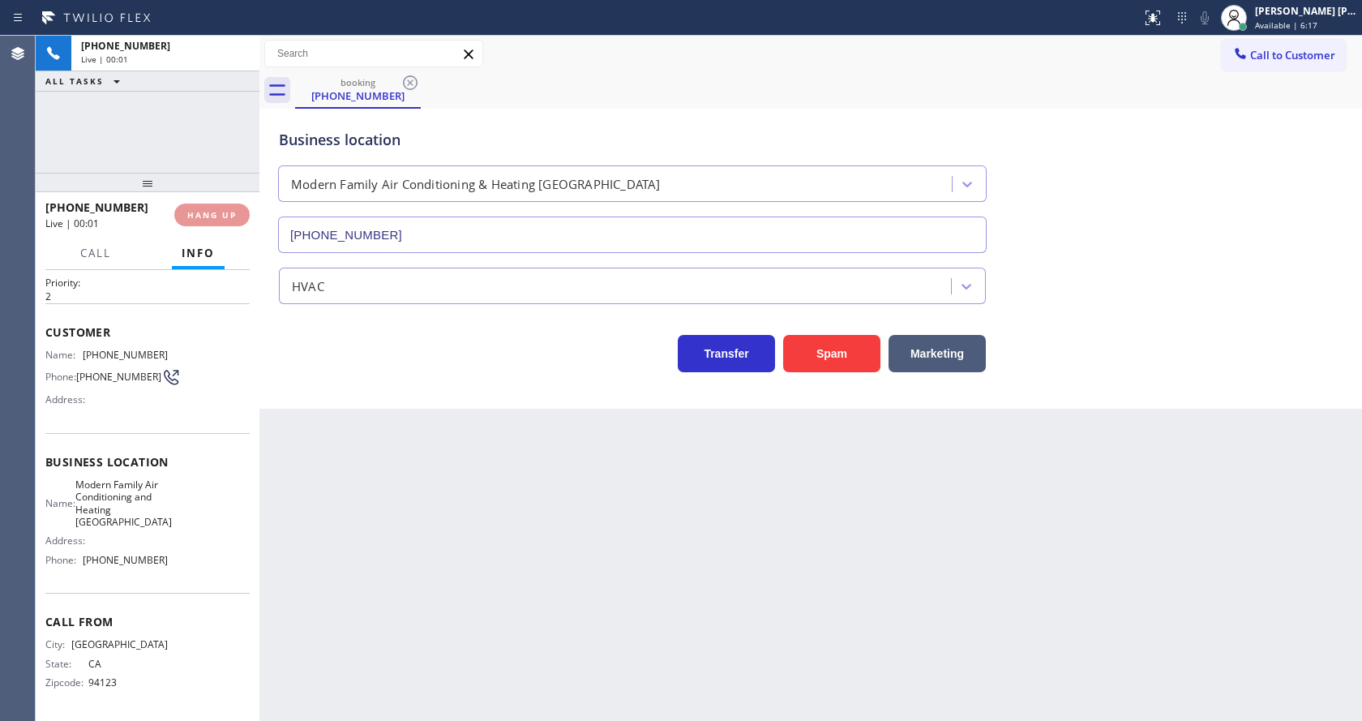
drag, startPoint x: 552, startPoint y: 704, endPoint x: 550, endPoint y: 691, distance: 13.2
click at [551, 700] on div "Back to Dashboard Change Sender ID Customers Technicians Select a contact Outbo…" at bounding box center [810, 378] width 1102 height 685
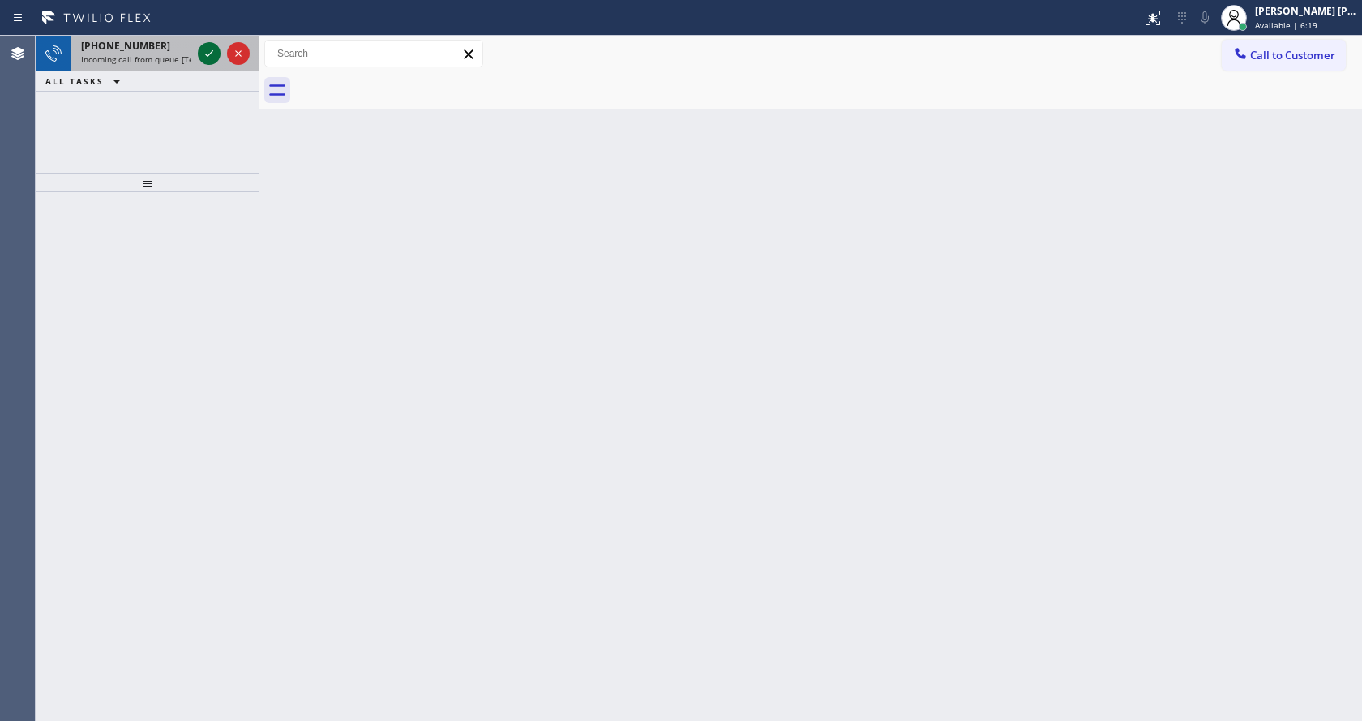
click at [207, 48] on icon at bounding box center [208, 53] width 19 height 19
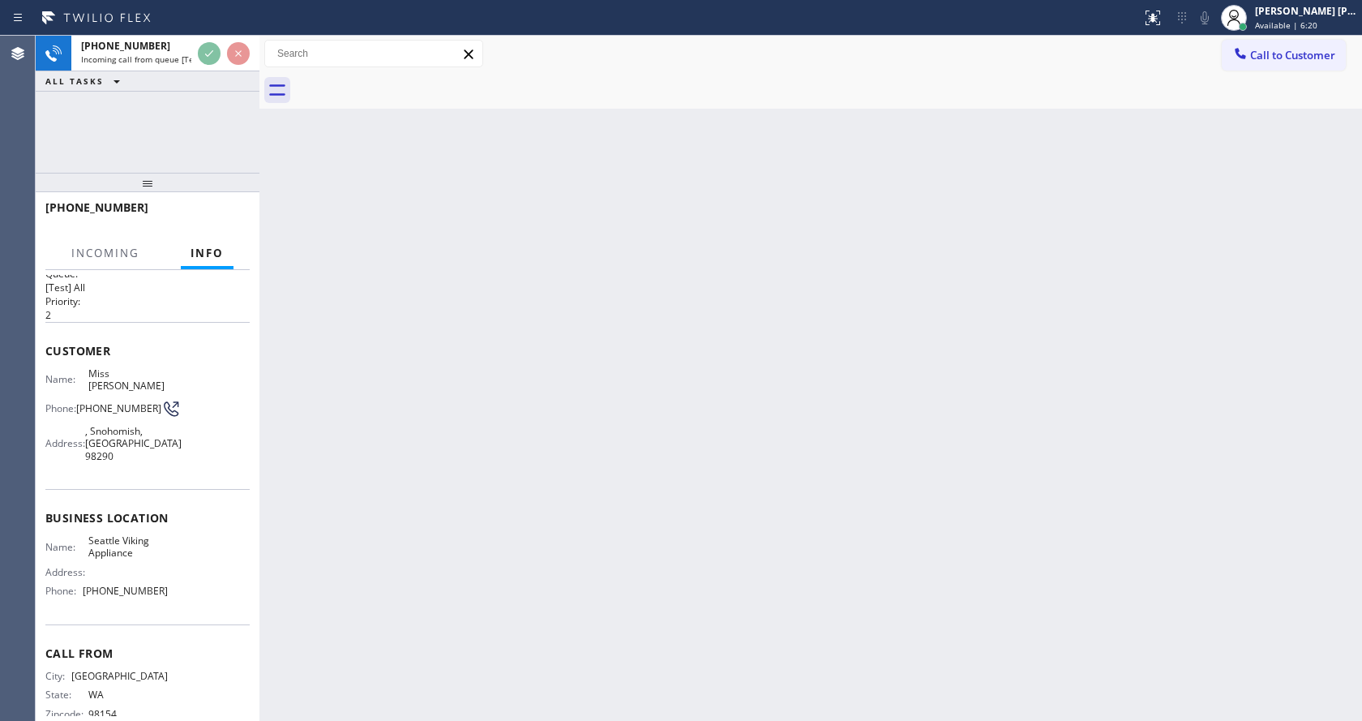
scroll to position [33, 0]
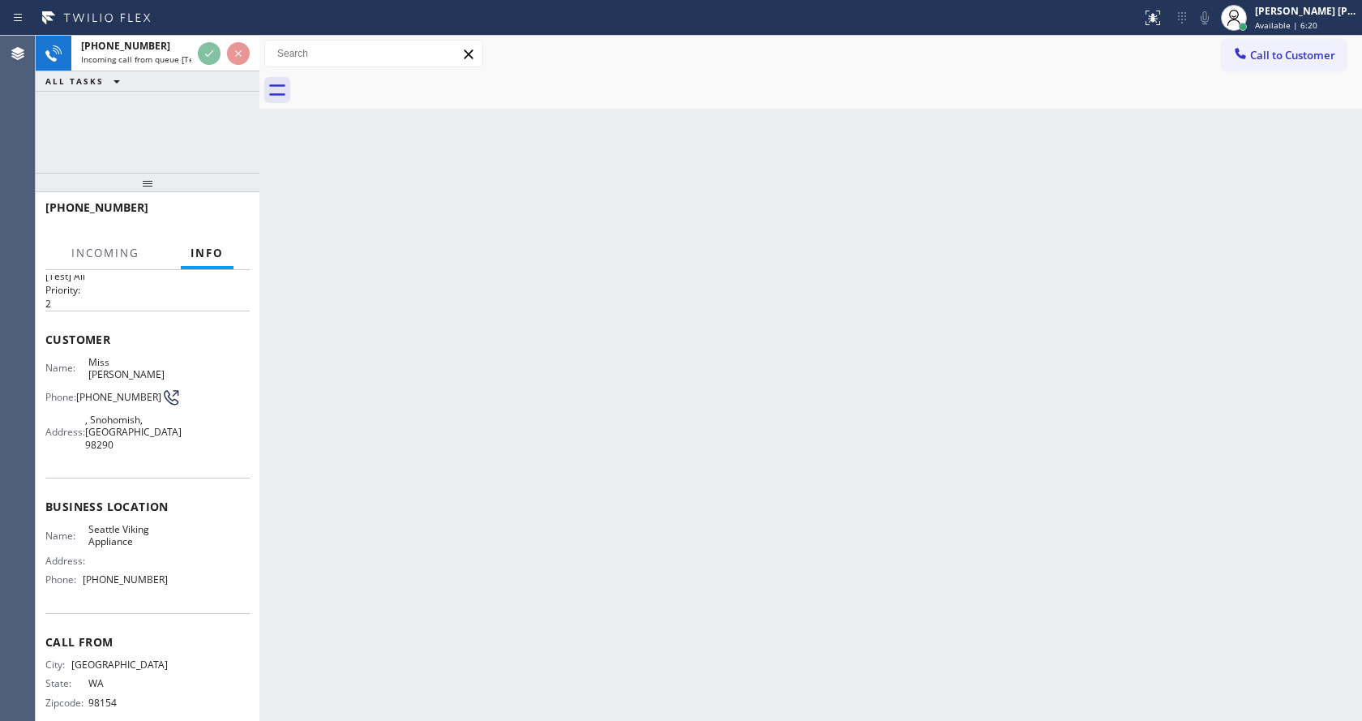
click at [787, 460] on div "Back to Dashboard Change Sender ID Customers Technicians Select a contact Outbo…" at bounding box center [810, 378] width 1102 height 685
click at [326, 424] on div "Back to Dashboard Change Sender ID Customers Technicians Select a contact Outbo…" at bounding box center [810, 378] width 1102 height 685
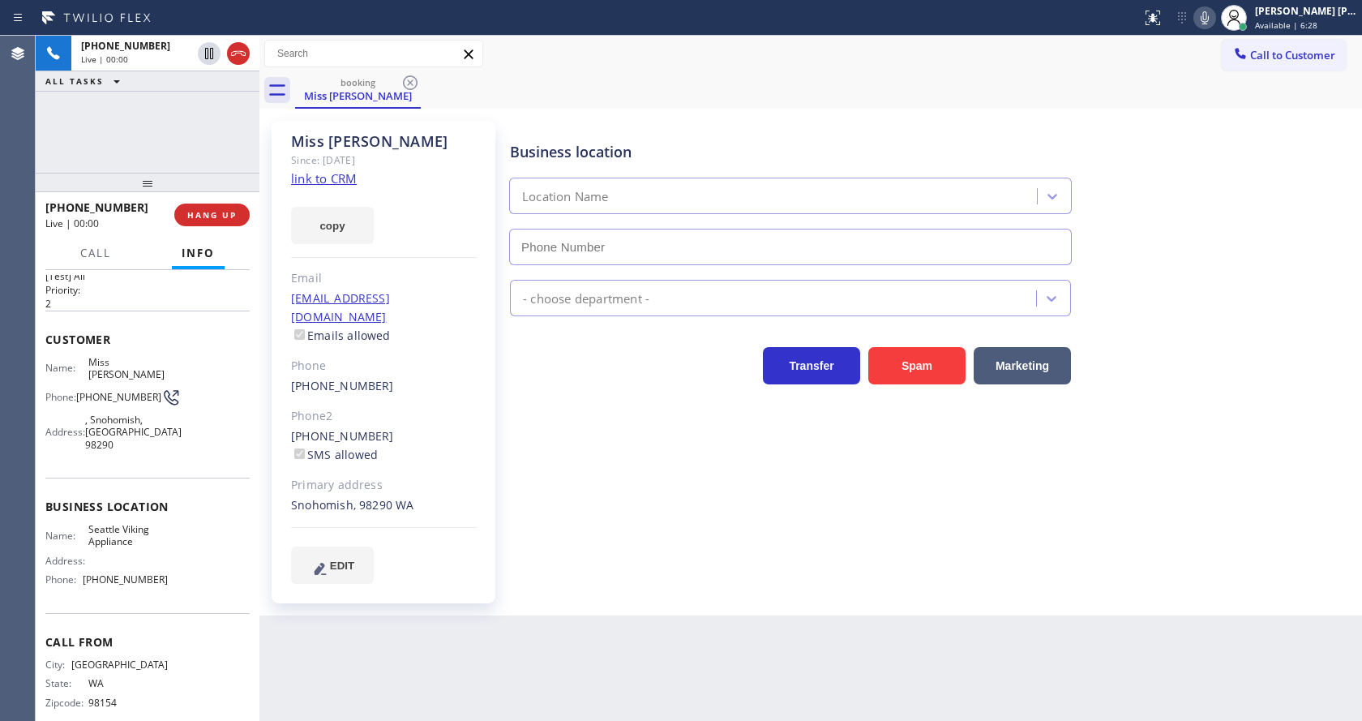
type input "(206) 590-4500"
click at [538, 453] on div "Business location Seattle Viking Appliance (206) 590-4500 Appliance Repair High…" at bounding box center [932, 352] width 851 height 454
click at [332, 181] on link "link to CRM" at bounding box center [324, 178] width 66 height 16
click at [910, 362] on button "Spam" at bounding box center [916, 365] width 97 height 37
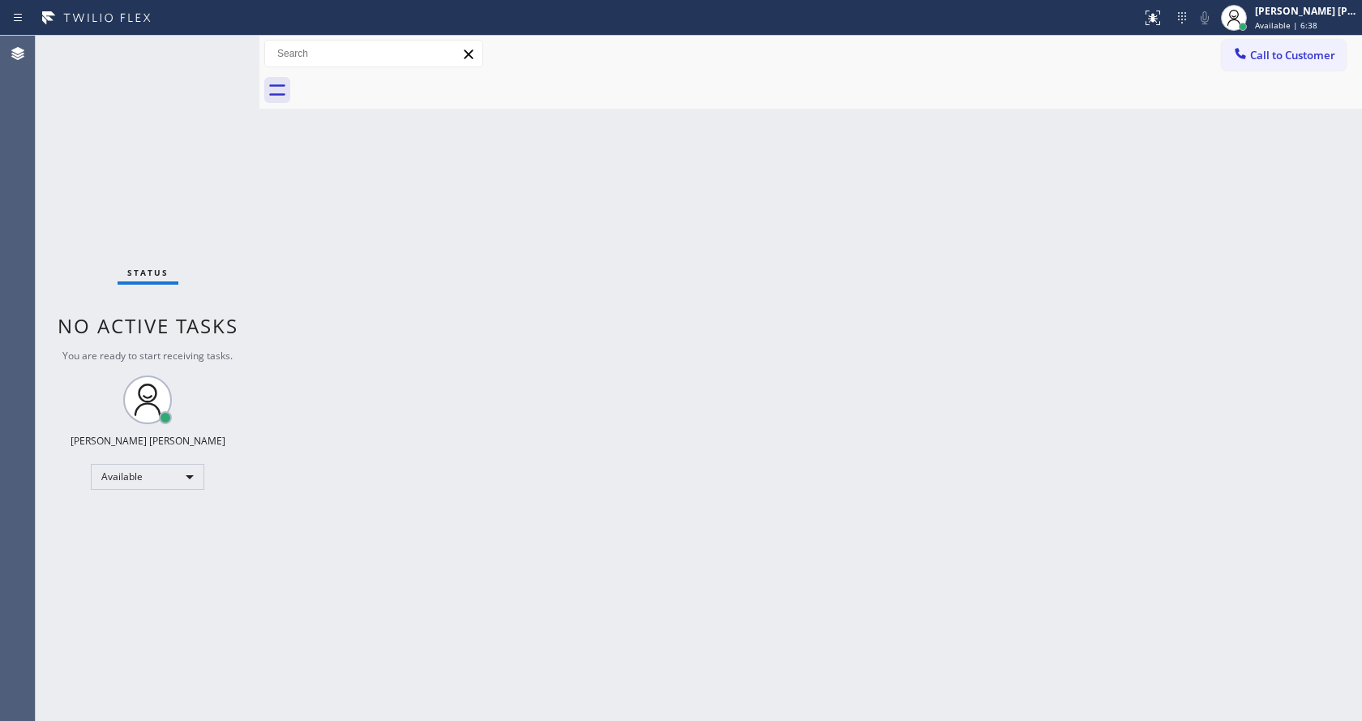
click at [158, 217] on div "Status No active tasks You are ready to start receiving tasks. [PERSON_NAME] [P…" at bounding box center [148, 378] width 224 height 685
drag, startPoint x: 260, startPoint y: 57, endPoint x: 240, endPoint y: 49, distance: 21.5
click at [242, 50] on div "Status No active tasks You are ready to start receiving tasks. Jen Rose Villanu…" at bounding box center [699, 378] width 1326 height 685
click at [220, 45] on div "Status No active tasks You are ready to start receiving tasks. [PERSON_NAME] [P…" at bounding box center [148, 378] width 224 height 685
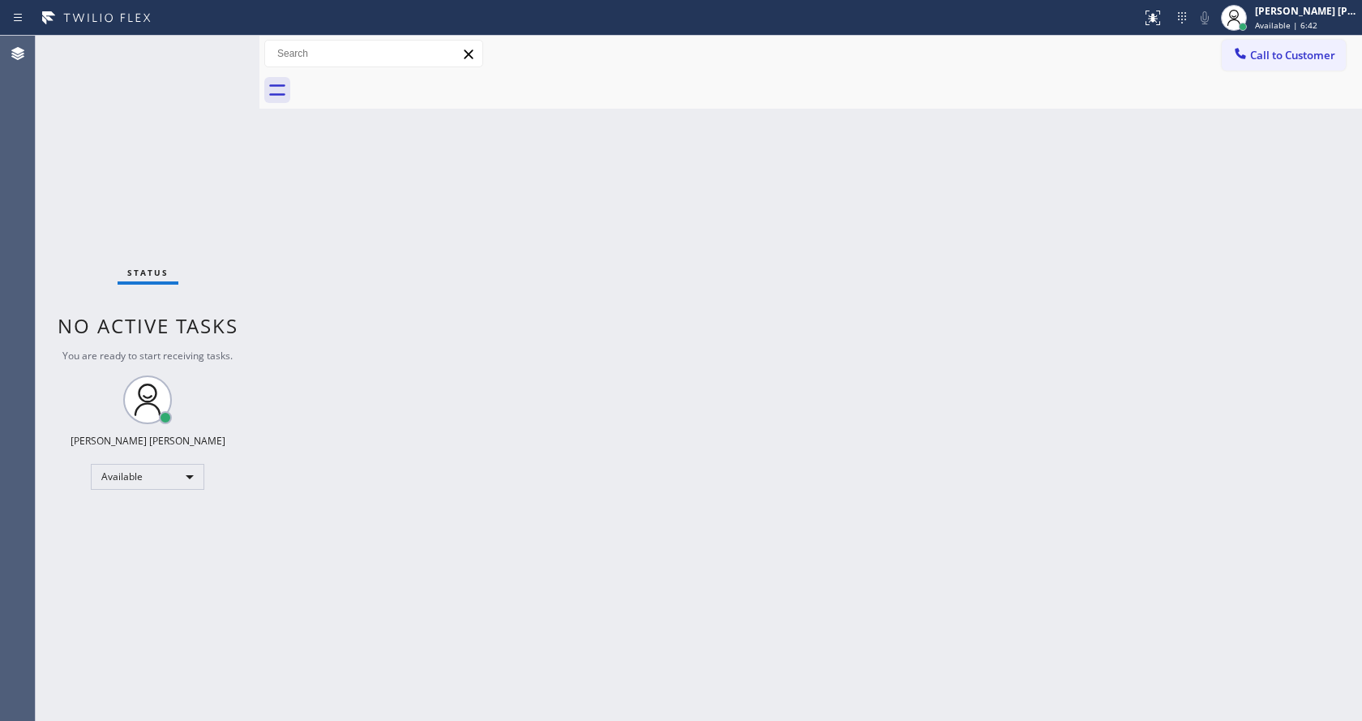
click at [220, 45] on div "Status No active tasks You are ready to start receiving tasks. [PERSON_NAME] [P…" at bounding box center [148, 378] width 224 height 685
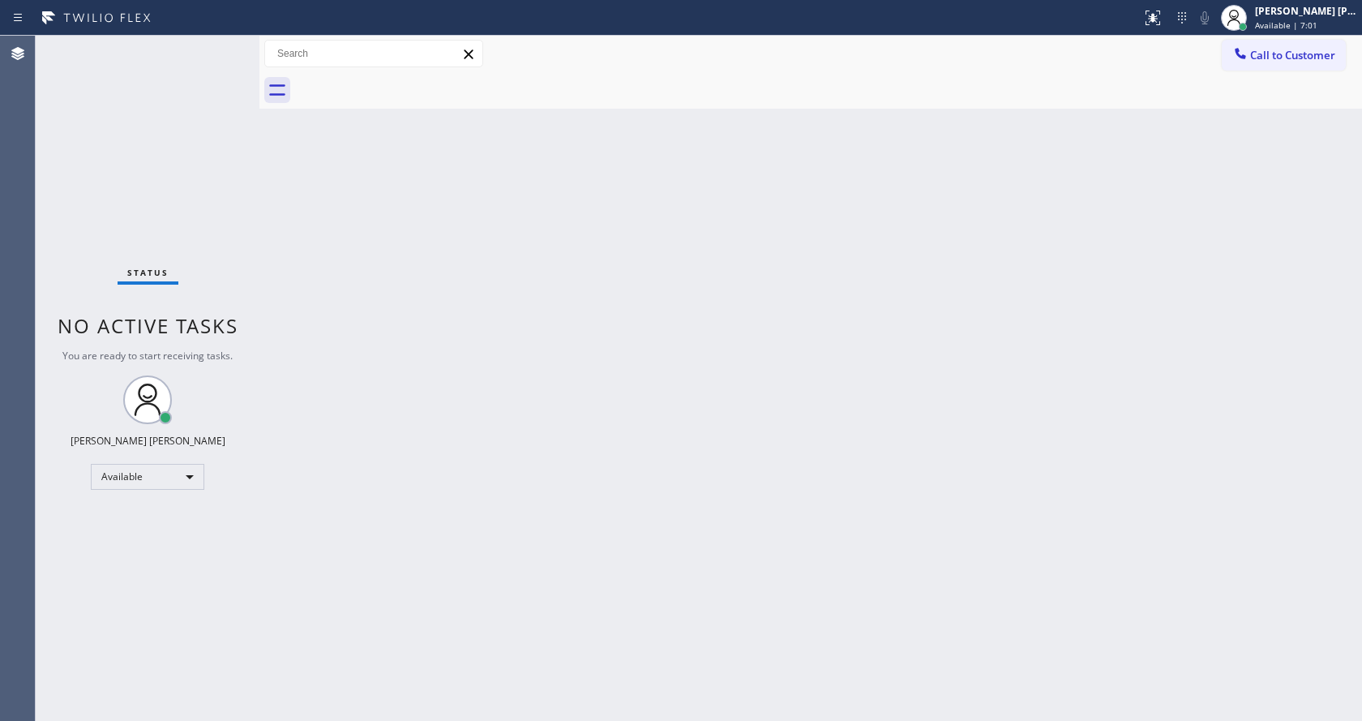
click at [220, 45] on div "Status No active tasks You are ready to start receiving tasks. [PERSON_NAME] [P…" at bounding box center [148, 378] width 224 height 685
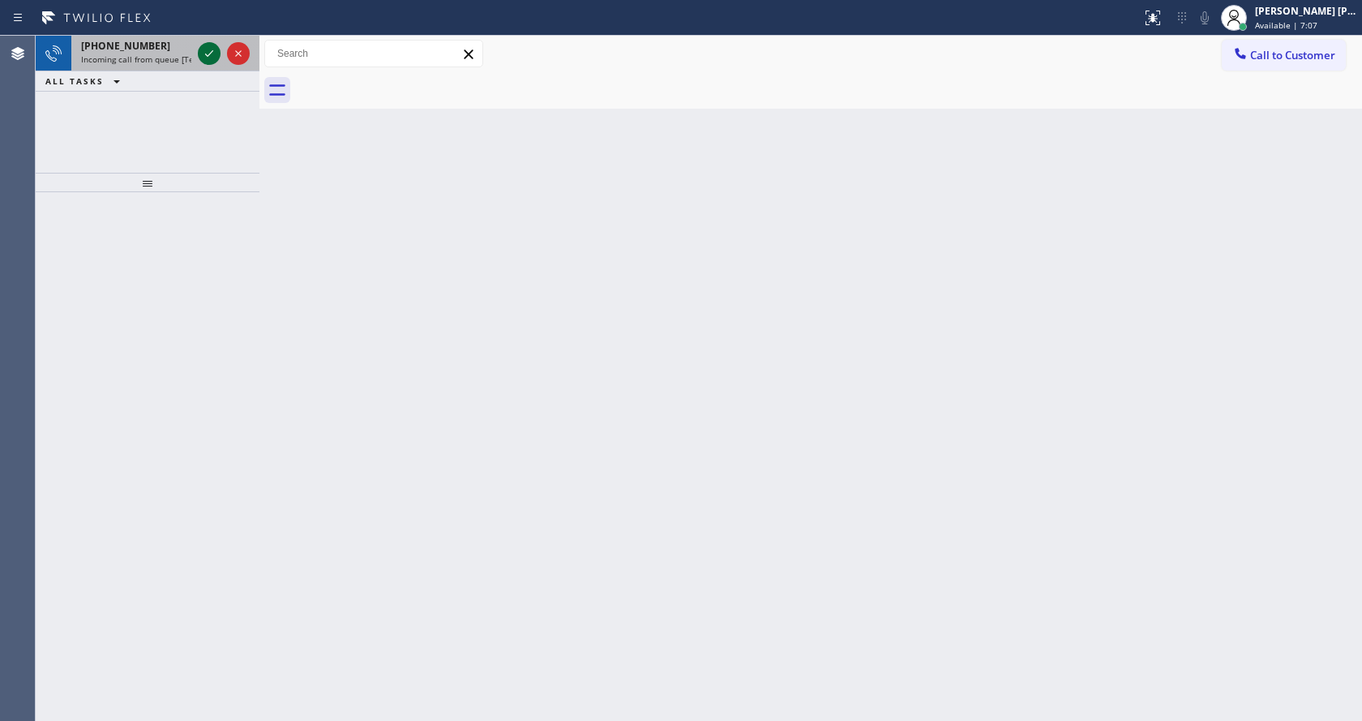
click at [211, 47] on icon at bounding box center [208, 53] width 19 height 19
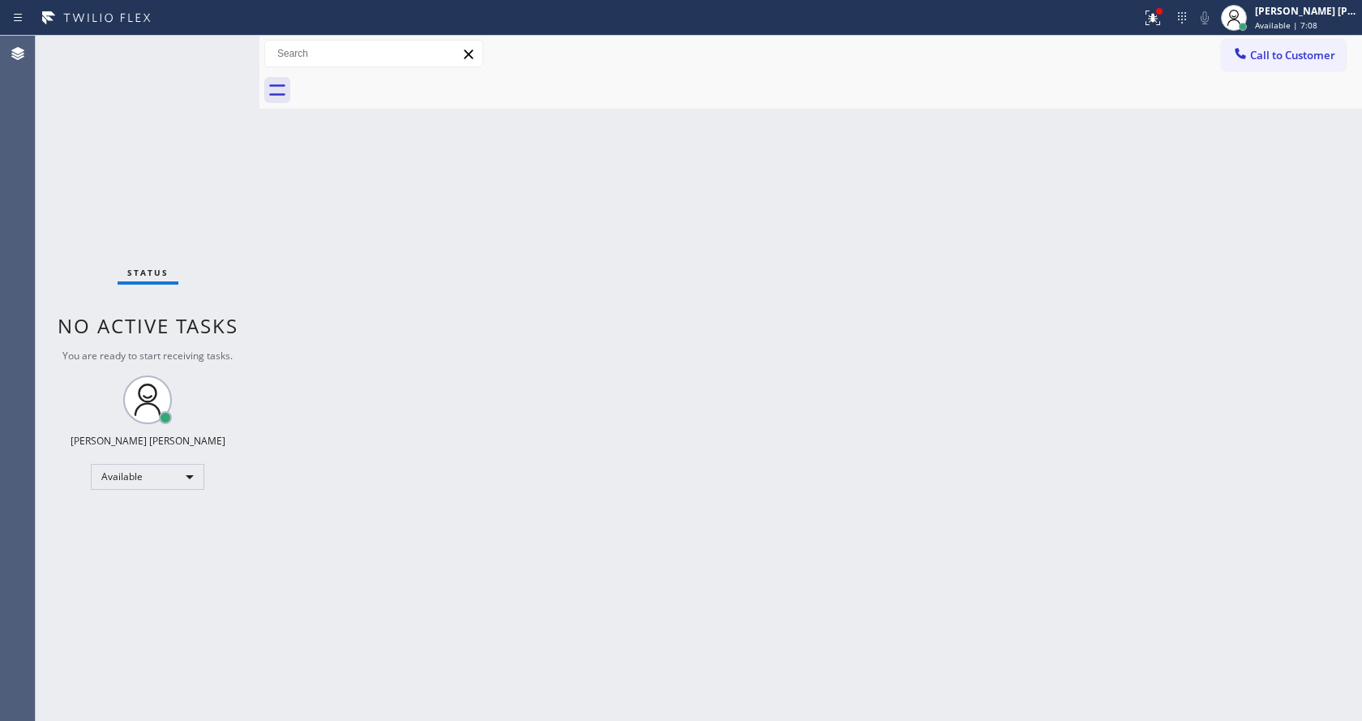
drag, startPoint x: 492, startPoint y: 344, endPoint x: 505, endPoint y: 577, distance: 233.8
click at [495, 344] on div "Back to Dashboard Change Sender ID Customers Technicians Select a contact Outbo…" at bounding box center [810, 378] width 1102 height 685
click at [346, 306] on div "Back to Dashboard Change Sender ID Customers Technicians Select a contact Outbo…" at bounding box center [810, 378] width 1102 height 685
click at [218, 48] on div "Status No active tasks You are ready to start receiving tasks. [PERSON_NAME] [P…" at bounding box center [148, 378] width 224 height 685
click at [217, 45] on div "Status No active tasks You are ready to start receiving tasks. [PERSON_NAME] [P…" at bounding box center [148, 378] width 224 height 685
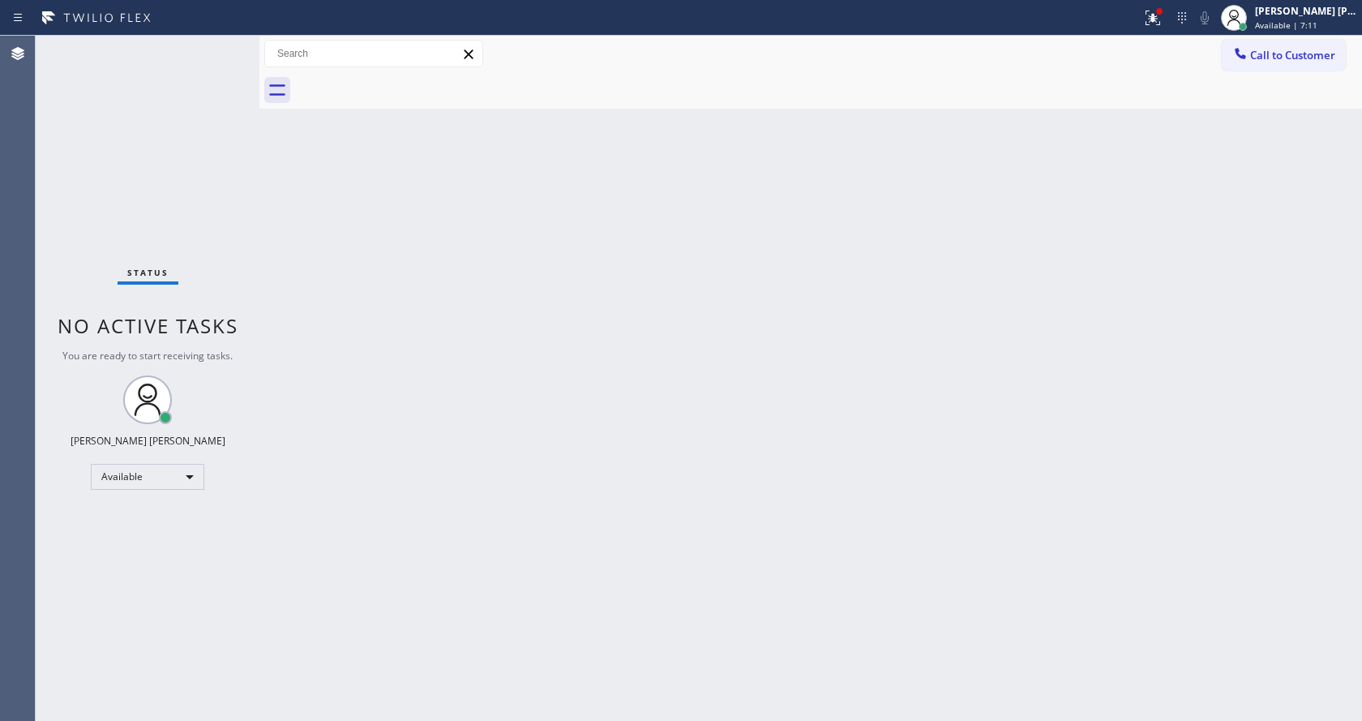
click at [221, 45] on div "Status No active tasks You are ready to start receiving tasks. [PERSON_NAME] [P…" at bounding box center [148, 378] width 224 height 685
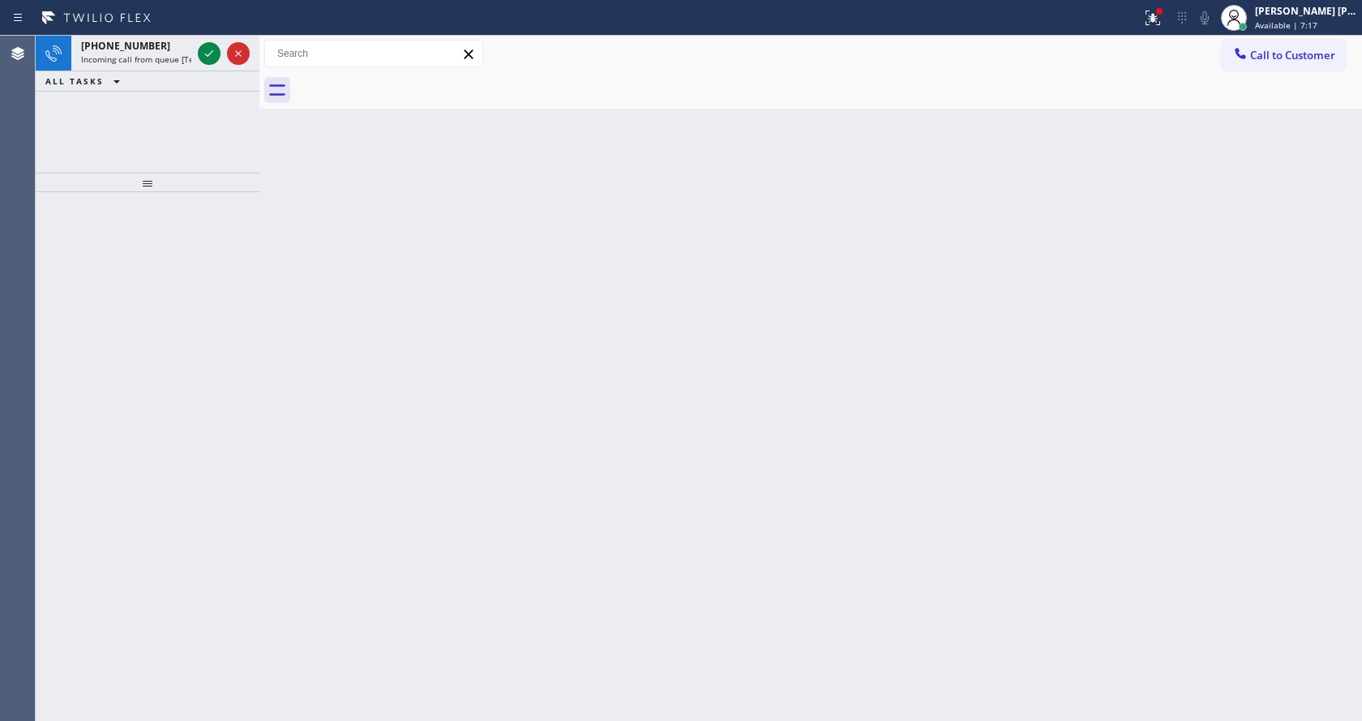
click at [180, 73] on div "+12137893228 Incoming call from queue [Test] All ALL TASKS ALL TASKS ACTIVE TAS…" at bounding box center [148, 64] width 224 height 56
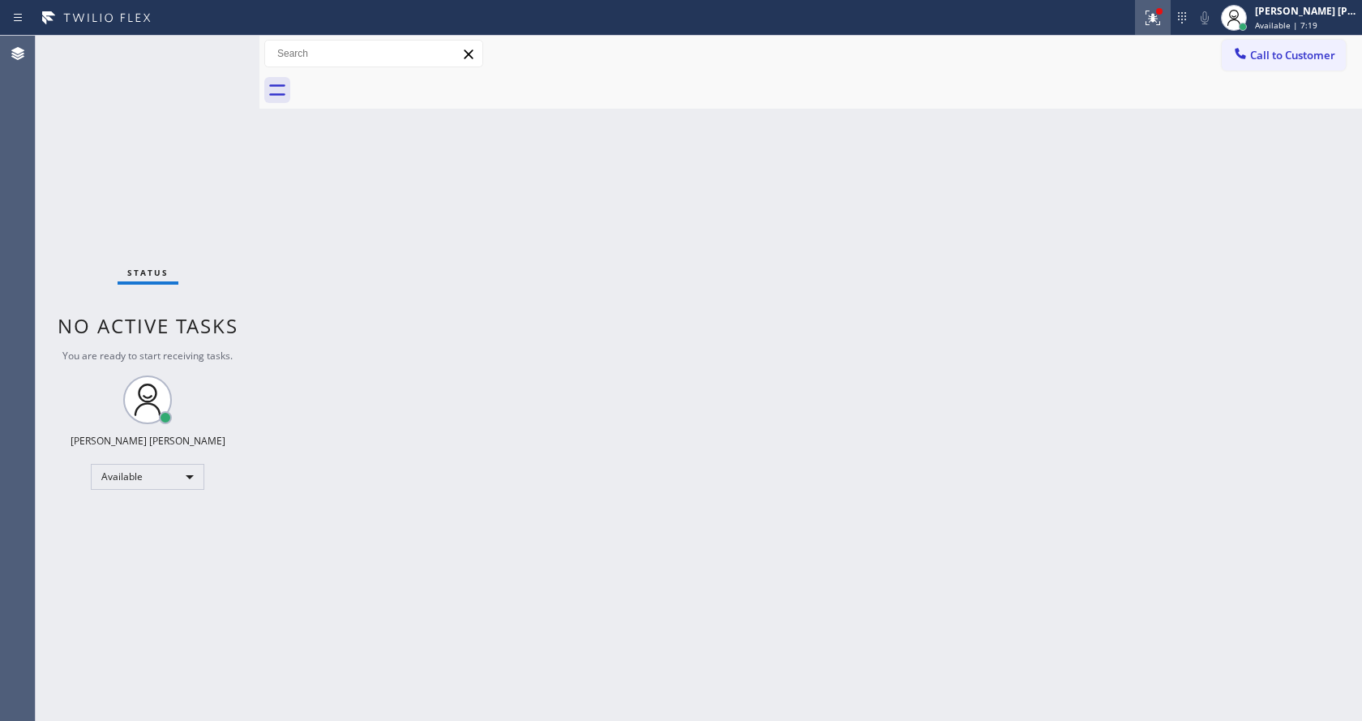
click at [1156, 5] on button at bounding box center [1153, 18] width 36 height 36
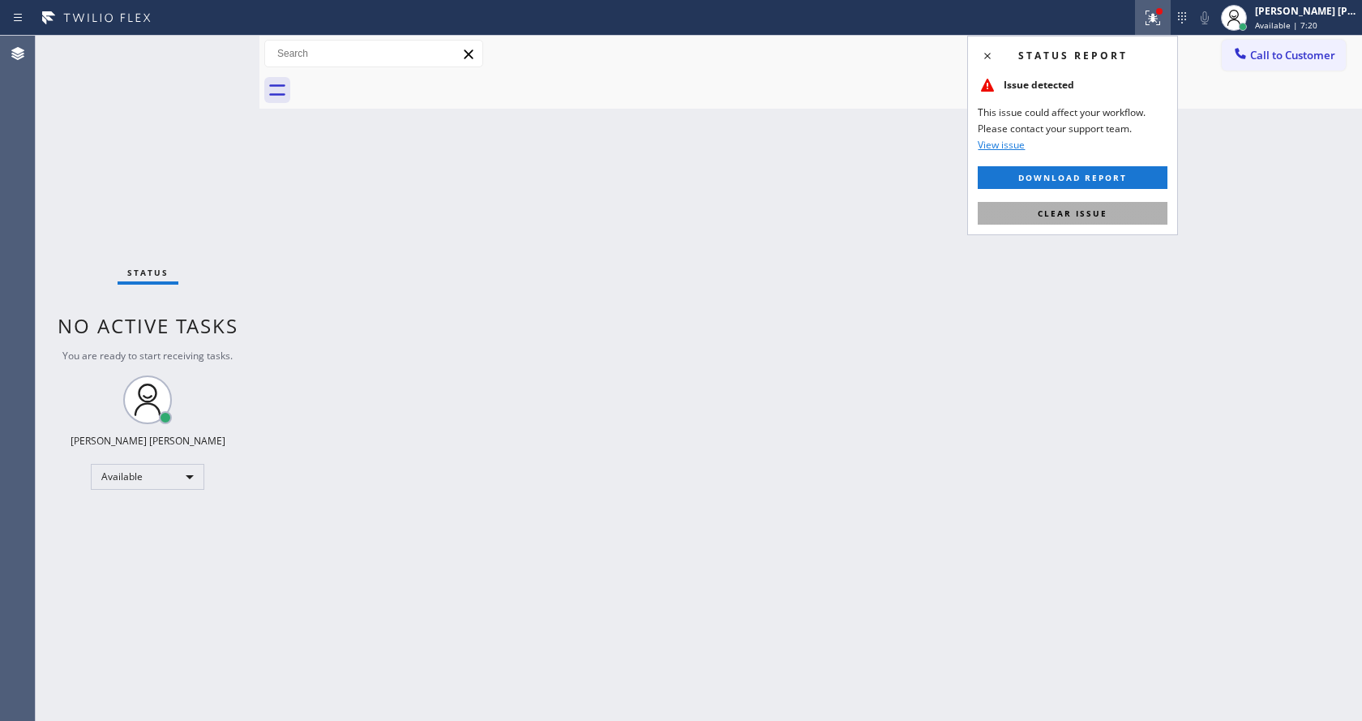
click at [1085, 202] on button "Clear issue" at bounding box center [1073, 213] width 190 height 23
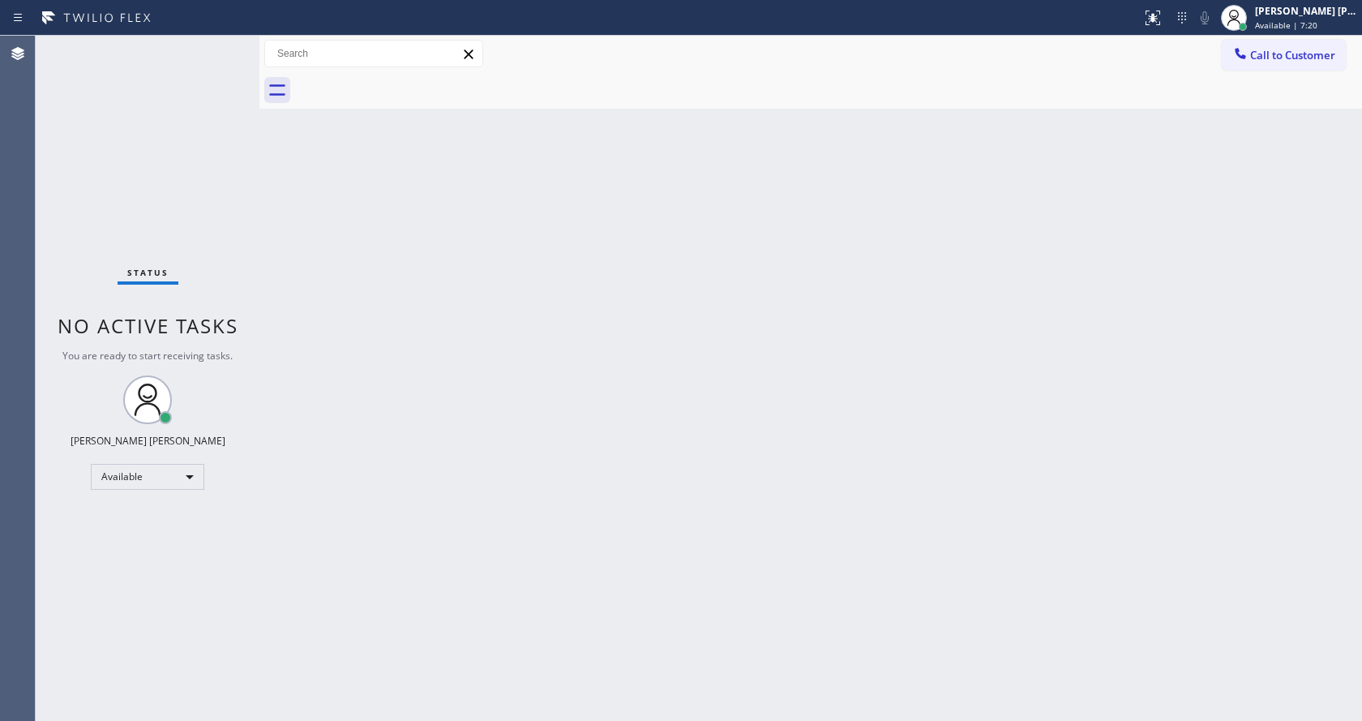
click at [1085, 214] on div "Back to Dashboard Change Sender ID Customers Technicians Select a contact Outbo…" at bounding box center [810, 378] width 1102 height 685
click at [382, 515] on div "Back to Dashboard Change Sender ID Customers Technicians Select a contact Outbo…" at bounding box center [810, 378] width 1102 height 685
click at [215, 41] on div "Status No active tasks You are ready to start receiving tasks. [PERSON_NAME] [P…" at bounding box center [148, 378] width 224 height 685
click at [220, 43] on div "Status No active tasks You are ready to start receiving tasks. [PERSON_NAME] [P…" at bounding box center [148, 378] width 224 height 685
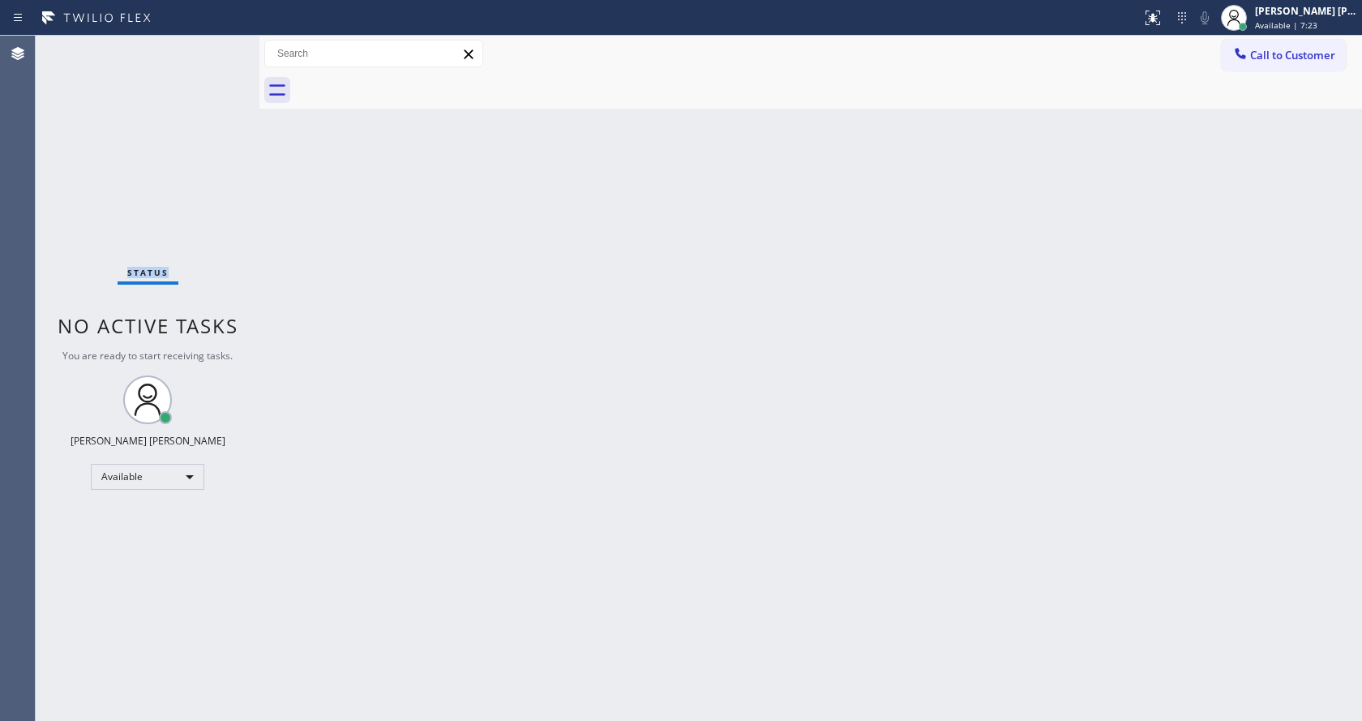
click at [220, 43] on div "Status No active tasks You are ready to start receiving tasks. [PERSON_NAME] [P…" at bounding box center [148, 378] width 224 height 685
click at [220, 48] on div "Status No active tasks You are ready to start receiving tasks. [PERSON_NAME] [P…" at bounding box center [148, 378] width 224 height 685
click at [219, 48] on div "Status No active tasks You are ready to start receiving tasks. [PERSON_NAME] [P…" at bounding box center [148, 378] width 224 height 685
click at [215, 44] on div "Status No active tasks You are ready to start receiving tasks. [PERSON_NAME] [P…" at bounding box center [148, 378] width 224 height 685
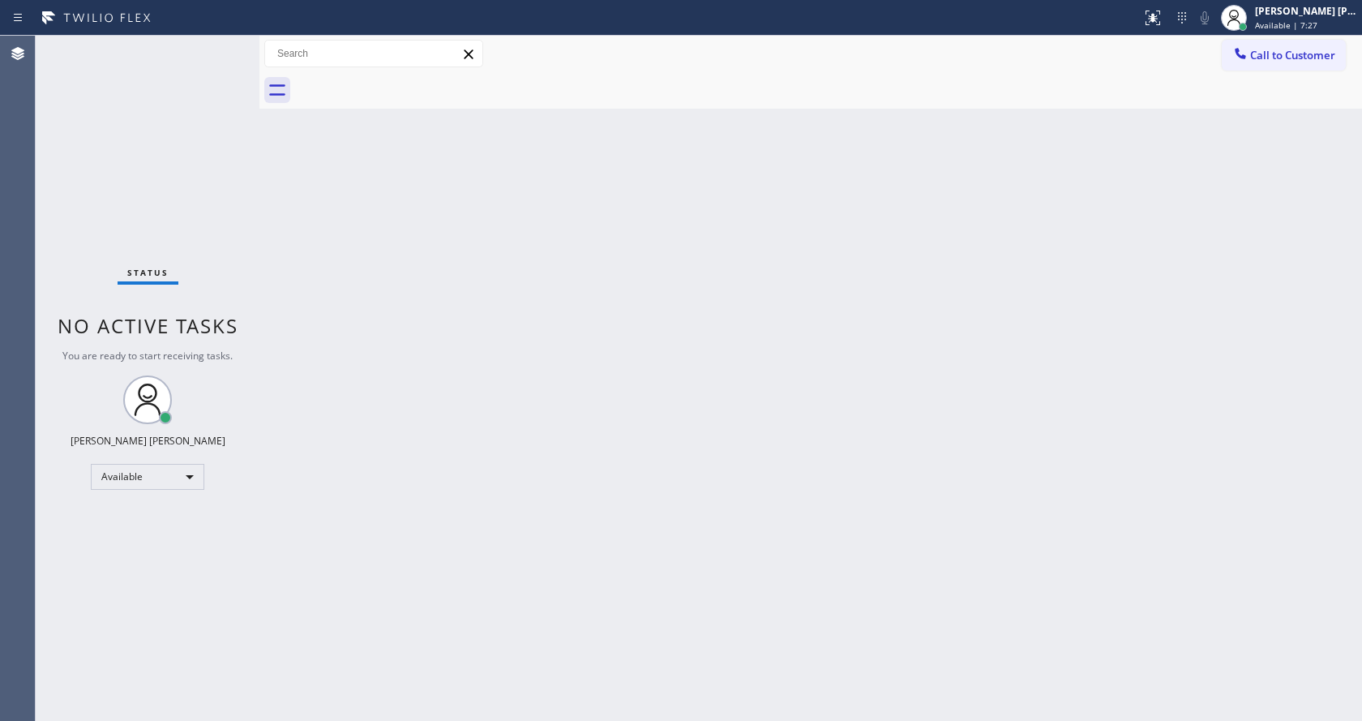
click at [222, 43] on div "Status No active tasks You are ready to start receiving tasks. [PERSON_NAME] [P…" at bounding box center [148, 378] width 224 height 685
click at [222, 47] on div "Status No active tasks You are ready to start receiving tasks. [PERSON_NAME] [P…" at bounding box center [148, 378] width 224 height 685
click at [225, 46] on div "Status No active tasks You are ready to start receiving tasks. [PERSON_NAME] [P…" at bounding box center [148, 378] width 224 height 685
click at [220, 45] on div "Status No active tasks You are ready to start receiving tasks. [PERSON_NAME] [P…" at bounding box center [148, 378] width 224 height 685
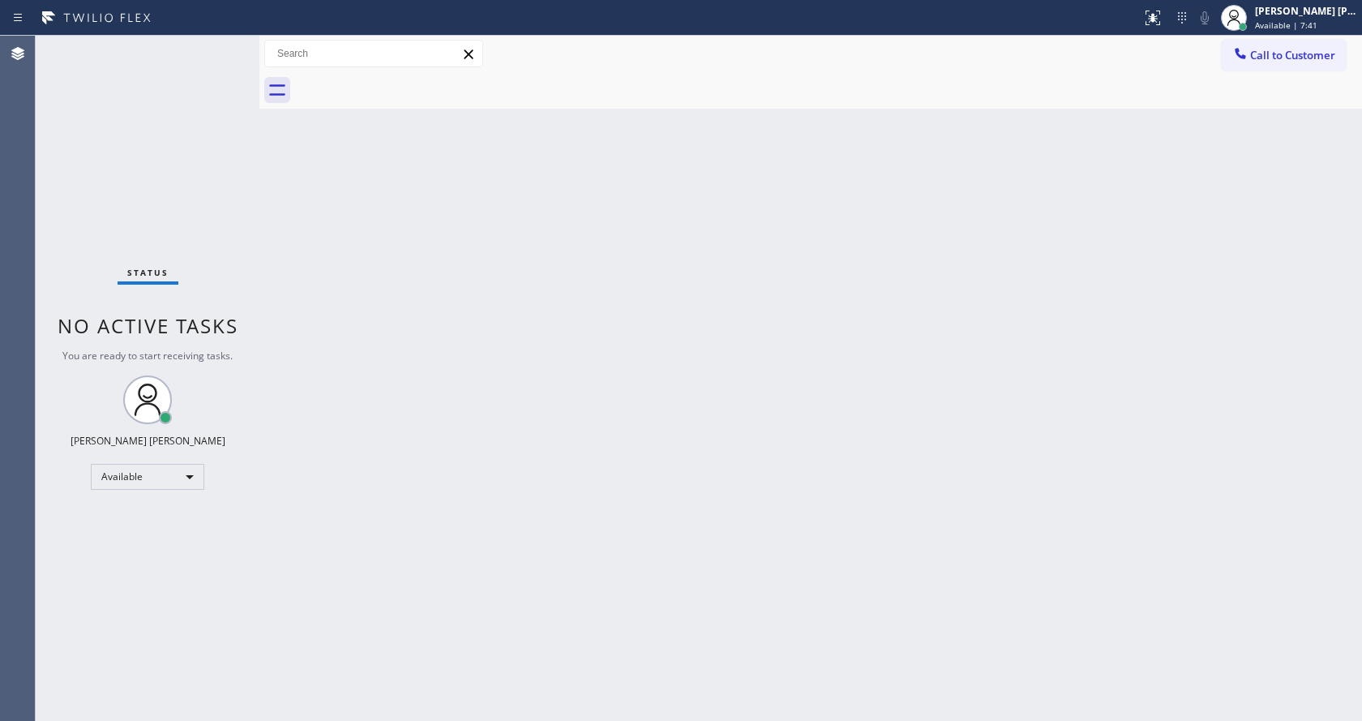
click at [225, 45] on div "Status No active tasks You are ready to start receiving tasks. [PERSON_NAME] [P…" at bounding box center [148, 378] width 224 height 685
click at [224, 45] on div "Status No active tasks You are ready to start receiving tasks. [PERSON_NAME] [P…" at bounding box center [148, 378] width 224 height 685
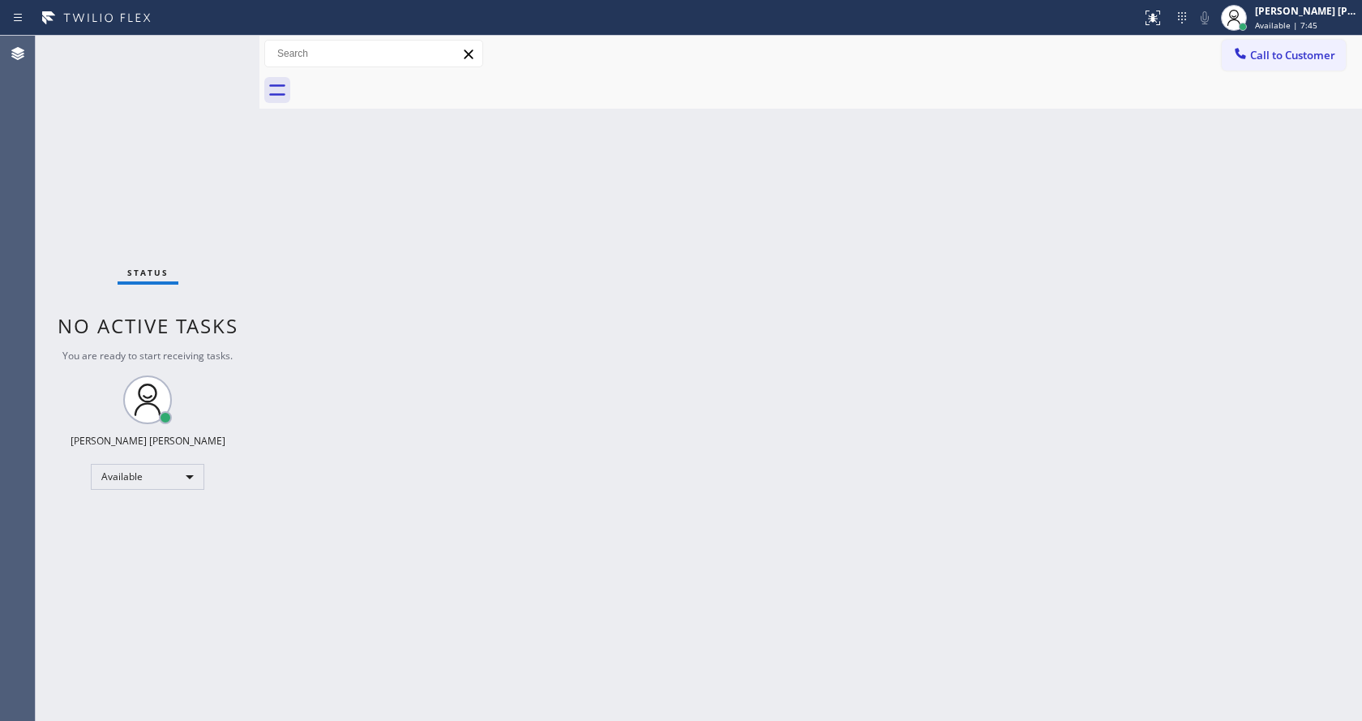
click at [224, 45] on div "Status No active tasks You are ready to start receiving tasks. [PERSON_NAME] [P…" at bounding box center [148, 378] width 224 height 685
click at [221, 46] on div "Status No active tasks You are ready to start receiving tasks. [PERSON_NAME] [P…" at bounding box center [148, 378] width 224 height 685
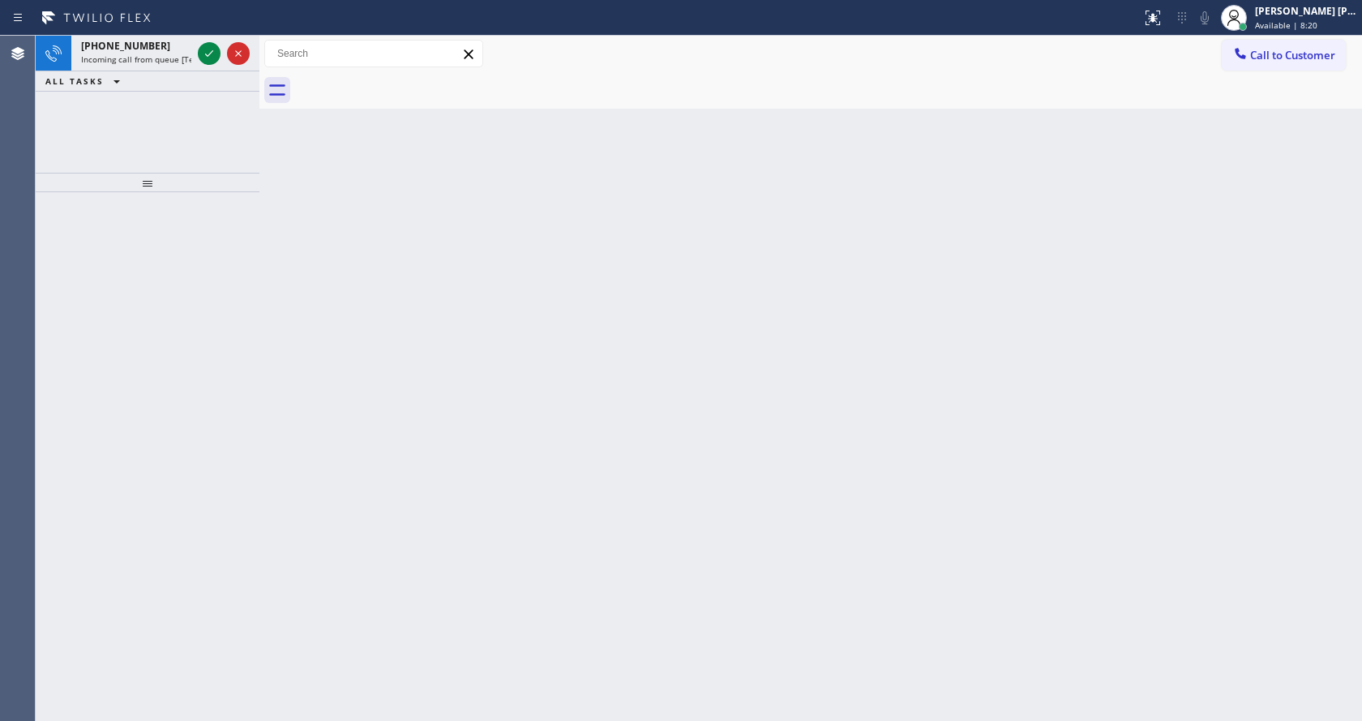
click at [221, 46] on div at bounding box center [224, 54] width 58 height 36
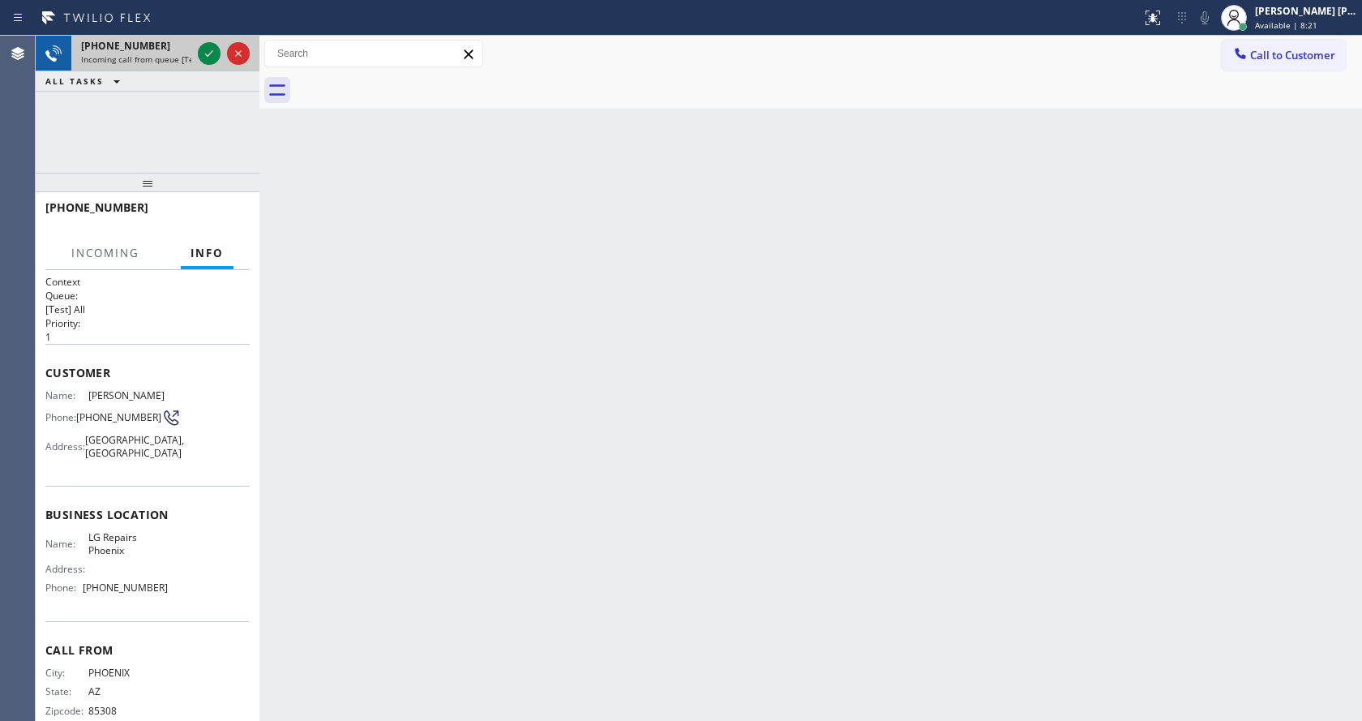
click at [221, 47] on div at bounding box center [224, 54] width 58 height 36
click at [211, 45] on icon at bounding box center [208, 53] width 19 height 19
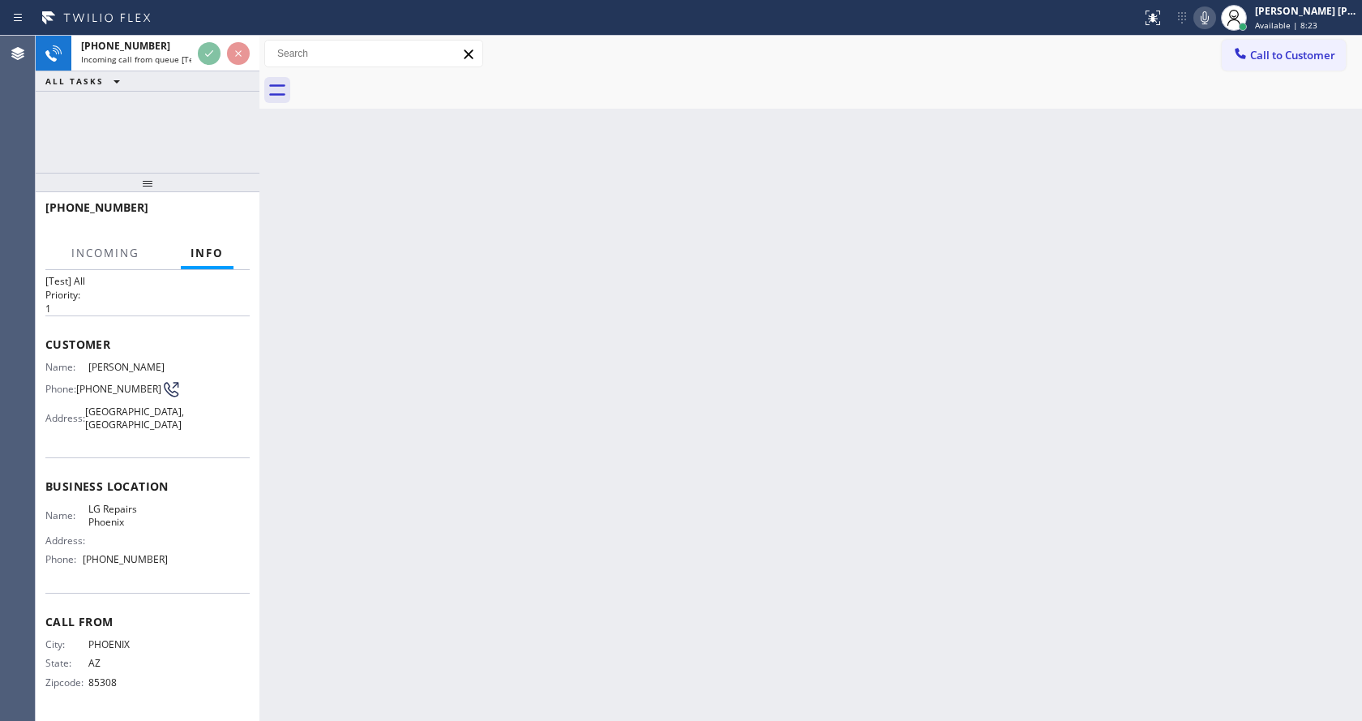
click at [473, 477] on div "Back to Dashboard Change Sender ID Customers Technicians Select a contact Outbo…" at bounding box center [810, 378] width 1102 height 685
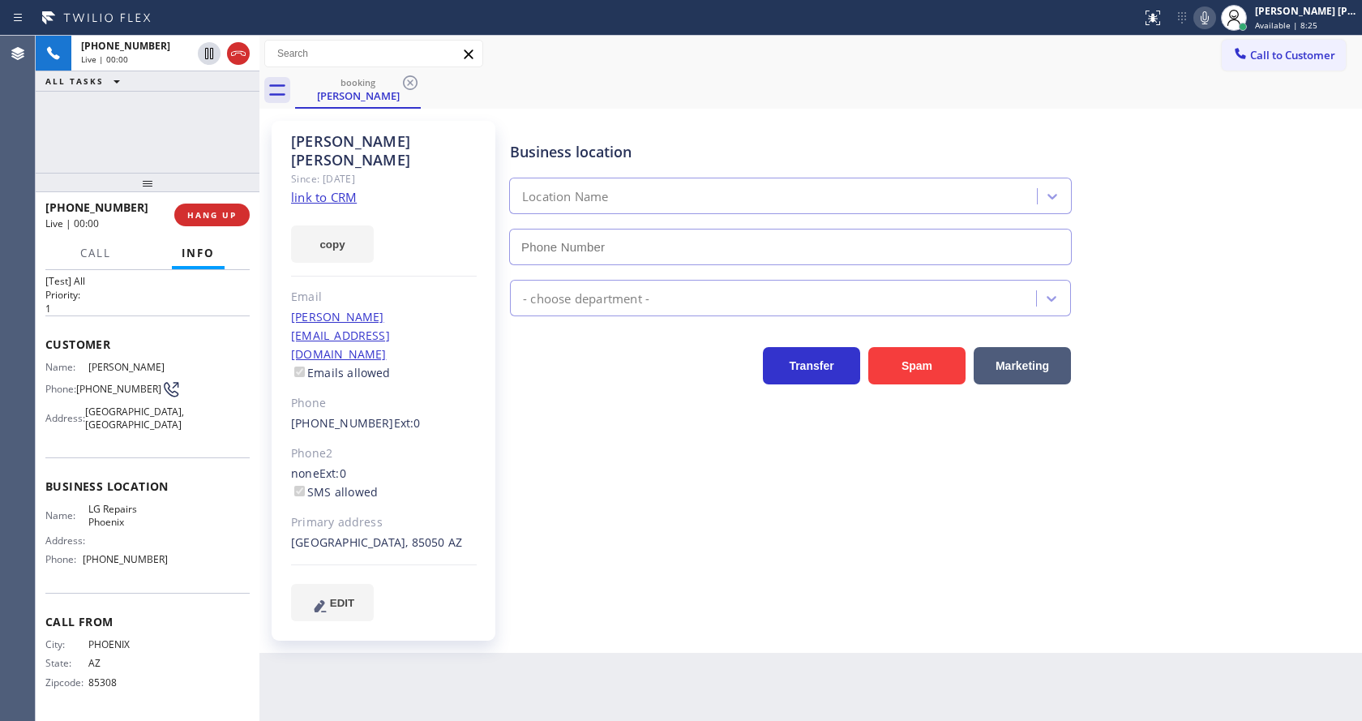
type input "[PHONE_NUMBER]"
click at [342, 189] on link "link to CRM" at bounding box center [324, 197] width 66 height 16
click at [1202, 19] on icon at bounding box center [1204, 17] width 19 height 19
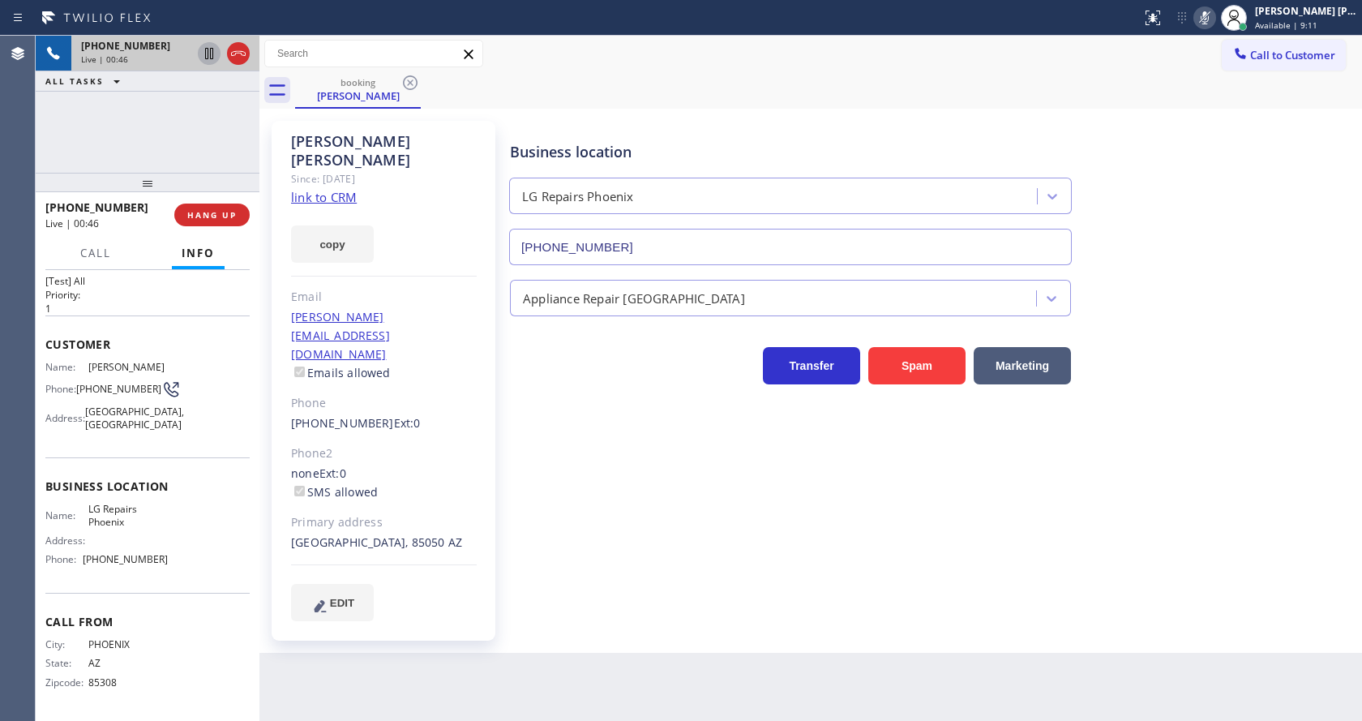
click at [209, 49] on icon at bounding box center [208, 53] width 19 height 19
click at [567, 501] on div "Business location LG Repairs Phoenix (602) 755-6017 Appliance Repair High End T…" at bounding box center [932, 370] width 851 height 491
click at [209, 49] on icon at bounding box center [208, 53] width 19 height 19
click at [1210, 22] on icon at bounding box center [1204, 17] width 19 height 19
click at [1222, 63] on button "Call to Customer" at bounding box center [1284, 55] width 124 height 31
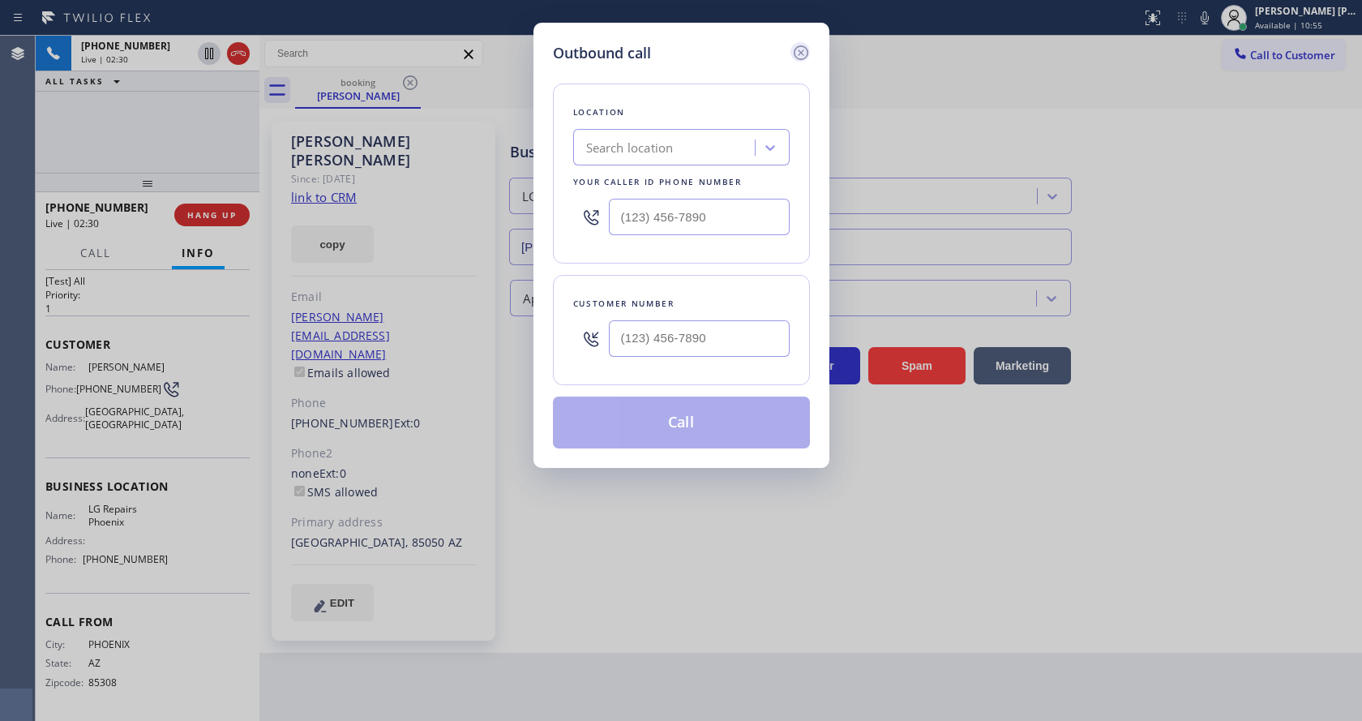
click at [791, 53] on icon at bounding box center [800, 52] width 19 height 19
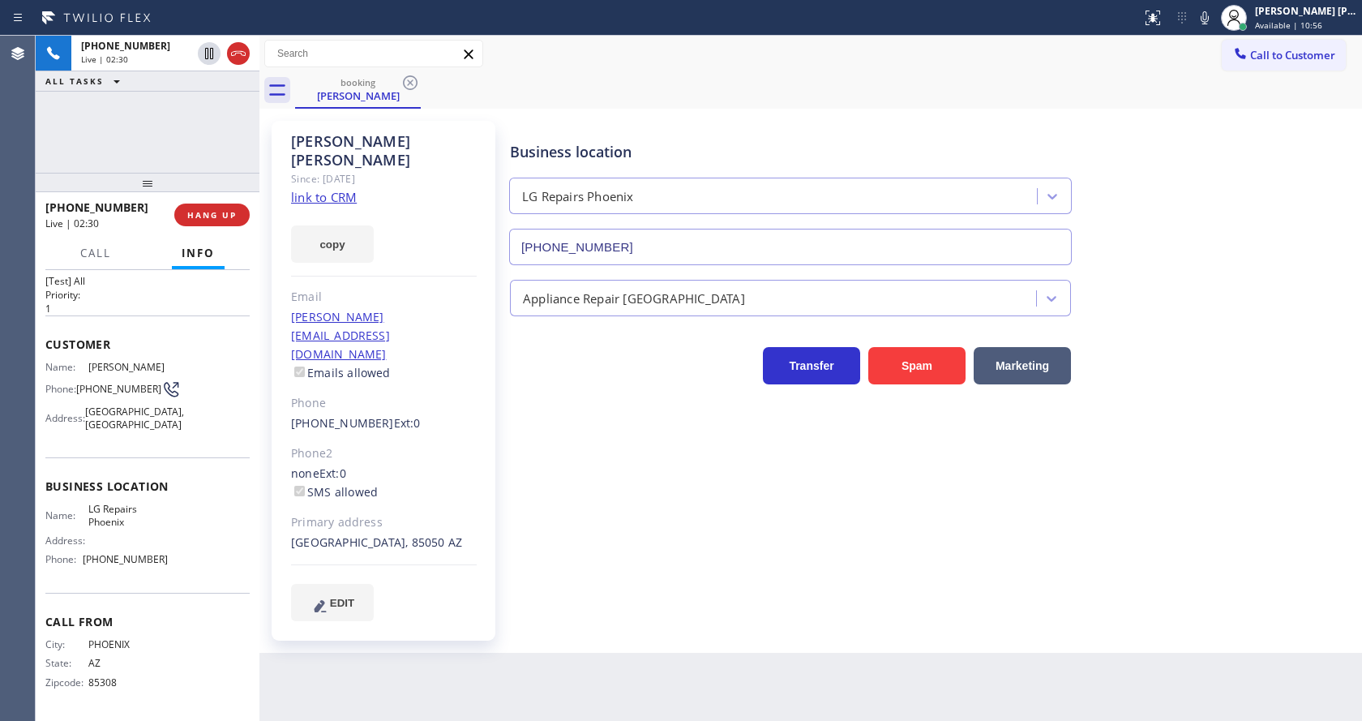
click at [816, 66] on div "Call to Customer Outbound call Location Search location Your caller id phone nu…" at bounding box center [810, 54] width 1102 height 28
drag, startPoint x: 523, startPoint y: 605, endPoint x: 529, endPoint y: 629, distance: 25.2
click at [524, 605] on div "Back to Dashboard Change Sender ID Customers Technicians Select a contact Outbo…" at bounding box center [810, 378] width 1102 height 685
click at [370, 250] on div "Scott Daniel Since: 20 may 2020 link to CRM copy Email scott.daniel1202@gmail.c…" at bounding box center [384, 381] width 224 height 520
click at [576, 501] on div "Business location LG Repairs Phoenix (602) 755-6017 Appliance Repair High End T…" at bounding box center [932, 370] width 851 height 491
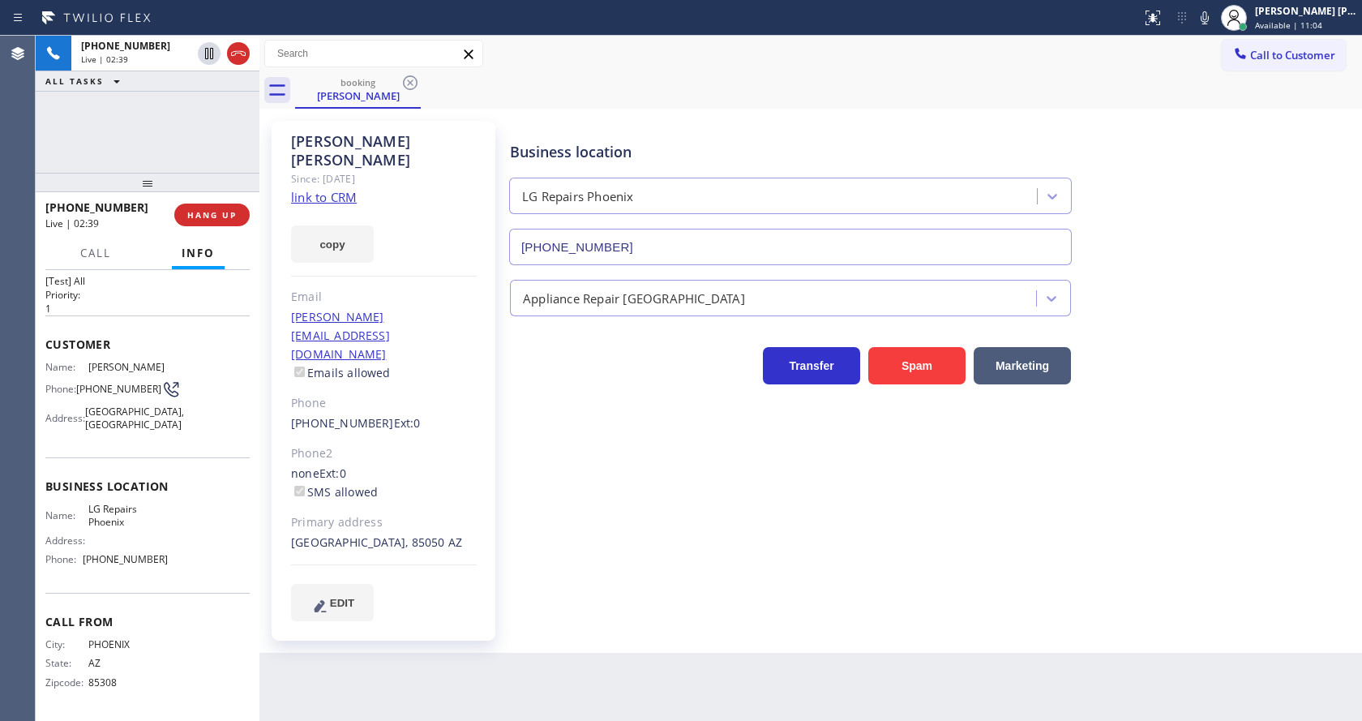
click at [357, 256] on div "Scott Daniel Since: 20 may 2020 link to CRM copy Email scott.daniel1202@gmail.c…" at bounding box center [384, 381] width 224 height 520
click at [680, 524] on div "Business location LG Repairs Phoenix (602) 755-6017 Appliance Repair High End T…" at bounding box center [932, 370] width 851 height 491
click at [629, 599] on div "Back to Dashboard Change Sender ID Customers Technicians Select a contact Outbo…" at bounding box center [810, 378] width 1102 height 685
click at [101, 249] on span "Call" at bounding box center [95, 253] width 31 height 15
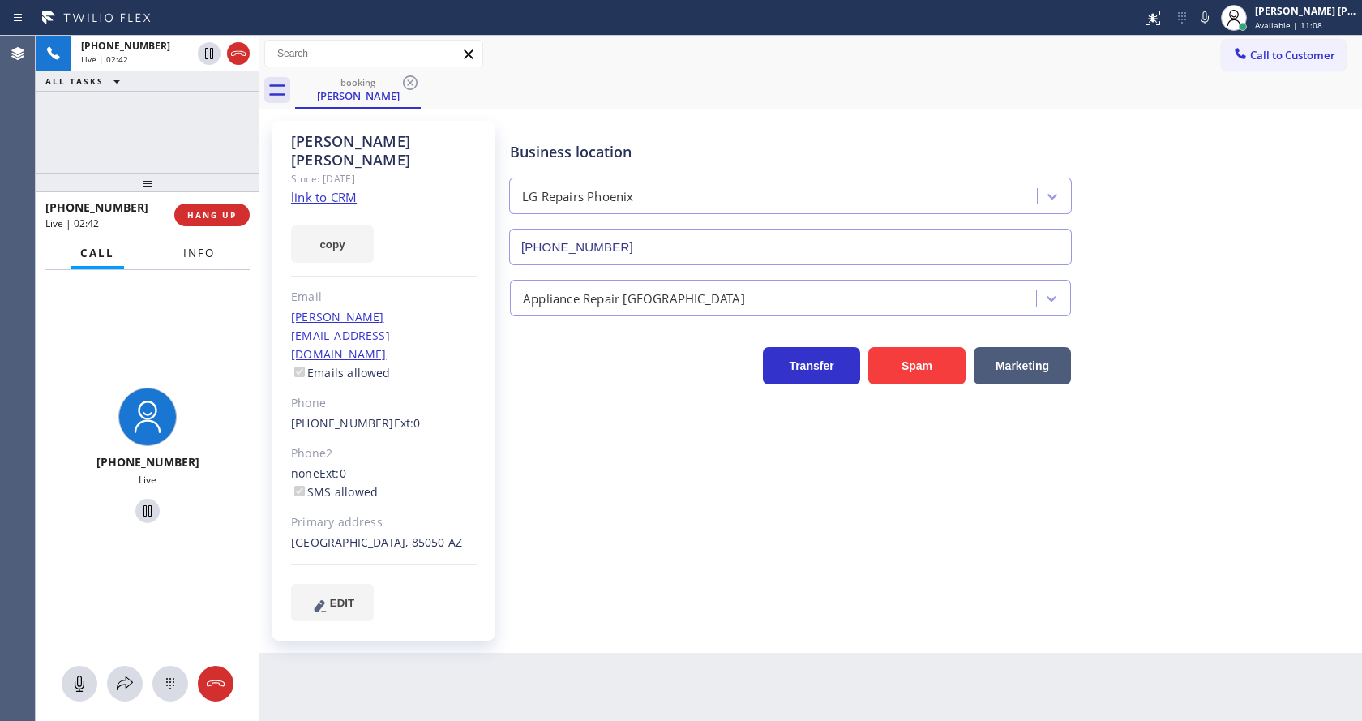
click at [207, 251] on span "Info" at bounding box center [199, 253] width 32 height 15
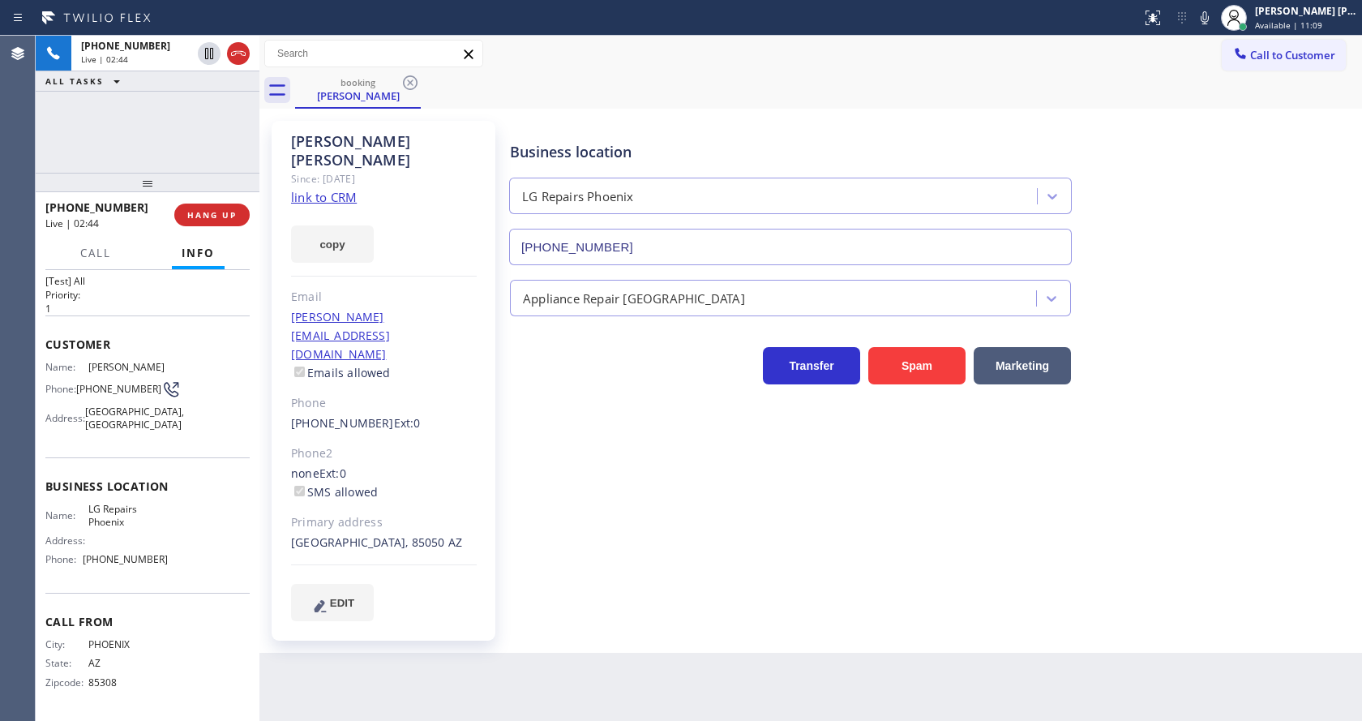
drag, startPoint x: 207, startPoint y: 211, endPoint x: 228, endPoint y: 229, distance: 28.1
click at [228, 229] on div "+16025740091 Live | 02:44 HANG UP" at bounding box center [147, 215] width 204 height 42
click at [229, 223] on button "HANG UP" at bounding box center [211, 214] width 75 height 23
click at [224, 220] on span "HANG UP" at bounding box center [211, 214] width 49 height 11
click at [224, 220] on span "COMPLETE" at bounding box center [209, 214] width 56 height 11
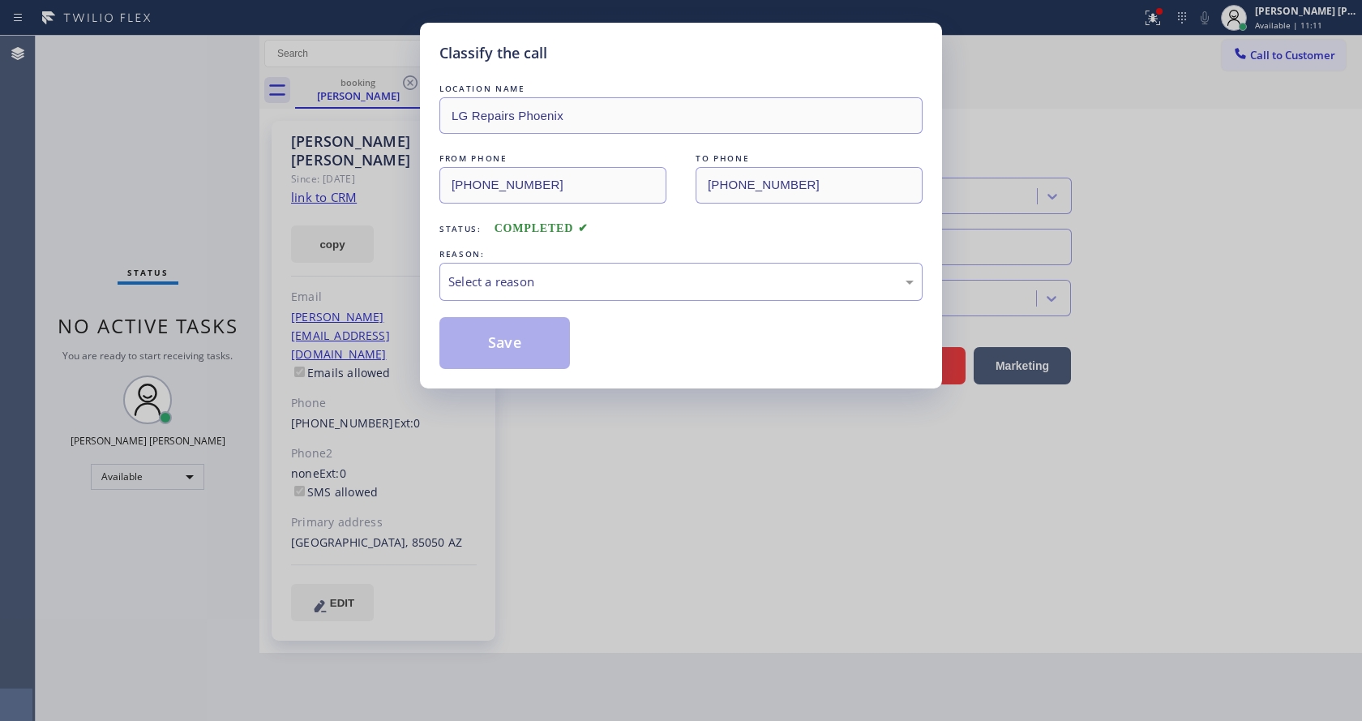
click at [617, 301] on div "LOCATION NAME LG Repairs Phoenix FROM PHONE (602) 574-0091 TO PHONE (602) 755-6…" at bounding box center [680, 224] width 483 height 289
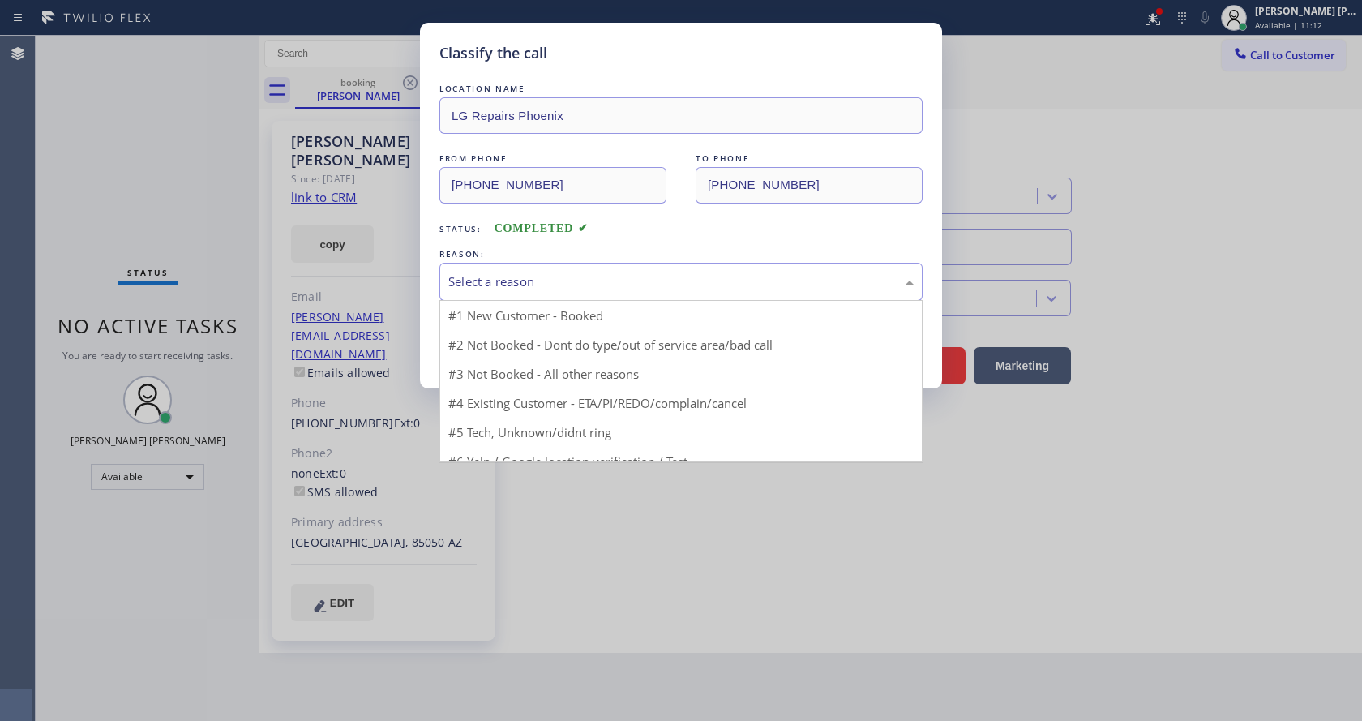
click at [550, 297] on div "Select a reason" at bounding box center [680, 282] width 483 height 38
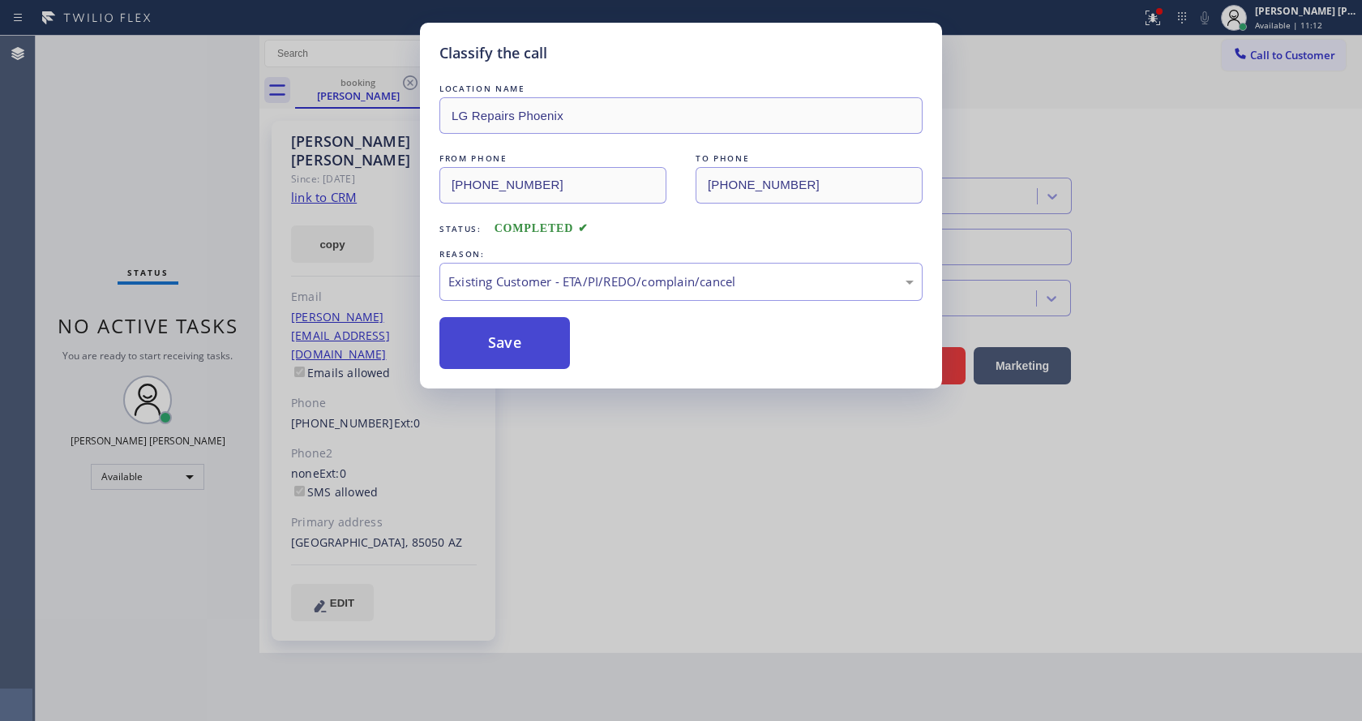
click at [523, 340] on button "Save" at bounding box center [504, 343] width 131 height 52
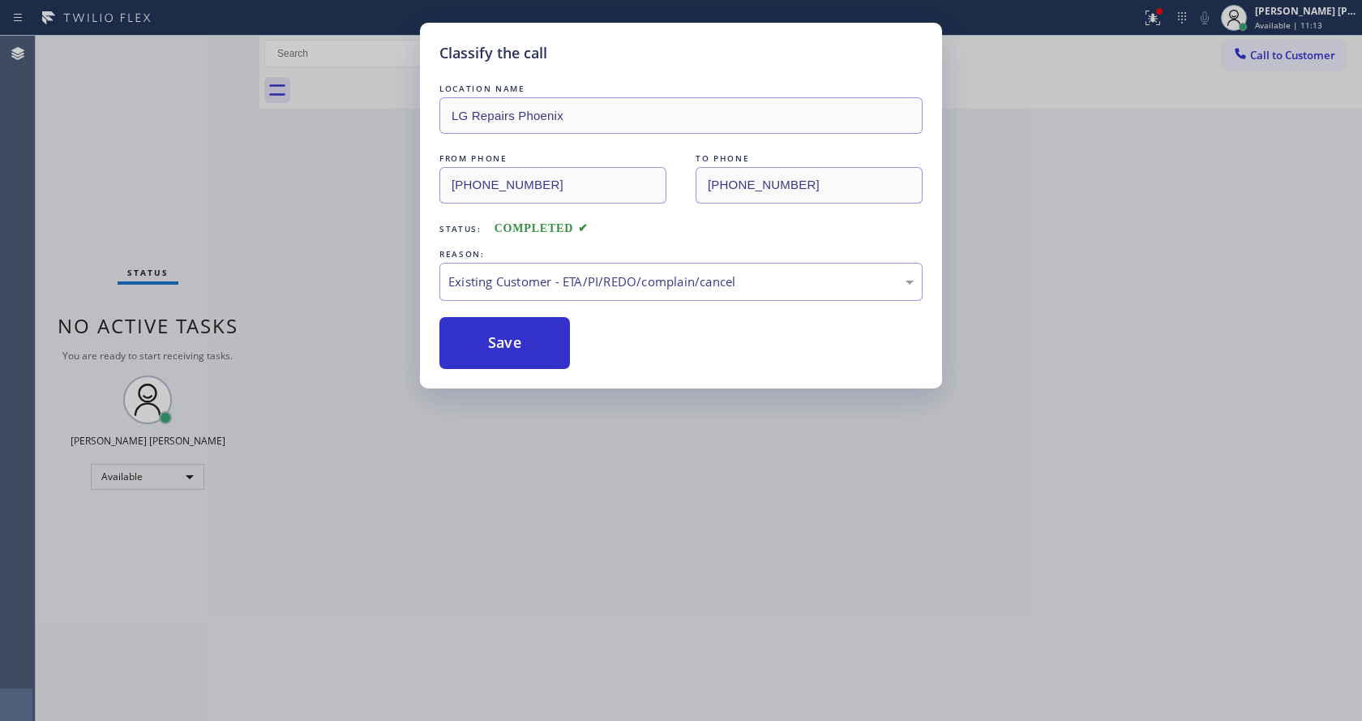
click at [576, 455] on div "Classify the call LOCATION NAME LG Repairs Phoenix FROM PHONE (602) 574-0091 TO…" at bounding box center [681, 360] width 1362 height 721
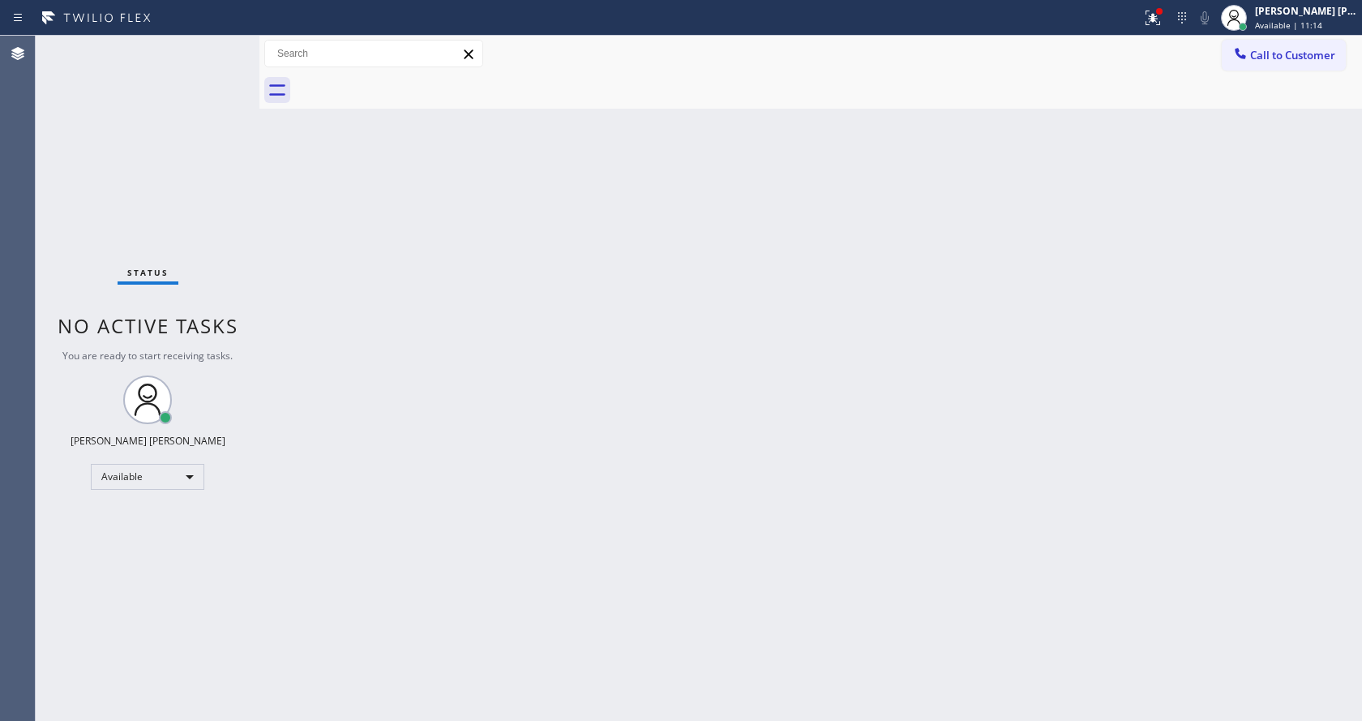
click at [639, 582] on div "Back to Dashboard Change Sender ID Customers Technicians Select a contact Outbo…" at bounding box center [810, 378] width 1102 height 685
click at [510, 707] on div "Back to Dashboard Change Sender ID Customers Technicians Select a contact Outbo…" at bounding box center [810, 378] width 1102 height 685
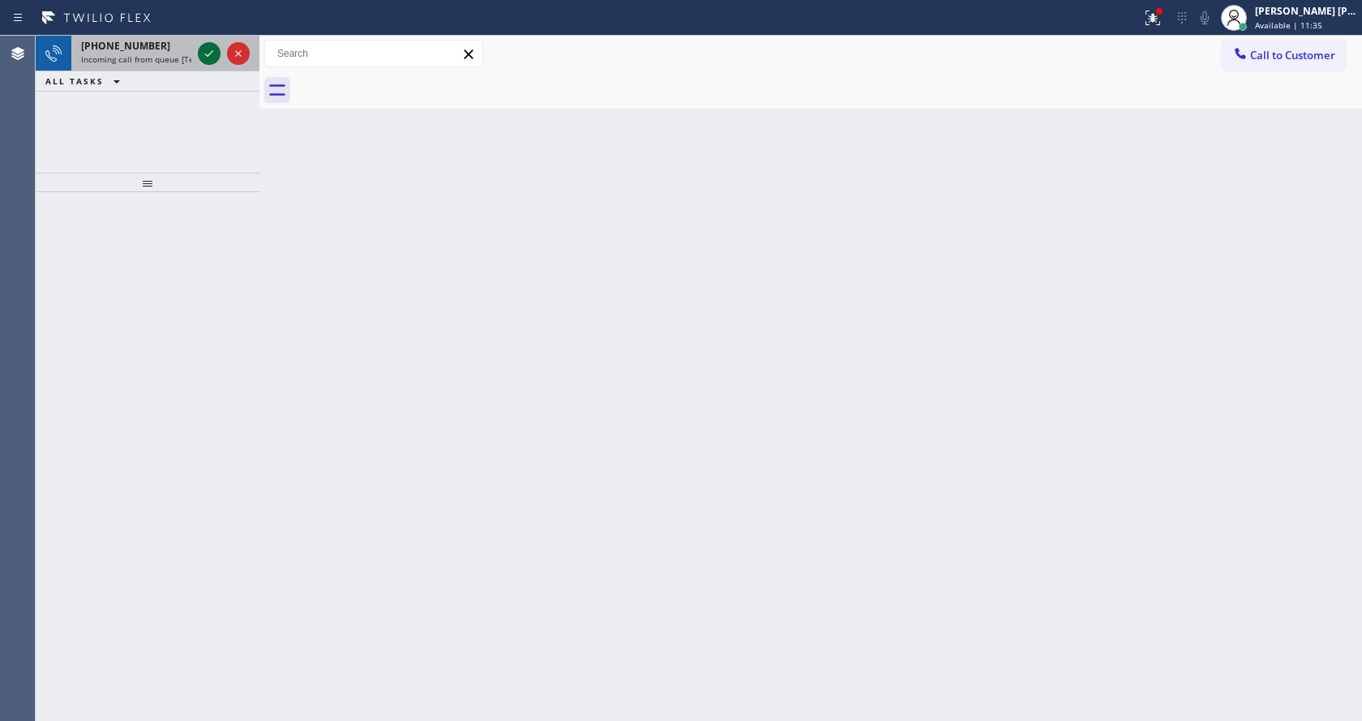
click at [204, 58] on icon at bounding box center [208, 53] width 19 height 19
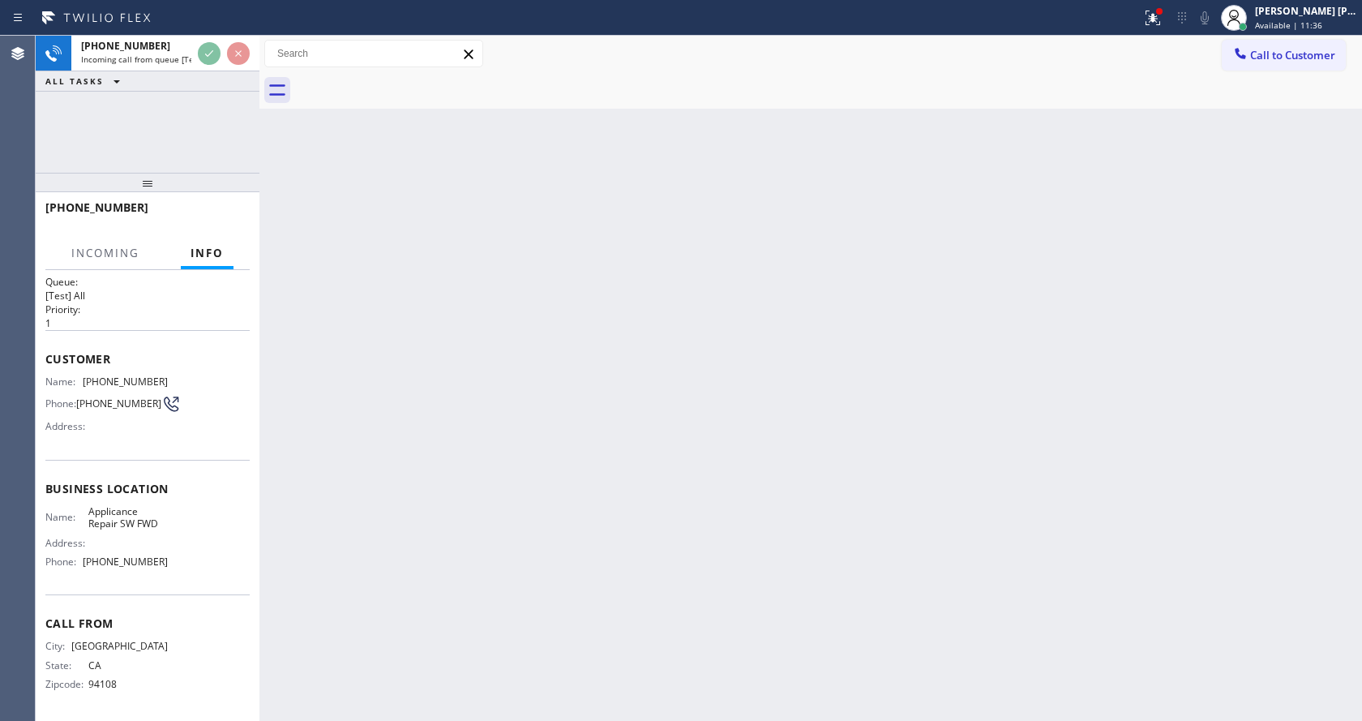
scroll to position [21, 0]
click at [464, 531] on div "Back to Dashboard Change Sender ID Customers Technicians Select a contact Outbo…" at bounding box center [810, 378] width 1102 height 685
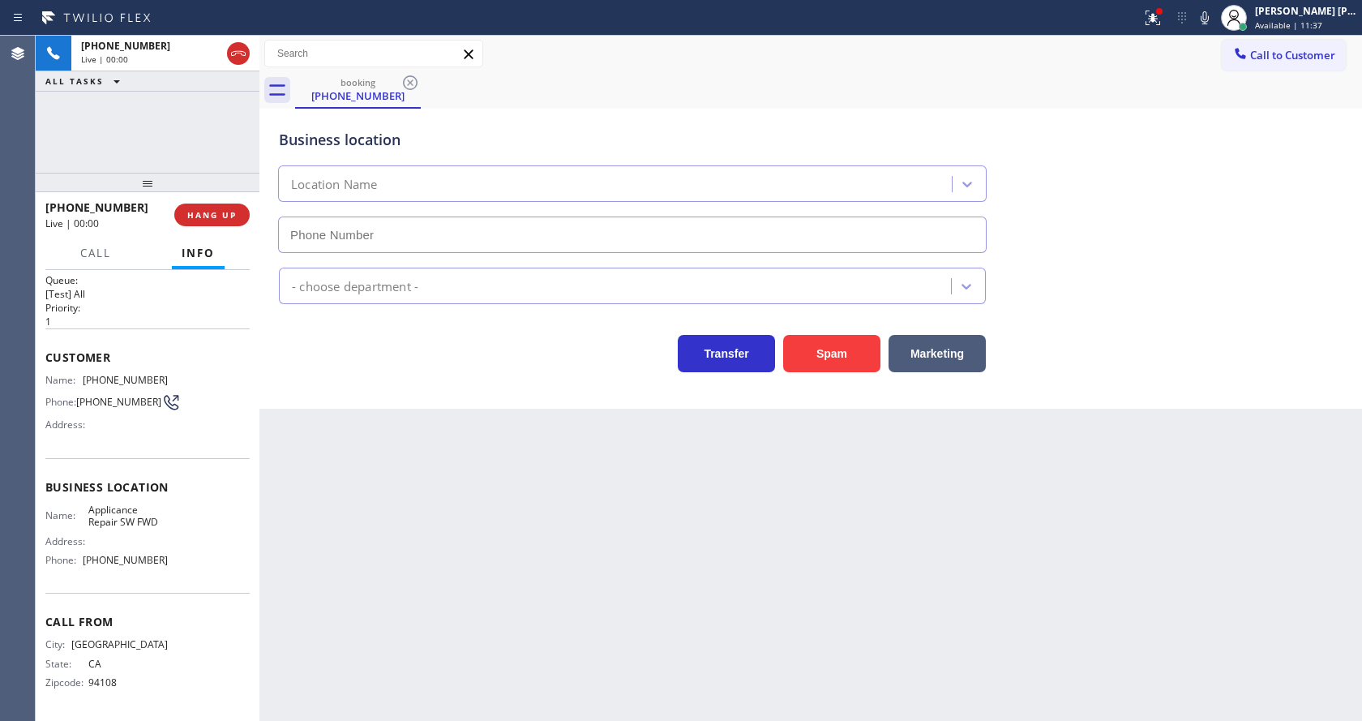
type input "[PHONE_NUMBER]"
click at [328, 446] on div "Back to Dashboard Change Sender ID Customers Technicians Select a contact Outbo…" at bounding box center [810, 378] width 1102 height 685
click at [196, 425] on div "Name: (415) 216-9461 Phone: (415) 216-9461 Address:" at bounding box center [147, 406] width 204 height 64
drag, startPoint x: 82, startPoint y: 375, endPoint x: 179, endPoint y: 374, distance: 97.3
click at [179, 374] on div "Name: (415) 216-9461 Phone: (415) 216-9461 Address:" at bounding box center [147, 406] width 204 height 64
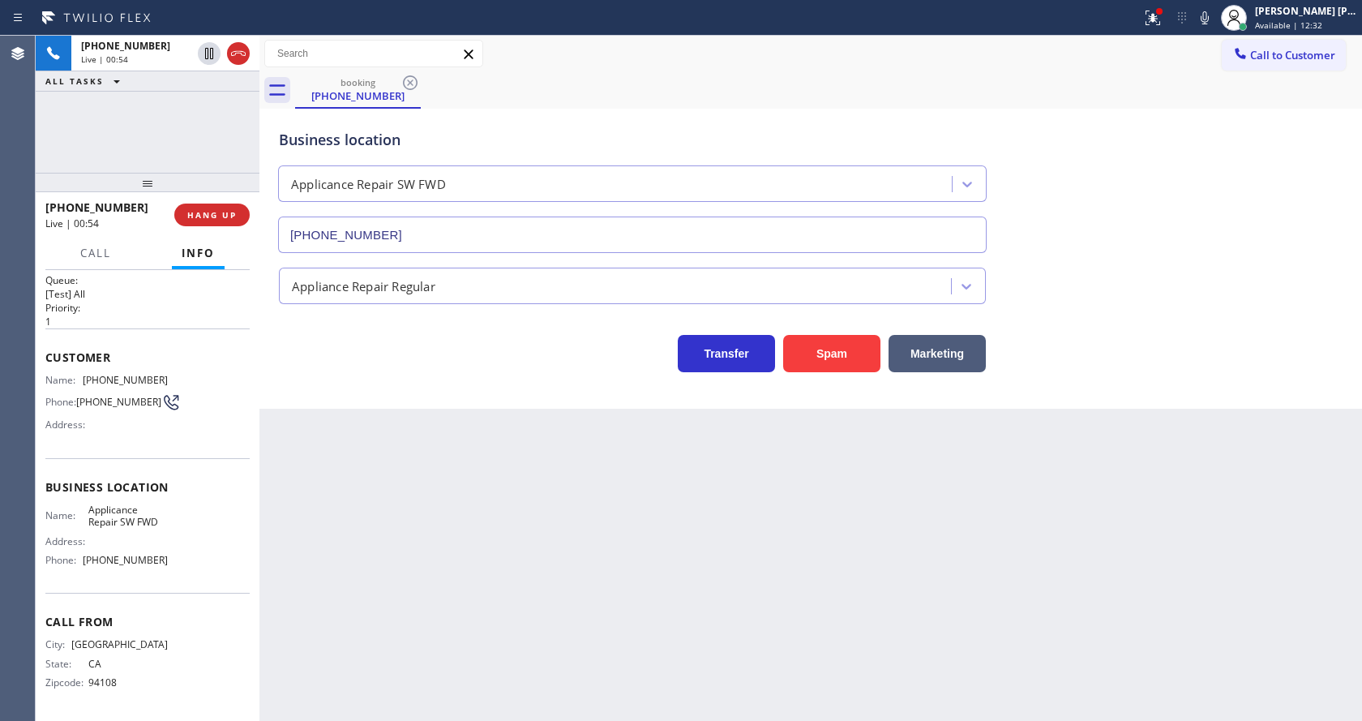
drag, startPoint x: 500, startPoint y: 576, endPoint x: 484, endPoint y: 625, distance: 51.3
click at [491, 602] on div "Back to Dashboard Change Sender ID Customers Technicians Select a contact Outbo…" at bounding box center [810, 378] width 1102 height 685
click at [211, 532] on div "Name: Applicance Repair SW FWD Address: Phone: (213) 566-9111" at bounding box center [147, 538] width 204 height 70
drag, startPoint x: 84, startPoint y: 508, endPoint x: 188, endPoint y: 526, distance: 105.3
click at [188, 526] on div "Name: Applicance Repair SW FWD Address: Phone: (213) 566-9111" at bounding box center [147, 538] width 204 height 70
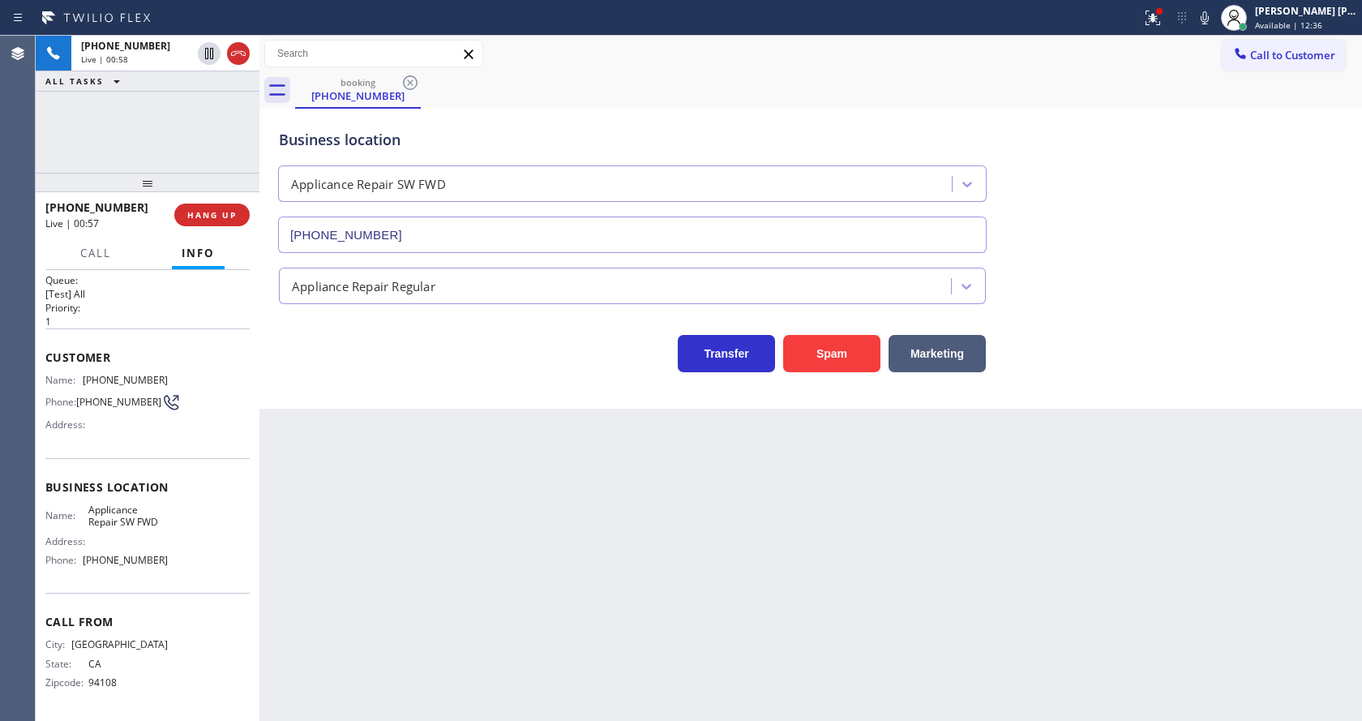
drag, startPoint x: 415, startPoint y: 522, endPoint x: 408, endPoint y: 712, distance: 189.8
click at [407, 542] on div "Back to Dashboard Change Sender ID Customers Technicians Select a contact Outbo…" at bounding box center [810, 378] width 1102 height 685
click at [127, 603] on div "Call From City: OAKLAND State: CA Zipcode: 94108" at bounding box center [147, 654] width 204 height 122
drag, startPoint x: 79, startPoint y: 559, endPoint x: 172, endPoint y: 563, distance: 92.5
click at [172, 563] on div "Name: Applicance Repair SW FWD Address: Phone: (213) 566-9111" at bounding box center [147, 538] width 204 height 70
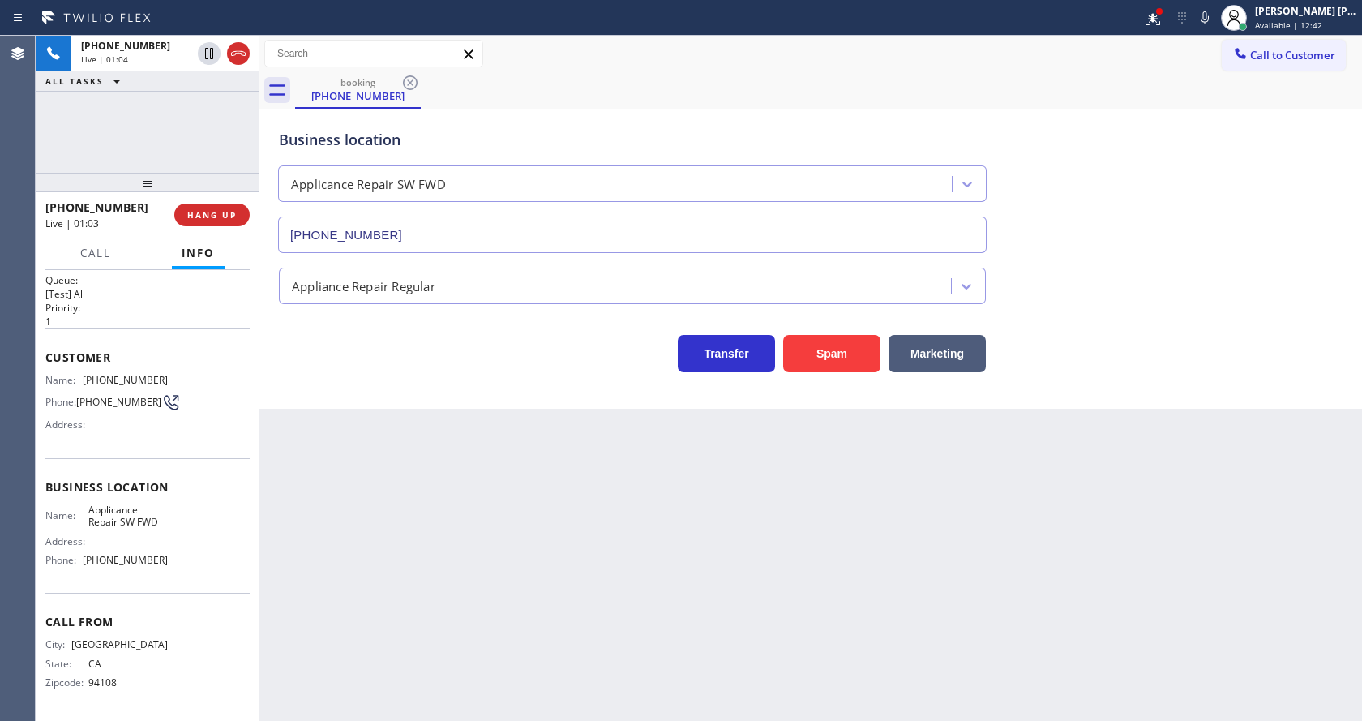
click at [400, 512] on div "Back to Dashboard Change Sender ID Customers Technicians Select a contact Outbo…" at bounding box center [810, 378] width 1102 height 685
click at [426, 554] on div "Back to Dashboard Change Sender ID Customers Technicians Select a contact Outbo…" at bounding box center [810, 378] width 1102 height 685
click at [405, 426] on div "Back to Dashboard Change Sender ID Customers Technicians Select a contact Outbo…" at bounding box center [810, 378] width 1102 height 685
click at [449, 477] on div "Back to Dashboard Change Sender ID Customers Technicians Select a contact Outbo…" at bounding box center [810, 378] width 1102 height 685
click at [430, 443] on div "Back to Dashboard Change Sender ID Customers Technicians Select a contact Outbo…" at bounding box center [810, 378] width 1102 height 685
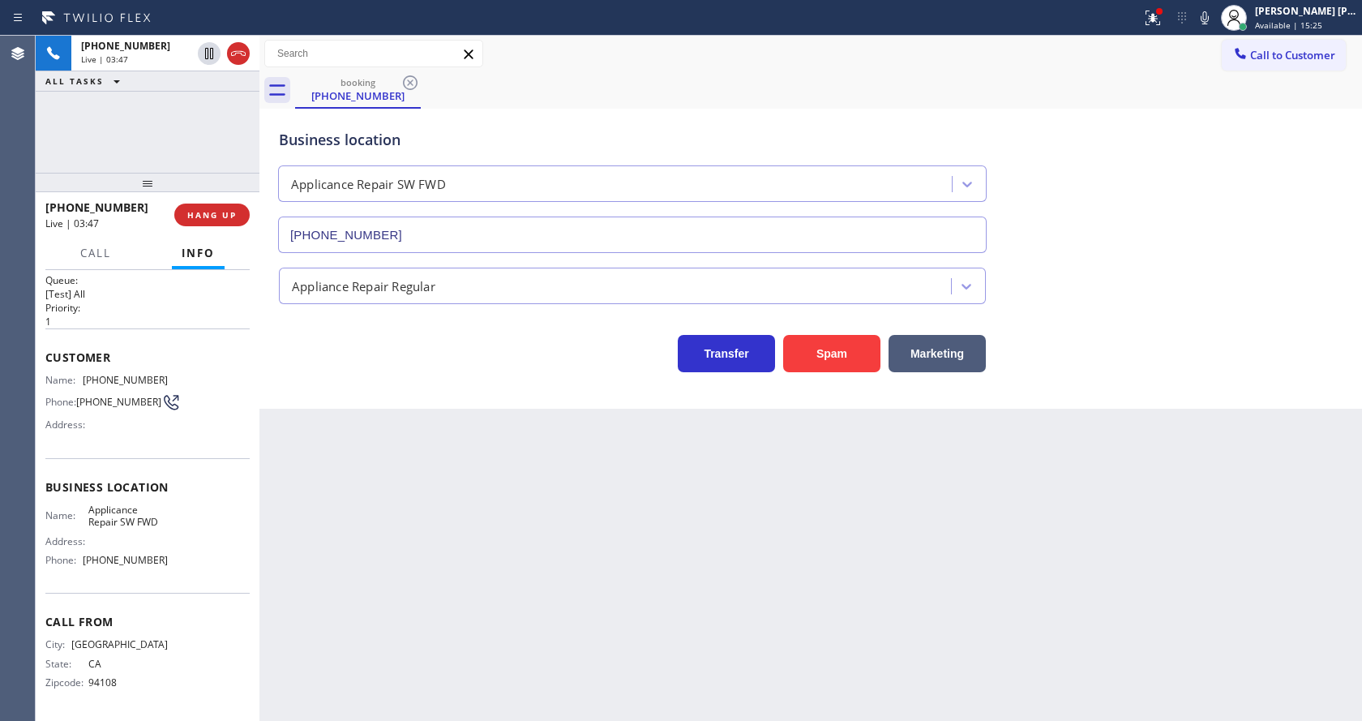
click at [653, 498] on div "Back to Dashboard Change Sender ID Customers Technicians Select a contact Outbo…" at bounding box center [810, 378] width 1102 height 685
click at [1162, 12] on div at bounding box center [1159, 11] width 6 height 6
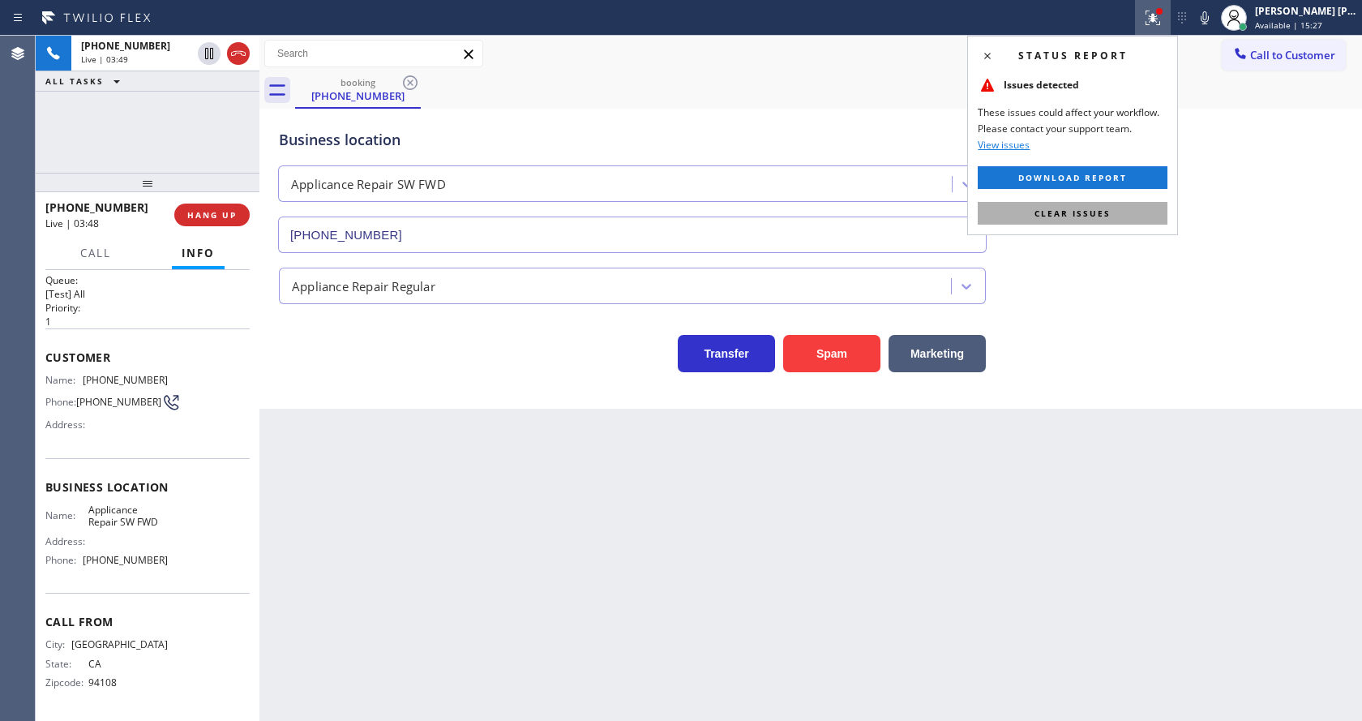
click at [1136, 217] on button "Clear issues" at bounding box center [1073, 213] width 190 height 23
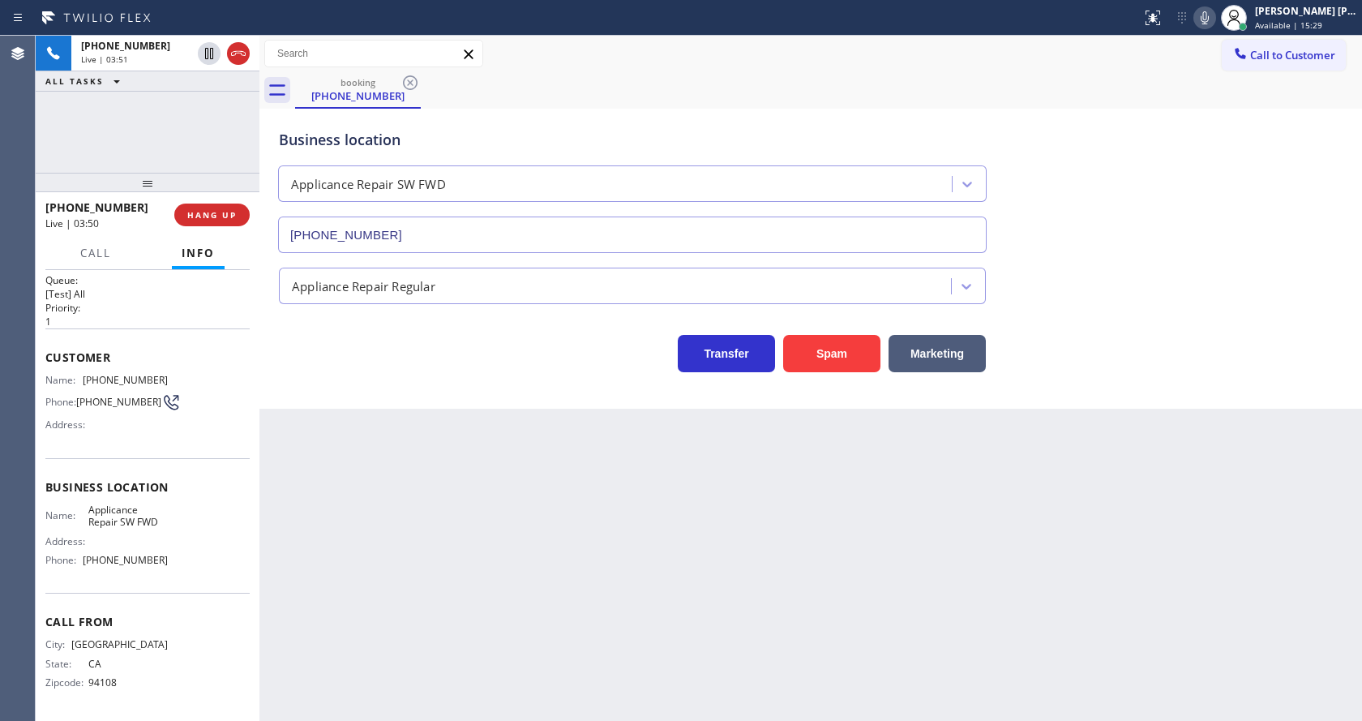
click at [1214, 11] on icon at bounding box center [1204, 17] width 19 height 19
click at [209, 49] on icon at bounding box center [208, 53] width 19 height 19
click at [476, 476] on div "Back to Dashboard Change Sender ID Customers Technicians Select a contact Outbo…" at bounding box center [810, 378] width 1102 height 685
click at [328, 409] on div "Back to Dashboard Change Sender ID Customers Technicians Select a contact Outbo…" at bounding box center [810, 378] width 1102 height 685
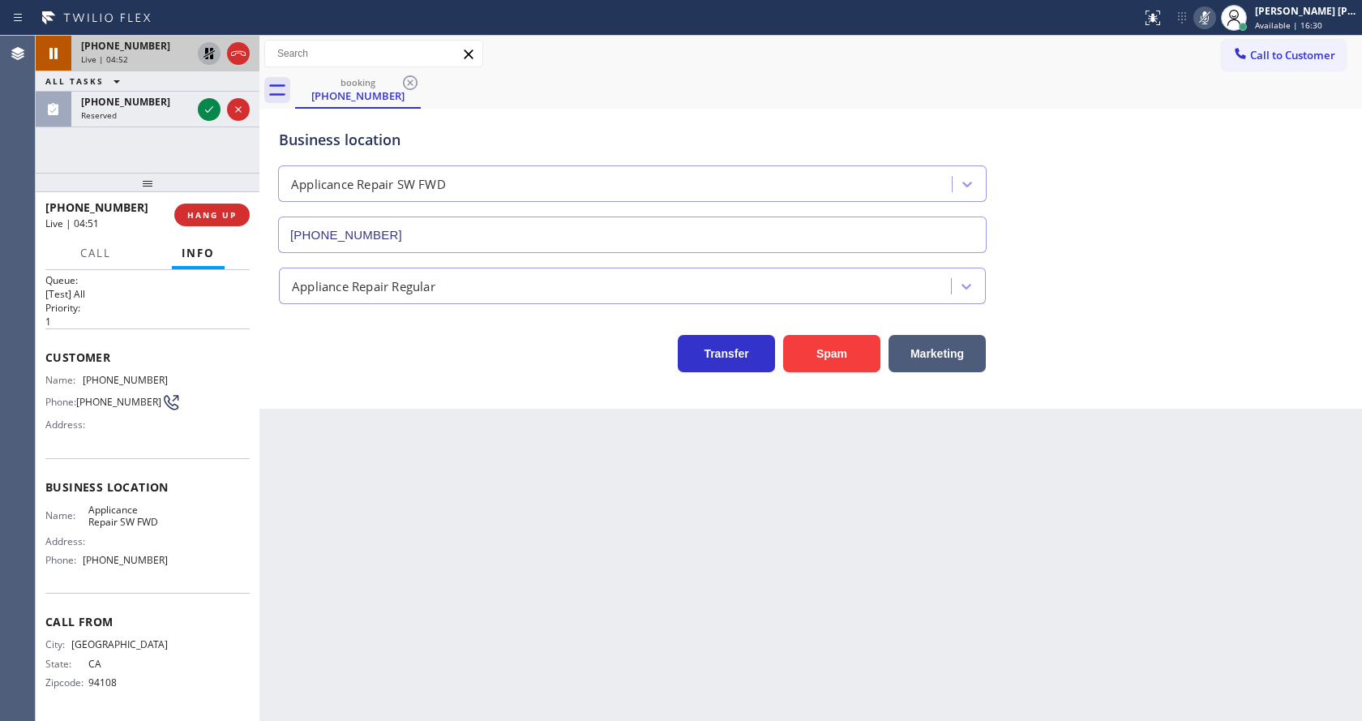
click at [208, 49] on icon at bounding box center [208, 53] width 11 height 11
click at [1207, 15] on icon at bounding box center [1204, 17] width 19 height 19
click at [1221, 74] on div "booking (415) 216-9461" at bounding box center [828, 90] width 1067 height 36
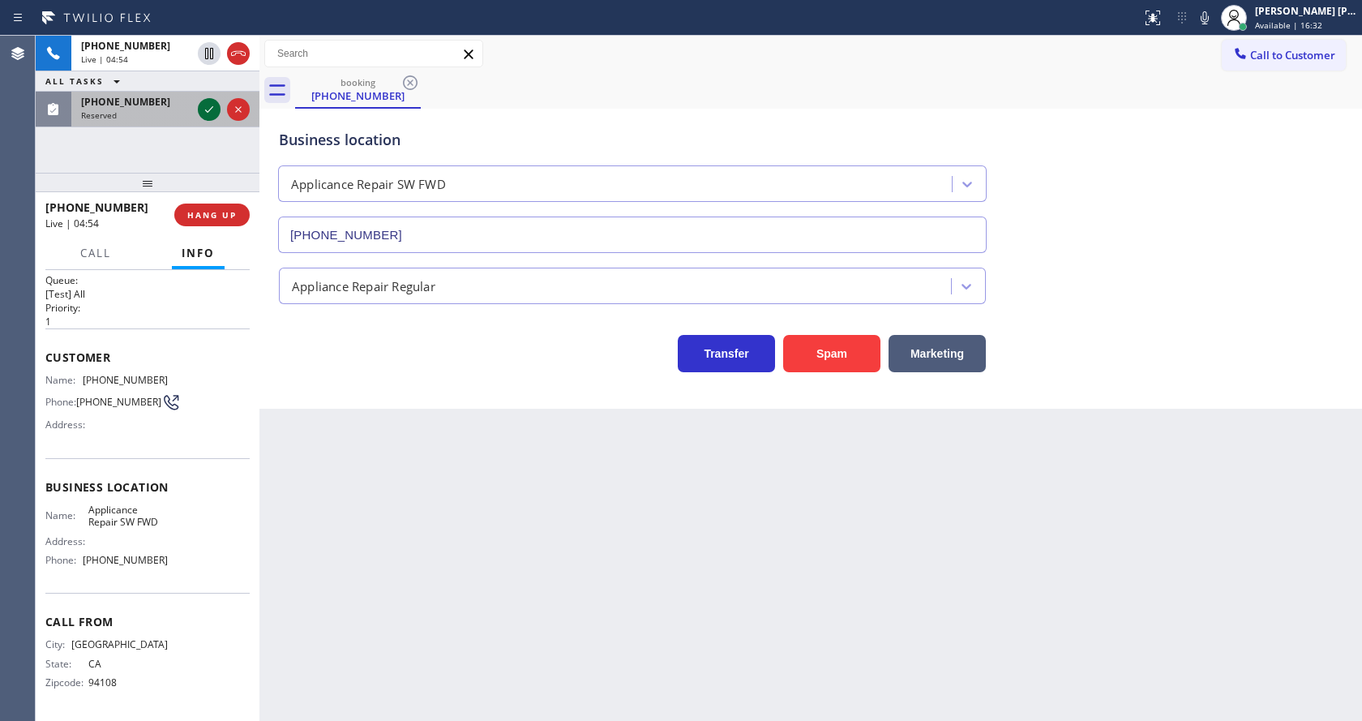
click at [213, 102] on icon at bounding box center [208, 109] width 19 height 19
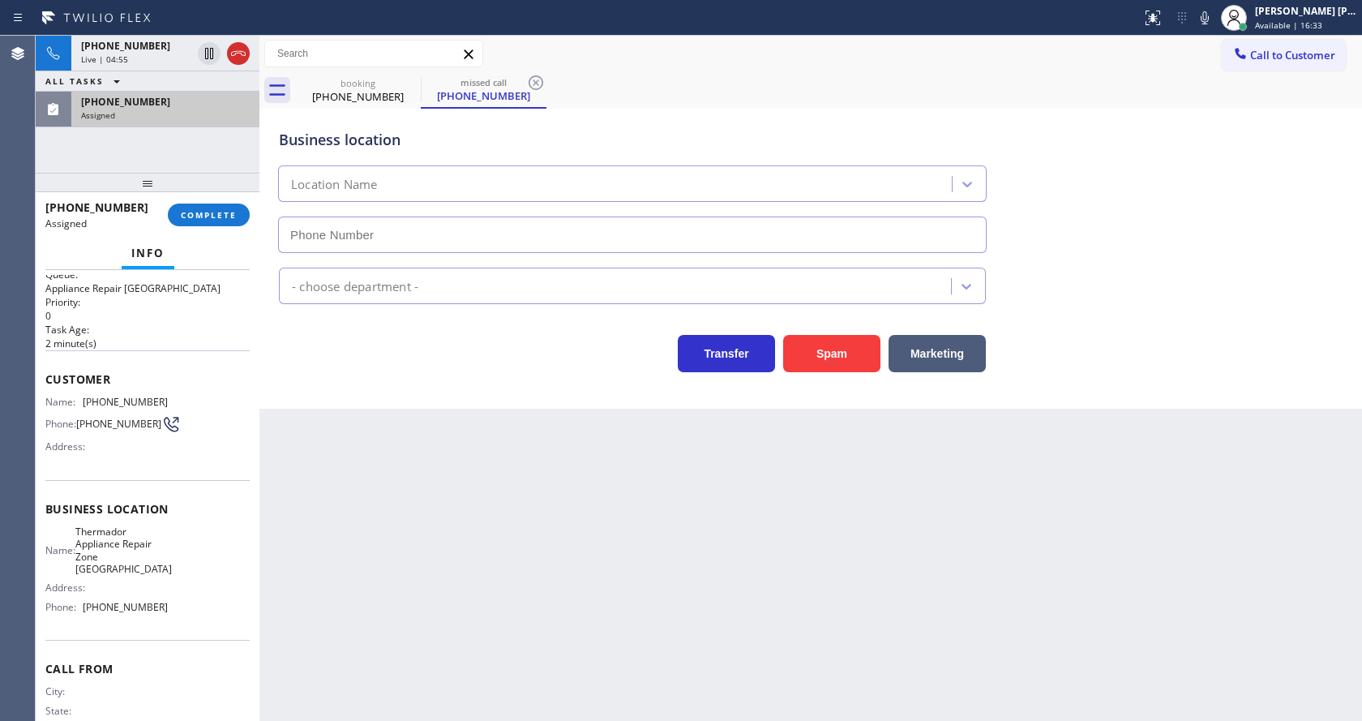
type input "[PHONE_NUMBER]"
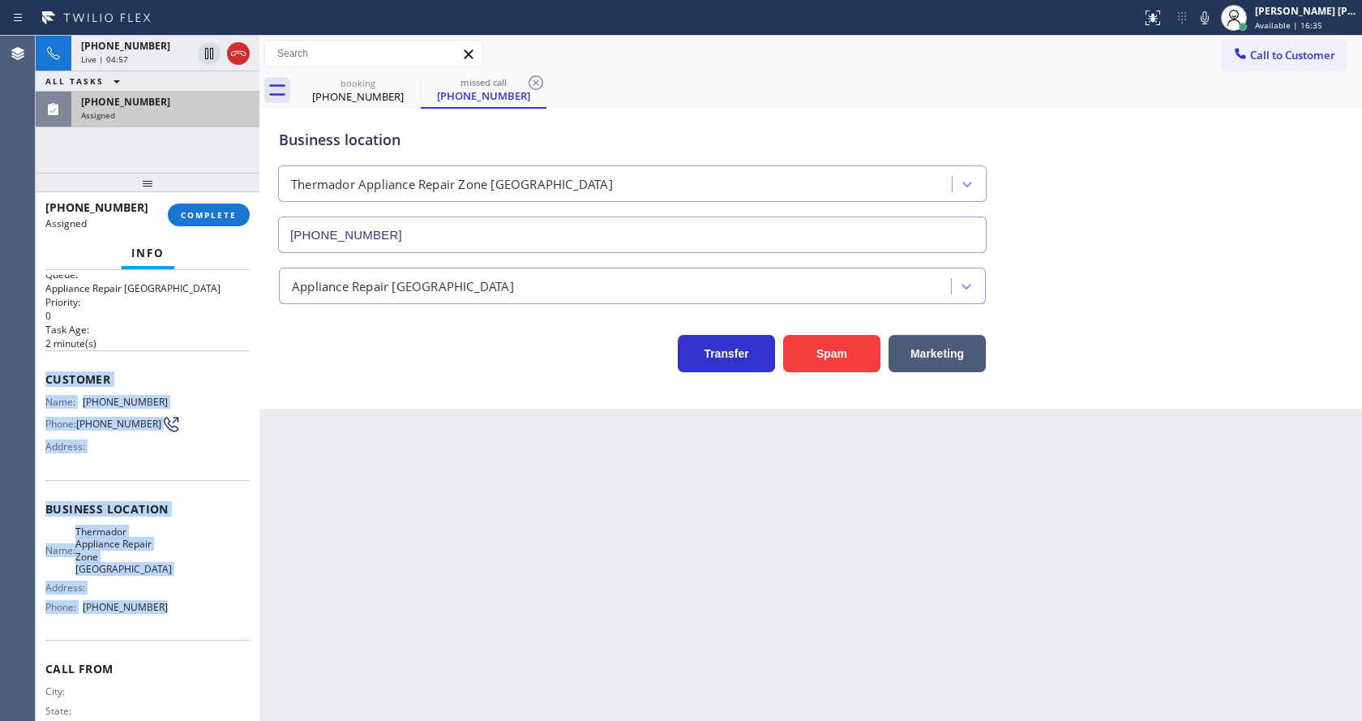
drag, startPoint x: 46, startPoint y: 374, endPoint x: 180, endPoint y: 614, distance: 275.4
click at [180, 614] on div "Context Queue: Appliance Repair High End Priority: 0 Task Age: 2 minute(s) Cust…" at bounding box center [147, 508] width 204 height 509
click at [198, 216] on span "COMPLETE" at bounding box center [209, 214] width 56 height 11
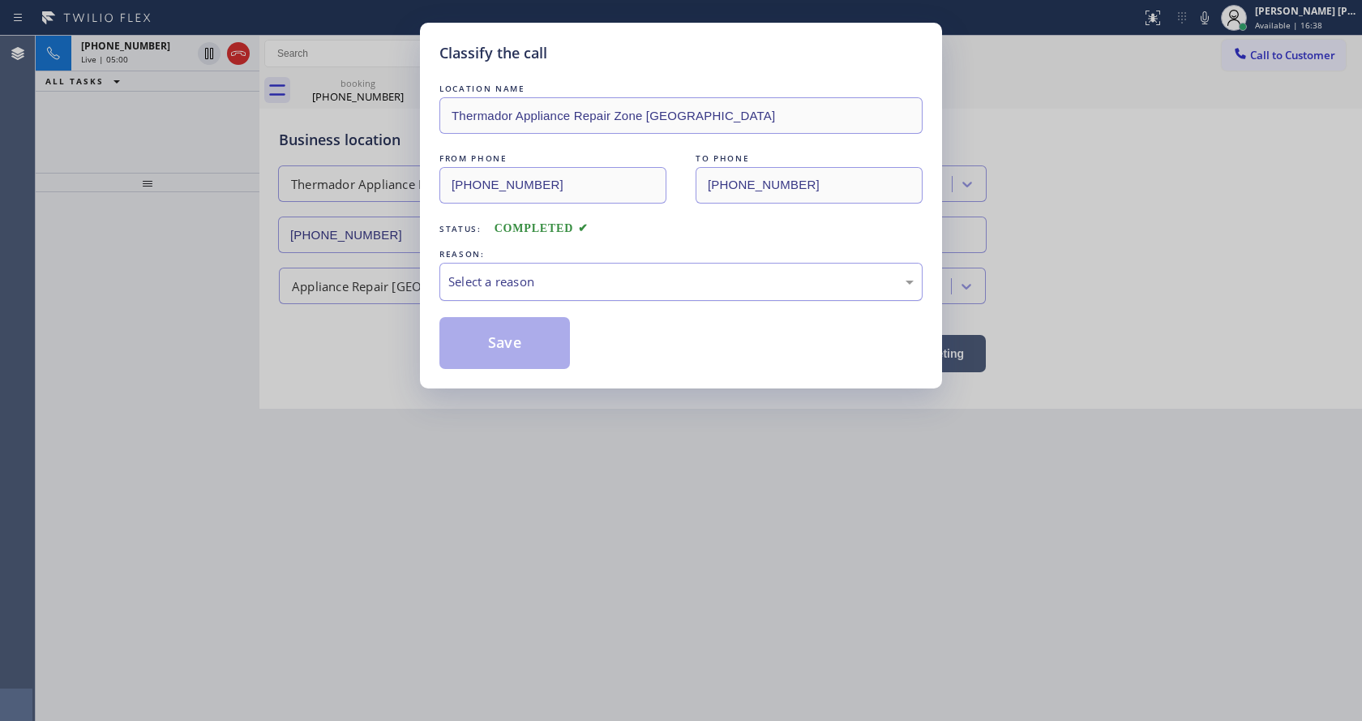
click at [502, 288] on div "Select a reason" at bounding box center [680, 281] width 465 height 19
click at [497, 343] on button "Save" at bounding box center [504, 343] width 131 height 52
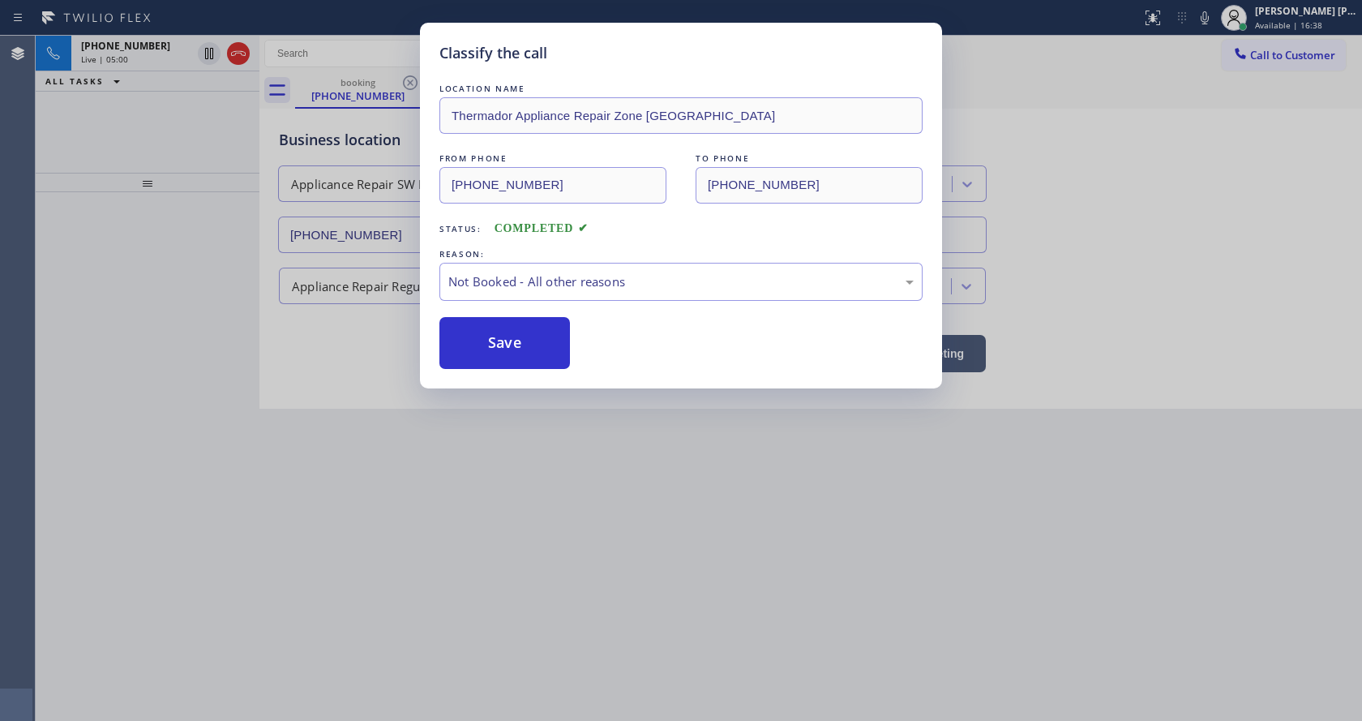
click at [497, 343] on button "Save" at bounding box center [504, 343] width 131 height 52
drag, startPoint x: 566, startPoint y: 373, endPoint x: 480, endPoint y: 705, distance: 343.3
click at [553, 398] on div "Classify the call LOCATION NAME Thermador Appliance Repair Zone Torrance FROM P…" at bounding box center [681, 360] width 1362 height 721
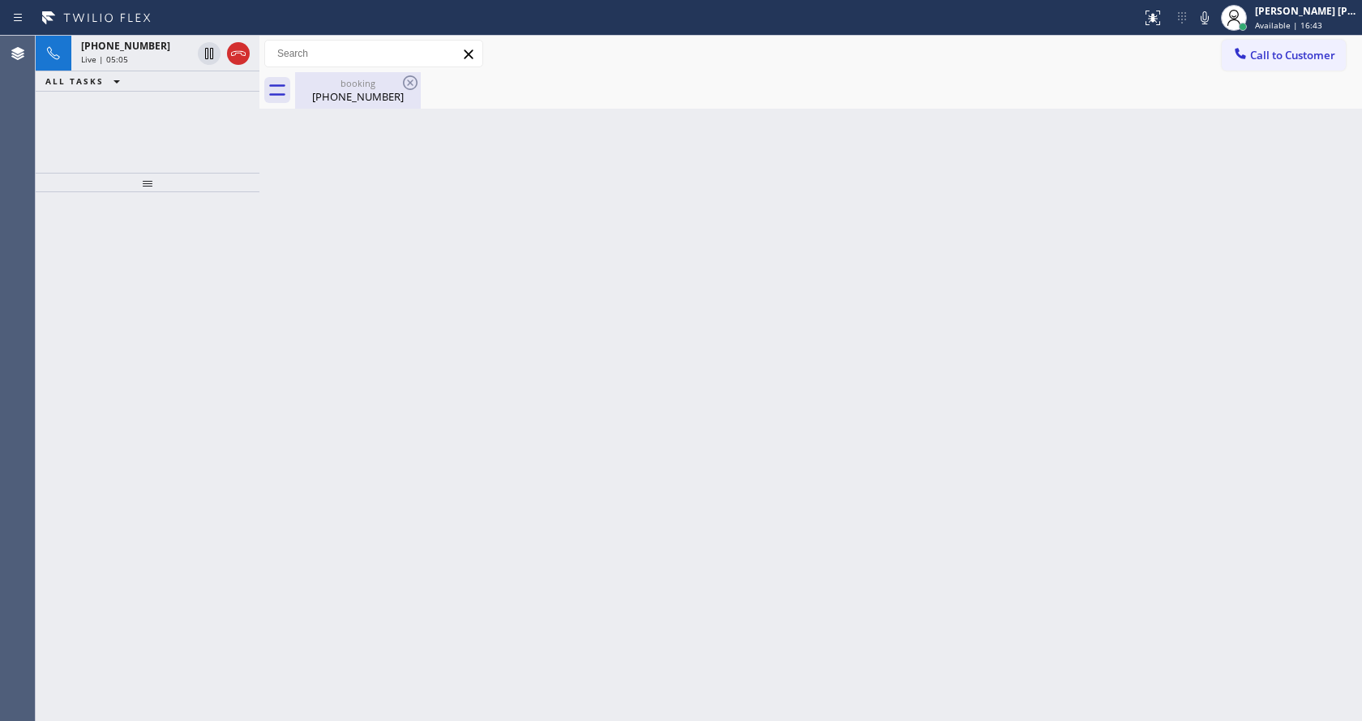
click at [351, 96] on div "[PHONE_NUMBER]" at bounding box center [358, 96] width 122 height 15
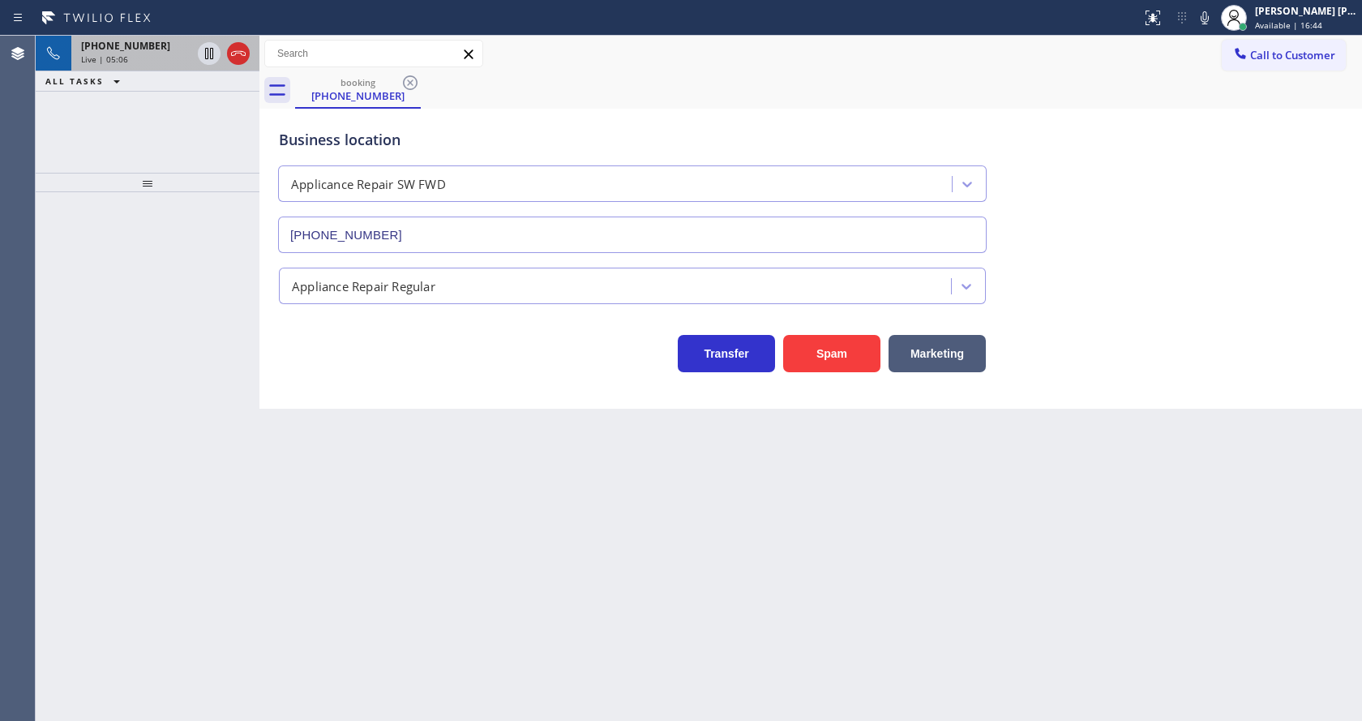
click at [152, 54] on div "Live | 05:06" at bounding box center [136, 59] width 110 height 11
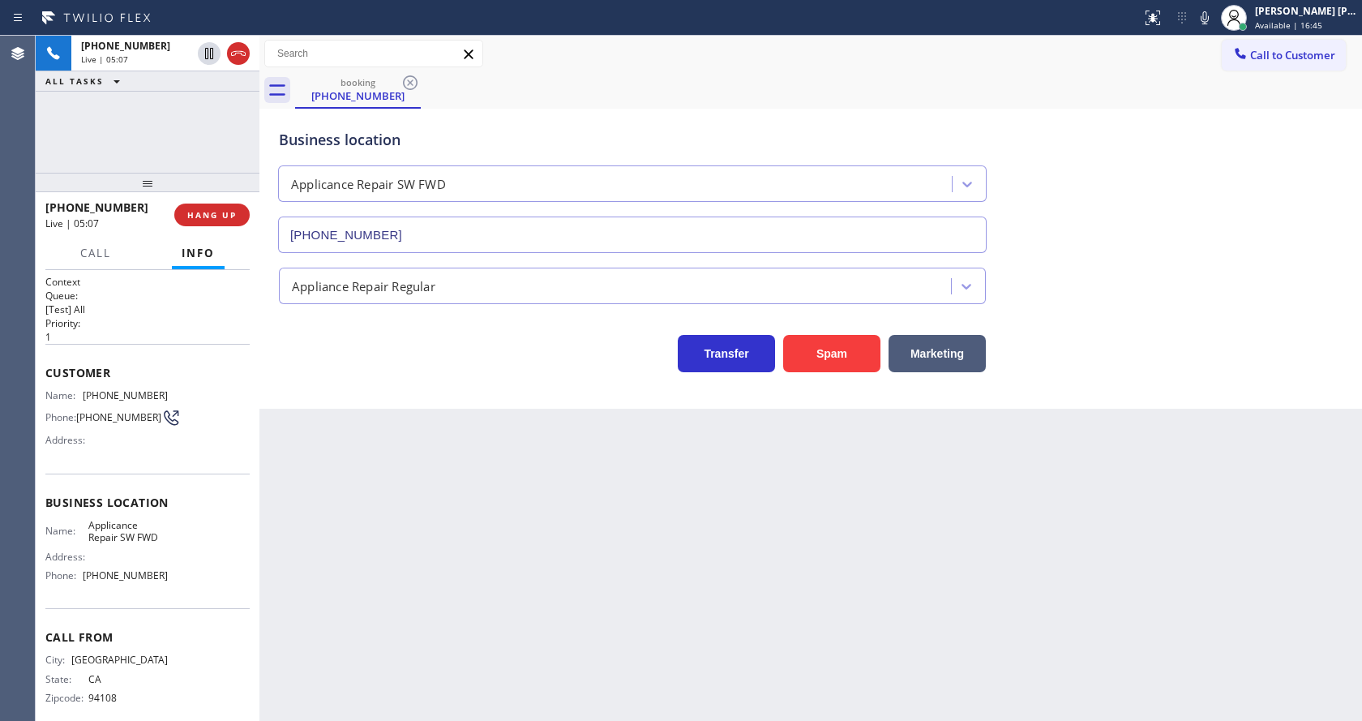
click at [371, 557] on div "Back to Dashboard Change Sender ID Customers Technicians Select a contact Outbo…" at bounding box center [810, 378] width 1102 height 685
click at [477, 526] on div "Back to Dashboard Change Sender ID Customers Technicians Select a contact Outbo…" at bounding box center [810, 378] width 1102 height 685
click at [226, 231] on div "+14152169461 Wrap up | 00:42 COMPLETE" at bounding box center [147, 215] width 204 height 42
click at [219, 218] on span "COMPLETE" at bounding box center [209, 214] width 56 height 11
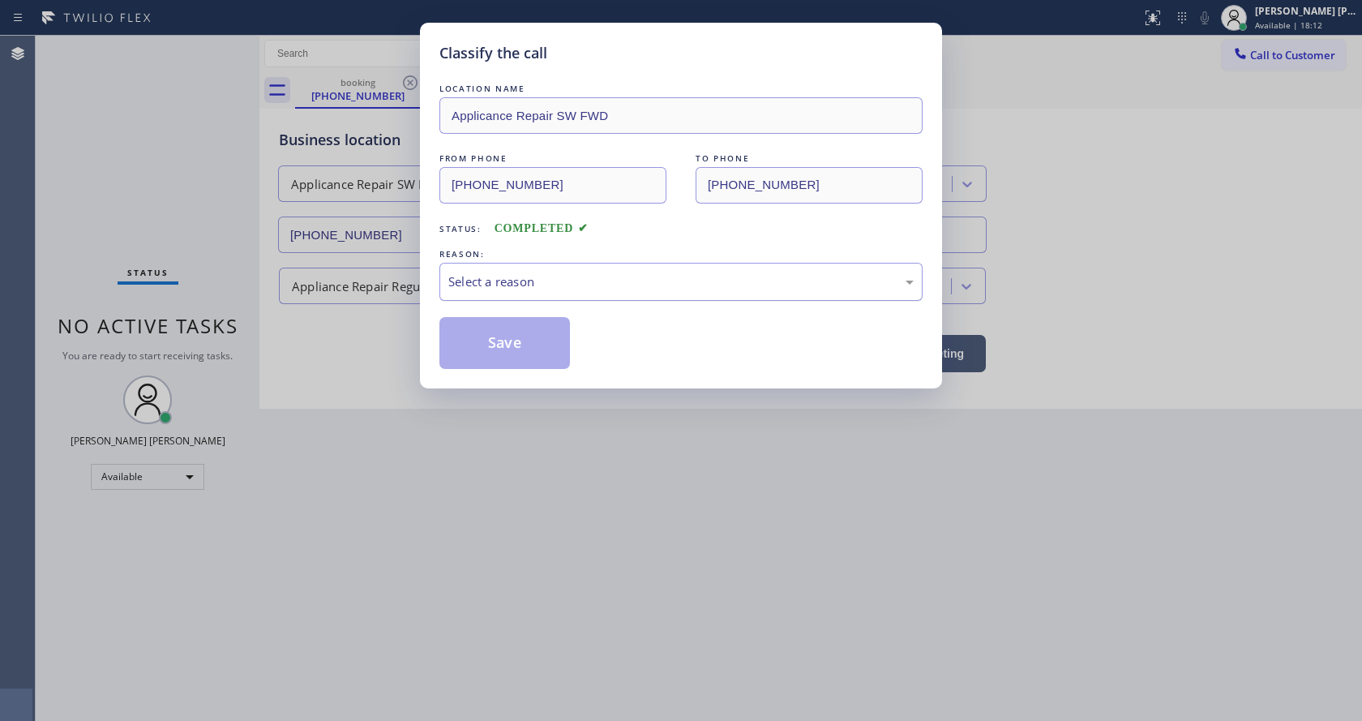
click at [502, 289] on div "Select a reason" at bounding box center [680, 281] width 465 height 19
click at [502, 335] on button "Save" at bounding box center [504, 343] width 131 height 52
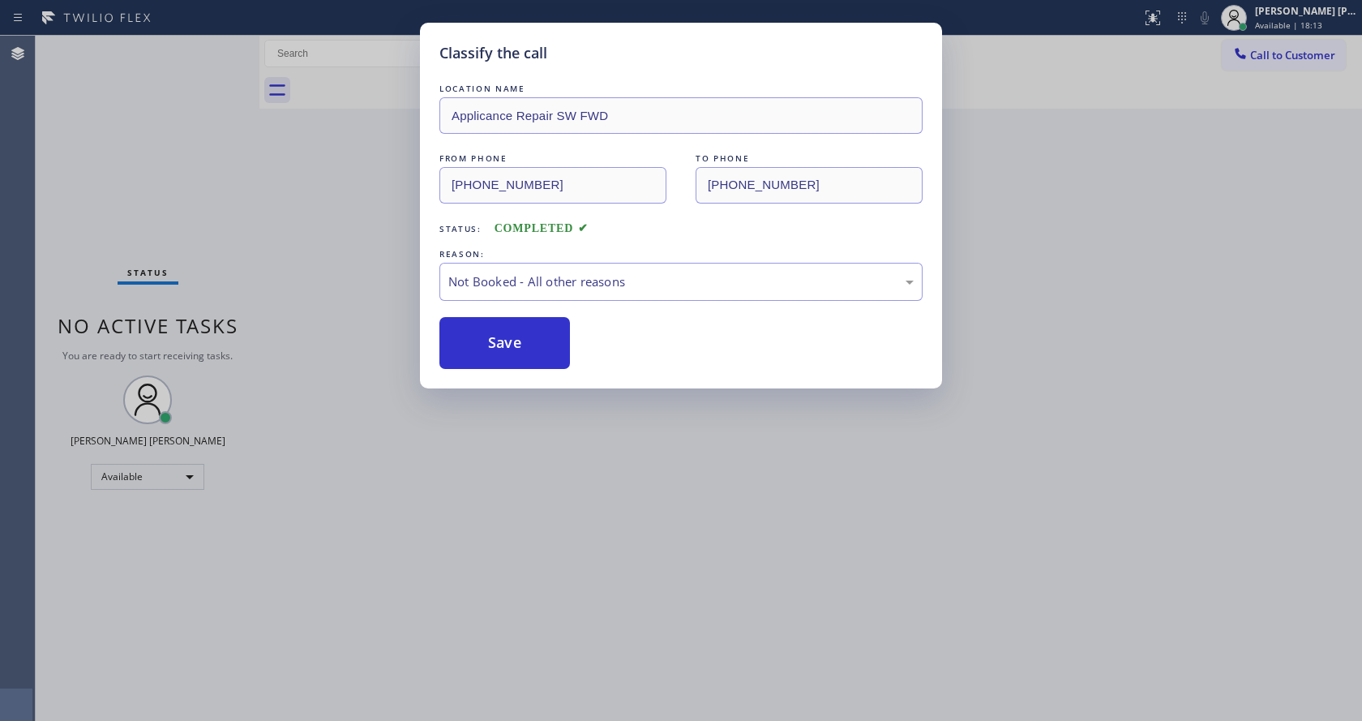
click at [502, 335] on button "Save" at bounding box center [504, 343] width 131 height 52
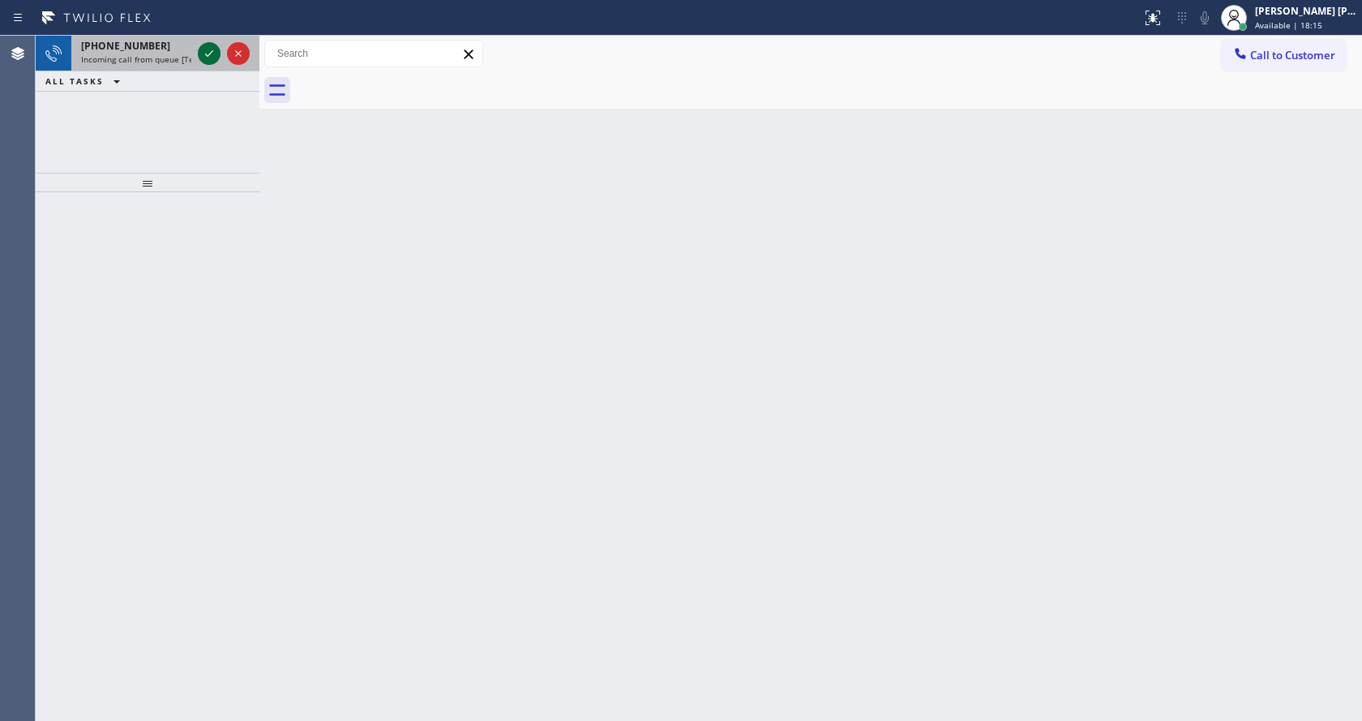
click at [206, 45] on icon at bounding box center [208, 53] width 19 height 19
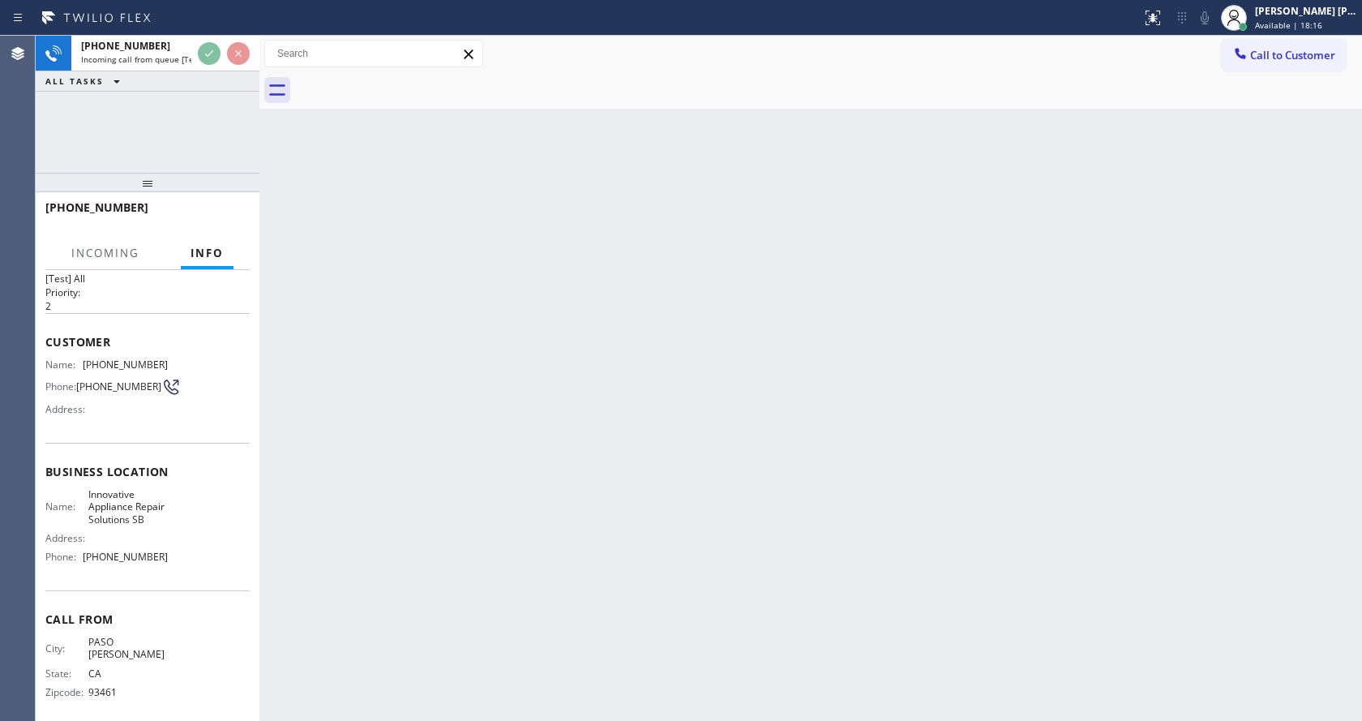
scroll to position [46, 0]
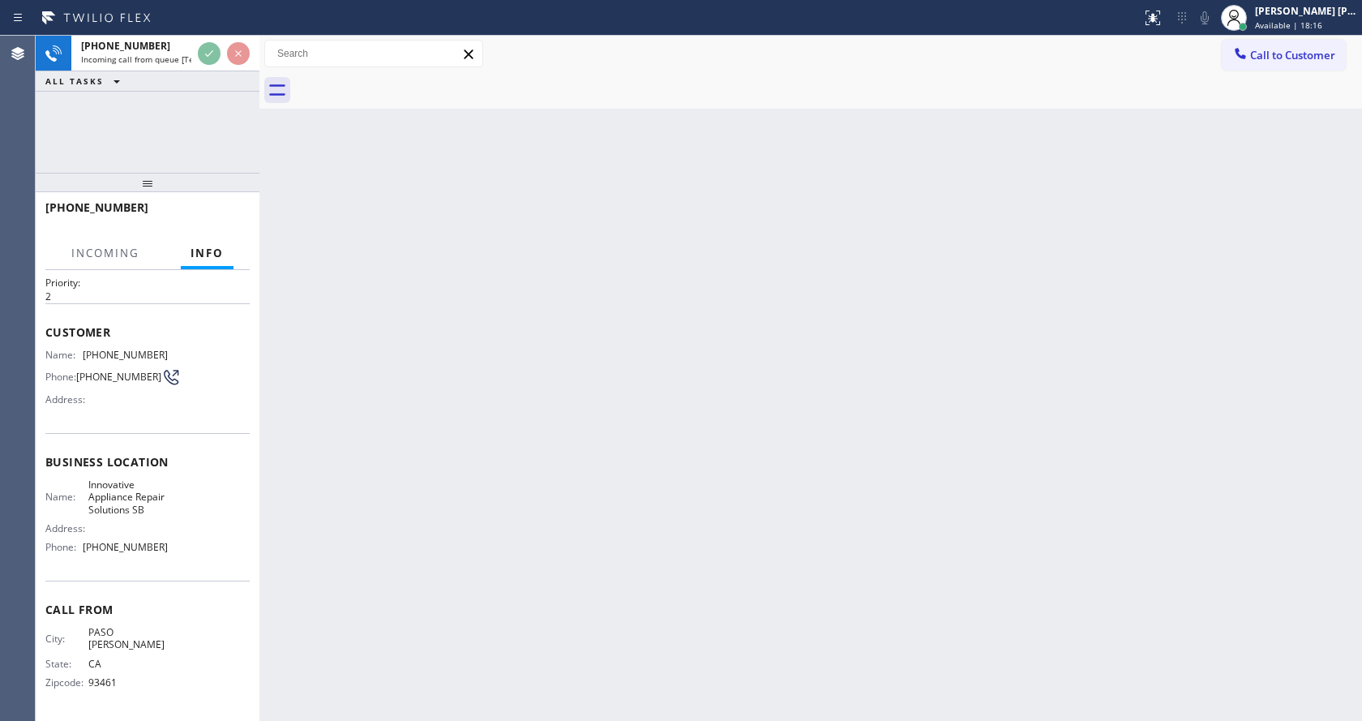
click at [512, 438] on div "Back to Dashboard Change Sender ID Customers Technicians Select a contact Outbo…" at bounding box center [810, 378] width 1102 height 685
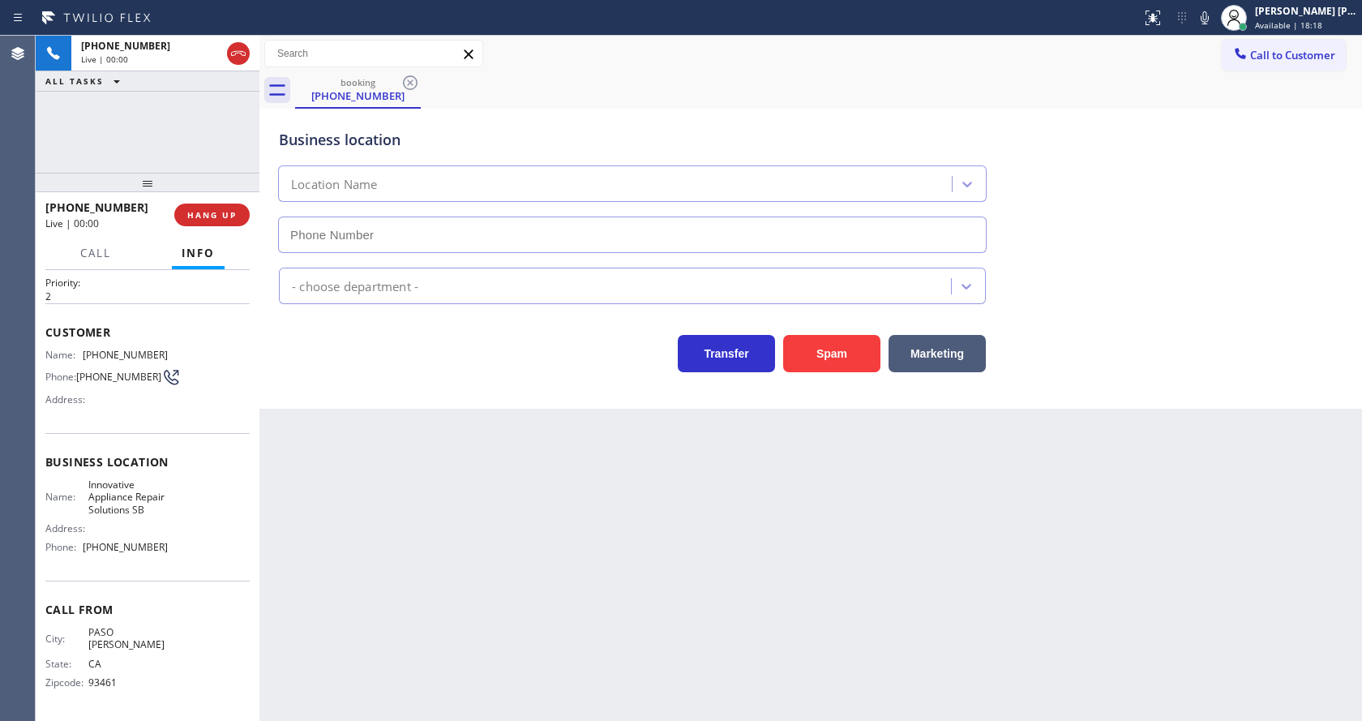
type input "(805) 261-2411"
drag, startPoint x: 812, startPoint y: 346, endPoint x: 793, endPoint y: 366, distance: 28.1
click at [812, 346] on button "Spam" at bounding box center [831, 353] width 97 height 37
click at [387, 576] on div "Back to Dashboard Change Sender ID Customers Technicians Select a contact Outbo…" at bounding box center [810, 378] width 1102 height 685
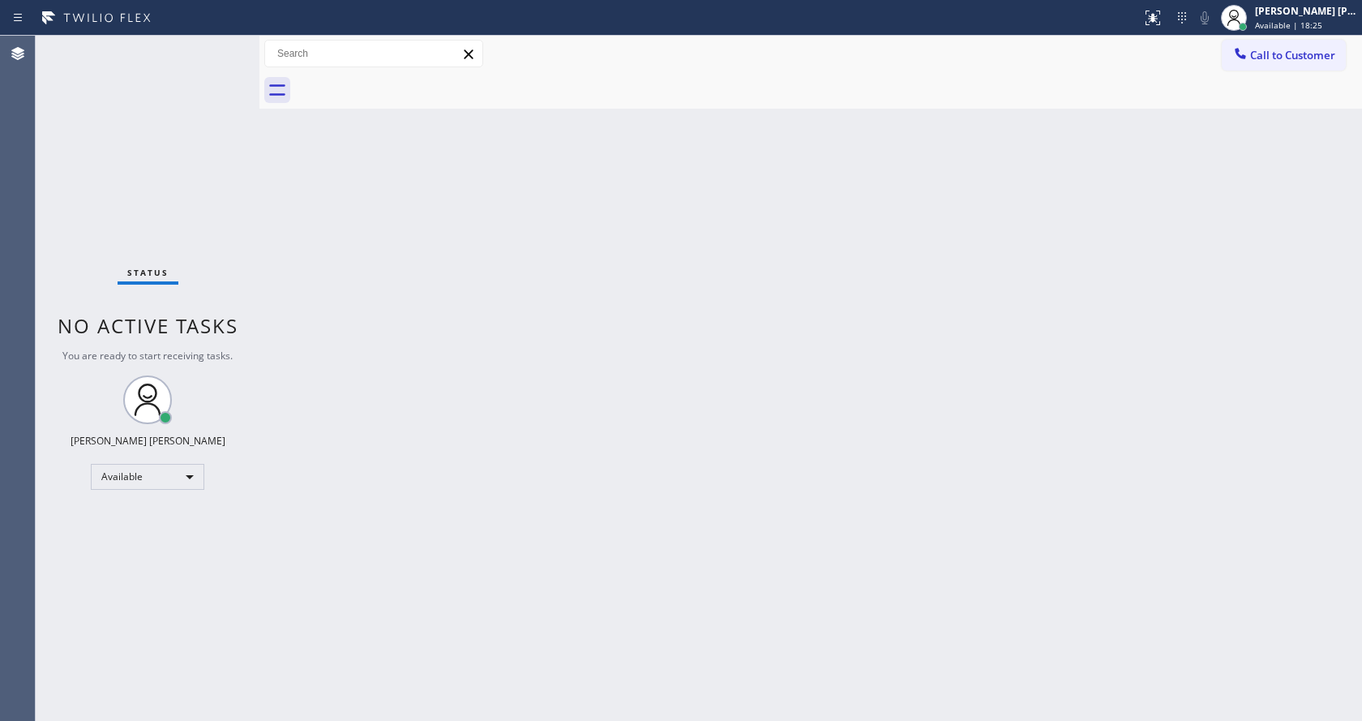
click at [126, 72] on div "Status No active tasks You are ready to start receiving tasks. [PERSON_NAME] [P…" at bounding box center [148, 378] width 224 height 685
click at [225, 49] on div "Status No active tasks You are ready to start receiving tasks. [PERSON_NAME] [P…" at bounding box center [148, 378] width 224 height 685
click at [224, 46] on div "Status No active tasks You are ready to start receiving tasks. [PERSON_NAME] [P…" at bounding box center [148, 378] width 224 height 685
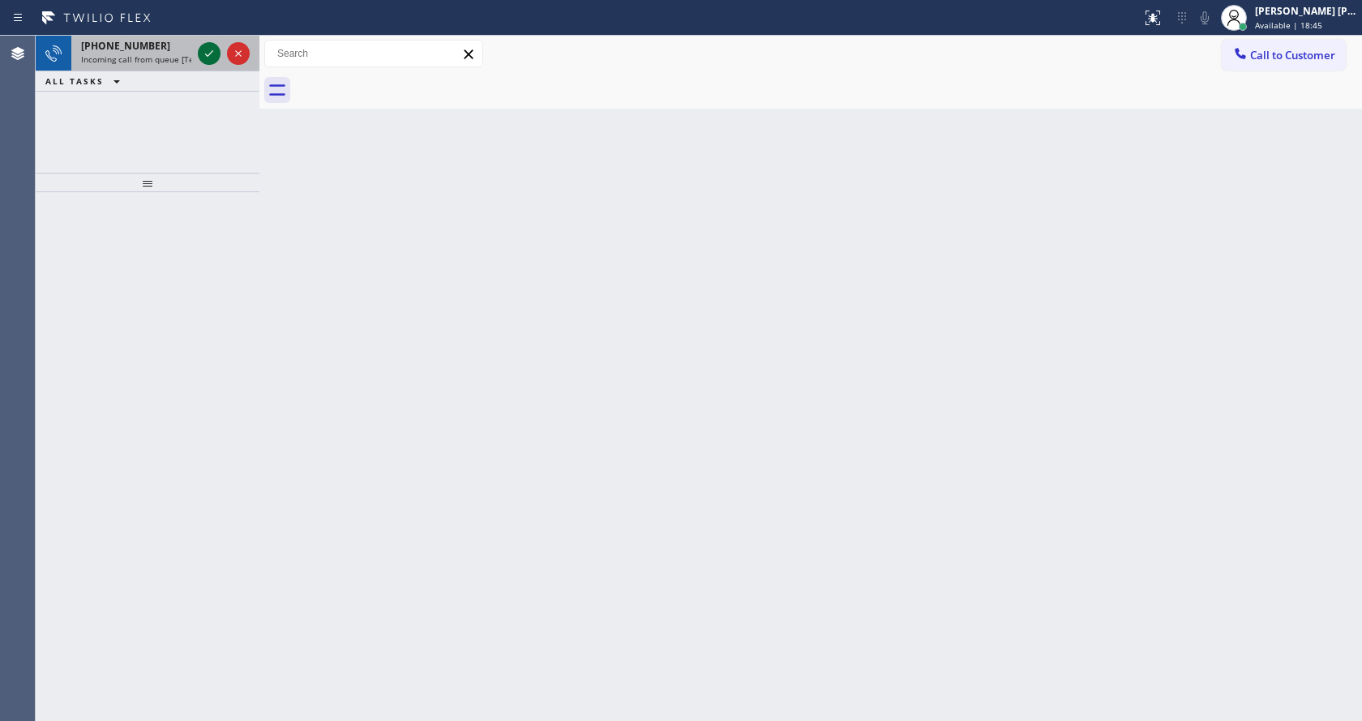
click at [210, 57] on icon at bounding box center [208, 53] width 19 height 19
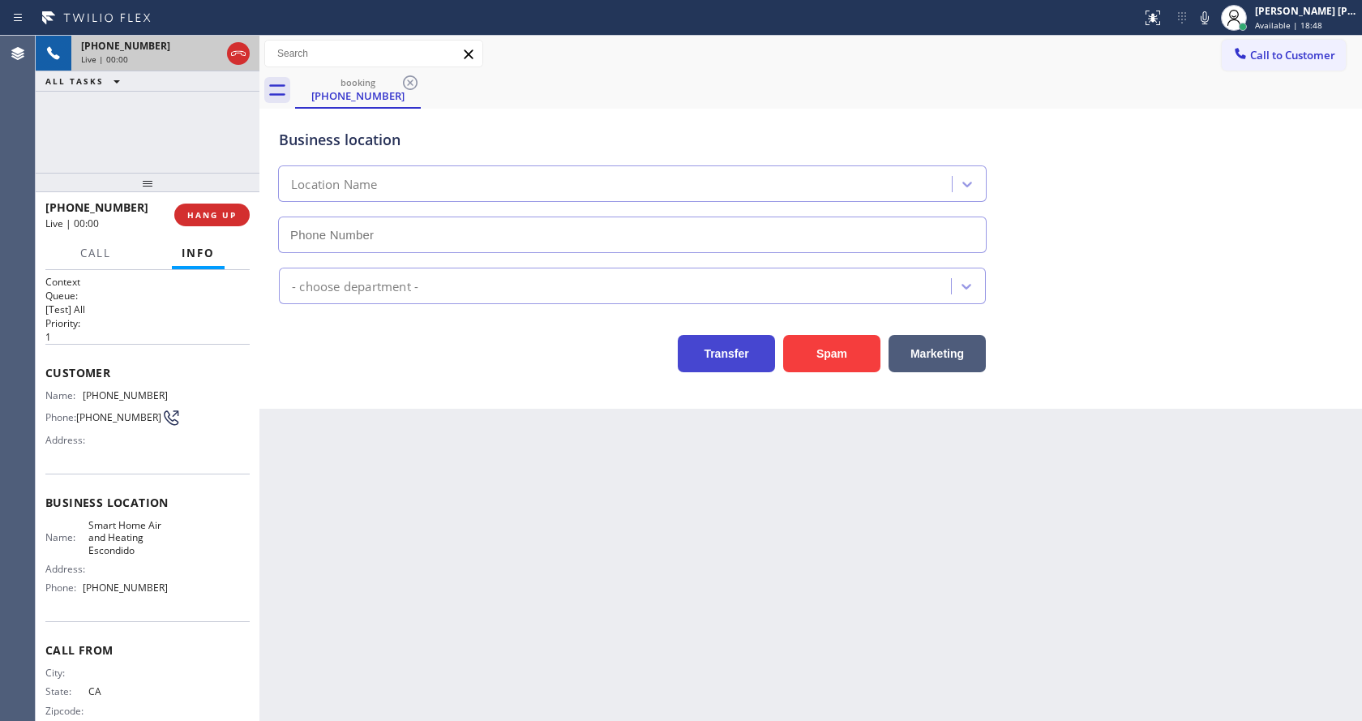
type input "(760) 493-6063"
click at [844, 340] on button "Spam" at bounding box center [831, 353] width 97 height 37
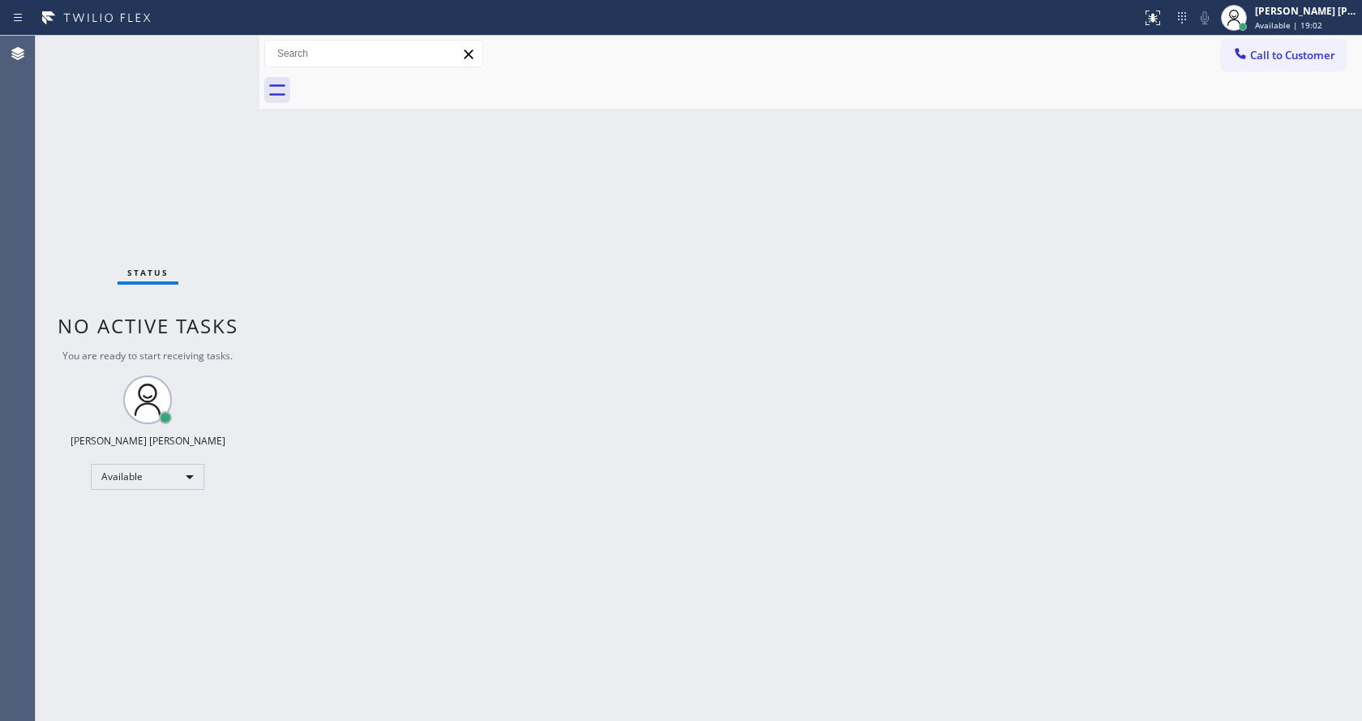
click at [224, 49] on div "Status No active tasks You are ready to start receiving tasks. [PERSON_NAME] [P…" at bounding box center [148, 378] width 224 height 685
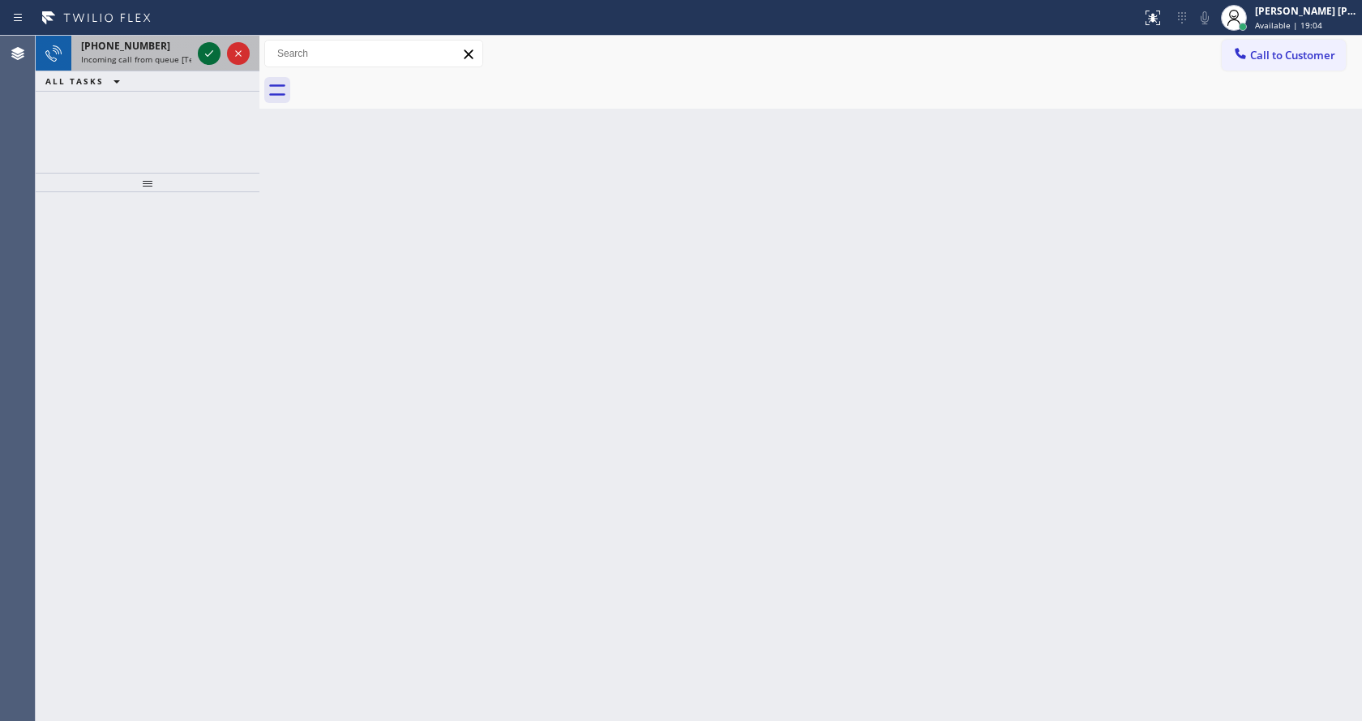
click at [199, 54] on div at bounding box center [209, 53] width 23 height 19
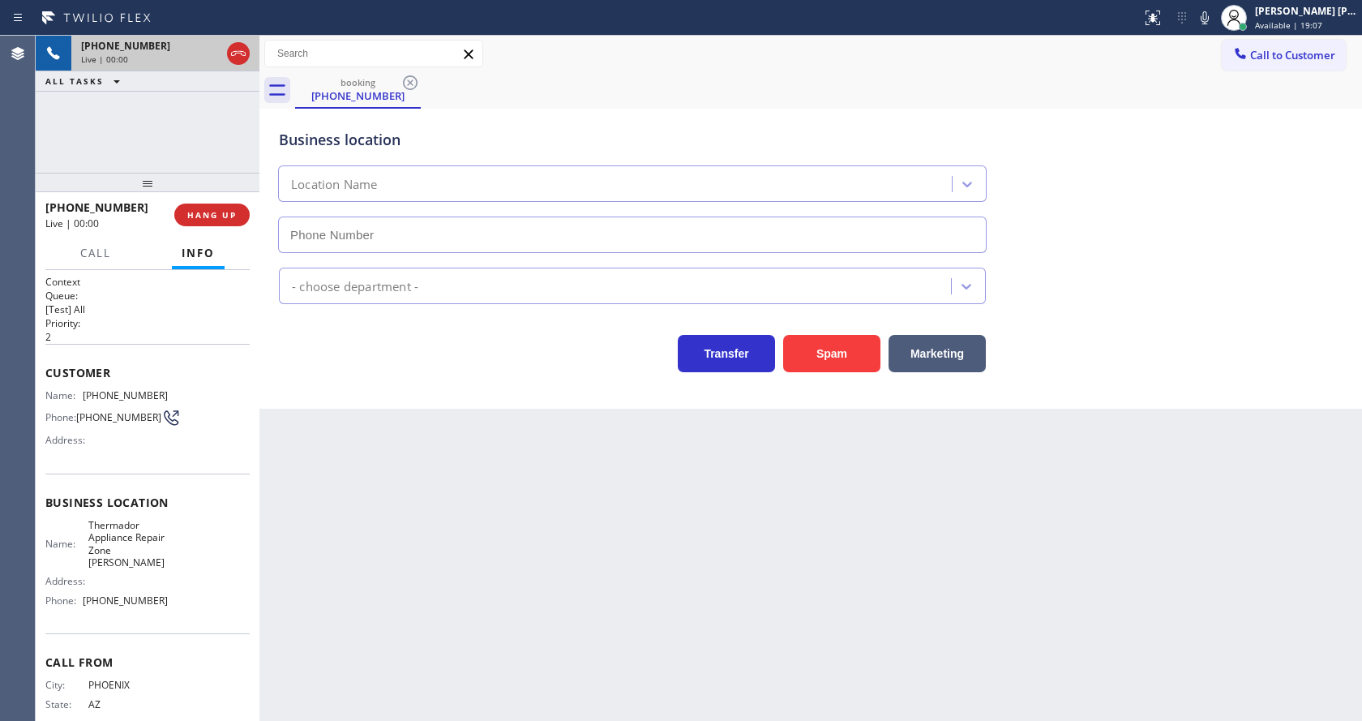
type input "(480) 680-9869"
click at [826, 349] on button "Spam" at bounding box center [831, 353] width 97 height 37
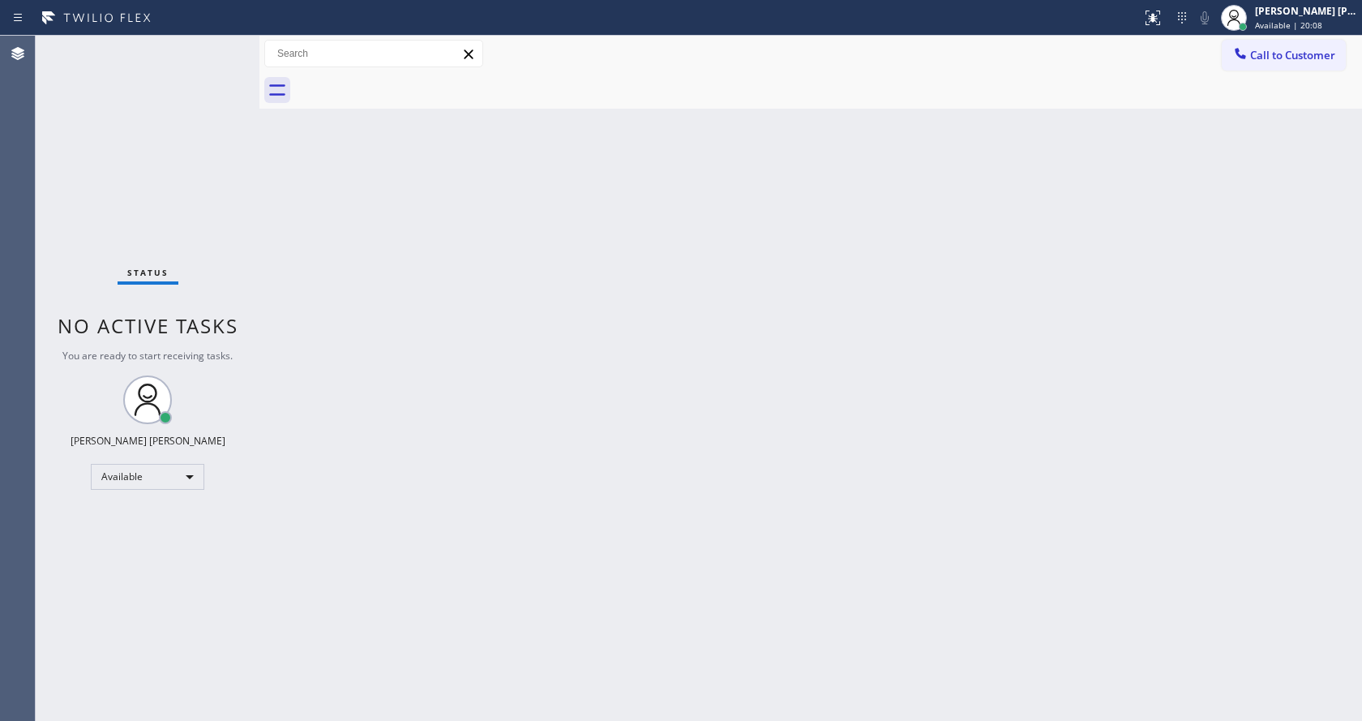
click at [246, 230] on div "Status No active tasks You are ready to start receiving tasks. [PERSON_NAME] [P…" at bounding box center [148, 378] width 224 height 685
click at [431, 414] on div "Back to Dashboard Change Sender ID Customers Technicians Select a contact Outbo…" at bounding box center [810, 378] width 1102 height 685
click at [703, 425] on div "Back to Dashboard Change Sender ID Customers Technicians Select a contact Outbo…" at bounding box center [810, 378] width 1102 height 685
click at [216, 45] on div "Status No active tasks You are ready to start receiving tasks. [PERSON_NAME] [P…" at bounding box center [148, 378] width 224 height 685
click at [219, 47] on div "Status No active tasks You are ready to start receiving tasks. [PERSON_NAME] [P…" at bounding box center [148, 378] width 224 height 685
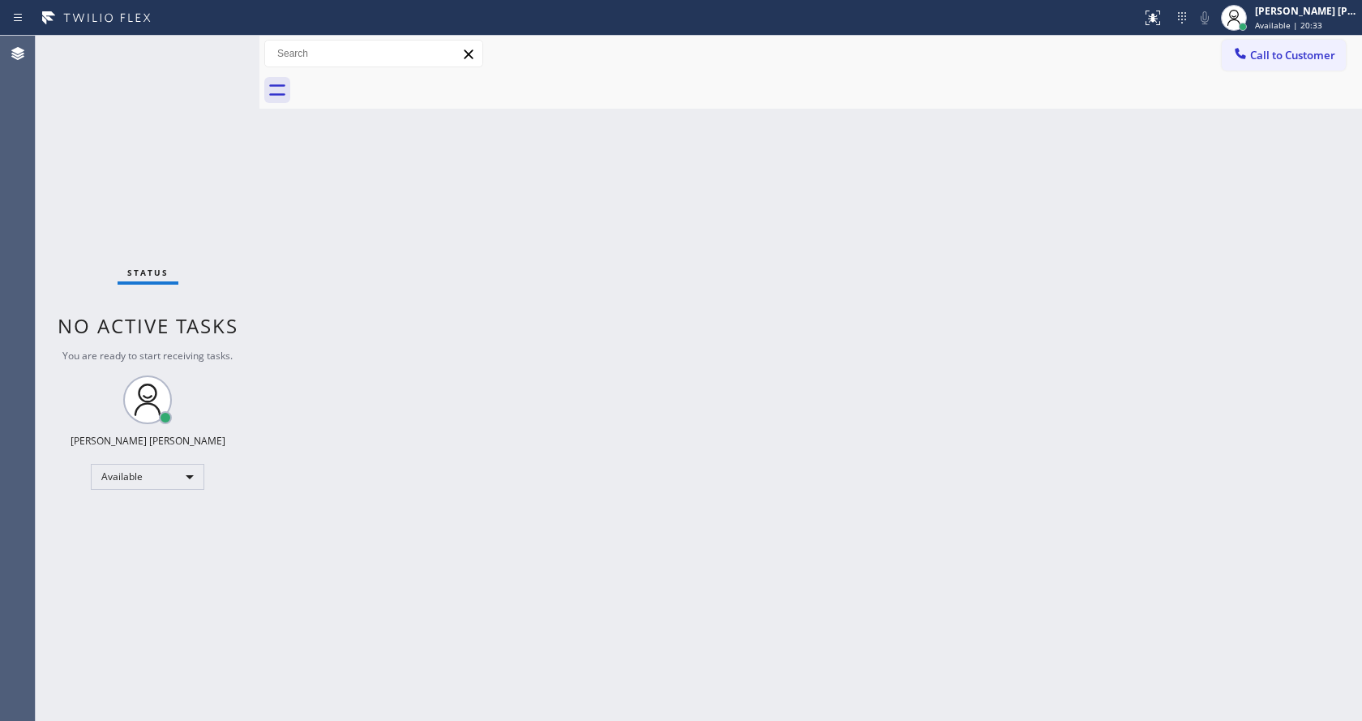
click at [224, 45] on div "Status No active tasks You are ready to start receiving tasks. [PERSON_NAME] [P…" at bounding box center [148, 378] width 224 height 685
click at [220, 47] on div "Status No active tasks You are ready to start receiving tasks. [PERSON_NAME] [P…" at bounding box center [148, 378] width 224 height 685
click at [236, 74] on div "Status No active tasks You are ready to start receiving tasks. [PERSON_NAME] [P…" at bounding box center [148, 378] width 224 height 685
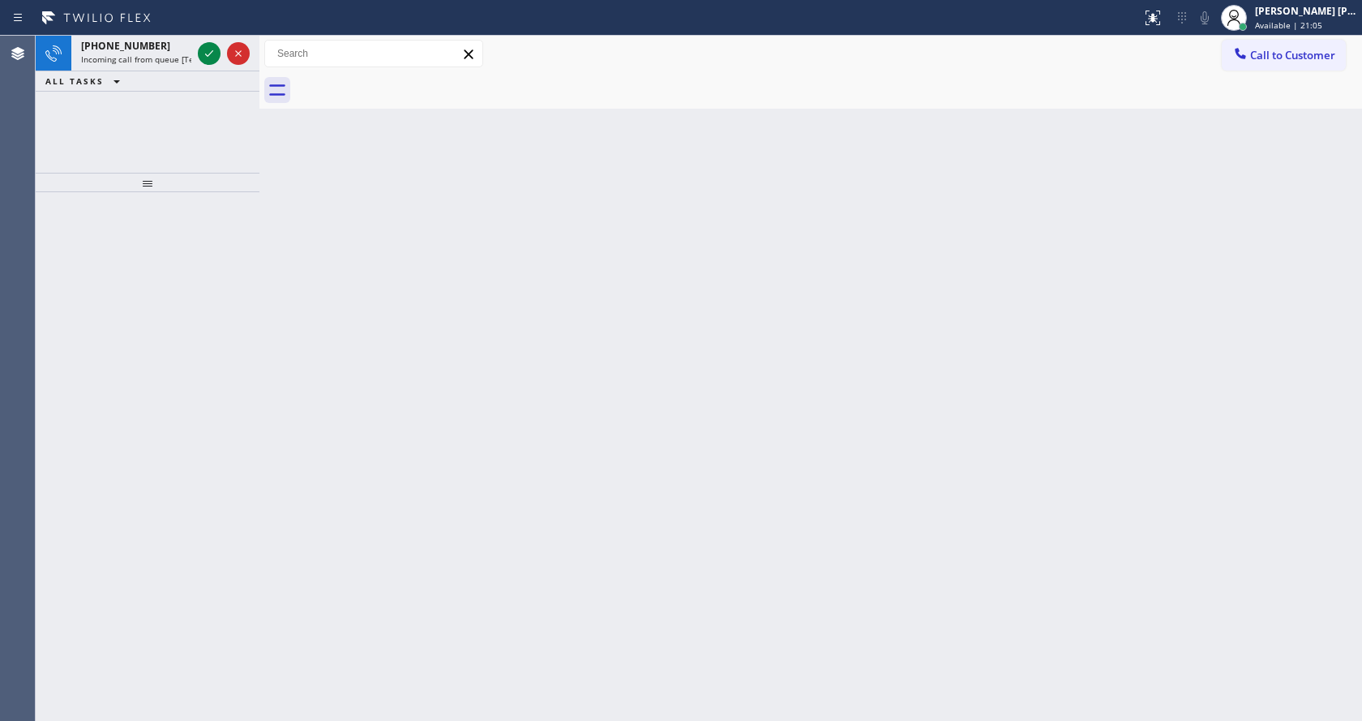
click at [222, 113] on div "+14157498738 Incoming call from queue [Test] All ALL TASKS ALL TASKS ACTIVE TAS…" at bounding box center [148, 104] width 224 height 137
click at [210, 49] on icon at bounding box center [208, 53] width 19 height 19
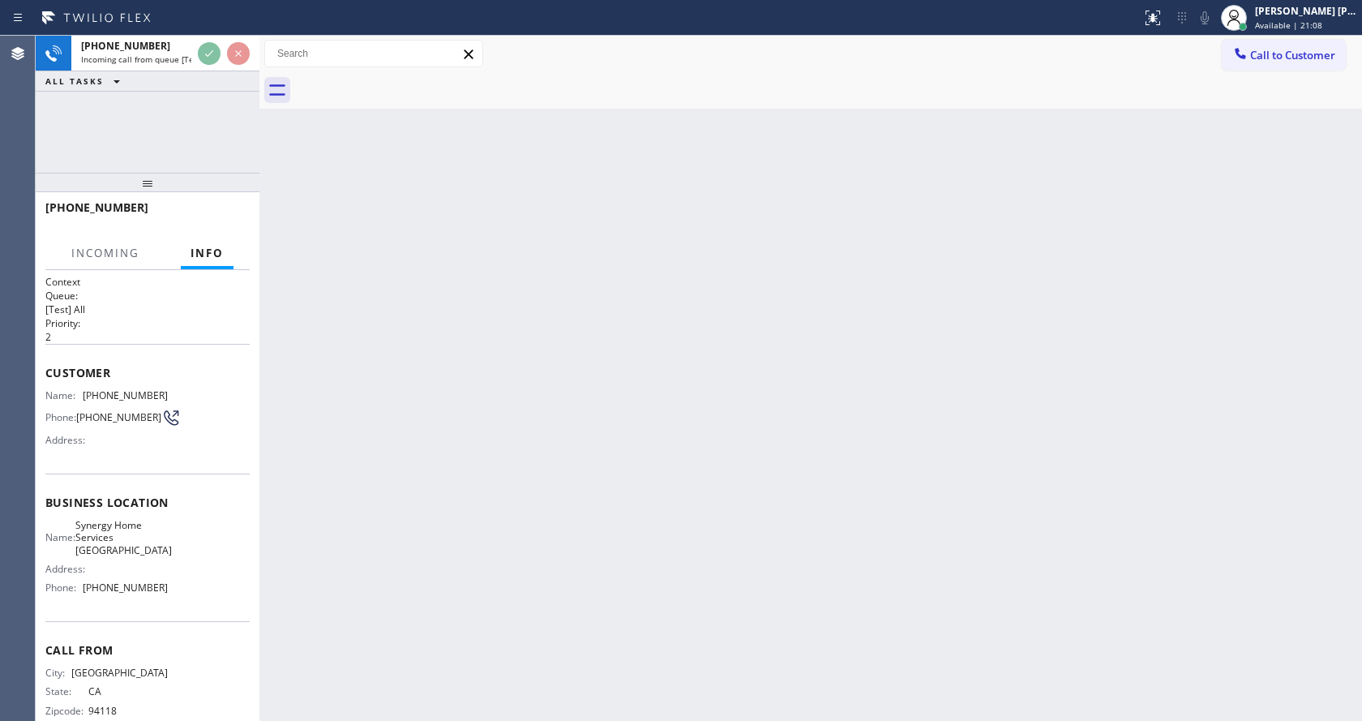
scroll to position [21, 0]
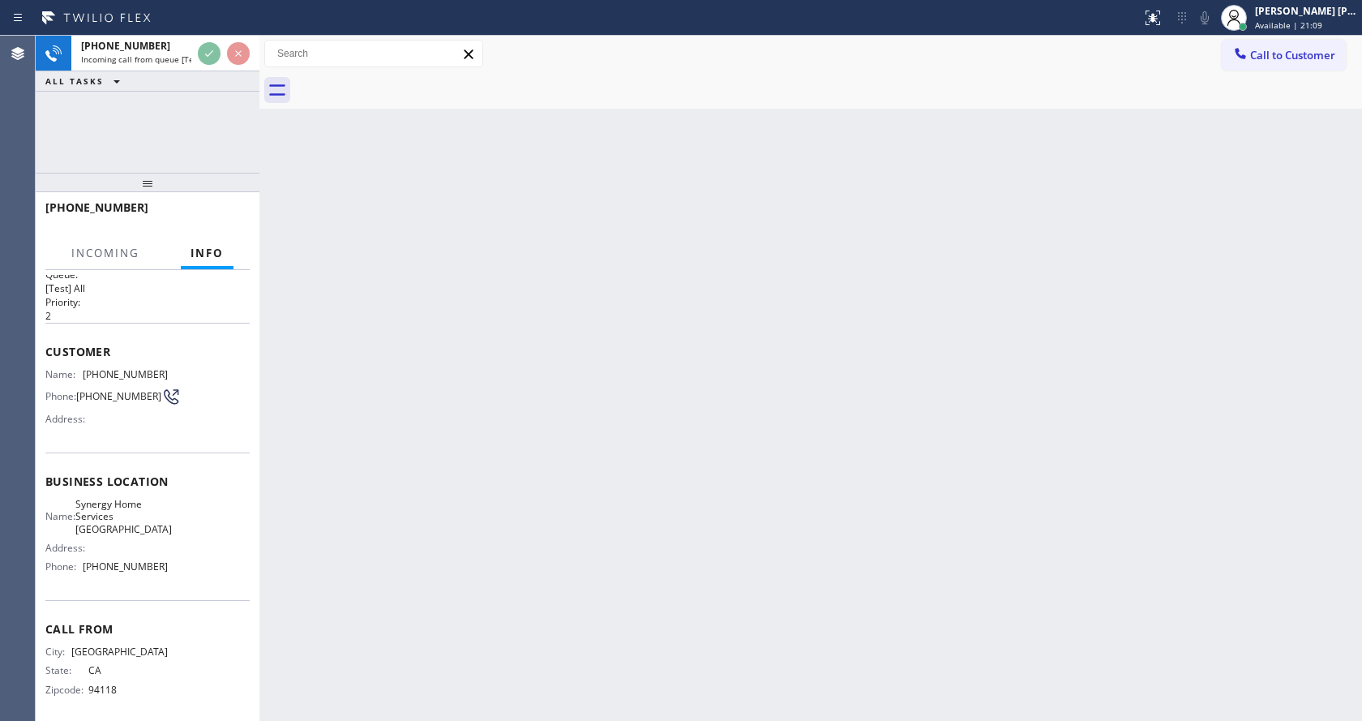
click at [688, 513] on div "Back to Dashboard Change Sender ID Customers Technicians Select a contact Outbo…" at bounding box center [810, 378] width 1102 height 685
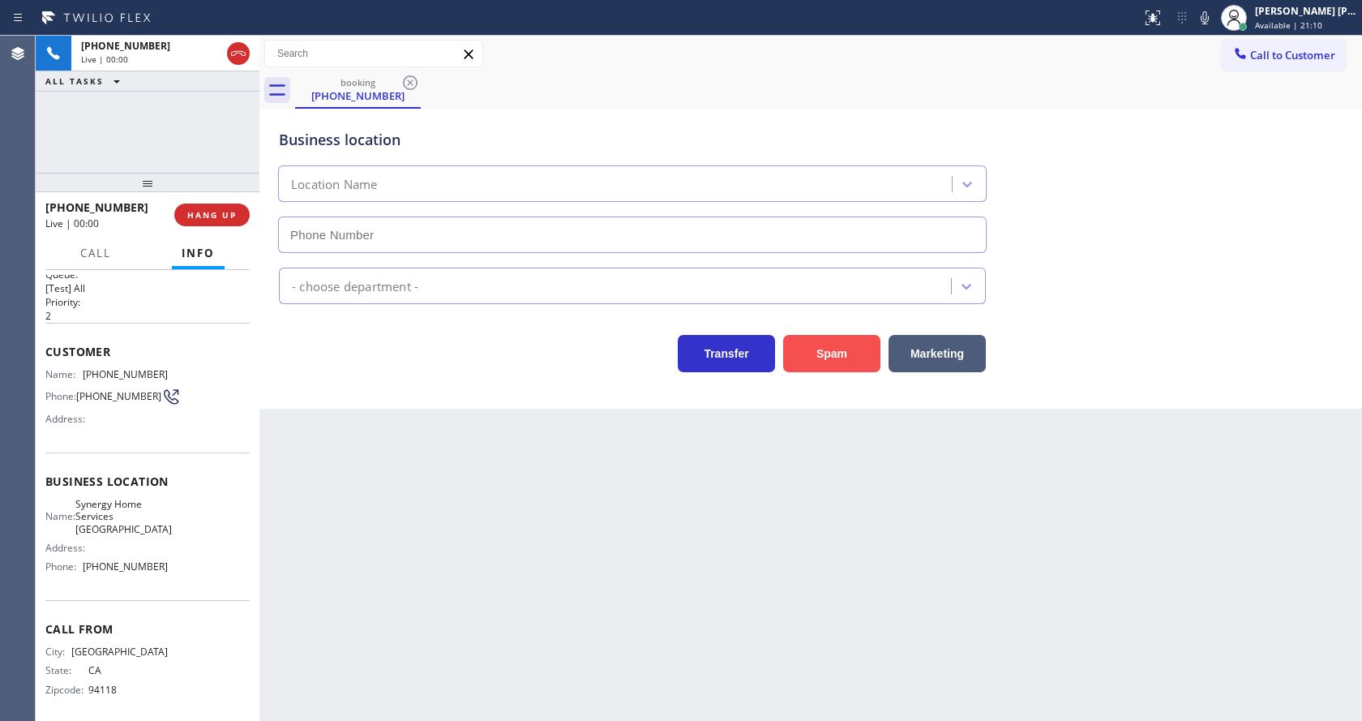
type input "(415) 548-9009"
click at [869, 355] on button "Spam" at bounding box center [831, 353] width 97 height 37
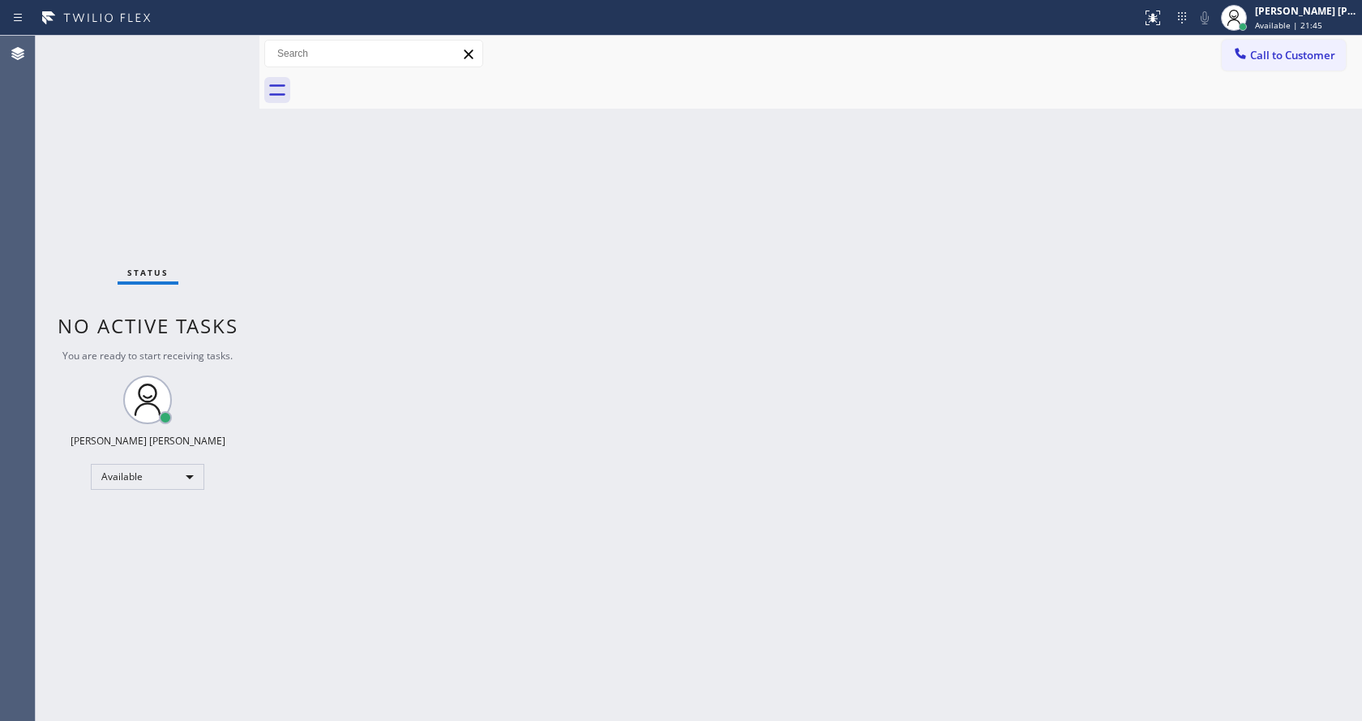
click at [213, 49] on div "Status No active tasks You are ready to start receiving tasks. [PERSON_NAME] [P…" at bounding box center [148, 378] width 224 height 685
click at [210, 50] on div "Status No active tasks You are ready to start receiving tasks. [PERSON_NAME] [P…" at bounding box center [148, 378] width 224 height 685
click at [212, 50] on div "Status No active tasks You are ready to start receiving tasks. [PERSON_NAME] [P…" at bounding box center [148, 378] width 224 height 685
click at [206, 48] on div "Status No active tasks You are ready to start receiving tasks. [PERSON_NAME] [P…" at bounding box center [148, 378] width 224 height 685
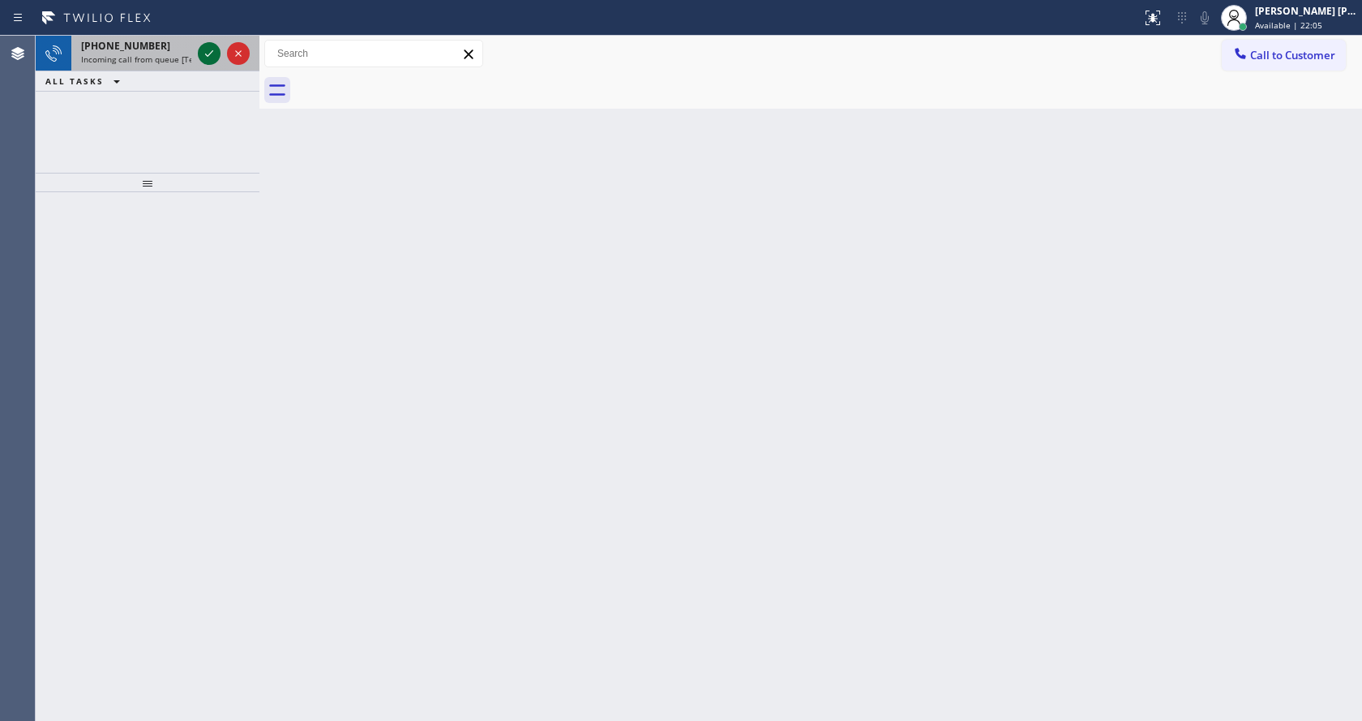
click at [198, 56] on div at bounding box center [209, 53] width 23 height 19
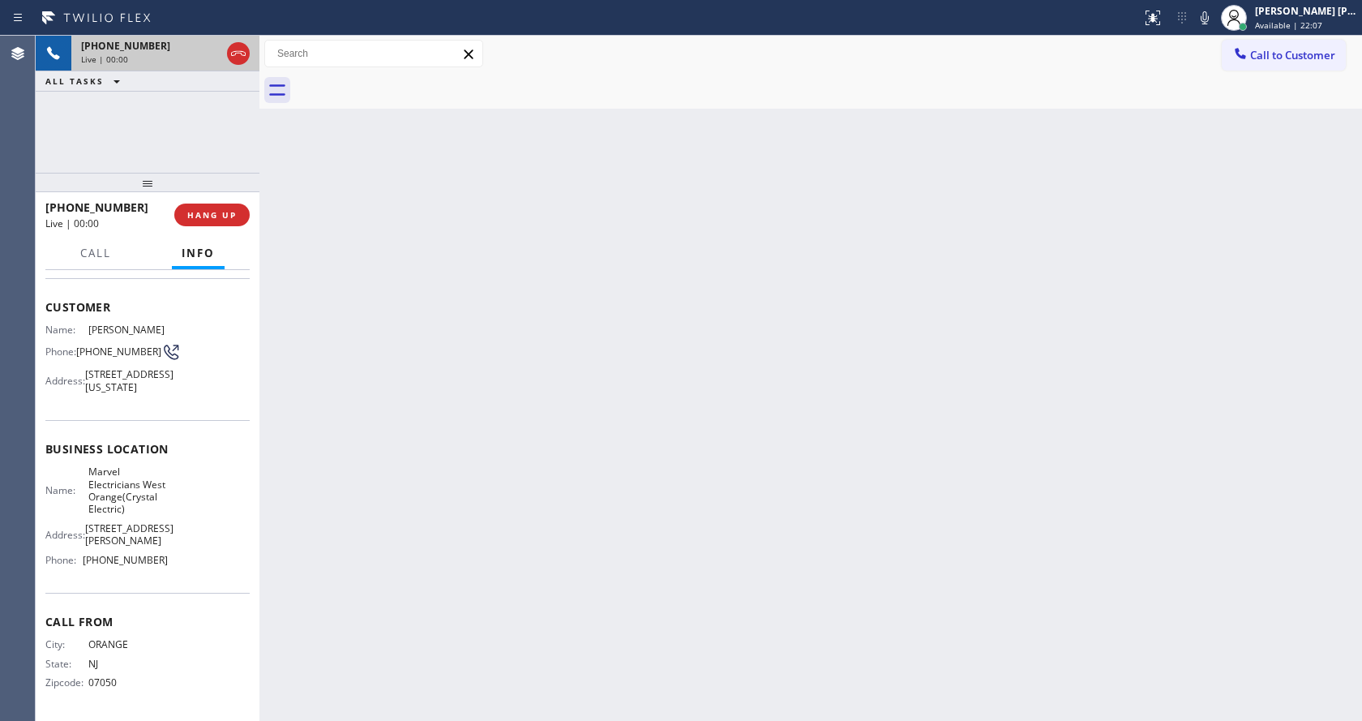
scroll to position [122, 0]
click at [689, 505] on div "Back to Dashboard Change Sender ID Customers Technicians Select a contact Outbo…" at bounding box center [810, 378] width 1102 height 685
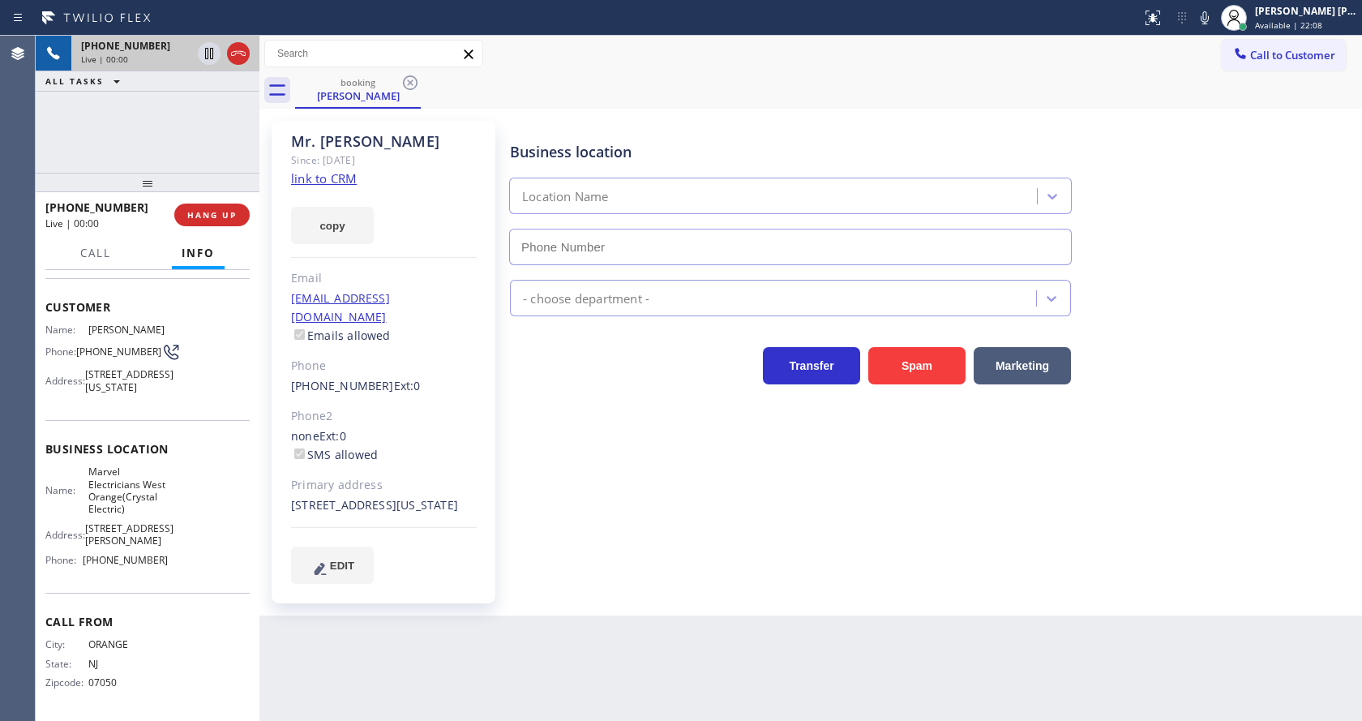
type input "[PHONE_NUMBER]"
click at [334, 180] on link "link to CRM" at bounding box center [324, 178] width 66 height 16
click at [1209, 18] on icon at bounding box center [1205, 17] width 8 height 13
click at [1156, 255] on div "Business location Marvel Electricians West Orange(Crystal Electric) (973) 834-6…" at bounding box center [932, 191] width 851 height 147
click at [582, 629] on div "Back to Dashboard Change Sender ID Customers Technicians Select a contact Outbo…" at bounding box center [810, 378] width 1102 height 685
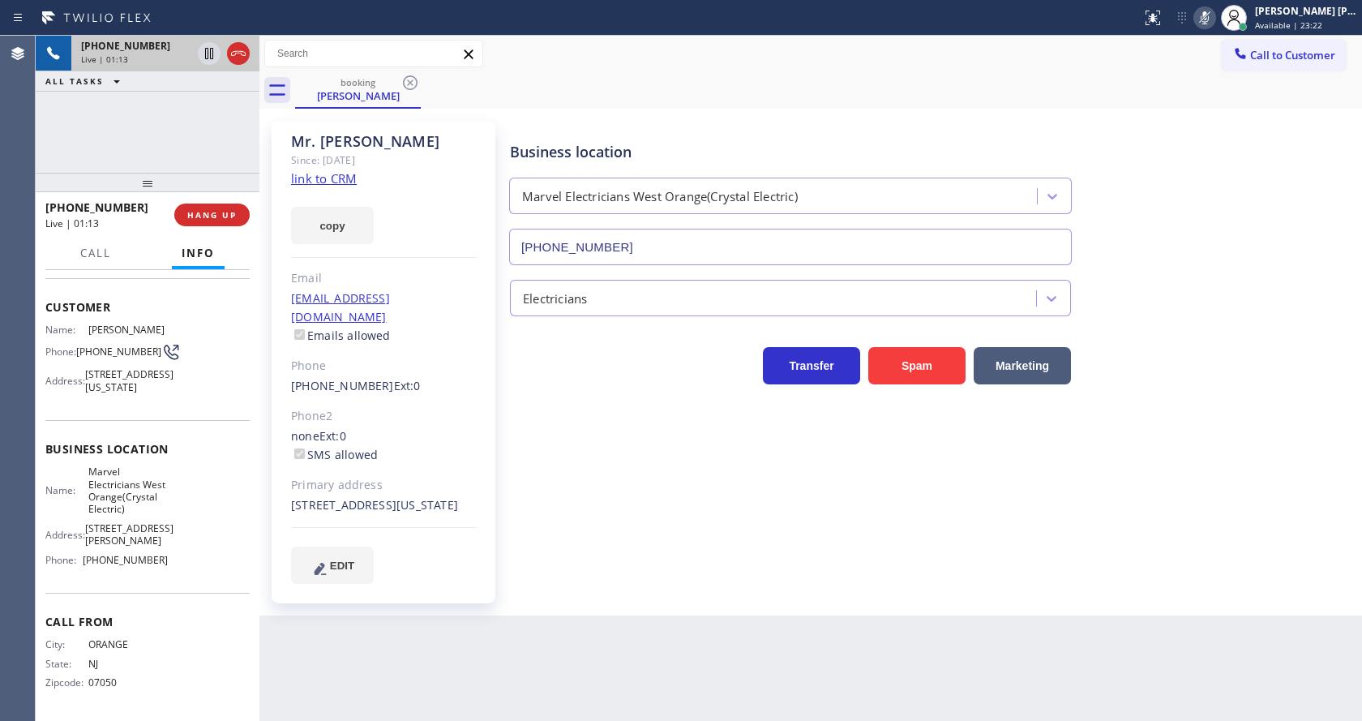
click at [1209, 11] on icon at bounding box center [1204, 17] width 19 height 19
click at [1309, 229] on div "Business location Marvel Electricians West Orange(Crystal Electric) (973) 834-6…" at bounding box center [932, 191] width 851 height 147
click at [1213, 25] on icon at bounding box center [1204, 17] width 19 height 19
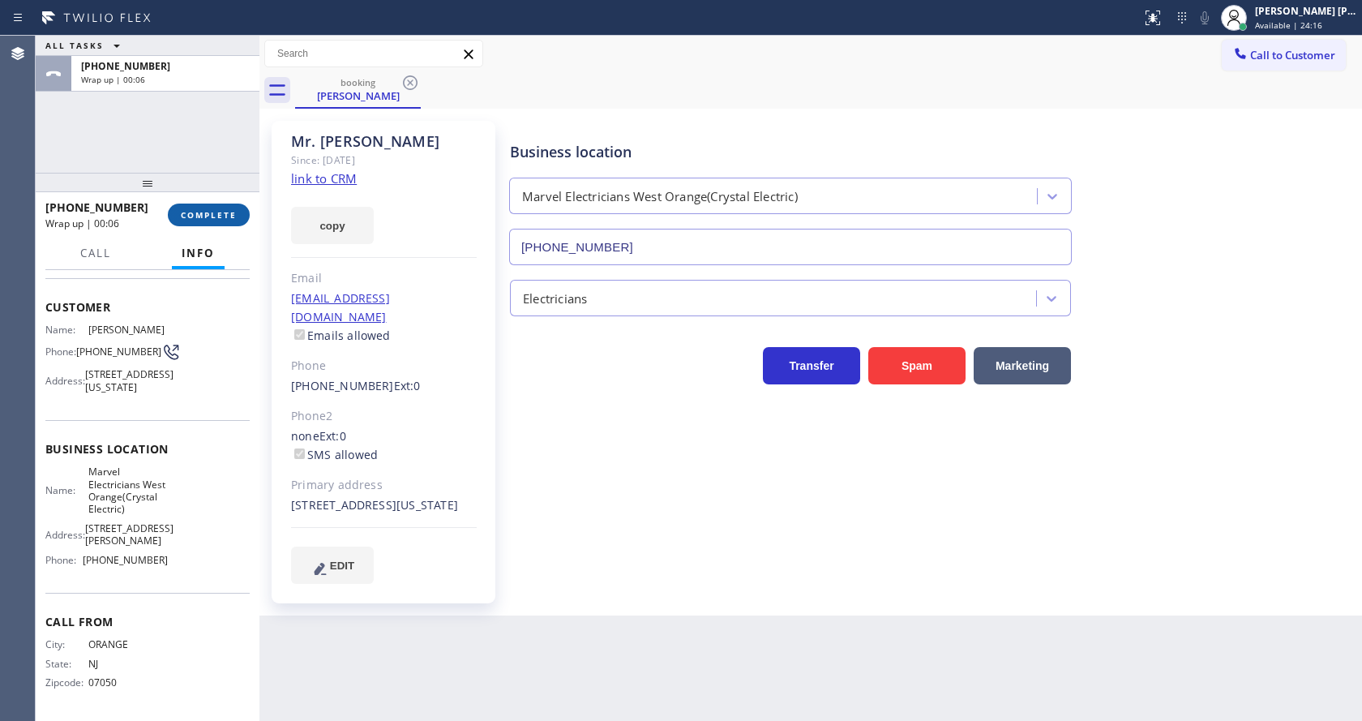
click at [181, 215] on span "COMPLETE" at bounding box center [209, 214] width 56 height 11
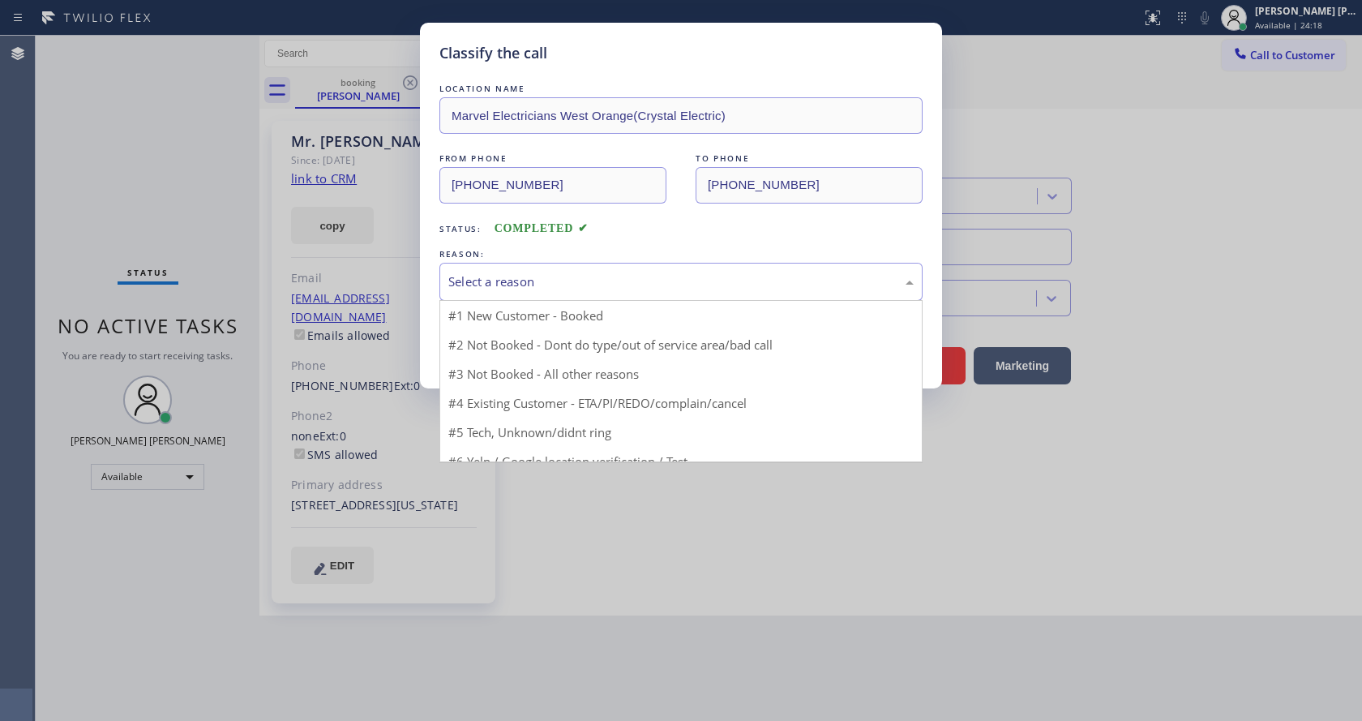
click at [537, 285] on div "Select a reason" at bounding box center [680, 281] width 465 height 19
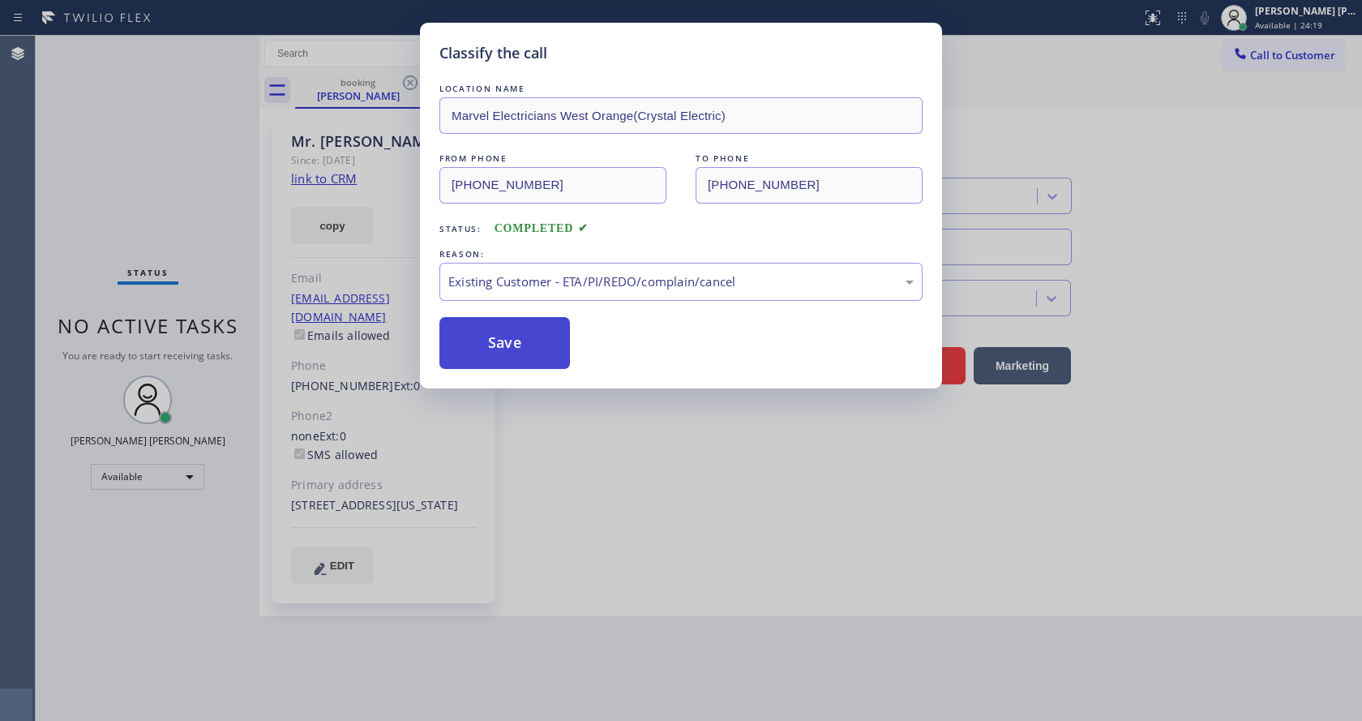
click at [531, 363] on button "Save" at bounding box center [504, 343] width 131 height 52
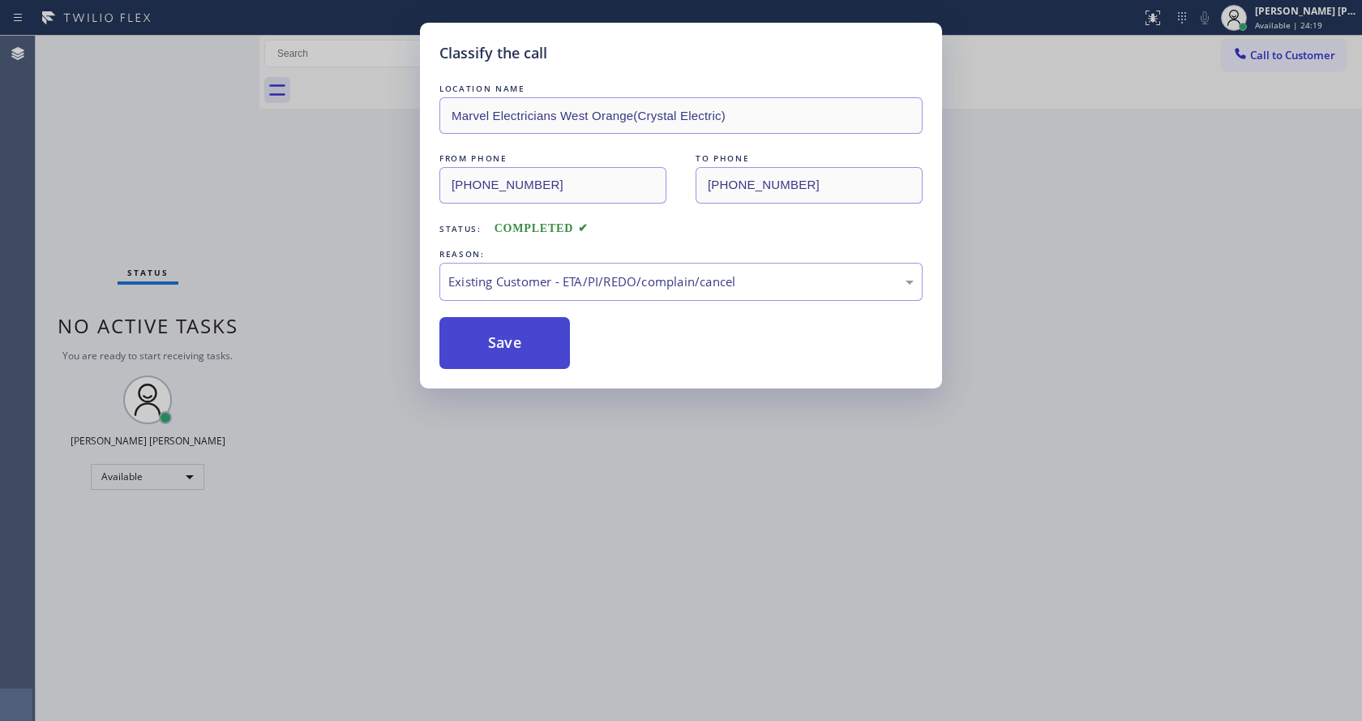
click at [527, 349] on button "Save" at bounding box center [504, 343] width 131 height 52
drag, startPoint x: 644, startPoint y: 540, endPoint x: 478, endPoint y: 713, distance: 239.7
click at [640, 542] on div "Classify the call LOCATION NAME Marvel Electricians West Orange(Crystal Electri…" at bounding box center [681, 360] width 1362 height 721
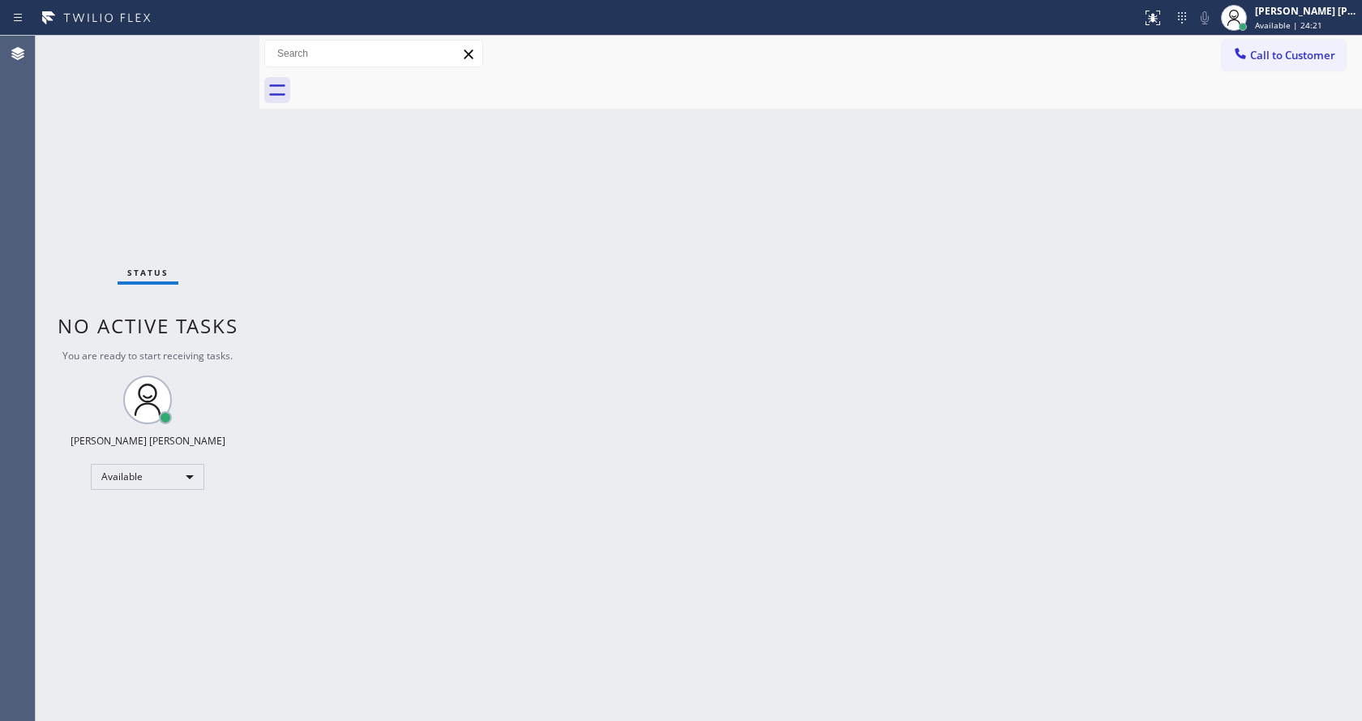
drag, startPoint x: 983, startPoint y: 314, endPoint x: 433, endPoint y: 447, distance: 565.5
click at [978, 315] on div "Back to Dashboard Change Sender ID Customers Technicians Select a contact Outbo…" at bounding box center [810, 378] width 1102 height 685
click at [172, 255] on div "Status No active tasks You are ready to start receiving tasks. [PERSON_NAME] [P…" at bounding box center [148, 378] width 224 height 685
click at [220, 44] on div "Status No active tasks You are ready to start receiving tasks. [PERSON_NAME] [P…" at bounding box center [148, 378] width 224 height 685
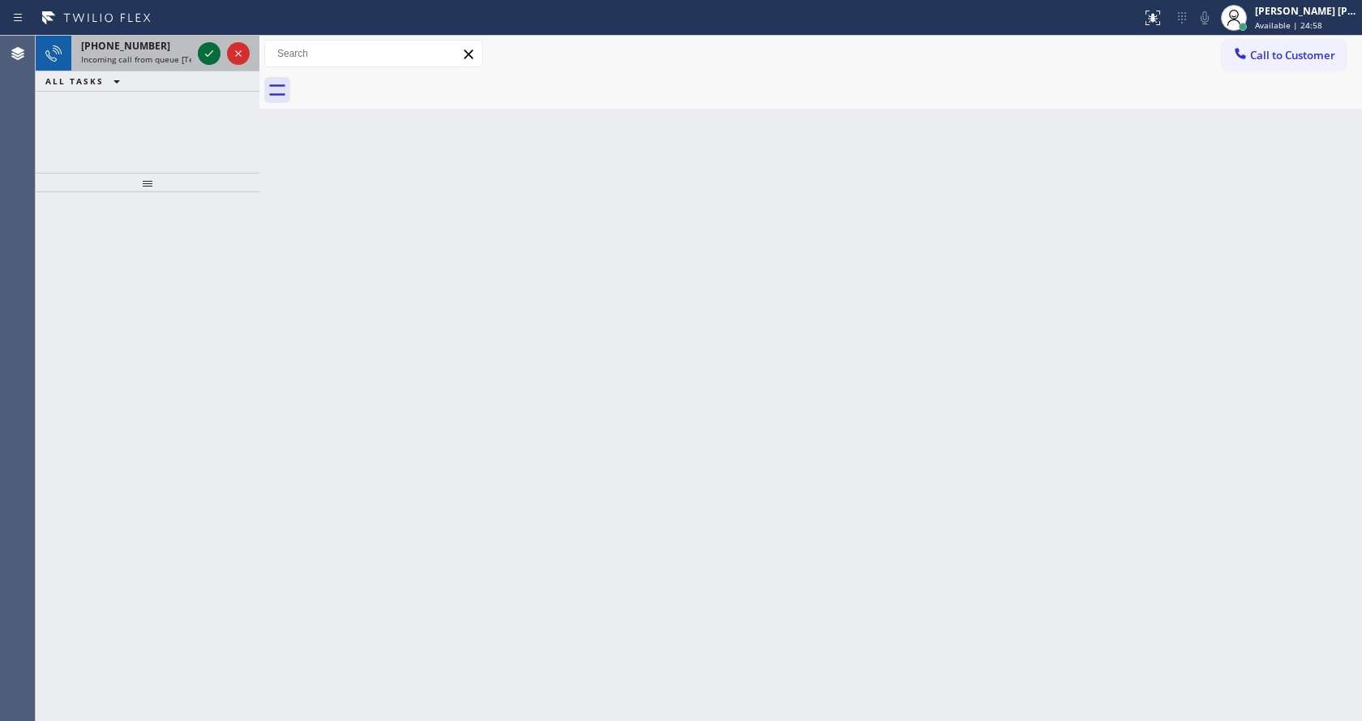
click at [209, 48] on icon at bounding box center [208, 53] width 19 height 19
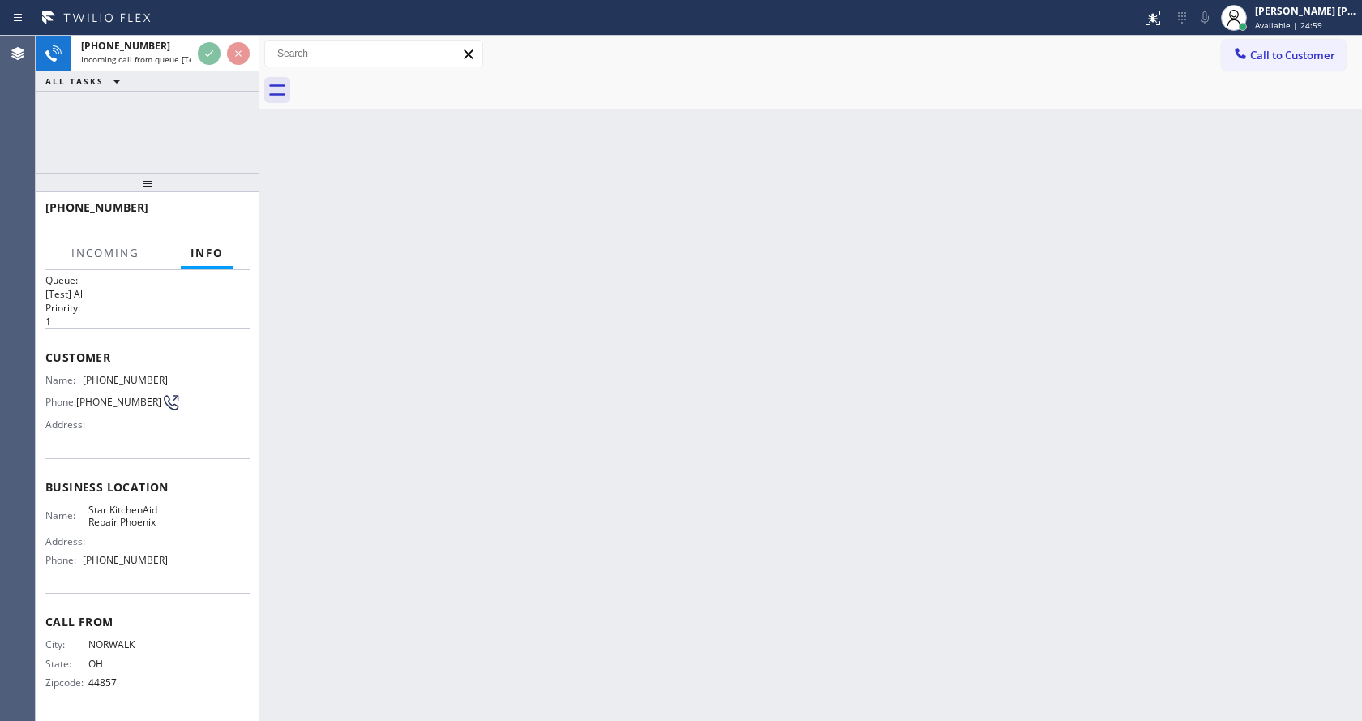
scroll to position [21, 0]
click at [586, 366] on div "Back to Dashboard Change Sender ID Customers Technicians Select a contact Outbo…" at bounding box center [810, 378] width 1102 height 685
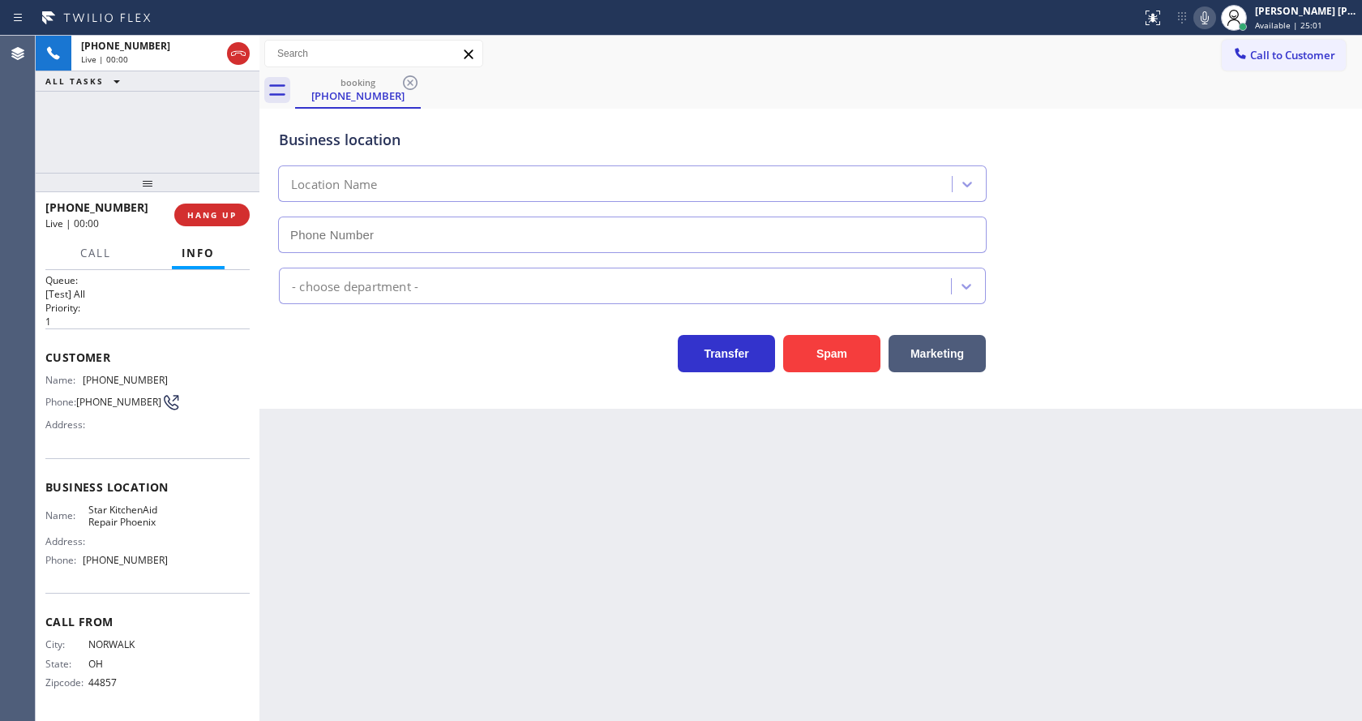
type input "[PHONE_NUMBER]"
click at [572, 448] on div "Back to Dashboard Change Sender ID Customers Technicians Select a contact Outbo…" at bounding box center [810, 378] width 1102 height 685
click at [357, 379] on div "Business location Star KitchenAid Repair [GEOGRAPHIC_DATA] [PHONE_NUMBER] Appli…" at bounding box center [810, 259] width 1102 height 300
click at [451, 603] on div "Back to Dashboard Change Sender ID Customers Technicians Select a contact Outbo…" at bounding box center [810, 378] width 1102 height 685
click at [370, 473] on div "Back to Dashboard Change Sender ID Customers Technicians Select a contact Outbo…" at bounding box center [810, 378] width 1102 height 685
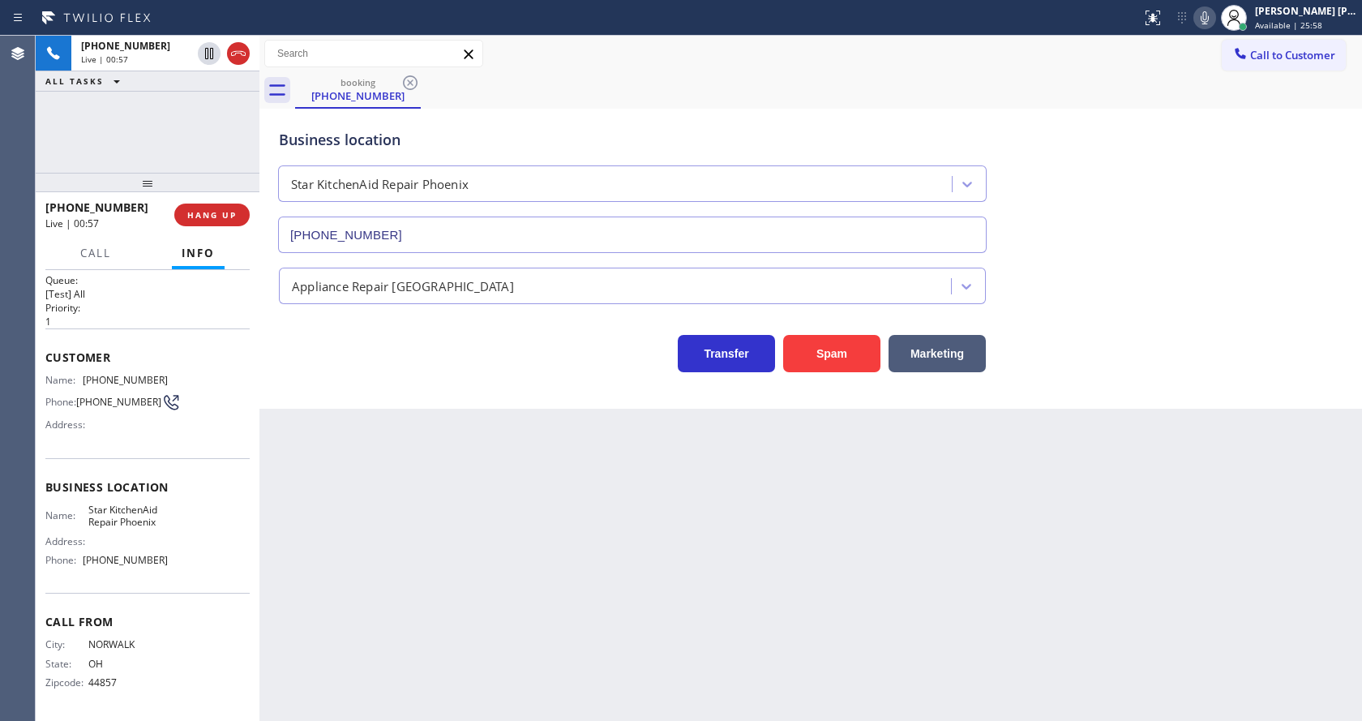
click at [116, 502] on div "Business location Name: Star KitchenAid Repair Phoenix Address: Phone: (602) 78…" at bounding box center [147, 525] width 204 height 135
drag, startPoint x: 79, startPoint y: 372, endPoint x: 169, endPoint y: 370, distance: 90.0
click at [169, 374] on div "Name: (419) 706-1444 Phone: (419) 706-1444 Address:" at bounding box center [147, 406] width 204 height 64
drag, startPoint x: 422, startPoint y: 456, endPoint x: 388, endPoint y: 714, distance: 260.7
click at [421, 456] on div "Back to Dashboard Change Sender ID Customers Technicians Select a contact Outbo…" at bounding box center [810, 378] width 1102 height 685
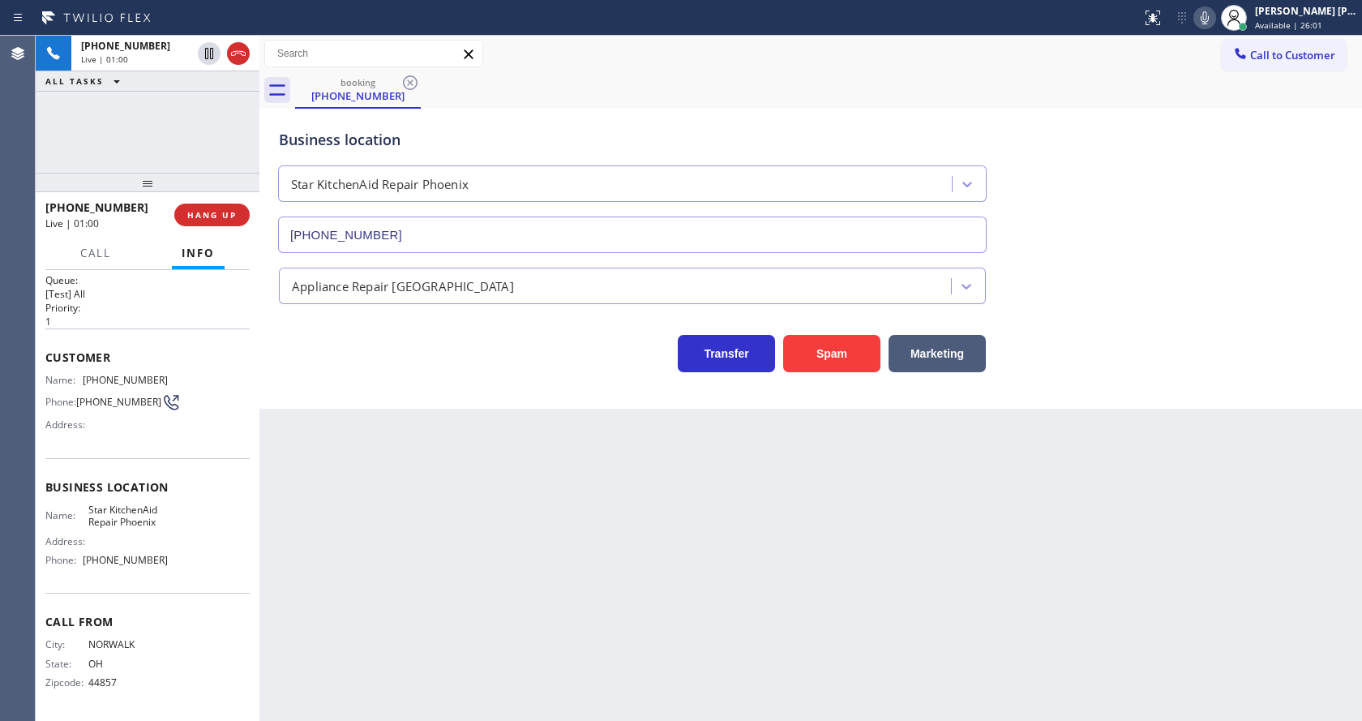
drag, startPoint x: 154, startPoint y: 525, endPoint x: 134, endPoint y: 515, distance: 22.8
click at [154, 525] on span "Star KitchenAid Repair Phoenix" at bounding box center [128, 515] width 80 height 25
drag, startPoint x: 83, startPoint y: 511, endPoint x: 177, endPoint y: 518, distance: 94.3
click at [177, 518] on div "Name: Star KitchenAid Repair Phoenix Address: Phone: (602) 780-1203" at bounding box center [147, 538] width 204 height 70
drag, startPoint x: 355, startPoint y: 489, endPoint x: 364, endPoint y: 666, distance: 176.9
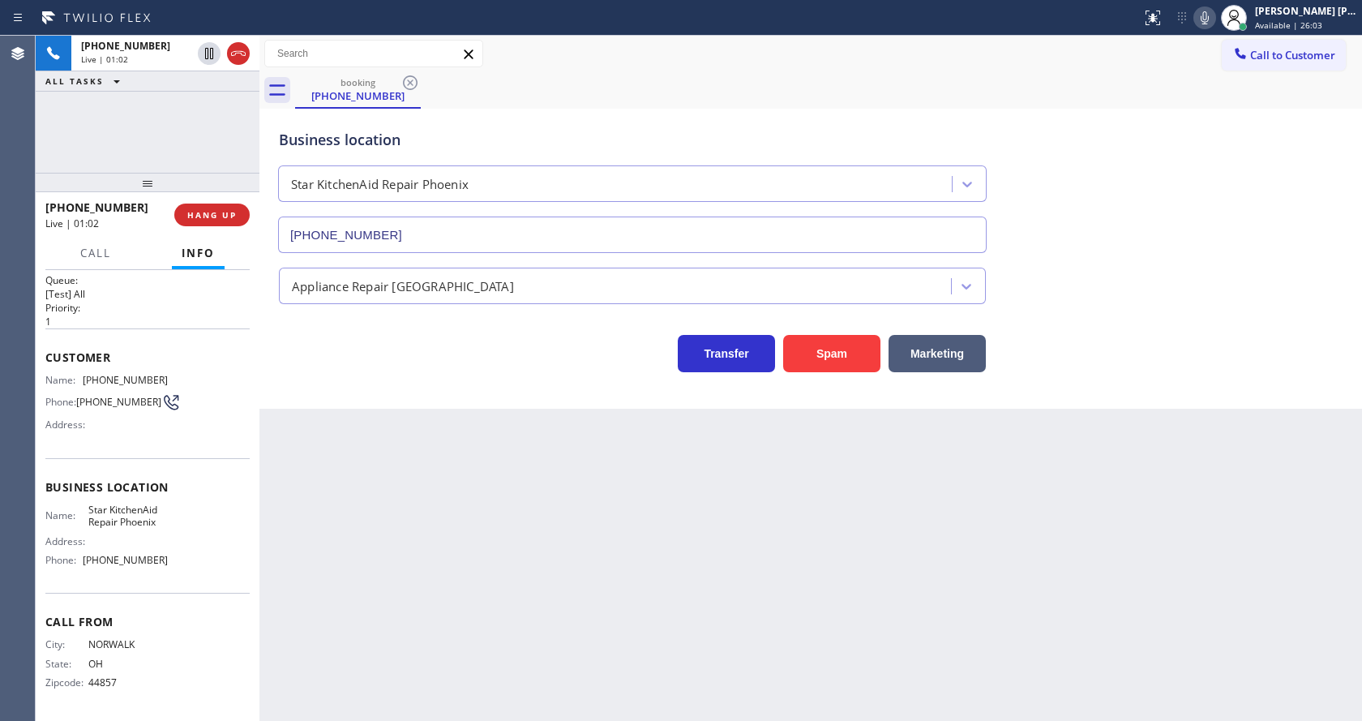
click at [356, 501] on div "Back to Dashboard Change Sender ID Customers Technicians Select a contact Outbo…" at bounding box center [810, 378] width 1102 height 685
click at [146, 587] on div "Business location Name: Star KitchenAid Repair Phoenix Address: Phone: (602) 78…" at bounding box center [147, 525] width 204 height 135
drag, startPoint x: 81, startPoint y: 561, endPoint x: 178, endPoint y: 566, distance: 96.6
click at [178, 566] on div "Name: Star KitchenAid Repair Phoenix Address: Phone: (602) 780-1203" at bounding box center [147, 538] width 204 height 70
click at [311, 512] on div "Back to Dashboard Change Sender ID Customers Technicians Select a contact Outbo…" at bounding box center [810, 378] width 1102 height 685
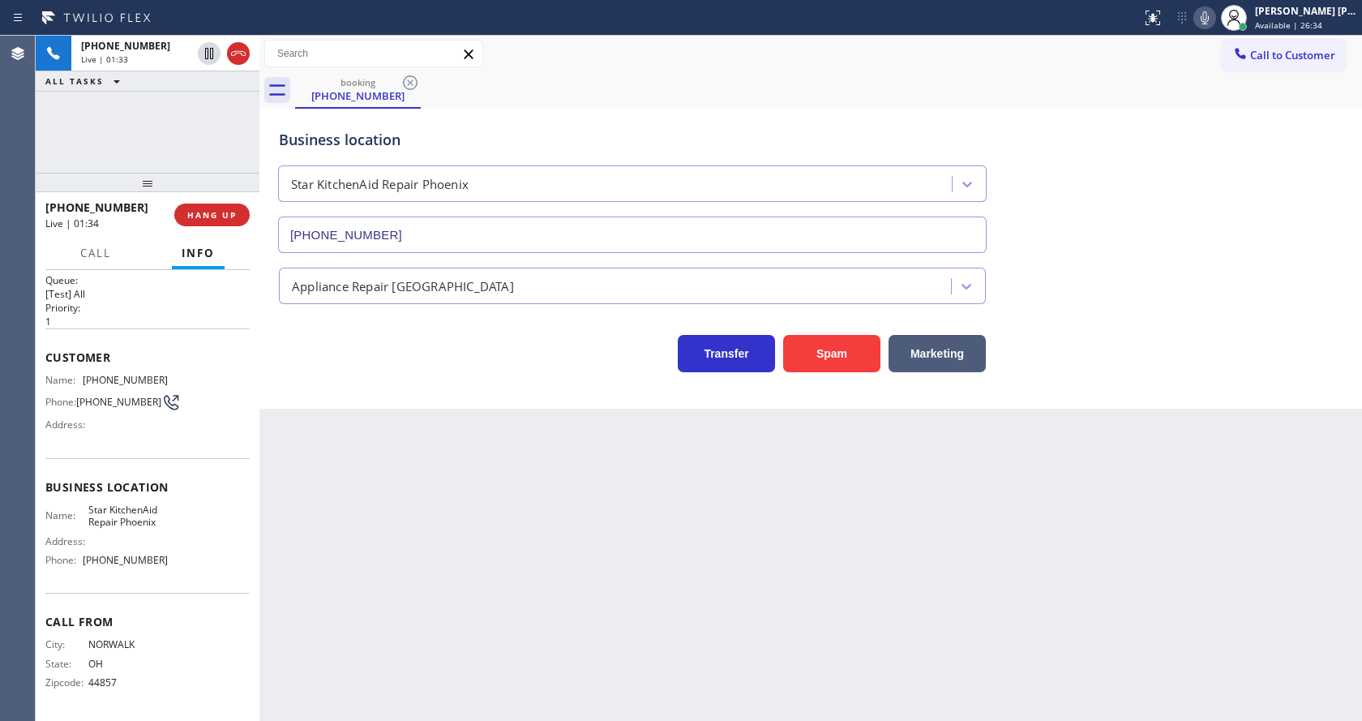
click at [165, 545] on div "Name: Star KitchenAid Repair Phoenix Address: Phone: (602) 780-1203" at bounding box center [147, 538] width 204 height 70
click at [477, 562] on div "Back to Dashboard Change Sender ID Customers Technicians Select a contact Outbo…" at bounding box center [810, 378] width 1102 height 685
click at [1209, 22] on icon at bounding box center [1205, 17] width 8 height 13
click at [1150, 563] on div "Back to Dashboard Change Sender ID Customers Technicians Select a contact Outbo…" at bounding box center [810, 378] width 1102 height 685
click at [1207, 24] on icon at bounding box center [1204, 17] width 19 height 19
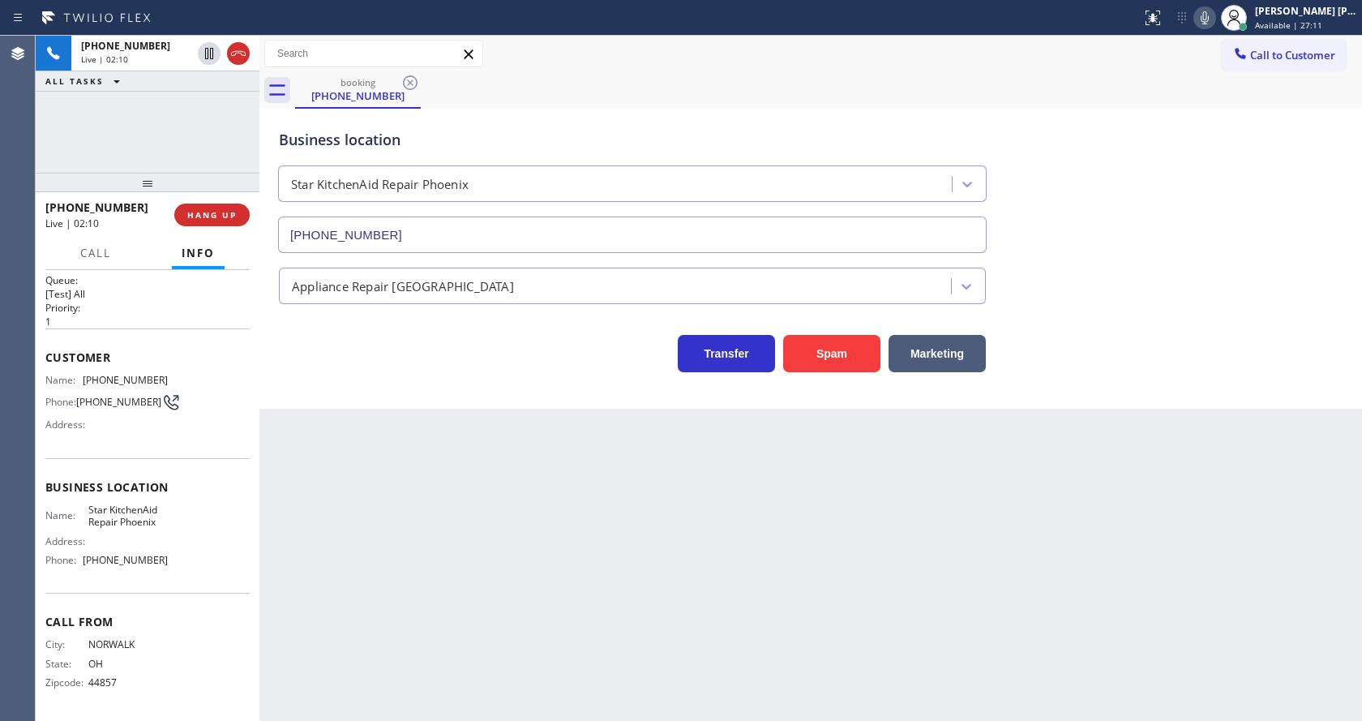
click at [1207, 24] on icon at bounding box center [1204, 17] width 19 height 19
click at [1178, 210] on div "Business location Star KitchenAid Repair Phoenix (602) 780-1203" at bounding box center [811, 179] width 1070 height 147
click at [1209, 17] on icon at bounding box center [1205, 17] width 8 height 13
click at [413, 597] on div "Back to Dashboard Change Sender ID Customers Technicians Select a contact Outbo…" at bounding box center [810, 378] width 1102 height 685
click at [733, 559] on div "Back to Dashboard Change Sender ID Customers Technicians Select a contact Outbo…" at bounding box center [810, 378] width 1102 height 685
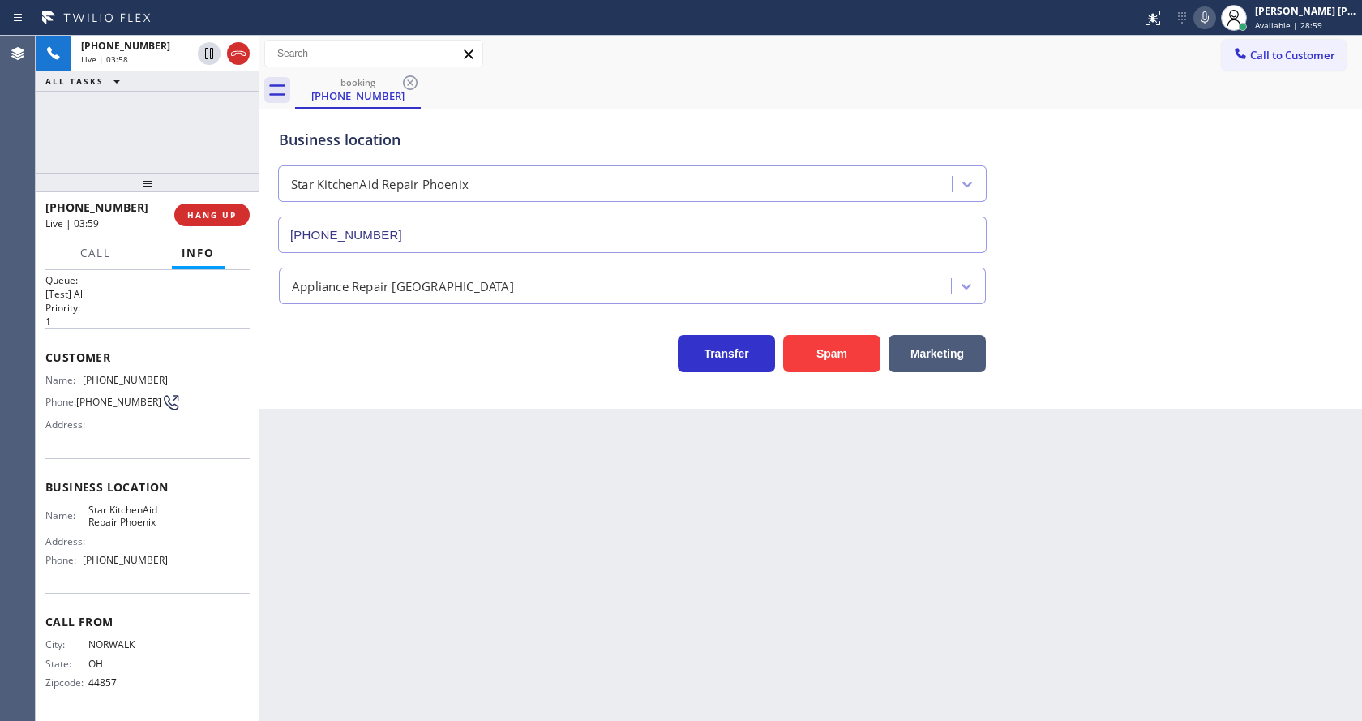
click at [425, 448] on div "Back to Dashboard Change Sender ID Customers Technicians Select a contact Outbo…" at bounding box center [810, 378] width 1102 height 685
click at [1209, 24] on icon at bounding box center [1205, 17] width 8 height 13
click at [1235, 75] on div "booking (419) 706-1444" at bounding box center [828, 90] width 1067 height 36
click at [487, 479] on div "Back to Dashboard Change Sender ID Customers Technicians Select a contact Outbo…" at bounding box center [810, 378] width 1102 height 685
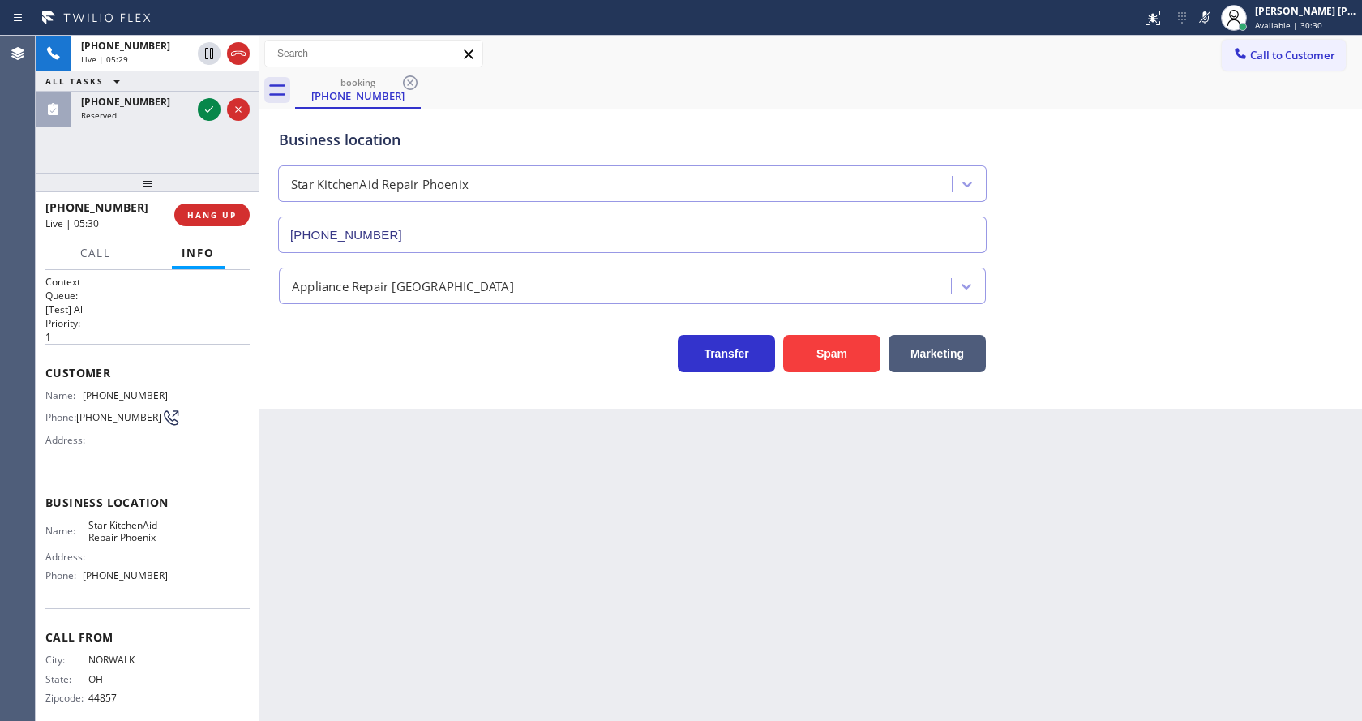
scroll to position [21, 0]
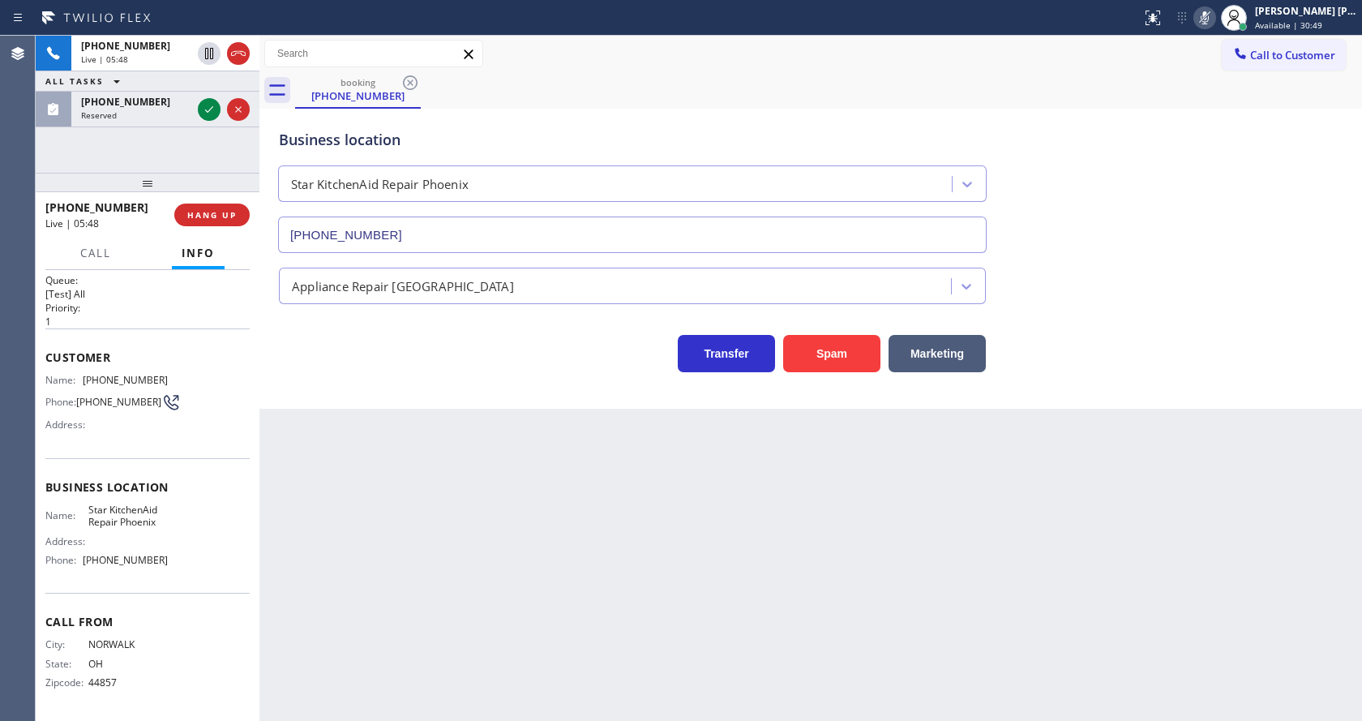
click at [1204, 17] on icon at bounding box center [1204, 17] width 19 height 19
click at [1208, 65] on div "Call to Customer Outbound call Location Search location Your caller id phone nu…" at bounding box center [810, 54] width 1102 height 28
click at [201, 104] on icon at bounding box center [208, 109] width 19 height 19
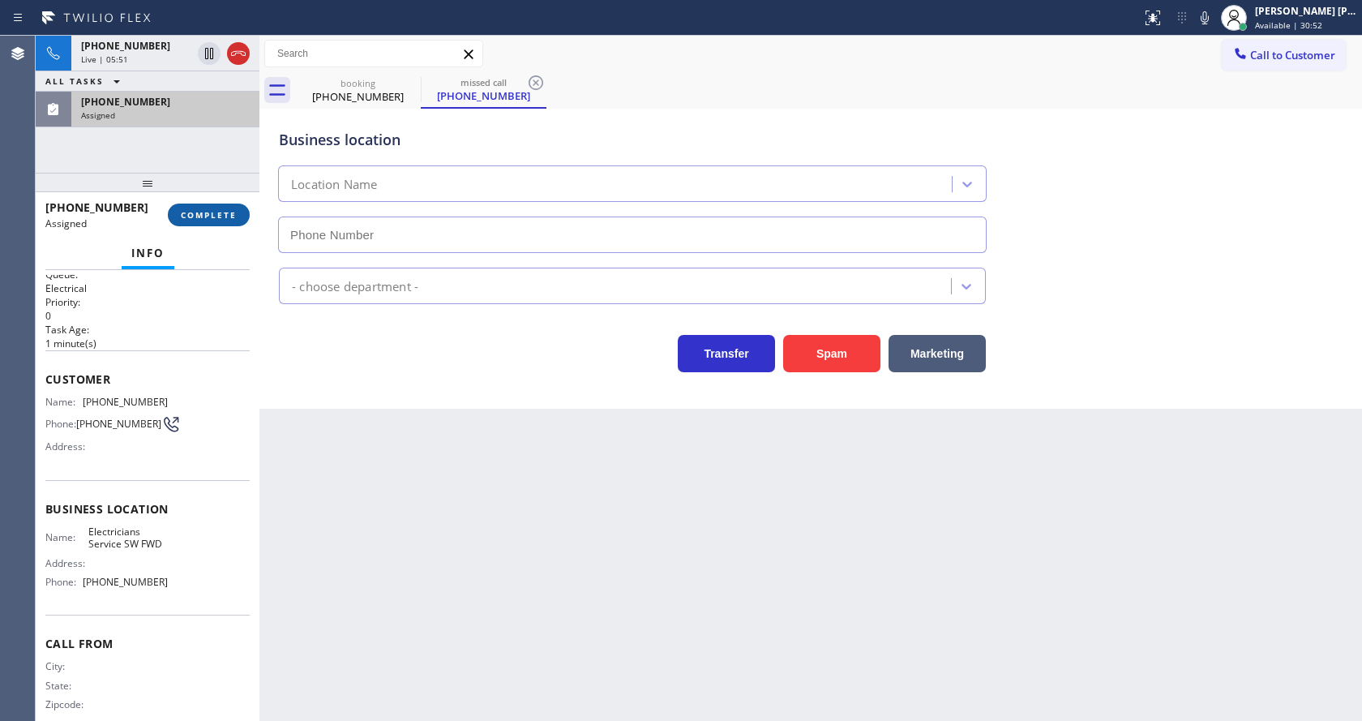
click at [197, 215] on span "COMPLETE" at bounding box center [209, 214] width 56 height 11
type input "[PHONE_NUMBER]"
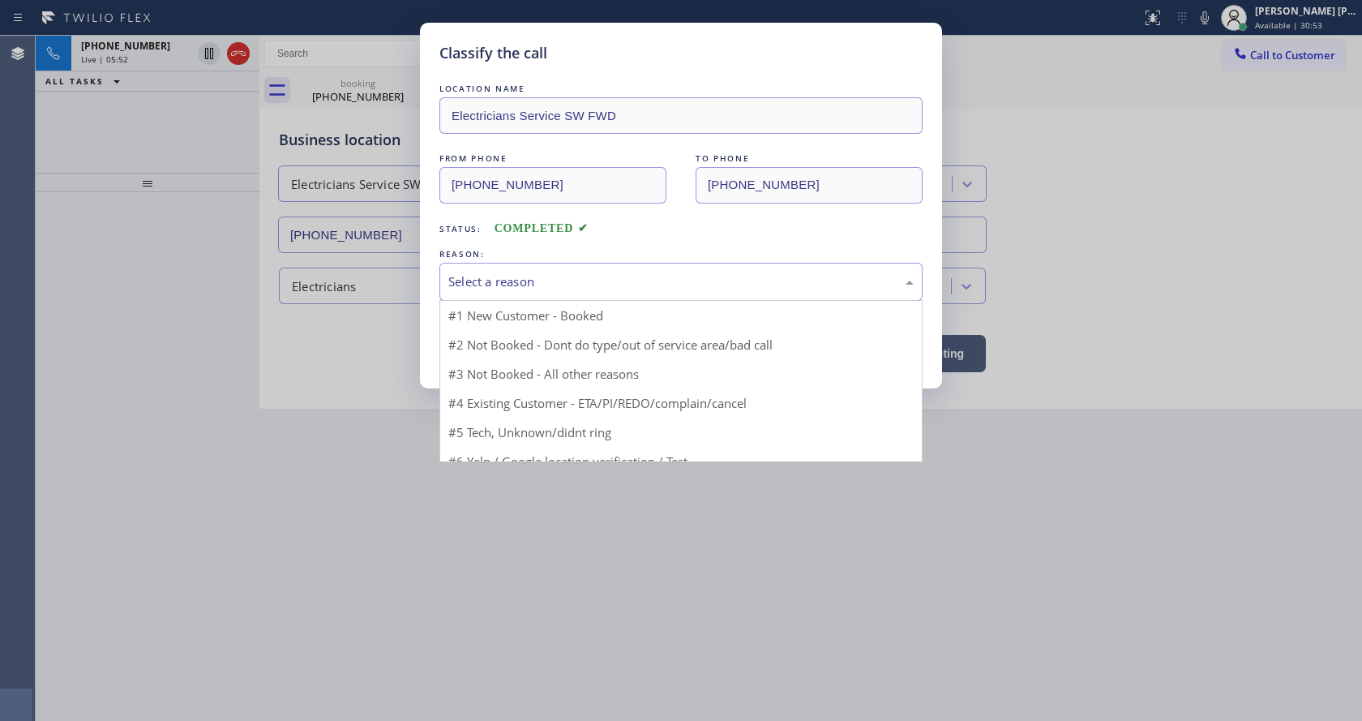
click at [498, 266] on div "Select a reason" at bounding box center [680, 282] width 483 height 38
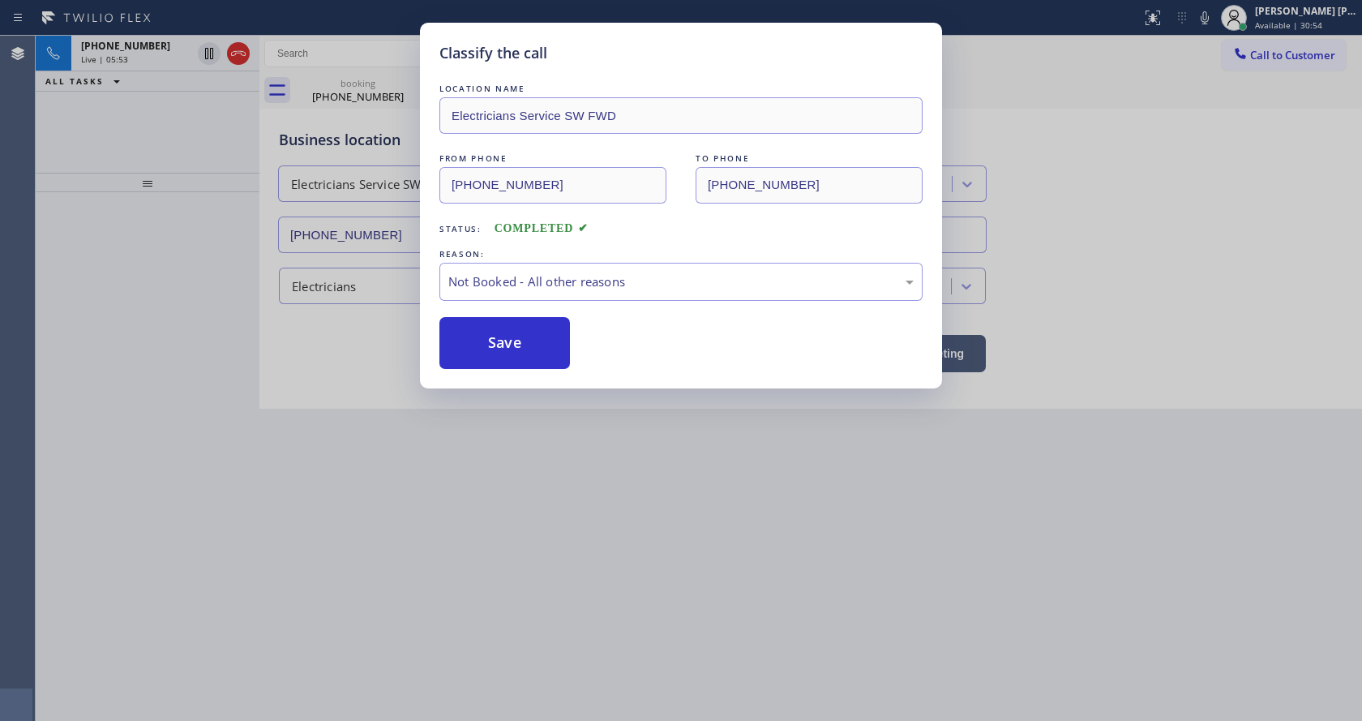
click at [503, 340] on button "Save" at bounding box center [504, 343] width 131 height 52
drag, startPoint x: 613, startPoint y: 488, endPoint x: 568, endPoint y: 523, distance: 56.6
click at [605, 493] on div "Classify the call LOCATION NAME Electricians Service SW FWD FROM PHONE [PHONE_N…" at bounding box center [681, 360] width 1362 height 721
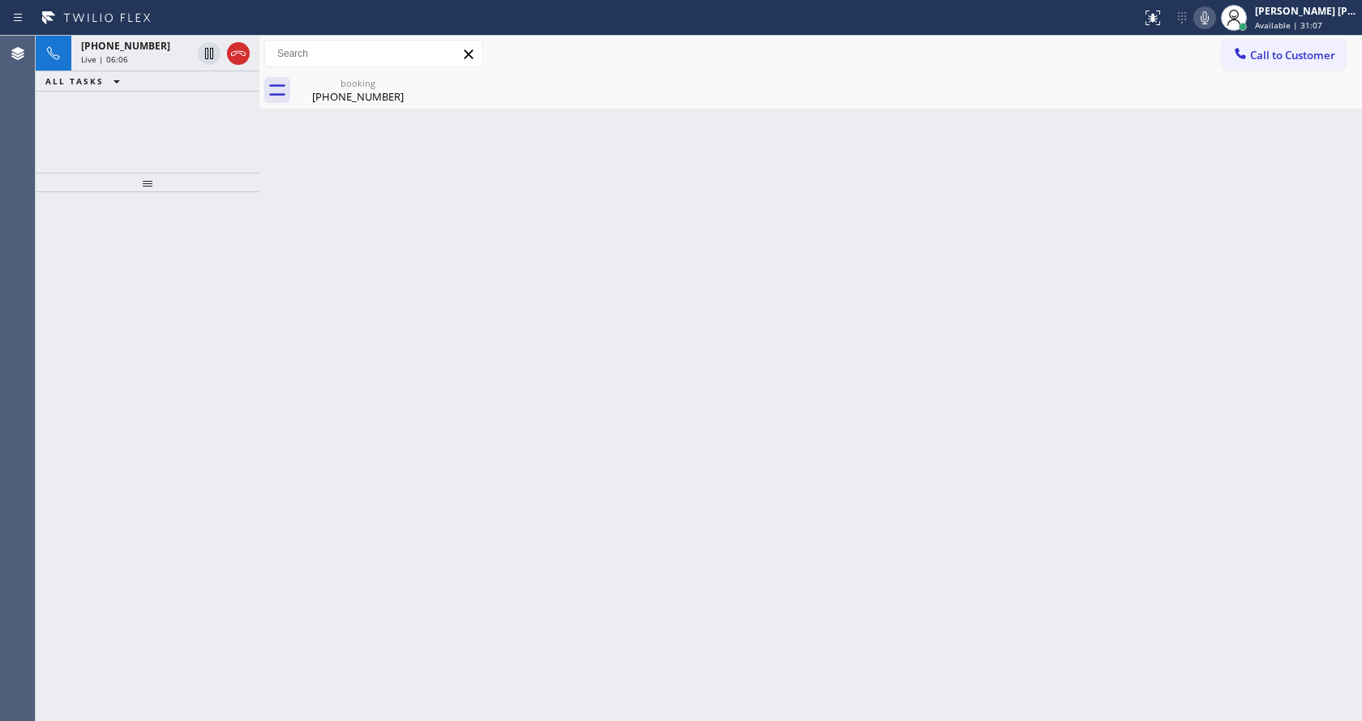
click at [1214, 19] on icon at bounding box center [1204, 17] width 19 height 19
click at [482, 402] on div "Back to Dashboard Change Sender ID Customers Technicians Select a contact Outbo…" at bounding box center [810, 378] width 1102 height 685
click at [345, 96] on div "[PHONE_NUMBER]" at bounding box center [358, 96] width 122 height 15
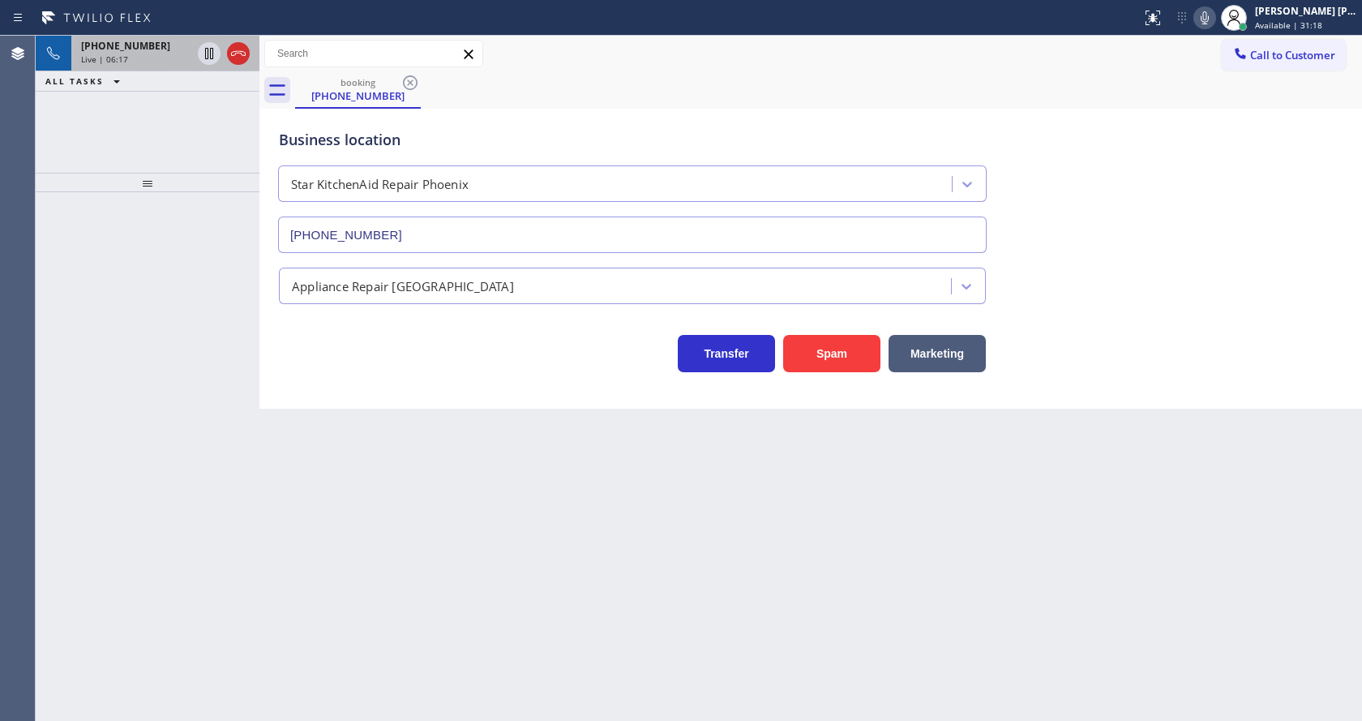
click at [175, 61] on div "Live | 06:17" at bounding box center [136, 59] width 110 height 11
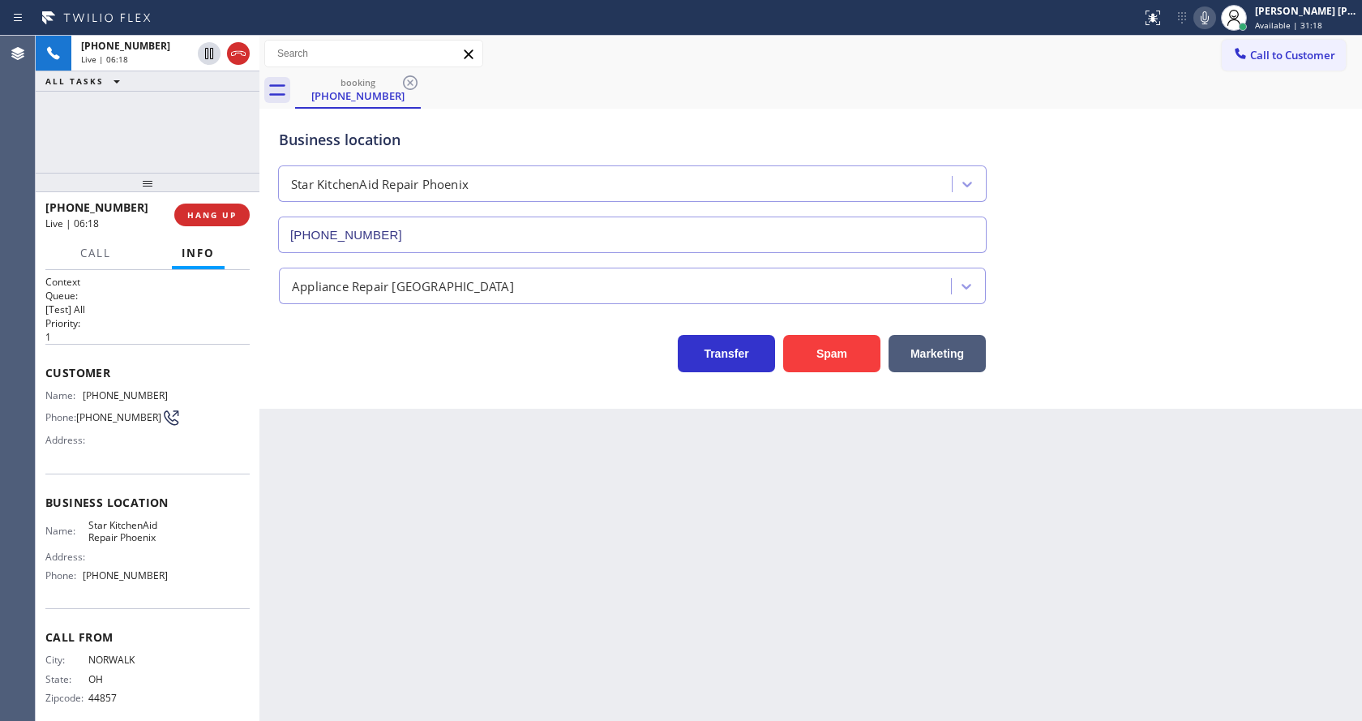
drag, startPoint x: 421, startPoint y: 386, endPoint x: 389, endPoint y: 520, distance: 138.2
click at [421, 391] on div "Business location Star KitchenAid Repair [GEOGRAPHIC_DATA] [PHONE_NUMBER] Appli…" at bounding box center [810, 259] width 1102 height 300
drag, startPoint x: 729, startPoint y: 477, endPoint x: 295, endPoint y: 212, distance: 507.9
click at [727, 477] on div "Back to Dashboard Change Sender ID Customers Technicians Select a contact Outbo…" at bounding box center [810, 378] width 1102 height 685
click at [404, 530] on div "Back to Dashboard Change Sender ID Customers Technicians Select a contact Outbo…" at bounding box center [810, 378] width 1102 height 685
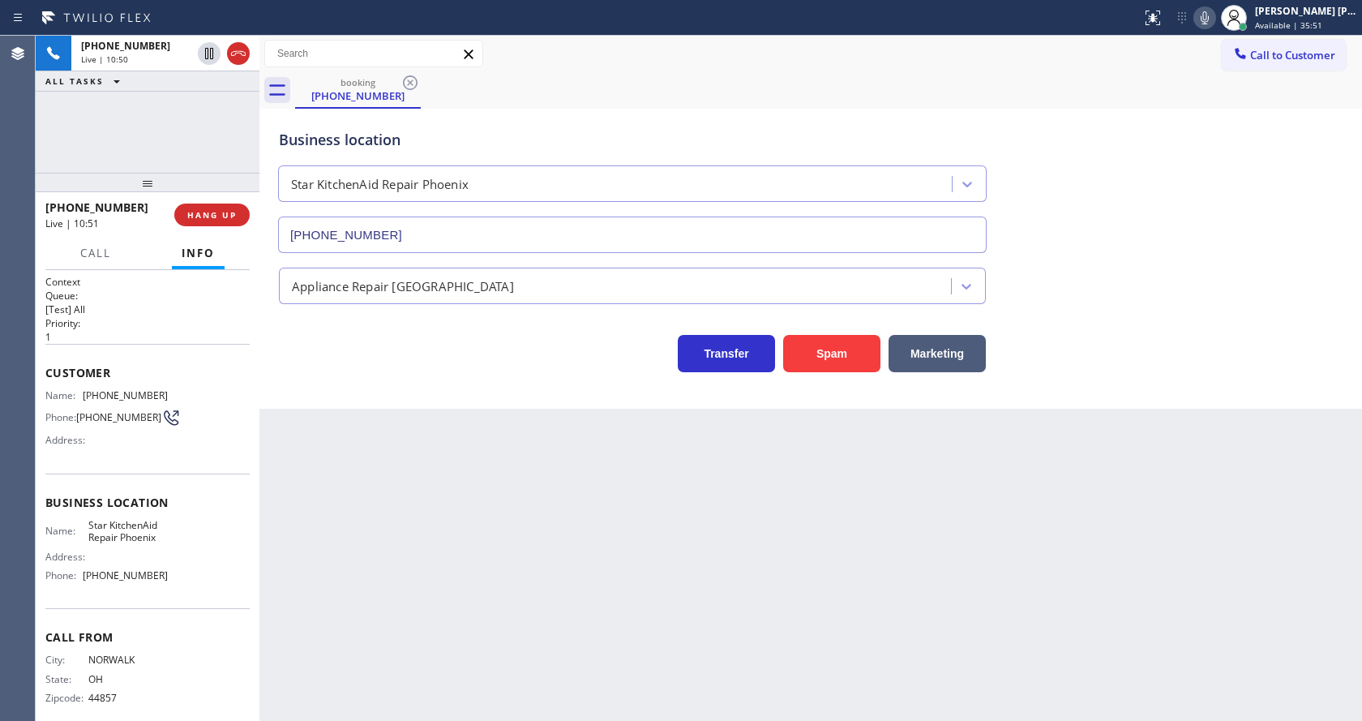
click at [632, 551] on div "Back to Dashboard Change Sender ID Customers Technicians Select a contact Outbo…" at bounding box center [810, 378] width 1102 height 685
click at [207, 225] on button "HANG UP" at bounding box center [211, 214] width 75 height 23
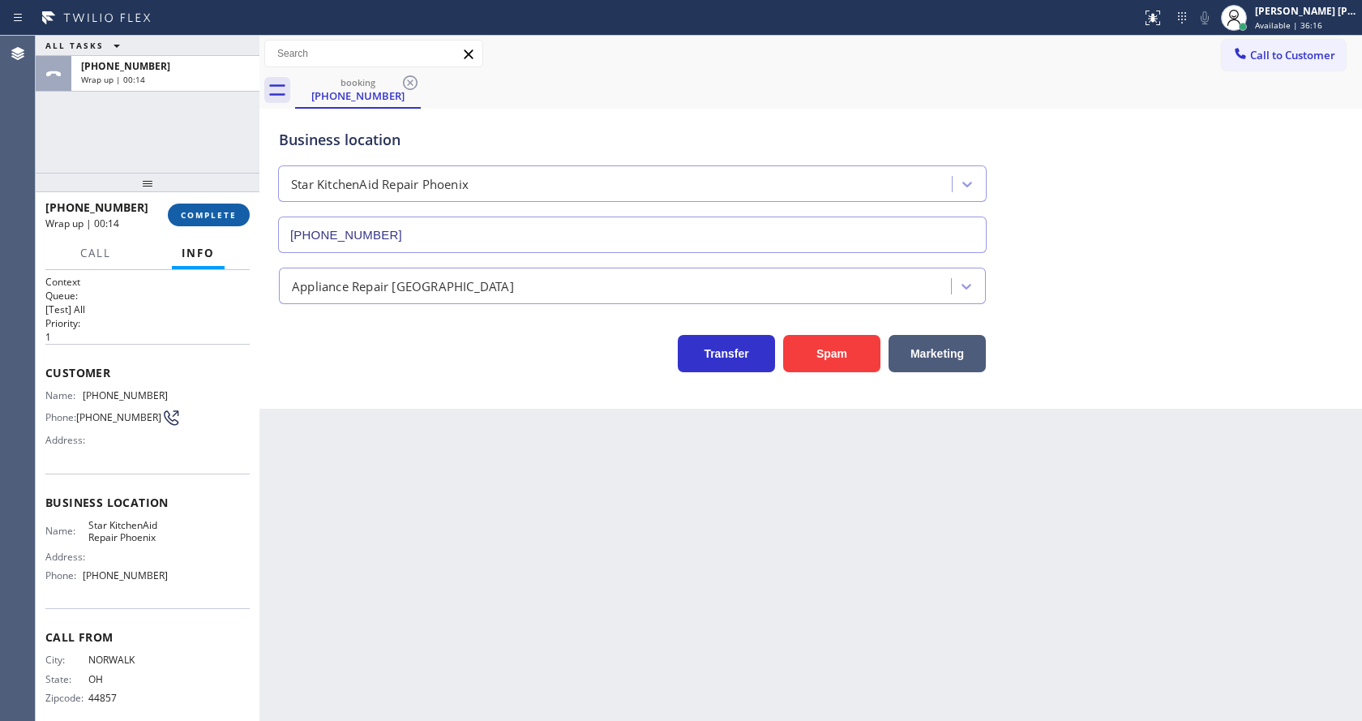
click at [198, 203] on button "COMPLETE" at bounding box center [209, 214] width 82 height 23
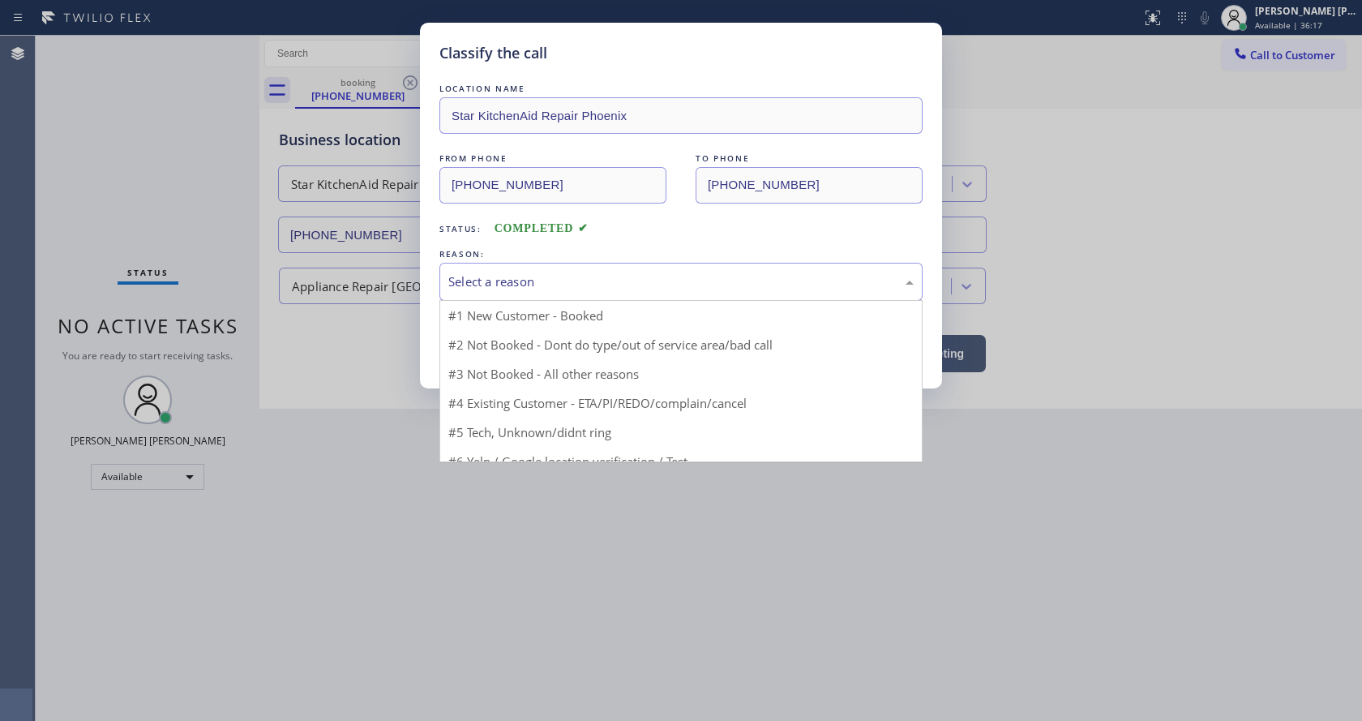
click at [567, 278] on div "Select a reason" at bounding box center [680, 281] width 465 height 19
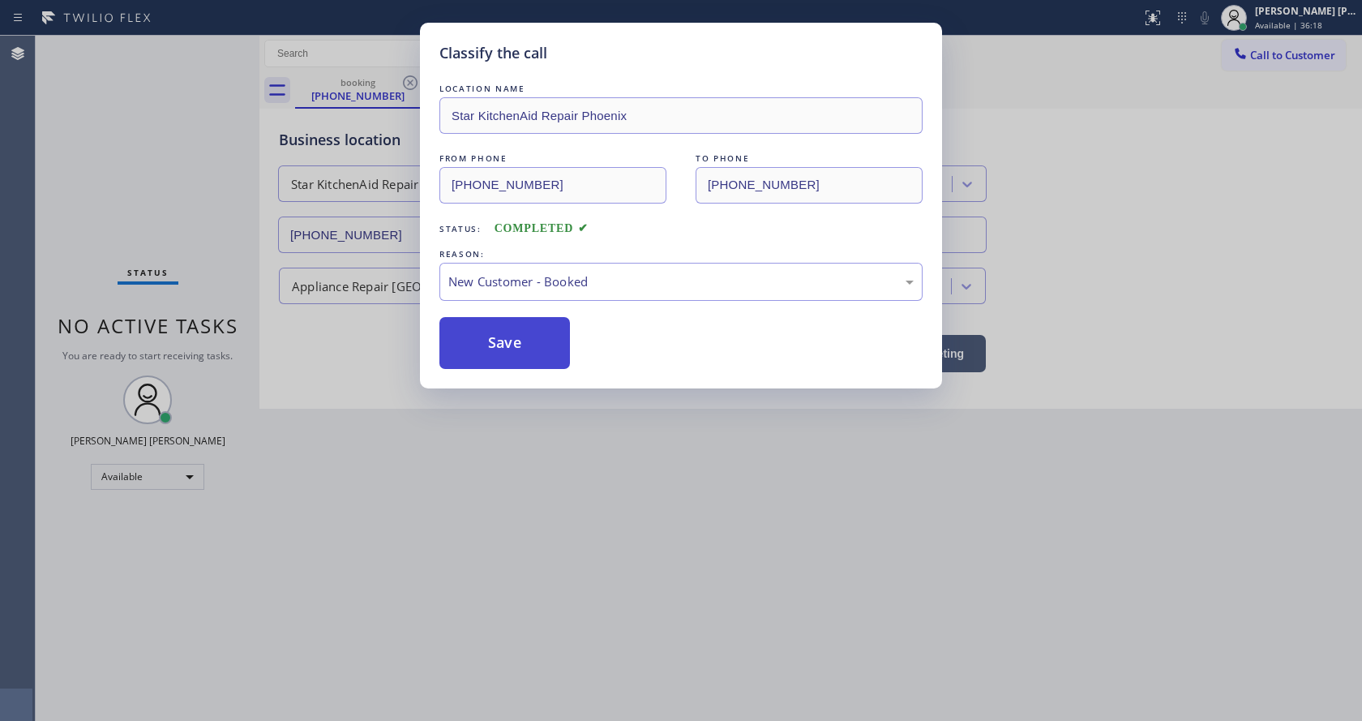
click at [499, 342] on button "Save" at bounding box center [504, 343] width 131 height 52
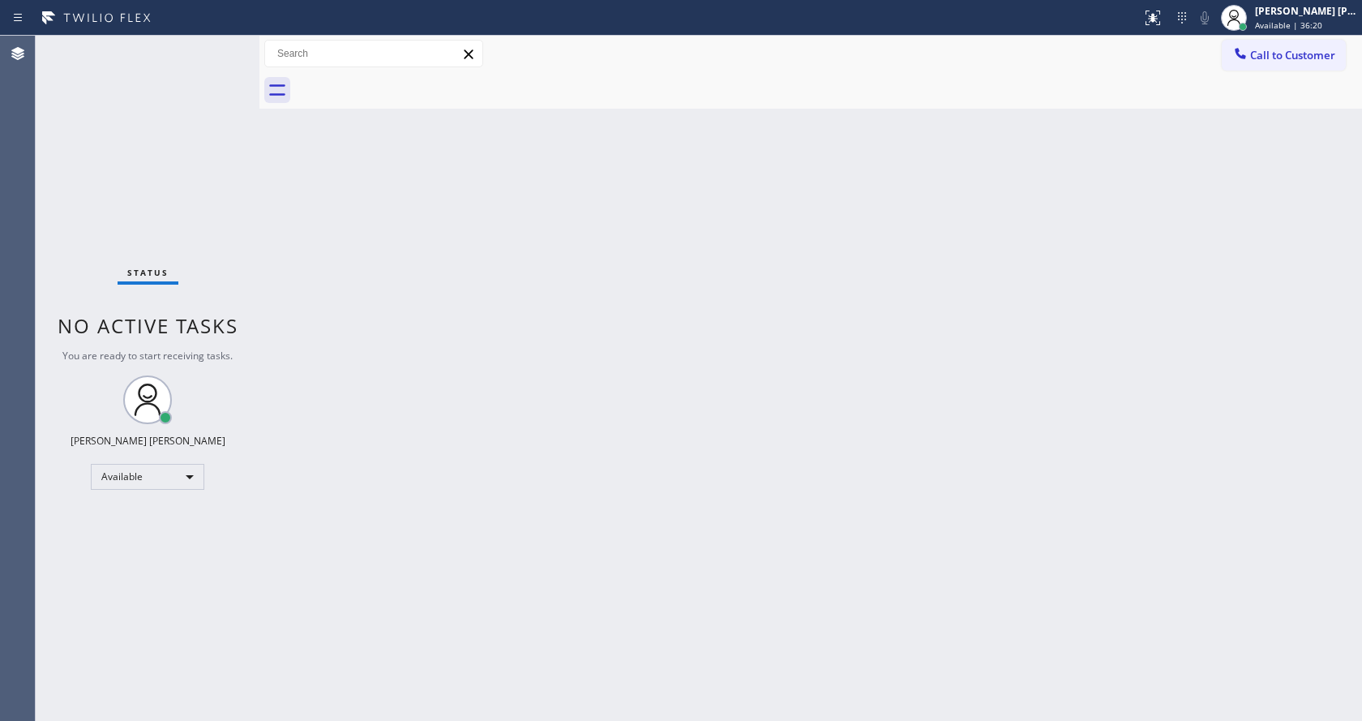
click at [831, 305] on div "Back to Dashboard Change Sender ID Customers Technicians Select a contact Outbo…" at bounding box center [810, 378] width 1102 height 685
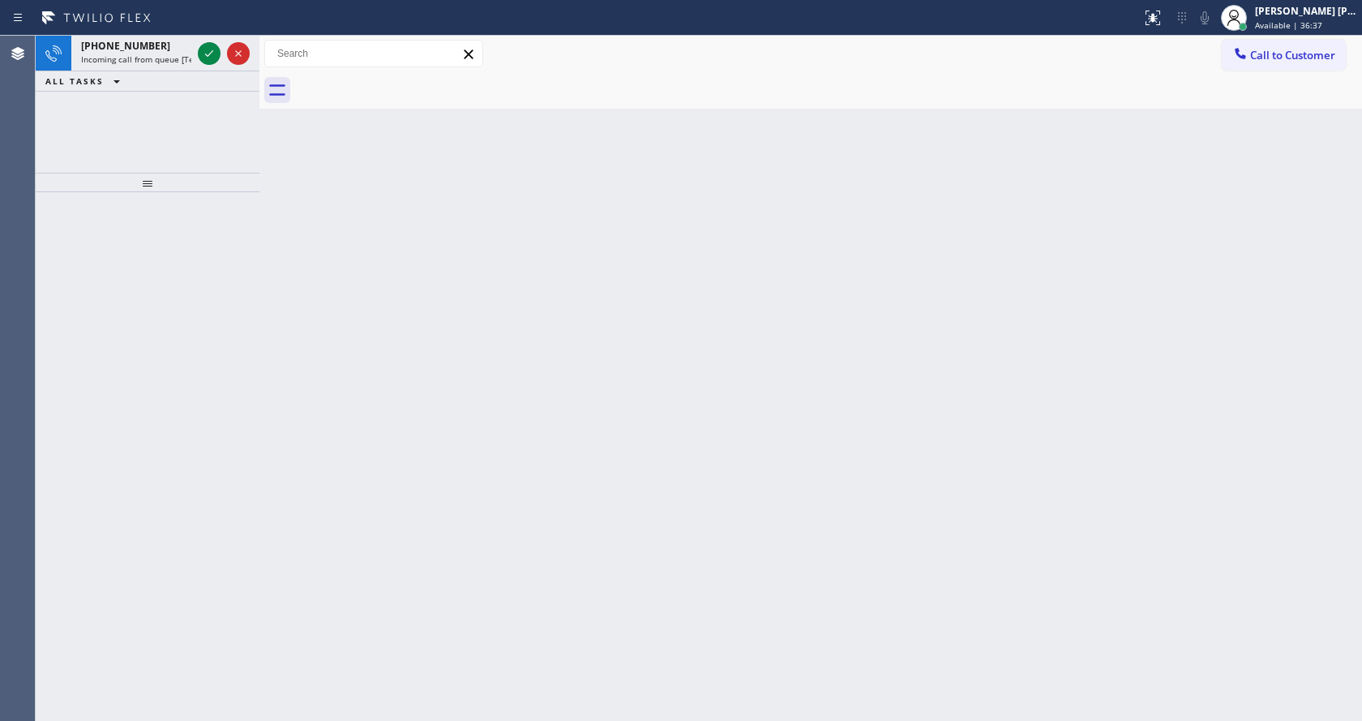
click at [532, 423] on div "Back to Dashboard Change Sender ID Customers Technicians Select a contact Outbo…" at bounding box center [810, 378] width 1102 height 685
click at [153, 53] on div "[PHONE_NUMBER] Incoming call from queue [Test] All" at bounding box center [132, 54] width 123 height 36
click at [161, 58] on span "Incoming call from queue [Test] All" at bounding box center [148, 59] width 135 height 11
click at [159, 57] on span "Incoming call from queue [Test] All" at bounding box center [148, 59] width 135 height 11
click at [131, 62] on span "Incoming call from queue [Test] All" at bounding box center [148, 59] width 135 height 11
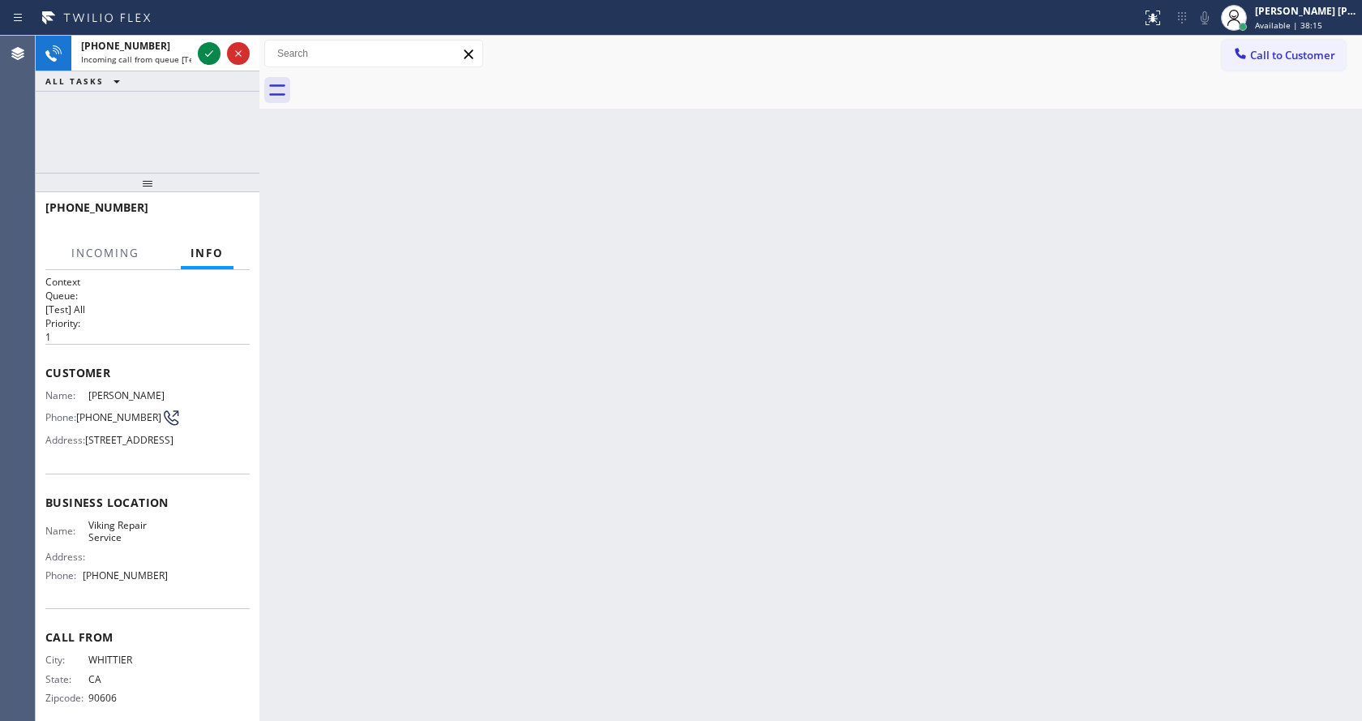
click at [414, 195] on div "Back to Dashboard Change Sender ID Customers Technicians Select a contact Outbo…" at bounding box center [810, 378] width 1102 height 685
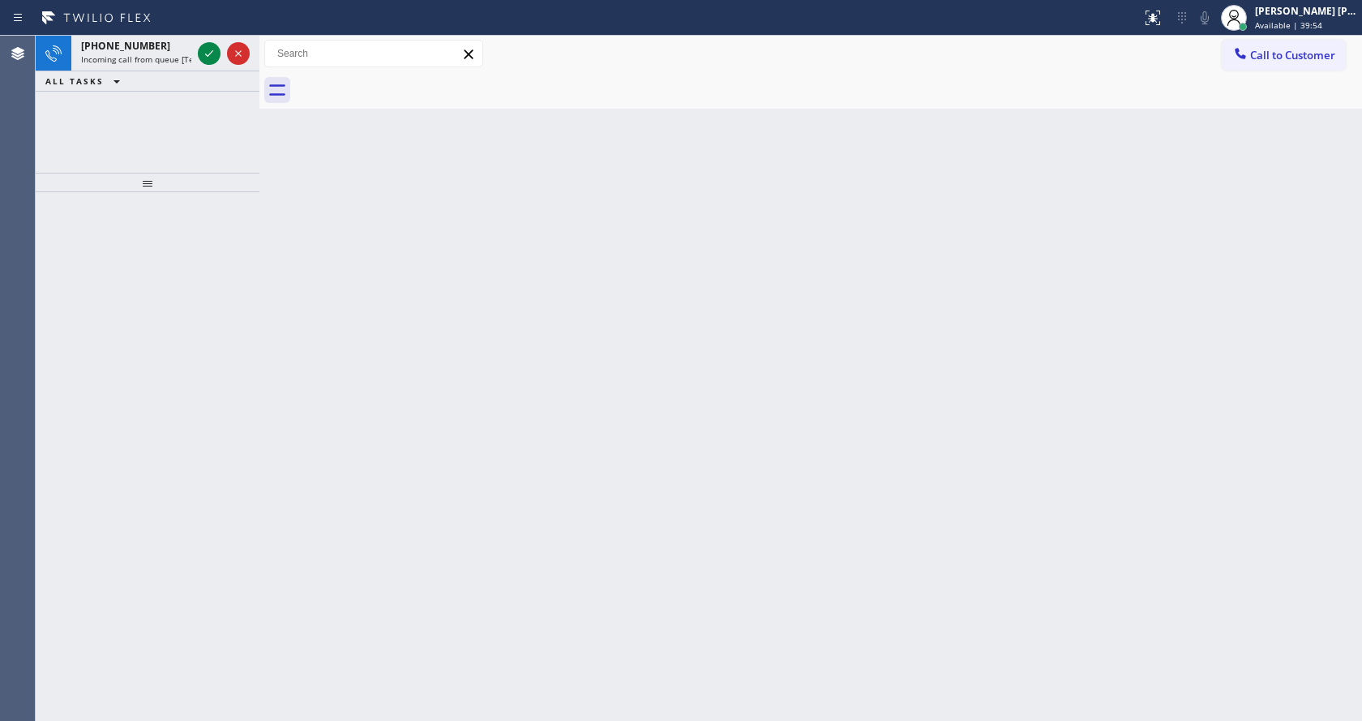
click at [526, 416] on div "Back to Dashboard Change Sender ID Customers Technicians Select a contact Outbo…" at bounding box center [810, 378] width 1102 height 685
click at [181, 59] on span "Incoming call from queue [Test] All" at bounding box center [148, 59] width 135 height 11
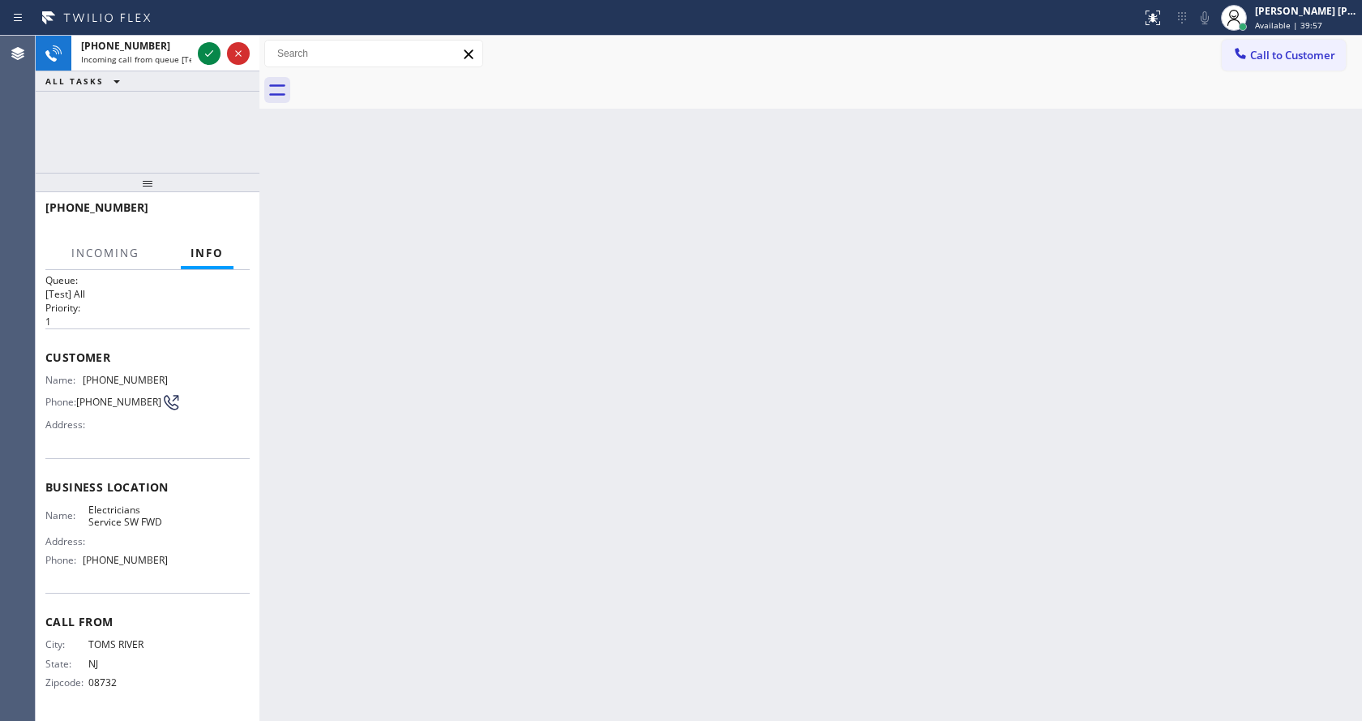
scroll to position [21, 0]
drag, startPoint x: 512, startPoint y: 427, endPoint x: 276, endPoint y: 59, distance: 437.2
click at [512, 426] on div "Back to Dashboard Change Sender ID Customers Technicians Select a contact Outbo…" at bounding box center [810, 378] width 1102 height 685
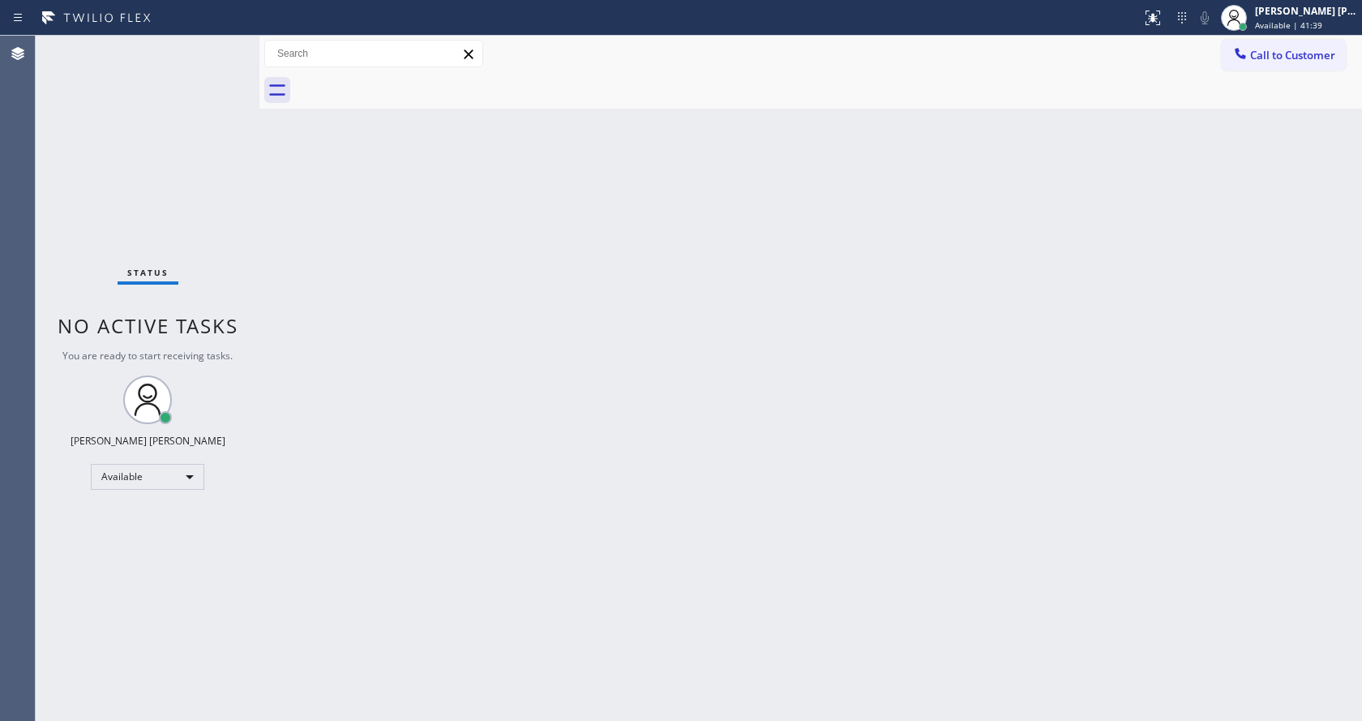
click at [426, 217] on div "Back to Dashboard Change Sender ID Customers Technicians Select a contact Outbo…" at bounding box center [810, 378] width 1102 height 685
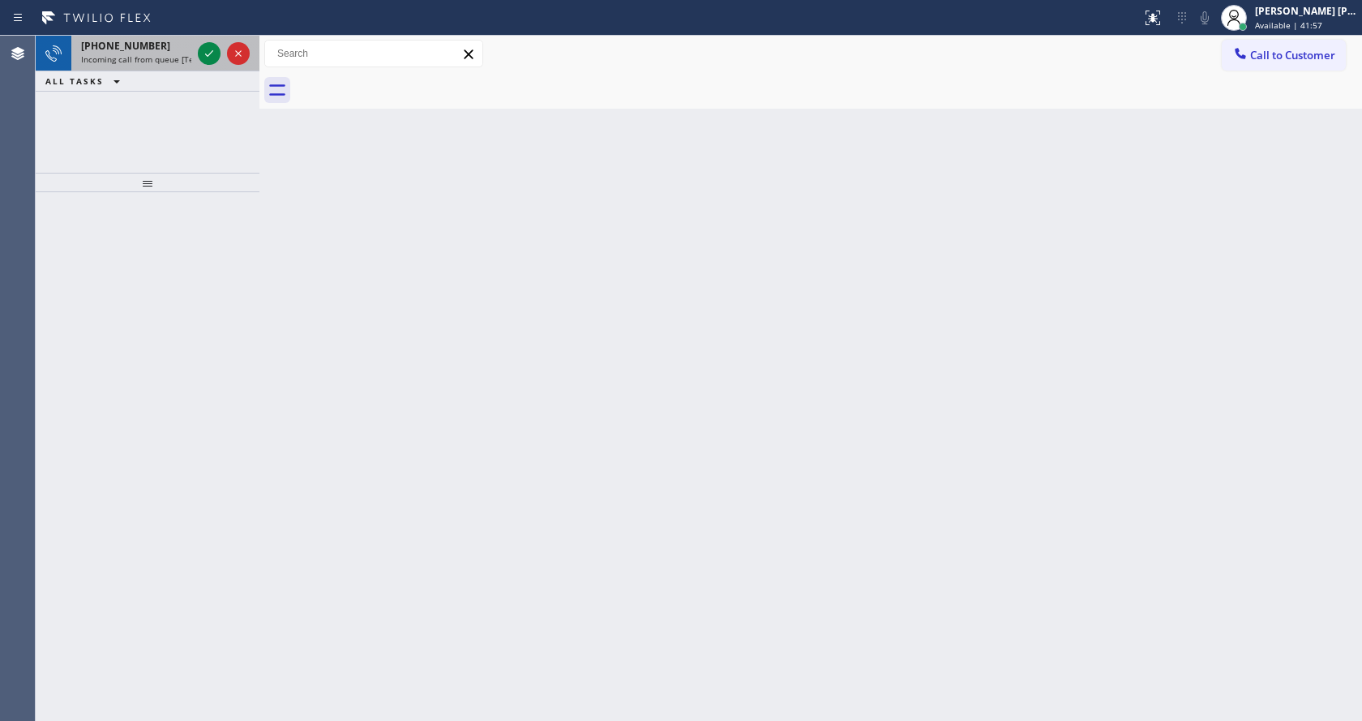
click at [119, 54] on span "Incoming call from queue [Test] All" at bounding box center [148, 59] width 135 height 11
click at [584, 361] on div "Back to Dashboard Change Sender ID Customers Technicians Select a contact Outbo…" at bounding box center [810, 378] width 1102 height 685
click at [156, 49] on div "[PHONE_NUMBER]" at bounding box center [136, 46] width 110 height 14
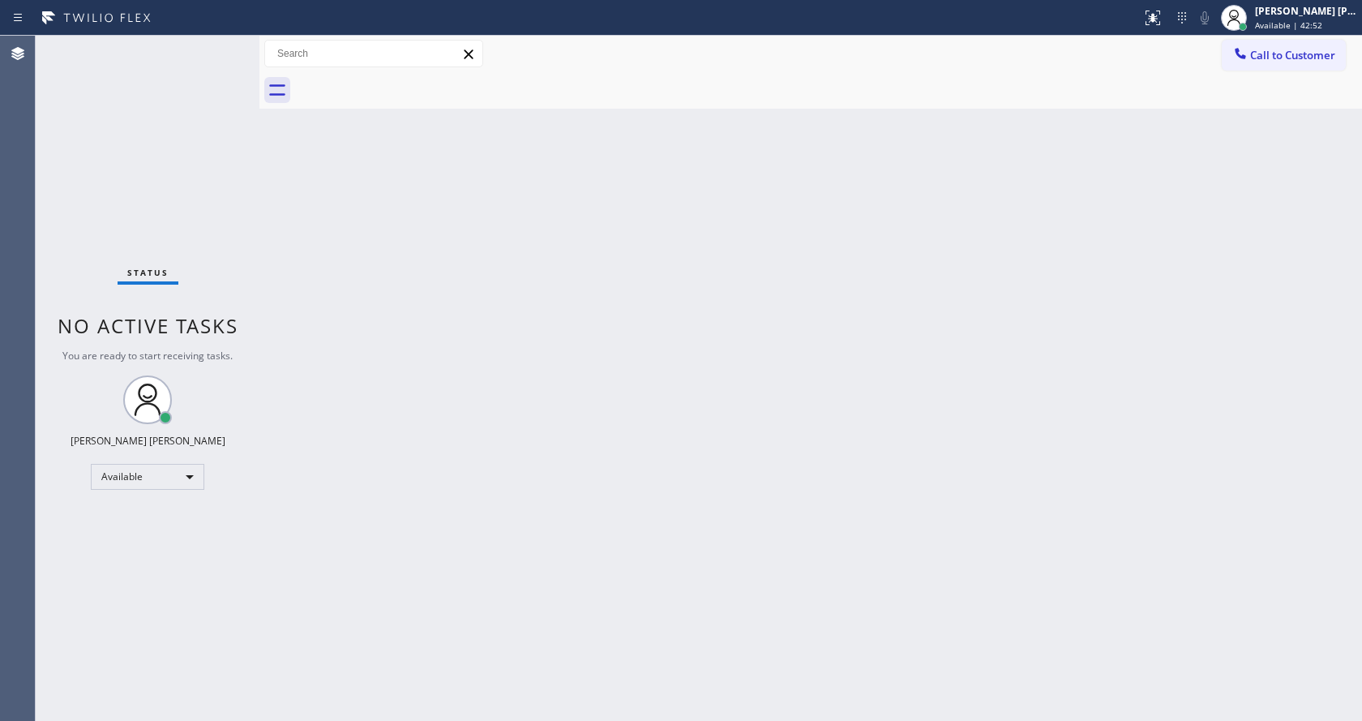
click at [537, 392] on div "Back to Dashboard Change Sender ID Customers Technicians Select a contact Outbo…" at bounding box center [810, 378] width 1102 height 685
click at [230, 200] on div "Status No active tasks You are ready to start receiving tasks. [PERSON_NAME] [P…" at bounding box center [148, 378] width 224 height 685
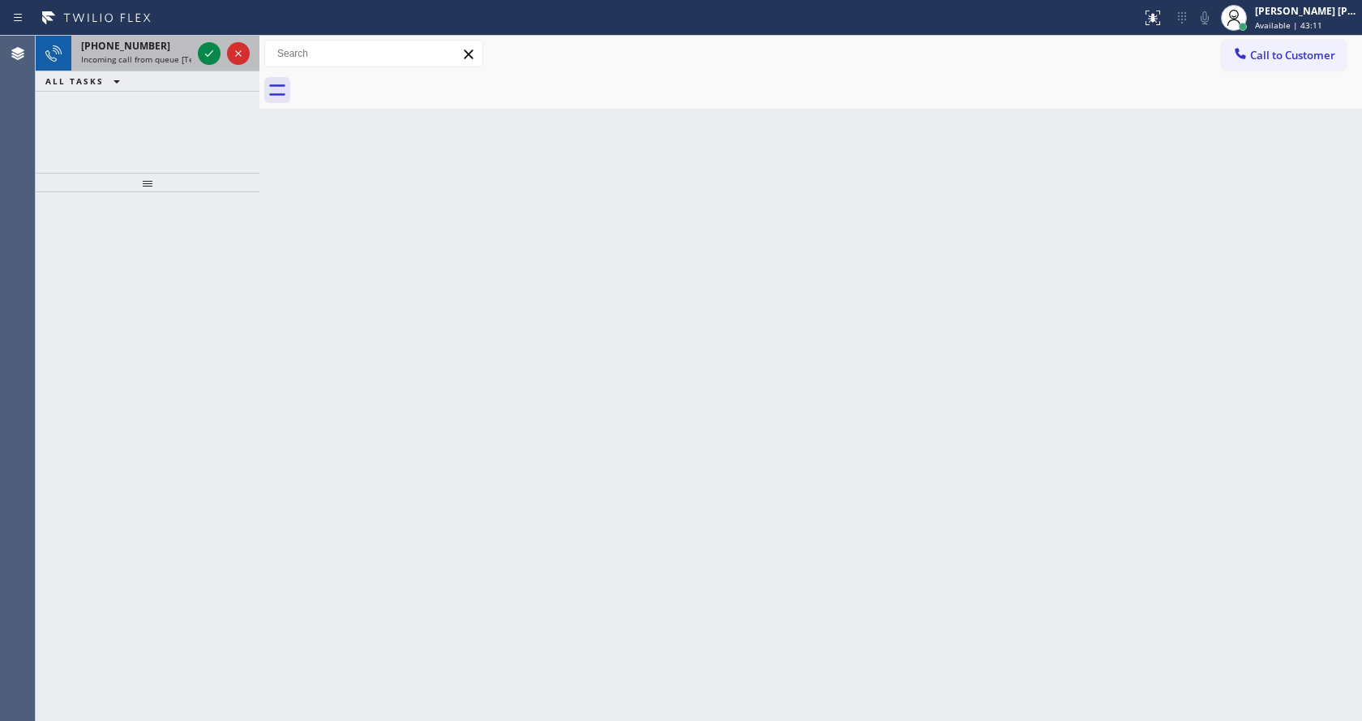
click at [139, 45] on span "[PHONE_NUMBER]" at bounding box center [125, 46] width 89 height 14
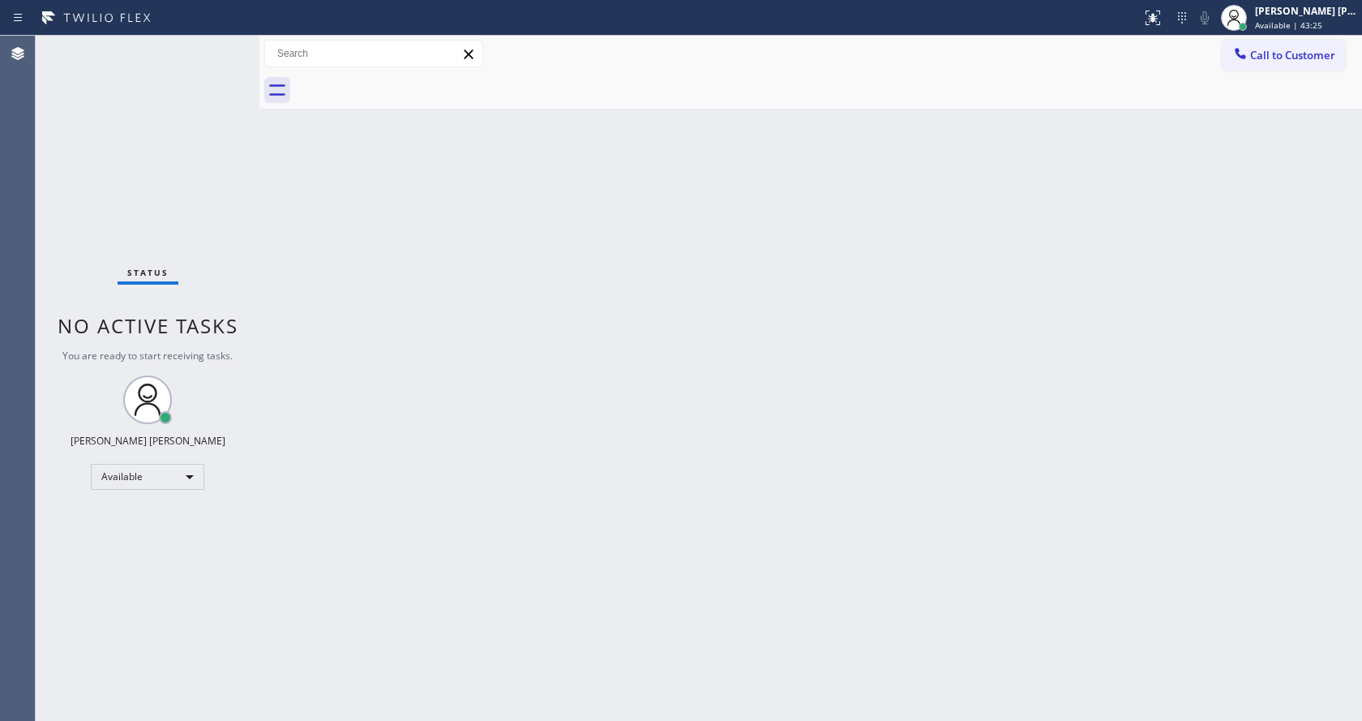
click at [414, 306] on div "Back to Dashboard Change Sender ID Customers Technicians Select a contact Outbo…" at bounding box center [810, 378] width 1102 height 685
click at [739, 340] on div "Back to Dashboard Change Sender ID Customers Technicians Select a contact Outbo…" at bounding box center [810, 378] width 1102 height 685
click at [520, 308] on div "Back to Dashboard Change Sender ID Customers Technicians Select a contact Outbo…" at bounding box center [810, 378] width 1102 height 685
click at [274, 167] on div "Back to Dashboard Change Sender ID Customers Technicians Select a contact Outbo…" at bounding box center [810, 378] width 1102 height 685
click at [578, 491] on div "Back to Dashboard Change Sender ID Customers Technicians Select a contact Outbo…" at bounding box center [810, 378] width 1102 height 685
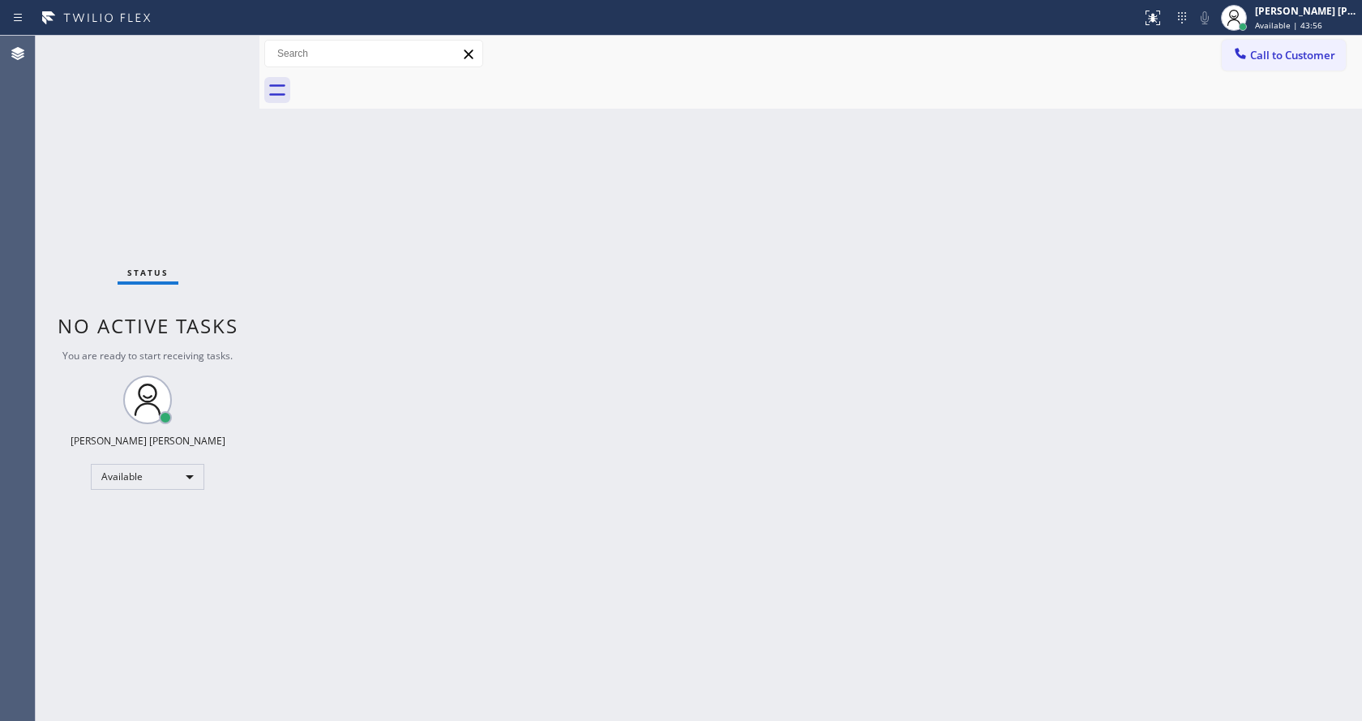
click at [194, 153] on div "Status No active tasks You are ready to start receiving tasks. [PERSON_NAME] [P…" at bounding box center [148, 378] width 224 height 685
click at [567, 315] on div "Back to Dashboard Change Sender ID Customers Technicians Select a contact Outbo…" at bounding box center [810, 378] width 1102 height 685
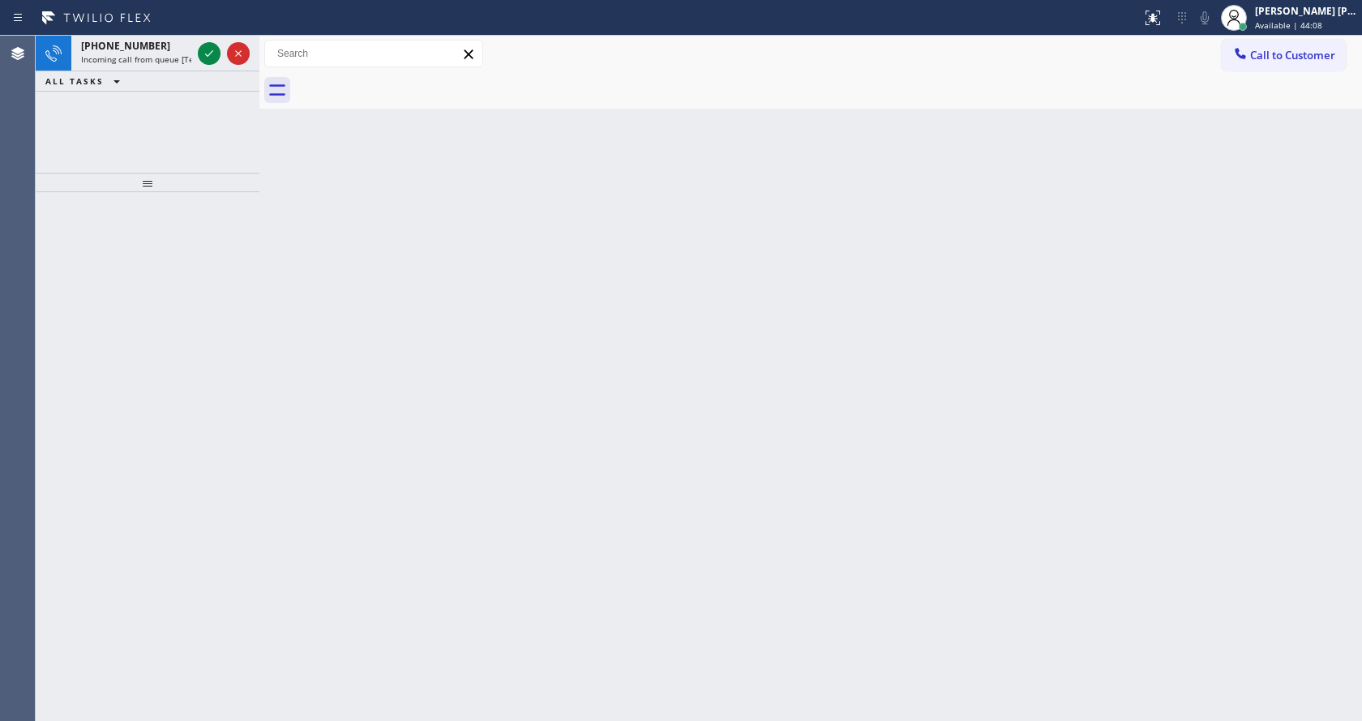
click at [148, 35] on div "Status report No issues detected If you experience an issue, please download th…" at bounding box center [681, 18] width 1362 height 36
click at [151, 45] on div "[PHONE_NUMBER]" at bounding box center [136, 46] width 110 height 14
click at [762, 581] on div "Back to Dashboard Change Sender ID Customers Technicians Select a contact Outbo…" at bounding box center [810, 378] width 1102 height 685
click at [170, 66] on div "[PHONE_NUMBER] Incoming call from queue [Test] All" at bounding box center [132, 54] width 123 height 36
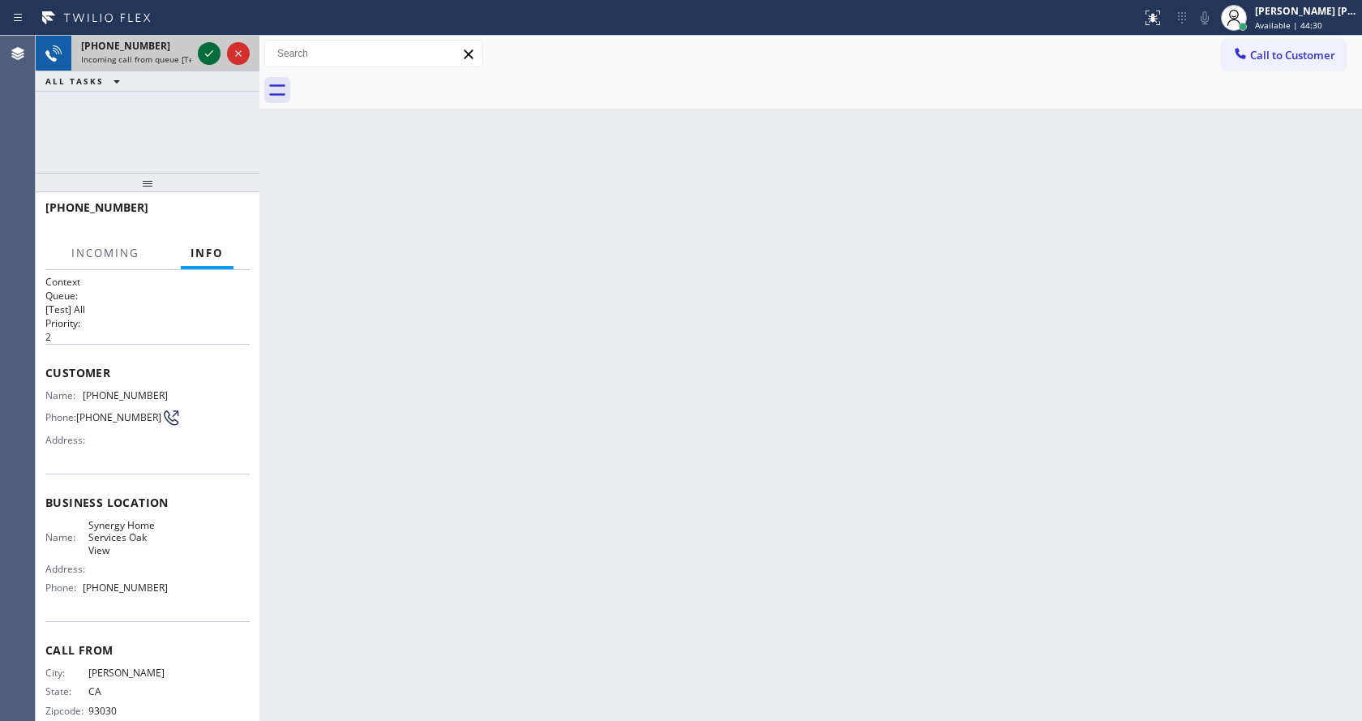
click at [212, 55] on icon at bounding box center [208, 53] width 19 height 19
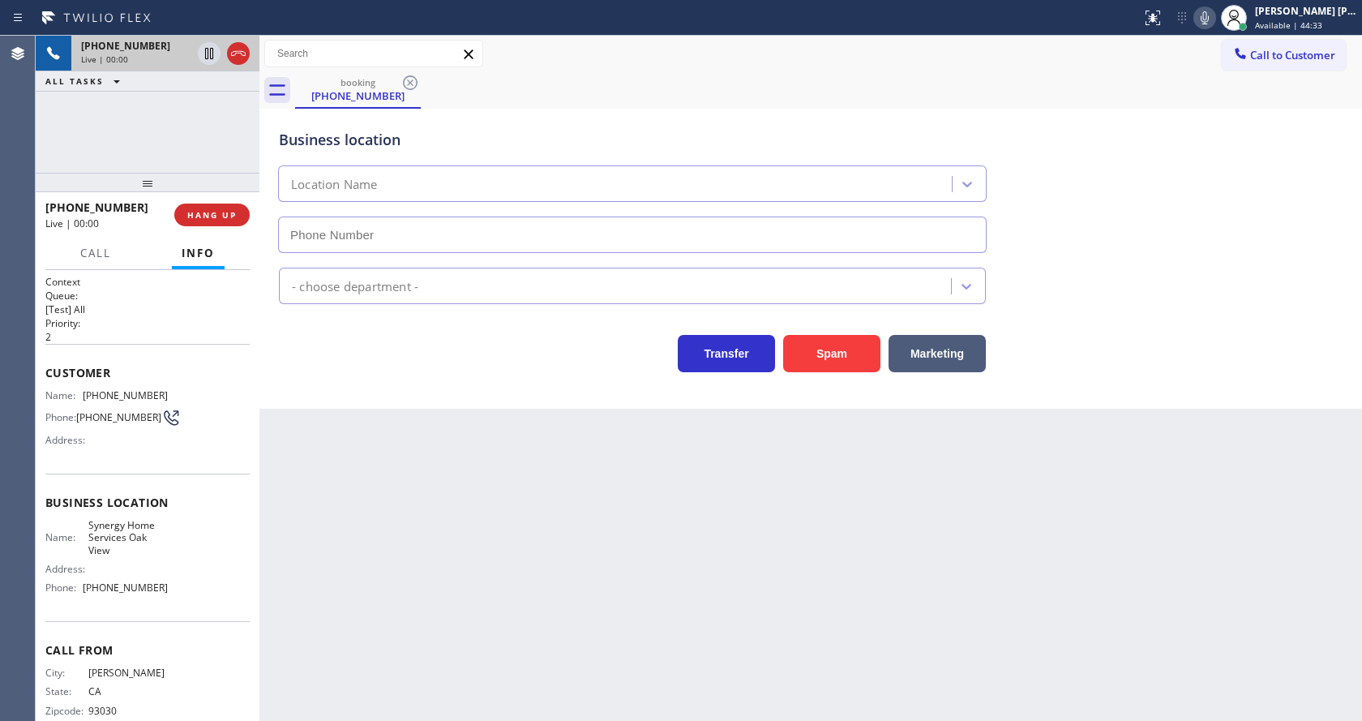
type input "[PHONE_NUMBER]"
click at [852, 332] on div "Spam" at bounding box center [827, 349] width 105 height 45
click at [840, 345] on button "Spam" at bounding box center [831, 353] width 97 height 37
click at [435, 589] on div "Back to Dashboard Change Sender ID Customers Technicians Select a contact Outbo…" at bounding box center [810, 378] width 1102 height 685
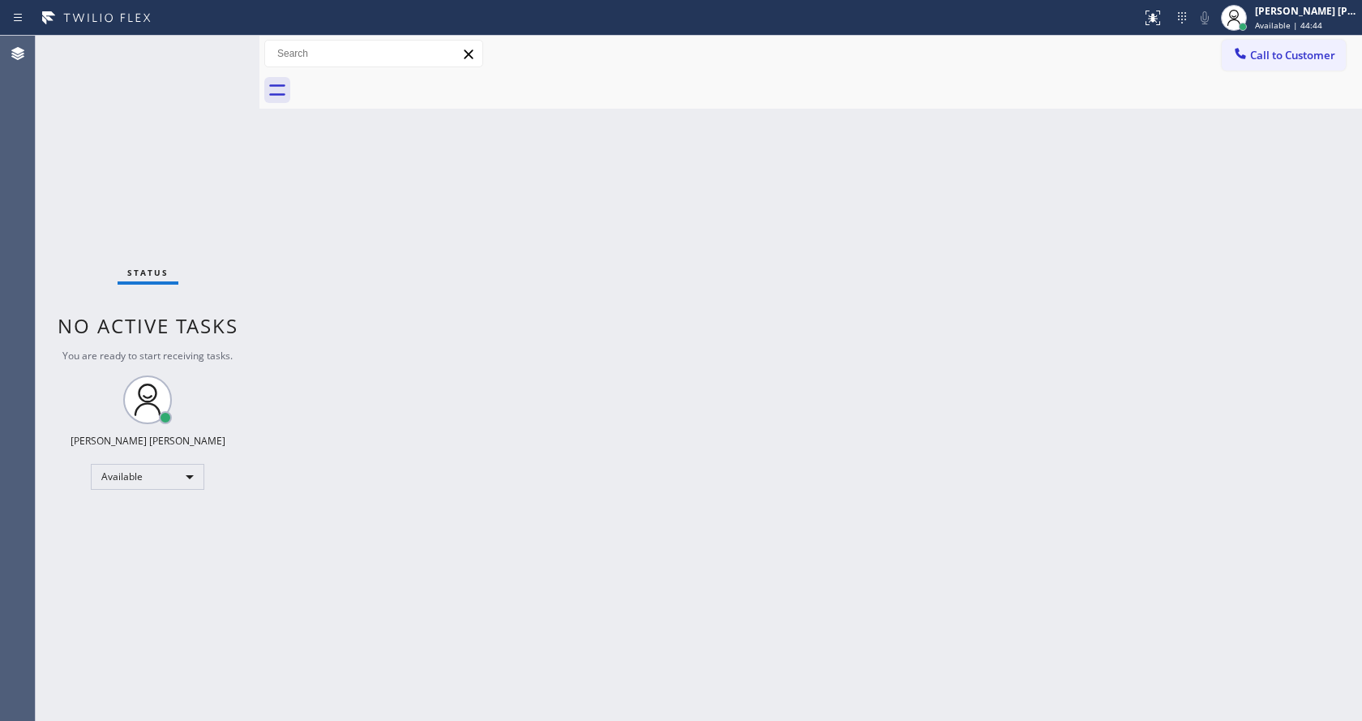
click at [251, 226] on div "Status No active tasks You are ready to start receiving tasks. [PERSON_NAME] [P…" at bounding box center [148, 378] width 224 height 685
click at [227, 62] on div "Status No active tasks You are ready to start receiving tasks. [PERSON_NAME] [P…" at bounding box center [148, 378] width 224 height 685
click at [854, 531] on div "Back to Dashboard Change Sender ID Customers Technicians Select a contact Outbo…" at bounding box center [810, 378] width 1102 height 685
click at [275, 286] on div "Back to Dashboard Change Sender ID Customers Technicians Select a contact Outbo…" at bounding box center [810, 378] width 1102 height 685
click at [644, 374] on div "Back to Dashboard Change Sender ID Customers Technicians Select a contact Outbo…" at bounding box center [810, 378] width 1102 height 685
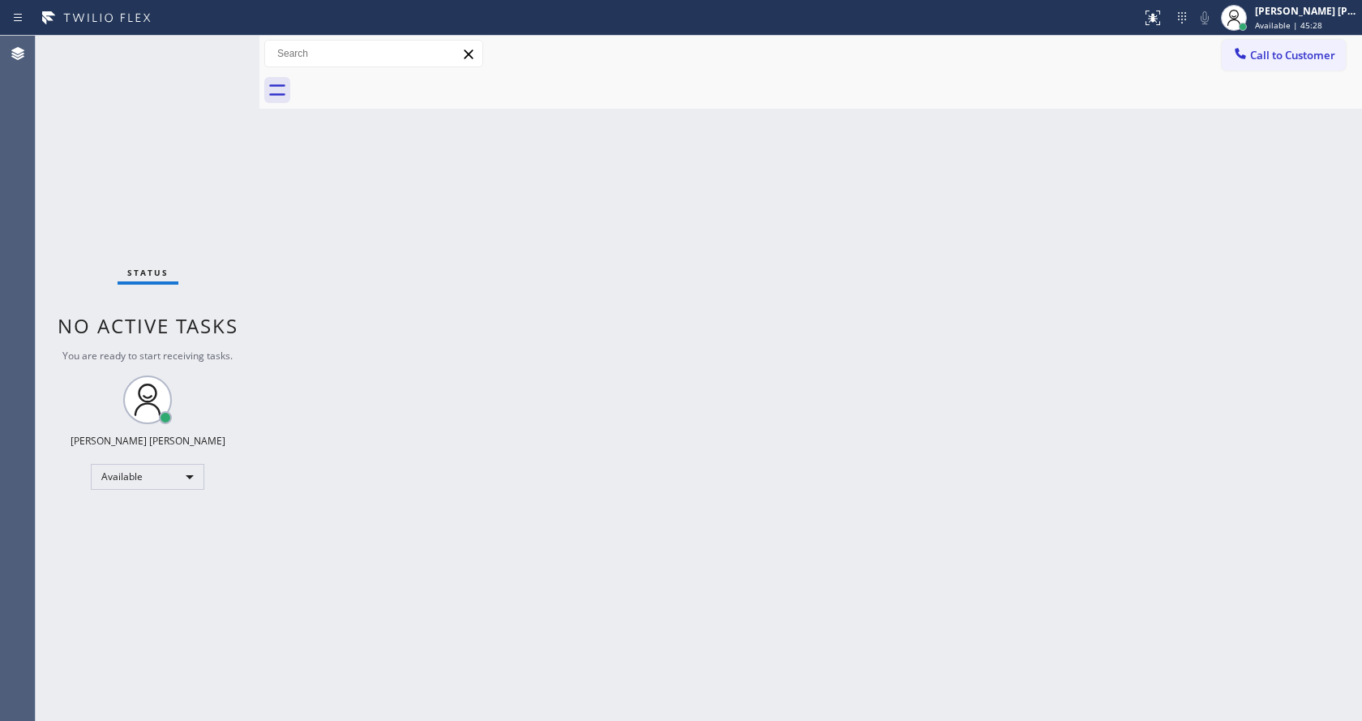
click at [370, 233] on div "Back to Dashboard Change Sender ID Customers Technicians Select a contact Outbo…" at bounding box center [810, 378] width 1102 height 685
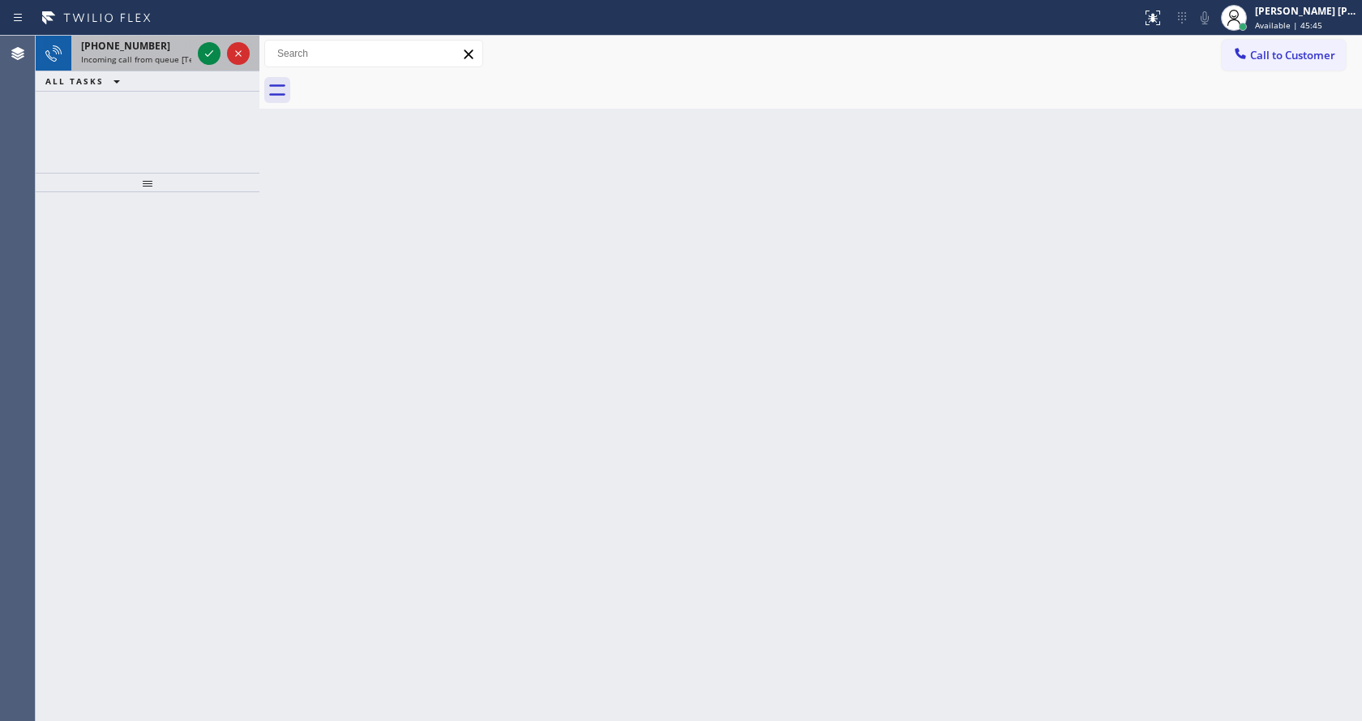
click at [155, 67] on div "[PHONE_NUMBER] Incoming call from queue [Test] All" at bounding box center [132, 54] width 123 height 36
click at [201, 53] on icon at bounding box center [208, 53] width 19 height 19
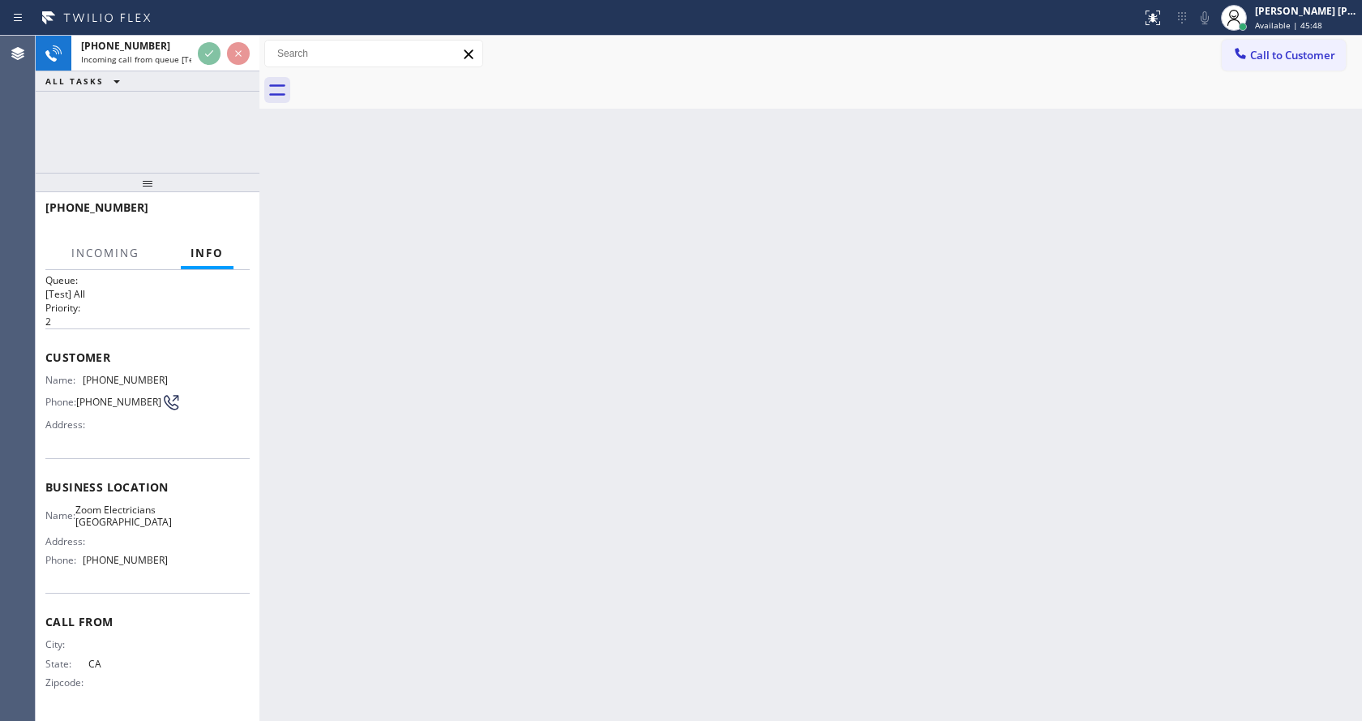
scroll to position [33, 0]
click at [586, 561] on div "Back to Dashboard Change Sender ID Customers Technicians Select a contact Outbo…" at bounding box center [810, 378] width 1102 height 685
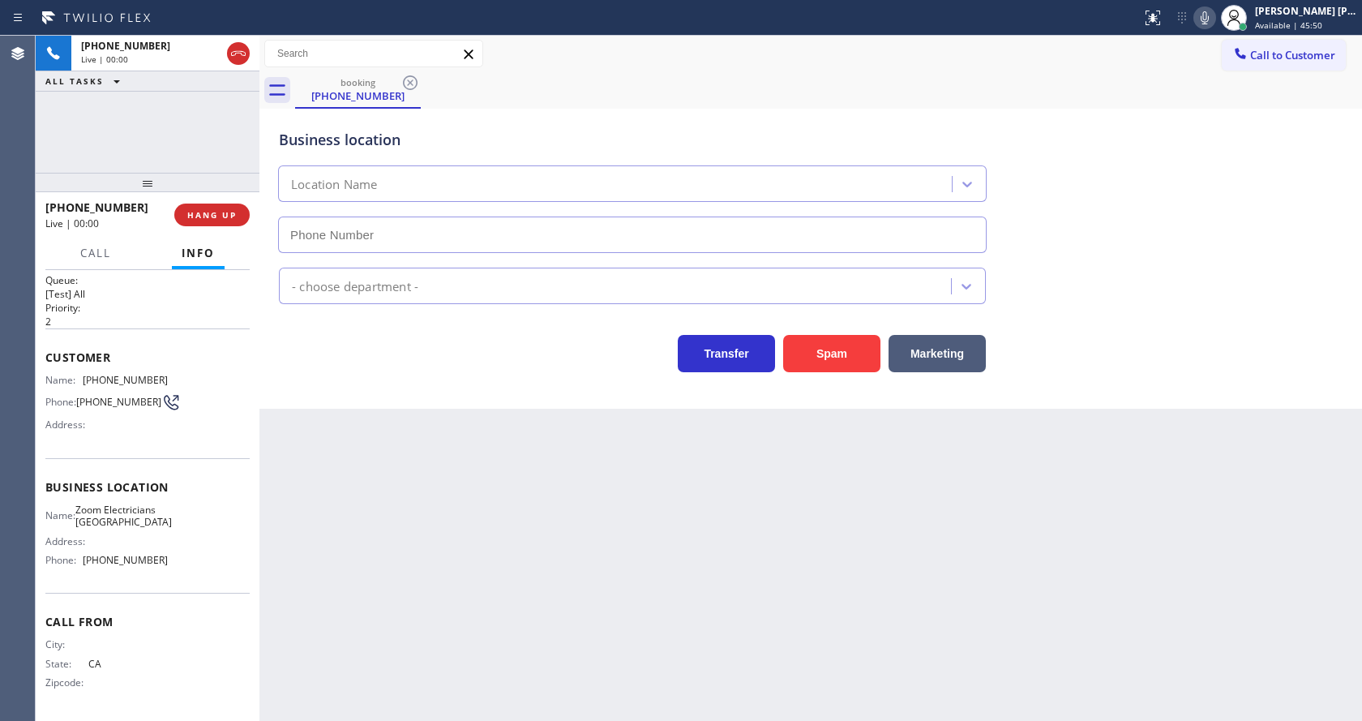
type input "[PHONE_NUMBER]"
click at [839, 354] on button "Spam" at bounding box center [831, 353] width 97 height 37
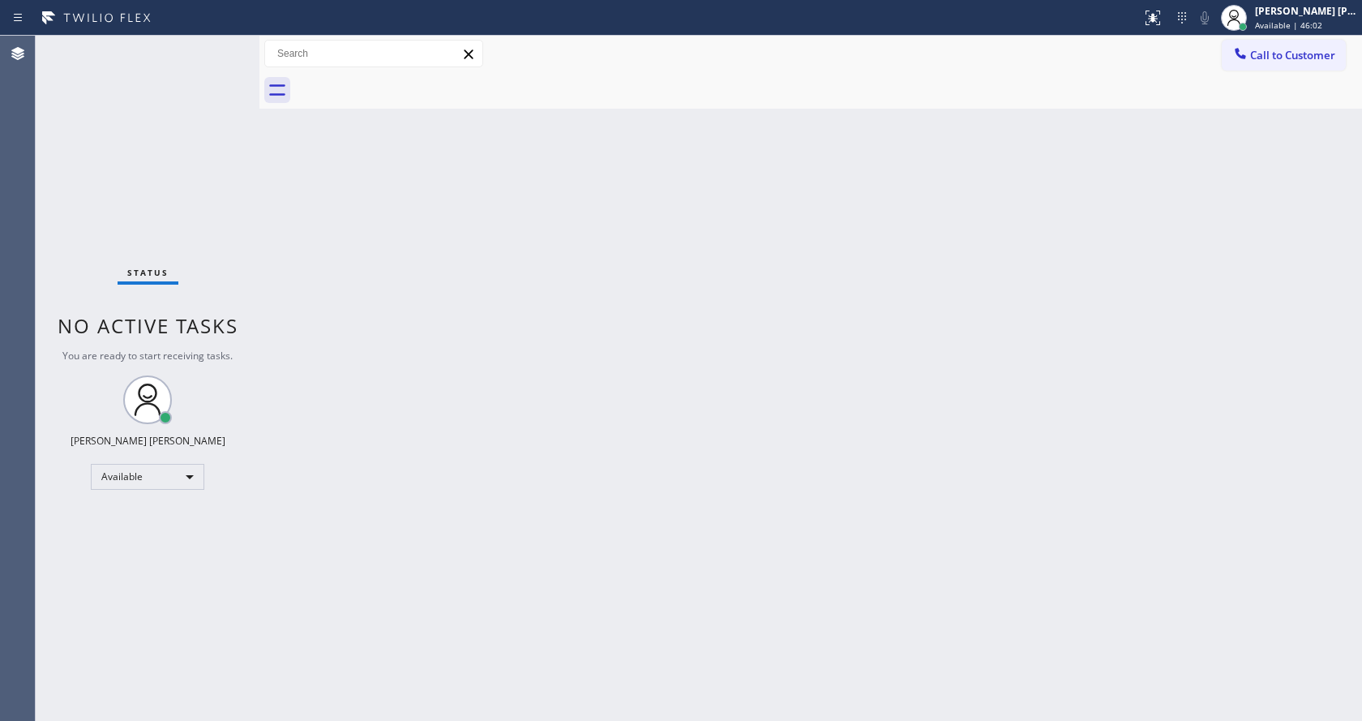
click at [206, 147] on div "Status No active tasks You are ready to start receiving tasks. [PERSON_NAME] [P…" at bounding box center [148, 378] width 224 height 685
click at [223, 39] on div "Status No active tasks You are ready to start receiving tasks. [PERSON_NAME] [P…" at bounding box center [148, 378] width 224 height 685
click at [217, 48] on div "Status No active tasks You are ready to start receiving tasks. [PERSON_NAME] [P…" at bounding box center [148, 378] width 224 height 685
click at [203, 215] on div "Status No active tasks You are ready to start receiving tasks. [PERSON_NAME] [P…" at bounding box center [148, 378] width 224 height 685
drag, startPoint x: 281, startPoint y: 213, endPoint x: 274, endPoint y: 201, distance: 14.2
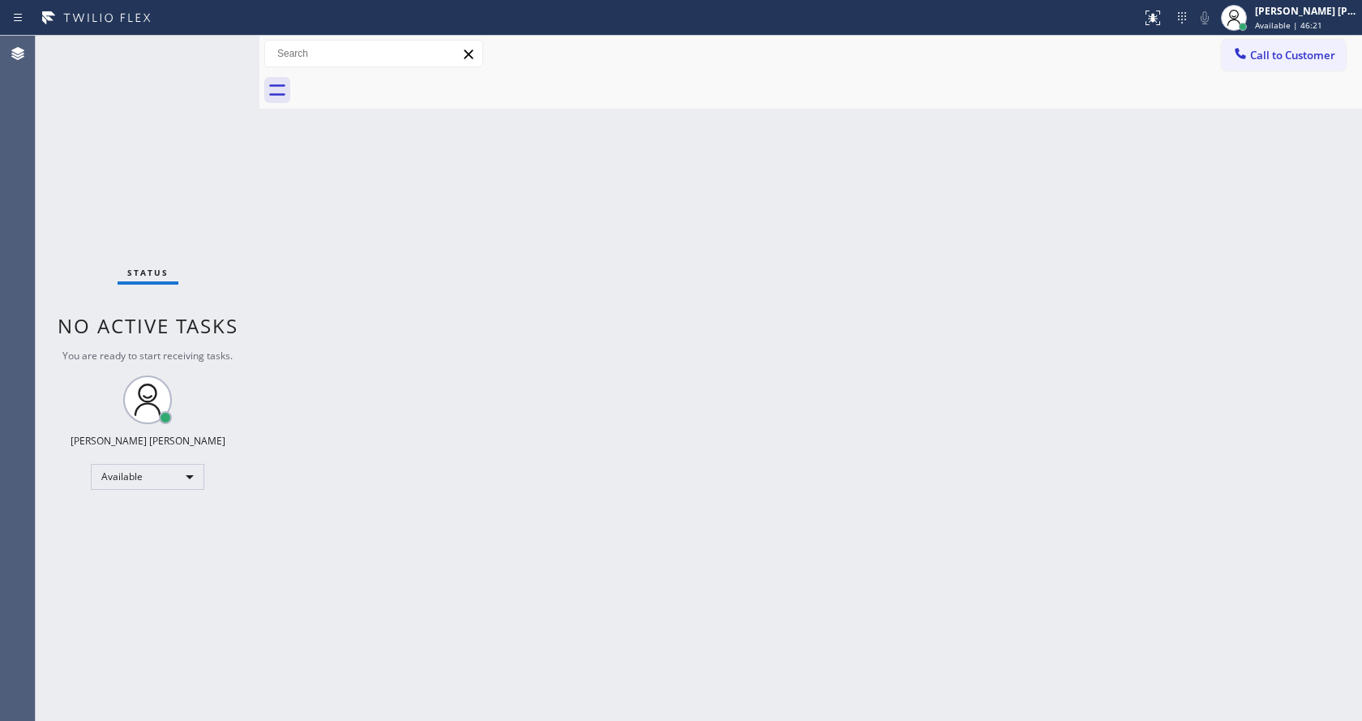
click at [282, 213] on div "Back to Dashboard Change Sender ID Customers Technicians Select a contact Outbo…" at bounding box center [810, 378] width 1102 height 685
click at [223, 46] on div "Status No active tasks You are ready to start receiving tasks. [PERSON_NAME] [P…" at bounding box center [148, 378] width 224 height 685
click at [220, 45] on div "Status No active tasks You are ready to start receiving tasks. [PERSON_NAME] [P…" at bounding box center [148, 378] width 224 height 685
click at [728, 625] on div "Back to Dashboard Change Sender ID Customers Technicians Select a contact Outbo…" at bounding box center [810, 378] width 1102 height 685
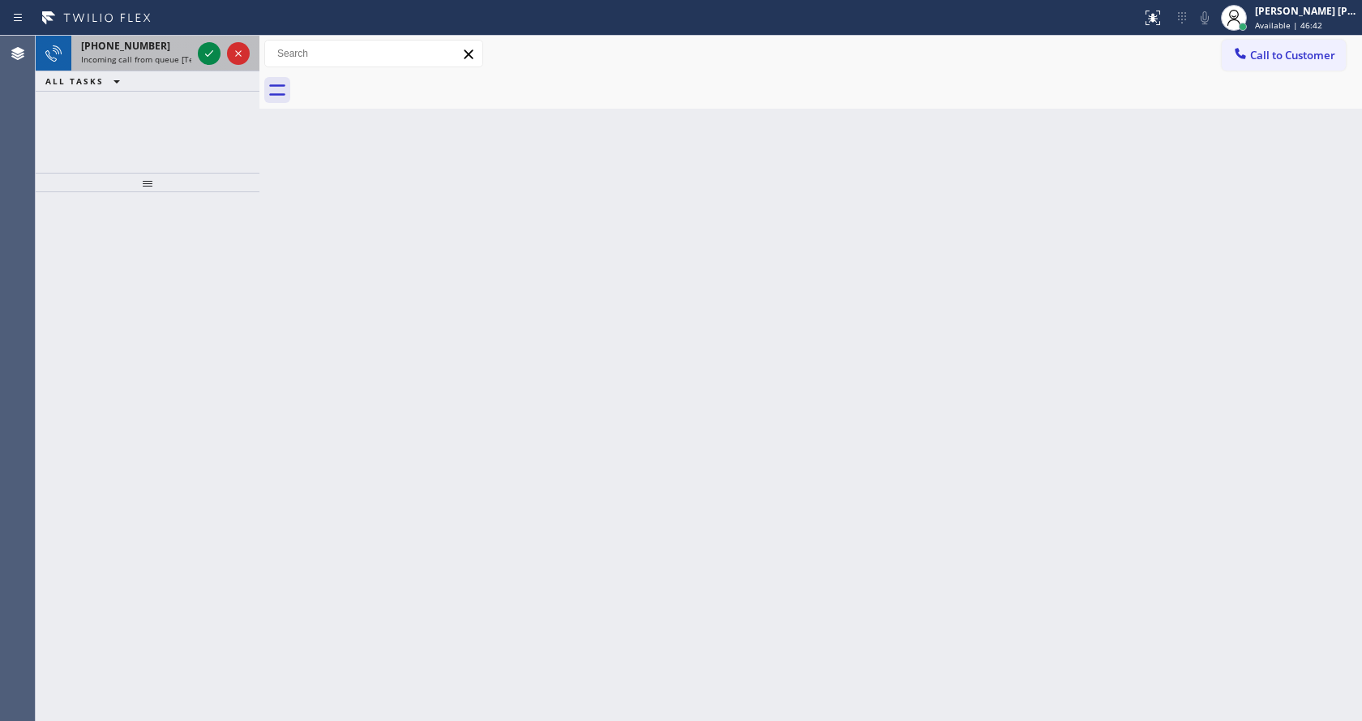
click at [187, 48] on div "[PHONE_NUMBER]" at bounding box center [136, 46] width 110 height 14
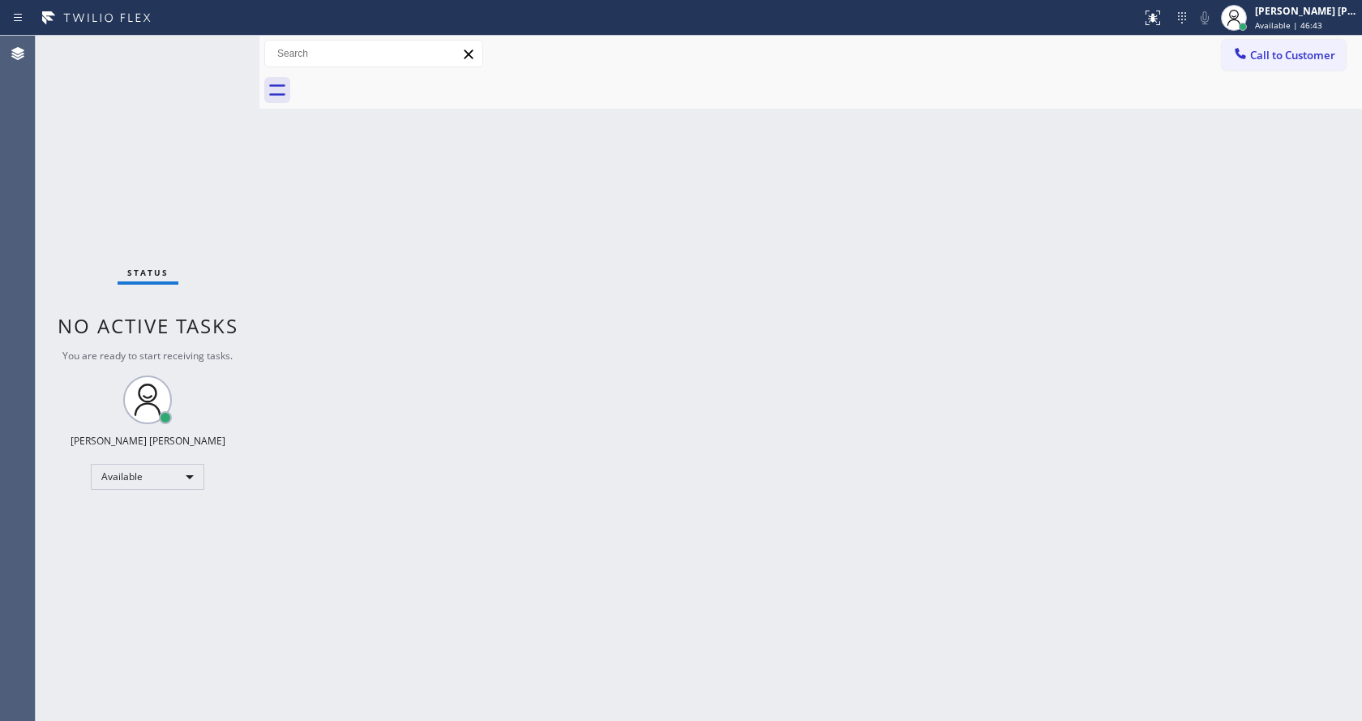
click at [657, 289] on div "Back to Dashboard Change Sender ID Customers Technicians Select a contact Outbo…" at bounding box center [810, 378] width 1102 height 685
click at [276, 239] on div "Back to Dashboard Change Sender ID Customers Technicians Select a contact Outbo…" at bounding box center [810, 378] width 1102 height 685
click at [405, 235] on div "Back to Dashboard Change Sender ID Customers Technicians Select a contact Outbo…" at bounding box center [810, 378] width 1102 height 685
click at [1012, 302] on div "Back to Dashboard Change Sender ID Customers Technicians Select a contact Outbo…" at bounding box center [810, 378] width 1102 height 685
click at [742, 396] on div "Back to Dashboard Change Sender ID Customers Technicians Select a contact Outbo…" at bounding box center [810, 378] width 1102 height 685
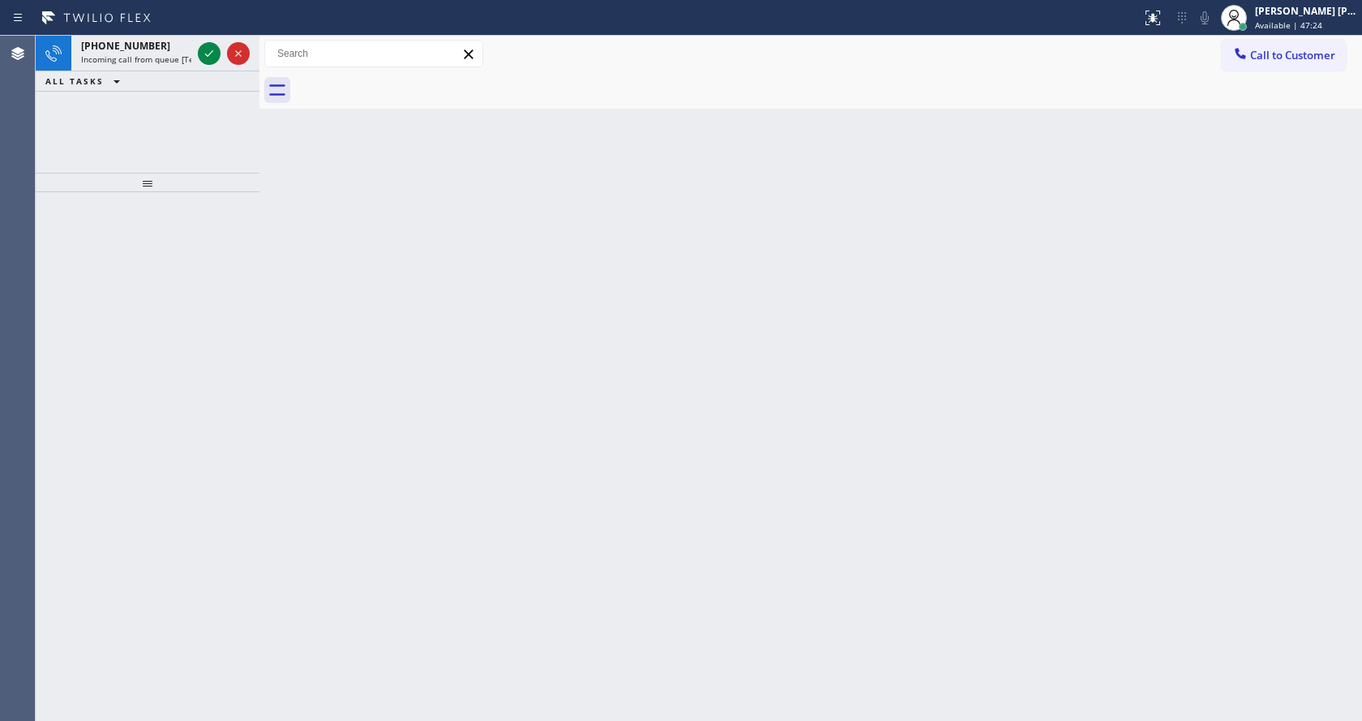
click at [238, 273] on div at bounding box center [148, 456] width 224 height 529
click at [181, 62] on span "Incoming call from queue [Test] All" at bounding box center [148, 59] width 135 height 11
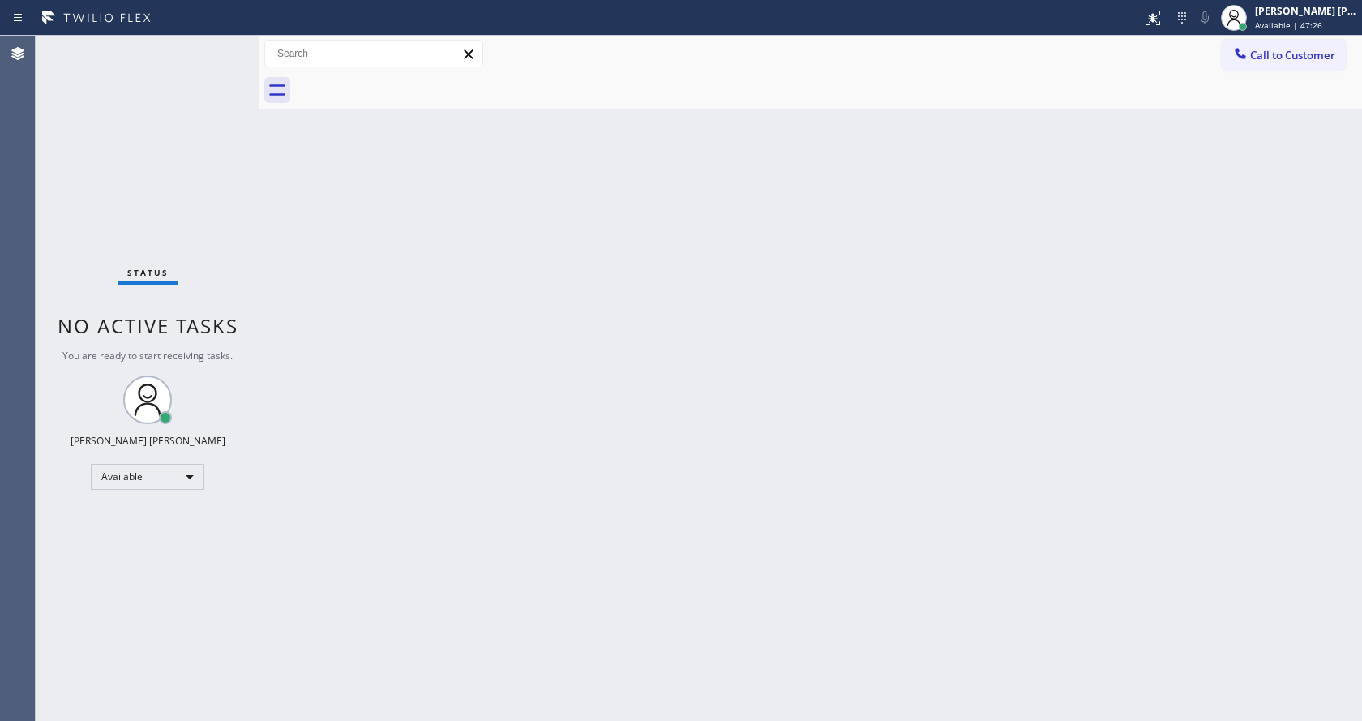
click at [564, 389] on div "Back to Dashboard Change Sender ID Customers Technicians Select a contact Outbo…" at bounding box center [810, 378] width 1102 height 685
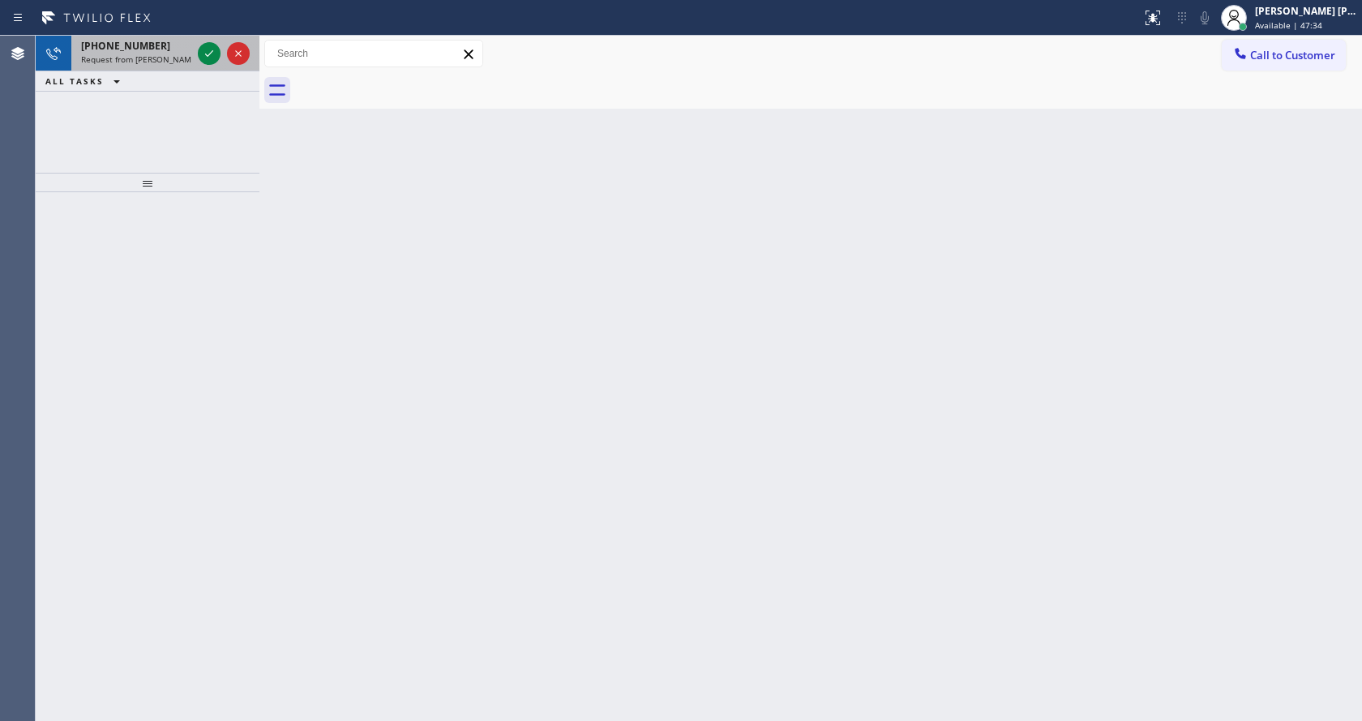
drag, startPoint x: 152, startPoint y: 55, endPoint x: 168, endPoint y: 69, distance: 21.3
click at [152, 55] on span "Request from [PERSON_NAME] (direct)" at bounding box center [155, 59] width 148 height 11
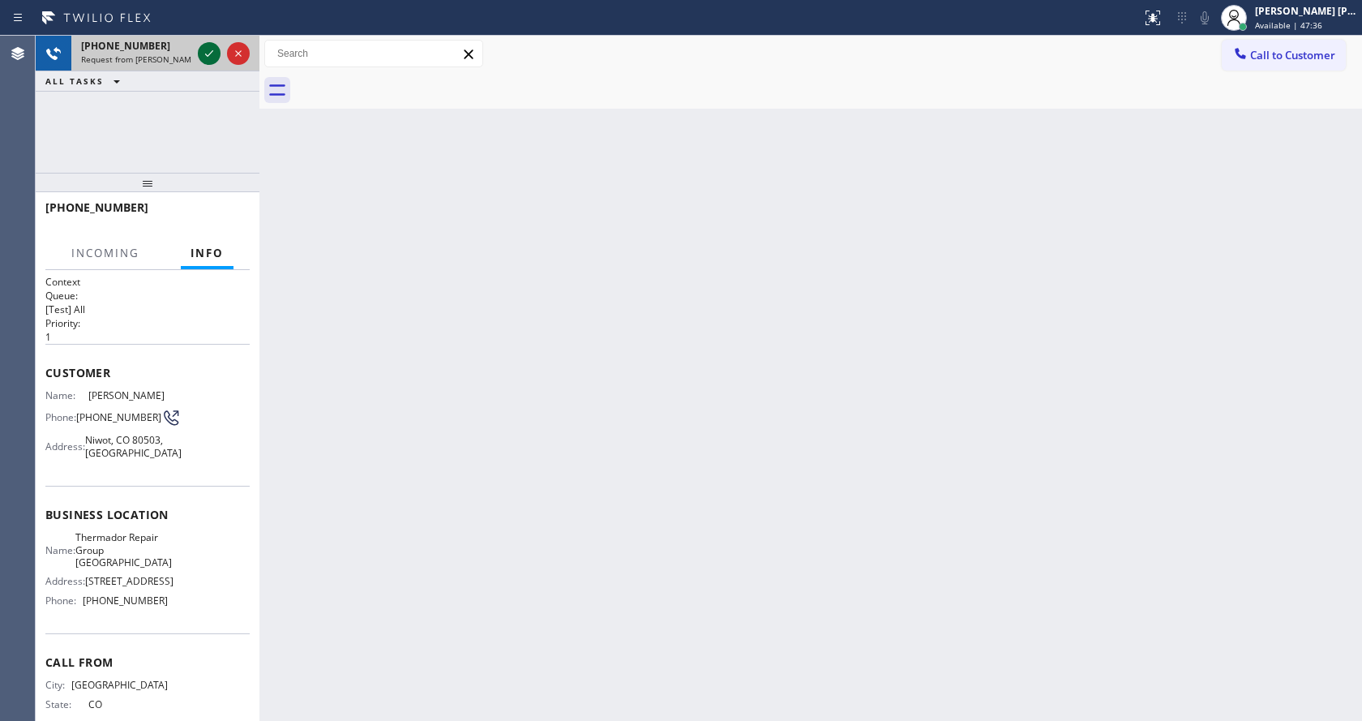
click at [209, 54] on icon at bounding box center [208, 53] width 19 height 19
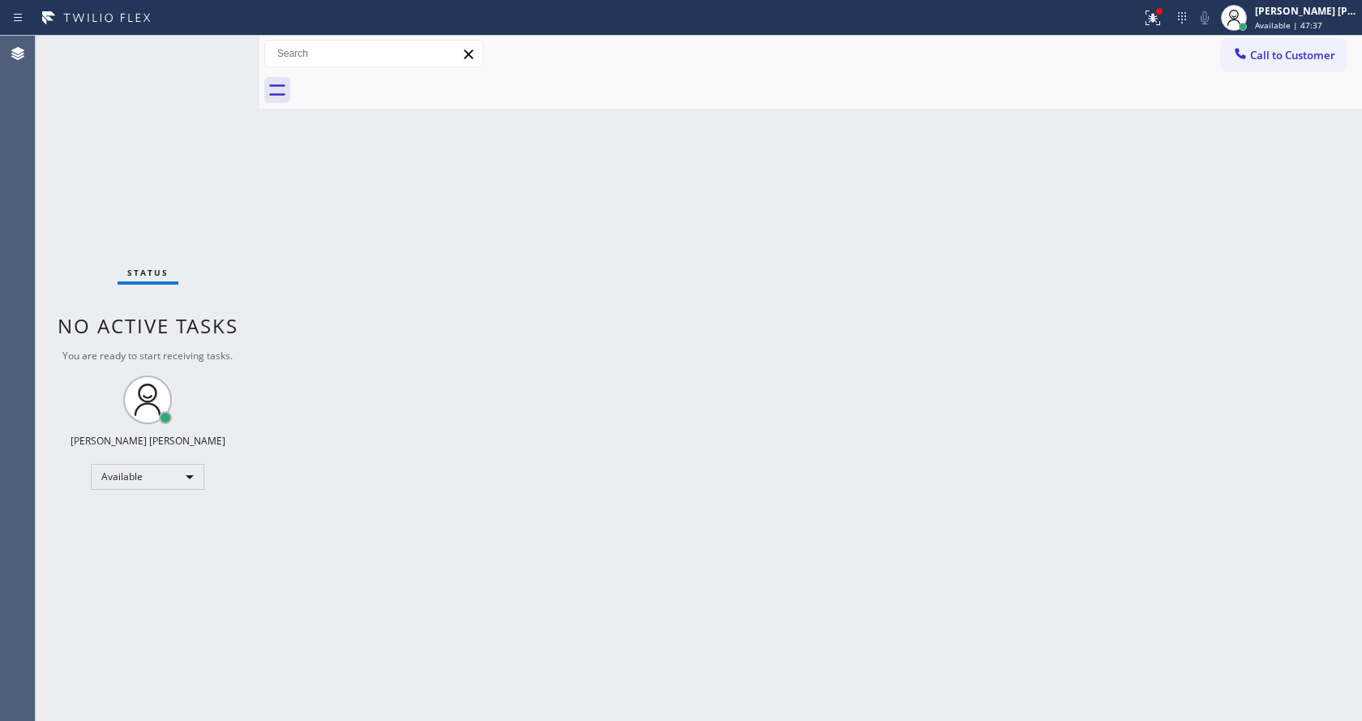
click at [685, 355] on div "Back to Dashboard Change Sender ID Customers Technicians Select a contact Outbo…" at bounding box center [810, 378] width 1102 height 685
click at [1158, 14] on icon at bounding box center [1153, 16] width 10 height 6
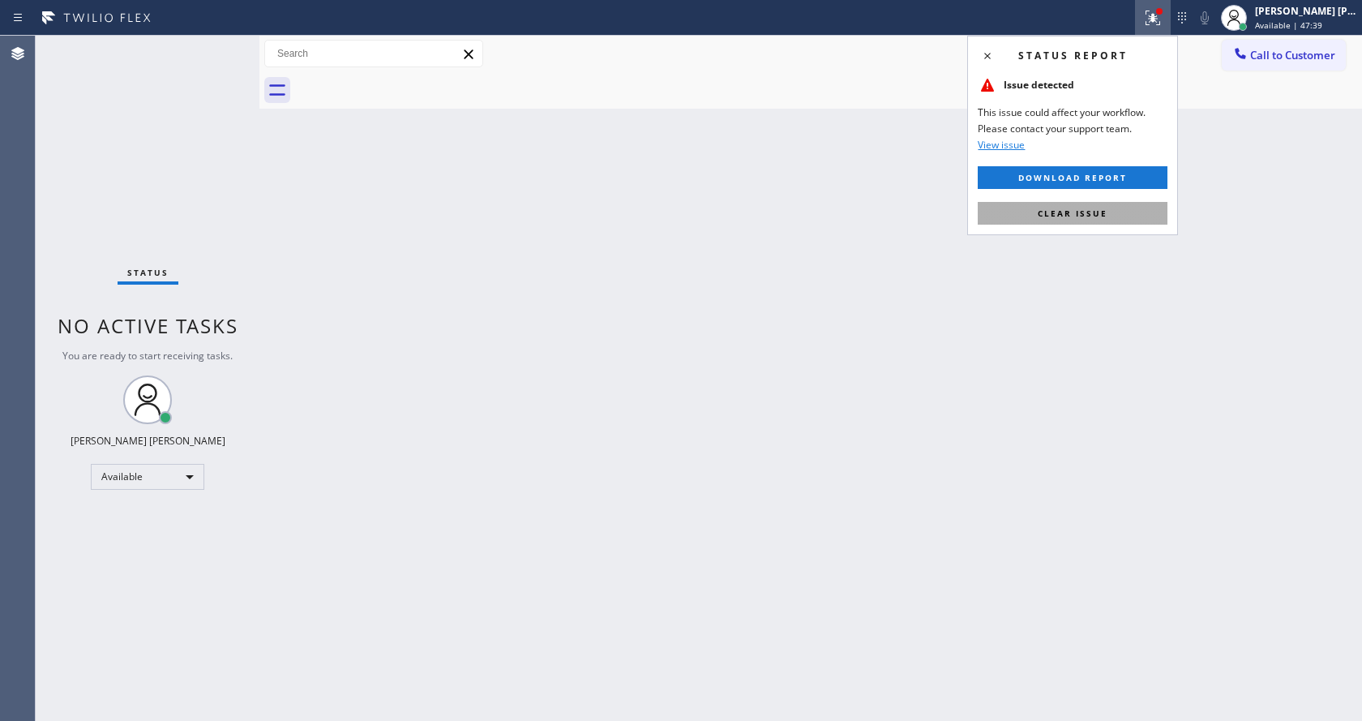
click at [1108, 212] on button "Clear issue" at bounding box center [1073, 213] width 190 height 23
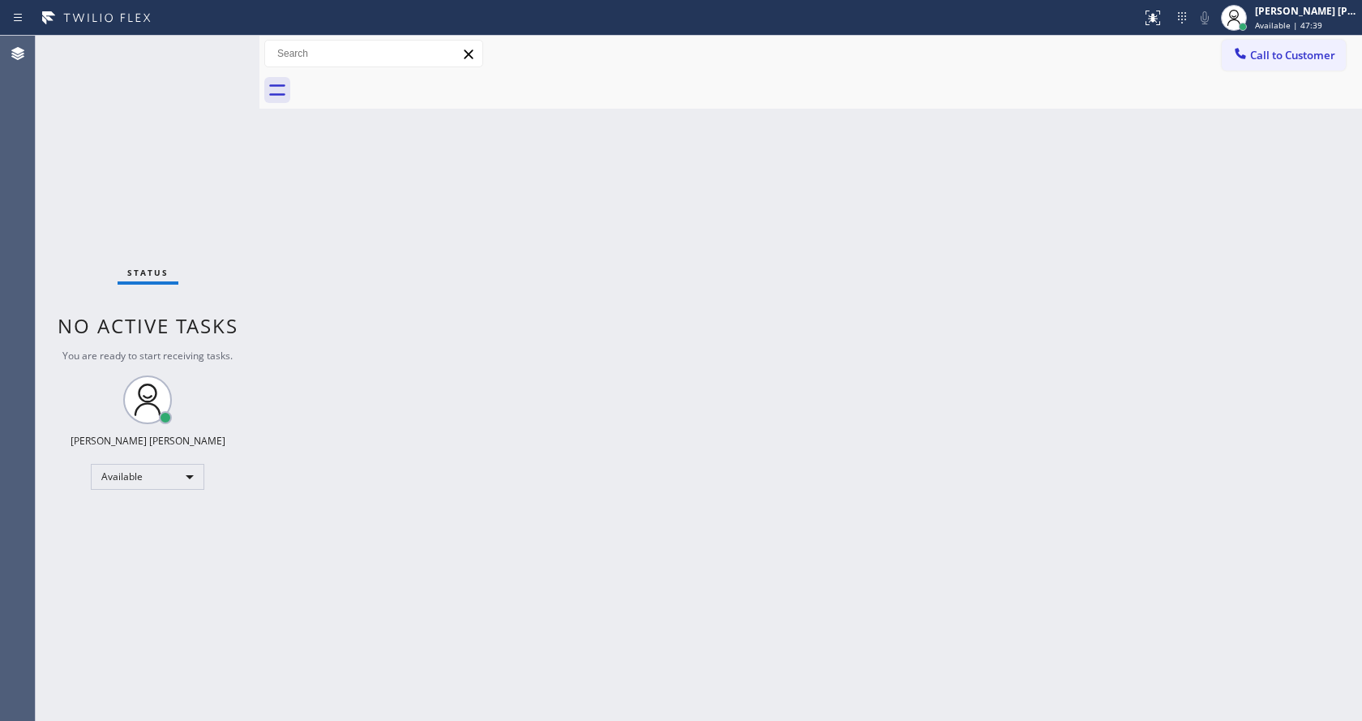
click at [1167, 254] on div "Back to Dashboard Change Sender ID Customers Technicians Select a contact Outbo…" at bounding box center [810, 378] width 1102 height 685
click at [217, 193] on div "Status No active tasks You are ready to start receiving tasks. [PERSON_NAME] [P…" at bounding box center [148, 378] width 224 height 685
click at [300, 290] on div "Back to Dashboard Change Sender ID Customers Technicians Select a contact Outbo…" at bounding box center [810, 378] width 1102 height 685
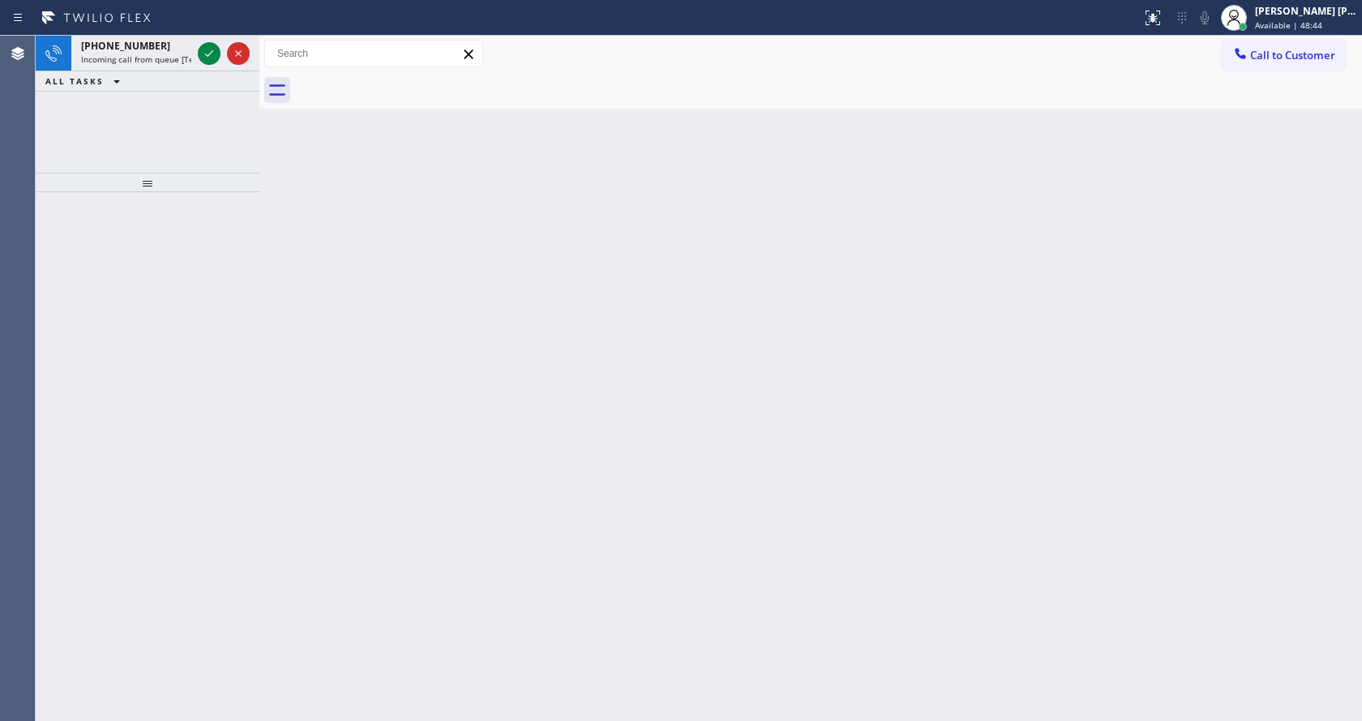
drag, startPoint x: 782, startPoint y: 159, endPoint x: 543, endPoint y: 139, distance: 240.0
click at [782, 159] on div "Back to Dashboard Change Sender ID Customers Technicians Select a contact Outbo…" at bounding box center [810, 378] width 1102 height 685
click at [169, 61] on span "Incoming call from queue [Test] All" at bounding box center [148, 59] width 135 height 11
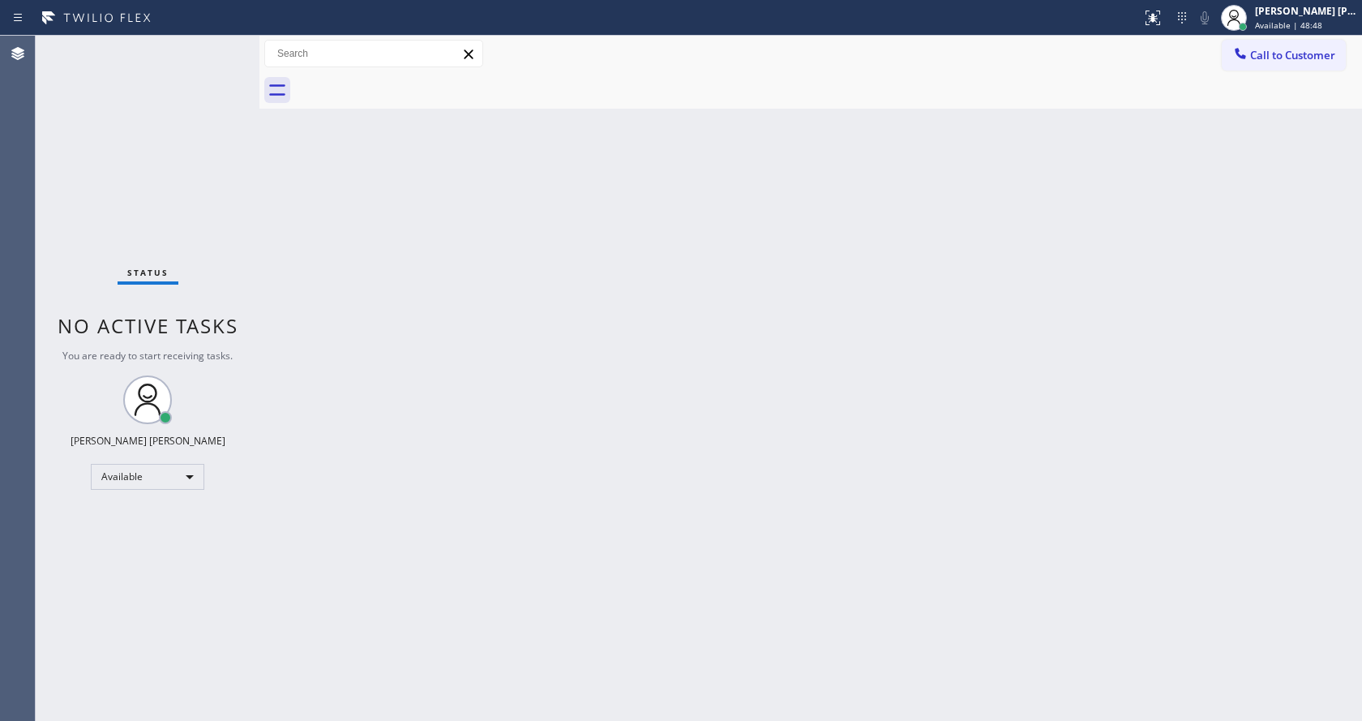
drag, startPoint x: 392, startPoint y: 454, endPoint x: 409, endPoint y: 543, distance: 90.6
click at [397, 456] on div "Back to Dashboard Change Sender ID Customers Technicians Select a contact Outbo…" at bounding box center [810, 378] width 1102 height 685
click at [222, 233] on div "Status No active tasks You are ready to start receiving tasks. [PERSON_NAME] [P…" at bounding box center [148, 378] width 224 height 685
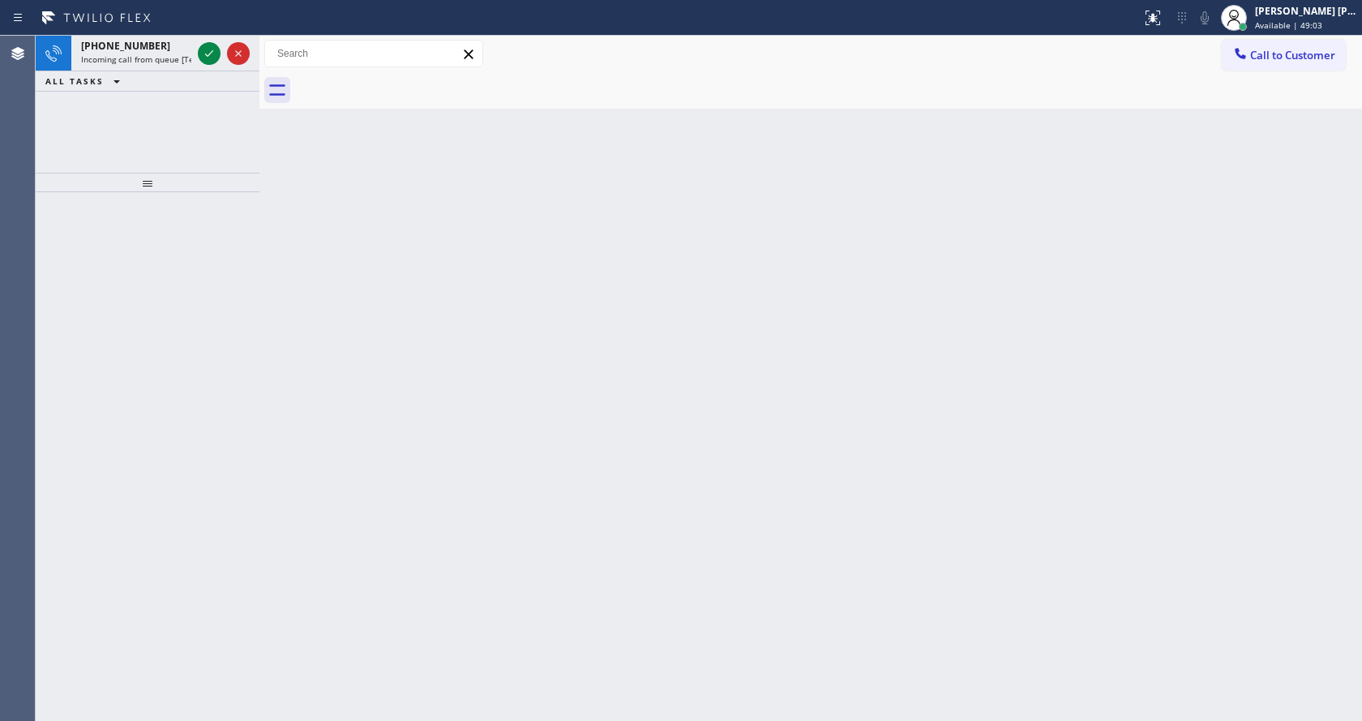
click at [589, 549] on div "Back to Dashboard Change Sender ID Customers Technicians Select a contact Outbo…" at bounding box center [810, 378] width 1102 height 685
click at [166, 58] on span "Incoming call from queue [Test] All" at bounding box center [148, 59] width 135 height 11
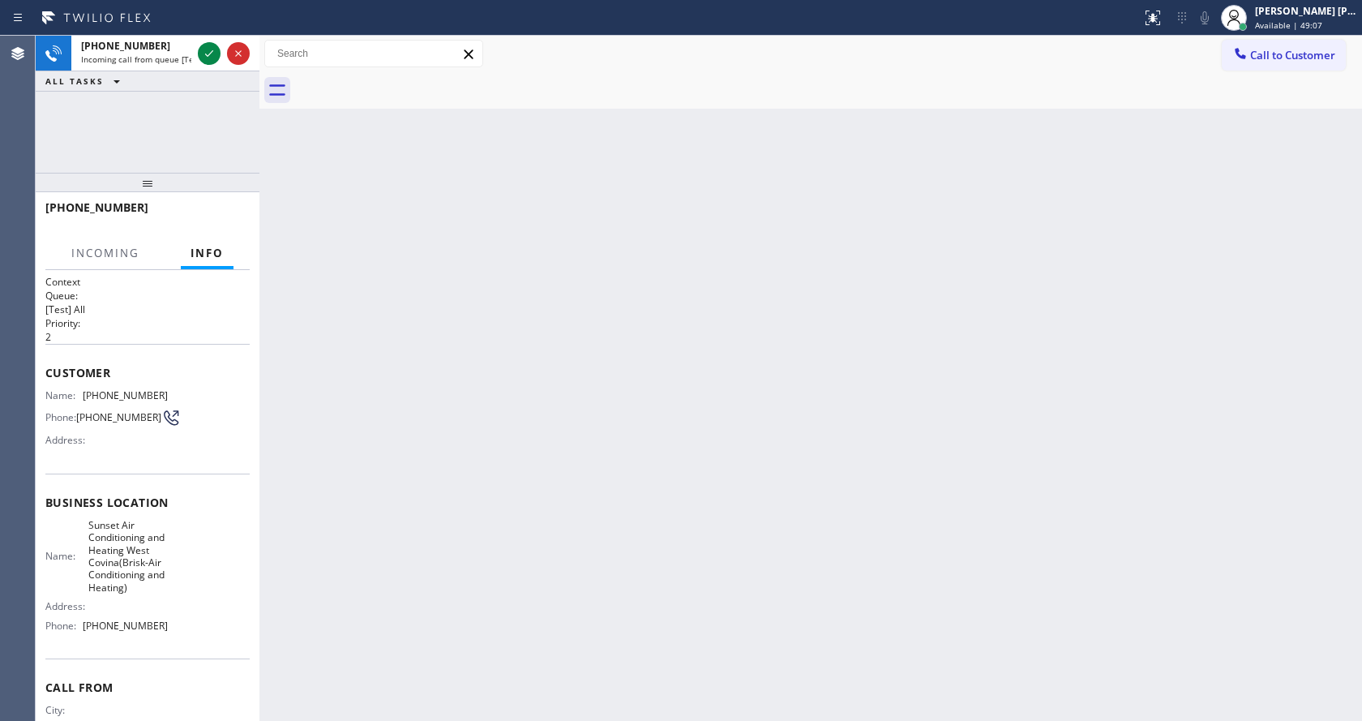
click at [562, 169] on div "Back to Dashboard Change Sender ID Customers Technicians Select a contact Outbo…" at bounding box center [810, 378] width 1102 height 685
drag, startPoint x: 456, startPoint y: 722, endPoint x: 439, endPoint y: 601, distance: 122.8
click at [457, 720] on html "Status report No issues detected If you experience an issue, please download th…" at bounding box center [681, 360] width 1362 height 721
click at [172, 65] on div "[PHONE_NUMBER] Incoming call from queue [Test] All" at bounding box center [132, 54] width 123 height 36
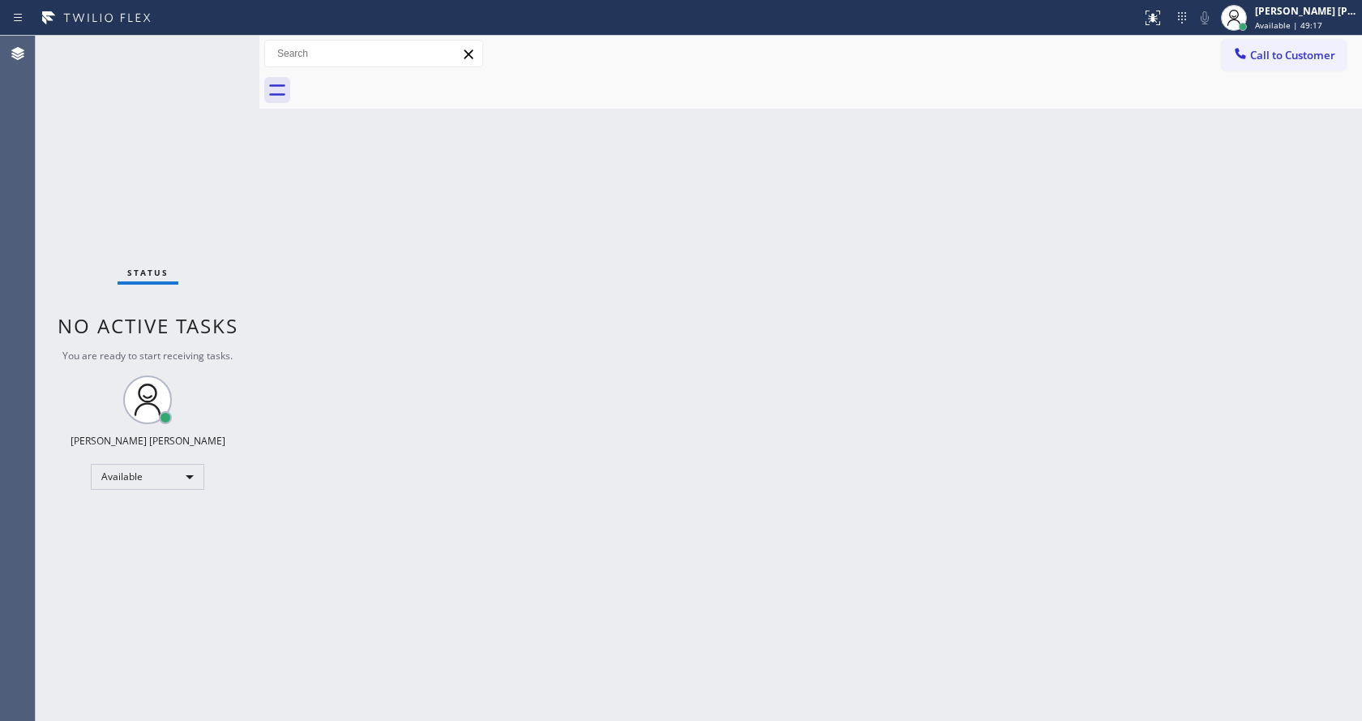
click at [564, 405] on div "Back to Dashboard Change Sender ID Customers Technicians Select a contact Outbo…" at bounding box center [810, 378] width 1102 height 685
click at [488, 634] on div "Back to Dashboard Change Sender ID Customers Technicians Select a contact Outbo…" at bounding box center [810, 378] width 1102 height 685
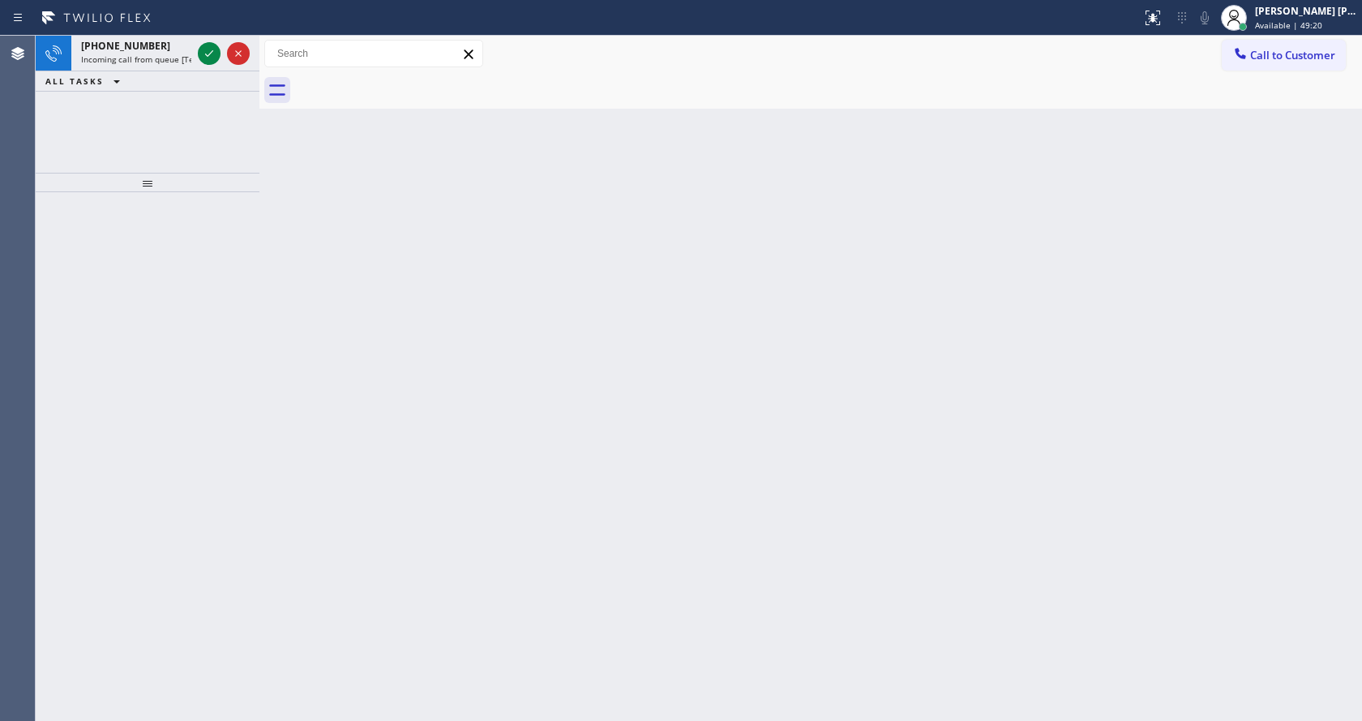
click at [340, 216] on div "Back to Dashboard Change Sender ID Customers Technicians Select a contact Outbo…" at bounding box center [810, 378] width 1102 height 685
click at [151, 54] on span "Incoming call from queue [Test] All" at bounding box center [148, 59] width 135 height 11
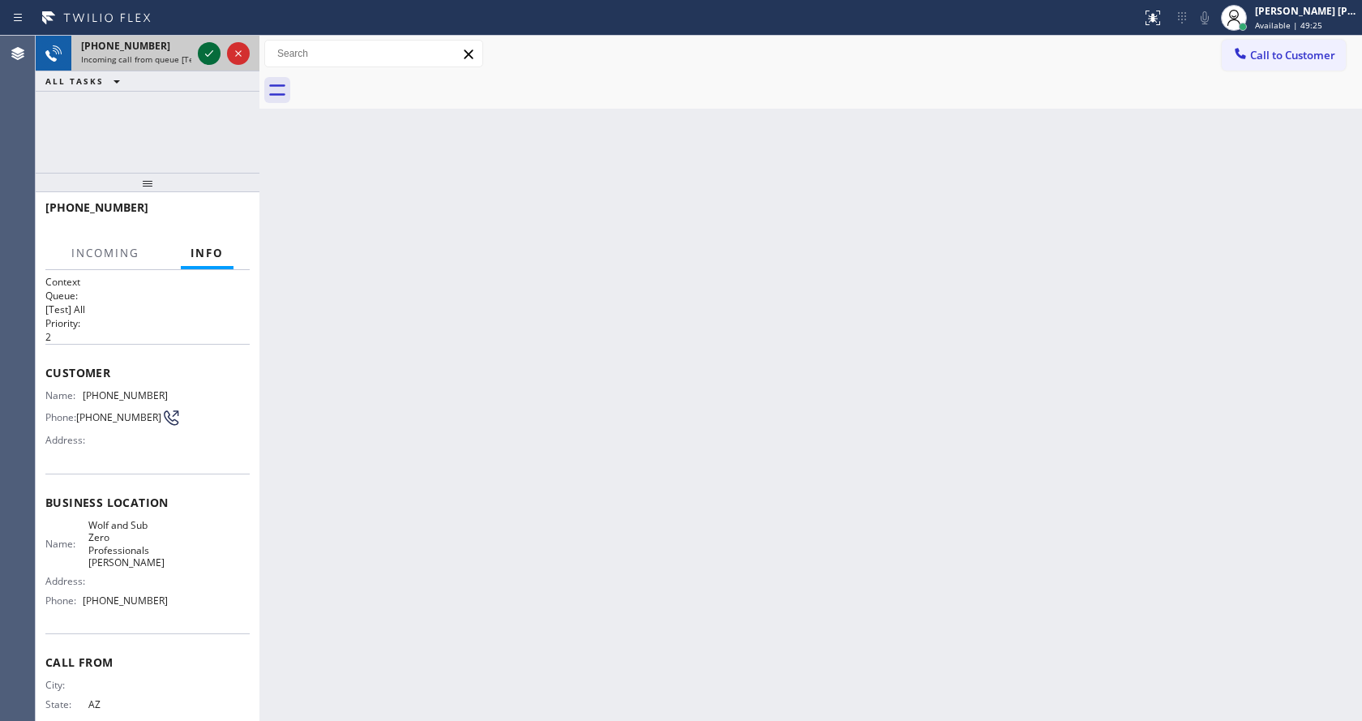
click at [207, 50] on icon at bounding box center [208, 53] width 19 height 19
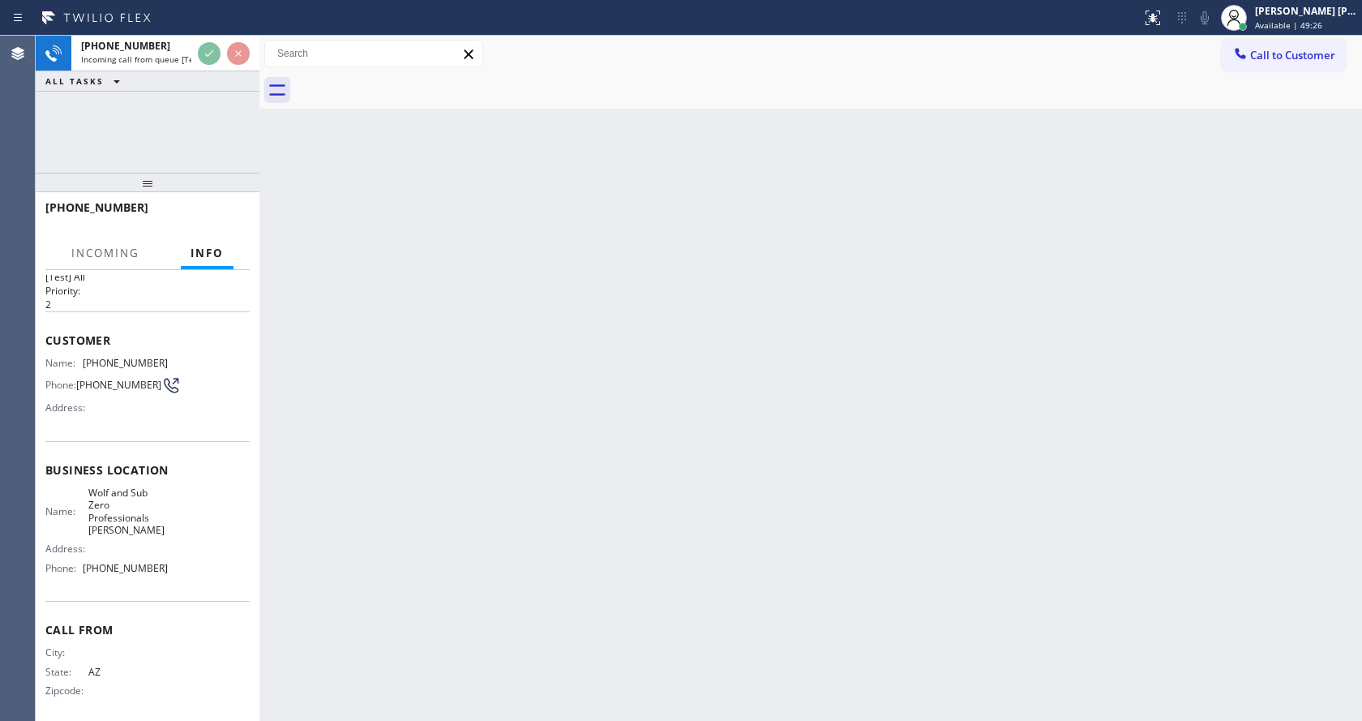
scroll to position [46, 0]
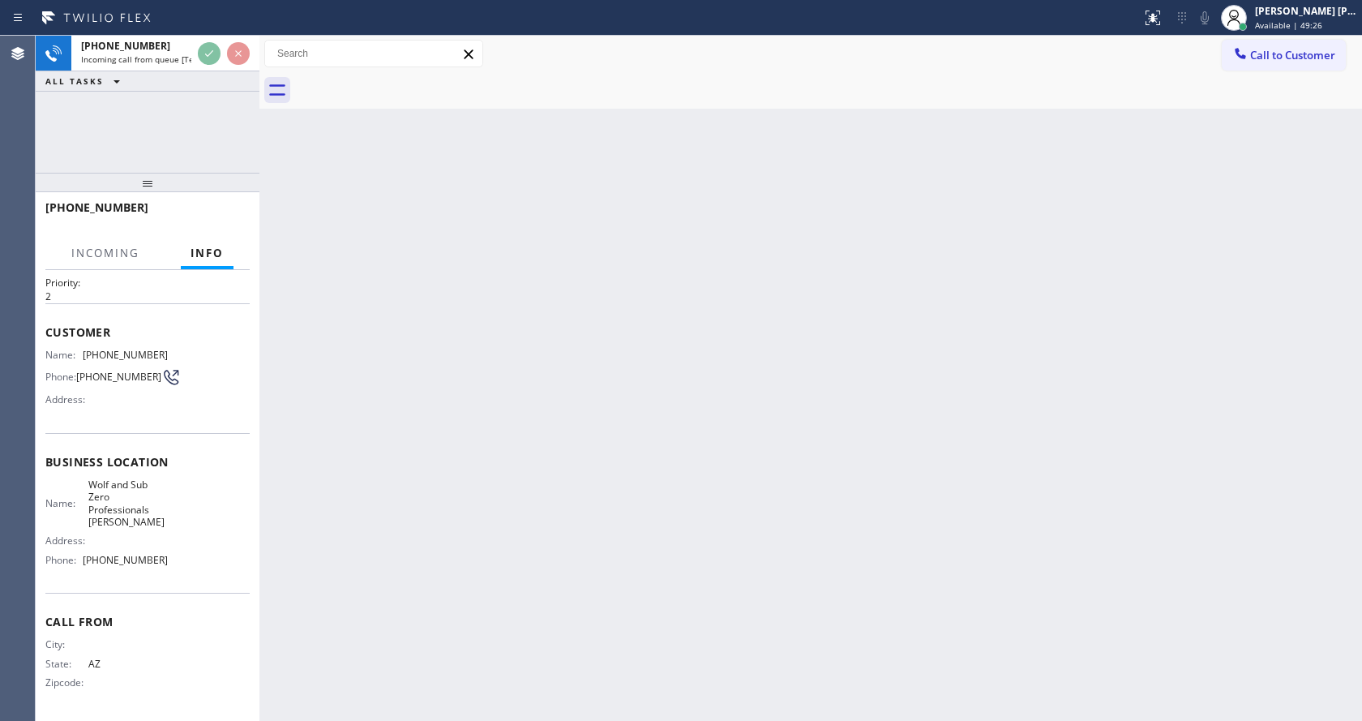
click at [709, 655] on div "Back to Dashboard Change Sender ID Customers Technicians Select a contact Outbo…" at bounding box center [810, 378] width 1102 height 685
click at [894, 356] on div "Back to Dashboard Change Sender ID Customers Technicians Select a contact Outbo…" at bounding box center [810, 378] width 1102 height 685
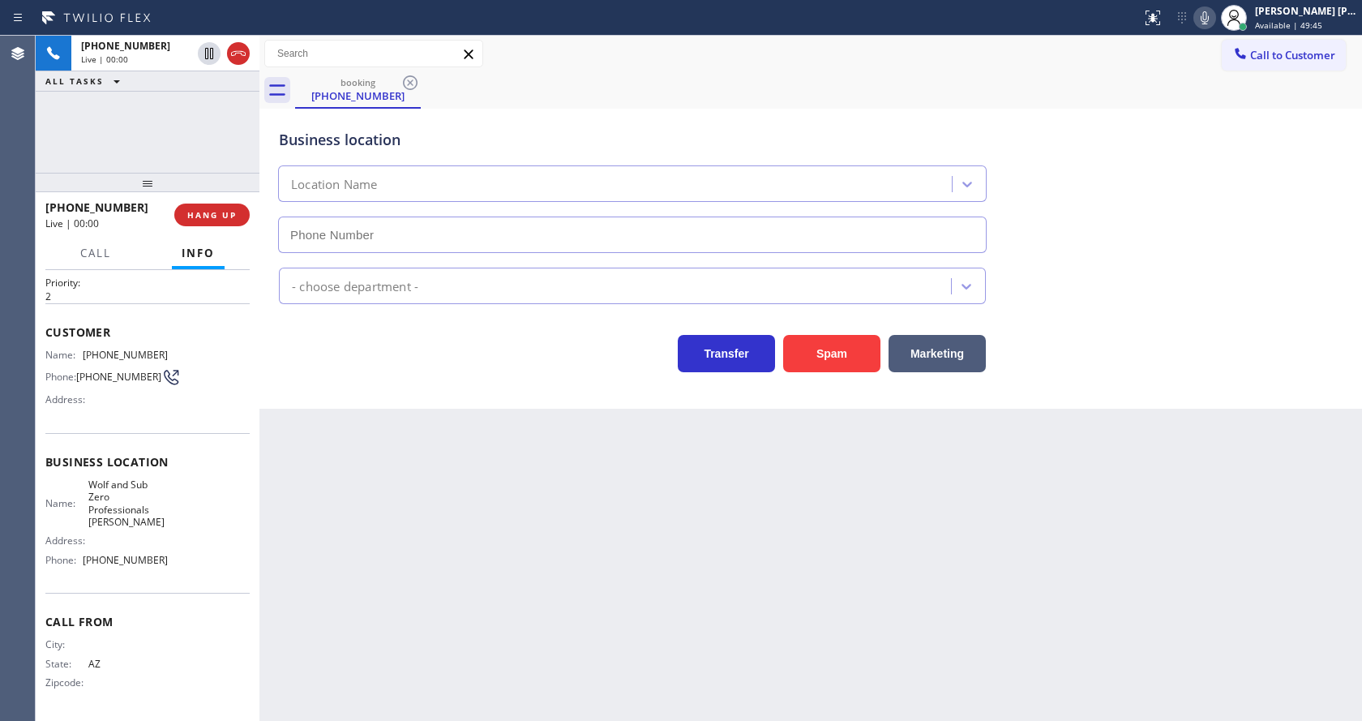
type input "[PHONE_NUMBER]"
click at [835, 345] on button "Spam" at bounding box center [831, 353] width 97 height 37
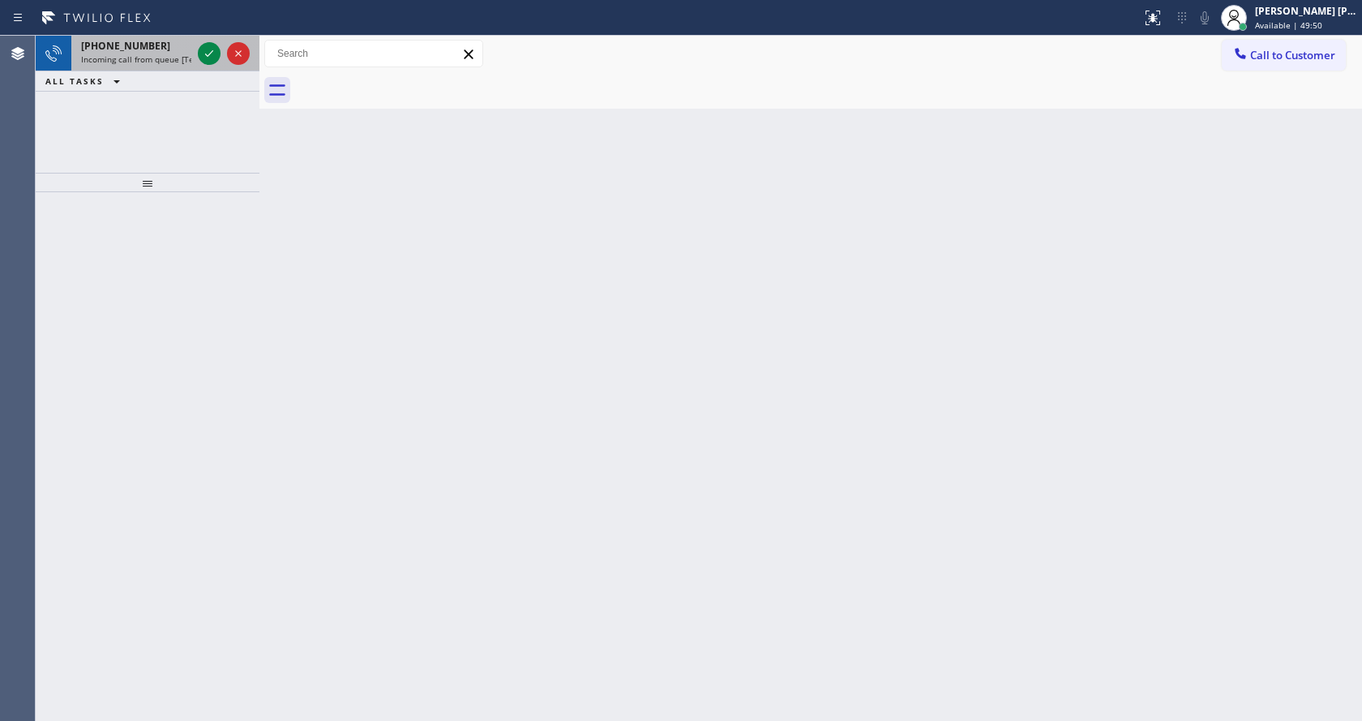
click at [179, 58] on span "Incoming call from queue [Test] All" at bounding box center [148, 59] width 135 height 11
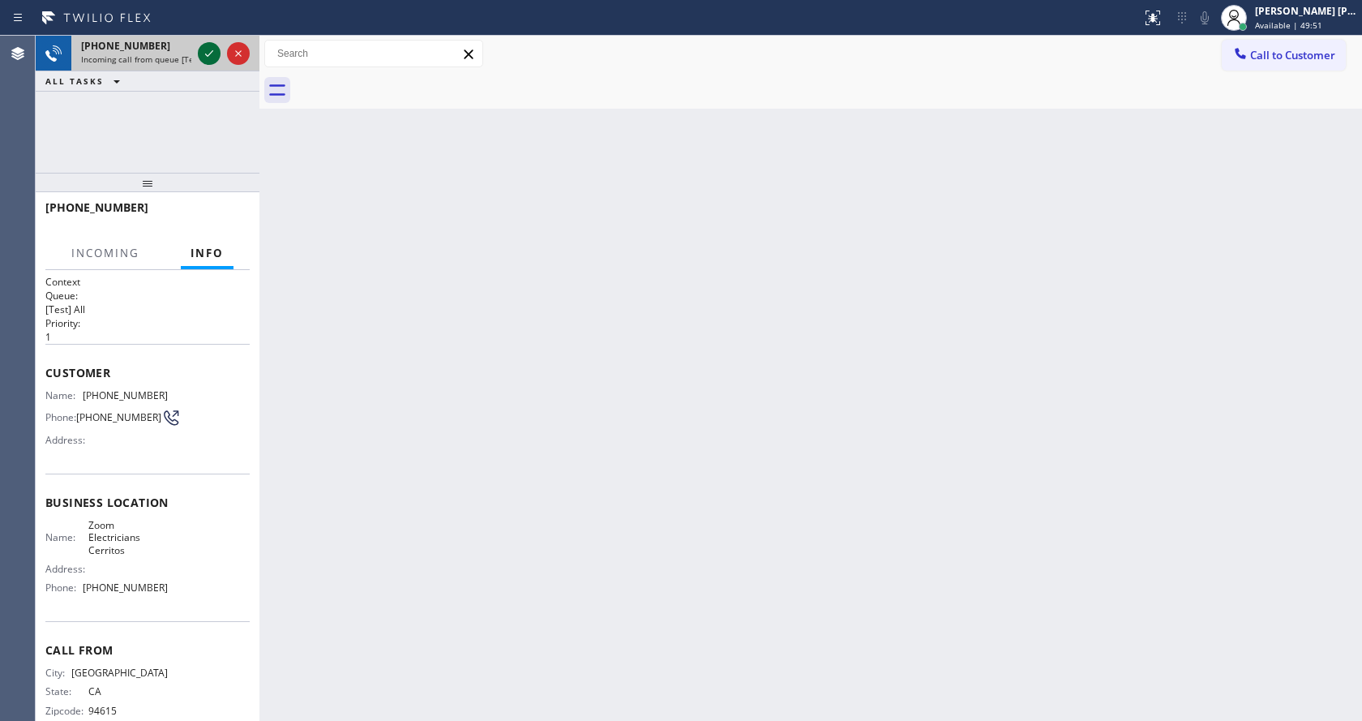
click at [202, 52] on icon at bounding box center [208, 53] width 19 height 19
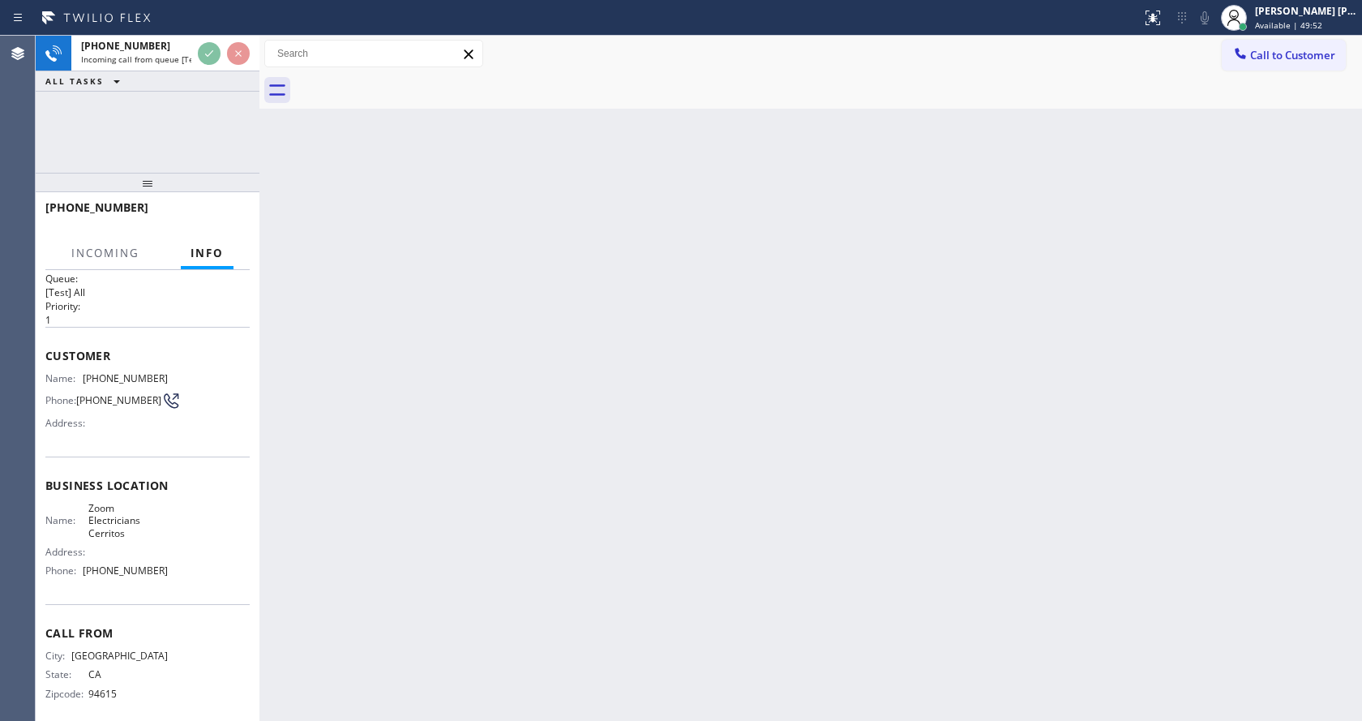
scroll to position [33, 0]
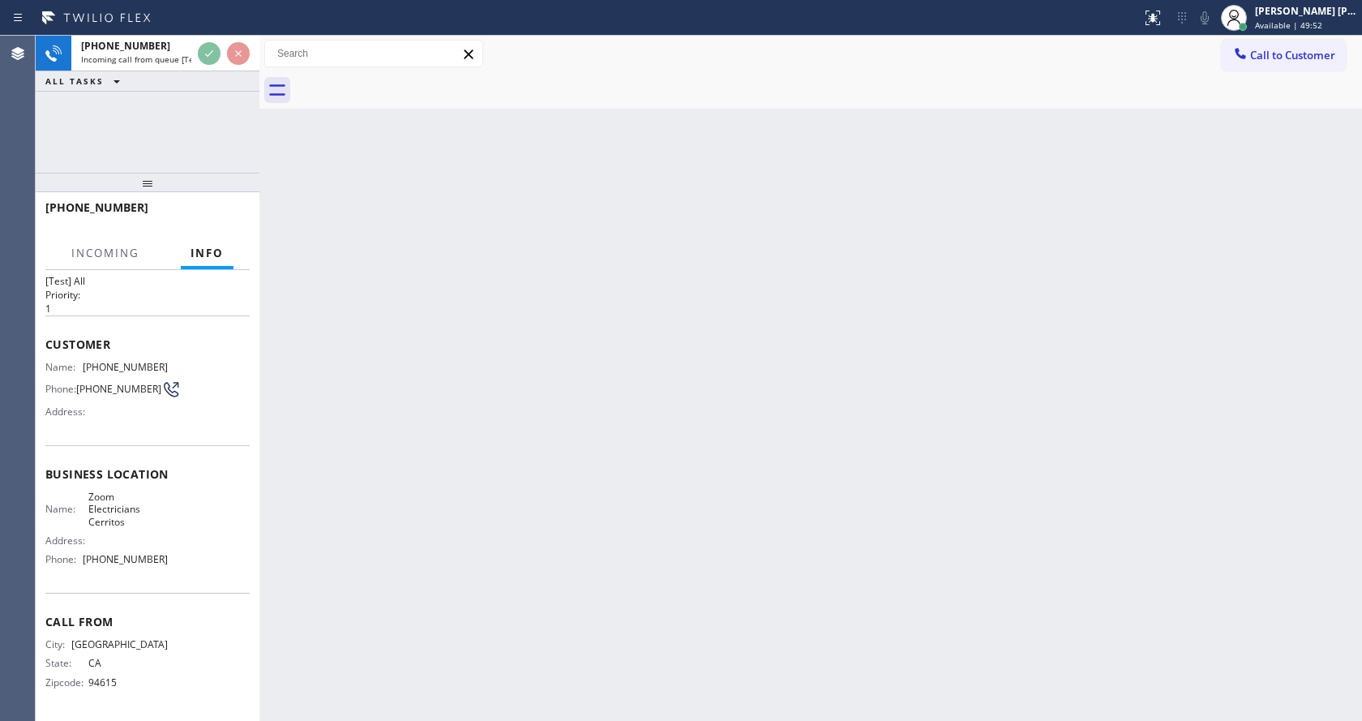
click at [571, 487] on div "Back to Dashboard Change Sender ID Customers Technicians Select a contact Outbo…" at bounding box center [810, 378] width 1102 height 685
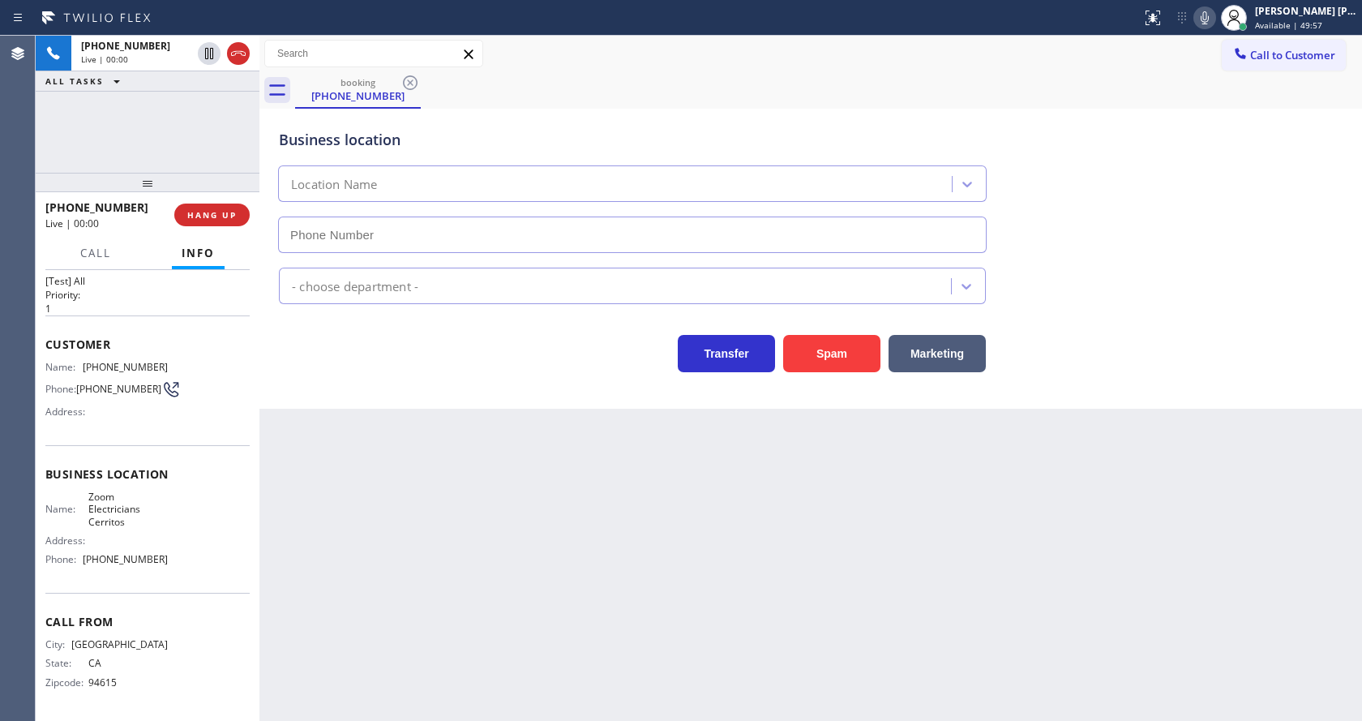
type input "[PHONE_NUMBER]"
click at [498, 497] on div "Back to Dashboard Change Sender ID Customers Technicians Select a contact Outbo…" at bounding box center [810, 378] width 1102 height 685
click at [484, 493] on div "Back to Dashboard Change Sender ID Customers Technicians Select a contact Outbo…" at bounding box center [810, 378] width 1102 height 685
click at [673, 536] on div "Back to Dashboard Change Sender ID Customers Technicians Select a contact Outbo…" at bounding box center [810, 378] width 1102 height 685
click at [332, 496] on div "Back to Dashboard Change Sender ID Customers Technicians Select a contact Outbo…" at bounding box center [810, 378] width 1102 height 685
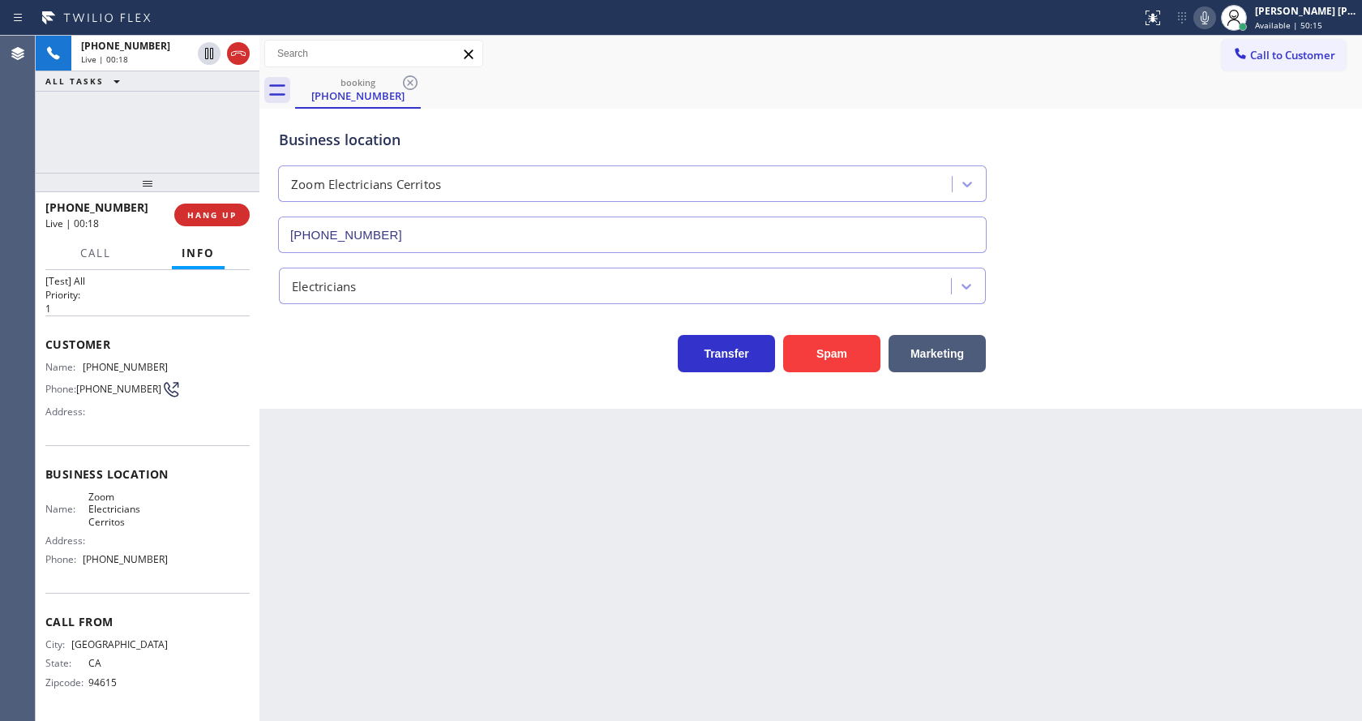
click at [135, 351] on div "Customer Name: [PHONE_NUMBER] Phone: [PHONE_NUMBER] Address:" at bounding box center [147, 380] width 204 height 130
drag, startPoint x: 82, startPoint y: 362, endPoint x: 168, endPoint y: 361, distance: 85.9
click at [168, 361] on div "Name: [PHONE_NUMBER] Phone: [PHONE_NUMBER] Address:" at bounding box center [147, 393] width 204 height 64
copy div "[PHONE_NUMBER]"
drag, startPoint x: 413, startPoint y: 444, endPoint x: 428, endPoint y: 624, distance: 180.6
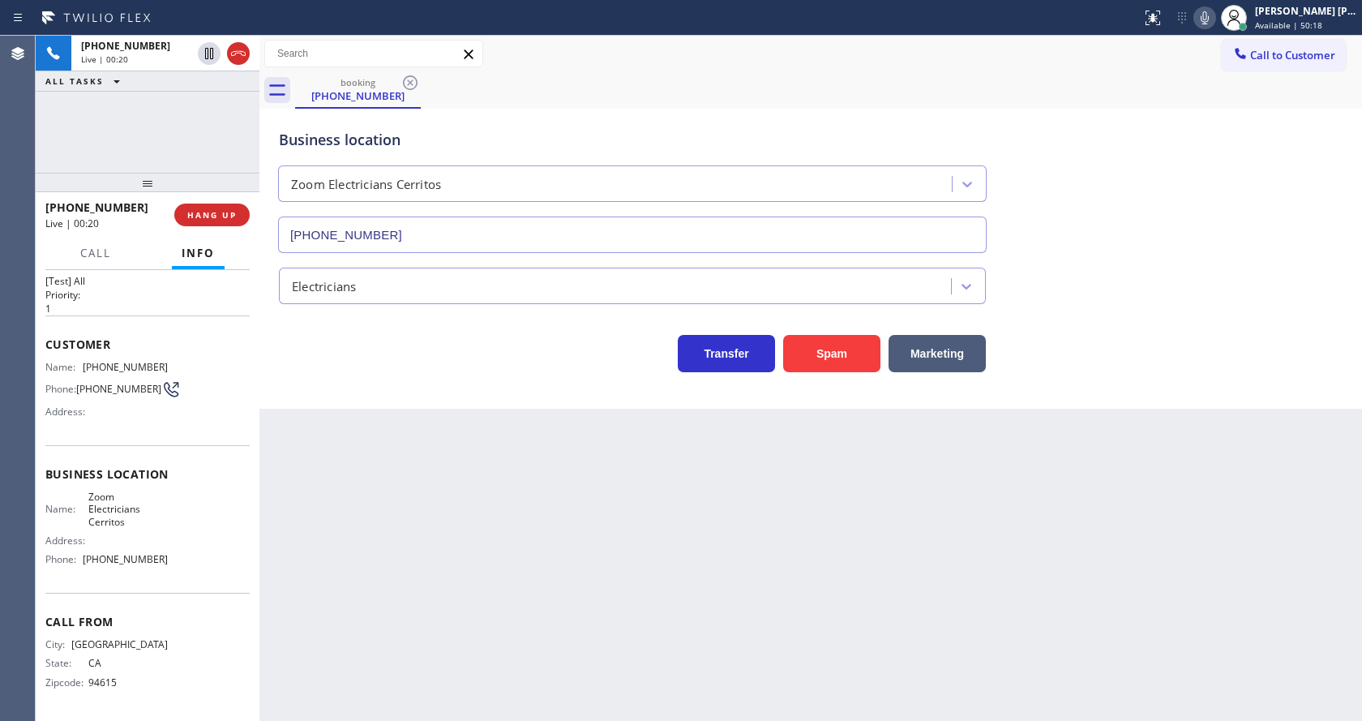
click at [421, 452] on div "Back to Dashboard Change Sender ID Customers Technicians Select a contact Outbo…" at bounding box center [810, 378] width 1102 height 685
click at [429, 720] on html "Status report No issues detected If you experience an issue, please download th…" at bounding box center [681, 360] width 1362 height 721
click at [151, 507] on span "Zoom Electricians Cerritos" at bounding box center [128, 508] width 80 height 37
drag, startPoint x: 82, startPoint y: 497, endPoint x: 124, endPoint y: 519, distance: 47.5
click at [124, 519] on div "Name: Zoom Electricians Cerritos" at bounding box center [106, 508] width 122 height 37
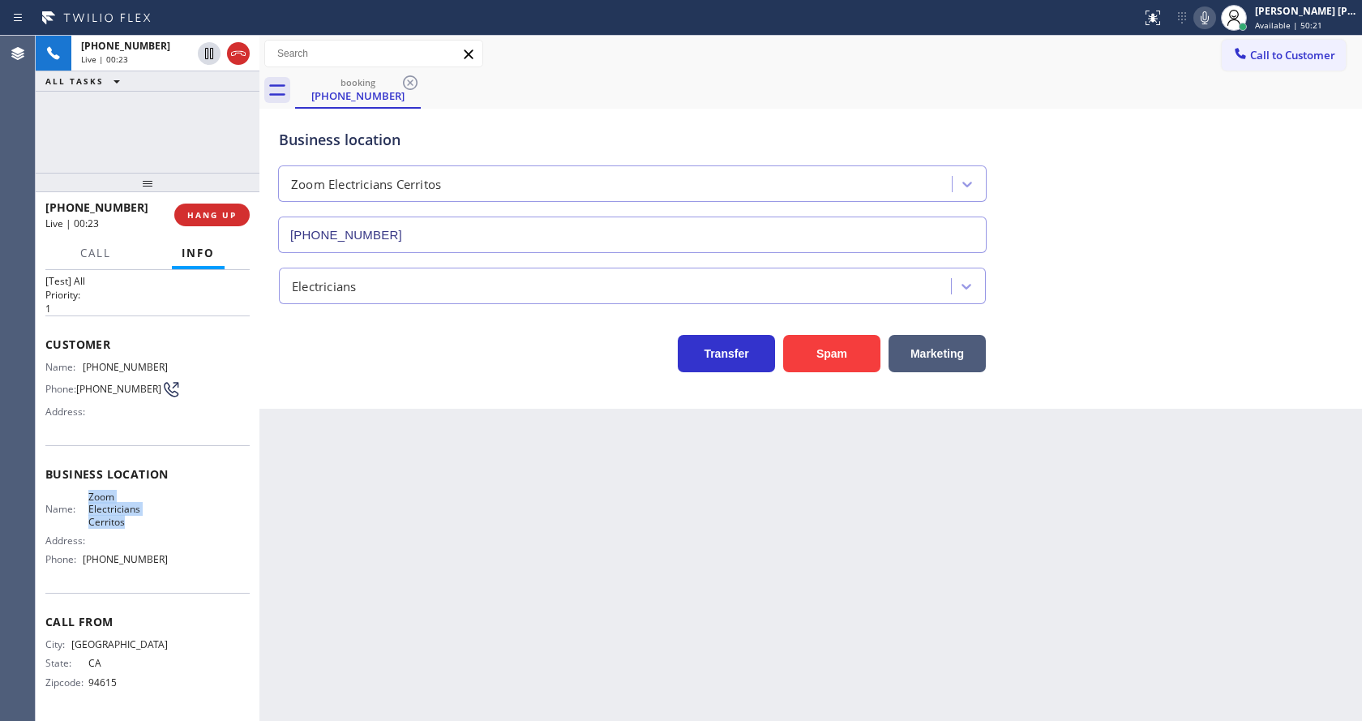
copy span "Zoom Electricians Cerritos"
drag, startPoint x: 566, startPoint y: 465, endPoint x: 403, endPoint y: 714, distance: 297.5
click at [563, 477] on div "Back to Dashboard Change Sender ID Customers Technicians Select a contact Outbo…" at bounding box center [810, 378] width 1102 height 685
click at [152, 564] on span "[PHONE_NUMBER]" at bounding box center [125, 559] width 85 height 12
drag, startPoint x: 80, startPoint y: 559, endPoint x: 179, endPoint y: 563, distance: 99.0
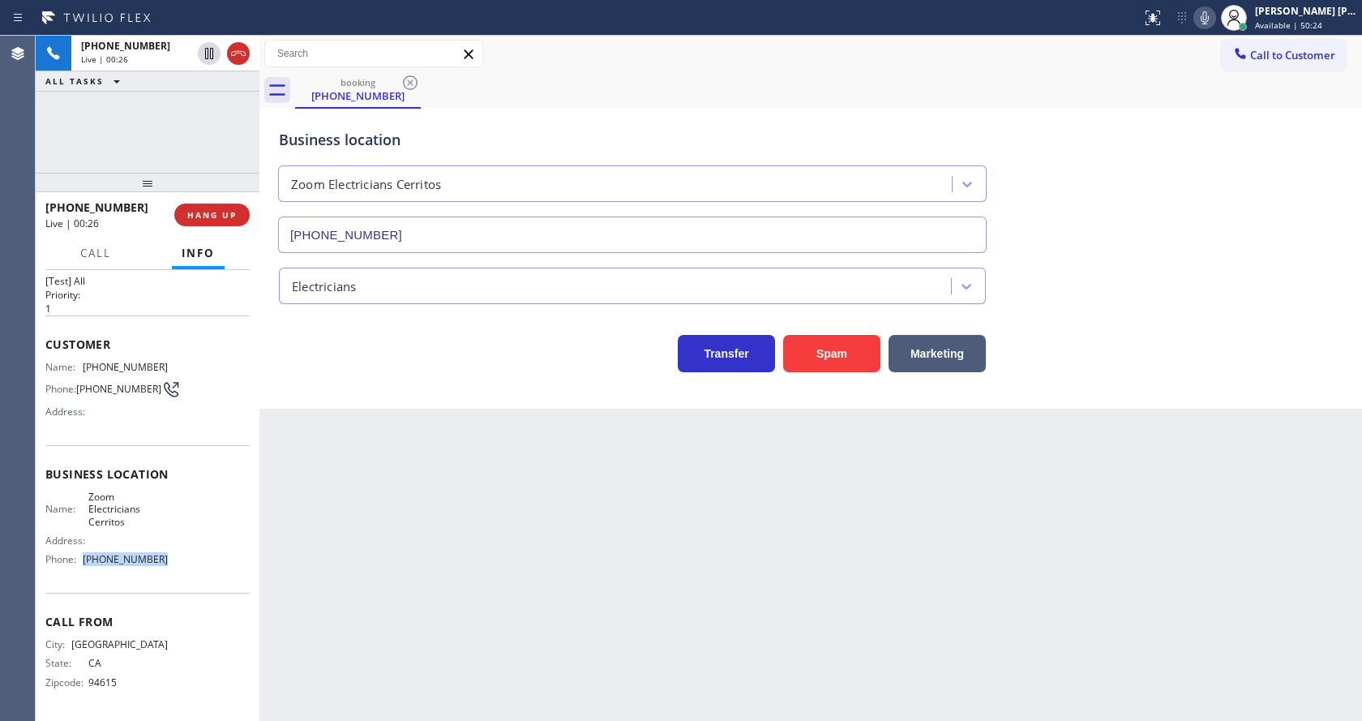
click at [179, 563] on div "Name: Zoom Electricians Cerritos Address: Phone: [PHONE_NUMBER]" at bounding box center [147, 531] width 204 height 82
copy div "[PHONE_NUMBER]"
drag, startPoint x: 379, startPoint y: 513, endPoint x: 369, endPoint y: 706, distance: 193.2
click at [382, 529] on div "Back to Dashboard Change Sender ID Customers Technicians Select a contact Outbo…" at bounding box center [810, 378] width 1102 height 685
click at [370, 710] on div "Back to Dashboard Change Sender ID Customers Technicians Select a contact Outbo…" at bounding box center [810, 378] width 1102 height 685
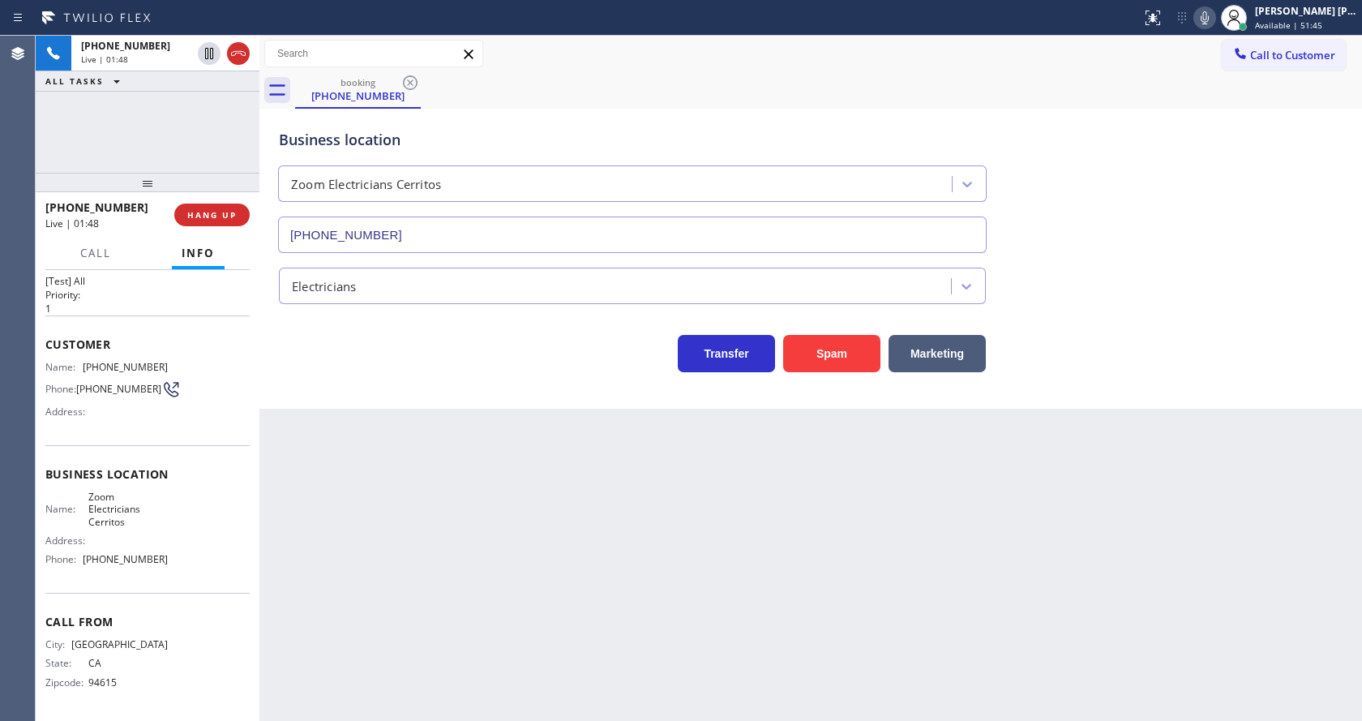
click at [614, 473] on div "Back to Dashboard Change Sender ID Customers Technicians Select a contact Outbo…" at bounding box center [810, 378] width 1102 height 685
click at [296, 474] on div "Back to Dashboard Change Sender ID Customers Technicians Select a contact Outbo…" at bounding box center [810, 378] width 1102 height 685
click at [409, 415] on div "Back to Dashboard Change Sender ID Customers Technicians Select a contact Outbo…" at bounding box center [810, 378] width 1102 height 685
drag, startPoint x: 367, startPoint y: 711, endPoint x: 389, endPoint y: 487, distance: 224.8
click at [367, 712] on div "Back to Dashboard Change Sender ID Customers Technicians Select a contact Outbo…" at bounding box center [810, 378] width 1102 height 685
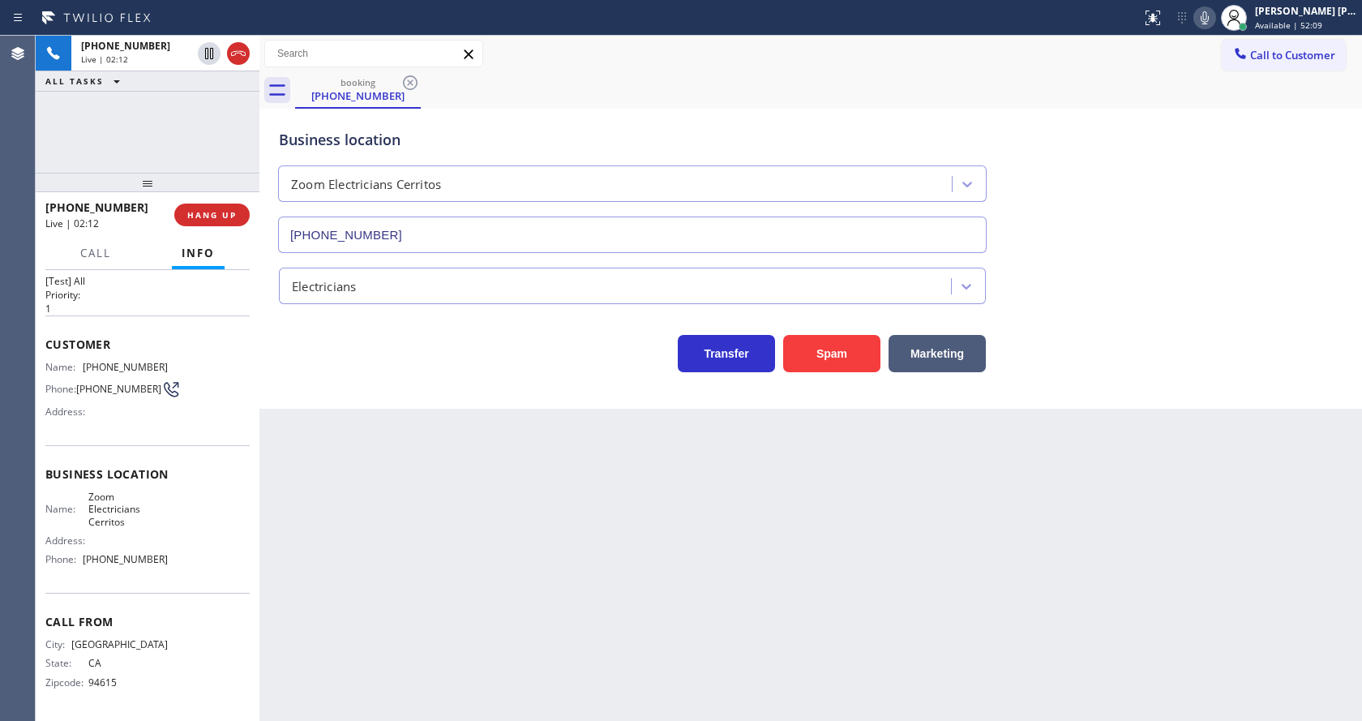
click at [400, 400] on div "Business location Zoom Electricians Cerritos [PHONE_NUMBER] Electricians Transf…" at bounding box center [810, 259] width 1102 height 300
click at [785, 567] on div "Back to Dashboard Change Sender ID Customers Technicians Select a contact Outbo…" at bounding box center [810, 378] width 1102 height 685
click at [1211, 17] on icon at bounding box center [1204, 17] width 19 height 19
click at [1209, 13] on icon at bounding box center [1205, 17] width 8 height 13
click at [1218, 71] on div "Call to Customer Outbound call Location Search location Your caller id phone nu…" at bounding box center [810, 54] width 1102 height 36
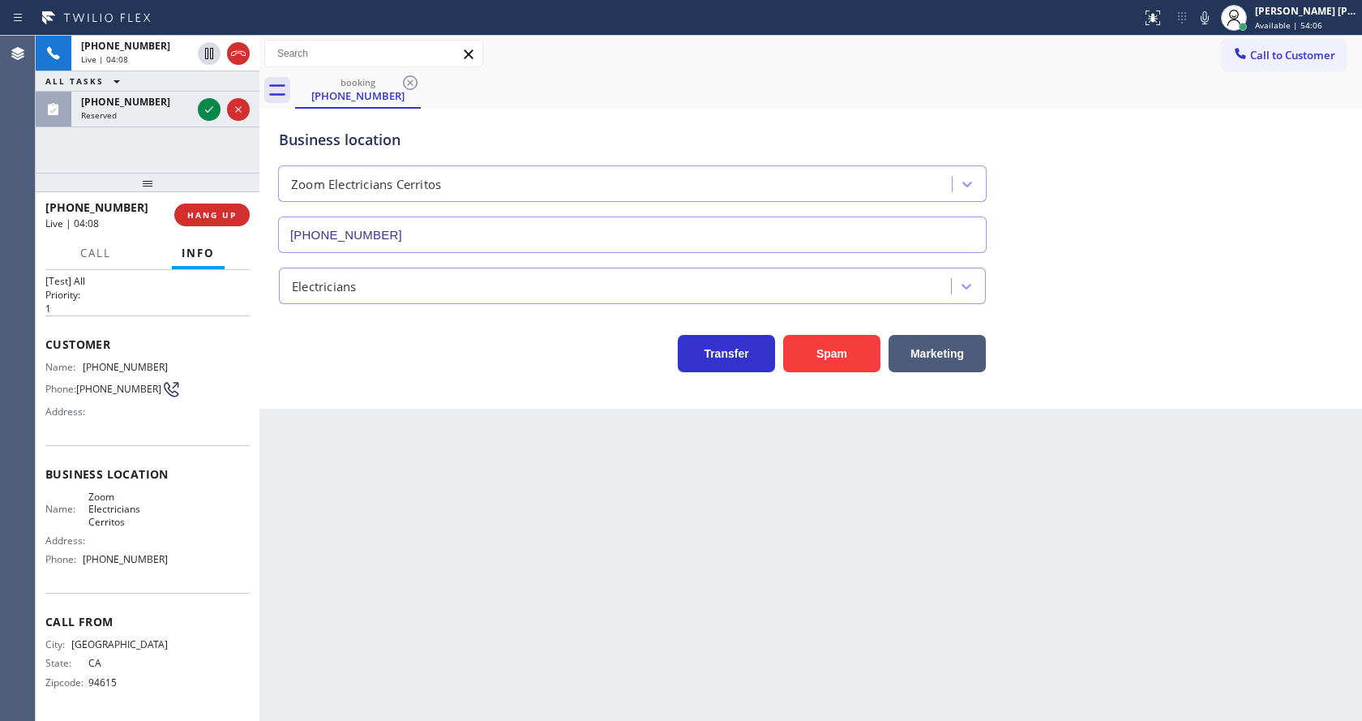
click at [447, 473] on div "Back to Dashboard Change Sender ID Customers Technicians Select a contact Outbo…" at bounding box center [810, 378] width 1102 height 685
click at [781, 507] on div "Back to Dashboard Change Sender ID Customers Technicians Select a contact Outbo…" at bounding box center [810, 378] width 1102 height 685
click at [1205, 21] on icon at bounding box center [1204, 17] width 19 height 19
click at [208, 50] on icon at bounding box center [209, 53] width 8 height 11
click at [211, 105] on icon at bounding box center [208, 109] width 19 height 19
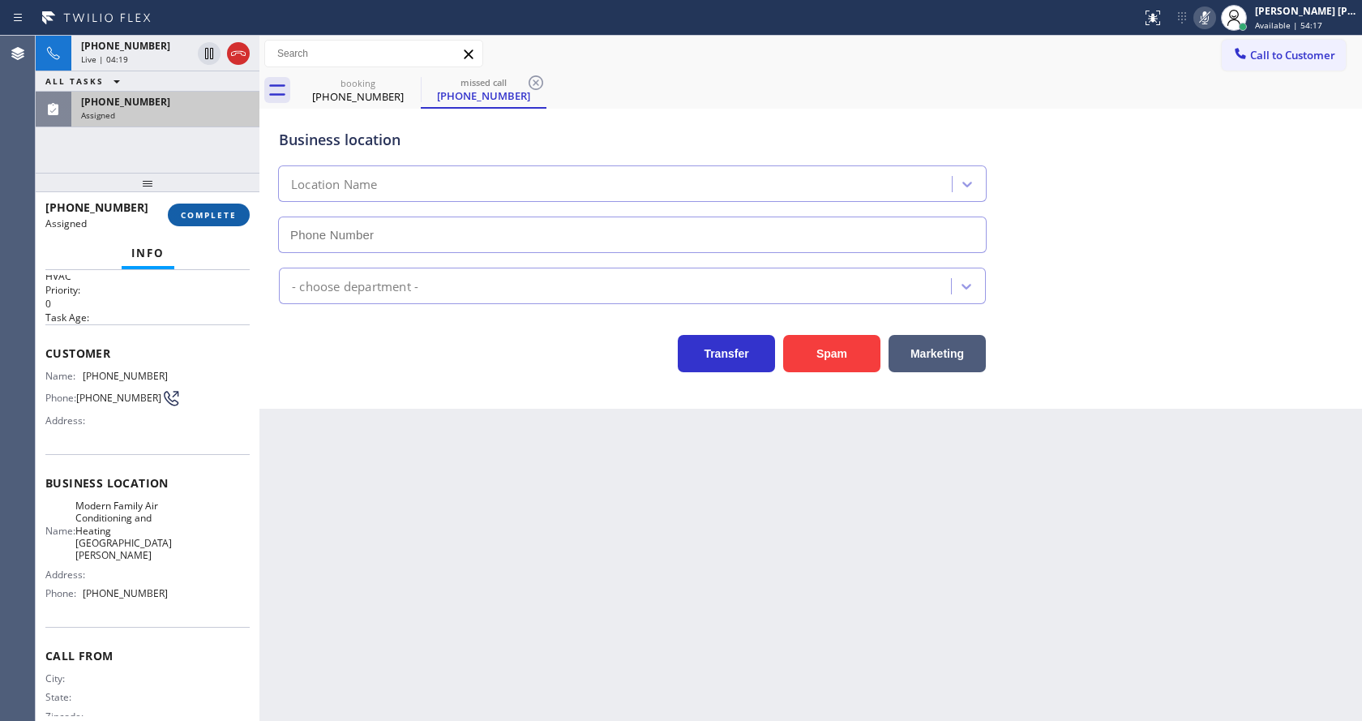
click at [203, 215] on span "COMPLETE" at bounding box center [209, 214] width 56 height 11
type input "[PHONE_NUMBER]"
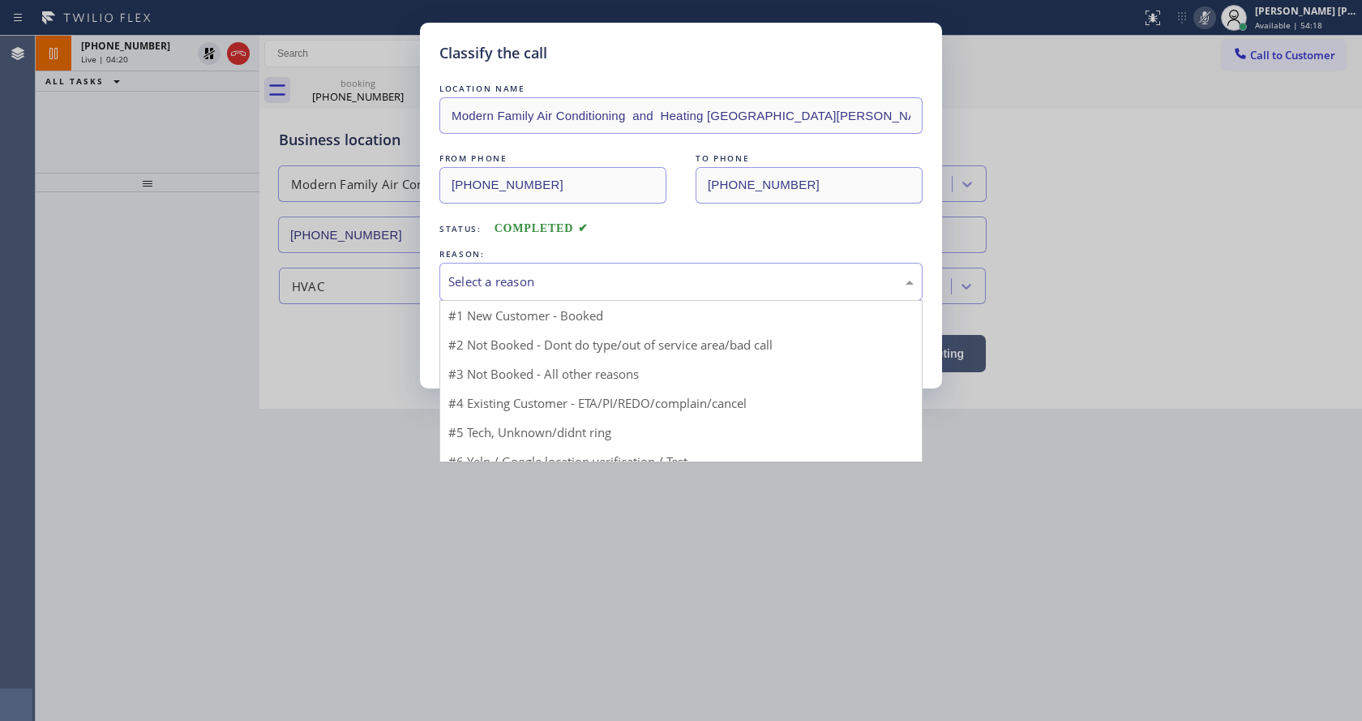
click at [475, 281] on div "Select a reason" at bounding box center [680, 281] width 465 height 19
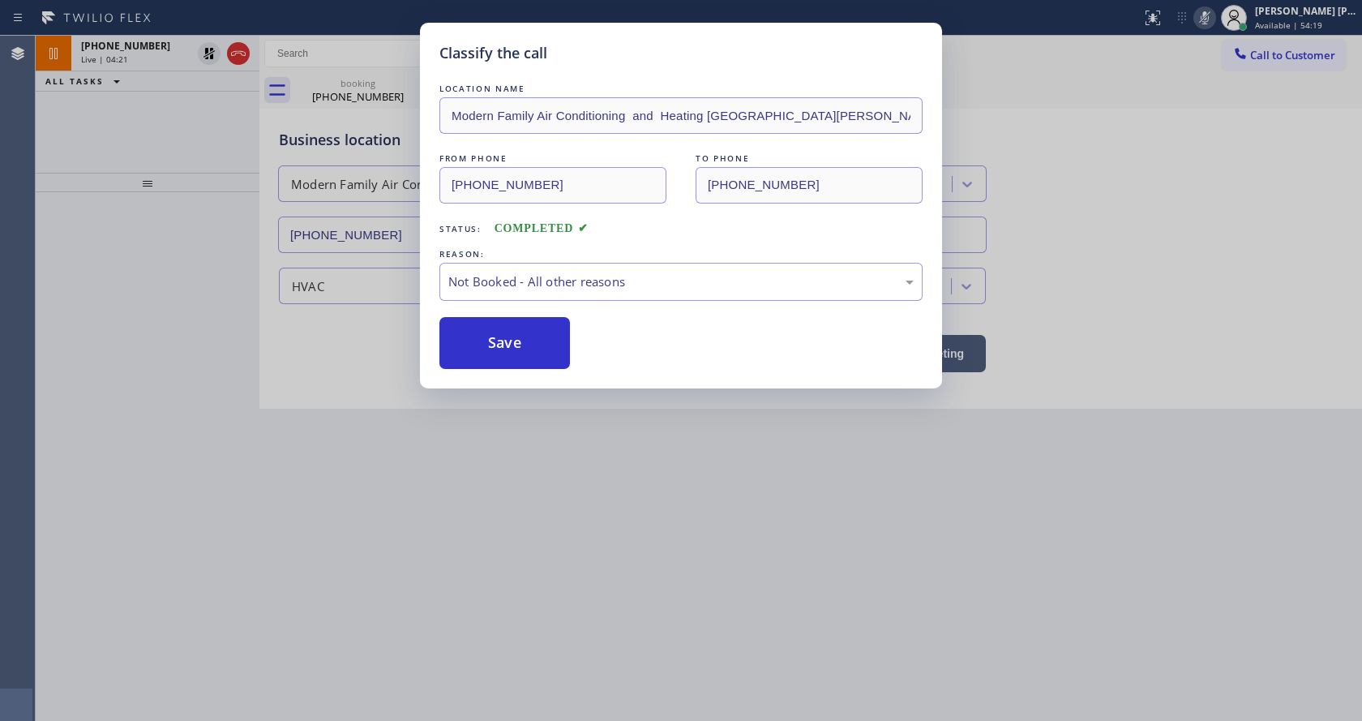
click at [470, 335] on button "Save" at bounding box center [504, 343] width 131 height 52
click at [572, 430] on div "Classify the call LOCATION NAME Modern Family Air Conditioning and Heating [GEO…" at bounding box center [681, 360] width 1362 height 721
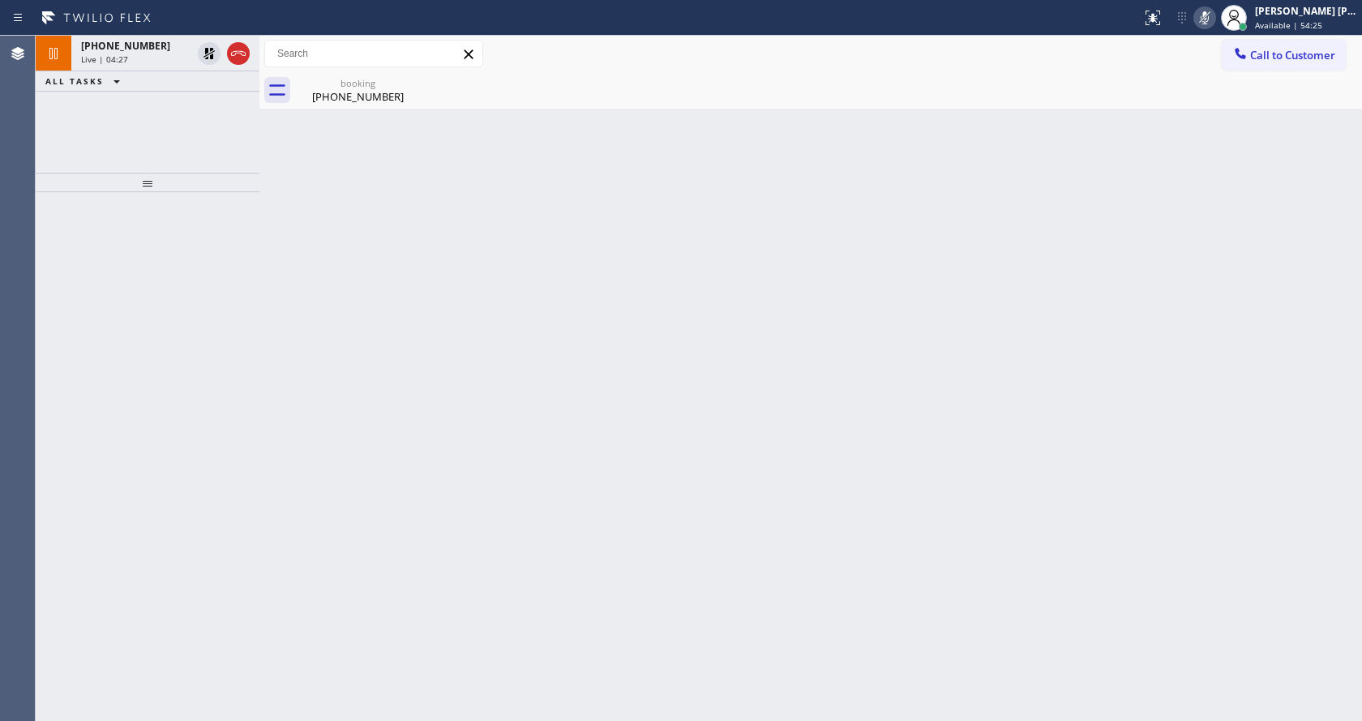
click at [814, 316] on div "Back to Dashboard Change Sender ID Customers Technicians Select a contact Outbo…" at bounding box center [810, 378] width 1102 height 685
click at [228, 280] on div at bounding box center [148, 456] width 224 height 529
click at [335, 93] on div "[PHONE_NUMBER]" at bounding box center [358, 96] width 122 height 15
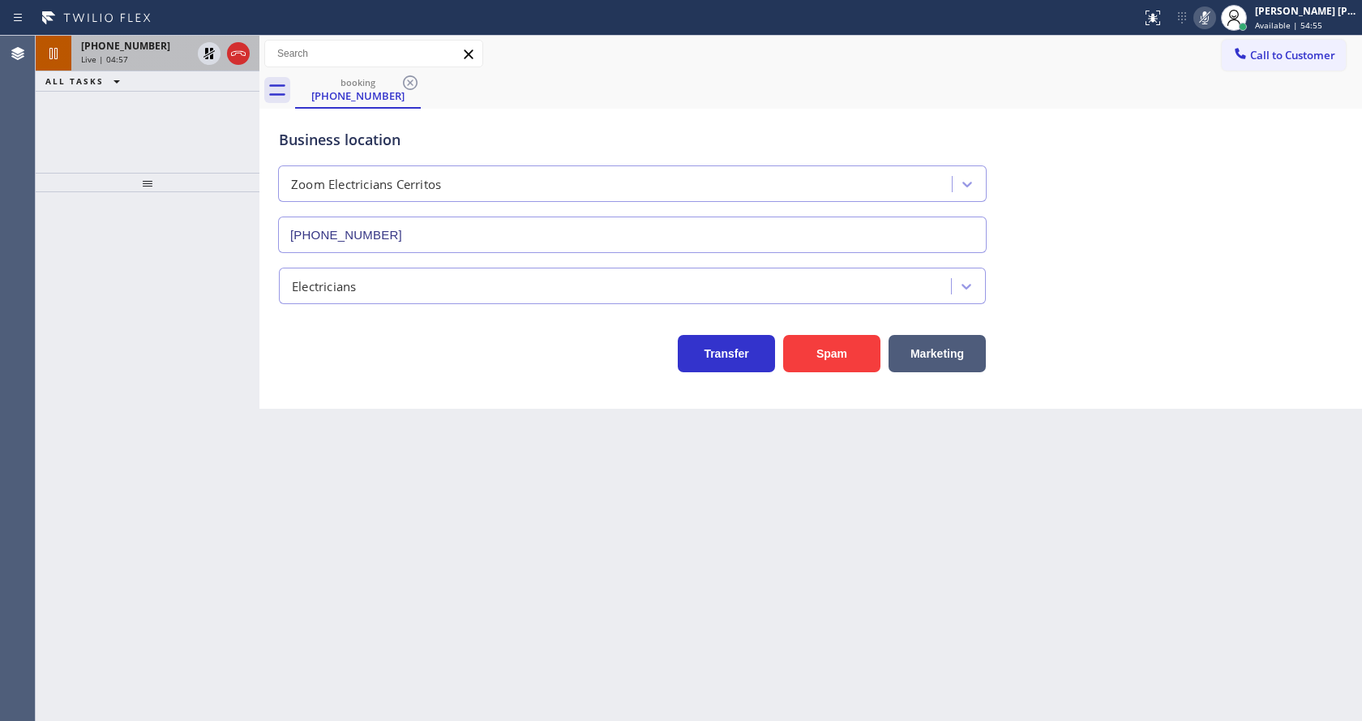
click at [169, 66] on div "[PHONE_NUMBER] Live | 04:57" at bounding box center [132, 54] width 123 height 36
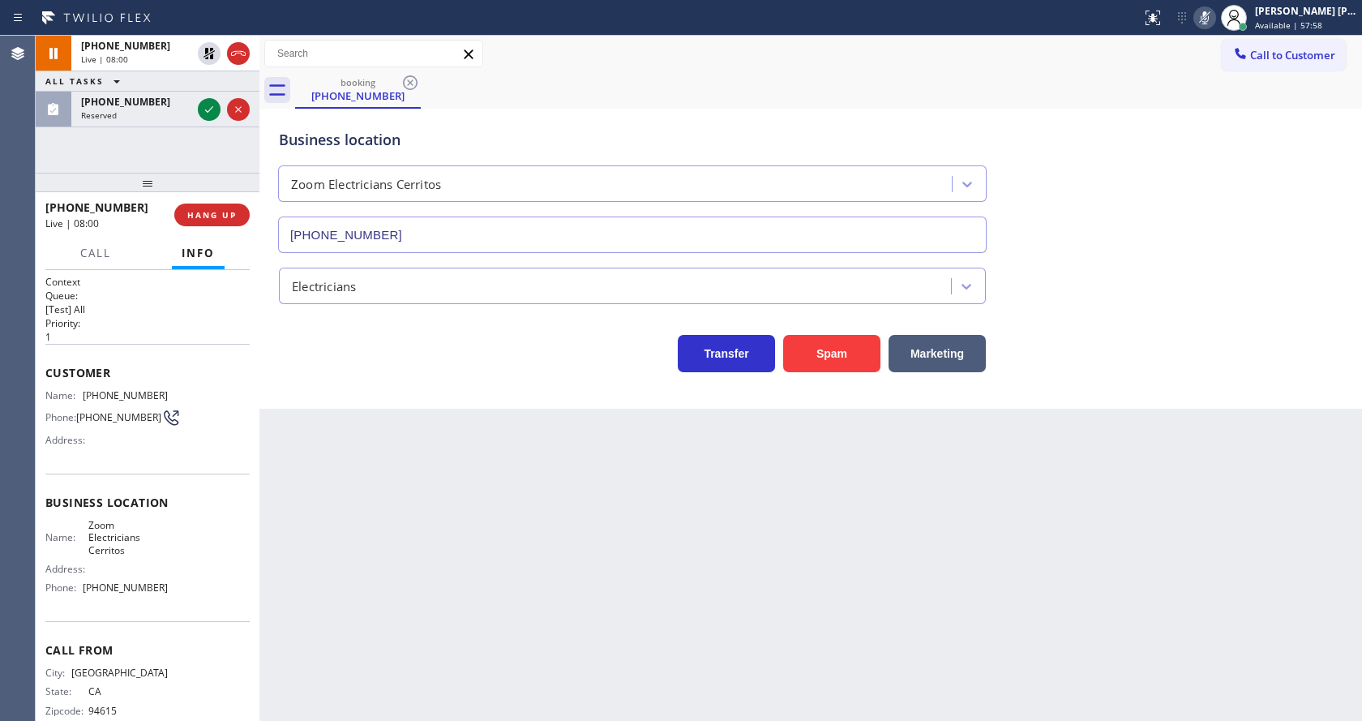
drag, startPoint x: 377, startPoint y: 655, endPoint x: 377, endPoint y: 705, distance: 50.3
click at [377, 655] on div "Back to Dashboard Change Sender ID Customers Technicians Select a contact Outbo…" at bounding box center [810, 378] width 1102 height 685
drag, startPoint x: 662, startPoint y: 565, endPoint x: 225, endPoint y: 296, distance: 513.9
click at [666, 543] on div "Back to Dashboard Change Sender ID Customers Technicians Select a contact Outbo…" at bounding box center [810, 378] width 1102 height 685
click at [213, 110] on icon at bounding box center [208, 109] width 19 height 19
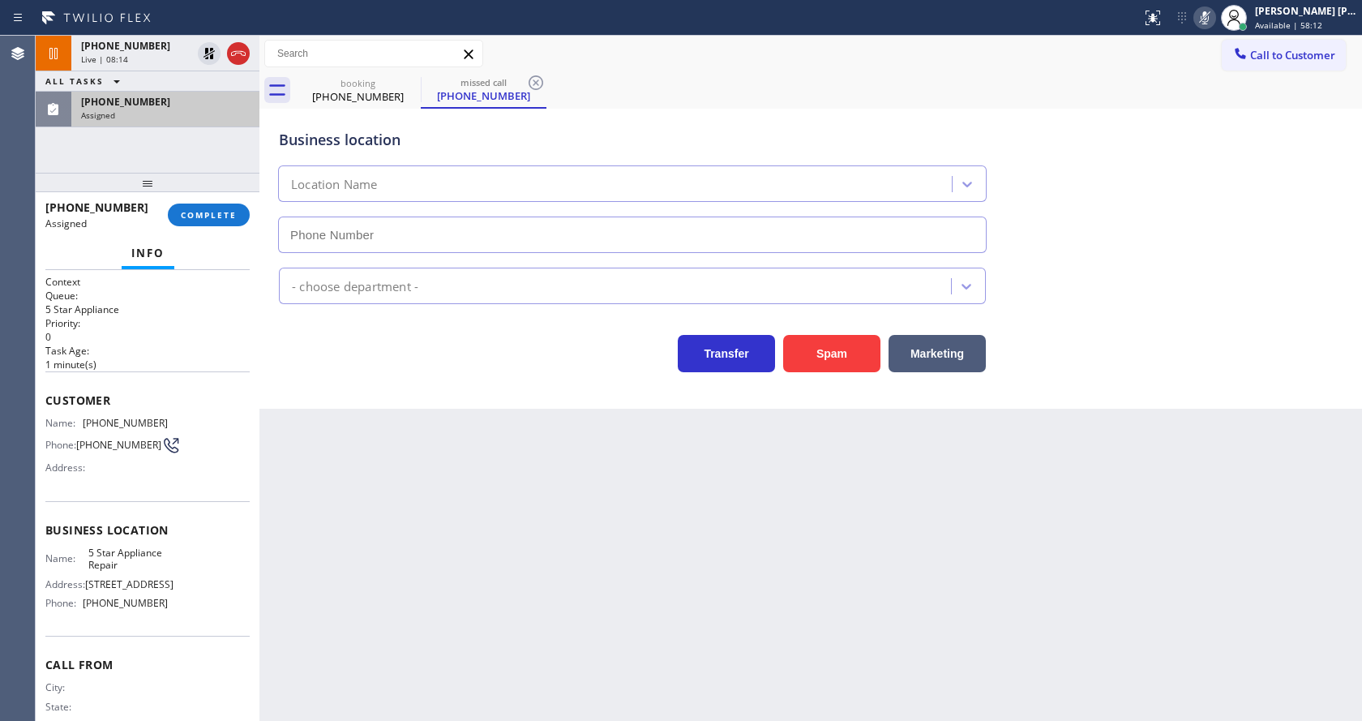
type input "[PHONE_NUMBER]"
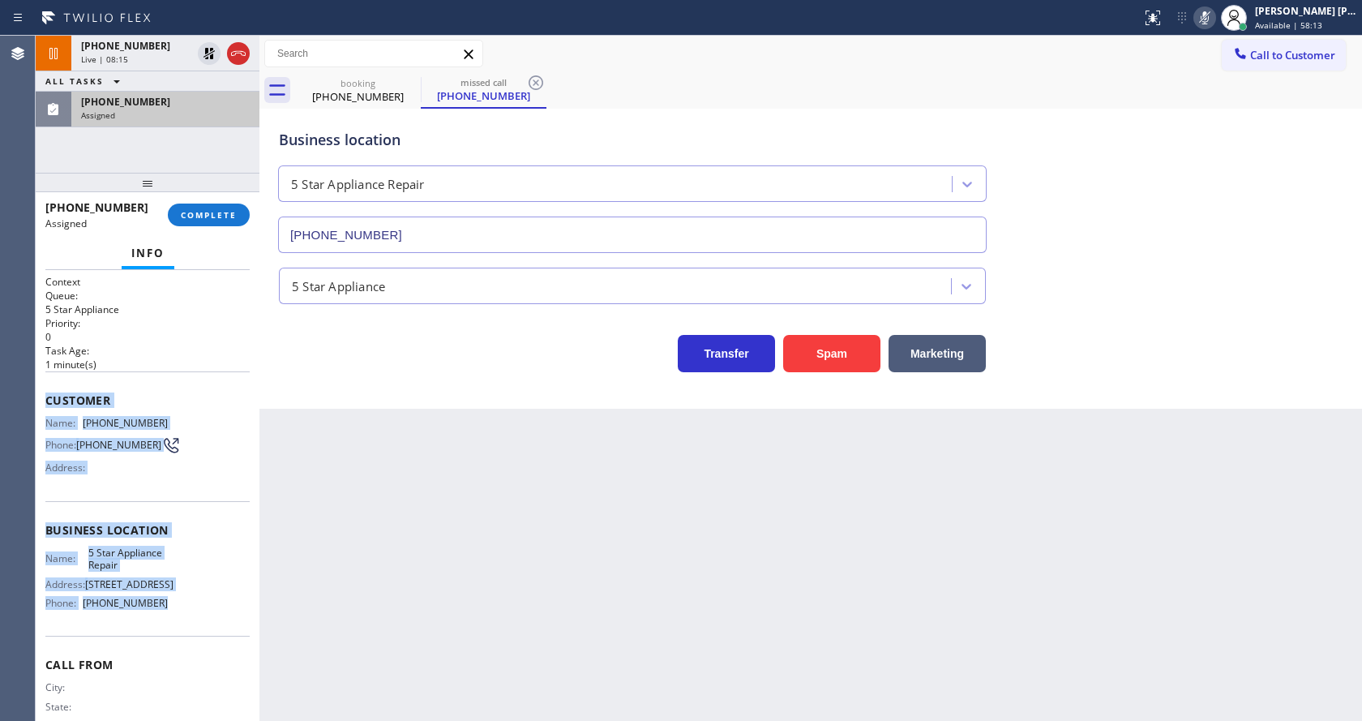
drag, startPoint x: 46, startPoint y: 392, endPoint x: 169, endPoint y: 607, distance: 248.4
click at [169, 607] on div "Context Queue: 5 Star Appliance Priority: 0 Task Age: [DEMOGRAPHIC_DATA] minute…" at bounding box center [147, 517] width 204 height 484
copy div "Customer Name: [PHONE_NUMBER] Phone: [PHONE_NUMBER] Address: Business location …"
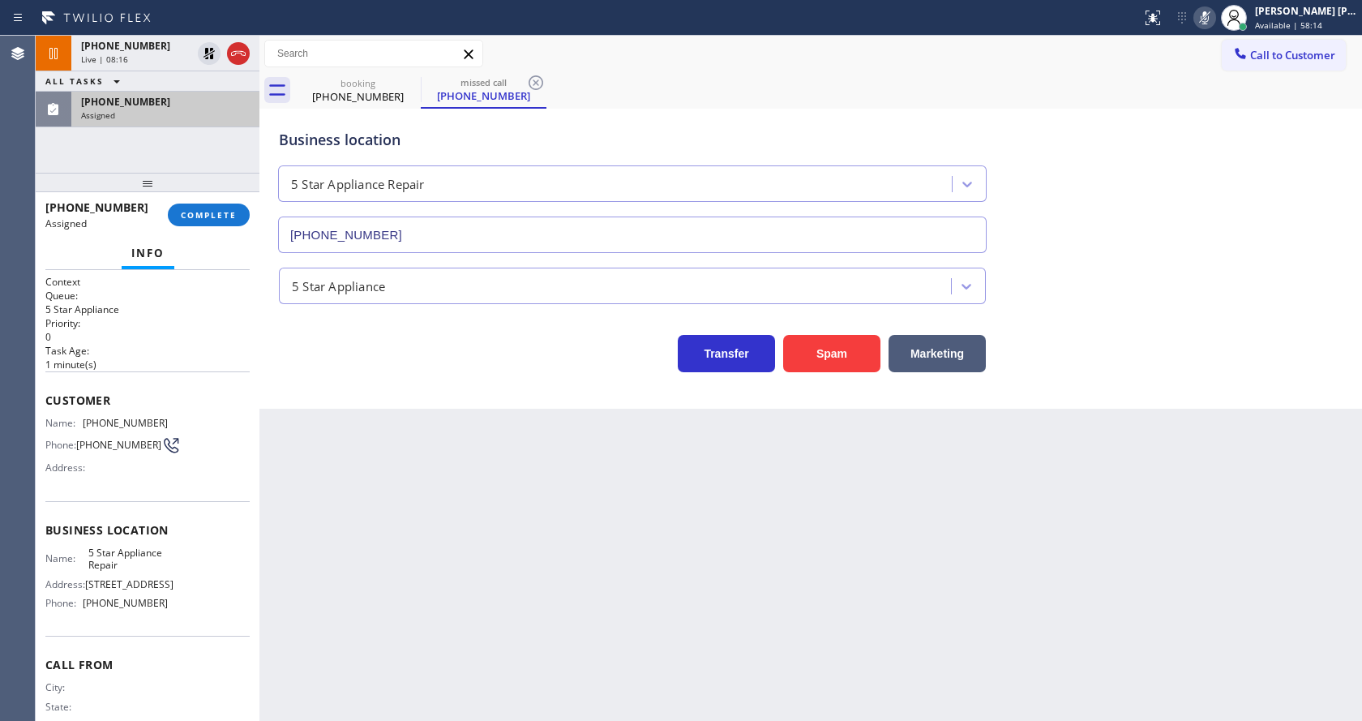
drag, startPoint x: 470, startPoint y: 587, endPoint x: 473, endPoint y: 708, distance: 120.8
click at [469, 589] on div "Back to Dashboard Change Sender ID Customers Technicians Select a contact Outbo…" at bounding box center [810, 378] width 1102 height 685
click at [360, 445] on div "Back to Dashboard Change Sender ID Customers Technicians Select a contact Outbo…" at bounding box center [810, 378] width 1102 height 685
click at [210, 205] on button "COMPLETE" at bounding box center [209, 214] width 82 height 23
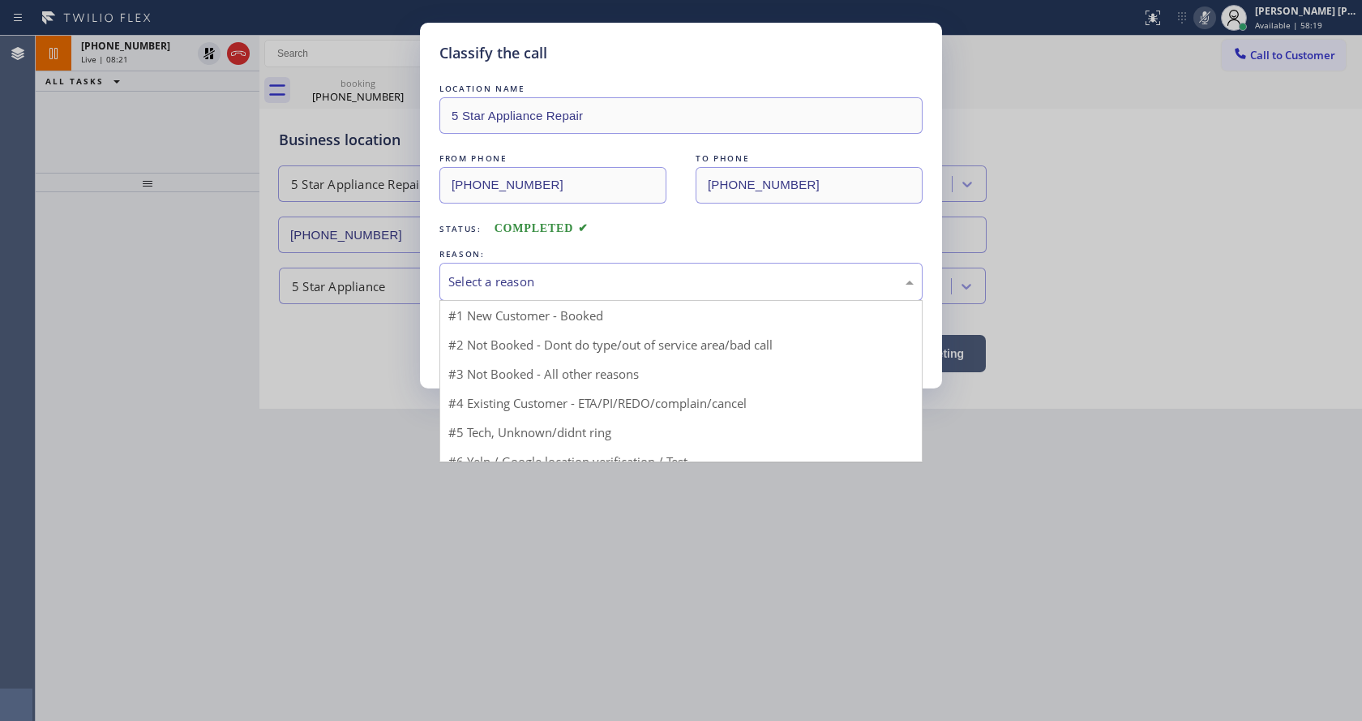
click at [519, 289] on div "Select a reason" at bounding box center [680, 281] width 465 height 19
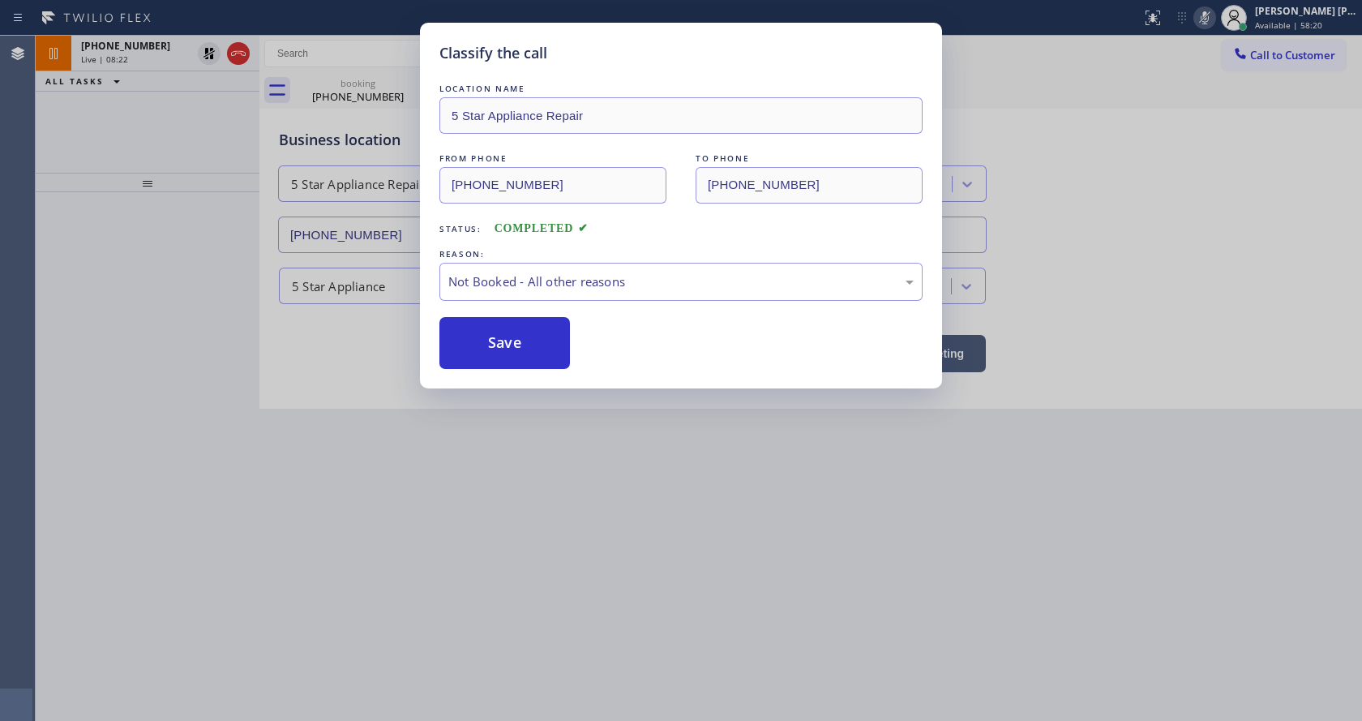
click at [505, 340] on button "Save" at bounding box center [504, 343] width 131 height 52
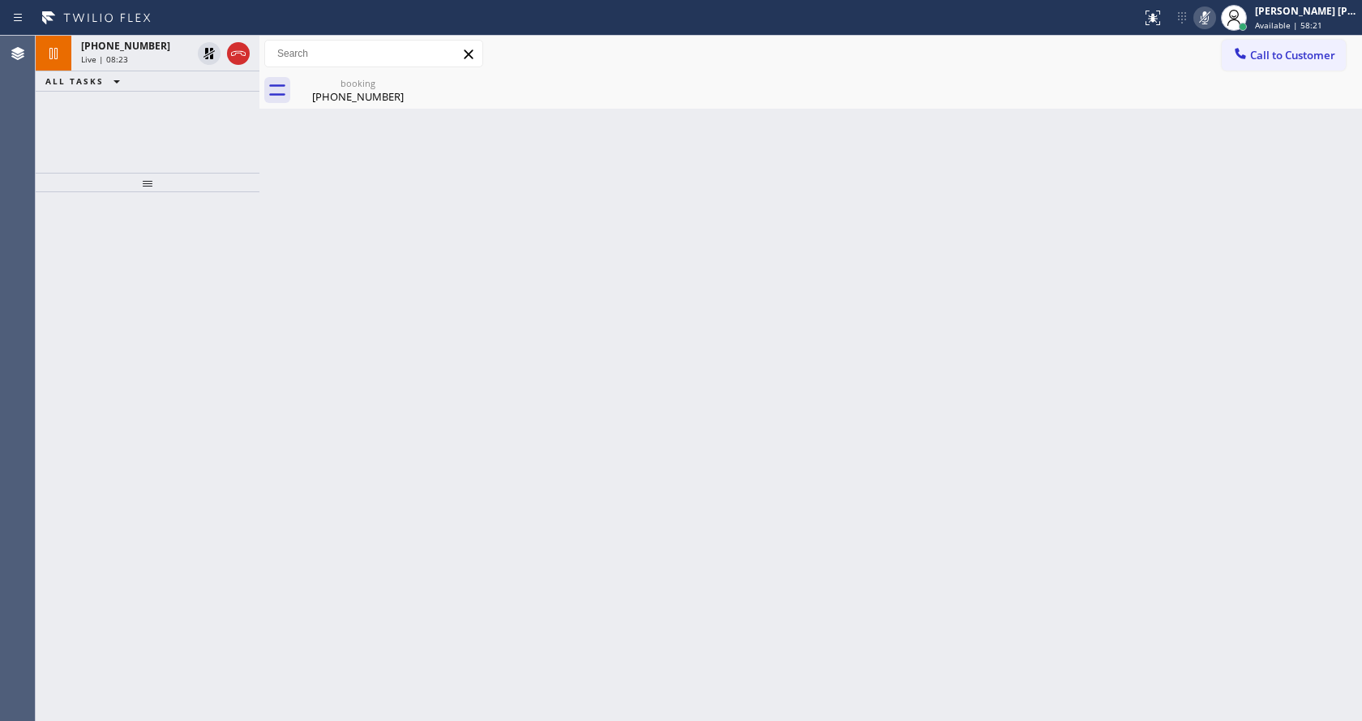
click at [161, 53] on div "[PHONE_NUMBER] Live | 08:23" at bounding box center [132, 54] width 123 height 36
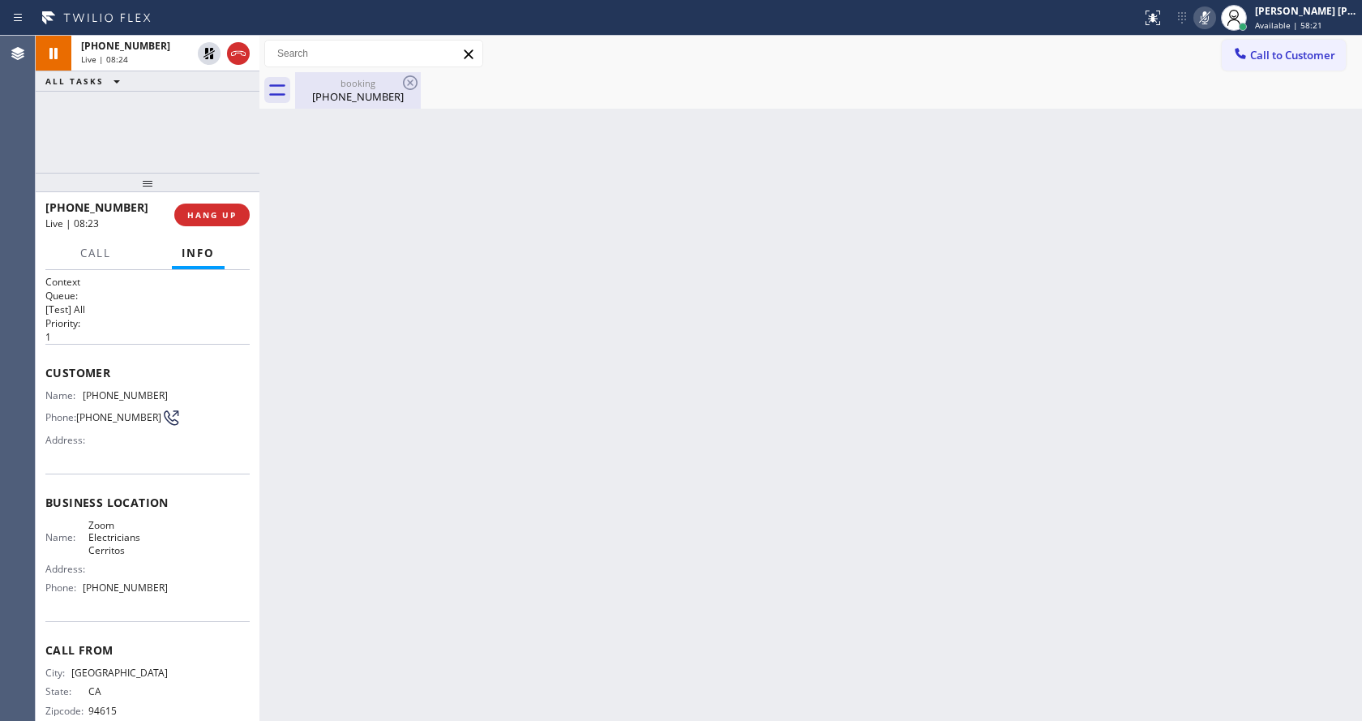
click at [324, 91] on div "[PHONE_NUMBER]" at bounding box center [358, 96] width 122 height 15
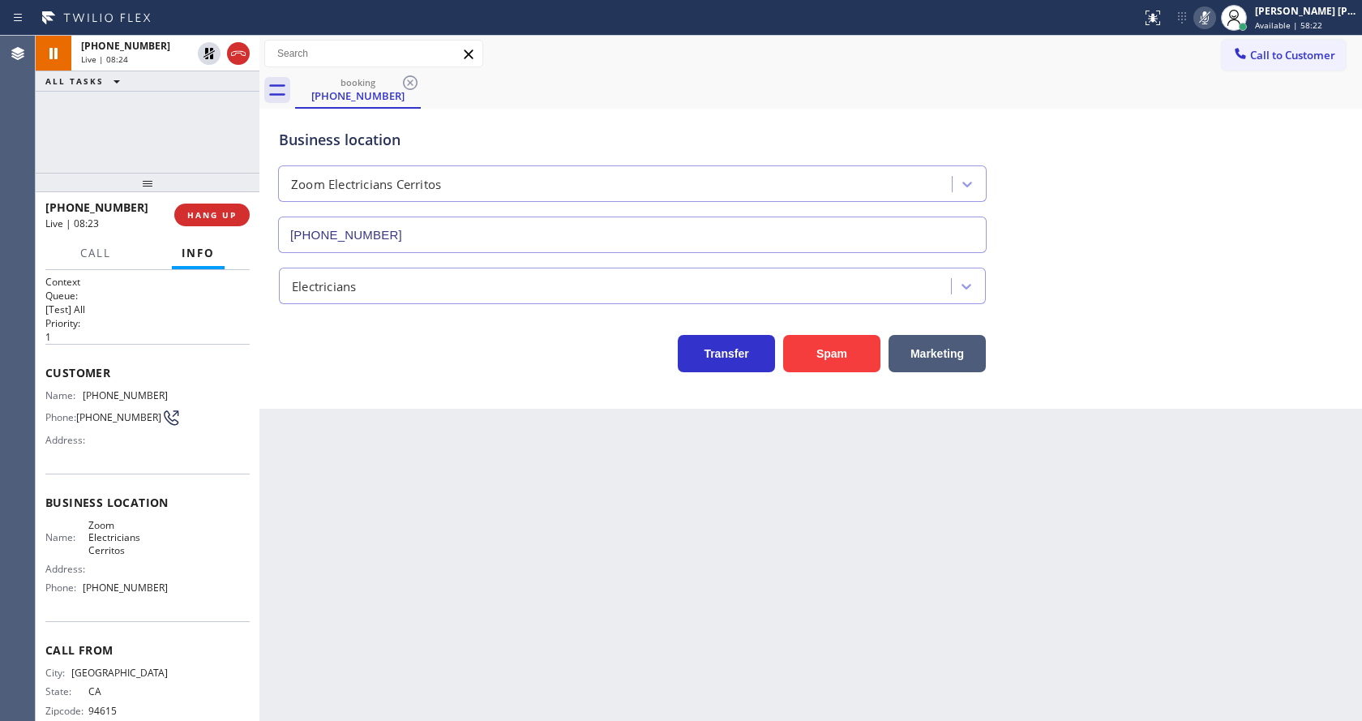
click at [476, 345] on div "Transfer Spam Marketing" at bounding box center [632, 349] width 713 height 45
click at [673, 548] on div "Back to Dashboard Change Sender ID Customers Technicians Select a contact Outbo…" at bounding box center [810, 378] width 1102 height 685
click at [470, 385] on div "Business location Zoom Electricians Cerritos [PHONE_NUMBER] Electricians Transf…" at bounding box center [810, 259] width 1102 height 300
click at [335, 409] on div "Back to Dashboard Change Sender ID Customers Technicians Select a contact Outbo…" at bounding box center [810, 378] width 1102 height 685
drag, startPoint x: 204, startPoint y: 49, endPoint x: 835, endPoint y: 115, distance: 634.1
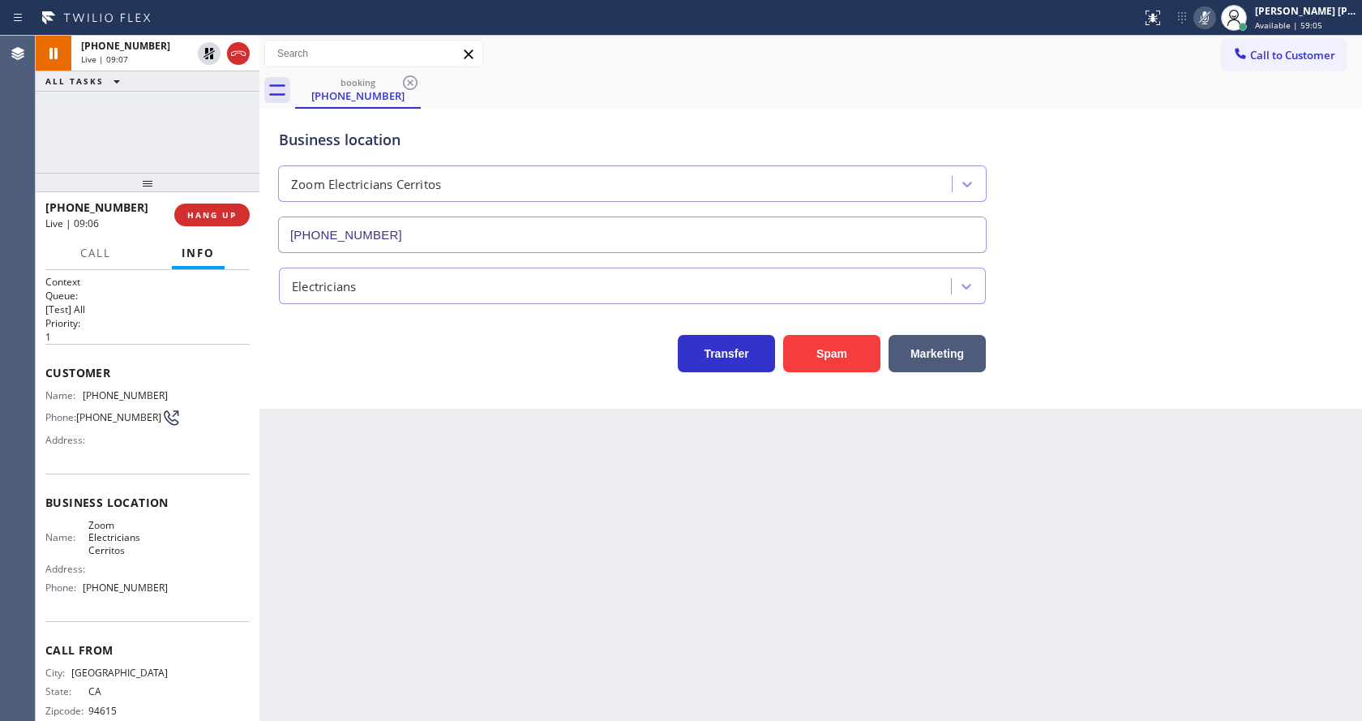
click at [204, 49] on icon at bounding box center [208, 53] width 19 height 19
drag, startPoint x: 1215, startPoint y: 24, endPoint x: 1212, endPoint y: 68, distance: 44.7
click at [1214, 24] on icon at bounding box center [1204, 17] width 19 height 19
click at [1212, 75] on div "booking [PHONE_NUMBER]" at bounding box center [828, 90] width 1067 height 36
click at [433, 577] on div "Back to Dashboard Change Sender ID Customers Technicians Select a contact Outbo…" at bounding box center [810, 378] width 1102 height 685
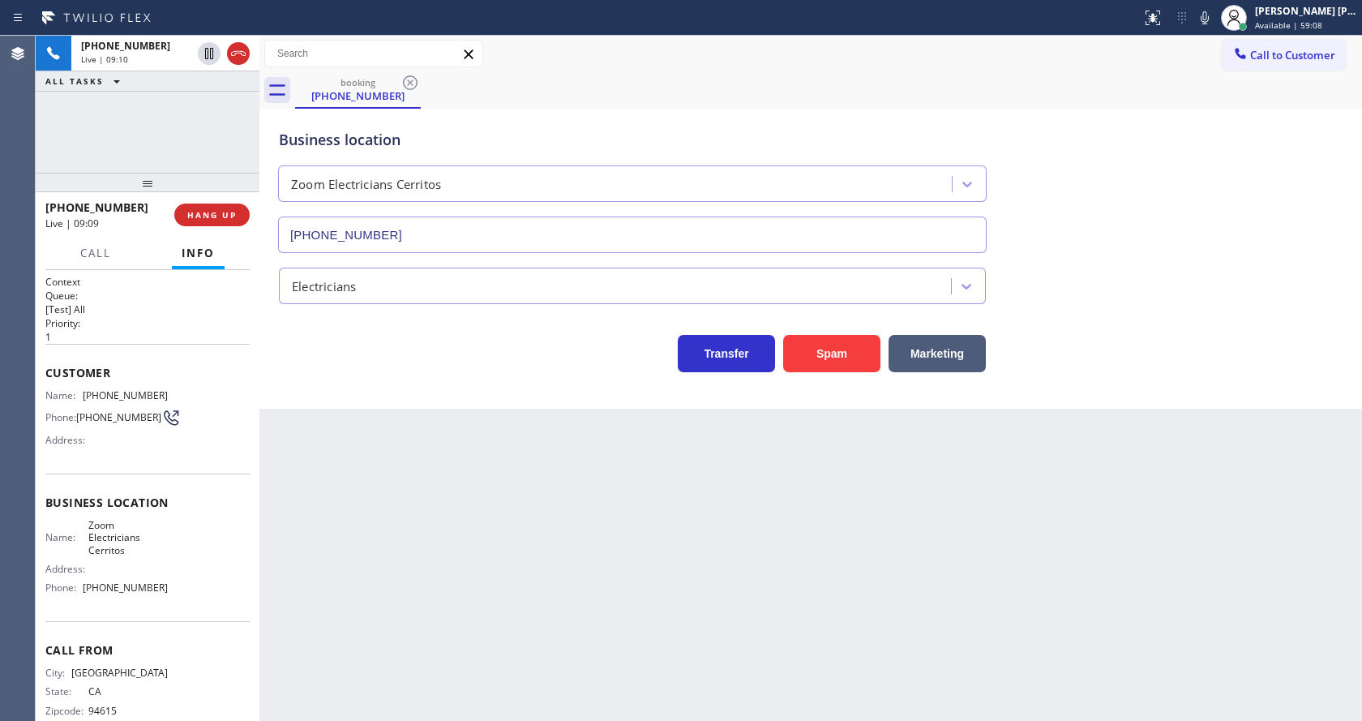
drag, startPoint x: 709, startPoint y: 533, endPoint x: 345, endPoint y: 258, distance: 456.6
click at [707, 533] on div "Back to Dashboard Change Sender ID Customers Technicians Select a contact Outbo…" at bounding box center [810, 378] width 1102 height 685
click at [432, 579] on div "Back to Dashboard Change Sender ID Customers Technicians Select a contact Outbo…" at bounding box center [810, 378] width 1102 height 685
click at [620, 508] on div "Back to Dashboard Change Sender ID Customers Technicians Select a contact Outbo…" at bounding box center [810, 378] width 1102 height 685
click at [537, 435] on div "Back to Dashboard Change Sender ID Customers Technicians Select a contact Outbo…" at bounding box center [810, 378] width 1102 height 685
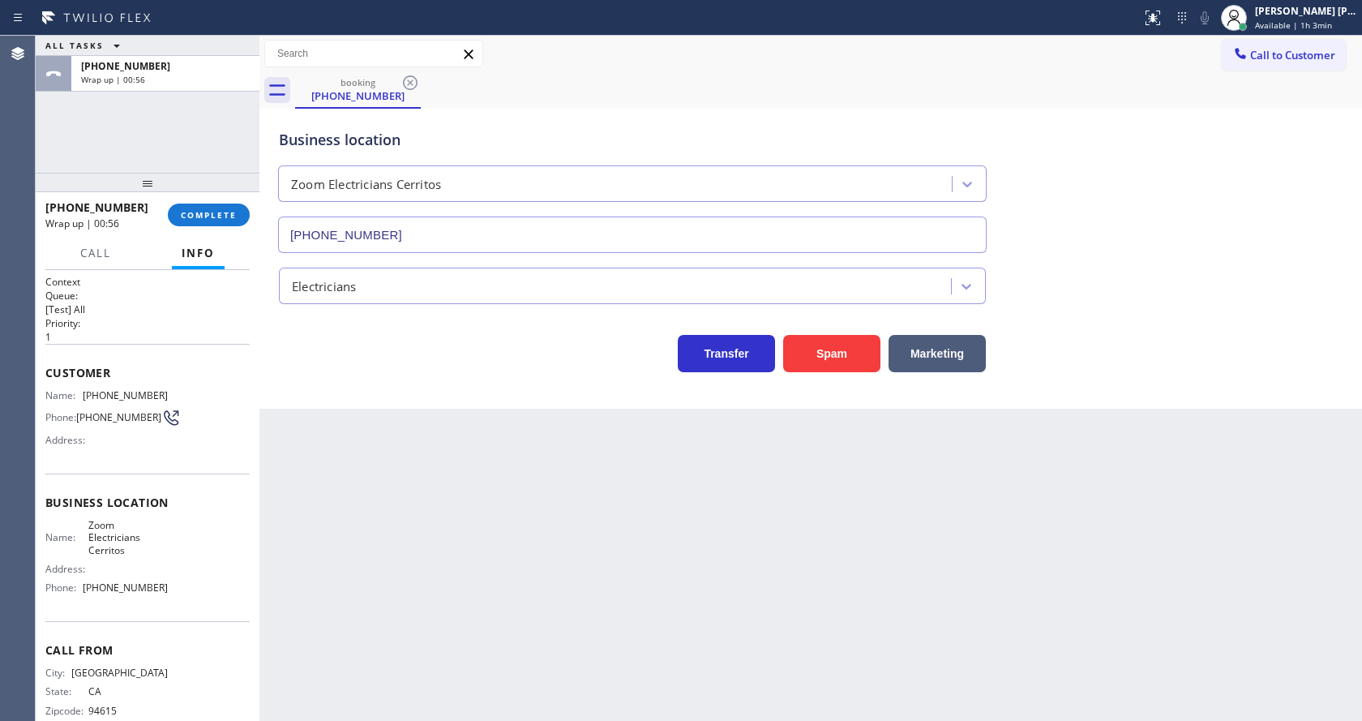
drag, startPoint x: 387, startPoint y: 455, endPoint x: 391, endPoint y: 401, distance: 53.6
click at [400, 459] on div "Back to Dashboard Change Sender ID Customers Technicians Select a contact Outbo…" at bounding box center [810, 378] width 1102 height 685
click at [190, 207] on button "COMPLETE" at bounding box center [209, 214] width 82 height 23
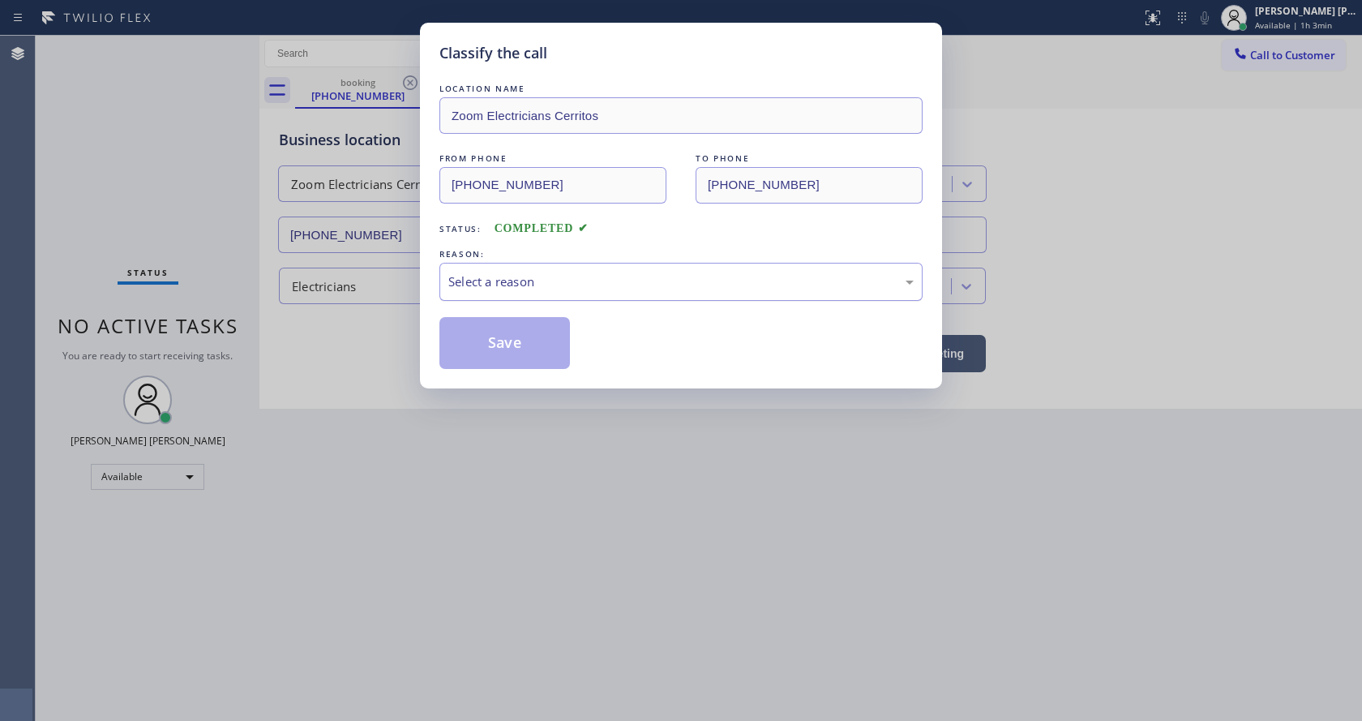
click at [495, 278] on div "Select a reason" at bounding box center [680, 281] width 465 height 19
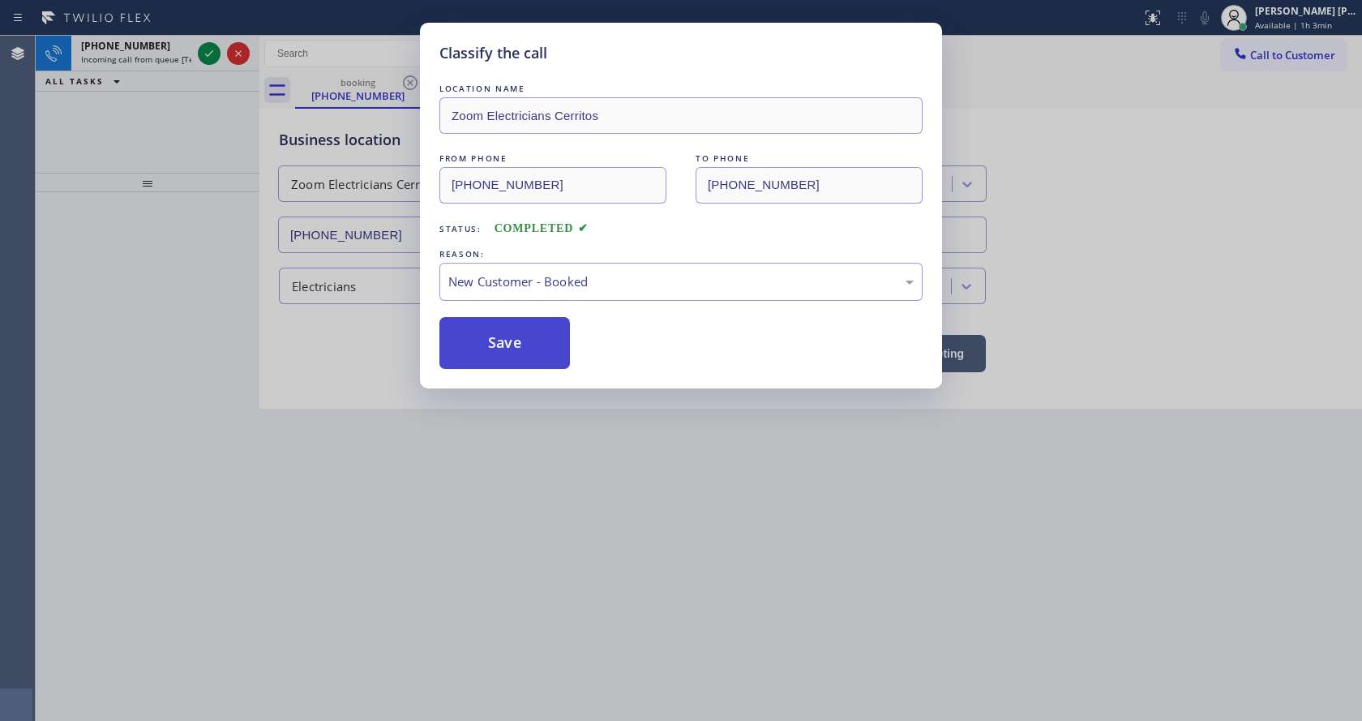
click at [493, 333] on button "Save" at bounding box center [504, 343] width 131 height 52
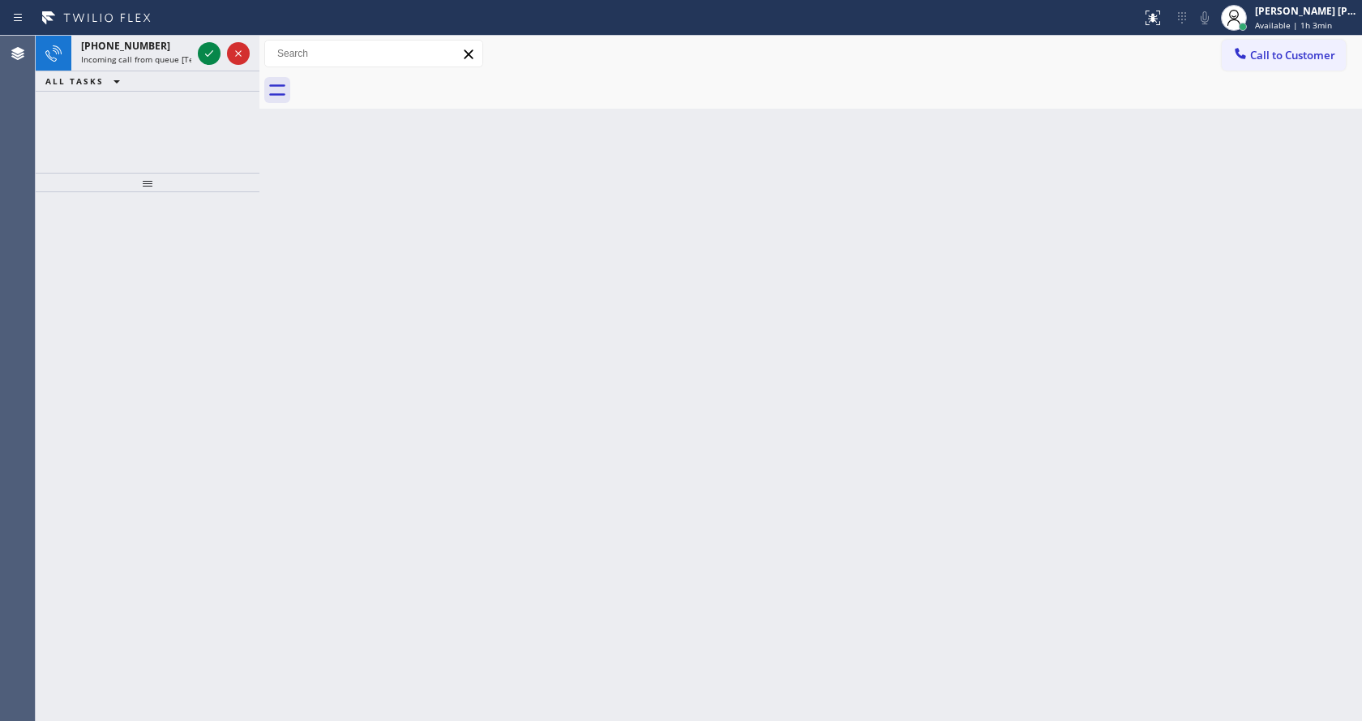
click at [156, 57] on span "Incoming call from queue [Test] All" at bounding box center [148, 59] width 135 height 11
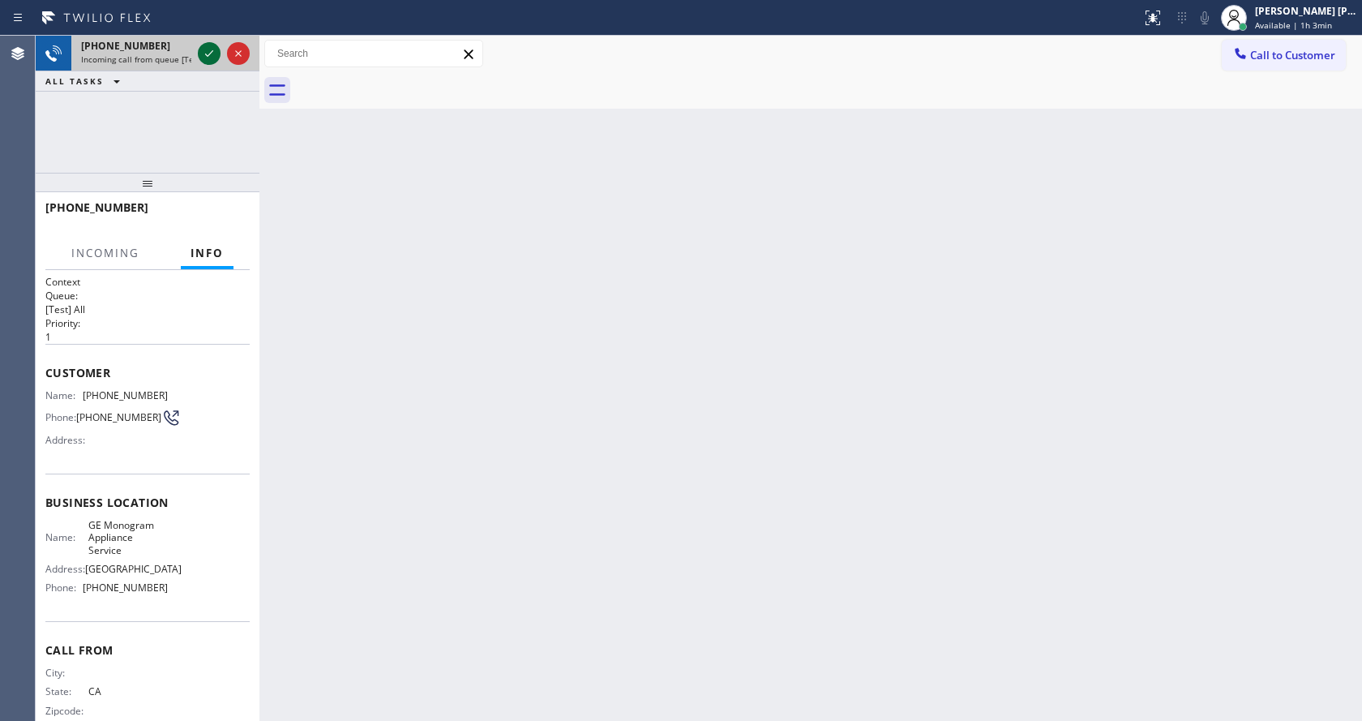
click at [199, 49] on icon at bounding box center [208, 53] width 19 height 19
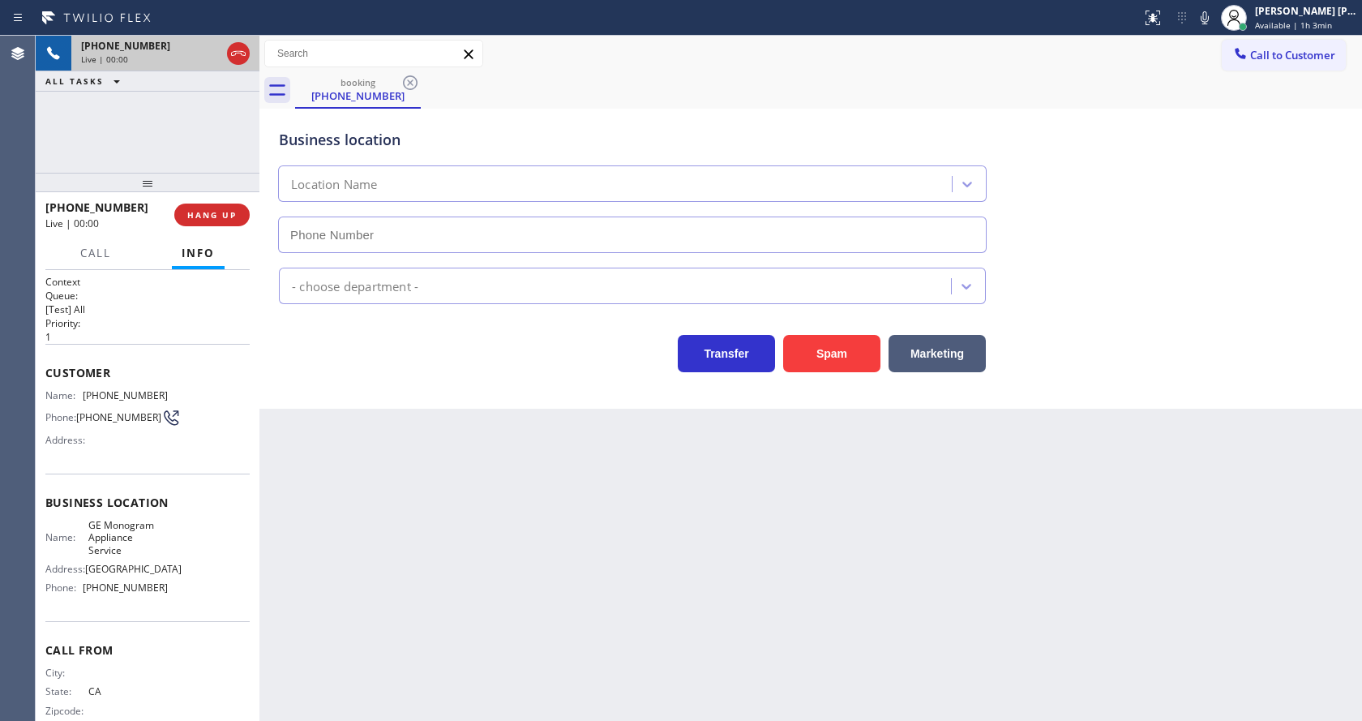
type input "[PHONE_NUMBER]"
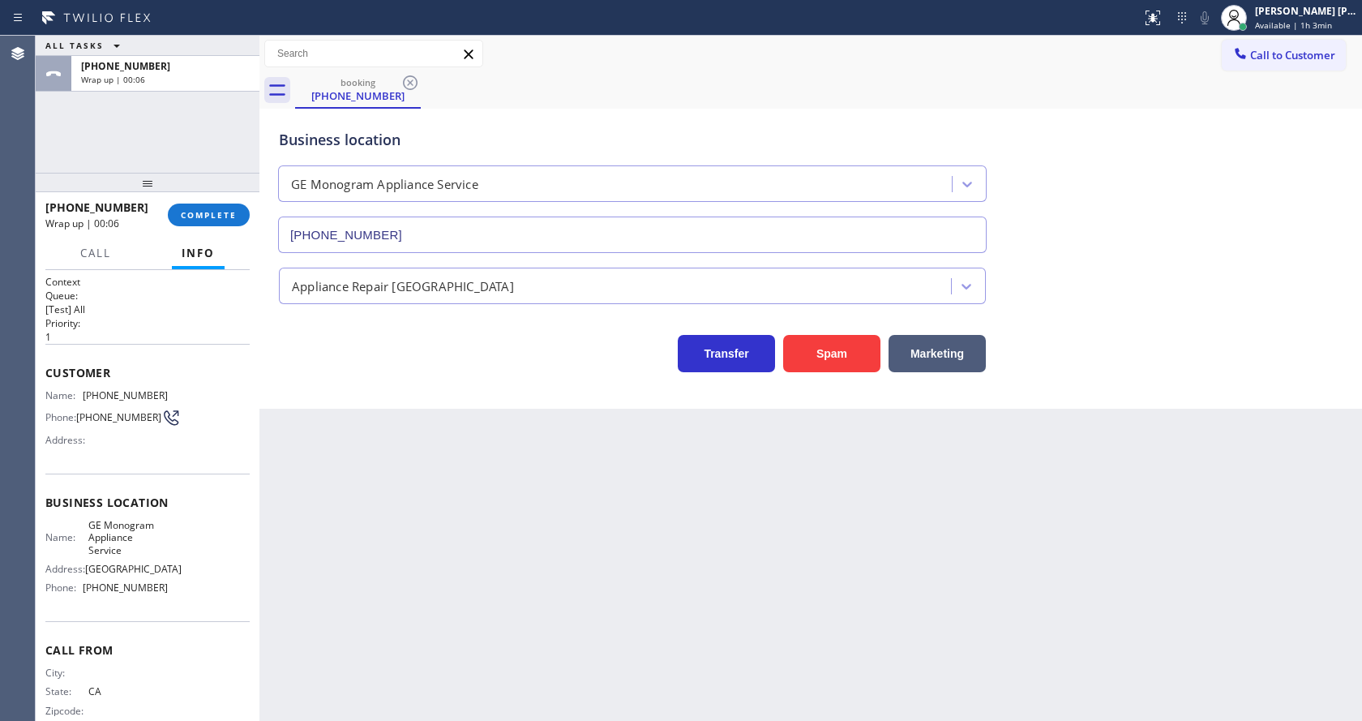
drag, startPoint x: 871, startPoint y: 498, endPoint x: 797, endPoint y: 465, distance: 80.9
click at [871, 498] on div "Back to Dashboard Change Sender ID Customers Technicians Select a contact Outbo…" at bounding box center [810, 378] width 1102 height 685
click at [222, 205] on button "COMPLETE" at bounding box center [209, 214] width 82 height 23
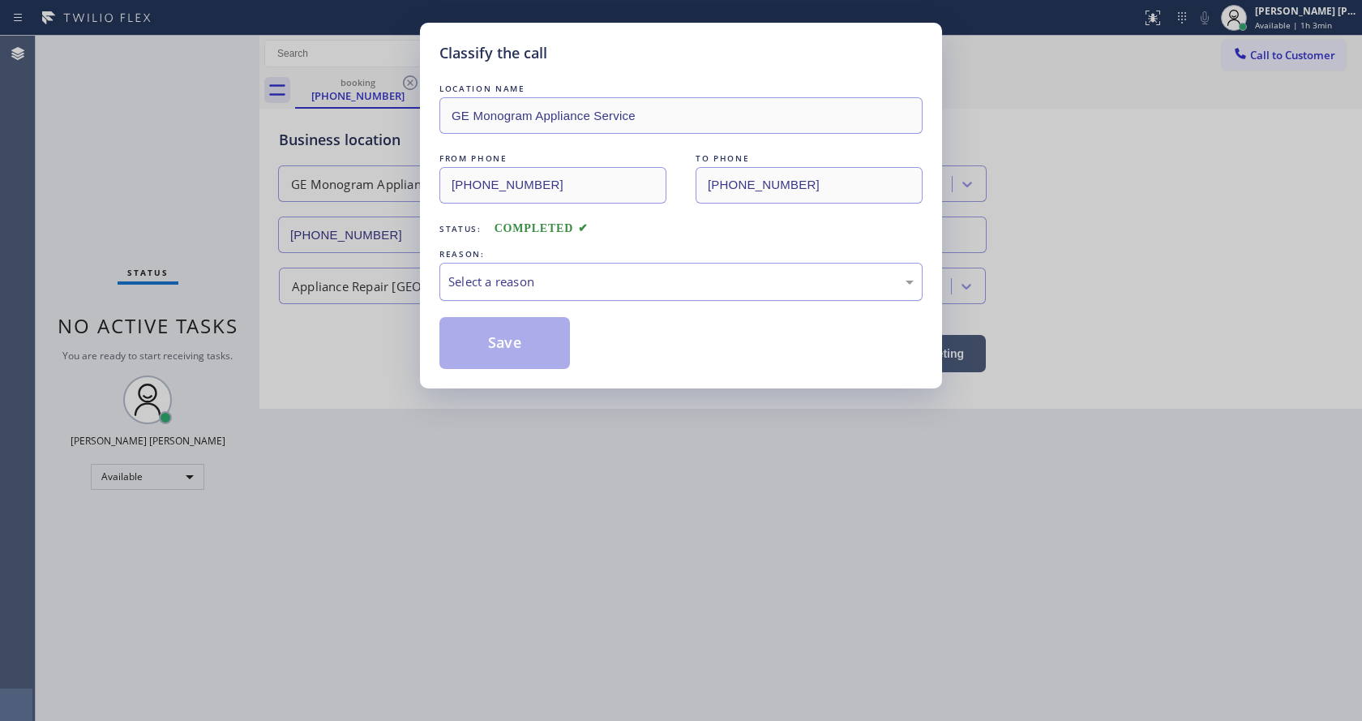
click at [542, 285] on div "Select a reason" at bounding box center [680, 281] width 465 height 19
click at [507, 342] on button "Save" at bounding box center [504, 343] width 131 height 52
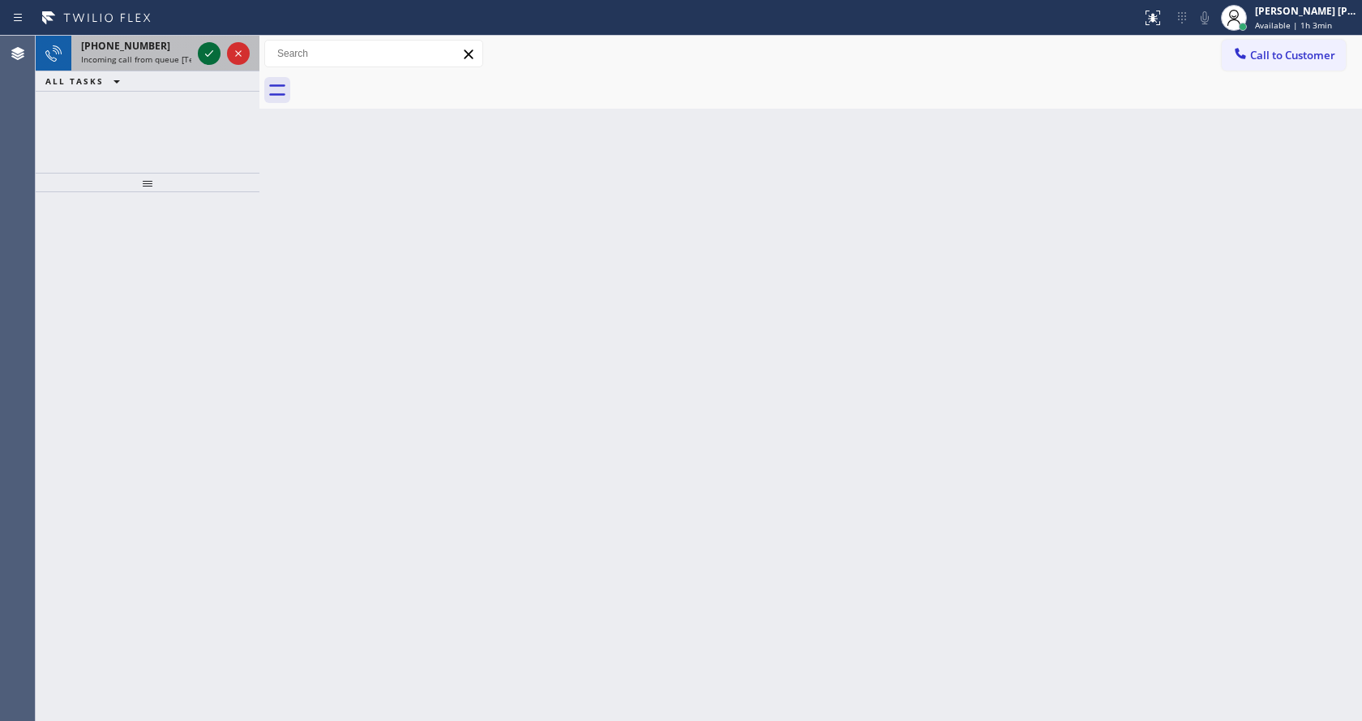
click at [204, 53] on icon at bounding box center [208, 53] width 19 height 19
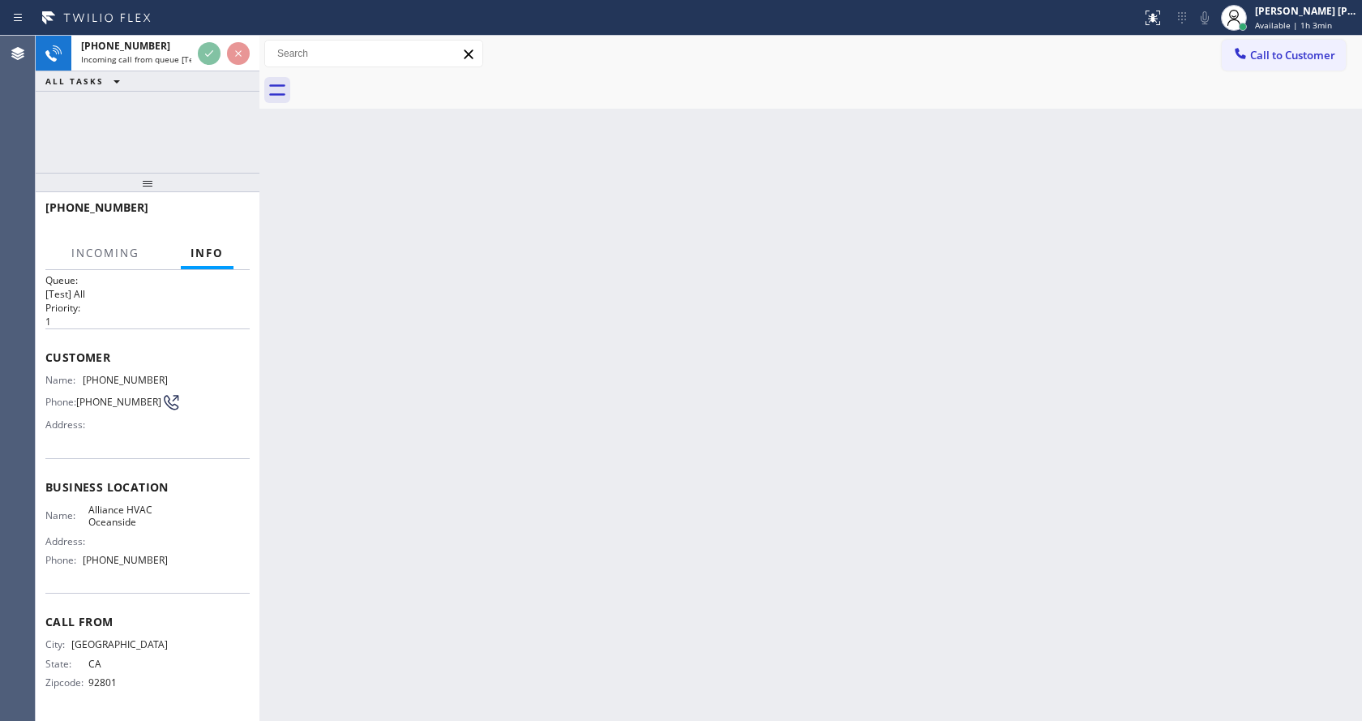
scroll to position [21, 0]
click at [505, 487] on div "Back to Dashboard Change Sender ID Customers Technicians Select a contact Outbo…" at bounding box center [810, 378] width 1102 height 685
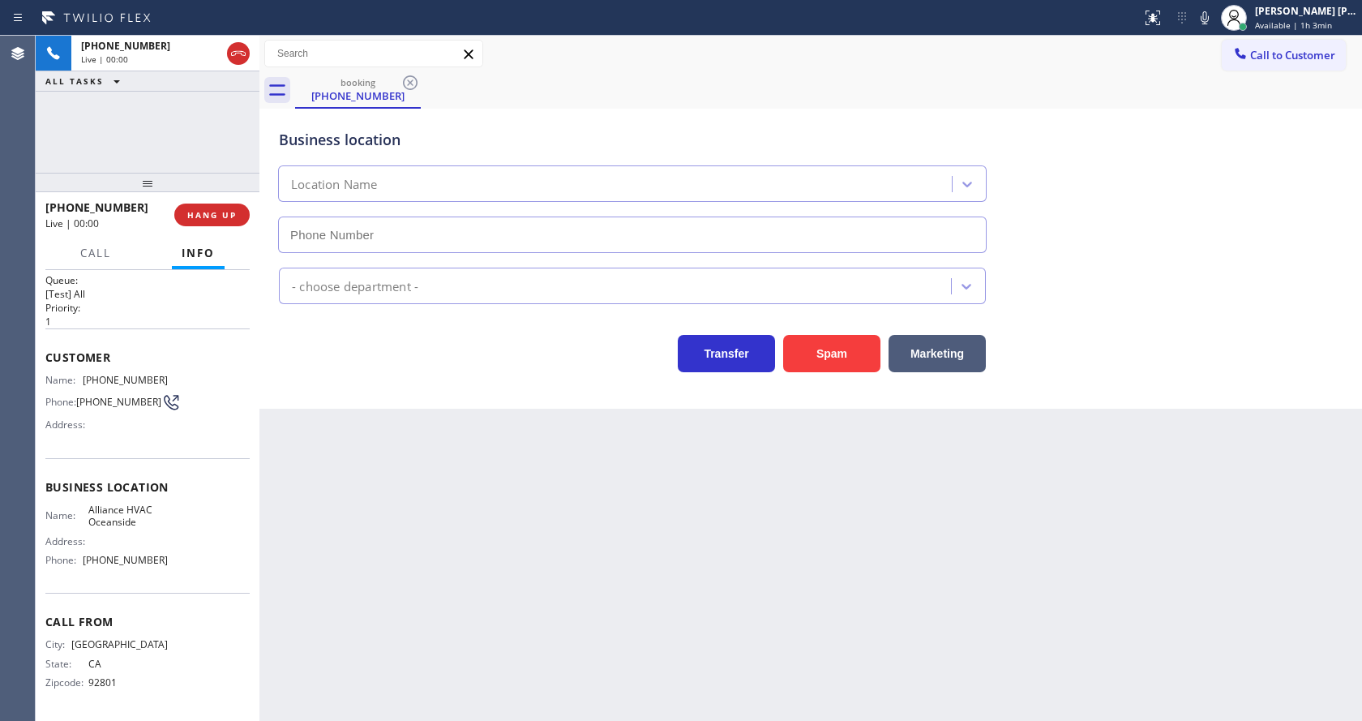
type input "[PHONE_NUMBER]"
click at [804, 351] on button "Spam" at bounding box center [831, 353] width 97 height 37
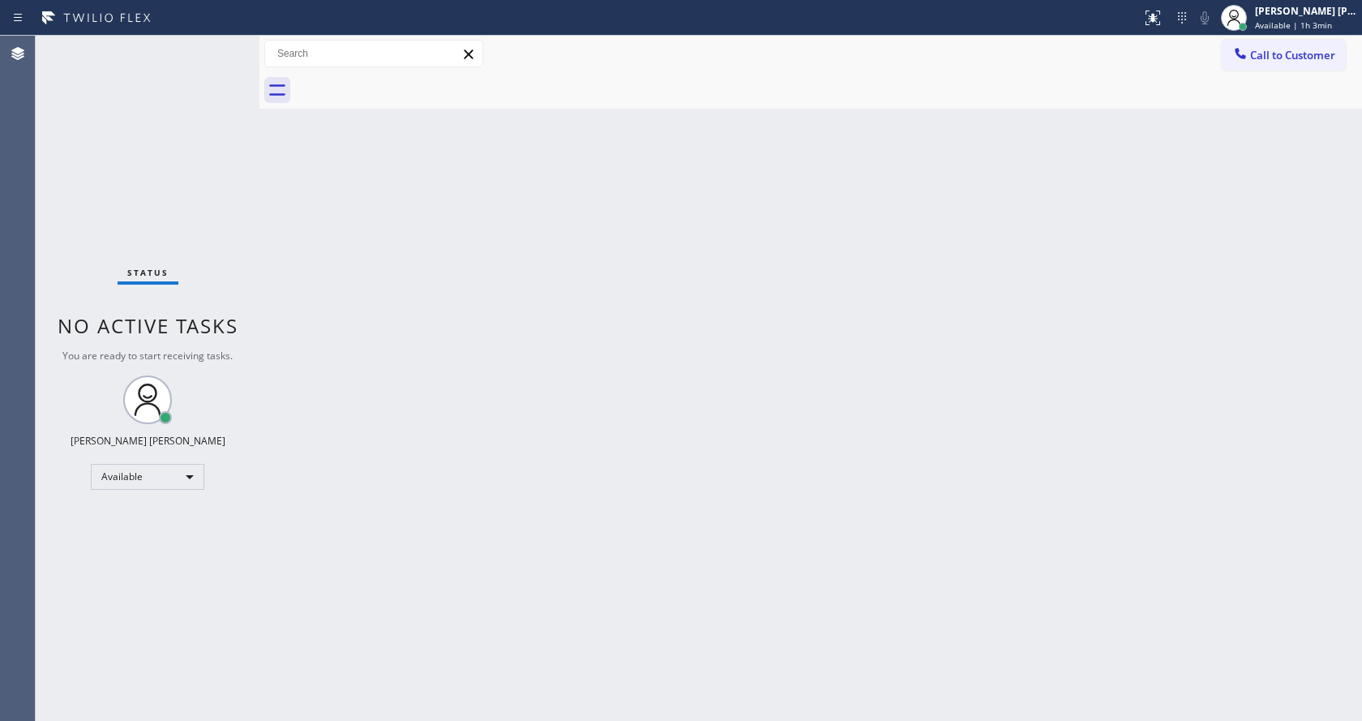
click at [490, 343] on div "Back to Dashboard Change Sender ID Customers Technicians Select a contact Outbo…" at bounding box center [810, 378] width 1102 height 685
click at [293, 246] on div "Back to Dashboard Change Sender ID Customers Technicians Select a contact Outbo…" at bounding box center [810, 378] width 1102 height 685
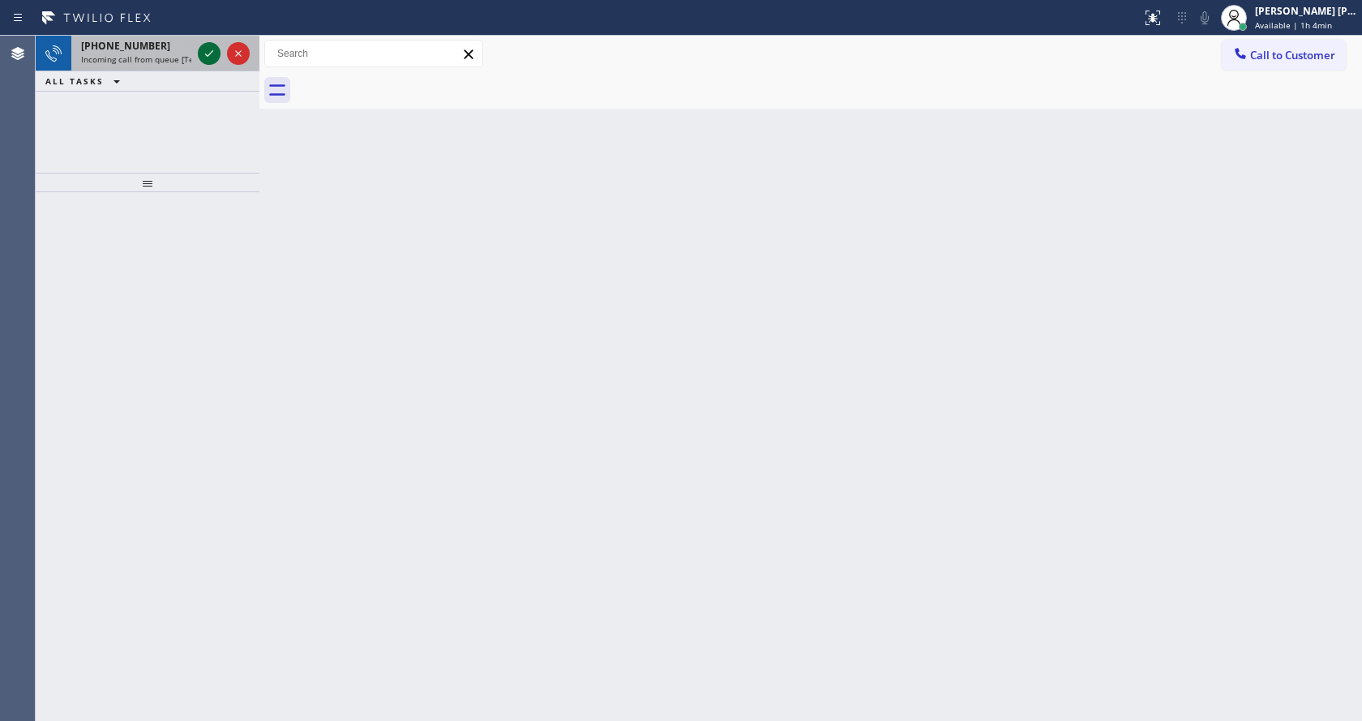
click at [203, 47] on icon at bounding box center [208, 53] width 19 height 19
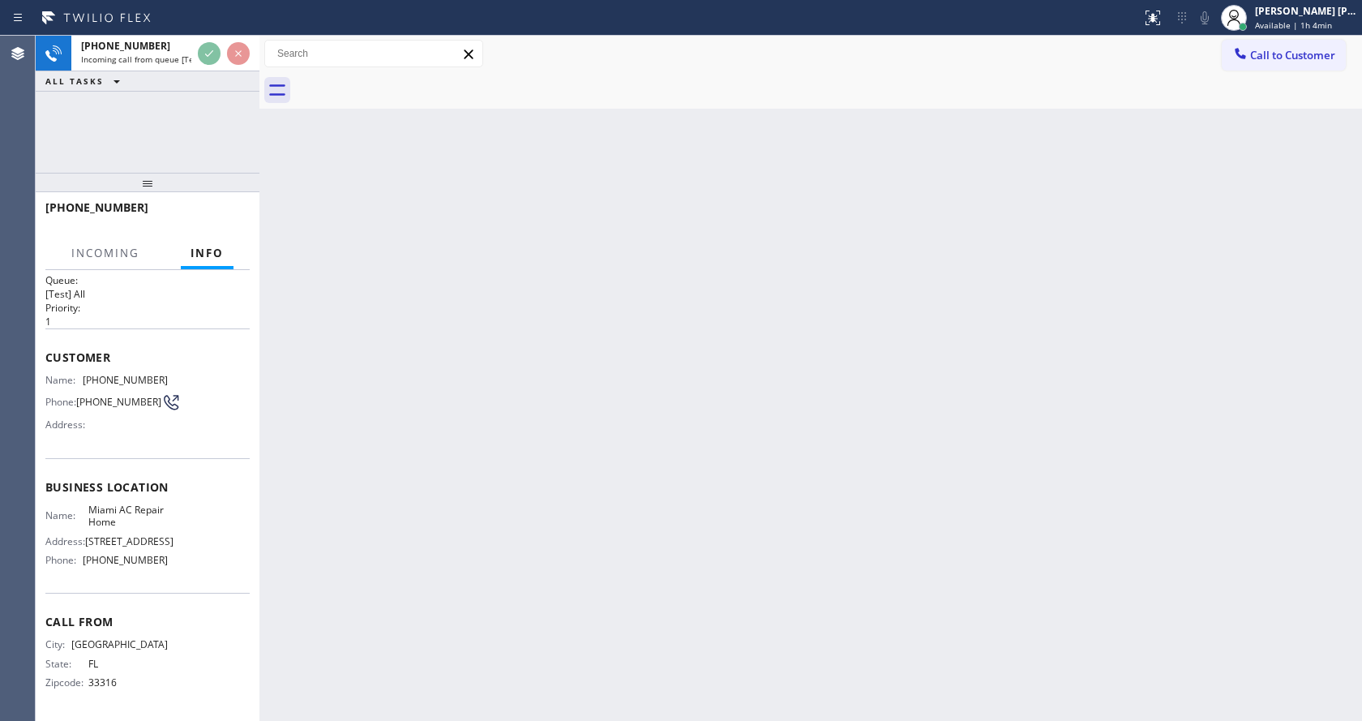
scroll to position [46, 0]
click at [491, 490] on div "Back to Dashboard Change Sender ID Customers Technicians Select a contact Outbo…" at bounding box center [810, 378] width 1102 height 685
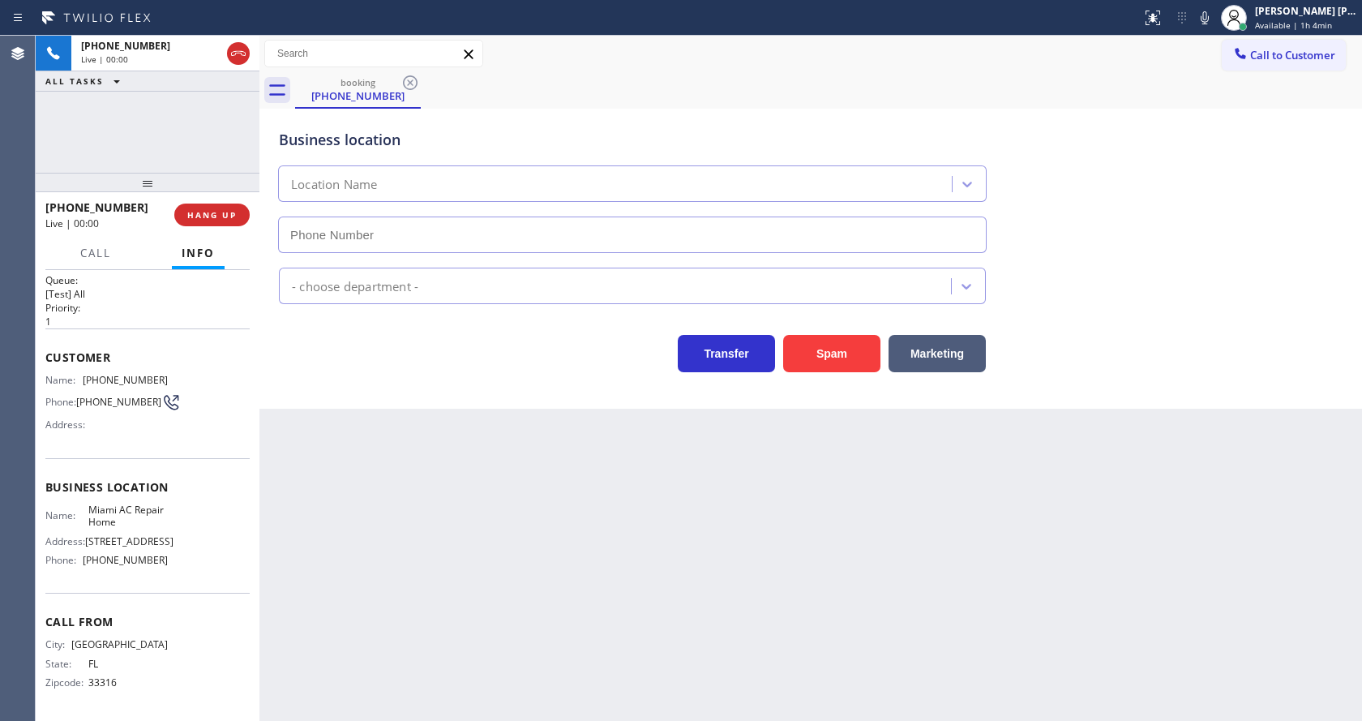
type input "[PHONE_NUMBER]"
click at [495, 492] on div "Back to Dashboard Change Sender ID Customers Technicians Select a contact Outbo…" at bounding box center [810, 378] width 1102 height 685
click at [348, 447] on div "Back to Dashboard Change Sender ID Customers Technicians Select a contact Outbo…" at bounding box center [810, 378] width 1102 height 685
click at [347, 462] on div "Back to Dashboard Change Sender ID Customers Technicians Select a contact Outbo…" at bounding box center [810, 378] width 1102 height 685
click at [1004, 563] on div "Back to Dashboard Change Sender ID Customers Technicians Select a contact Outbo…" at bounding box center [810, 378] width 1102 height 685
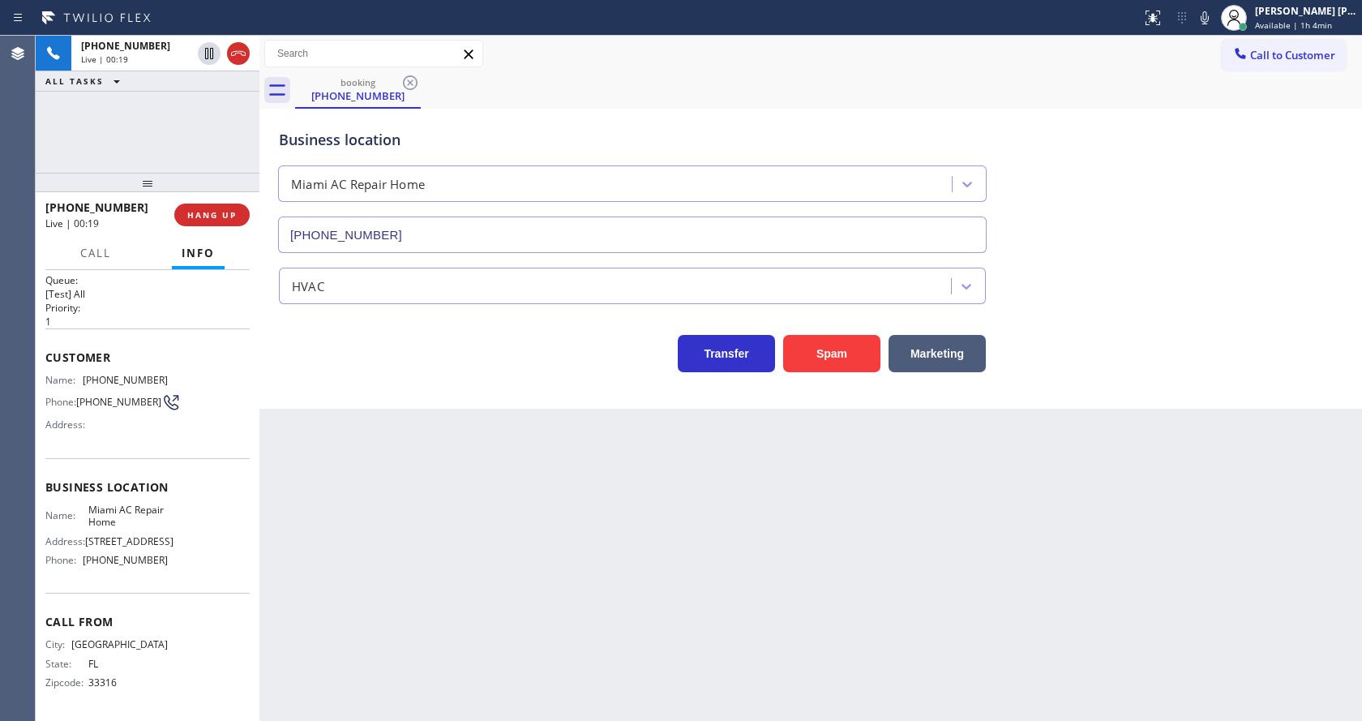
click at [828, 658] on div "Back to Dashboard Change Sender ID Customers Technicians Select a contact Outbo…" at bounding box center [810, 378] width 1102 height 685
click at [554, 532] on div "Back to Dashboard Change Sender ID Customers Technicians Select a contact Outbo…" at bounding box center [810, 378] width 1102 height 685
click at [348, 424] on div "Back to Dashboard Change Sender ID Customers Technicians Select a contact Outbo…" at bounding box center [810, 378] width 1102 height 685
click at [756, 499] on div "Back to Dashboard Change Sender ID Customers Technicians Select a contact Outbo…" at bounding box center [810, 378] width 1102 height 685
click at [97, 246] on span "Call" at bounding box center [95, 253] width 31 height 15
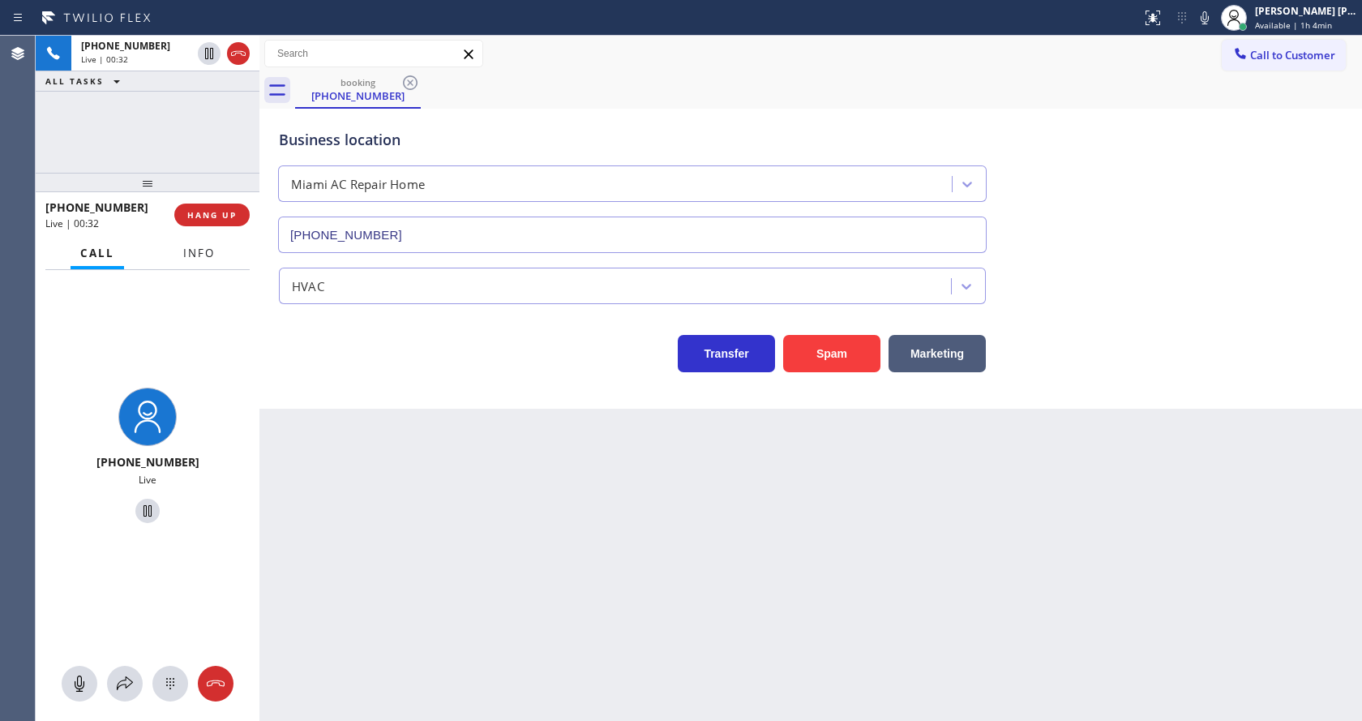
click at [201, 254] on span "Info" at bounding box center [199, 253] width 32 height 15
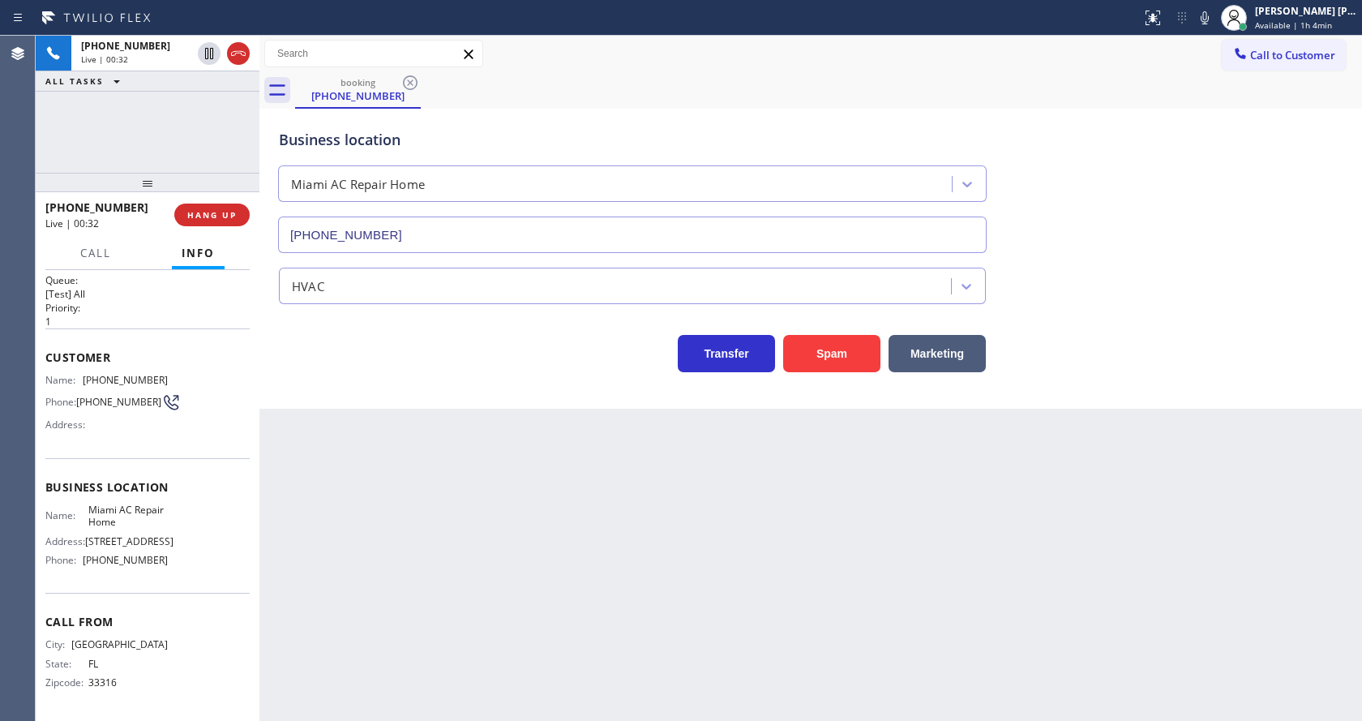
click at [428, 505] on div "Back to Dashboard Change Sender ID Customers Technicians Select a contact Outbo…" at bounding box center [810, 378] width 1102 height 685
click at [589, 600] on div "Back to Dashboard Change Sender ID Customers Technicians Select a contact Outbo…" at bounding box center [810, 378] width 1102 height 685
click at [345, 438] on div "Back to Dashboard Change Sender ID Customers Technicians Select a contact Outbo…" at bounding box center [810, 378] width 1102 height 685
click at [577, 624] on div "Back to Dashboard Change Sender ID Customers Technicians Select a contact Outbo…" at bounding box center [810, 378] width 1102 height 685
click at [359, 405] on div "Business location [GEOGRAPHIC_DATA] AC Repair Home [PHONE_NUMBER] HVAC Transfer…" at bounding box center [810, 259] width 1102 height 300
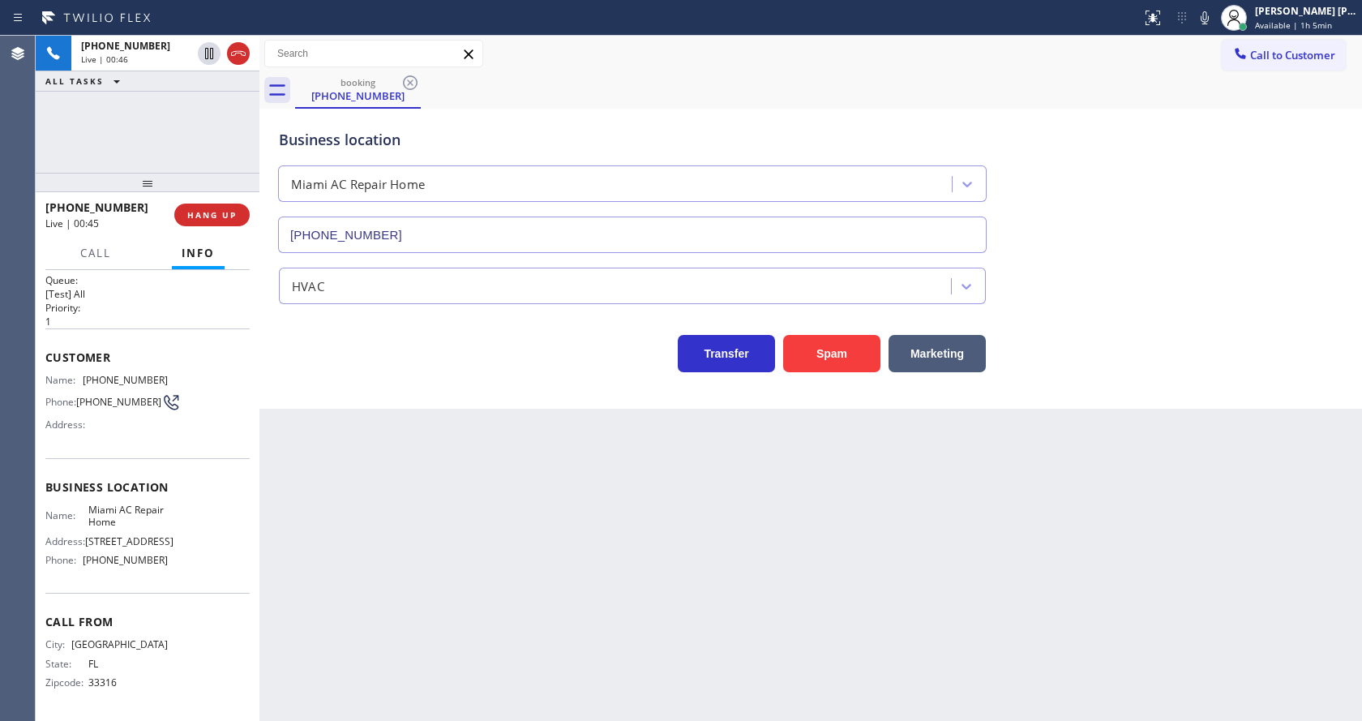
click at [460, 528] on div "Back to Dashboard Change Sender ID Customers Technicians Select a contact Outbo…" at bounding box center [810, 378] width 1102 height 685
click at [781, 604] on div "Back to Dashboard Change Sender ID Customers Technicians Select a contact Outbo…" at bounding box center [810, 378] width 1102 height 685
click at [620, 567] on div "Back to Dashboard Change Sender ID Customers Technicians Select a contact Outbo…" at bounding box center [810, 378] width 1102 height 685
click at [319, 426] on div "Back to Dashboard Change Sender ID Customers Technicians Select a contact Outbo…" at bounding box center [810, 378] width 1102 height 685
click at [663, 594] on div "Back to Dashboard Change Sender ID Customers Technicians Select a contact Outbo…" at bounding box center [810, 378] width 1102 height 685
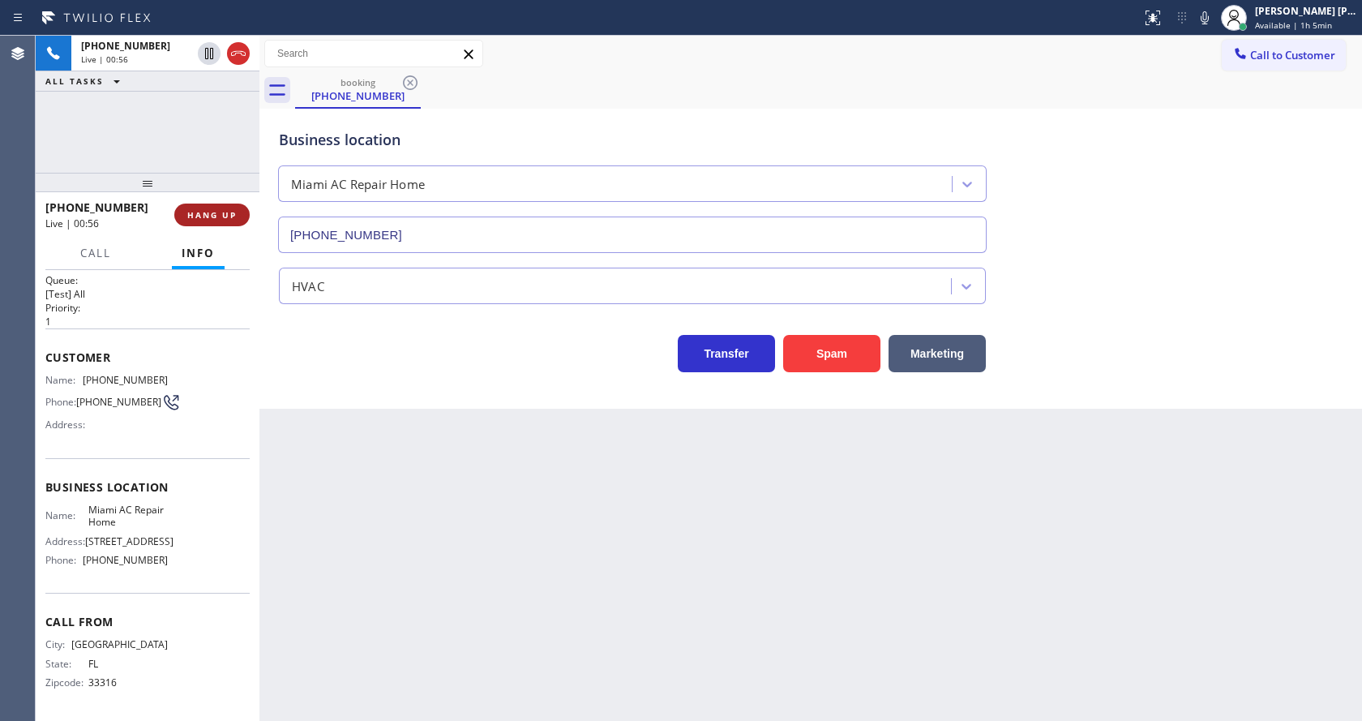
click at [200, 211] on span "HANG UP" at bounding box center [211, 214] width 49 height 11
click at [200, 211] on span "COMPLETE" at bounding box center [209, 214] width 56 height 11
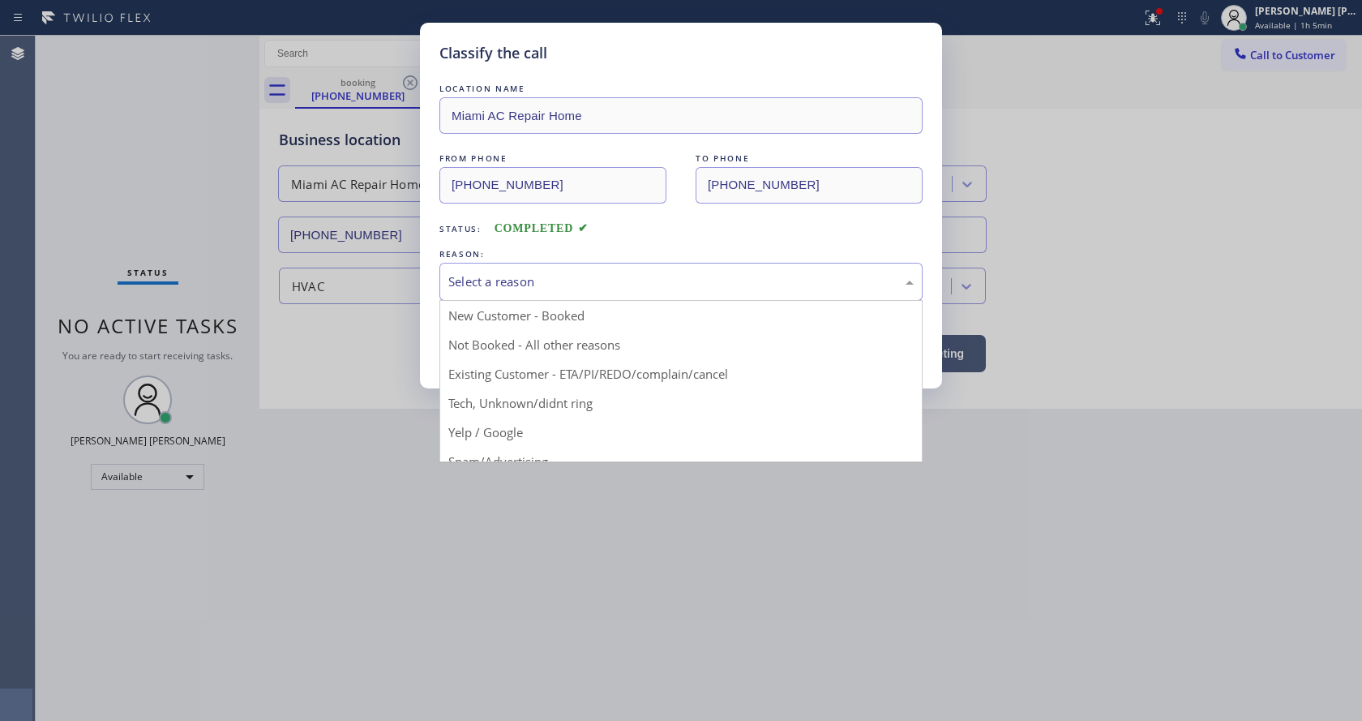
click at [512, 284] on div "Select a reason" at bounding box center [680, 281] width 465 height 19
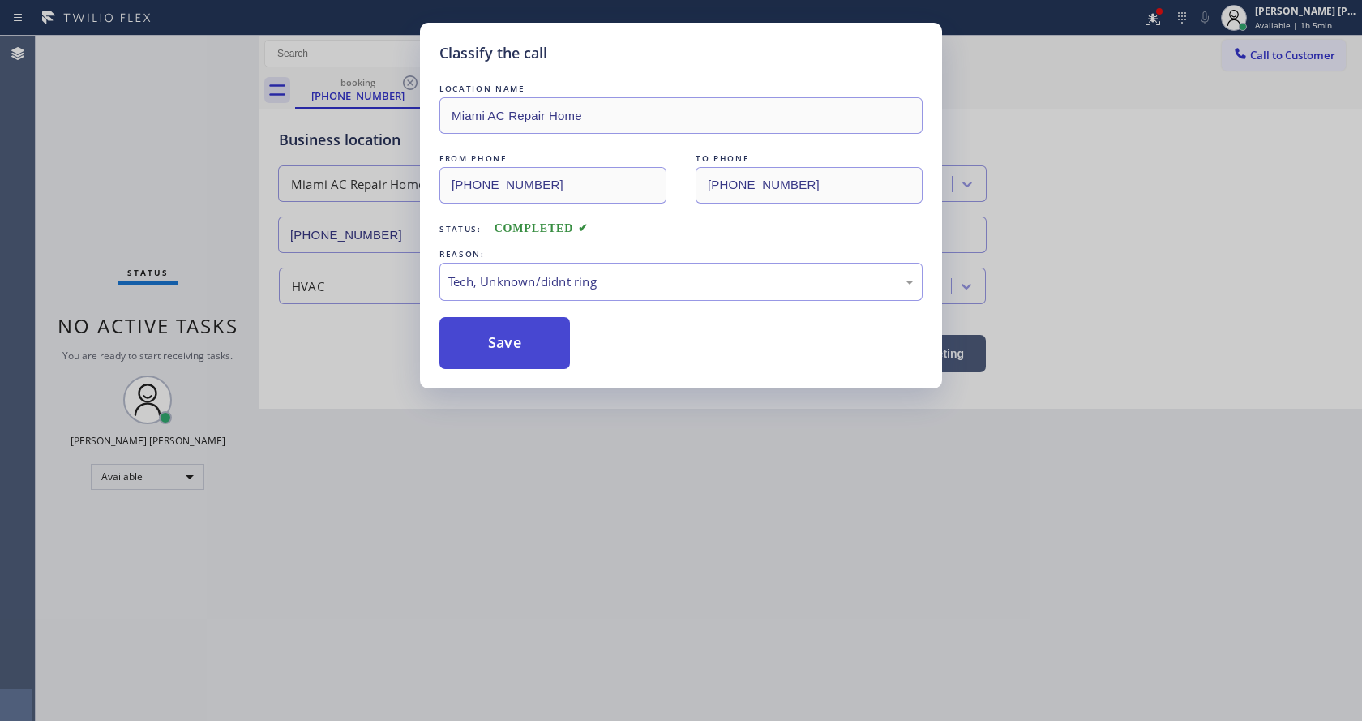
click at [515, 351] on button "Save" at bounding box center [504, 343] width 131 height 52
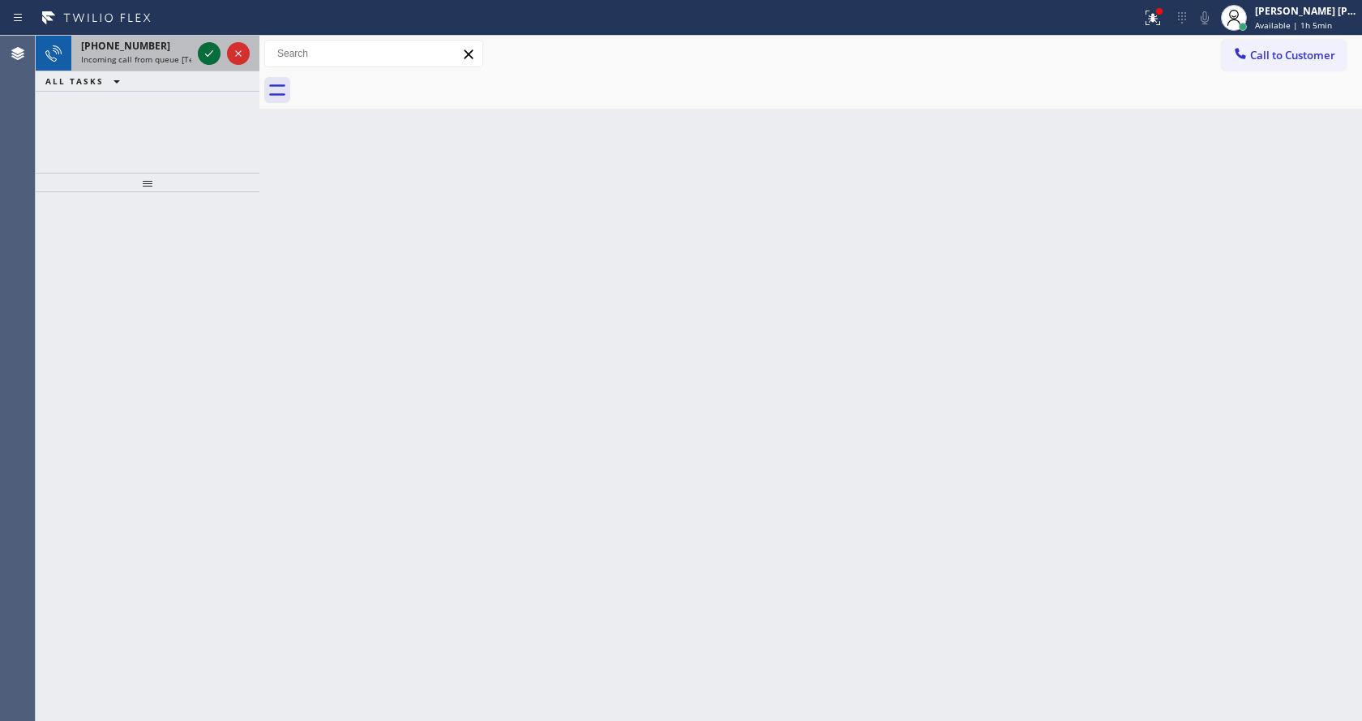
click at [207, 45] on icon at bounding box center [208, 53] width 19 height 19
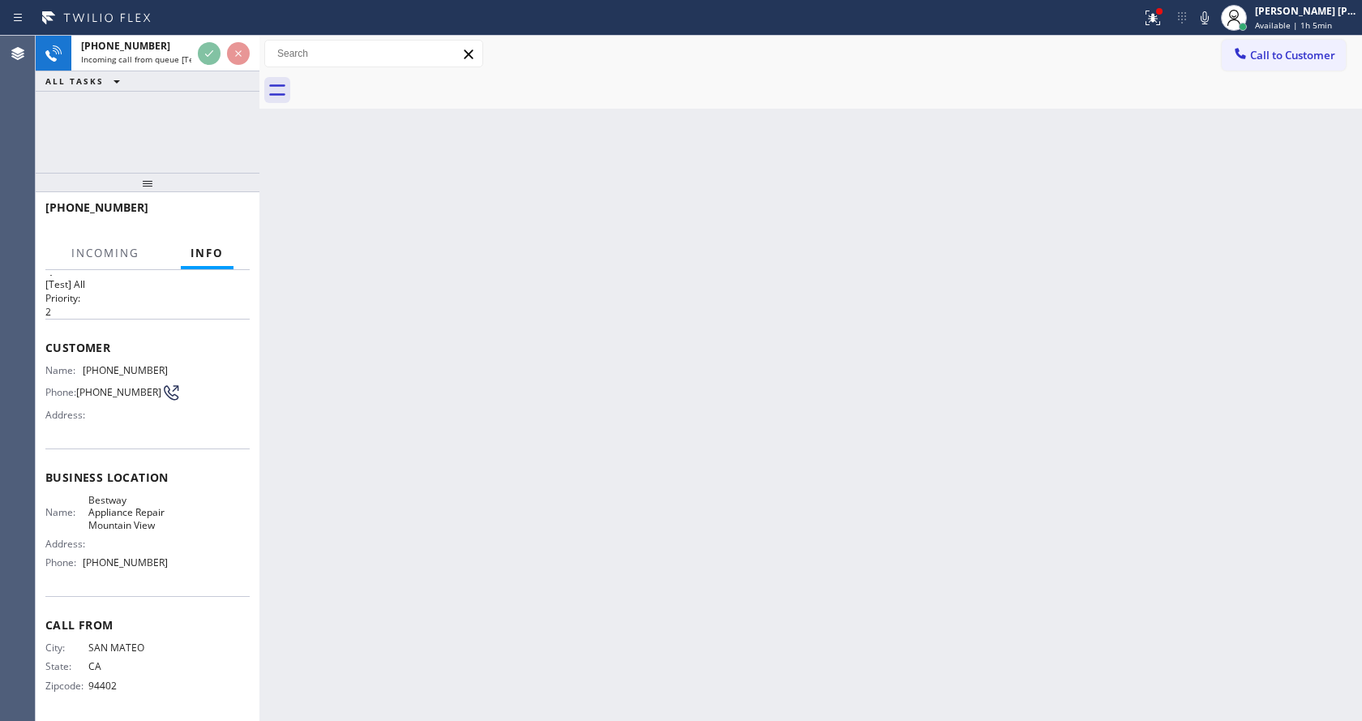
scroll to position [46, 0]
click at [576, 395] on div "Back to Dashboard Change Sender ID Customers Technicians Select a contact Outbo…" at bounding box center [810, 378] width 1102 height 685
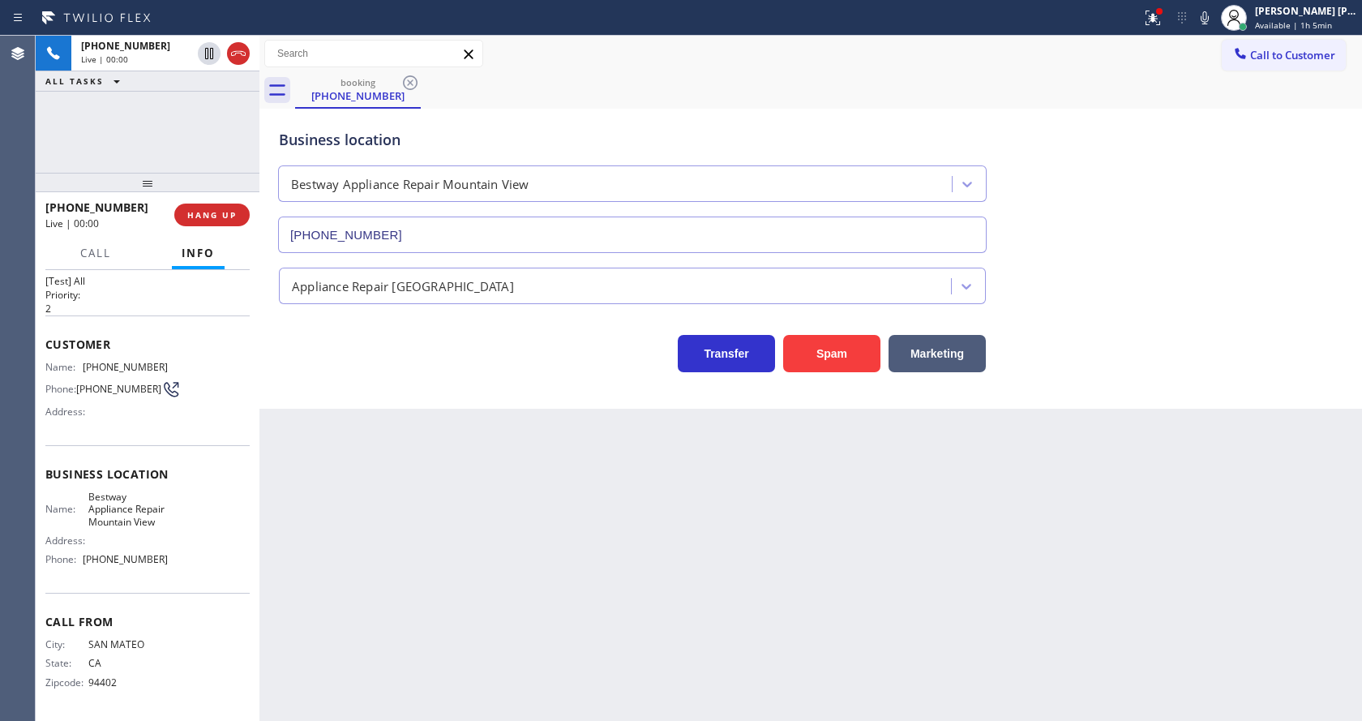
type input "[PHONE_NUMBER]"
click at [841, 353] on button "Spam" at bounding box center [831, 353] width 97 height 37
click at [497, 530] on div "Back to Dashboard Change Sender ID Customers Technicians Select a contact Outbo…" at bounding box center [810, 378] width 1102 height 685
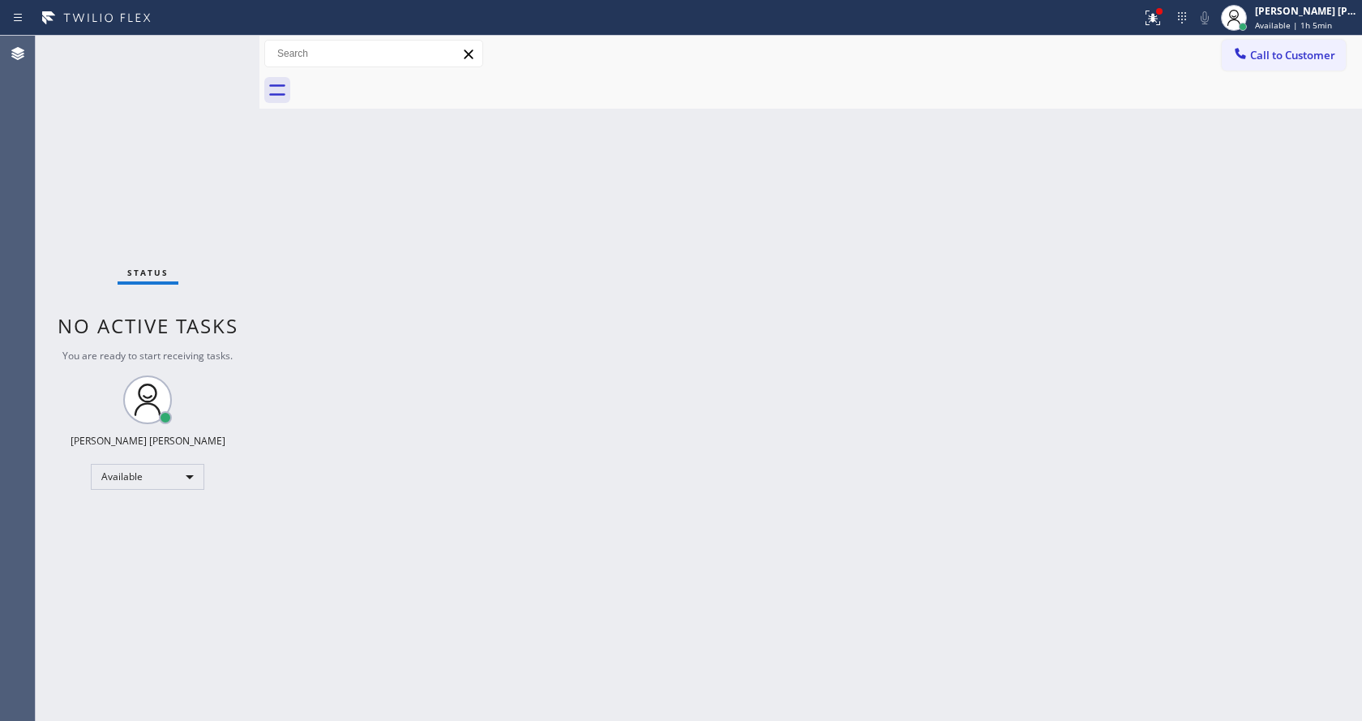
click at [267, 223] on div "Back to Dashboard Change Sender ID Customers Technicians Select a contact Outbo…" at bounding box center [810, 378] width 1102 height 685
click at [369, 297] on div "Back to Dashboard Change Sender ID Customers Technicians Select a contact Outbo…" at bounding box center [810, 378] width 1102 height 685
click at [1162, 19] on icon at bounding box center [1152, 17] width 19 height 19
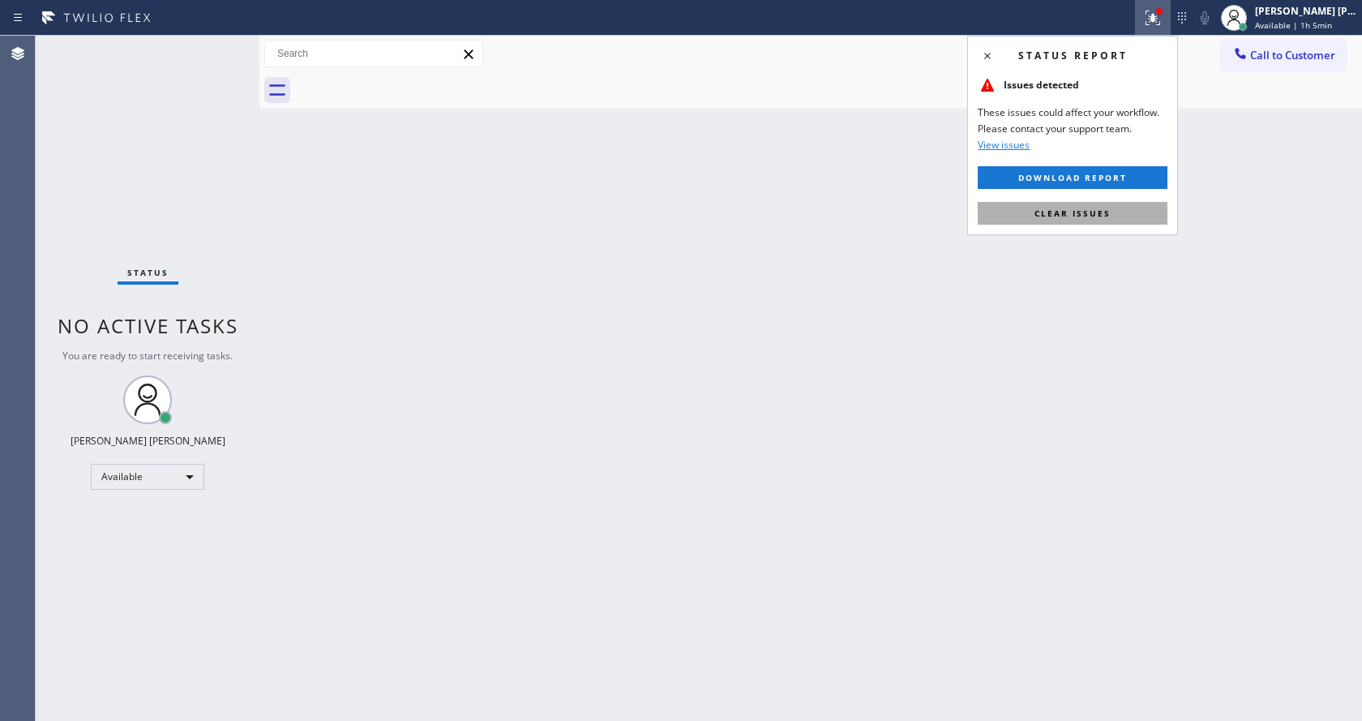
click at [1107, 212] on span "Clear issues" at bounding box center [1072, 213] width 76 height 11
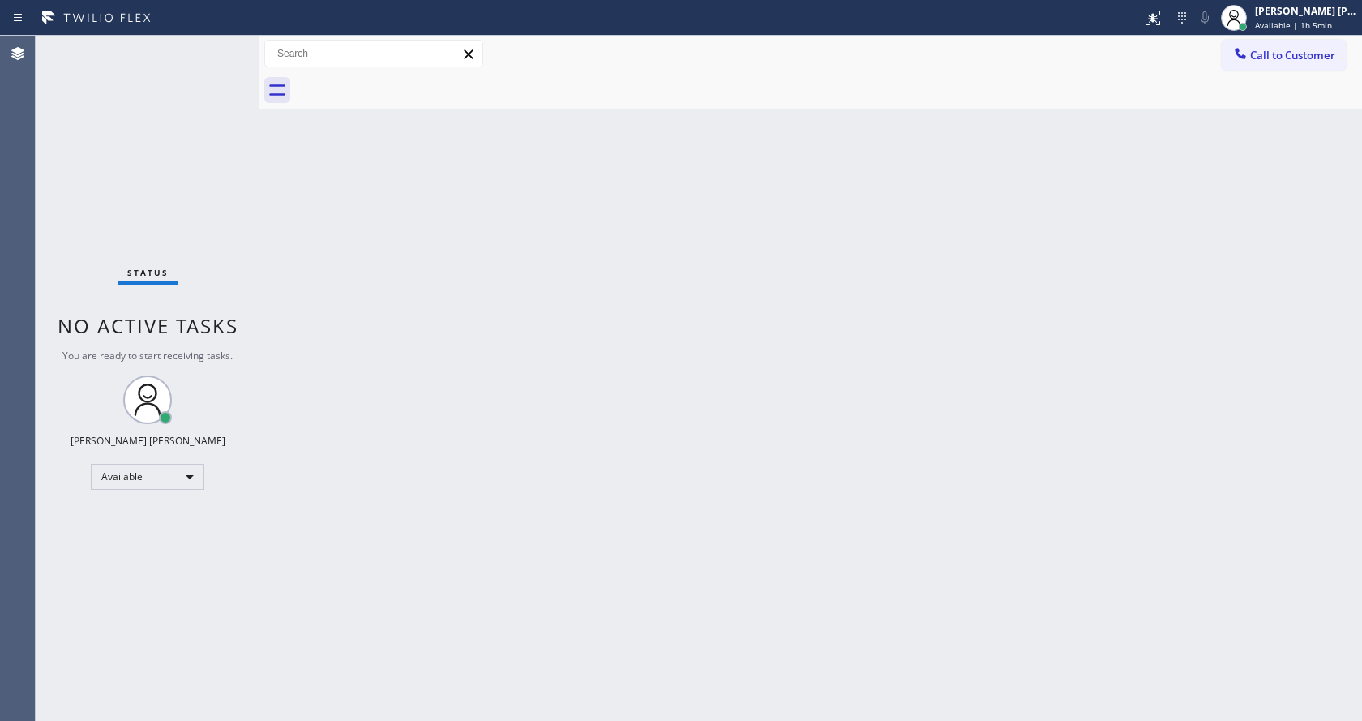
click at [550, 347] on div "Back to Dashboard Change Sender ID Customers Technicians Select a contact Outbo…" at bounding box center [810, 378] width 1102 height 685
drag, startPoint x: 282, startPoint y: 265, endPoint x: 282, endPoint y: 245, distance: 20.3
click at [282, 265] on div "Back to Dashboard Change Sender ID Customers Technicians Select a contact Outbo…" at bounding box center [810, 378] width 1102 height 685
click at [219, 45] on div "Status No active tasks You are ready to start receiving tasks. [PERSON_NAME] [P…" at bounding box center [148, 378] width 224 height 685
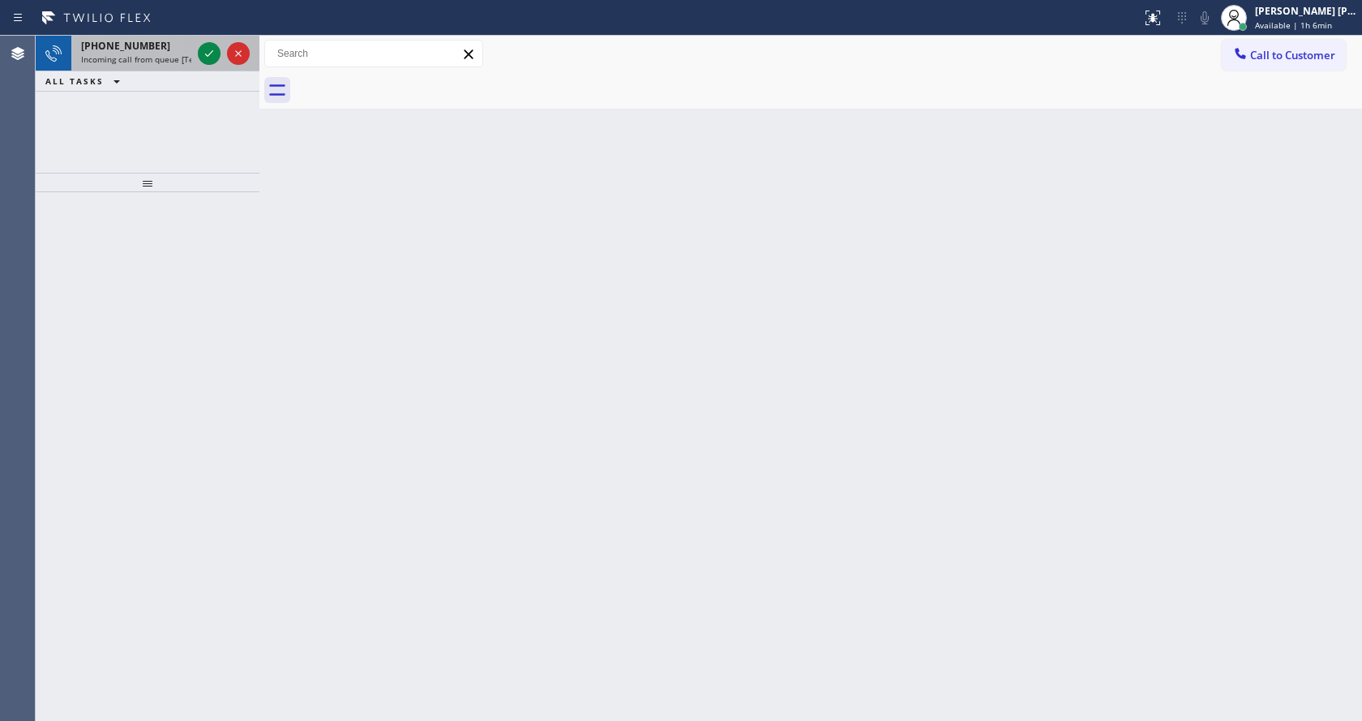
click at [175, 58] on span "Incoming call from queue [Test] All" at bounding box center [148, 59] width 135 height 11
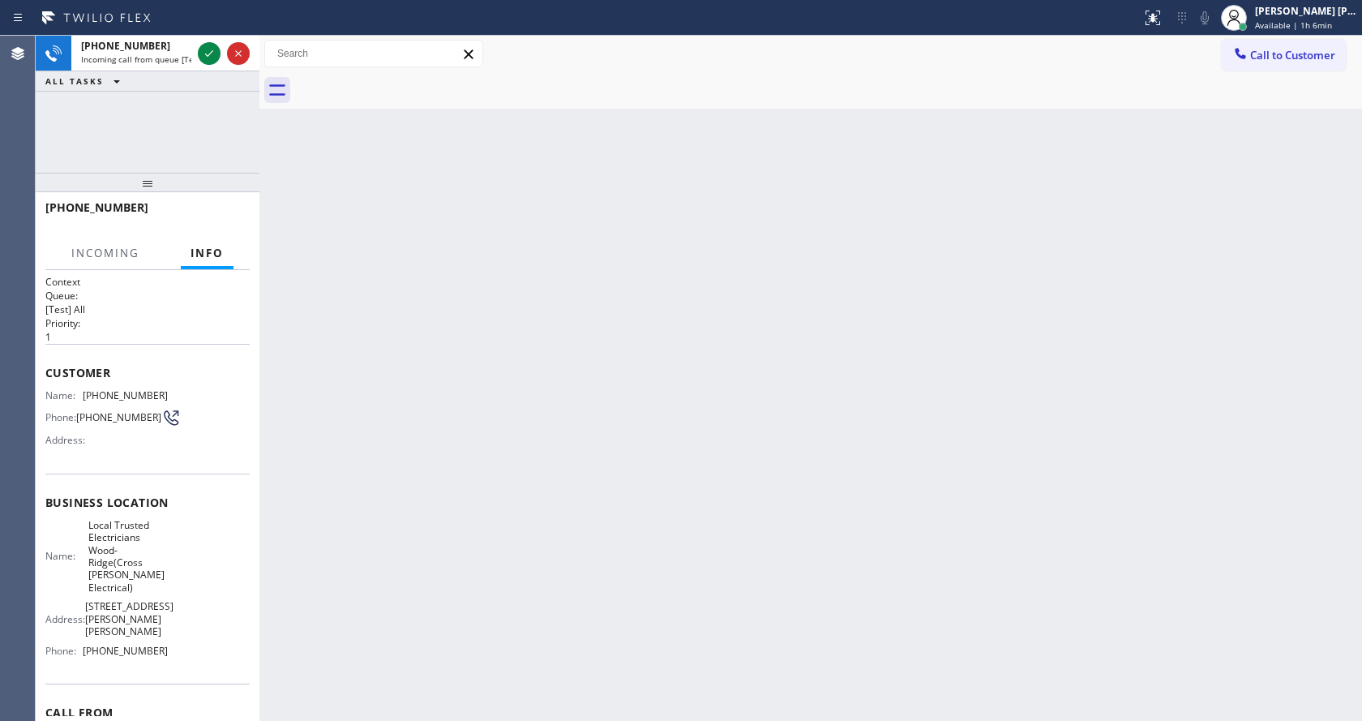
click at [676, 298] on div "Back to Dashboard Change Sender ID Customers Technicians Select a contact Outbo…" at bounding box center [810, 378] width 1102 height 685
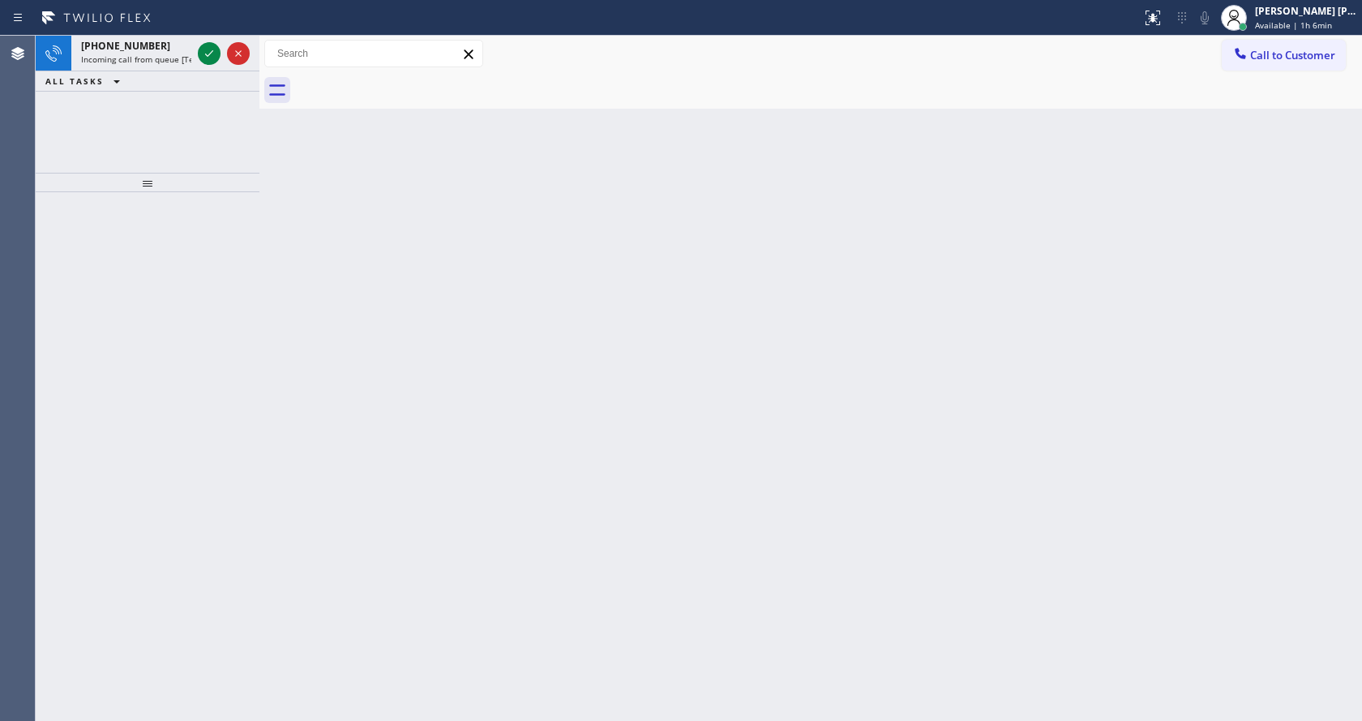
drag, startPoint x: 177, startPoint y: 203, endPoint x: 171, endPoint y: 107, distance: 96.6
click at [177, 185] on div "[PHONE_NUMBER] Incoming call from queue [Test] All ALL TASKS ALL TASKS ACTIVE T…" at bounding box center [148, 378] width 224 height 685
click at [177, 54] on span "Incoming call from queue [Test] All" at bounding box center [148, 59] width 135 height 11
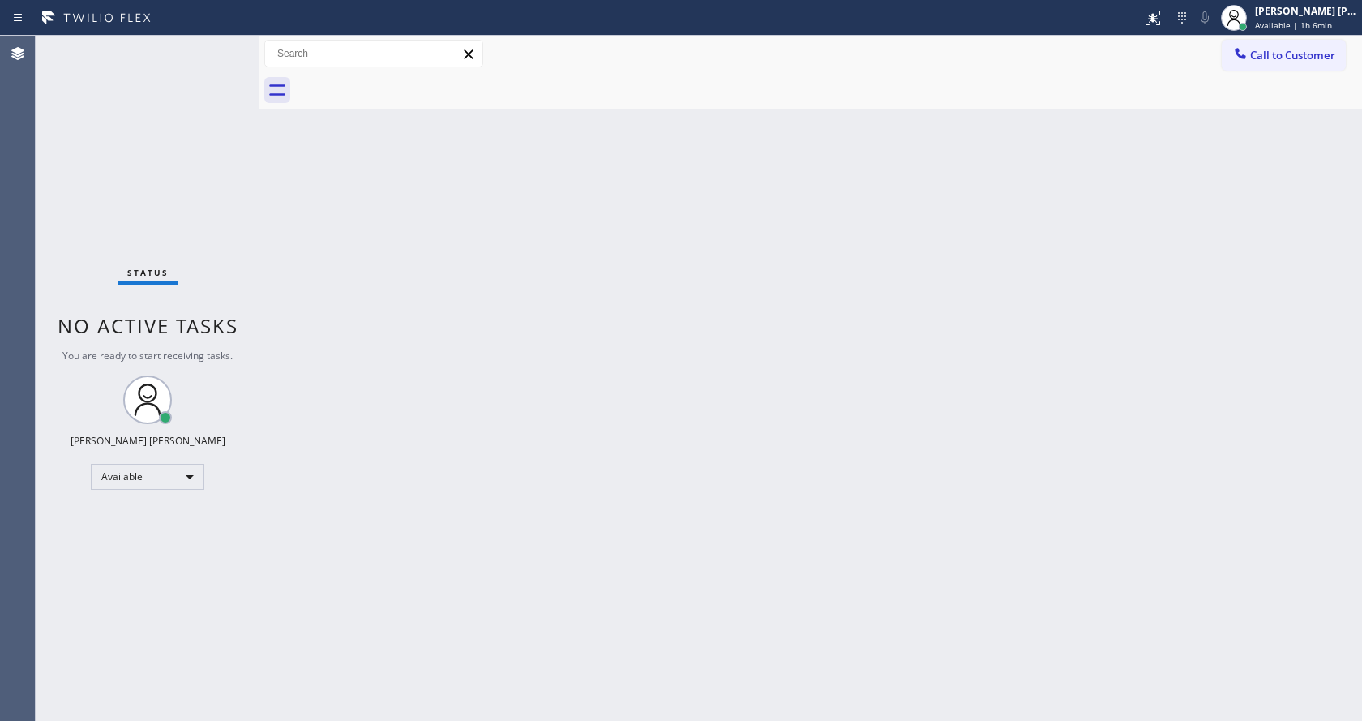
click at [489, 337] on div "Back to Dashboard Change Sender ID Customers Technicians Select a contact Outbo…" at bounding box center [810, 378] width 1102 height 685
drag, startPoint x: 273, startPoint y: 178, endPoint x: 250, endPoint y: 107, distance: 75.1
click at [273, 178] on div "Back to Dashboard Change Sender ID Customers Technicians Select a contact Outbo…" at bounding box center [810, 378] width 1102 height 685
click at [219, 43] on div "Status No active tasks You are ready to start receiving tasks. [PERSON_NAME] [P…" at bounding box center [148, 378] width 224 height 685
click at [195, 280] on div "Status No active tasks You are ready to start receiving tasks. [PERSON_NAME] [P…" at bounding box center [148, 378] width 224 height 685
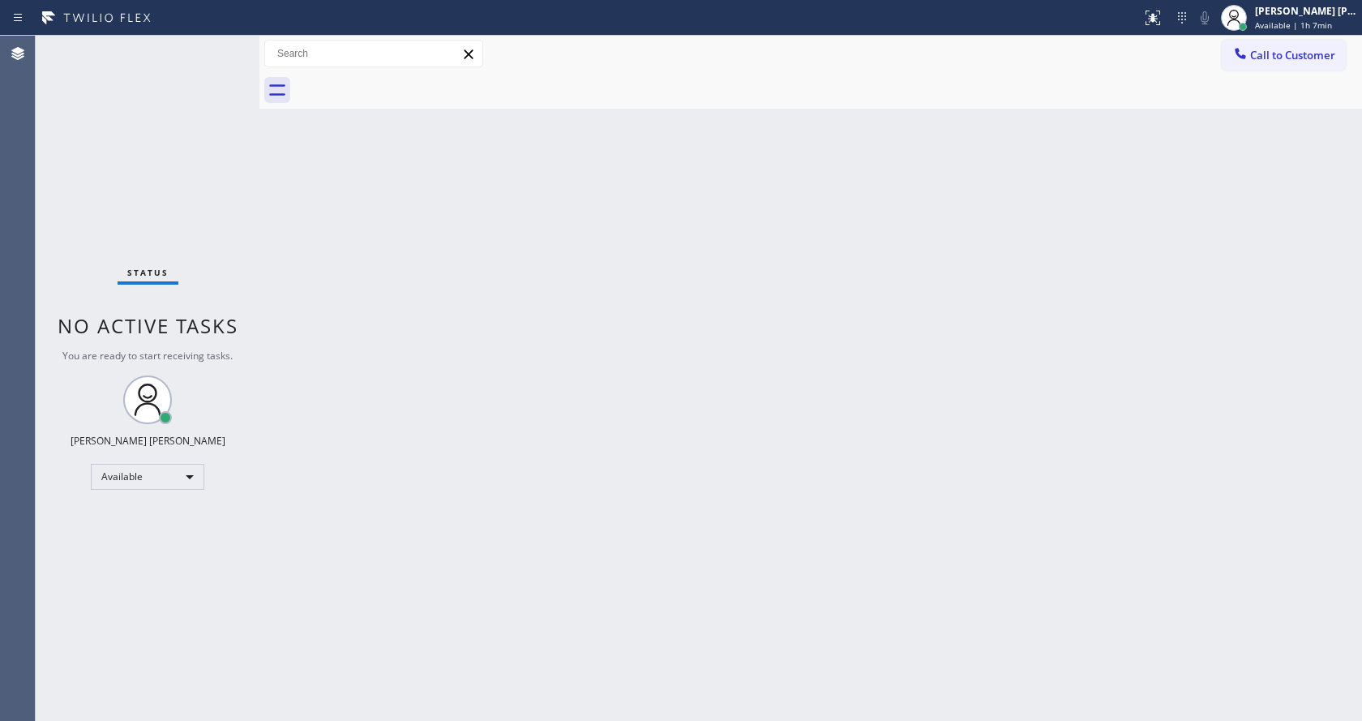
click at [218, 48] on div "Status No active tasks You are ready to start receiving tasks. [PERSON_NAME] [P…" at bounding box center [148, 378] width 224 height 685
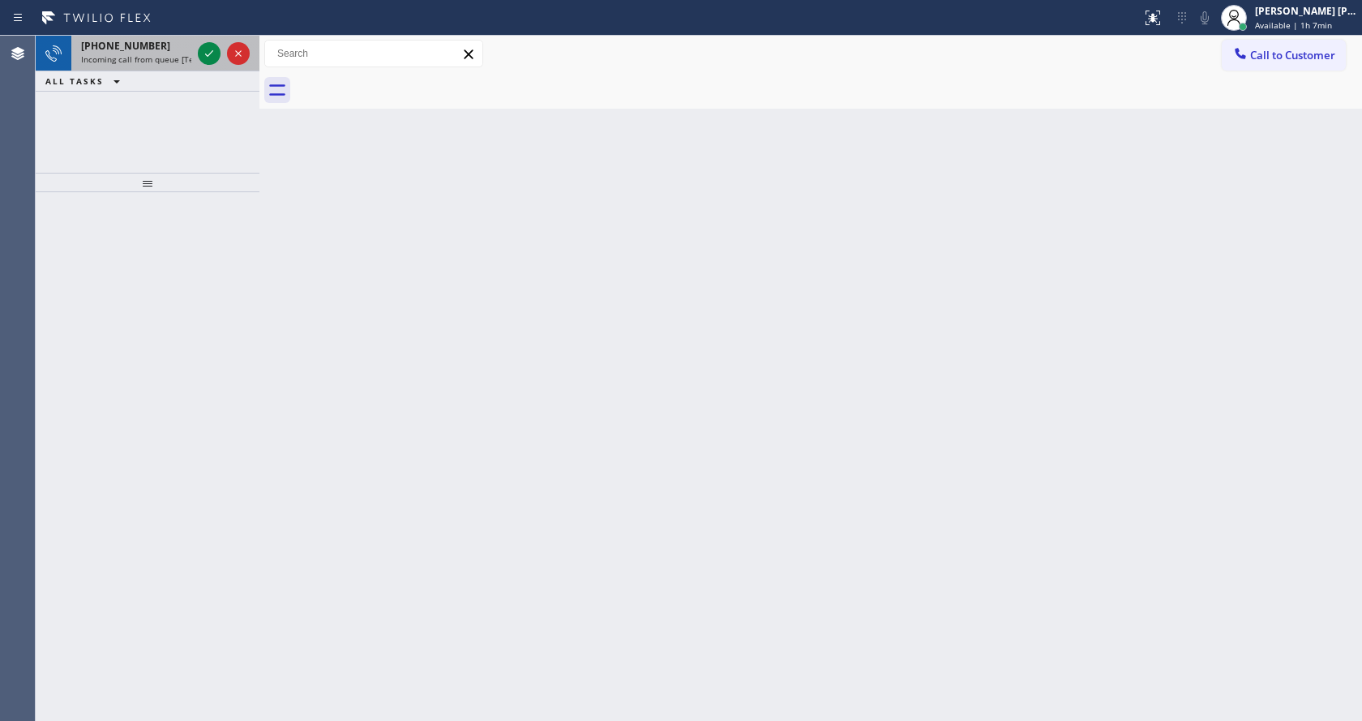
click at [173, 52] on div "[PHONE_NUMBER]" at bounding box center [136, 46] width 110 height 14
click at [477, 439] on div "Back to Dashboard Change Sender ID Customers Technicians Select a contact Outbo…" at bounding box center [810, 378] width 1102 height 685
click at [145, 58] on span "Incoming call from queue [Test] All" at bounding box center [148, 59] width 135 height 11
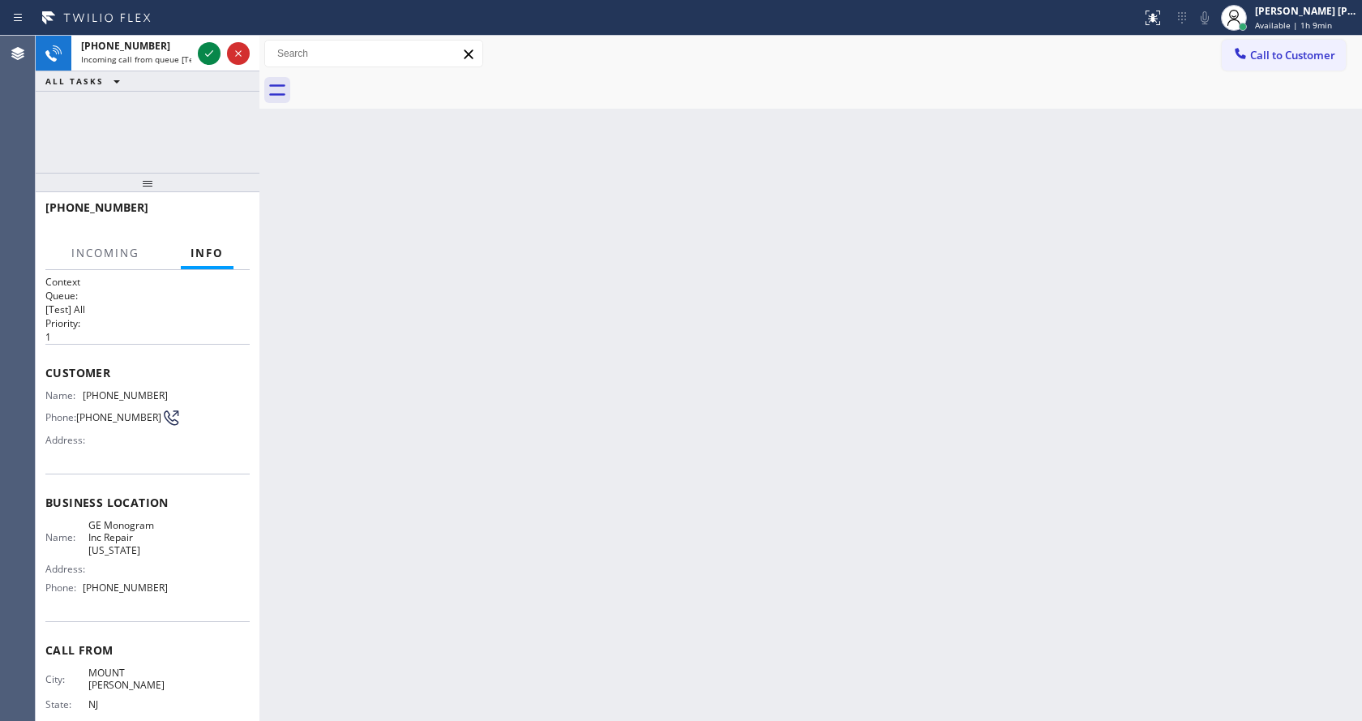
click at [158, 51] on div "[PHONE_NUMBER]" at bounding box center [136, 46] width 110 height 14
click at [212, 49] on icon at bounding box center [208, 53] width 19 height 19
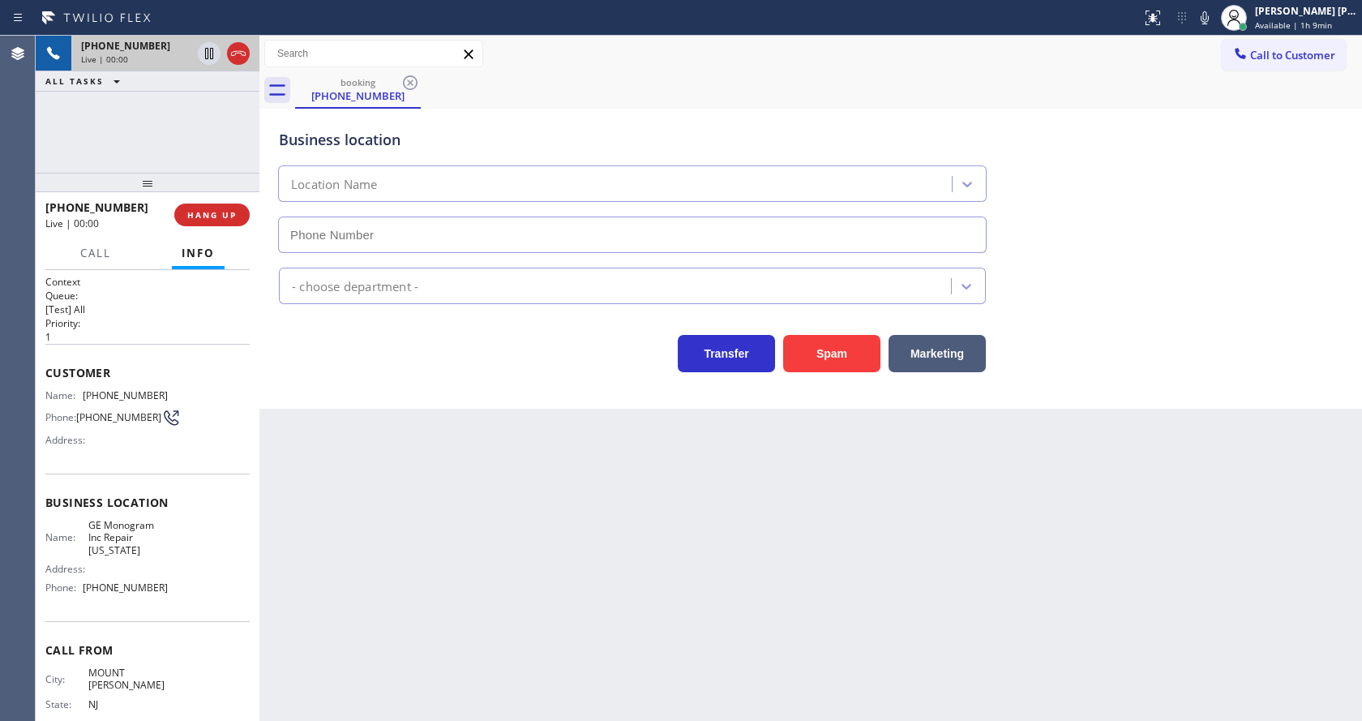
type input "[PHONE_NUMBER]"
click at [493, 478] on div "Back to Dashboard Change Sender ID Customers Technicians Select a contact Outbo…" at bounding box center [810, 378] width 1102 height 685
click at [503, 478] on div "Back to Dashboard Change Sender ID Customers Technicians Select a contact Outbo…" at bounding box center [810, 378] width 1102 height 685
click at [345, 376] on div "Business location GE Monogram Inc Repair [US_STATE] [PHONE_NUMBER] Appliance Re…" at bounding box center [810, 259] width 1102 height 300
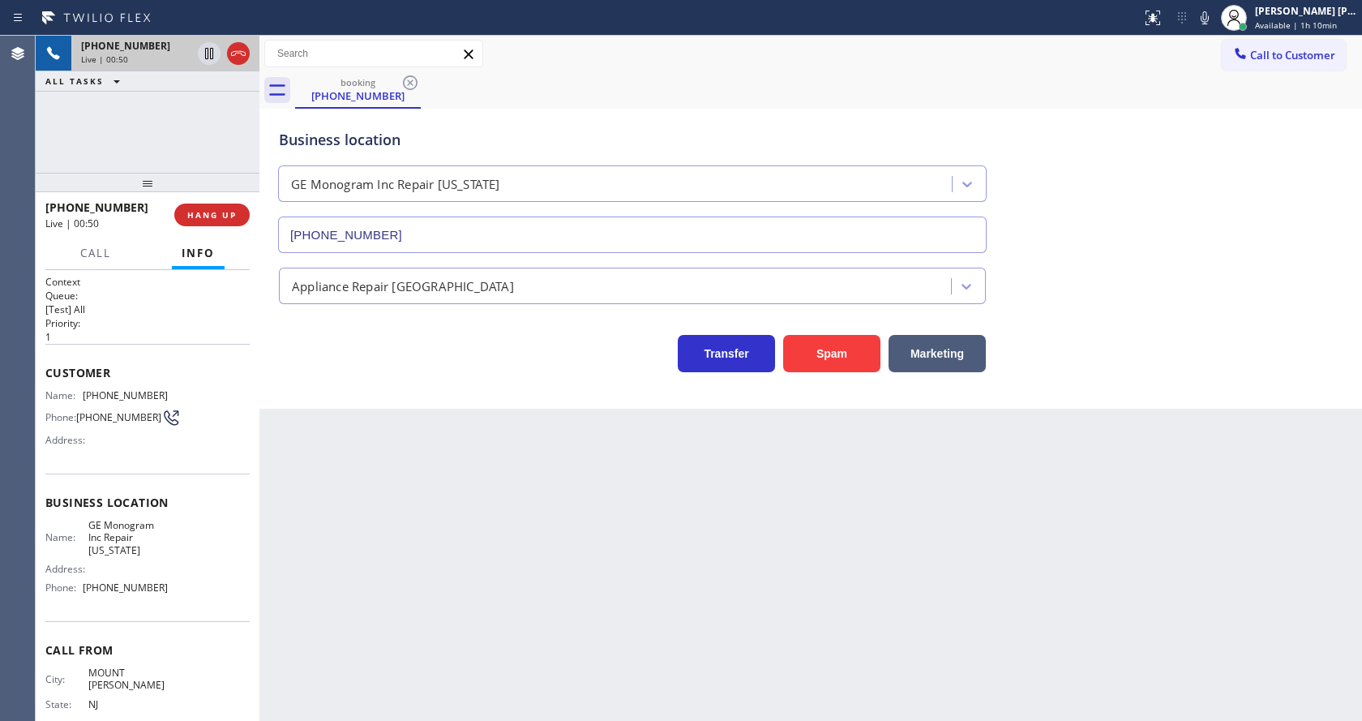
click at [512, 530] on div "Back to Dashboard Change Sender ID Customers Technicians Select a contact Outbo…" at bounding box center [810, 378] width 1102 height 685
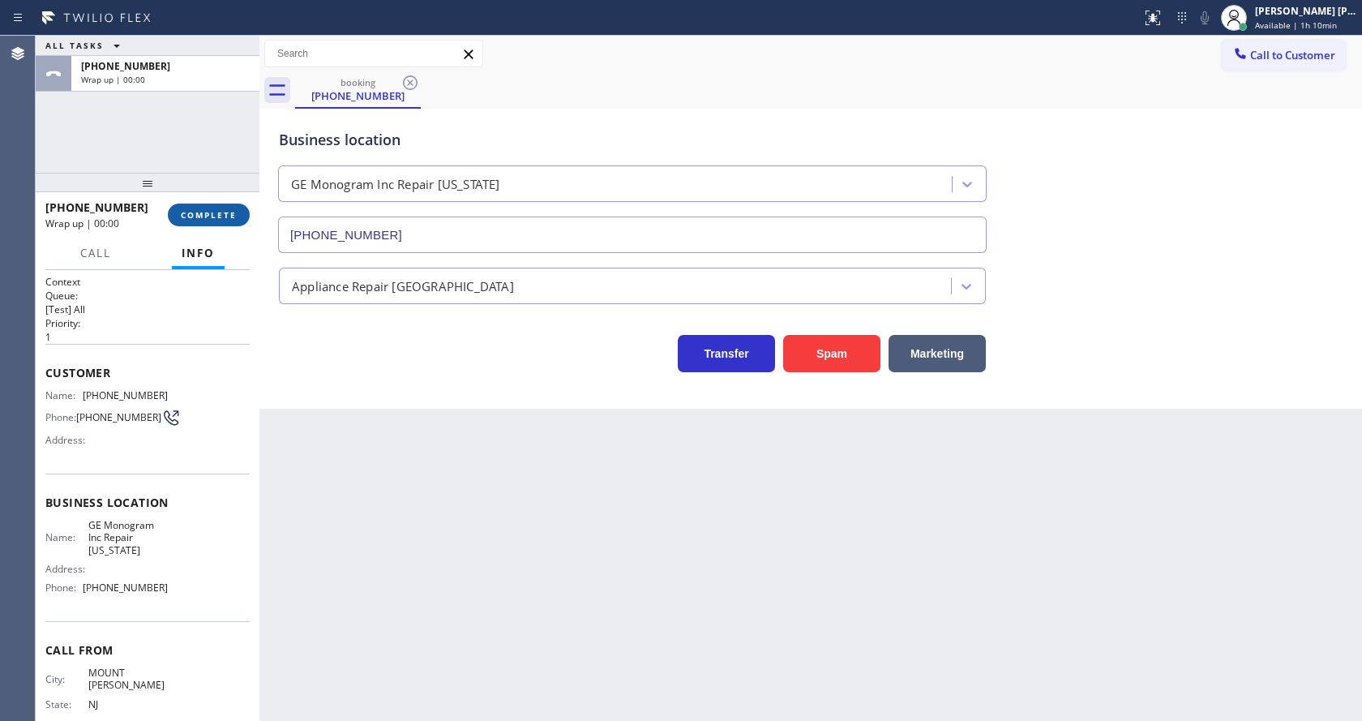
click at [212, 220] on button "COMPLETE" at bounding box center [209, 214] width 82 height 23
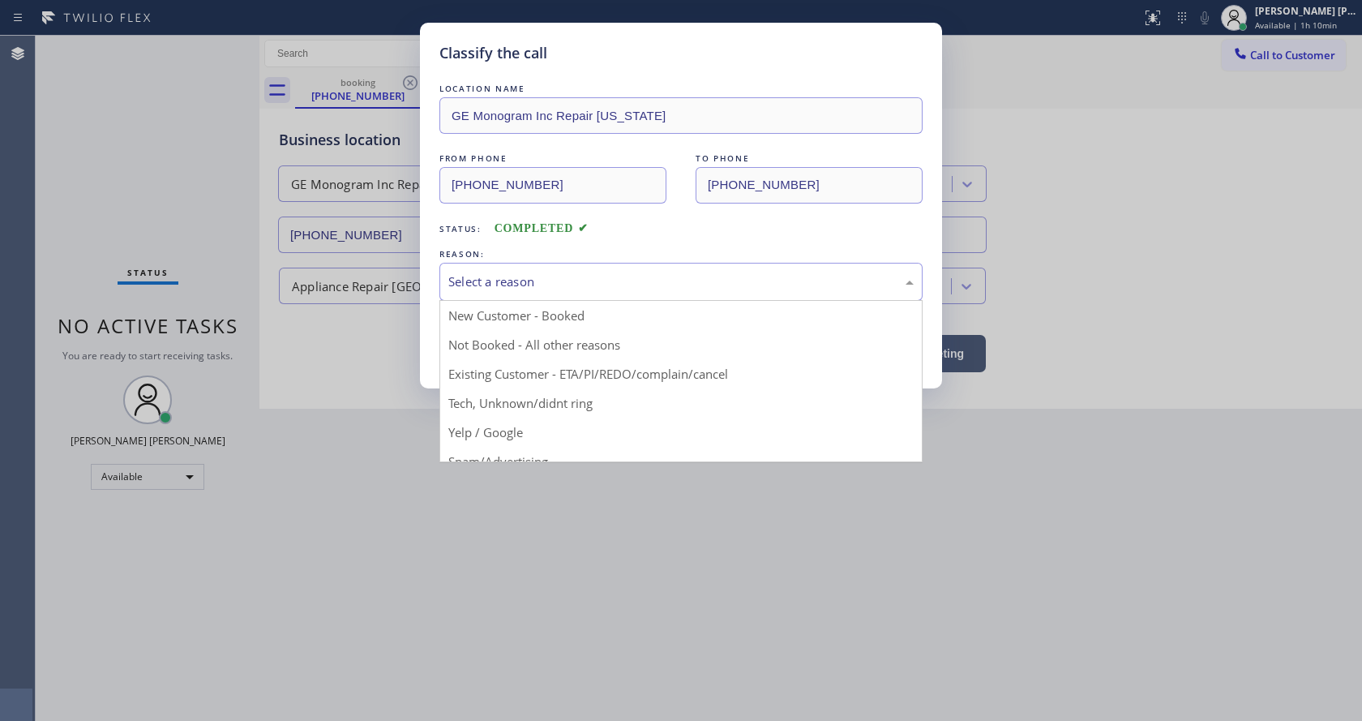
click at [555, 270] on div "Select a reason" at bounding box center [680, 282] width 483 height 38
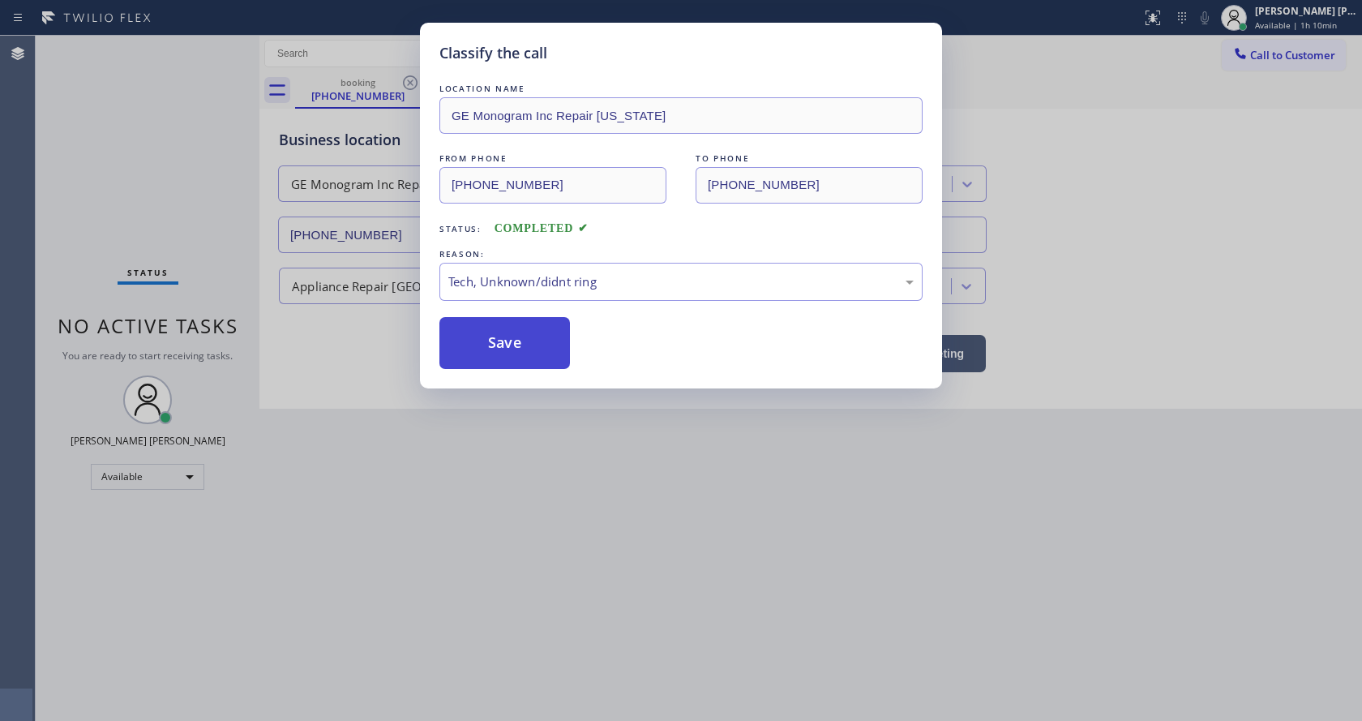
click at [538, 334] on button "Save" at bounding box center [504, 343] width 131 height 52
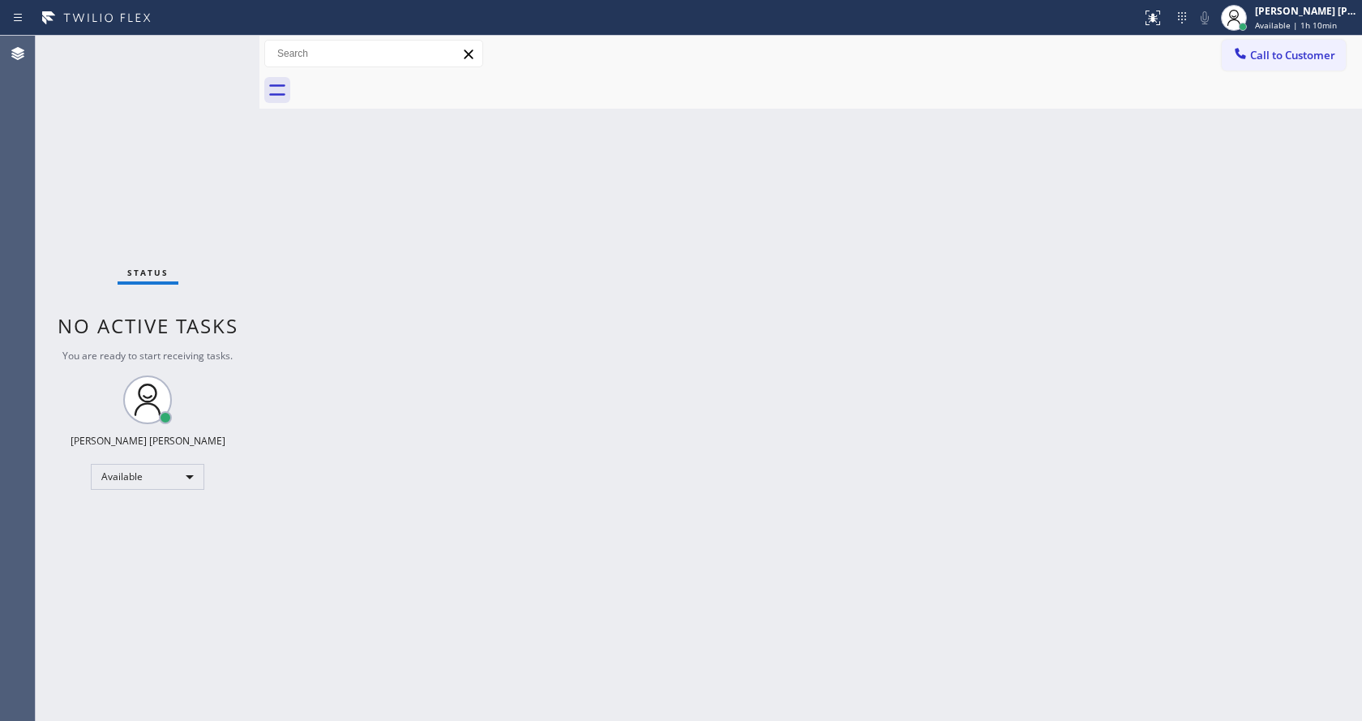
click at [326, 203] on div "Back to Dashboard Change Sender ID Customers Technicians Select a contact Outbo…" at bounding box center [810, 378] width 1102 height 685
click at [217, 44] on div "Status No active tasks You are ready to start receiving tasks. [PERSON_NAME] [P…" at bounding box center [148, 378] width 224 height 685
click at [216, 47] on div "Status No active tasks You are ready to start receiving tasks. [PERSON_NAME] [P…" at bounding box center [148, 378] width 224 height 685
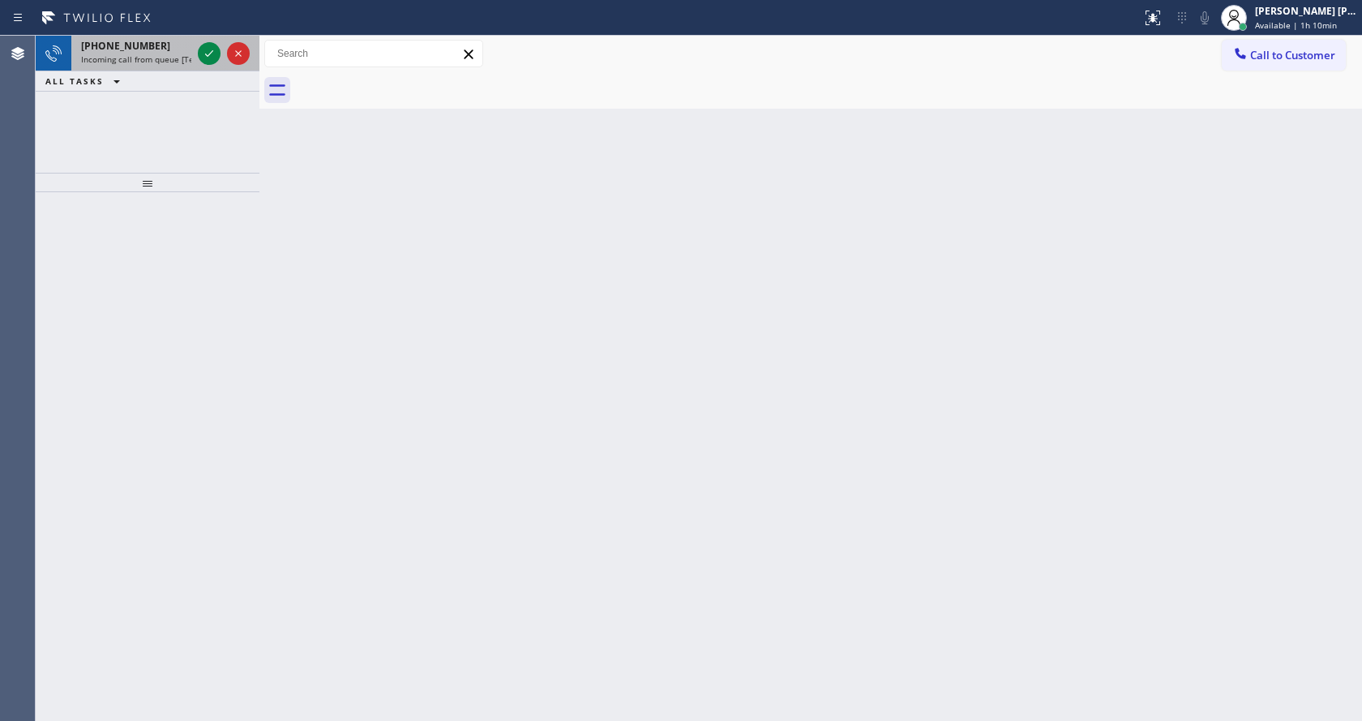
click at [173, 51] on div "[PHONE_NUMBER]" at bounding box center [136, 46] width 110 height 14
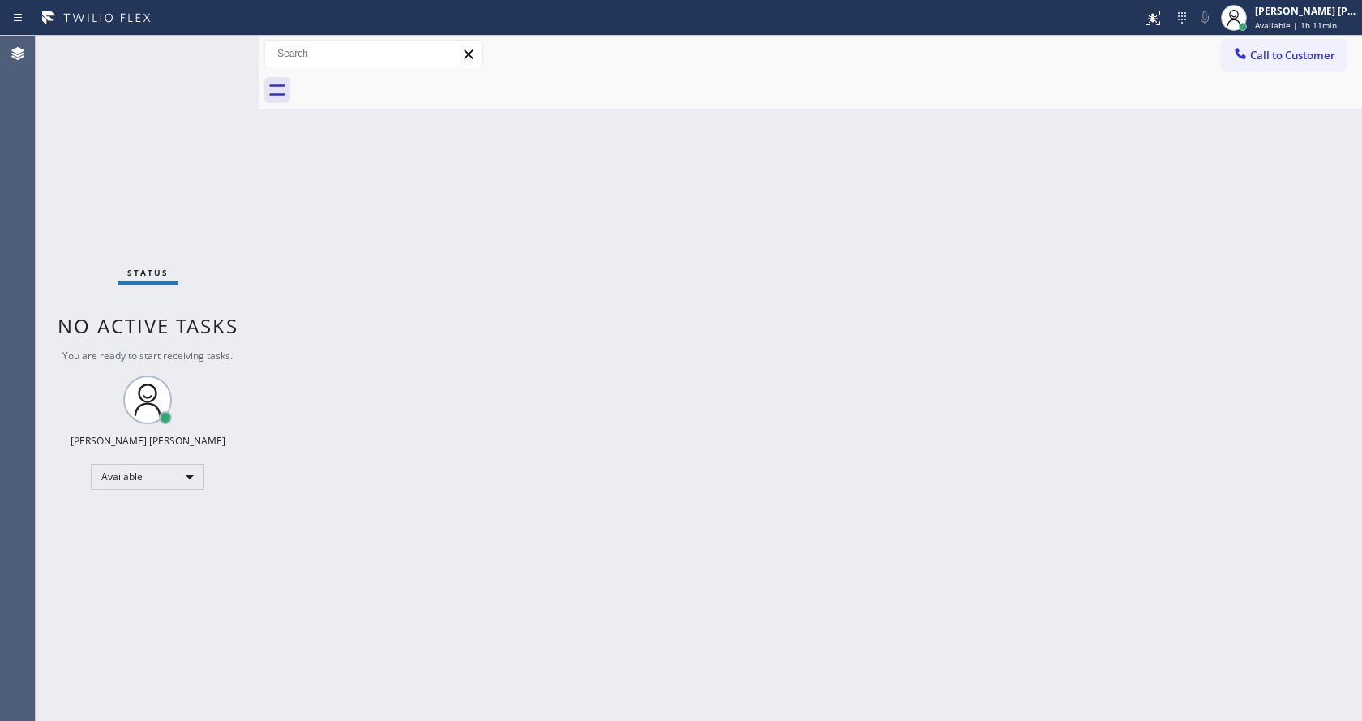
click at [328, 294] on div "Back to Dashboard Change Sender ID Customers Technicians Select a contact Outbo…" at bounding box center [810, 378] width 1102 height 685
click at [592, 353] on div "Back to Dashboard Change Sender ID Customers Technicians Select a contact Outbo…" at bounding box center [810, 378] width 1102 height 685
click at [246, 238] on div "Status No active tasks You are ready to start receiving tasks. [PERSON_NAME] [P…" at bounding box center [148, 378] width 224 height 685
click at [216, 45] on div "Status No active tasks You are ready to start receiving tasks. [PERSON_NAME] [P…" at bounding box center [148, 378] width 224 height 685
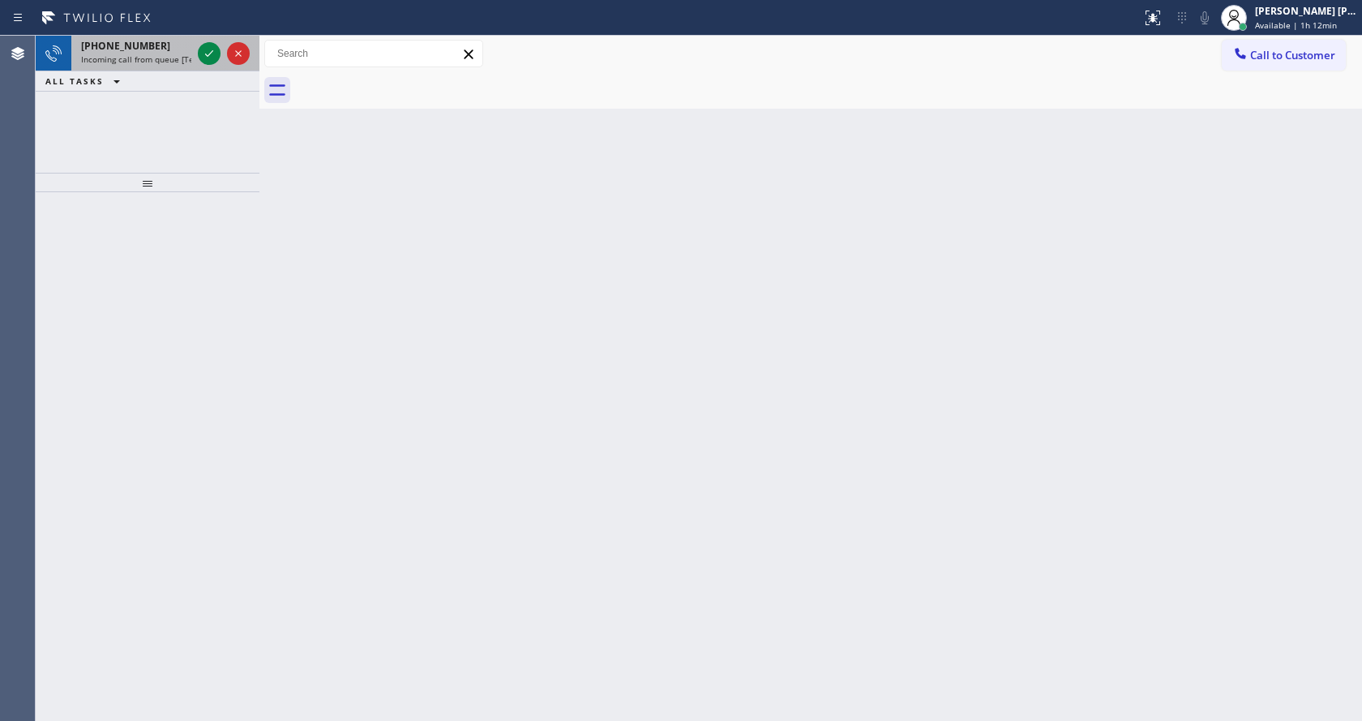
click at [168, 54] on span "Incoming call from queue [Test] All" at bounding box center [148, 59] width 135 height 11
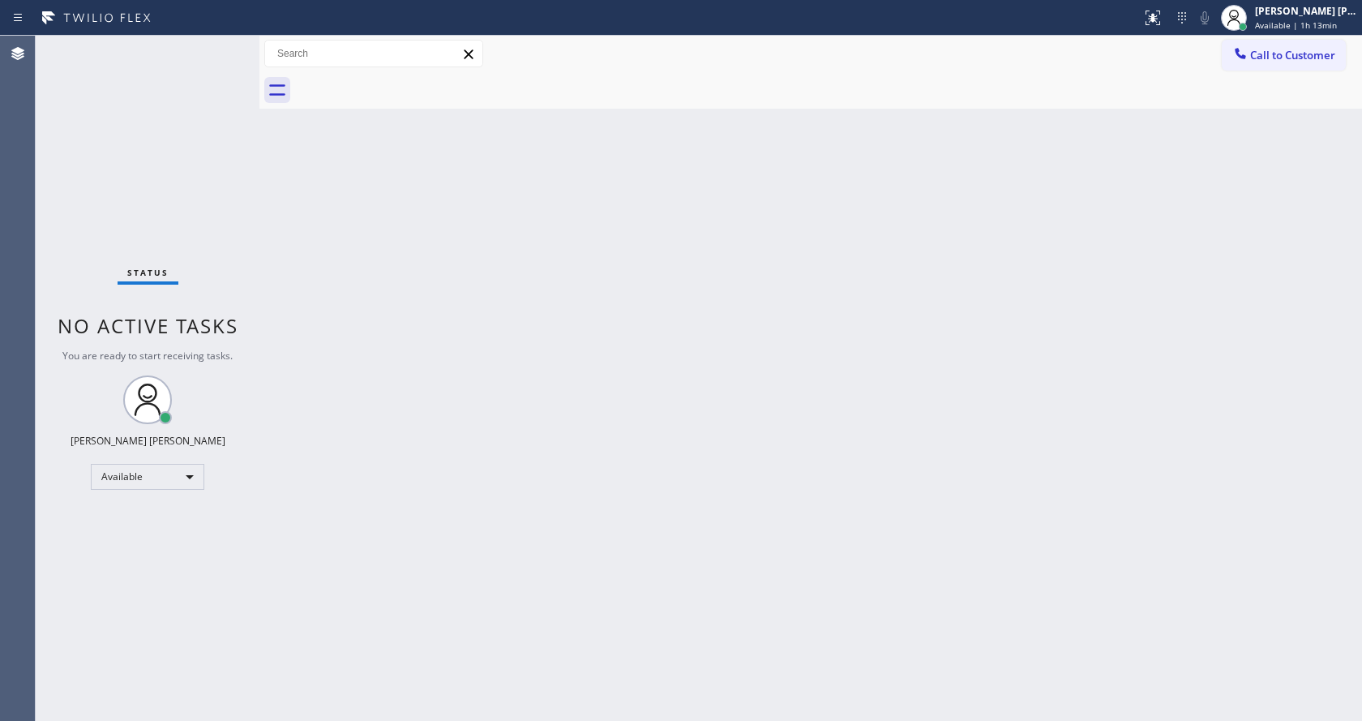
click at [212, 169] on div "Status No active tasks You are ready to start receiving tasks. [PERSON_NAME] [P…" at bounding box center [148, 378] width 224 height 685
click at [546, 392] on div "Back to Dashboard Change Sender ID Customers Technicians Select a contact Outbo…" at bounding box center [810, 378] width 1102 height 685
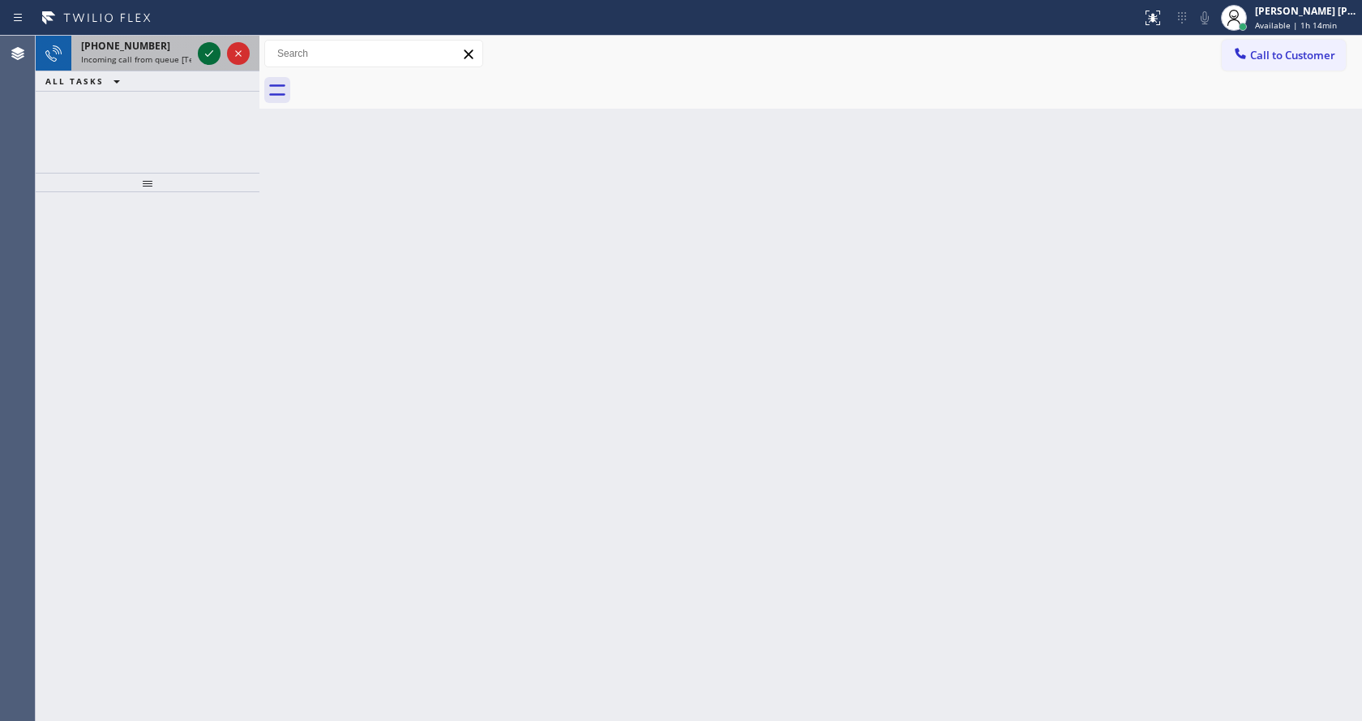
click at [208, 54] on icon at bounding box center [208, 53] width 19 height 19
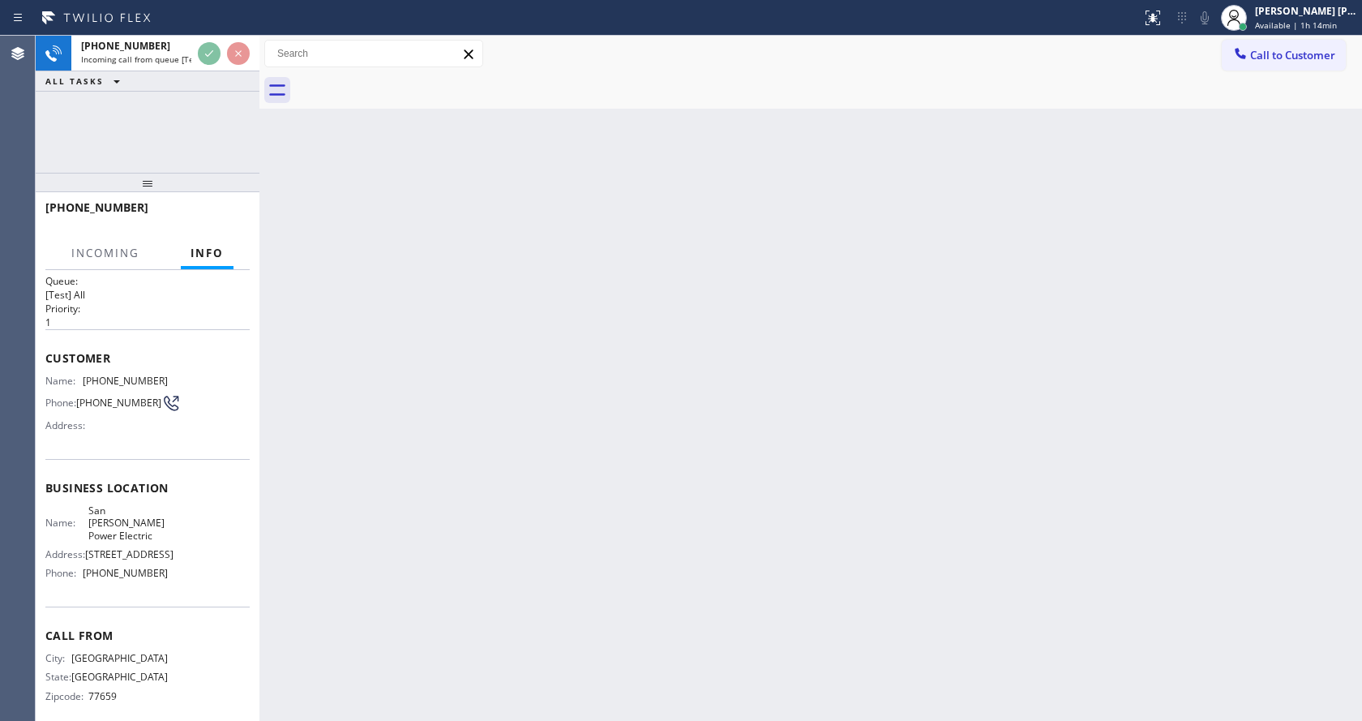
scroll to position [21, 0]
click at [569, 488] on div "Back to Dashboard Change Sender ID Customers Technicians Select a contact Outbo…" at bounding box center [810, 378] width 1102 height 685
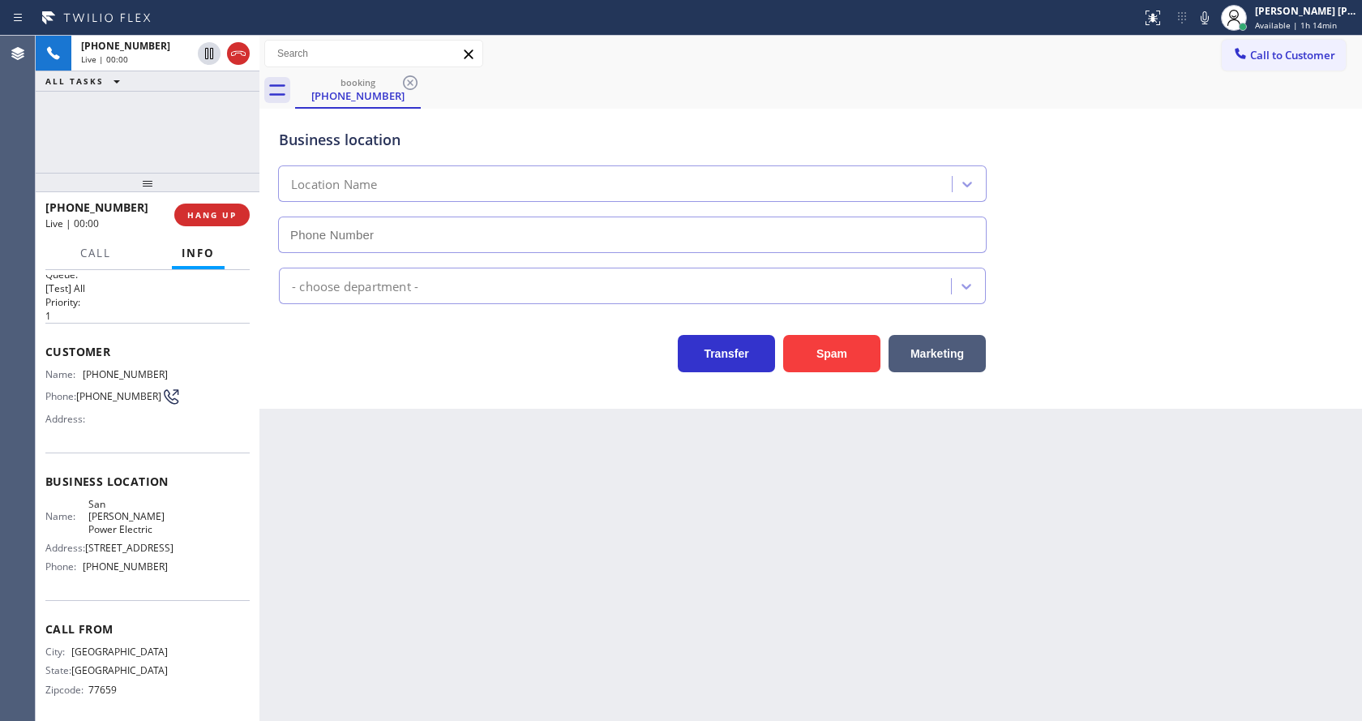
type input "[PHONE_NUMBER]"
click at [568, 480] on div "Back to Dashboard Change Sender ID Customers Technicians Select a contact Outbo…" at bounding box center [810, 378] width 1102 height 685
click at [567, 481] on div "Back to Dashboard Change Sender ID Customers Technicians Select a contact Outbo…" at bounding box center [810, 378] width 1102 height 685
click at [560, 476] on div "Back to Dashboard Change Sender ID Customers Technicians Select a contact Outbo…" at bounding box center [810, 378] width 1102 height 685
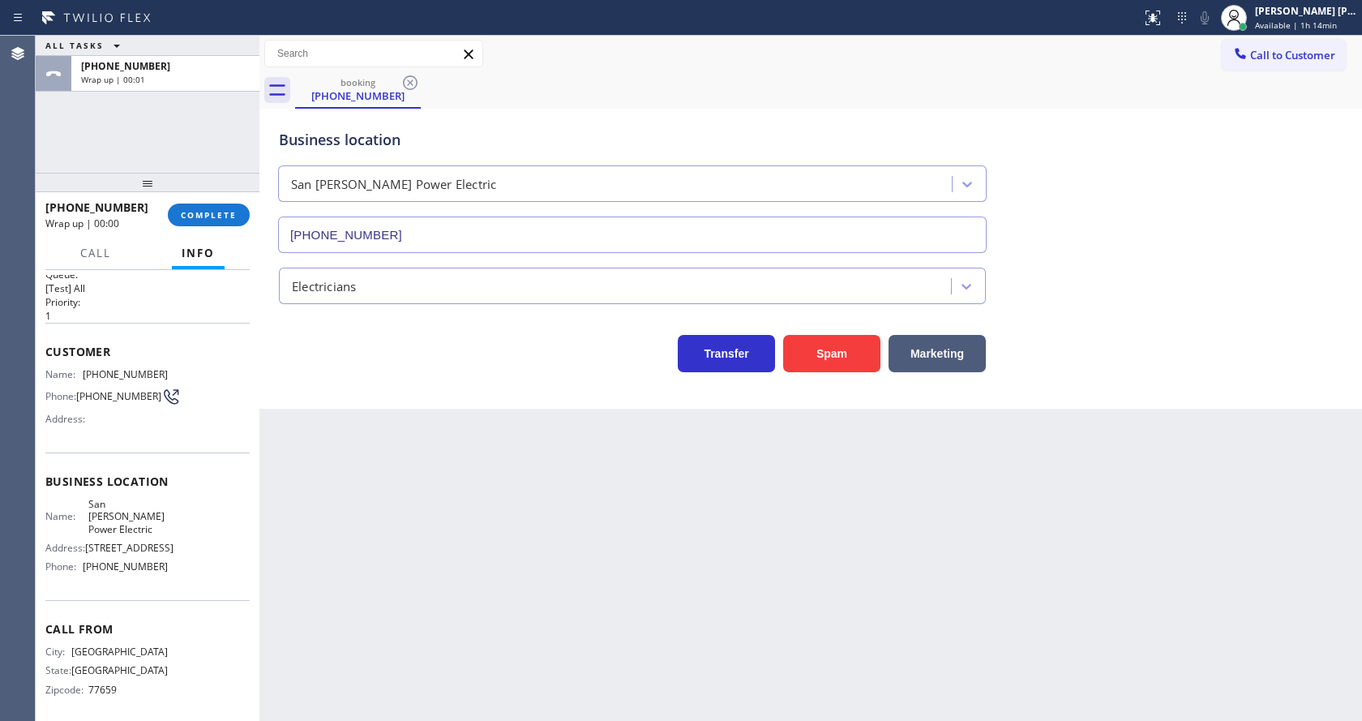
click at [357, 417] on div "Back to Dashboard Change Sender ID Customers Technicians Select a contact Outbo…" at bounding box center [810, 378] width 1102 height 685
click at [319, 375] on div "Business location [GEOGRAPHIC_DATA][PERSON_NAME] Power Electric [PHONE_NUMBER] …" at bounding box center [810, 259] width 1102 height 300
click at [465, 580] on div "Back to Dashboard Change Sender ID Customers Technicians Select a contact Outbo…" at bounding box center [810, 378] width 1102 height 685
click at [378, 426] on div "Back to Dashboard Change Sender ID Customers Technicians Select a contact Outbo…" at bounding box center [810, 378] width 1102 height 685
click at [343, 368] on div "Transfer Spam Marketing" at bounding box center [632, 349] width 713 height 45
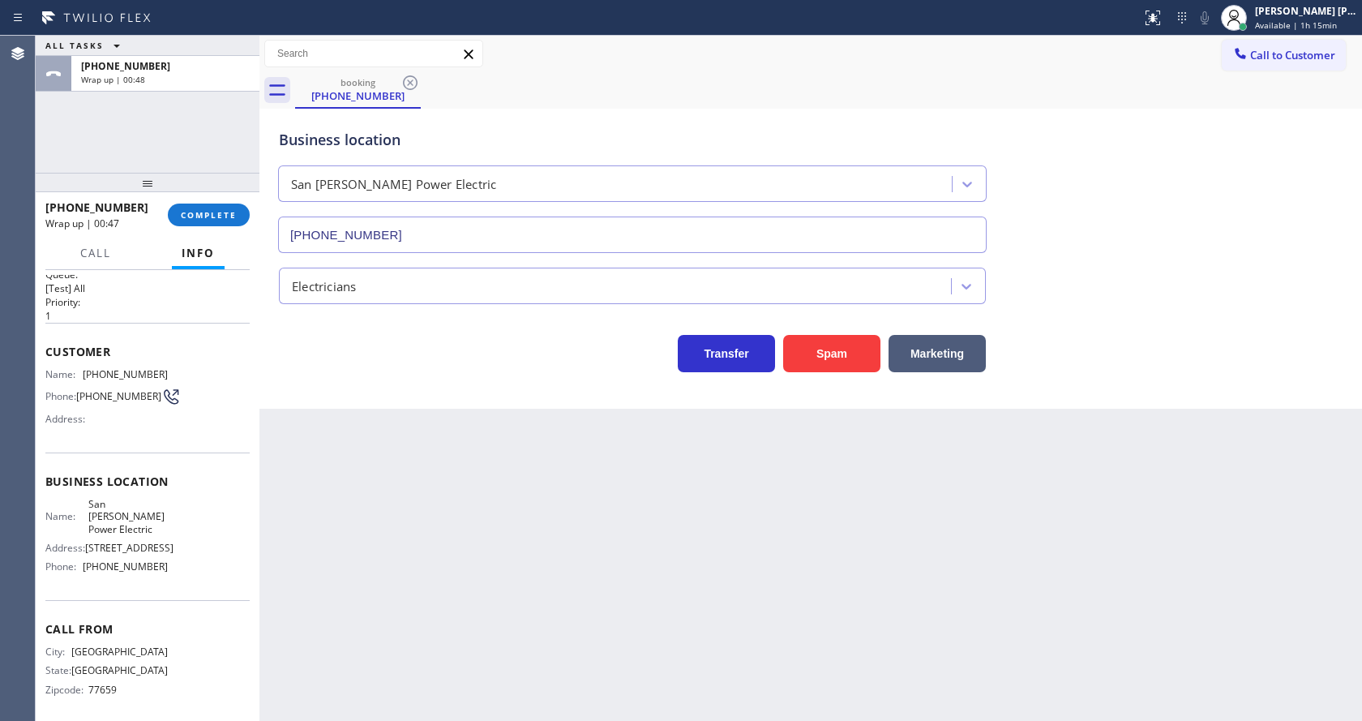
drag, startPoint x: 724, startPoint y: 473, endPoint x: 486, endPoint y: 344, distance: 270.2
click at [724, 473] on div "Back to Dashboard Change Sender ID Customers Technicians Select a contact Outbo…" at bounding box center [810, 378] width 1102 height 685
click at [184, 211] on span "COMPLETE" at bounding box center [209, 214] width 56 height 11
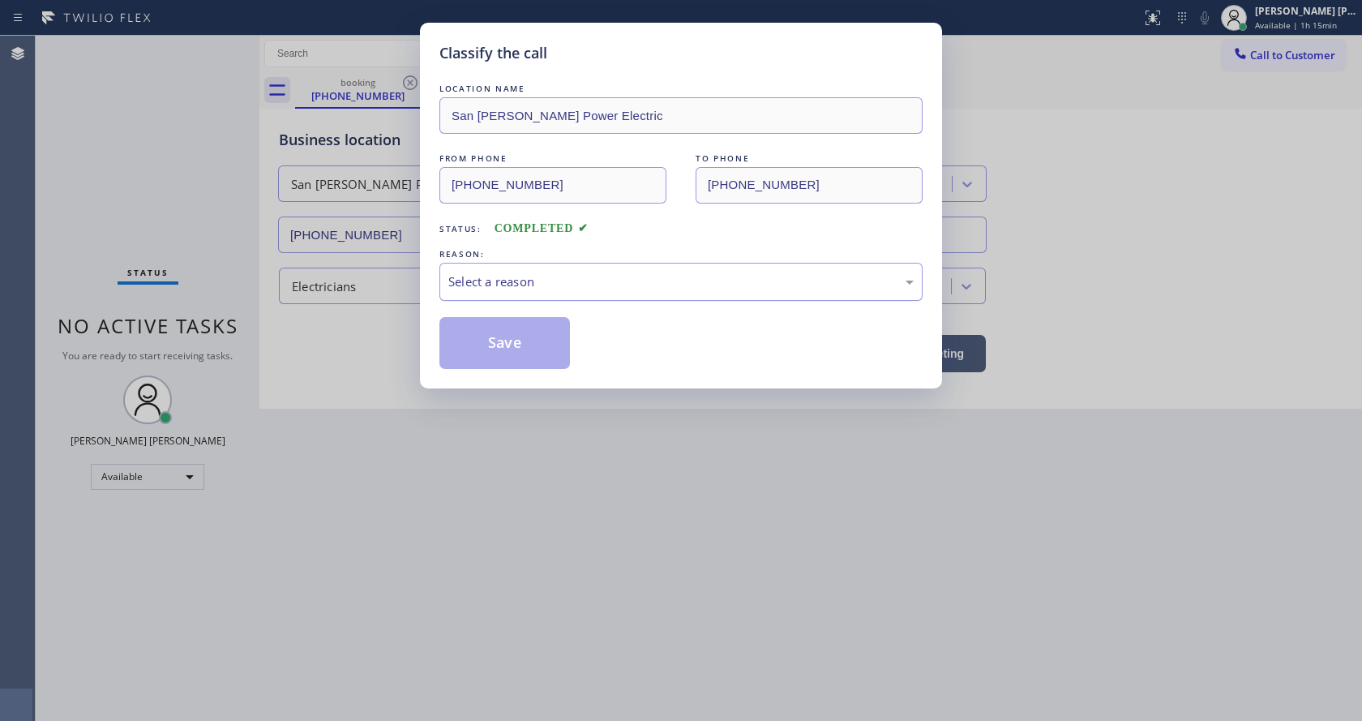
click at [579, 272] on div "Select a reason" at bounding box center [680, 281] width 465 height 19
click at [499, 342] on button "Save" at bounding box center [504, 343] width 131 height 52
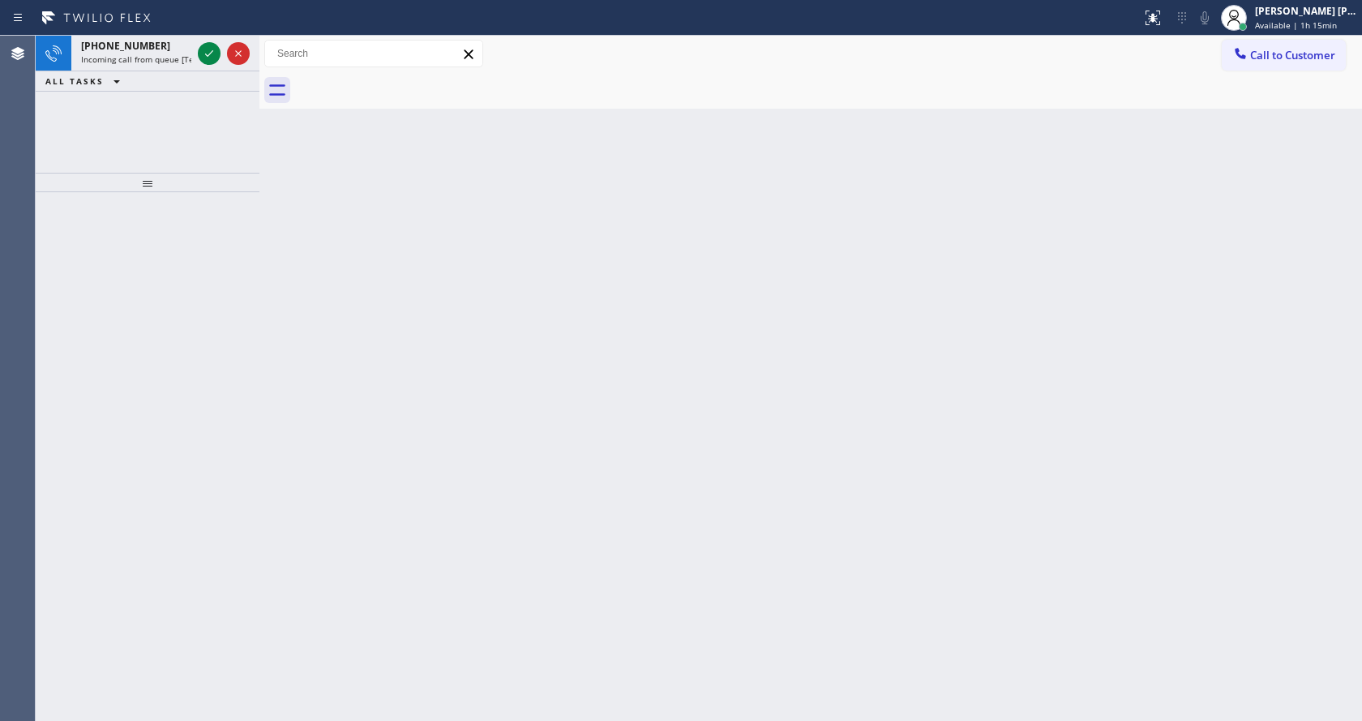
click at [279, 271] on div "Back to Dashboard Change Sender ID Customers Technicians Select a contact Outbo…" at bounding box center [810, 378] width 1102 height 685
click at [178, 62] on span "Incoming call from queue [Test] All" at bounding box center [148, 59] width 135 height 11
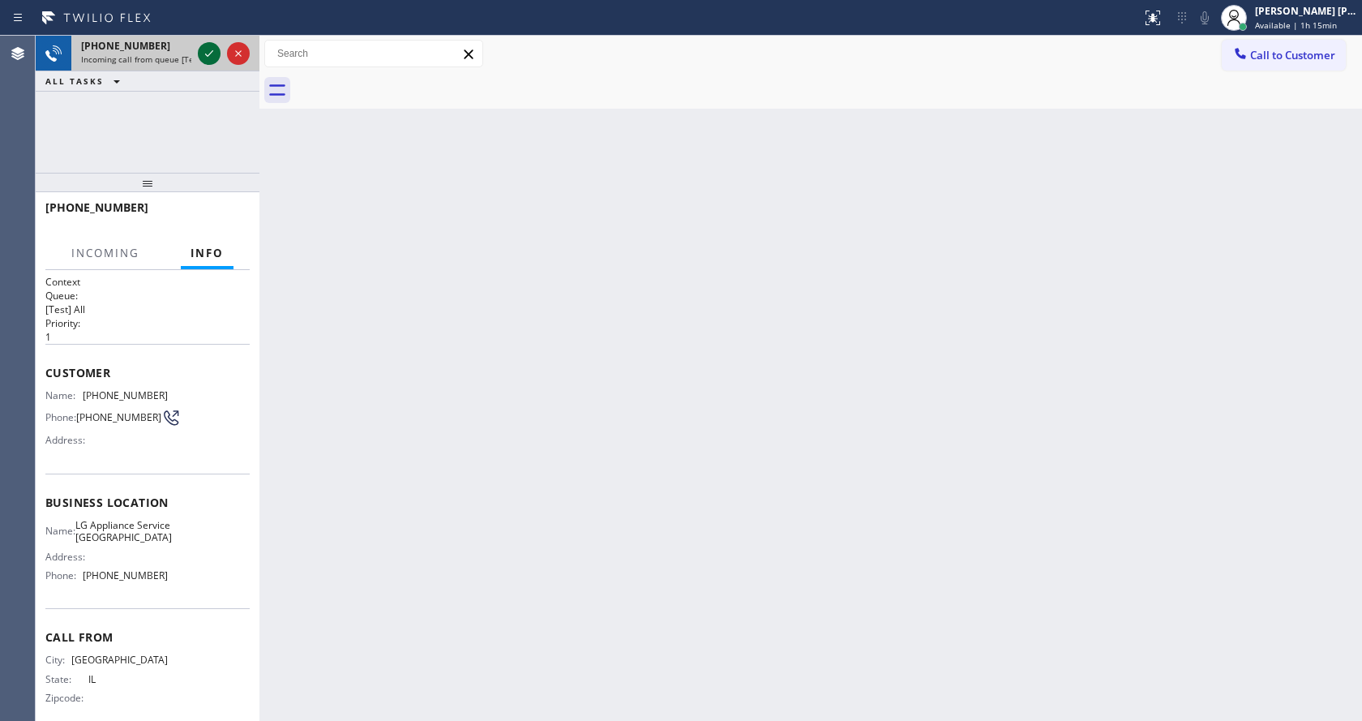
click at [205, 54] on icon at bounding box center [208, 53] width 19 height 19
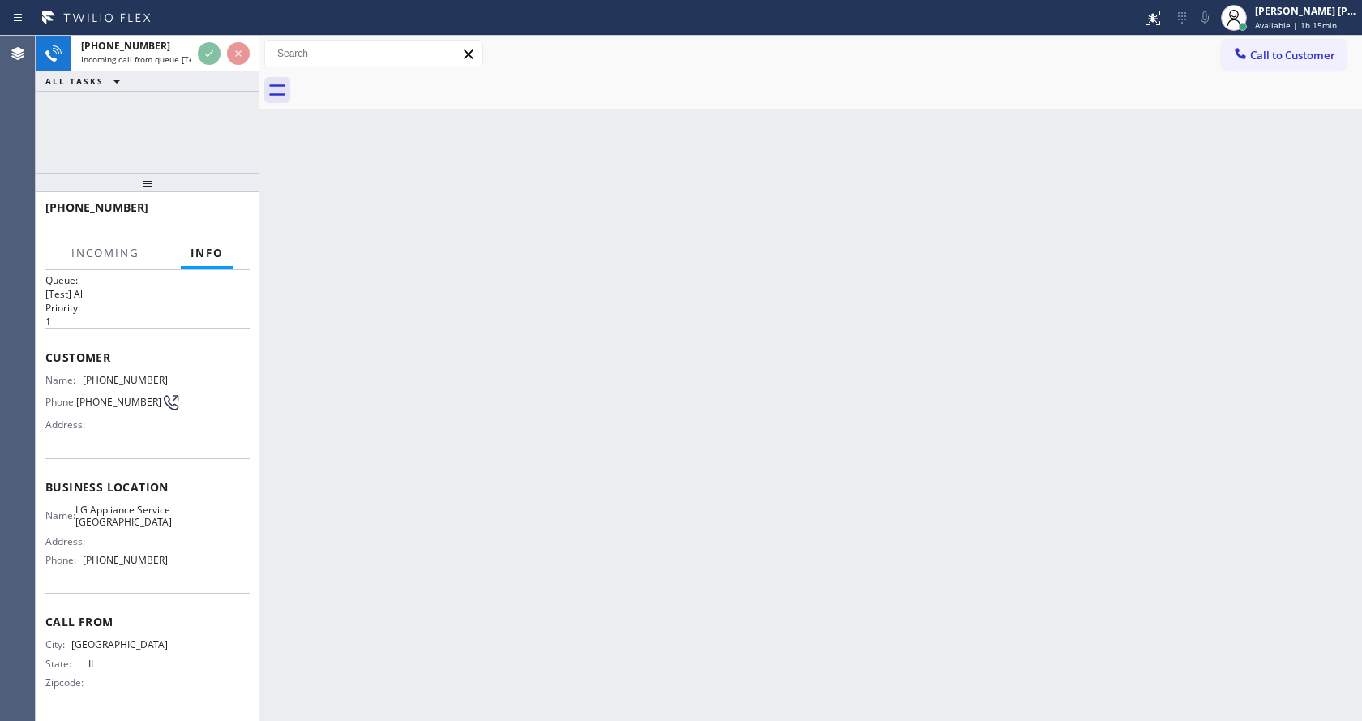
scroll to position [21, 0]
click at [619, 469] on div "Back to Dashboard Change Sender ID Customers Technicians Select a contact Outbo…" at bounding box center [810, 378] width 1102 height 685
click at [259, 323] on div at bounding box center [259, 378] width 0 height 685
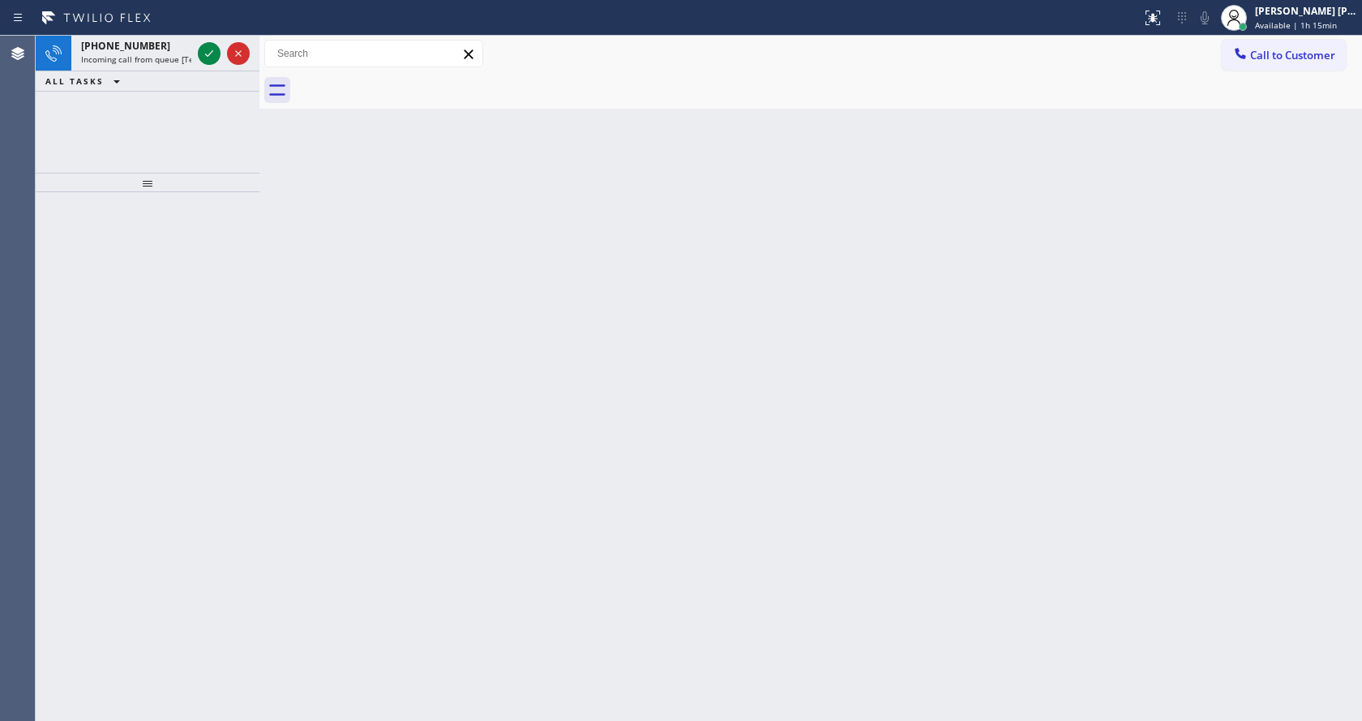
drag, startPoint x: 232, startPoint y: 198, endPoint x: 230, endPoint y: 174, distance: 23.6
click at [232, 198] on div at bounding box center [148, 456] width 224 height 529
click at [173, 60] on span "Incoming call from queue [Test] All" at bounding box center [148, 59] width 135 height 11
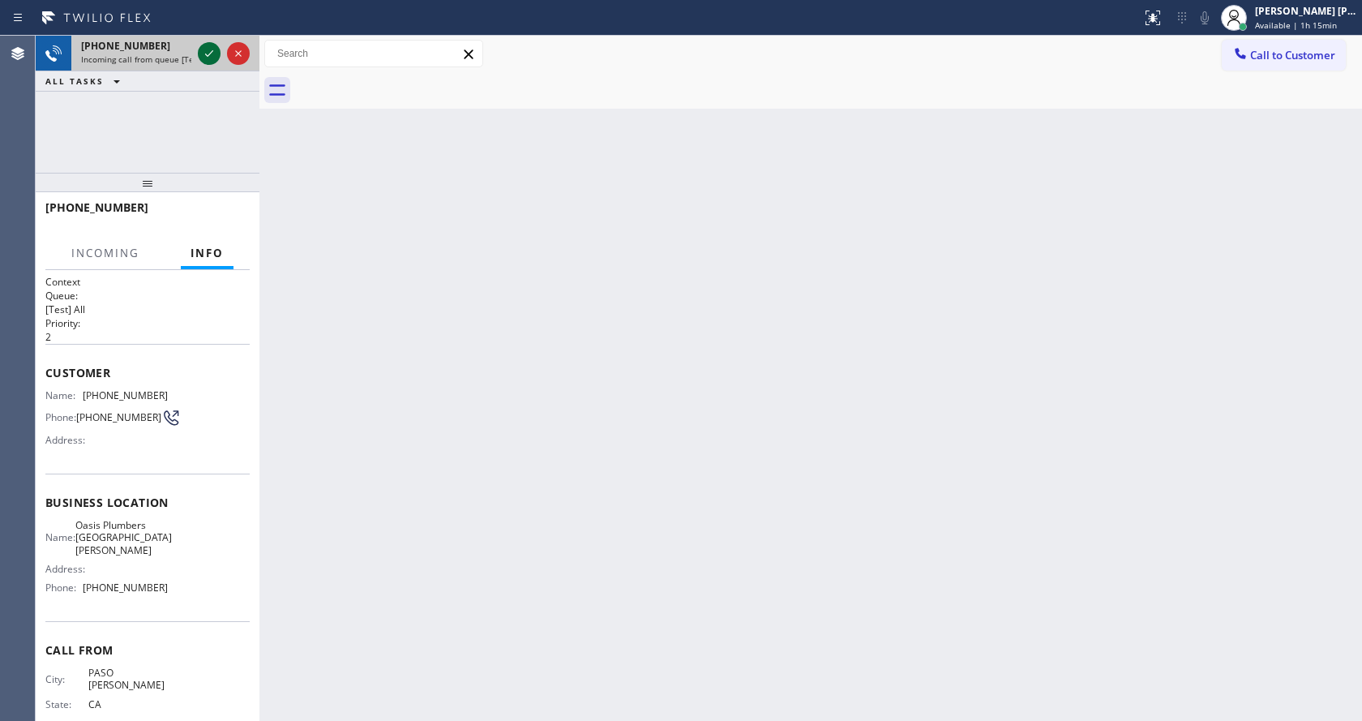
click at [201, 51] on icon at bounding box center [208, 53] width 19 height 19
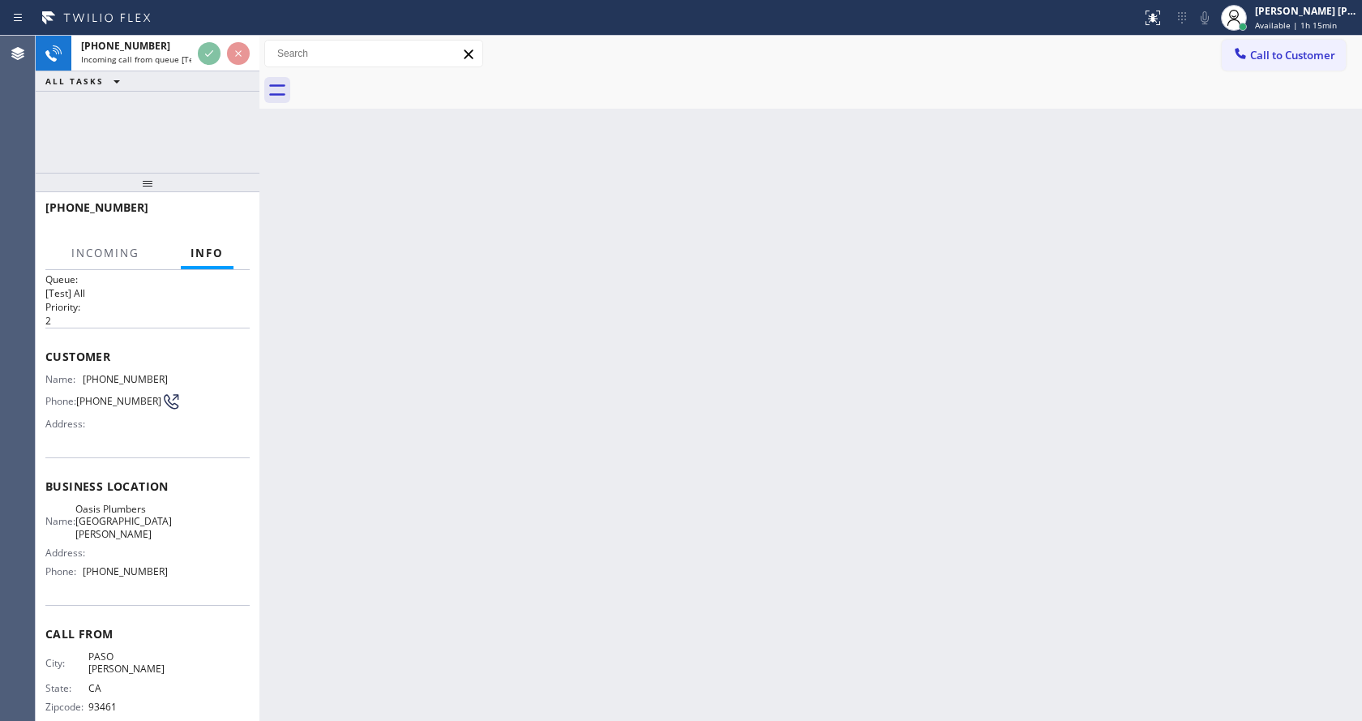
scroll to position [21, 0]
click at [691, 392] on div "Back to Dashboard Change Sender ID Customers Technicians Select a contact Outbo…" at bounding box center [810, 378] width 1102 height 685
click at [304, 263] on div "Back to Dashboard Change Sender ID Customers Technicians Select a contact Outbo…" at bounding box center [810, 378] width 1102 height 685
click at [537, 182] on div "Back to Dashboard Change Sender ID Customers Technicians Select a contact Outbo…" at bounding box center [810, 378] width 1102 height 685
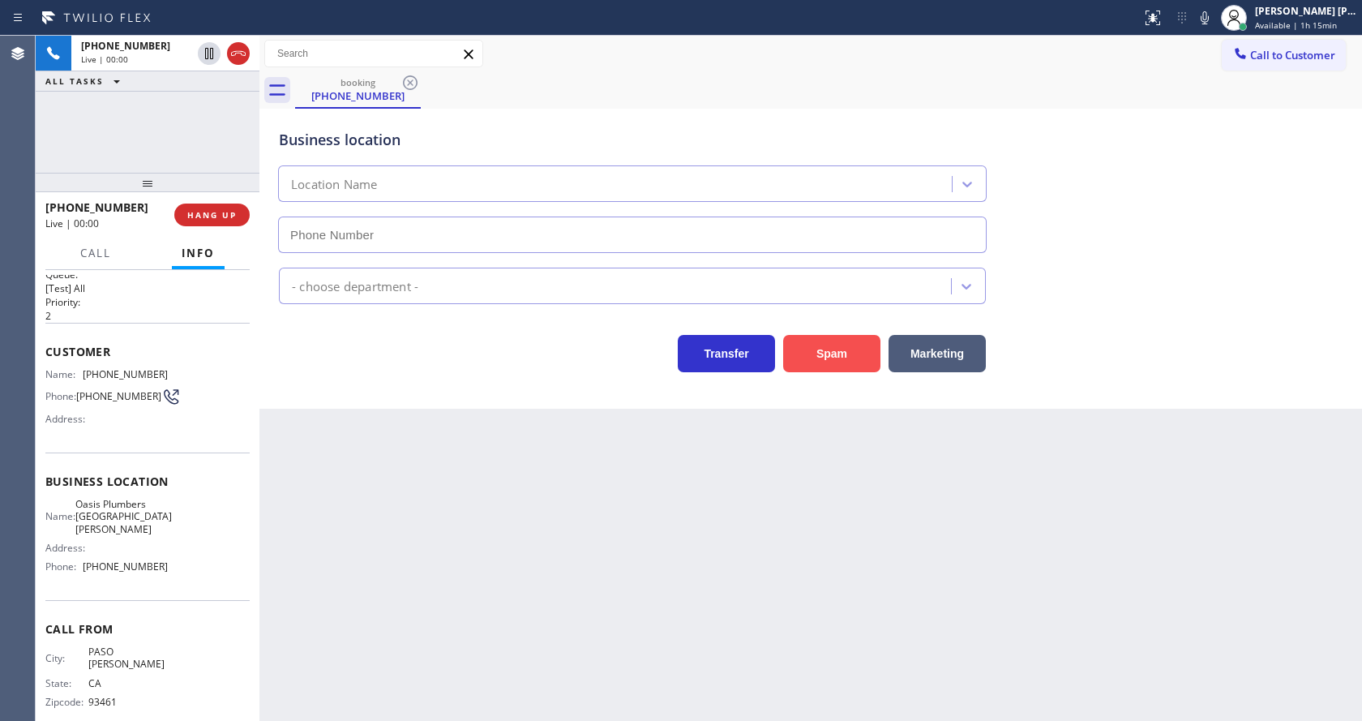
type input "[PHONE_NUMBER]"
click at [1212, 19] on icon at bounding box center [1204, 17] width 19 height 19
click at [1172, 229] on div "Business location [GEOGRAPHIC_DATA][PERSON_NAME] [PHONE_NUMBER]" at bounding box center [811, 179] width 1070 height 147
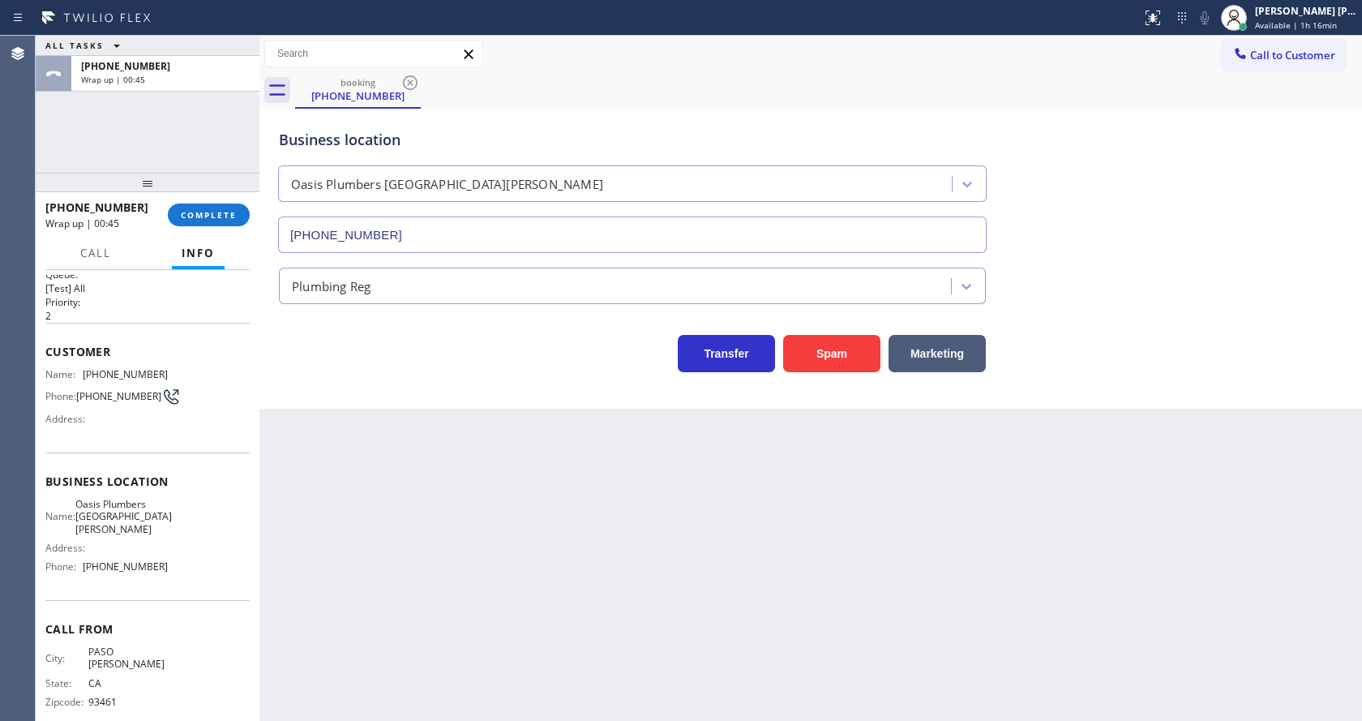
click at [372, 604] on div "Back to Dashboard Change Sender ID Customers Technicians Select a contact Outbo…" at bounding box center [810, 378] width 1102 height 685
drag, startPoint x: 755, startPoint y: 567, endPoint x: 437, endPoint y: 391, distance: 363.2
click at [754, 566] on div "Back to Dashboard Change Sender ID Customers Technicians Select a contact Outbo…" at bounding box center [810, 378] width 1102 height 685
click at [201, 214] on span "COMPLETE" at bounding box center [209, 214] width 56 height 11
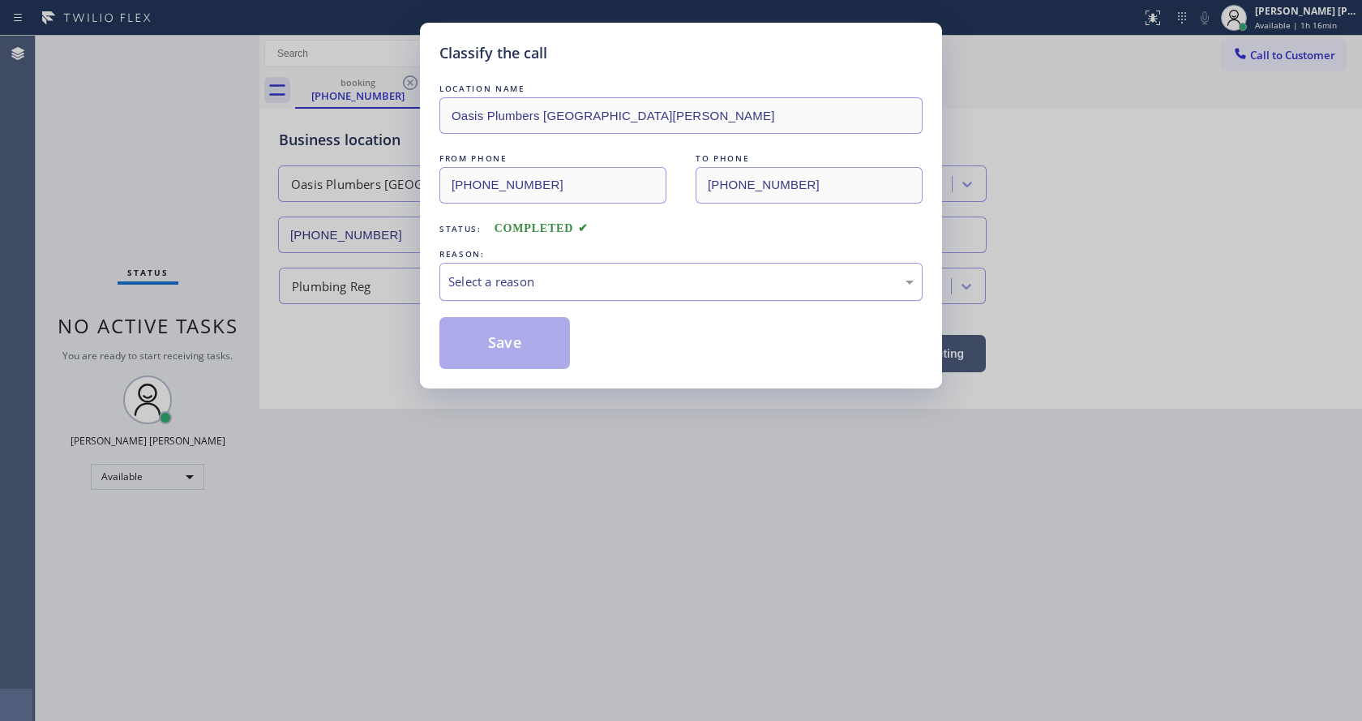
click at [490, 297] on div "Select a reason" at bounding box center [680, 282] width 483 height 38
click at [485, 349] on button "Save" at bounding box center [504, 343] width 131 height 52
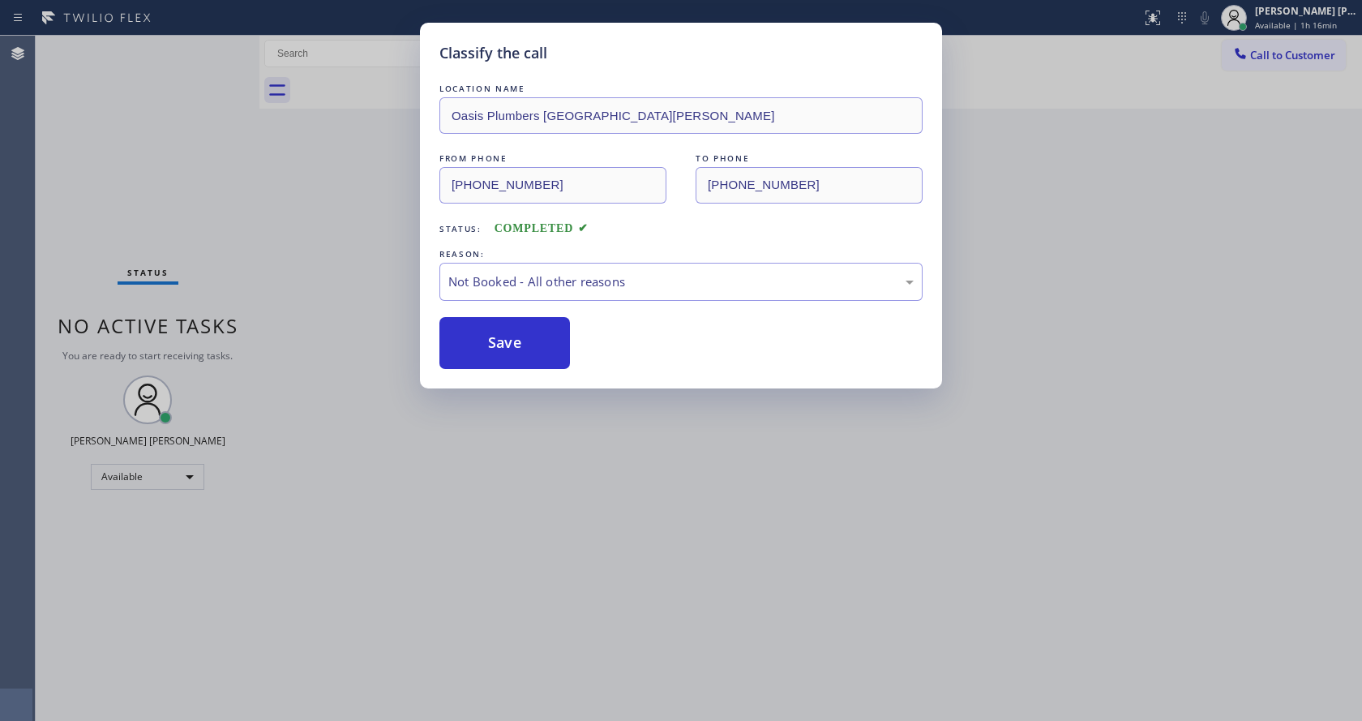
click at [485, 349] on button "Save" at bounding box center [504, 343] width 131 height 52
drag, startPoint x: 724, startPoint y: 443, endPoint x: 545, endPoint y: 636, distance: 262.7
click at [716, 452] on div "Classify the call LOCATION NAME Oasis Plumbers [GEOGRAPHIC_DATA][PERSON_NAME] F…" at bounding box center [681, 360] width 1362 height 721
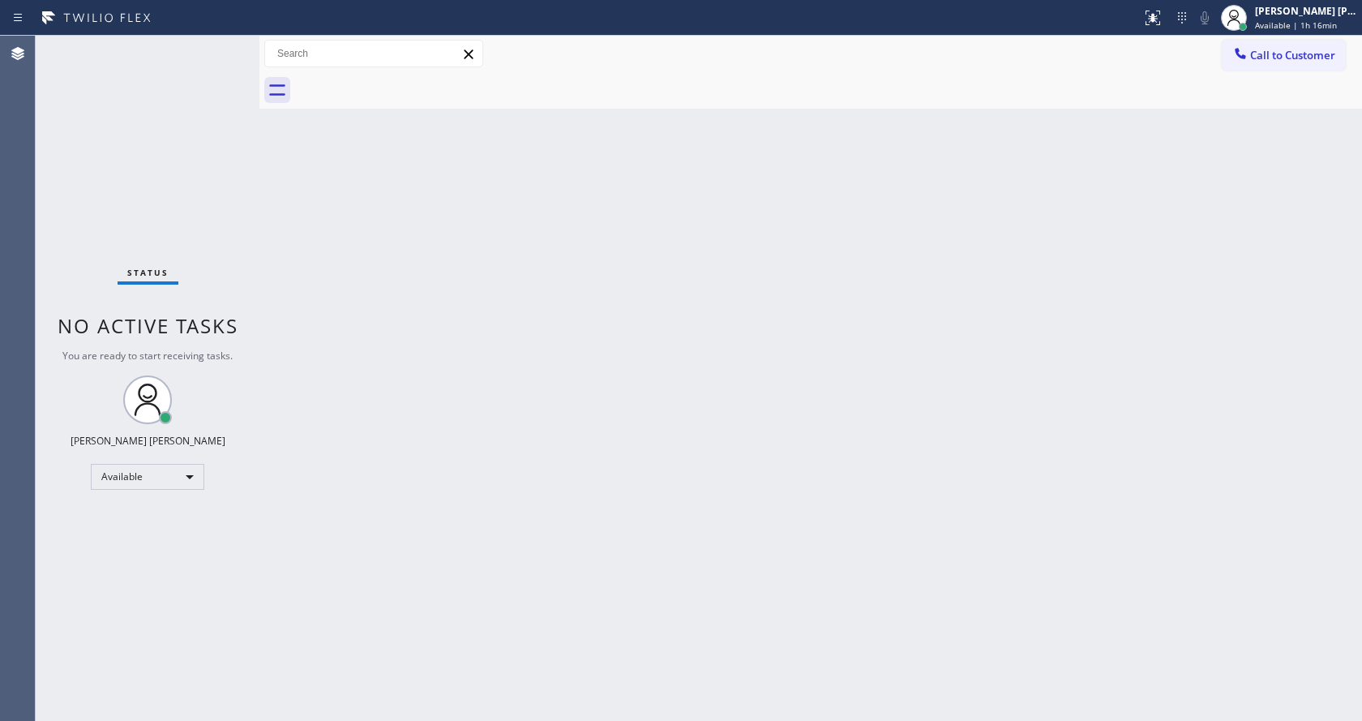
click at [278, 221] on div "Back to Dashboard Change Sender ID Customers Technicians Select a contact Outbo…" at bounding box center [810, 378] width 1102 height 685
drag, startPoint x: 846, startPoint y: 372, endPoint x: 319, endPoint y: 128, distance: 581.4
click at [844, 371] on div "Back to Dashboard Change Sender ID Customers Technicians Select a contact Outbo…" at bounding box center [810, 378] width 1102 height 685
click at [219, 45] on div "Status No active tasks You are ready to start receiving tasks. [PERSON_NAME] [P…" at bounding box center [148, 378] width 224 height 685
click at [223, 42] on div "Status No active tasks You are ready to start receiving tasks. [PERSON_NAME] [P…" at bounding box center [148, 378] width 224 height 685
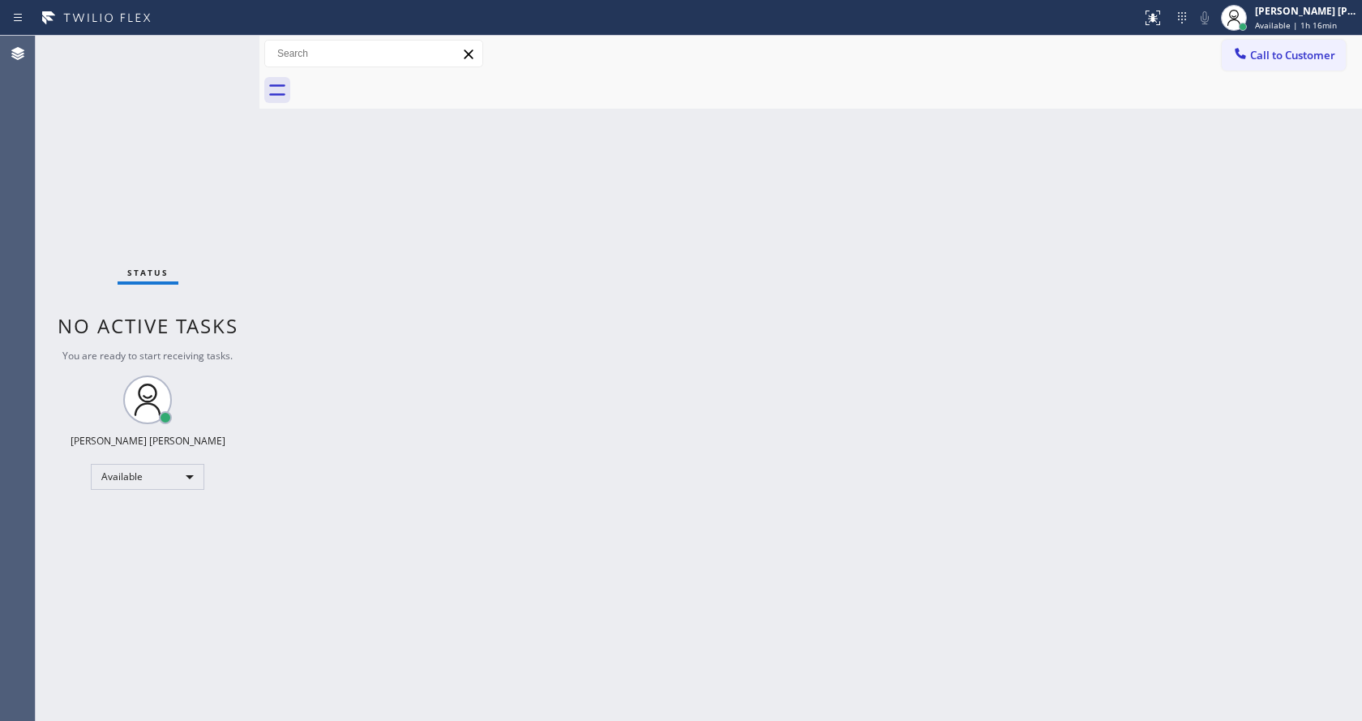
click at [222, 47] on div "Status No active tasks You are ready to start receiving tasks. [PERSON_NAME] [P…" at bounding box center [148, 378] width 224 height 685
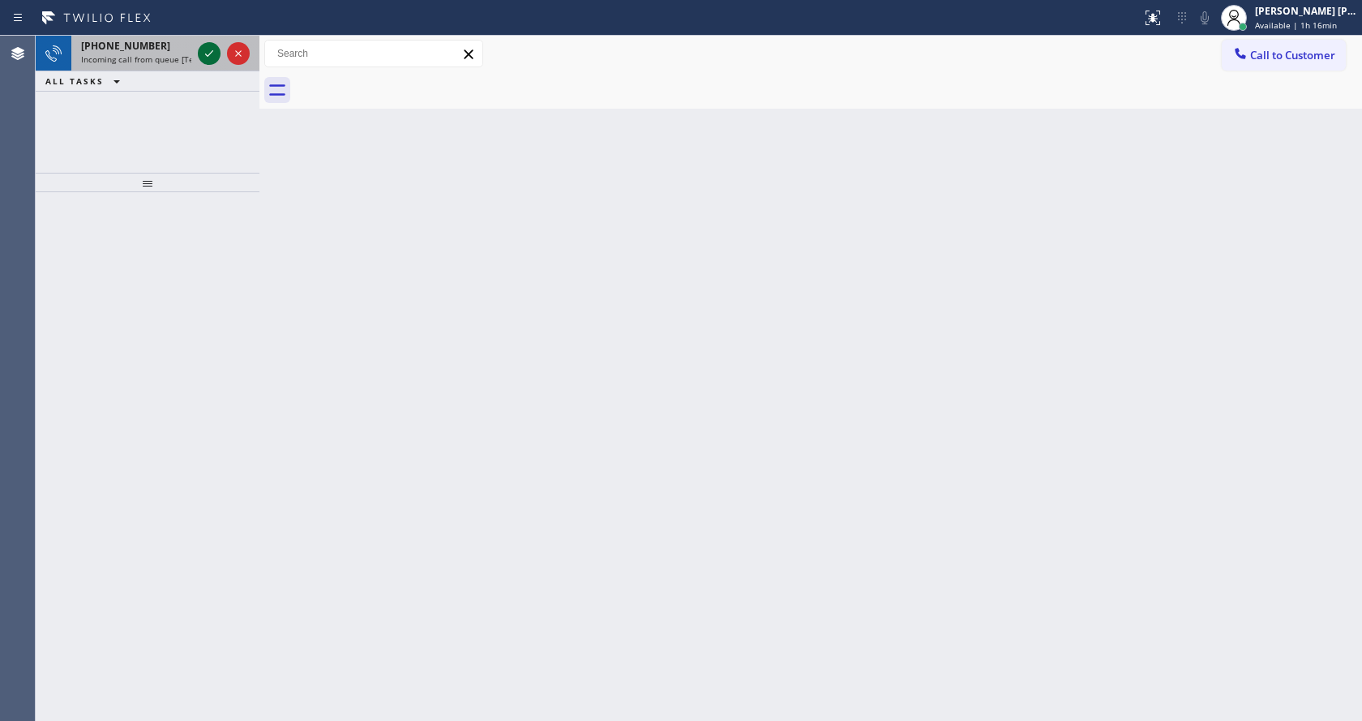
click at [207, 53] on icon at bounding box center [208, 53] width 19 height 19
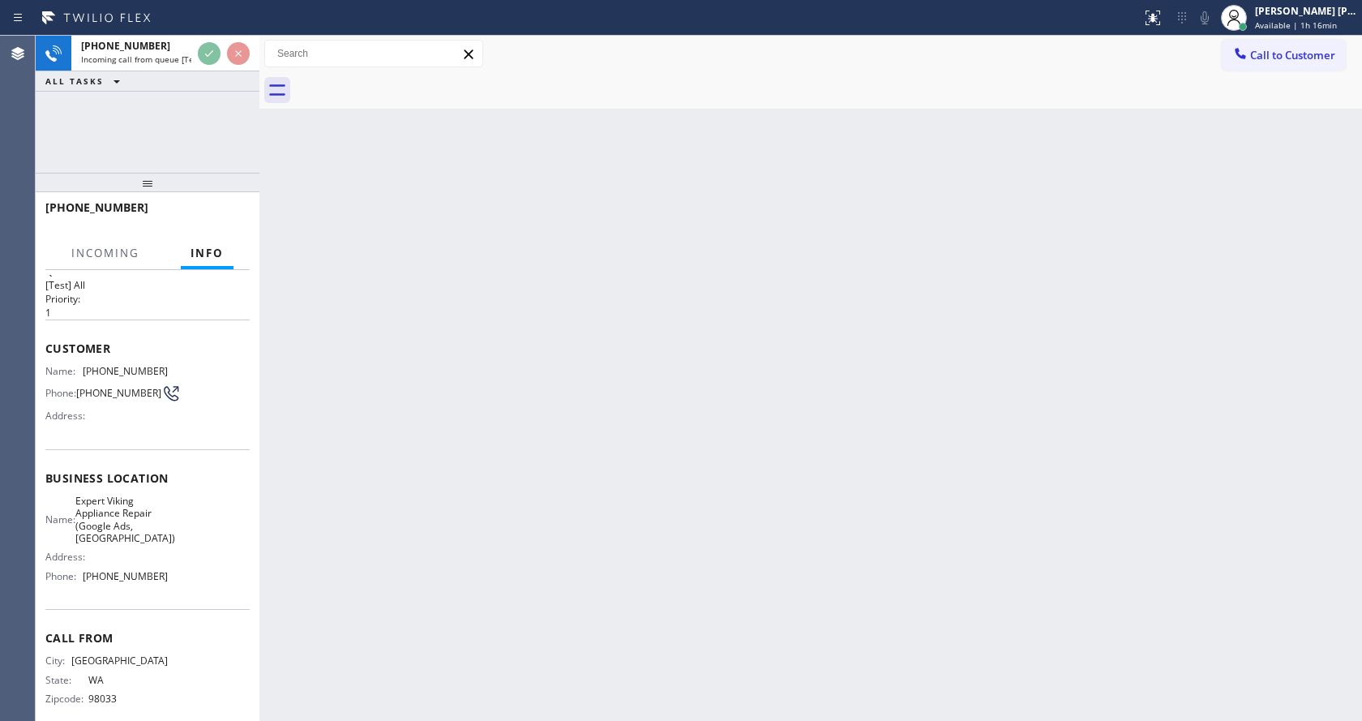
scroll to position [46, 0]
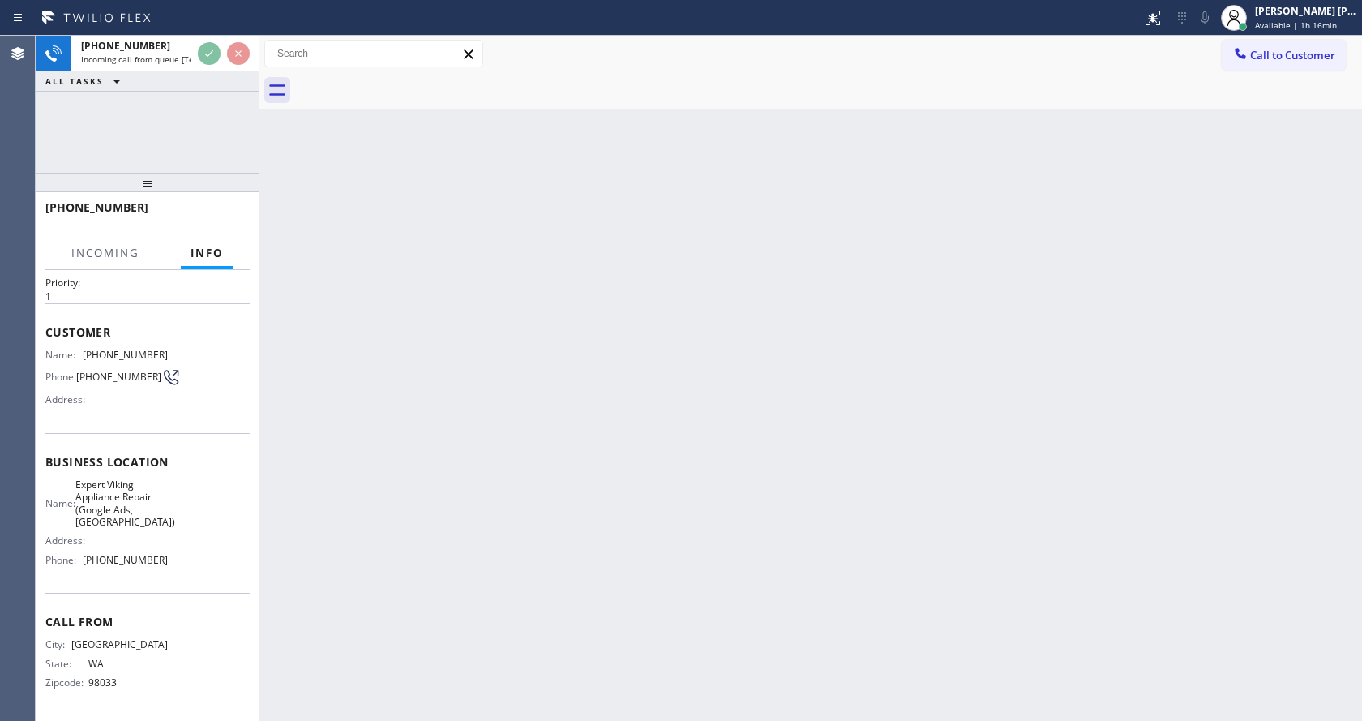
click at [450, 516] on div "Back to Dashboard Change Sender ID Customers Technicians Select a contact Outbo…" at bounding box center [810, 378] width 1102 height 685
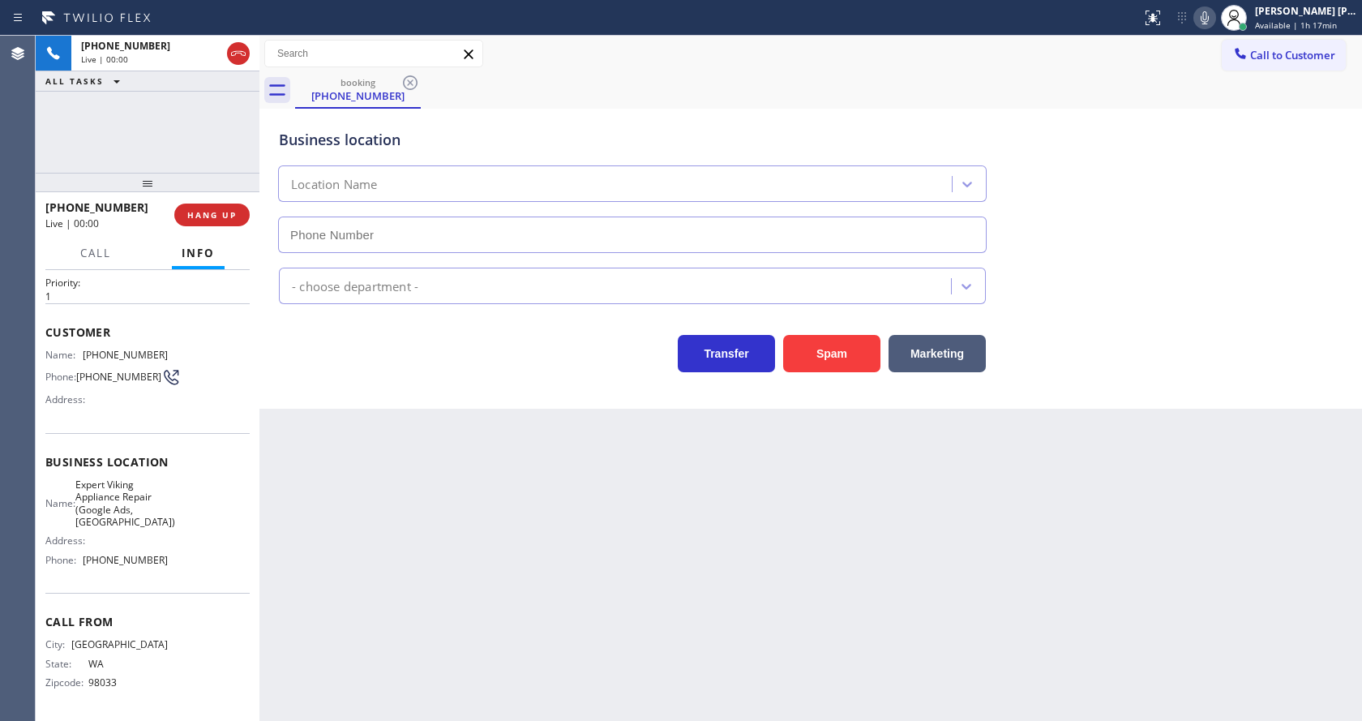
type input "[PHONE_NUMBER]"
click at [462, 503] on div "Back to Dashboard Change Sender ID Customers Technicians Select a contact Outbo…" at bounding box center [810, 378] width 1102 height 685
click at [486, 615] on div "Back to Dashboard Change Sender ID Customers Technicians Select a contact Outbo…" at bounding box center [810, 378] width 1102 height 685
click at [748, 574] on div "Back to Dashboard Change Sender ID Customers Technicians Select a contact Outbo…" at bounding box center [810, 378] width 1102 height 685
click at [357, 486] on div "Back to Dashboard Change Sender ID Customers Technicians Select a contact Outbo…" at bounding box center [810, 378] width 1102 height 685
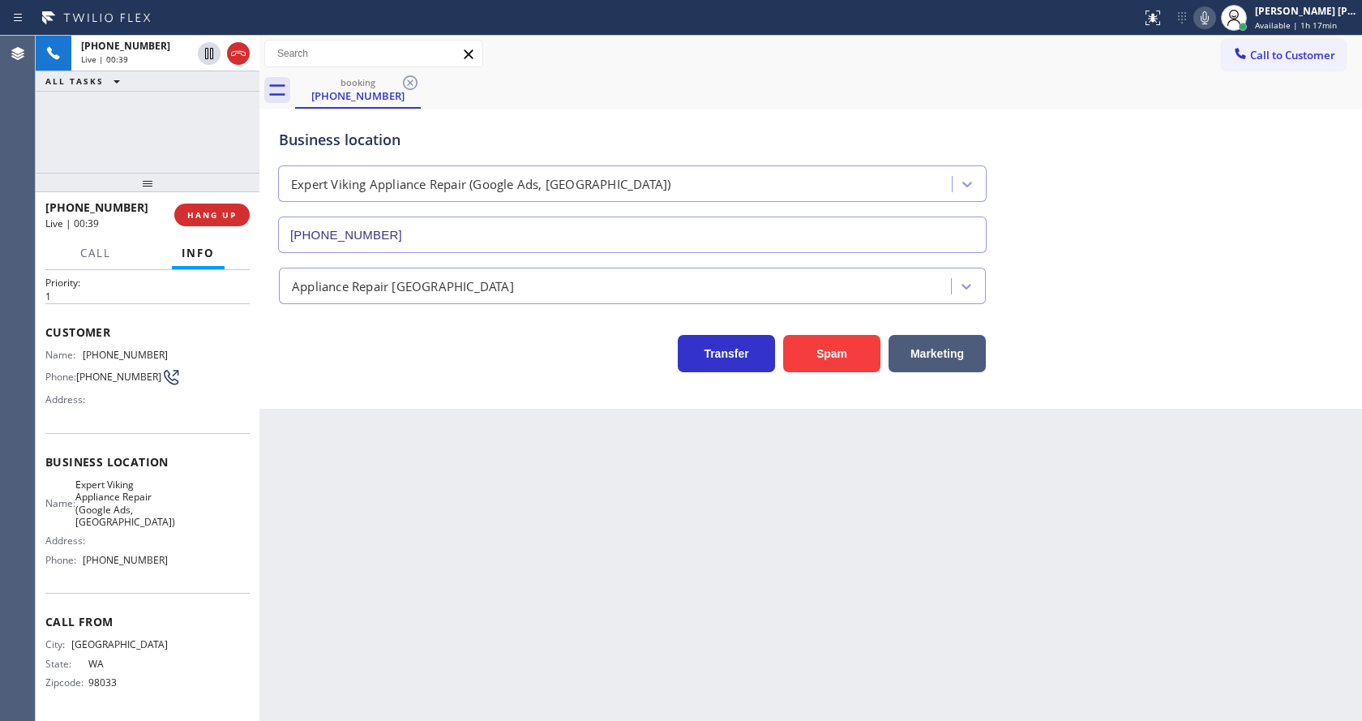
click at [610, 574] on div "Back to Dashboard Change Sender ID Customers Technicians Select a contact Outbo…" at bounding box center [810, 378] width 1102 height 685
click at [314, 430] on div "Back to Dashboard Change Sender ID Customers Technicians Select a contact Outbo…" at bounding box center [810, 378] width 1102 height 685
click at [676, 574] on div "Back to Dashboard Change Sender ID Customers Technicians Select a contact Outbo…" at bounding box center [810, 378] width 1102 height 685
click at [610, 496] on div "Back to Dashboard Change Sender ID Customers Technicians Select a contact Outbo…" at bounding box center [810, 378] width 1102 height 685
click at [360, 414] on div "Back to Dashboard Change Sender ID Customers Technicians Select a contact Outbo…" at bounding box center [810, 378] width 1102 height 685
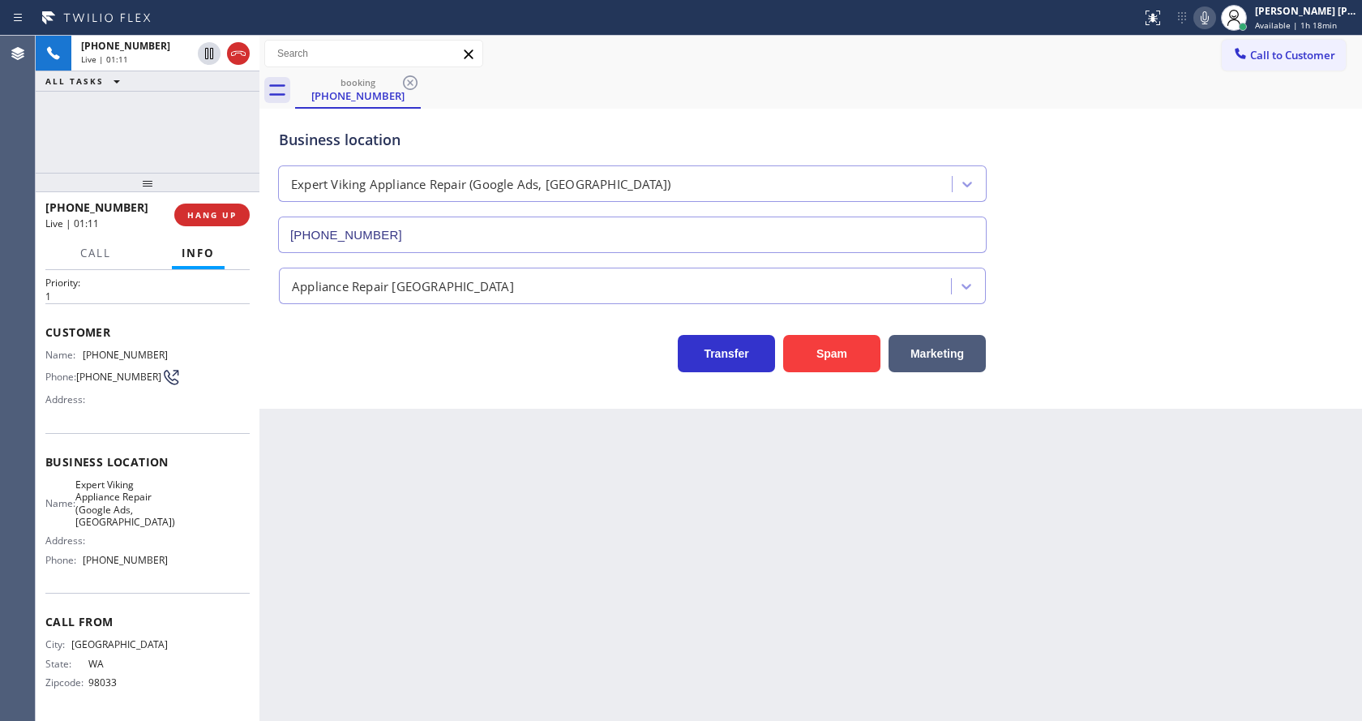
drag, startPoint x: 429, startPoint y: 534, endPoint x: 427, endPoint y: 544, distance: 9.9
click at [428, 534] on div "Back to Dashboard Change Sender ID Customers Technicians Select a contact Outbo…" at bounding box center [810, 378] width 1102 height 685
click at [730, 514] on div "Back to Dashboard Change Sender ID Customers Technicians Select a contact Outbo…" at bounding box center [810, 378] width 1102 height 685
click at [434, 501] on div "Back to Dashboard Change Sender ID Customers Technicians Select a contact Outbo…" at bounding box center [810, 378] width 1102 height 685
click at [220, 437] on div "Business location Name: Expert Viking Appliance Repair (Google Ads, [GEOGRAPHIC…" at bounding box center [147, 513] width 204 height 161
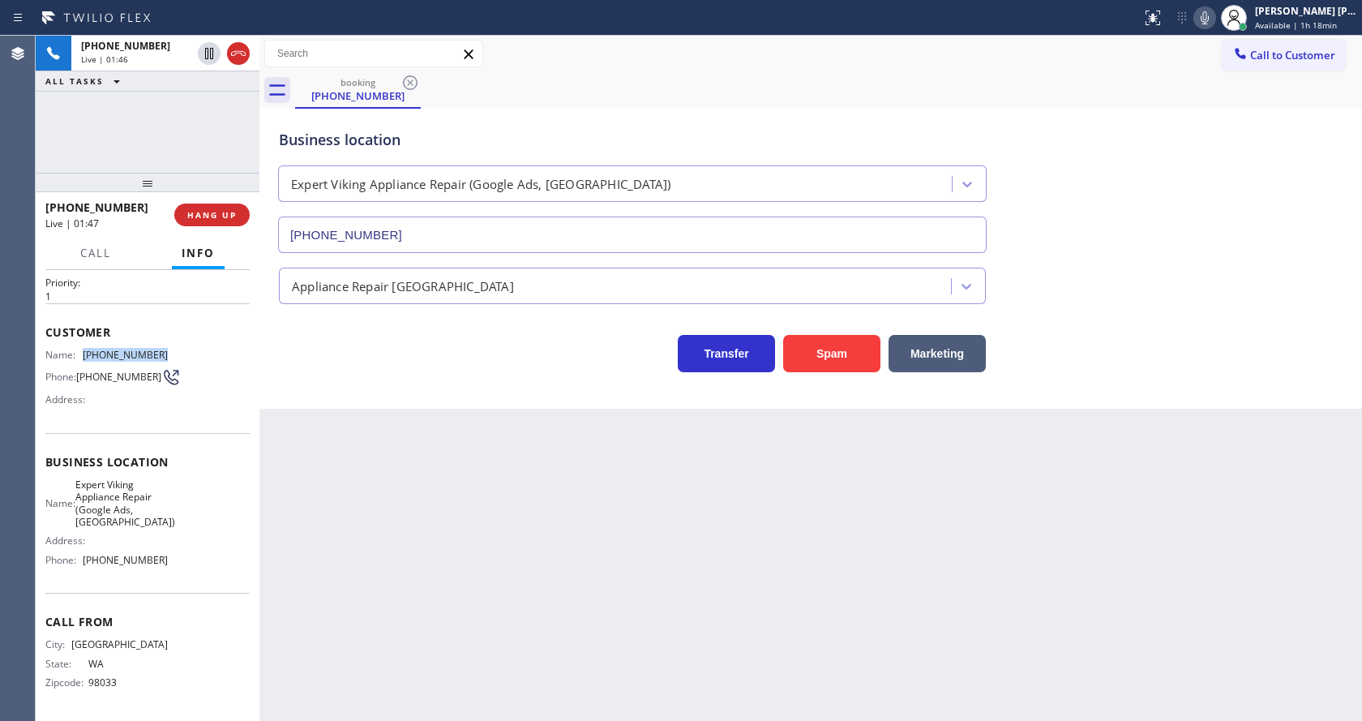
drag, startPoint x: 78, startPoint y: 344, endPoint x: 171, endPoint y: 344, distance: 93.2
click at [171, 349] on div "Name: [PHONE_NUMBER] Phone: [PHONE_NUMBER] Address:" at bounding box center [147, 381] width 204 height 64
copy div "[PHONE_NUMBER]"
drag, startPoint x: 306, startPoint y: 425, endPoint x: 303, endPoint y: 509, distance: 84.4
click at [304, 435] on div "Back to Dashboard Change Sender ID Customers Technicians Select a contact Outbo…" at bounding box center [810, 378] width 1102 height 685
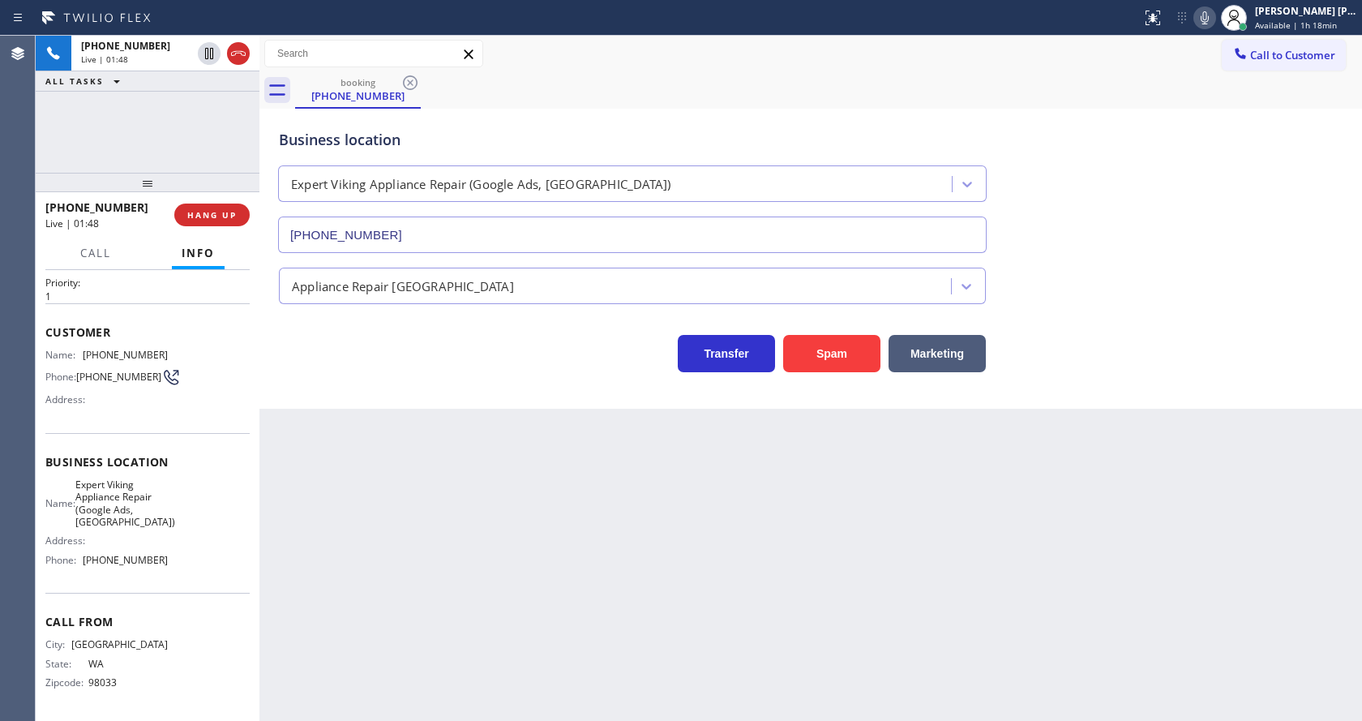
click at [203, 530] on div "Name: Expert Viking Appliance Repair (Google Ads, [GEOGRAPHIC_DATA]) Address: P…" at bounding box center [147, 525] width 204 height 95
drag, startPoint x: 80, startPoint y: 483, endPoint x: 155, endPoint y: 525, distance: 85.7
click at [155, 525] on div "Name: Expert Viking Appliance Repair (Google Ads, [GEOGRAPHIC_DATA])" at bounding box center [106, 503] width 122 height 50
copy span "Expert Viking Appliance Repair (Google Ads, [GEOGRAPHIC_DATA])"
drag, startPoint x: 375, startPoint y: 524, endPoint x: 388, endPoint y: 709, distance: 185.3
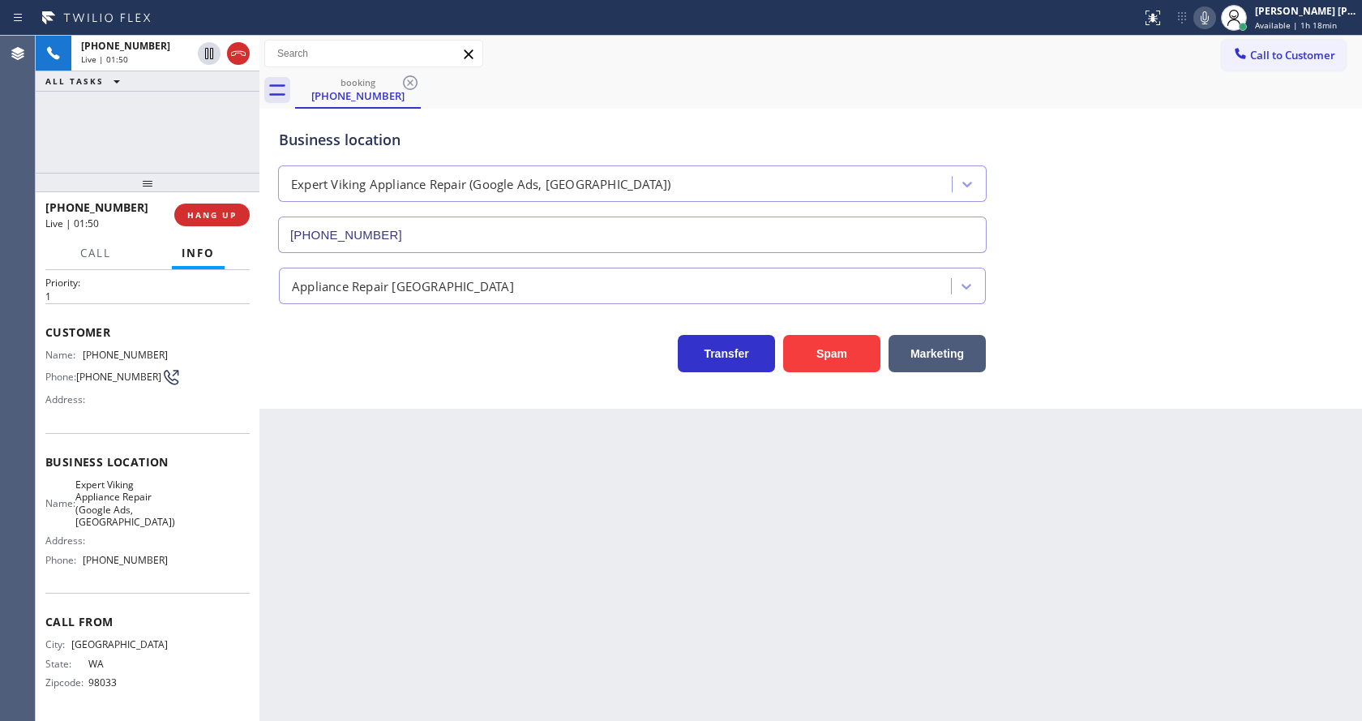
click at [379, 537] on div "Back to Dashboard Change Sender ID Customers Technicians Select a contact Outbo…" at bounding box center [810, 378] width 1102 height 685
drag, startPoint x: 143, startPoint y: 580, endPoint x: 113, endPoint y: 607, distance: 40.2
click at [140, 584] on div "Business location Name: Expert Viking Appliance Repair (Google Ads, [GEOGRAPHIC…" at bounding box center [147, 513] width 204 height 161
drag, startPoint x: 80, startPoint y: 559, endPoint x: 182, endPoint y: 569, distance: 102.6
click at [182, 569] on div "Name: Expert Viking Appliance Repair (Google Ads, [GEOGRAPHIC_DATA]) Address: P…" at bounding box center [147, 525] width 204 height 95
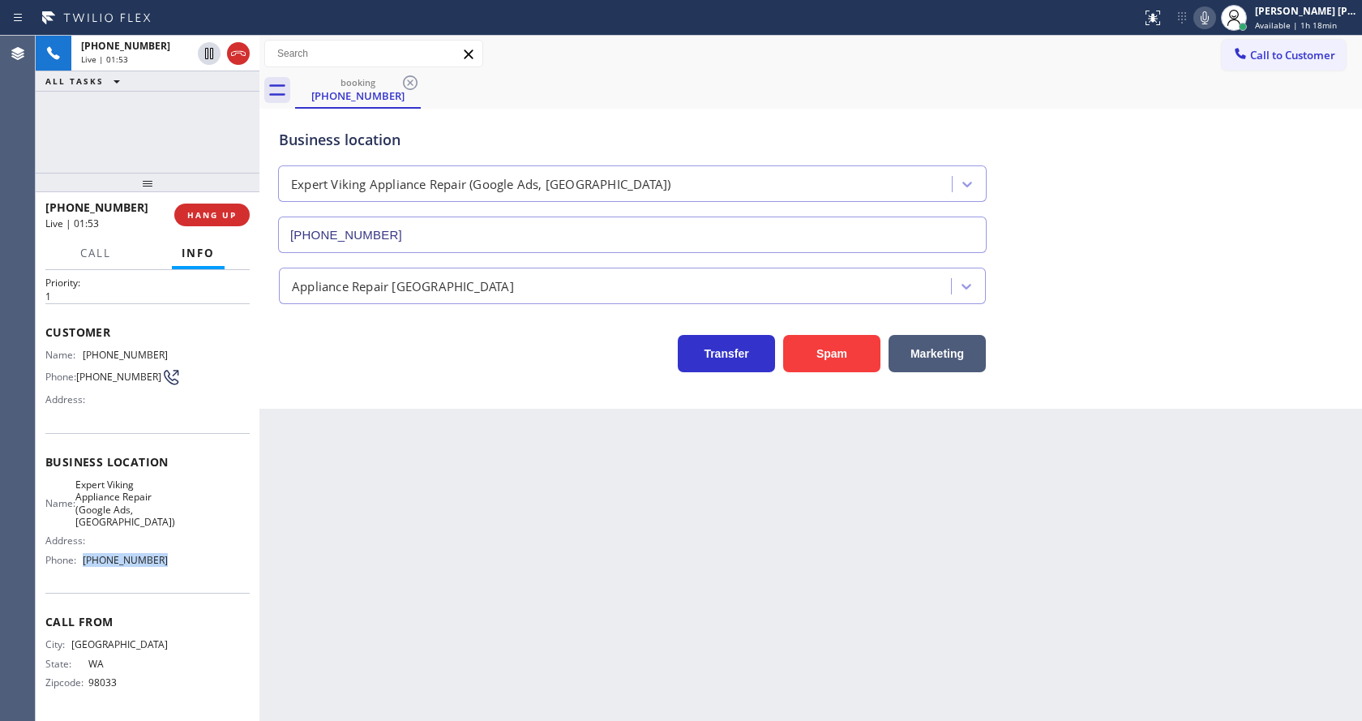
copy div "[PHONE_NUMBER]"
drag, startPoint x: 405, startPoint y: 485, endPoint x: 391, endPoint y: 707, distance: 222.5
click at [405, 504] on div "Back to Dashboard Change Sender ID Customers Technicians Select a contact Outbo…" at bounding box center [810, 378] width 1102 height 685
click at [1209, 19] on icon at bounding box center [1205, 17] width 8 height 13
click at [1206, 21] on icon at bounding box center [1204, 17] width 19 height 19
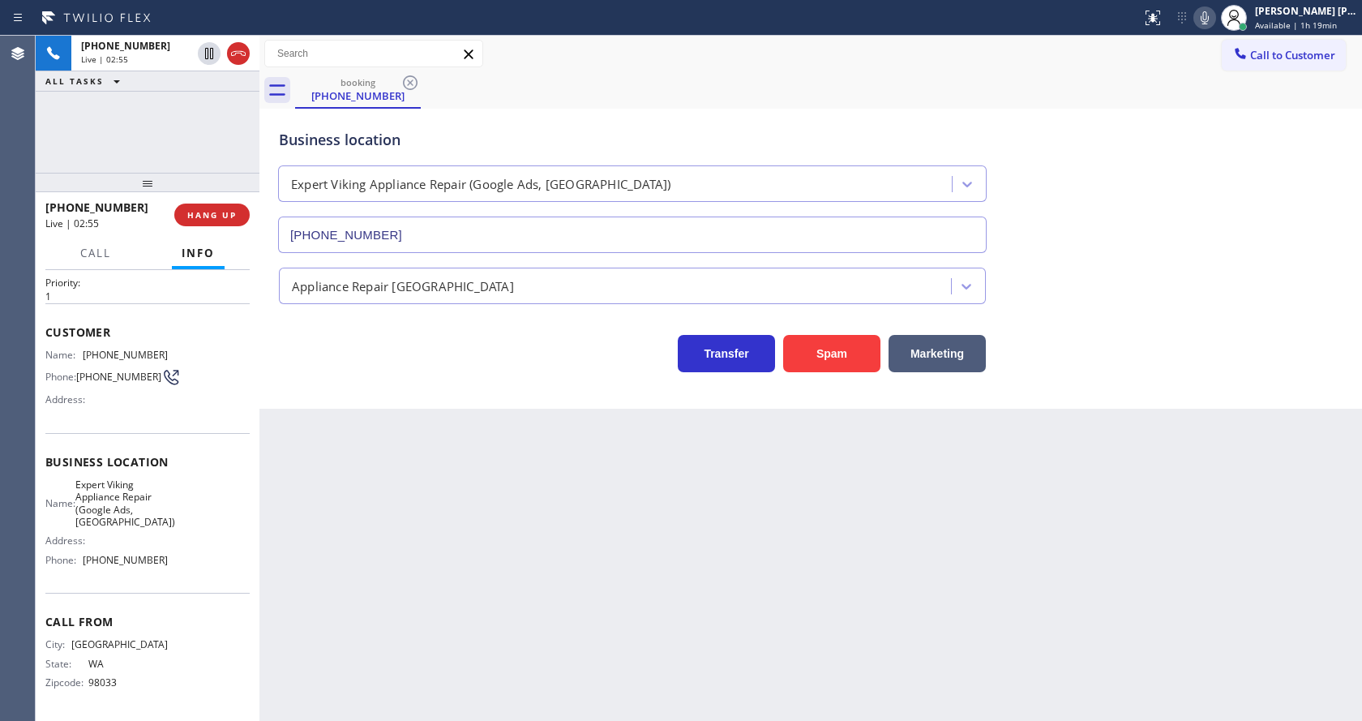
click at [1239, 148] on div "Business location Expert Viking Appliance Repair (Google Ads, [GEOGRAPHIC_DATA]…" at bounding box center [811, 179] width 1070 height 147
click at [426, 515] on div "Back to Dashboard Change Sender ID Customers Technicians Select a contact Outbo…" at bounding box center [810, 378] width 1102 height 685
click at [624, 537] on div "Back to Dashboard Change Sender ID Customers Technicians Select a contact Outbo…" at bounding box center [810, 378] width 1102 height 685
click at [409, 592] on div "Back to Dashboard Change Sender ID Customers Technicians Select a contact Outbo…" at bounding box center [810, 378] width 1102 height 685
click at [640, 557] on div "Back to Dashboard Change Sender ID Customers Technicians Select a contact Outbo…" at bounding box center [810, 378] width 1102 height 685
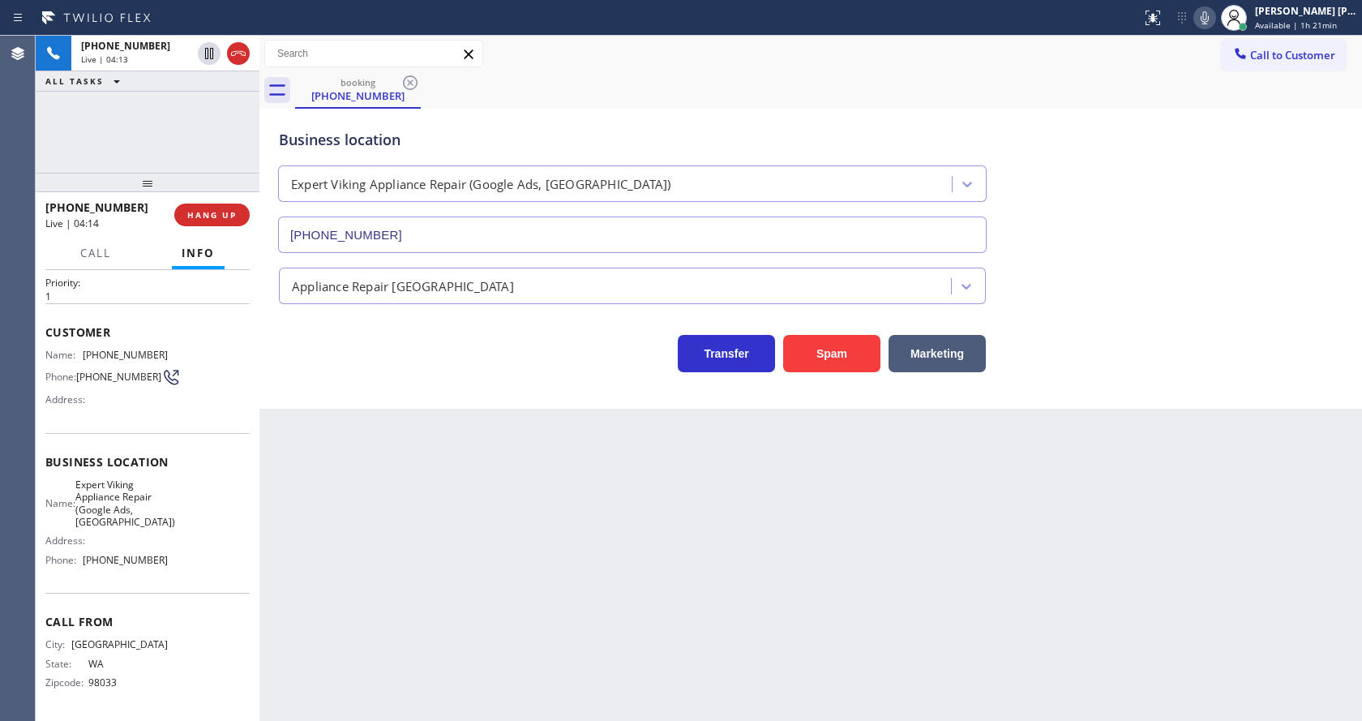
click at [353, 456] on div "Back to Dashboard Change Sender ID Customers Technicians Select a contact Outbo…" at bounding box center [810, 378] width 1102 height 685
click at [1209, 21] on icon at bounding box center [1205, 17] width 8 height 13
click at [208, 53] on icon at bounding box center [209, 53] width 8 height 11
click at [503, 643] on div "Back to Dashboard Change Sender ID Customers Technicians Select a contact Outbo…" at bounding box center [810, 378] width 1102 height 685
click at [504, 479] on div "Back to Dashboard Change Sender ID Customers Technicians Select a contact Outbo…" at bounding box center [810, 378] width 1102 height 685
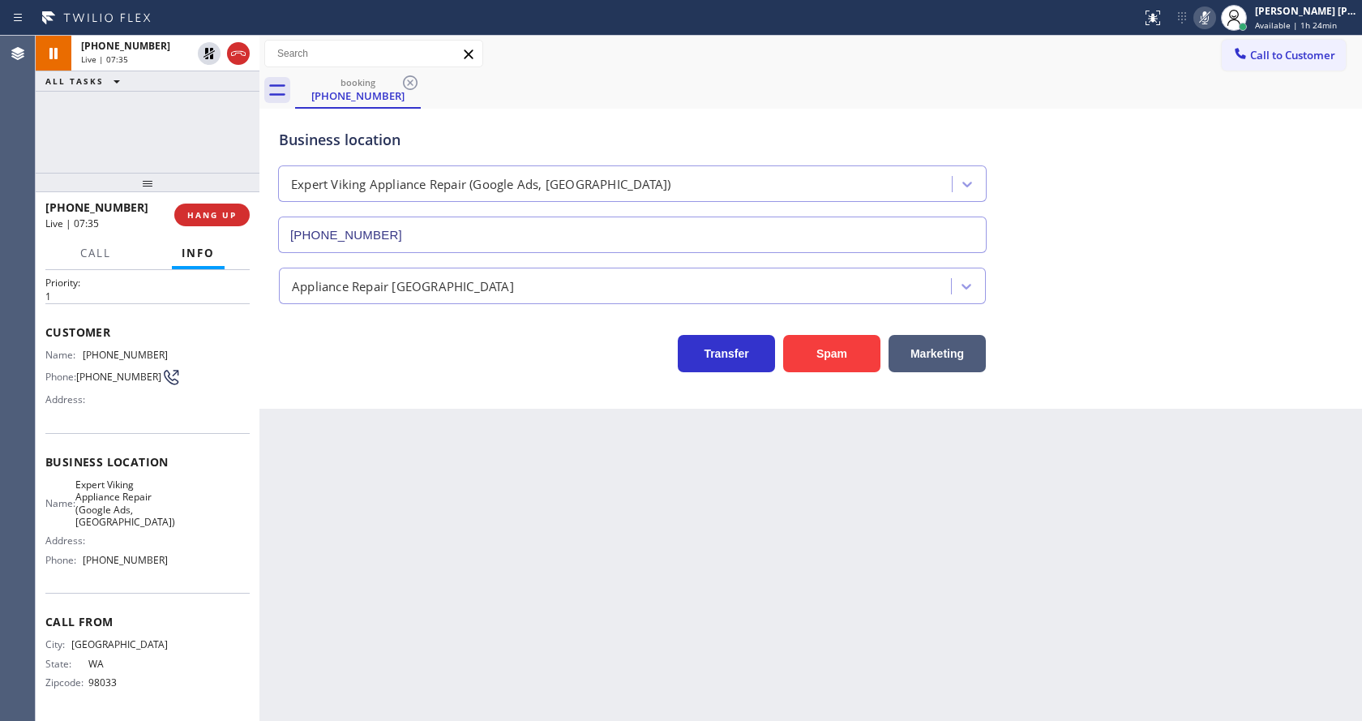
click at [325, 486] on div "Back to Dashboard Change Sender ID Customers Technicians Select a contact Outbo…" at bounding box center [810, 378] width 1102 height 685
click at [278, 413] on div "Back to Dashboard Change Sender ID Customers Technicians Select a contact Outbo…" at bounding box center [810, 378] width 1102 height 685
click at [205, 54] on icon at bounding box center [208, 53] width 11 height 11
click at [1214, 21] on icon at bounding box center [1204, 17] width 19 height 19
click at [1234, 161] on div "Business location Expert Viking Appliance Repair (Google Ads, [GEOGRAPHIC_DATA]…" at bounding box center [811, 179] width 1070 height 147
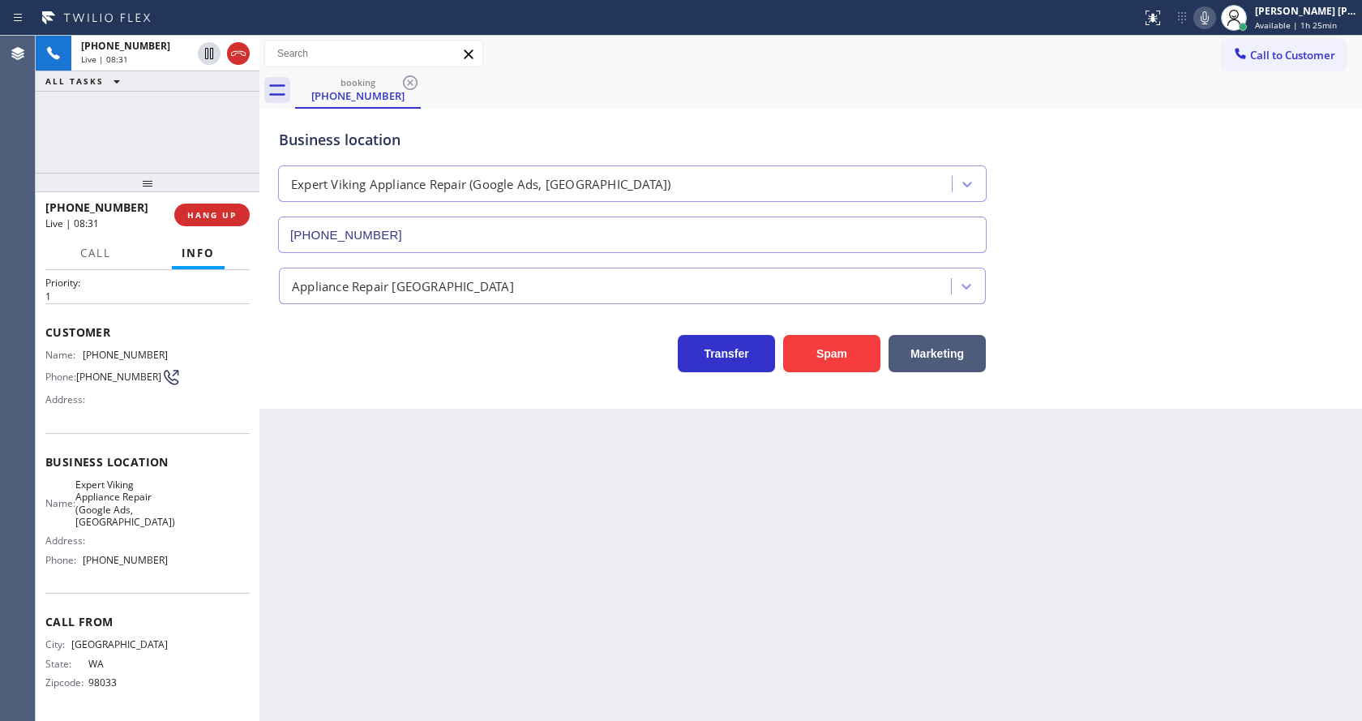
click at [516, 452] on div "Back to Dashboard Change Sender ID Customers Technicians Select a contact Outbo…" at bounding box center [810, 378] width 1102 height 685
click at [691, 611] on div "Back to Dashboard Change Sender ID Customers Technicians Select a contact Outbo…" at bounding box center [810, 378] width 1102 height 685
click at [365, 630] on div "Back to Dashboard Change Sender ID Customers Technicians Select a contact Outbo…" at bounding box center [810, 378] width 1102 height 685
click at [596, 570] on div "Back to Dashboard Change Sender ID Customers Technicians Select a contact Outbo…" at bounding box center [810, 378] width 1102 height 685
click at [384, 624] on div "Back to Dashboard Change Sender ID Customers Technicians Select a contact Outbo…" at bounding box center [810, 378] width 1102 height 685
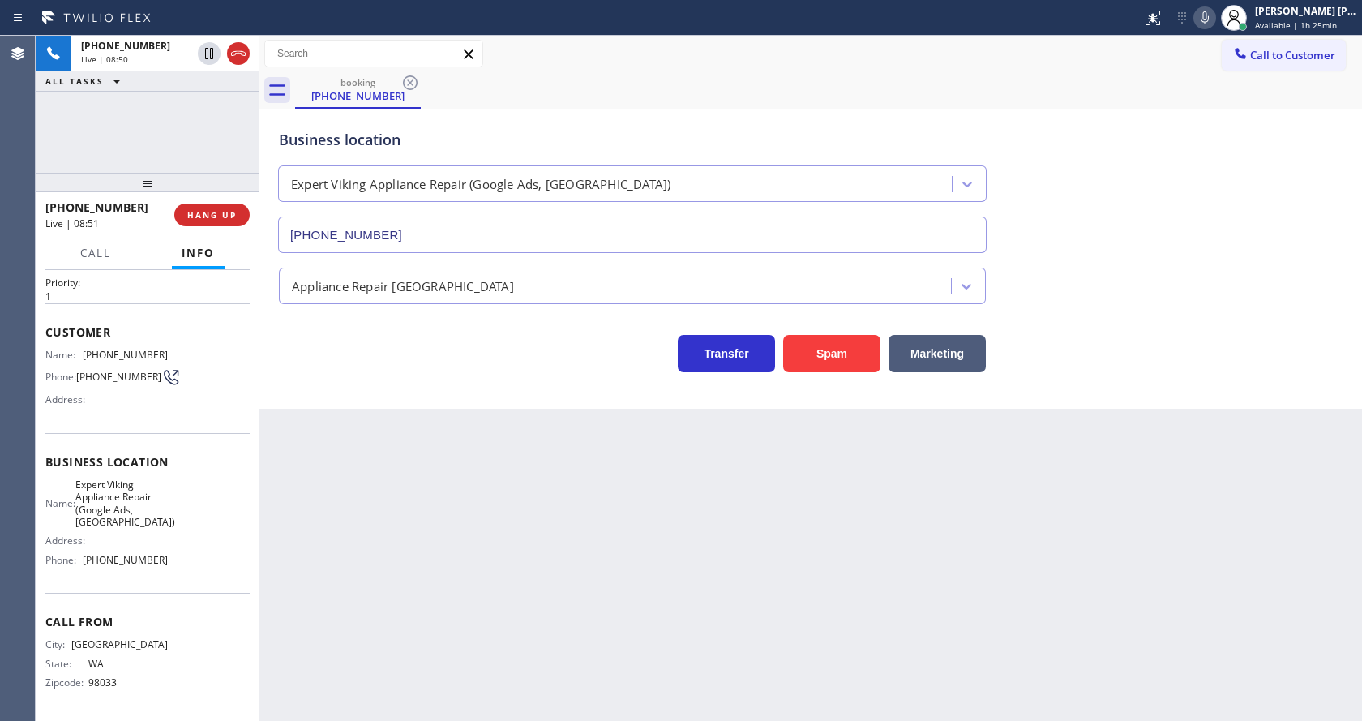
click at [727, 523] on div "Back to Dashboard Change Sender ID Customers Technicians Select a contact Outbo…" at bounding box center [810, 378] width 1102 height 685
click at [1214, 15] on icon at bounding box center [1204, 17] width 19 height 19
click at [470, 629] on div "Back to Dashboard Change Sender ID Customers Technicians Select a contact Outbo…" at bounding box center [810, 378] width 1102 height 685
click at [1212, 24] on icon at bounding box center [1204, 17] width 19 height 19
click at [1229, 259] on div "Appliance Repair [GEOGRAPHIC_DATA]" at bounding box center [811, 278] width 1070 height 51
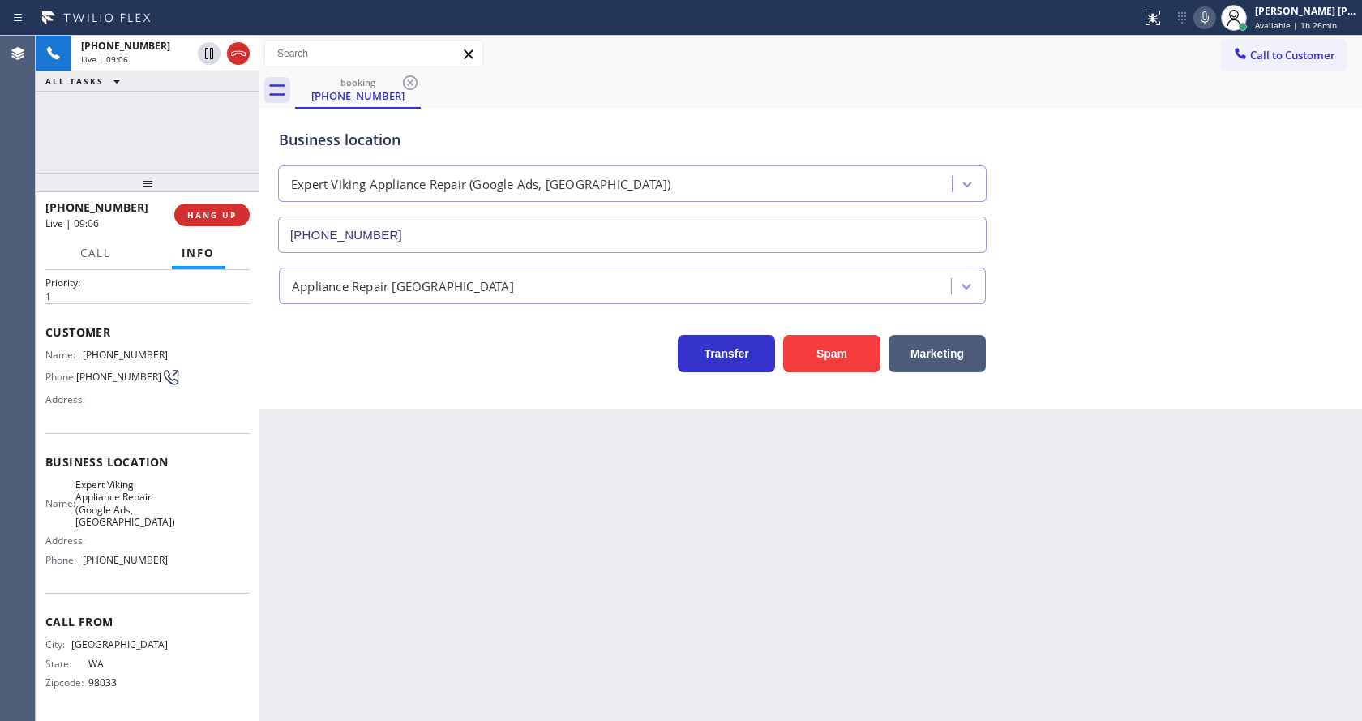
click at [441, 613] on div "Back to Dashboard Change Sender ID Customers Technicians Select a contact Outbo…" at bounding box center [810, 378] width 1102 height 685
click at [1189, 326] on div "Transfer Spam Marketing" at bounding box center [811, 346] width 1070 height 52
click at [1205, 19] on icon at bounding box center [1204, 17] width 19 height 19
click at [1194, 191] on div "Business location Expert Viking Appliance Repair (Google Ads, [GEOGRAPHIC_DATA]…" at bounding box center [811, 179] width 1070 height 147
click at [504, 611] on div "Back to Dashboard Change Sender ID Customers Technicians Select a contact Outbo…" at bounding box center [810, 378] width 1102 height 685
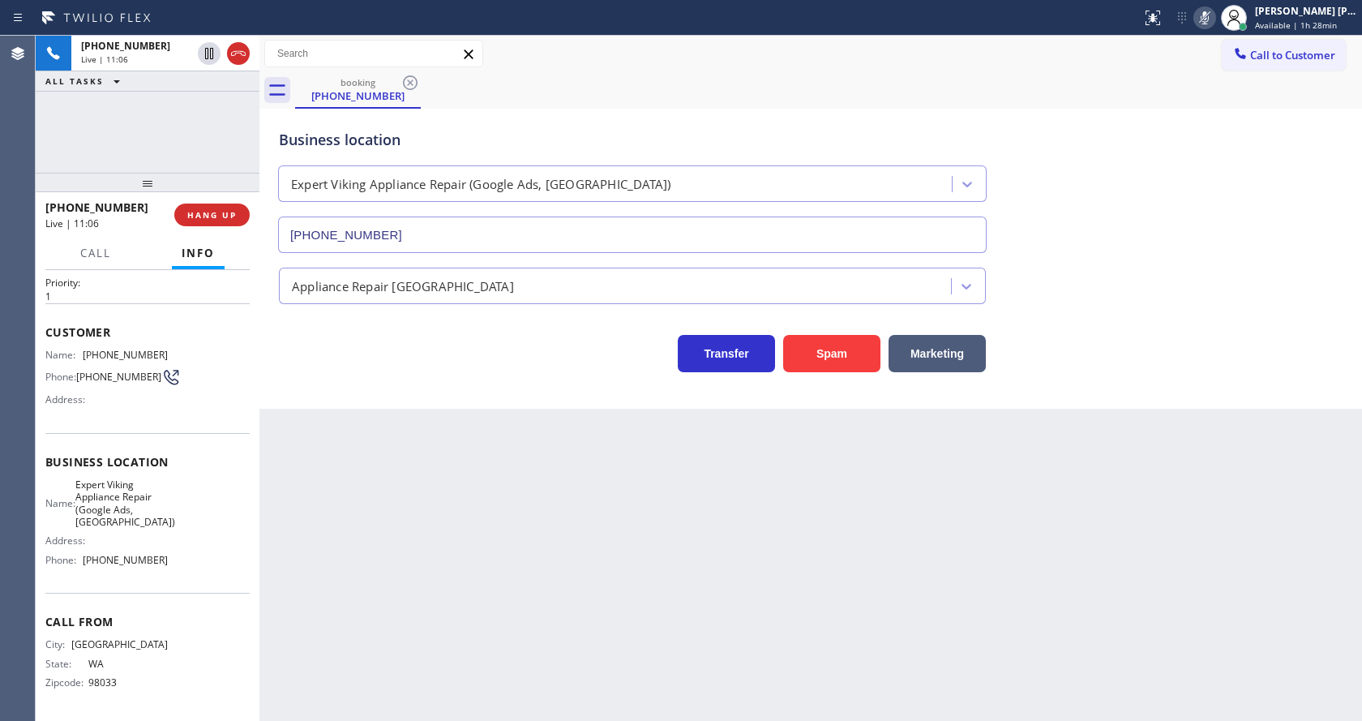
click at [384, 646] on div "Back to Dashboard Change Sender ID Customers Technicians Select a contact Outbo…" at bounding box center [810, 378] width 1102 height 685
drag, startPoint x: 761, startPoint y: 577, endPoint x: 1062, endPoint y: 359, distance: 371.5
click at [764, 578] on div "Back to Dashboard Change Sender ID Customers Technicians Select a contact Outbo…" at bounding box center [810, 378] width 1102 height 685
click at [1209, 24] on icon at bounding box center [1205, 17] width 8 height 13
click at [1228, 209] on div "Business location Expert Viking Appliance Repair (Google Ads, [GEOGRAPHIC_DATA]…" at bounding box center [811, 179] width 1070 height 147
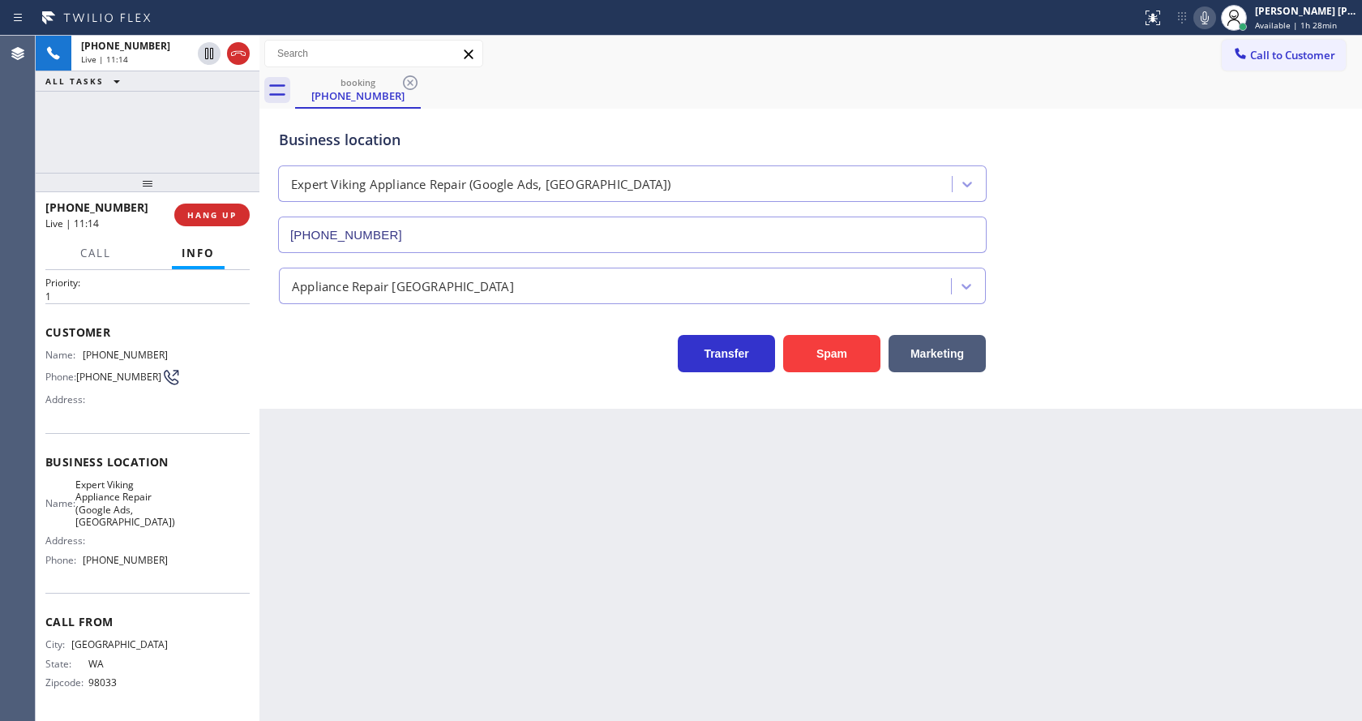
click at [364, 525] on div "Back to Dashboard Change Sender ID Customers Technicians Select a contact Outbo…" at bounding box center [810, 378] width 1102 height 685
click at [809, 513] on div "Back to Dashboard Change Sender ID Customers Technicians Select a contact Outbo…" at bounding box center [810, 378] width 1102 height 685
click at [1204, 18] on icon at bounding box center [1204, 17] width 19 height 19
click at [1185, 112] on div "Business location Expert Viking Appliance Repair (Google Ads, [GEOGRAPHIC_DATA]…" at bounding box center [811, 179] width 1070 height 147
click at [477, 577] on div "Back to Dashboard Change Sender ID Customers Technicians Select a contact Outbo…" at bounding box center [810, 378] width 1102 height 685
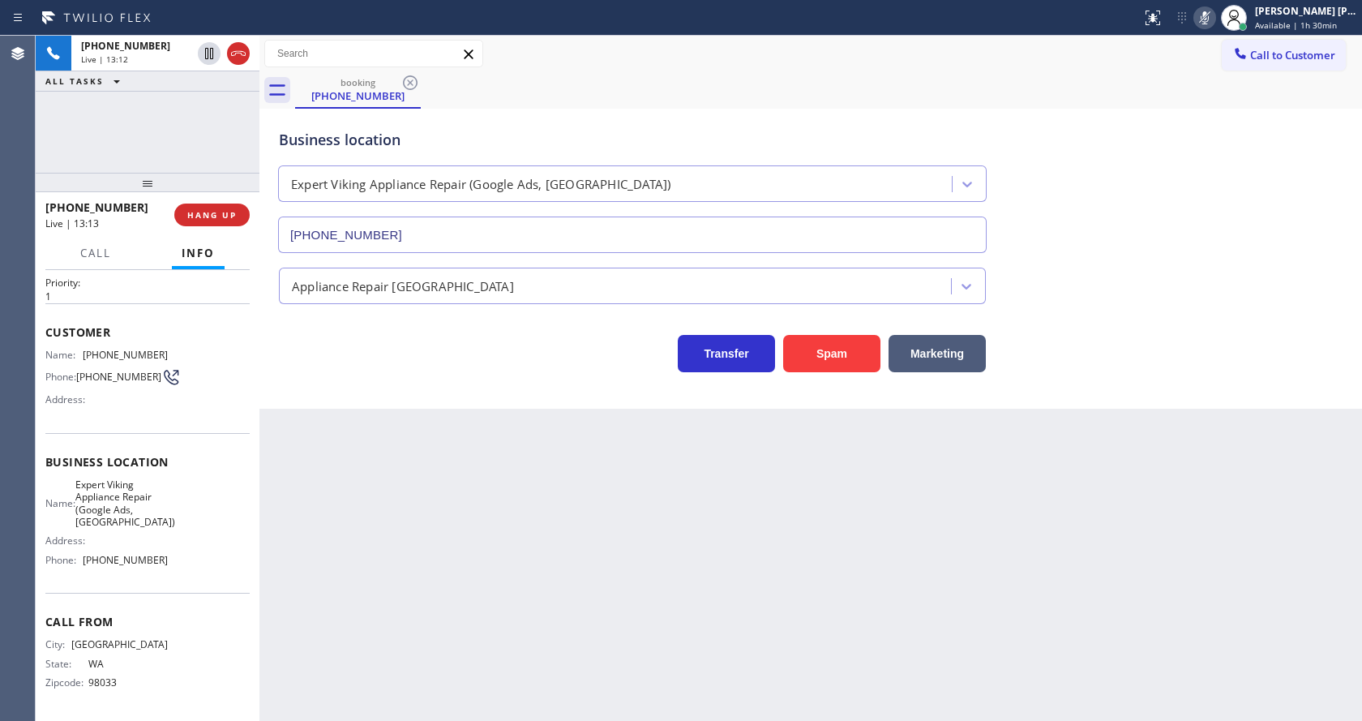
click at [1207, 273] on div "Appliance Repair [GEOGRAPHIC_DATA]" at bounding box center [811, 282] width 1070 height 43
click at [1214, 13] on icon at bounding box center [1204, 17] width 19 height 19
click at [1218, 160] on div "Business location Expert Viking Appliance Repair (Google Ads, [GEOGRAPHIC_DATA]…" at bounding box center [811, 179] width 1070 height 147
click at [452, 552] on div "Back to Dashboard Change Sender ID Customers Technicians Select a contact Outbo…" at bounding box center [810, 378] width 1102 height 685
click at [691, 512] on div "Back to Dashboard Change Sender ID Customers Technicians Select a contact Outbo…" at bounding box center [810, 378] width 1102 height 685
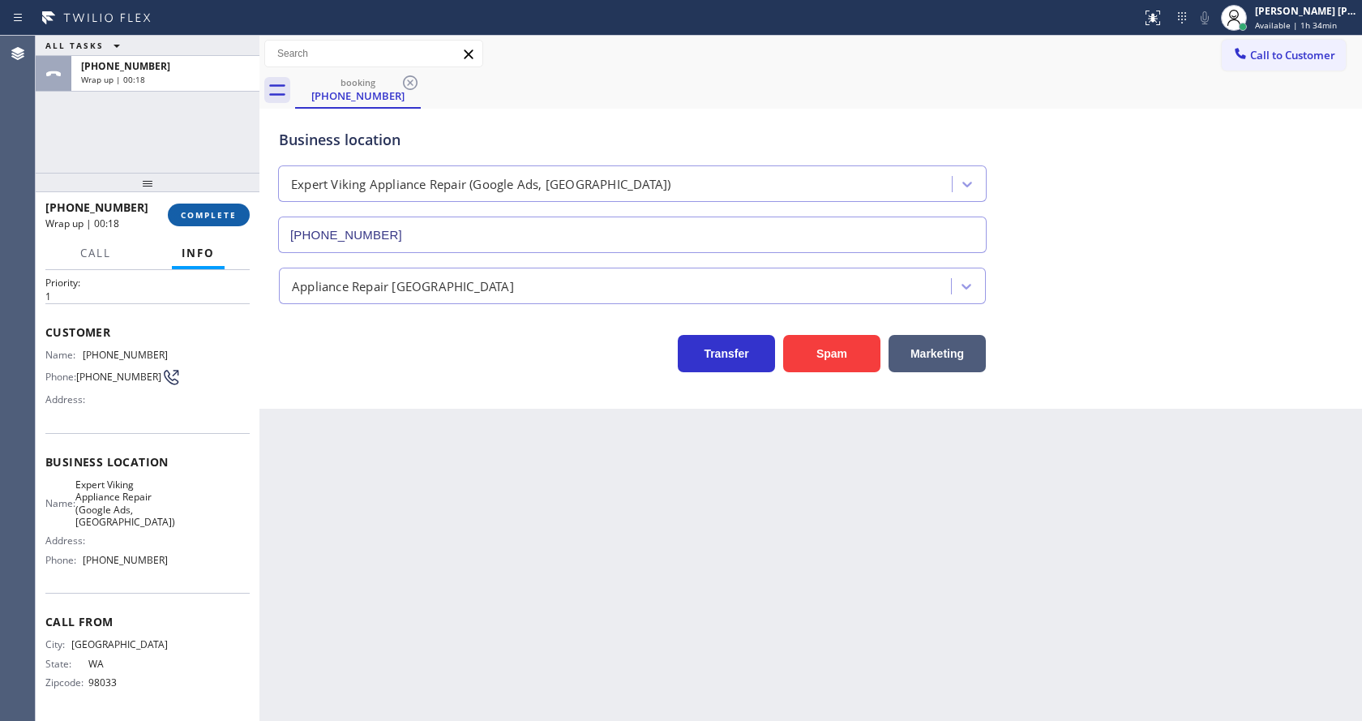
click at [196, 212] on span "COMPLETE" at bounding box center [209, 214] width 56 height 11
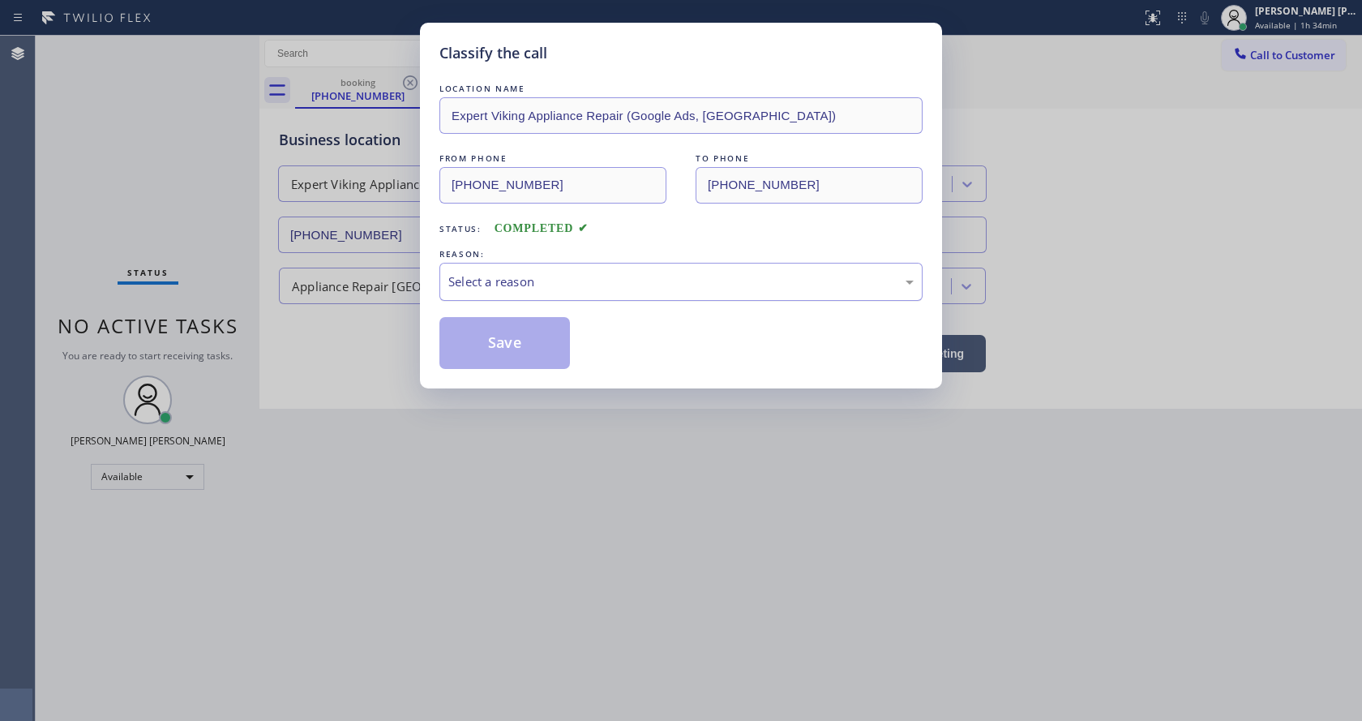
click at [514, 287] on div "Select a reason" at bounding box center [680, 282] width 483 height 38
click at [511, 328] on button "Save" at bounding box center [504, 343] width 131 height 52
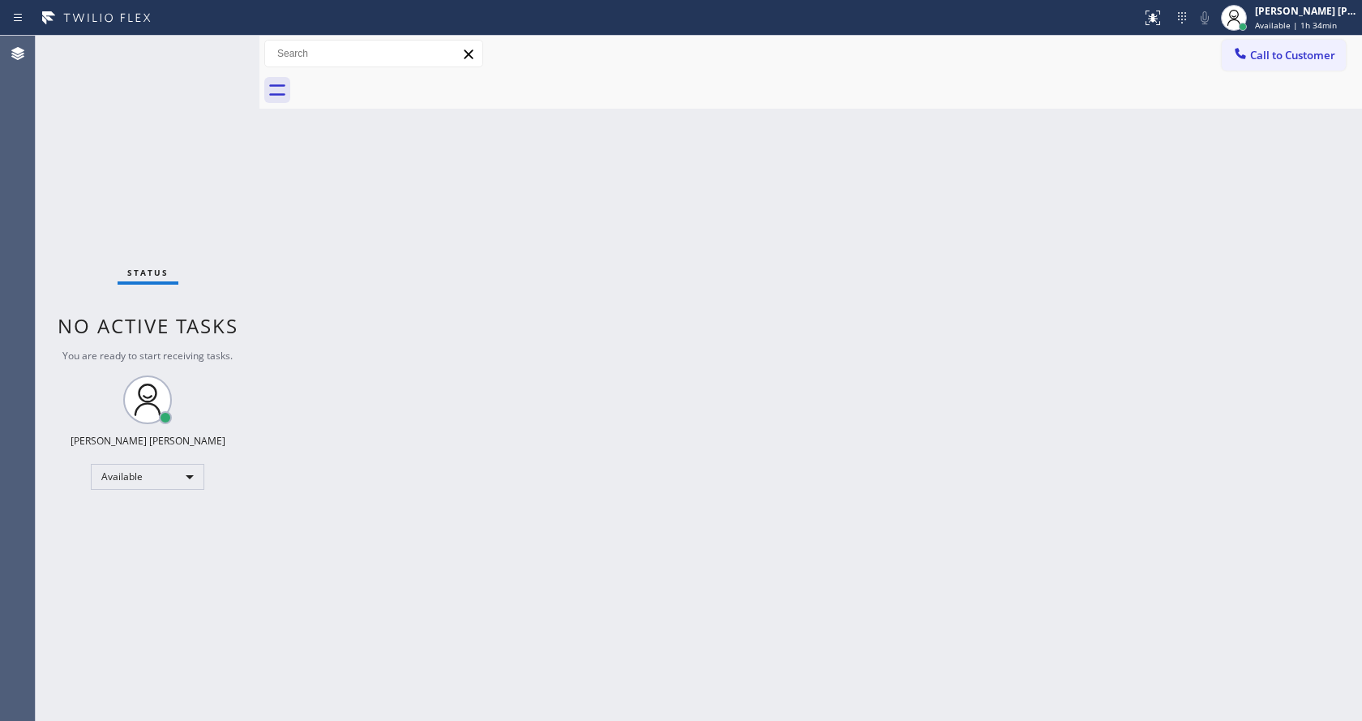
click at [1294, 19] on span "Available | 1h 34min" at bounding box center [1296, 24] width 82 height 11
click at [671, 456] on div "Back to Dashboard Change Sender ID Customers Technicians Select a contact Outbo…" at bounding box center [810, 378] width 1102 height 685
click at [209, 165] on div "Status No active tasks You are ready to start receiving tasks. [PERSON_NAME] [P…" at bounding box center [148, 378] width 224 height 685
click at [1308, 19] on div "[PERSON_NAME] [PERSON_NAME] Available | 1h 34min" at bounding box center [1307, 17] width 110 height 28
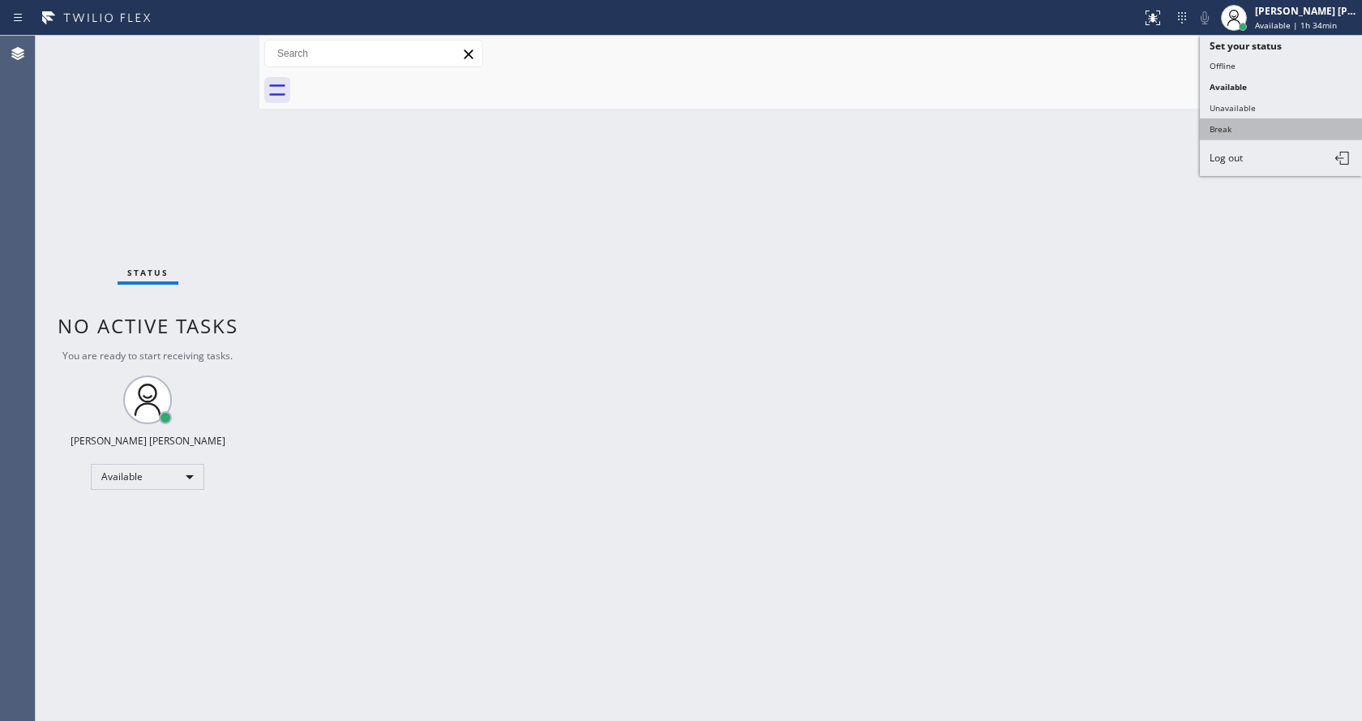
click at [1250, 126] on button "Break" at bounding box center [1281, 128] width 162 height 21
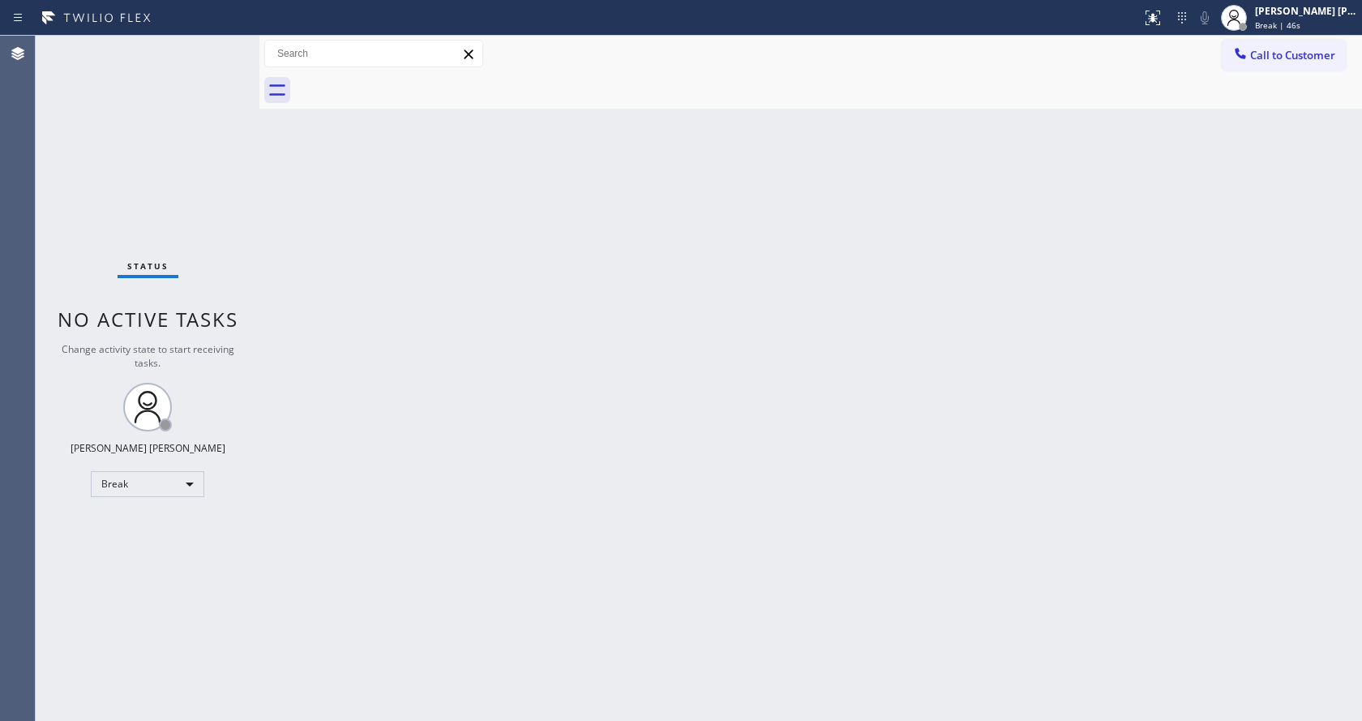
drag, startPoint x: 370, startPoint y: 296, endPoint x: 542, endPoint y: 255, distance: 176.6
click at [370, 296] on div "Back to Dashboard Change Sender ID Customers Technicians Select a contact Outbo…" at bounding box center [810, 378] width 1102 height 685
click at [476, 353] on div "Back to Dashboard Change Sender ID Customers Technicians Select a contact Outbo…" at bounding box center [810, 378] width 1102 height 685
